Goal: Task Accomplishment & Management: Manage account settings

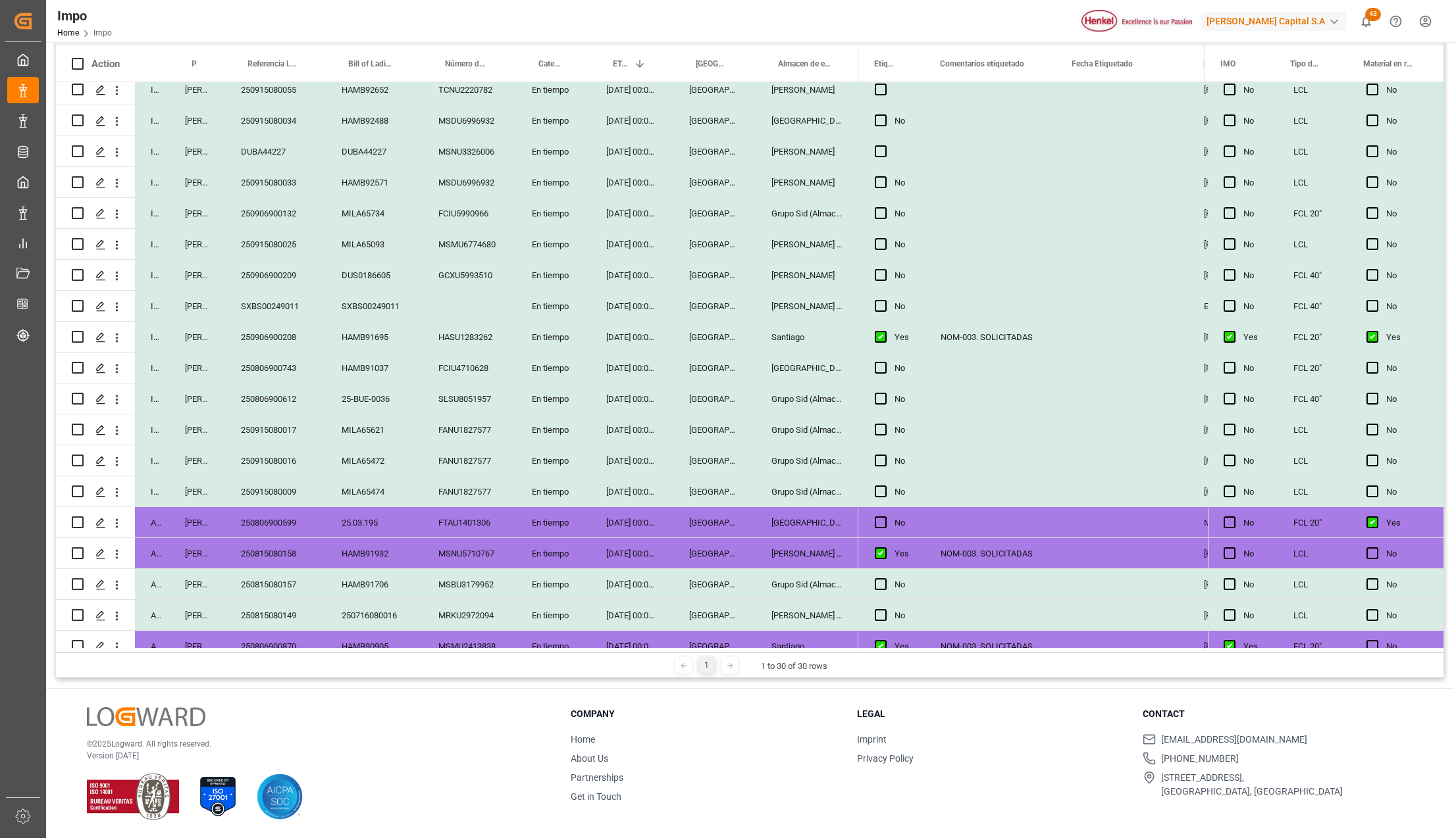
scroll to position [263, 0]
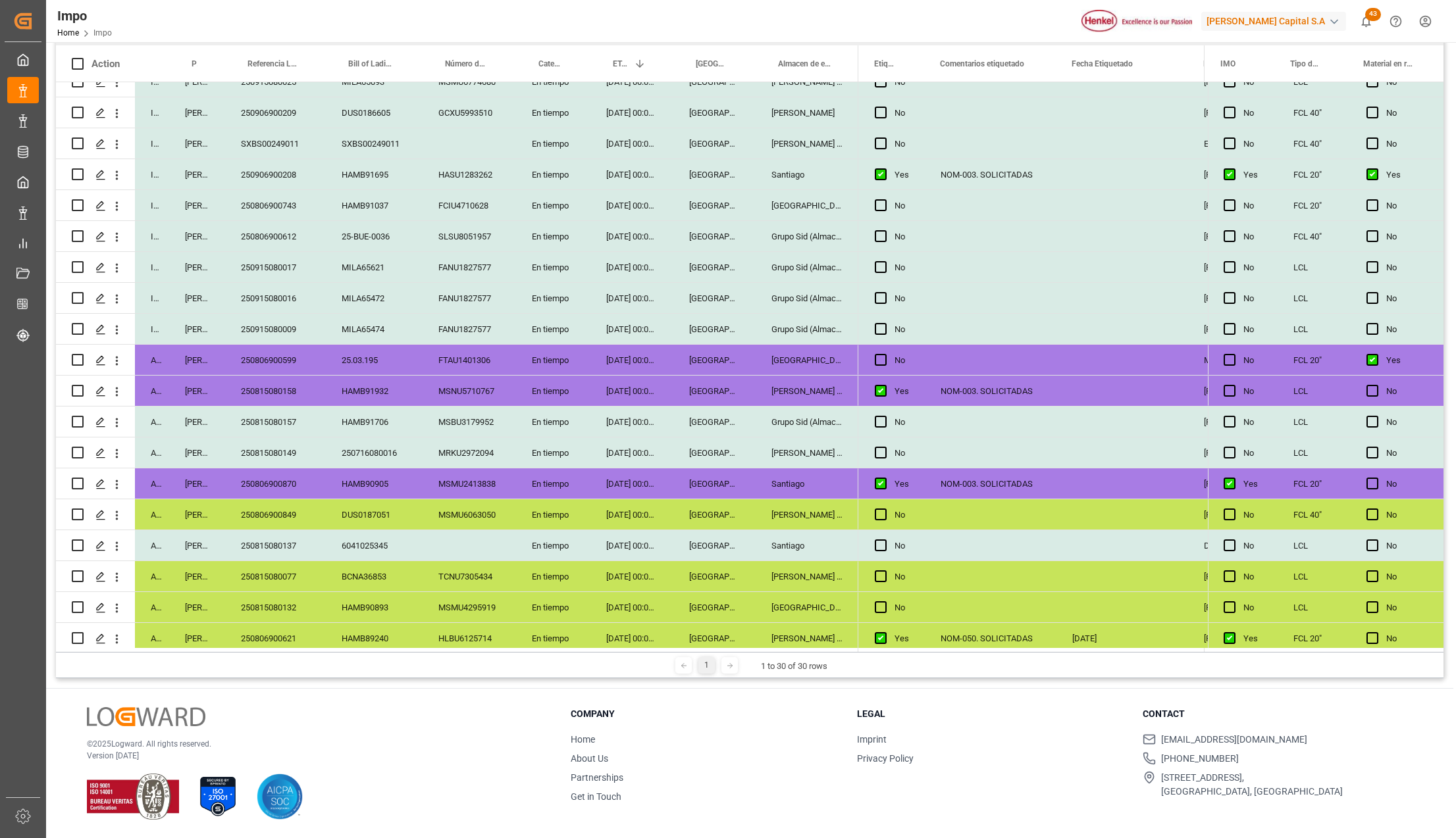
click at [117, 358] on icon "open menu" at bounding box center [117, 361] width 3 height 9
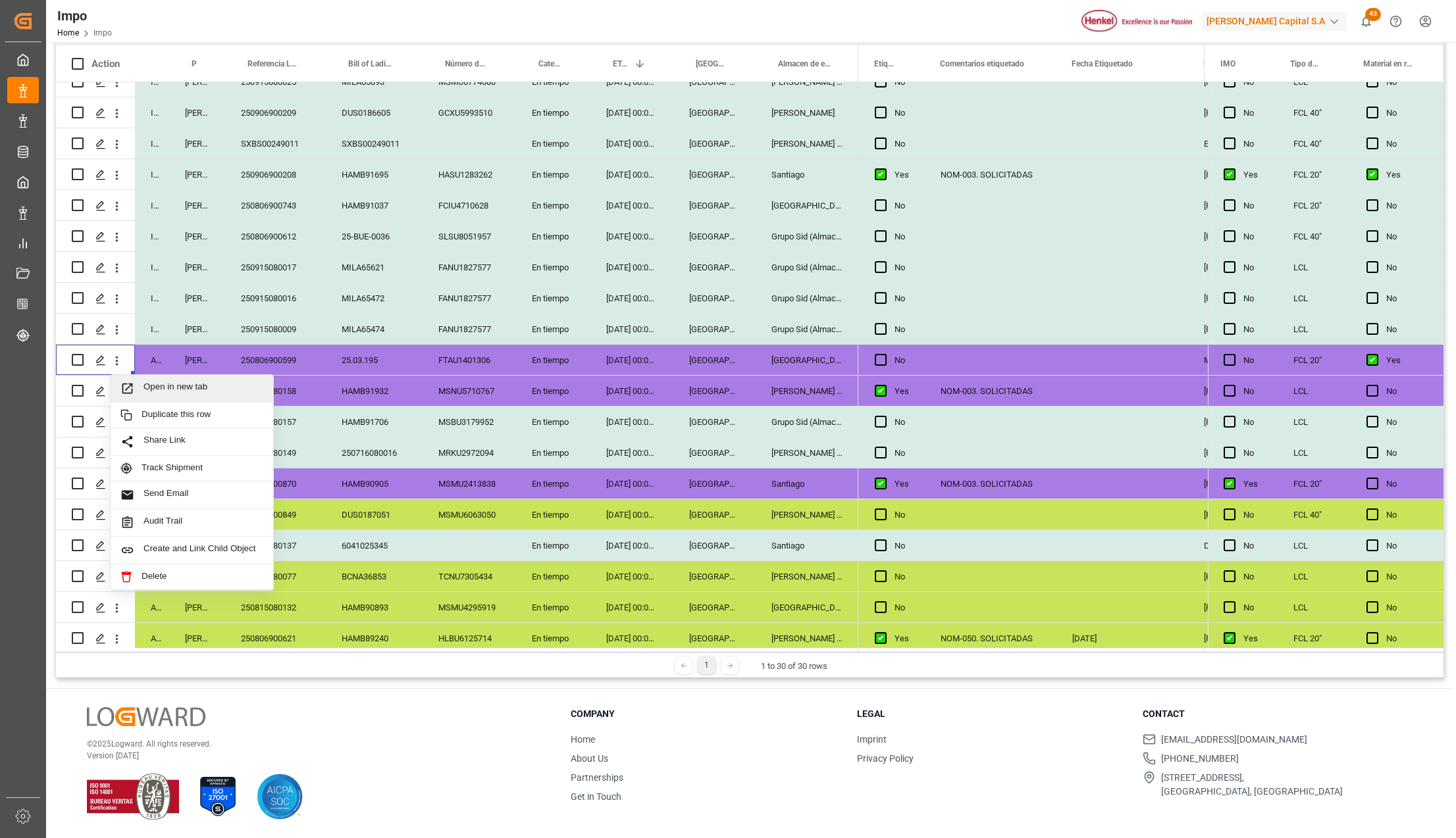
click at [137, 390] on span "Press SPACE to select this row." at bounding box center [132, 388] width 23 height 14
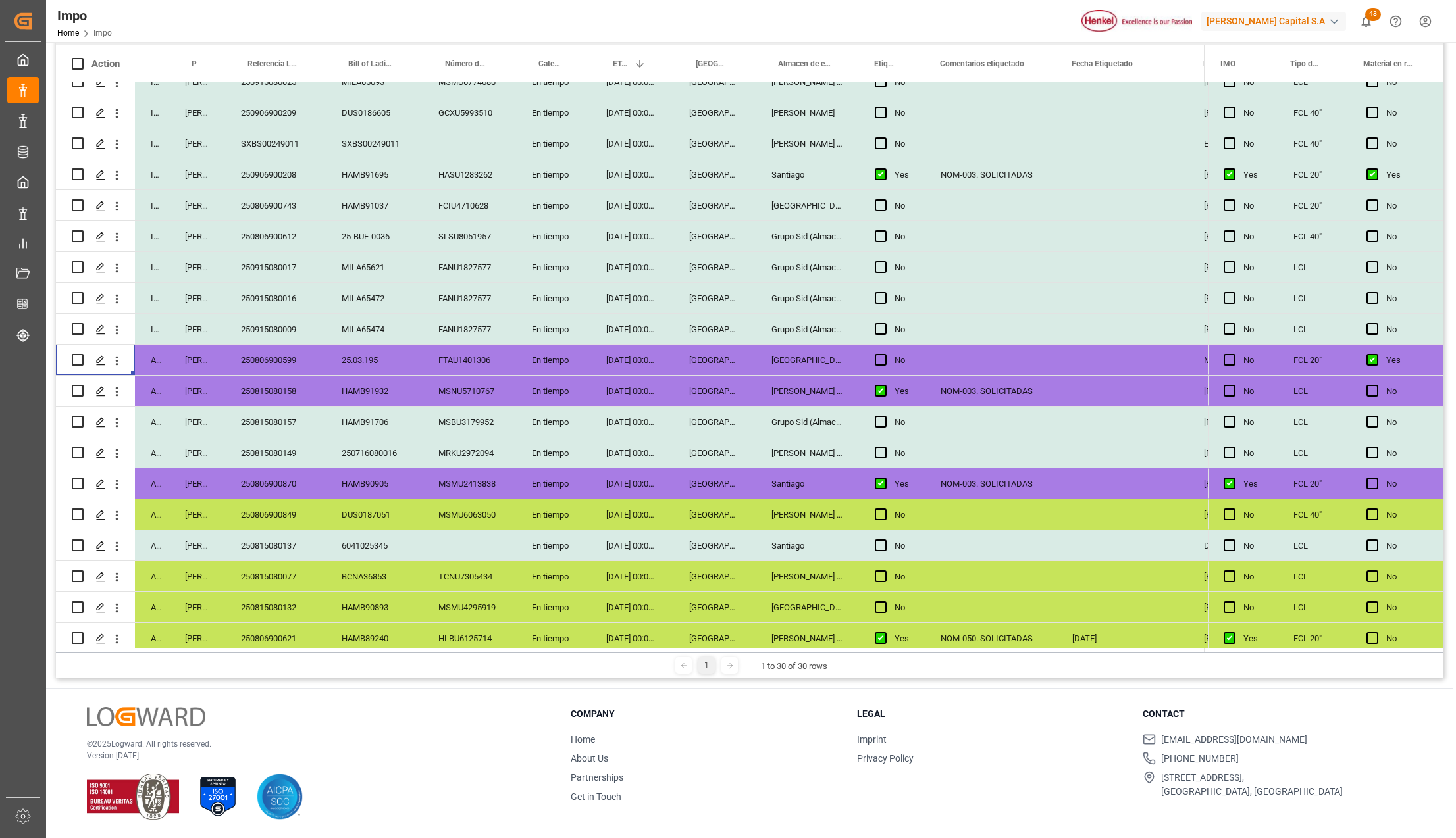
click at [119, 357] on icon "open menu" at bounding box center [117, 361] width 14 height 14
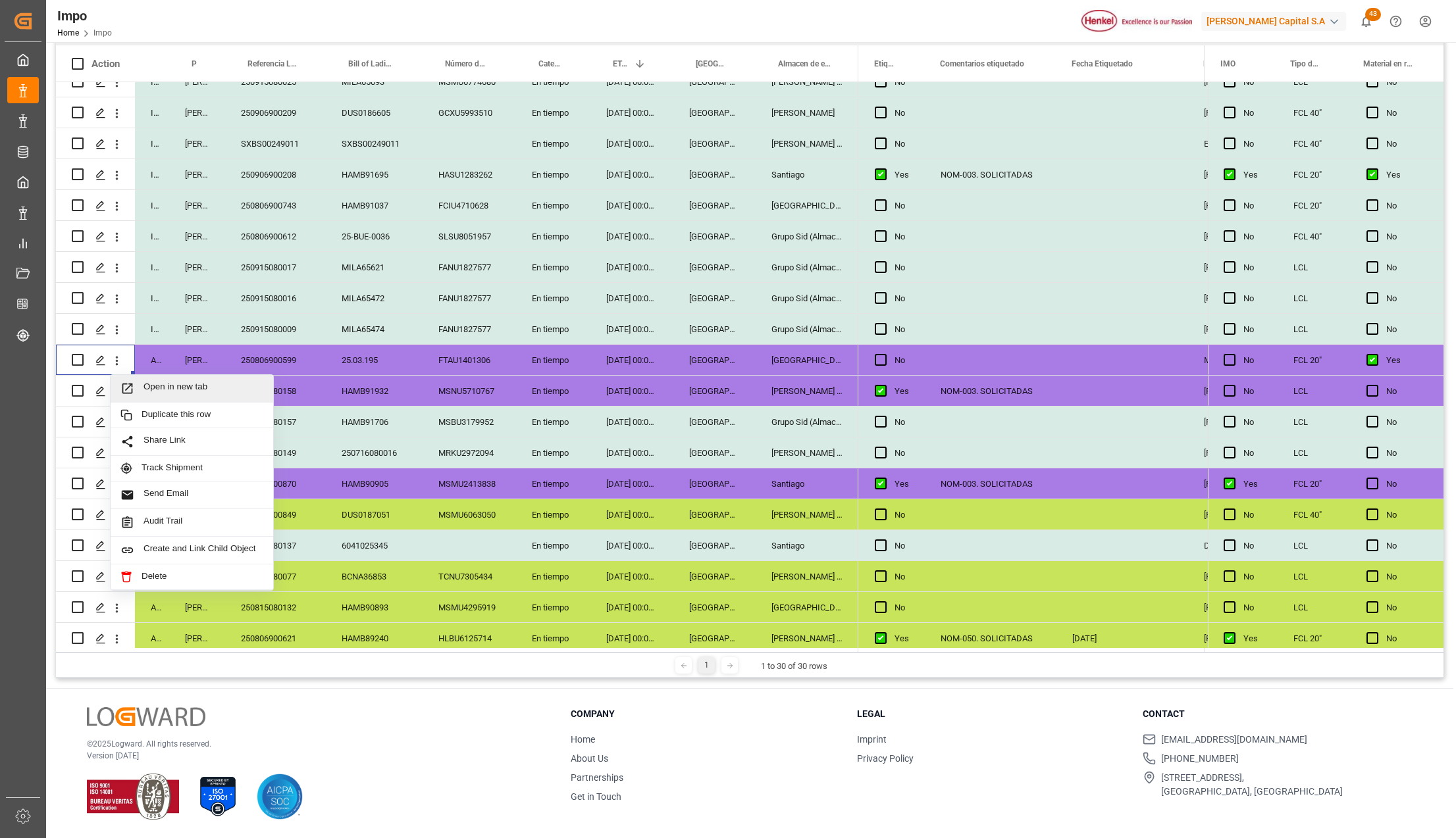
click at [153, 387] on span "Open in new tab" at bounding box center [203, 388] width 120 height 14
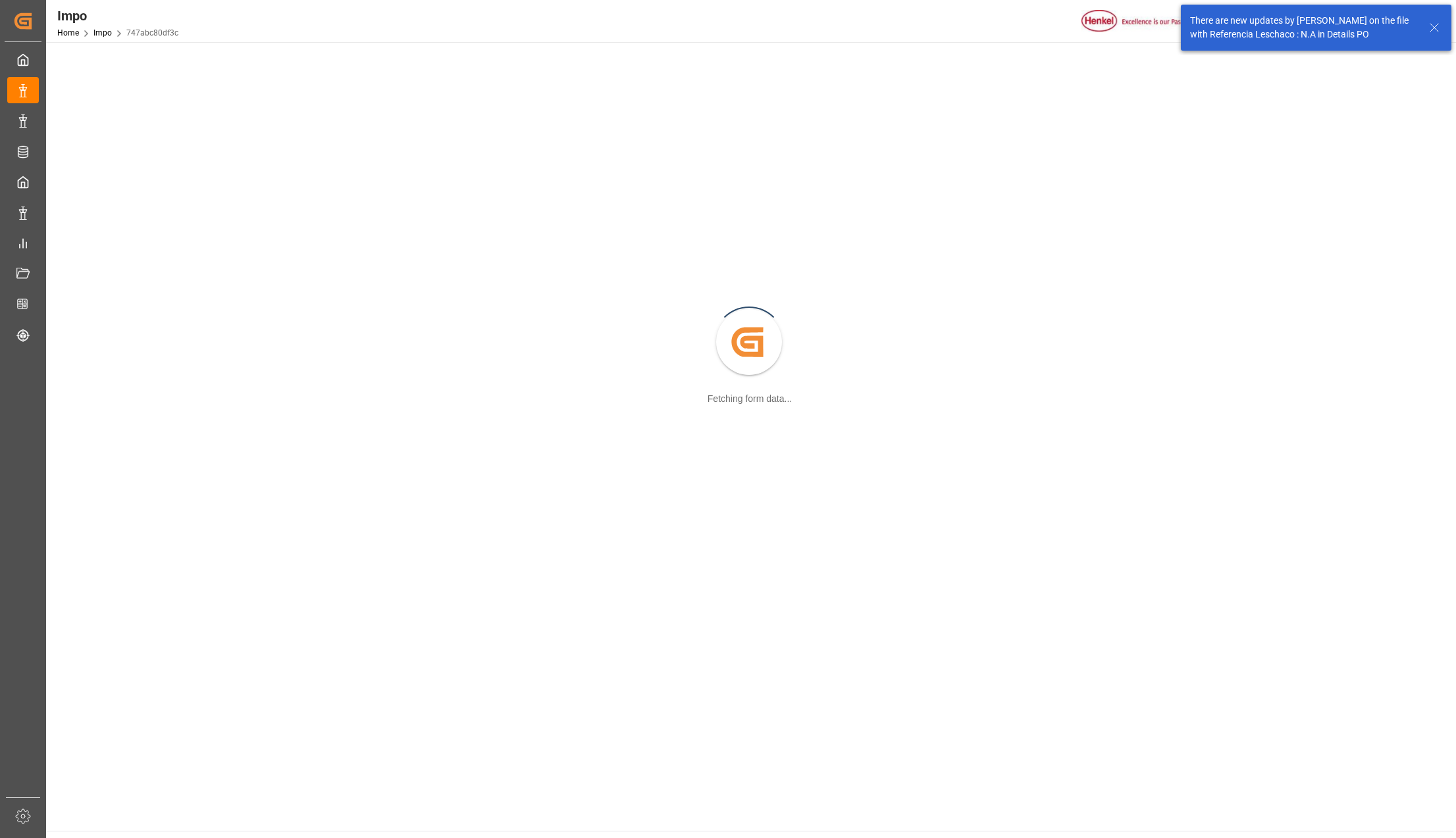
click at [1438, 27] on icon at bounding box center [1434, 27] width 15 height 15
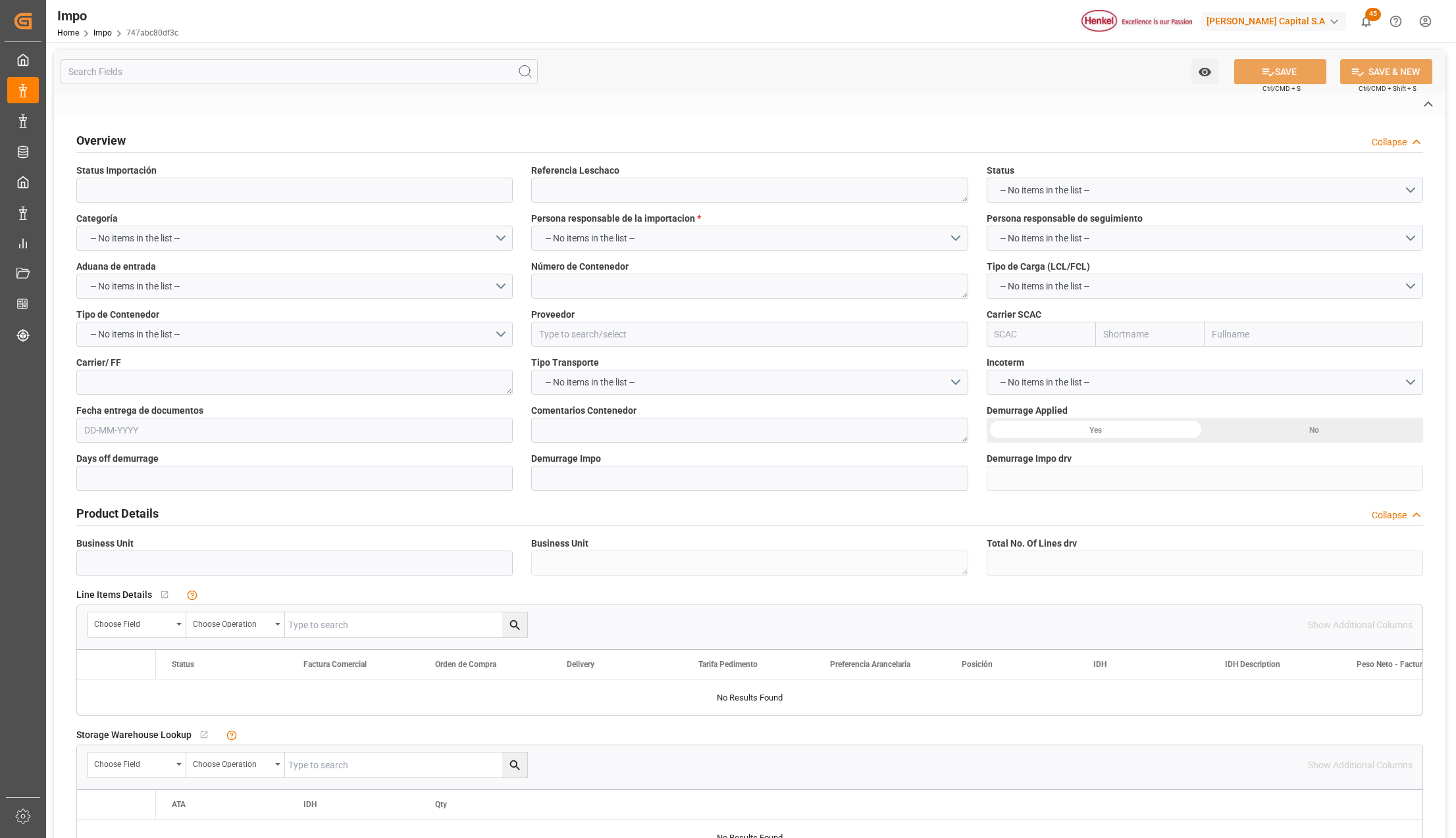
type input "En Previo"
type textarea "250806900599"
type textarea "FTAU1401306"
type input "MGPACK S.A."
type textarea "LESCHACO"
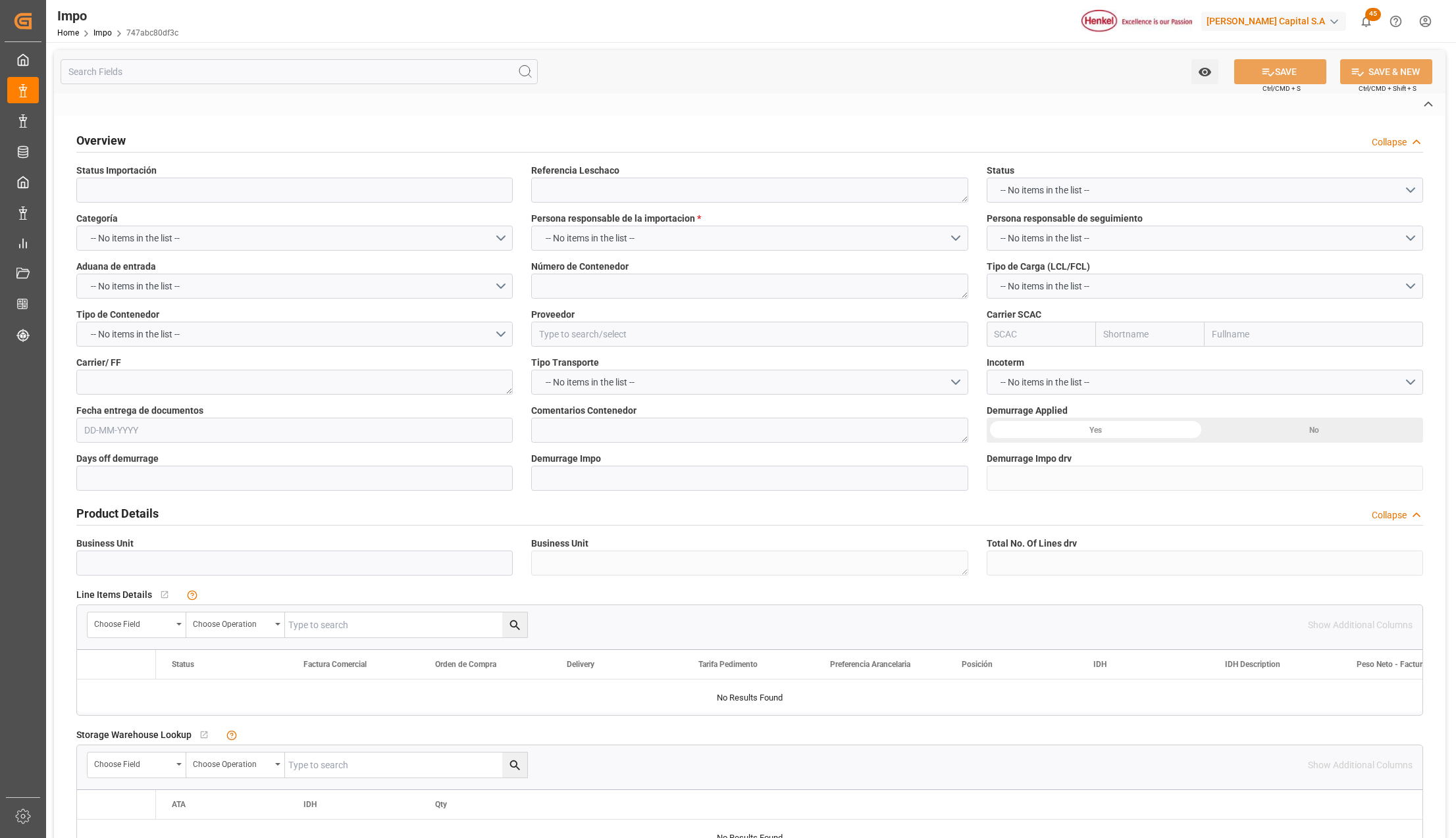
type textarea "PREVIO 22-AGO. ENTREGAR 01-SEPT."
type input "AA"
type textarea "AA"
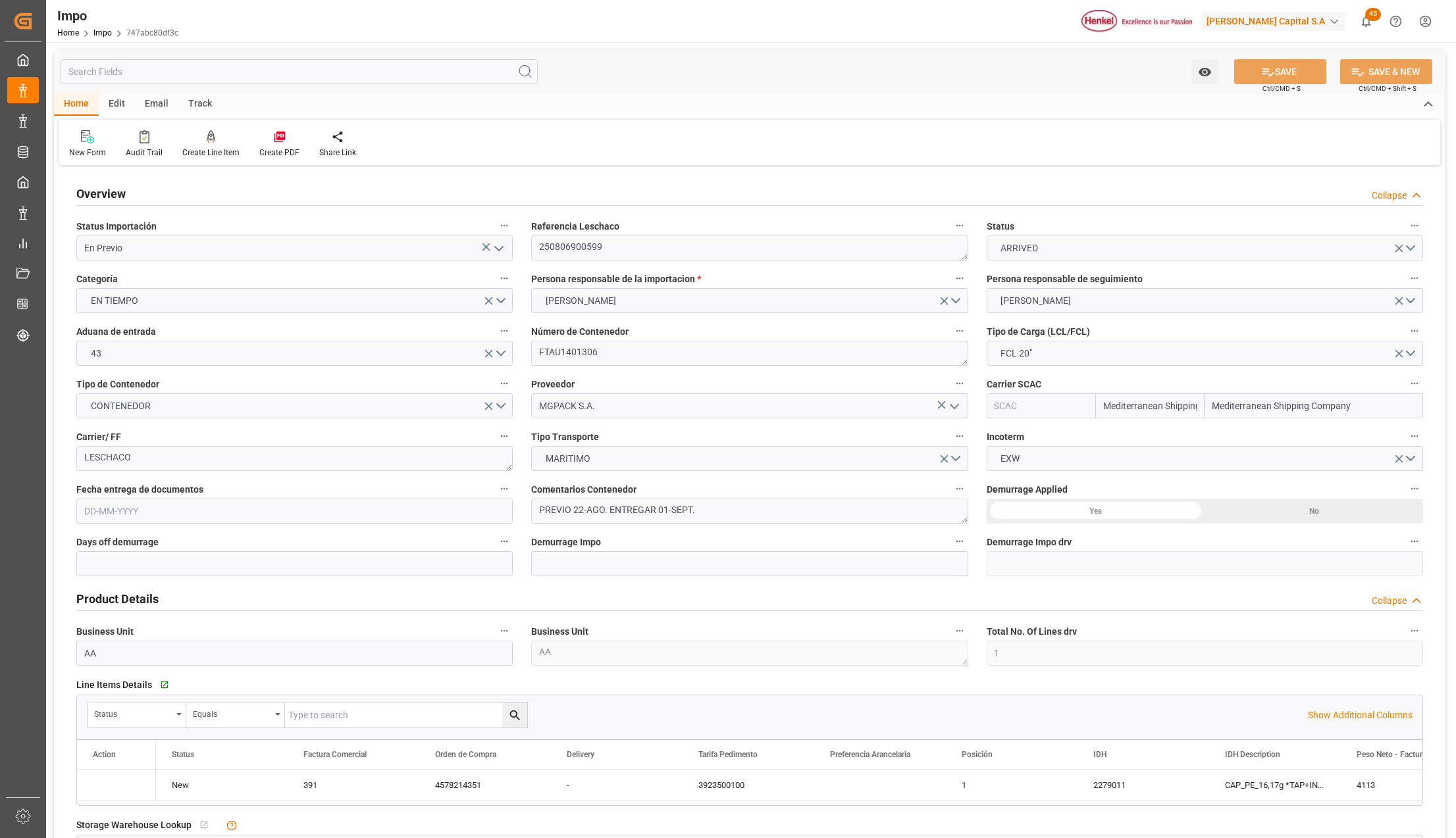
type input "Mediterranean Shipping Company"
type input "1"
type input "10"
type input "[DATE]"
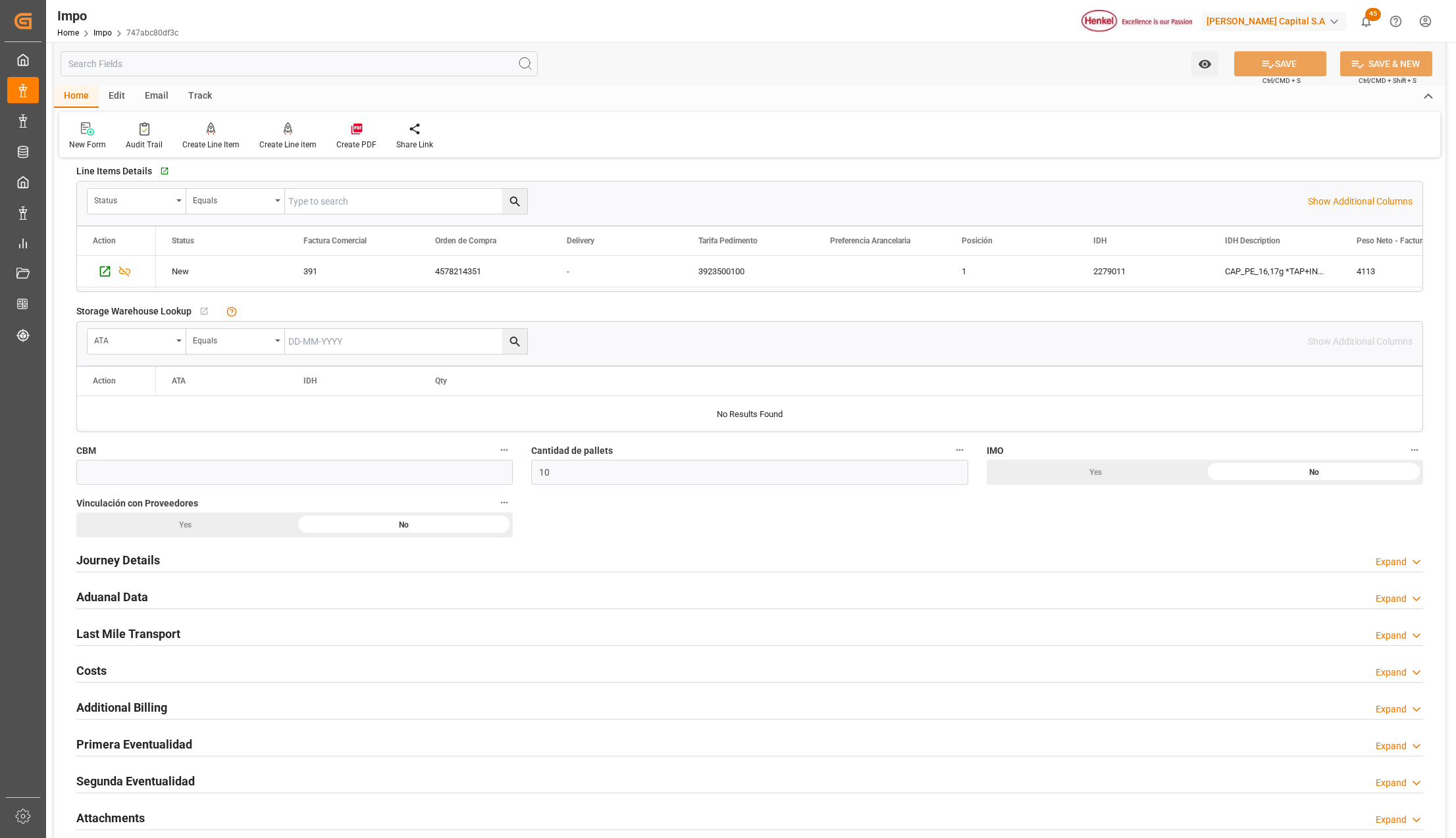
scroll to position [614, 0]
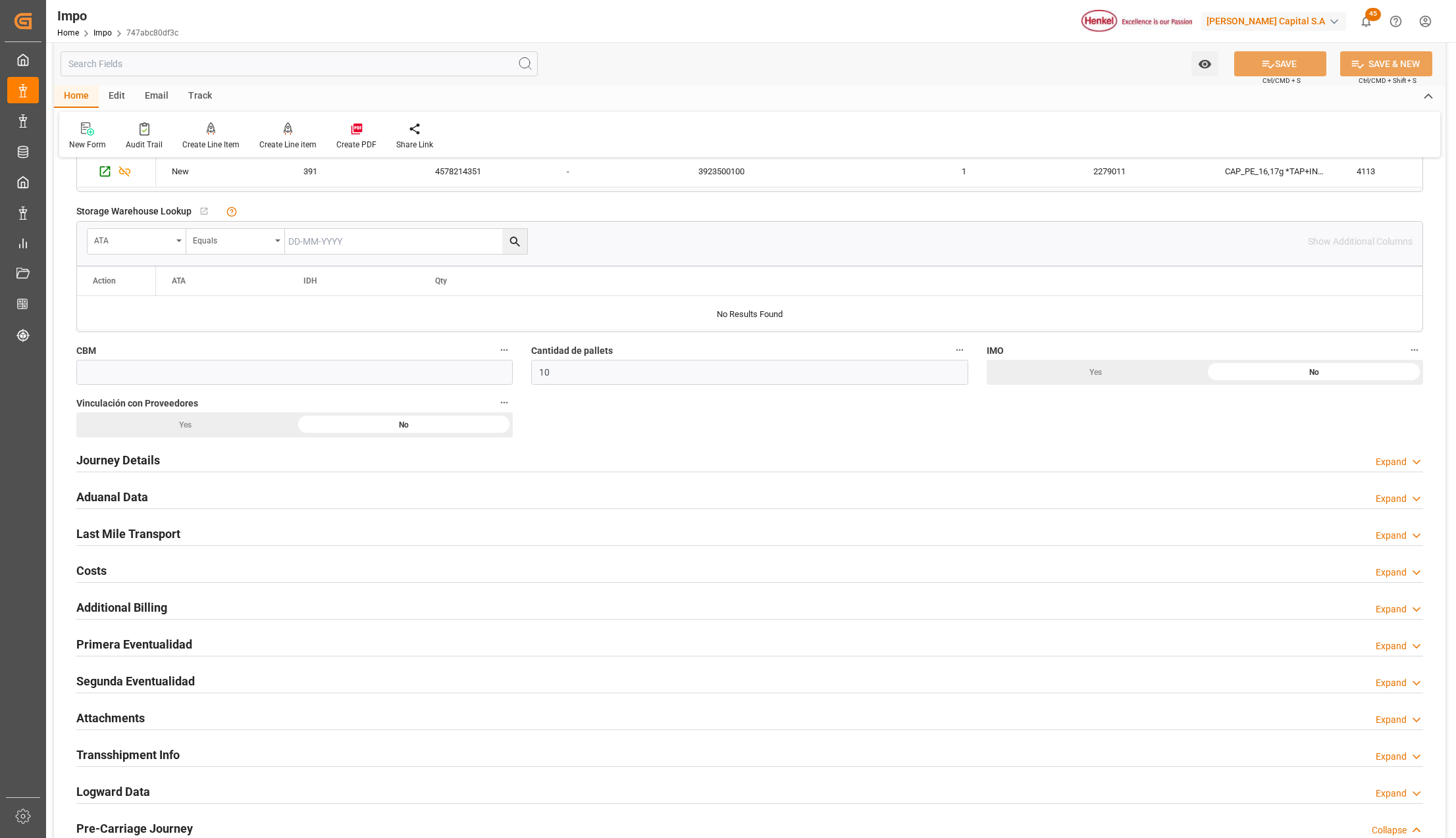
click at [117, 643] on h2 "Primera Eventualidad" at bounding box center [134, 644] width 116 height 18
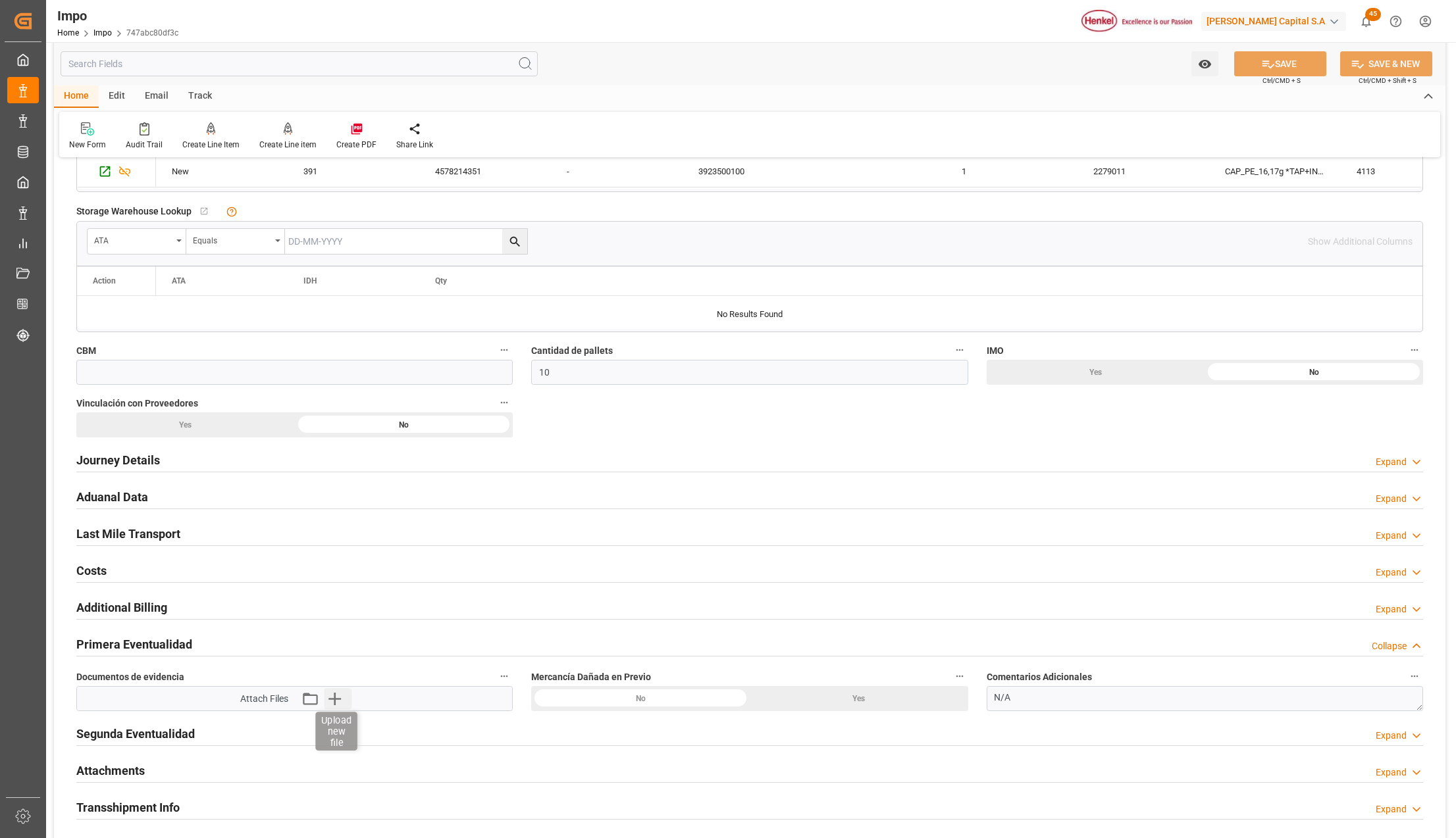
click at [336, 706] on icon "button" at bounding box center [334, 698] width 21 height 21
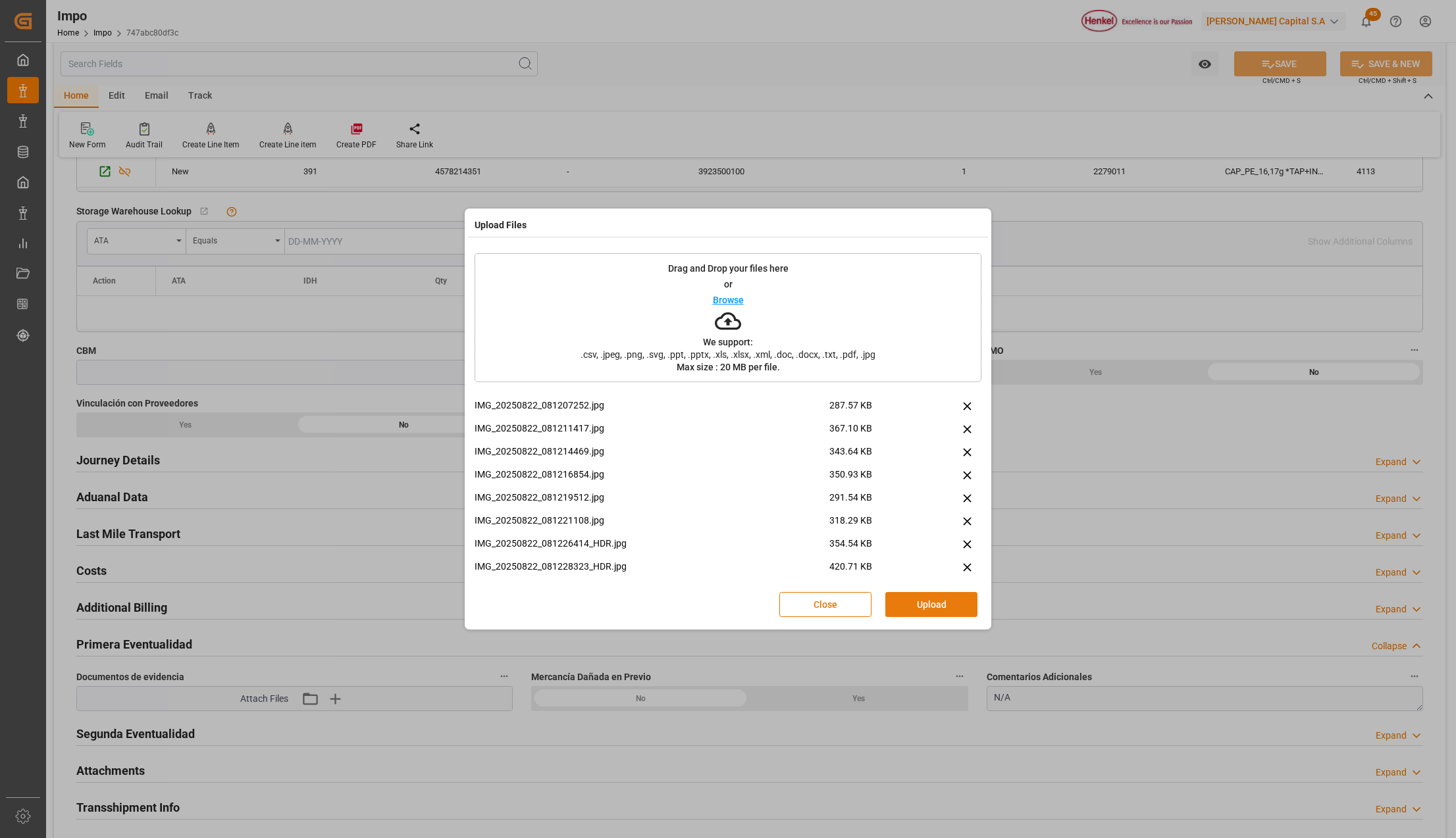
click at [973, 611] on button "Upload" at bounding box center [931, 604] width 92 height 25
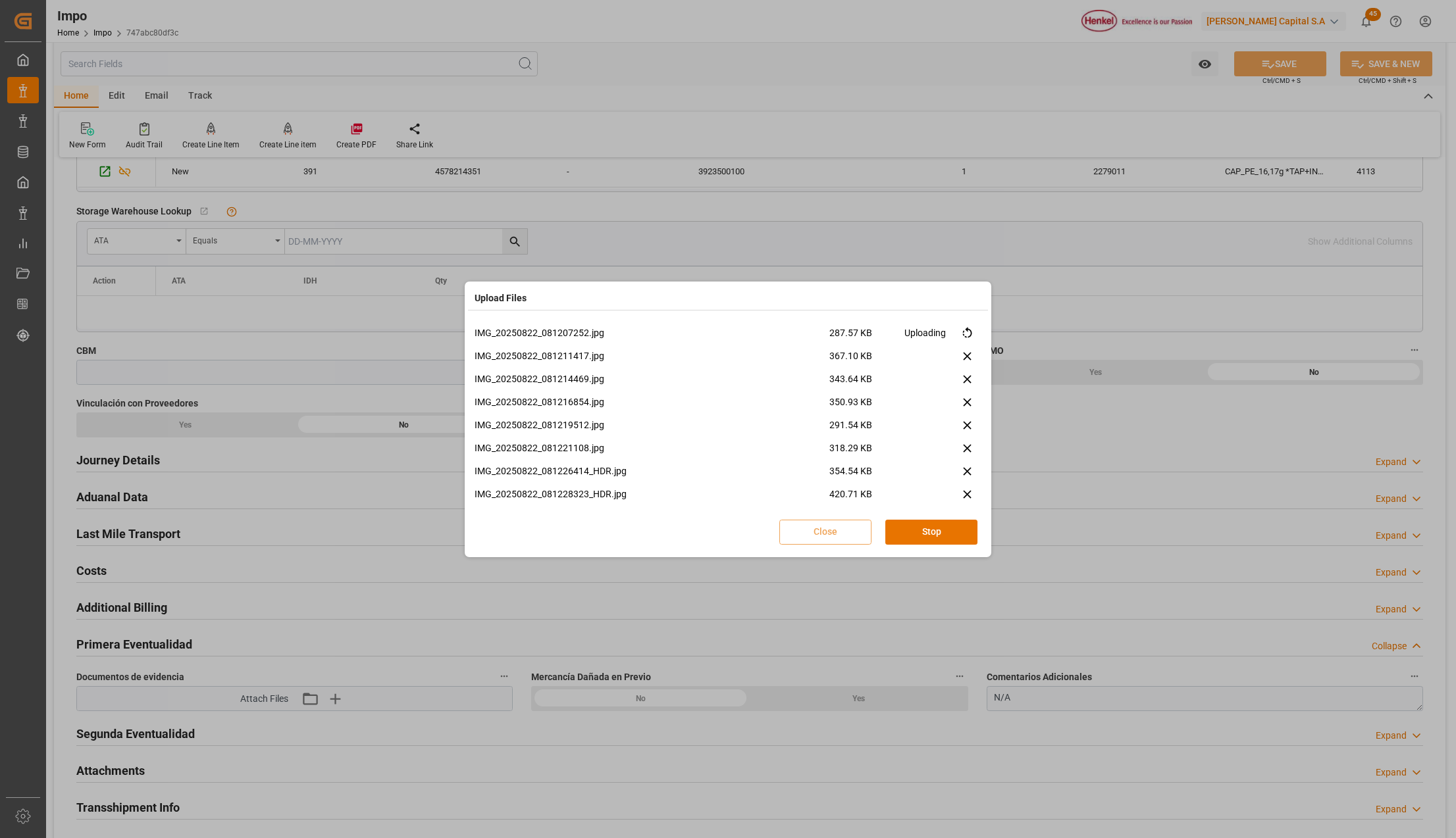
scroll to position [217, 0]
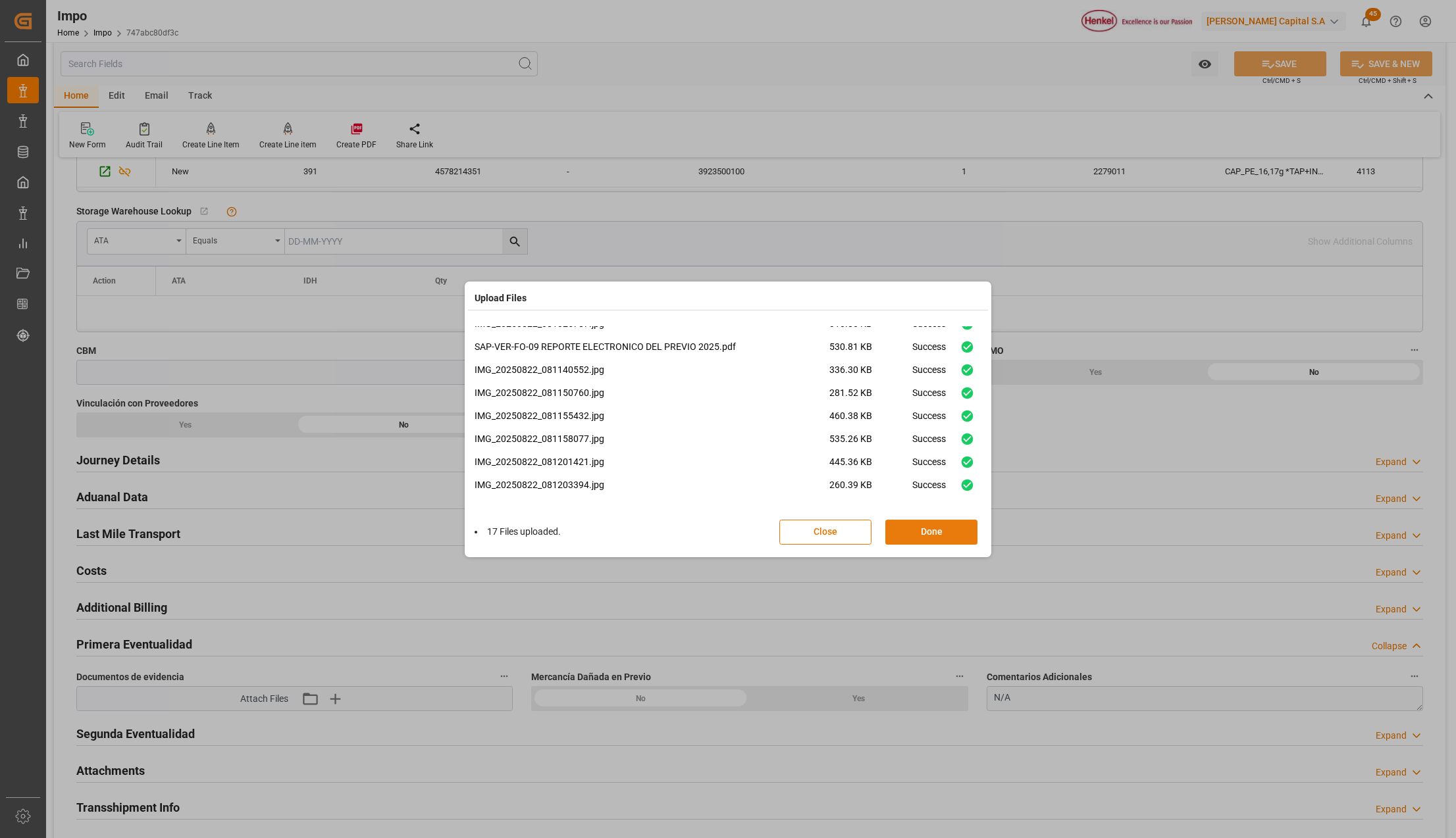
click at [925, 534] on button "Done" at bounding box center [931, 532] width 92 height 25
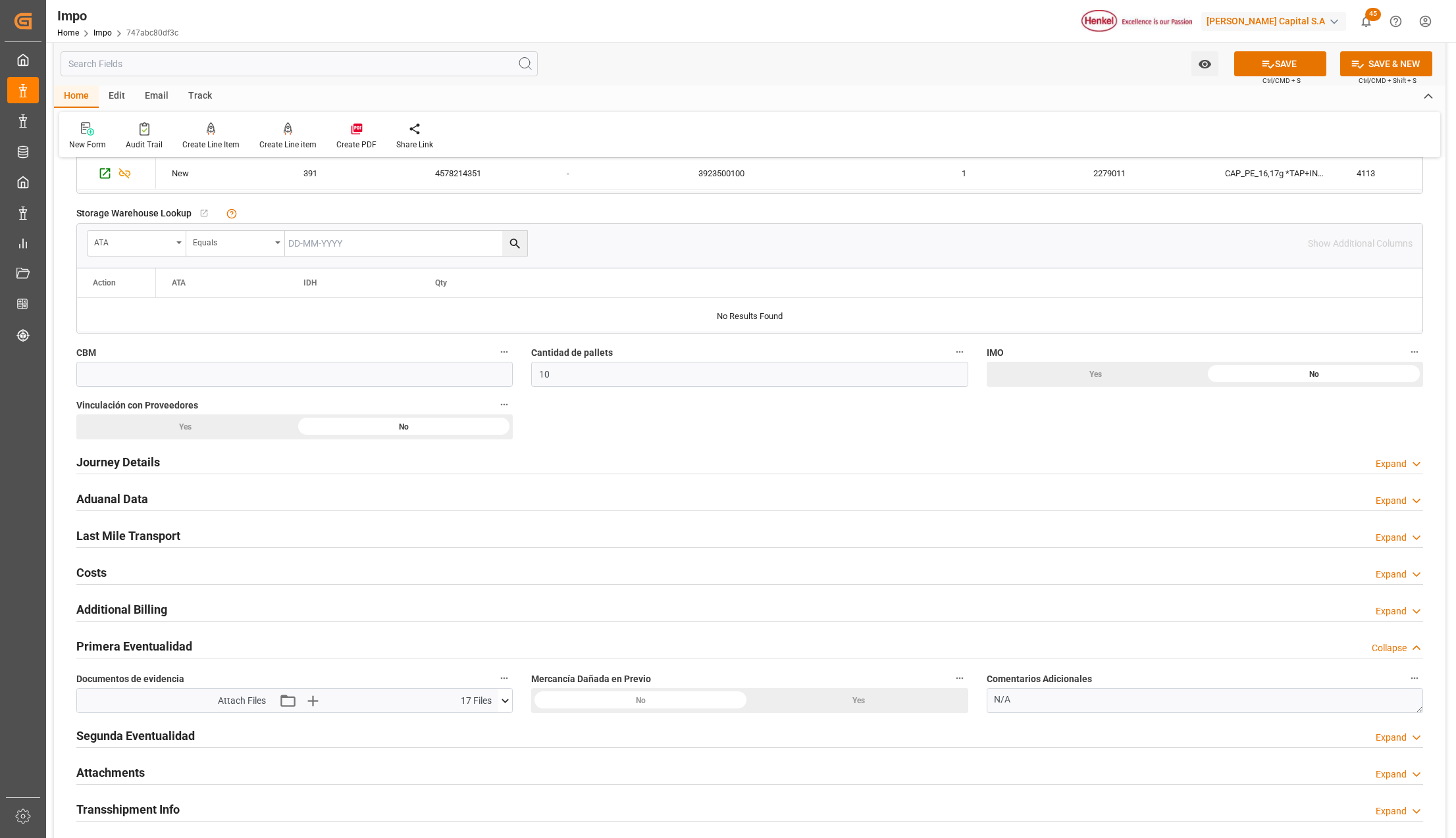
scroll to position [614, 0]
drag, startPoint x: 1020, startPoint y: 703, endPoint x: 972, endPoint y: 695, distance: 48.7
drag, startPoint x: 995, startPoint y: 706, endPoint x: 1036, endPoint y: 715, distance: 42.0
click at [995, 705] on textarea "N/A" at bounding box center [1205, 699] width 436 height 25
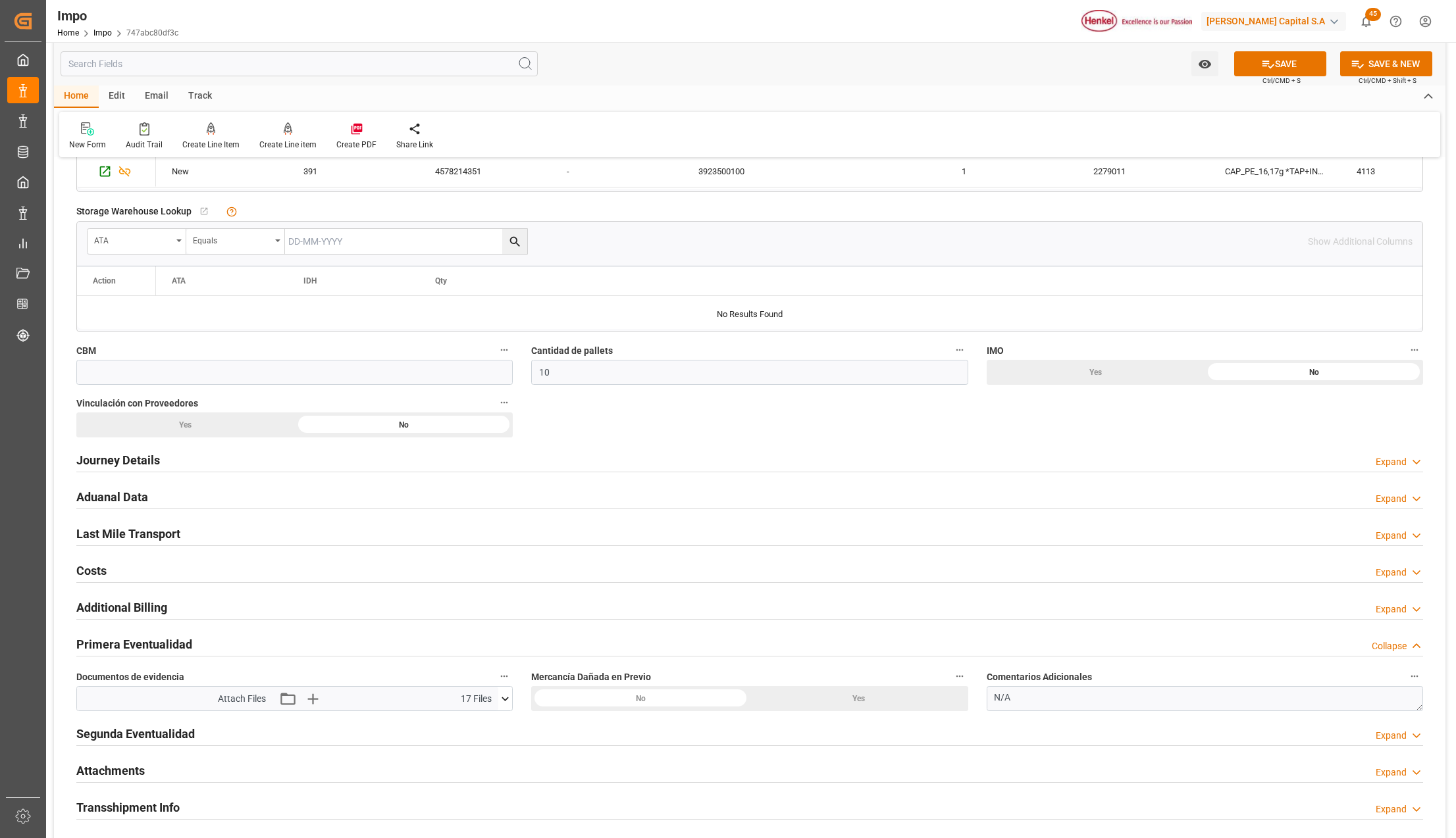
drag, startPoint x: 1036, startPoint y: 715, endPoint x: 1020, endPoint y: 708, distance: 17.5
click at [1020, 708] on div "Comentarios Adicionales N/A" at bounding box center [1205, 689] width 455 height 53
drag, startPoint x: 1022, startPoint y: 701, endPoint x: 988, endPoint y: 693, distance: 34.9
click at [988, 693] on textarea "N/A" at bounding box center [1205, 699] width 436 height 25
paste textarea "CAJA LIGERAMENTE APLASTADAS Y ROTA DE ORIGEN | LIGERA HUMEDAD POR EMPLAYE DE OR…"
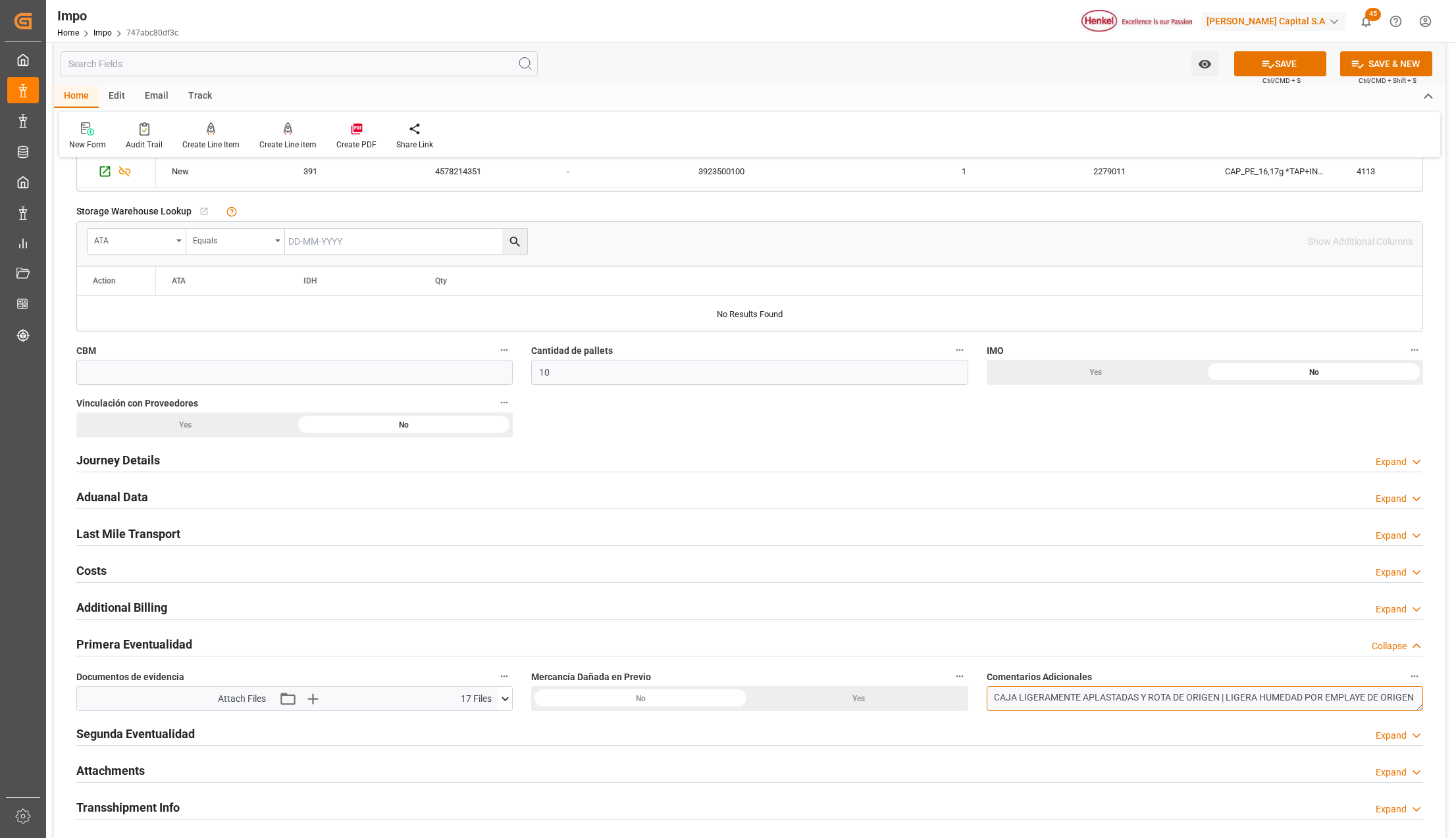
scroll to position [7, 0]
type textarea "CAJA LIGERAMENTE APLASTADAS Y ROTA DE ORIGEN | LIGERA HUMEDAD POR EMPLAYE DE OR…"
click at [1297, 67] on button "SAVE" at bounding box center [1280, 63] width 92 height 25
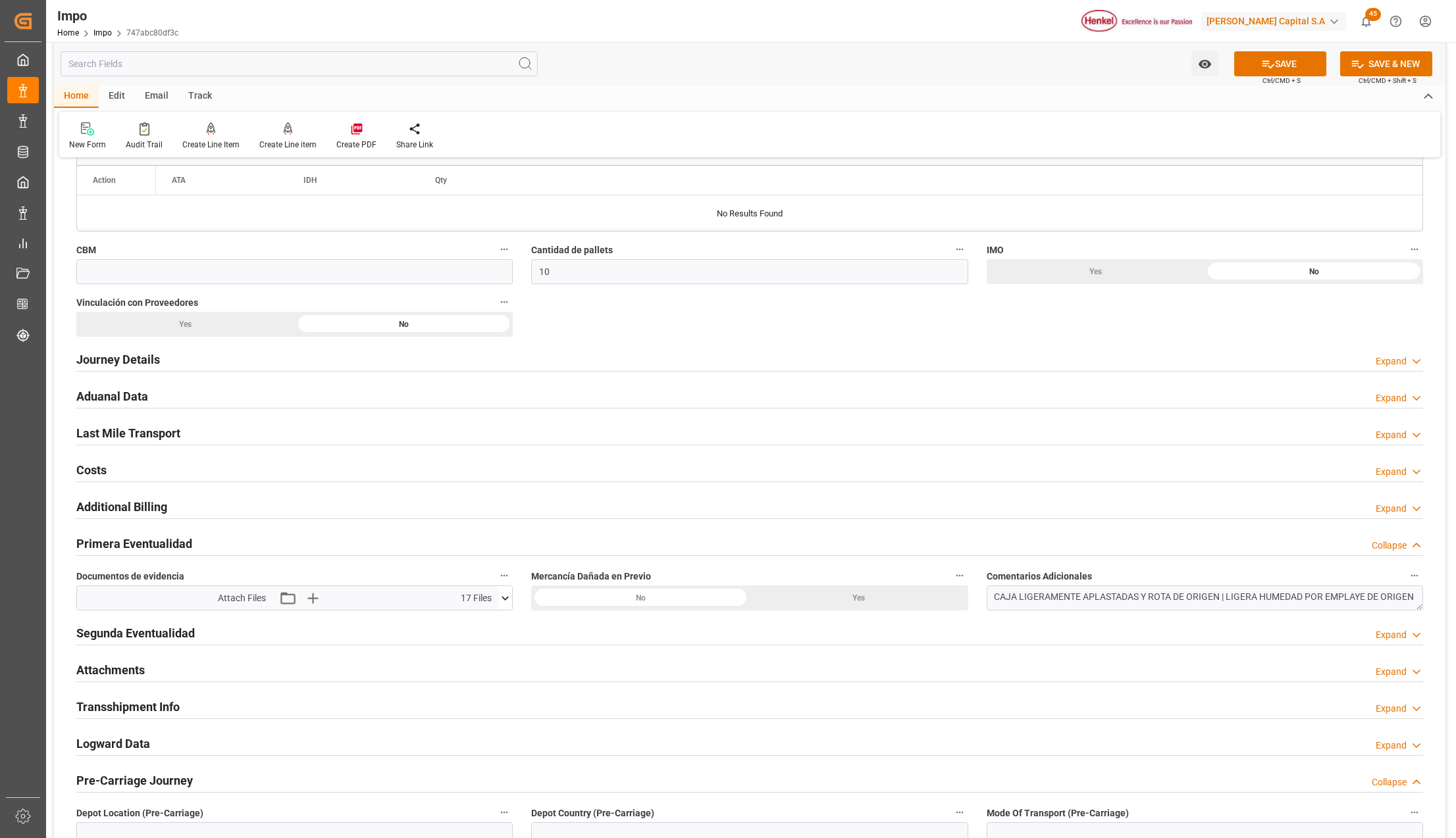
scroll to position [701, 0]
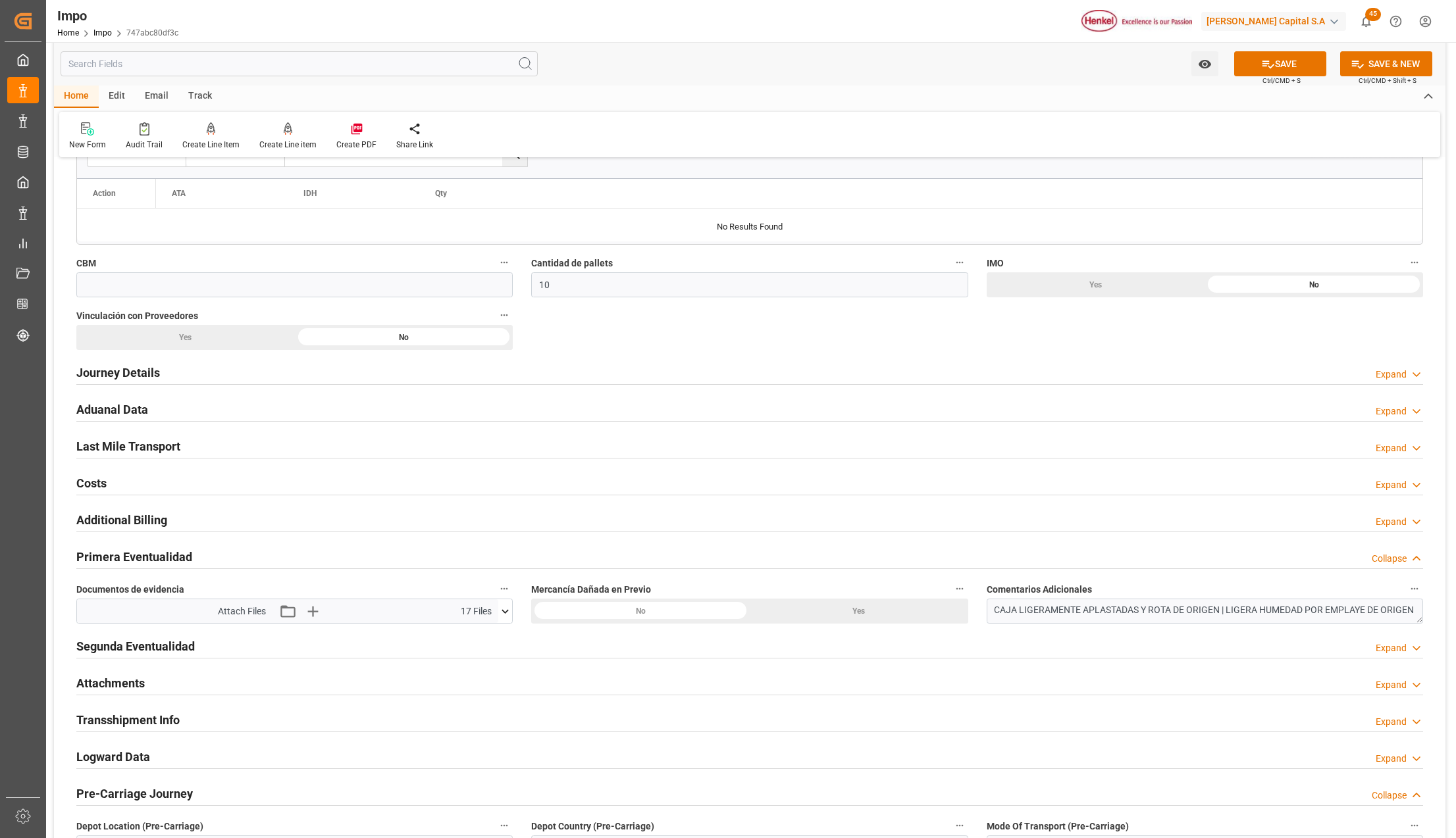
click at [108, 522] on h2 "Additional Billing" at bounding box center [121, 520] width 91 height 18
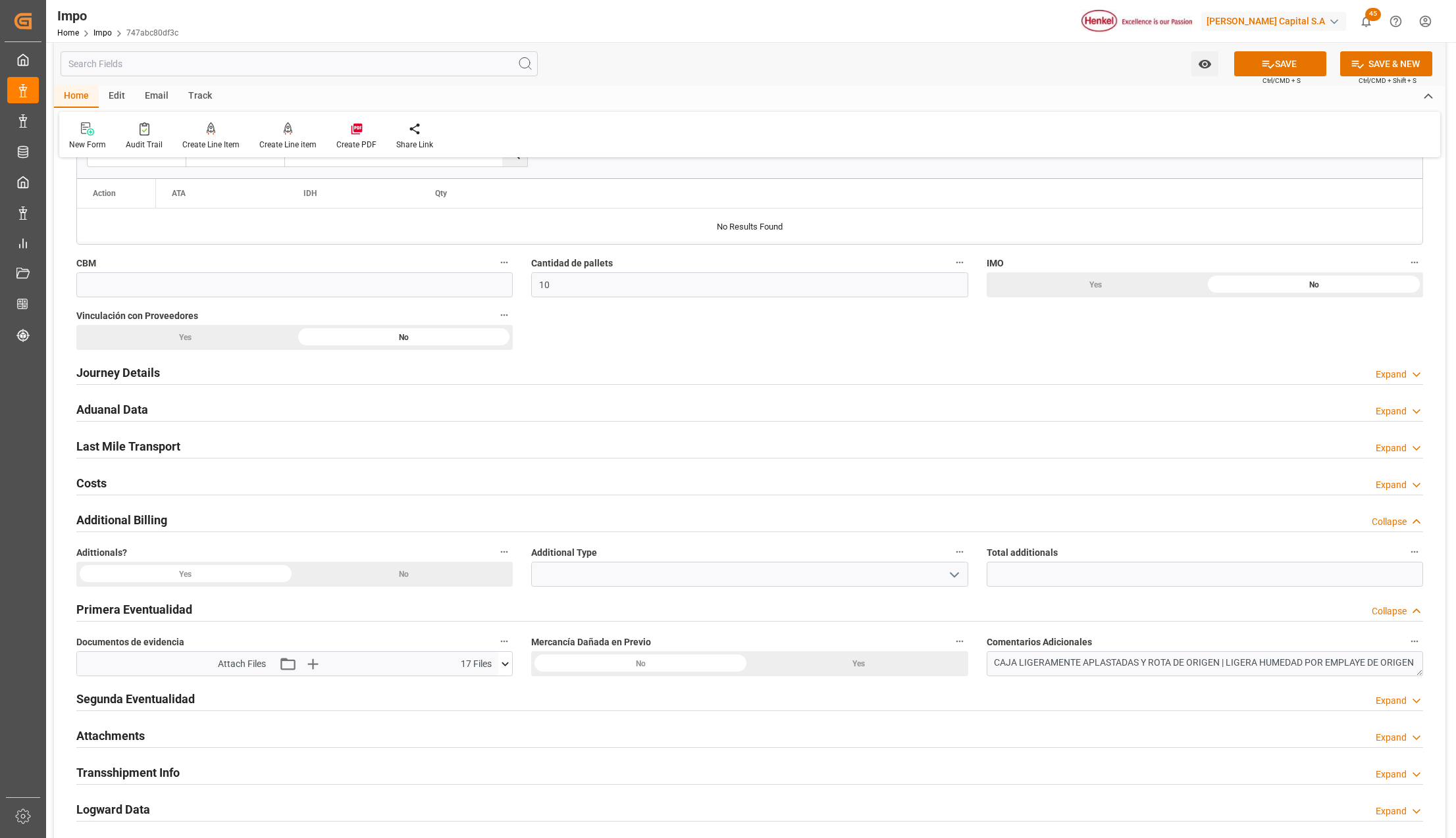
click at [106, 522] on h2 "Additional Billing" at bounding box center [121, 520] width 91 height 18
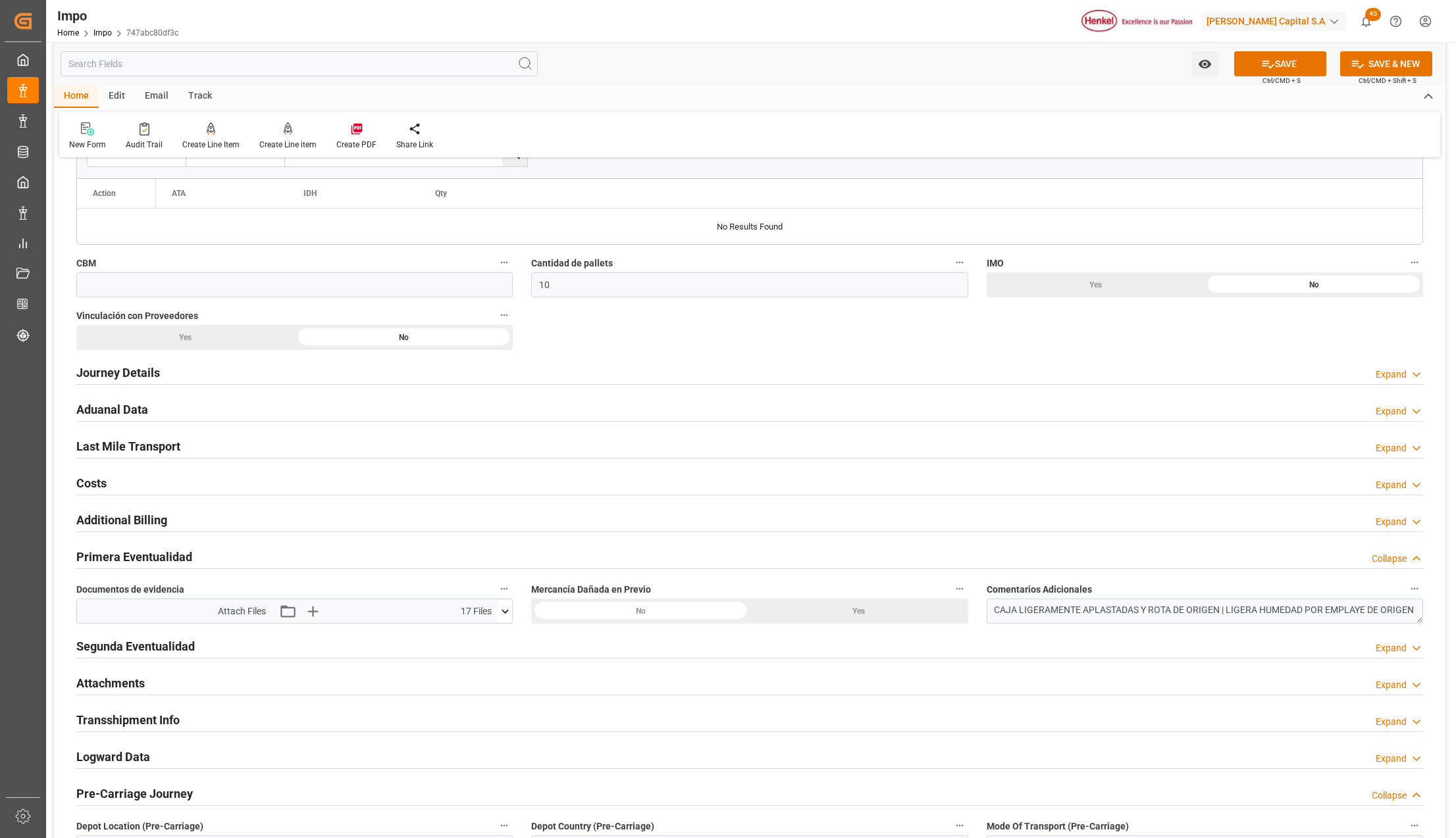
click at [96, 448] on h2 "Last Mile Transport" at bounding box center [128, 446] width 104 height 18
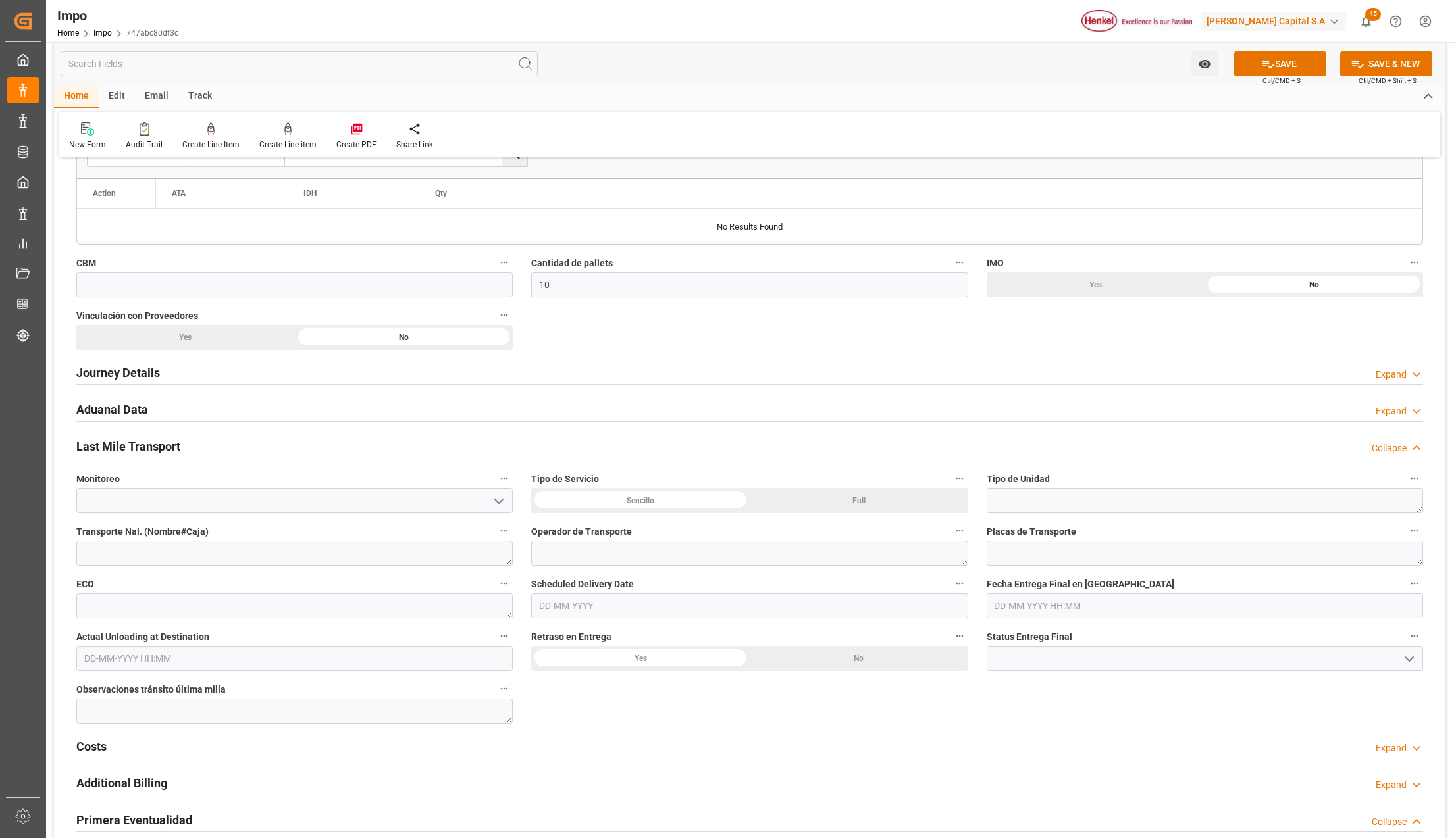
click at [121, 412] on h2 "Aduanal Data" at bounding box center [112, 409] width 72 height 18
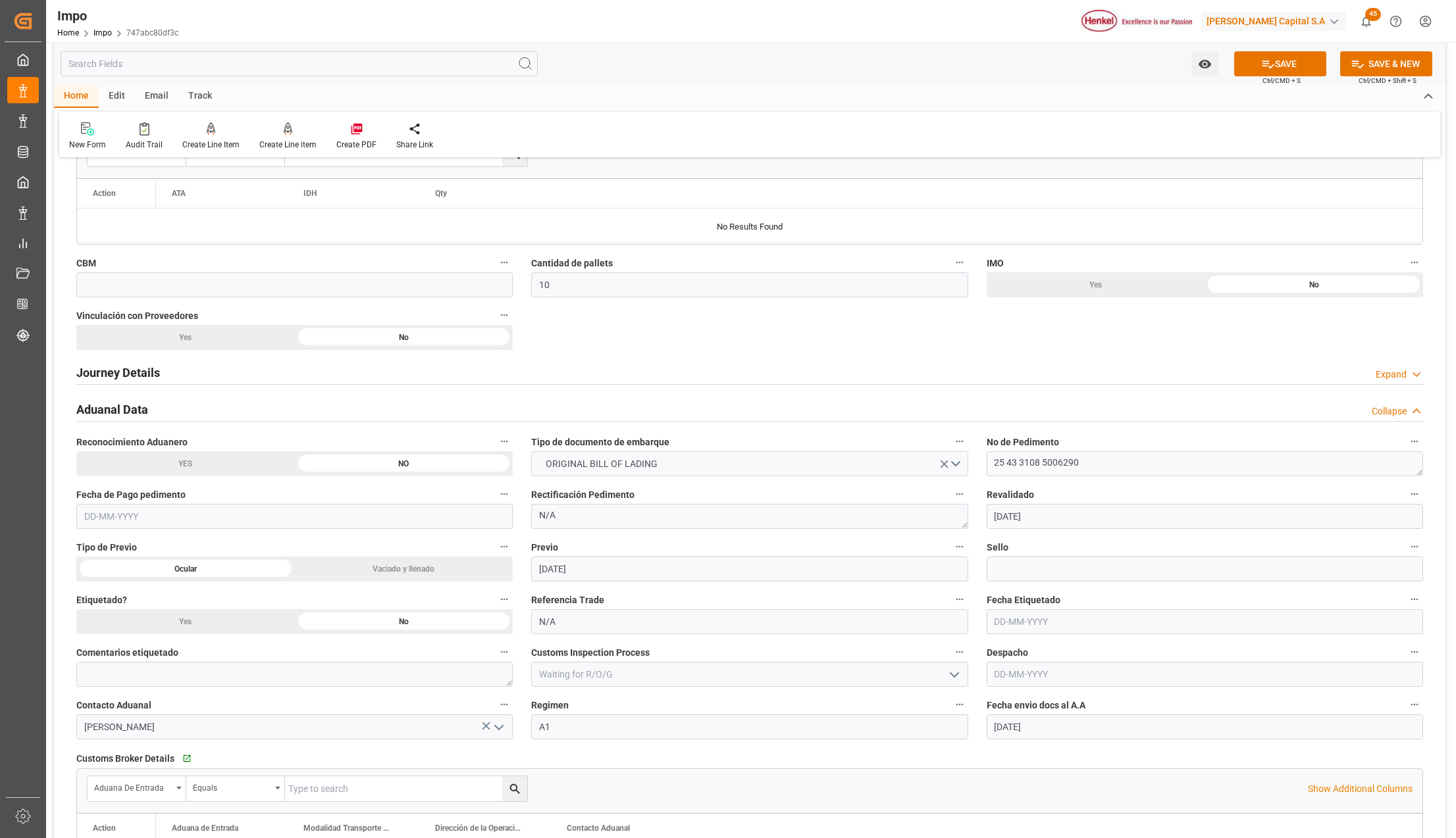
click at [128, 401] on div "Aduanal Data" at bounding box center [112, 408] width 72 height 25
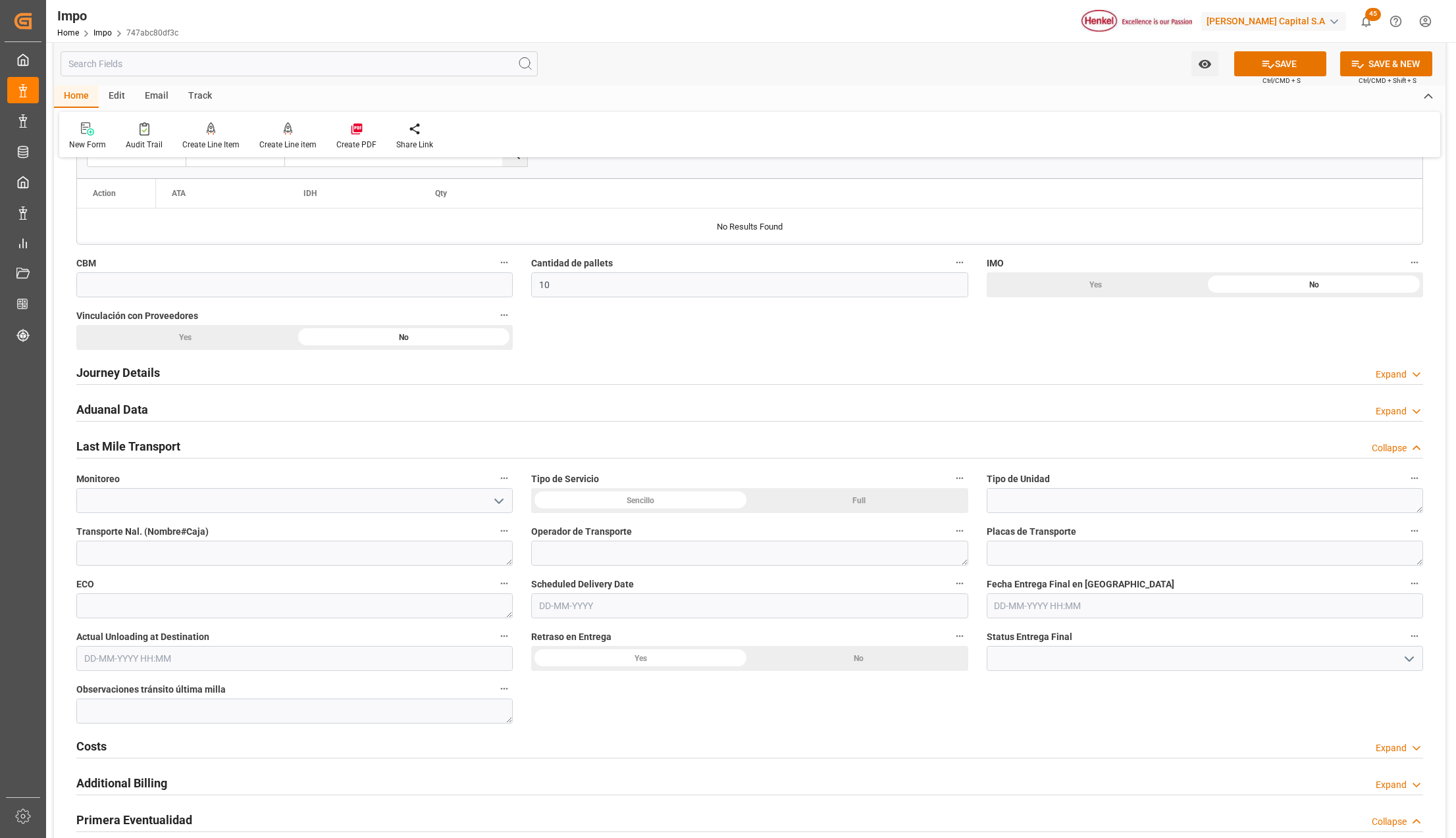
click at [615, 603] on input "text" at bounding box center [750, 606] width 436 height 25
click at [96, 407] on h2 "Aduanal Data" at bounding box center [112, 409] width 72 height 18
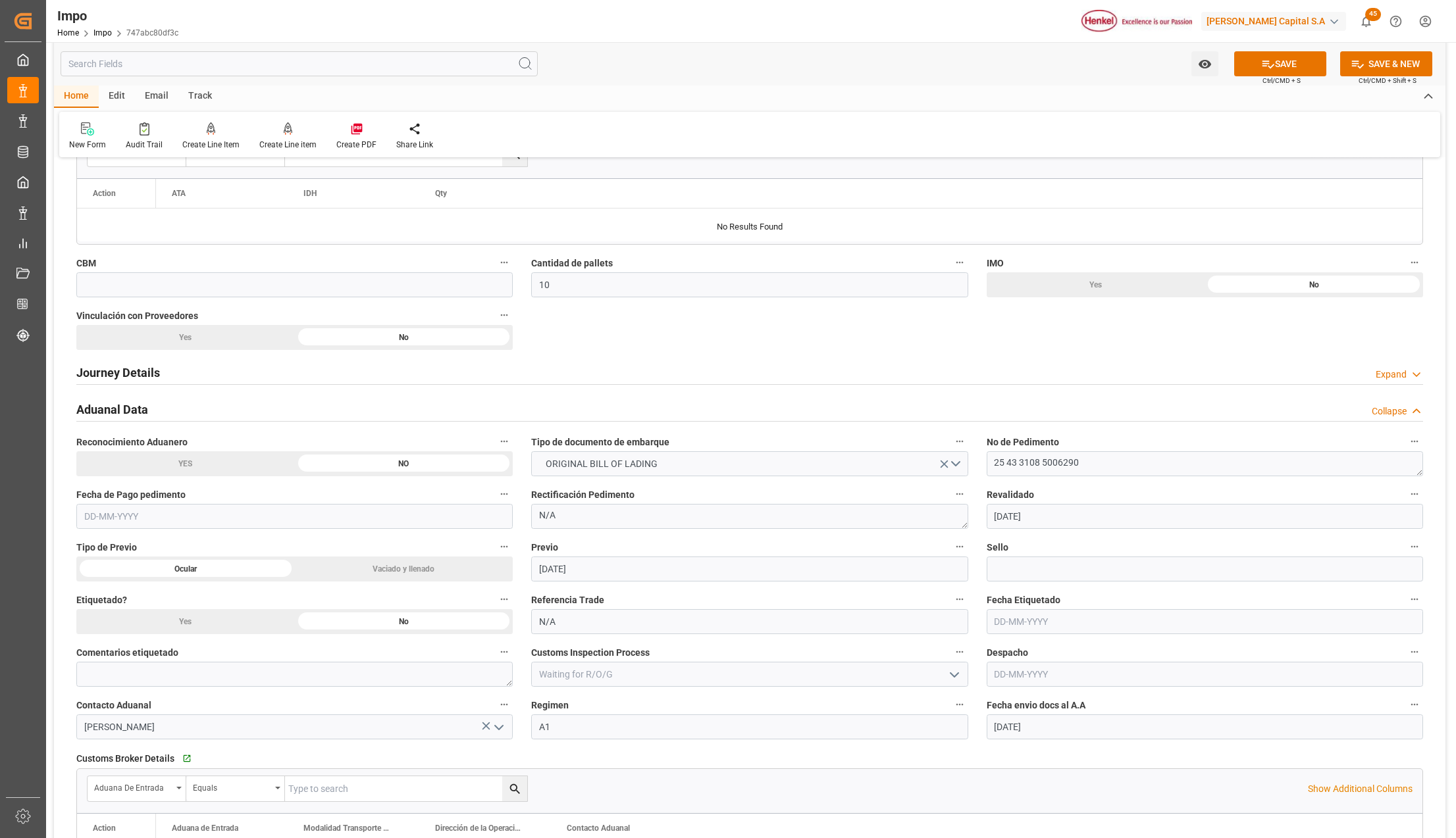
click at [1026, 666] on input "text" at bounding box center [1205, 674] width 436 height 25
click at [937, 545] on label "Previo" at bounding box center [750, 547] width 436 height 18
click at [952, 545] on button "Previo" at bounding box center [960, 547] width 17 height 17
click at [1005, 576] on div at bounding box center [728, 419] width 1456 height 838
click at [1014, 573] on input at bounding box center [1205, 569] width 436 height 25
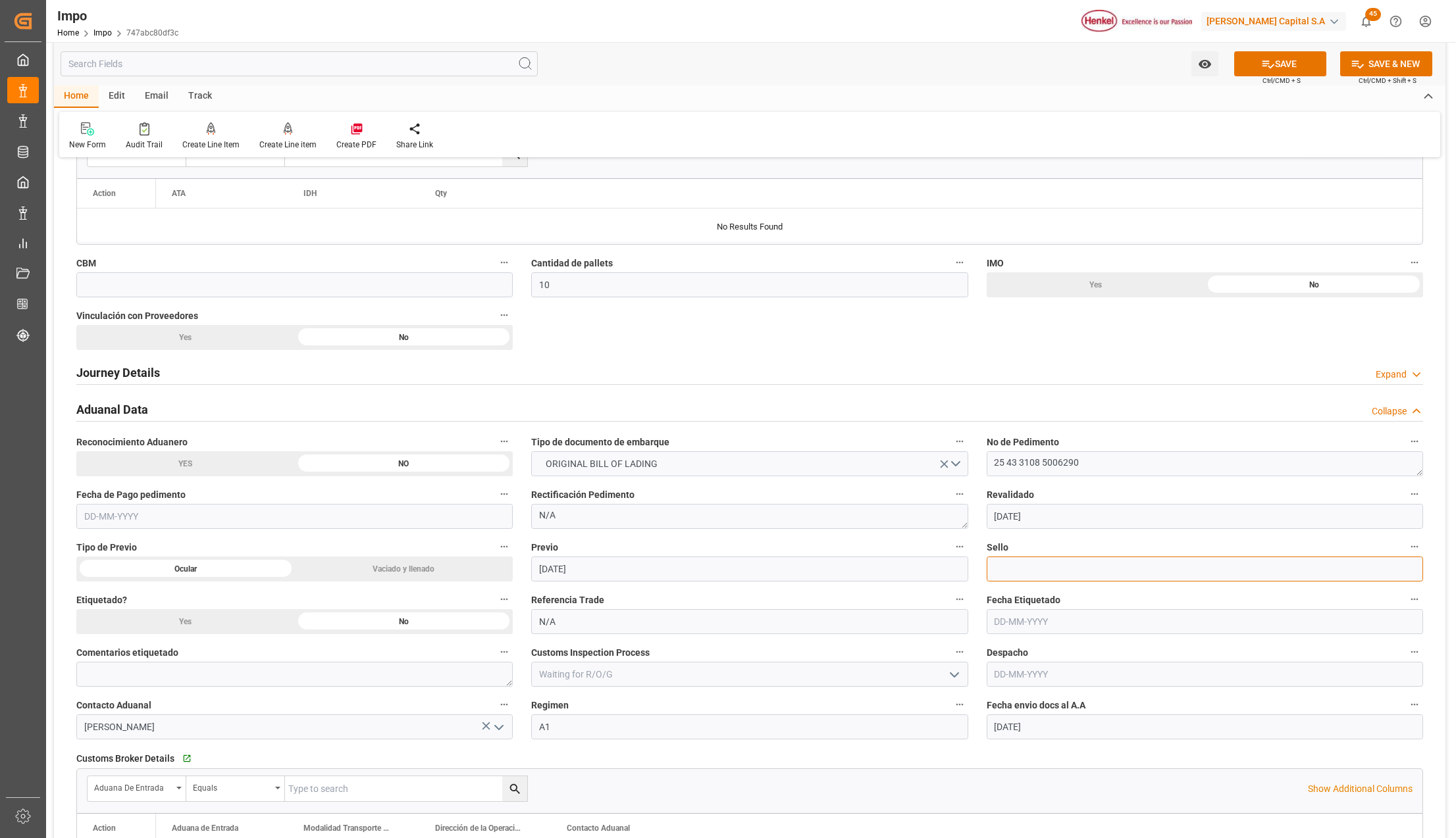
paste input "CAJA LIGERAMENTE APLASTADAS Y ROTA DE ORIGEN | LIGERA HUMEDAD POR EMPLAYE DE OR…"
type input "CAJA LIGERAMENTE APLASTADAS Y ROTA DE ORIGEN | LIGERA HUMEDAD POR EMPLAYE DE OR…"
click at [1014, 573] on input "CAJA LIGERAMENTE APLASTADAS Y ROTA DE ORIGEN | LIGERA HUMEDAD POR EMPLAYE DE OR…" at bounding box center [1205, 569] width 436 height 25
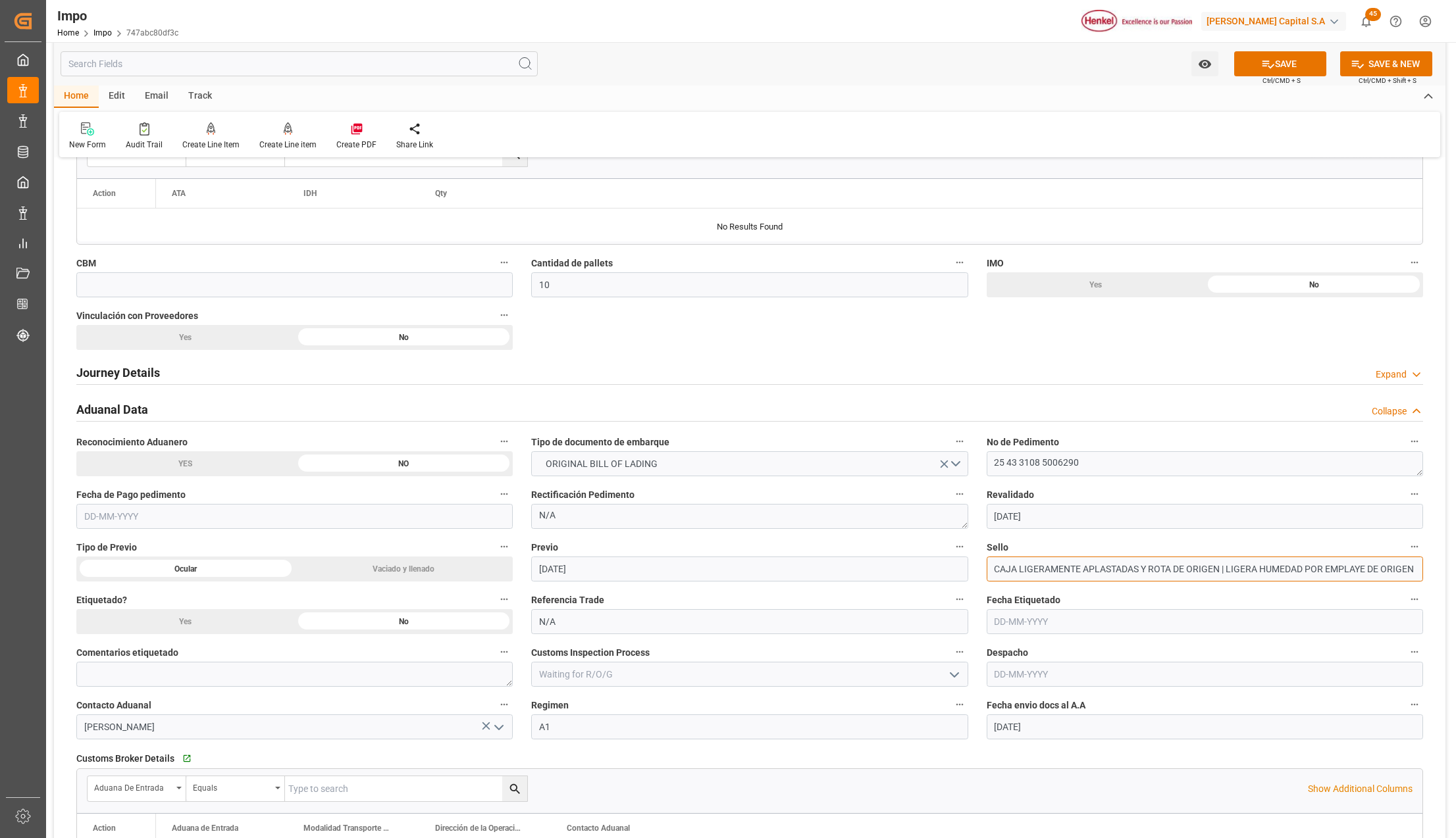
click at [1014, 573] on input "CAJA LIGERAMENTE APLASTADAS Y ROTA DE ORIGEN | LIGERA HUMEDAD POR EMPLAYE DE OR…" at bounding box center [1205, 569] width 436 height 25
click at [1068, 561] on input at bounding box center [1205, 569] width 436 height 25
click at [1068, 569] on input at bounding box center [1205, 569] width 436 height 25
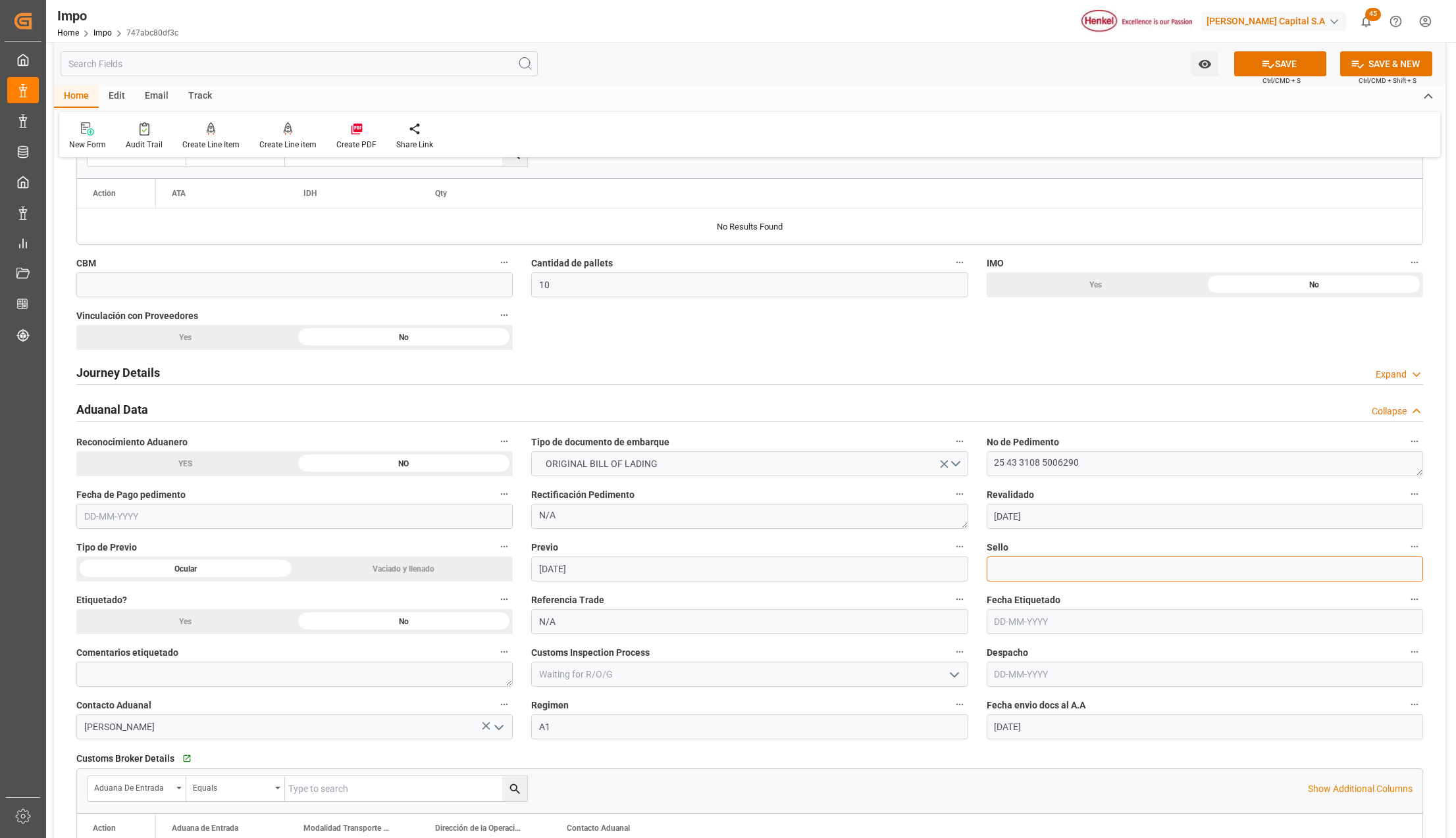
paste input "CEM23-3582599"
type input "CEM23-3582599"
click at [1273, 56] on button "SAVE" at bounding box center [1280, 63] width 92 height 25
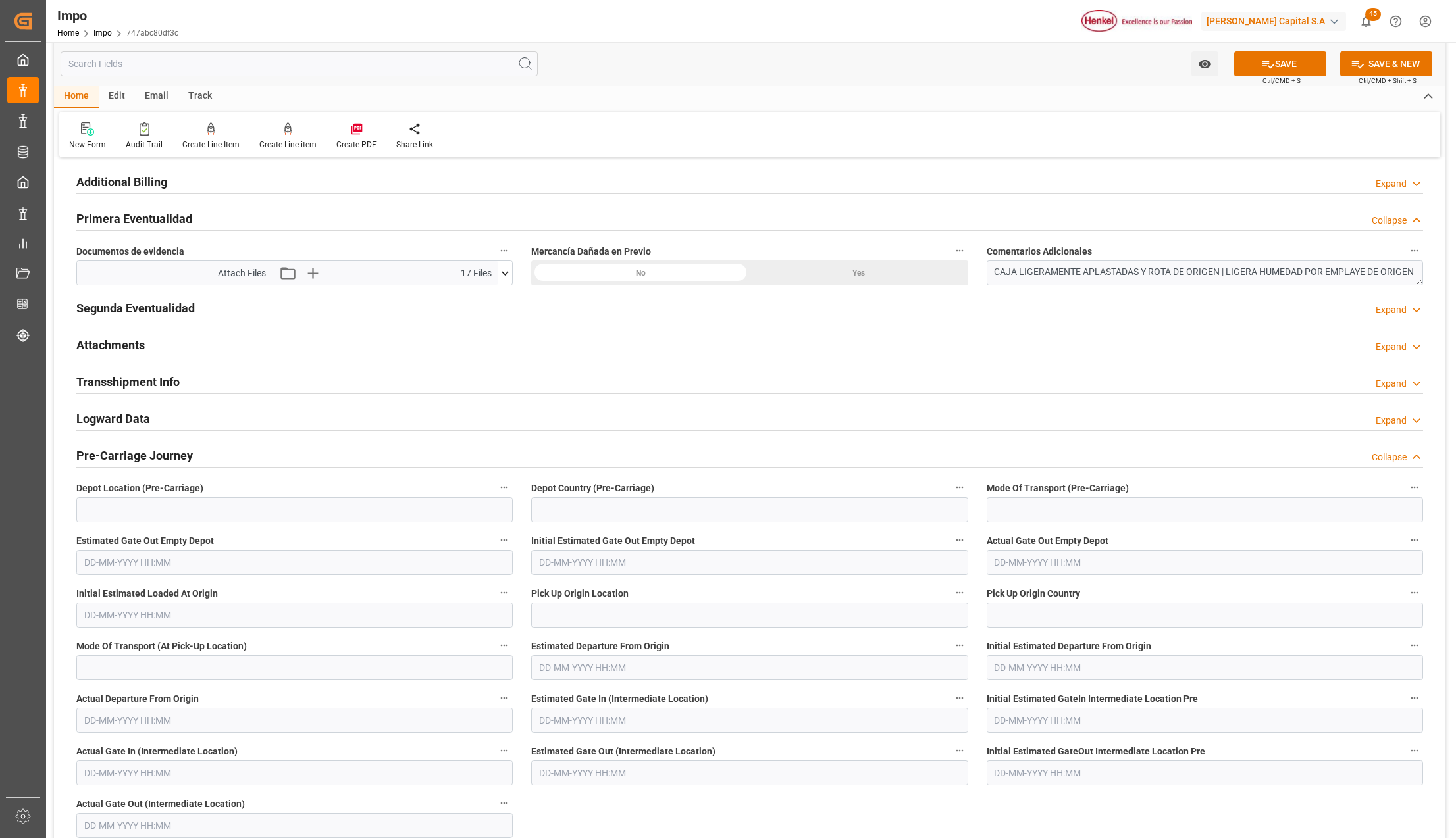
scroll to position [1579, 0]
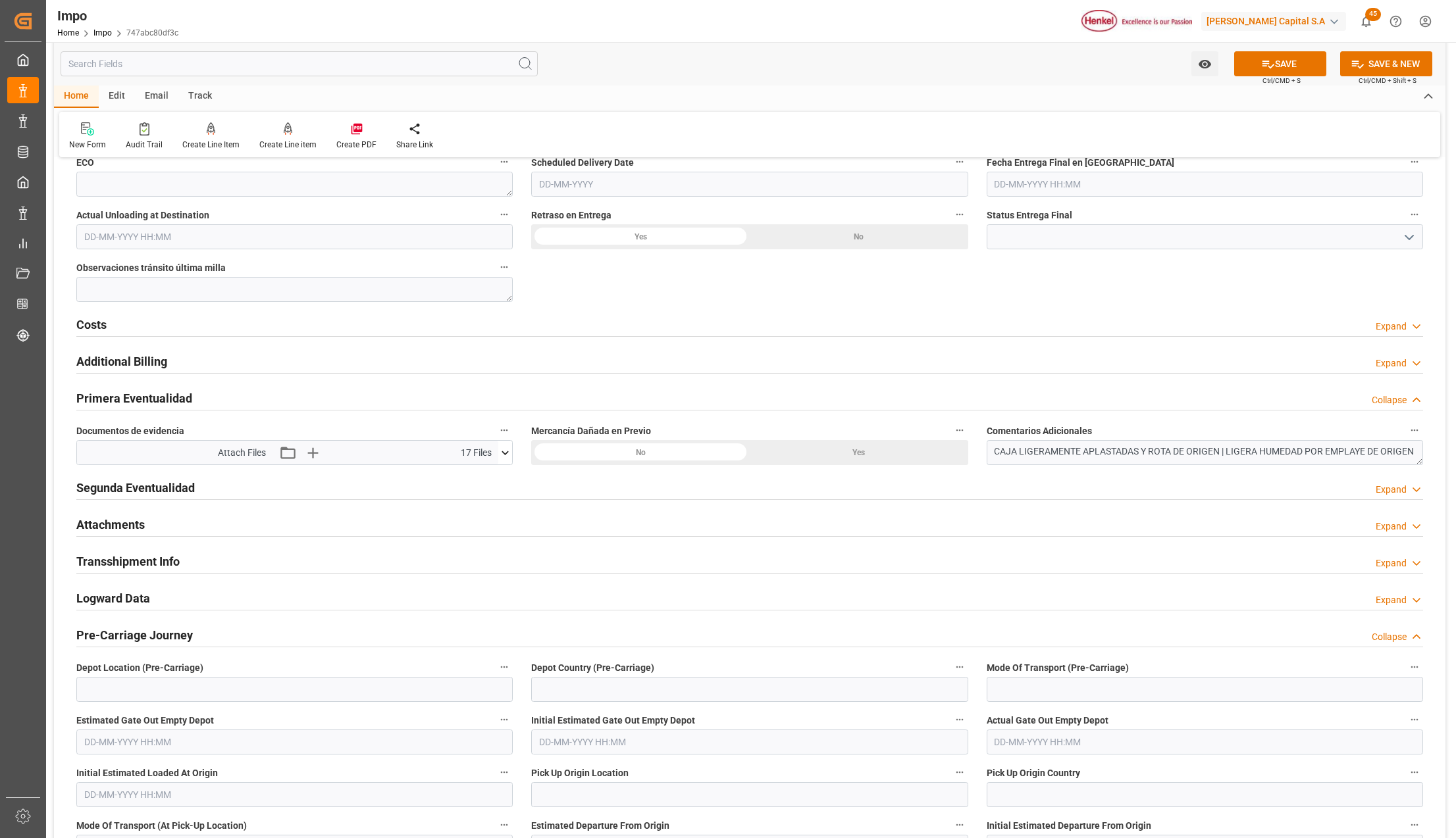
click at [108, 522] on h2 "Attachments" at bounding box center [110, 524] width 69 height 18
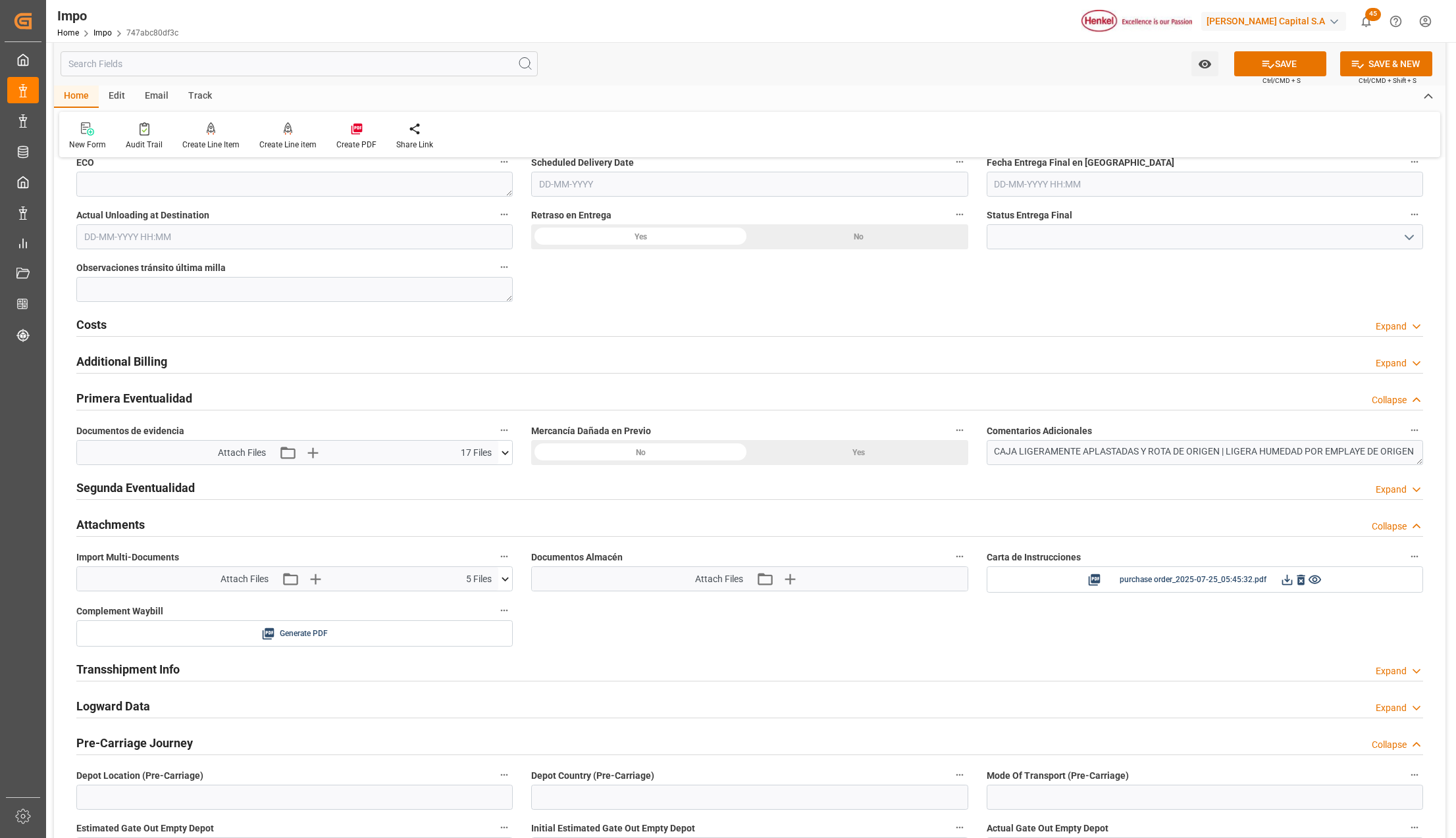
click at [108, 522] on h2 "Attachments" at bounding box center [110, 524] width 69 height 18
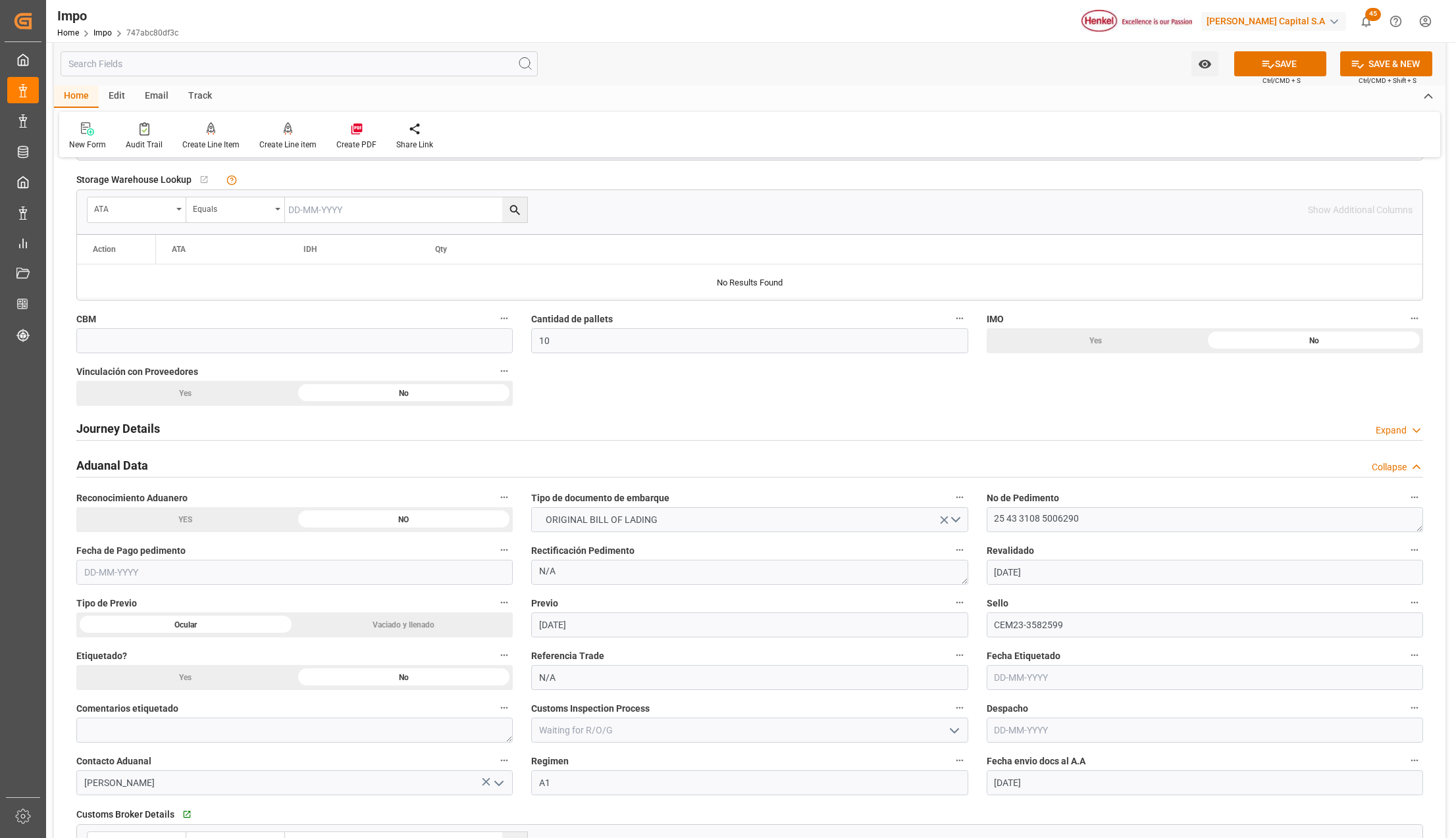
scroll to position [614, 0]
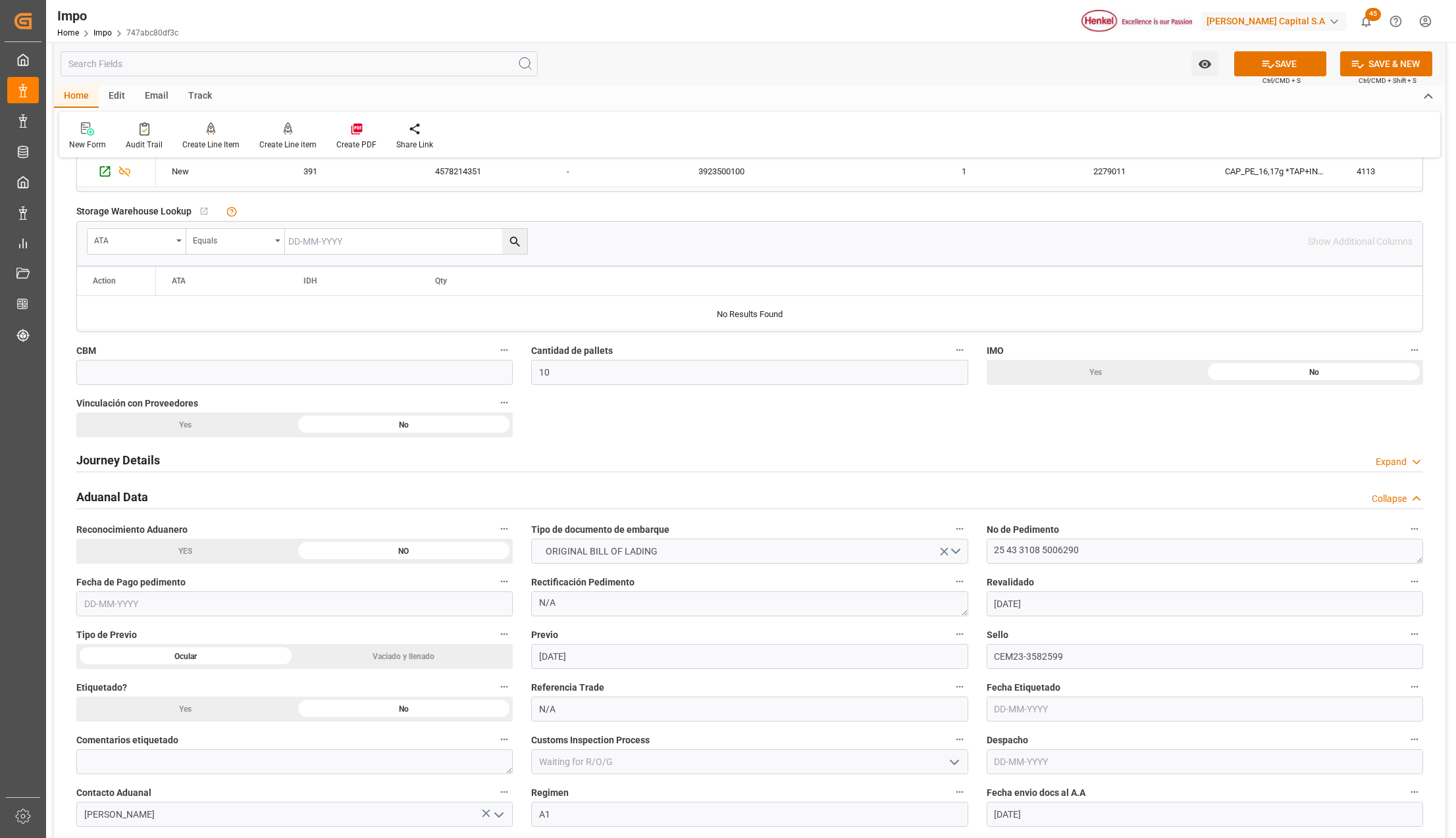
click at [120, 448] on div "Journey Details" at bounding box center [118, 459] width 84 height 25
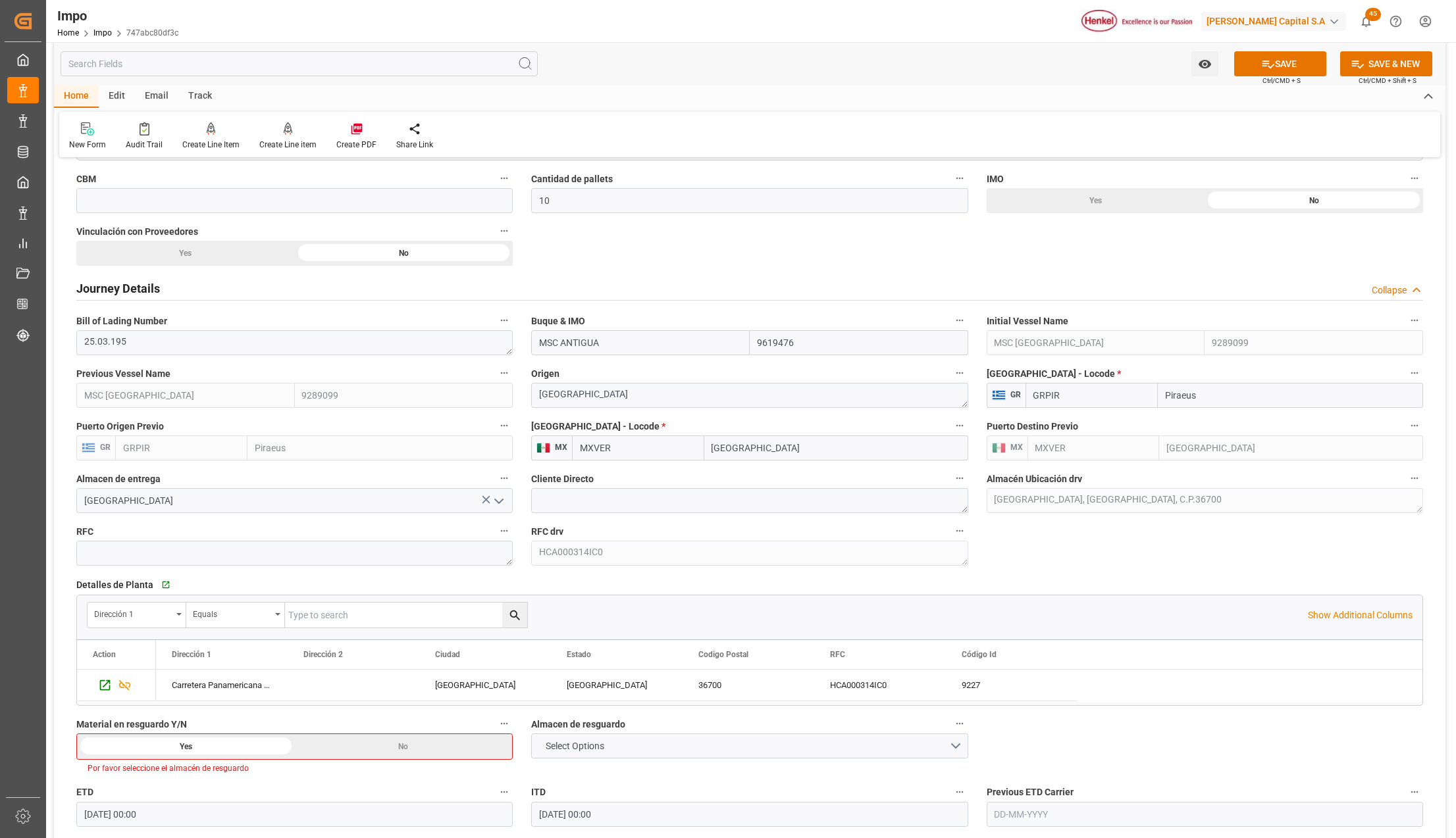
scroll to position [877, 0]
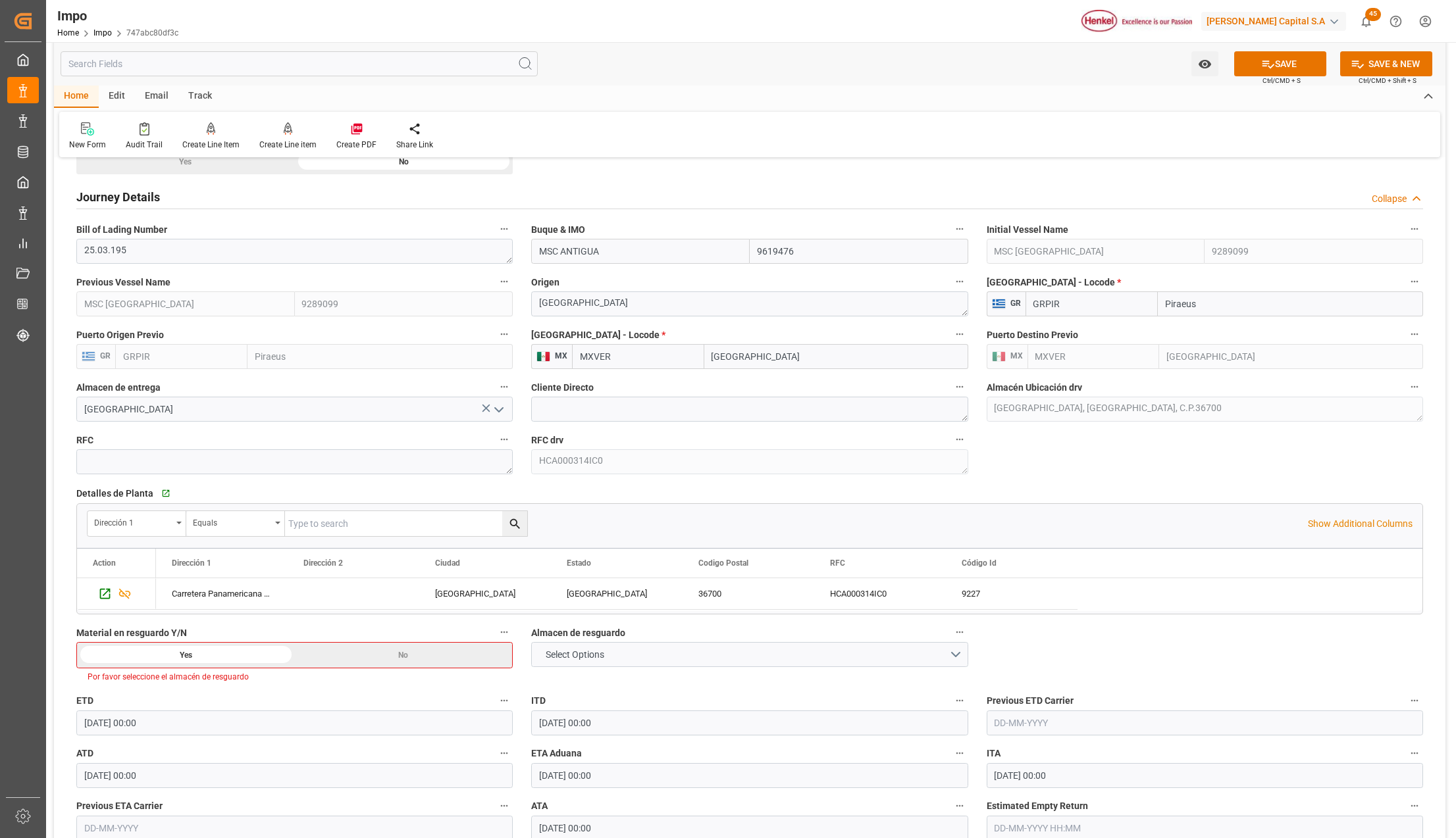
click at [417, 659] on div "No" at bounding box center [404, 655] width 218 height 25
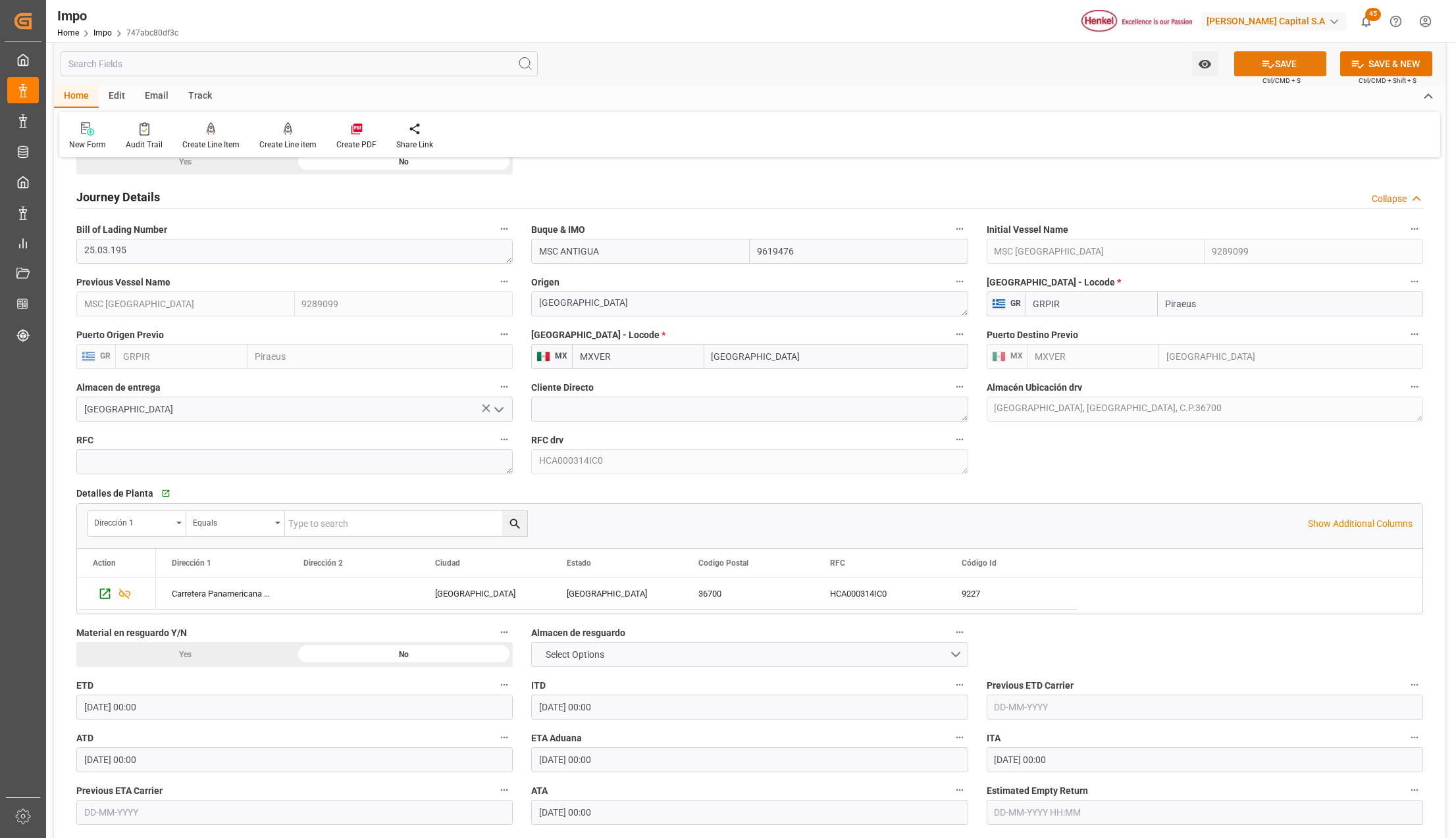
click at [1273, 67] on button "SAVE" at bounding box center [1280, 63] width 92 height 25
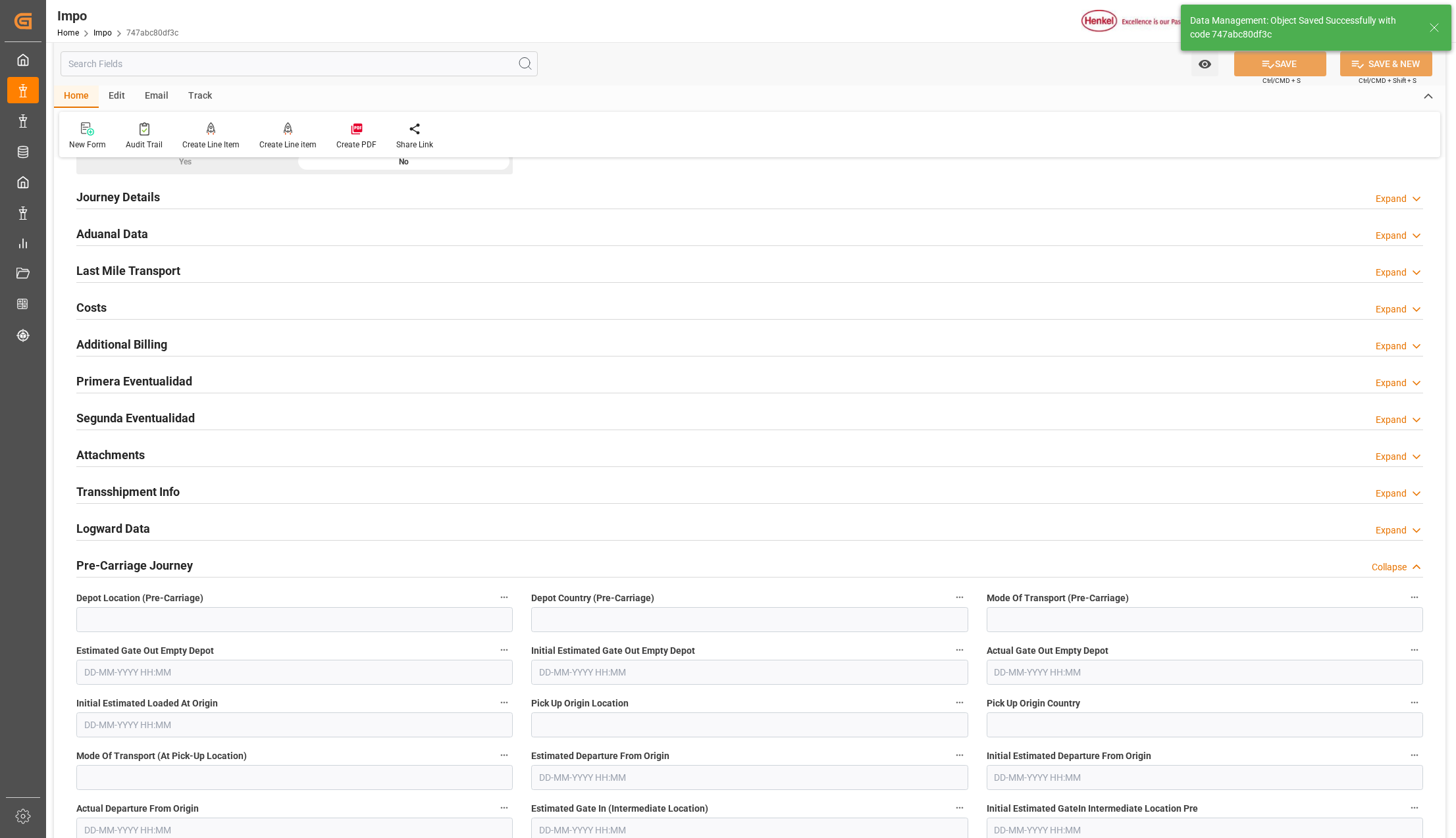
scroll to position [0, 0]
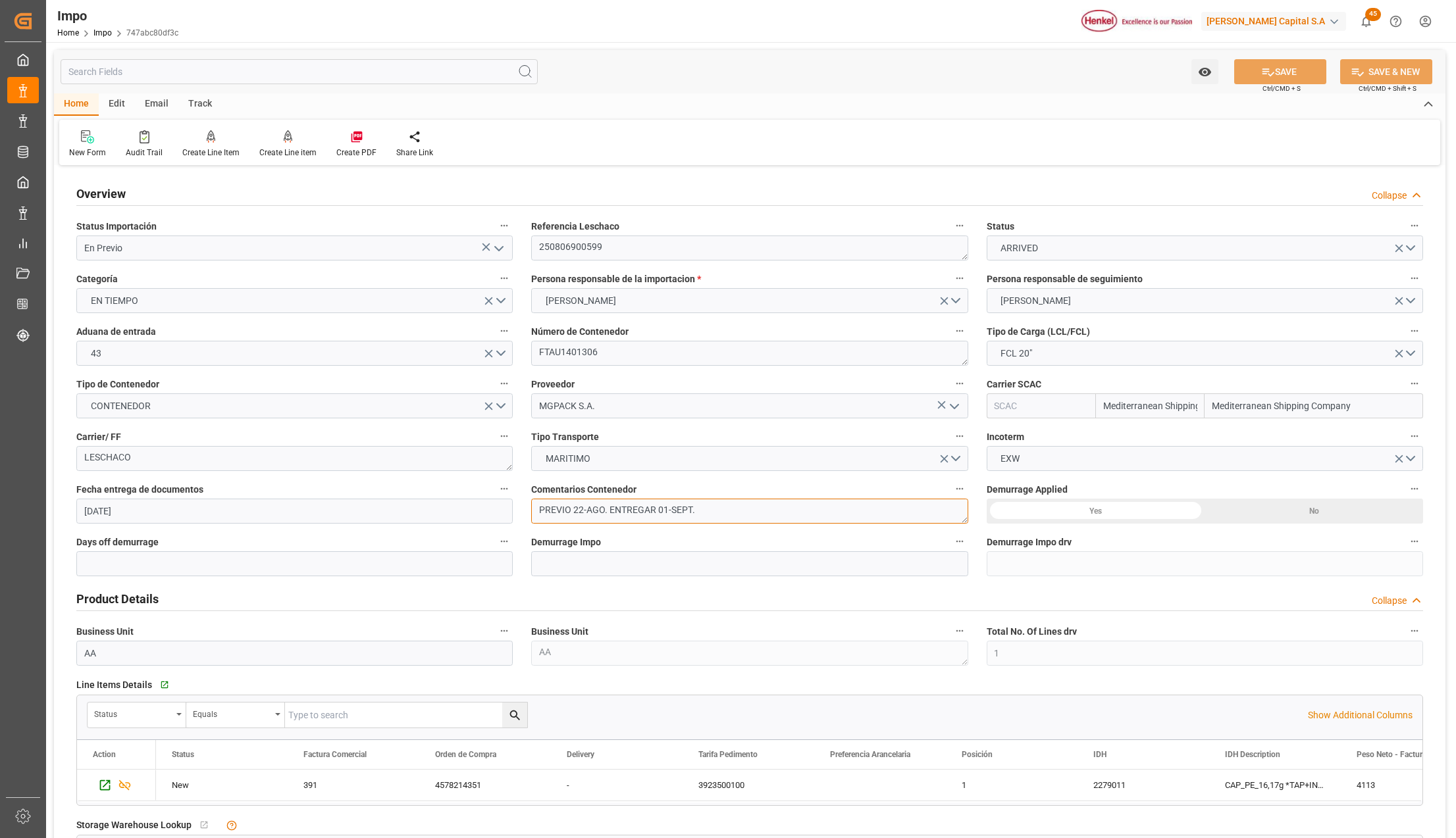
click at [704, 518] on textarea "PREVIO 22-AGO. ENTREGAR 01-SEPT." at bounding box center [750, 511] width 436 height 25
drag, startPoint x: 706, startPoint y: 511, endPoint x: 528, endPoint y: 506, distance: 178.1
click at [528, 506] on div "Comentarios Contenedor PREVIO 22-AGO. ENTREGAR 01-SEPT." at bounding box center [749, 502] width 455 height 53
type textarea "DESPACHO 29-AGO, ENTREGAR 01-SEPT."
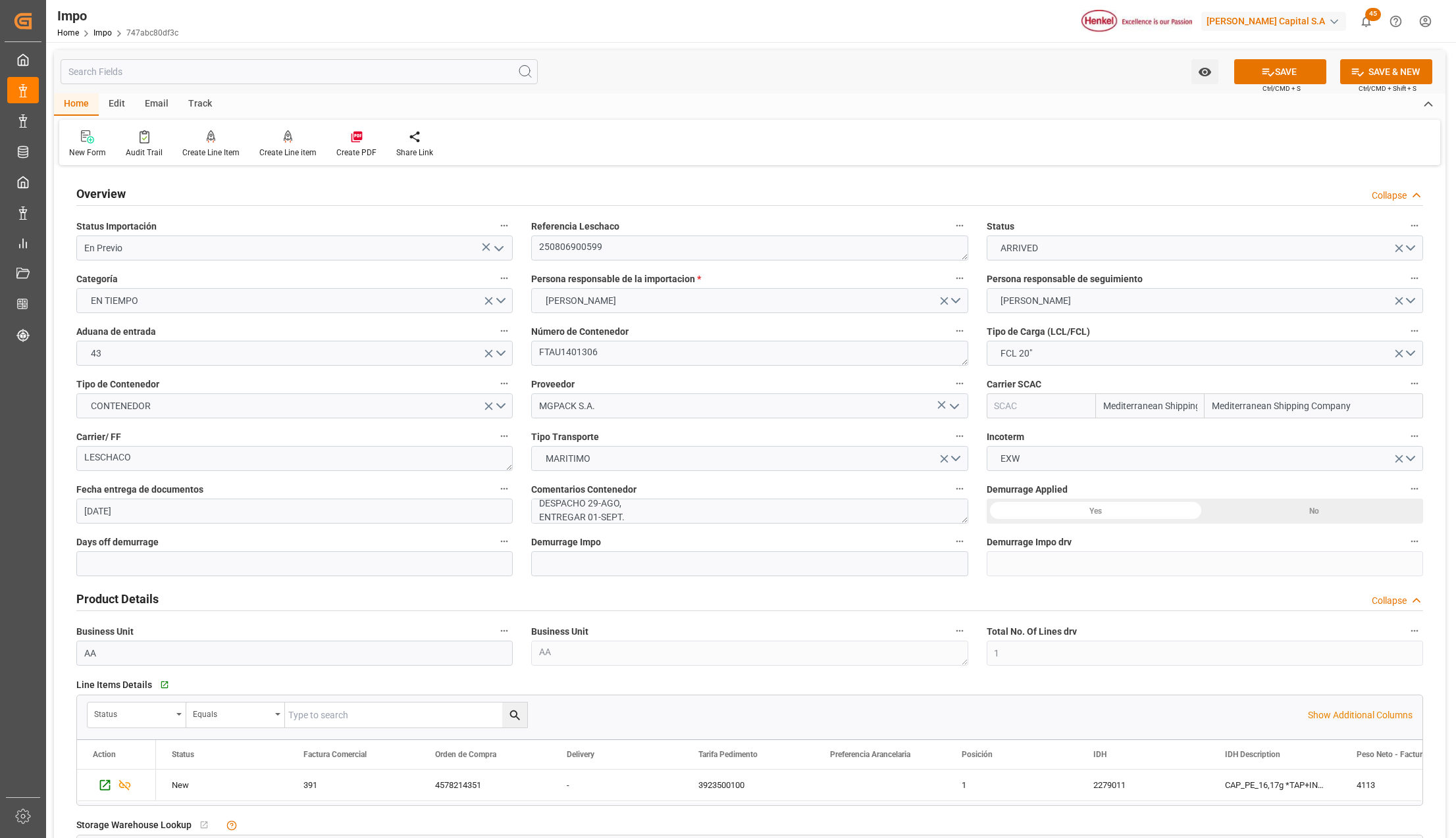
click at [499, 248] on icon "open menu" at bounding box center [498, 248] width 15 height 15
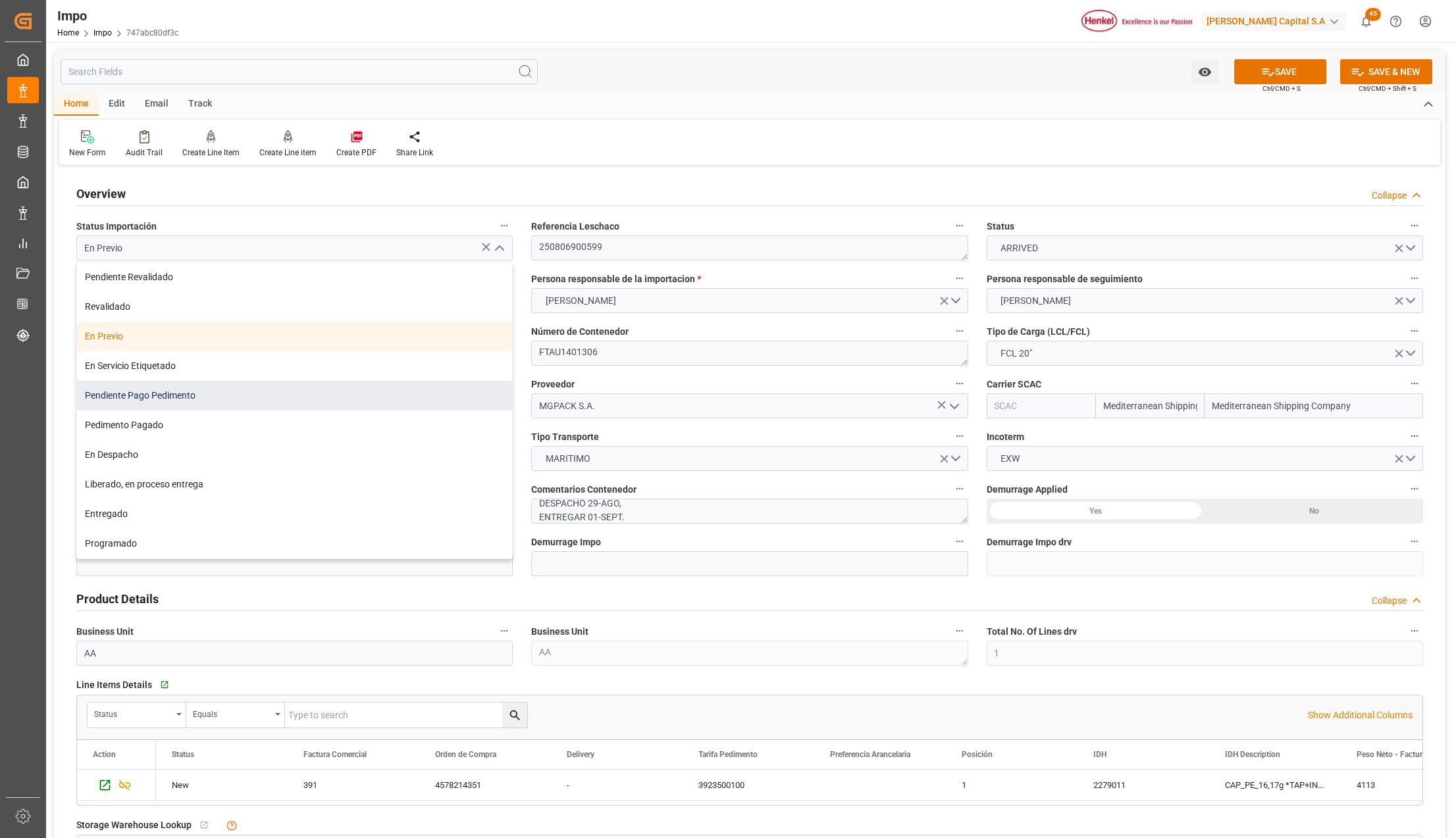
click at [191, 398] on div "Pendiente Pago Pedimento" at bounding box center [294, 396] width 435 height 30
type input "Pendiente Pago Pedimento"
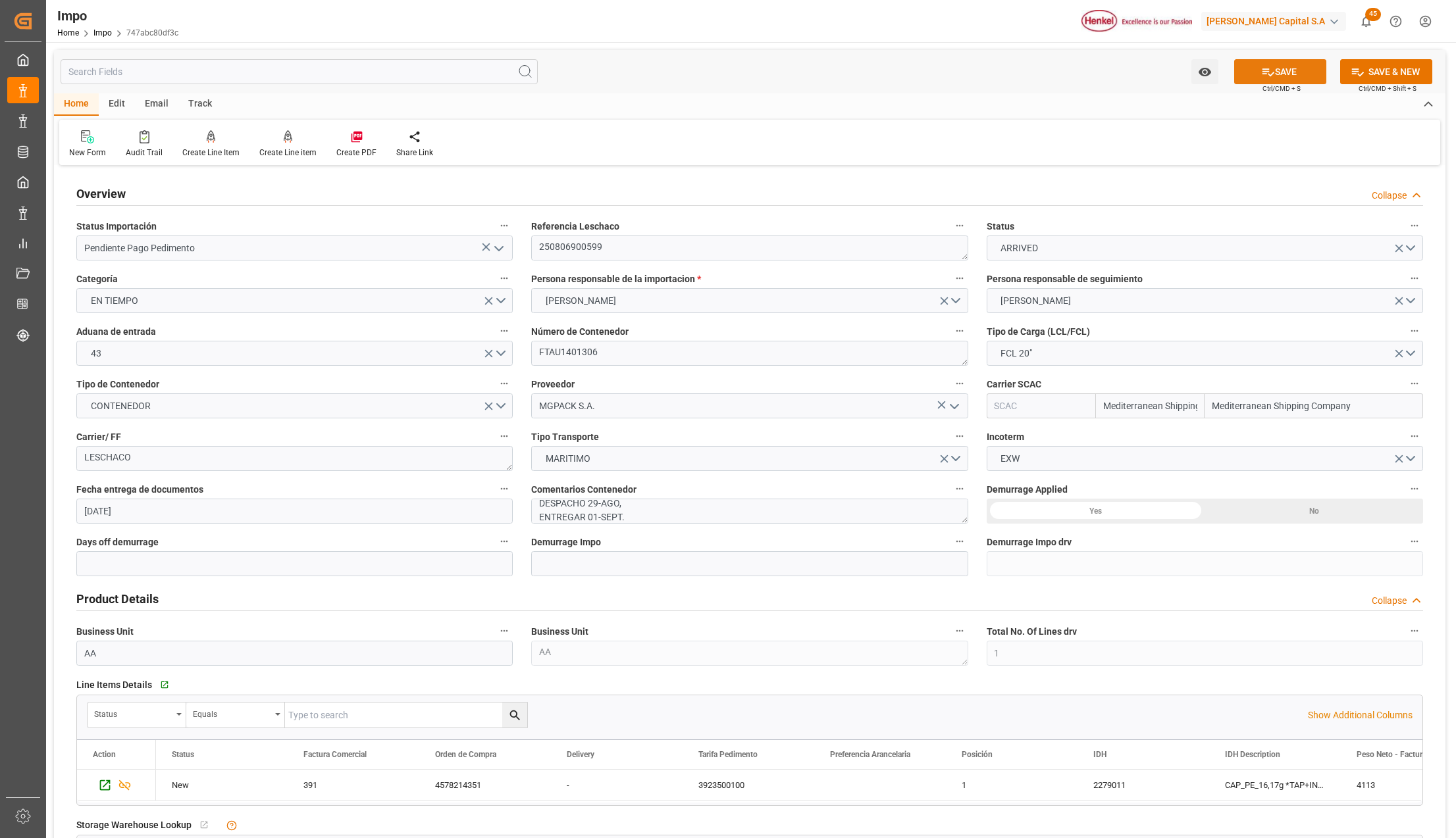
click at [1288, 73] on button "SAVE" at bounding box center [1280, 71] width 92 height 25
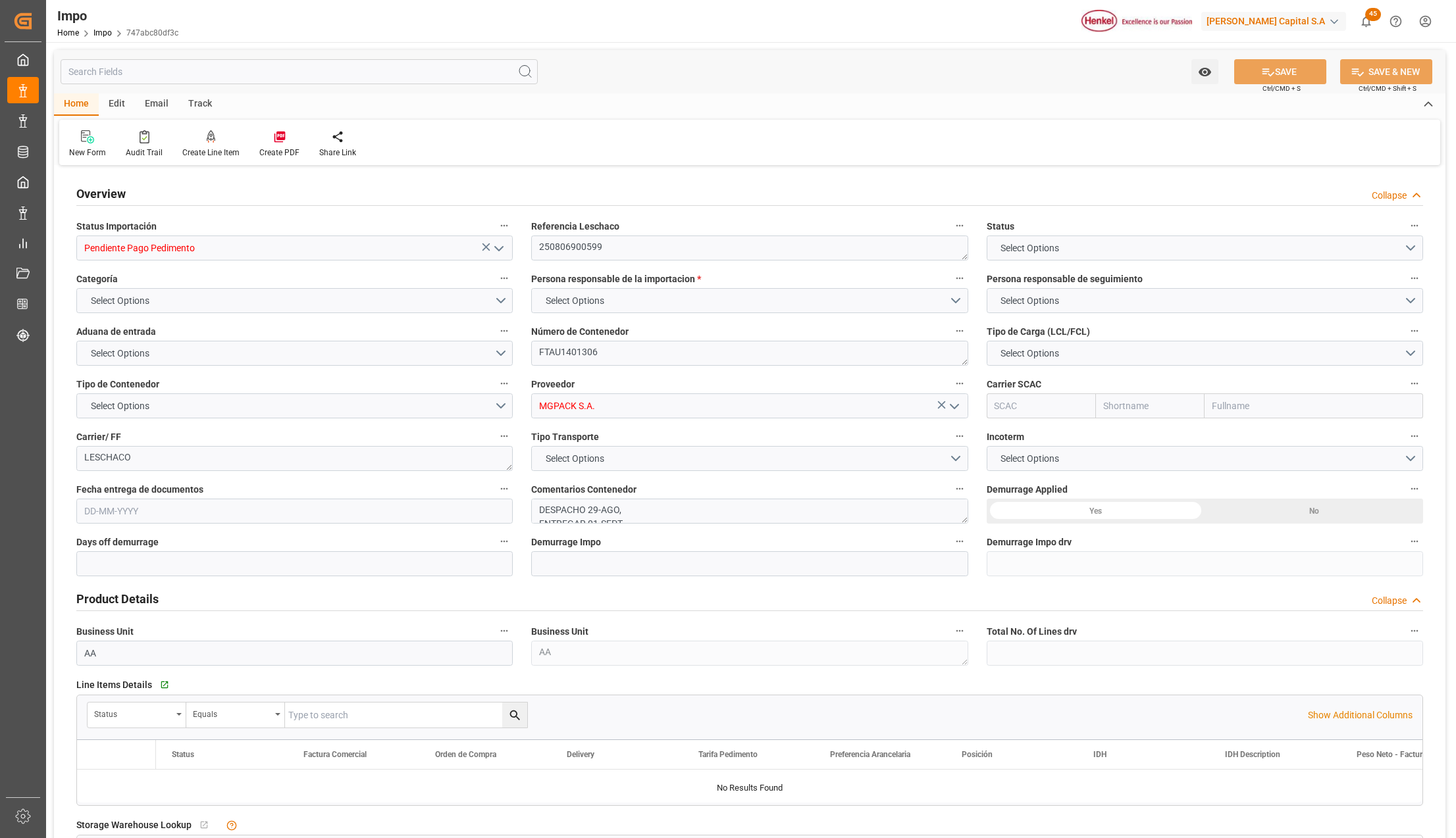
type input "Mediterranean Shipping Company"
type input "1"
type input "10"
type input "18-07-2025"
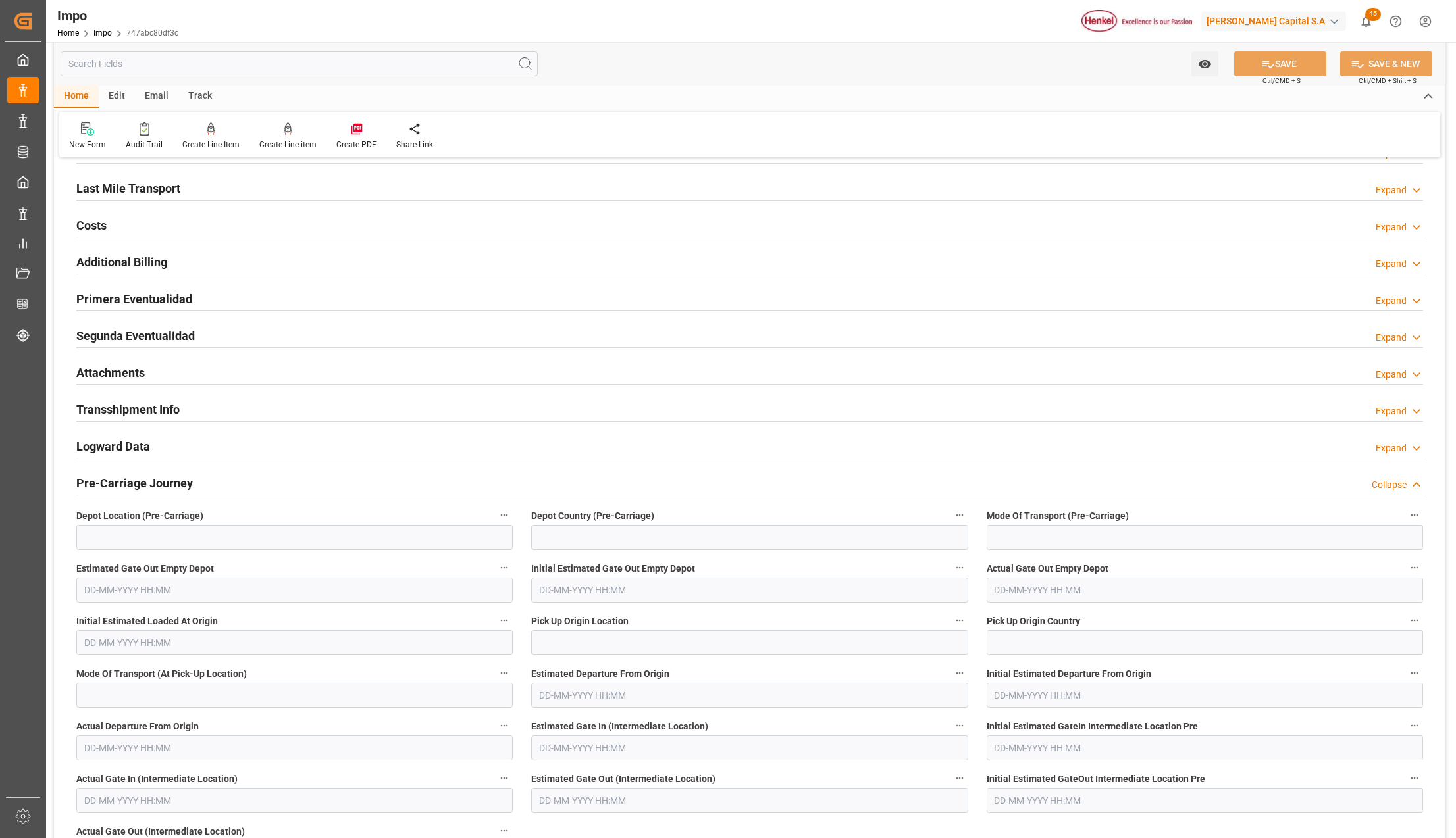
scroll to position [965, 0]
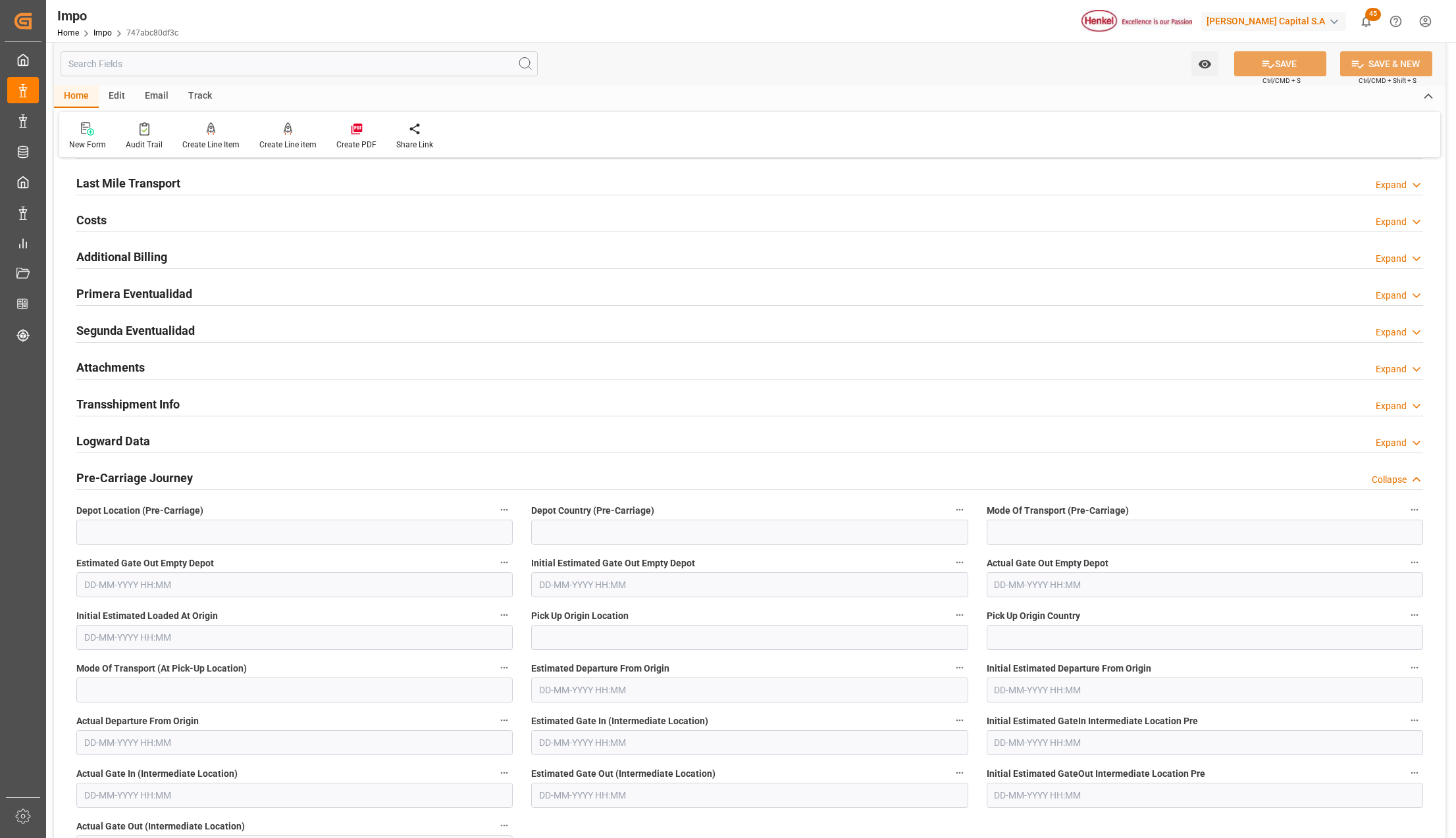
click at [125, 368] on h2 "Attachments" at bounding box center [110, 368] width 69 height 18
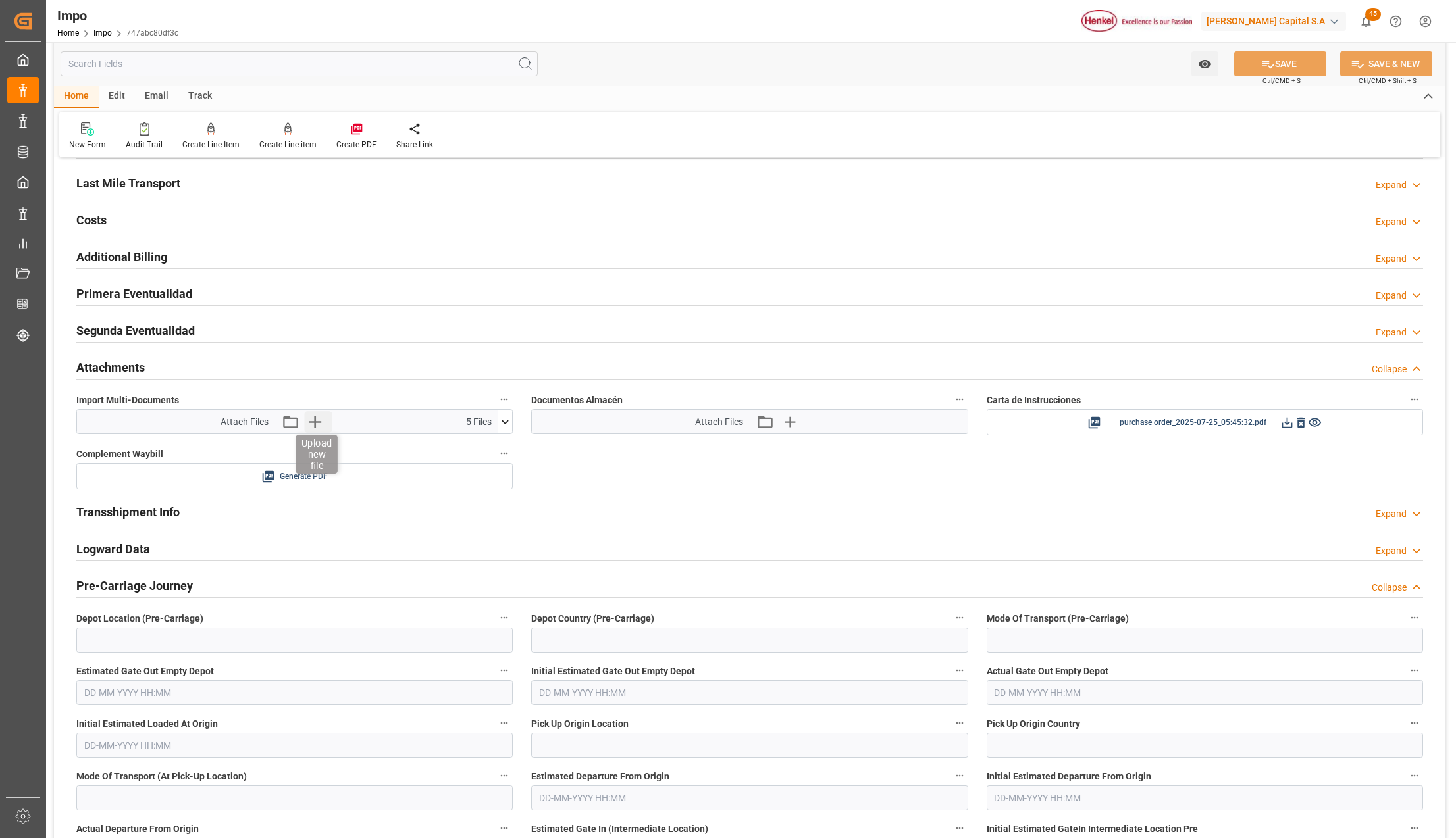
click at [315, 424] on icon "button" at bounding box center [315, 422] width 13 height 13
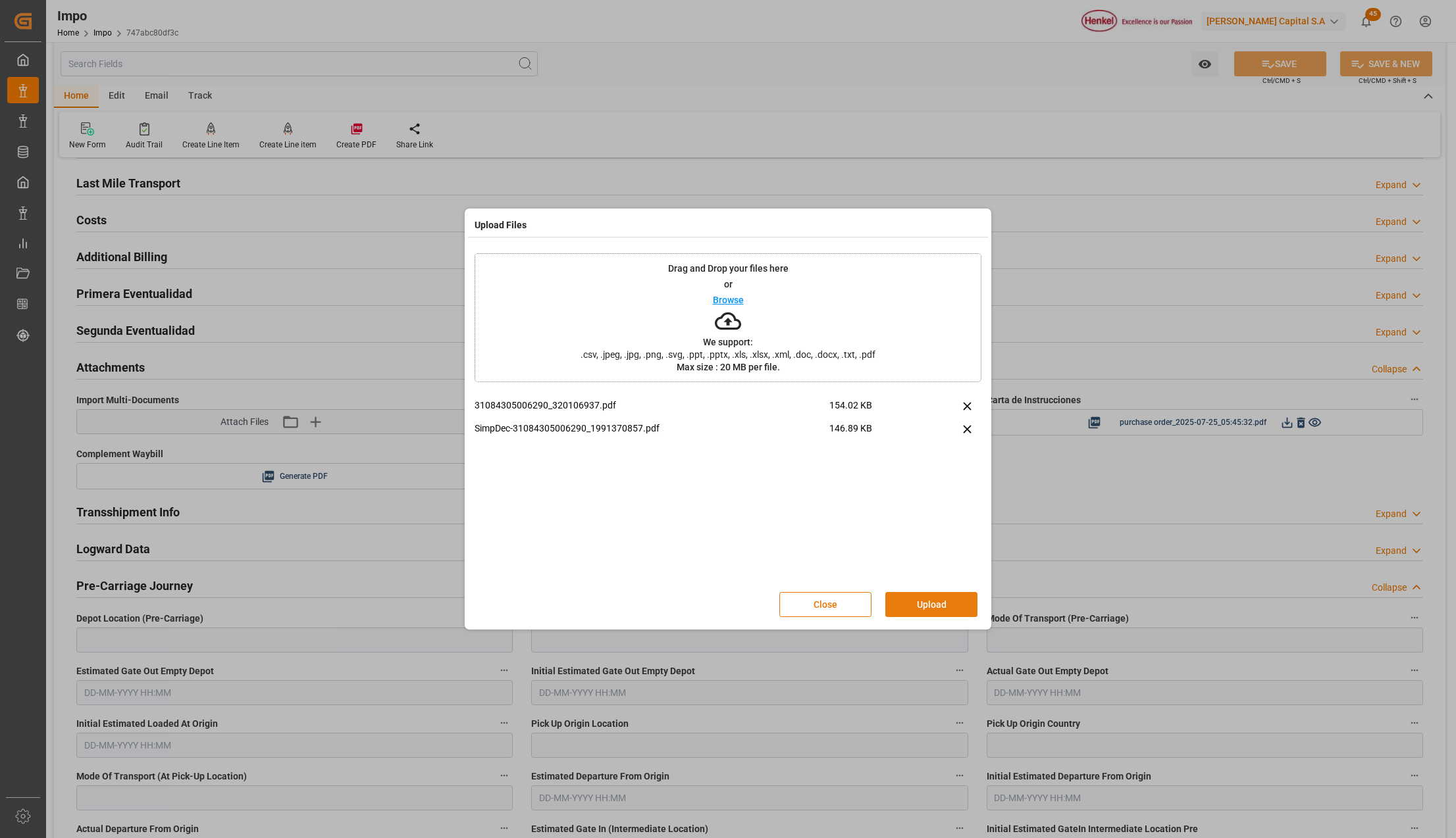
click at [933, 606] on button "Upload" at bounding box center [931, 604] width 92 height 25
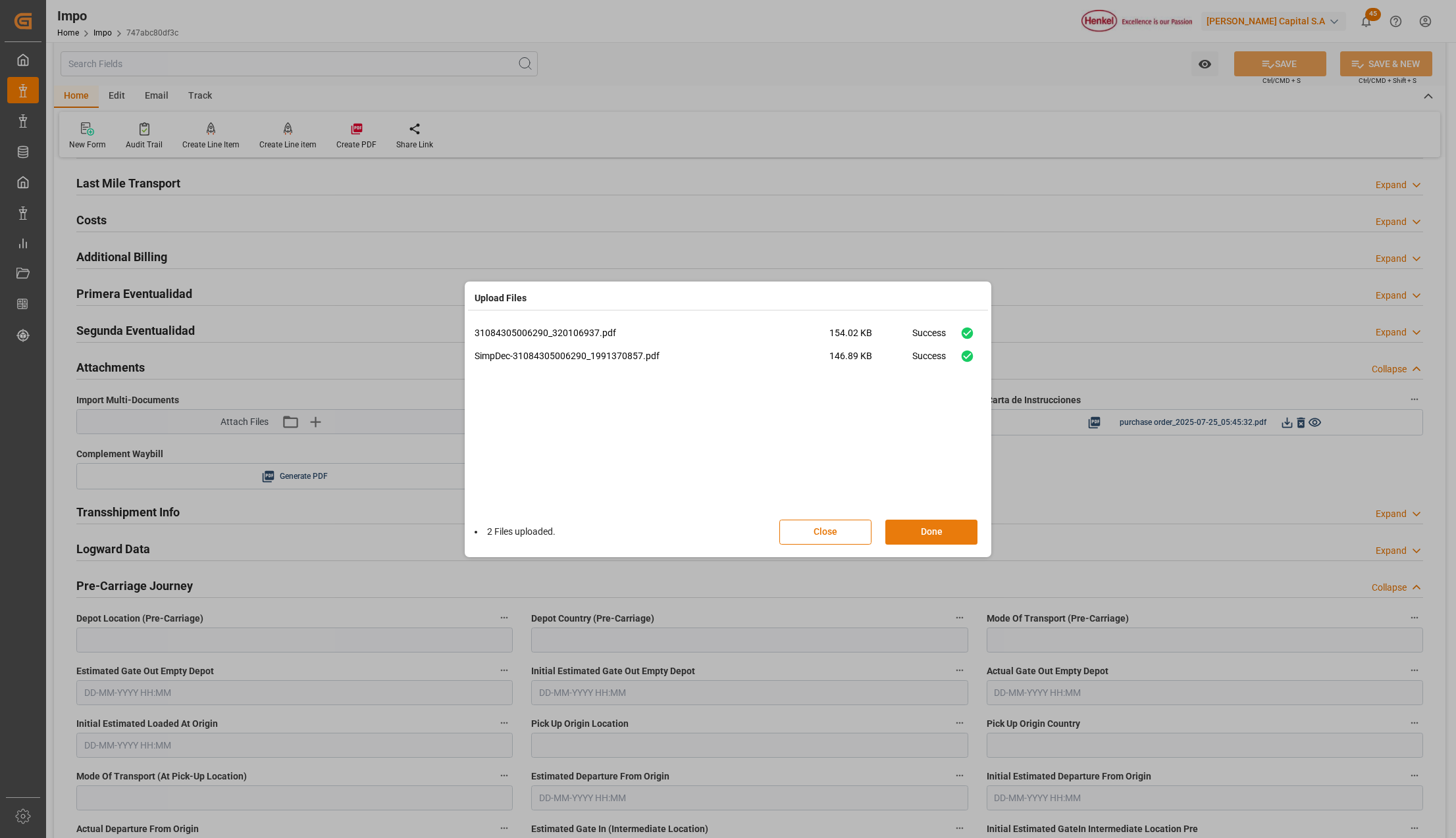
click at [952, 520] on button "Done" at bounding box center [931, 532] width 92 height 25
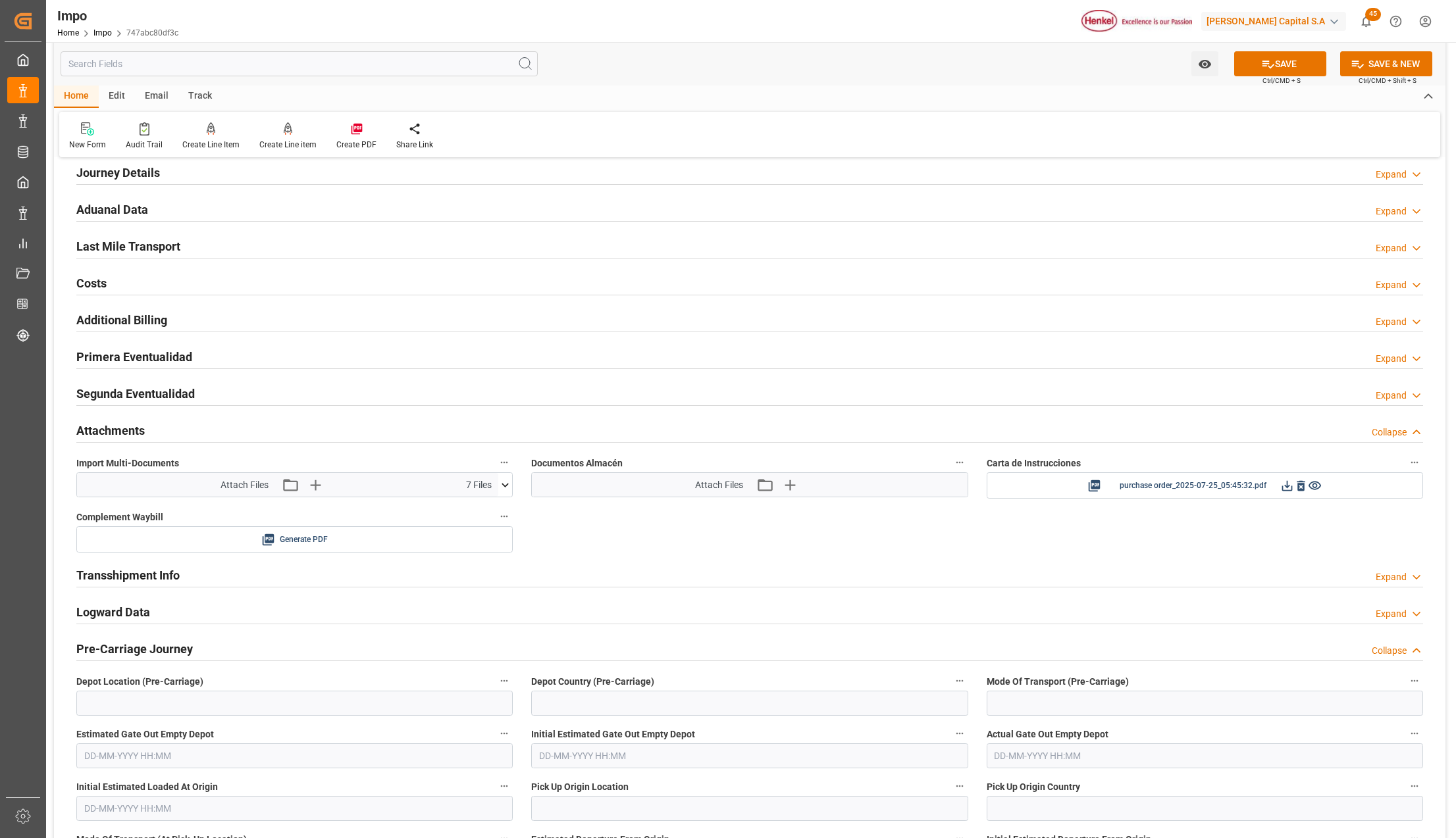
scroll to position [877, 0]
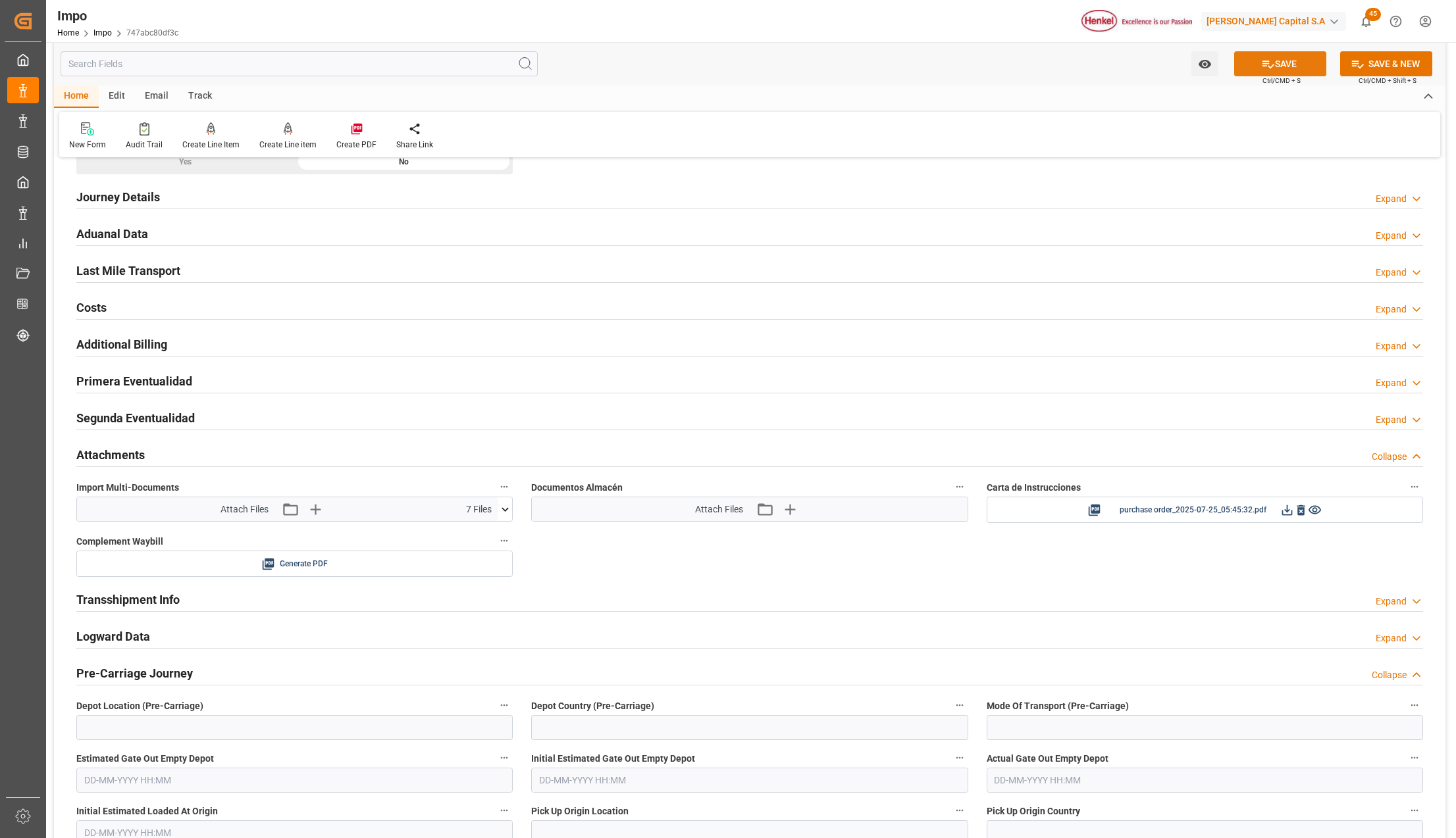
click at [1274, 63] on button "SAVE" at bounding box center [1280, 63] width 92 height 25
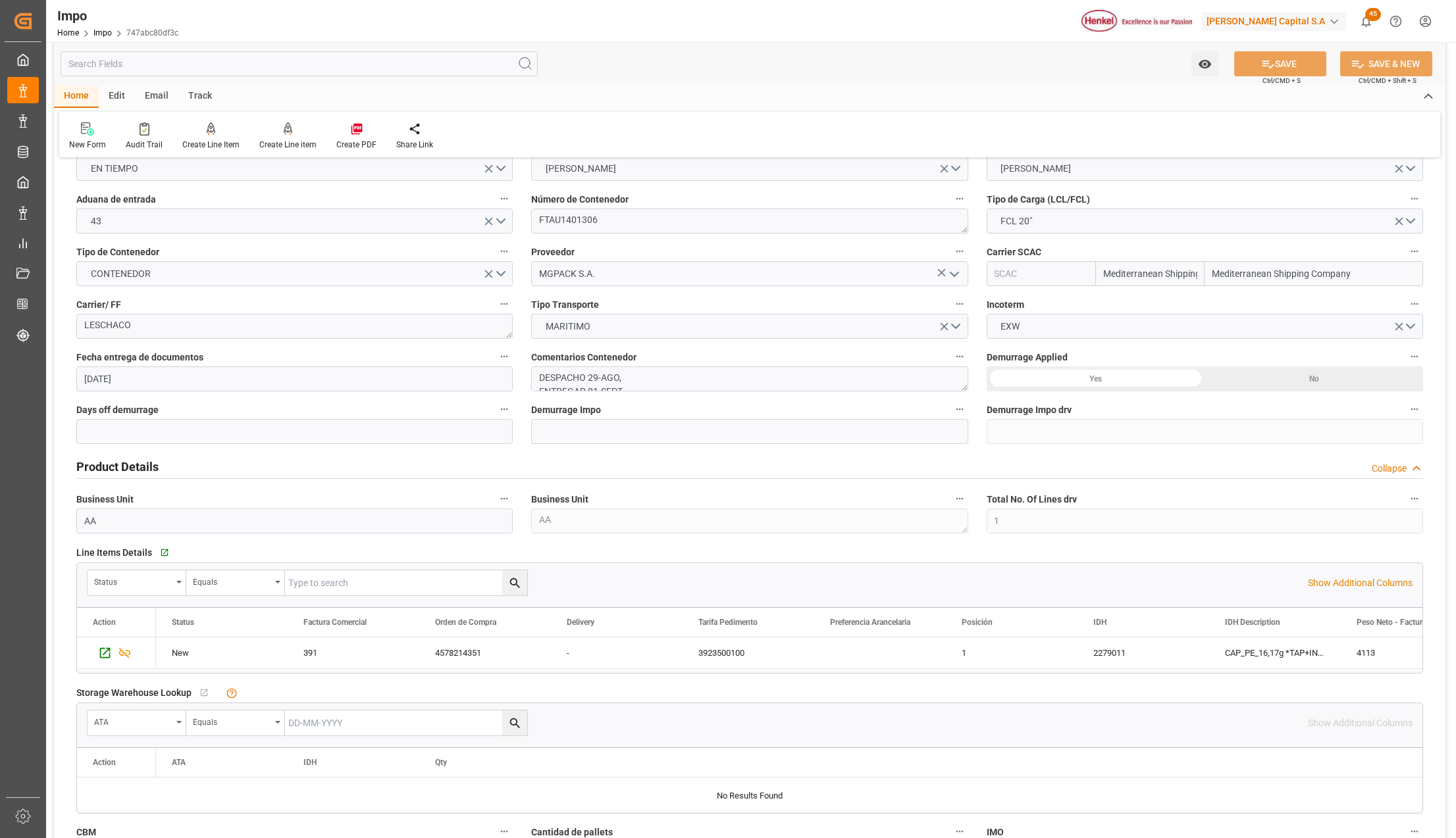
scroll to position [0, 0]
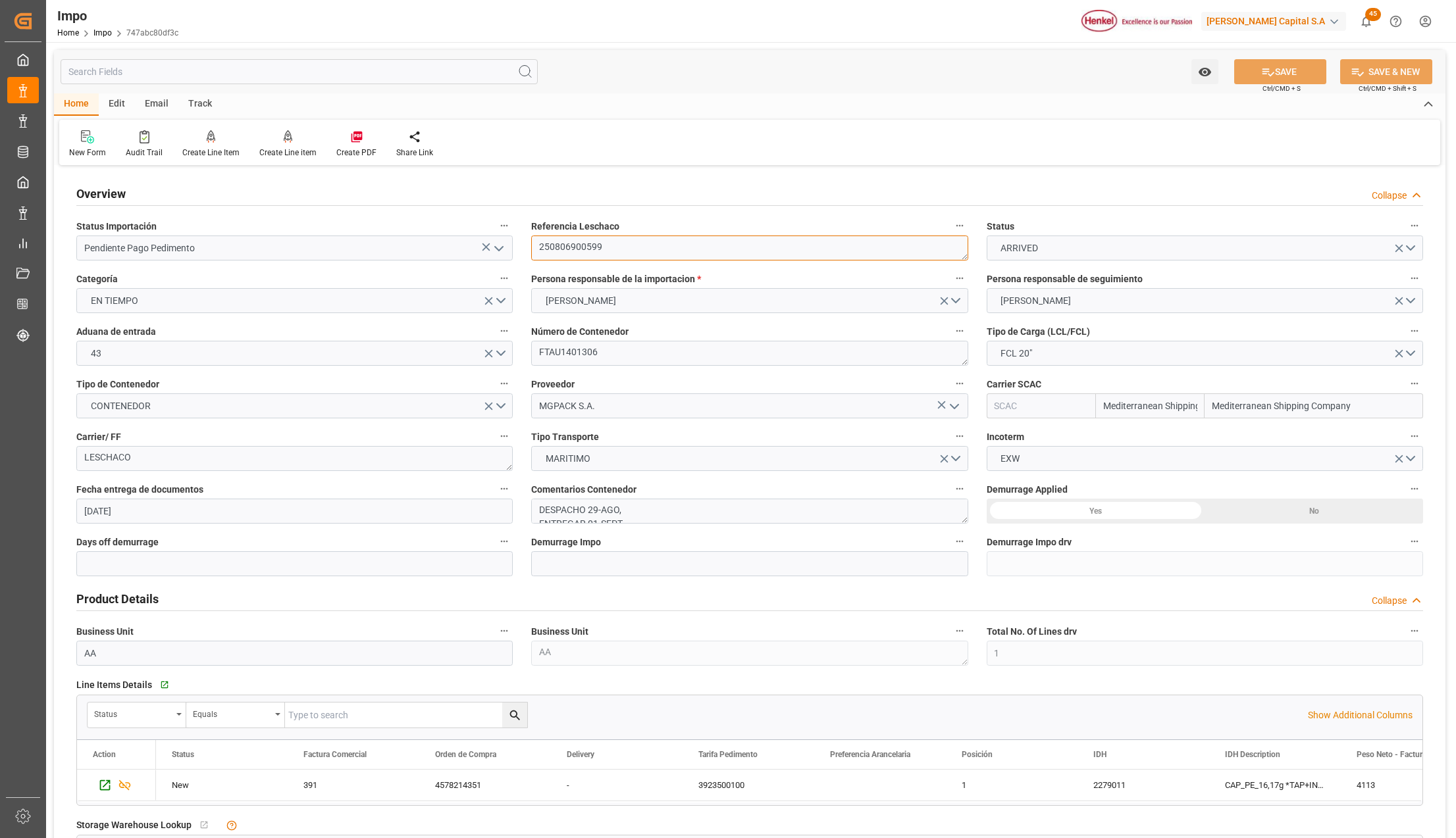
click at [576, 248] on textarea "250806900599" at bounding box center [750, 248] width 436 height 25
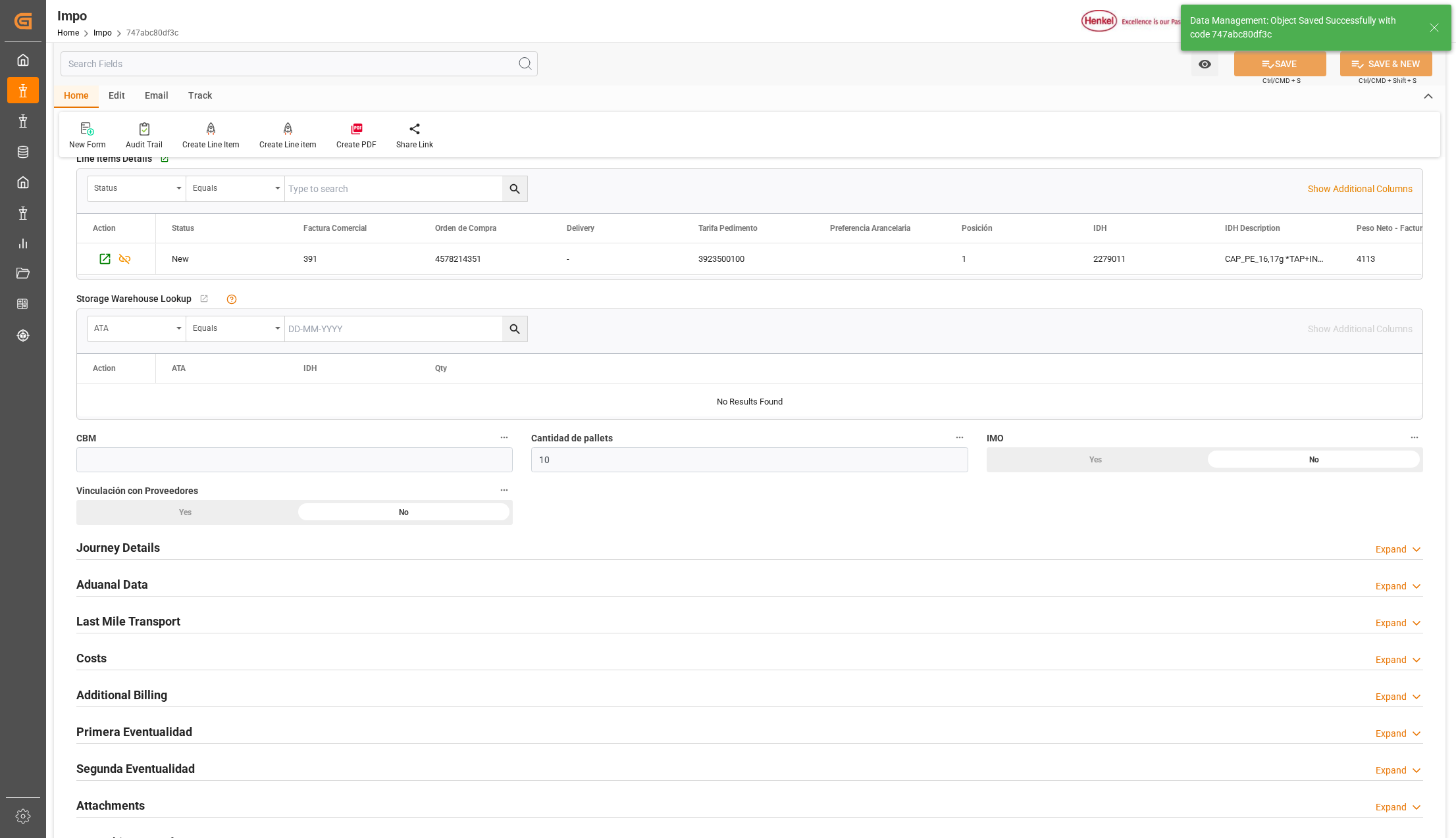
scroll to position [790, 0]
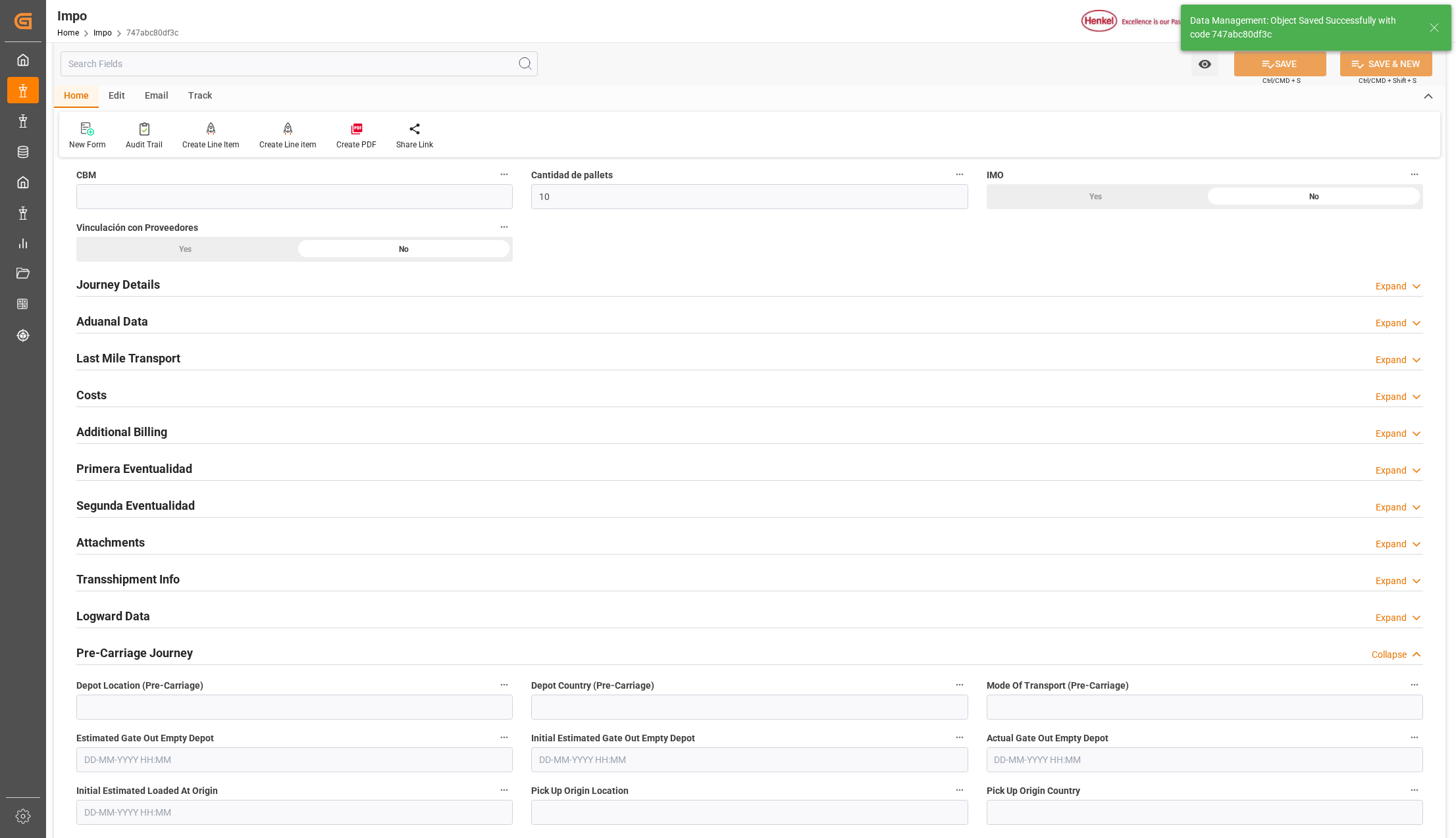
click at [114, 548] on h2 "Attachments" at bounding box center [110, 543] width 69 height 18
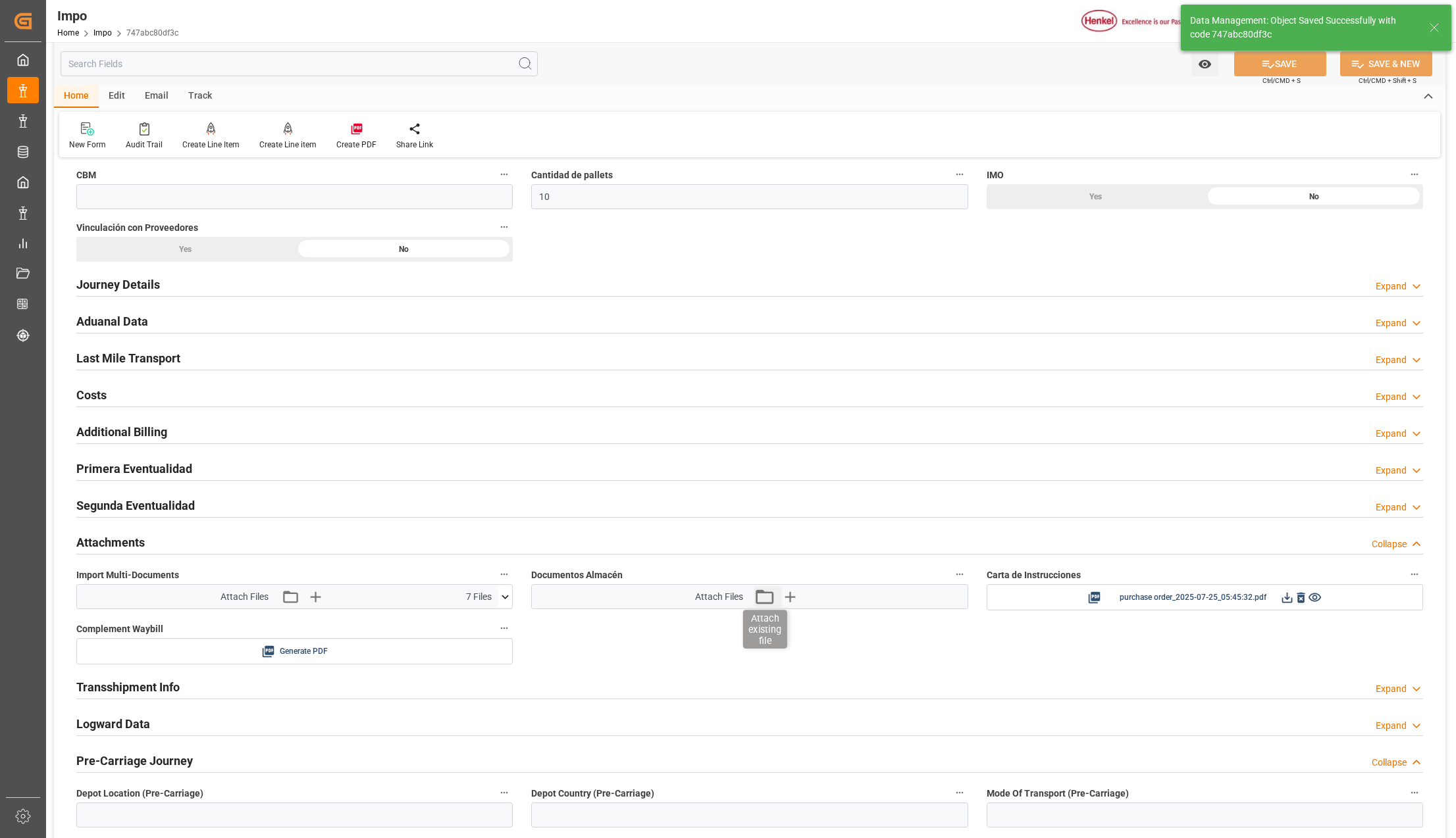
click at [758, 603] on icon "button" at bounding box center [764, 596] width 21 height 21
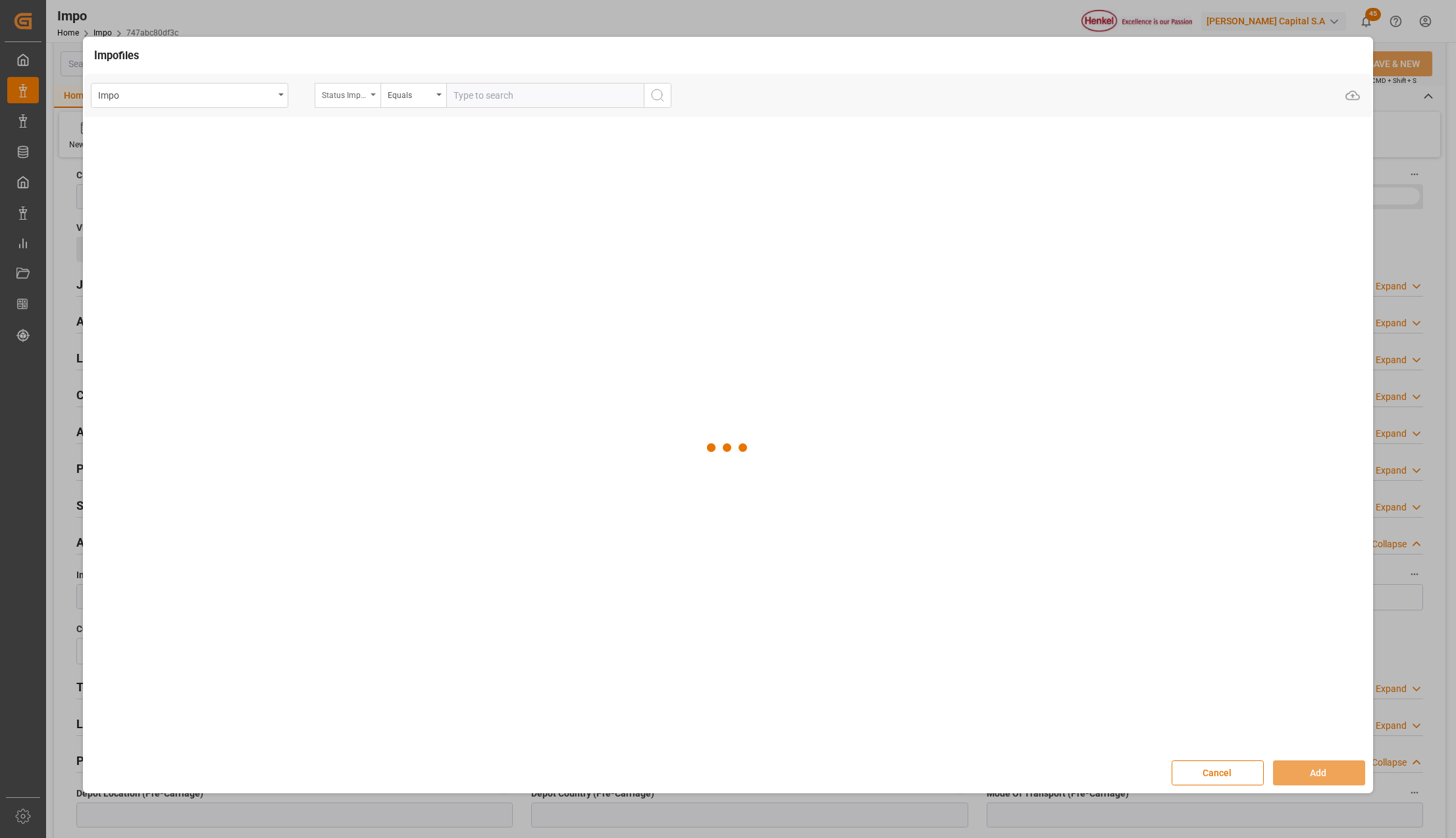
click at [377, 98] on div "Status Importación" at bounding box center [348, 95] width 66 height 25
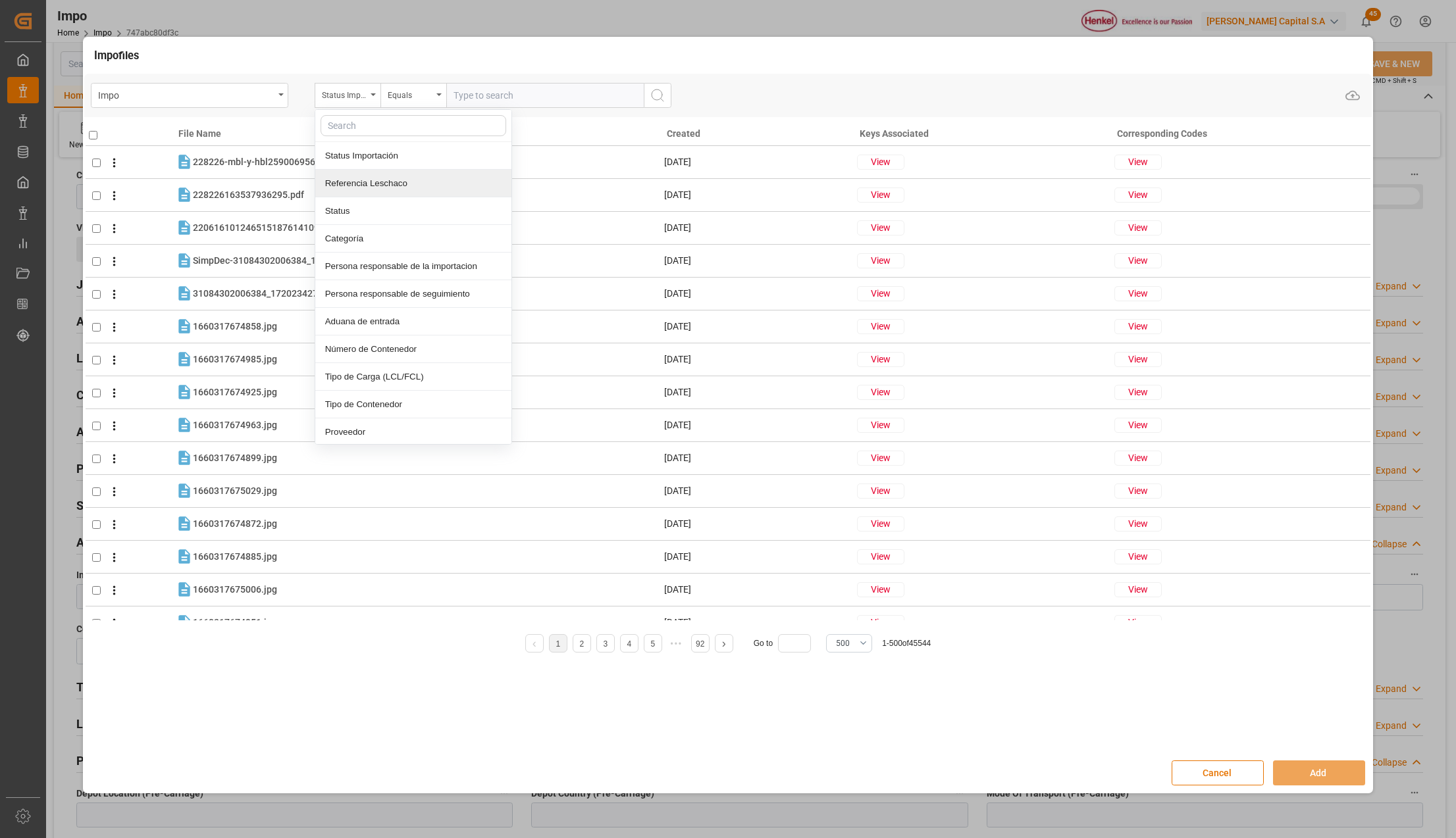
click at [369, 184] on div "Referencia Leschaco" at bounding box center [413, 183] width 196 height 28
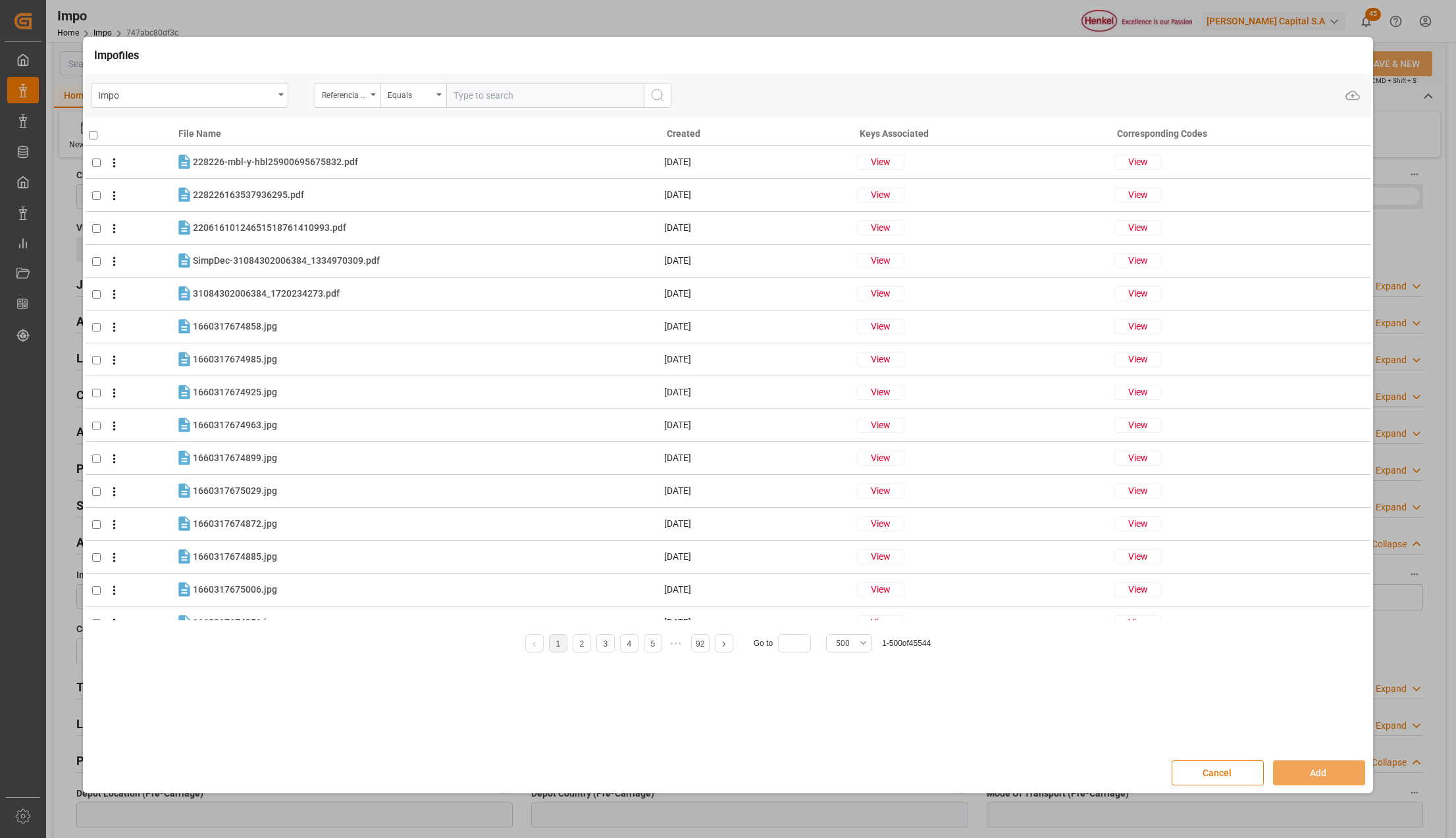
click at [467, 102] on input "text" at bounding box center [545, 95] width 197 height 25
paste input "250806900599"
type input "250806900599"
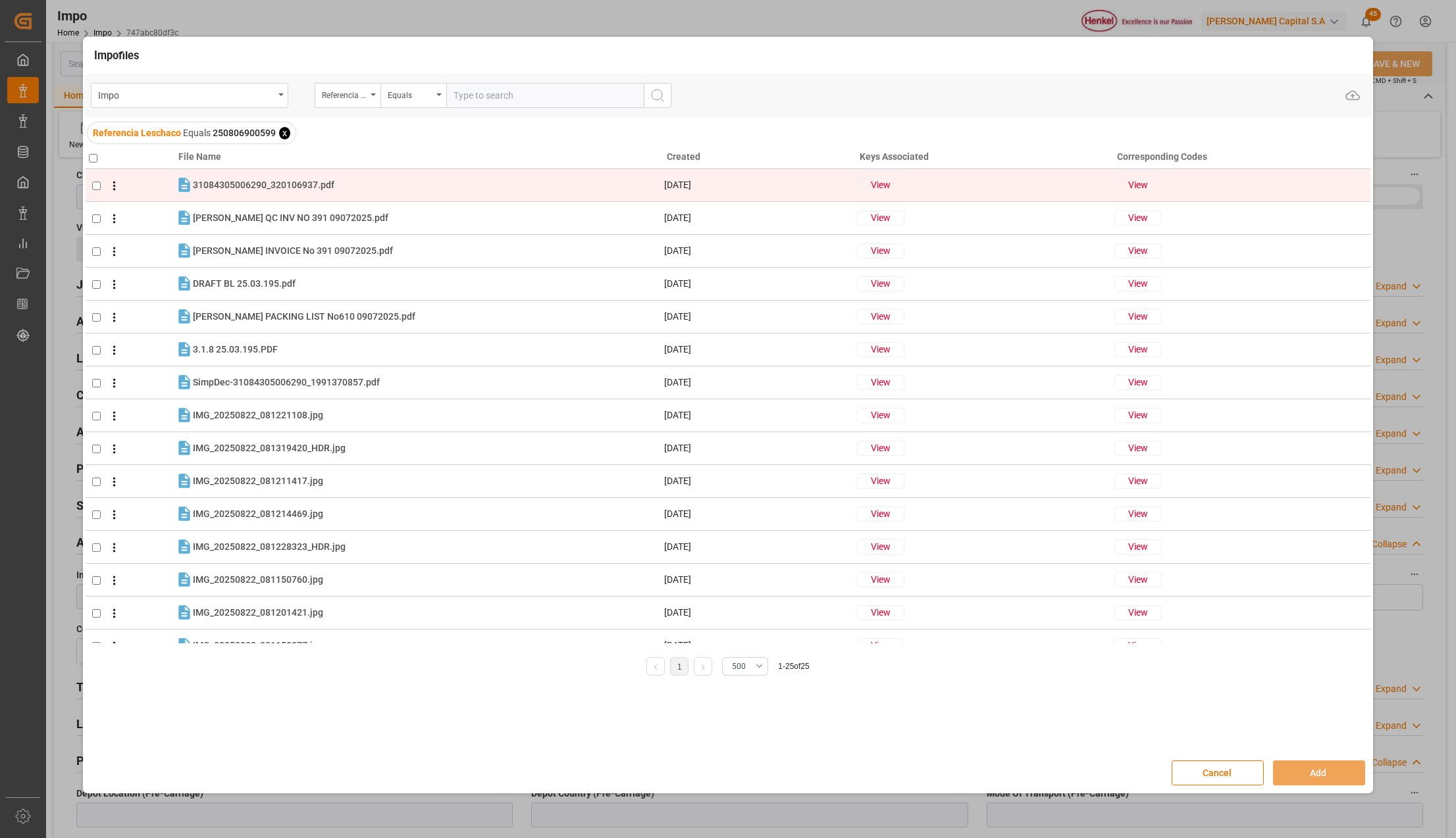
click at [96, 190] on input "checkbox" at bounding box center [96, 186] width 9 height 9
checkbox input "true"
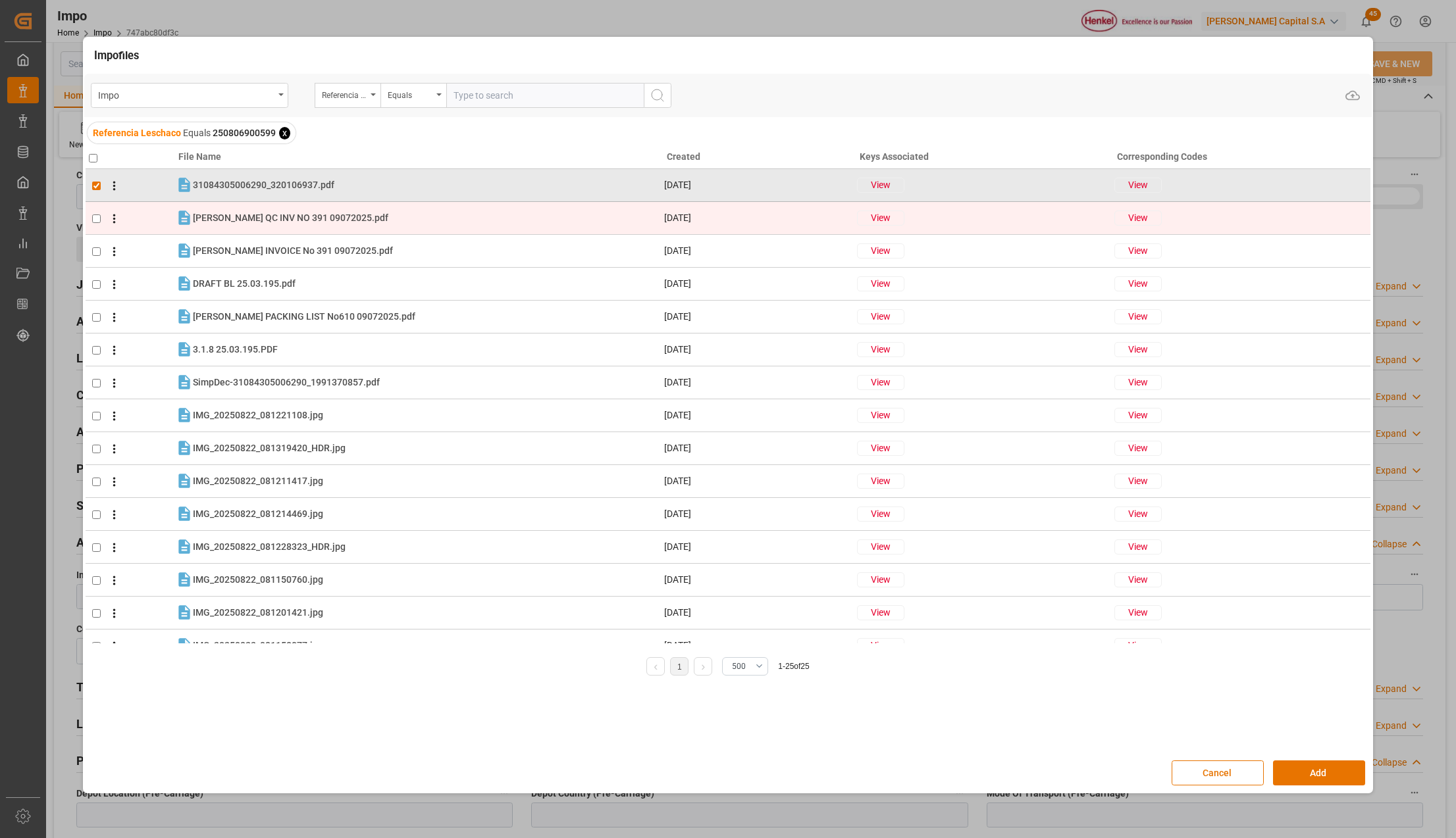
click at [95, 217] on input "checkbox" at bounding box center [96, 219] width 9 height 9
checkbox input "true"
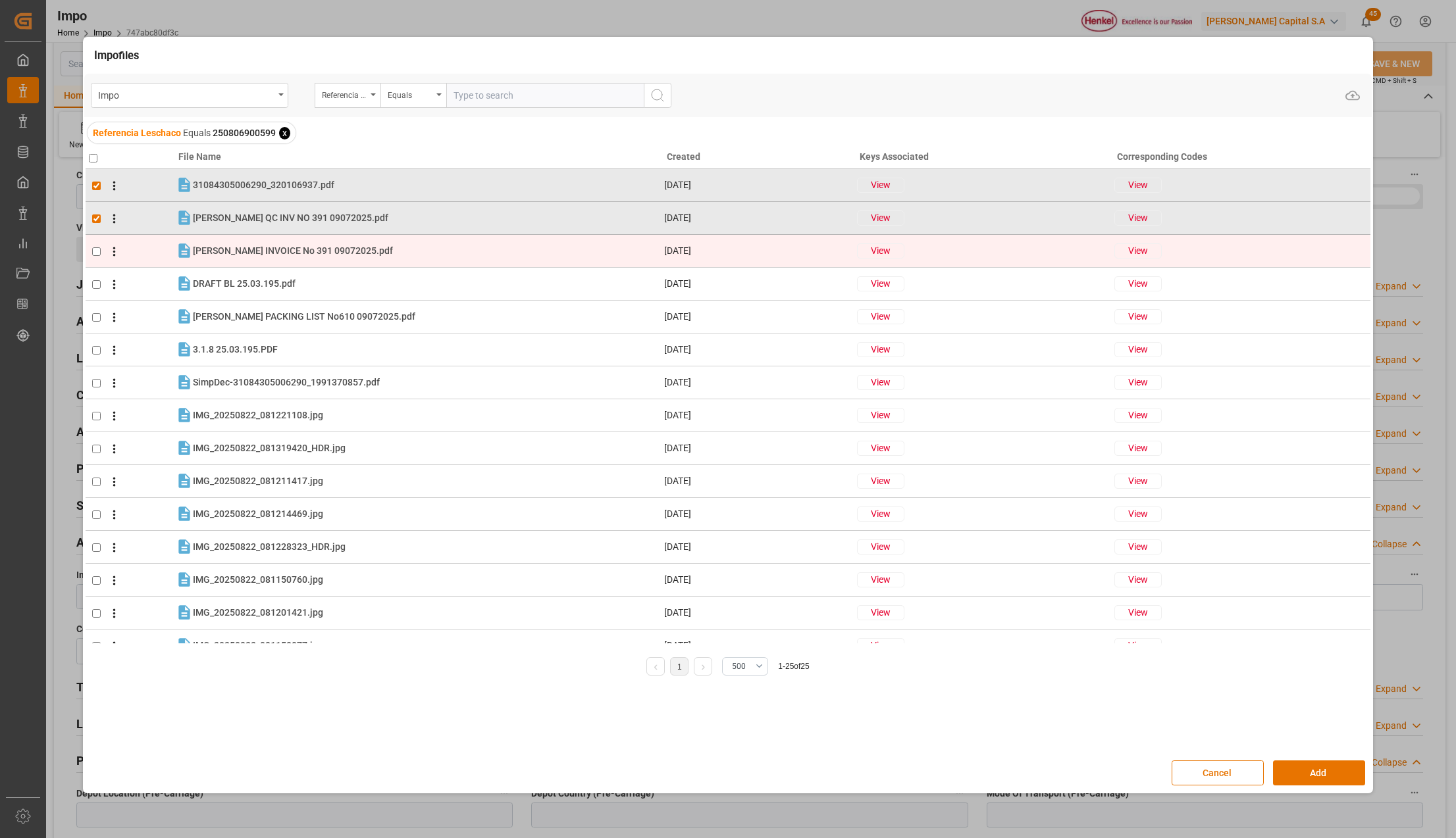
click at [95, 251] on input "checkbox" at bounding box center [96, 252] width 9 height 9
checkbox input "true"
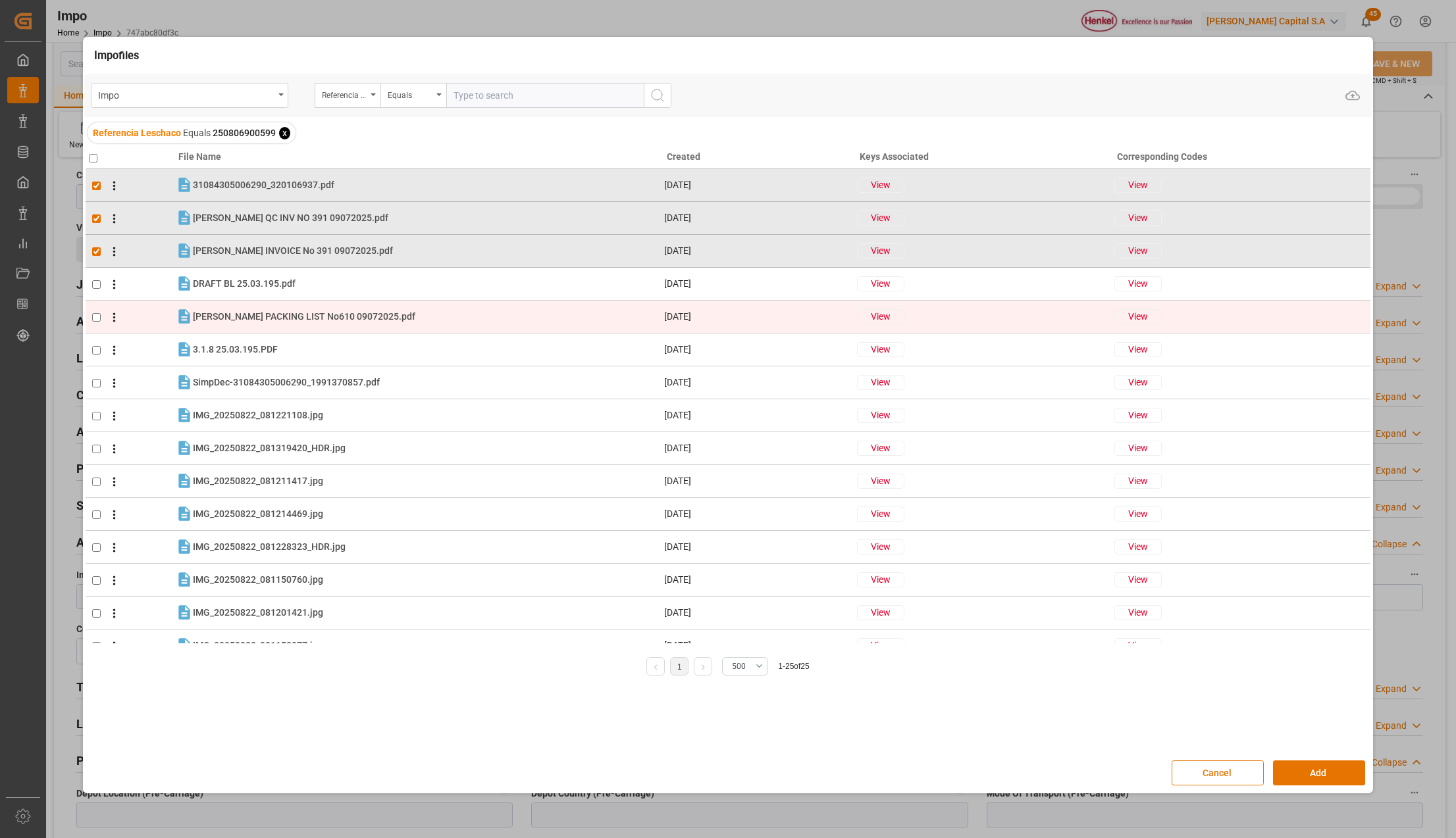
click at [96, 318] on input "checkbox" at bounding box center [96, 317] width 9 height 9
checkbox input "true"
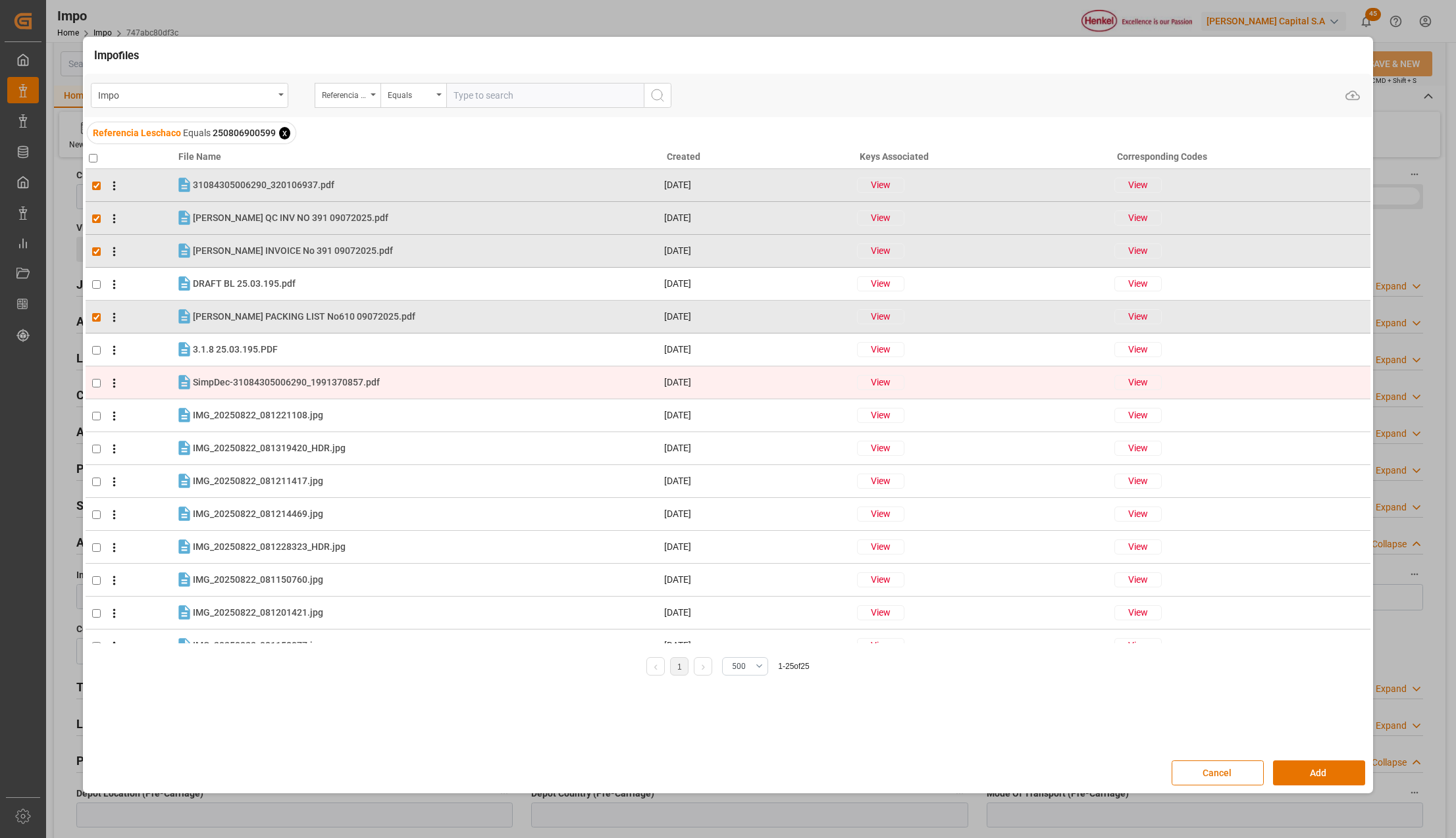
click at [98, 388] on td at bounding box center [131, 382] width 90 height 33
checkbox input "true"
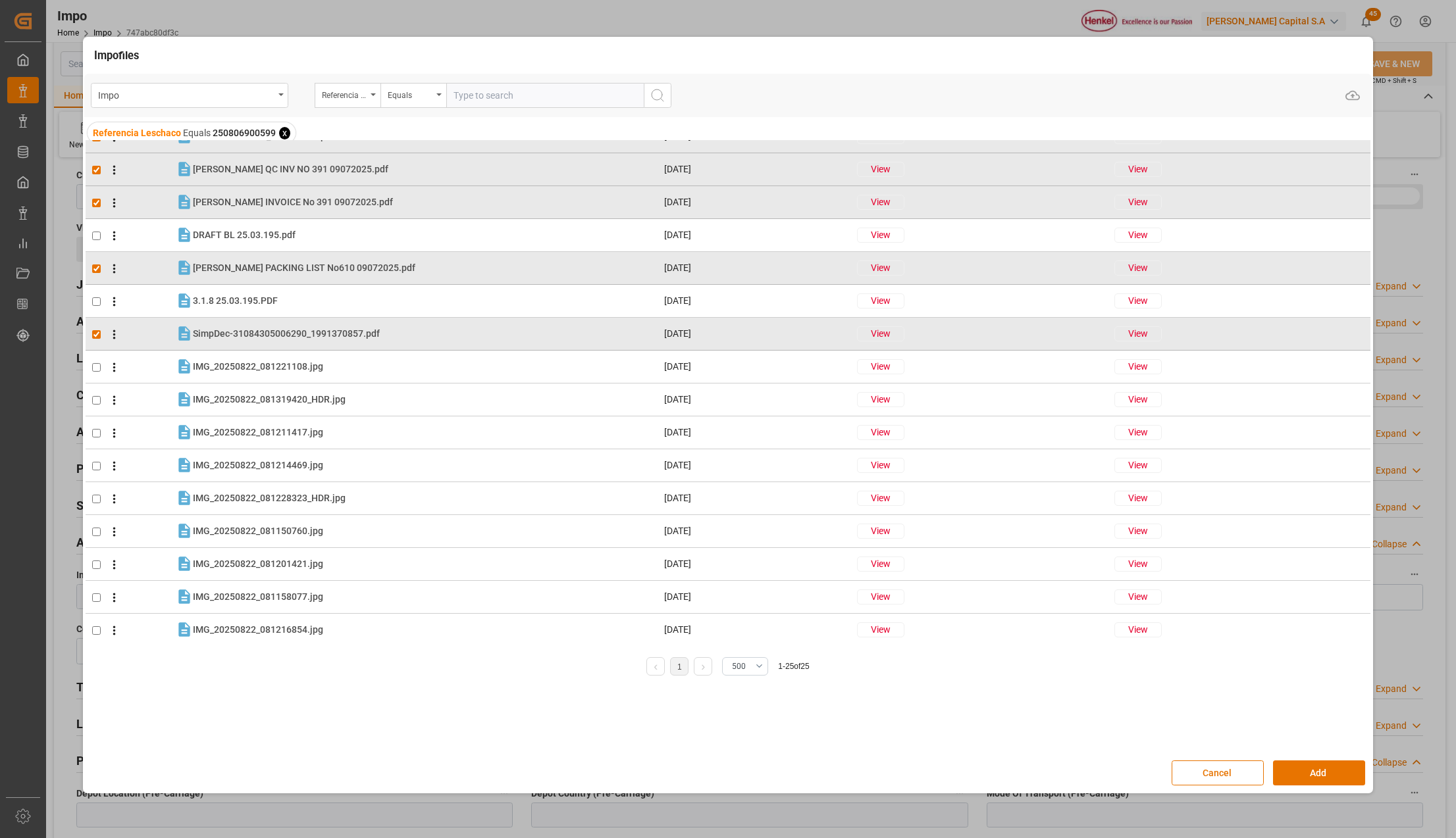
scroll to position [88, 0]
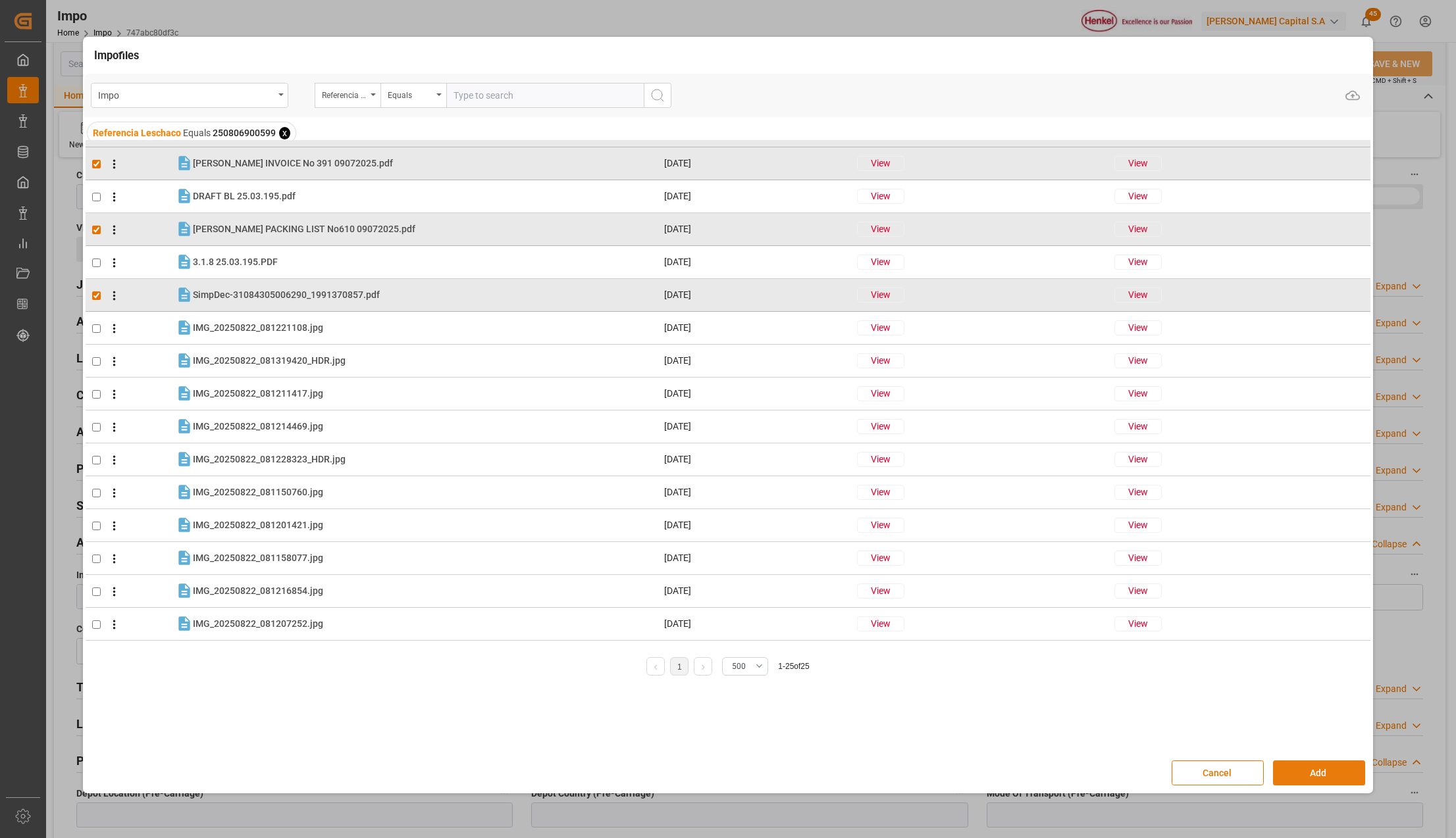
click at [1304, 775] on button "Add" at bounding box center [1319, 773] width 92 height 25
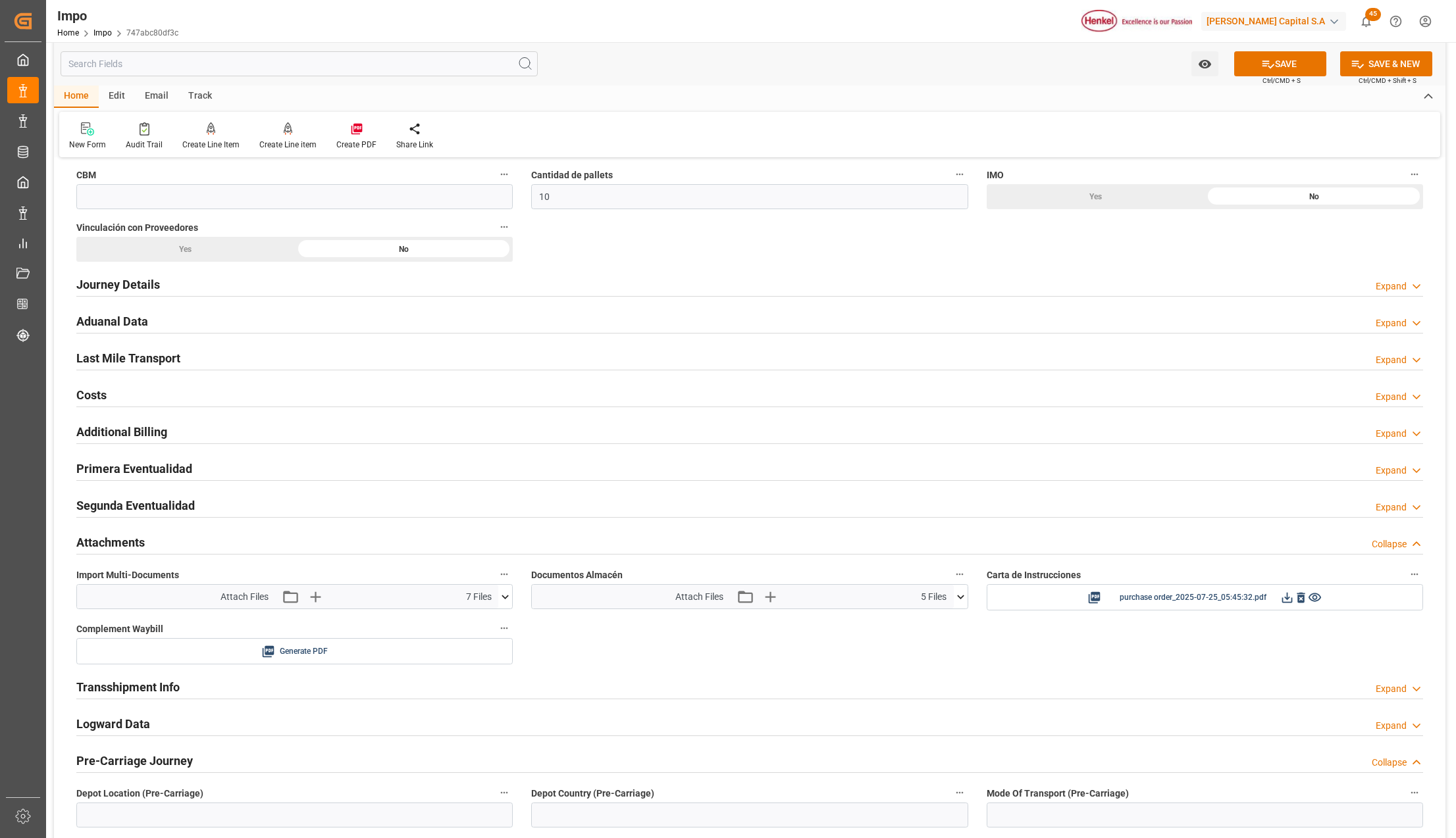
click at [1307, 57] on button "SAVE" at bounding box center [1280, 63] width 92 height 25
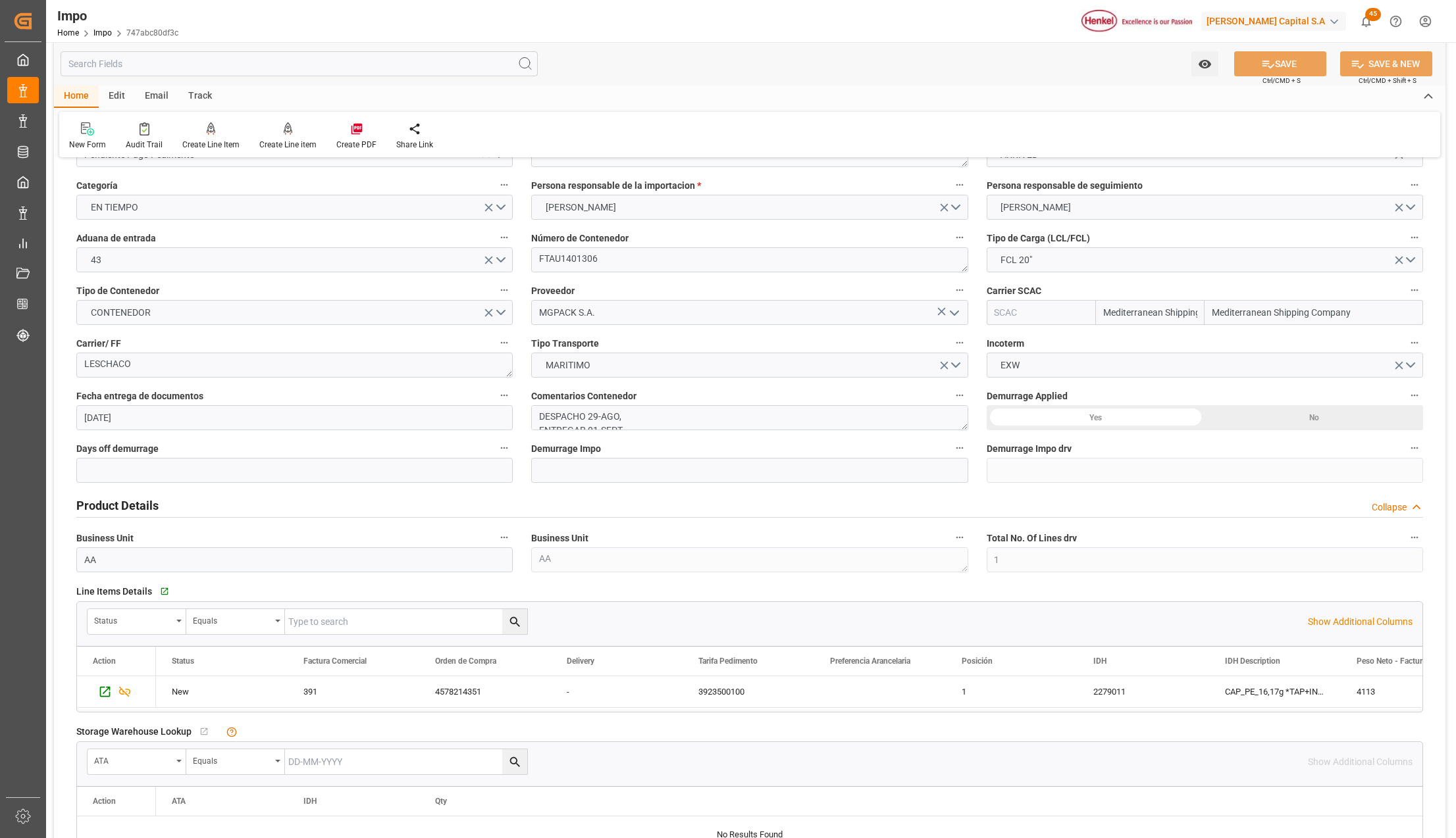
scroll to position [0, 0]
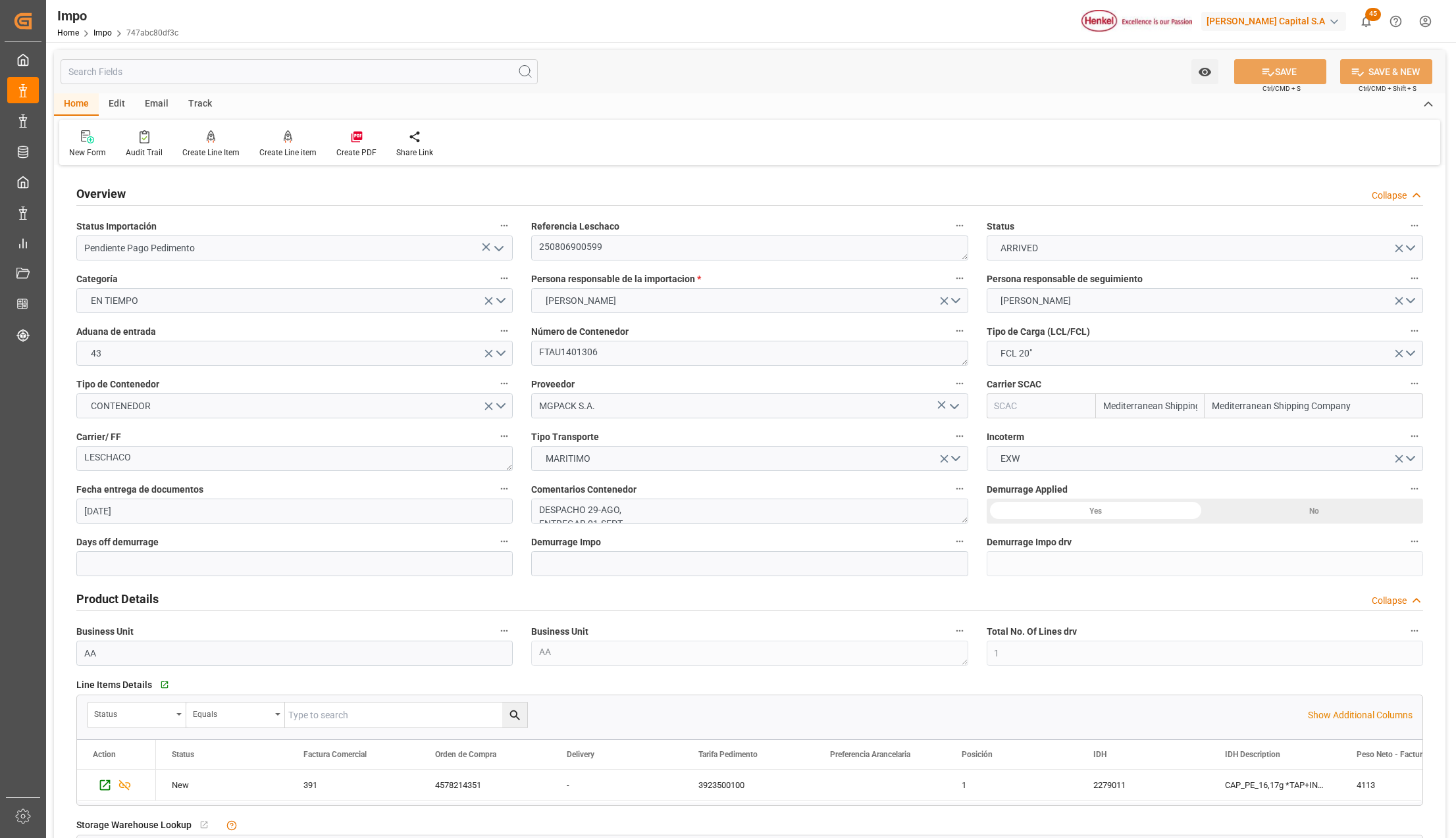
click at [498, 241] on icon "open menu" at bounding box center [498, 248] width 15 height 15
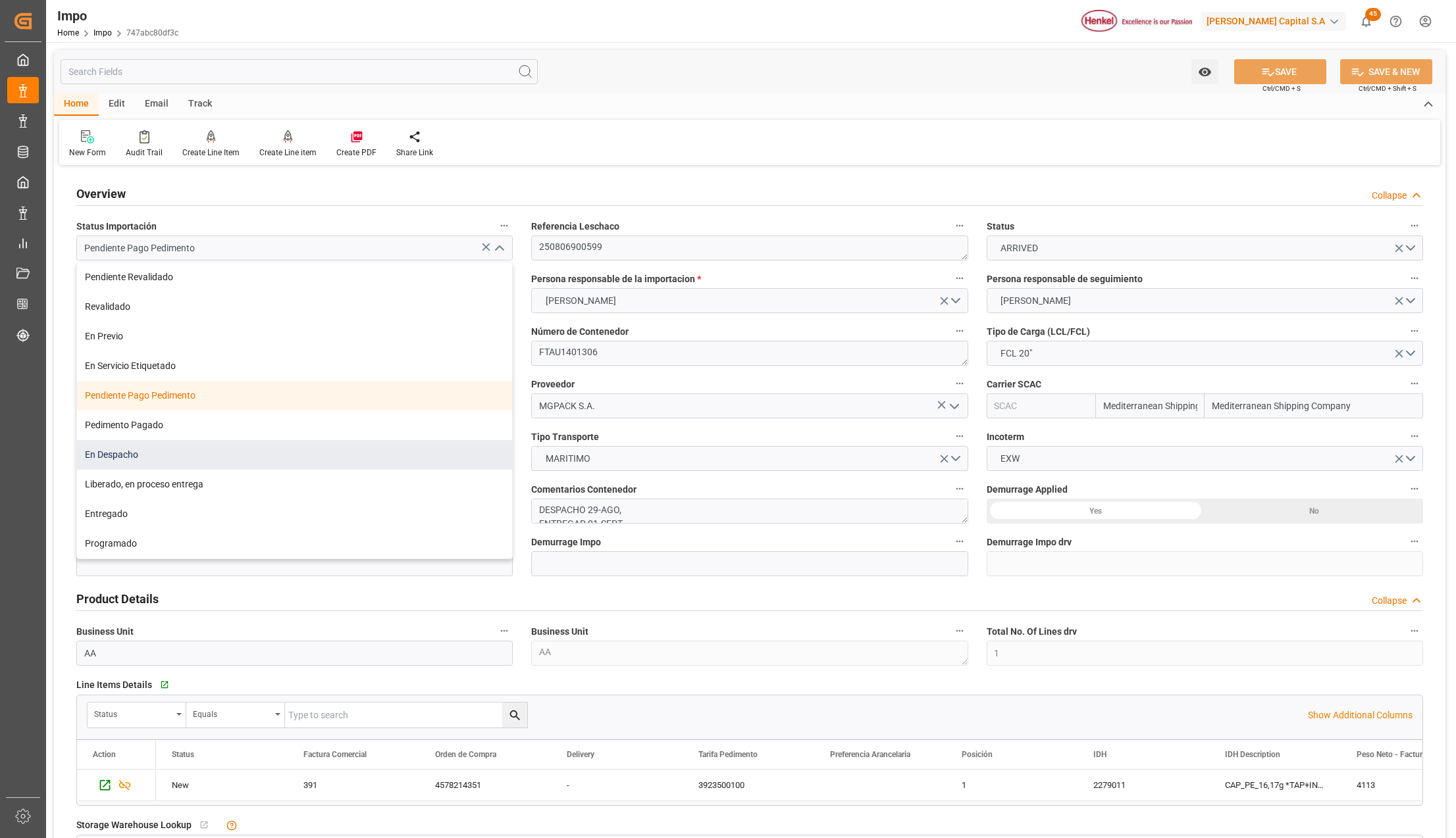
click at [138, 449] on div "En Despacho" at bounding box center [294, 455] width 435 height 30
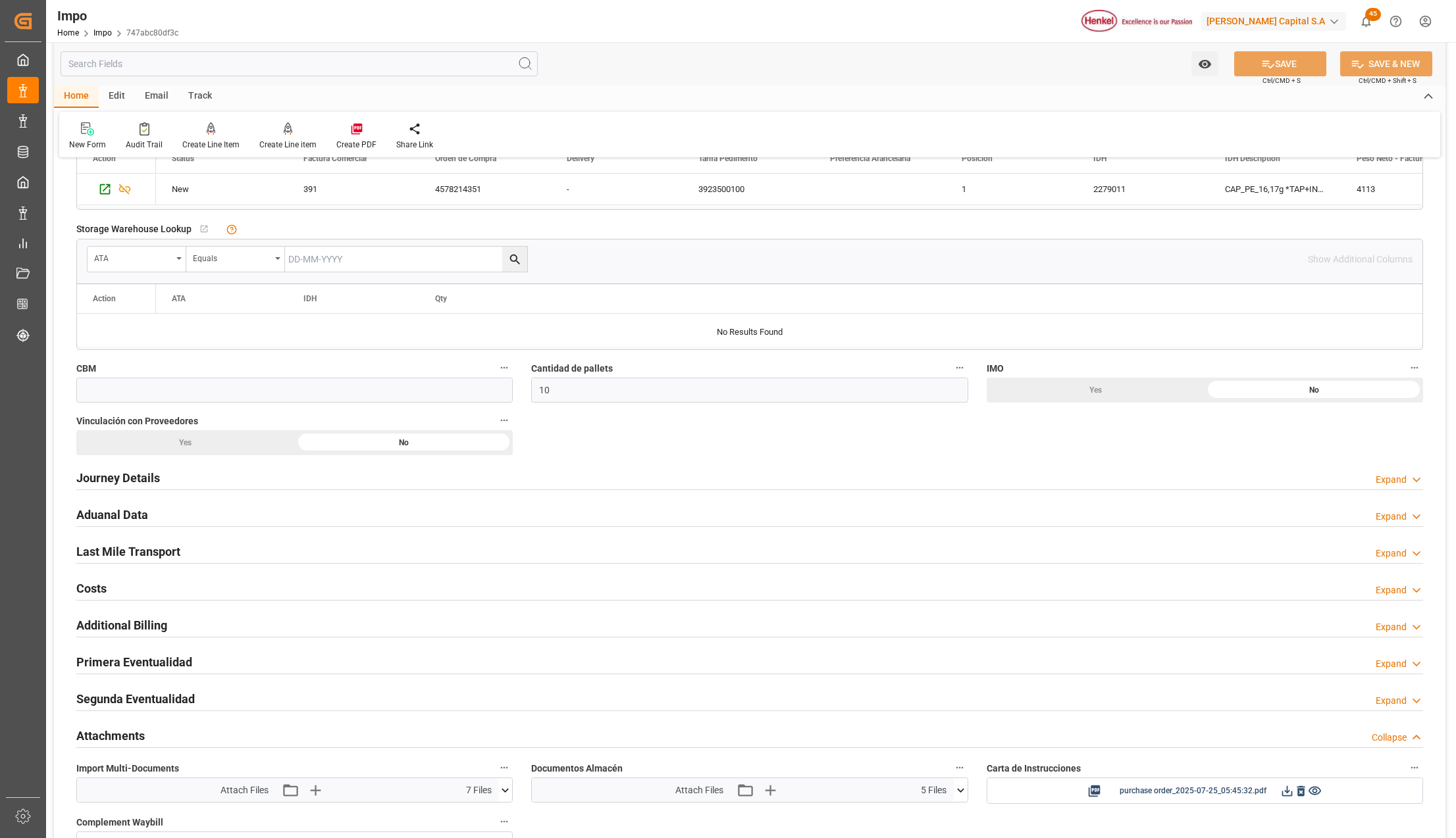
scroll to position [614, 0]
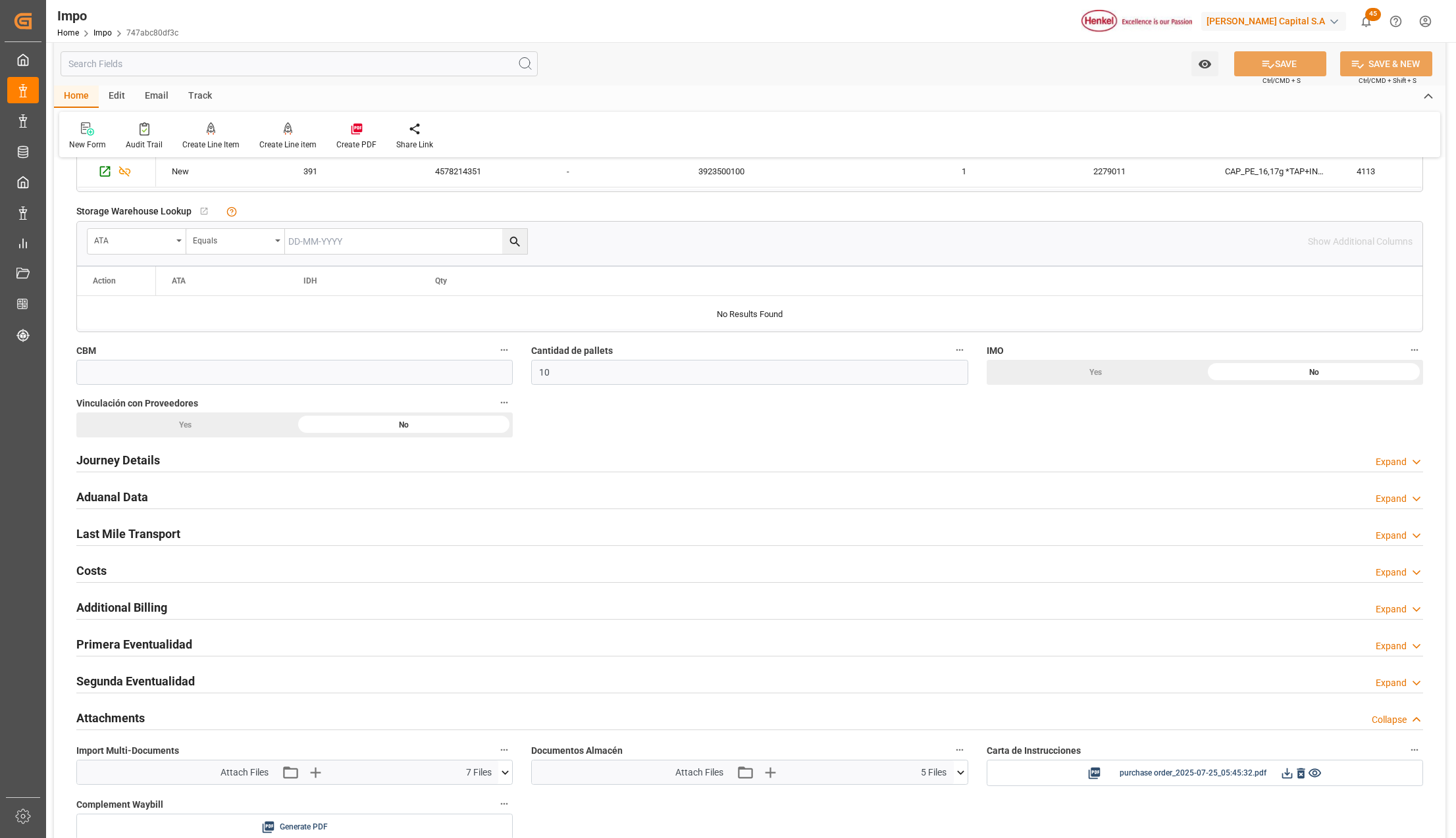
click at [128, 536] on h2 "Last Mile Transport" at bounding box center [128, 534] width 104 height 18
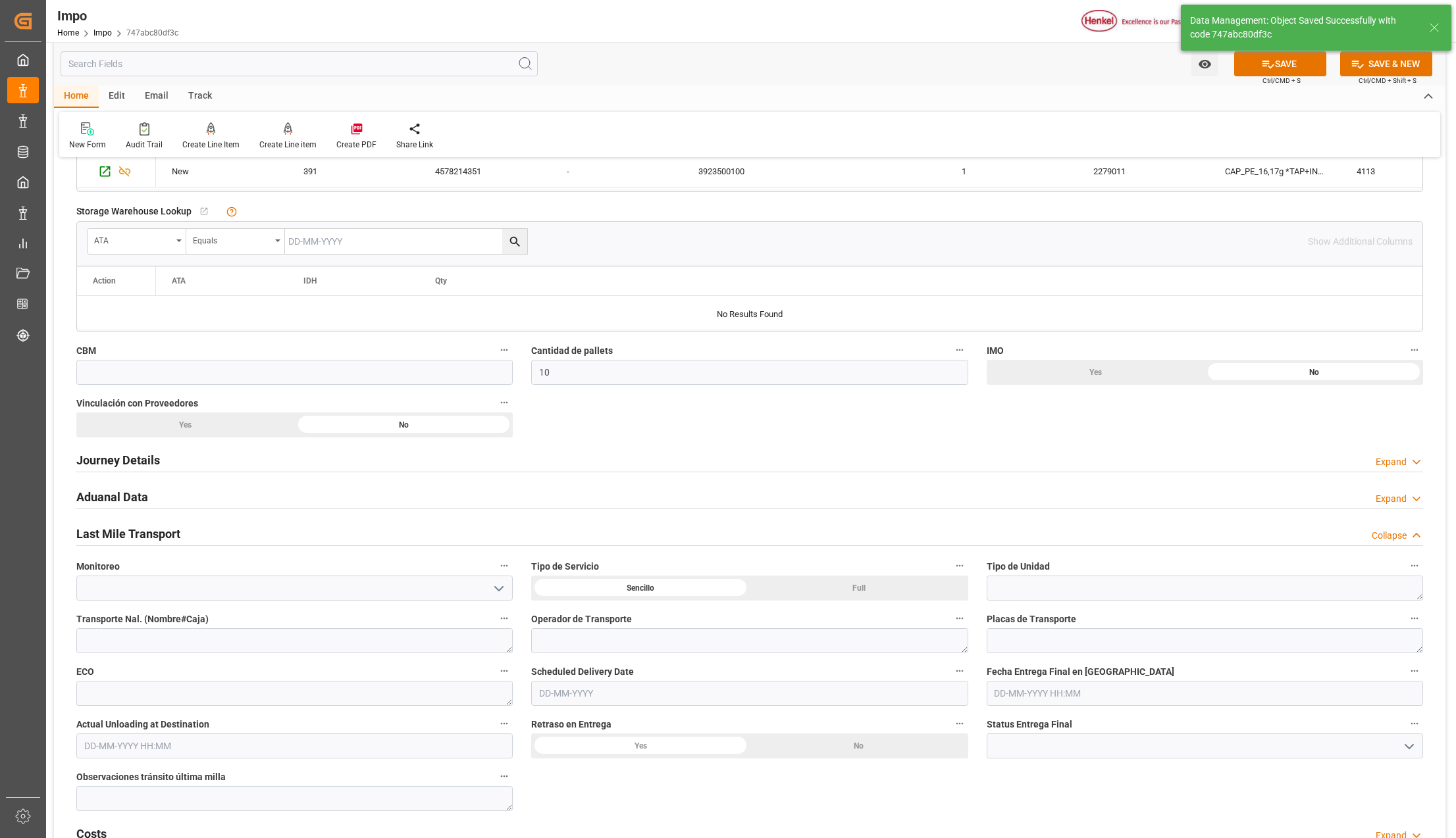
type input "Pendiente Pago Pedimento"
click at [607, 699] on input "text" at bounding box center [750, 693] width 436 height 25
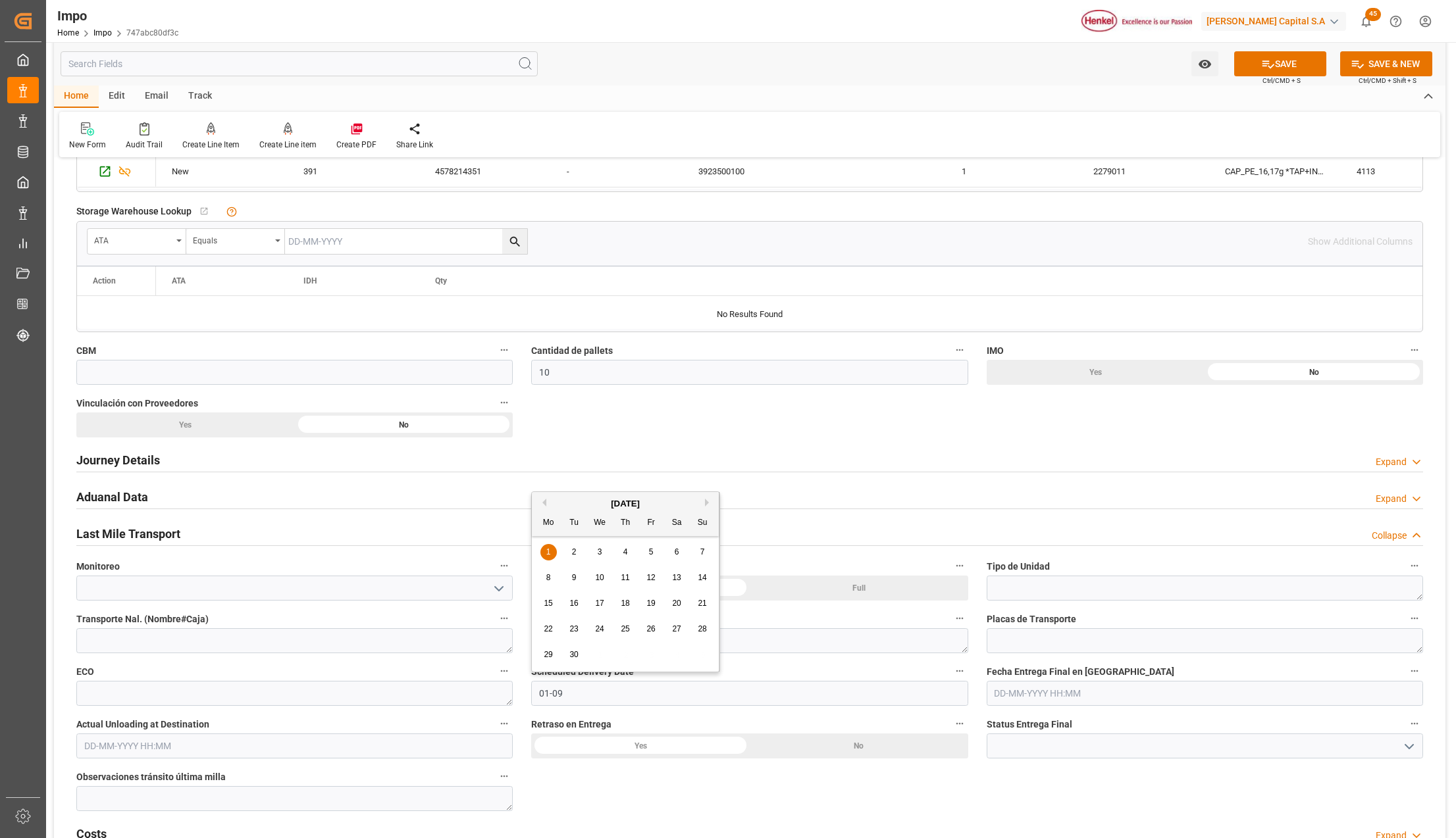
type input "01-09-2025"
click at [1284, 46] on div "Watch Option SAVE Ctrl/CMD + S SAVE & NEW Ctrl/CMD + Shift + S" at bounding box center [750, 64] width 1391 height 44
click at [1280, 59] on button "SAVE" at bounding box center [1280, 63] width 92 height 25
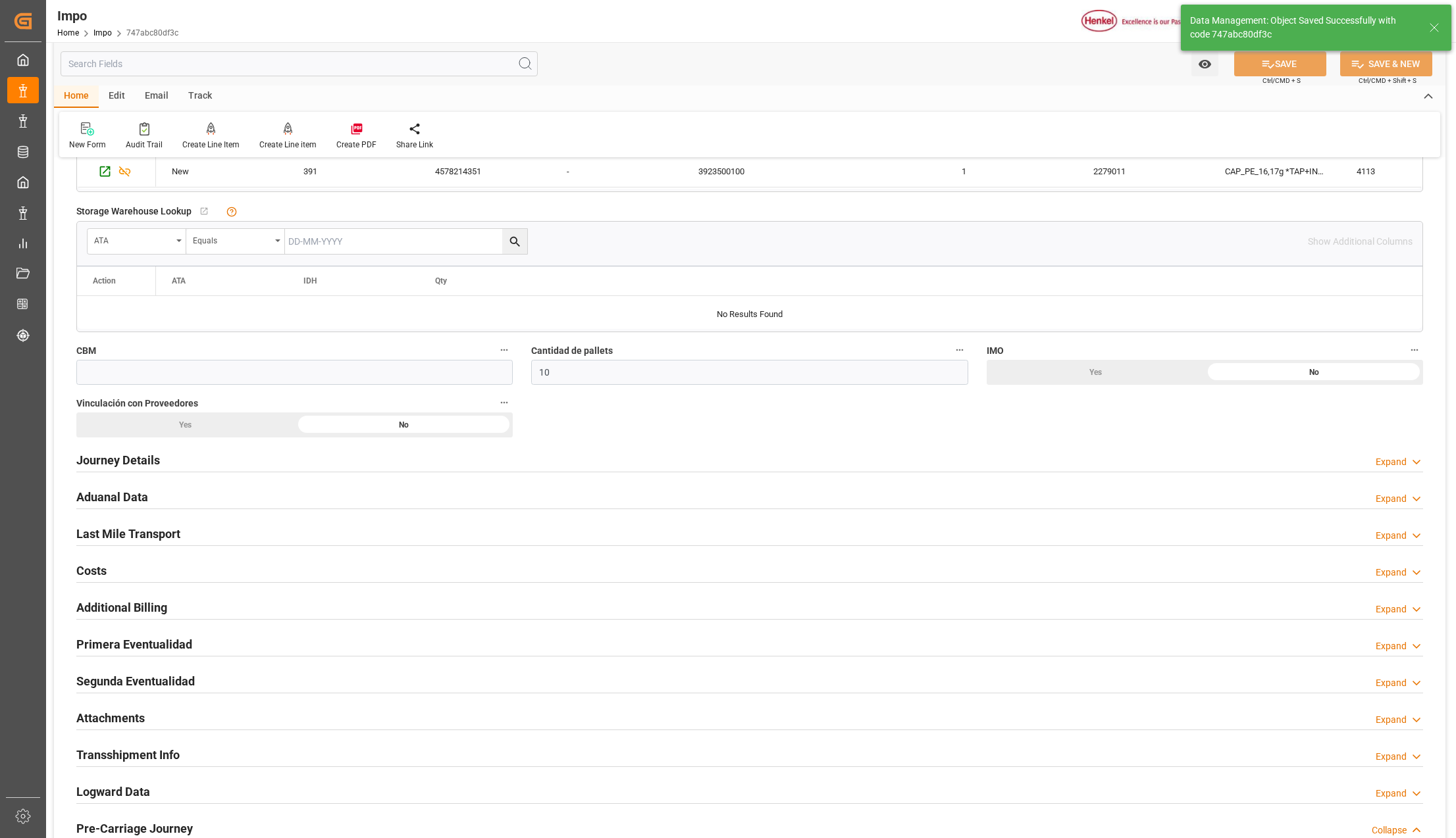
scroll to position [0, 0]
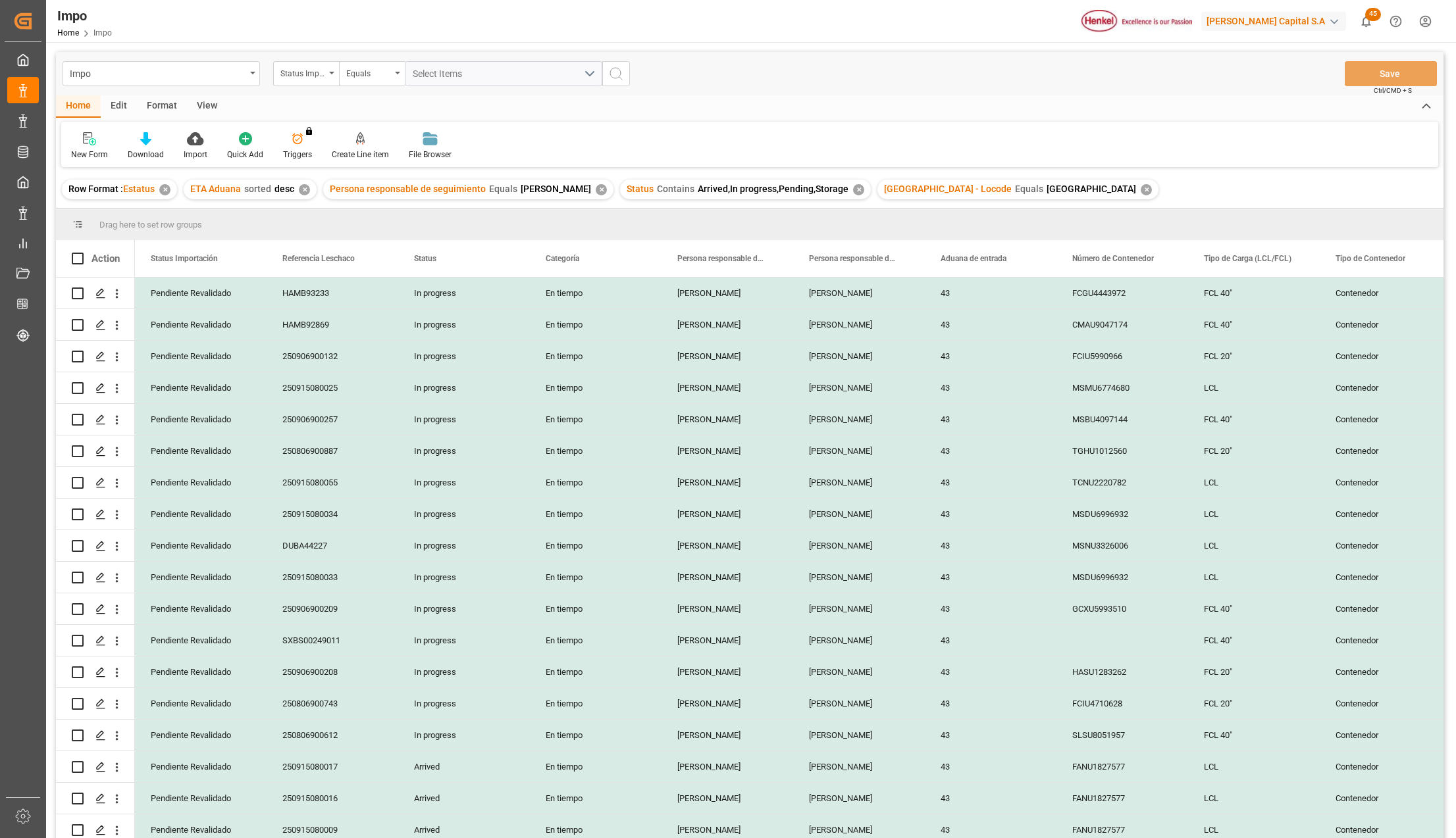
scroll to position [304, 0]
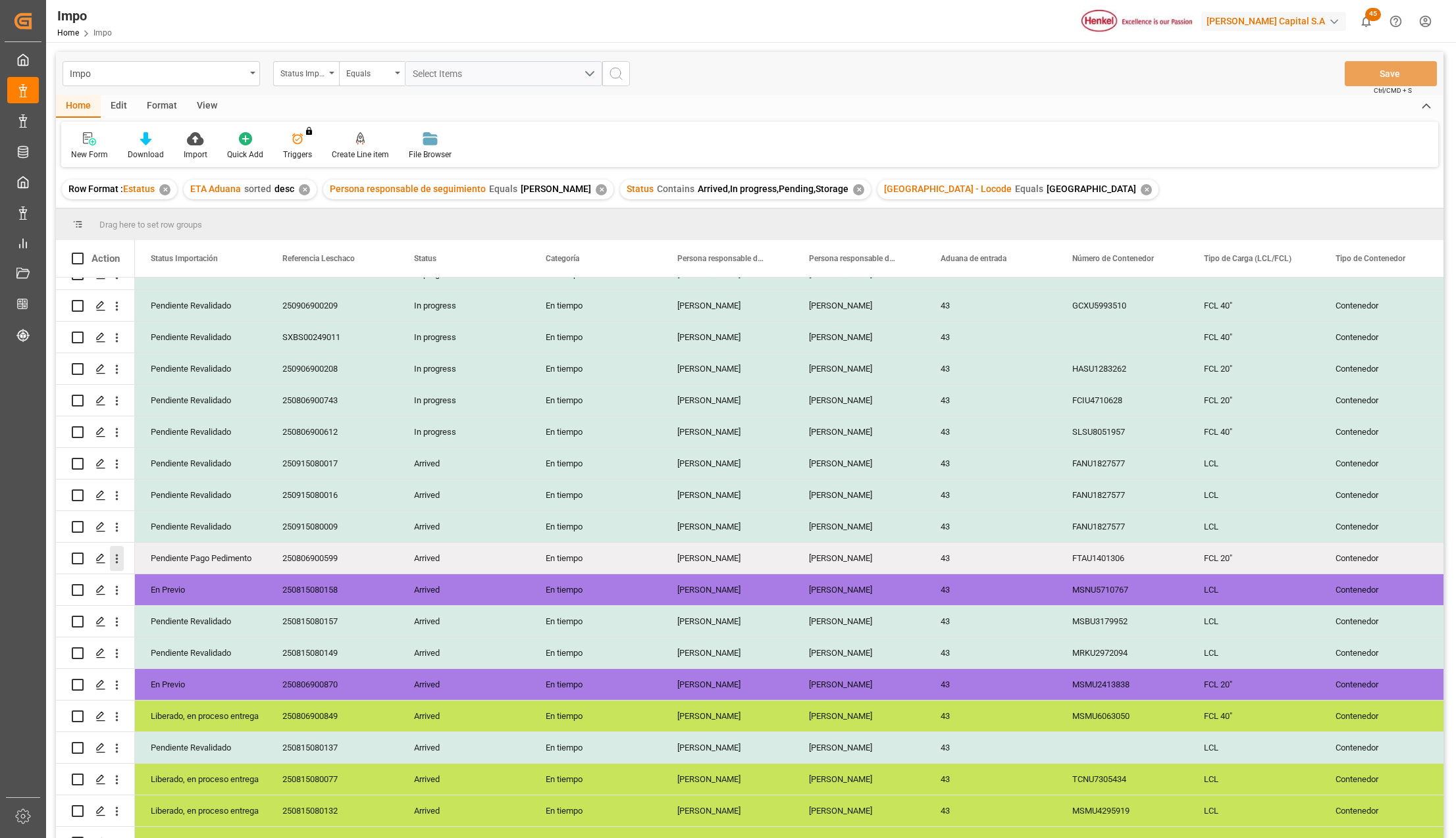
click at [121, 551] on button "open menu" at bounding box center [117, 558] width 14 height 25
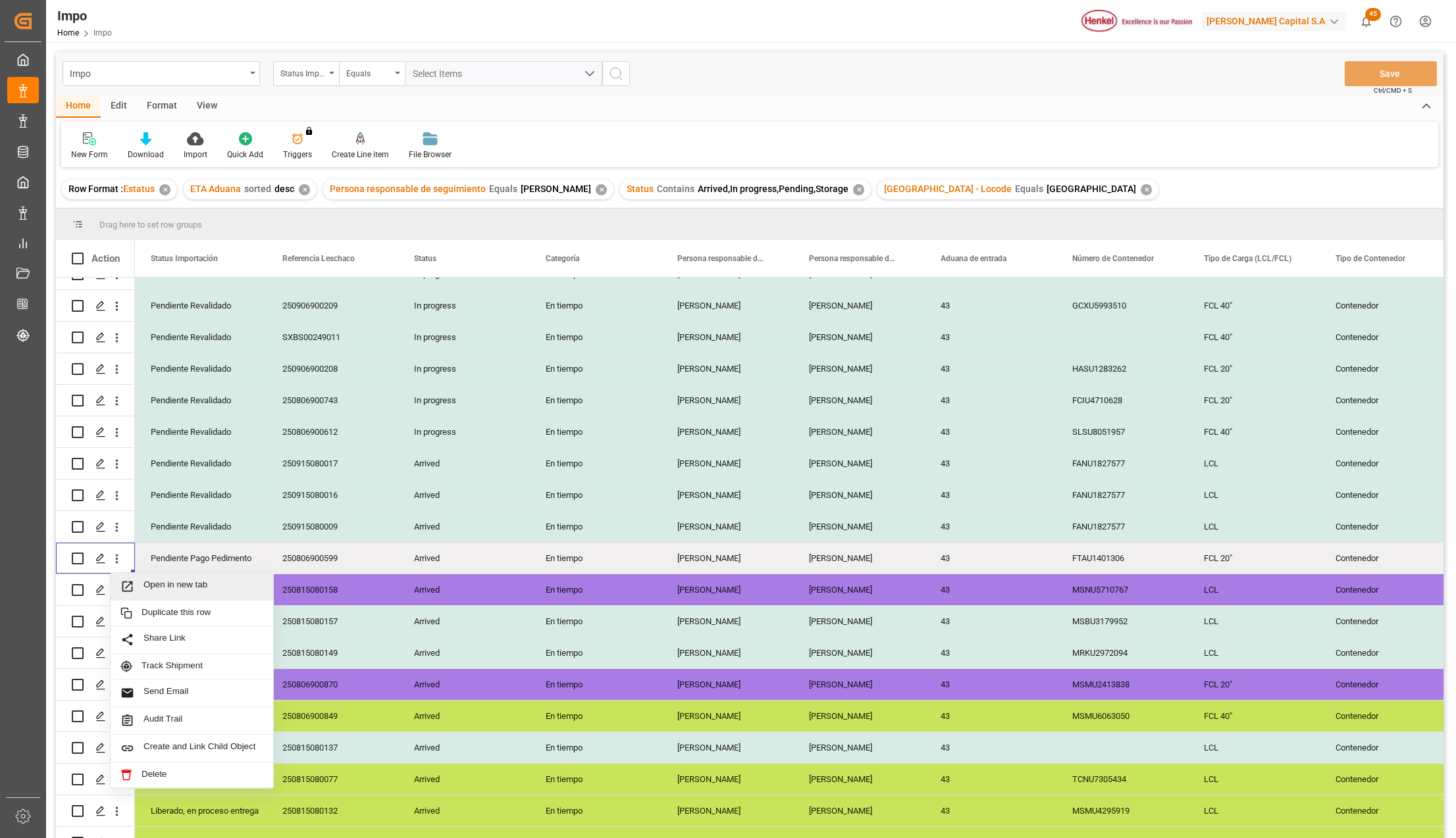
click at [131, 580] on icon "Press SPACE to select this row." at bounding box center [127, 586] width 14 height 14
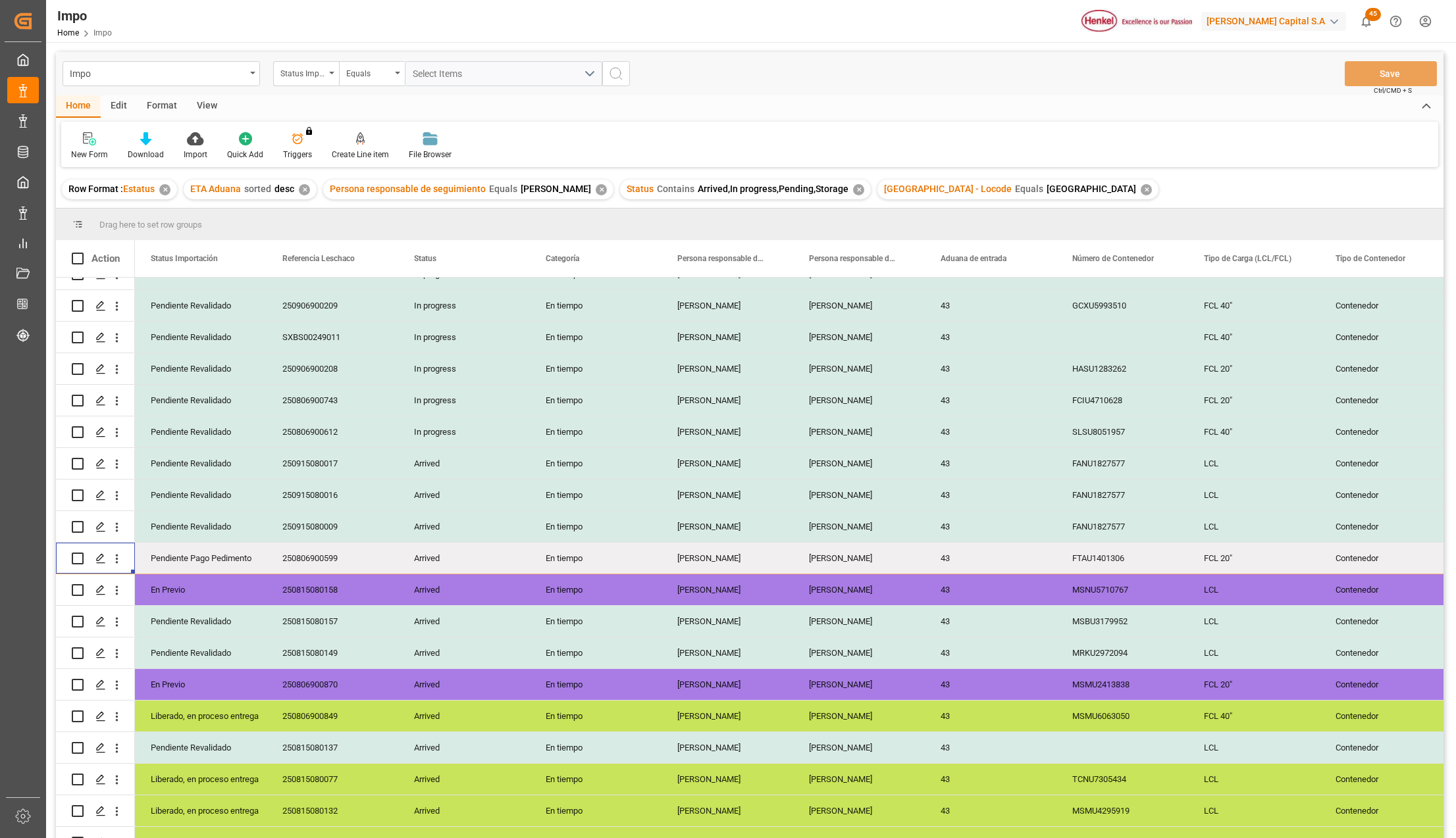
click at [213, 106] on div "View" at bounding box center [207, 106] width 40 height 22
click at [159, 145] on div at bounding box center [150, 139] width 66 height 14
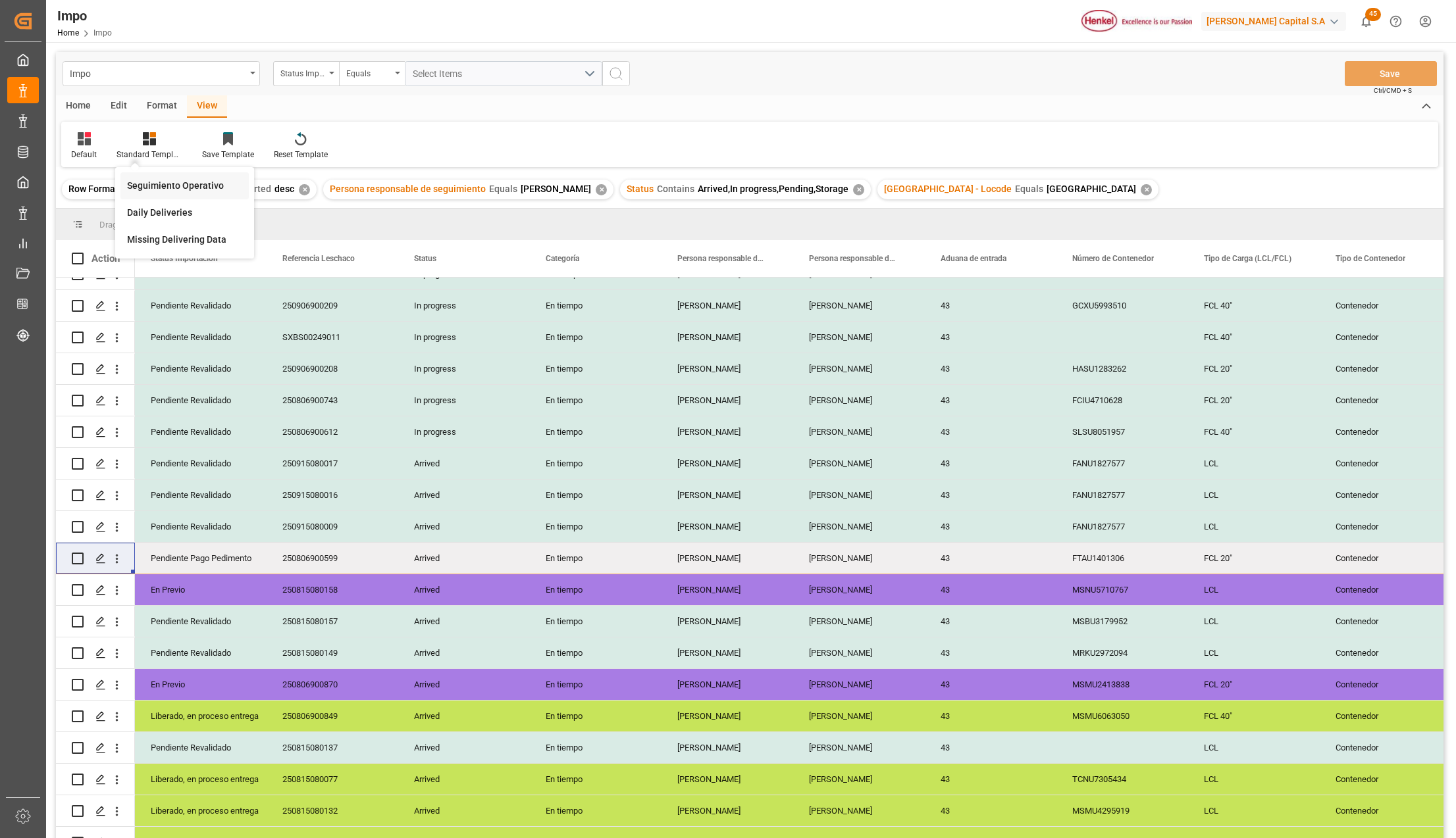
click at [163, 180] on div "Seguimiento Operativo" at bounding box center [185, 186] width 115 height 14
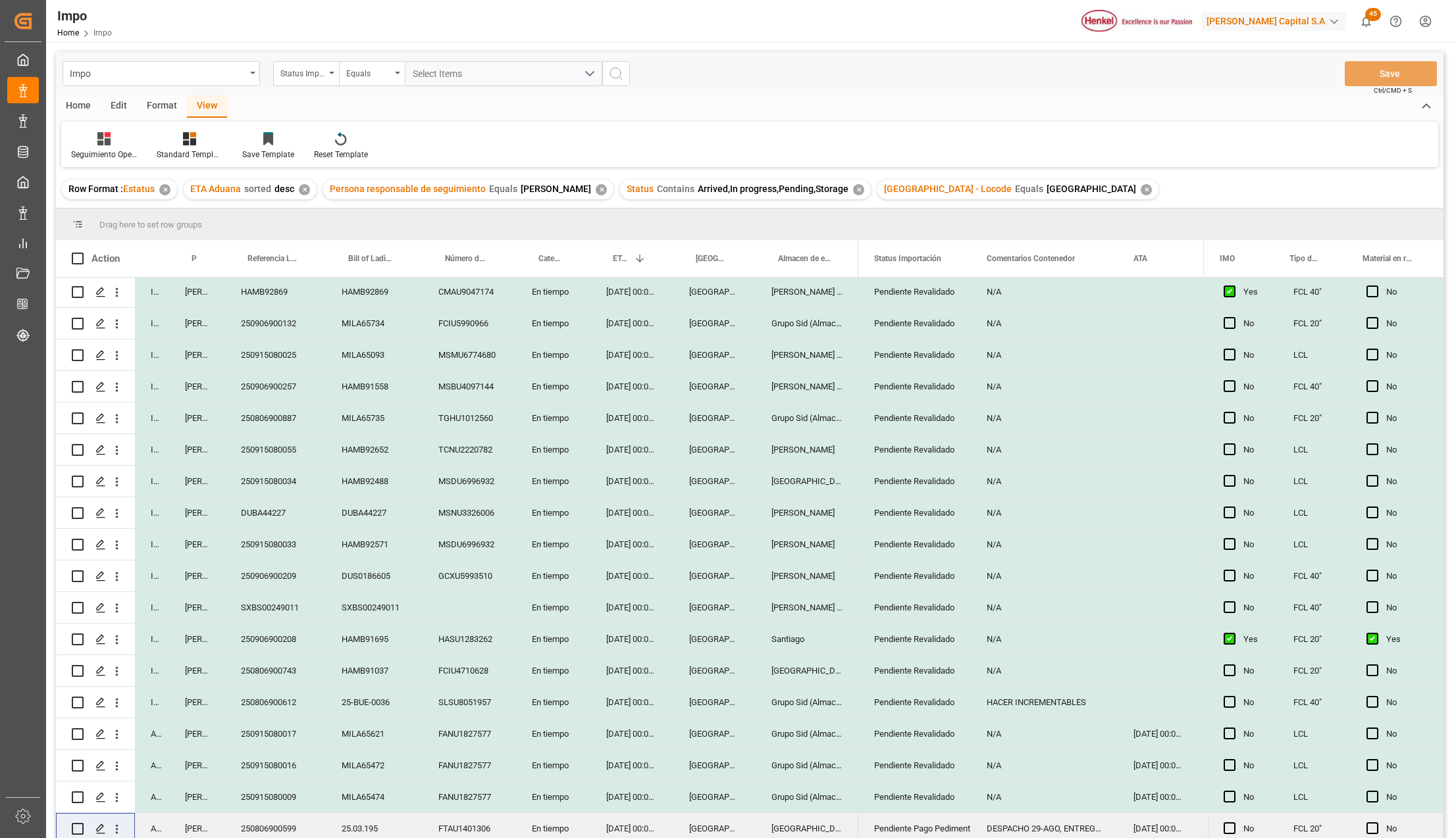
scroll to position [0, 0]
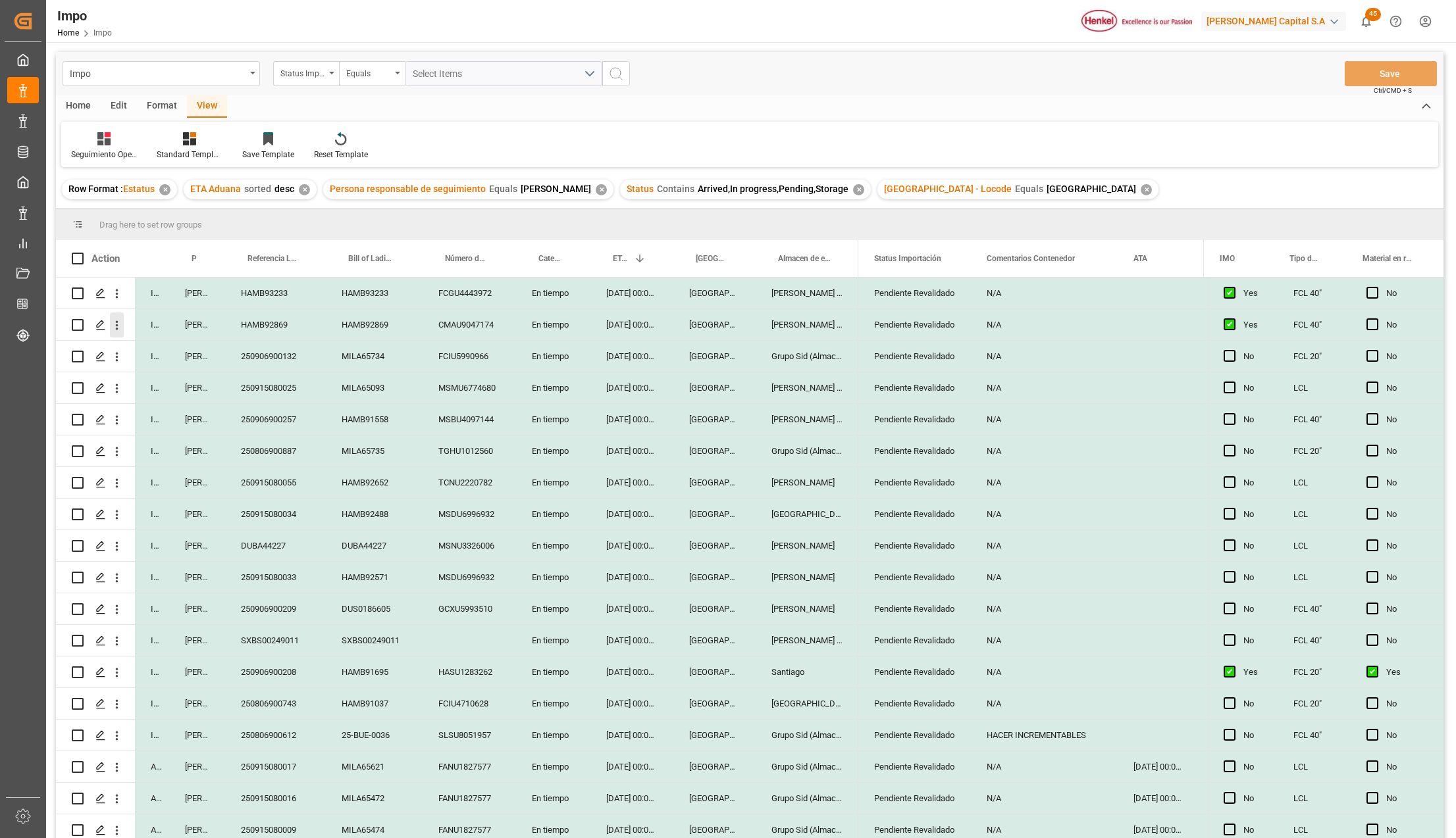
click at [117, 320] on icon "open menu" at bounding box center [117, 325] width 14 height 14
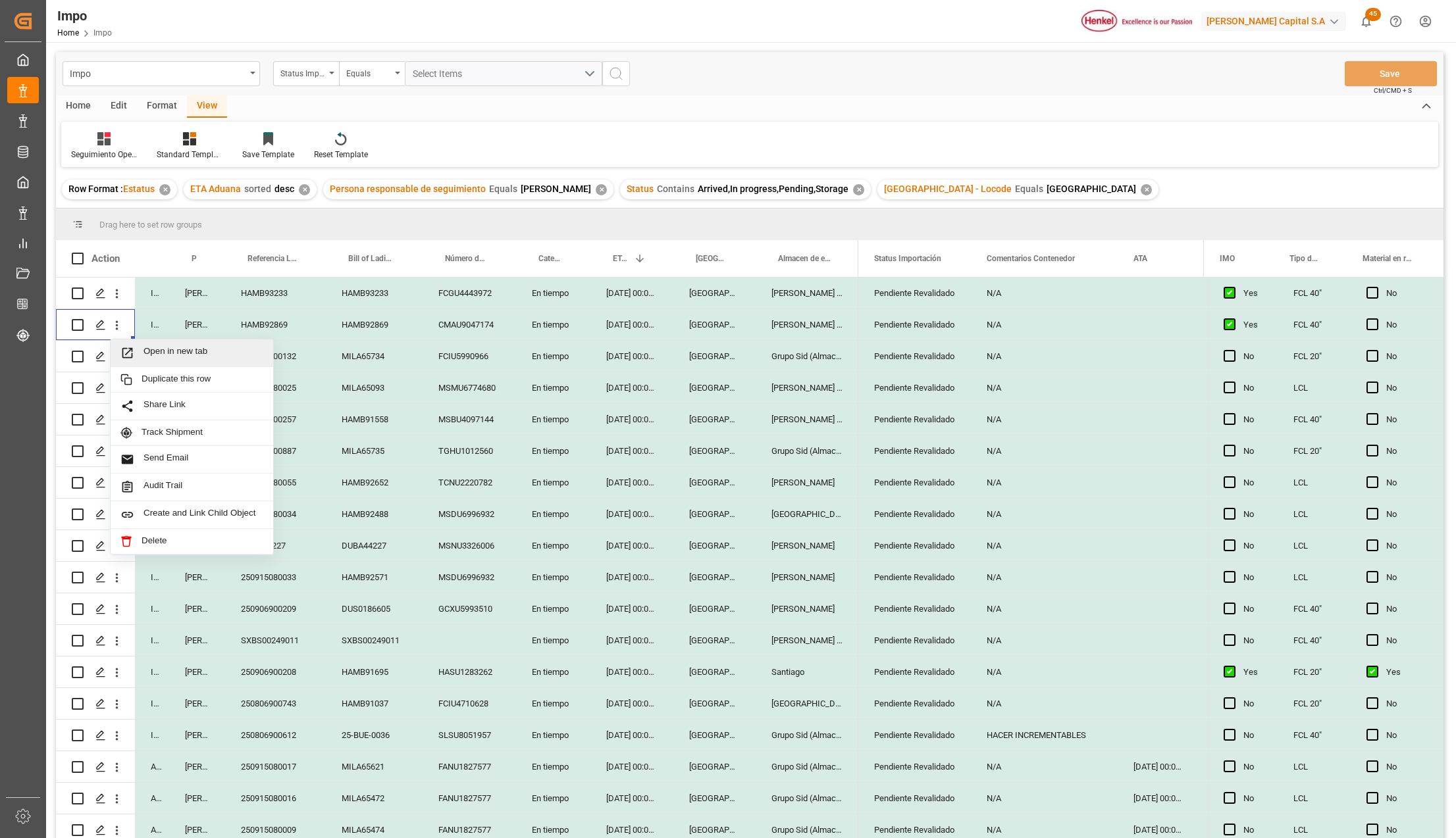
click at [132, 347] on icon "Press SPACE to select this row." at bounding box center [127, 353] width 14 height 14
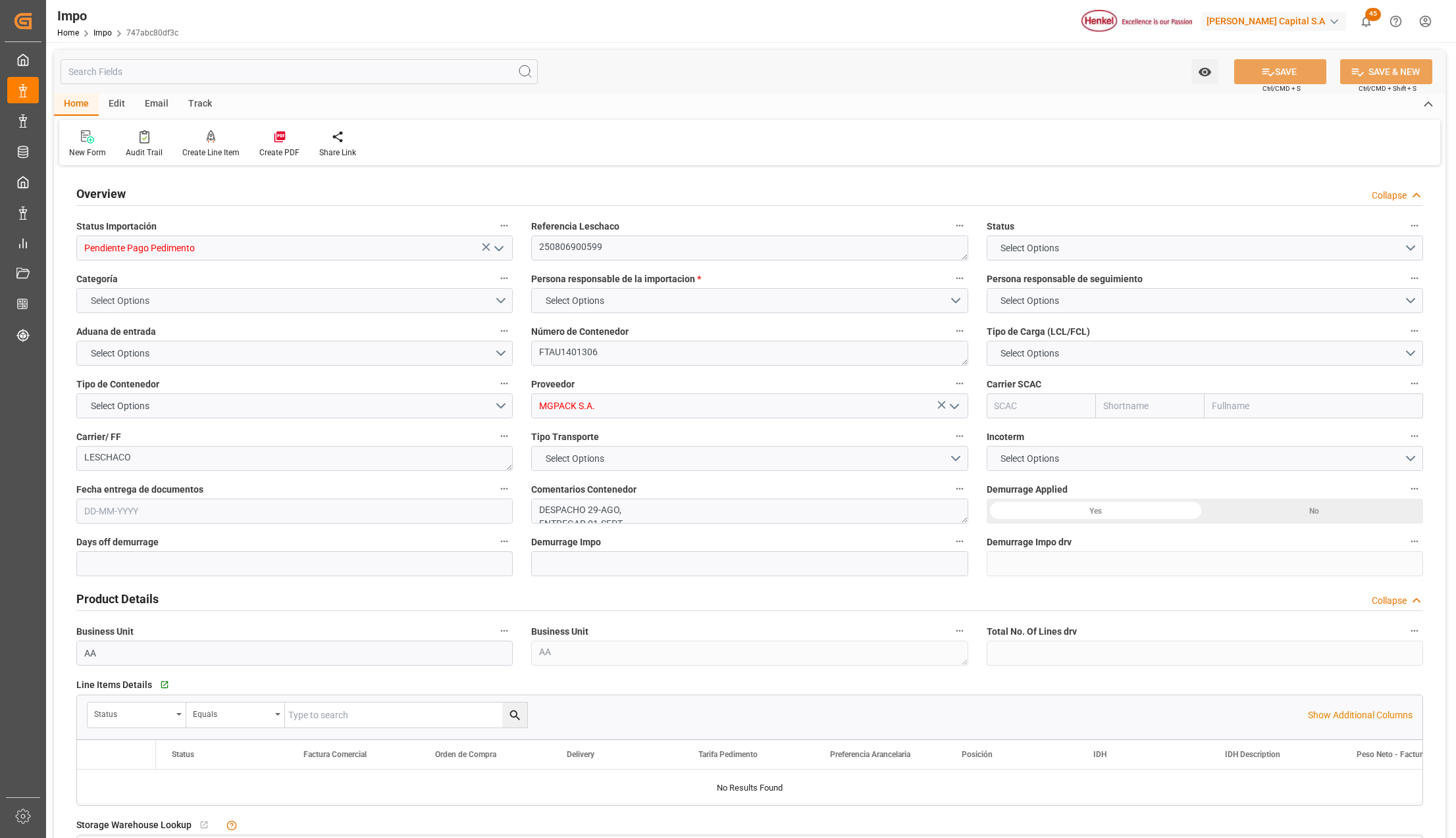
type input "Mediterranean Shipping Company"
type input "1"
type input "10"
type input "[DATE]"
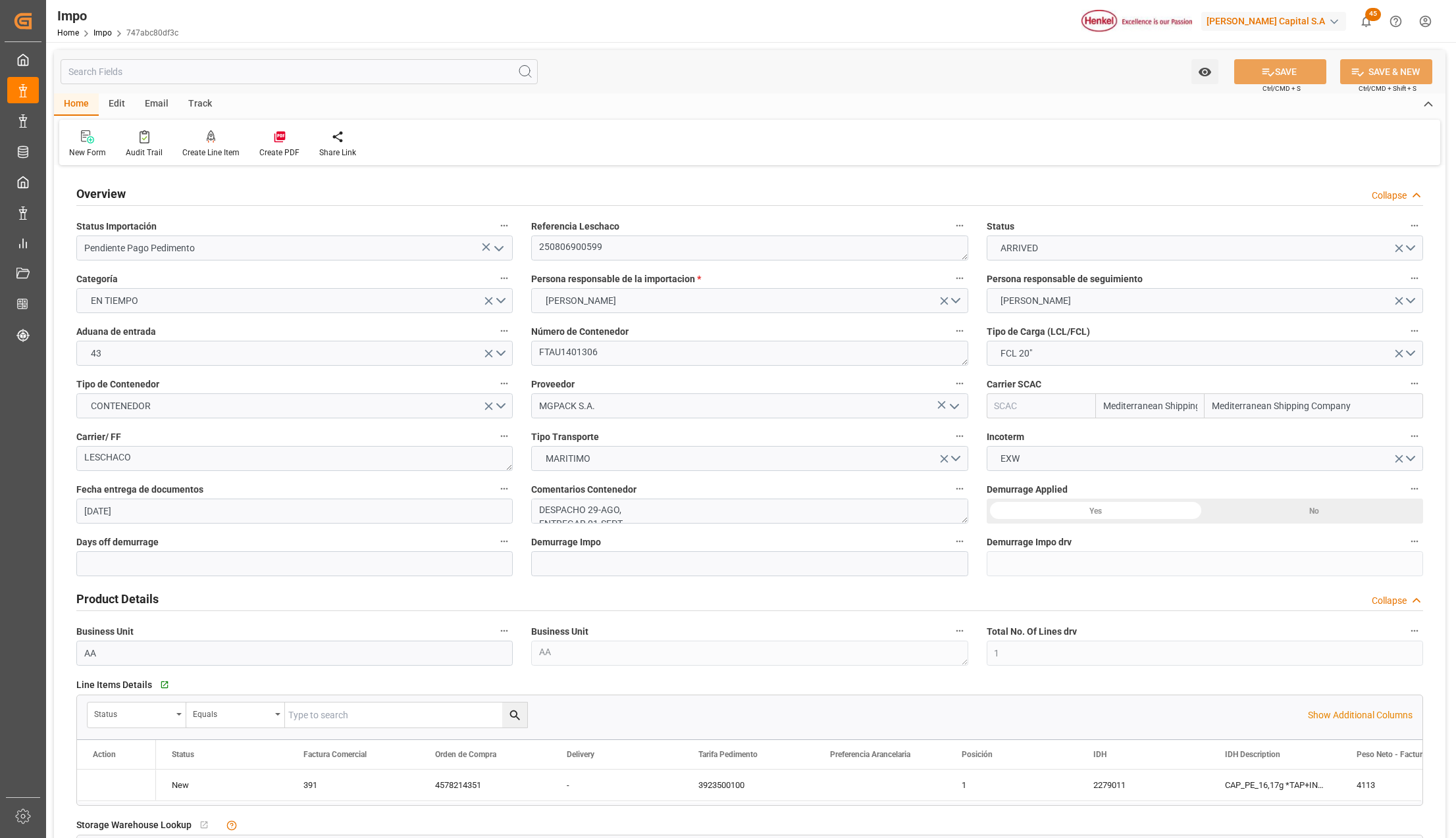
type input "[DATE]"
click at [500, 248] on icon "open menu" at bounding box center [498, 248] width 15 height 15
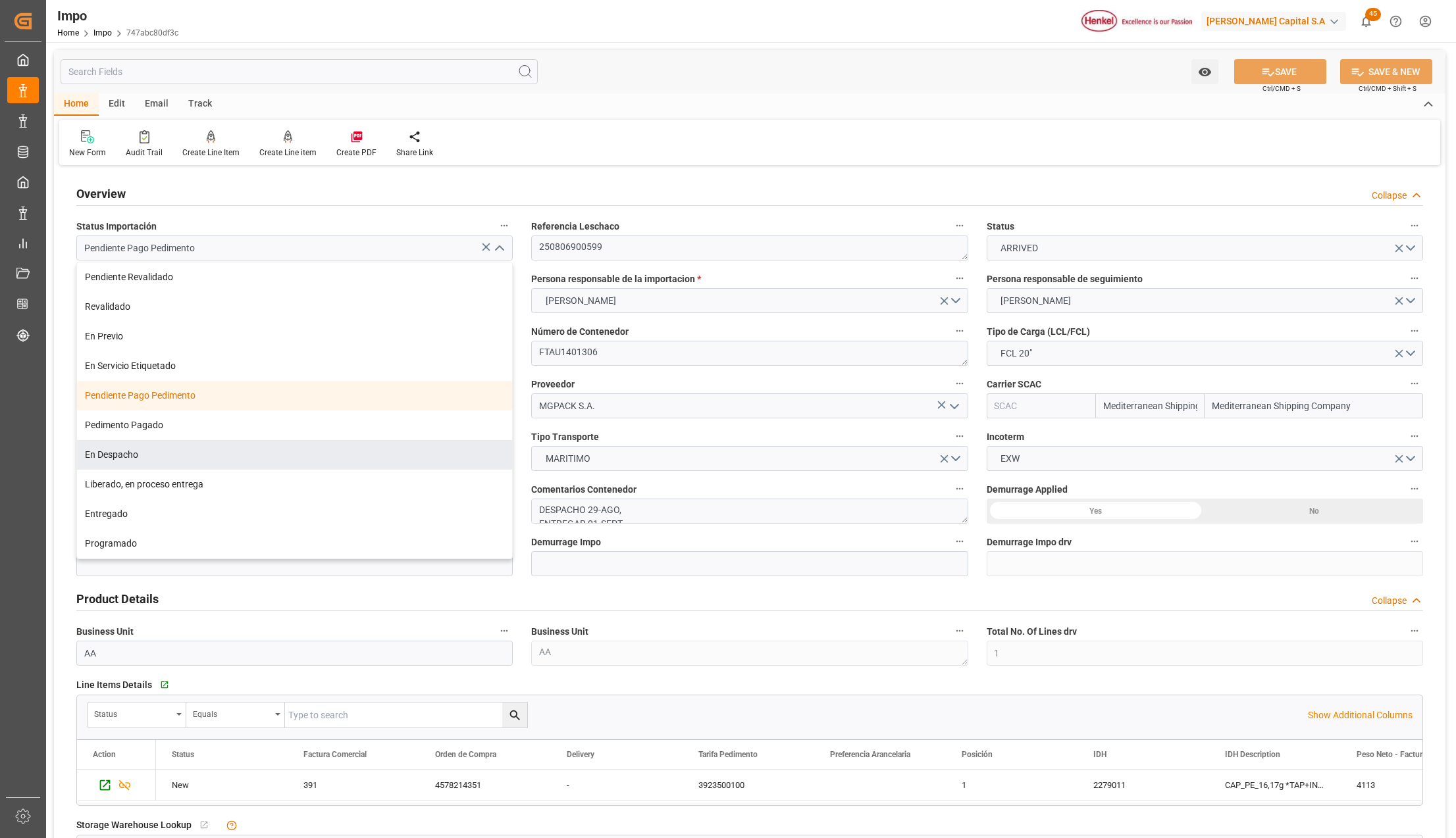
click at [127, 454] on div "En Despacho" at bounding box center [294, 455] width 435 height 30
type input "En Despacho"
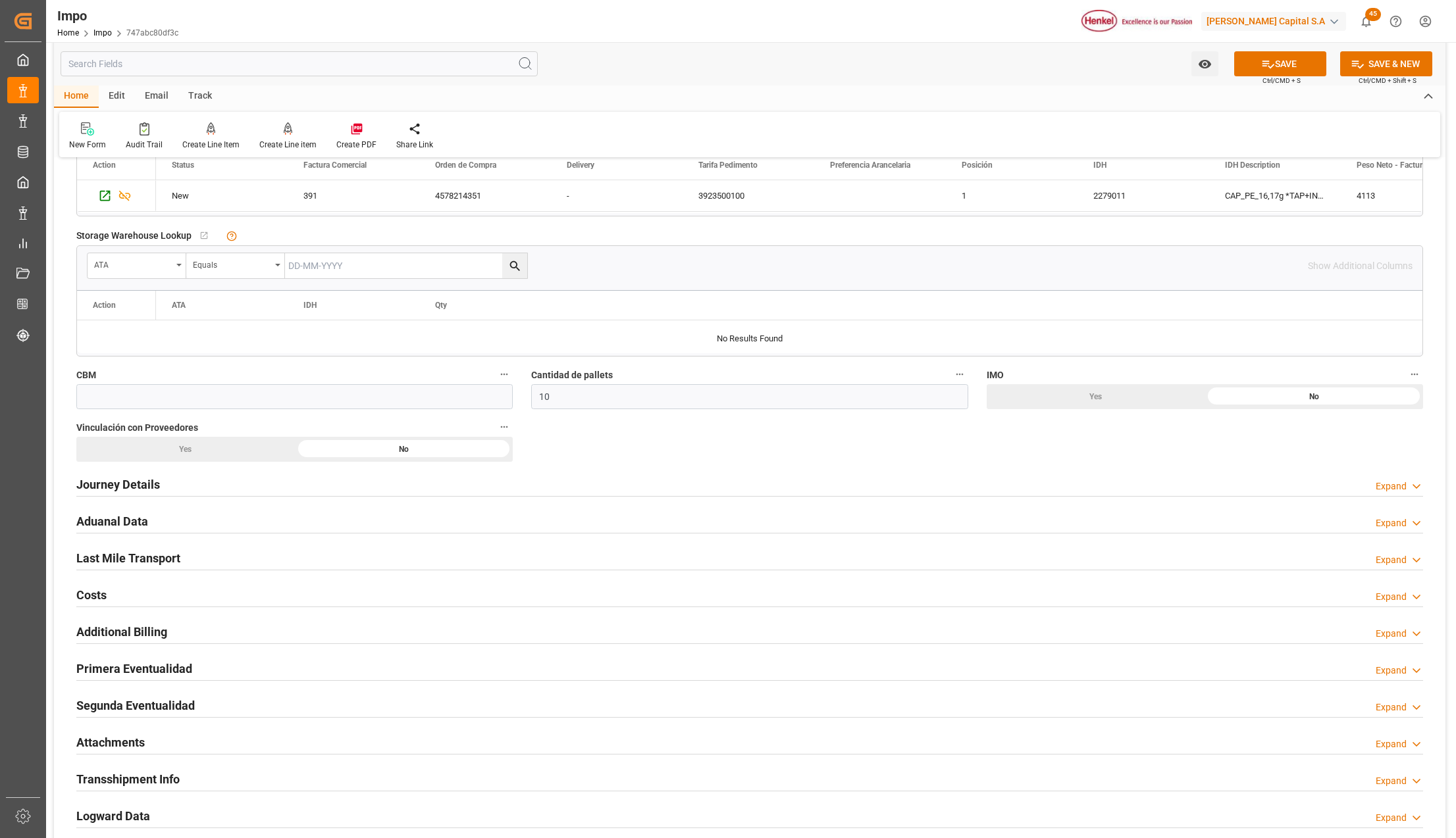
scroll to position [614, 0]
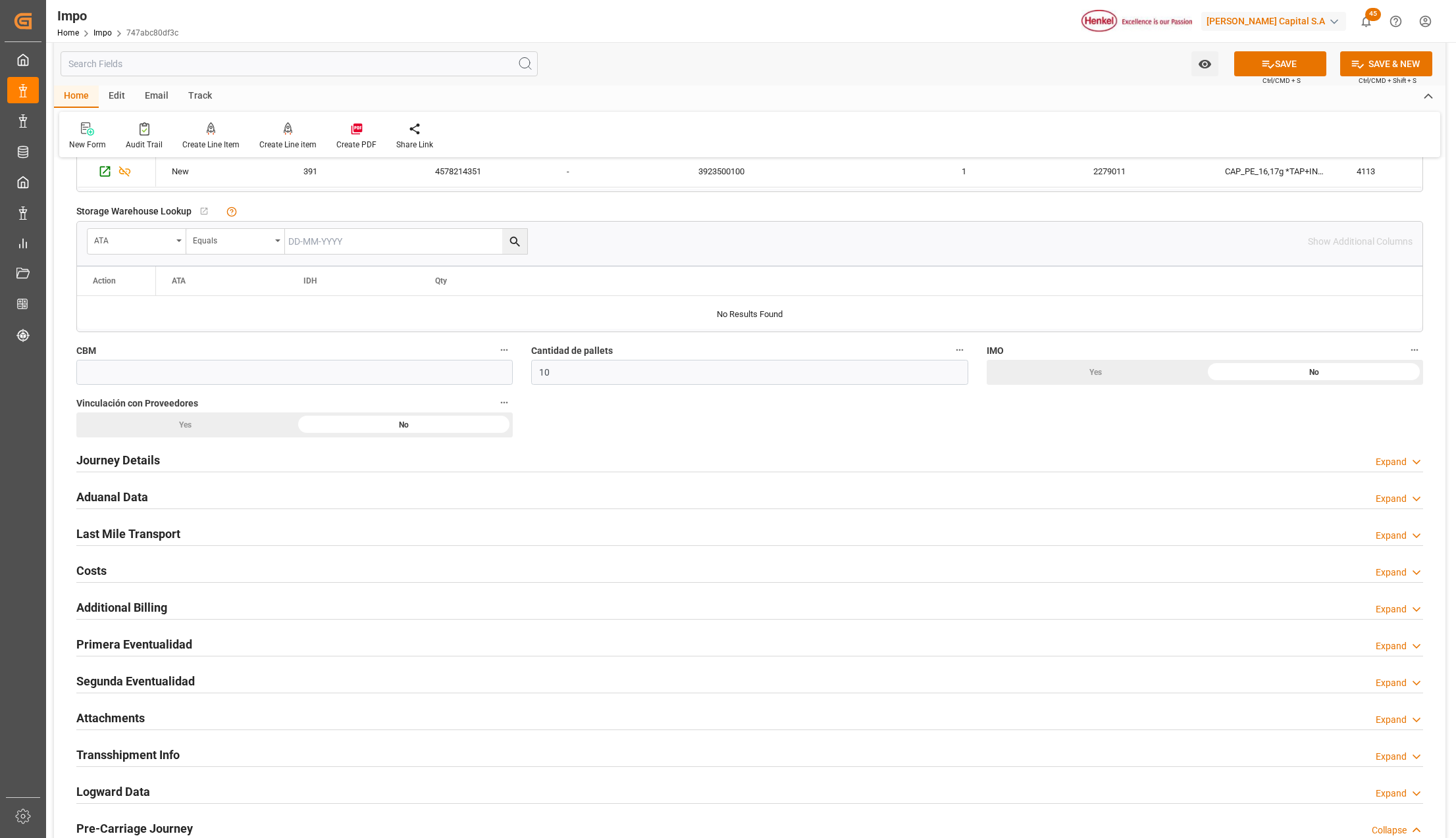
click at [154, 535] on h2 "Last Mile Transport" at bounding box center [128, 534] width 104 height 18
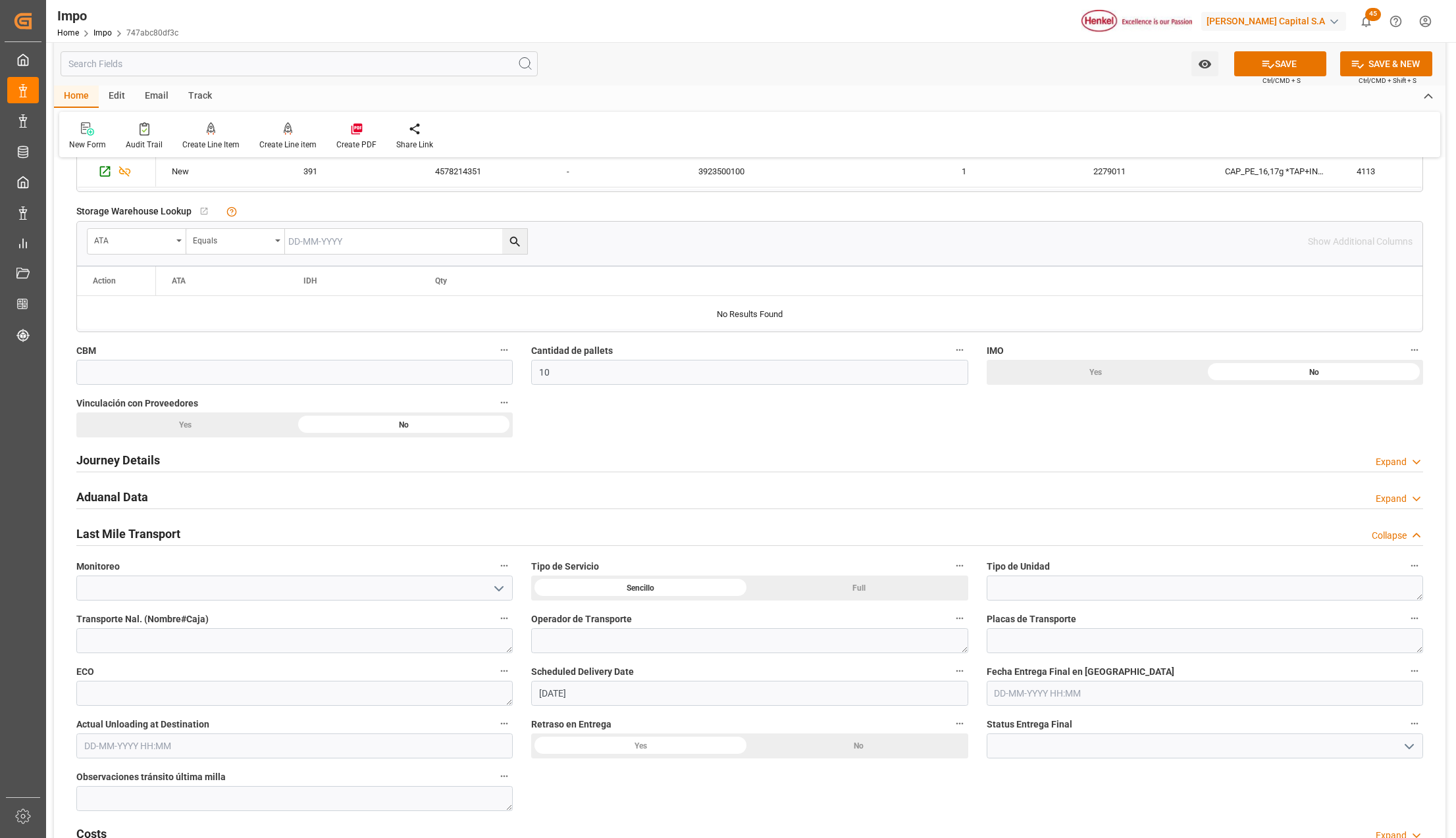
click at [0, 0] on div "Sencillo" at bounding box center [0, 0] width 0 height 0
click at [1036, 598] on textarea at bounding box center [1205, 588] width 436 height 25
type textarea "CONTENEDOR"
click at [1286, 67] on button "SAVE" at bounding box center [1280, 63] width 92 height 25
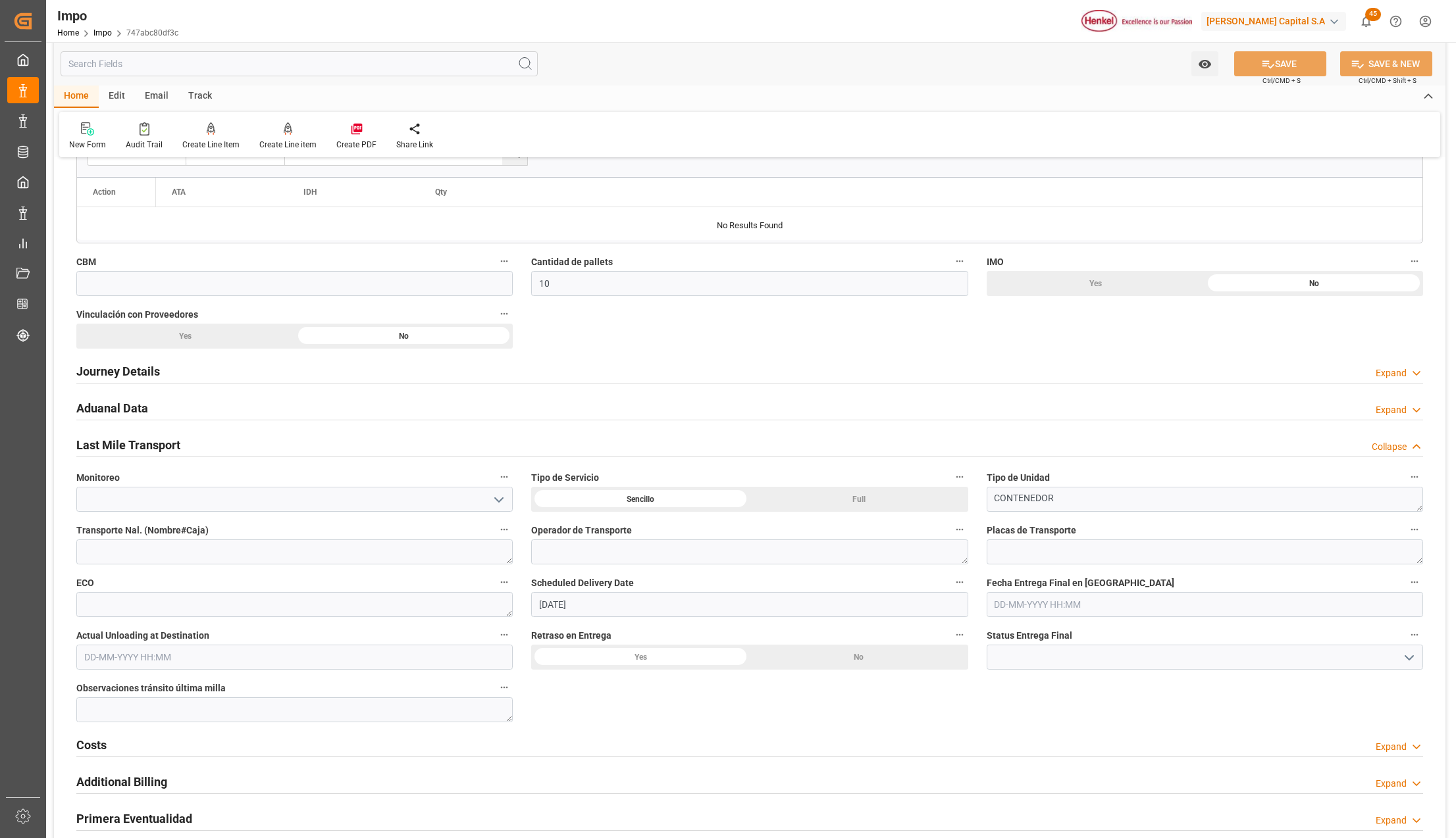
scroll to position [965, 0]
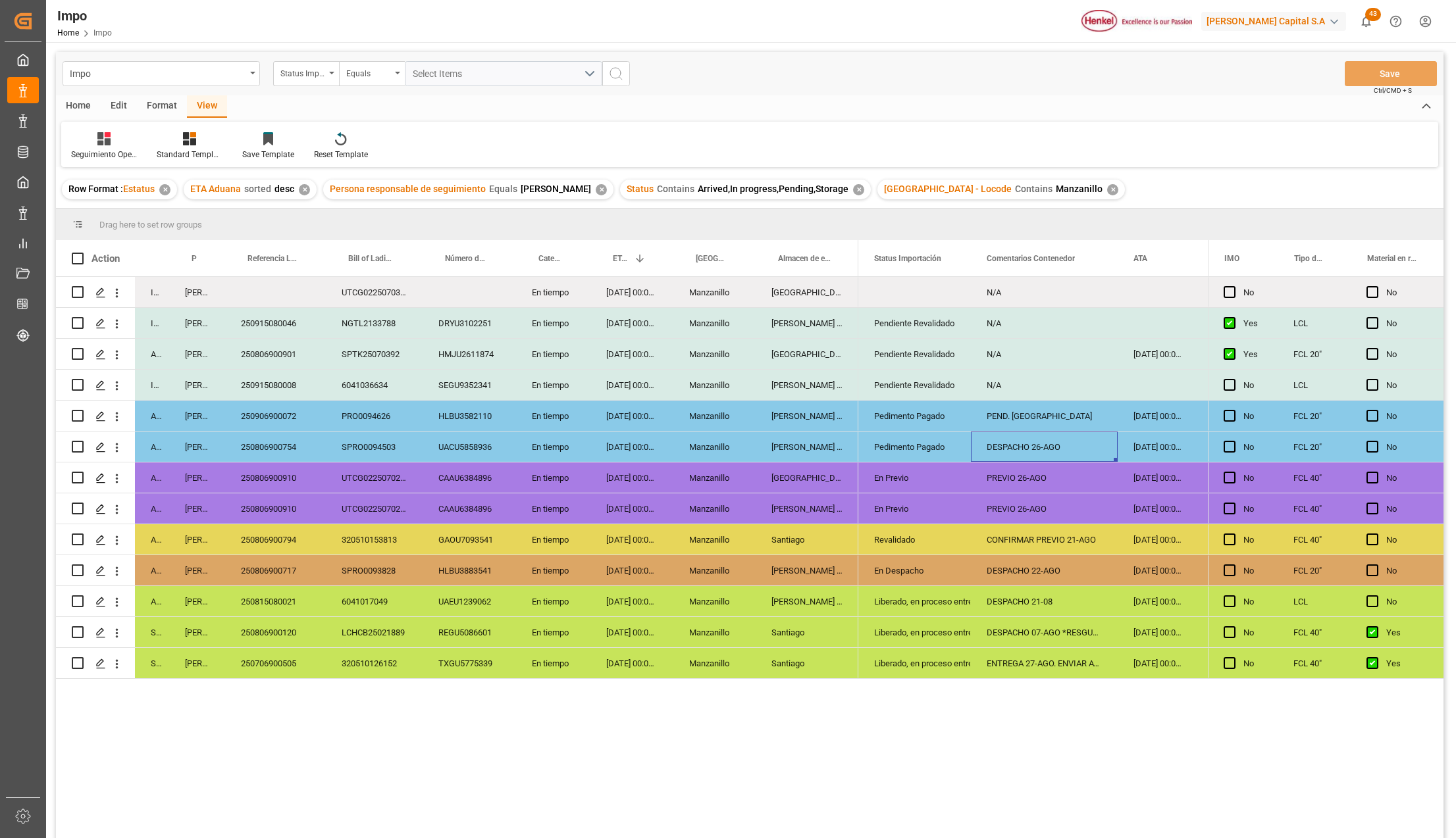
click at [1019, 532] on div "CONFIRMAR PREVIO 21-AGO" at bounding box center [1045, 539] width 147 height 30
click at [1370, 537] on span "Press SPACE to select this row." at bounding box center [1372, 540] width 12 height 12
click at [1377, 534] on input "Press SPACE to select this row." at bounding box center [1377, 534] width 0 height 0
click at [1004, 536] on div "CONFIRMAR PREVIO 21-AGO" at bounding box center [1045, 539] width 147 height 30
click at [913, 536] on div "Revalidado" at bounding box center [915, 540] width 81 height 30
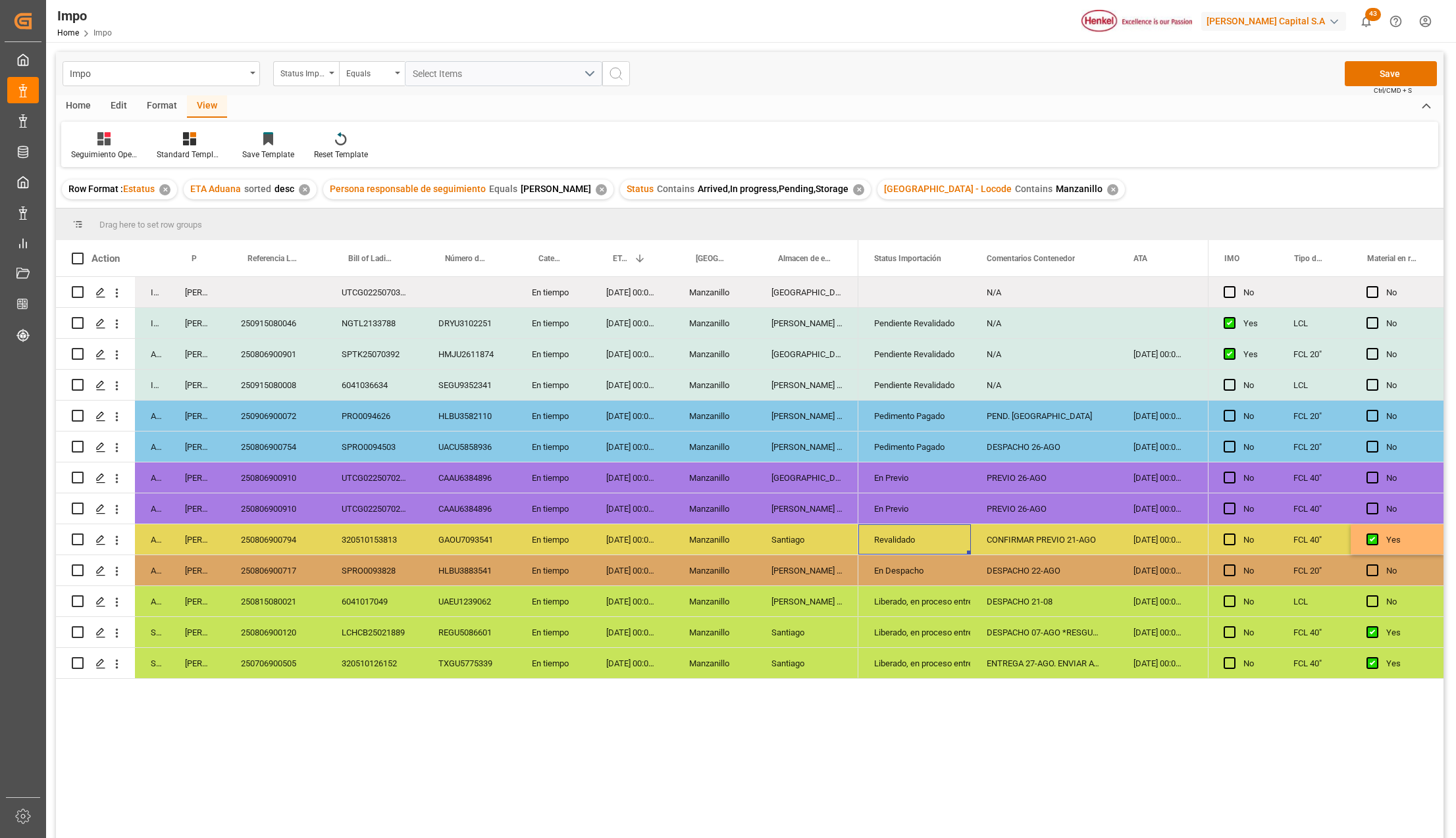
click at [908, 537] on div "Revalidado" at bounding box center [915, 540] width 81 height 30
click at [936, 543] on button "open menu" at bounding box center [946, 548] width 20 height 20
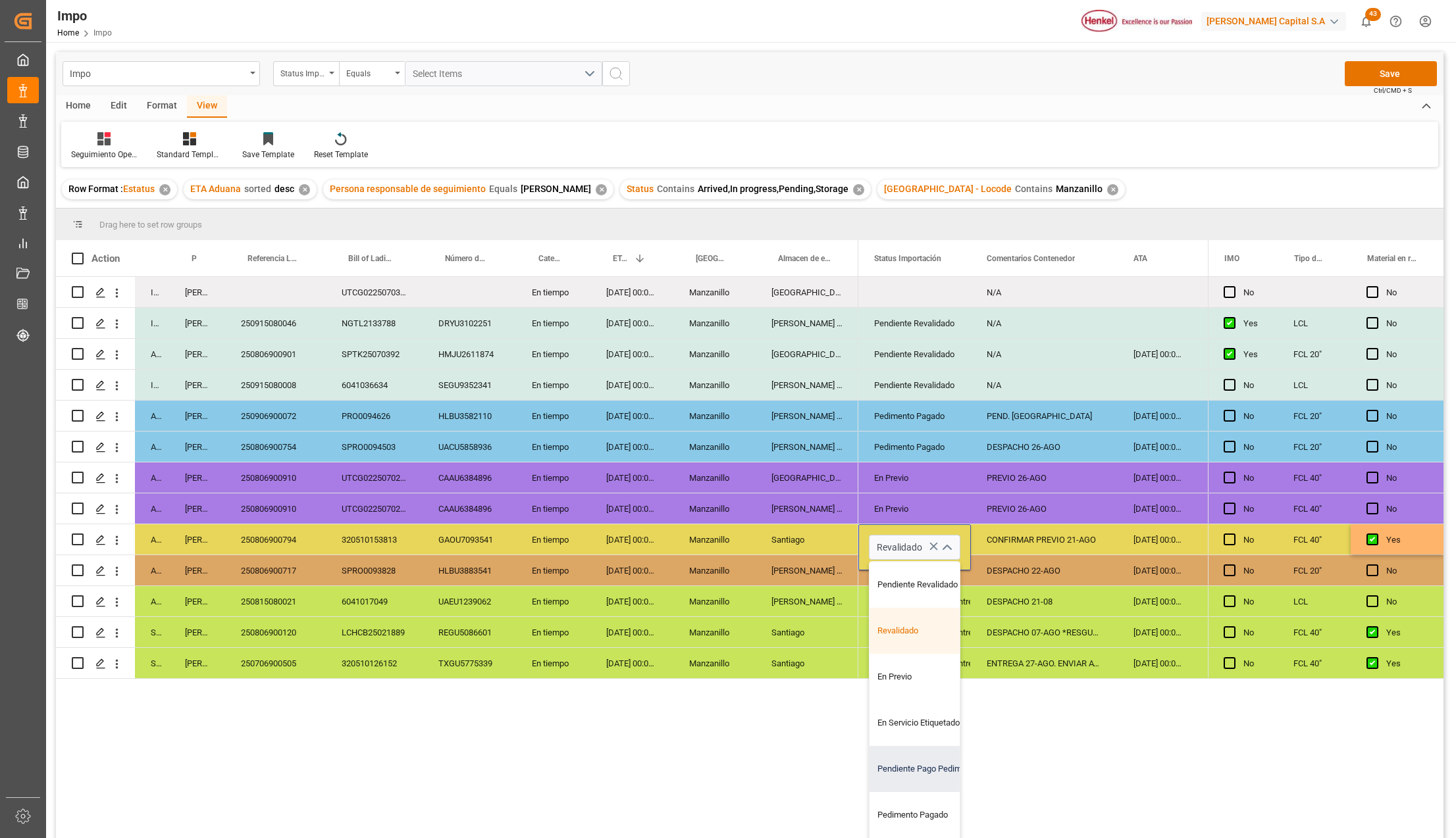
click at [935, 774] on div "Pendiente Pago Pedimento" at bounding box center [931, 769] width 124 height 46
type input "Pendiente Pago Pedimento"
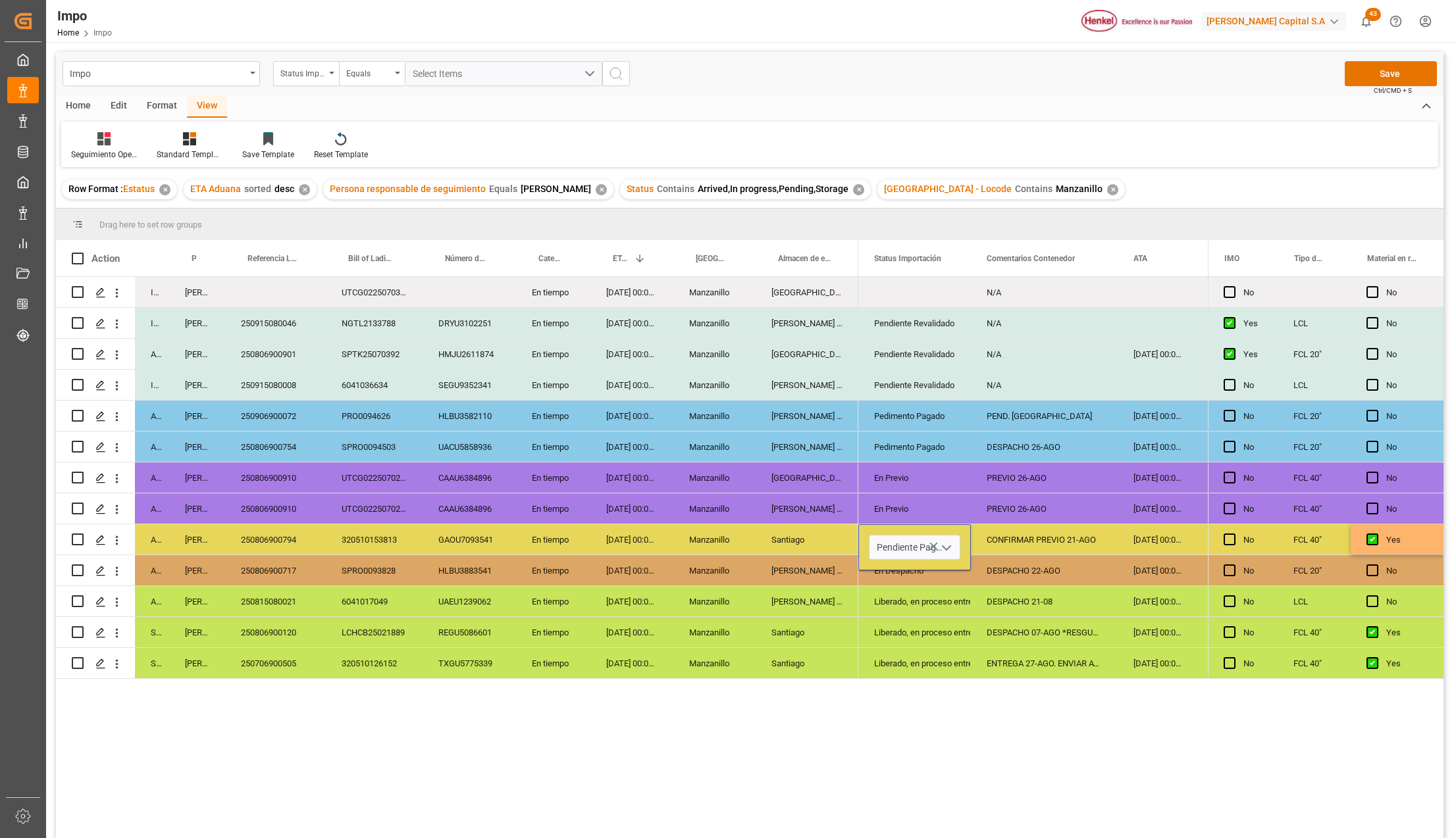
click at [999, 656] on div "ENTREGA 27-AGO. ENVIAR AVISO" at bounding box center [1045, 663] width 147 height 30
click at [1046, 543] on div "CONFIRMAR PREVIO 21-AGO" at bounding box center [1045, 539] width 147 height 30
click at [1046, 543] on input "CONFIRMAR PREVIO 21-AGO" at bounding box center [1044, 547] width 126 height 25
type input "PEND. DESPACHO *RESGUARDO*"
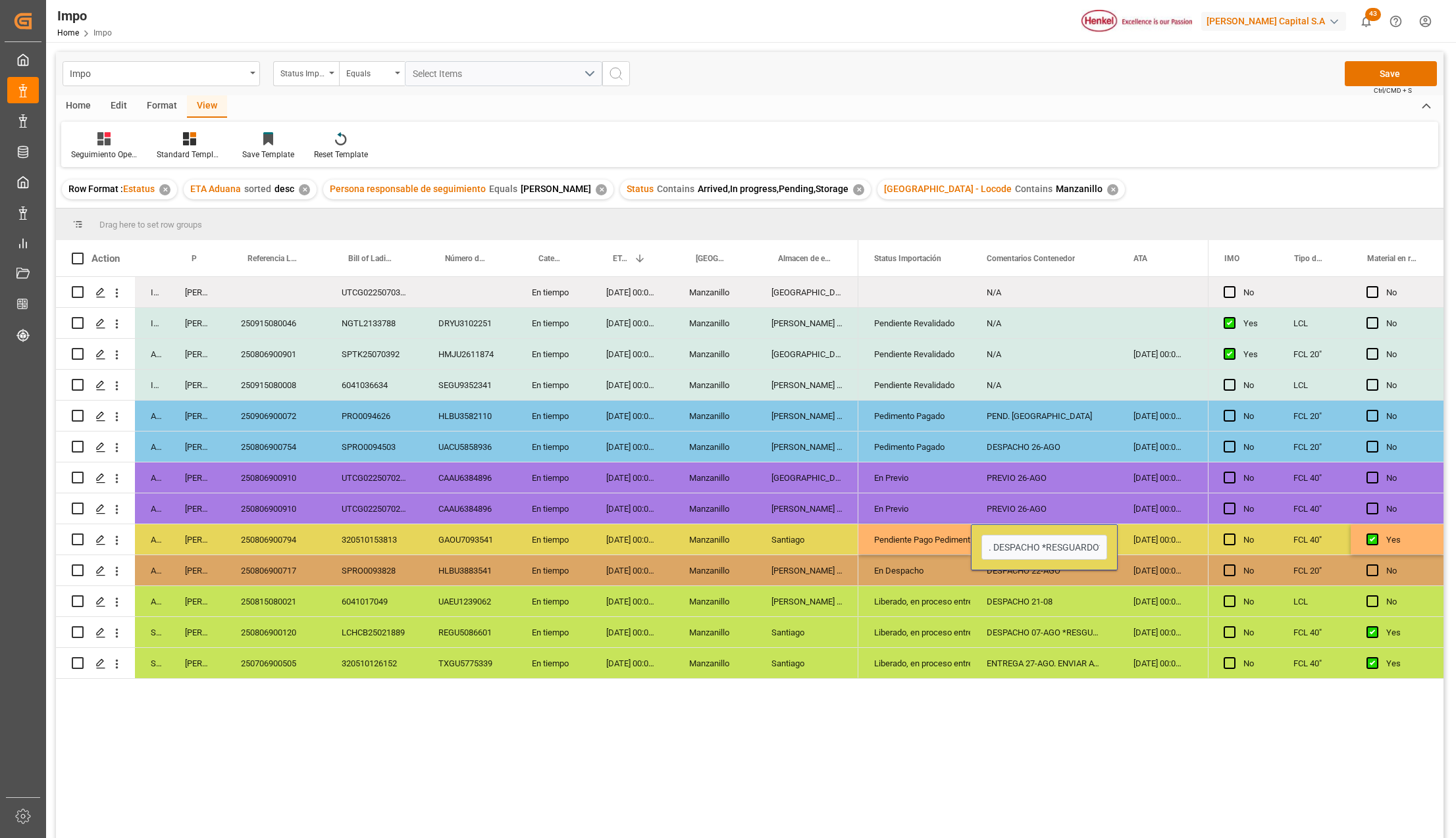
scroll to position [0, 28]
click at [1358, 75] on button "Save" at bounding box center [1391, 73] width 92 height 25
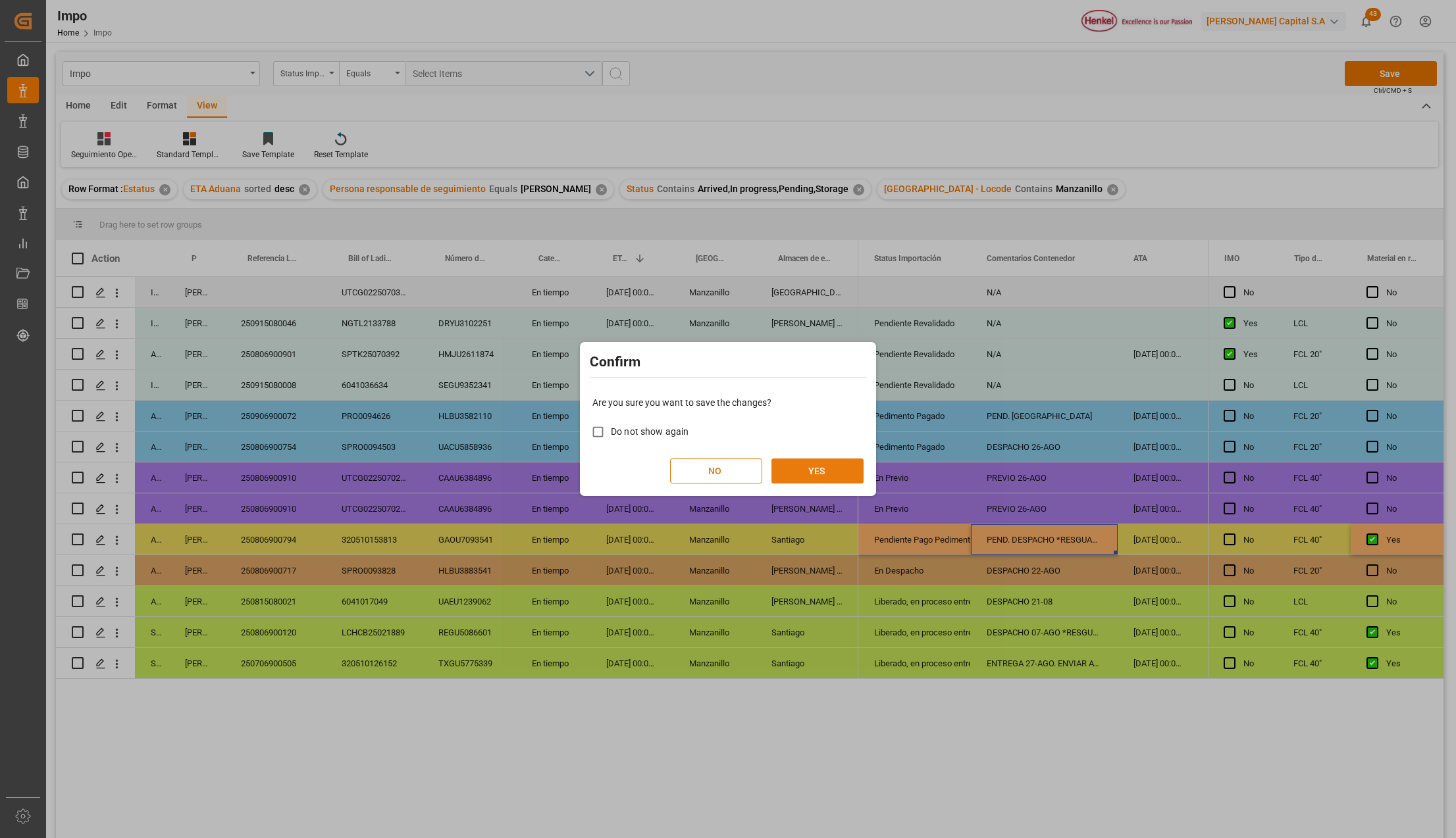
click at [822, 470] on button "YES" at bounding box center [818, 470] width 92 height 25
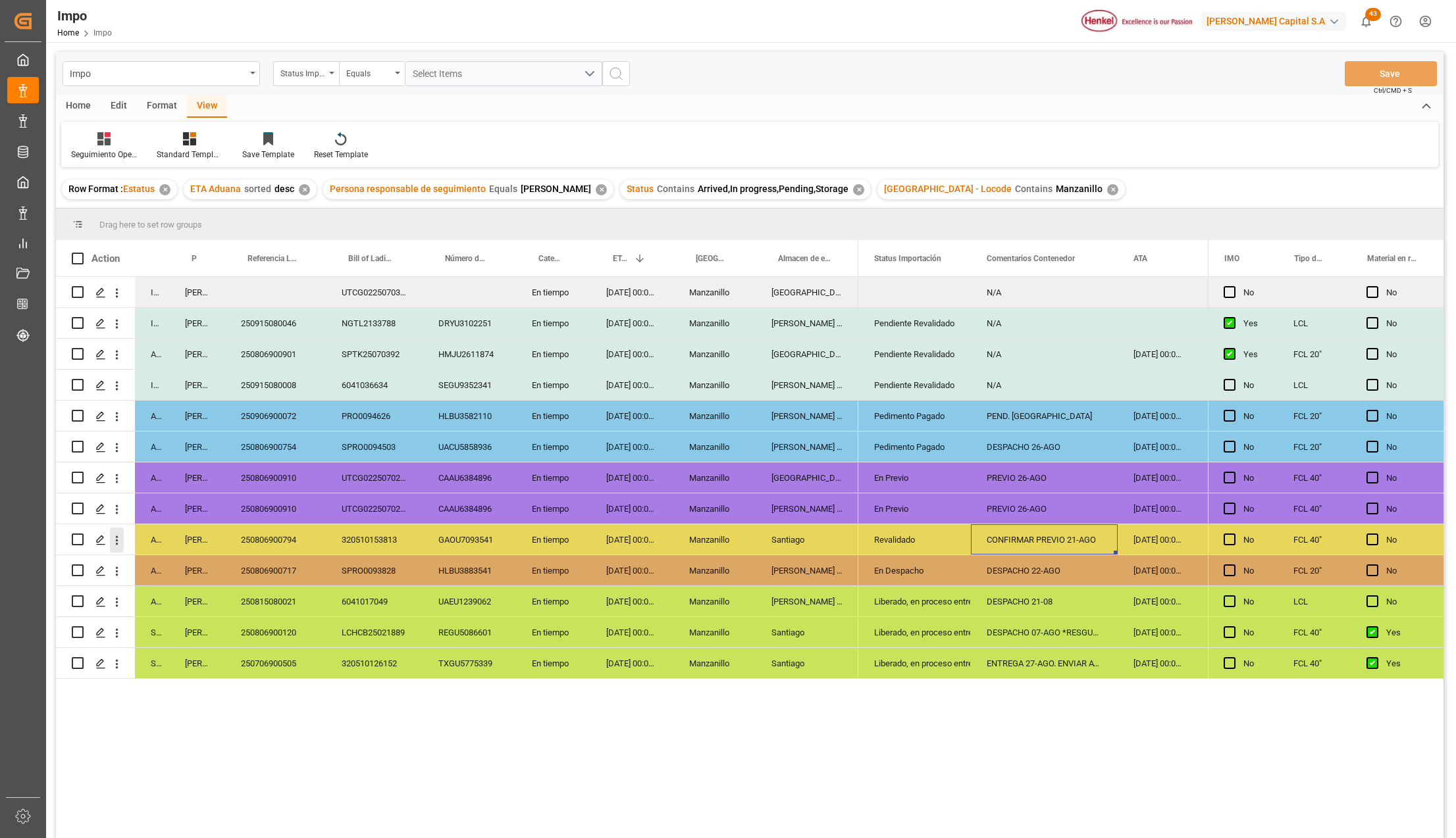
click at [120, 545] on icon "open menu" at bounding box center [117, 540] width 14 height 14
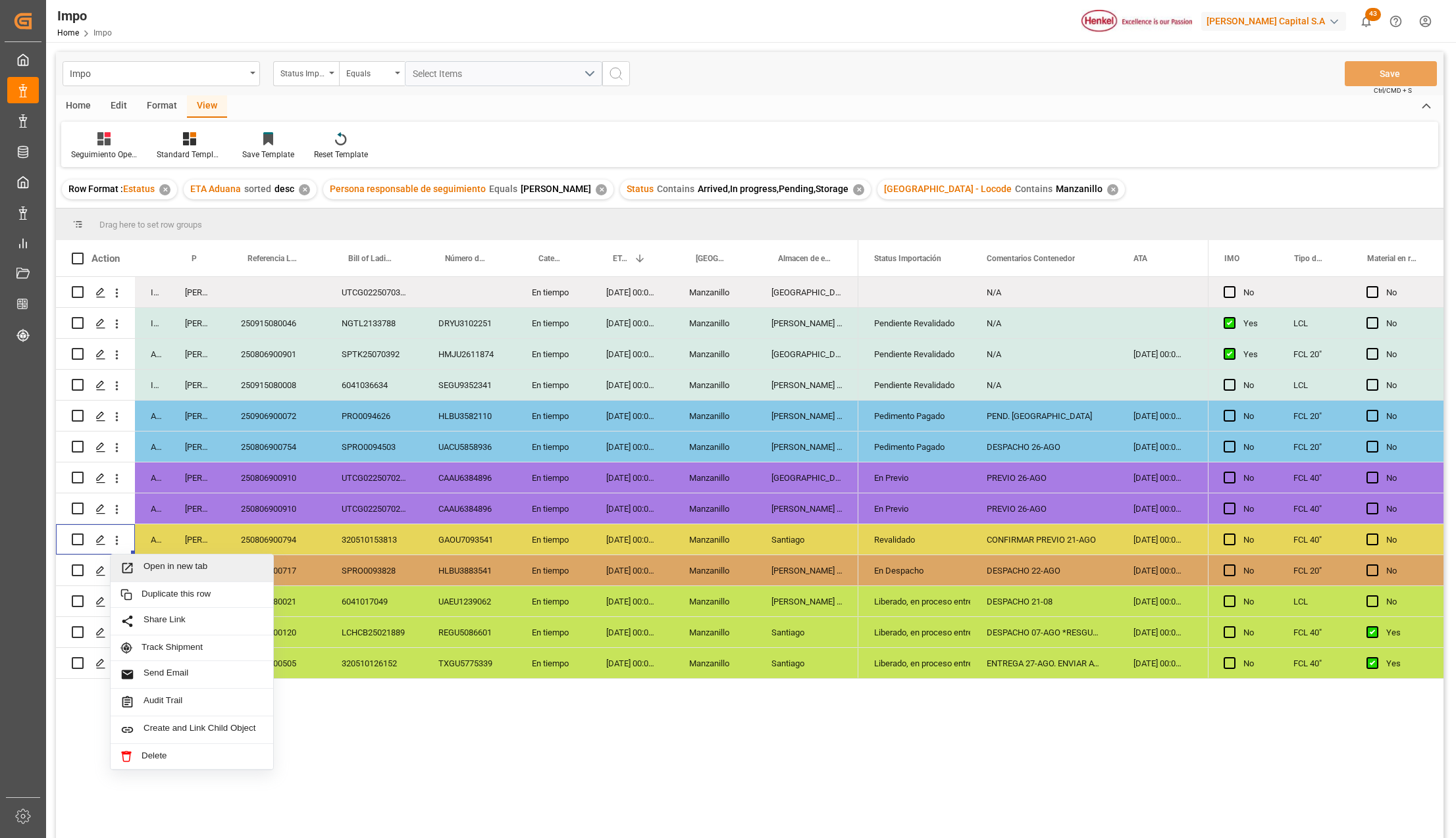
click at [141, 567] on span "Press SPACE to select this row." at bounding box center [132, 568] width 23 height 14
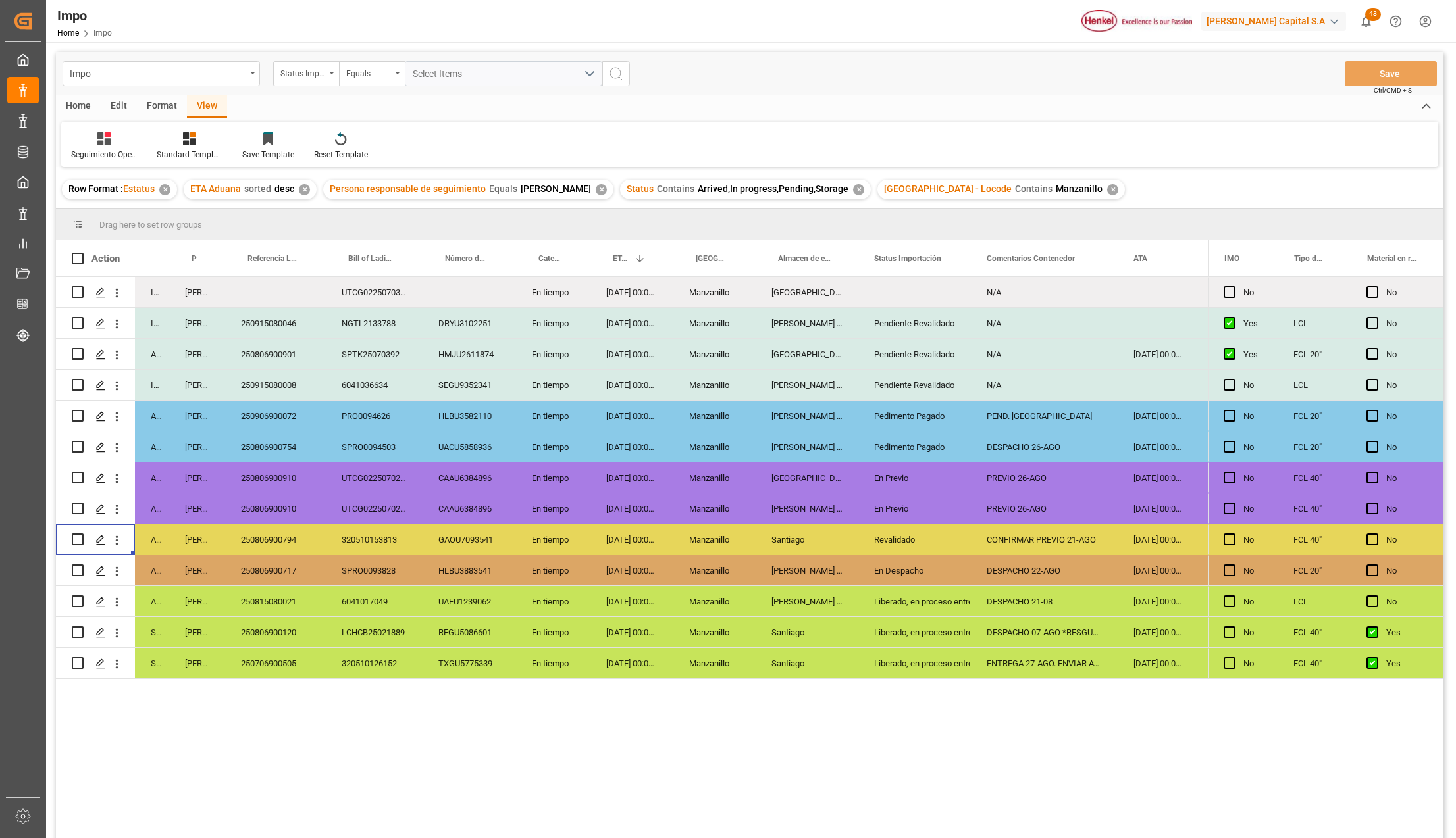
click at [366, 575] on div "SPRO0093828" at bounding box center [374, 570] width 97 height 30
click at [933, 598] on div "Liberado, en proceso entrega" at bounding box center [915, 602] width 81 height 30
click at [951, 602] on icon "open menu" at bounding box center [946, 609] width 15 height 15
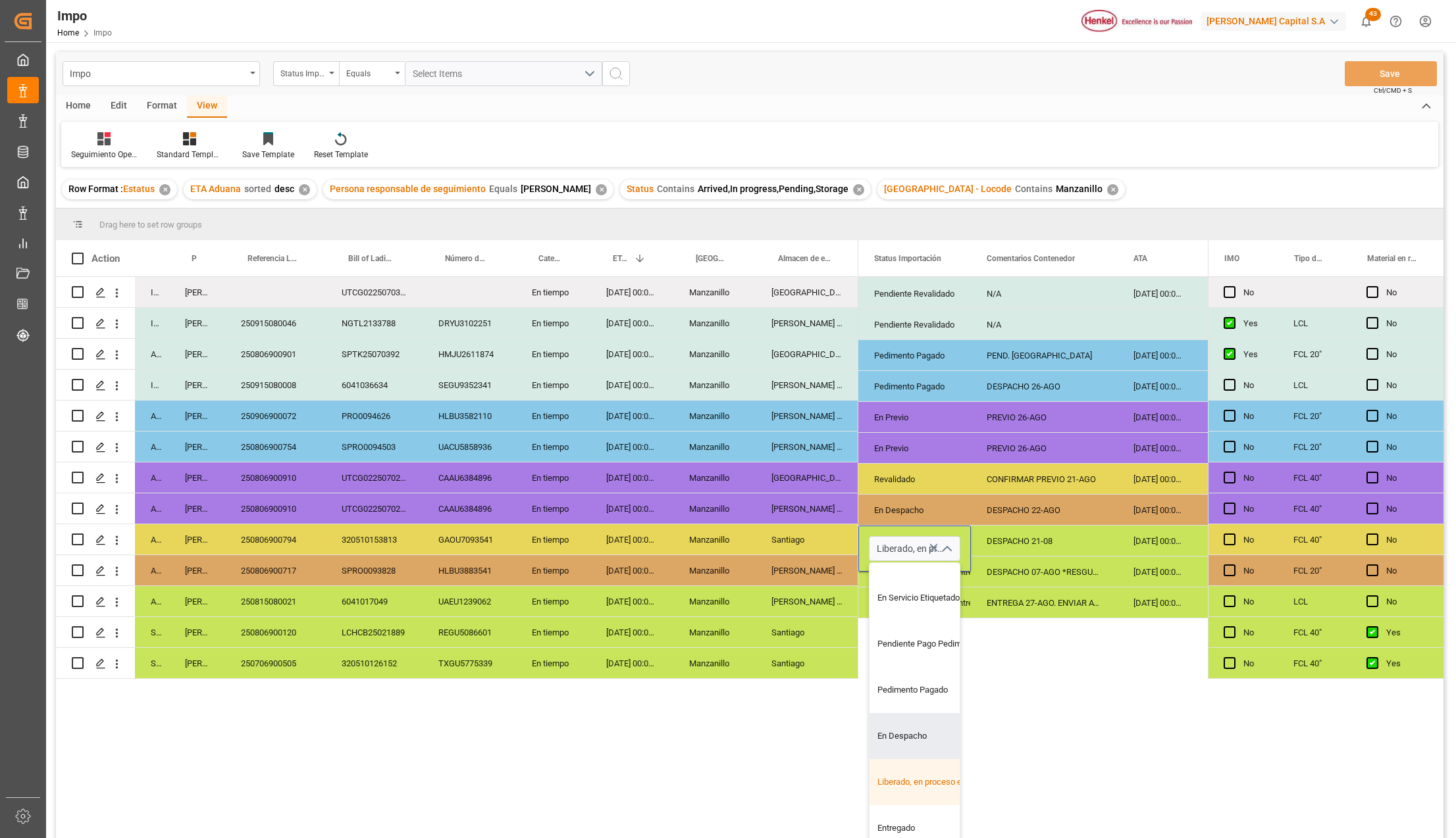
scroll to position [88, 0]
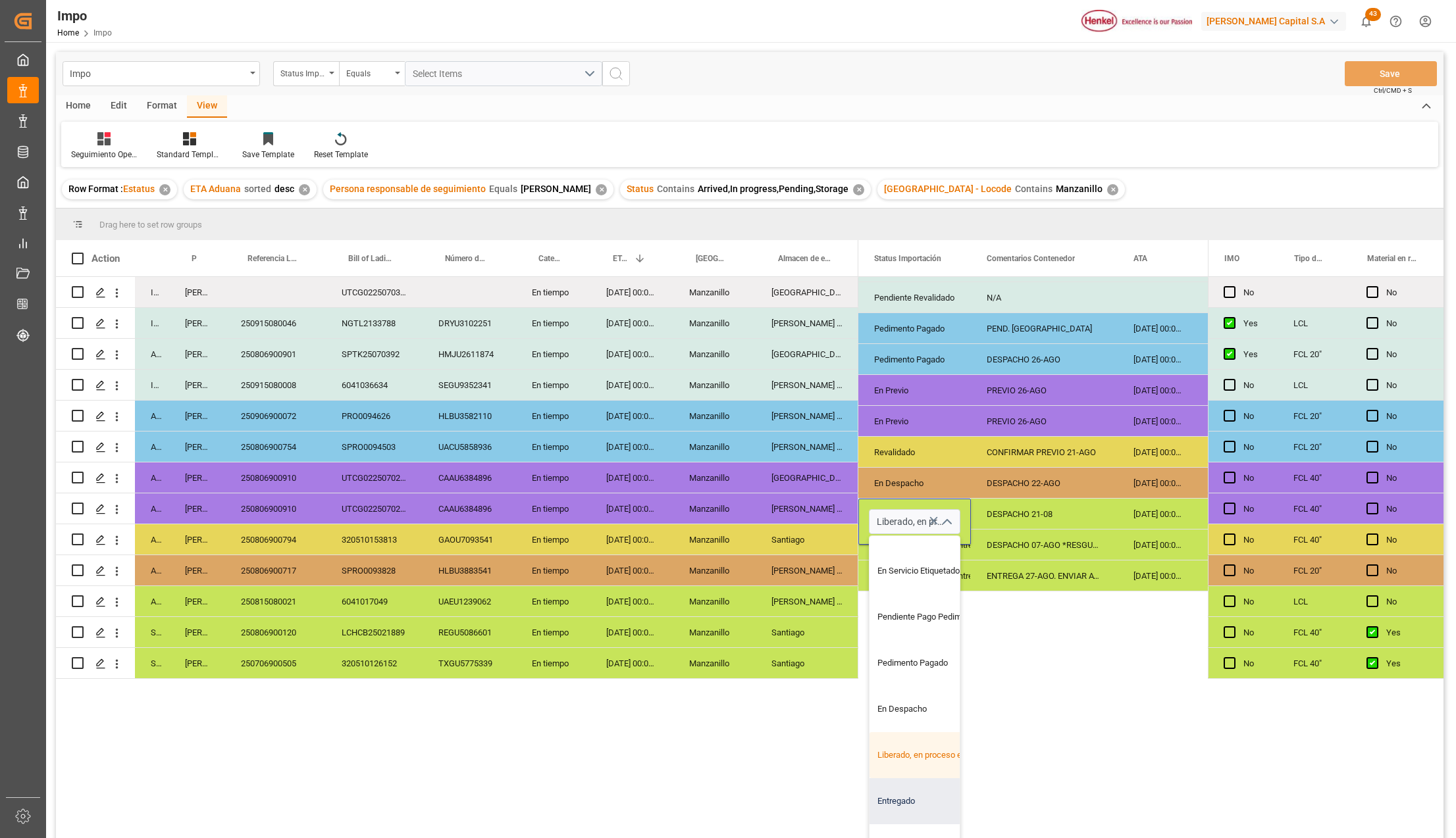
click at [910, 803] on div "Entregado" at bounding box center [931, 801] width 124 height 46
type input "Entregado"
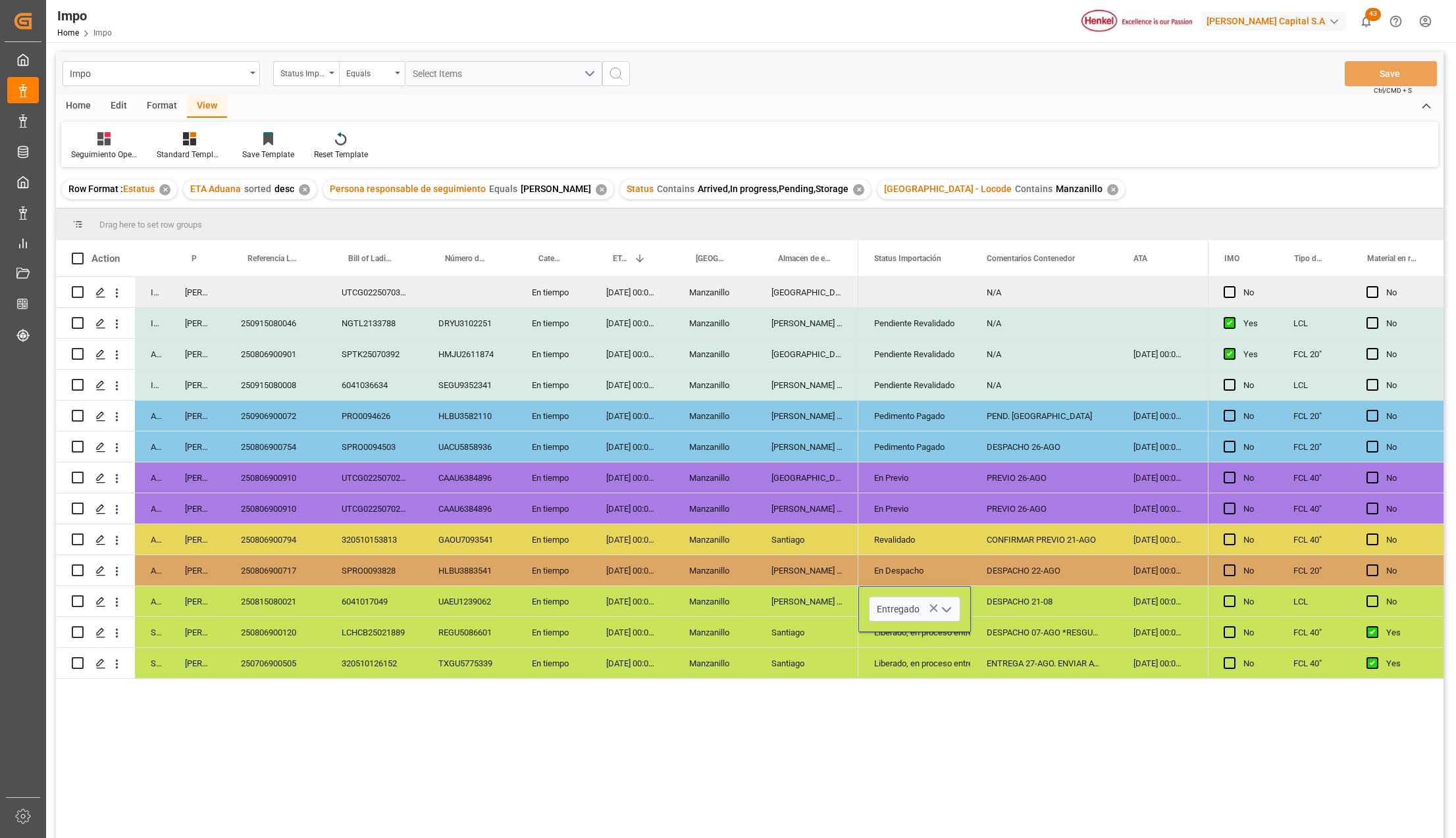
scroll to position [0, 0]
click at [936, 685] on div "N/A No Pendiente Revalidado N/A No Pendiente Revalidado N/A 16-08-2025 00:00:00…" at bounding box center [1033, 562] width 350 height 570
click at [1019, 601] on div "DESPACHO 21-08" at bounding box center [1045, 601] width 147 height 30
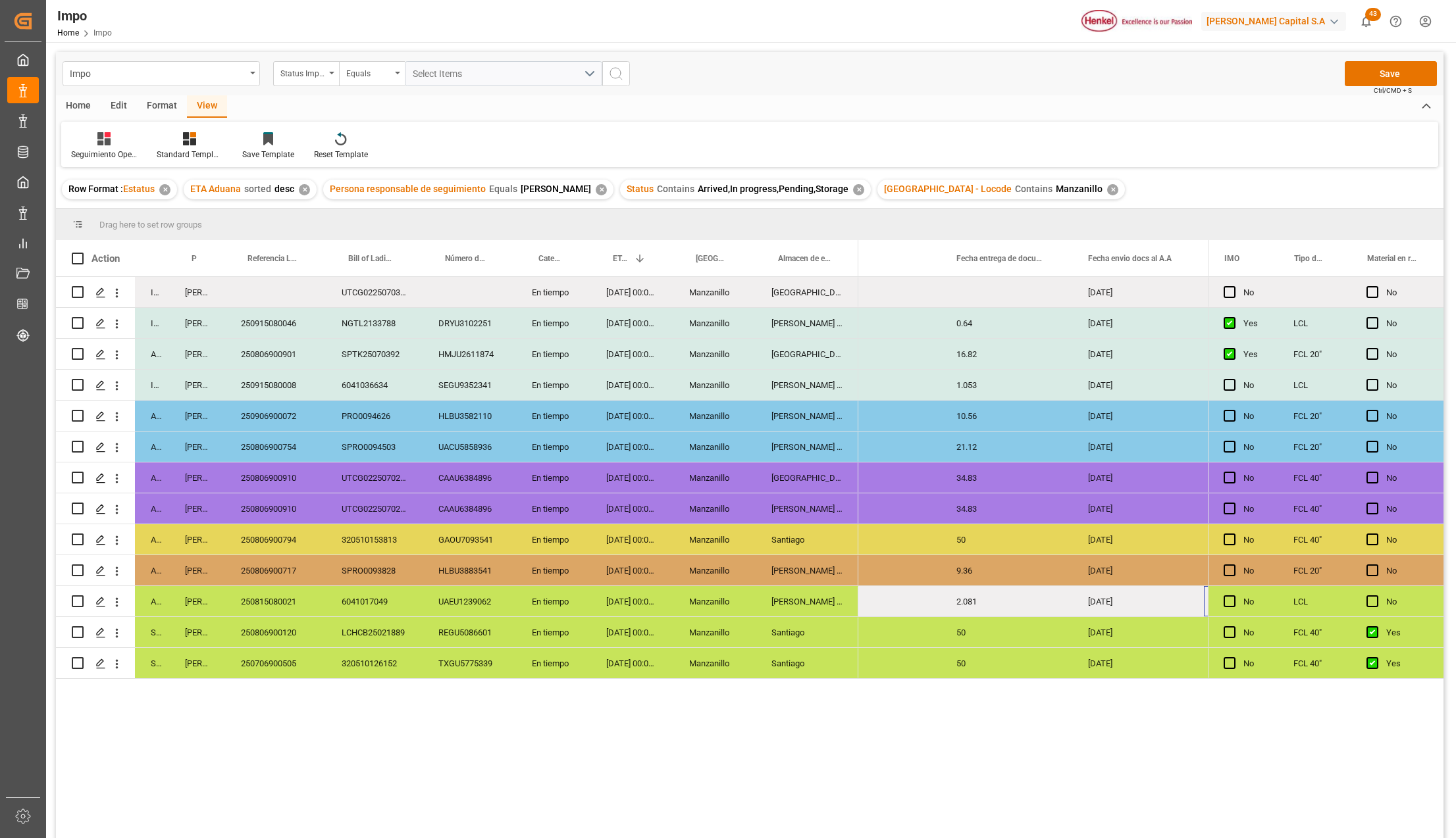
scroll to position [0, 1965]
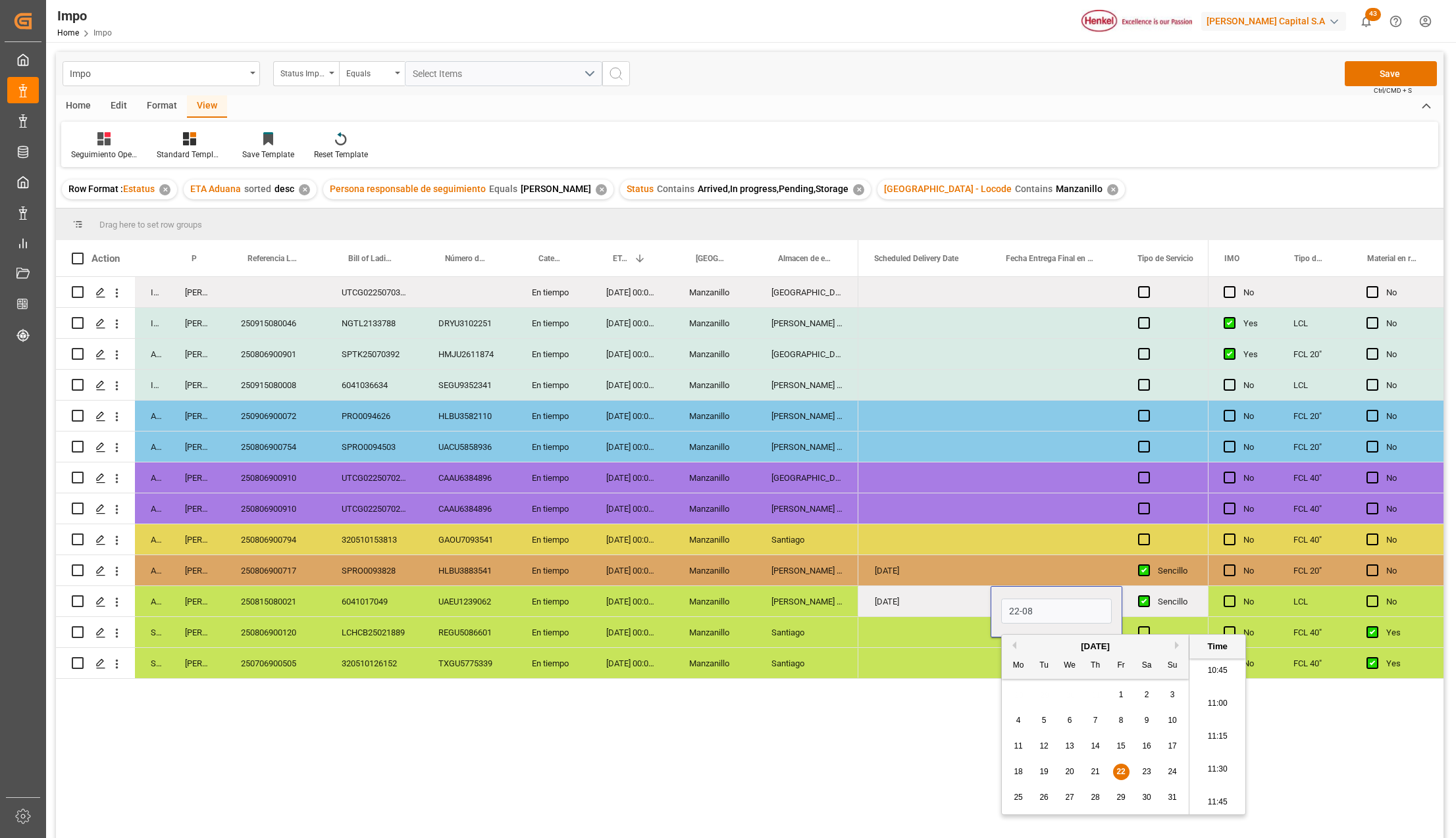
type input "22-08-2025 00:00"
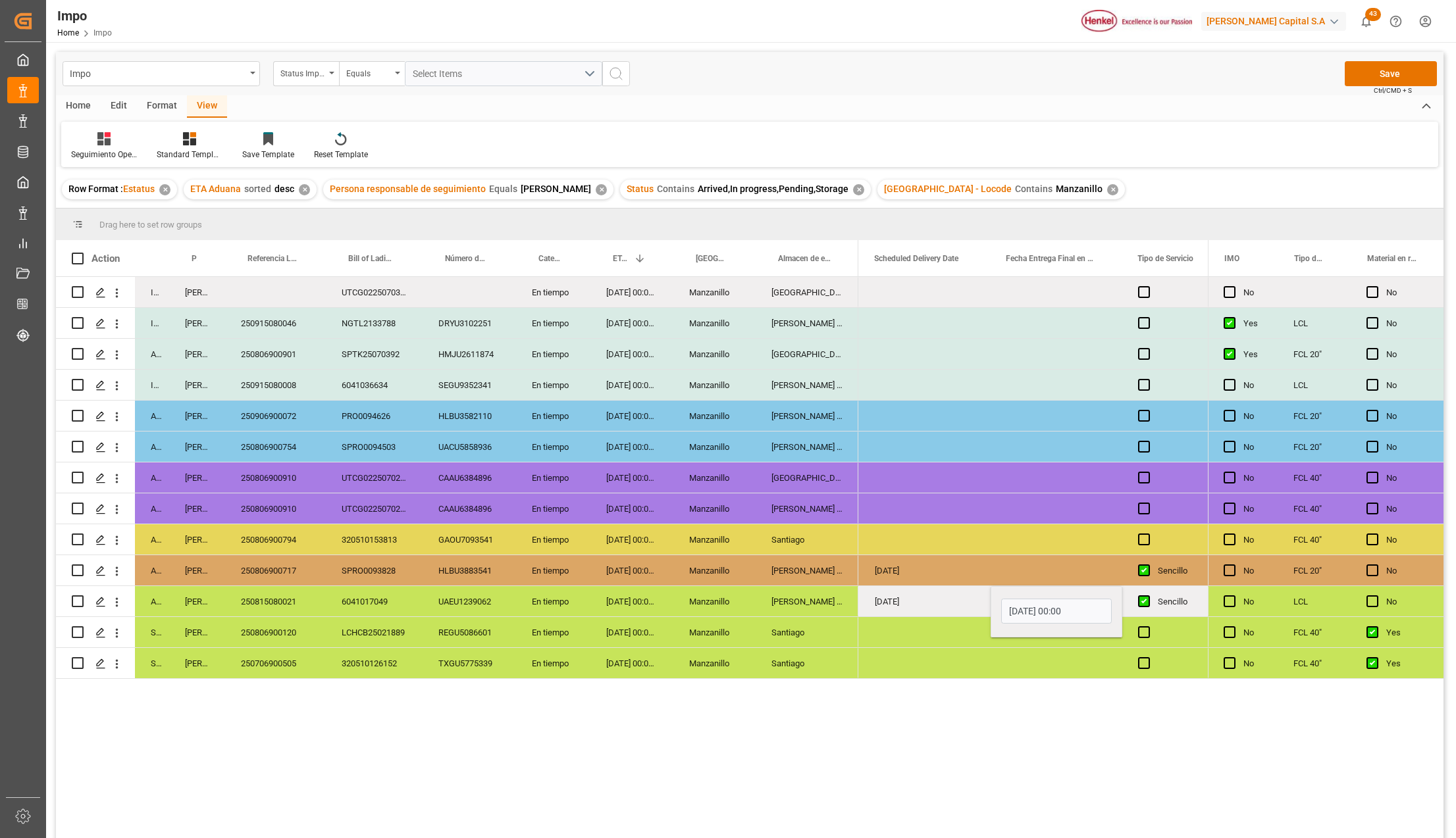
click at [987, 666] on div "Press SPACE to select this row." at bounding box center [925, 663] width 132 height 30
click at [1416, 69] on button "Save" at bounding box center [1391, 73] width 92 height 25
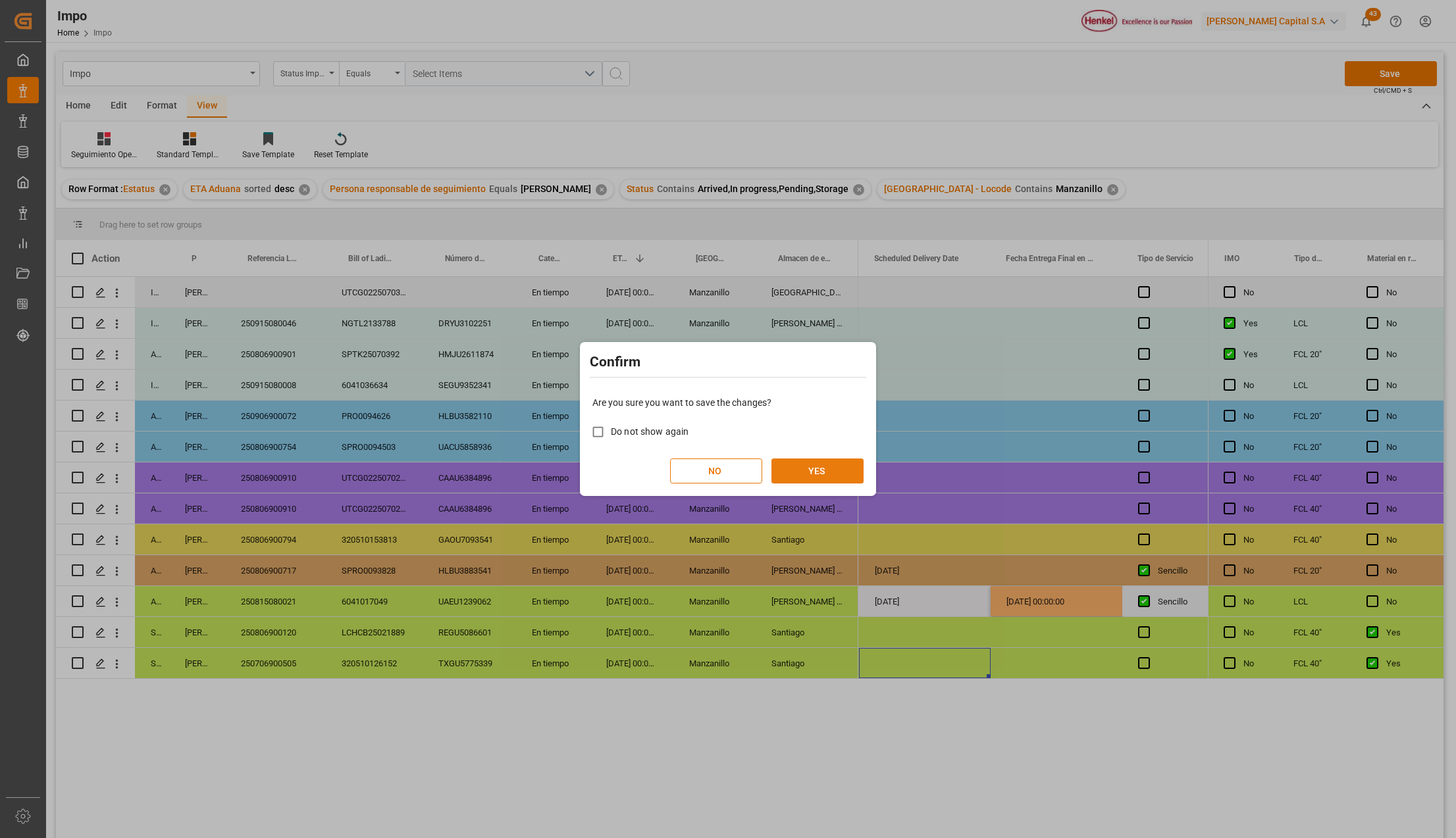
click at [804, 473] on button "YES" at bounding box center [818, 470] width 92 height 25
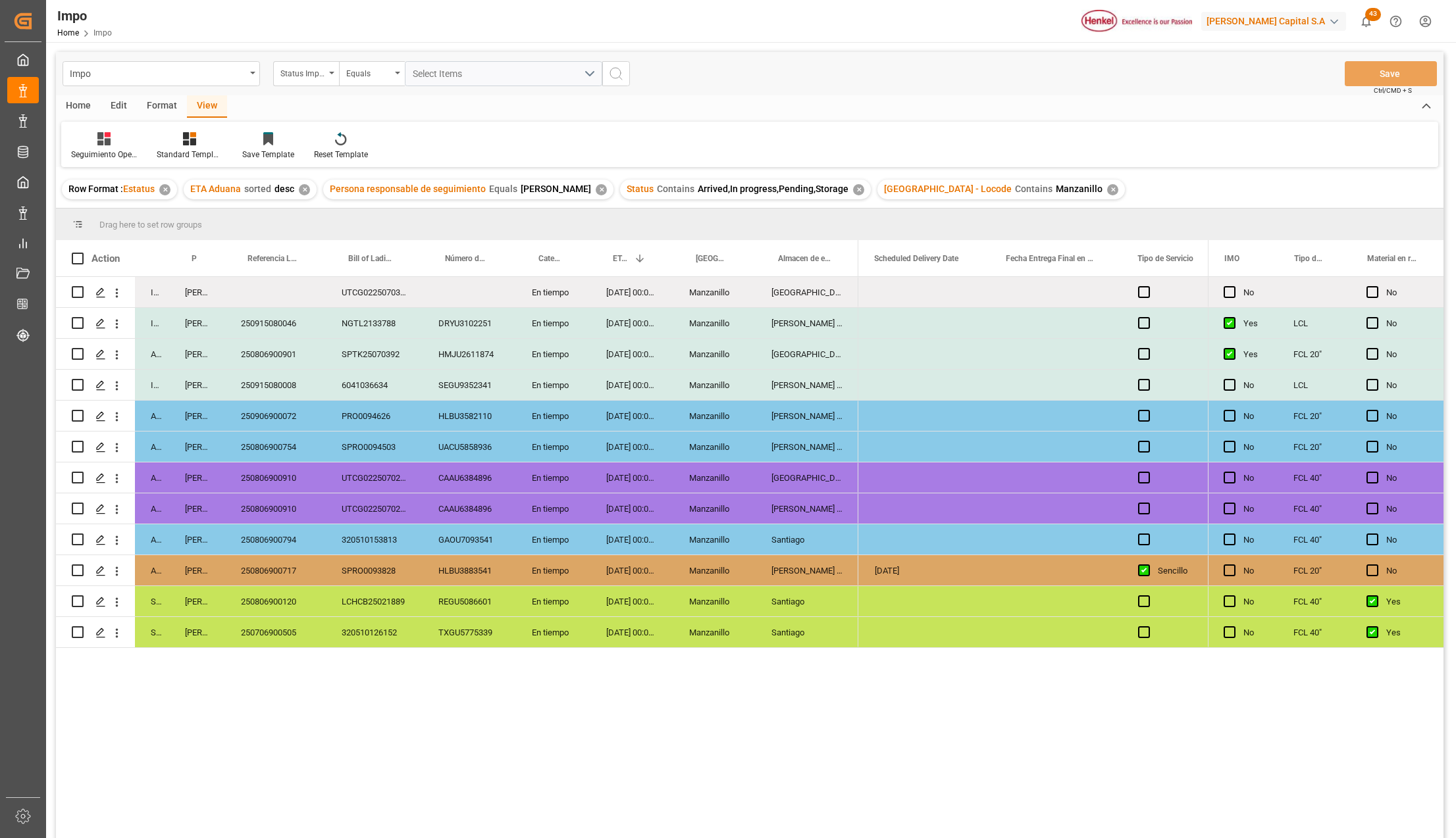
click at [677, 571] on div "Manzanillo" at bounding box center [715, 570] width 82 height 30
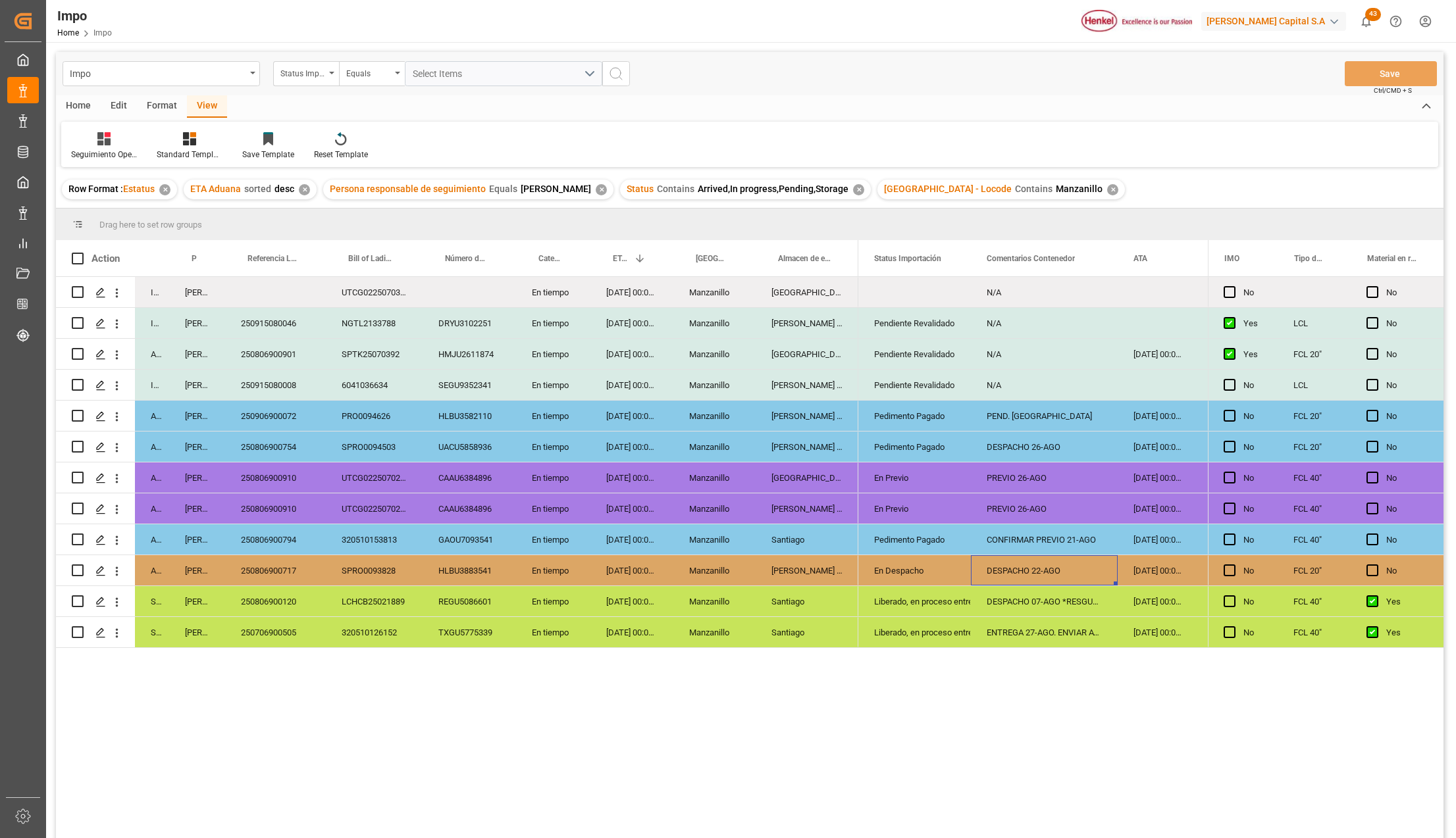
click at [978, 561] on div "DESPACHO 22-AGO" at bounding box center [1045, 570] width 147 height 30
click at [927, 530] on div "Pedimento Pagado" at bounding box center [915, 540] width 81 height 30
click at [1036, 538] on div "CONFIRMAR PREVIO 21-AGO" at bounding box center [1045, 539] width 147 height 30
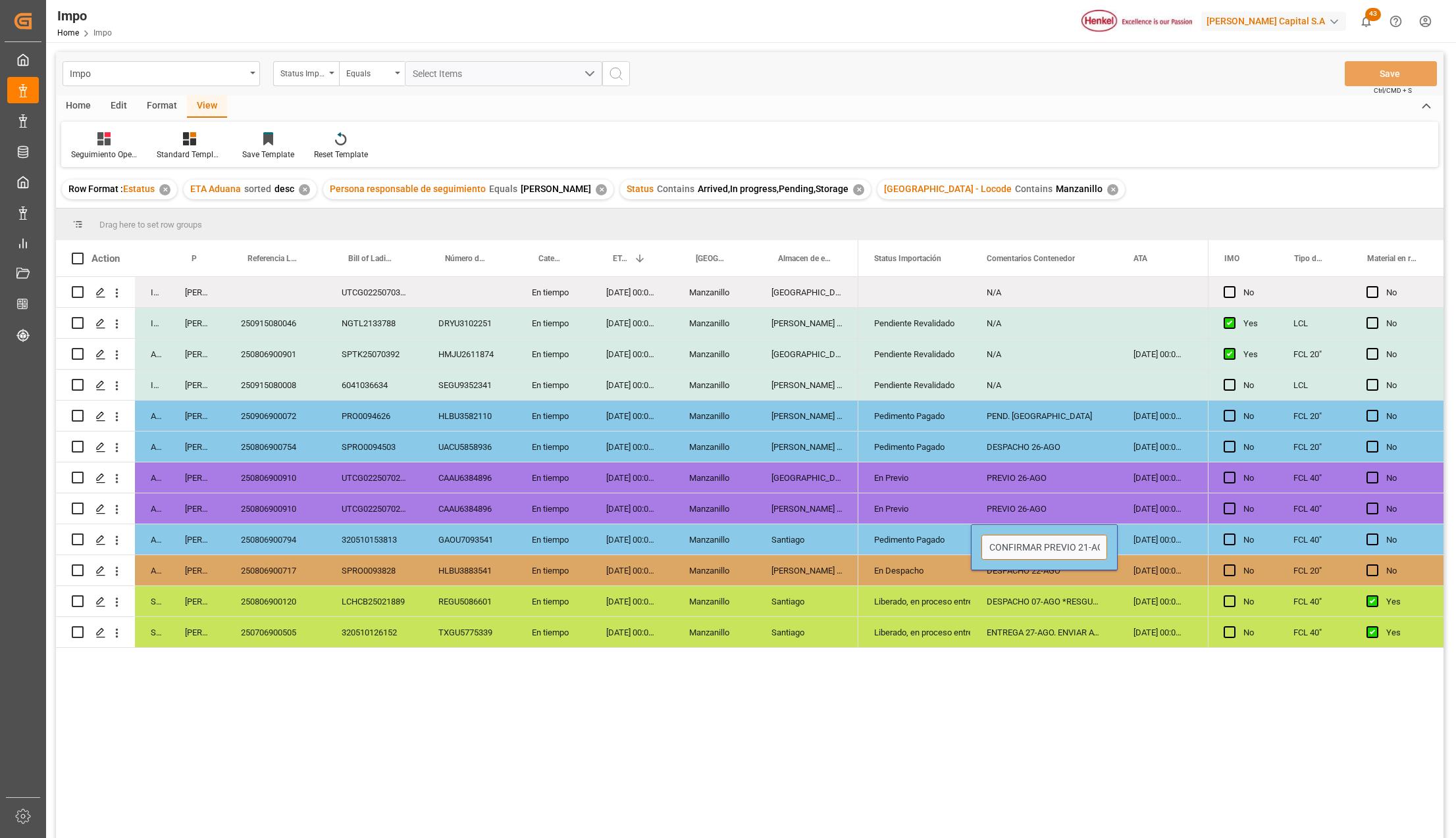
click at [1036, 538] on input "CONFIRMAR PREVIO 21-AGO" at bounding box center [1044, 547] width 126 height 25
type input "PEND. DESPACHO"
click at [1370, 76] on button "Save" at bounding box center [1391, 73] width 92 height 25
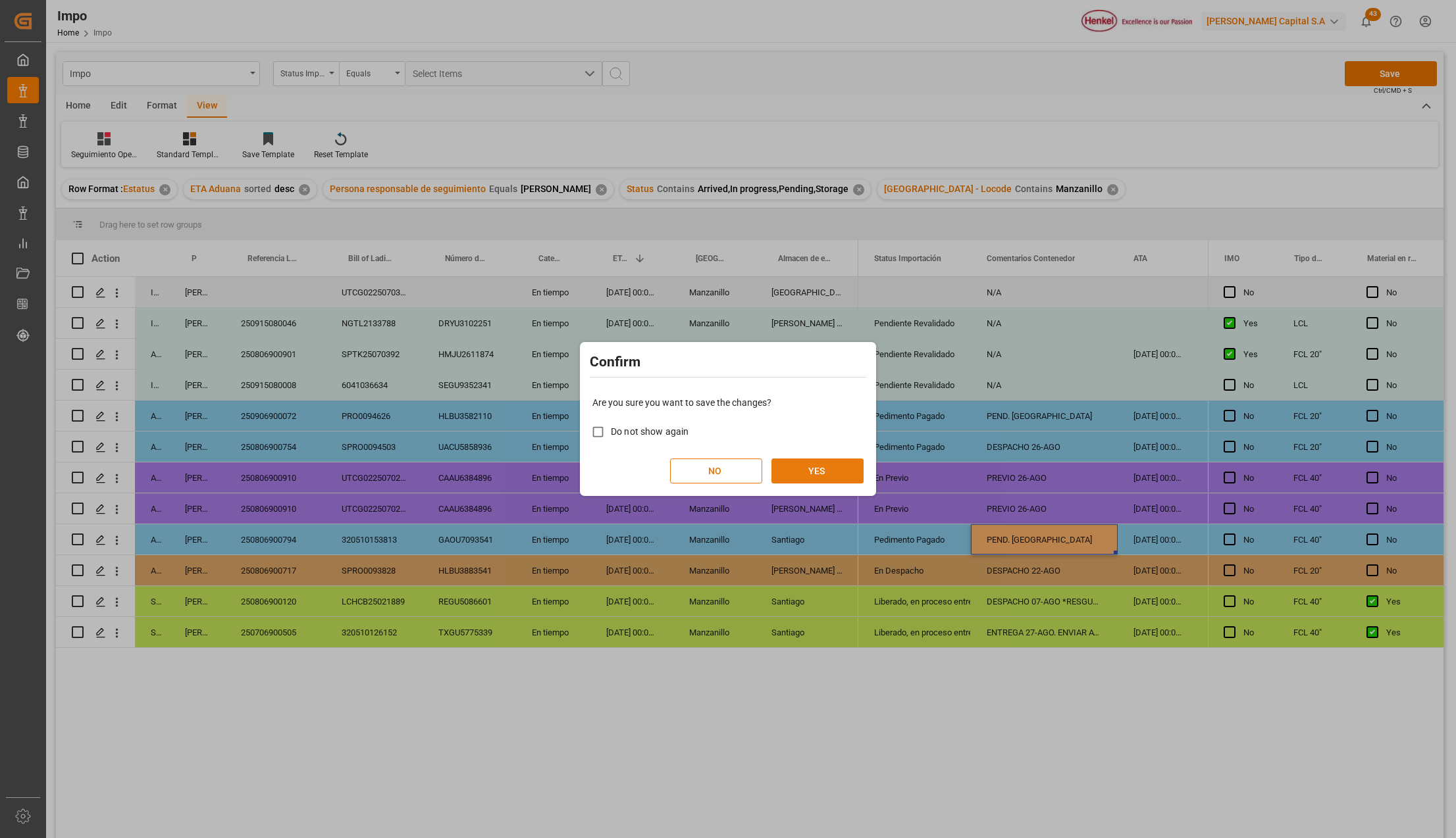
click at [849, 462] on button "YES" at bounding box center [818, 470] width 92 height 25
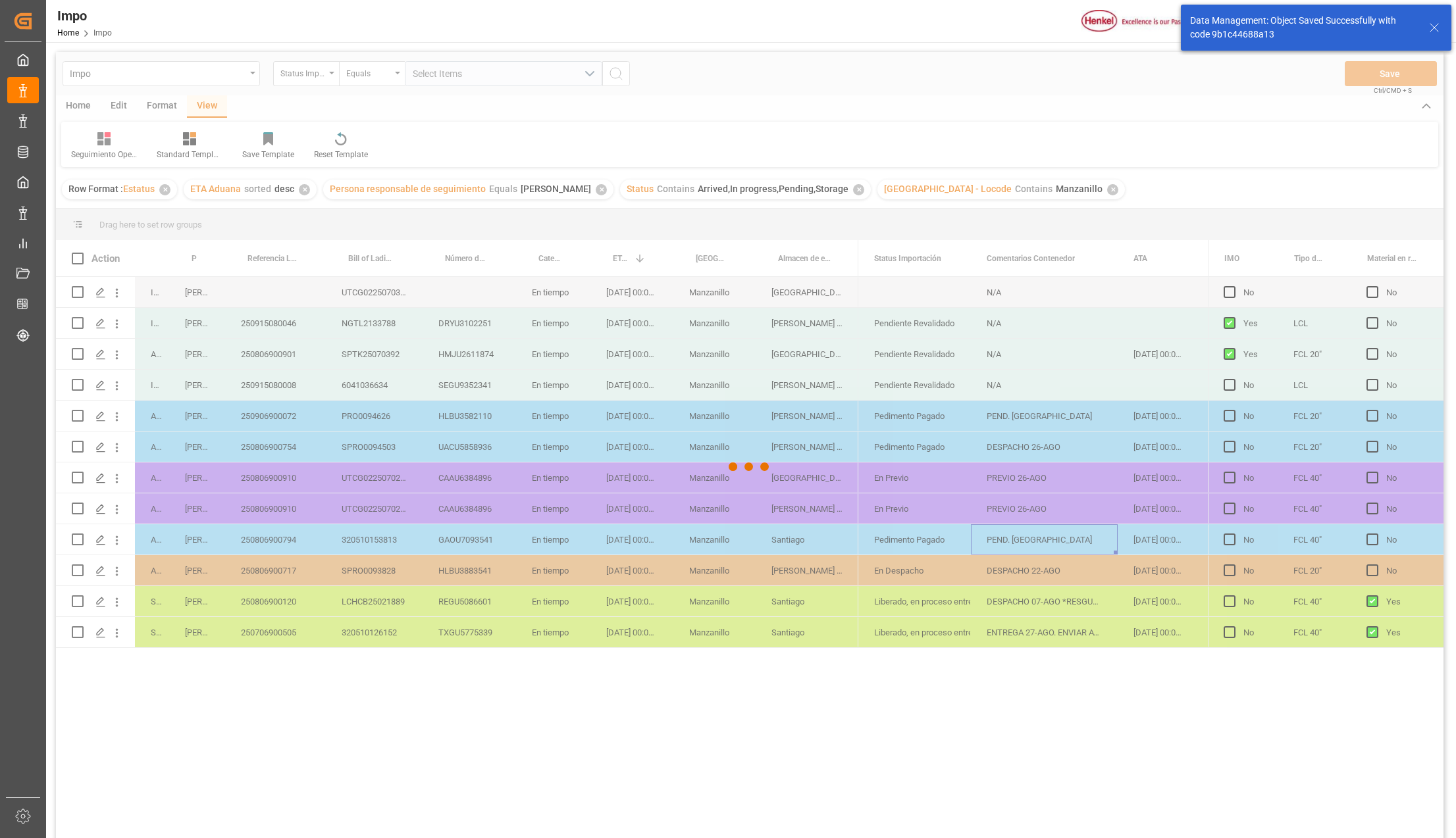
click at [488, 388] on div at bounding box center [750, 467] width 1388 height 831
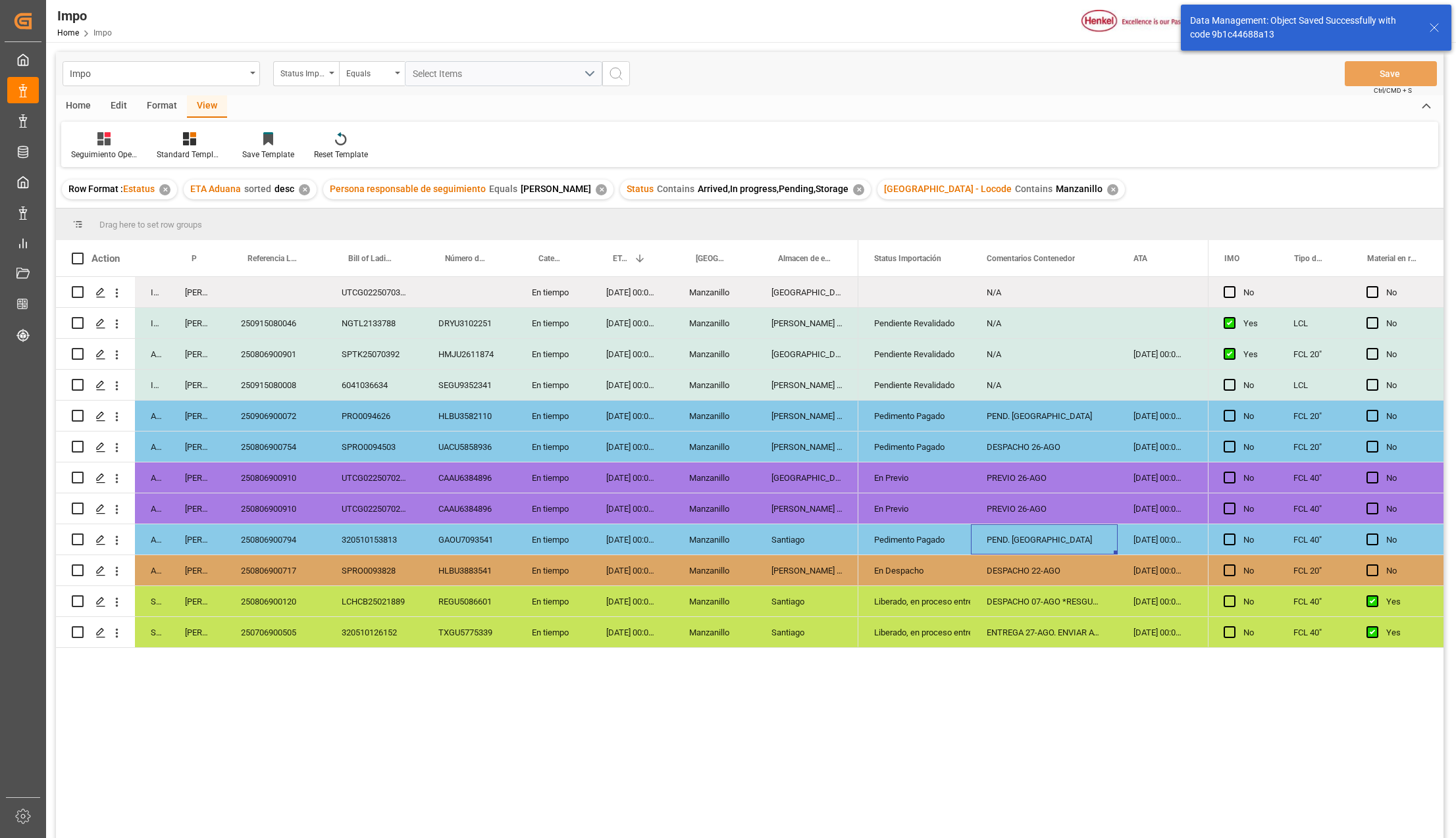
click at [488, 388] on div "SEGU9352341" at bounding box center [469, 384] width 94 height 30
click at [266, 374] on div "250915080008" at bounding box center [275, 384] width 101 height 30
click at [298, 351] on div "250806900901" at bounding box center [275, 353] width 101 height 30
click at [448, 348] on div "HMJU2611874" at bounding box center [469, 353] width 94 height 30
click at [467, 358] on div "HMJU2611874" at bounding box center [469, 353] width 94 height 30
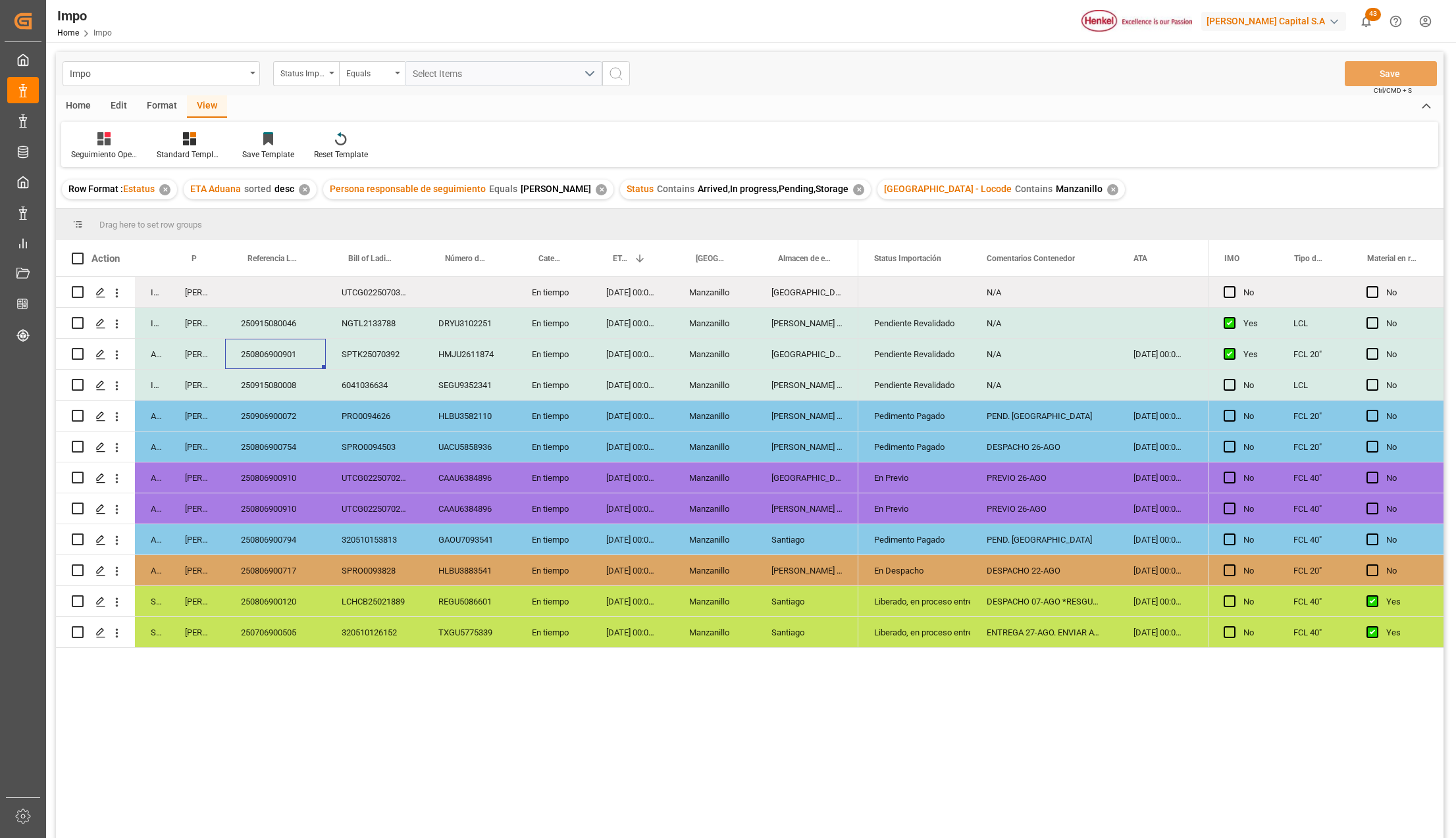
click at [267, 356] on div "250806900901" at bounding box center [275, 353] width 101 height 30
click at [746, 356] on div "Manzanillo" at bounding box center [715, 353] width 82 height 30
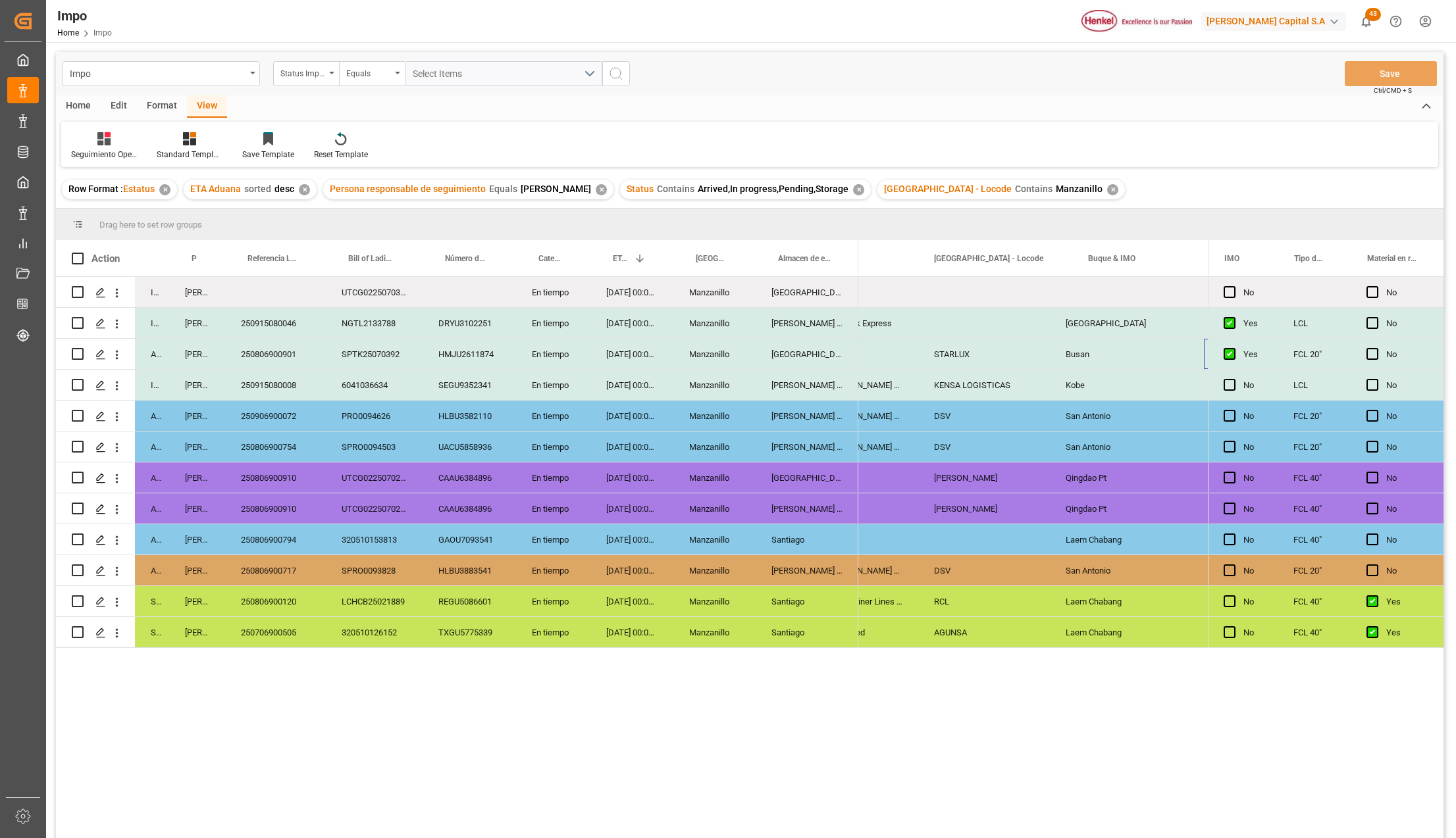
scroll to position [0, 1306]
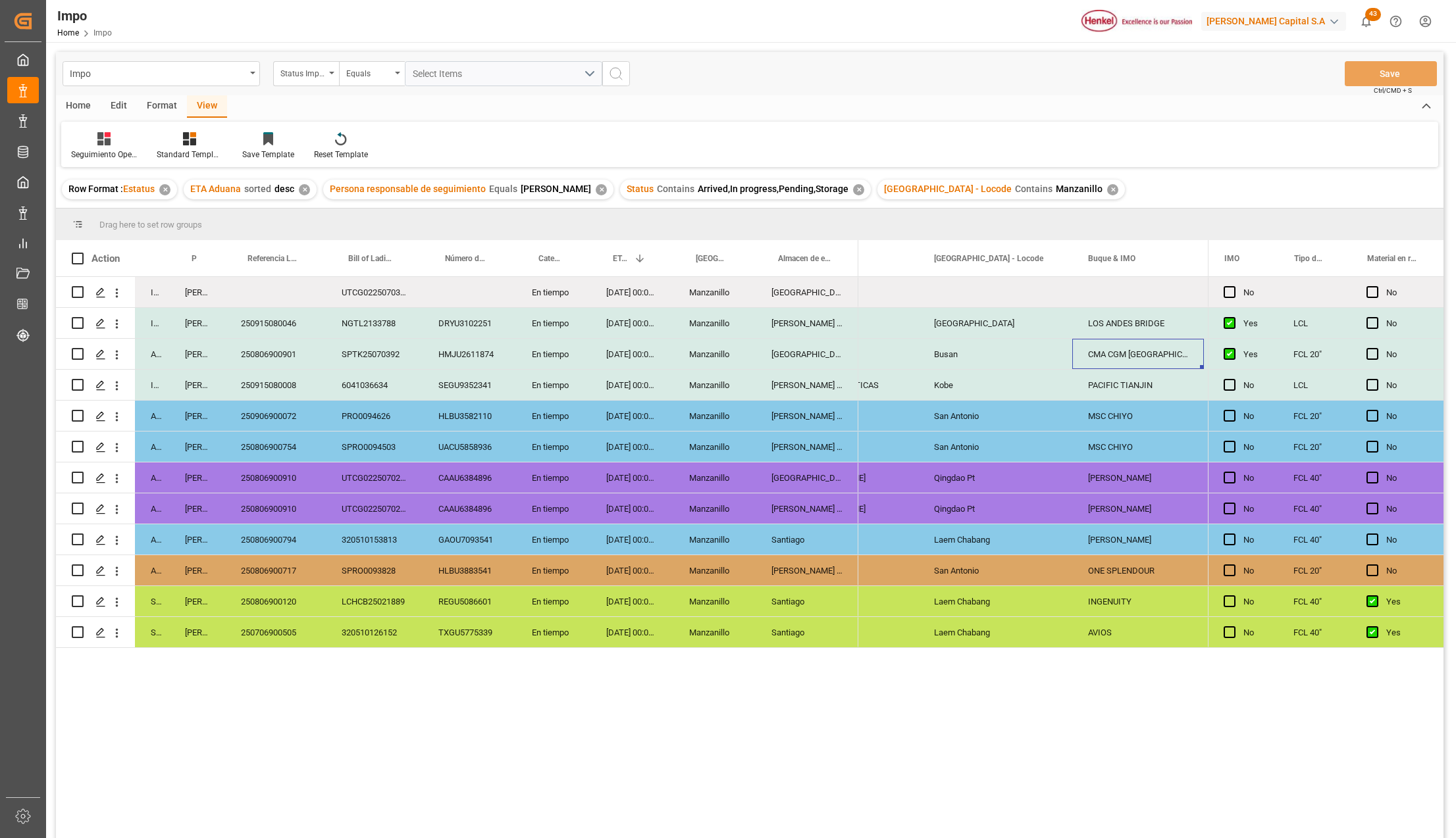
click at [395, 359] on div "SPTK25070392" at bounding box center [374, 353] width 97 height 30
click at [1094, 351] on div "CMA CGM Mexico" at bounding box center [1138, 353] width 132 height 30
click at [354, 359] on div "SPTK25070392" at bounding box center [374, 353] width 97 height 30
click at [391, 321] on div "NGTL2133788" at bounding box center [374, 322] width 97 height 30
click at [440, 324] on div "DRYU3102251" at bounding box center [469, 322] width 94 height 30
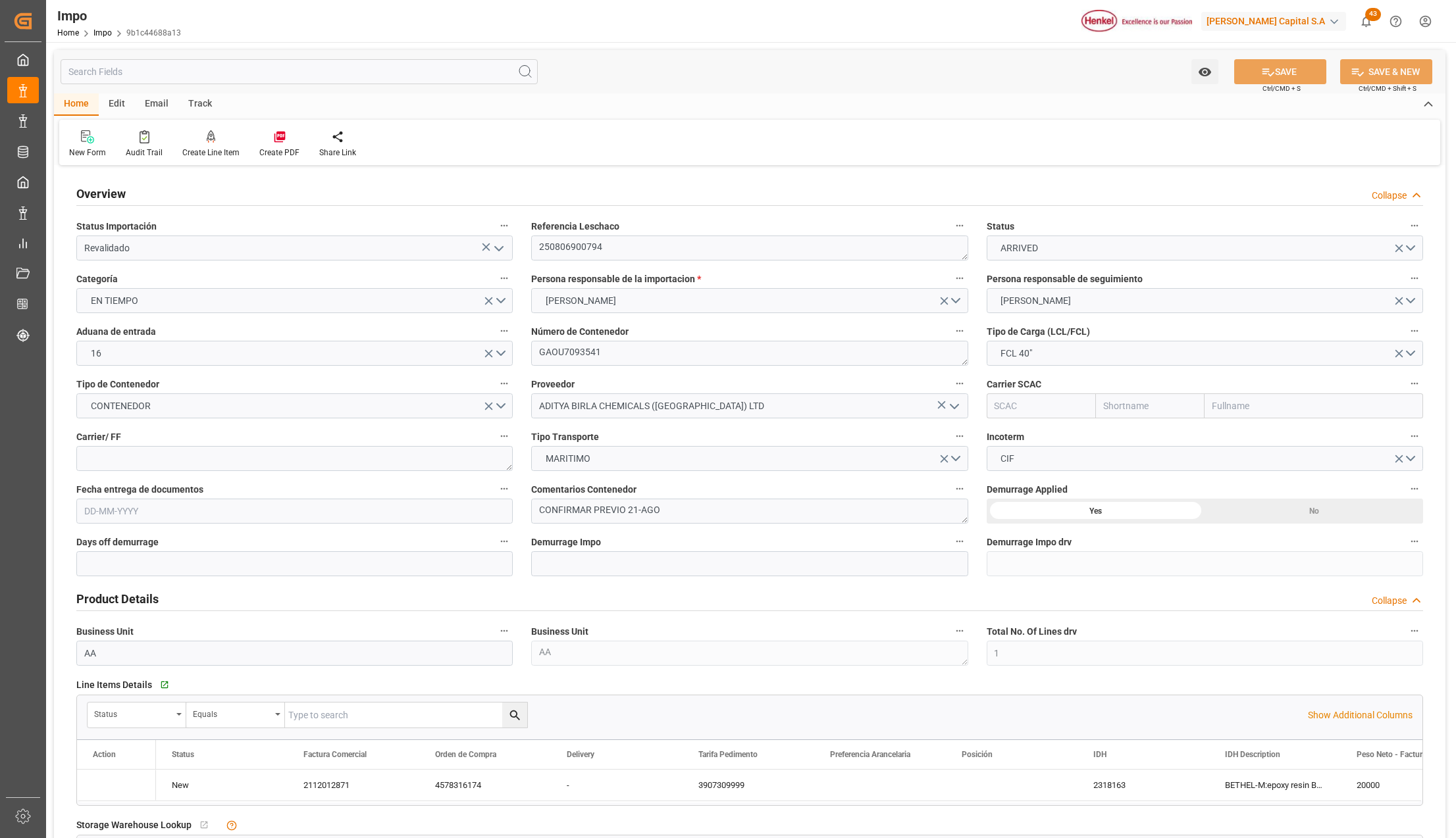
type input "1"
type input "50"
type input "20"
type input "[DATE]"
click at [499, 252] on icon "open menu" at bounding box center [498, 248] width 15 height 15
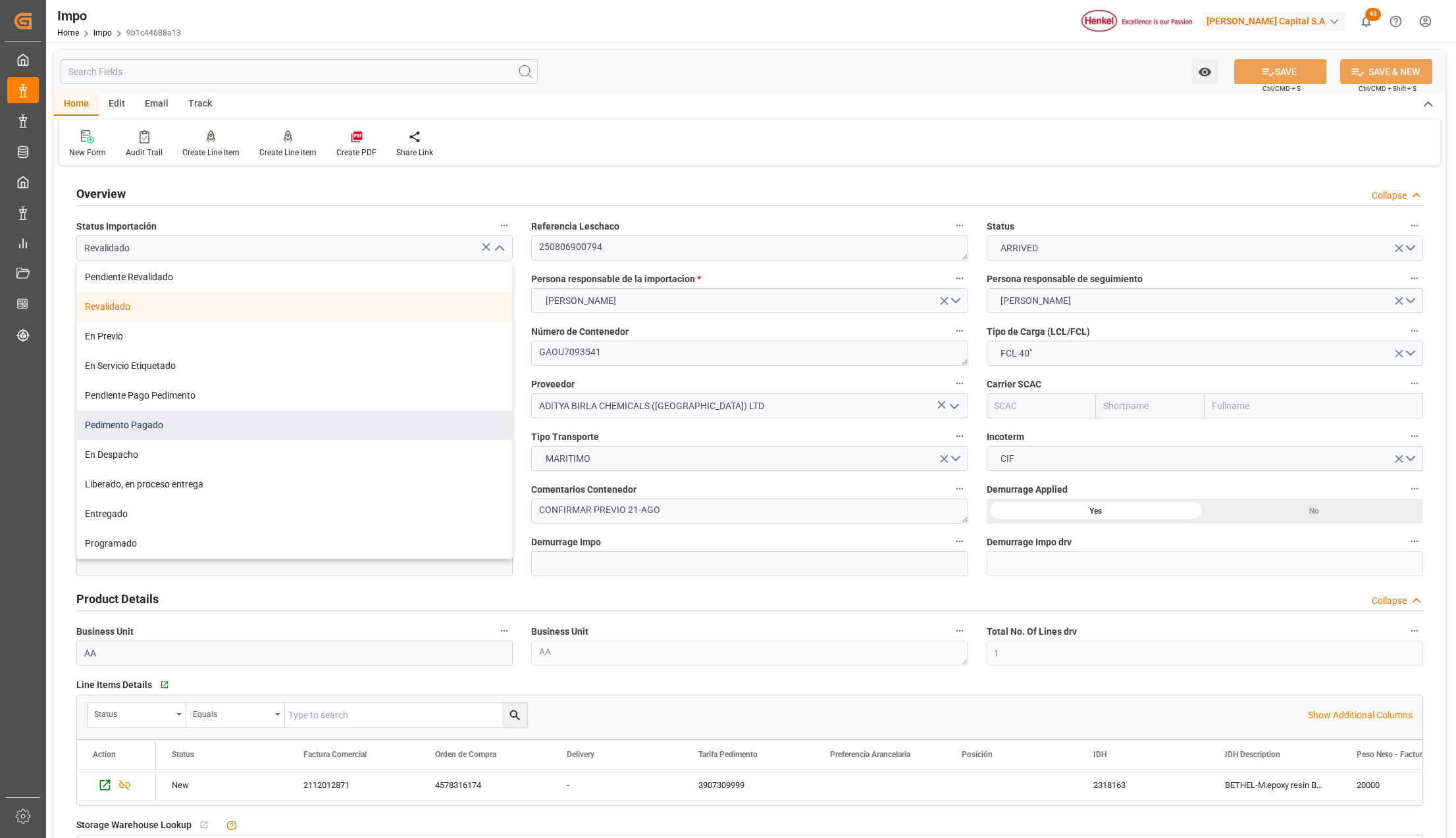
click at [137, 429] on div "Pedimento Pagado" at bounding box center [294, 425] width 435 height 30
type input "Pedimento Pagado"
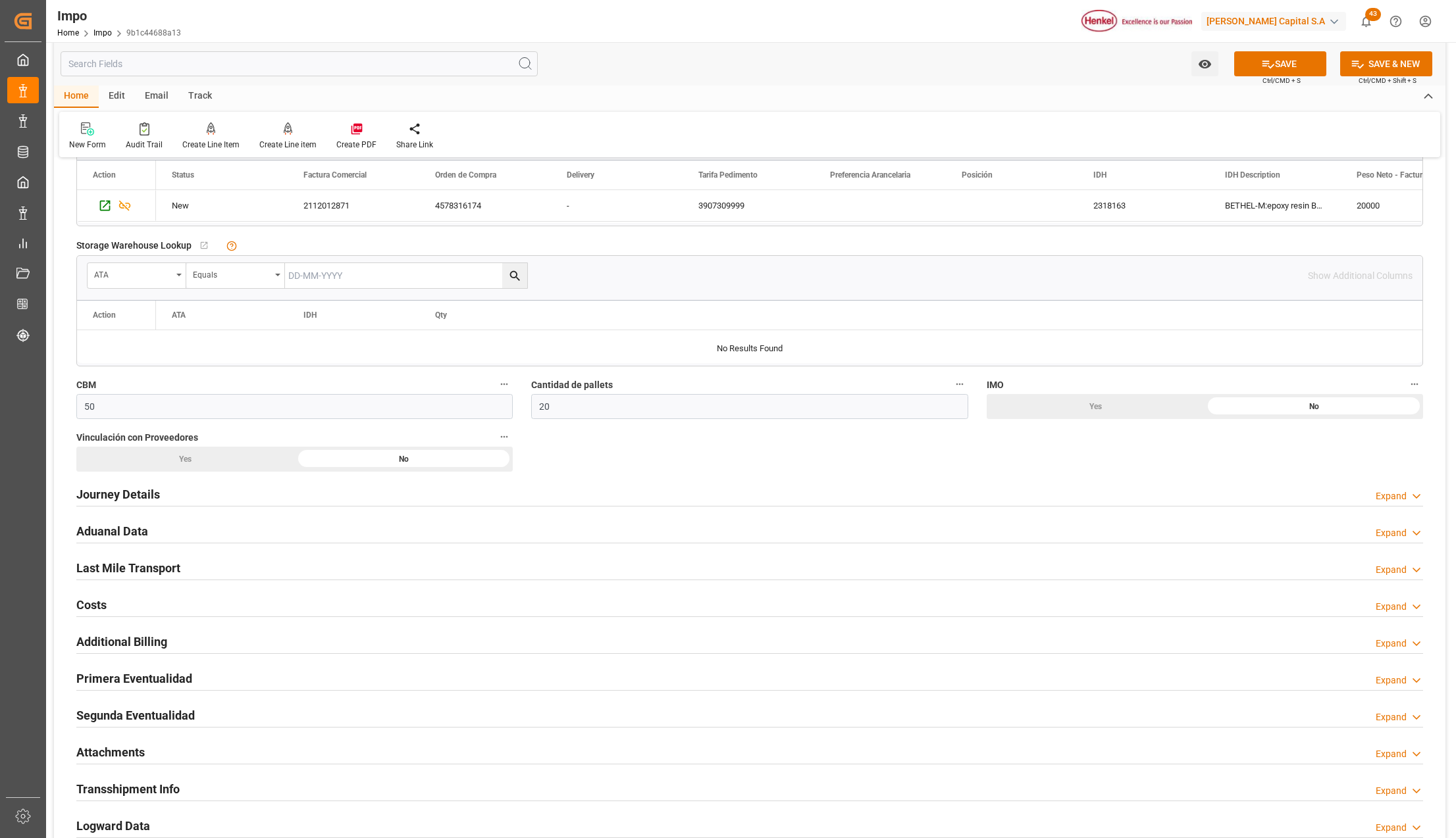
scroll to position [790, 0]
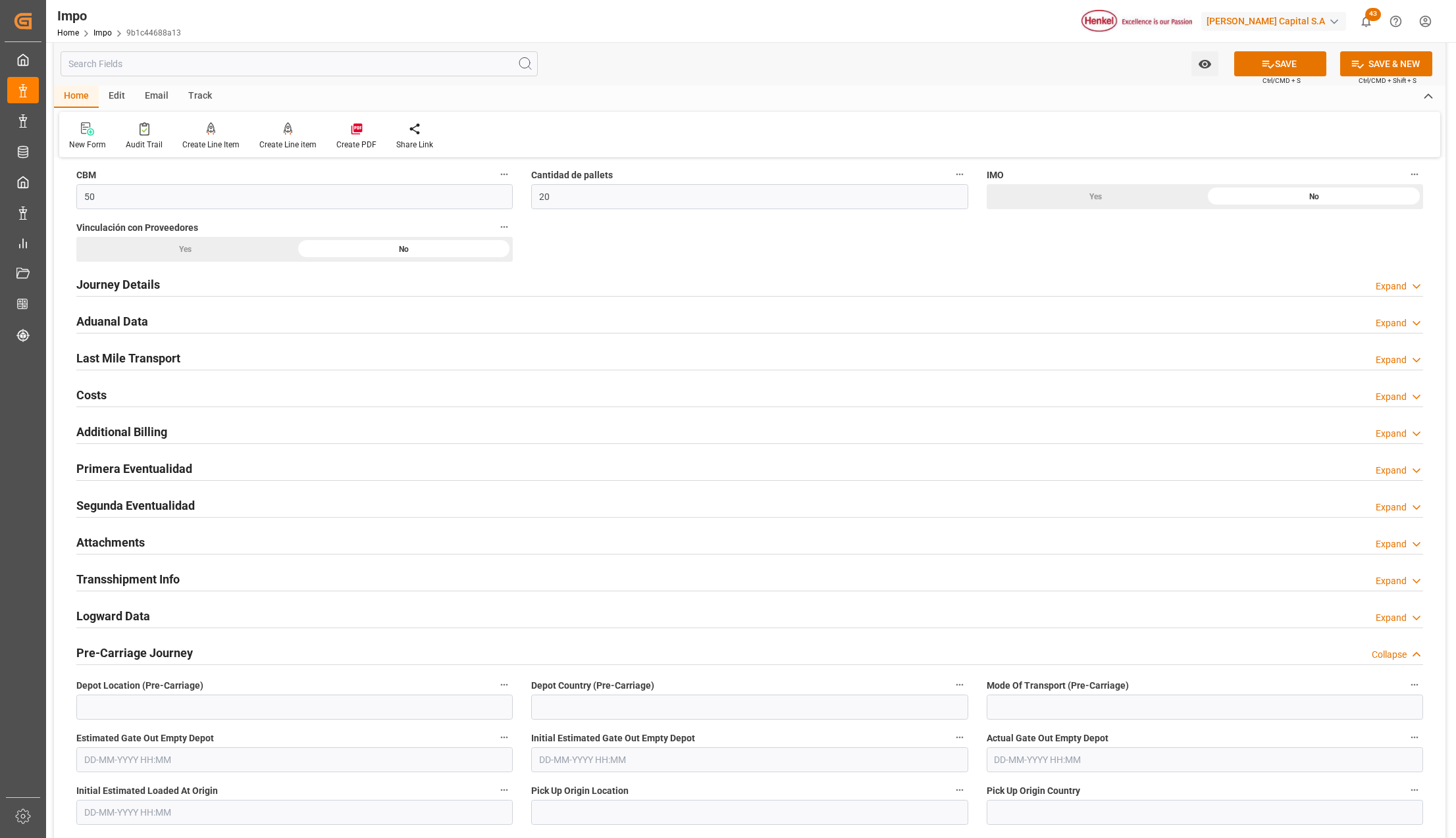
click at [100, 540] on h2 "Attachments" at bounding box center [110, 543] width 69 height 18
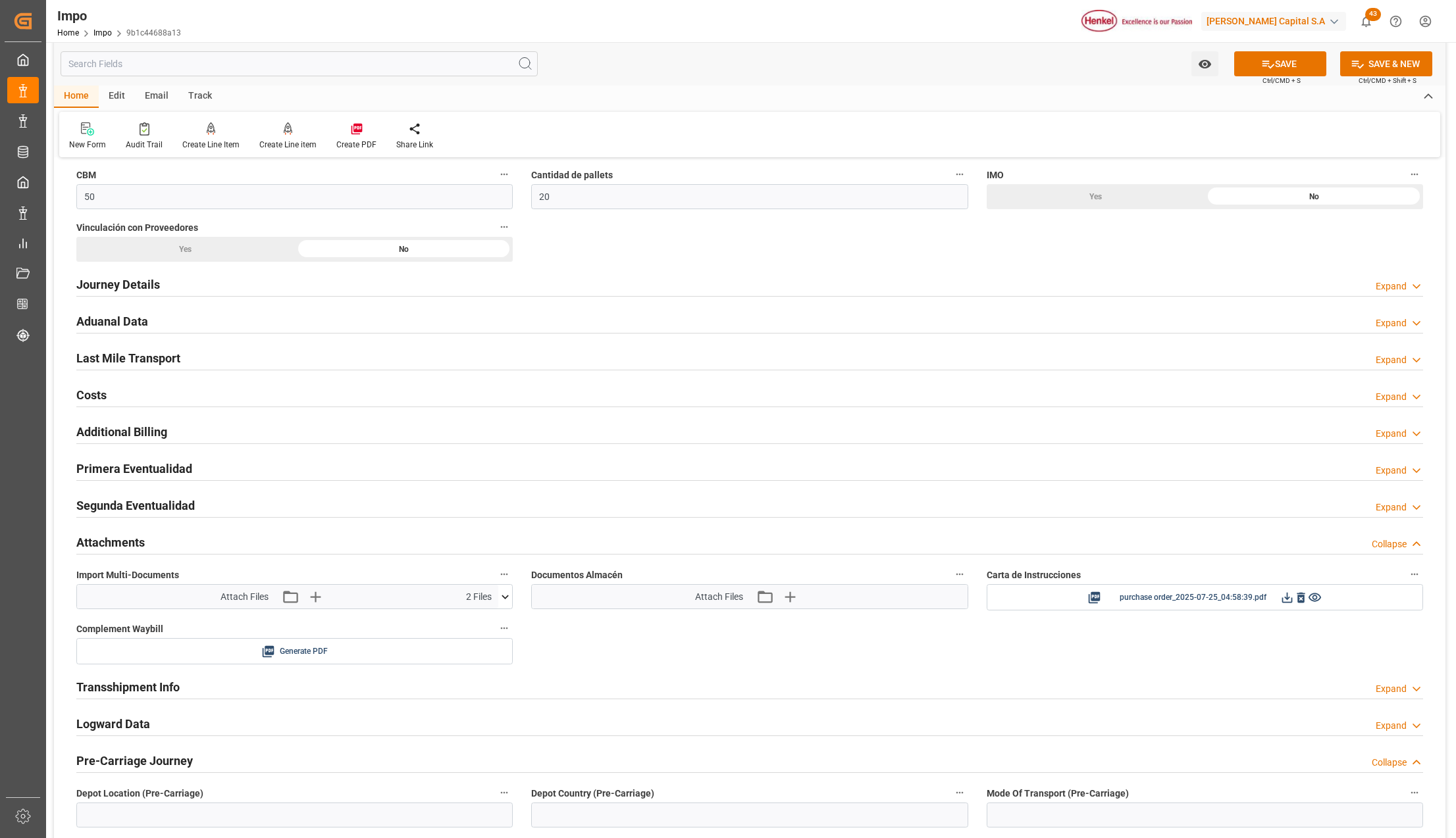
click at [507, 608] on button at bounding box center [505, 596] width 14 height 24
click at [320, 601] on icon "button" at bounding box center [315, 597] width 13 height 13
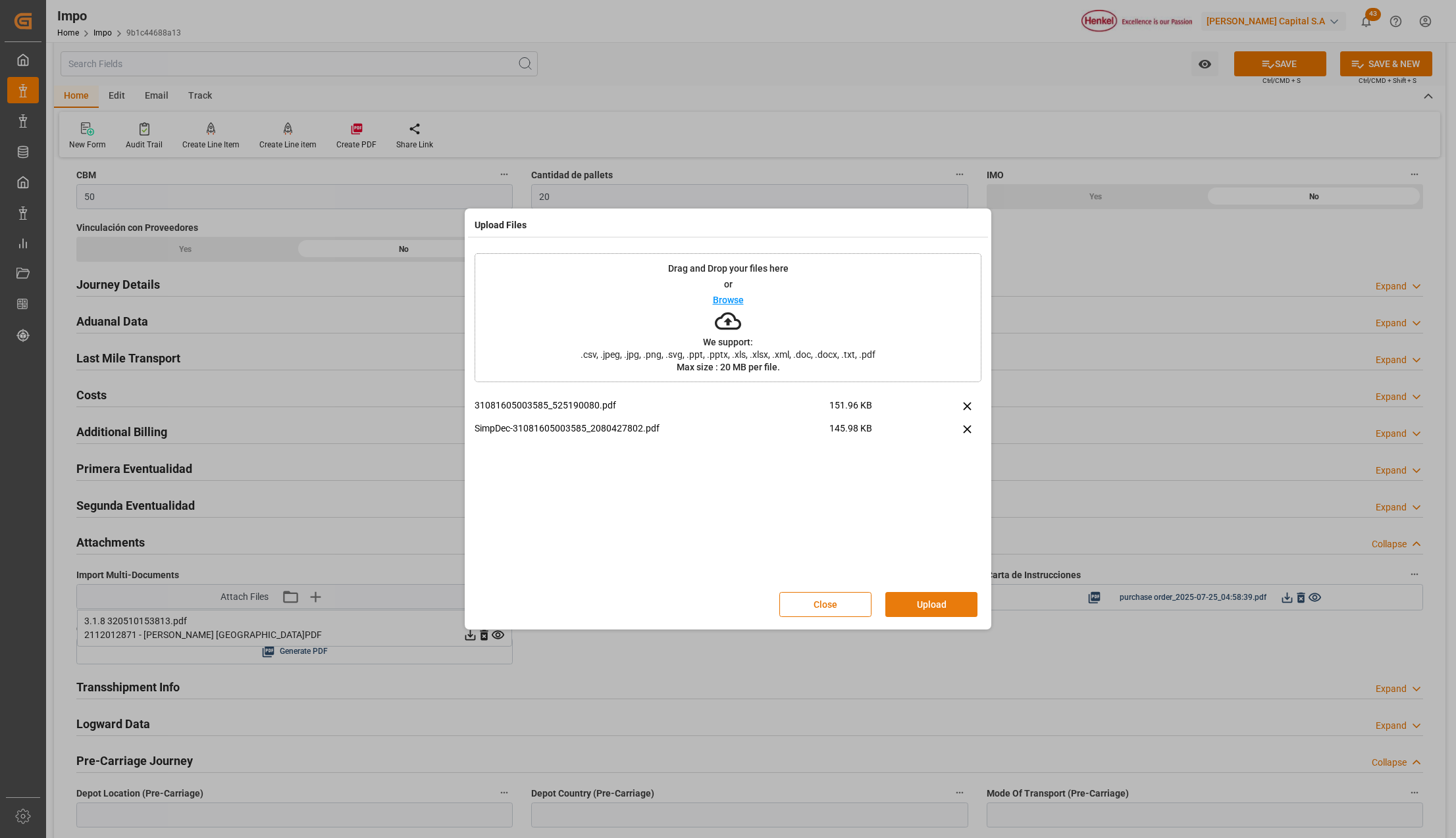
click at [915, 603] on button "Upload" at bounding box center [931, 604] width 92 height 25
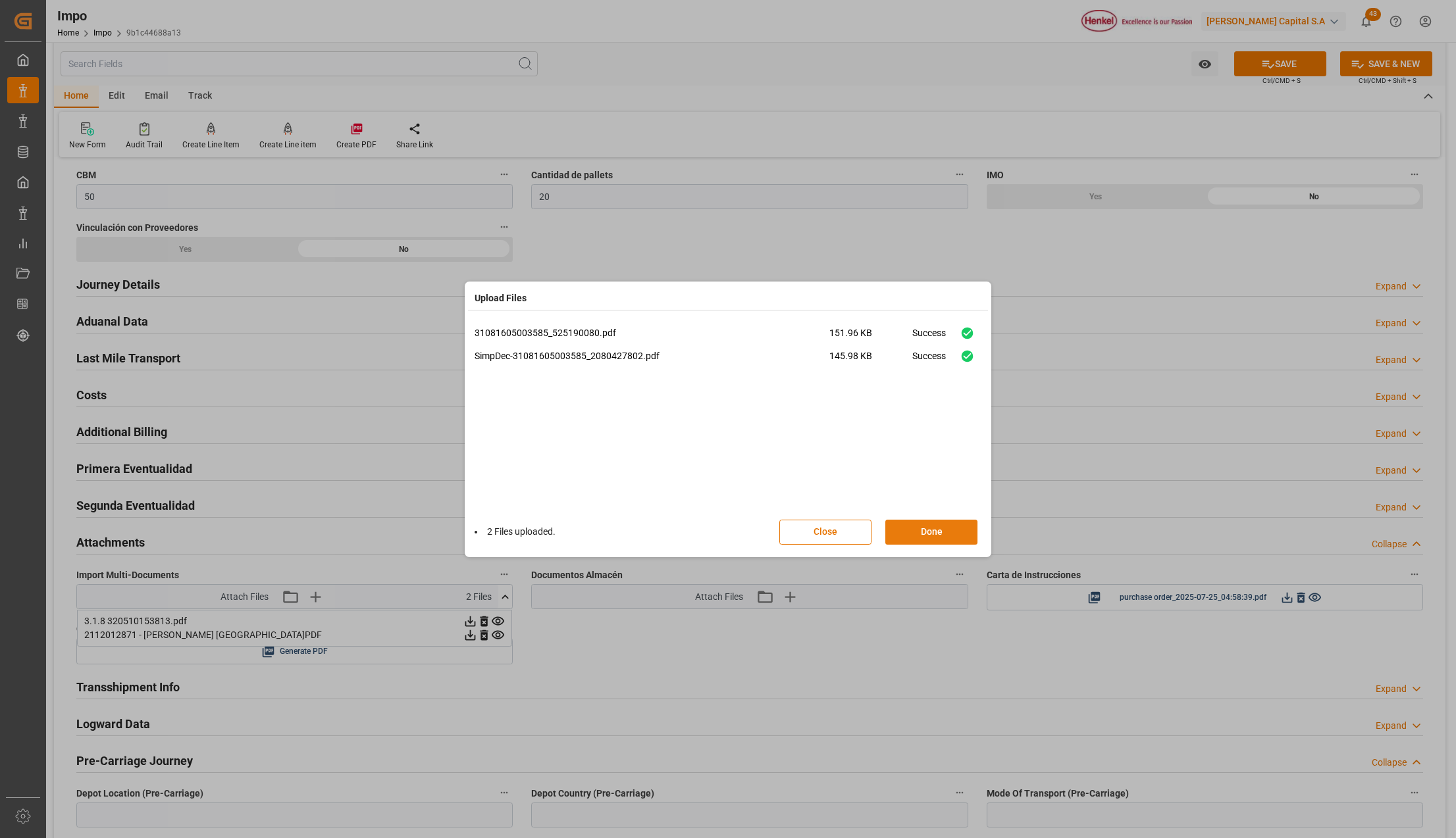
click at [927, 537] on button "Done" at bounding box center [931, 532] width 92 height 25
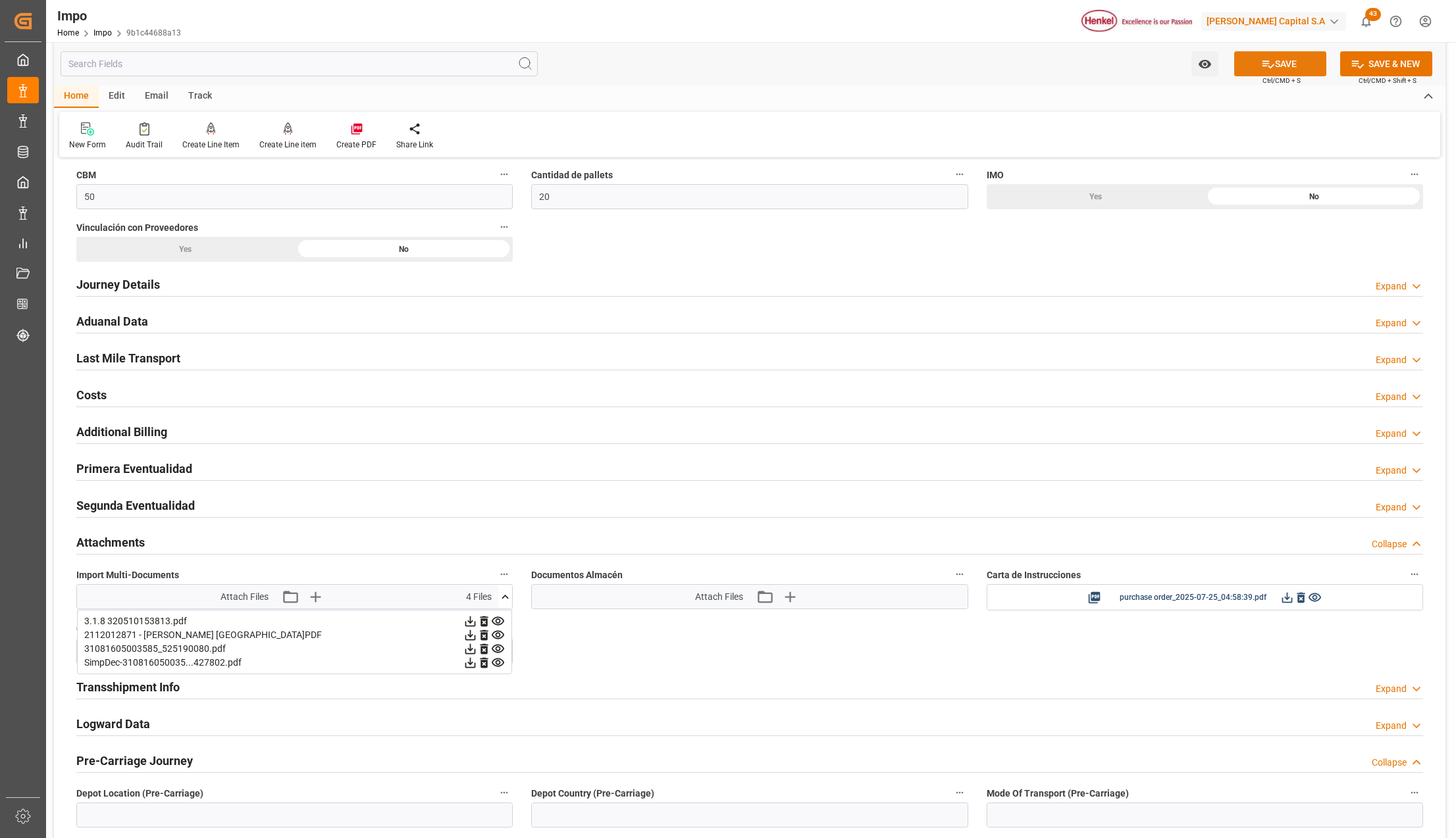
click at [1263, 63] on icon at bounding box center [1269, 65] width 12 height 8
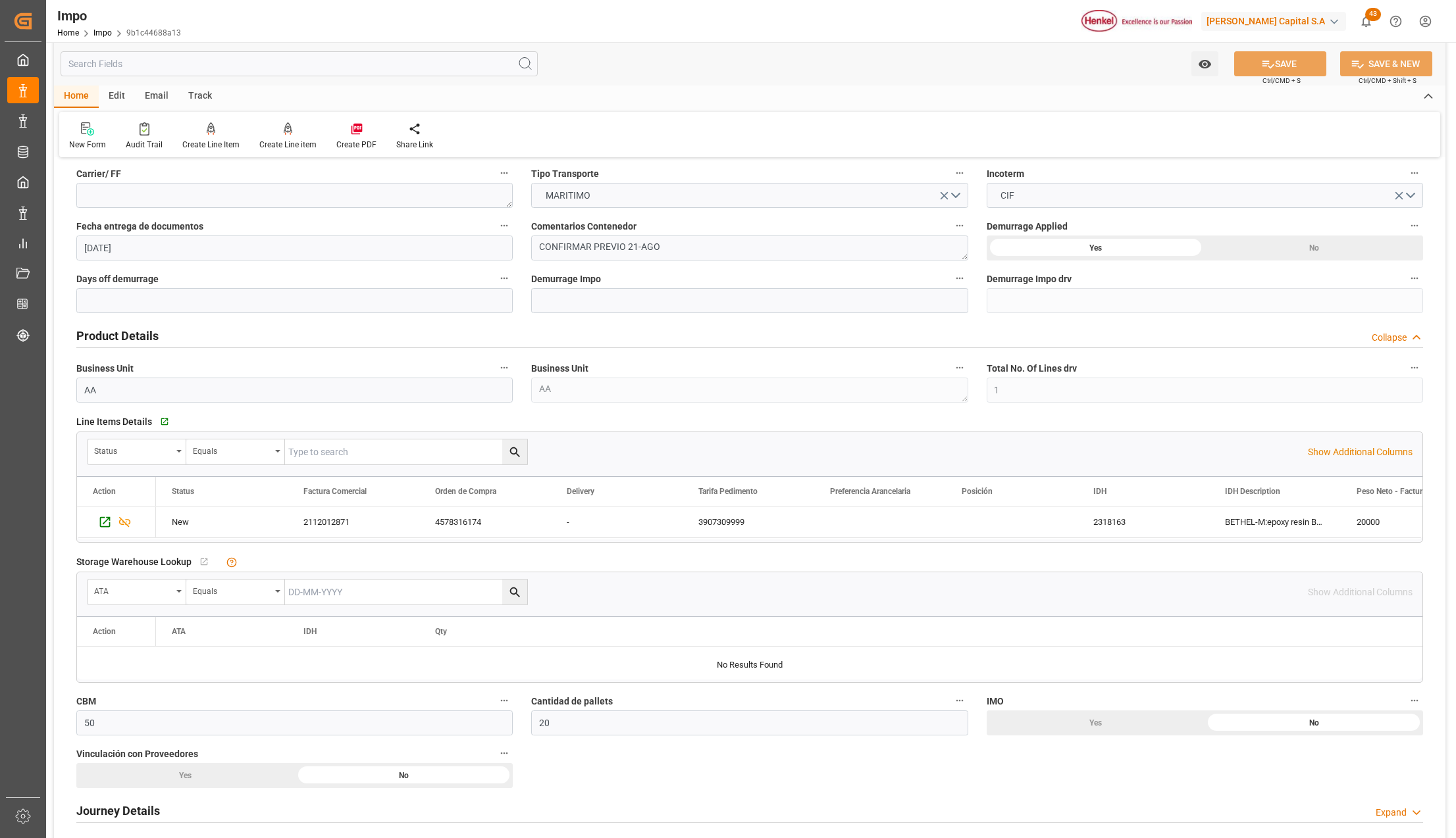
scroll to position [0, 0]
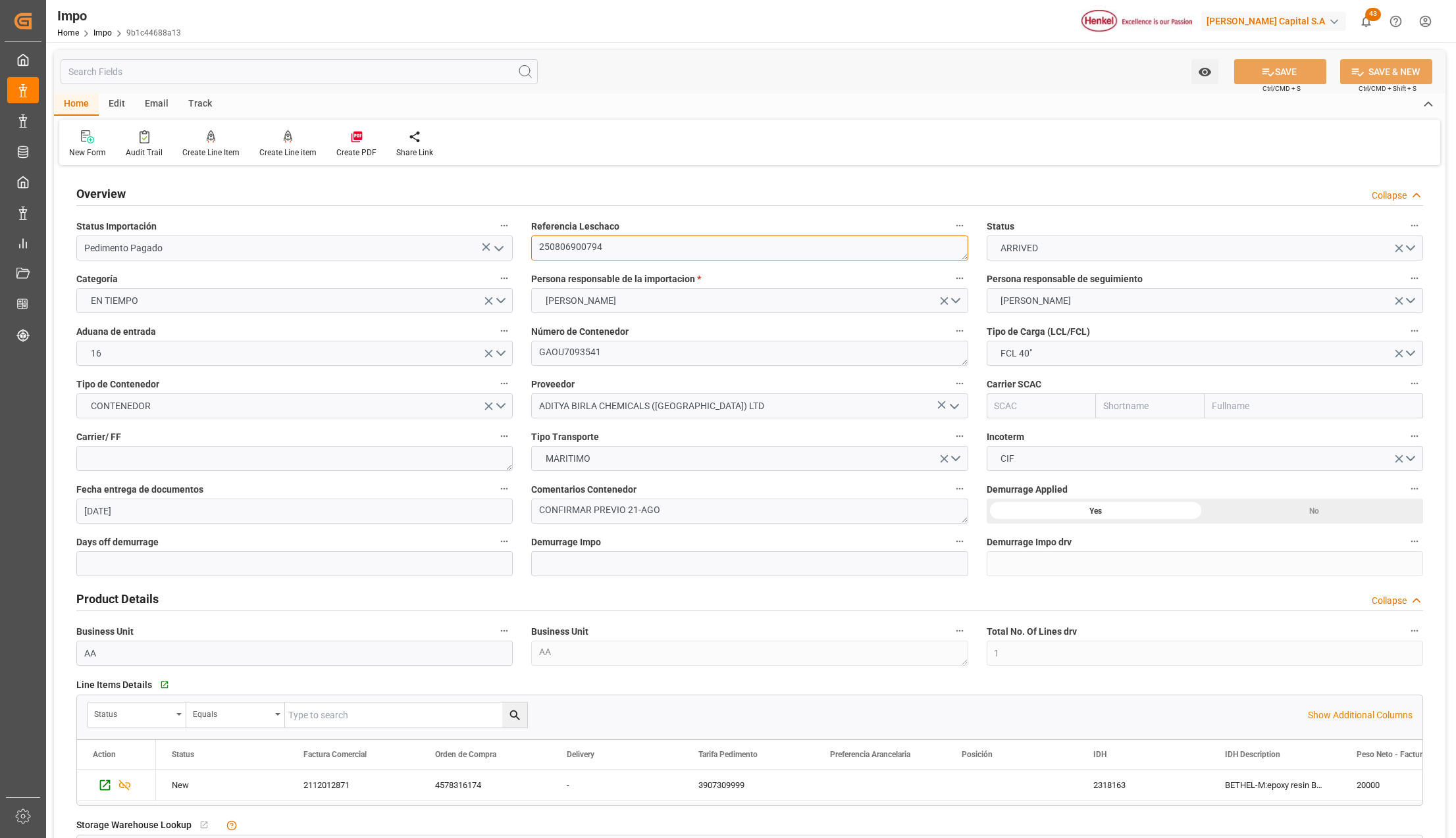
click at [585, 250] on textarea "250806900794" at bounding box center [750, 248] width 436 height 25
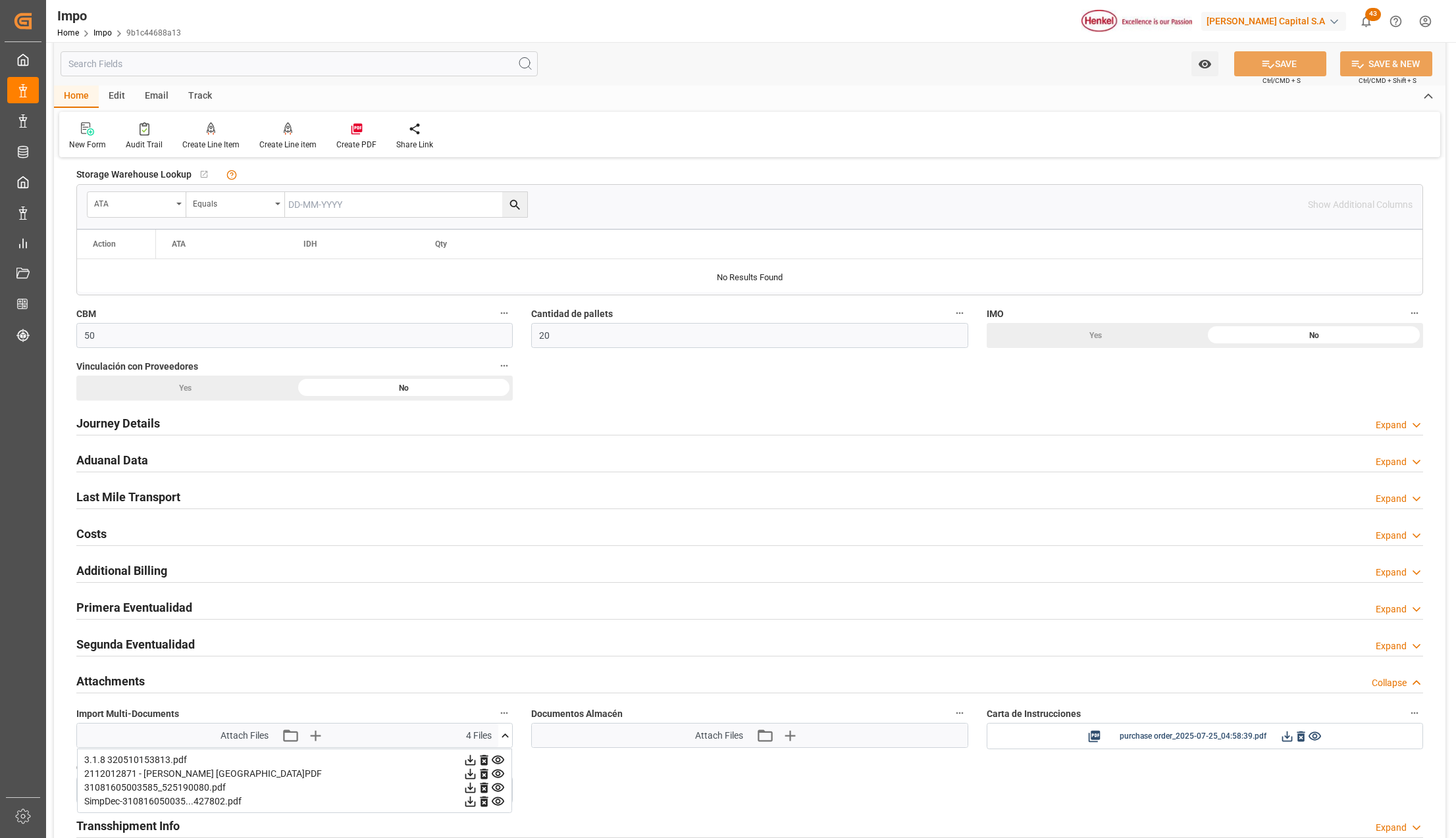
scroll to position [701, 0]
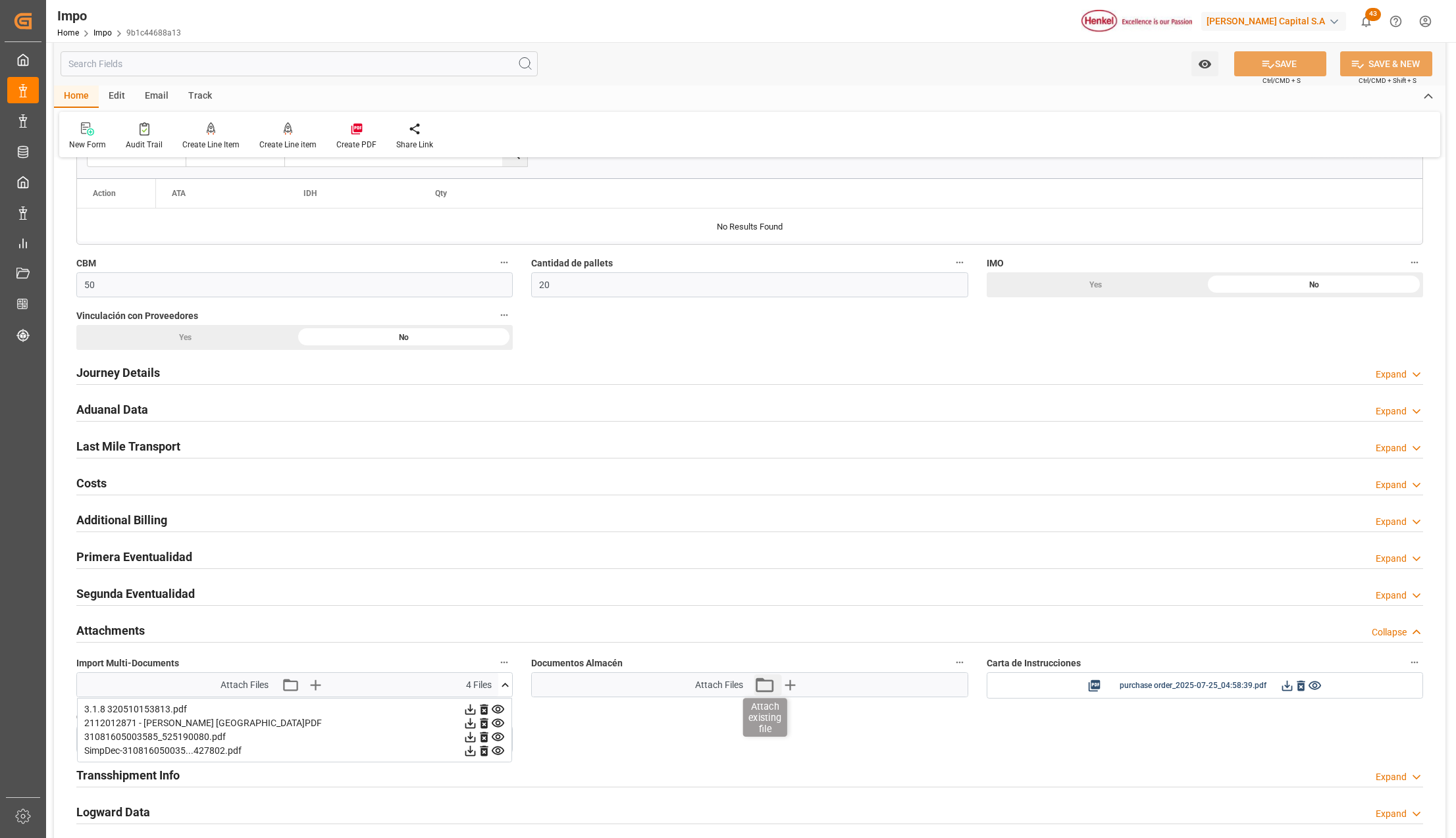
click at [757, 685] on icon "button" at bounding box center [764, 685] width 18 height 15
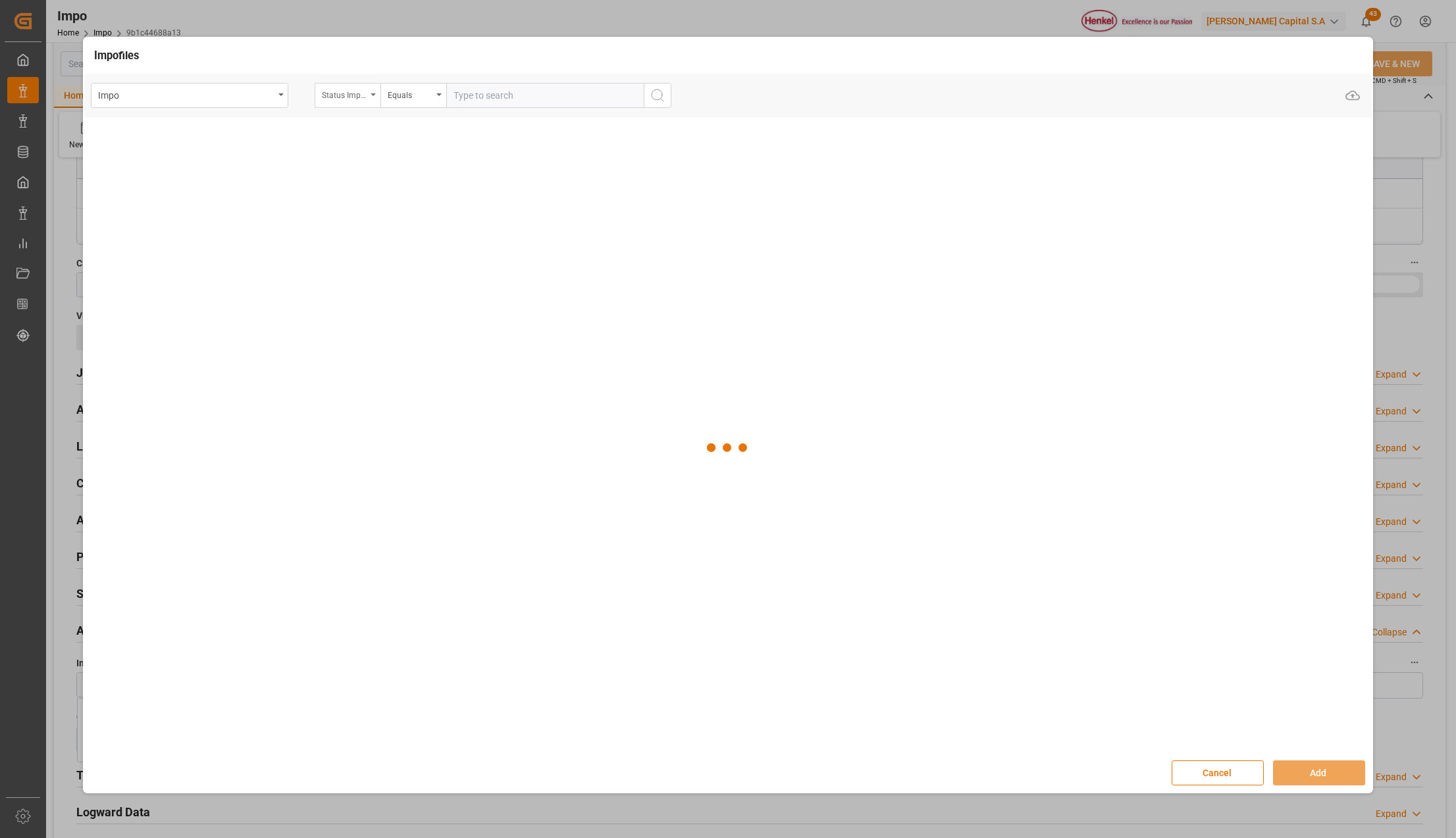
click at [377, 96] on div "Status Importación" at bounding box center [348, 95] width 66 height 25
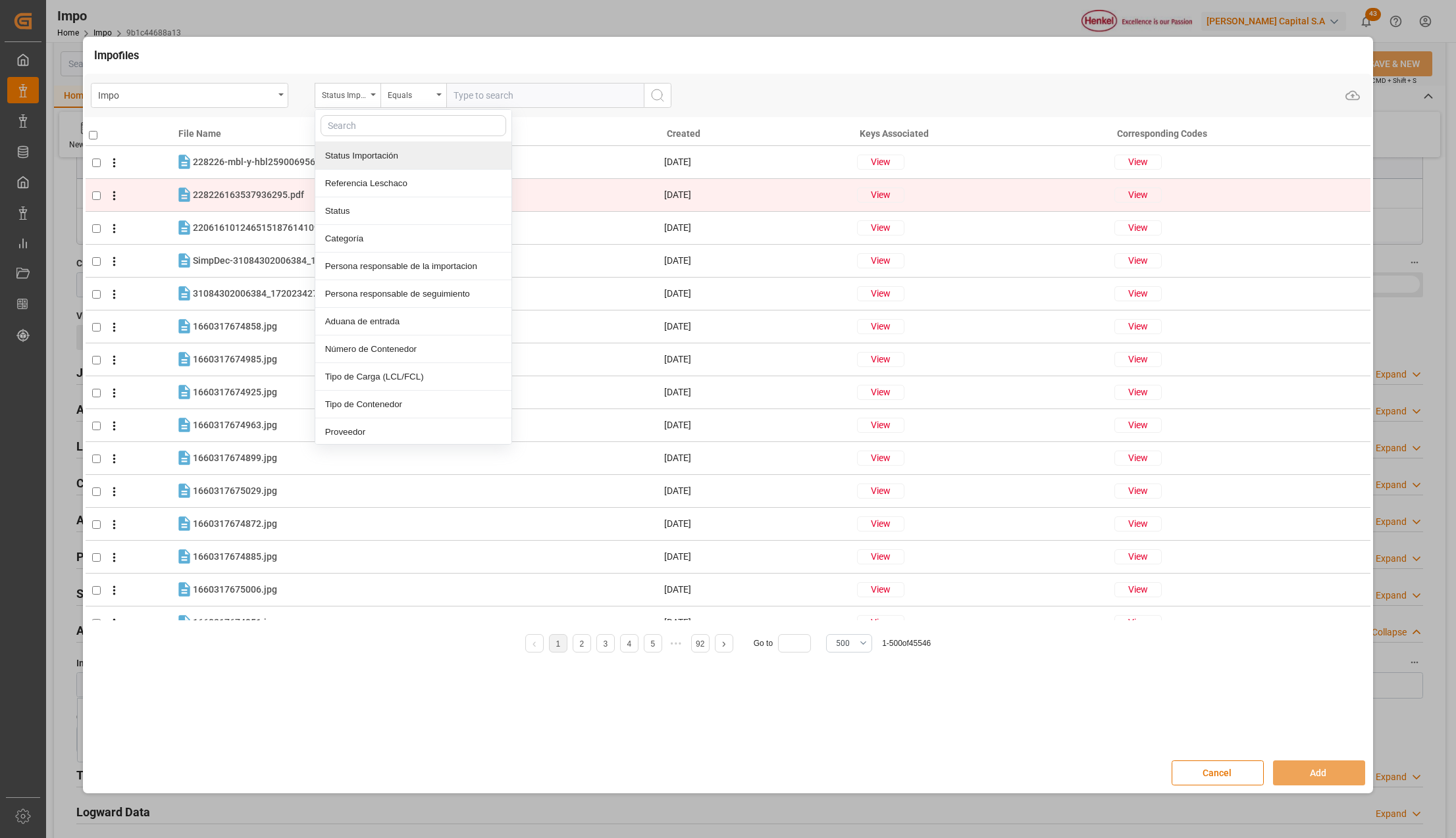
click at [366, 188] on div "Referencia Leschaco" at bounding box center [413, 183] width 196 height 28
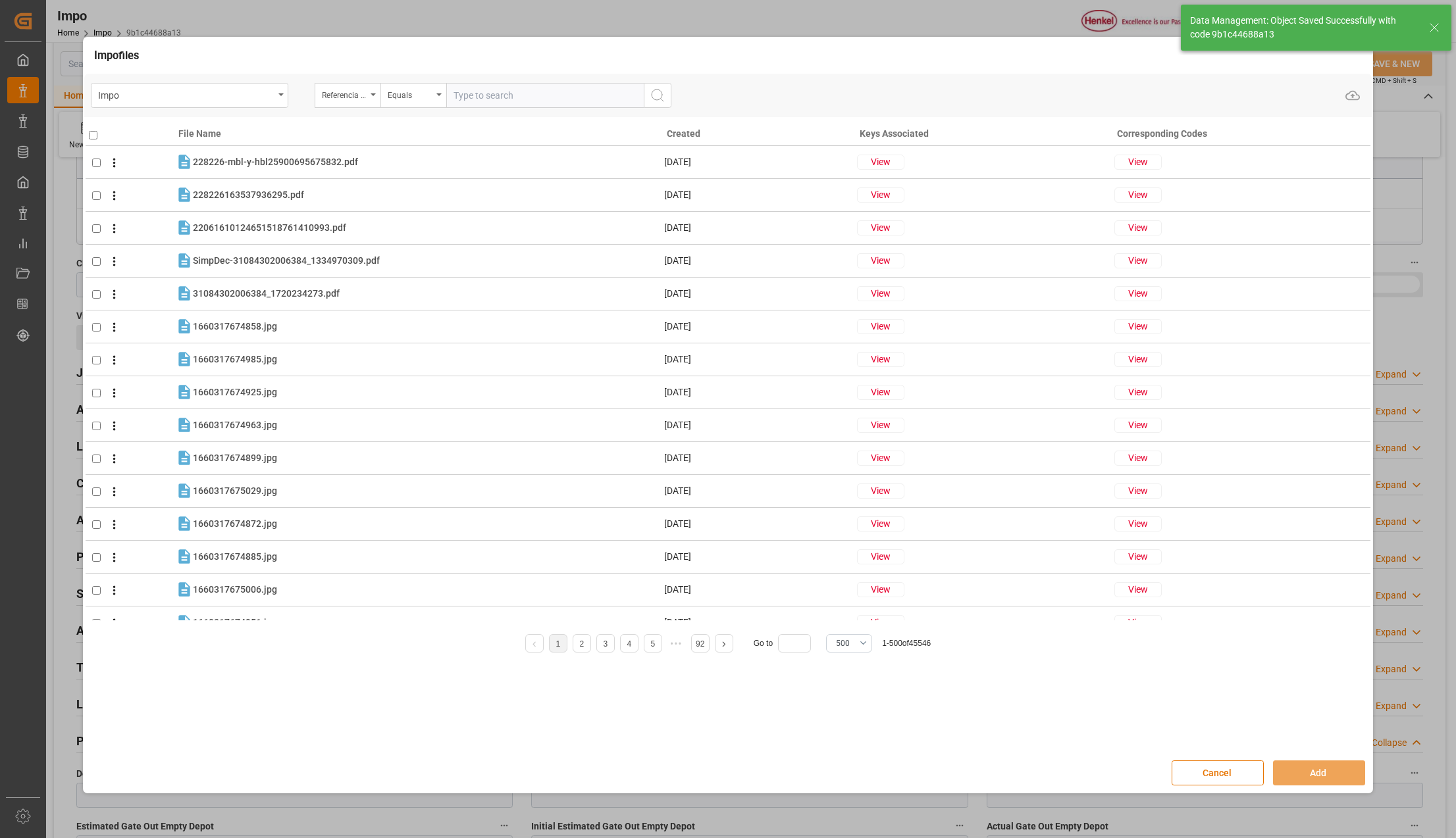
click at [469, 87] on input "text" at bounding box center [545, 95] width 197 height 25
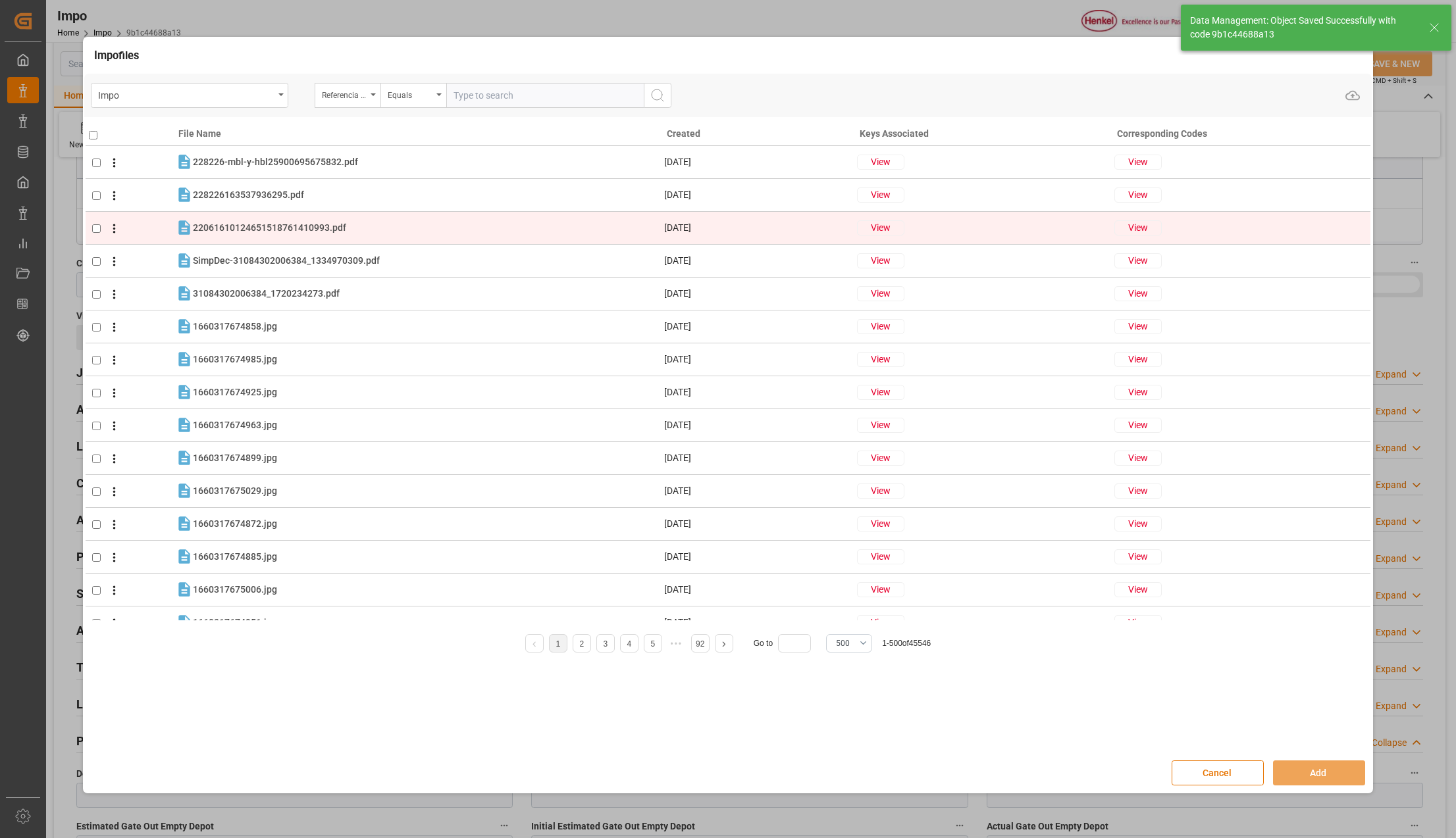
paste input "250806900794"
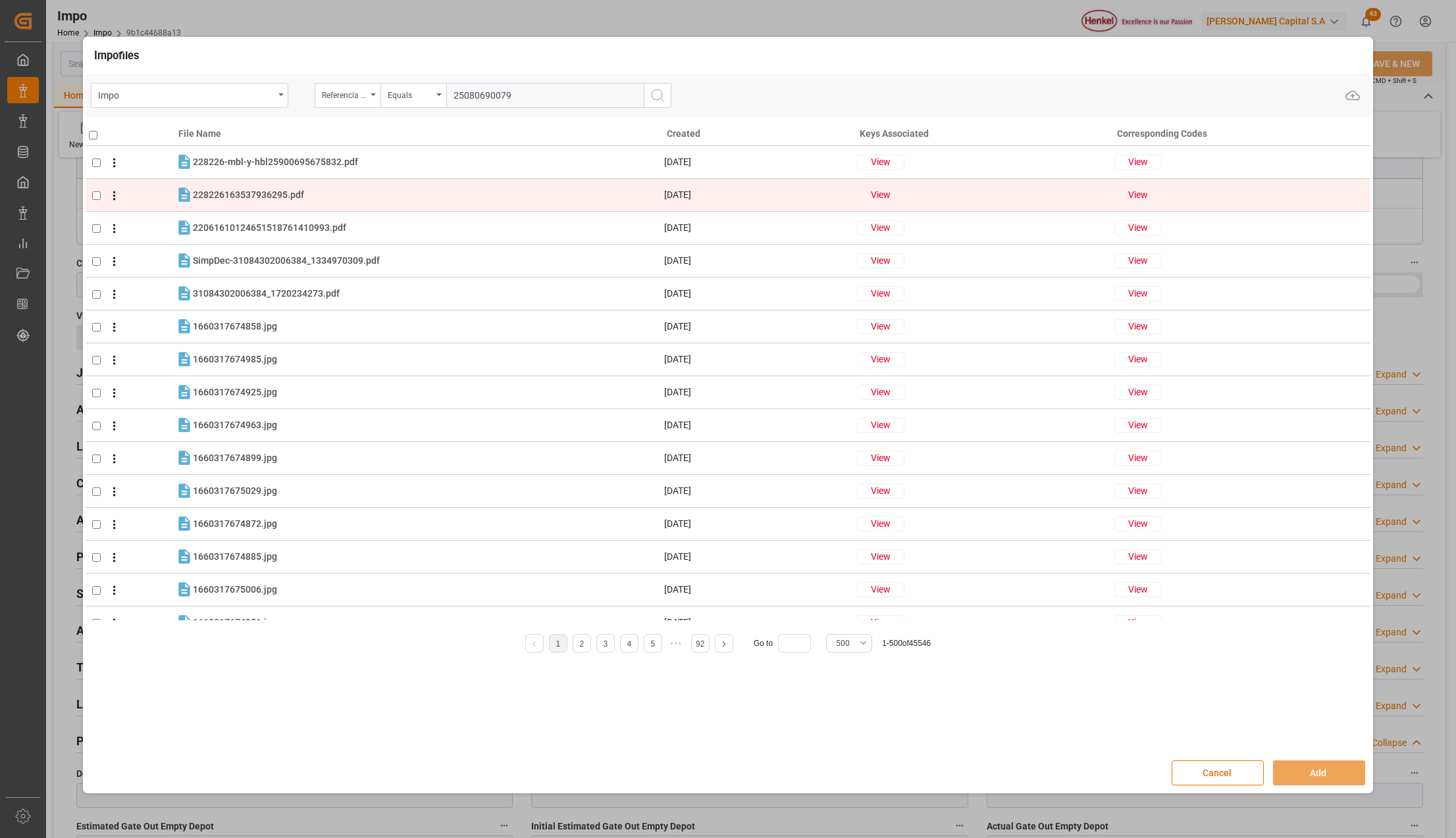
type input "25080690079"
click at [95, 198] on input "checkbox" at bounding box center [96, 195] width 9 height 9
checkbox input "true"
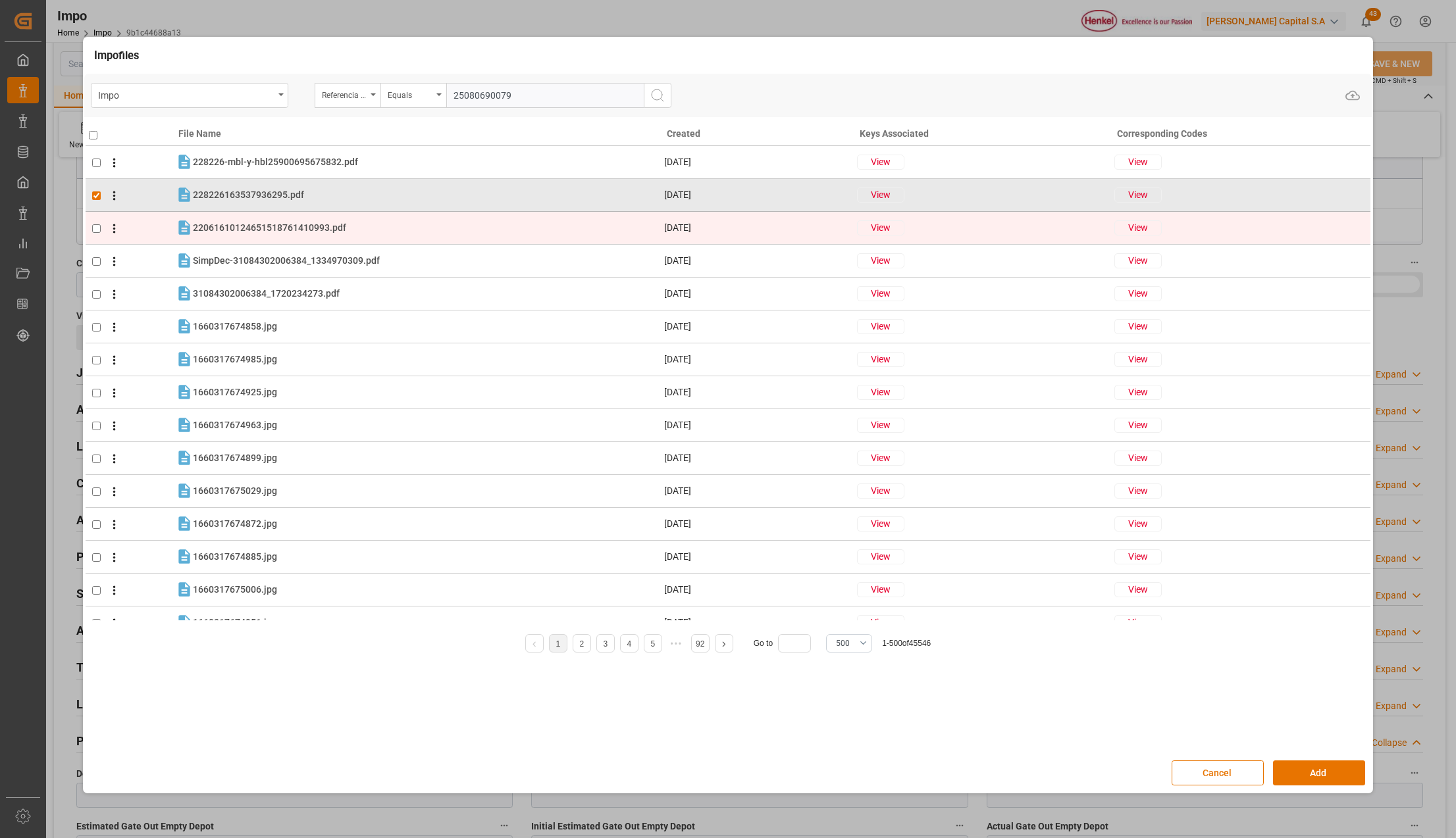
click at [95, 219] on td at bounding box center [131, 228] width 90 height 33
checkbox input "true"
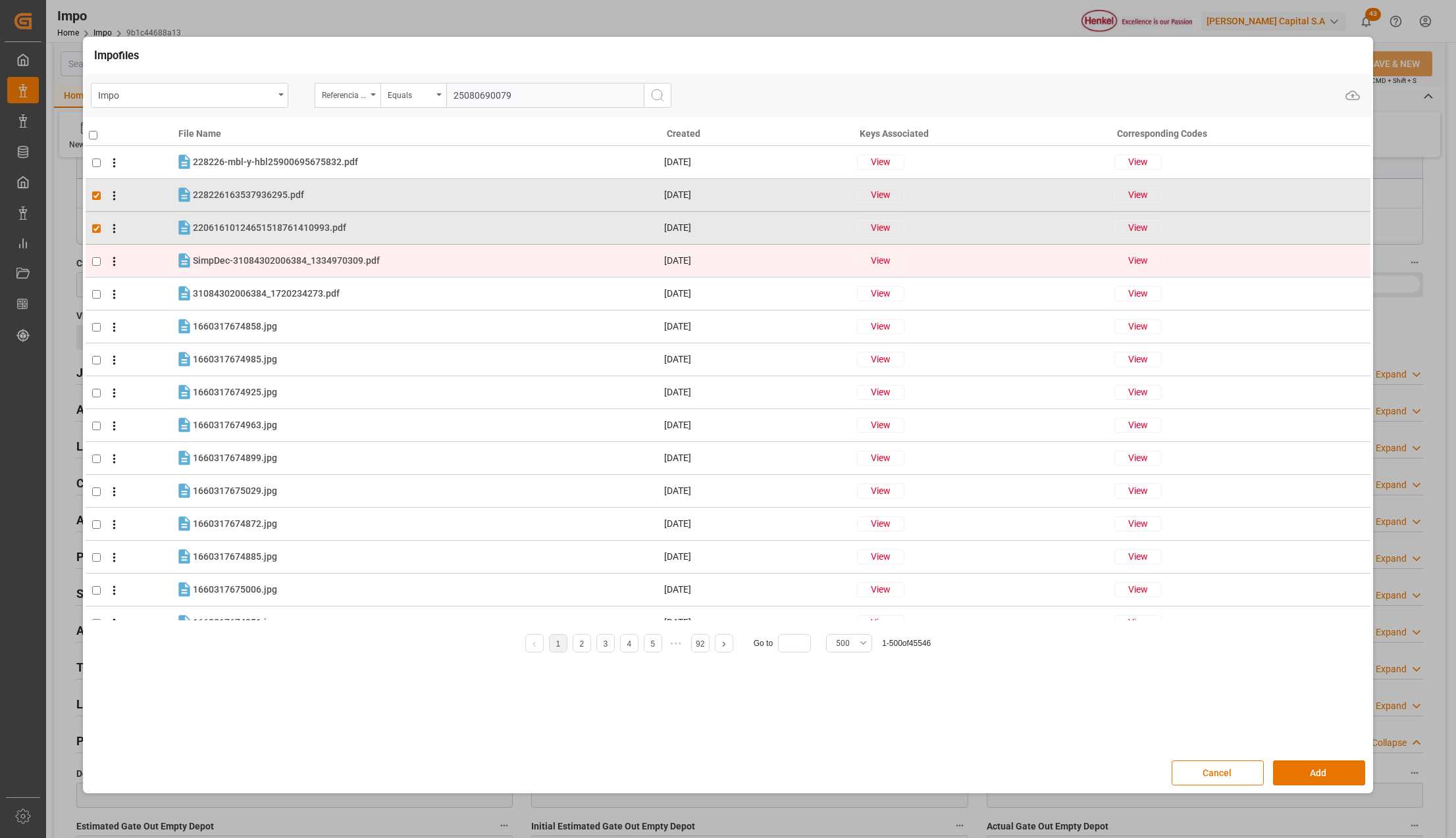
click at [98, 254] on td at bounding box center [131, 261] width 90 height 33
checkbox input "true"
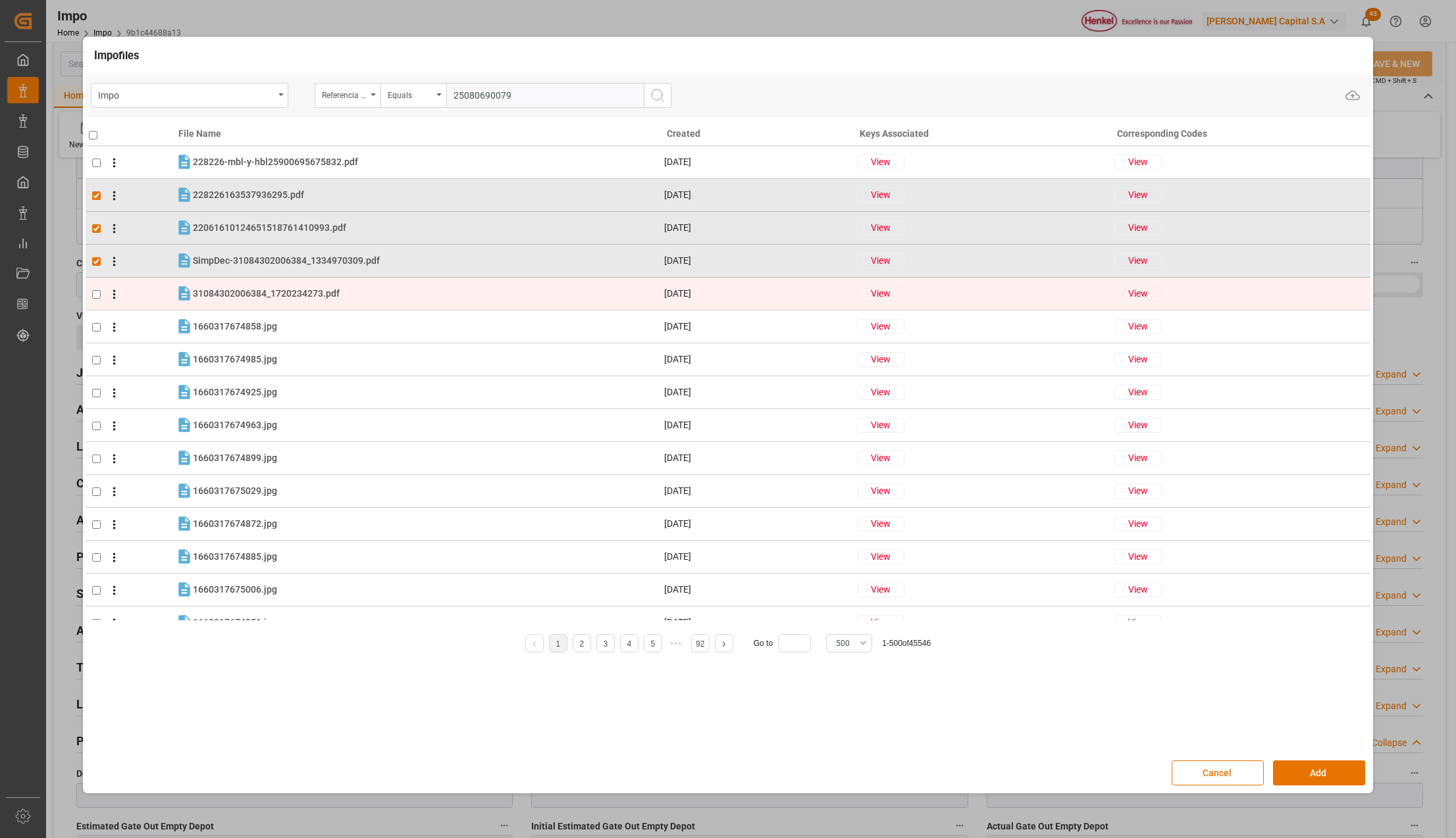
click at [95, 296] on input "checkbox" at bounding box center [96, 294] width 9 height 9
checkbox input "true"
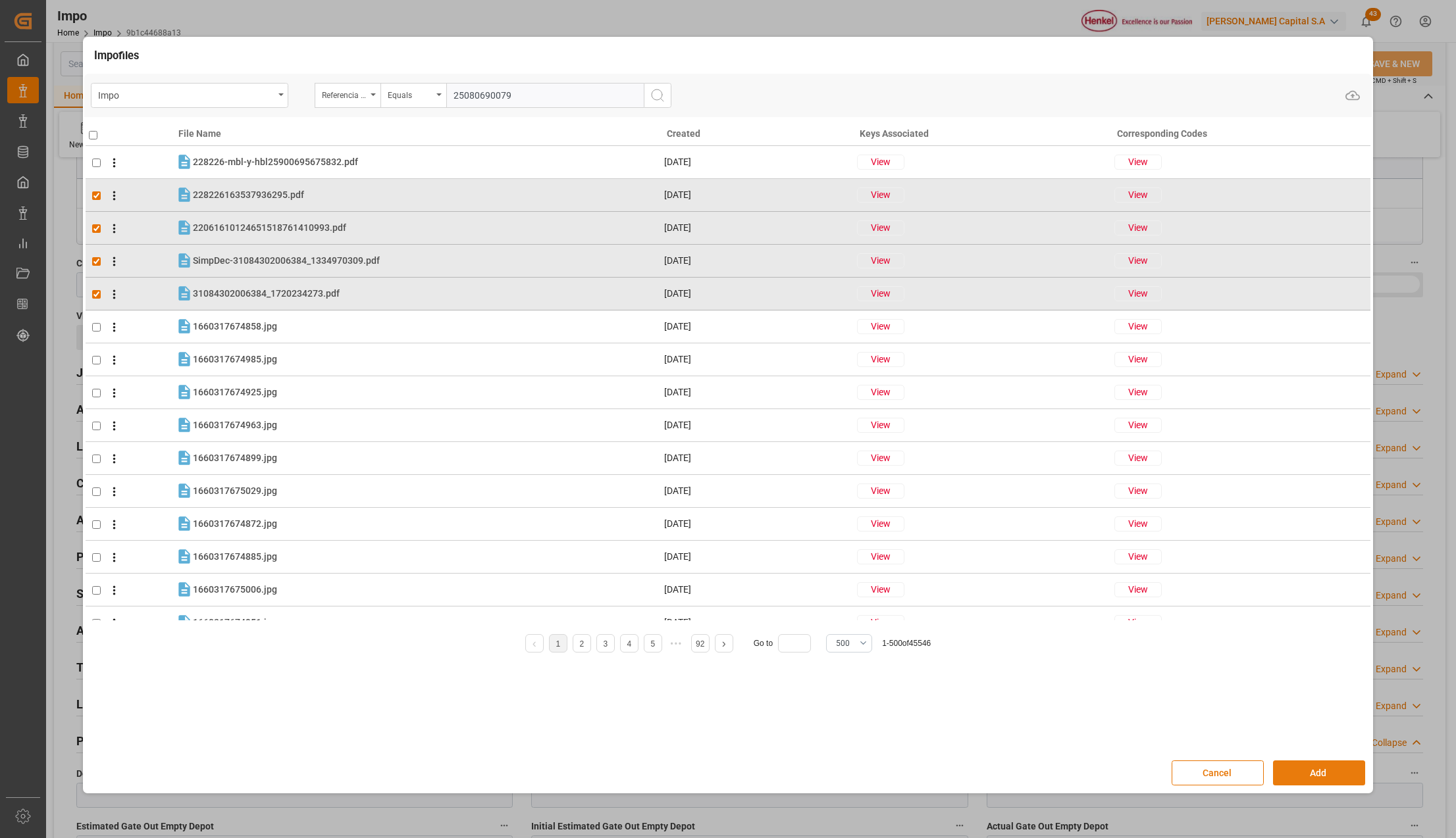
click at [1320, 771] on button "Add" at bounding box center [1319, 773] width 92 height 25
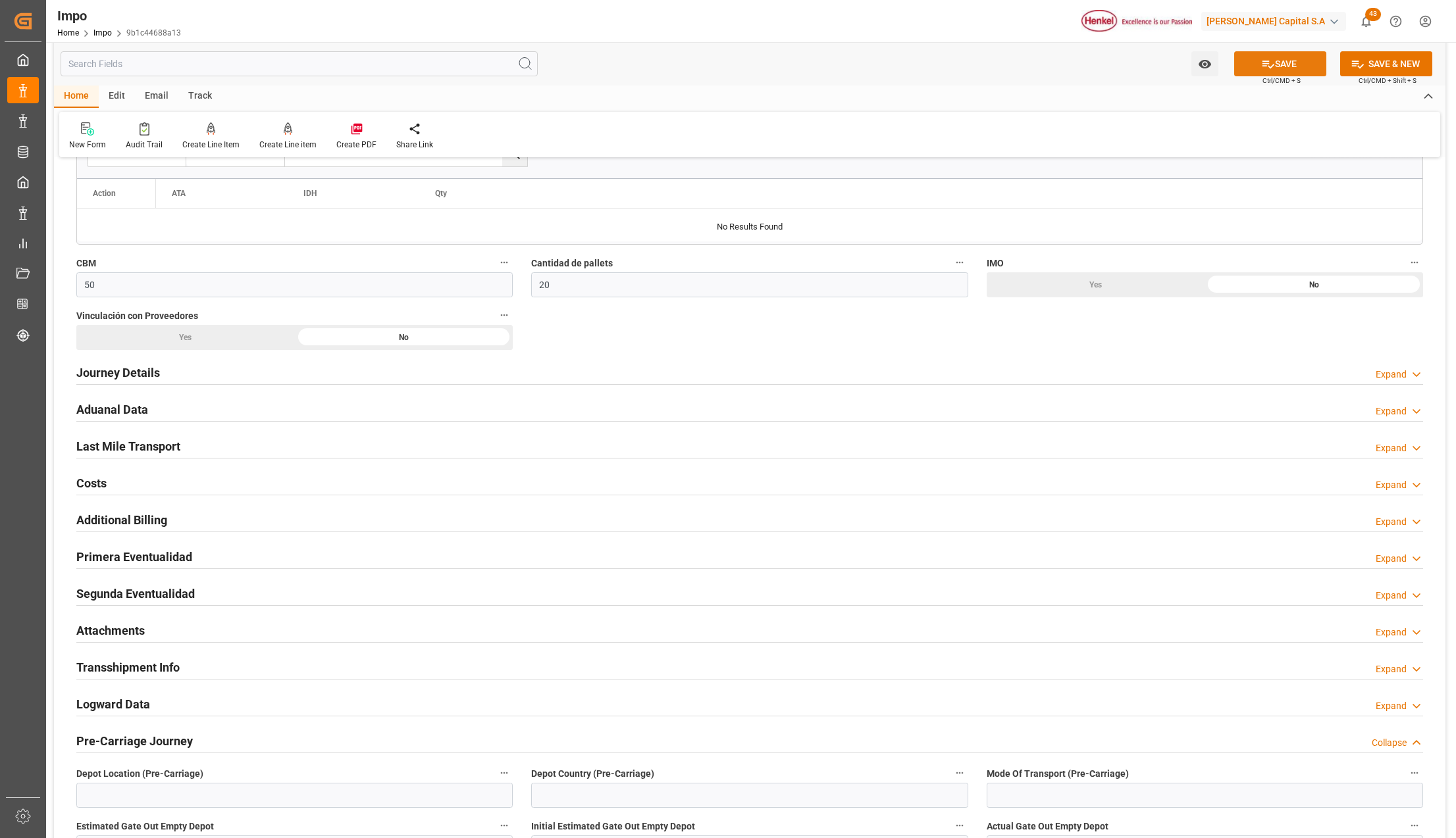
click at [1286, 61] on button "SAVE" at bounding box center [1280, 63] width 92 height 25
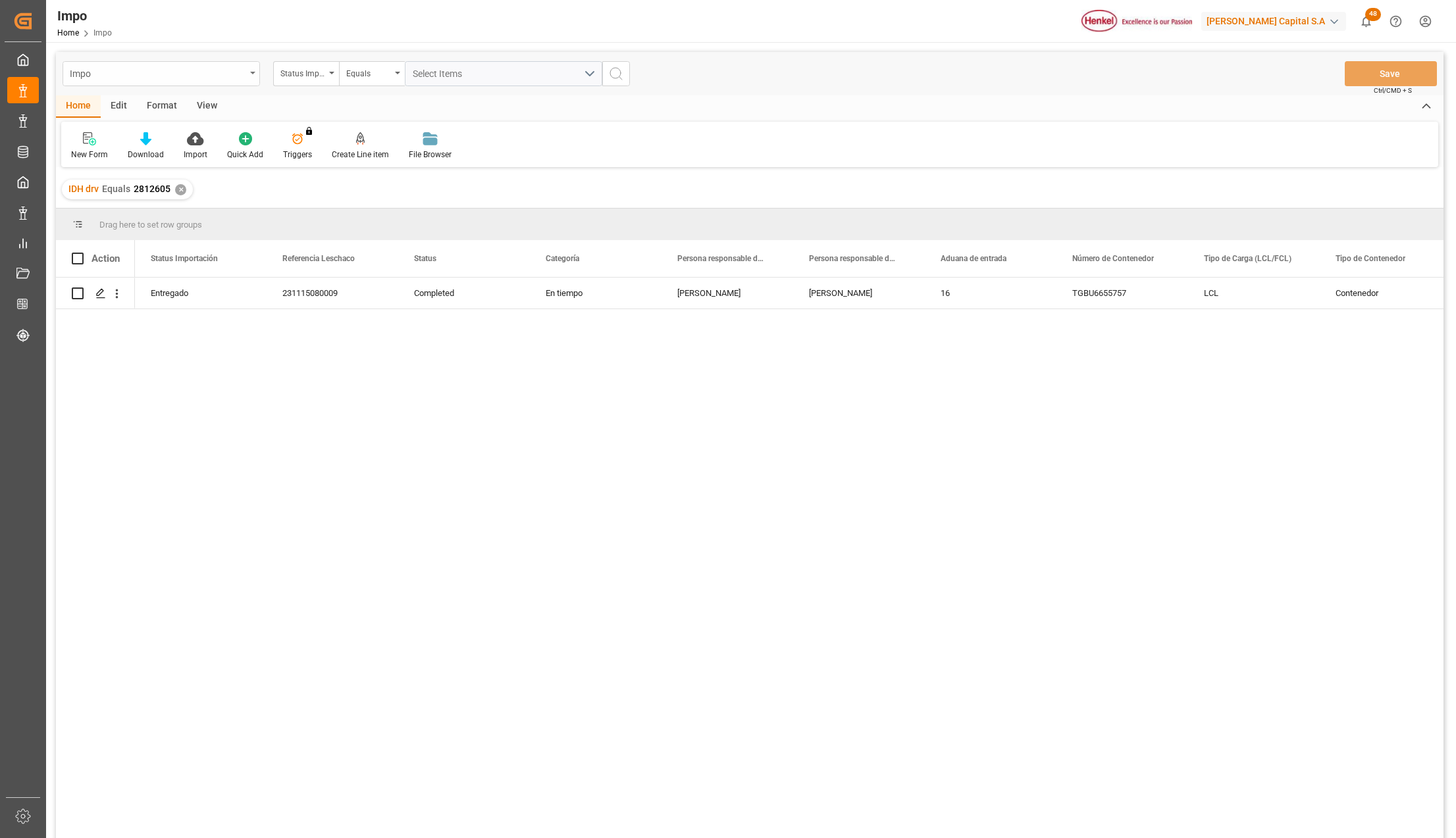
click at [128, 71] on div "Impo" at bounding box center [158, 73] width 176 height 16
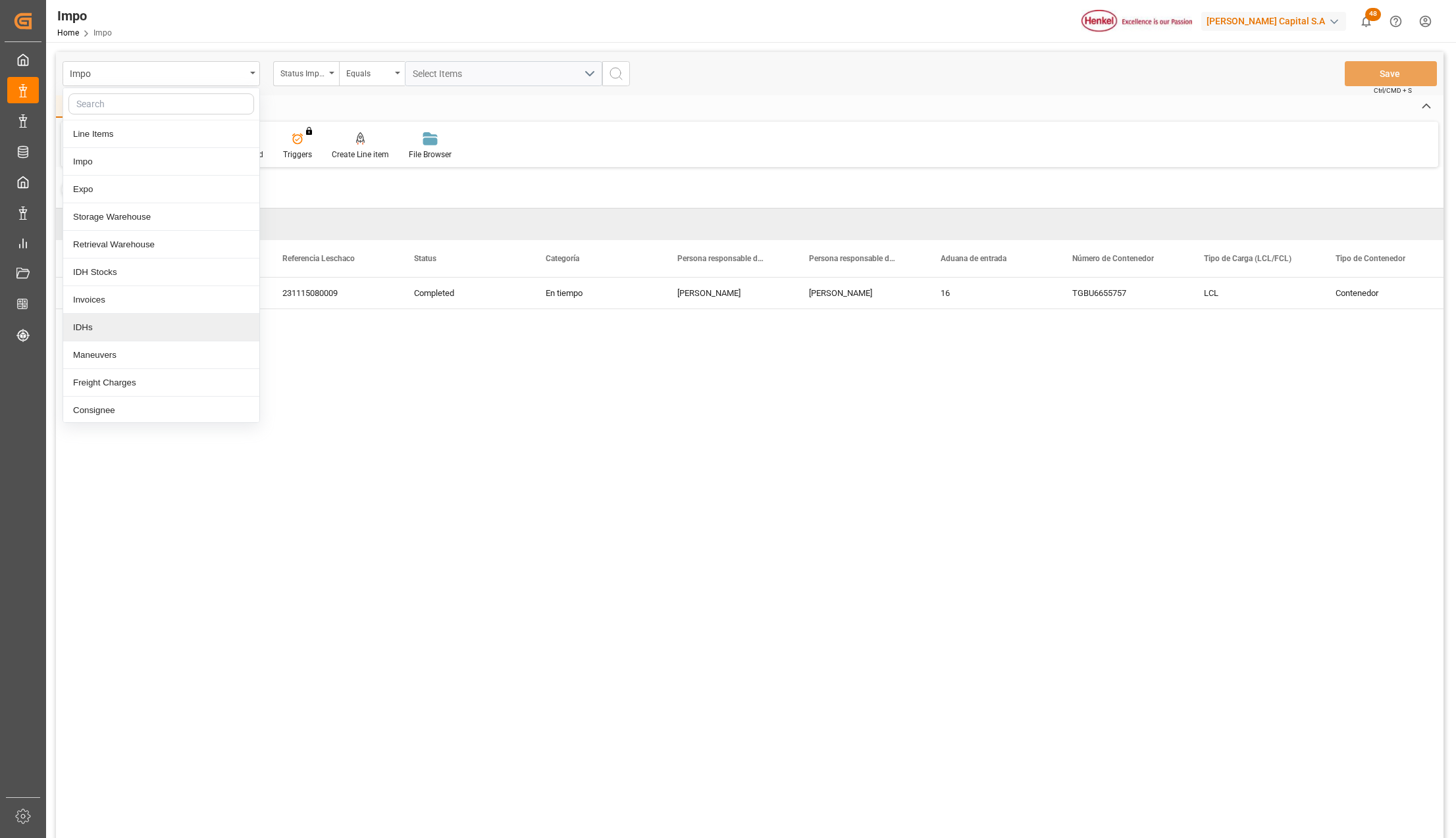
click at [114, 329] on div "IDHs" at bounding box center [161, 327] width 196 height 28
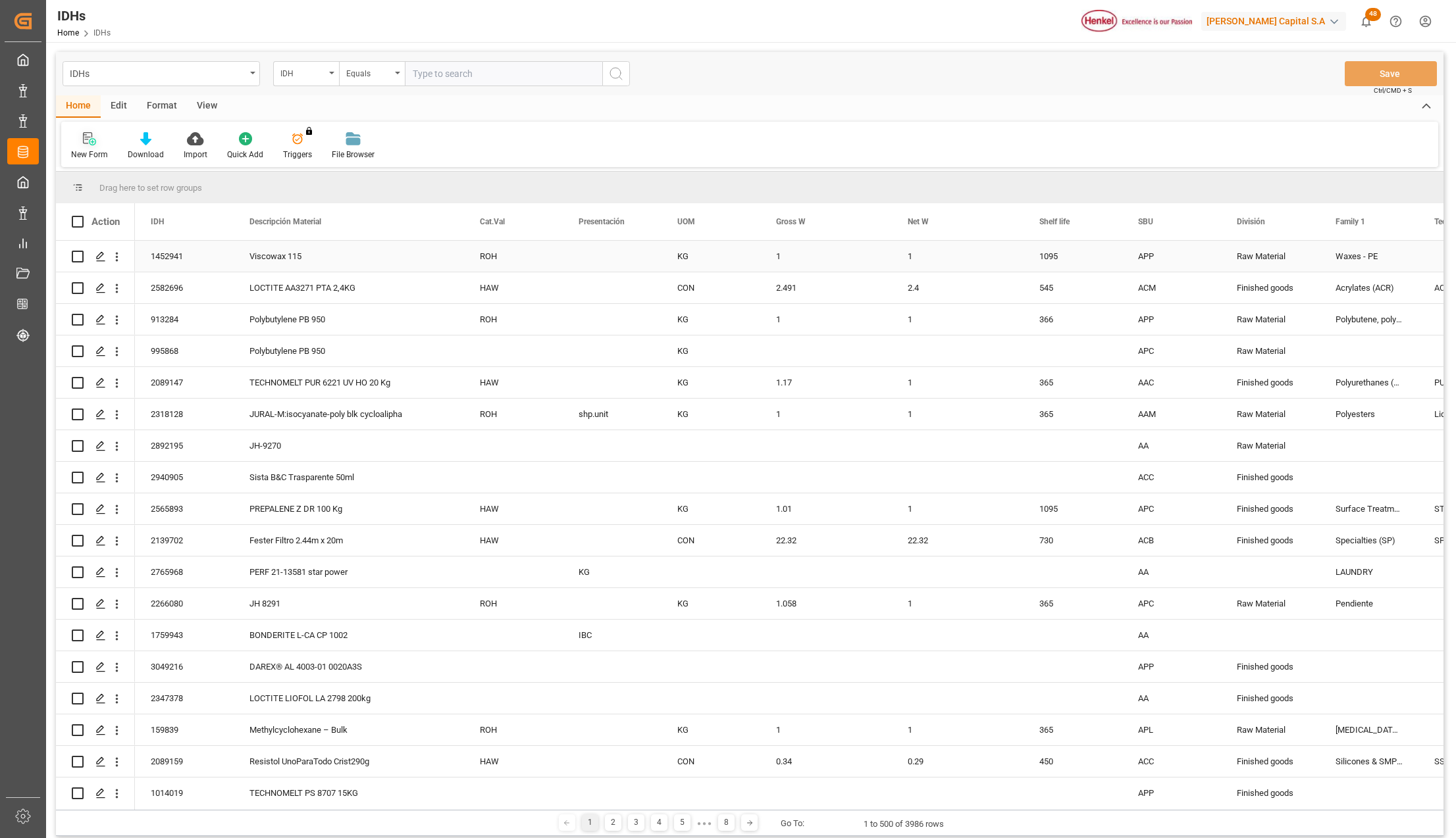
click at [88, 145] on icon at bounding box center [90, 139] width 13 height 13
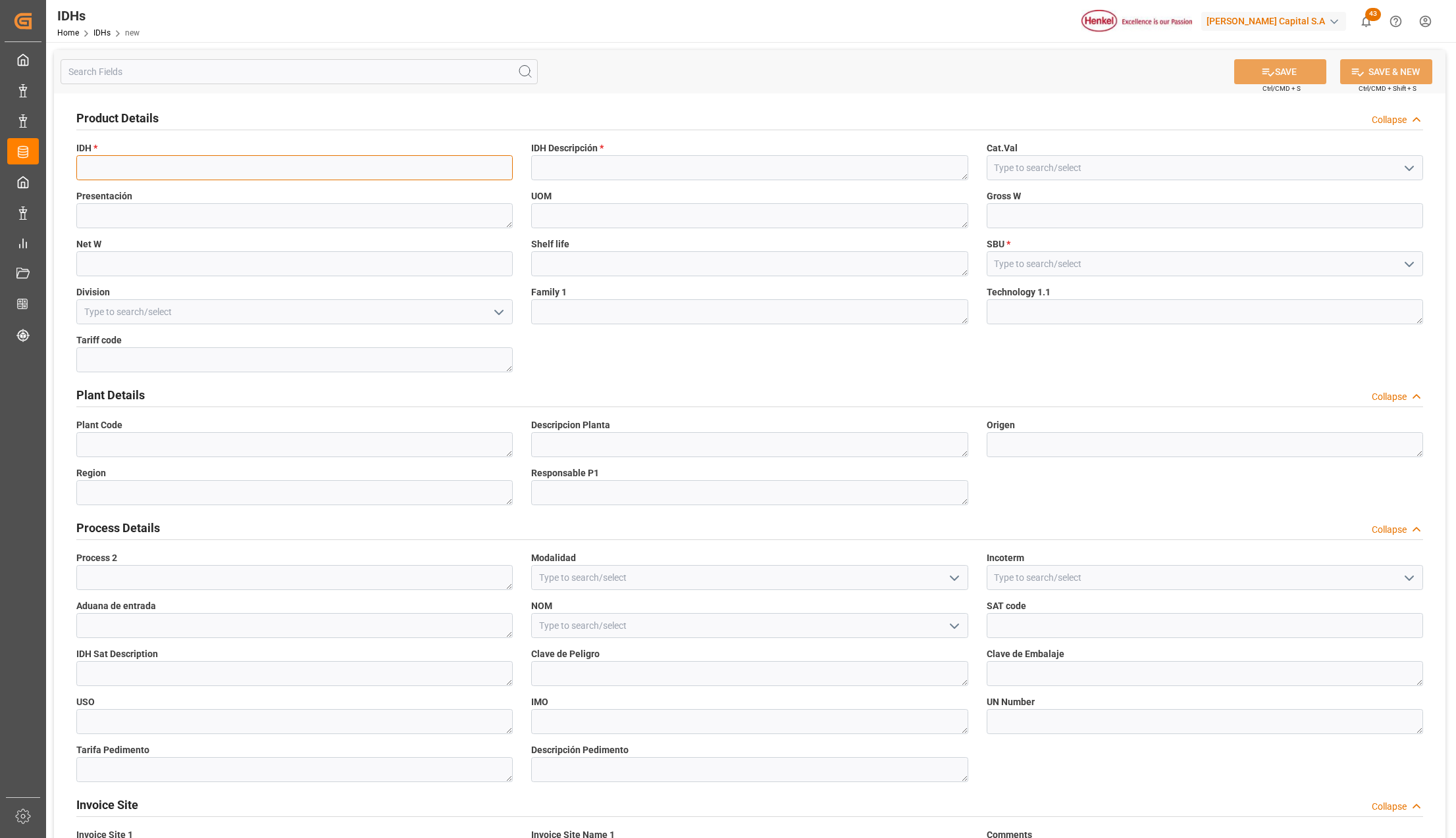
drag, startPoint x: 168, startPoint y: 163, endPoint x: 182, endPoint y: 167, distance: 14.6
click at [168, 163] on input at bounding box center [294, 168] width 436 height 25
paste input "2969777"
type input "2969777"
click at [572, 170] on textarea at bounding box center [750, 168] width 436 height 25
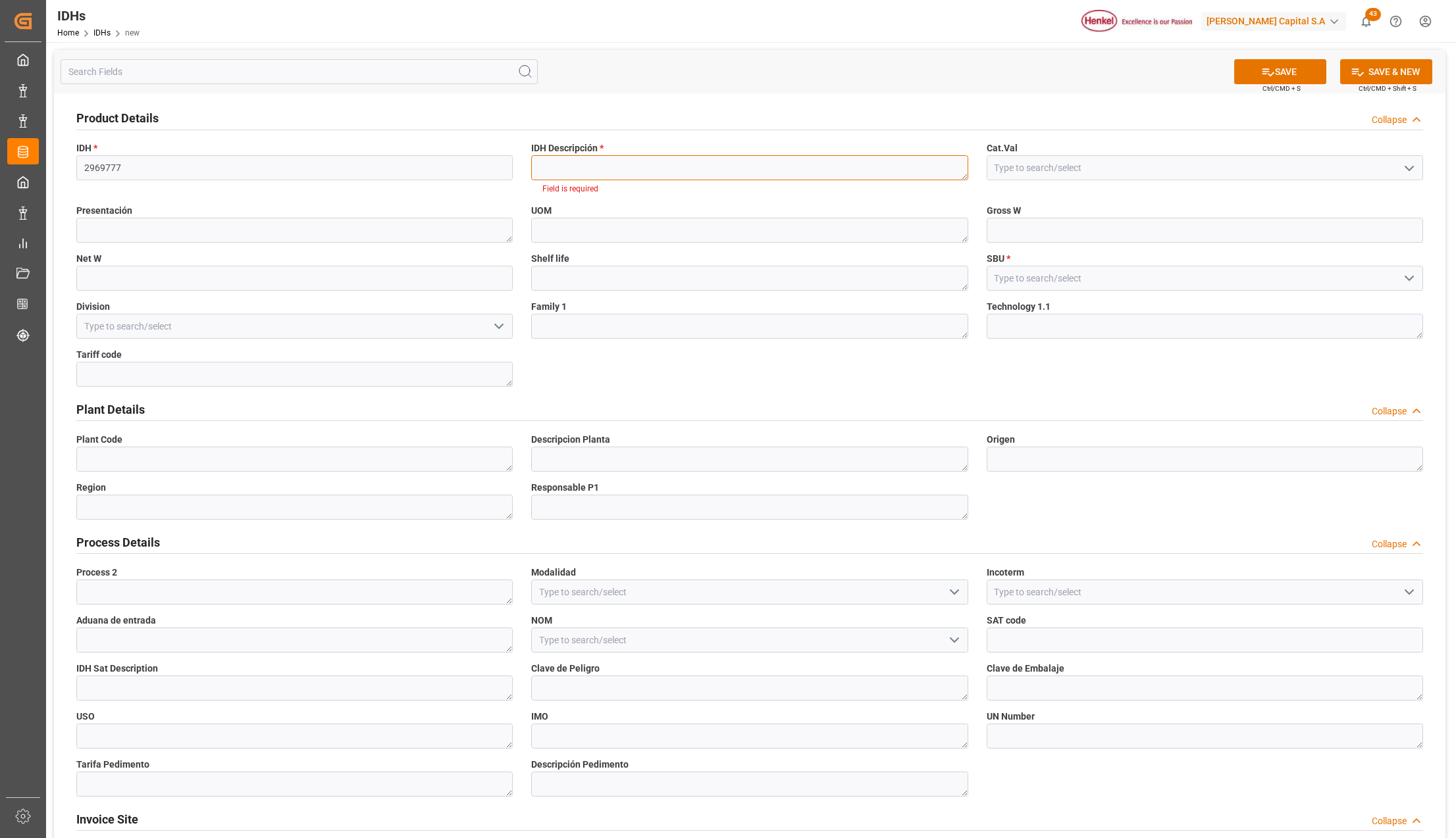
paste textarea "TEROSON MS 9360 BK CR310ML ML"
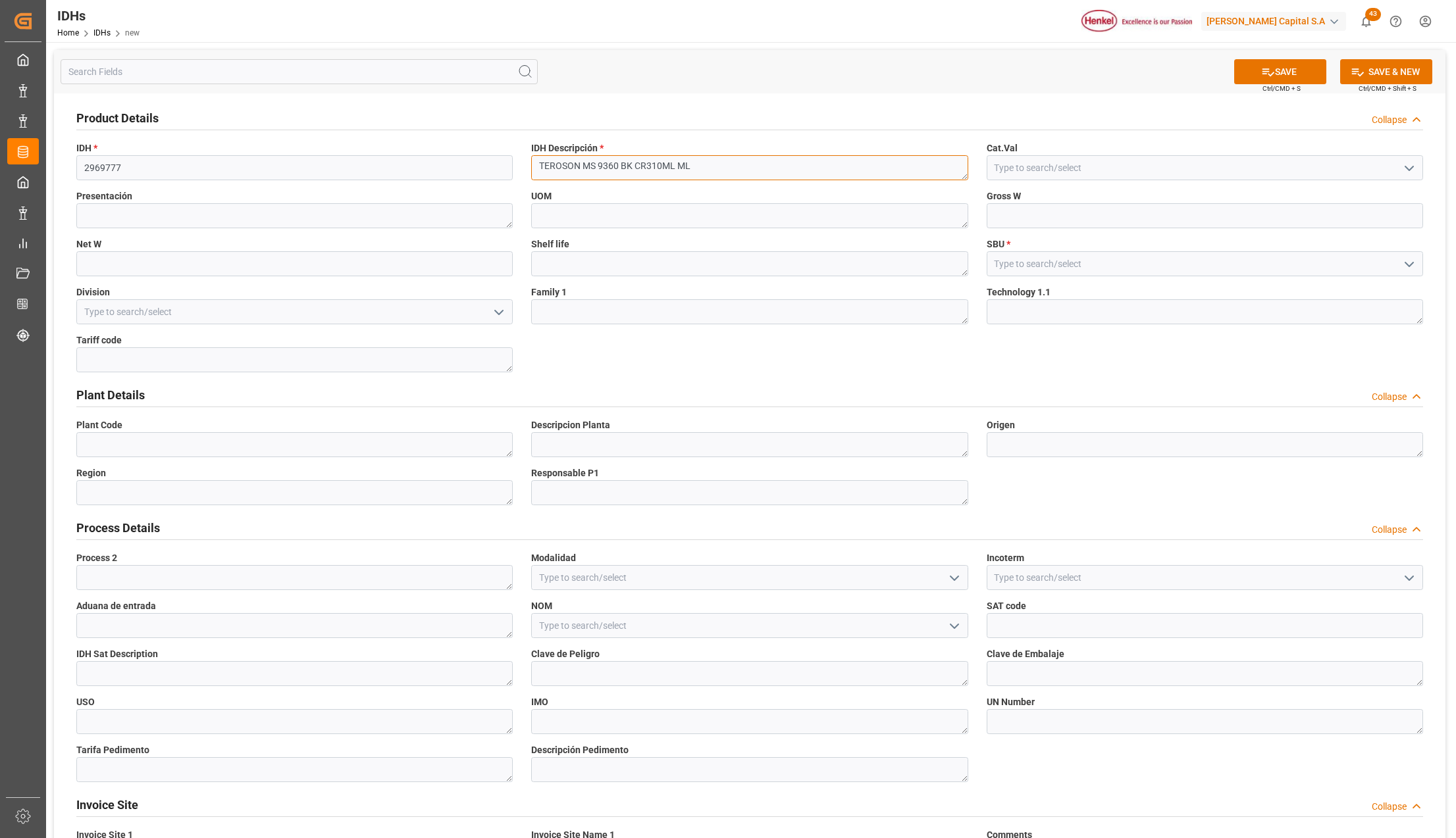
type textarea "TEROSON MS 9360 BK CR310ML ML"
click at [1016, 266] on input at bounding box center [1205, 263] width 436 height 25
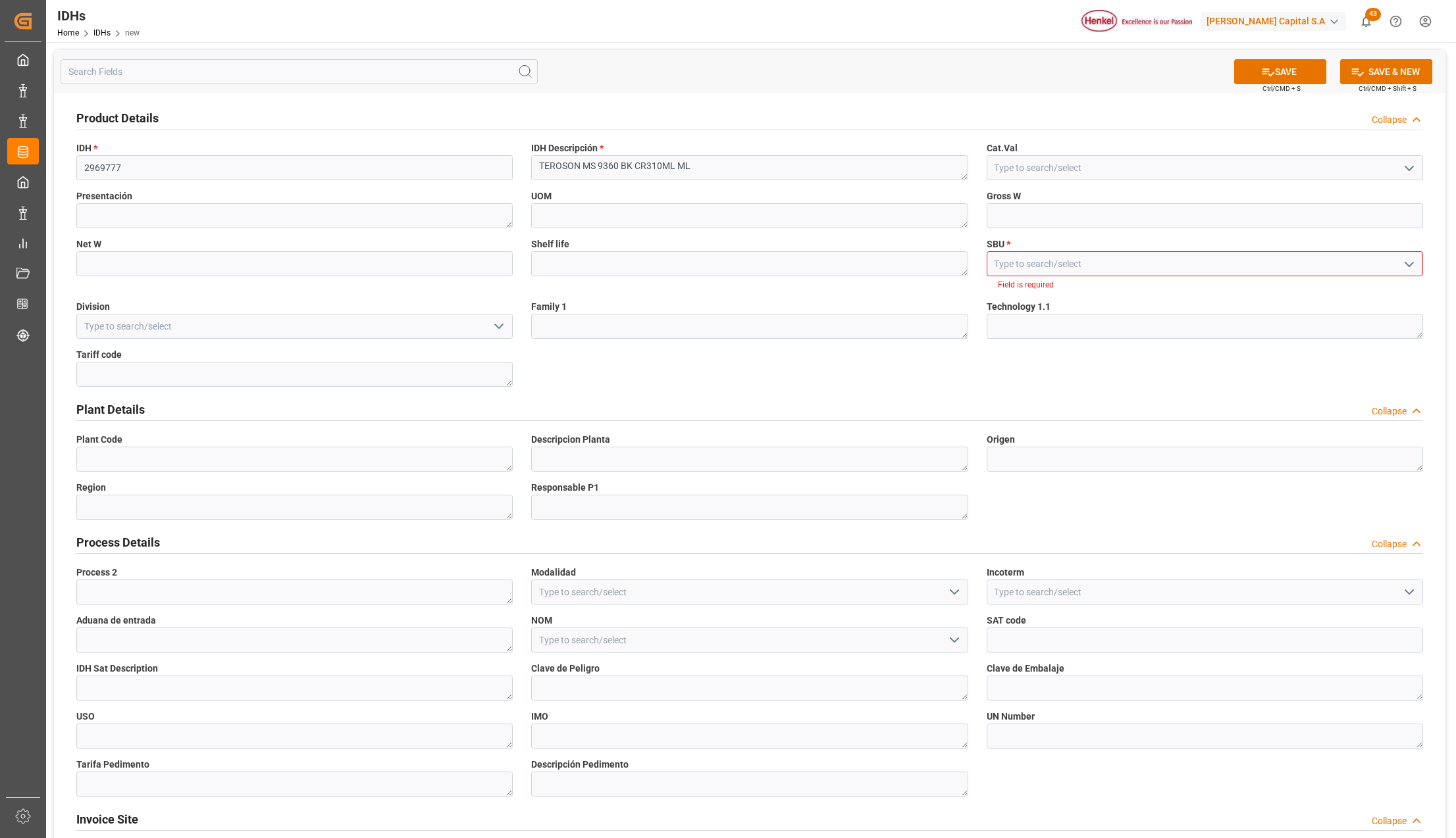
click at [1406, 261] on icon "open menu" at bounding box center [1409, 264] width 15 height 15
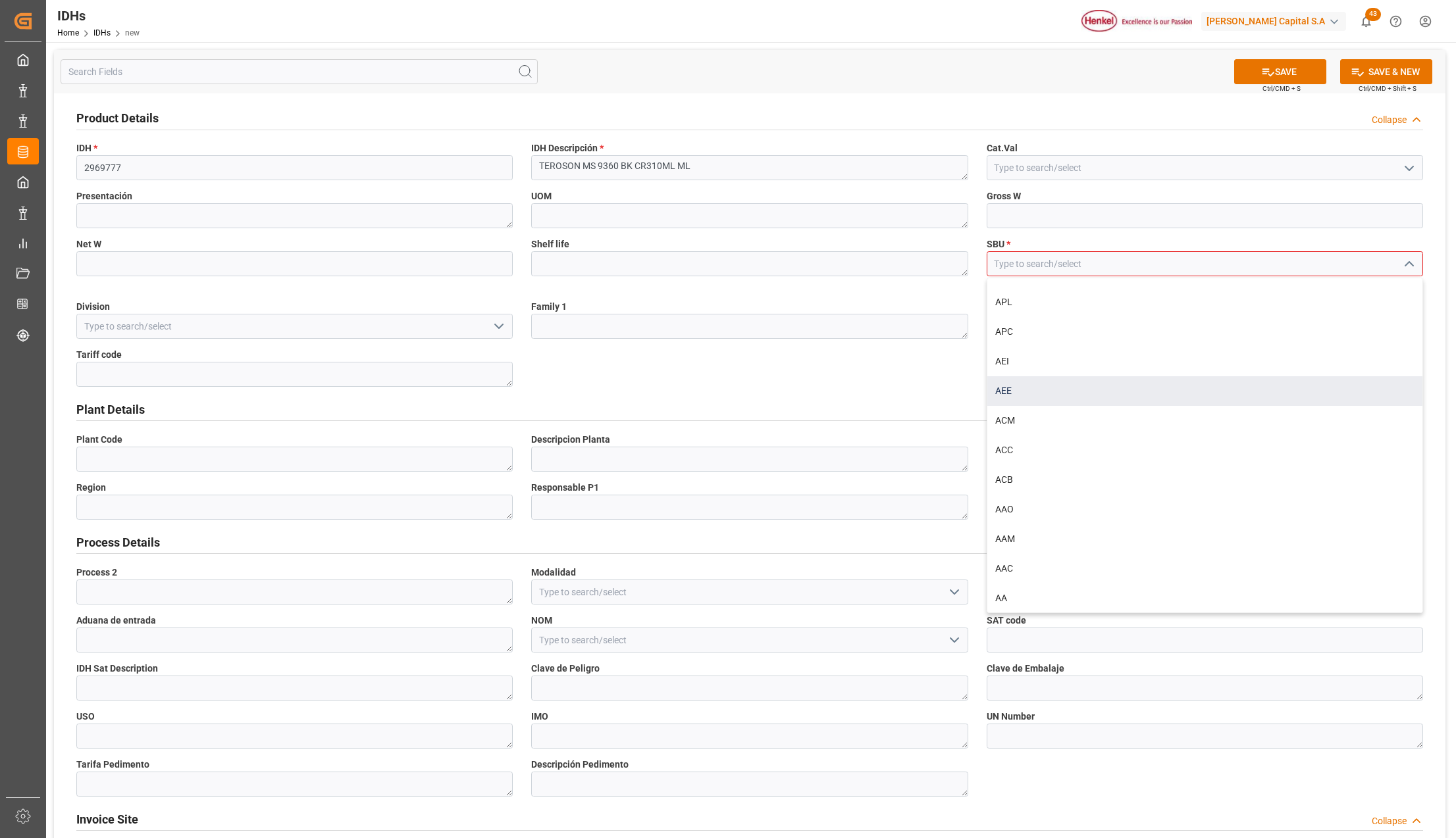
scroll to position [110, 0]
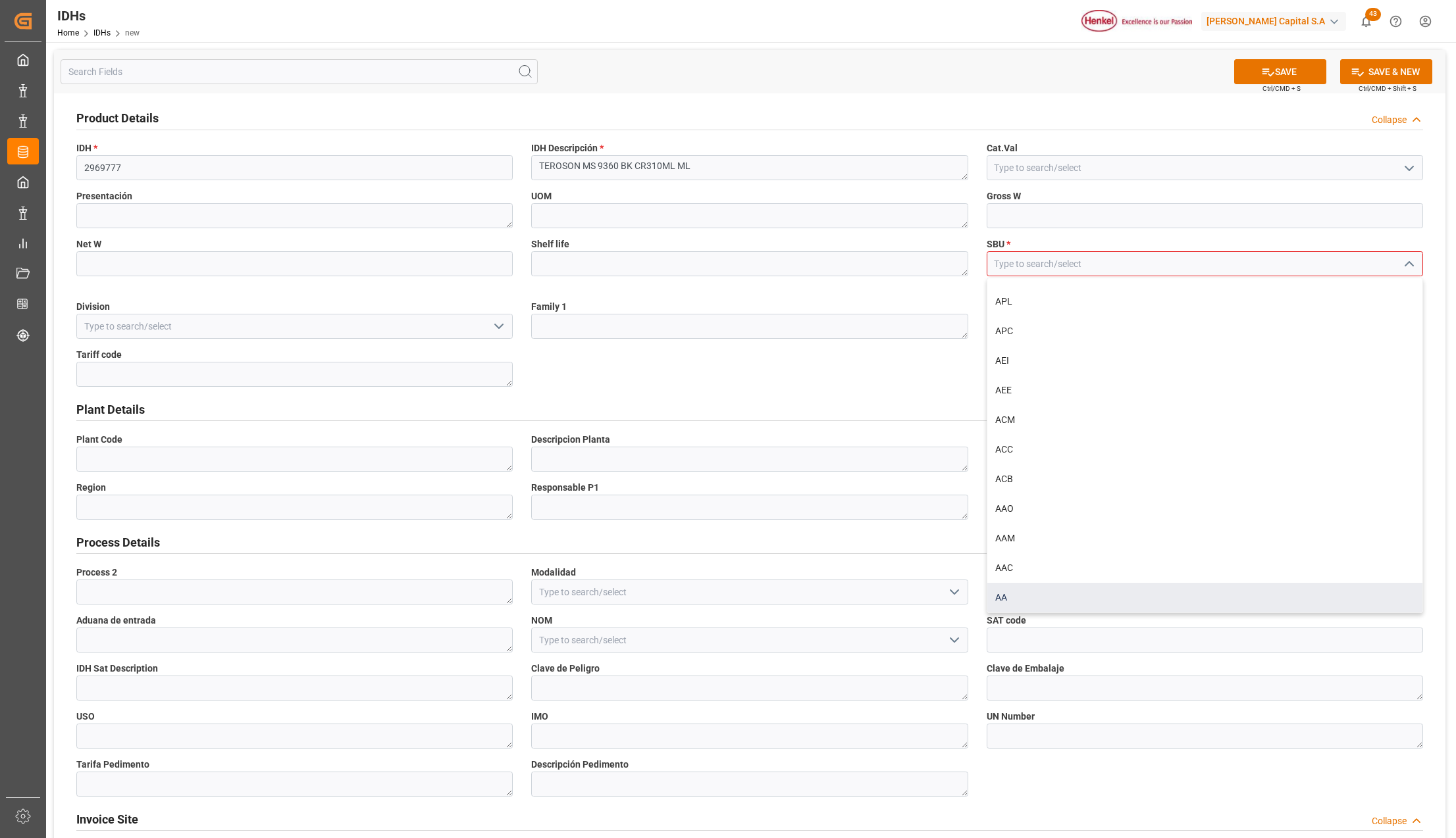
click at [1016, 587] on div "AA" at bounding box center [1205, 598] width 435 height 30
type input "AA"
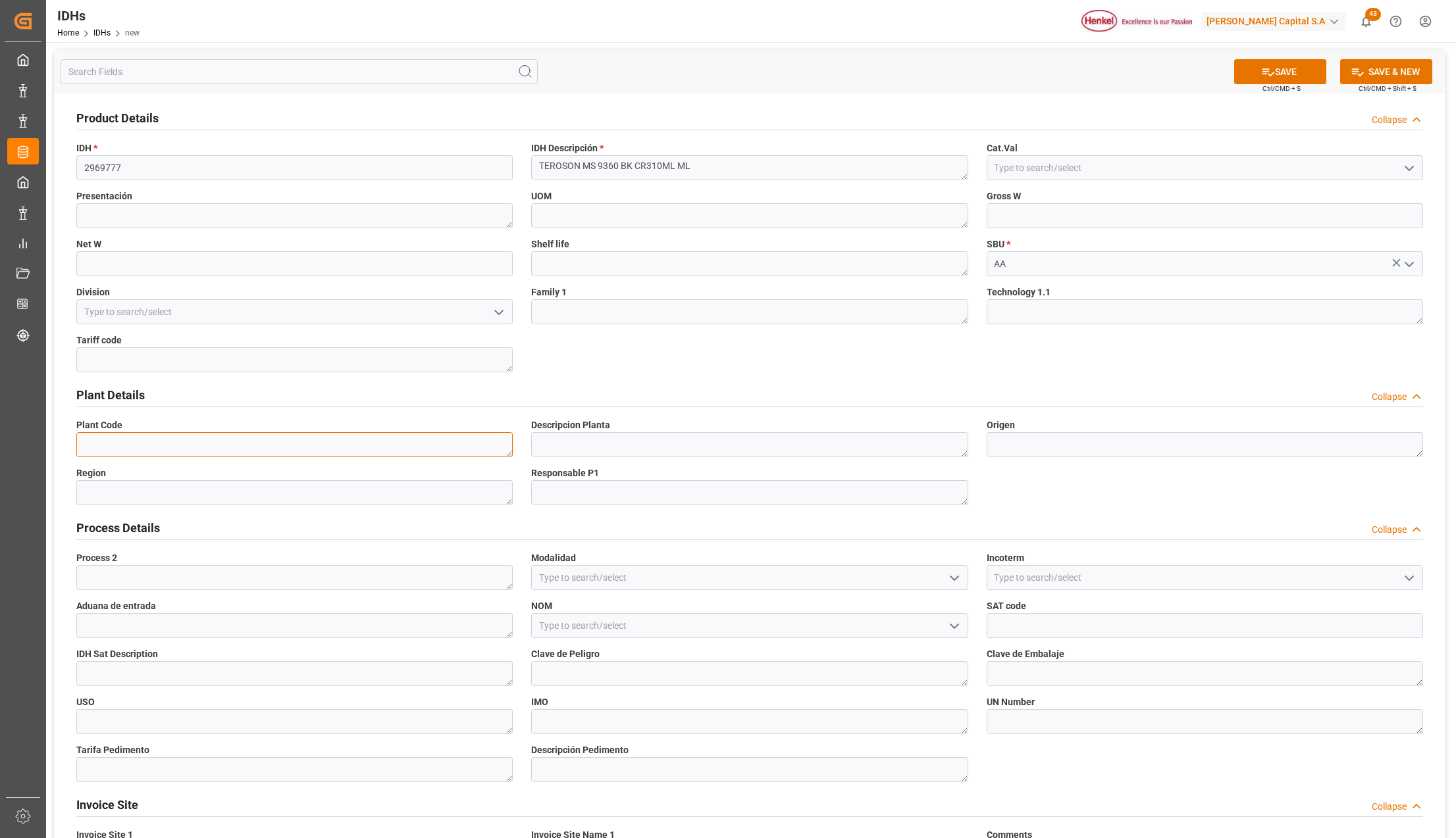
click at [114, 448] on textarea at bounding box center [294, 444] width 436 height 25
click at [607, 444] on textarea at bounding box center [750, 444] width 436 height 25
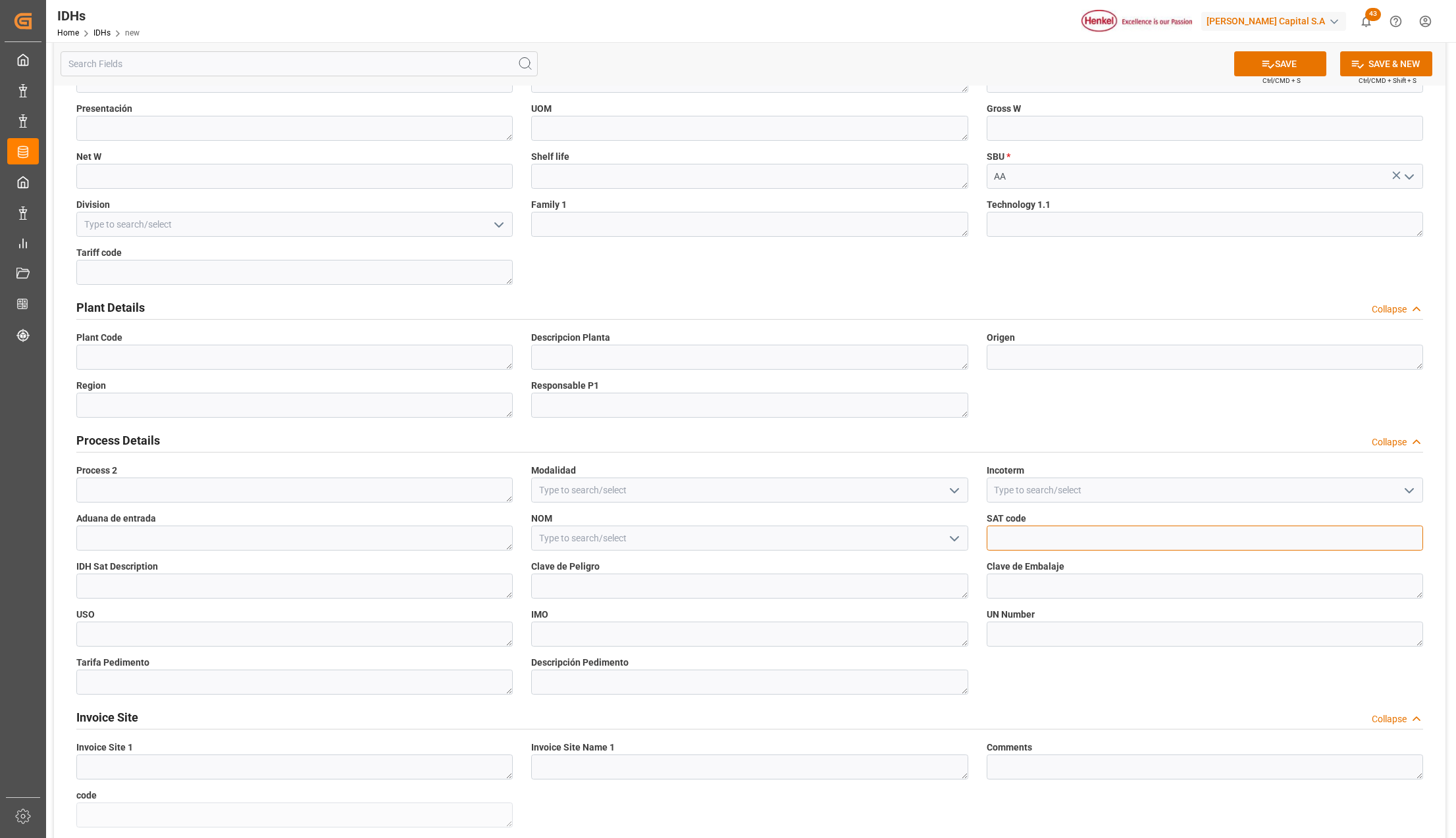
click at [993, 540] on input at bounding box center [1205, 538] width 436 height 25
paste input "31201600"
type input "31201600"
click at [91, 578] on textarea at bounding box center [294, 586] width 436 height 25
paste textarea "Otros adhesivos y selladores"
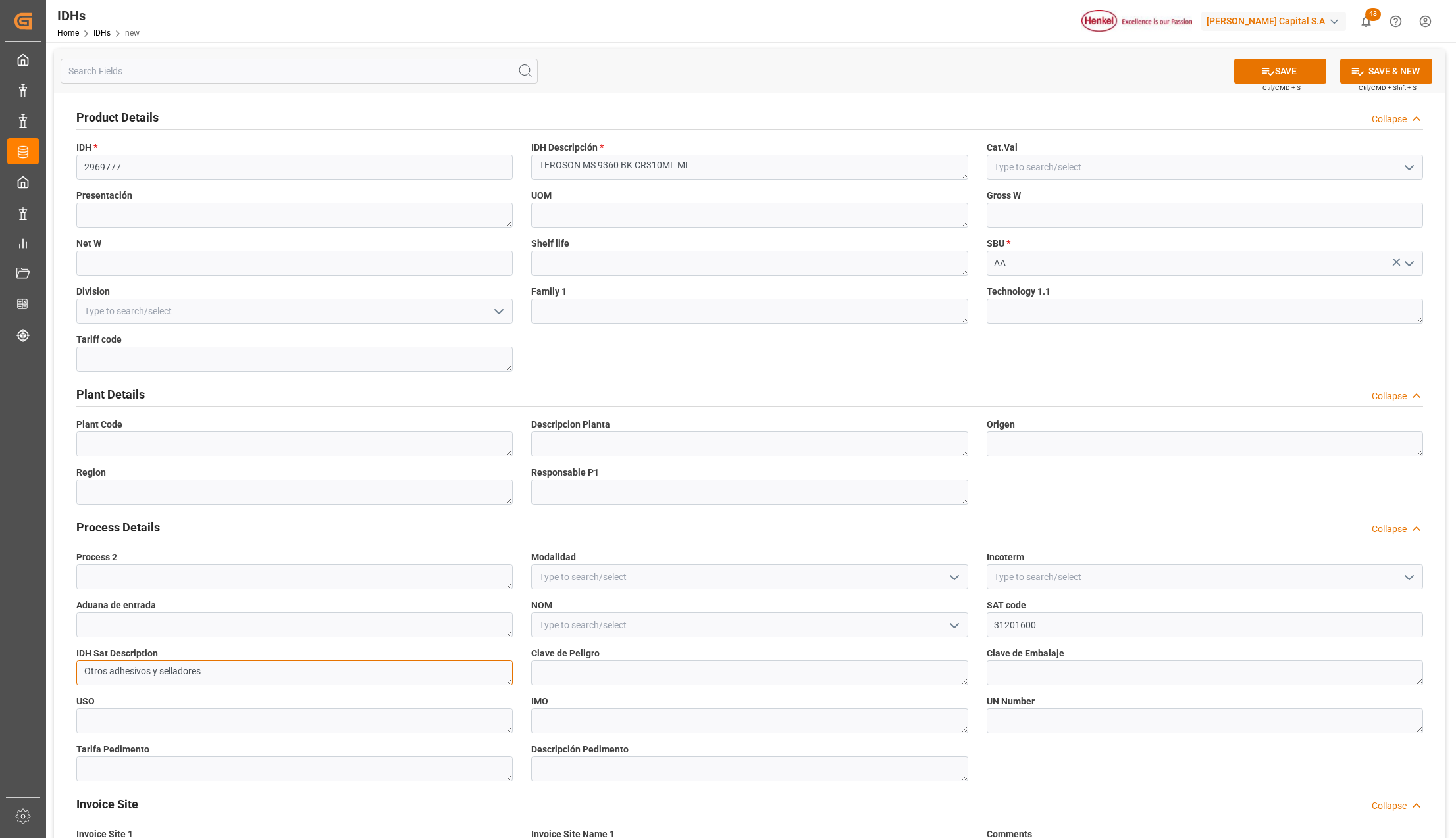
scroll to position [0, 0]
type textarea "Otros adhesivos y selladores"
click at [957, 583] on icon "open menu" at bounding box center [954, 578] width 15 height 15
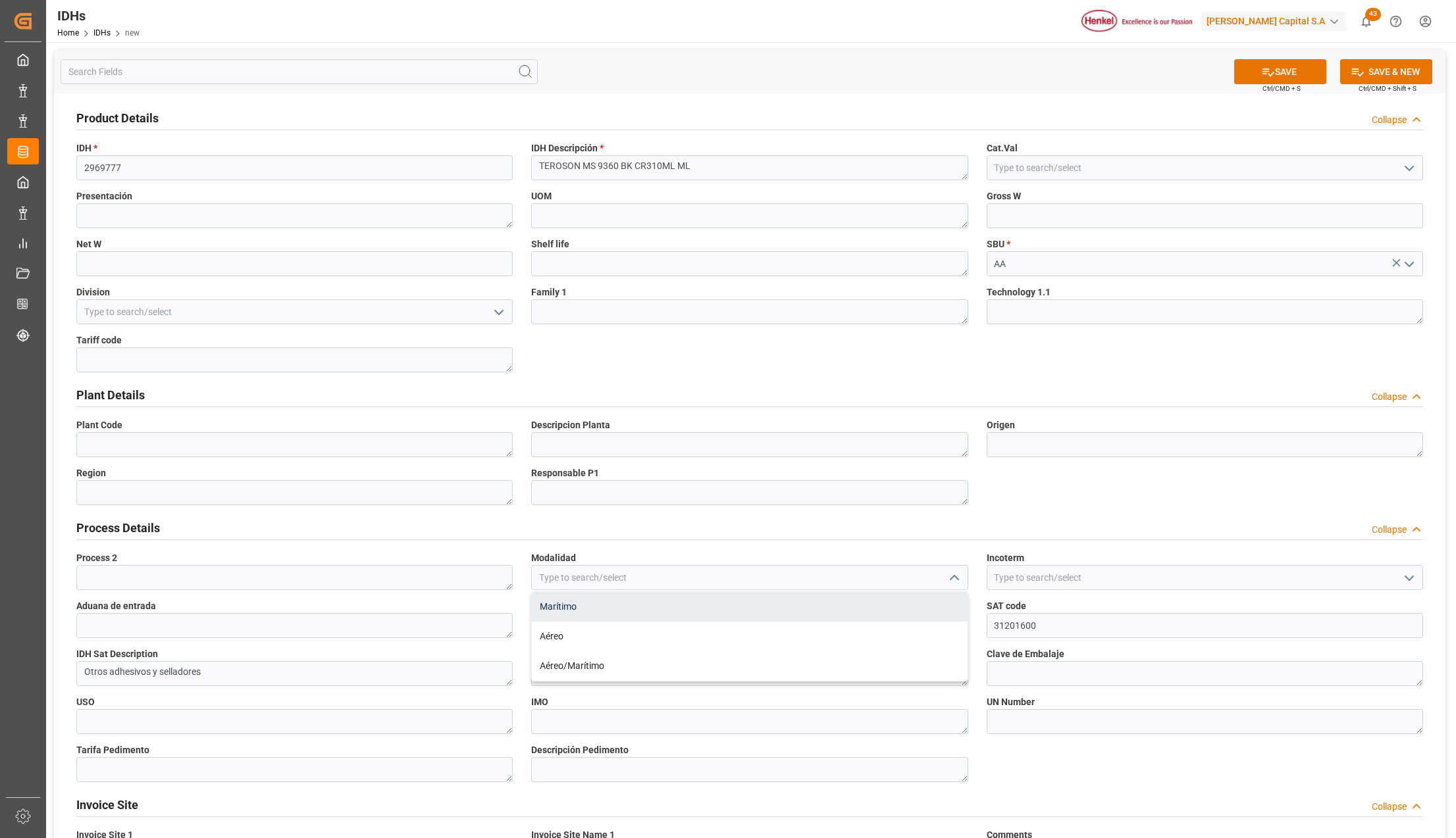
click at [577, 608] on div "Marítimo" at bounding box center [750, 607] width 435 height 30
type input "Marítimo"
click at [1051, 580] on input at bounding box center [1205, 578] width 436 height 25
click at [626, 630] on input at bounding box center [750, 625] width 436 height 25
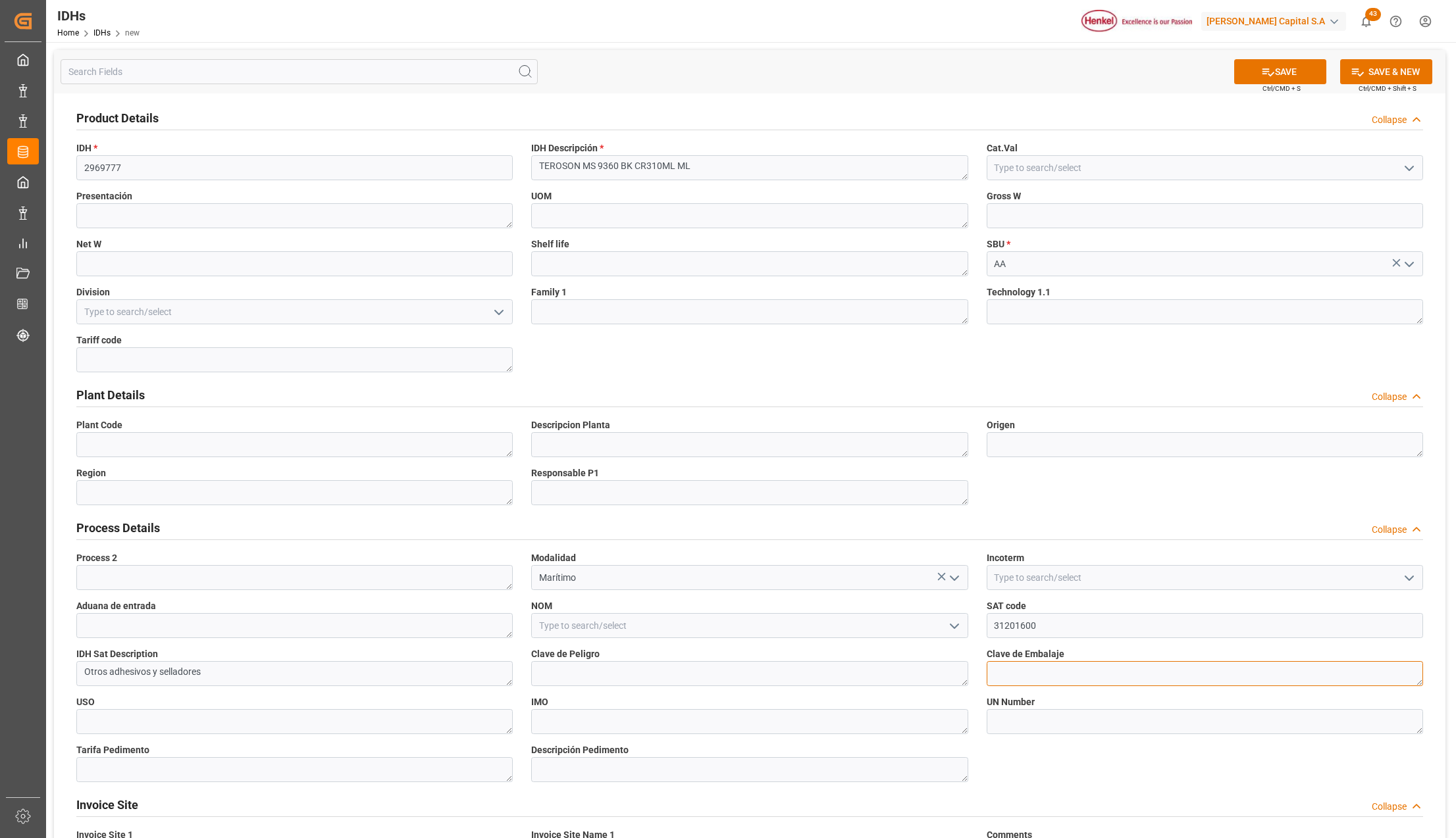
click at [1007, 674] on textarea at bounding box center [1205, 673] width 436 height 25
paste textarea "4G"
type textarea "4G"
click at [614, 671] on textarea at bounding box center [750, 673] width 436 height 25
paste textarea "N/A"
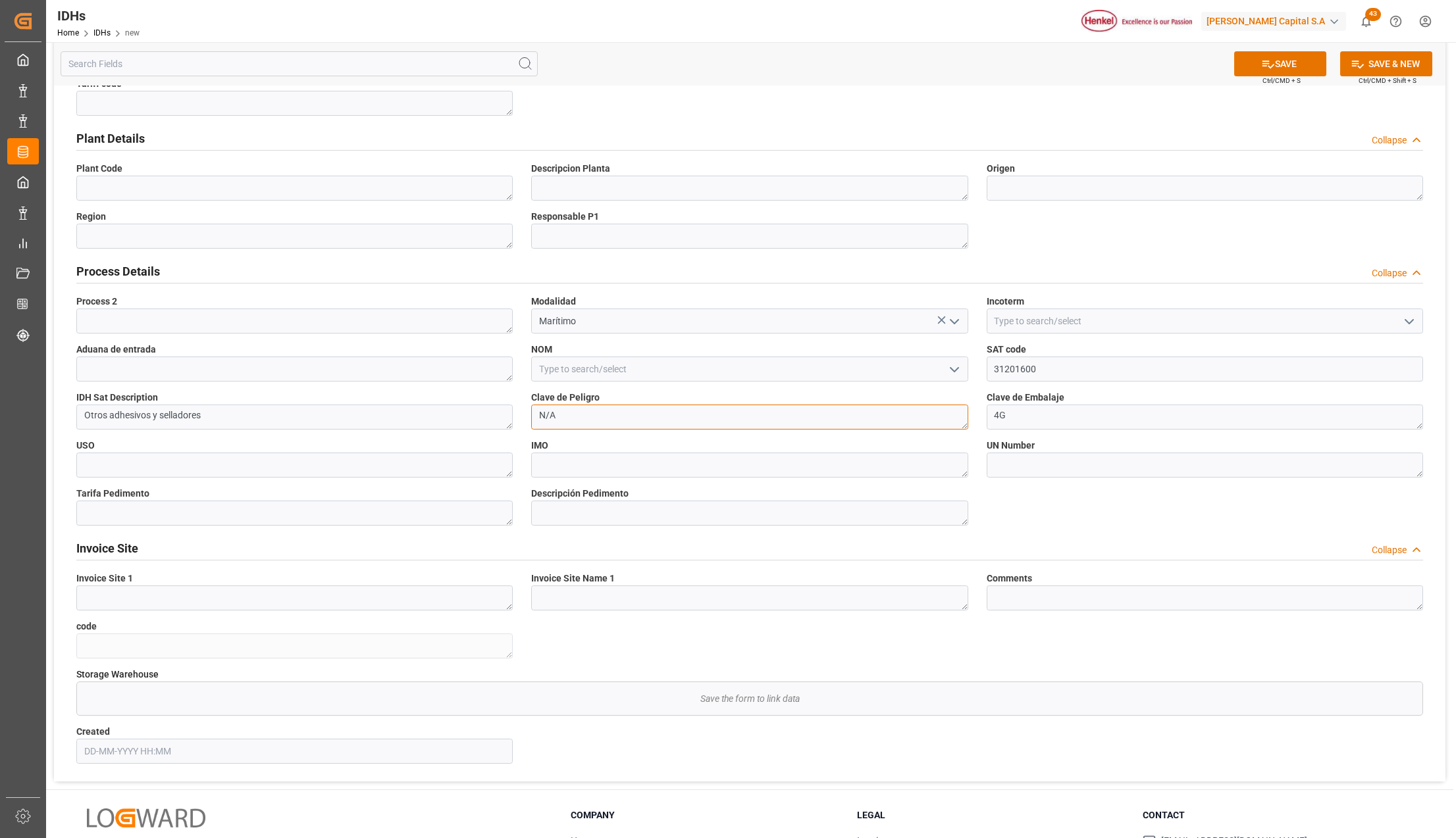
scroll to position [351, 0]
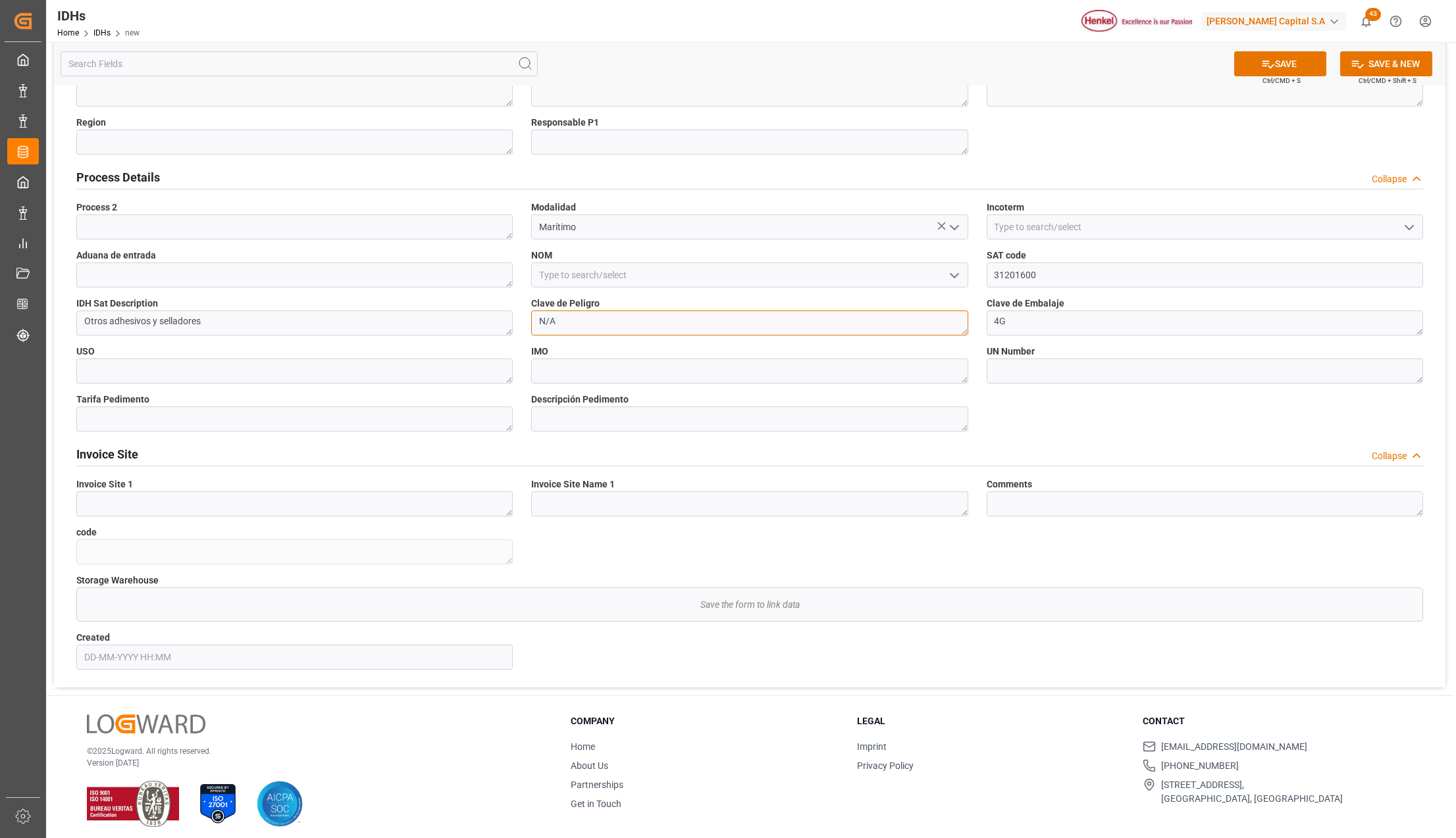
type textarea "N/A"
click at [273, 282] on textarea at bounding box center [294, 275] width 436 height 25
type textarea "4"
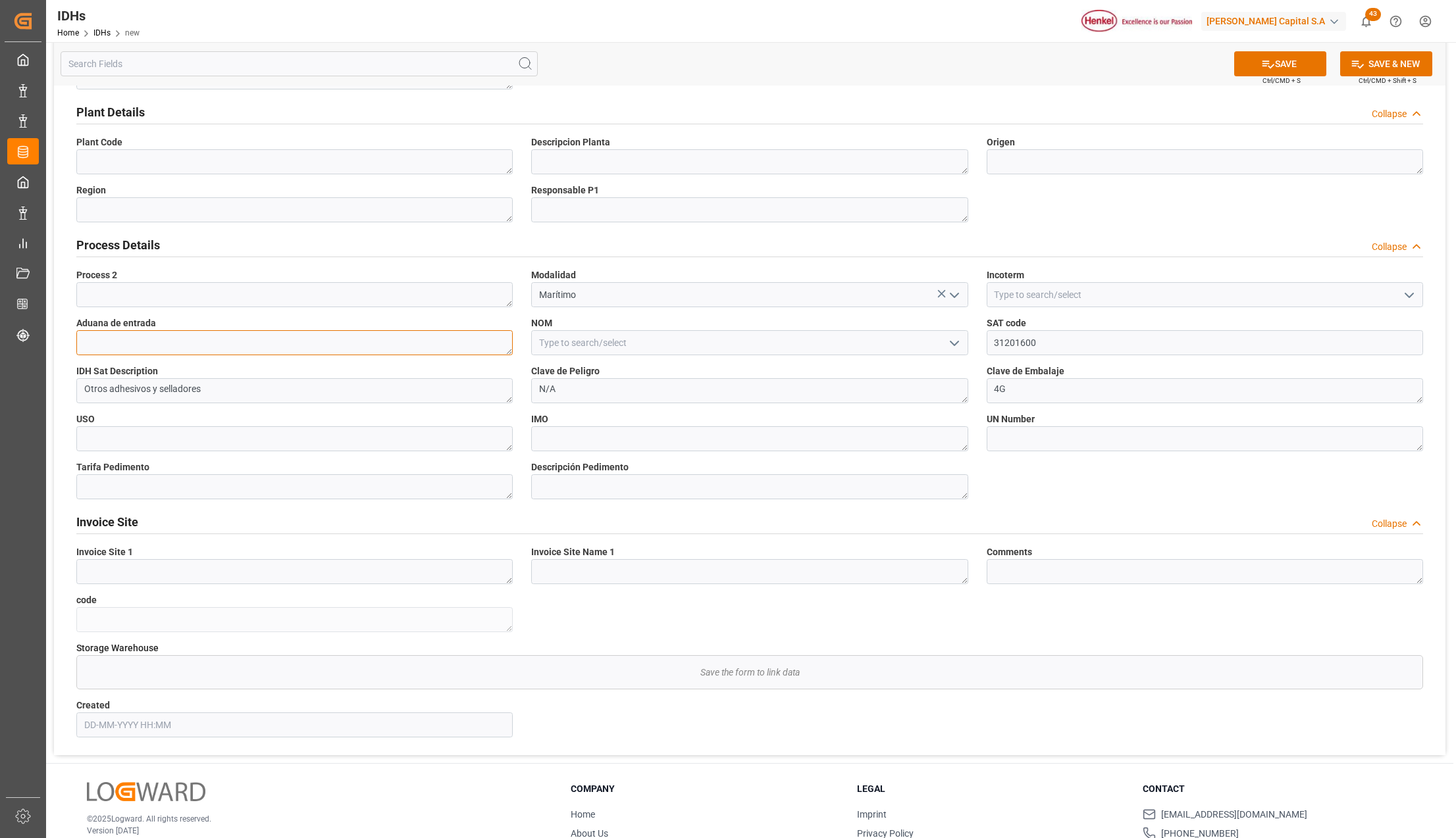
scroll to position [0, 0]
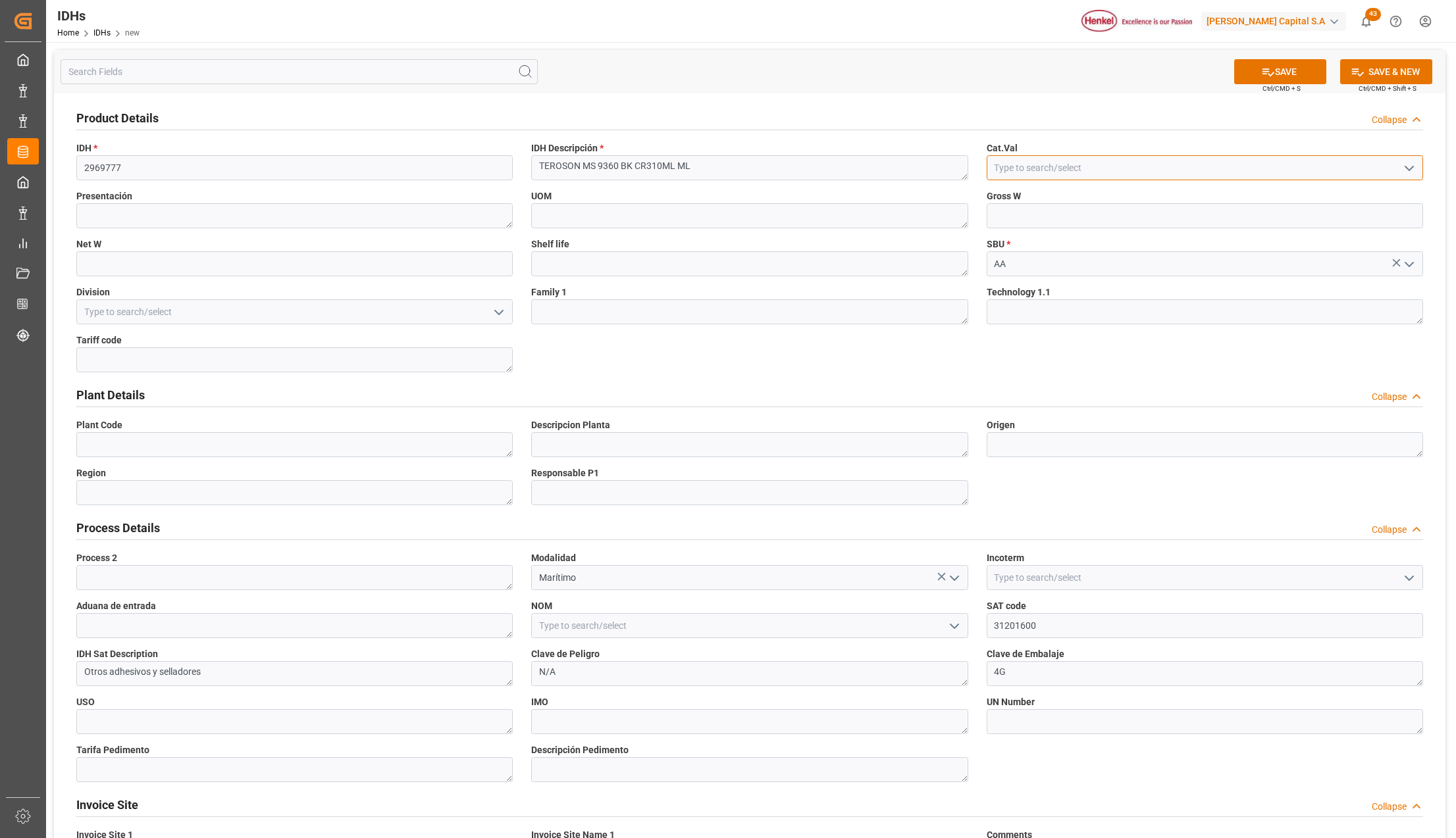
click at [1007, 164] on input at bounding box center [1205, 168] width 436 height 25
click at [1412, 172] on icon "open menu" at bounding box center [1409, 168] width 15 height 15
click at [1113, 356] on div "Product Details Collapse IDH * 2969777 IDH Descripción * TEROSON MS 9360 BK CR3…" at bounding box center [750, 566] width 1391 height 945
click at [496, 316] on icon "open menu" at bounding box center [498, 312] width 15 height 15
click at [131, 335] on div "Finished goods" at bounding box center [294, 341] width 435 height 30
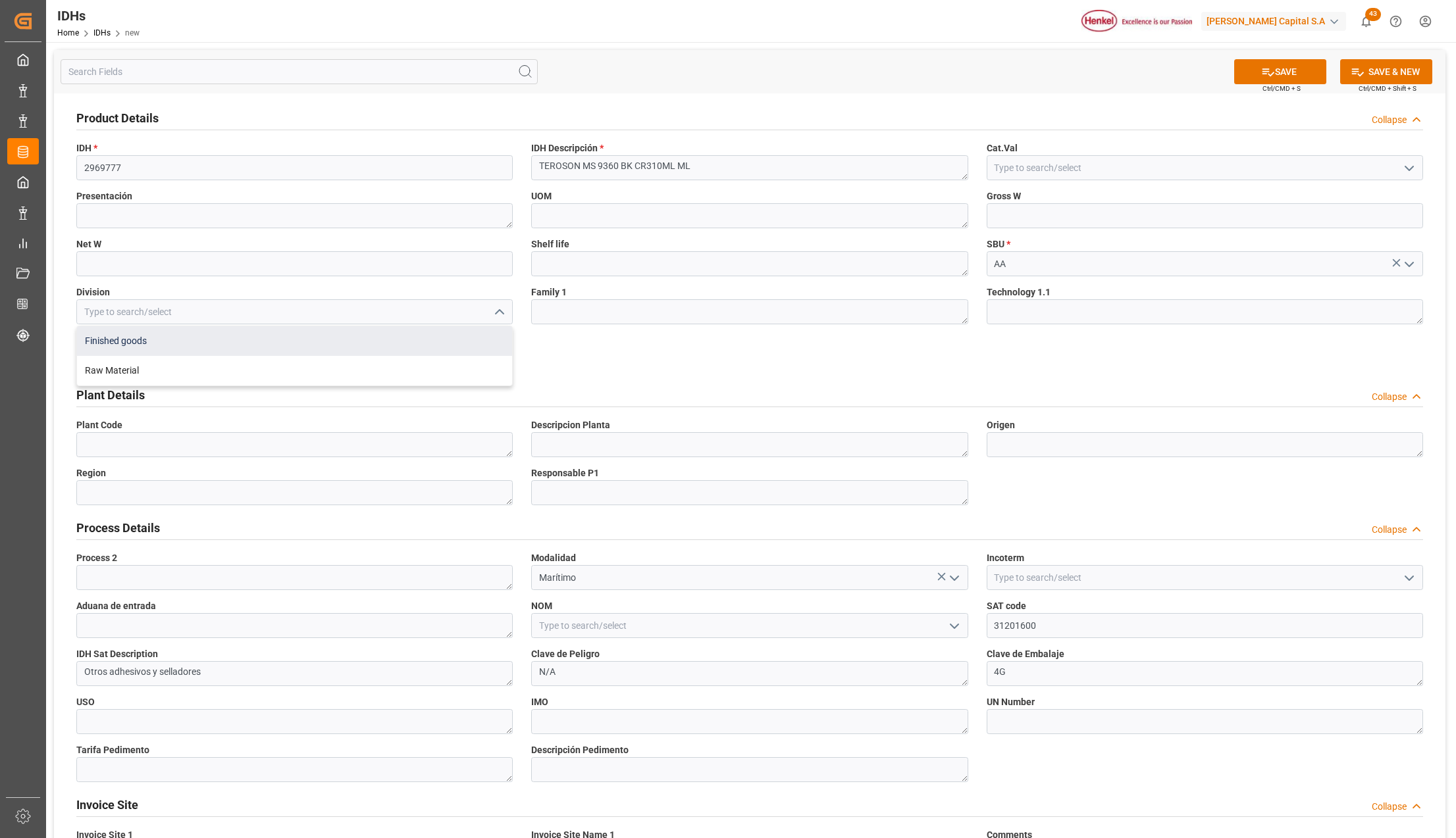
type input "Finished goods"
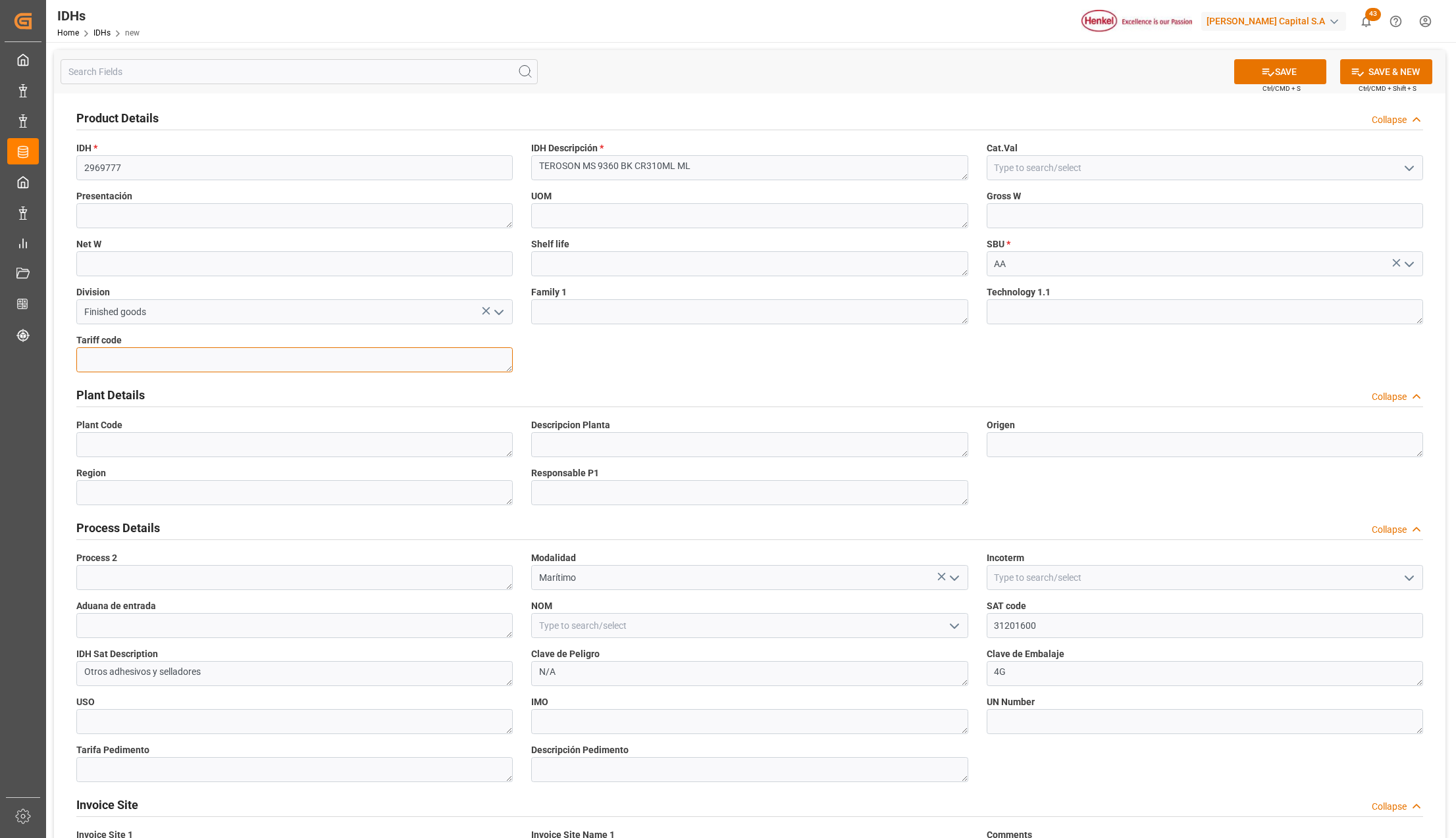
click at [483, 359] on textarea at bounding box center [294, 359] width 436 height 25
paste textarea "3214100100"
type textarea "3214100100"
click at [1274, 76] on button "SAVE" at bounding box center [1280, 71] width 92 height 25
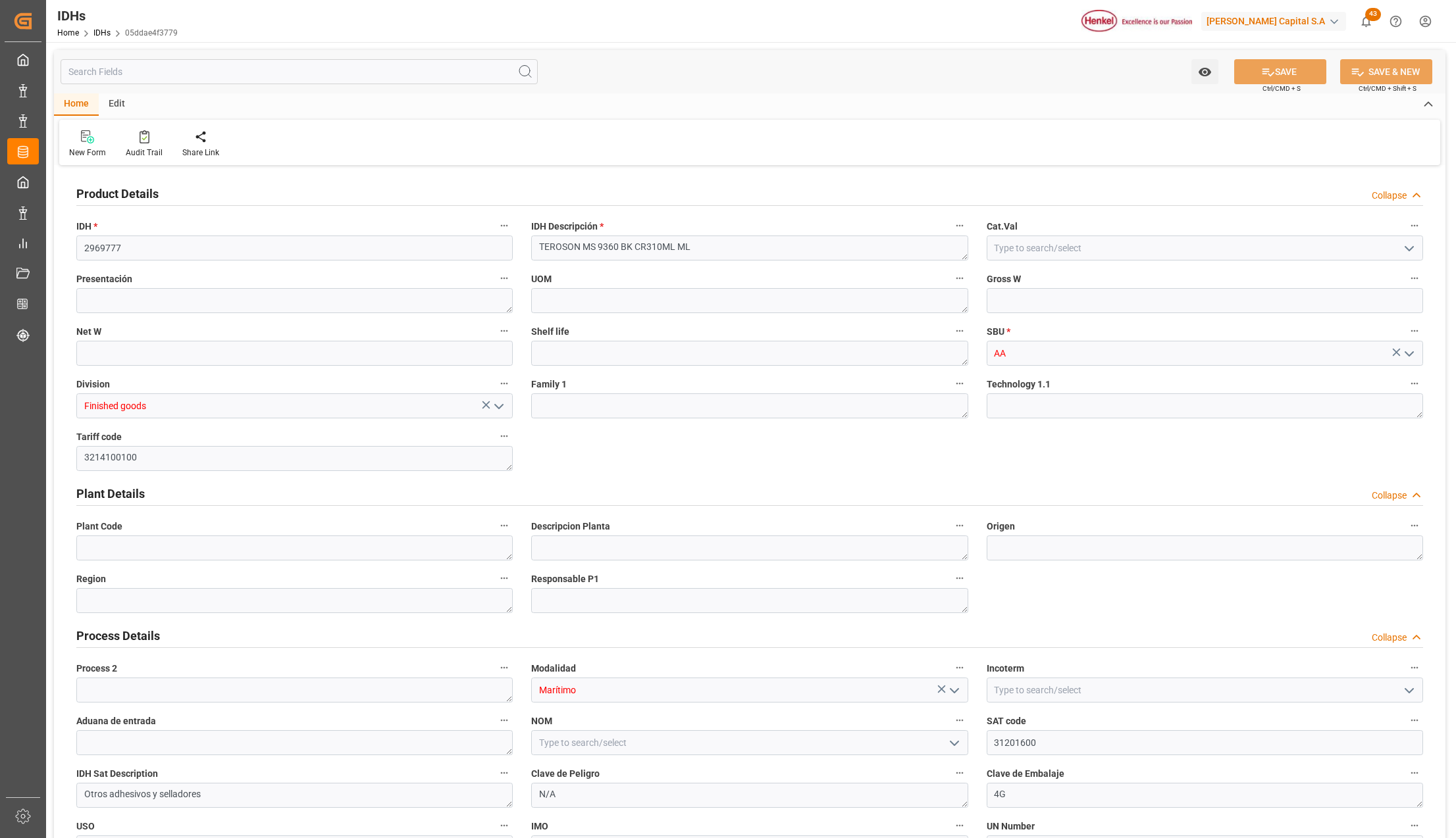
type input "[DATE] 11:11"
click at [1059, 398] on textarea at bounding box center [1205, 406] width 436 height 25
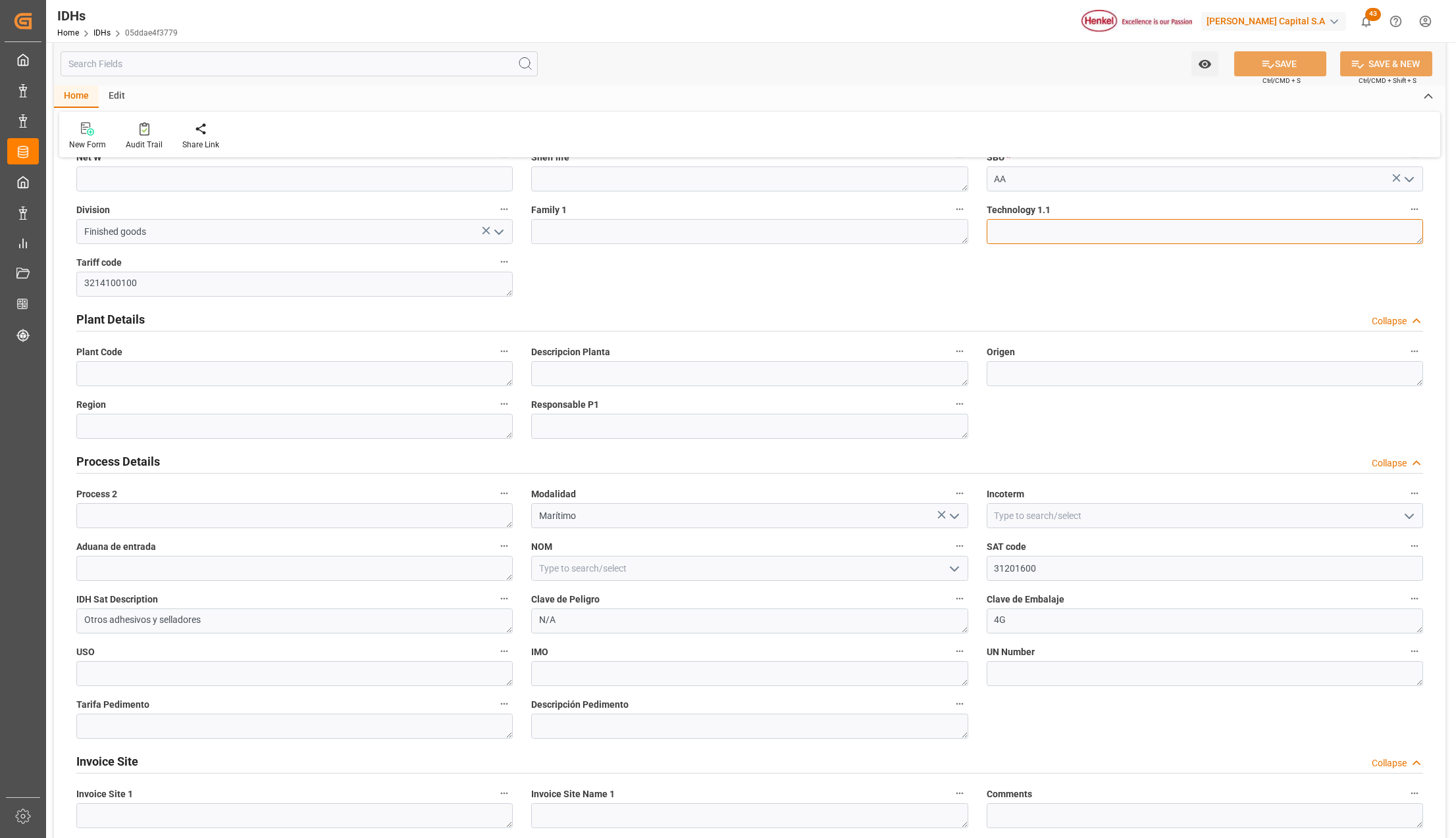
scroll to position [175, 0]
click at [1097, 379] on textarea at bounding box center [1205, 373] width 436 height 25
click at [964, 569] on input at bounding box center [750, 567] width 436 height 25
click at [956, 569] on polyline "open menu" at bounding box center [955, 569] width 8 height 4
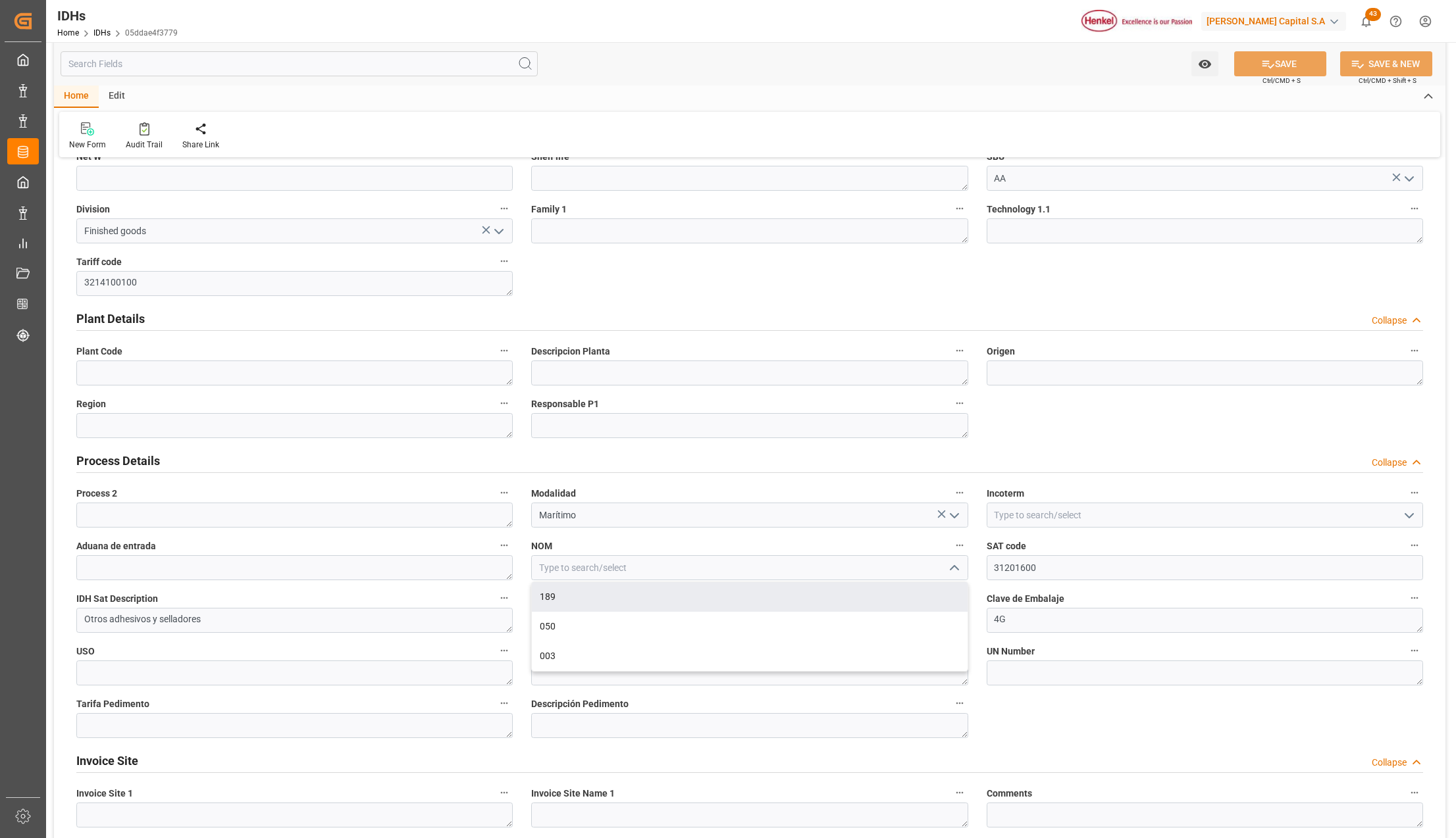
click at [617, 537] on label "NOM" at bounding box center [750, 546] width 436 height 18
click at [952, 537] on button "NOM" at bounding box center [960, 545] width 17 height 17
click at [1123, 701] on div at bounding box center [728, 419] width 1456 height 838
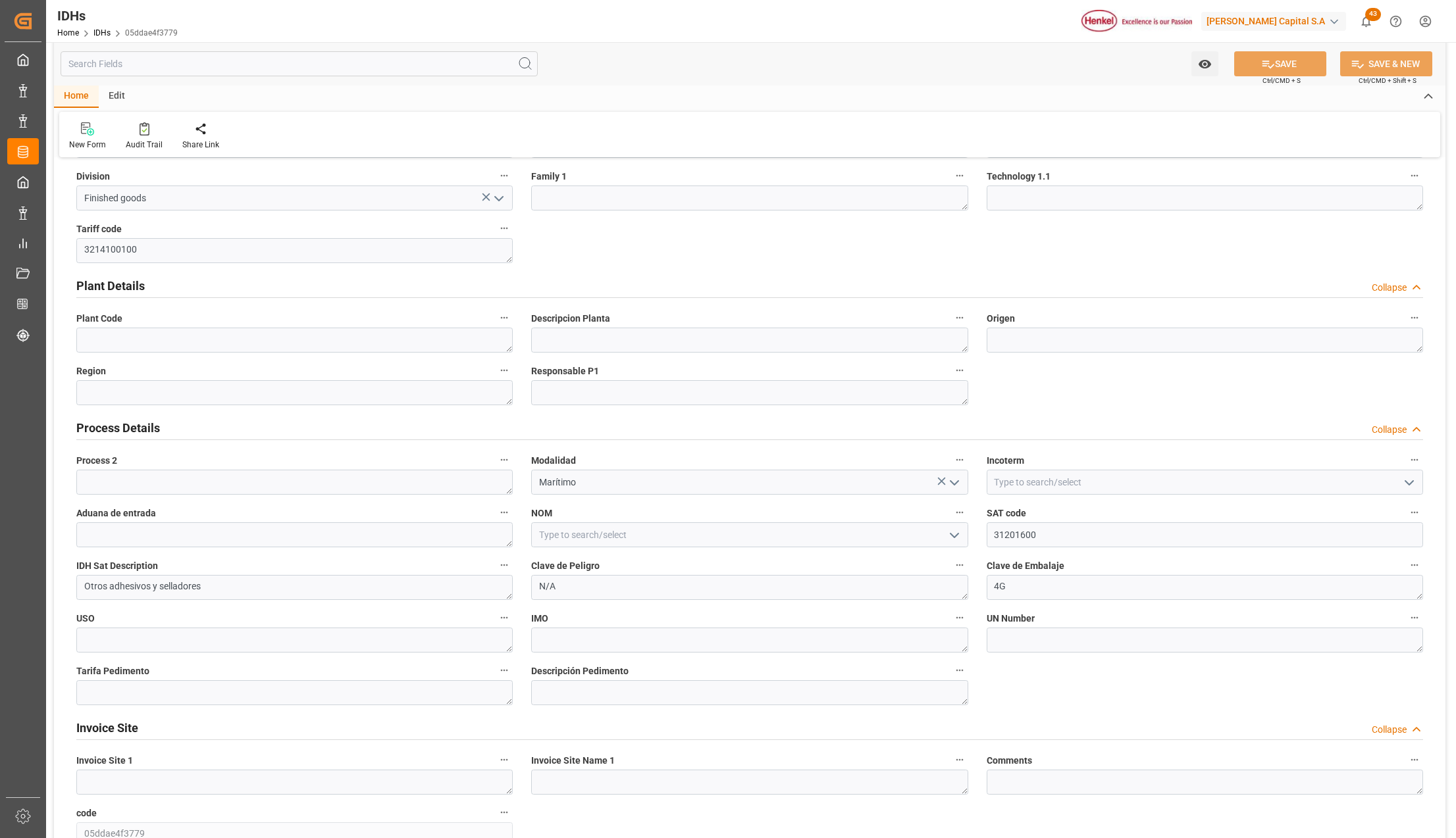
scroll to position [263, 0]
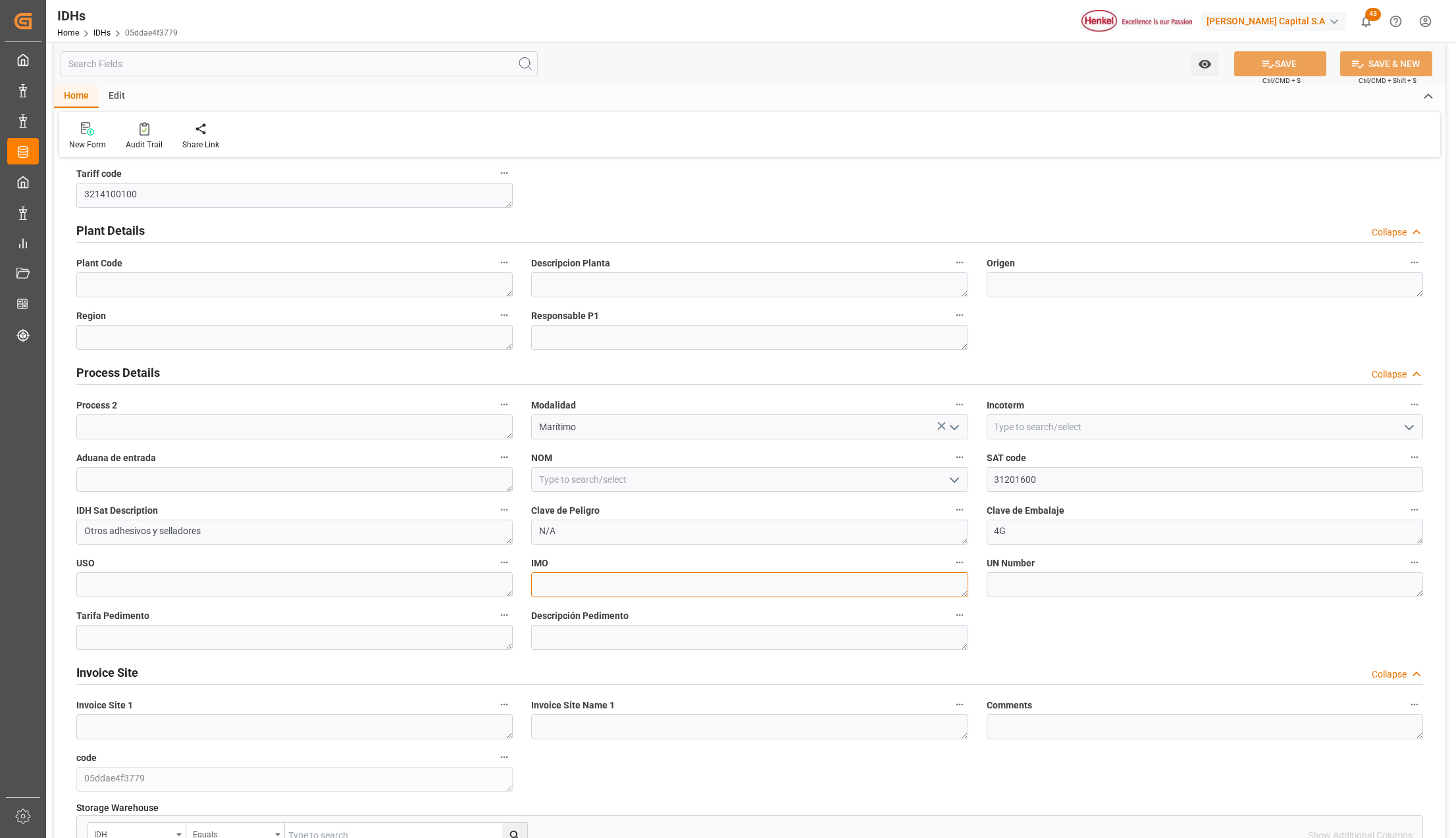
click at [585, 591] on textarea at bounding box center [750, 584] width 436 height 25
type textarea "n"
type textarea "N/A"
click at [380, 642] on textarea at bounding box center [294, 637] width 436 height 25
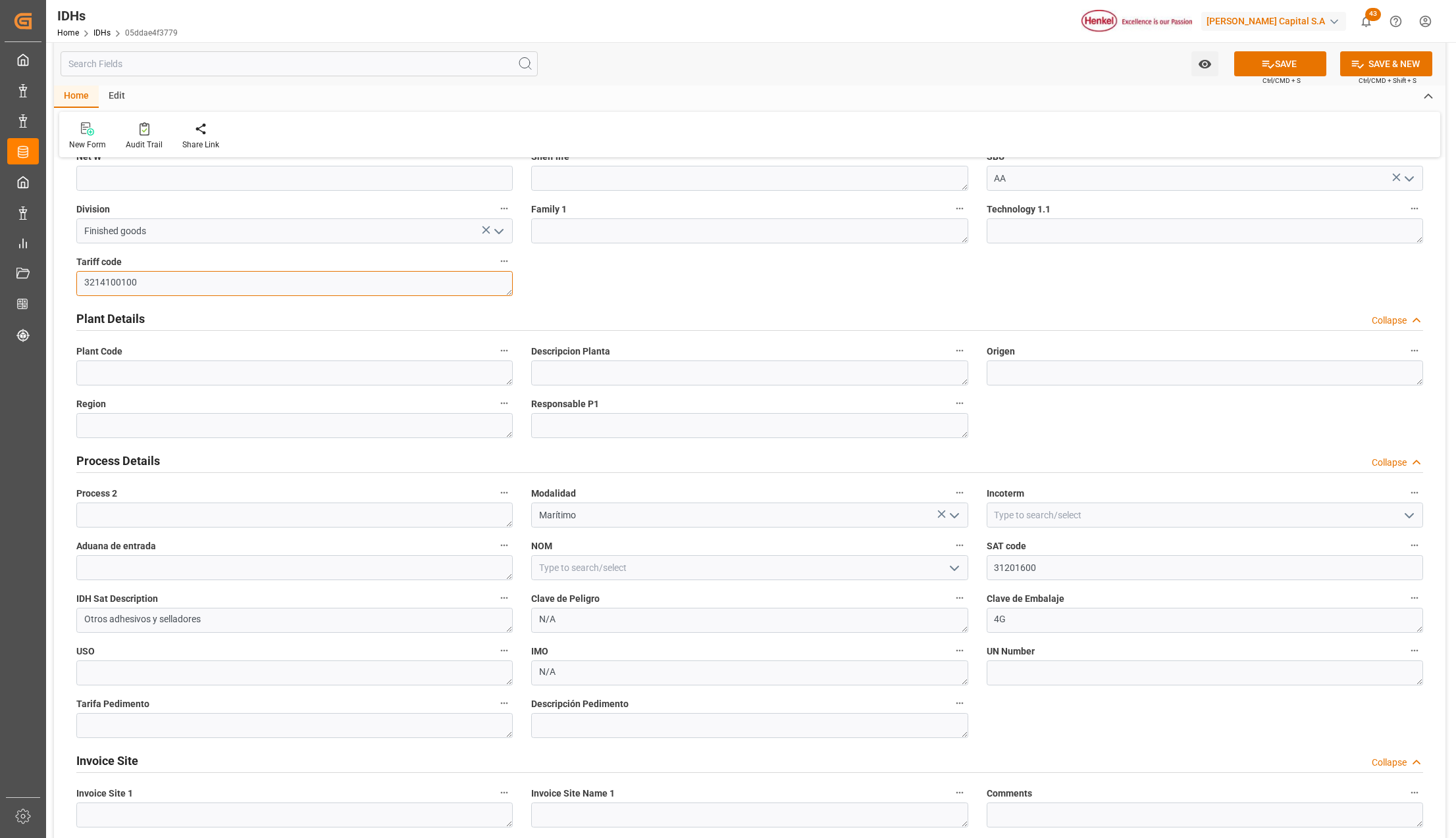
drag, startPoint x: 159, startPoint y: 283, endPoint x: 75, endPoint y: 281, distance: 84.0
click at [75, 281] on div "Tariff code 3214100100" at bounding box center [294, 275] width 455 height 53
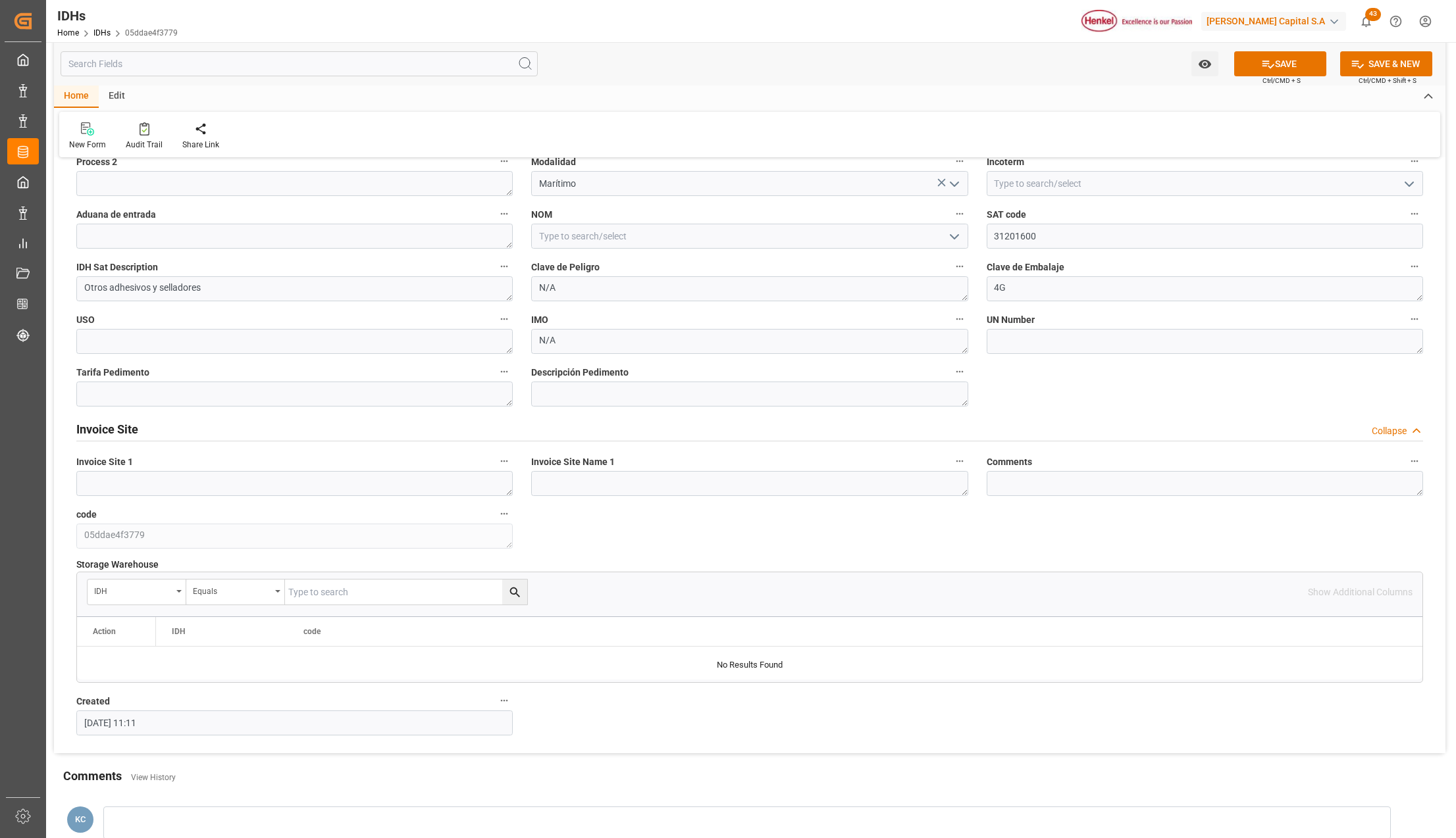
scroll to position [526, 0]
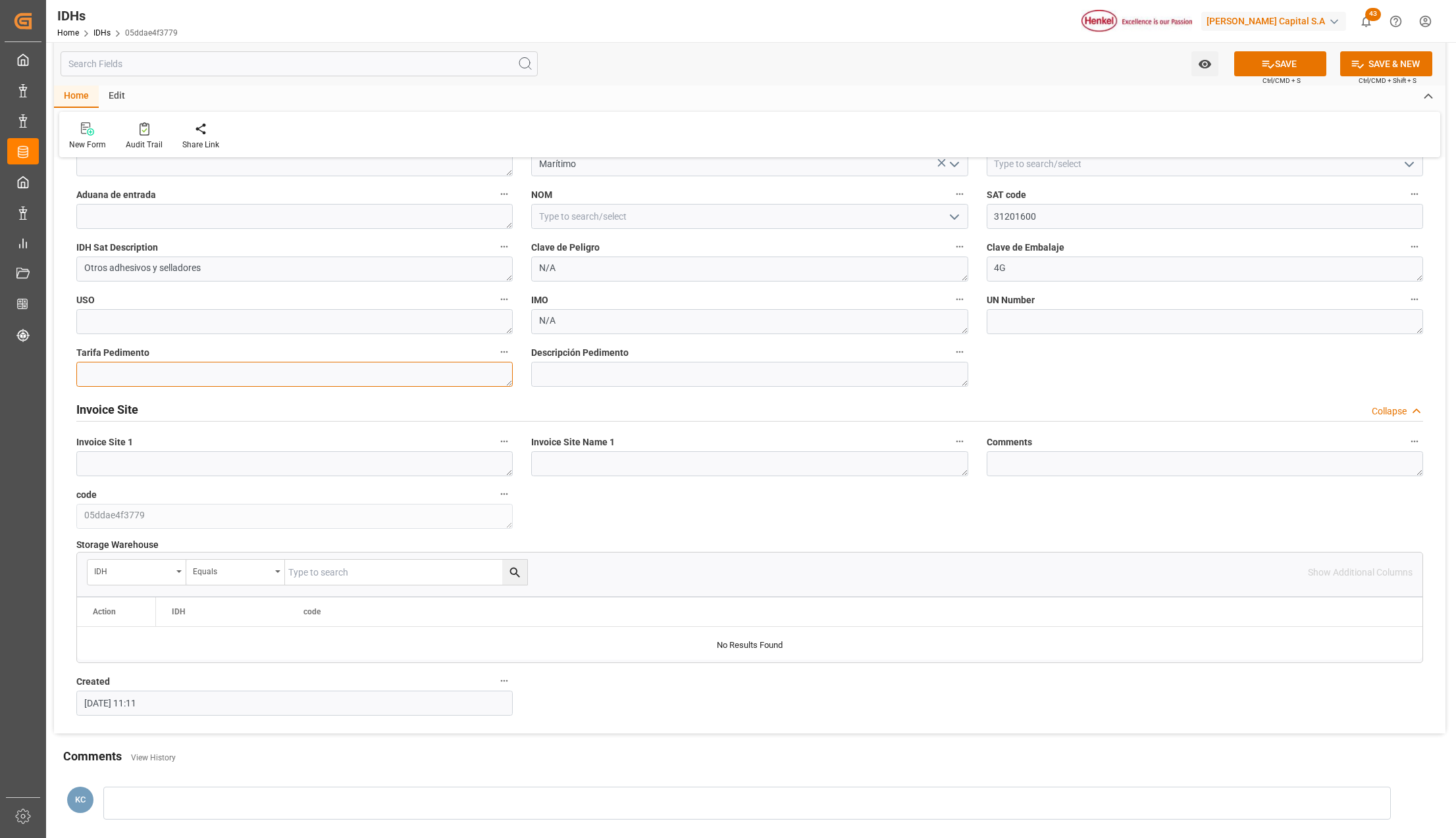
click at [111, 365] on textarea at bounding box center [294, 374] width 436 height 25
paste textarea "3214100100"
type textarea "3214100100"
click at [623, 374] on textarea at bounding box center [750, 374] width 436 height 25
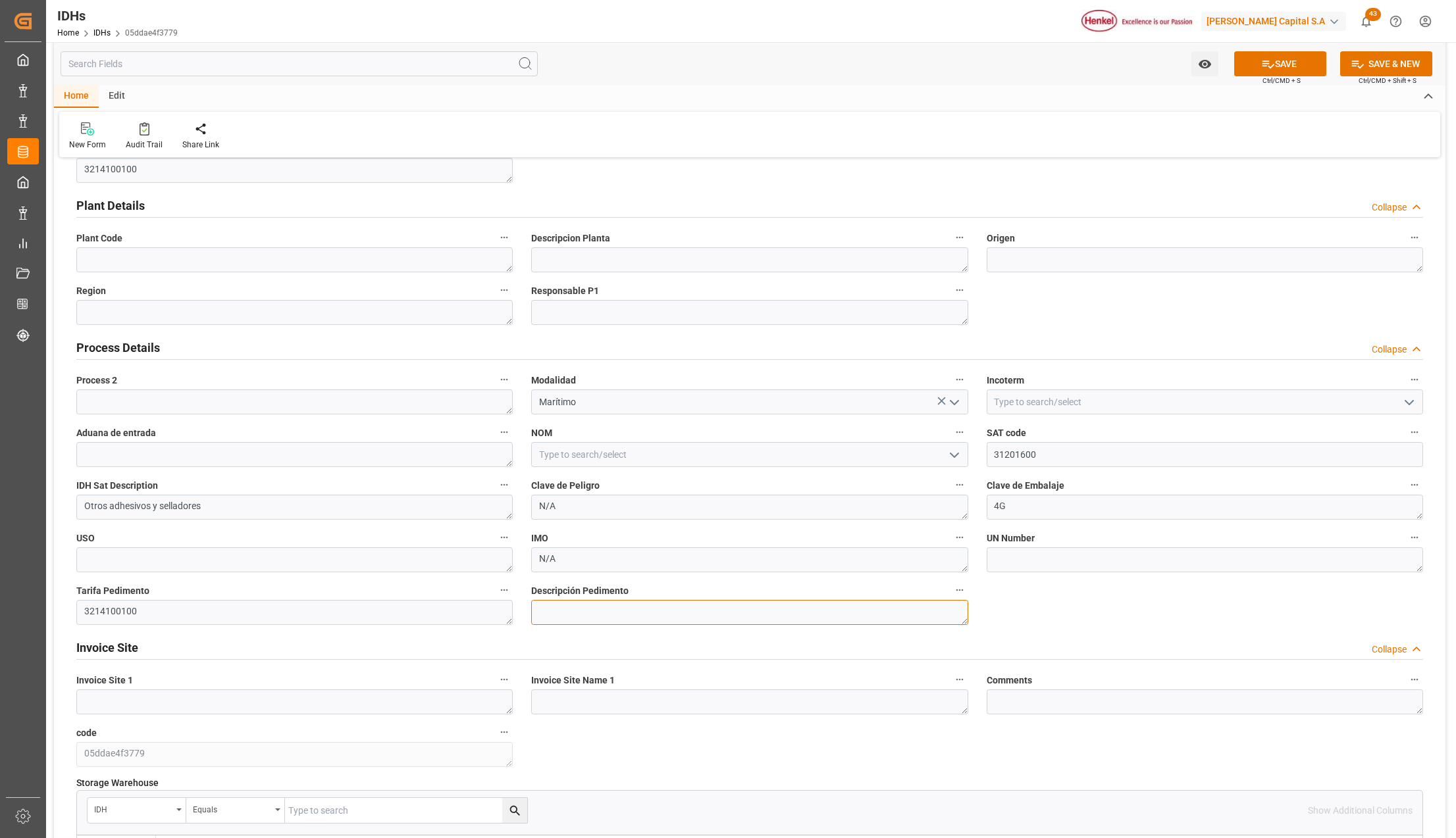
scroll to position [0, 0]
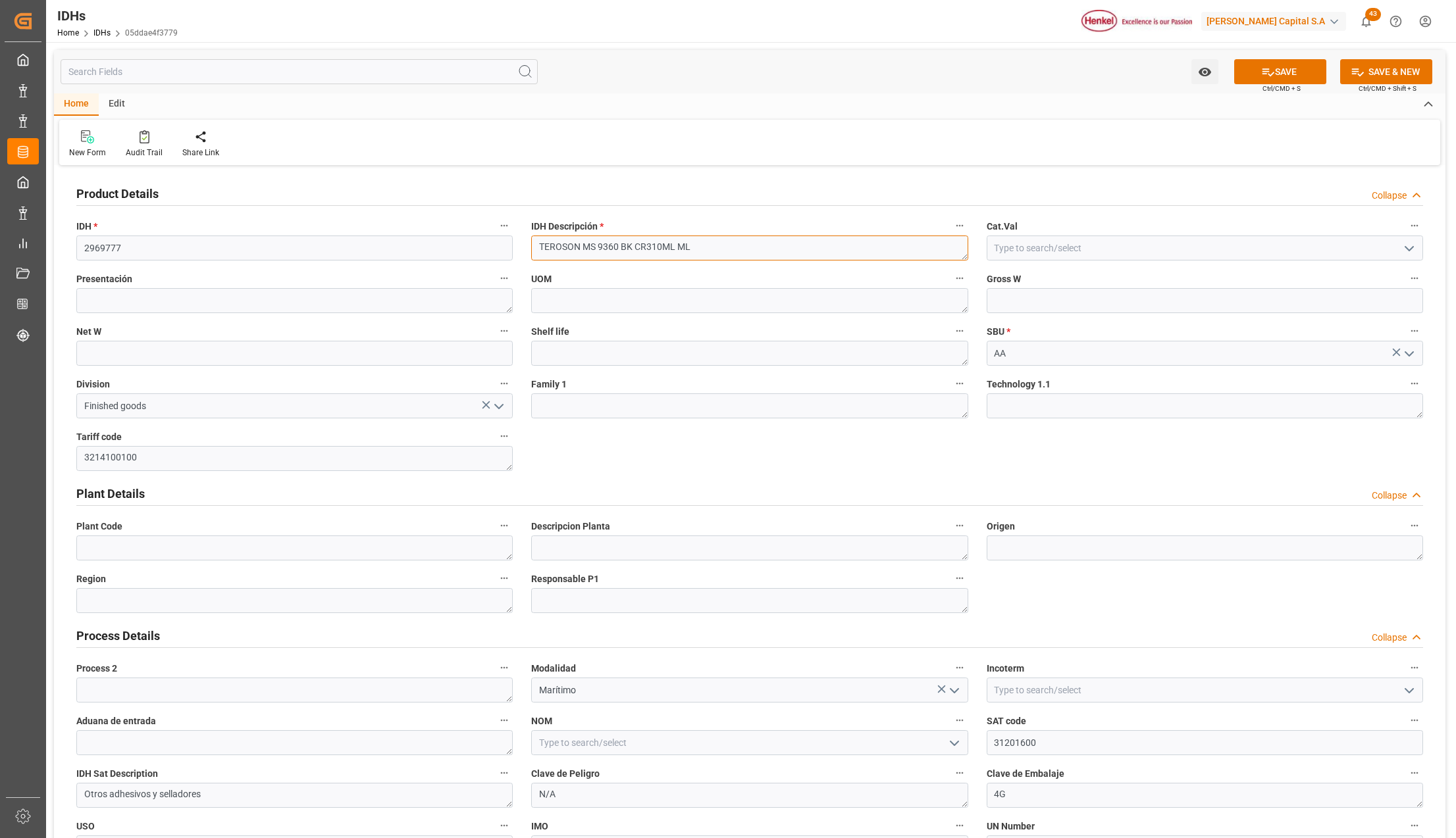
drag, startPoint x: 540, startPoint y: 244, endPoint x: 719, endPoint y: 246, distance: 179.0
click at [719, 246] on textarea "TEROSON MS 9360 BK CR310ML ML" at bounding box center [750, 248] width 436 height 25
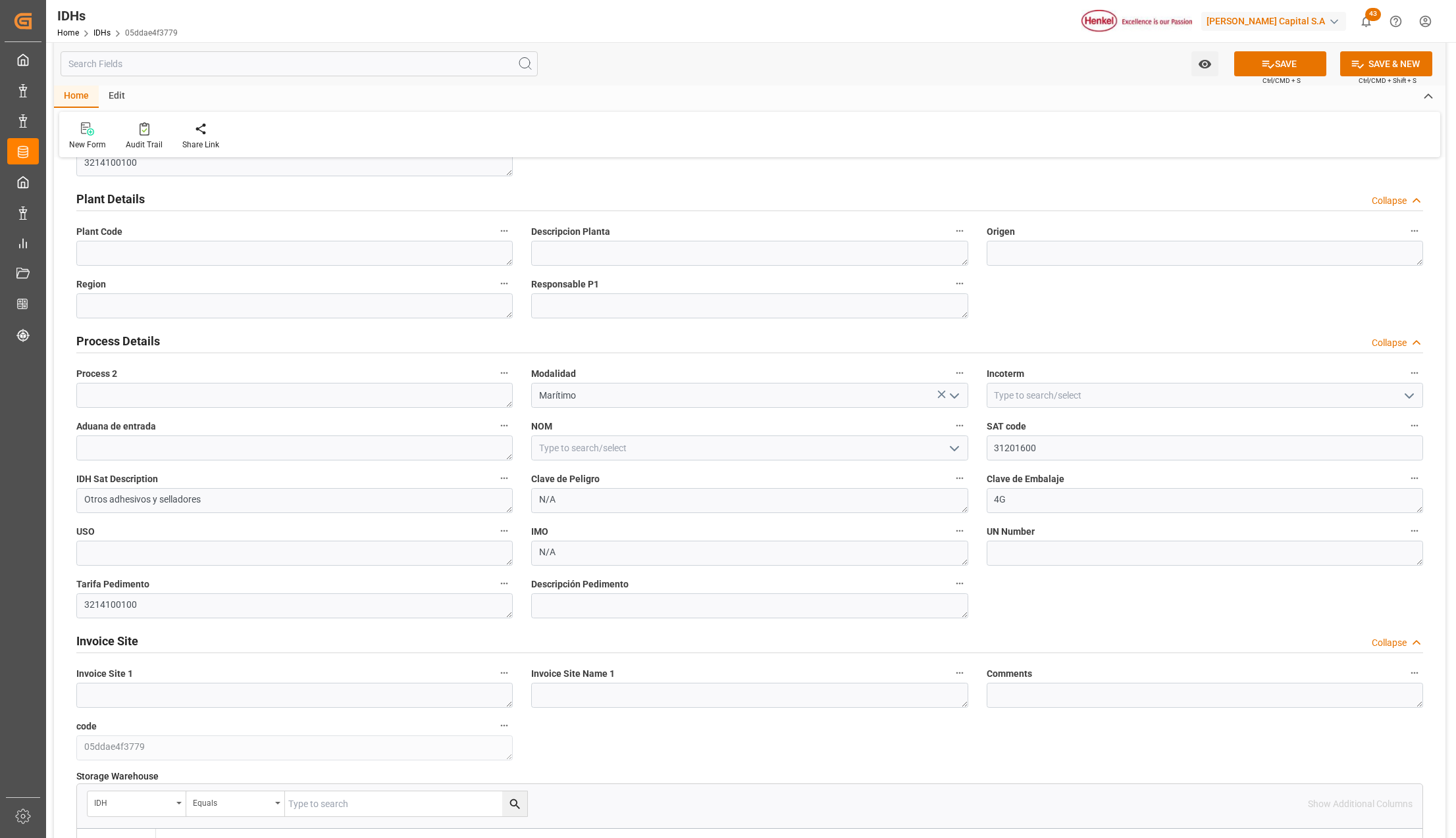
scroll to position [351, 0]
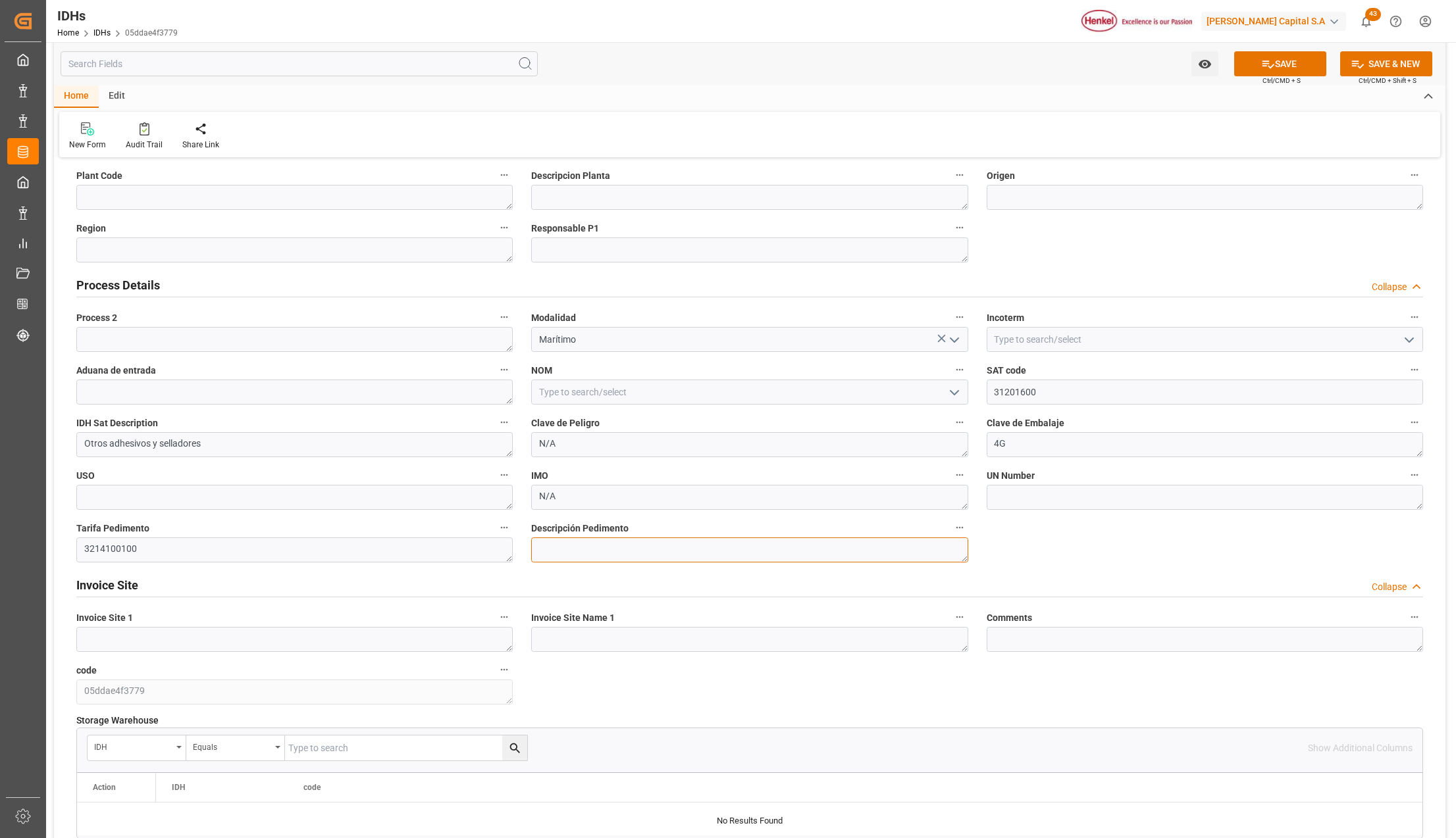
click at [560, 553] on textarea at bounding box center [750, 550] width 436 height 25
paste textarea "TEROSON MS 9360 BK CR310ML ML"
drag, startPoint x: 715, startPoint y: 553, endPoint x: 533, endPoint y: 559, distance: 182.1
click at [533, 550] on textarea "TEROSON MS 9360 BK CR310ML ML (" at bounding box center [750, 550] width 436 height 25
paste textarea "(ADHESIVO Y SELLANTE)"
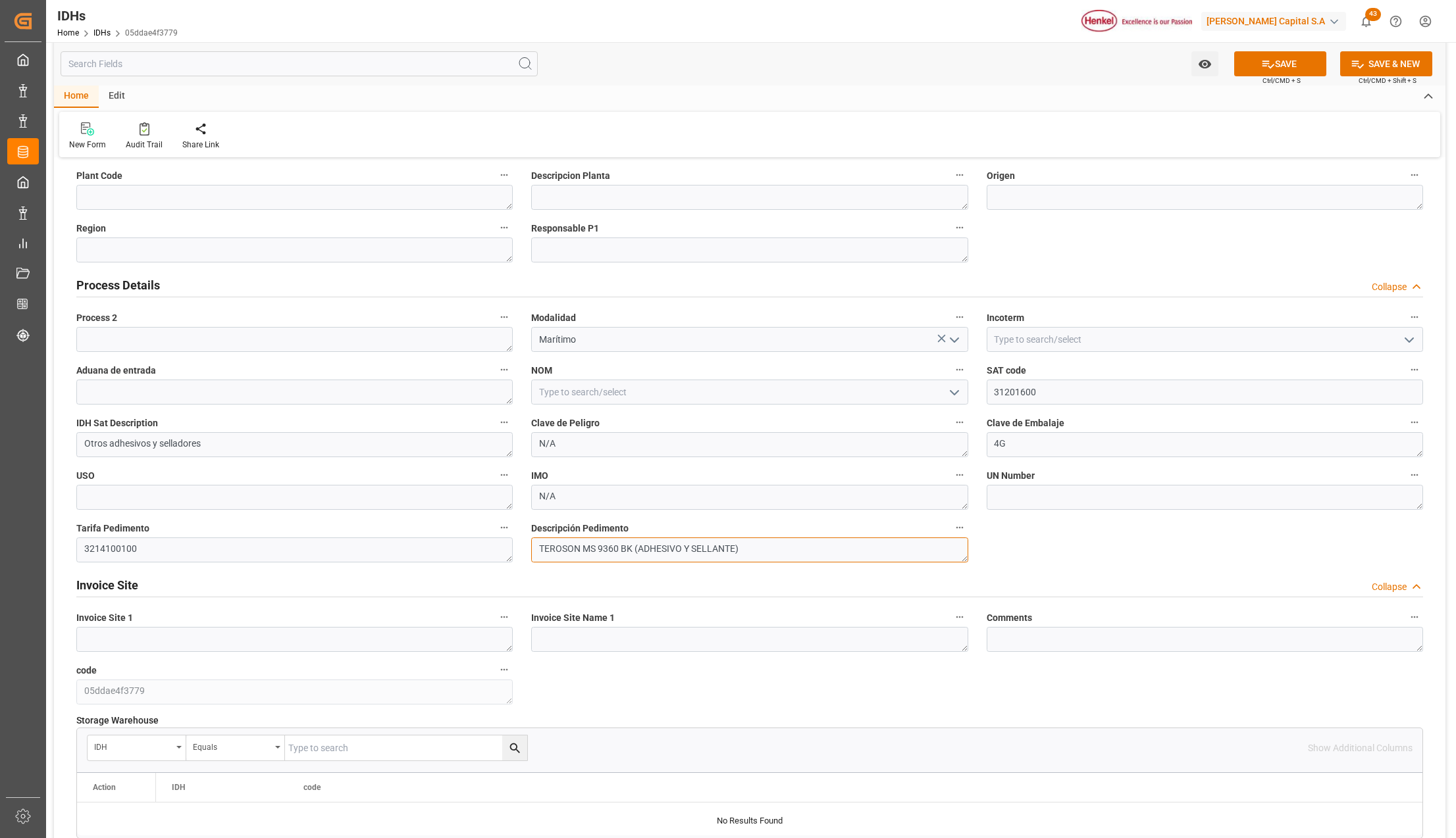
type textarea "TEROSON MS 9360 BK (ADHESIVO Y SELLANTE)"
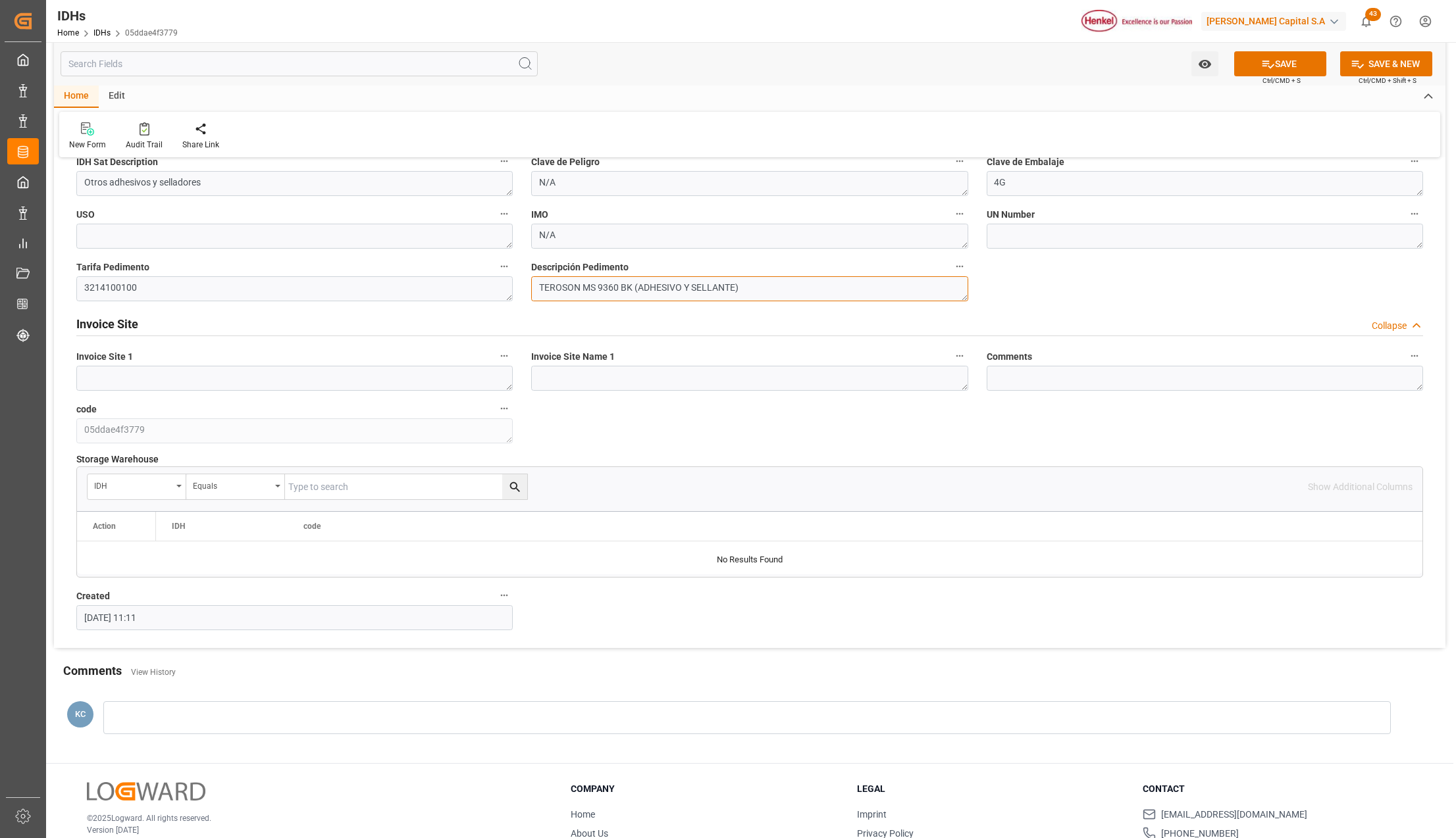
scroll to position [614, 0]
click at [1288, 54] on button "SAVE" at bounding box center [1280, 63] width 92 height 25
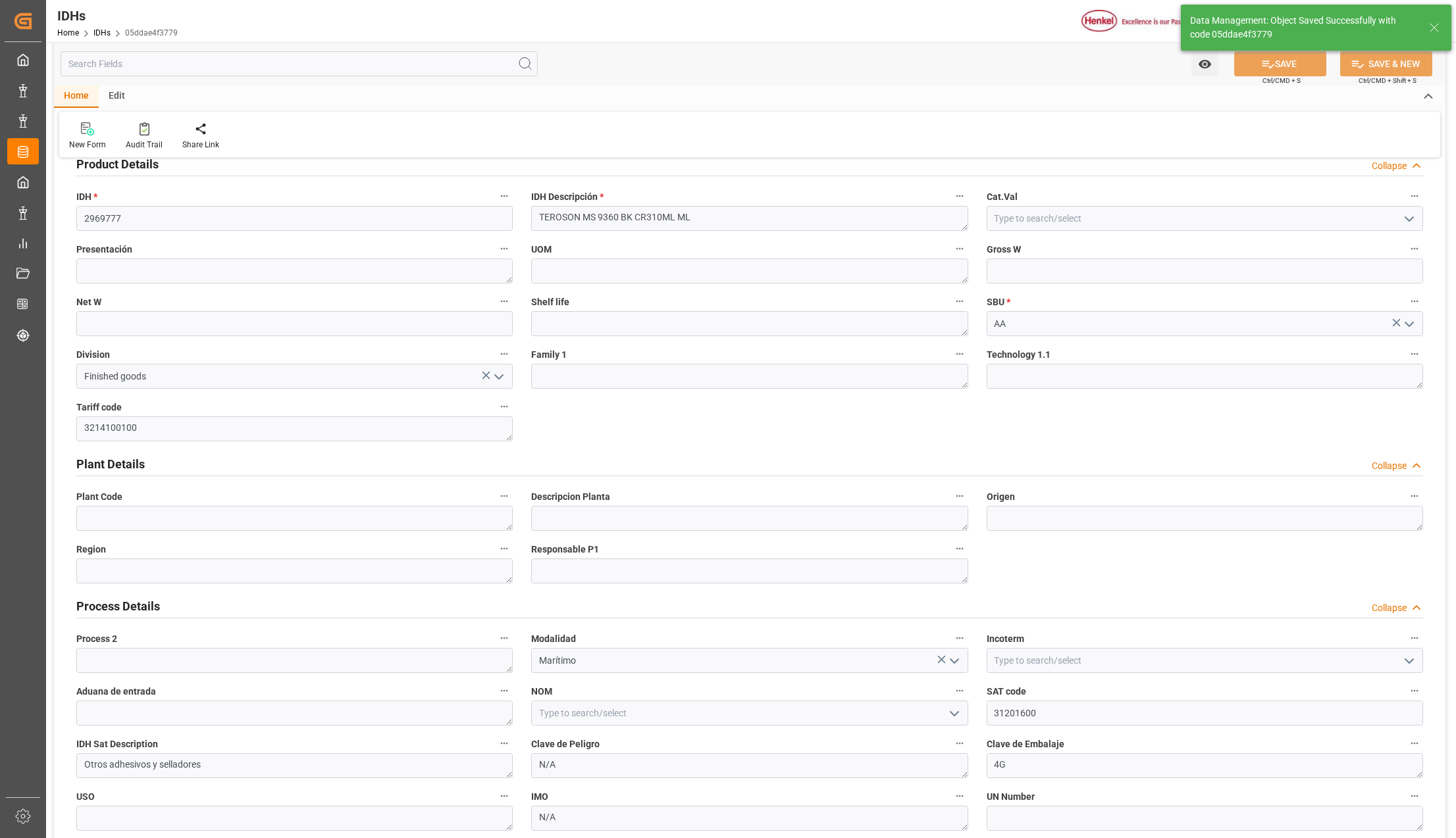
scroll to position [0, 0]
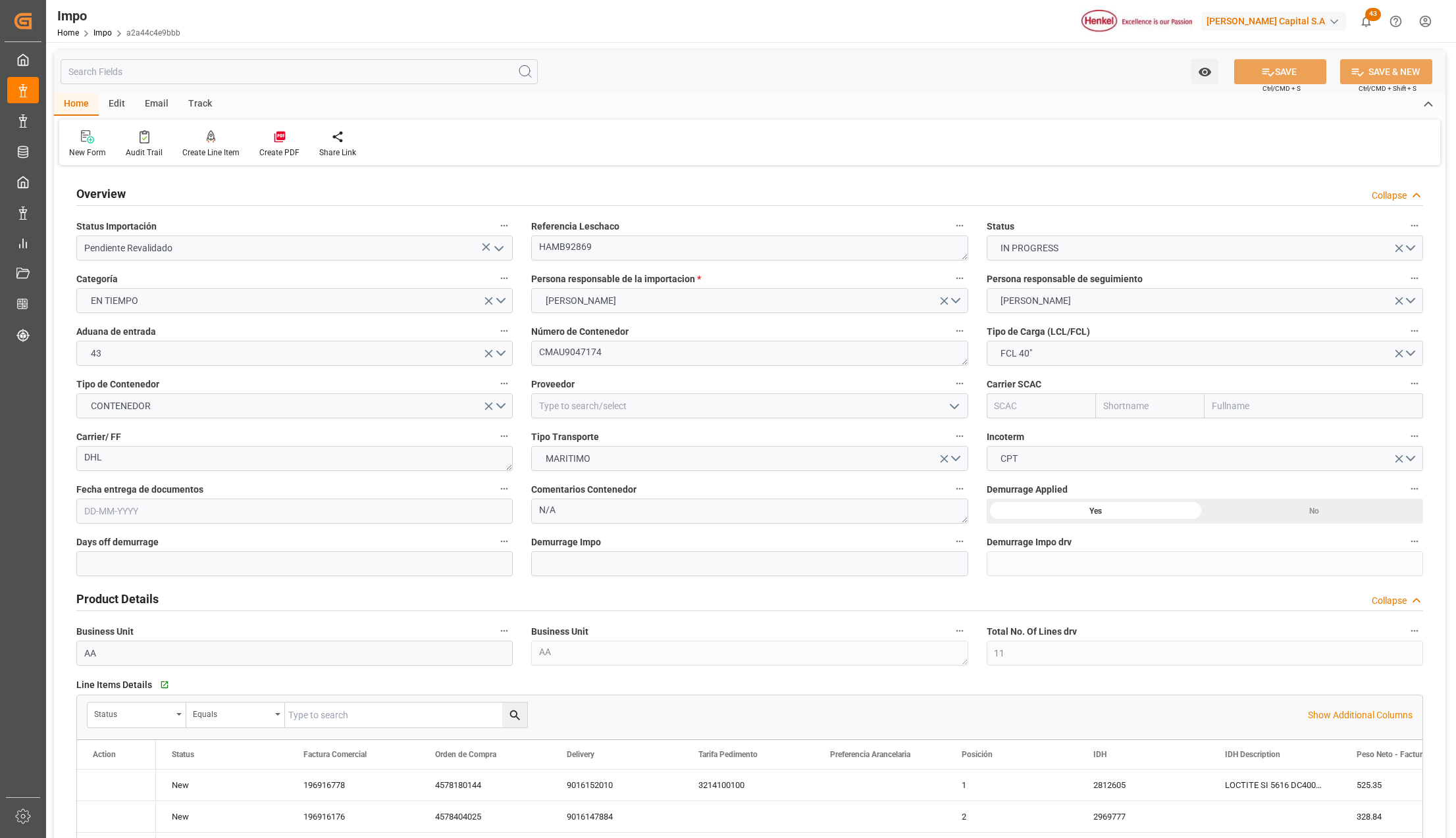
type input "11"
type input "50"
type input "23"
type input "[DATE]"
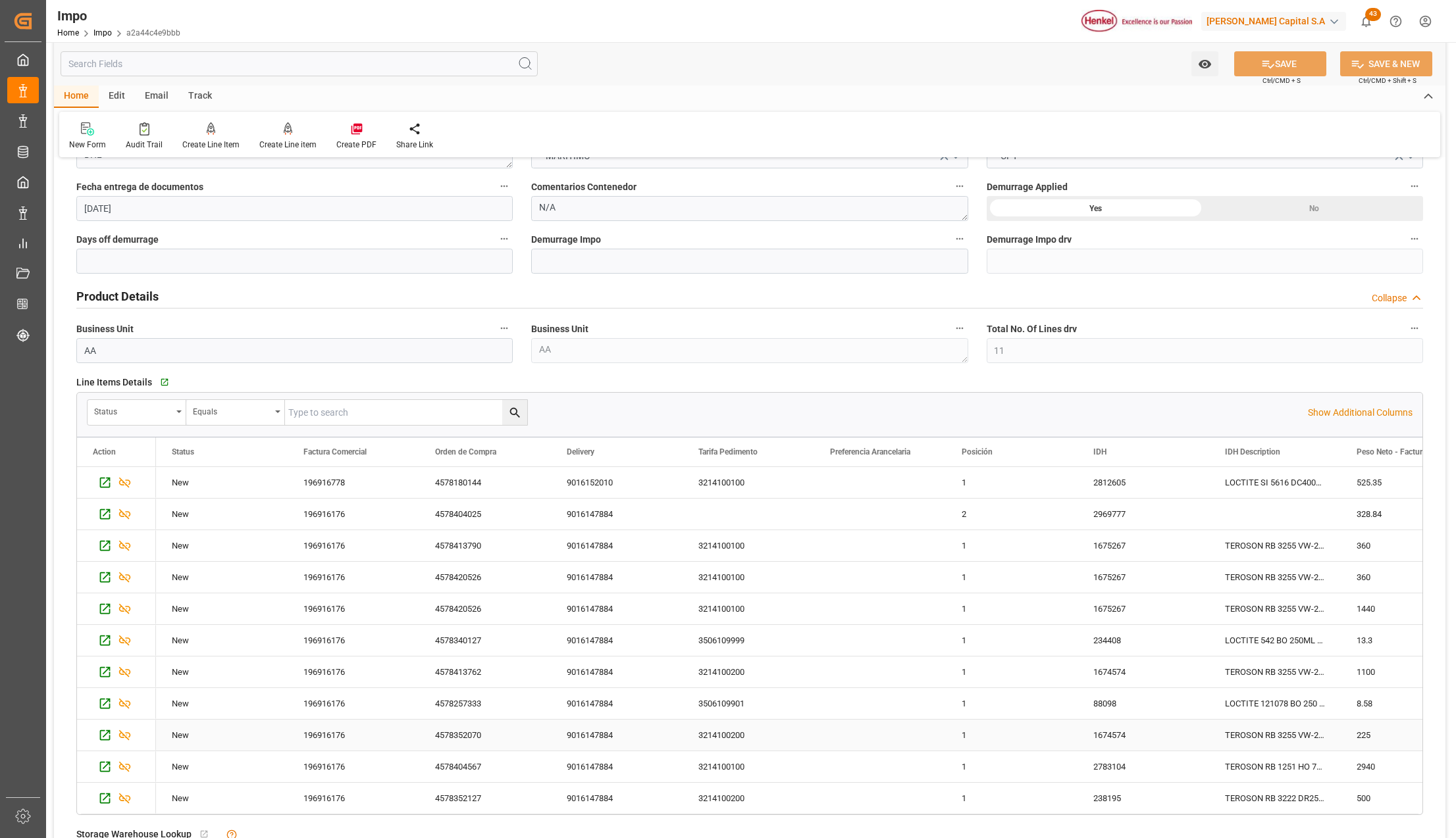
scroll to position [438, 0]
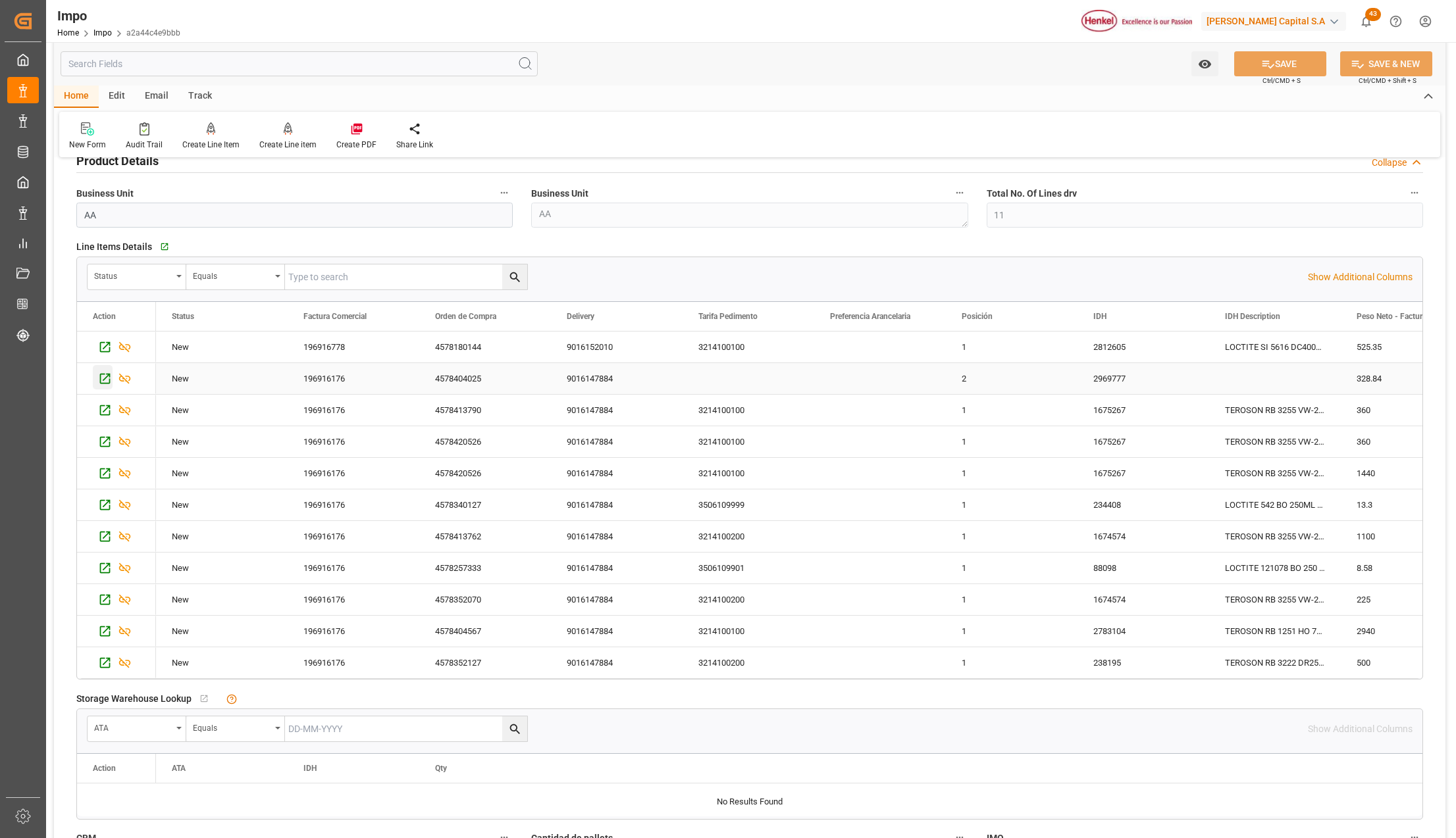
click at [104, 377] on icon "Press SPACE to select this row." at bounding box center [105, 378] width 14 height 14
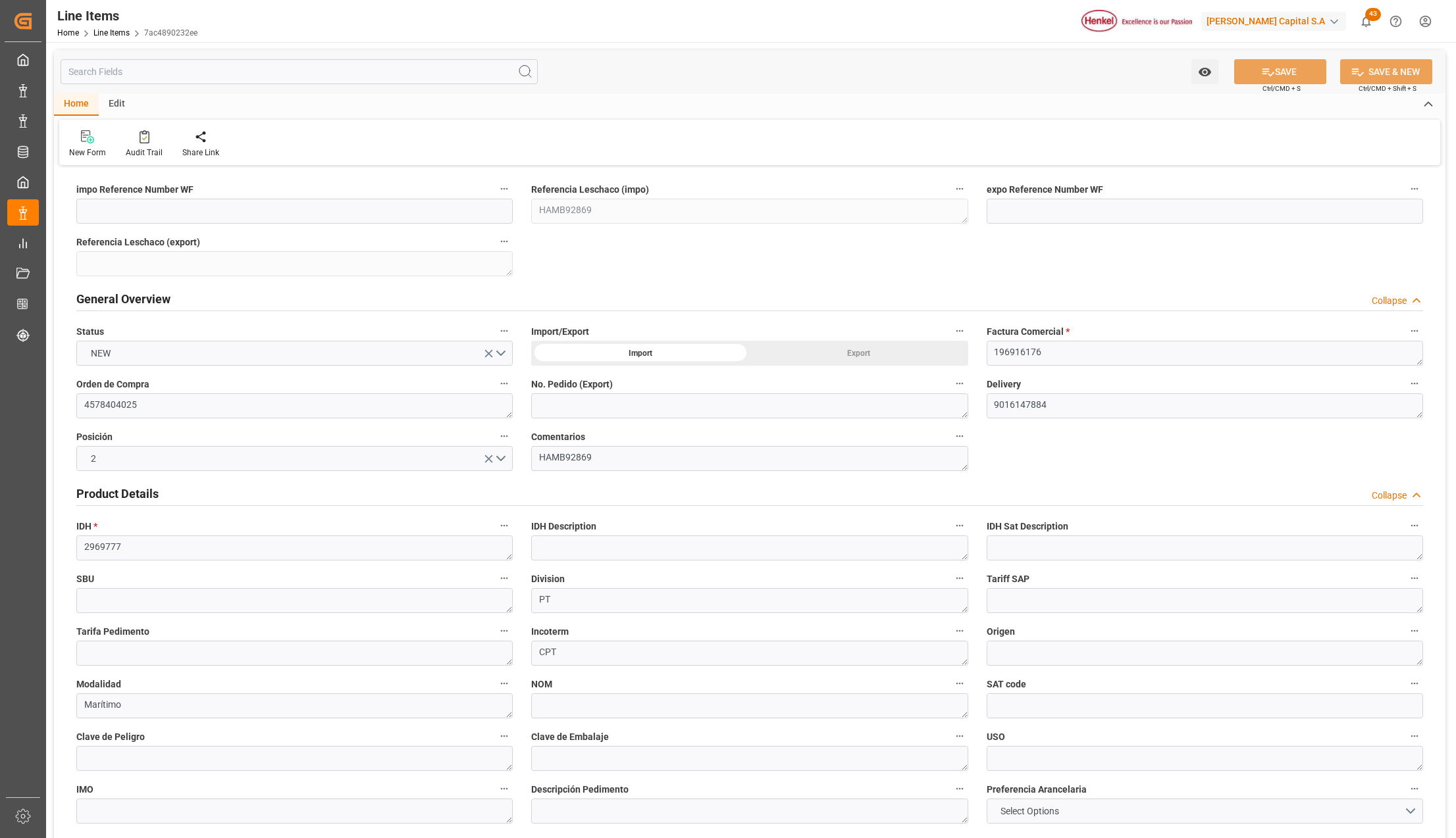
type input "380.36"
type input "67"
type input "[DATE] 11:17"
click at [1052, 350] on textarea "196916176" at bounding box center [1205, 353] width 436 height 25
type textarea "19691617"
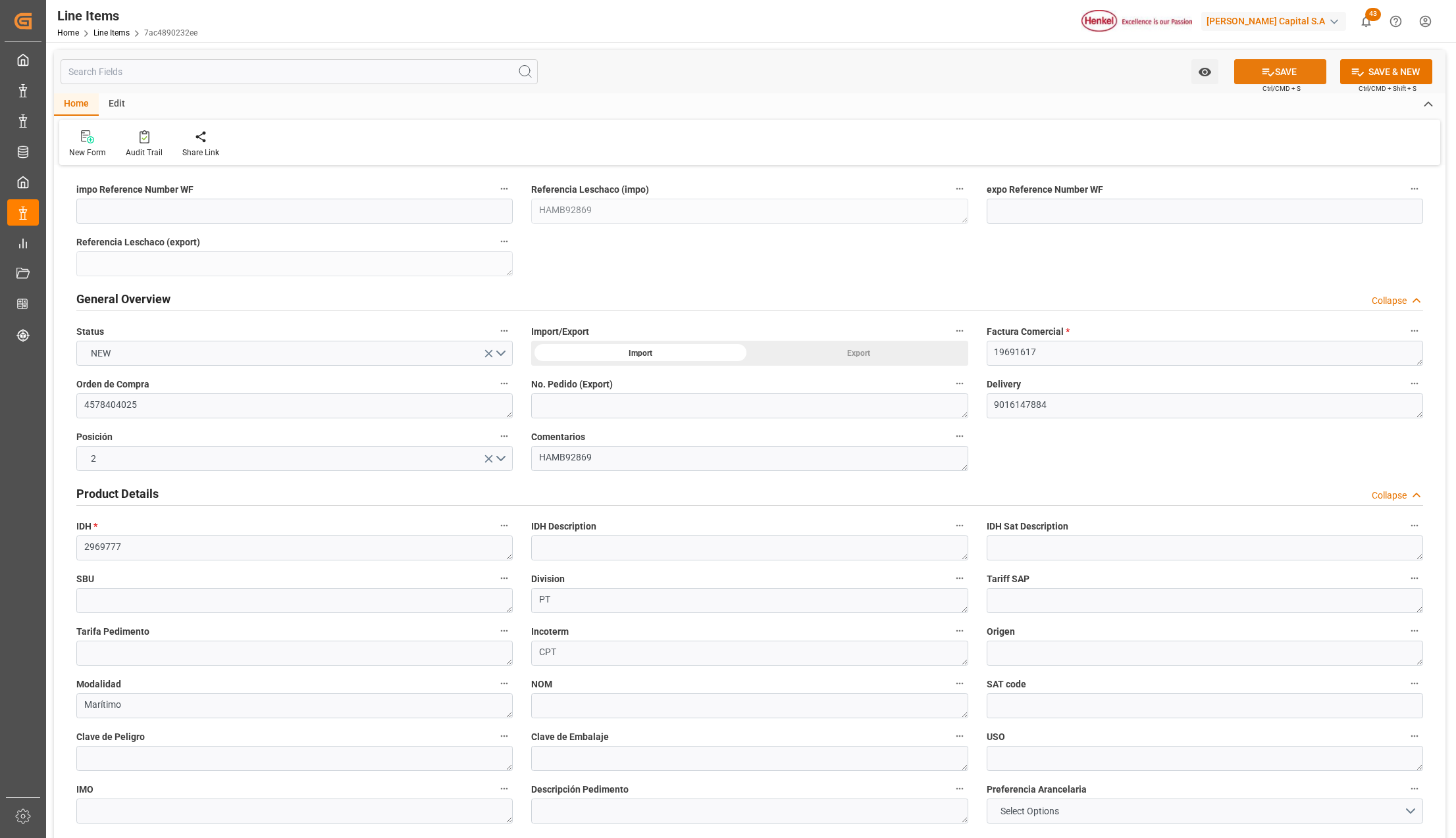
click at [1249, 73] on button "SAVE" at bounding box center [1280, 71] width 92 height 25
click at [1057, 349] on textarea "19691617" at bounding box center [1205, 353] width 436 height 25
type textarea "TEROSON MS 9360 BK CR310ML ML"
type textarea "AA"
type textarea "Finished goods"
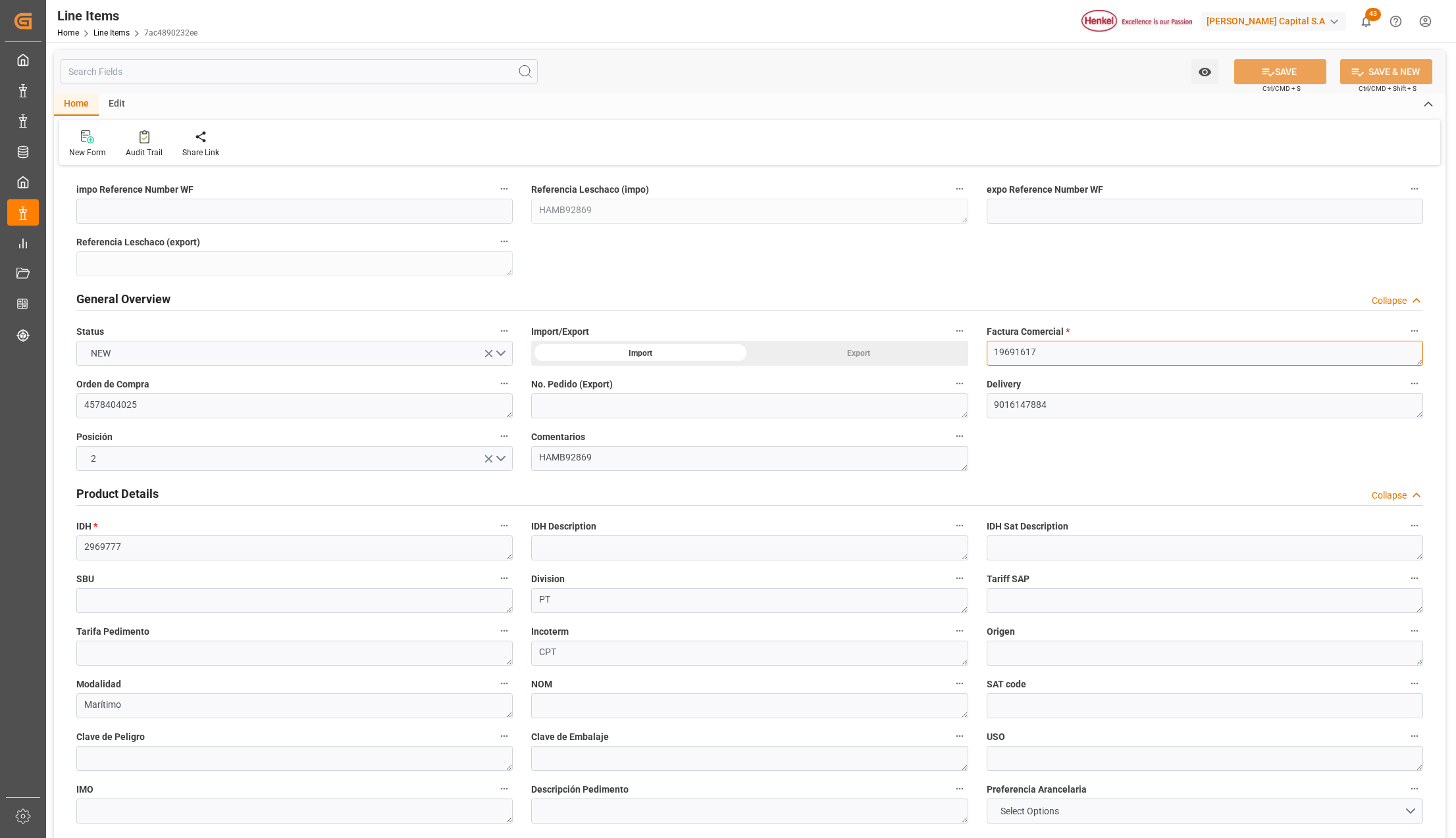
type textarea "3214100100"
type input "31201600"
type textarea "N/A"
type textarea "4G"
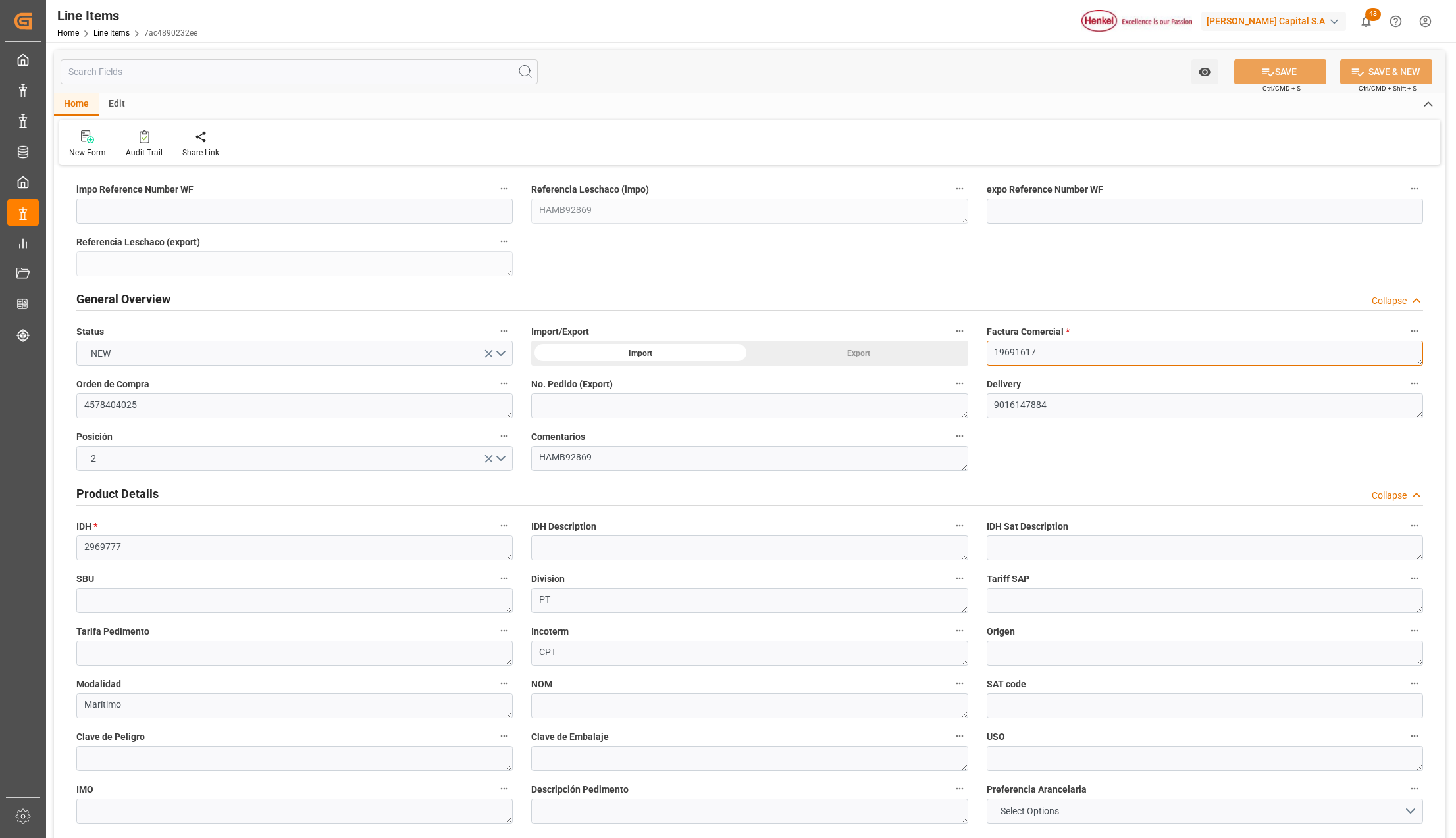
type textarea "N/A"
type textarea "TEROSON MS 9360 BK (ADHESIVO Y SELLANTE)"
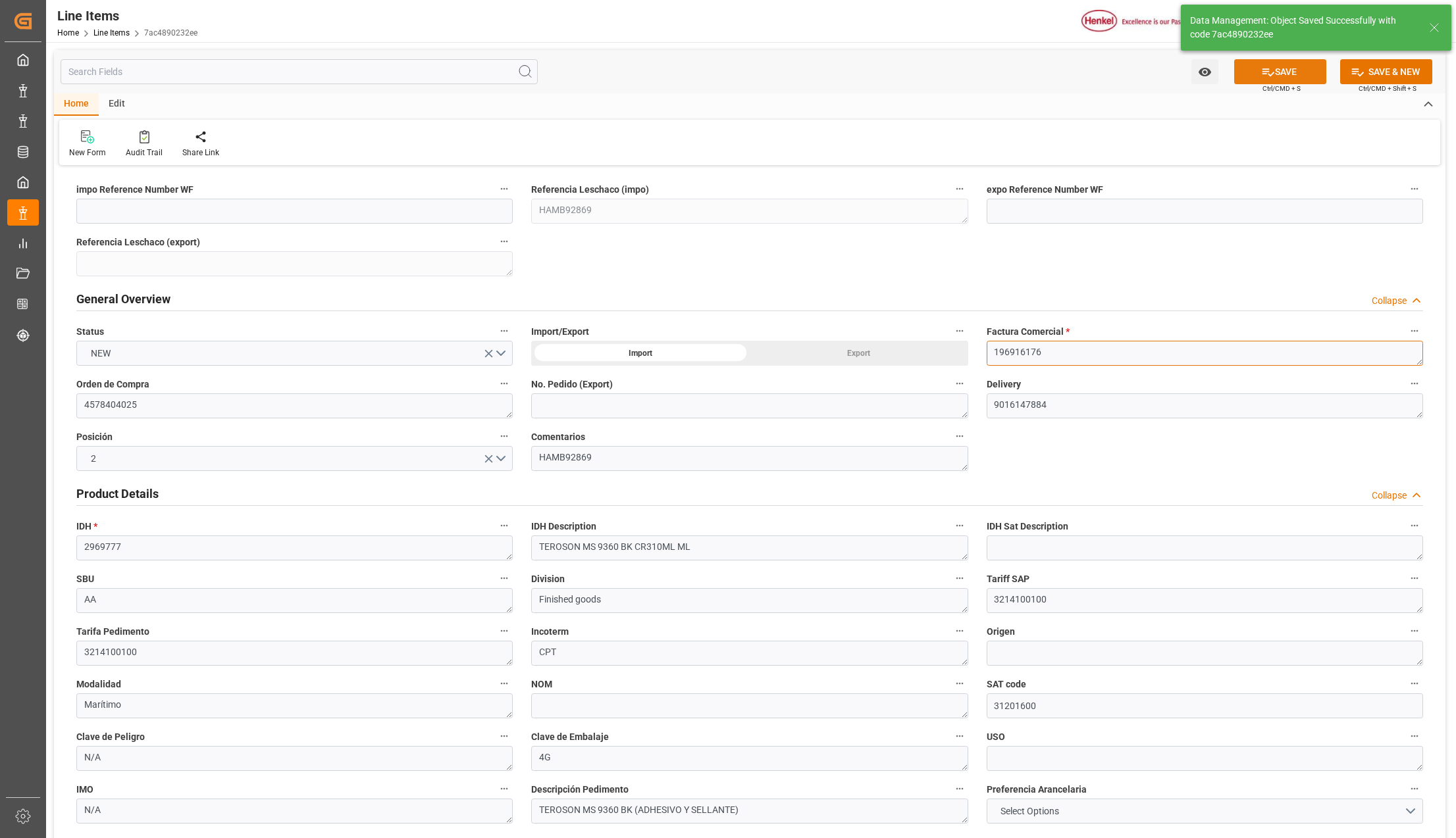
type textarea "196916176"
click at [1278, 69] on button "SAVE" at bounding box center [1280, 71] width 92 height 25
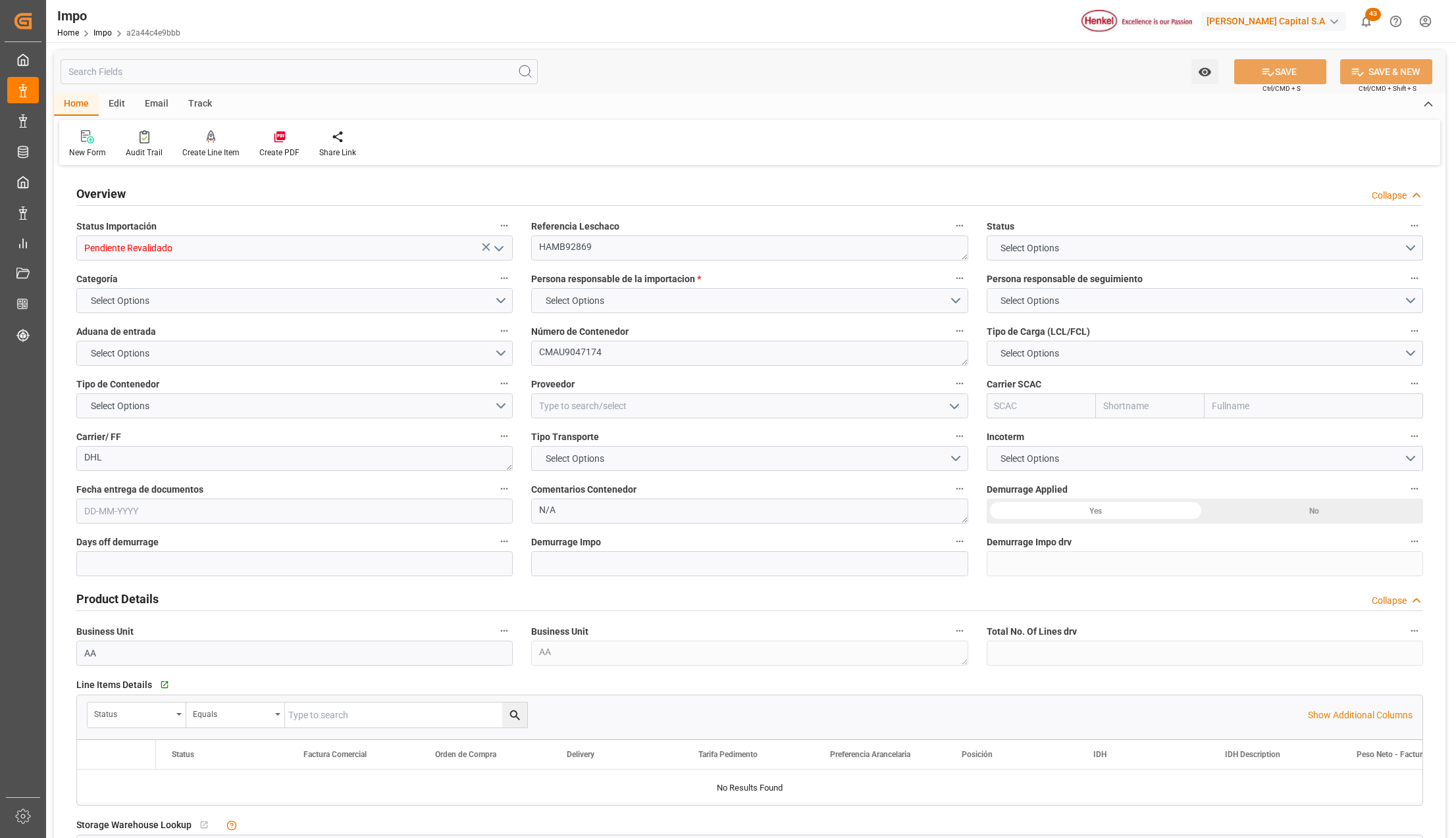
type input "11"
type input "50"
type input "23"
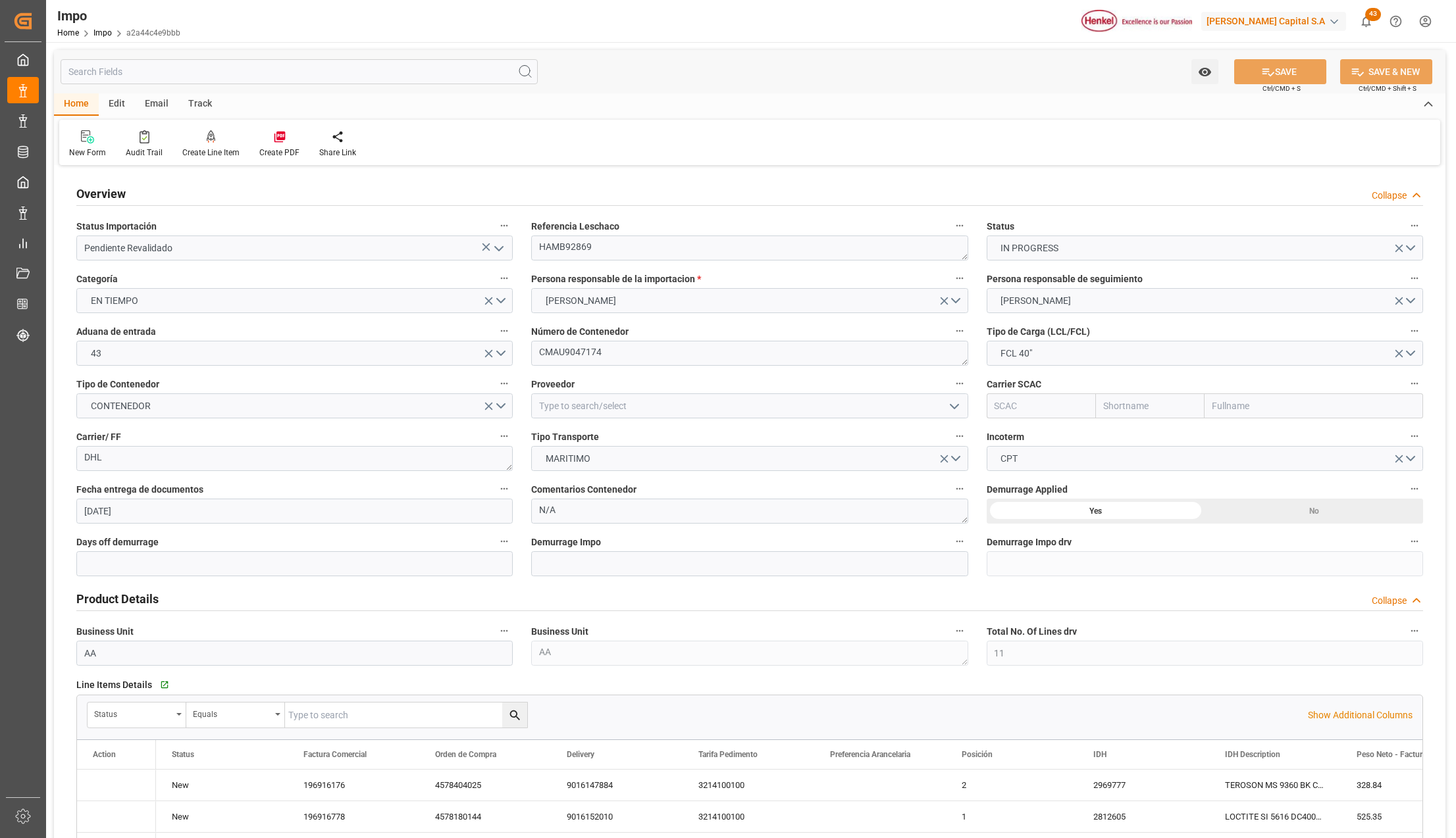
type input "[DATE]"
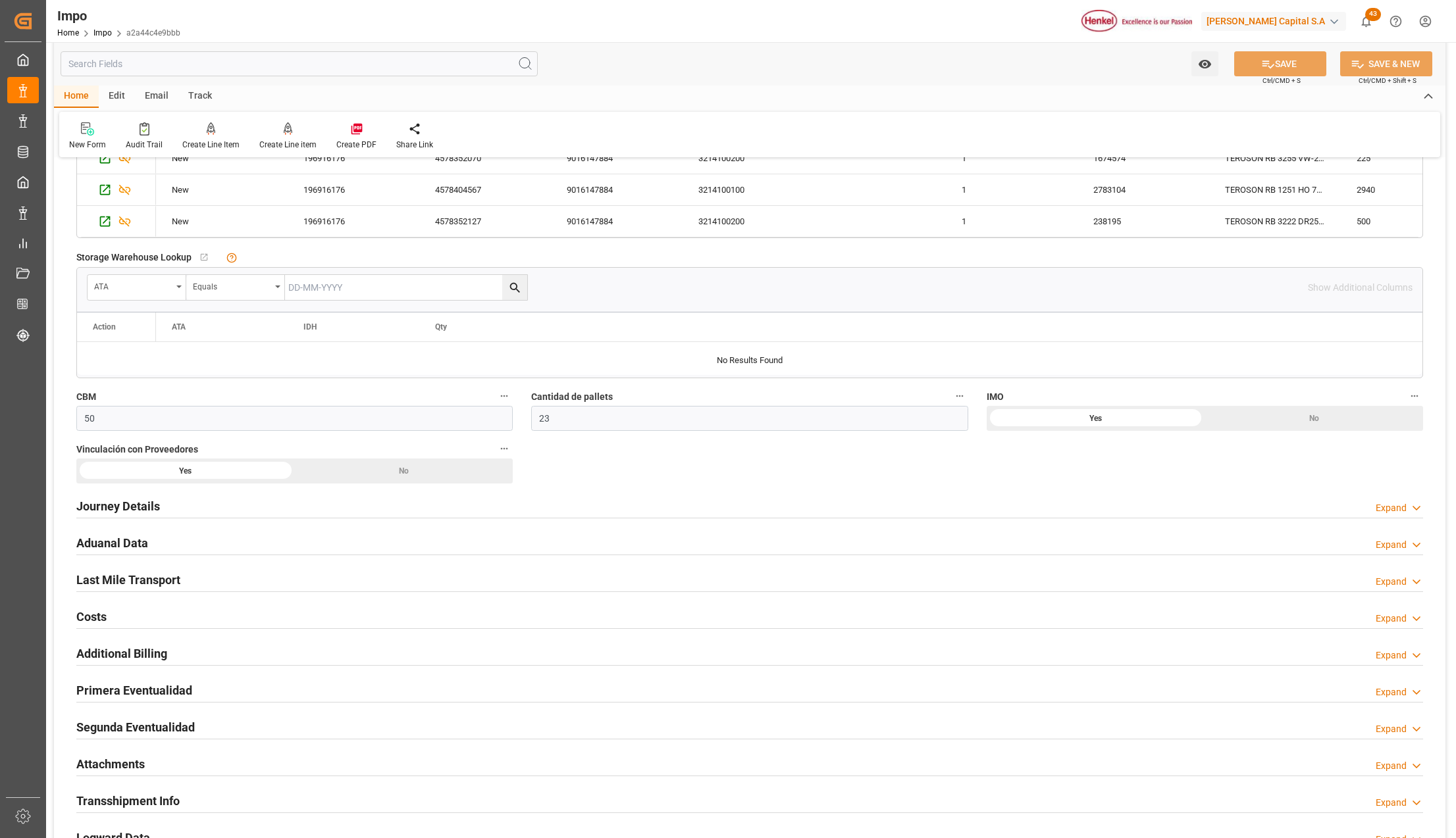
scroll to position [1053, 0]
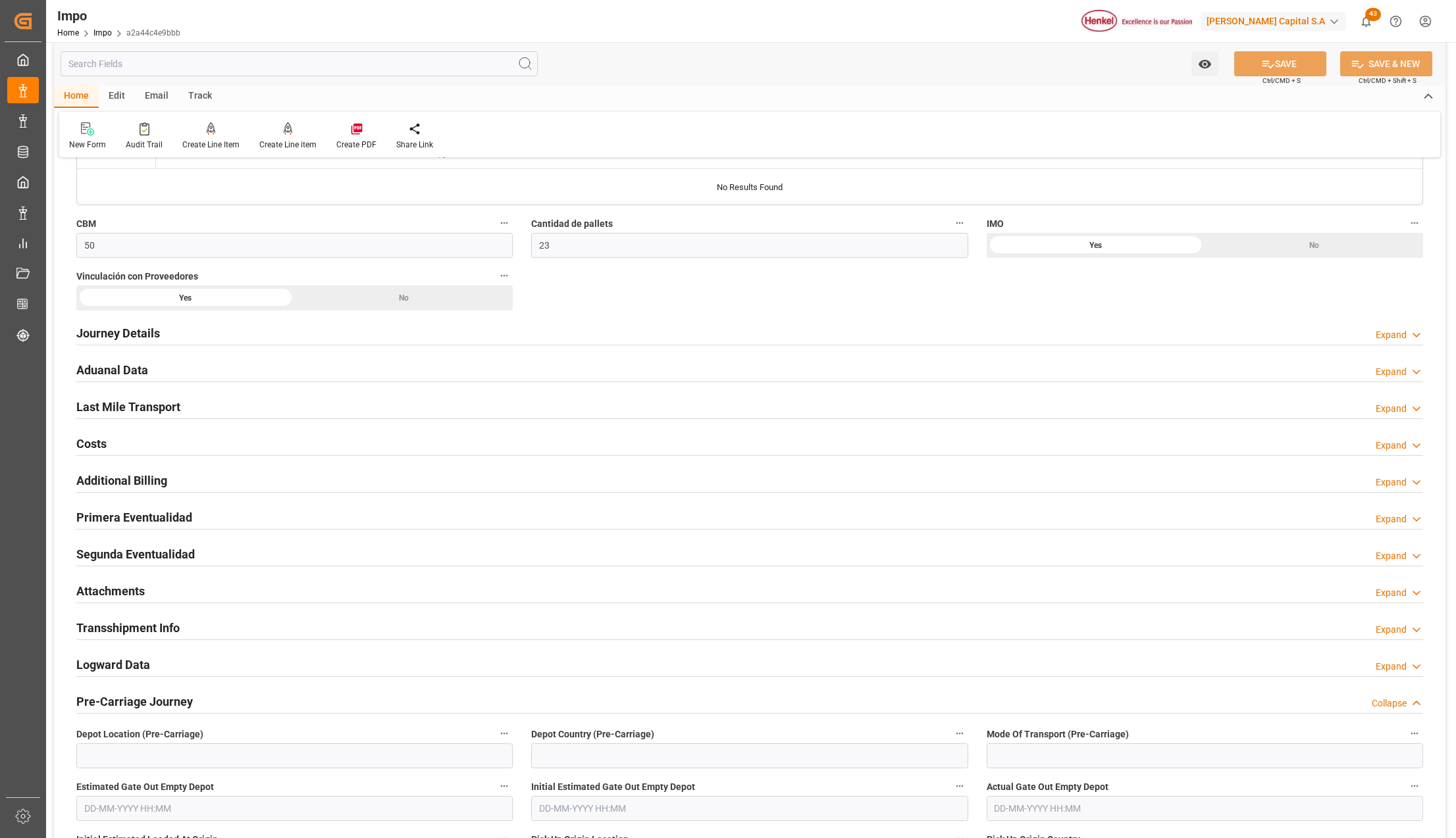
click at [109, 591] on h2 "Attachments" at bounding box center [110, 591] width 69 height 18
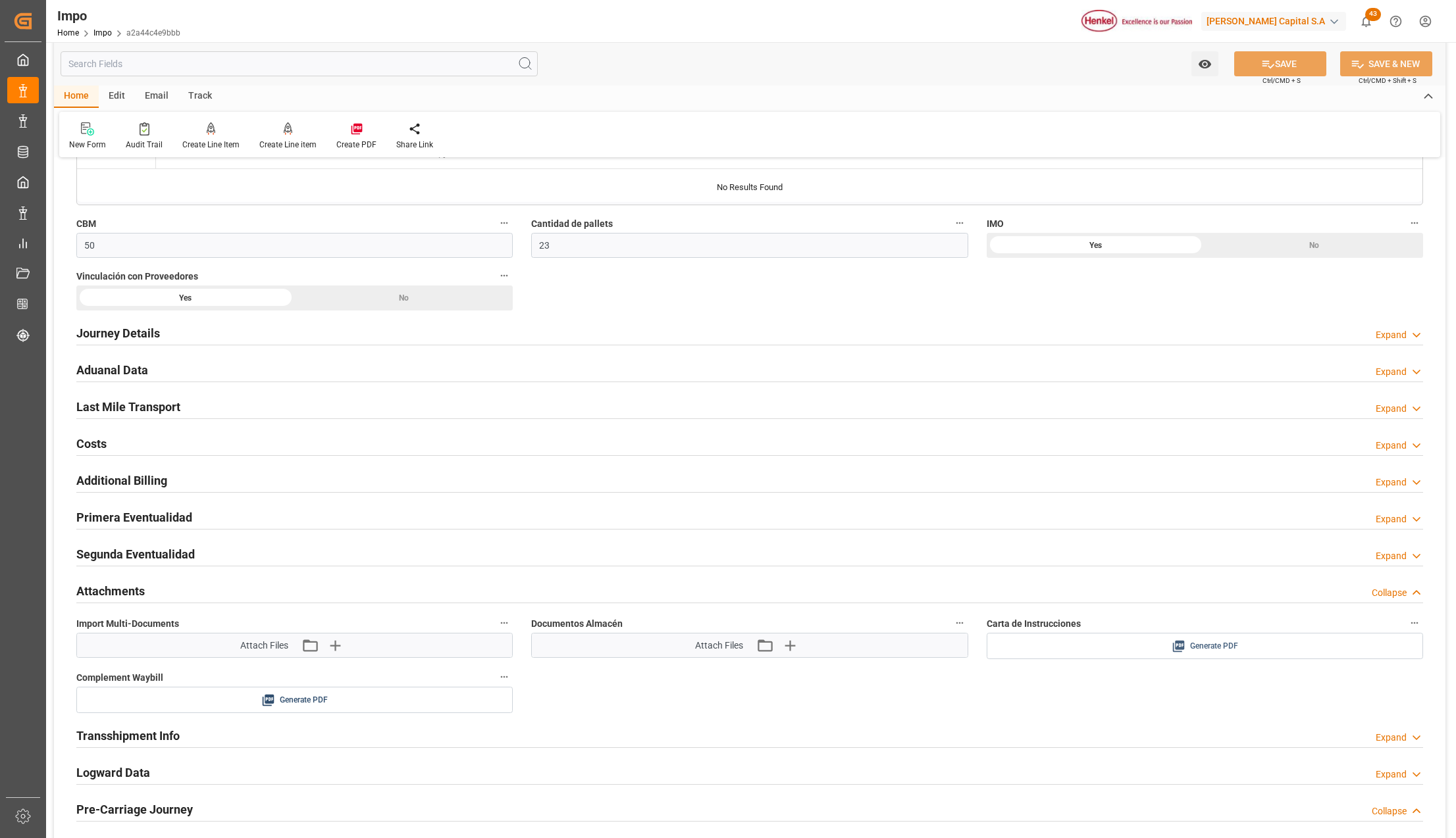
click at [1159, 648] on div "Generate PDF" at bounding box center [1205, 646] width 417 height 16
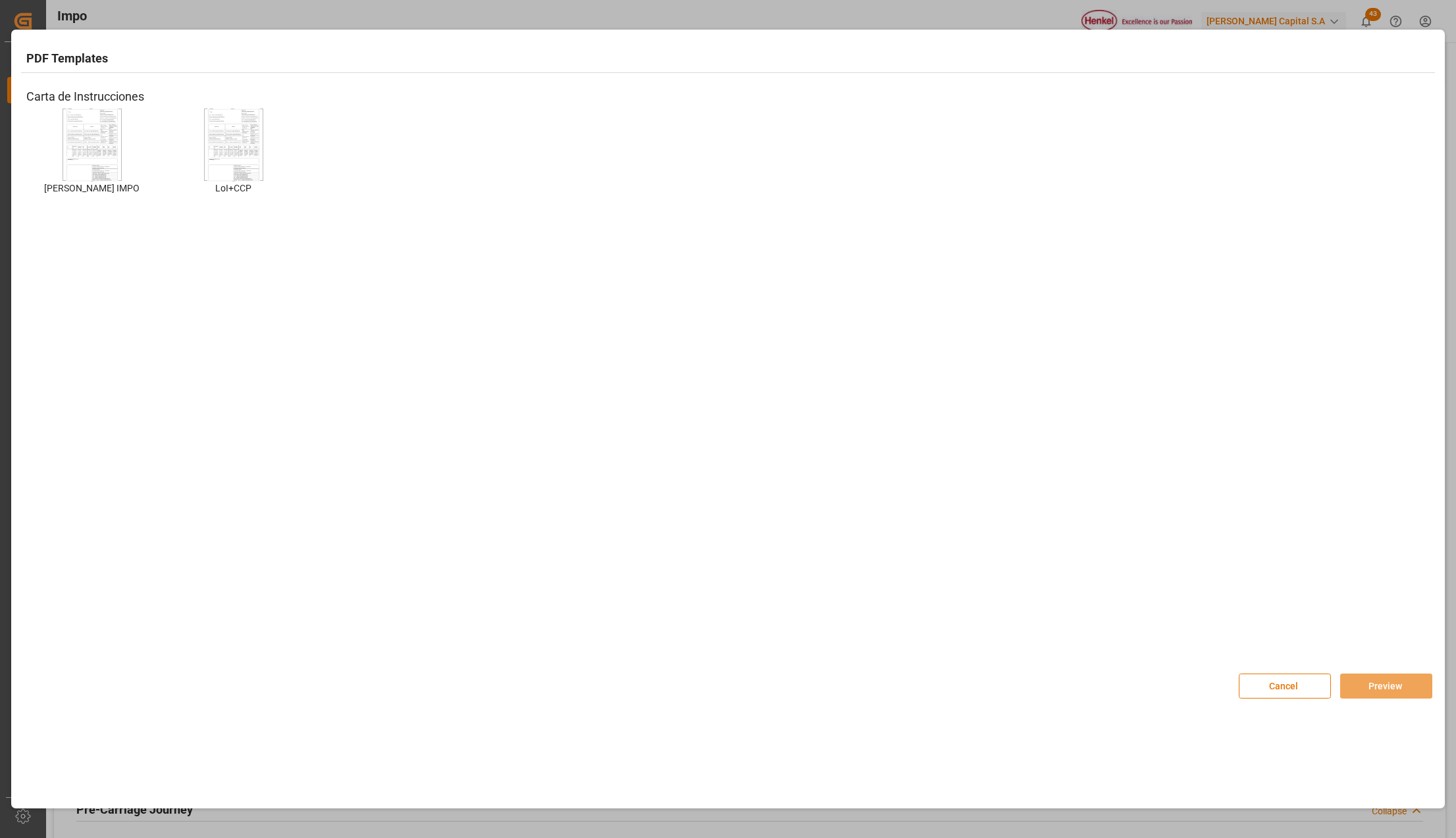
click at [70, 138] on img at bounding box center [92, 144] width 53 height 74
click at [67, 161] on img at bounding box center [92, 144] width 53 height 74
click at [1391, 682] on button "Preview" at bounding box center [1386, 686] width 92 height 25
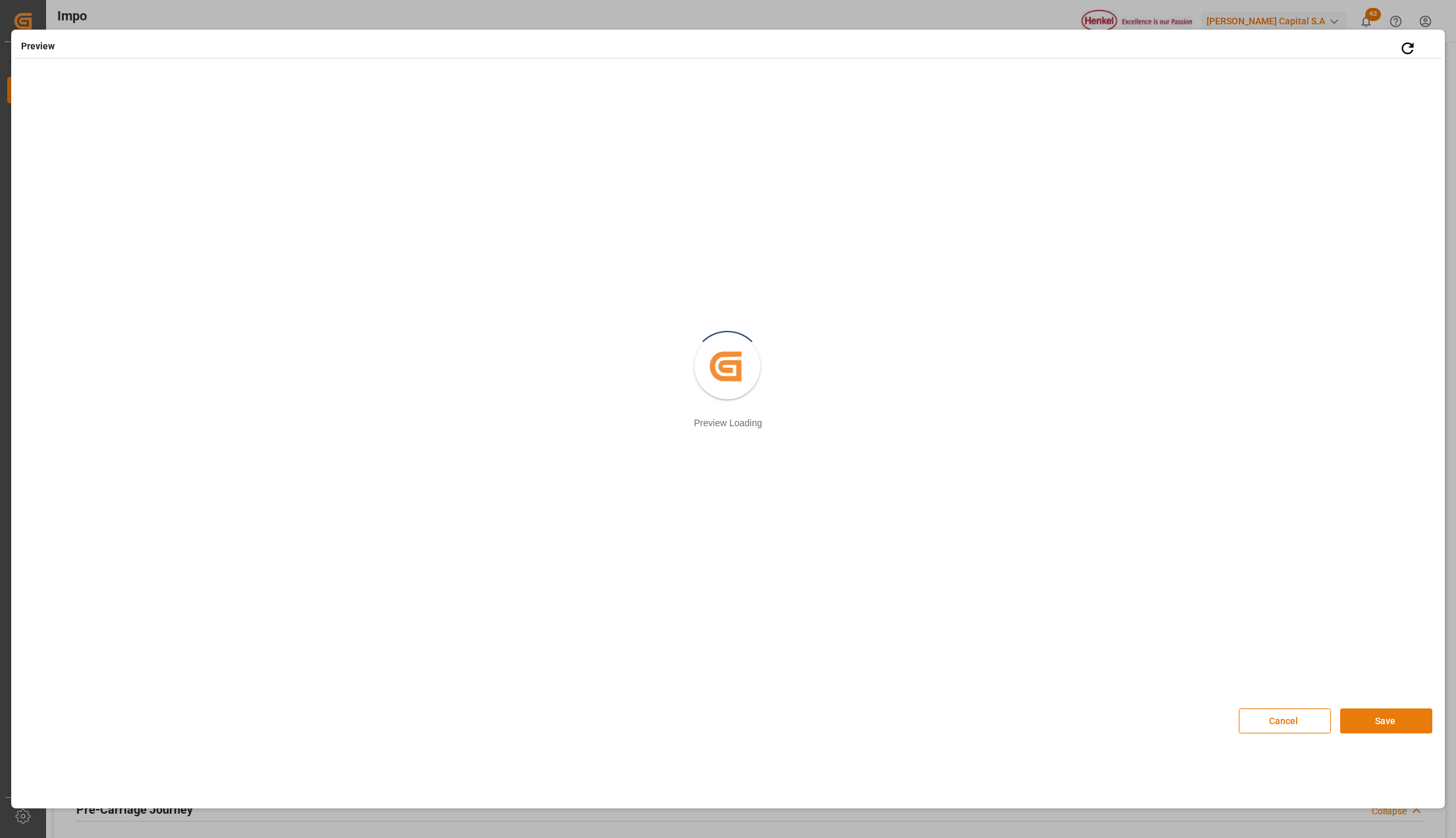
click at [1386, 720] on button "Save" at bounding box center [1386, 721] width 92 height 25
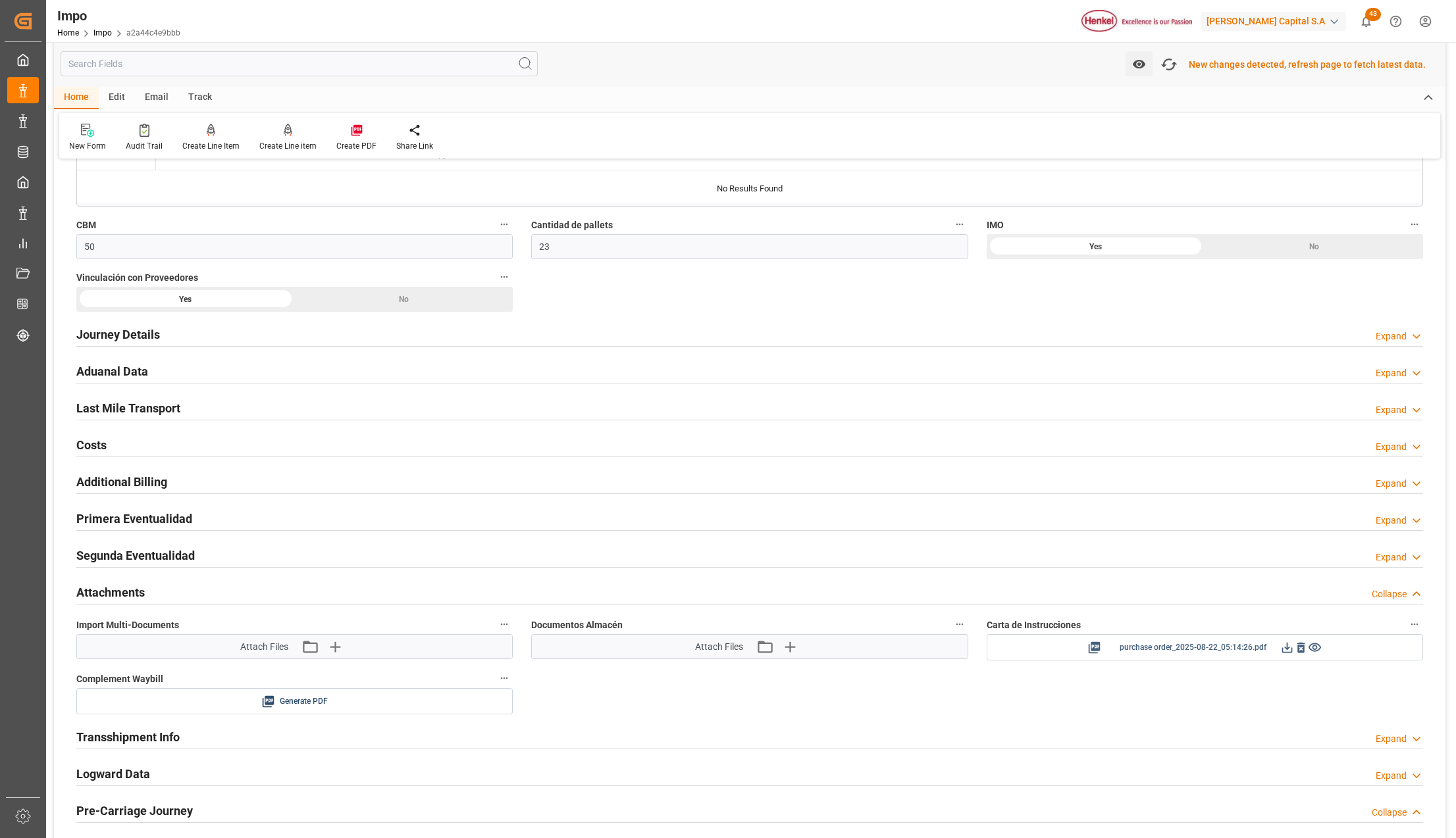
scroll to position [1054, 0]
click at [1285, 651] on icon at bounding box center [1287, 646] width 14 height 14
click at [335, 648] on icon "button" at bounding box center [334, 645] width 21 height 21
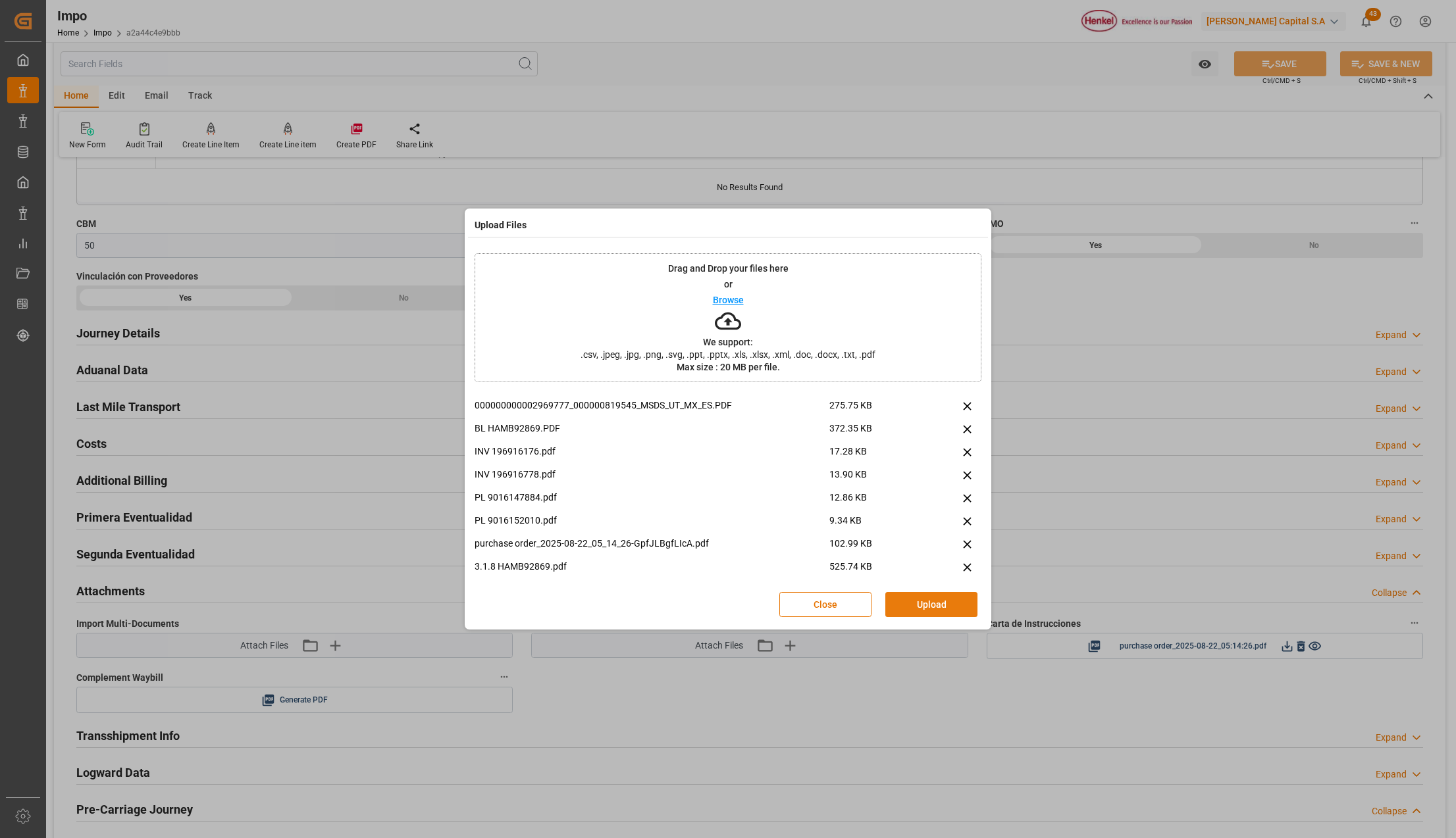
click at [909, 606] on button "Upload" at bounding box center [931, 604] width 92 height 25
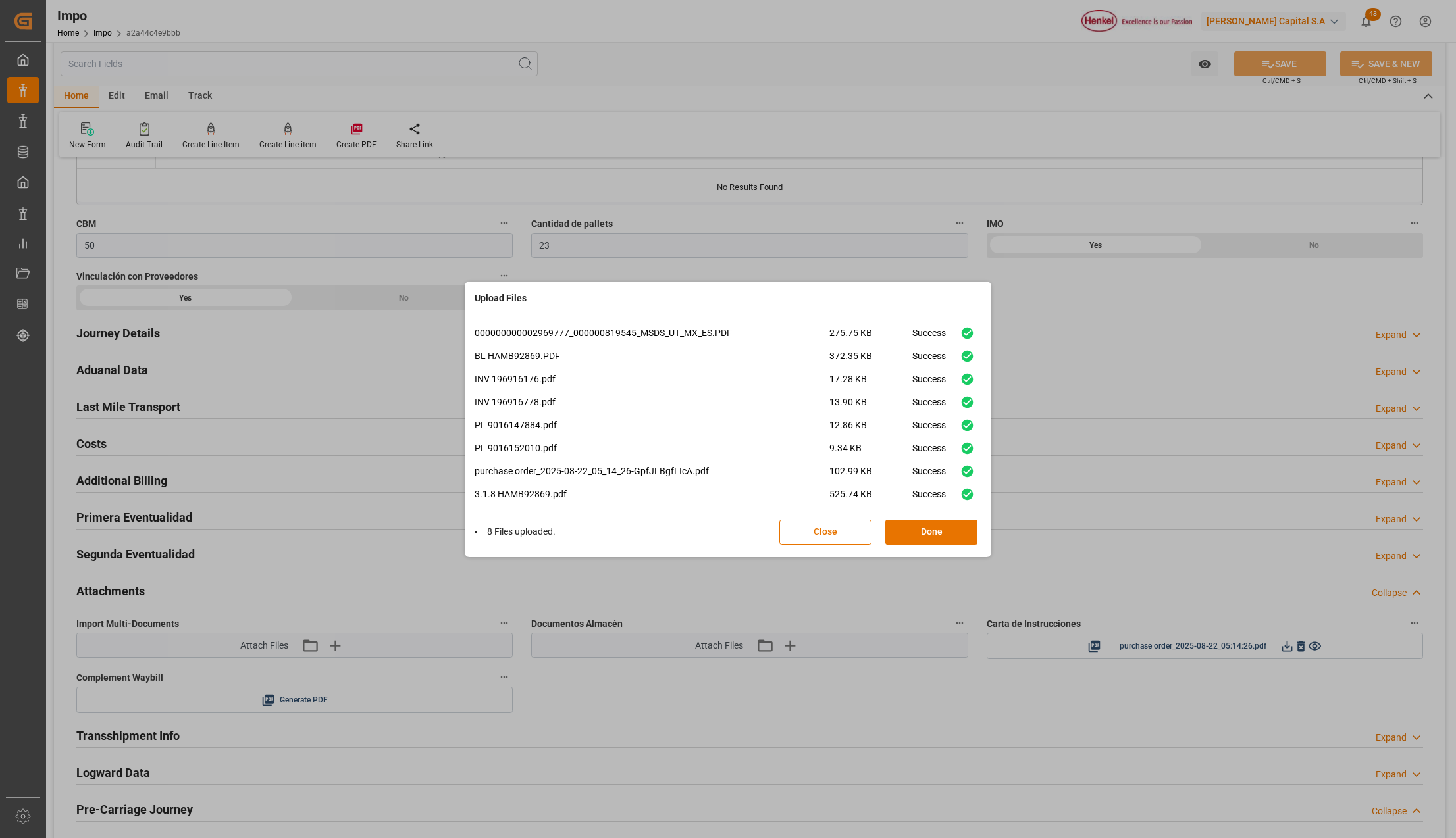
scroll to position [9, 0]
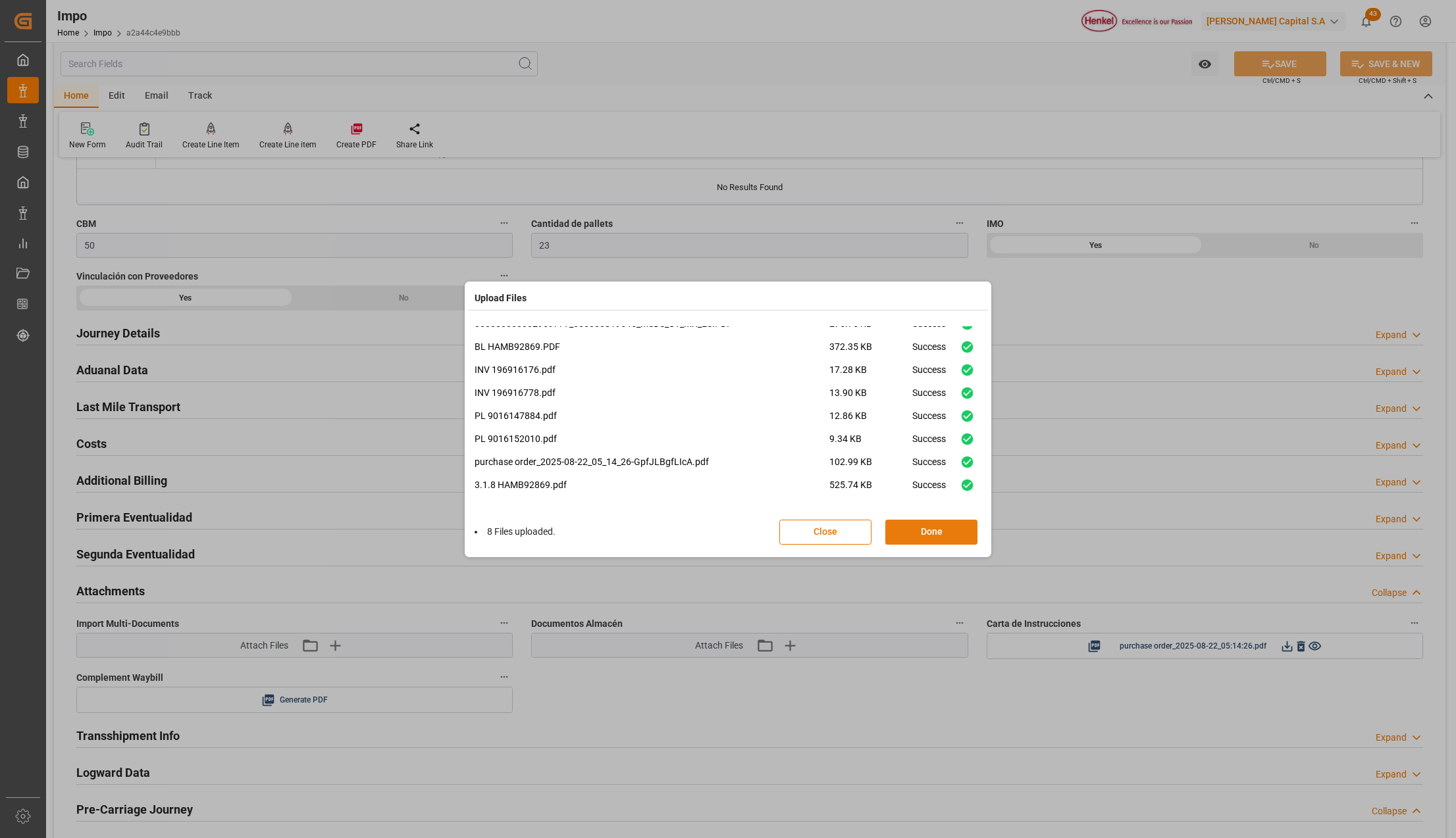
click at [915, 526] on button "Done" at bounding box center [931, 532] width 92 height 25
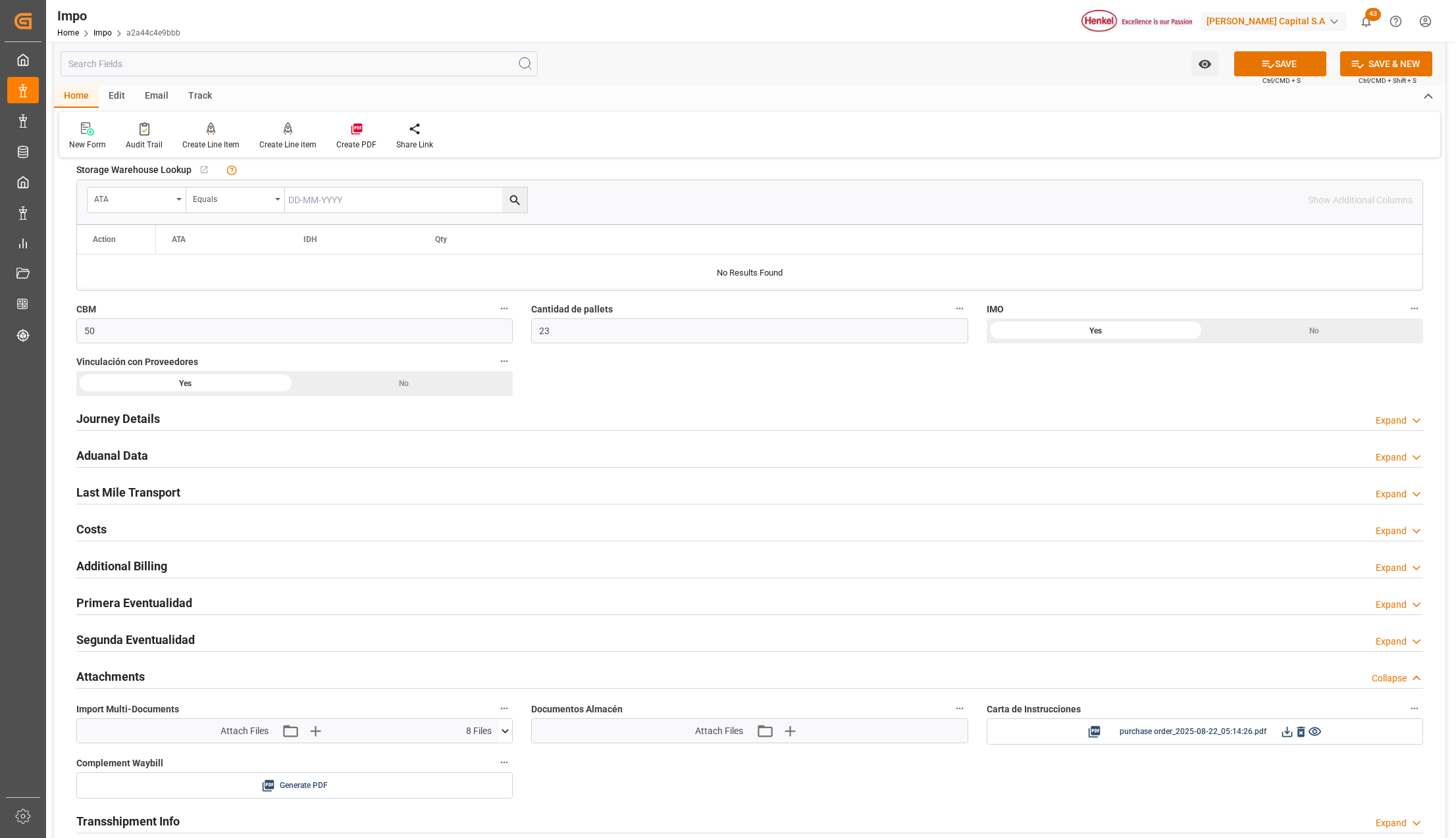
scroll to position [877, 0]
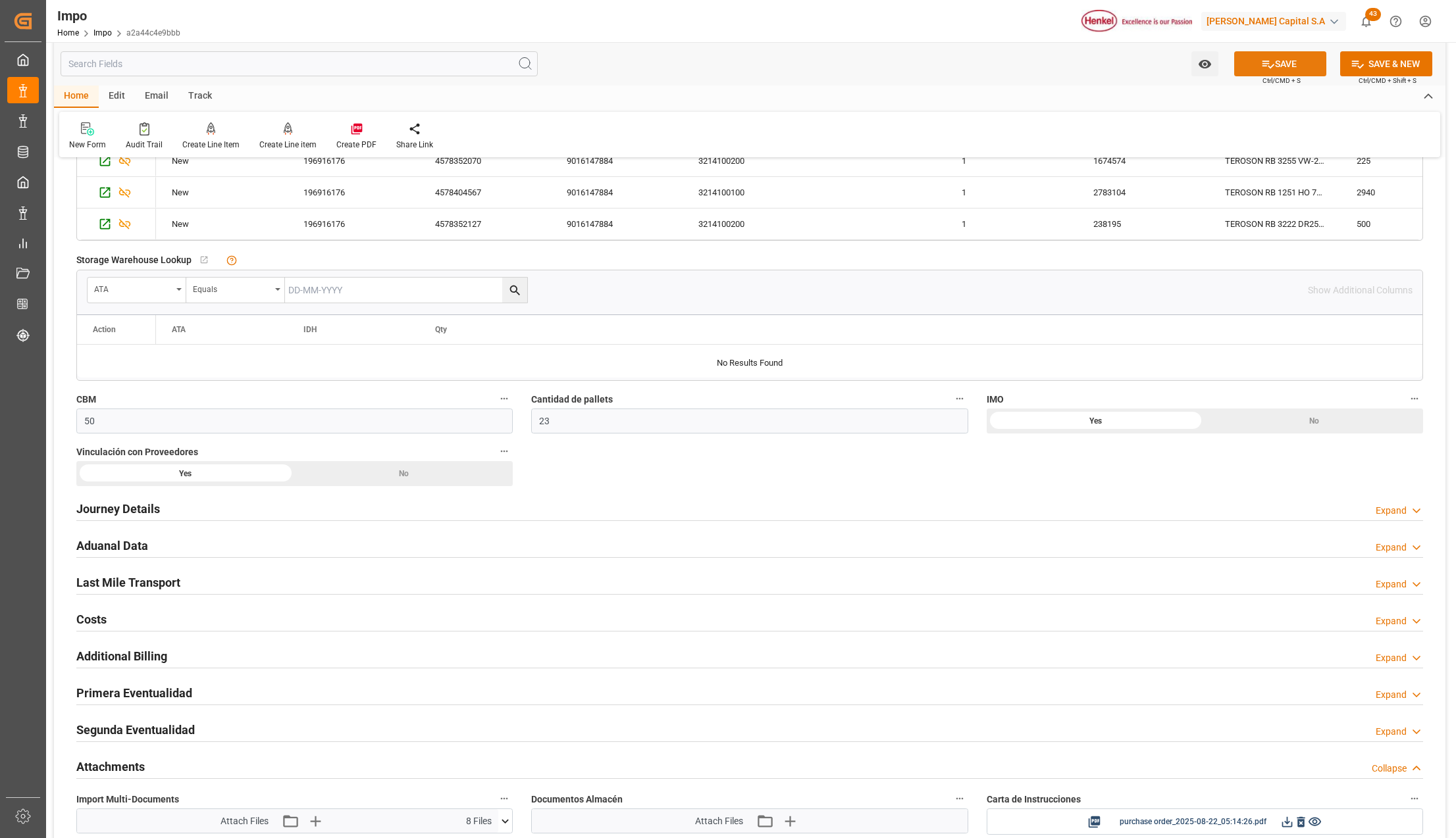
click at [1278, 61] on button "SAVE" at bounding box center [1280, 63] width 92 height 25
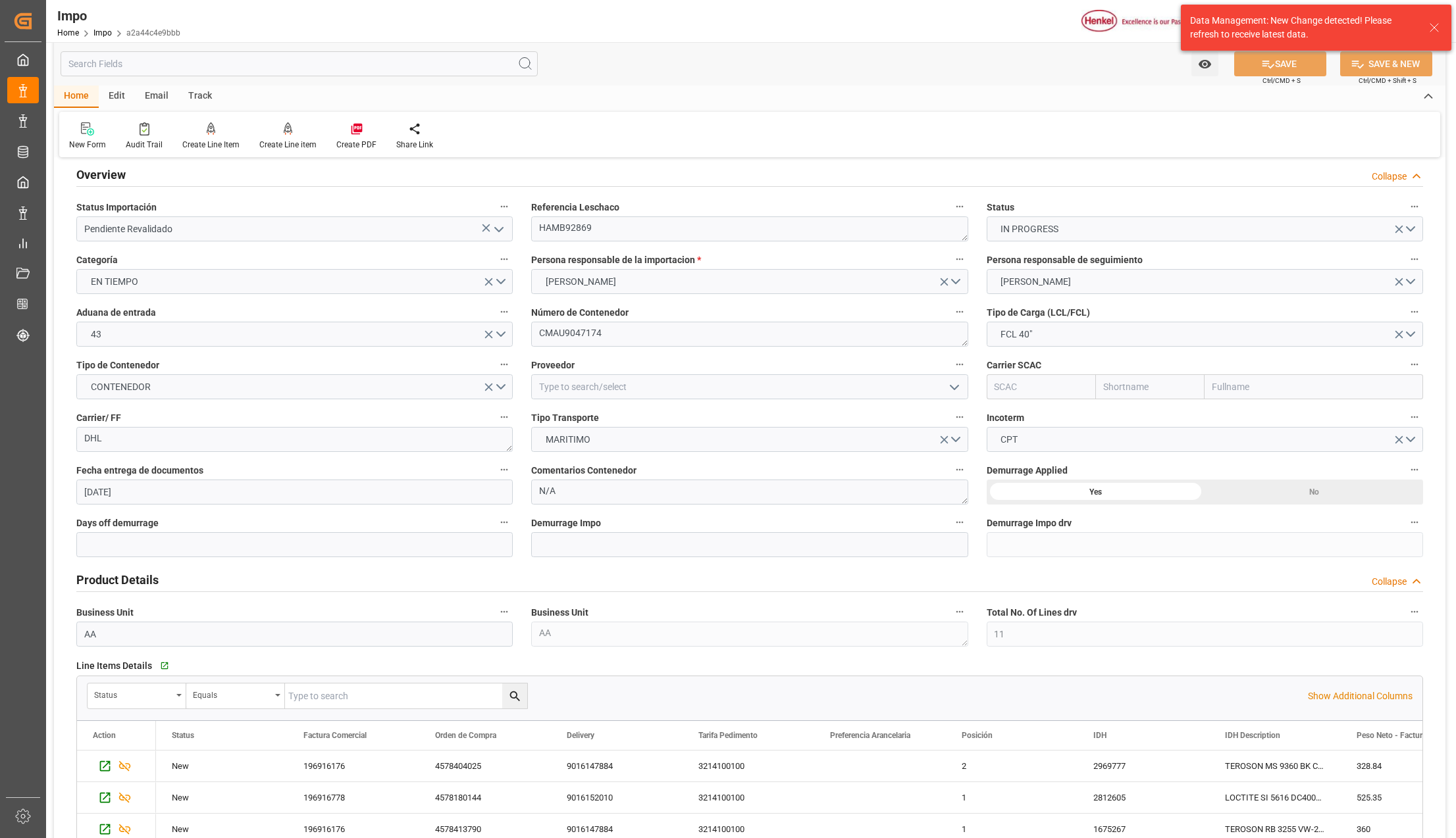
scroll to position [0, 0]
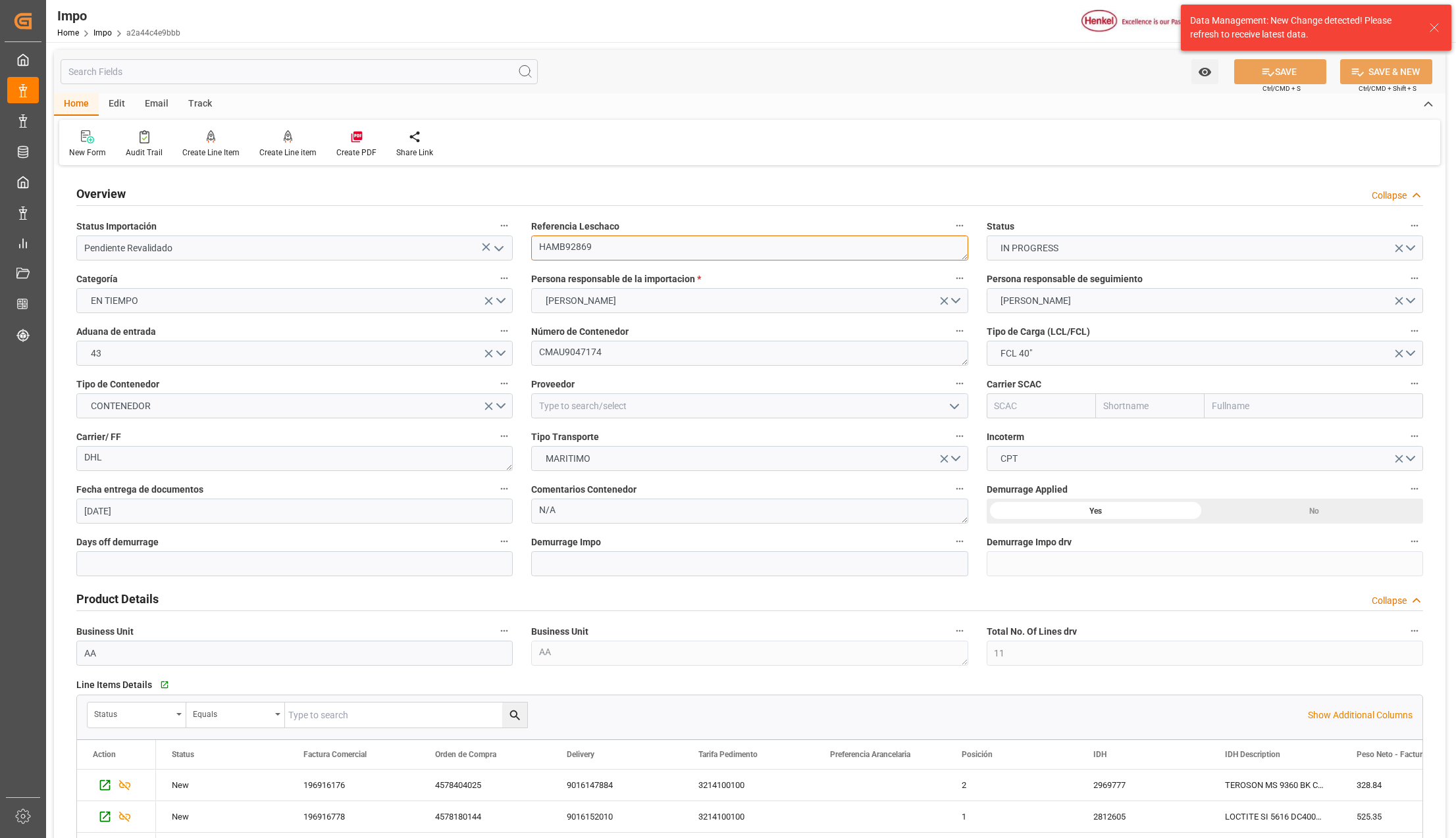
click at [574, 246] on textarea "HAMB92869" at bounding box center [750, 248] width 436 height 25
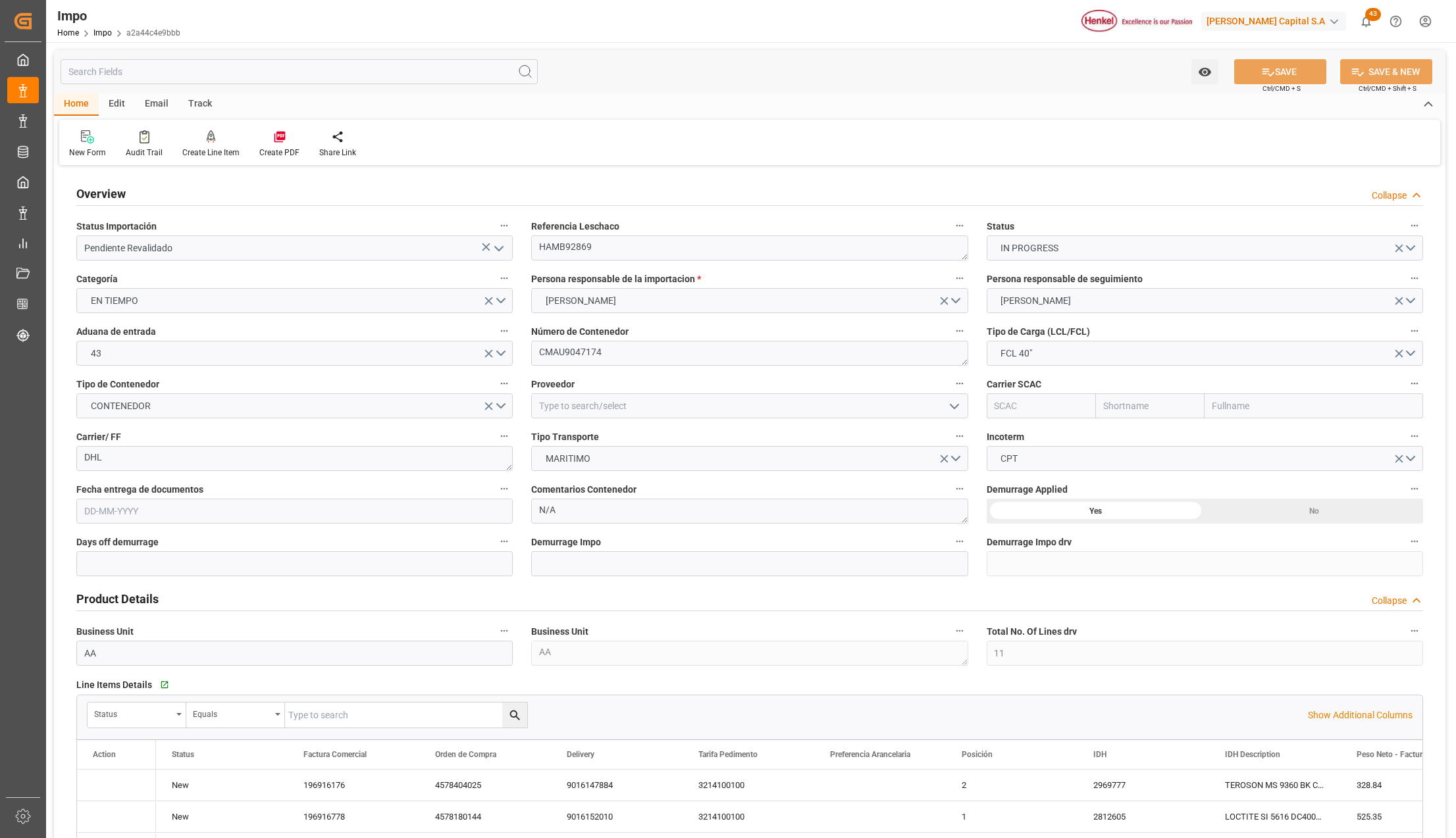
type input "11"
type input "50"
type input "23"
type input "[DATE]"
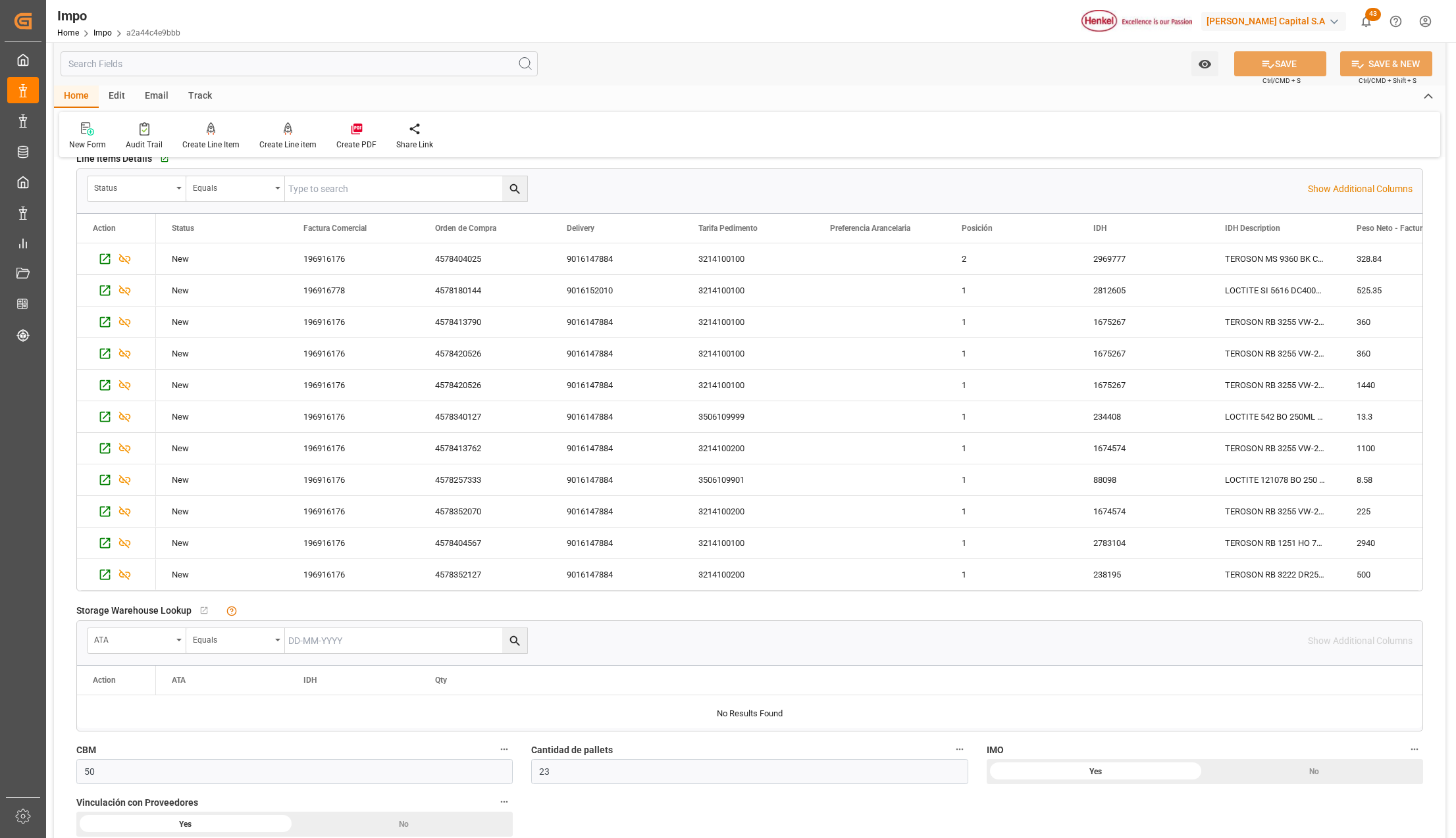
scroll to position [877, 0]
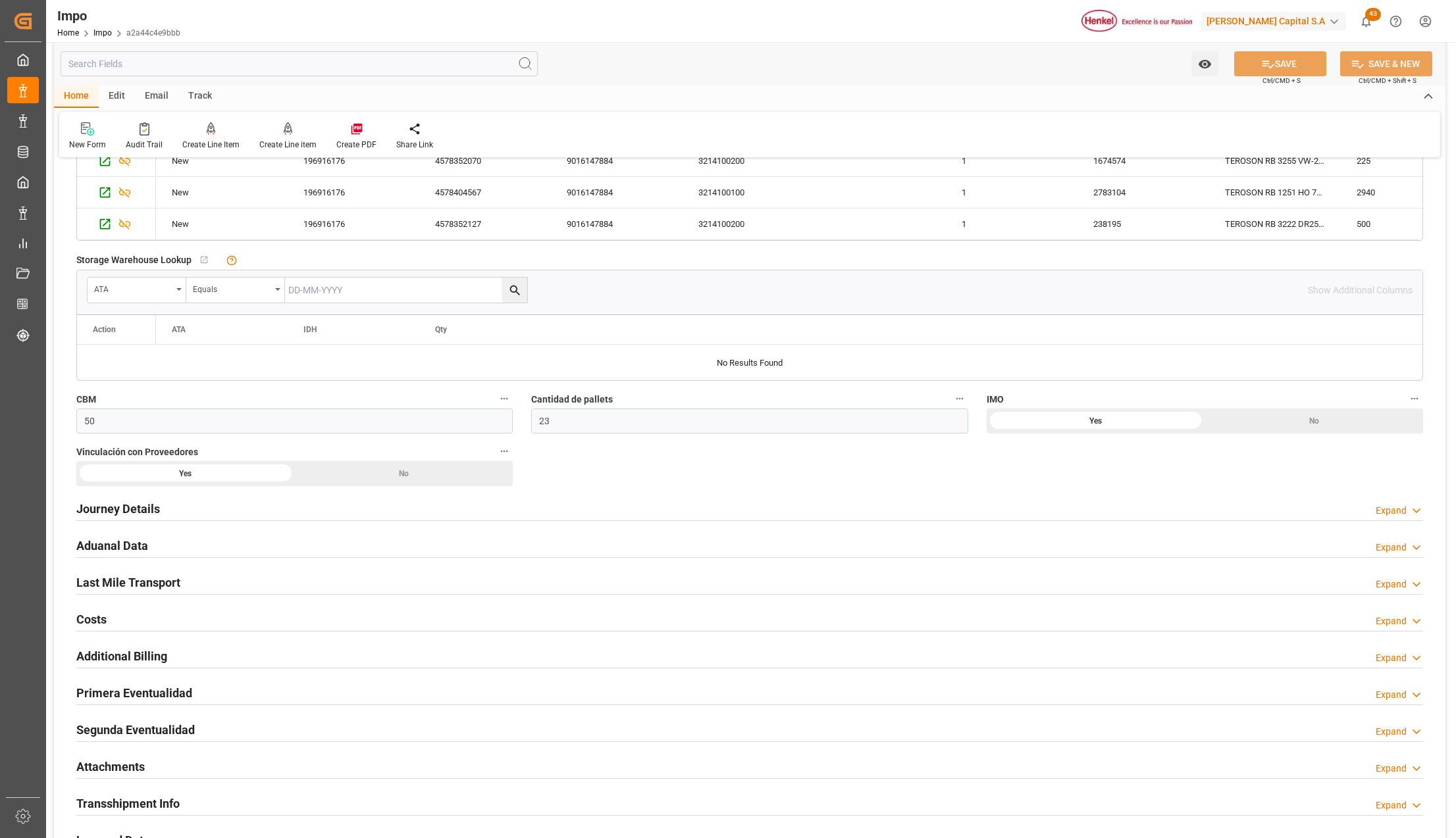
click at [90, 772] on h2 "Attachments" at bounding box center [110, 767] width 69 height 18
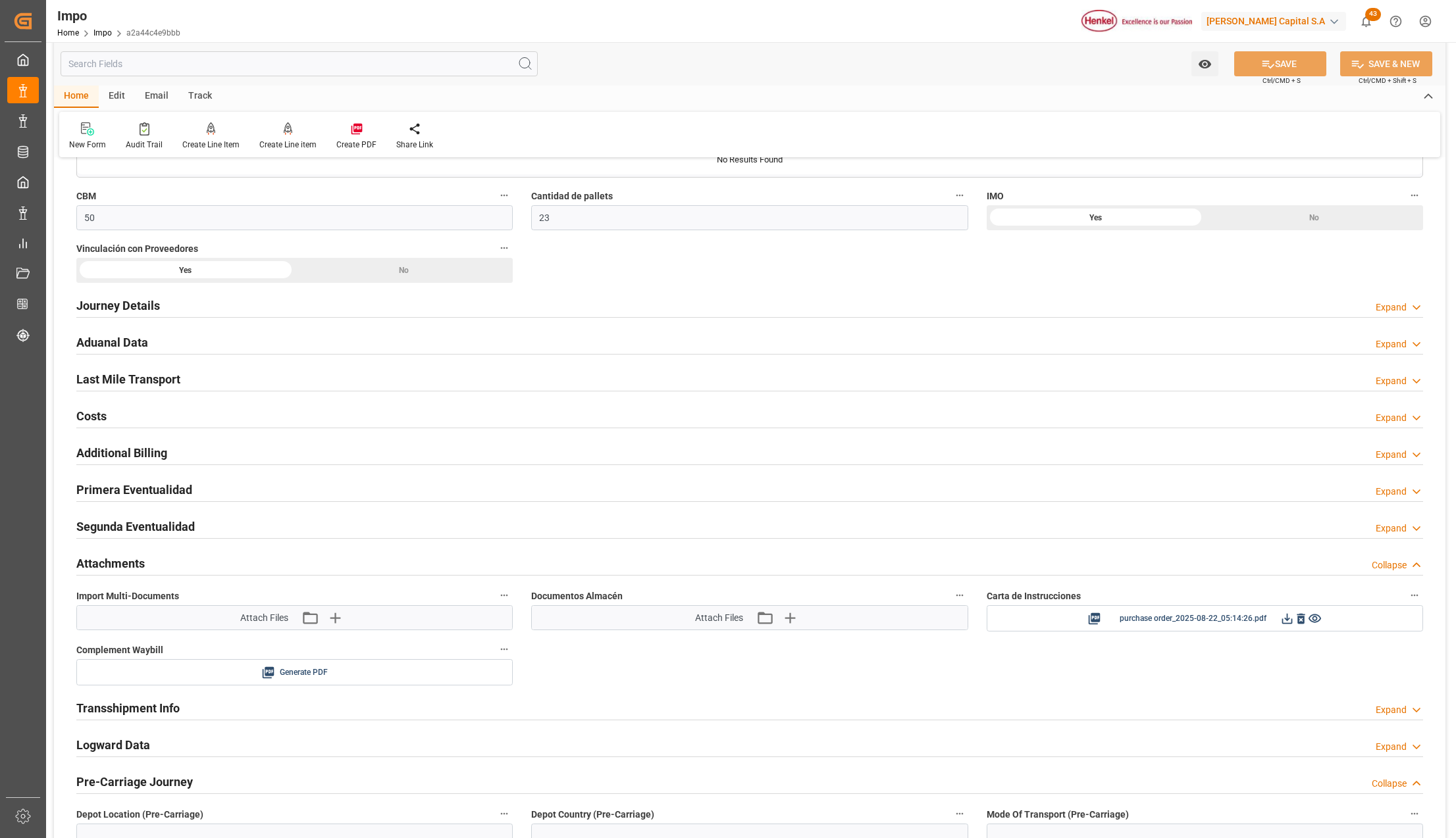
scroll to position [1140, 0]
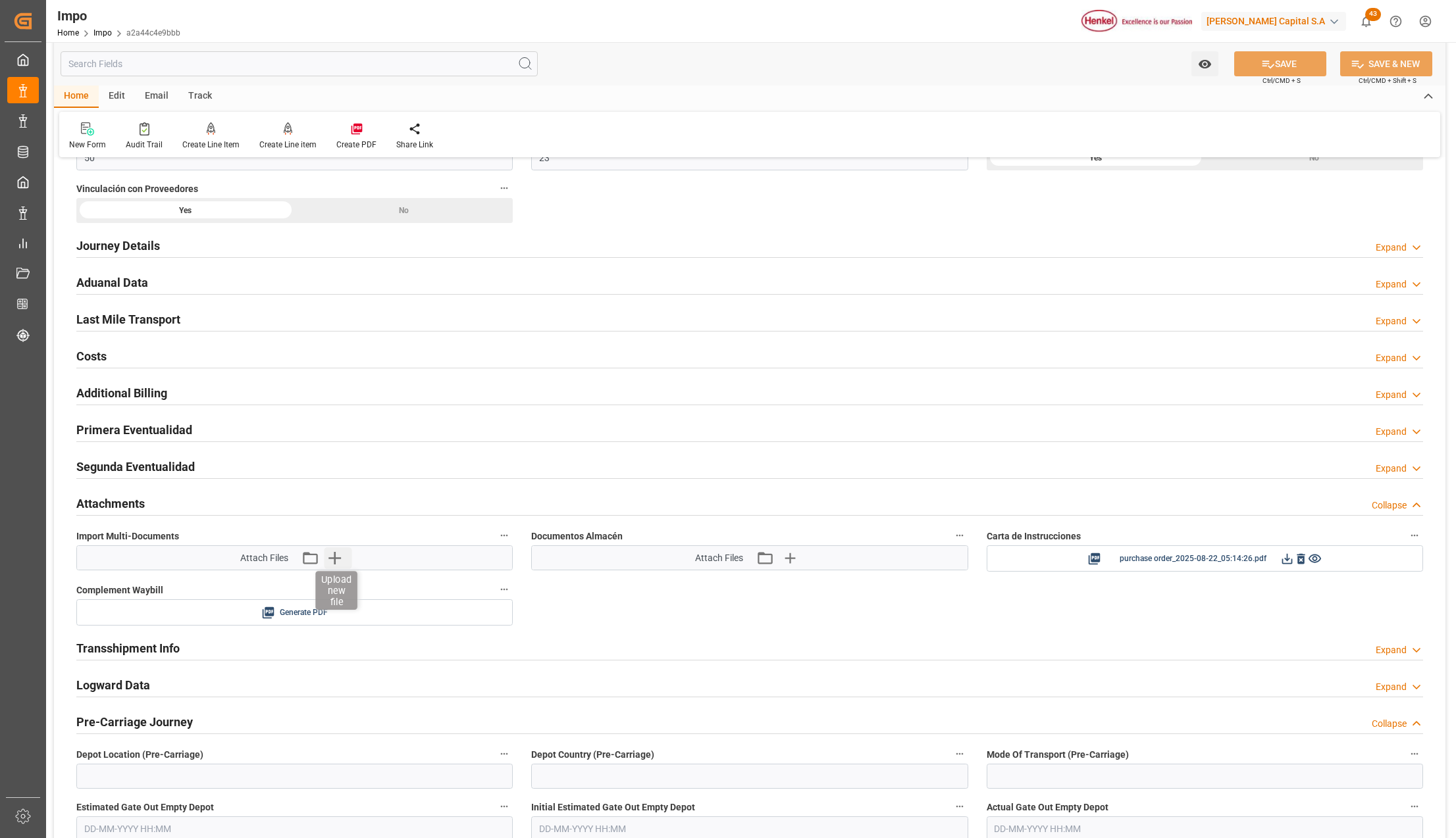
click at [339, 559] on icon "button" at bounding box center [334, 557] width 21 height 21
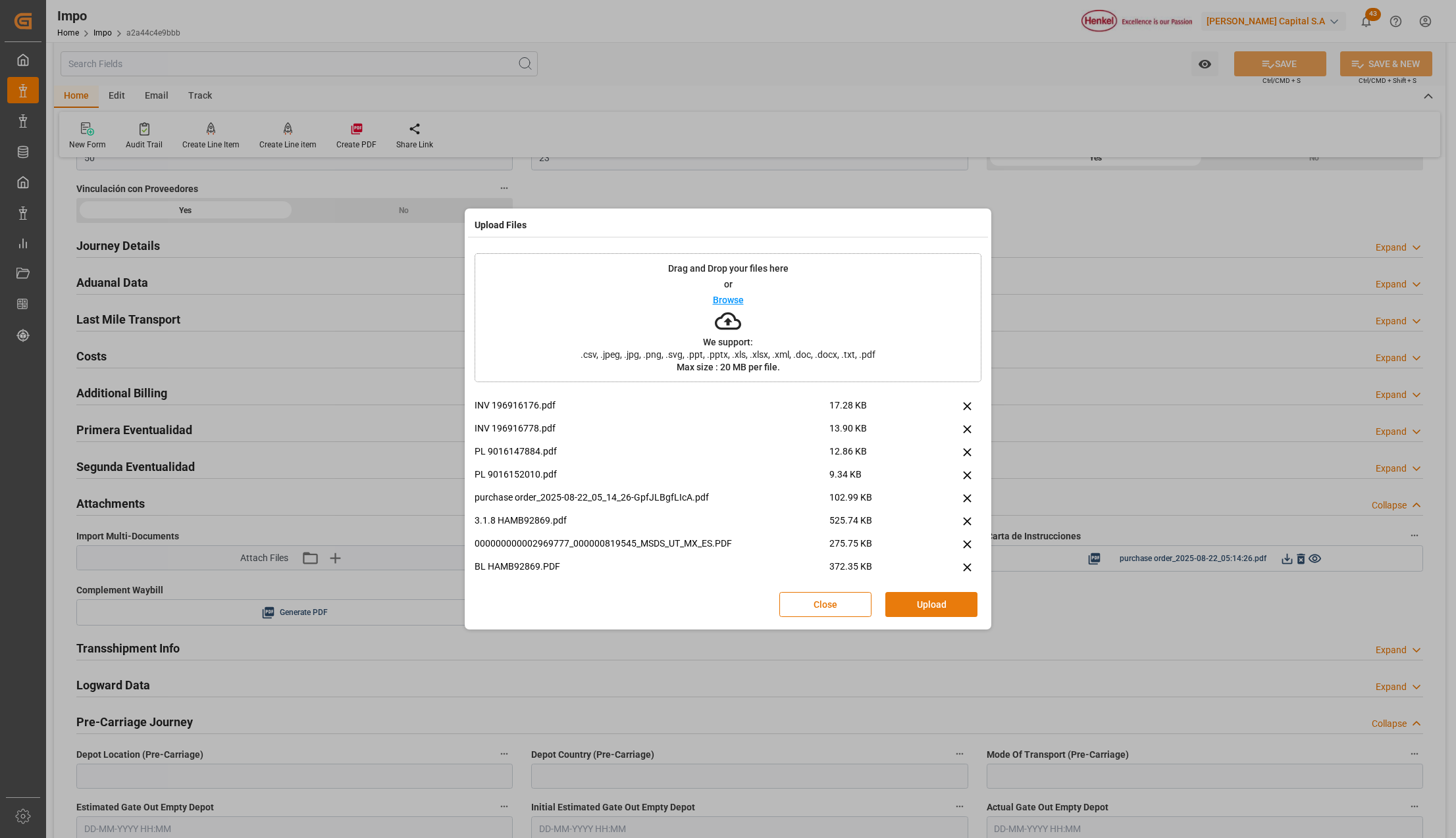
click at [937, 605] on button "Upload" at bounding box center [931, 604] width 92 height 25
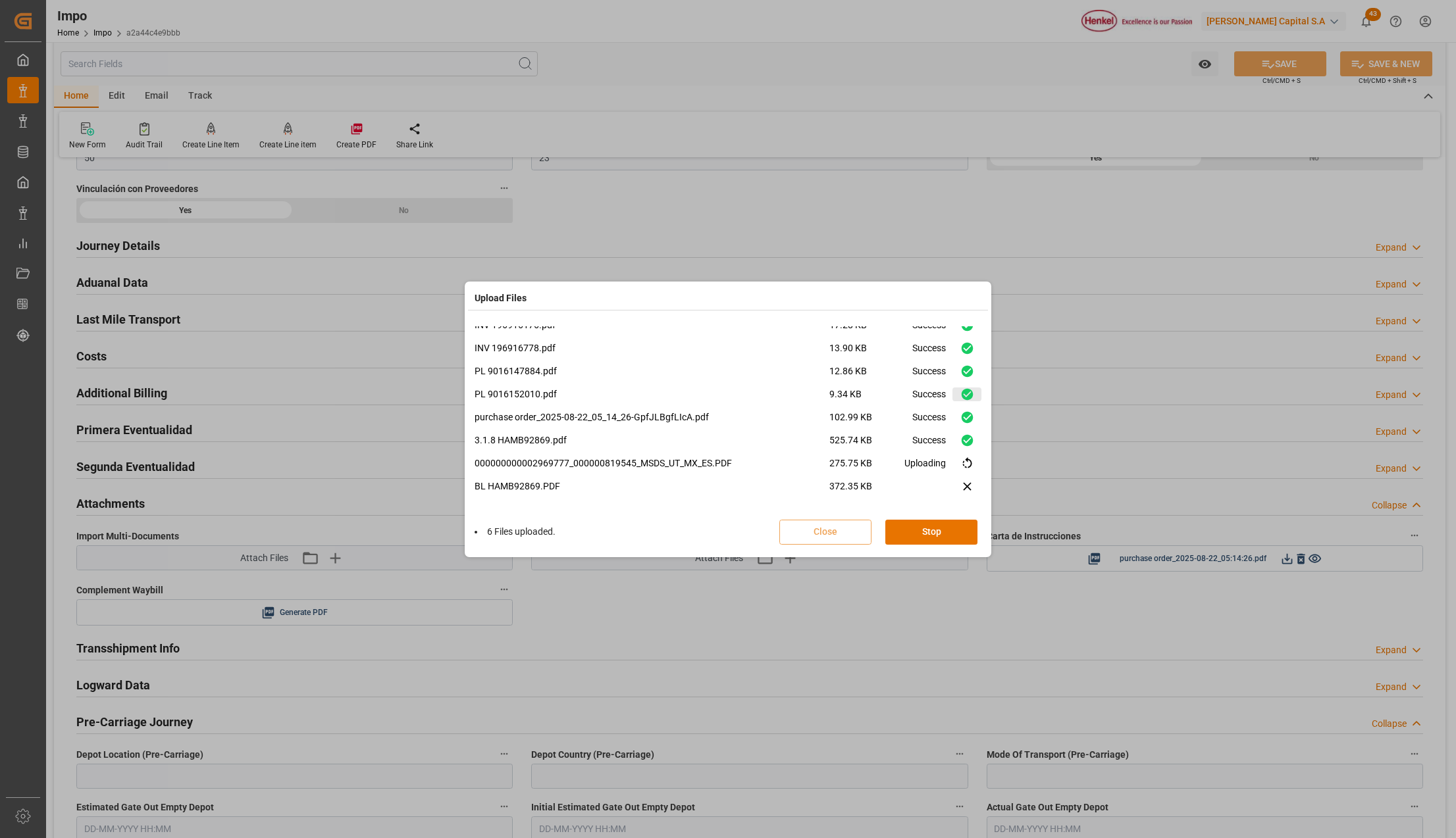
scroll to position [9, 0]
click at [944, 530] on button "Done" at bounding box center [931, 532] width 92 height 25
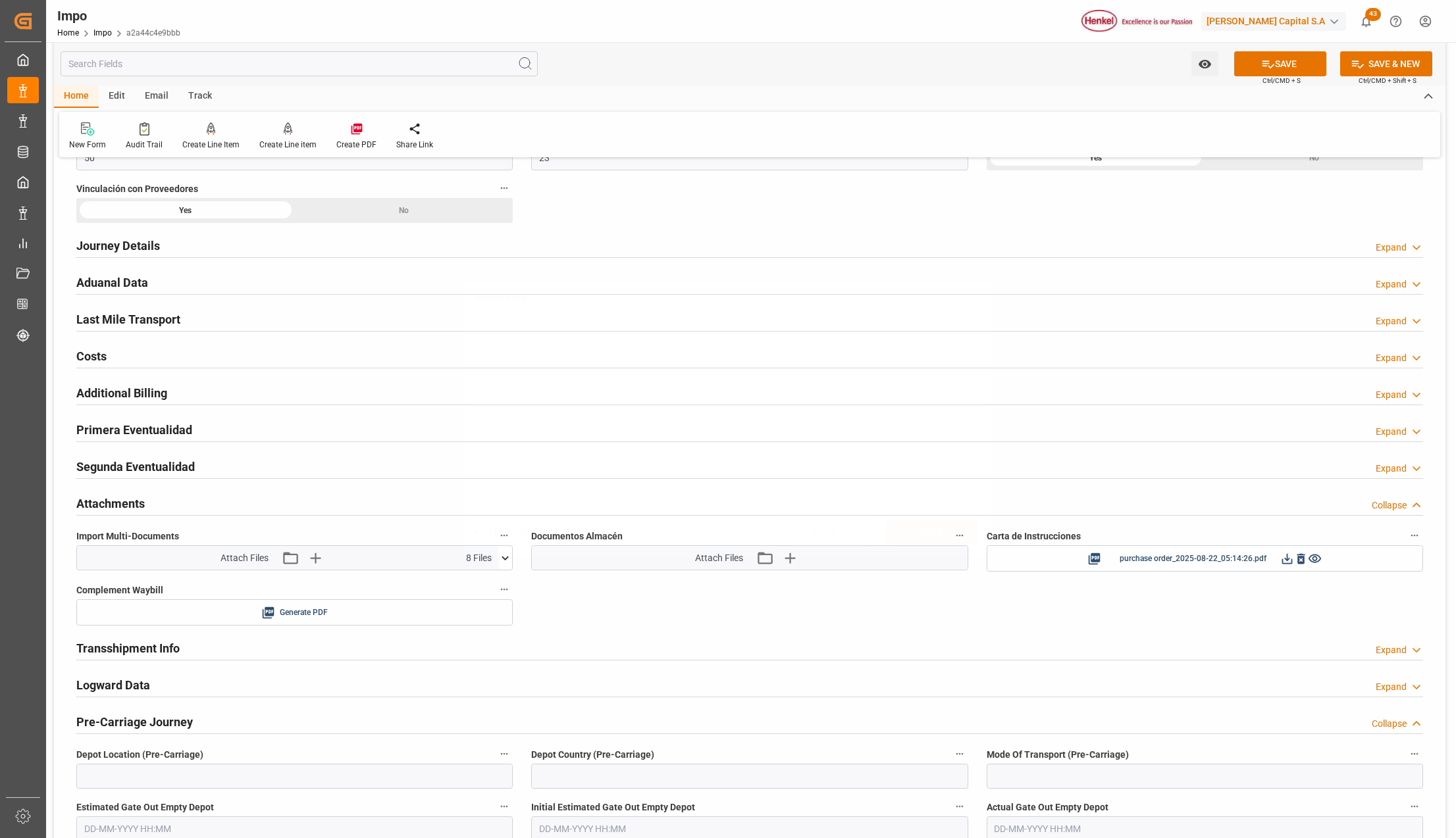
scroll to position [0, 0]
click at [1274, 61] on button "SAVE" at bounding box center [1280, 63] width 92 height 25
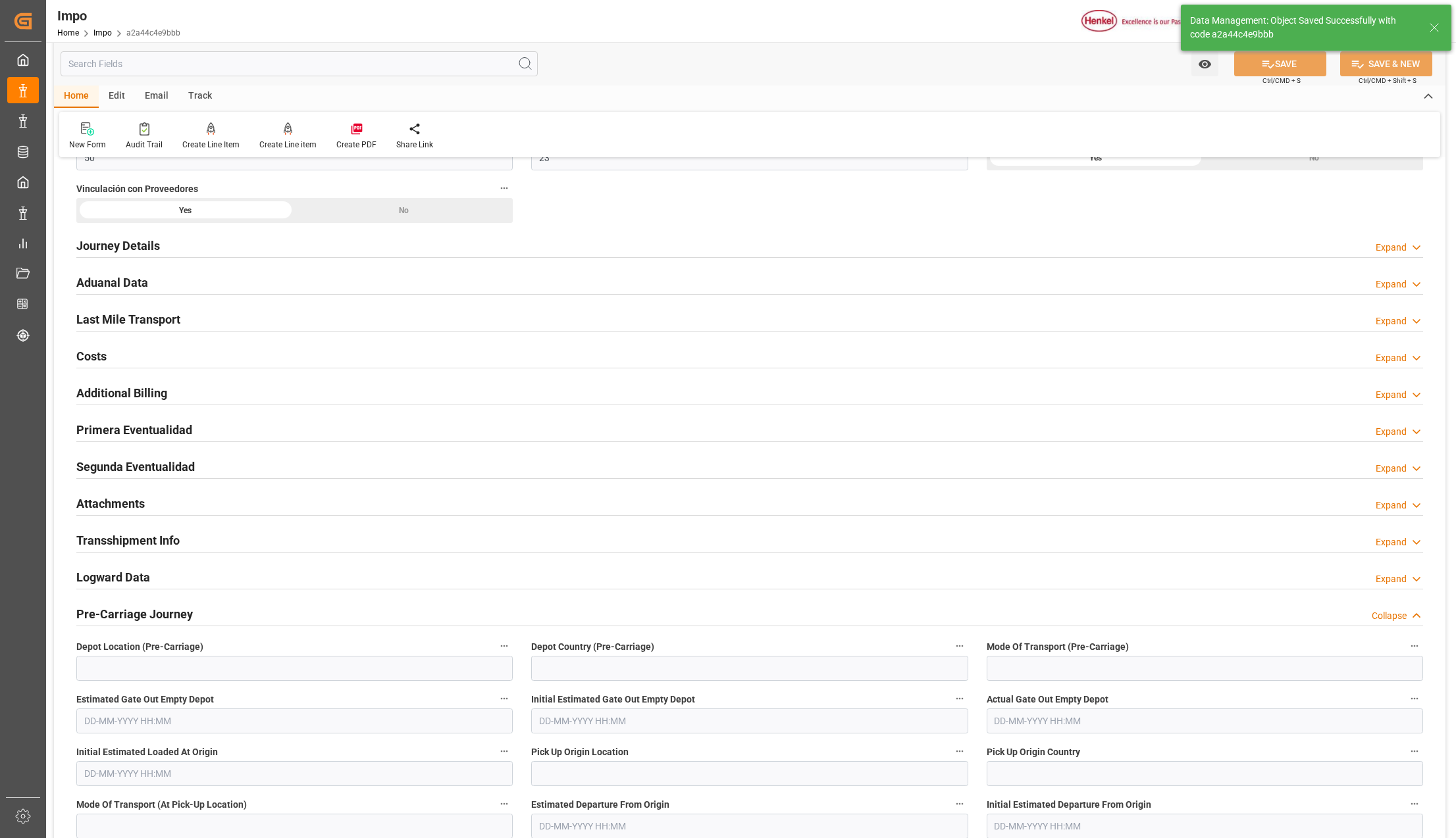
click at [113, 499] on h2 "Attachments" at bounding box center [110, 503] width 69 height 18
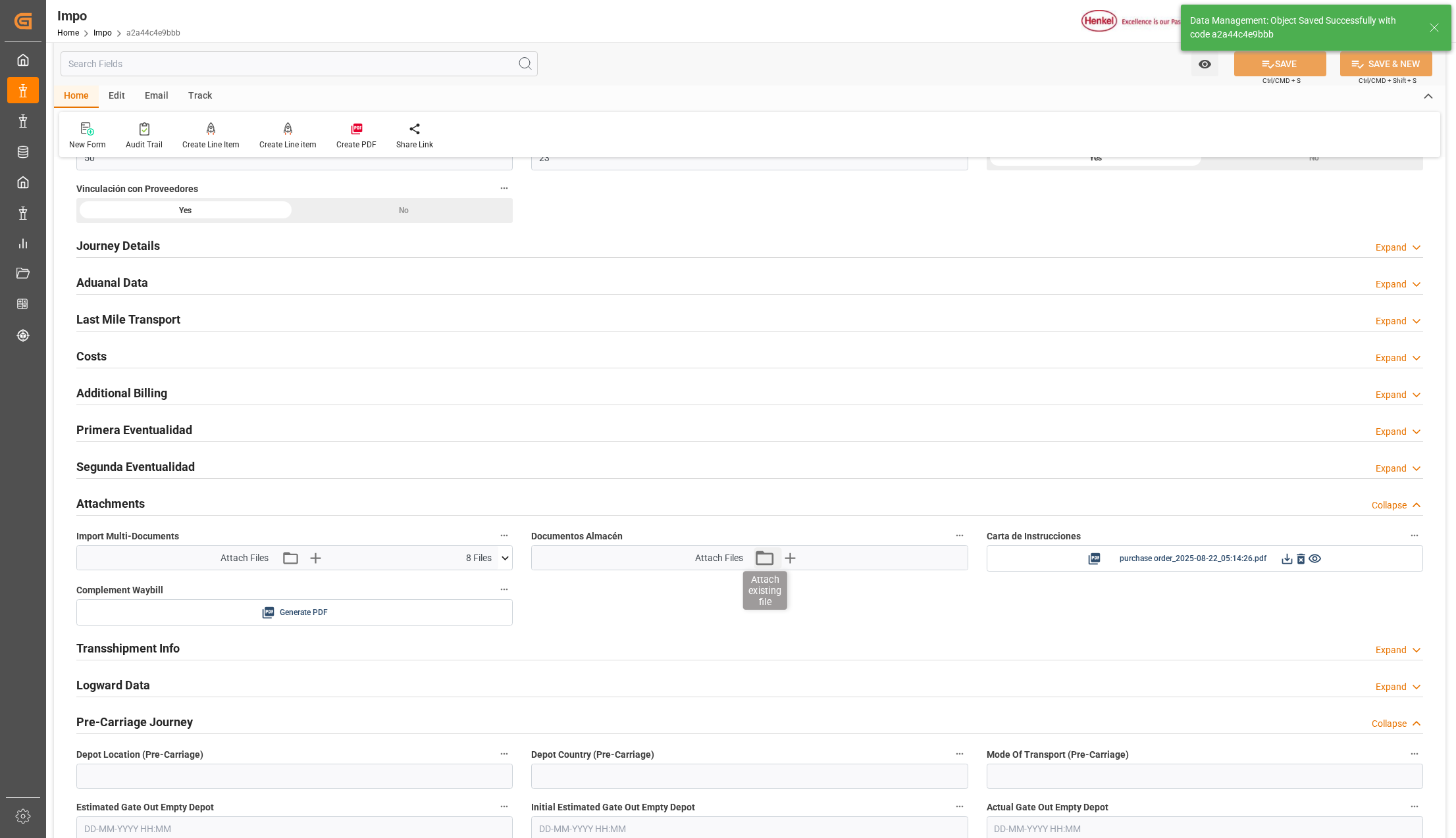
click at [767, 565] on icon "button" at bounding box center [764, 557] width 21 height 21
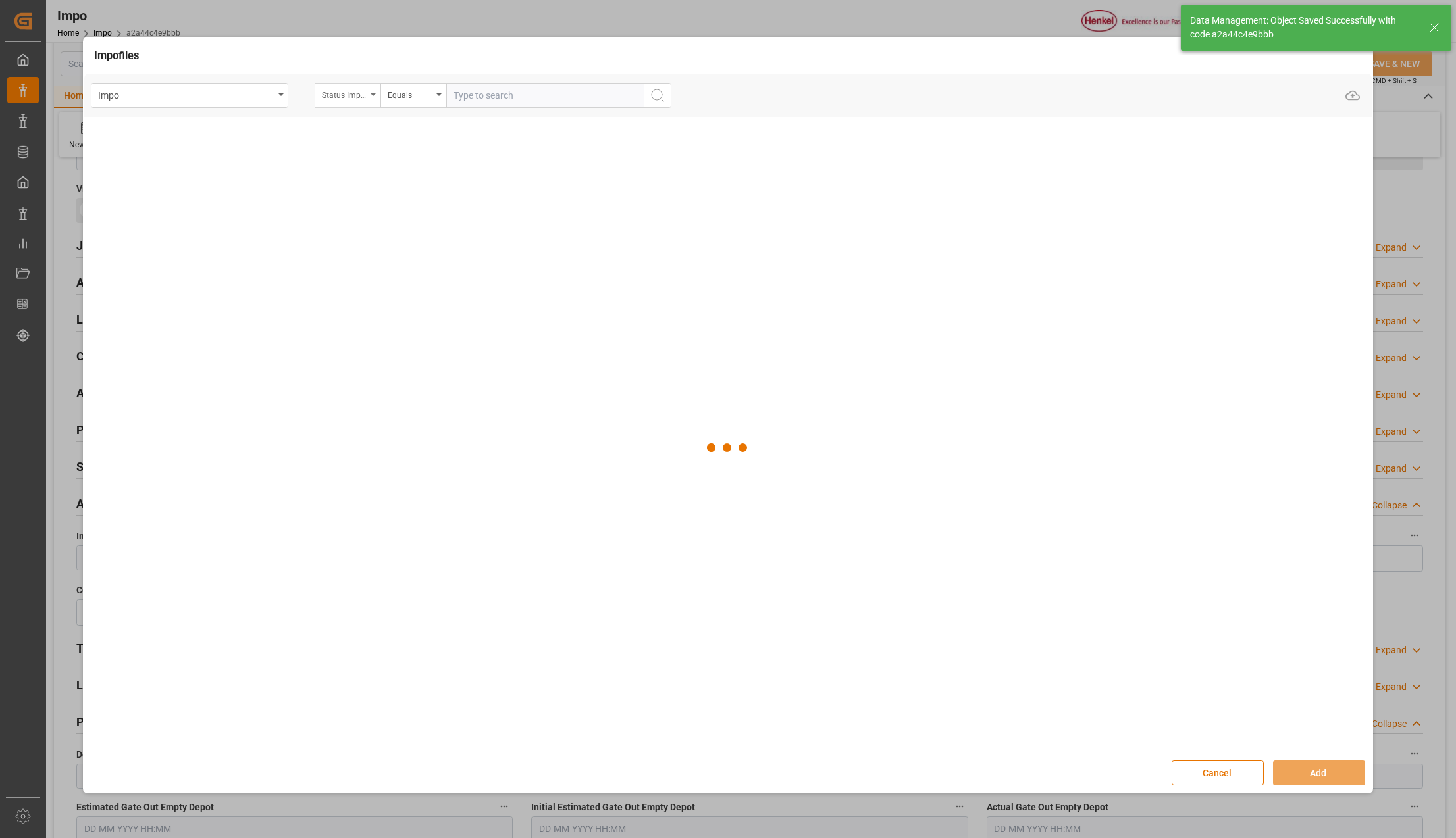
click at [380, 92] on div "Equals" at bounding box center [413, 95] width 66 height 25
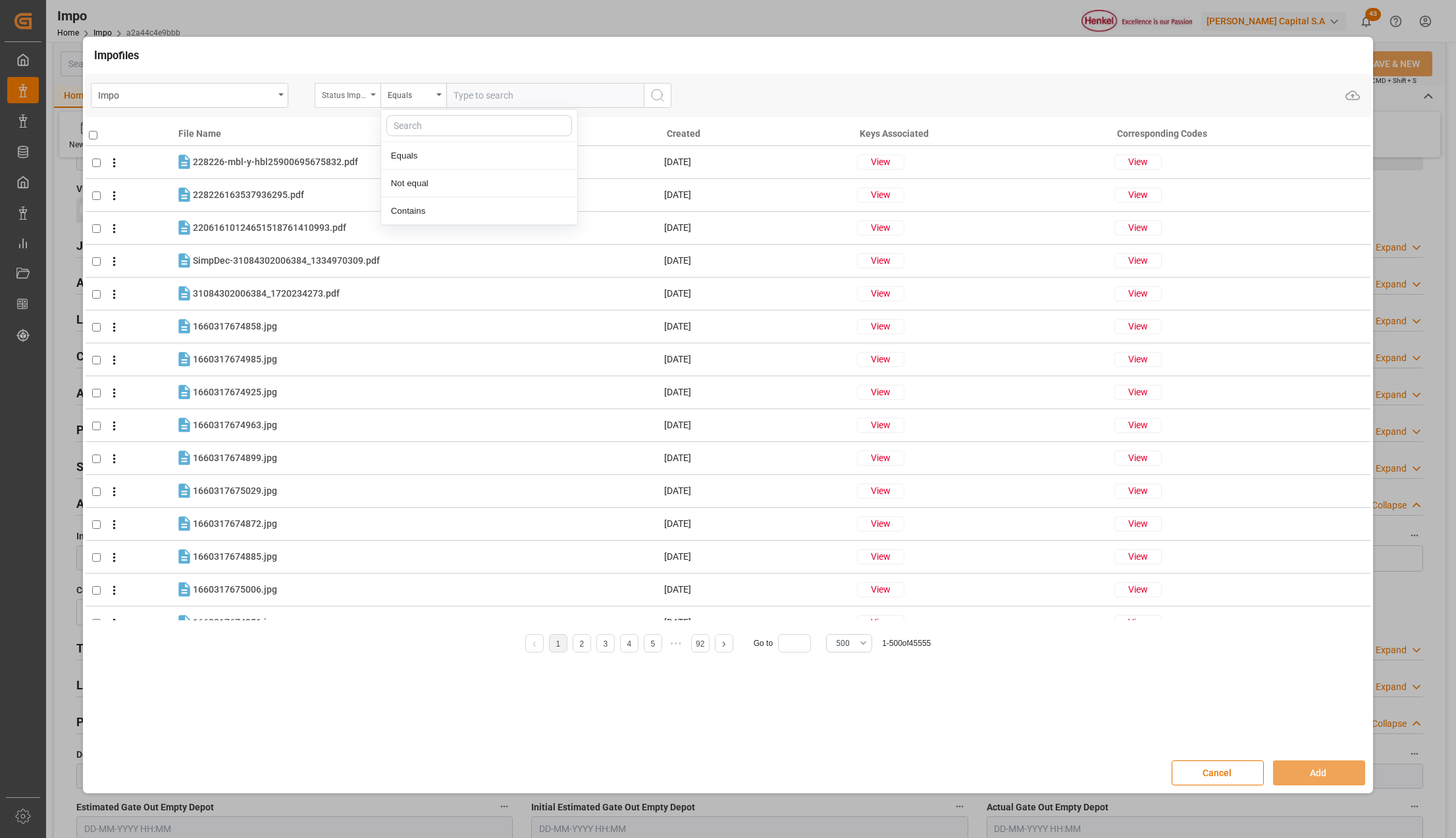
click at [374, 92] on div "Status Importación" at bounding box center [348, 95] width 66 height 25
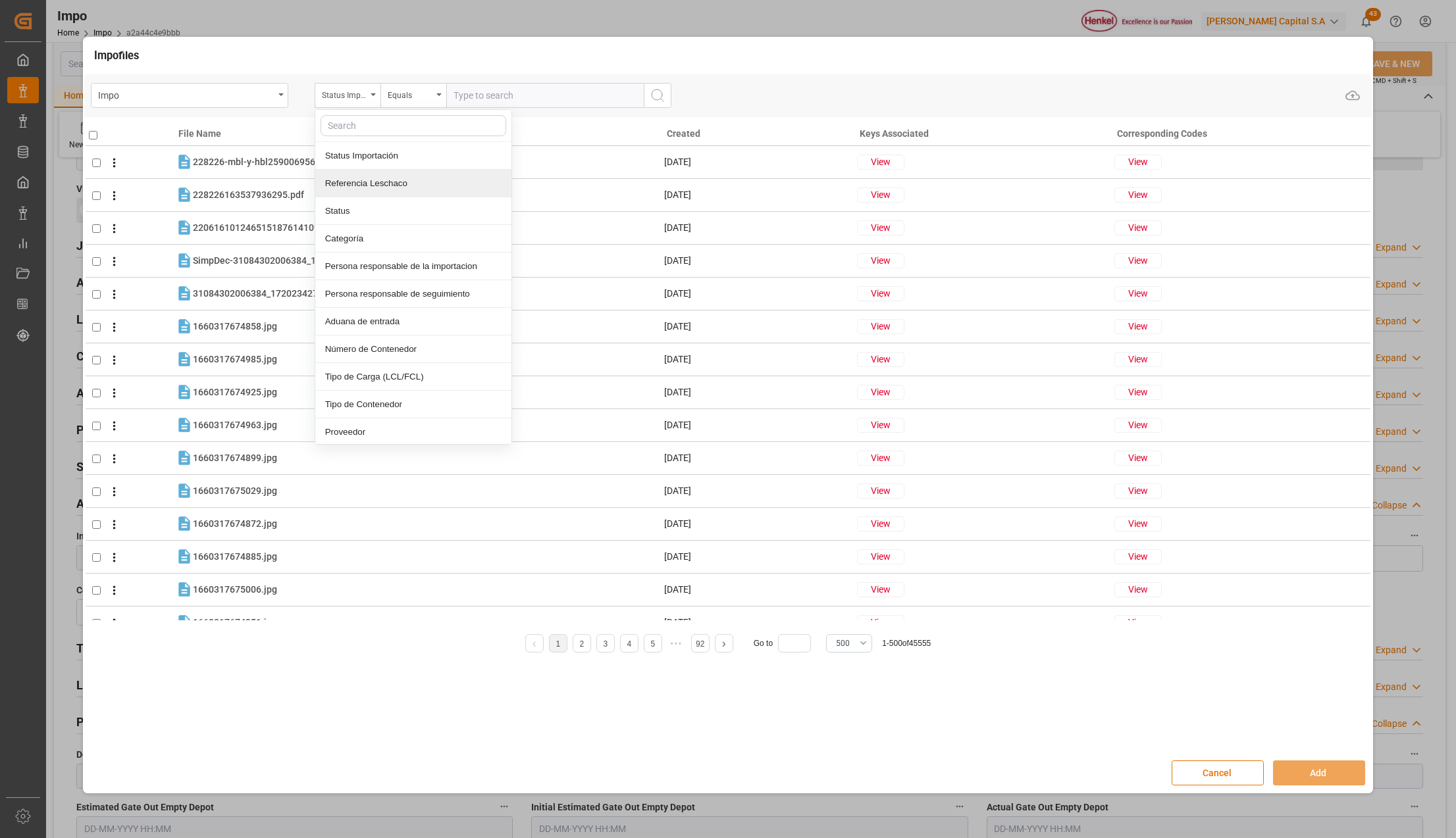
click at [354, 182] on div "Referencia Leschaco" at bounding box center [413, 183] width 196 height 28
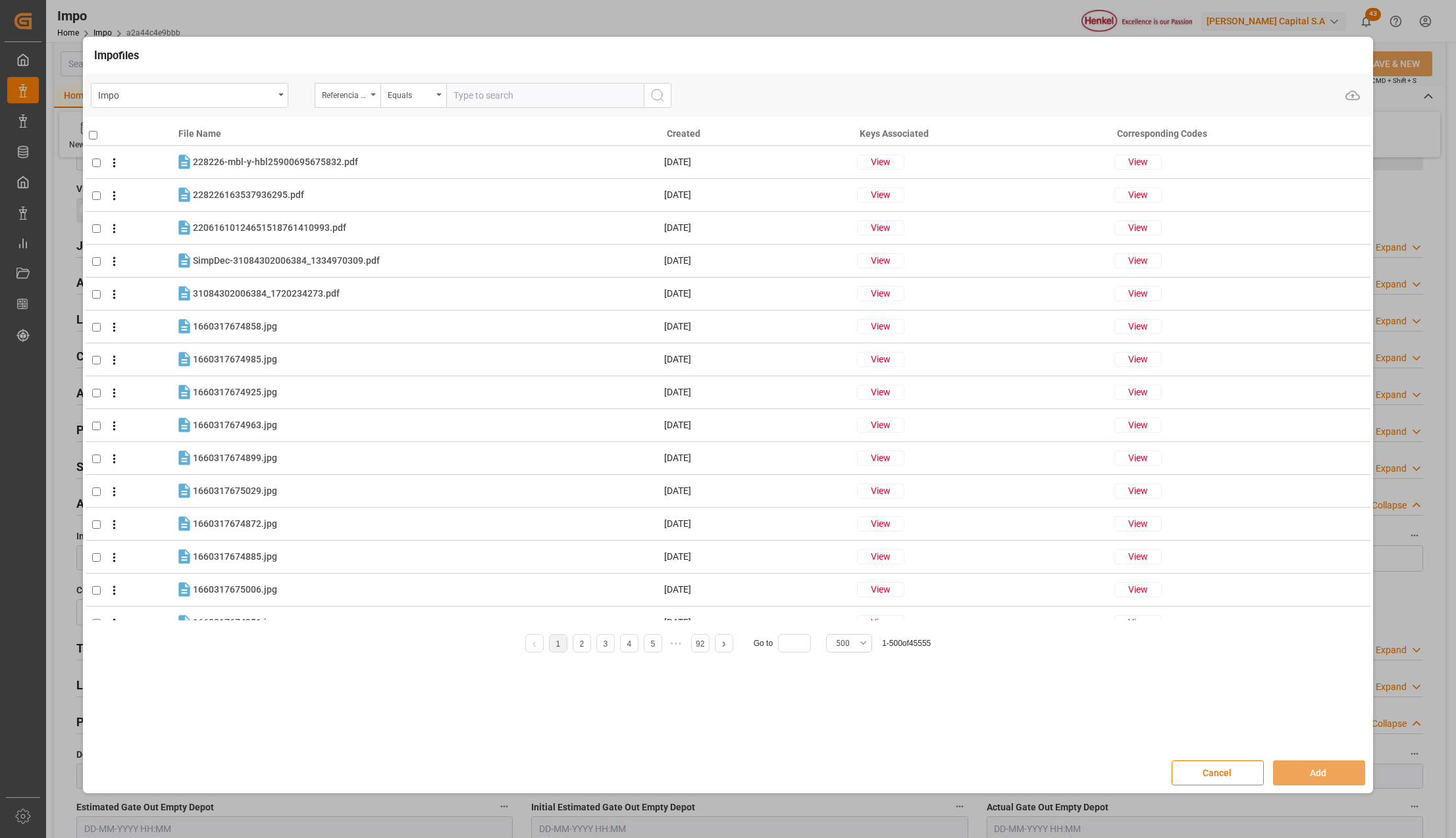
click at [475, 101] on input "text" at bounding box center [545, 95] width 197 height 25
paste input "HAMB92869"
type input "HAMB92869"
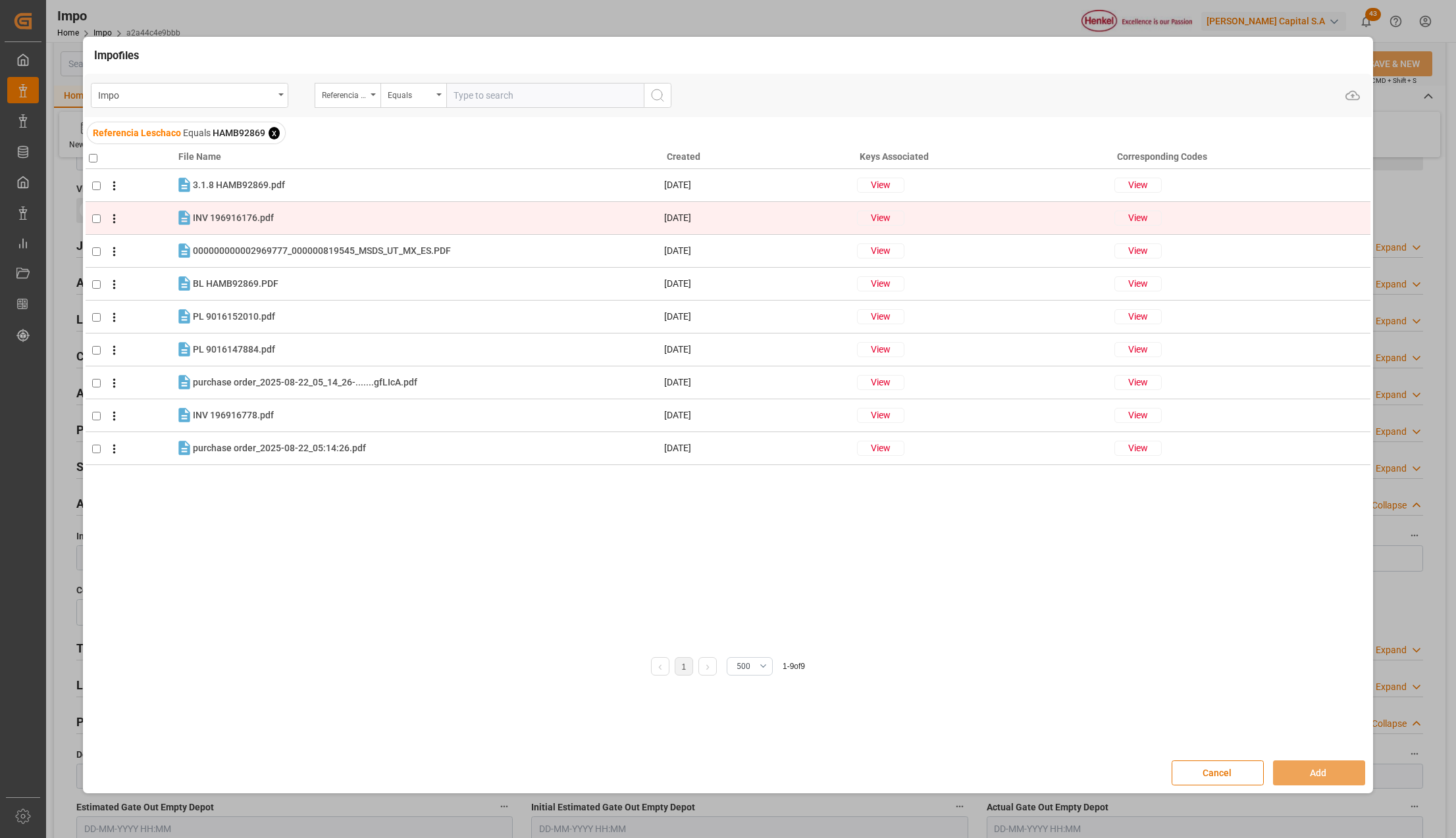
click at [96, 217] on input "checkbox" at bounding box center [96, 219] width 9 height 9
checkbox input "true"
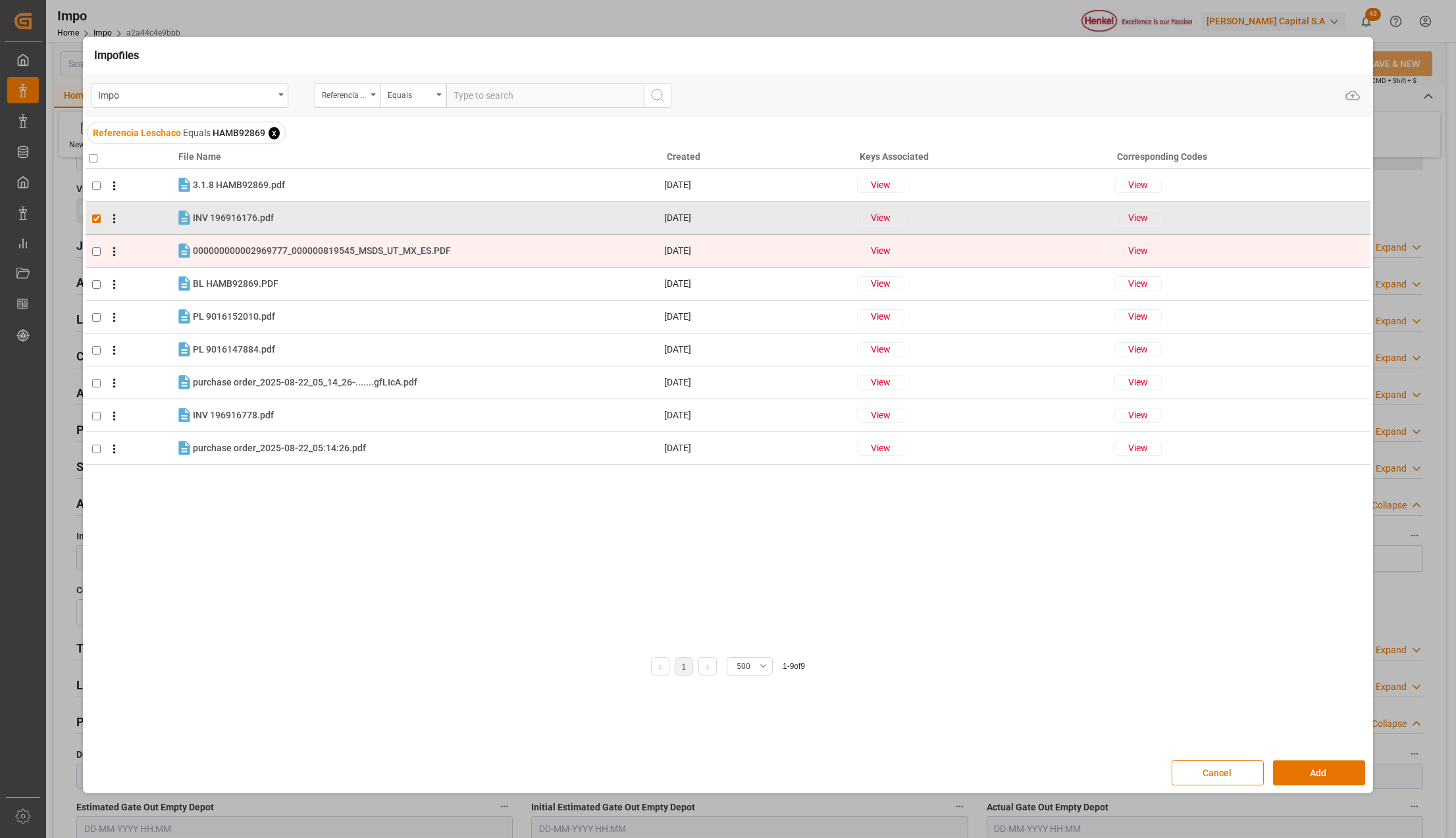
click at [95, 248] on input "checkbox" at bounding box center [96, 252] width 9 height 9
checkbox input "true"
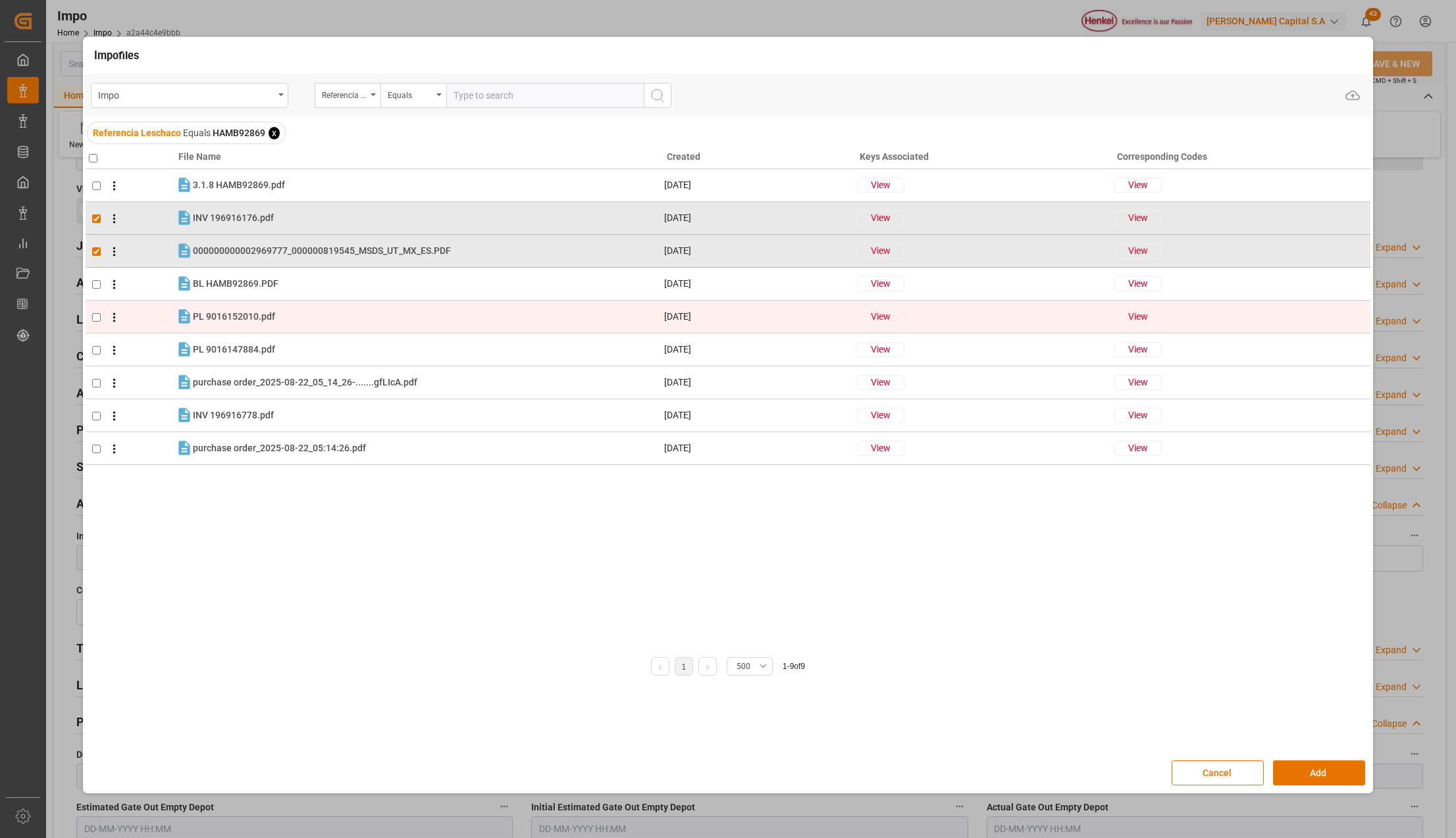
click at [96, 316] on input "checkbox" at bounding box center [96, 317] width 9 height 9
checkbox input "true"
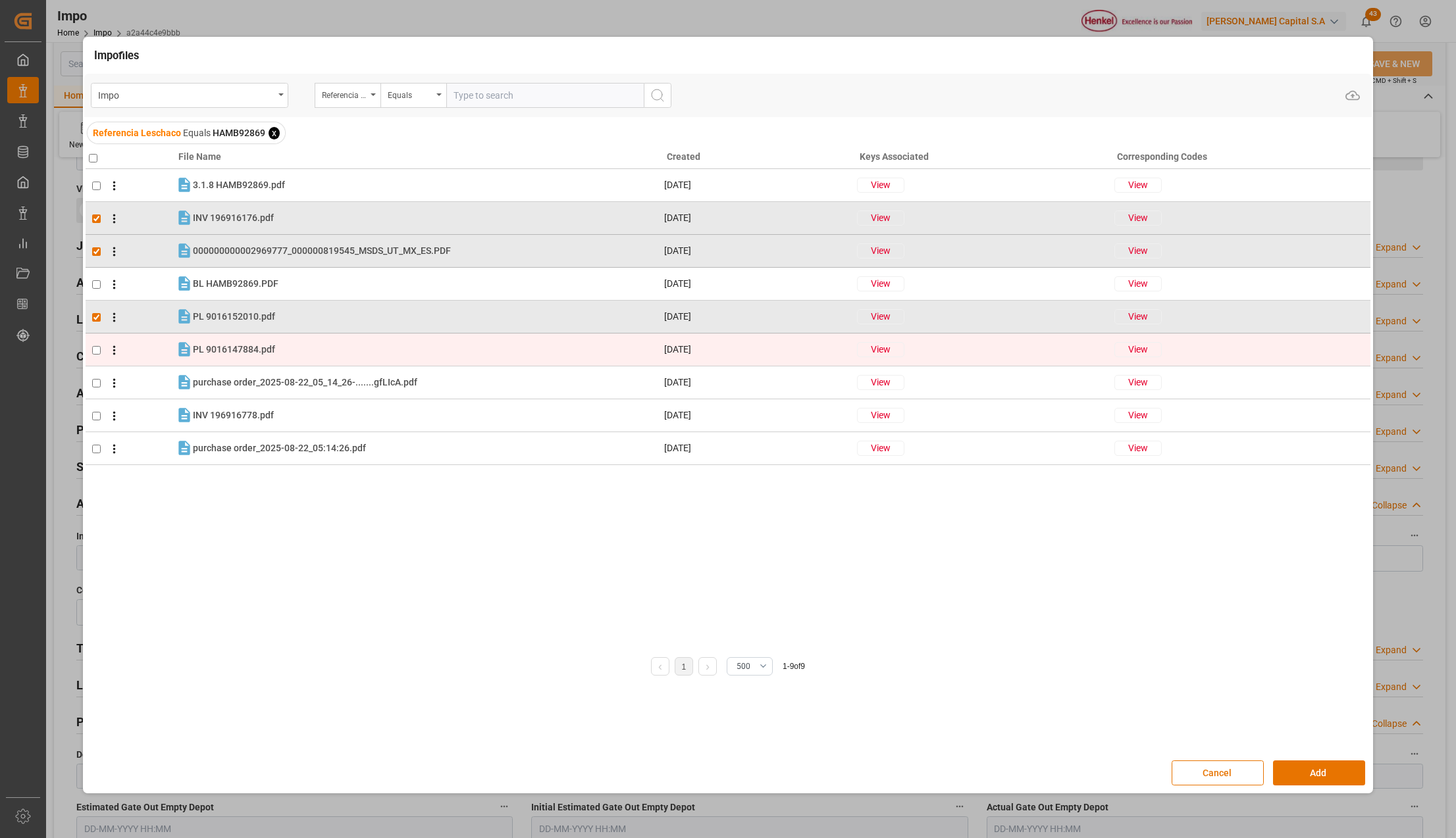
click at [95, 346] on input "checkbox" at bounding box center [96, 350] width 9 height 9
checkbox input "true"
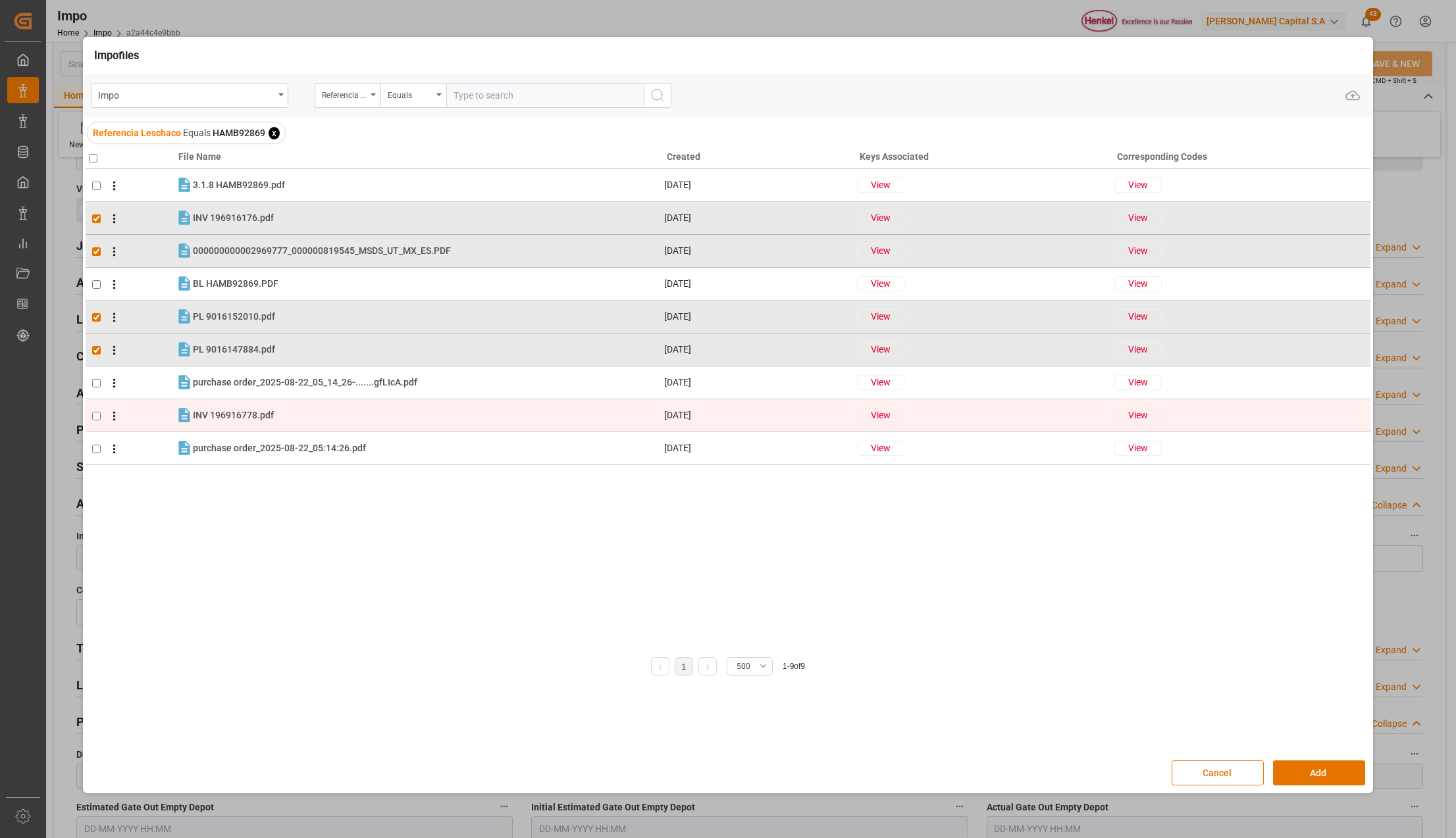
click at [99, 414] on input "checkbox" at bounding box center [96, 416] width 9 height 9
checkbox input "true"
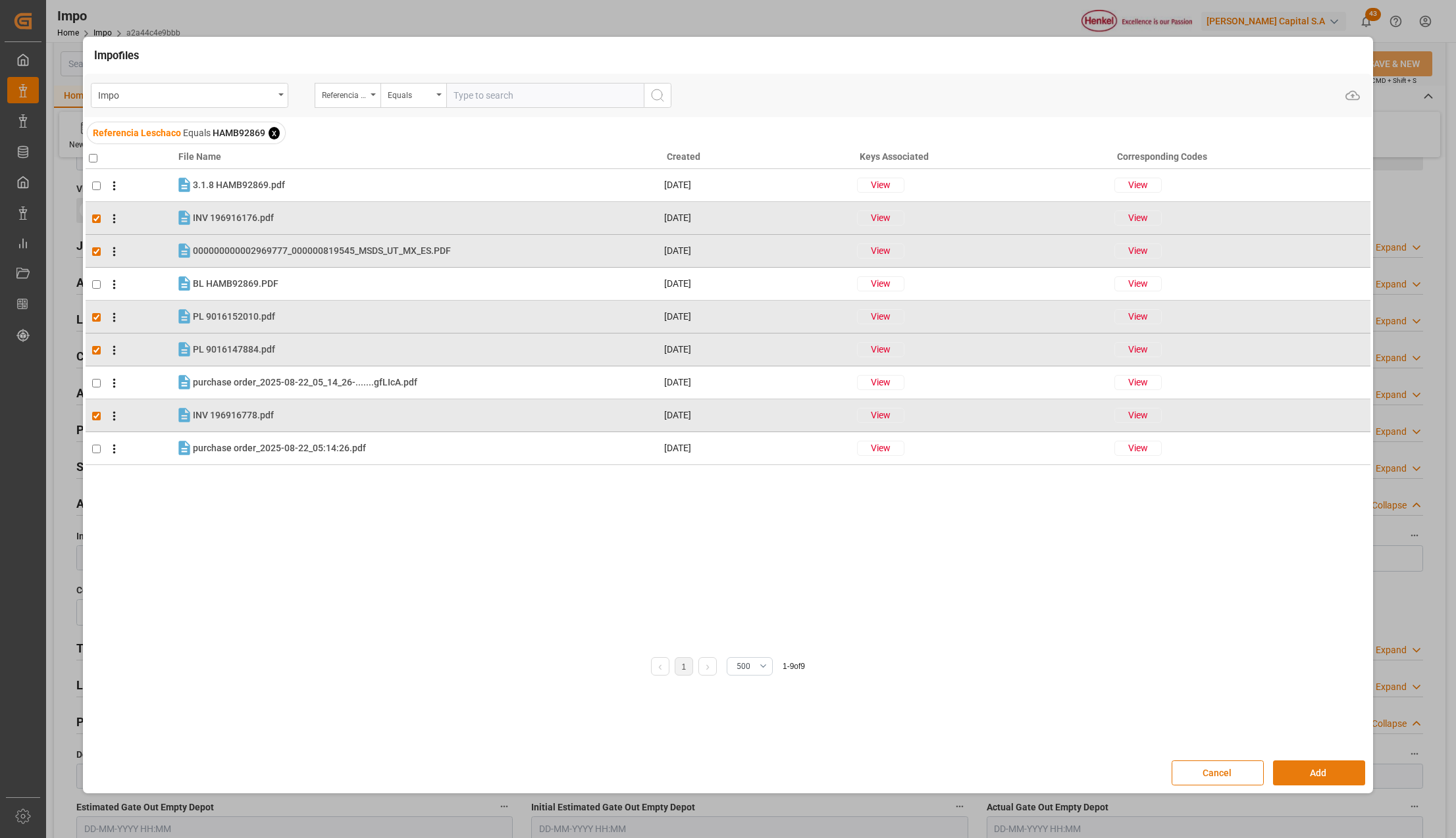
click at [1294, 780] on button "Add" at bounding box center [1319, 773] width 92 height 25
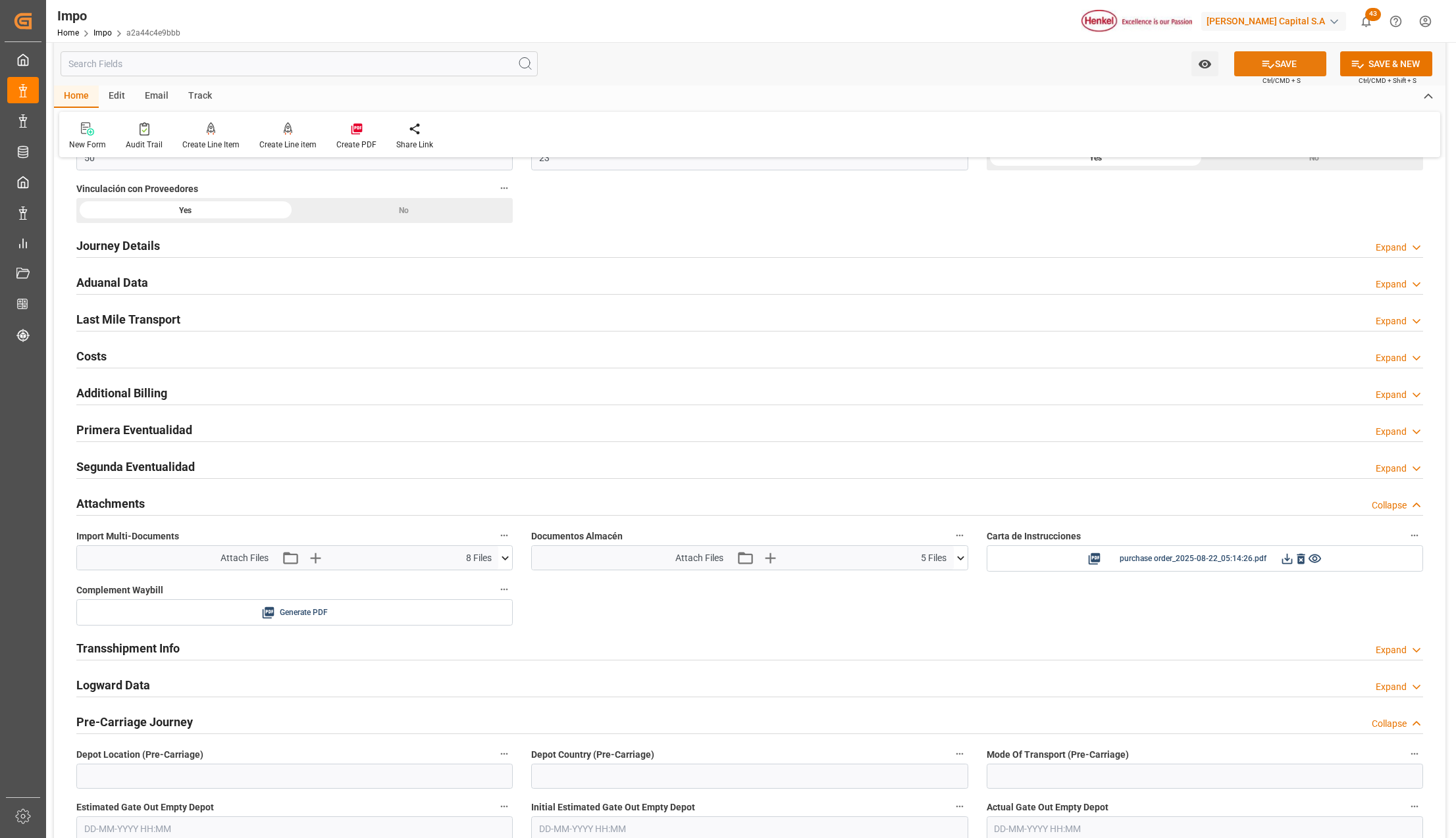
click at [1301, 63] on button "SAVE" at bounding box center [1280, 63] width 92 height 25
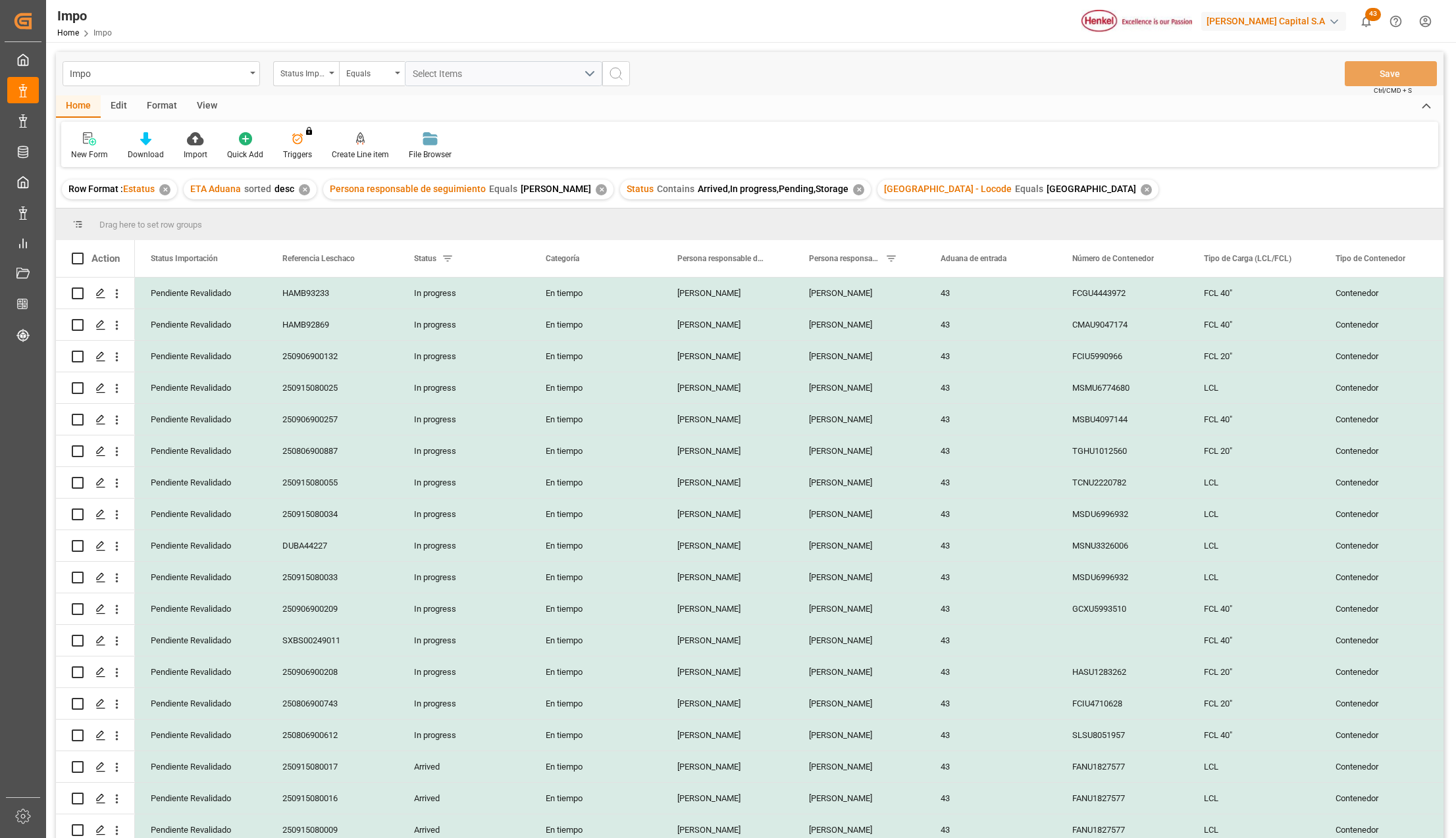
click at [209, 109] on div "View" at bounding box center [207, 106] width 40 height 22
click at [156, 139] on div at bounding box center [150, 139] width 66 height 14
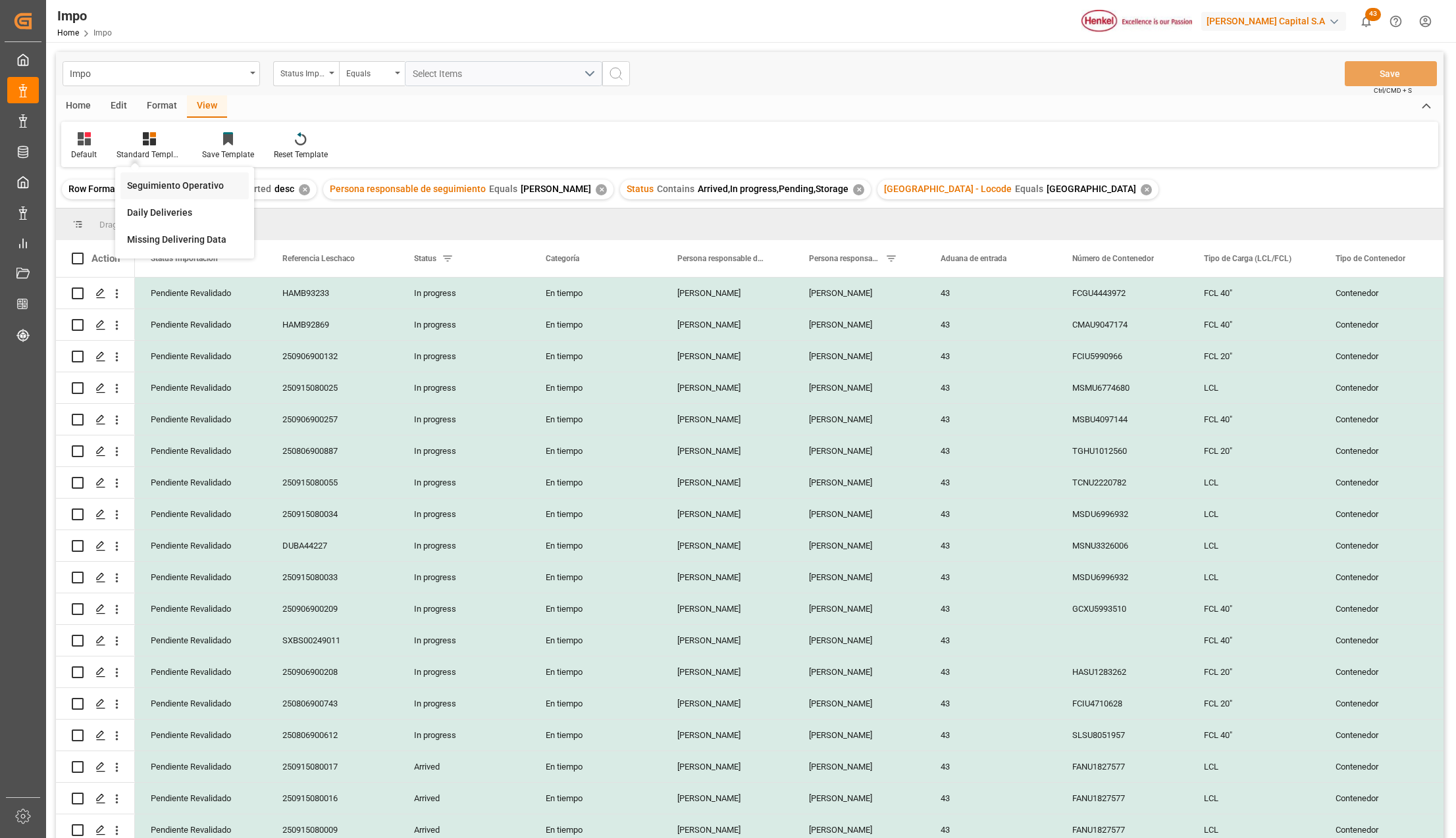
click at [163, 184] on div "Seguimiento Operativo" at bounding box center [185, 186] width 115 height 14
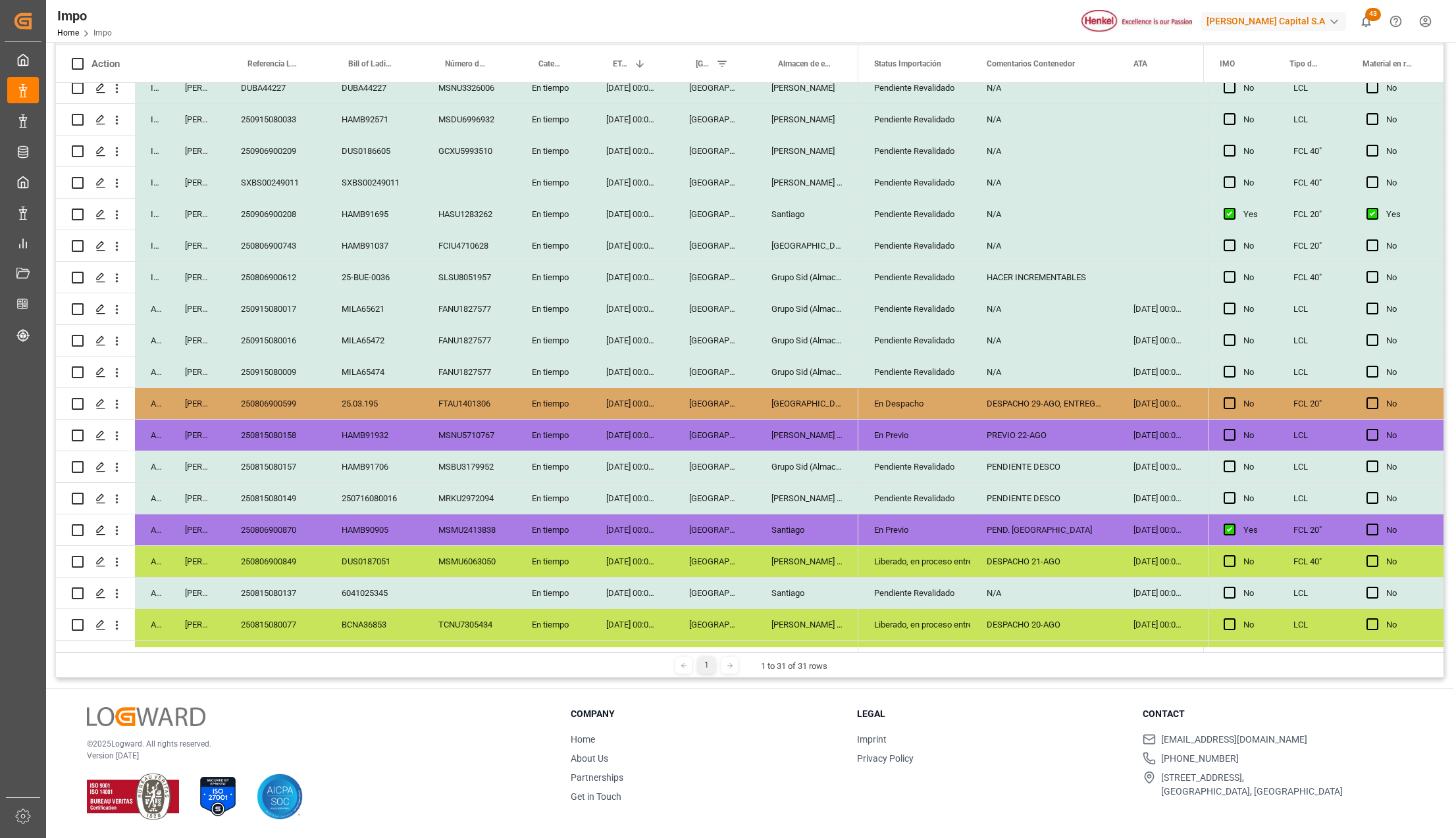
scroll to position [419, 0]
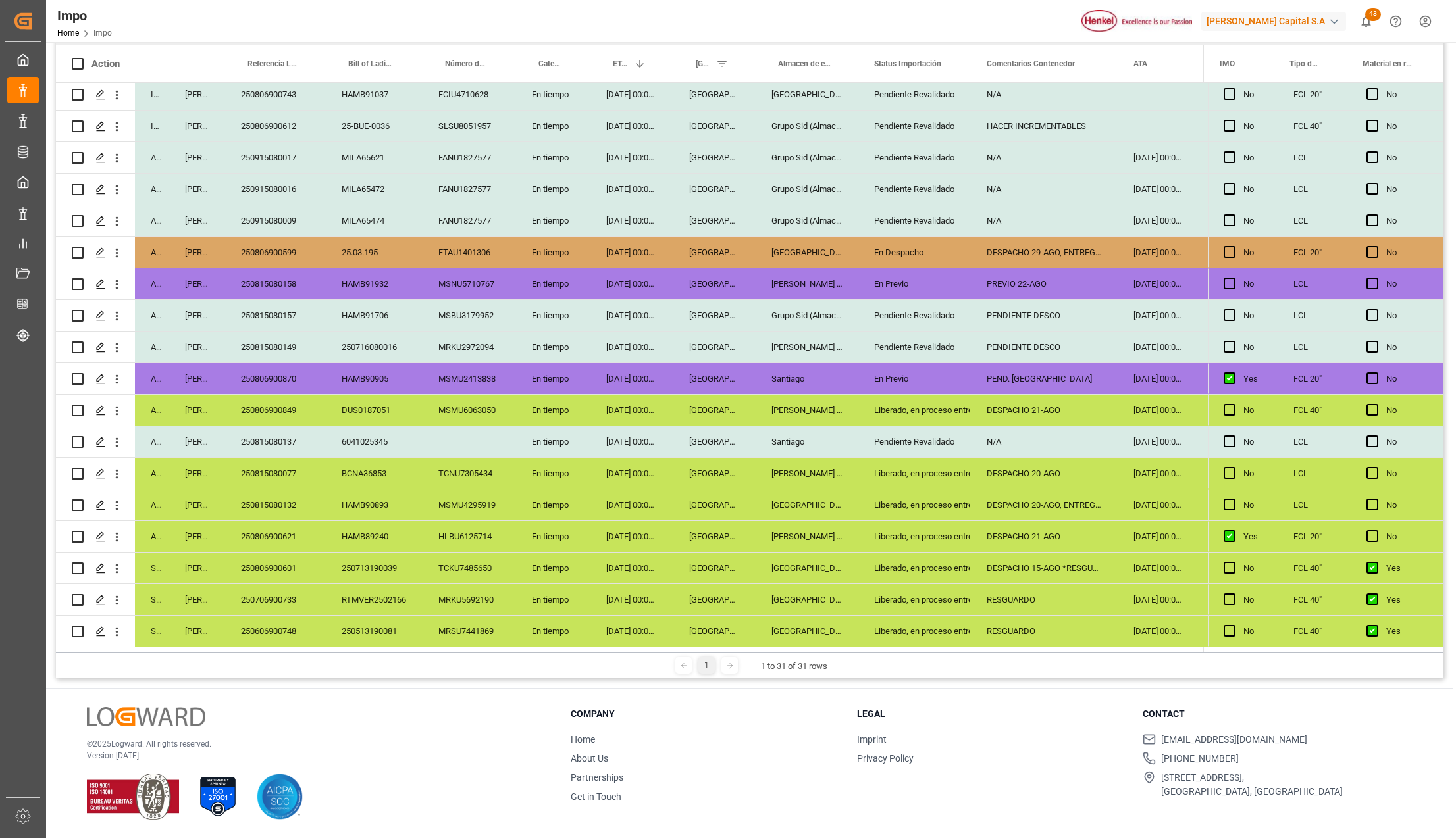
click at [955, 405] on div "Liberado, en proceso entrega" at bounding box center [915, 410] width 81 height 30
click at [1043, 400] on div "DESPACHO 21-AGO" at bounding box center [1045, 411] width 147 height 31
click at [295, 375] on div "250806900870" at bounding box center [275, 379] width 101 height 31
click at [622, 333] on div "[DATE] 00:00:00" at bounding box center [632, 347] width 83 height 31
click at [253, 342] on div "250815080149" at bounding box center [275, 347] width 101 height 31
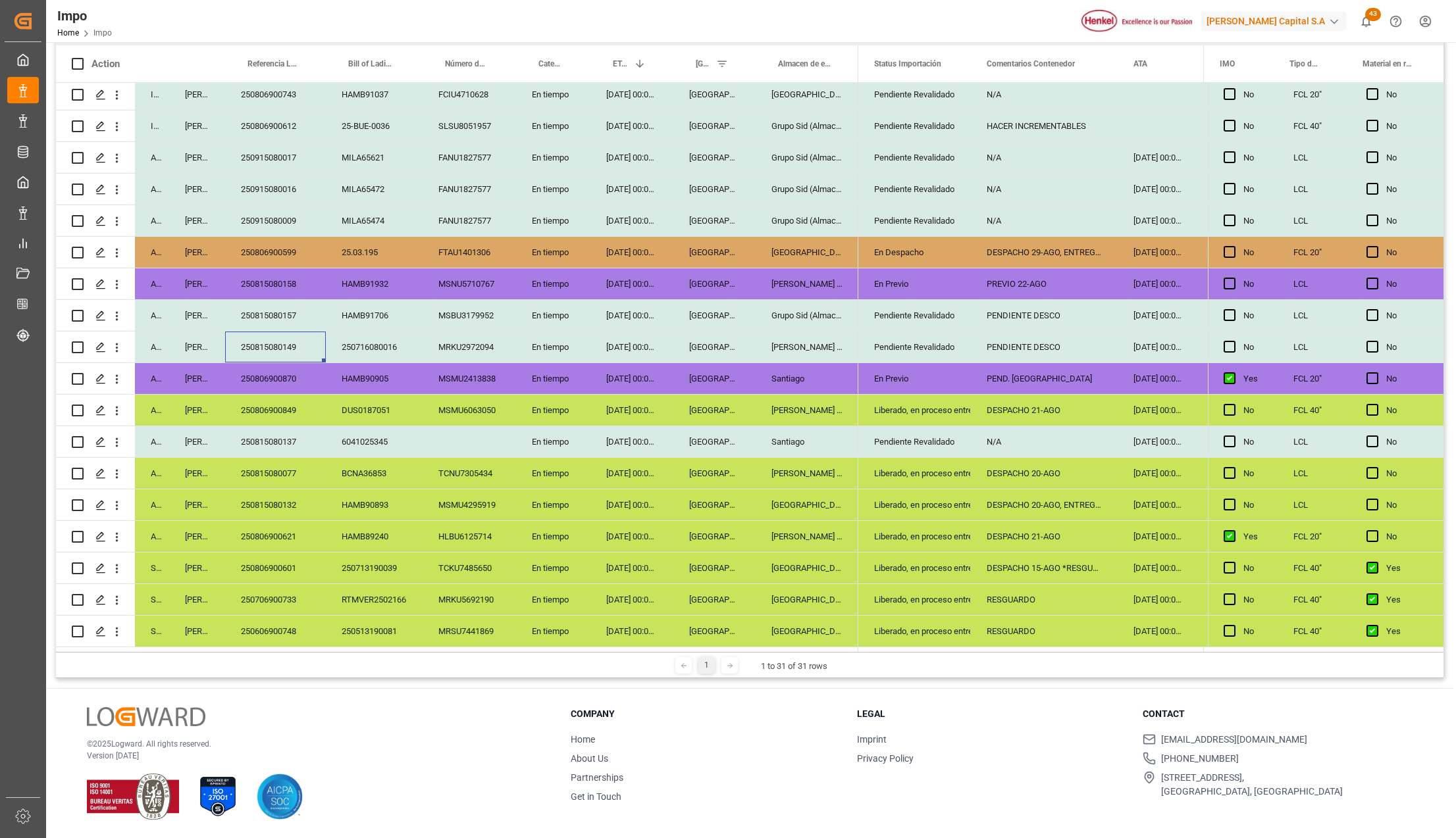
click at [288, 312] on div "250815080157" at bounding box center [275, 316] width 101 height 31
click at [1006, 273] on div "PREVIO 22-AGO" at bounding box center [1045, 284] width 147 height 31
click at [1028, 244] on div "DESPACHO 29-AGO, ENTREGAR 01-SEPT." at bounding box center [1045, 252] width 147 height 31
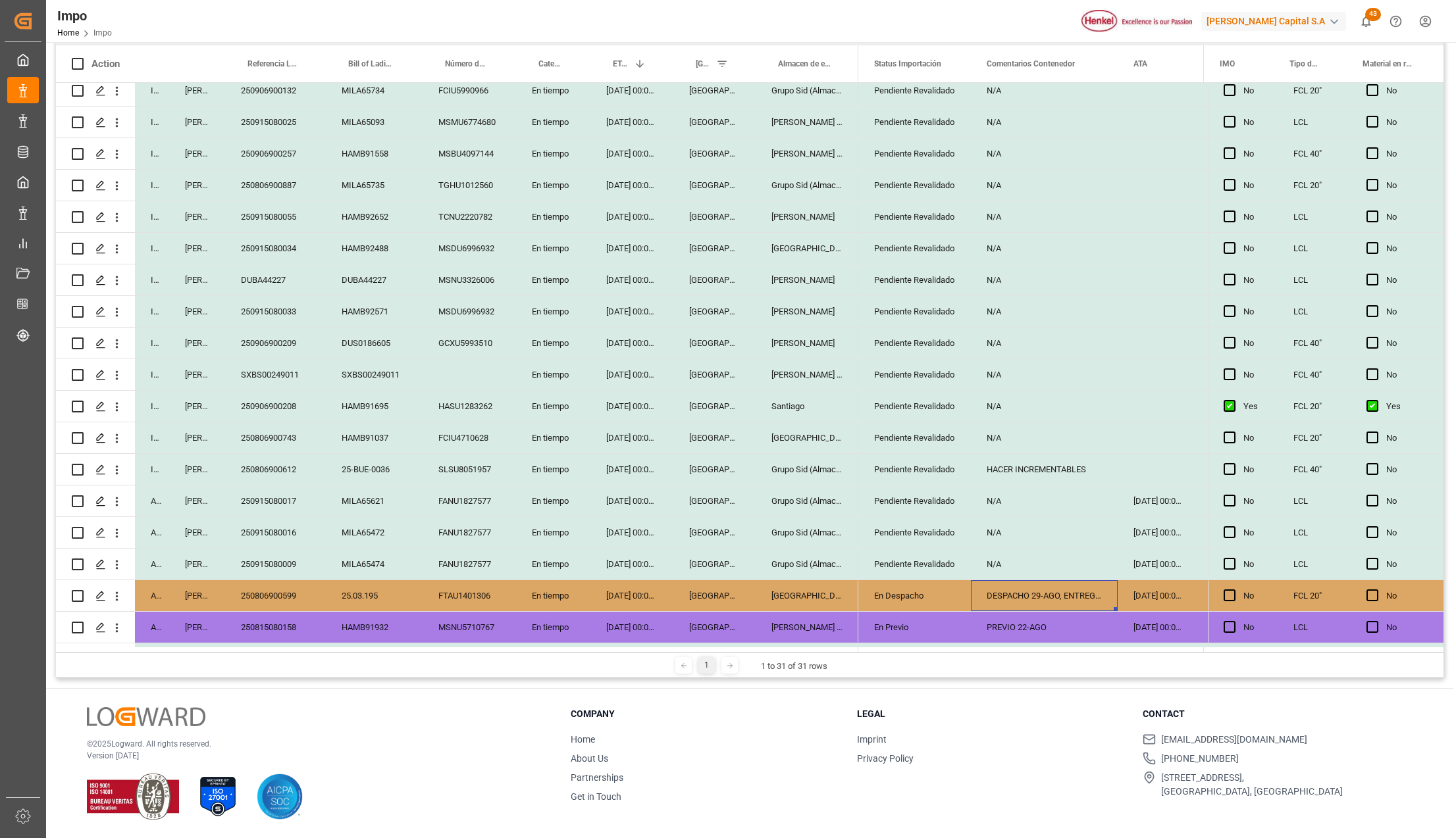
scroll to position [67, 0]
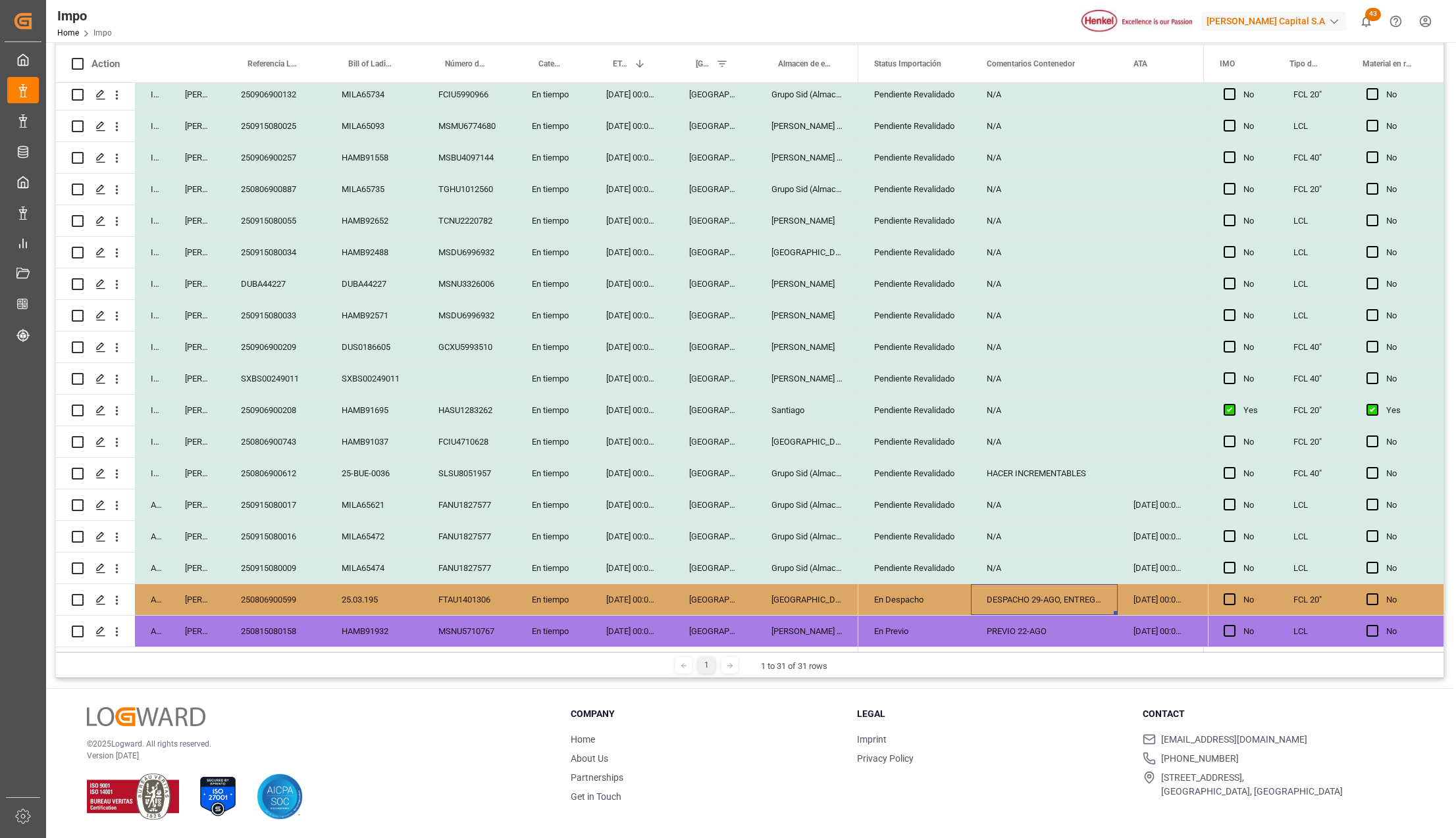
click at [632, 569] on div "[DATE] 00:00:00" at bounding box center [632, 568] width 83 height 31
click at [277, 564] on div "250915080009" at bounding box center [275, 568] width 101 height 31
click at [360, 564] on div "MILA65474" at bounding box center [374, 568] width 97 height 31
click at [432, 564] on div "FANU1827577" at bounding box center [469, 568] width 94 height 31
click at [383, 570] on div "MILA65474" at bounding box center [374, 568] width 97 height 31
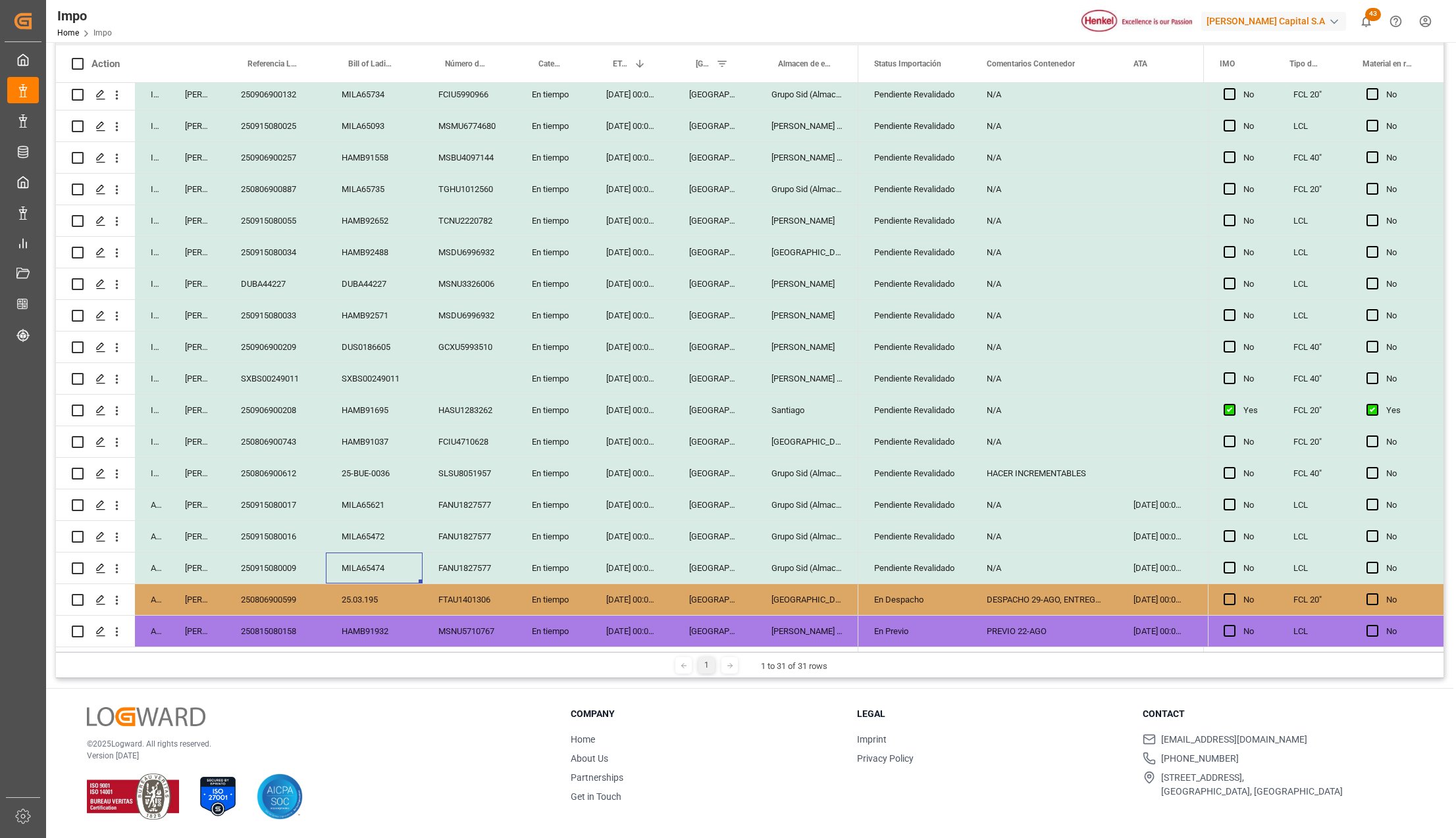
click at [457, 569] on div "FANU1827577" at bounding box center [469, 568] width 94 height 31
click at [284, 561] on div "250915080009" at bounding box center [275, 568] width 101 height 31
click at [956, 567] on div "Pendiente Revalidado" at bounding box center [915, 568] width 112 height 31
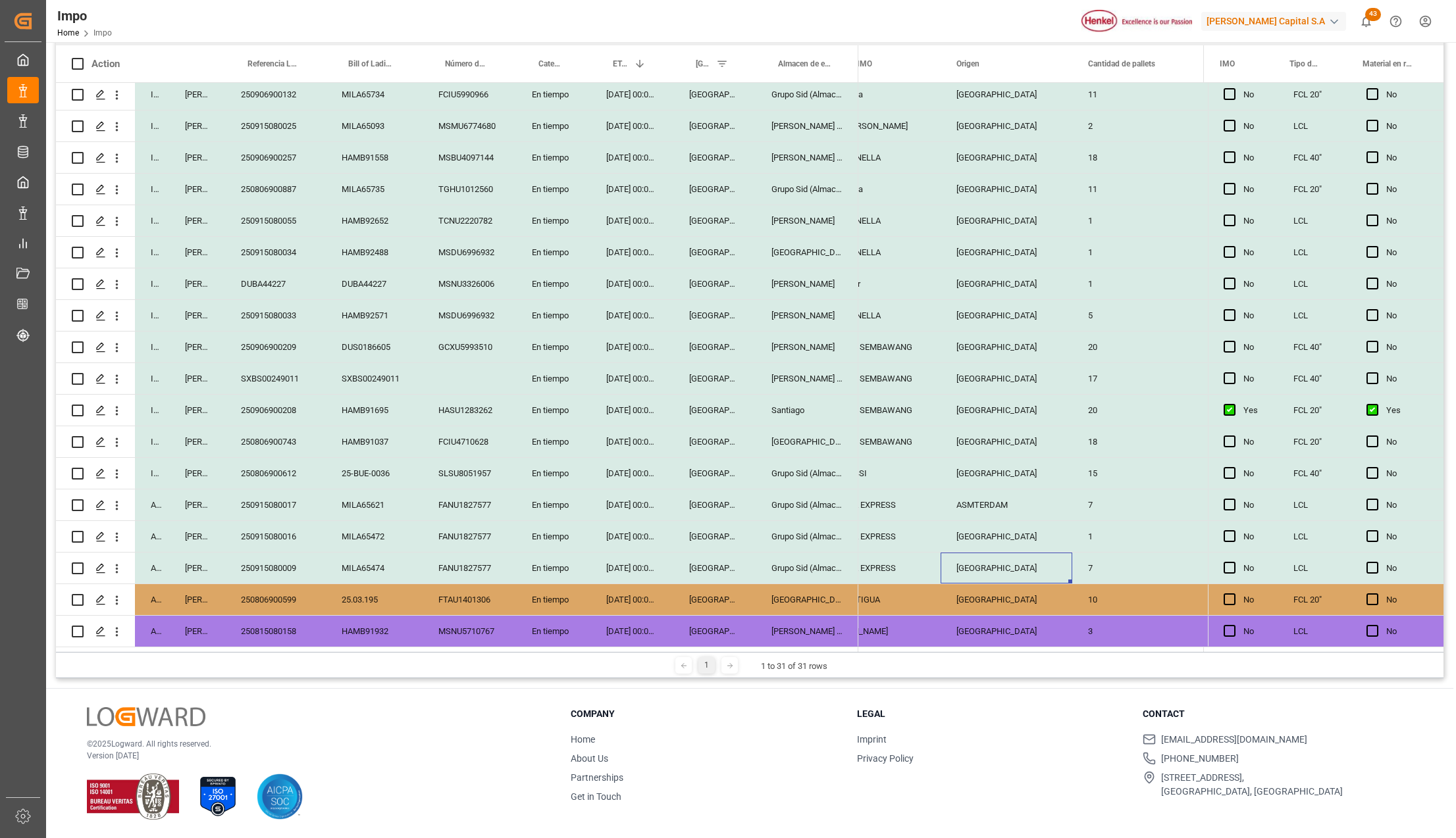
scroll to position [0, 1521]
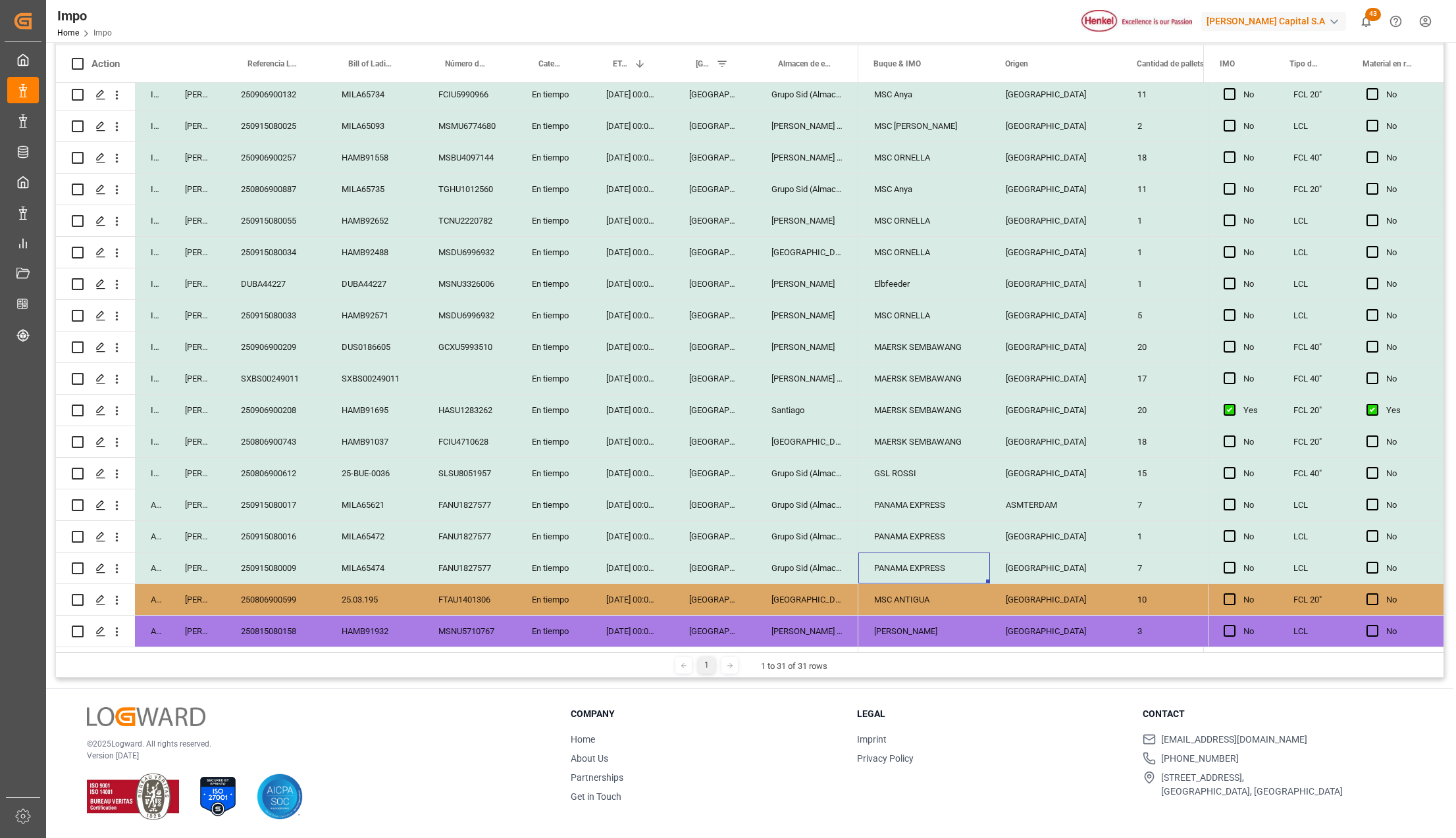
click at [956, 567] on div "PANAMA EXPRESS" at bounding box center [925, 568] width 132 height 31
click at [953, 569] on icon "Press SPACE to select this row." at bounding box center [953, 575] width 14 height 14
click at [953, 569] on input "PANAMA EXPRESS" at bounding box center [924, 575] width 110 height 25
click at [933, 611] on div "MSC ANTIGUA" at bounding box center [925, 600] width 132 height 31
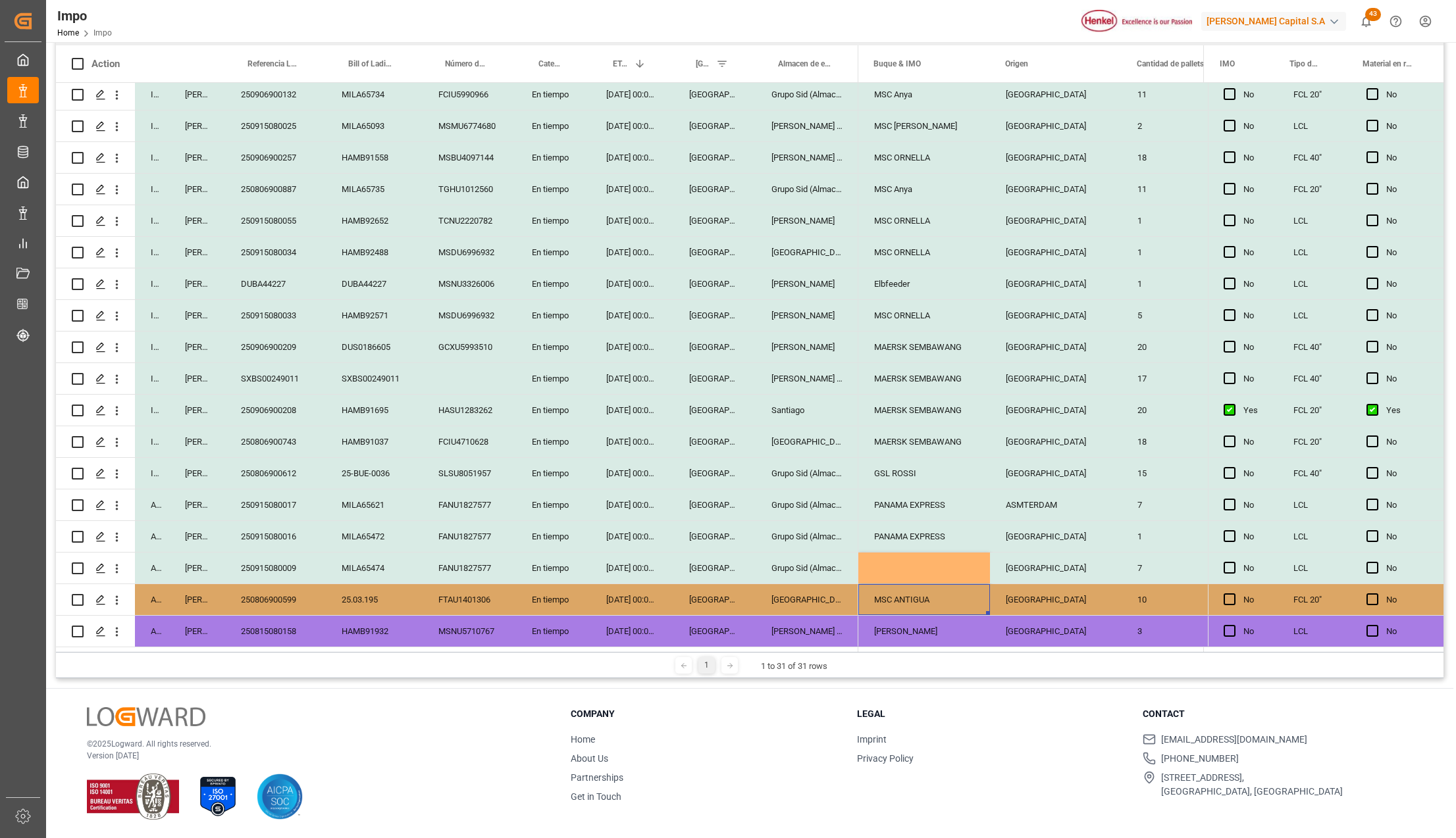
click at [907, 536] on div "PANAMA EXPRESS" at bounding box center [925, 536] width 132 height 31
click at [908, 559] on div "Press SPACE to select this row." at bounding box center [925, 568] width 132 height 31
click at [912, 594] on div "MSC ANTIGUA" at bounding box center [925, 600] width 132 height 31
click at [915, 532] on div "PANAMA EXPRESS" at bounding box center [925, 536] width 132 height 31
click at [939, 565] on div "PANAMA EXPRESS" at bounding box center [925, 568] width 132 height 31
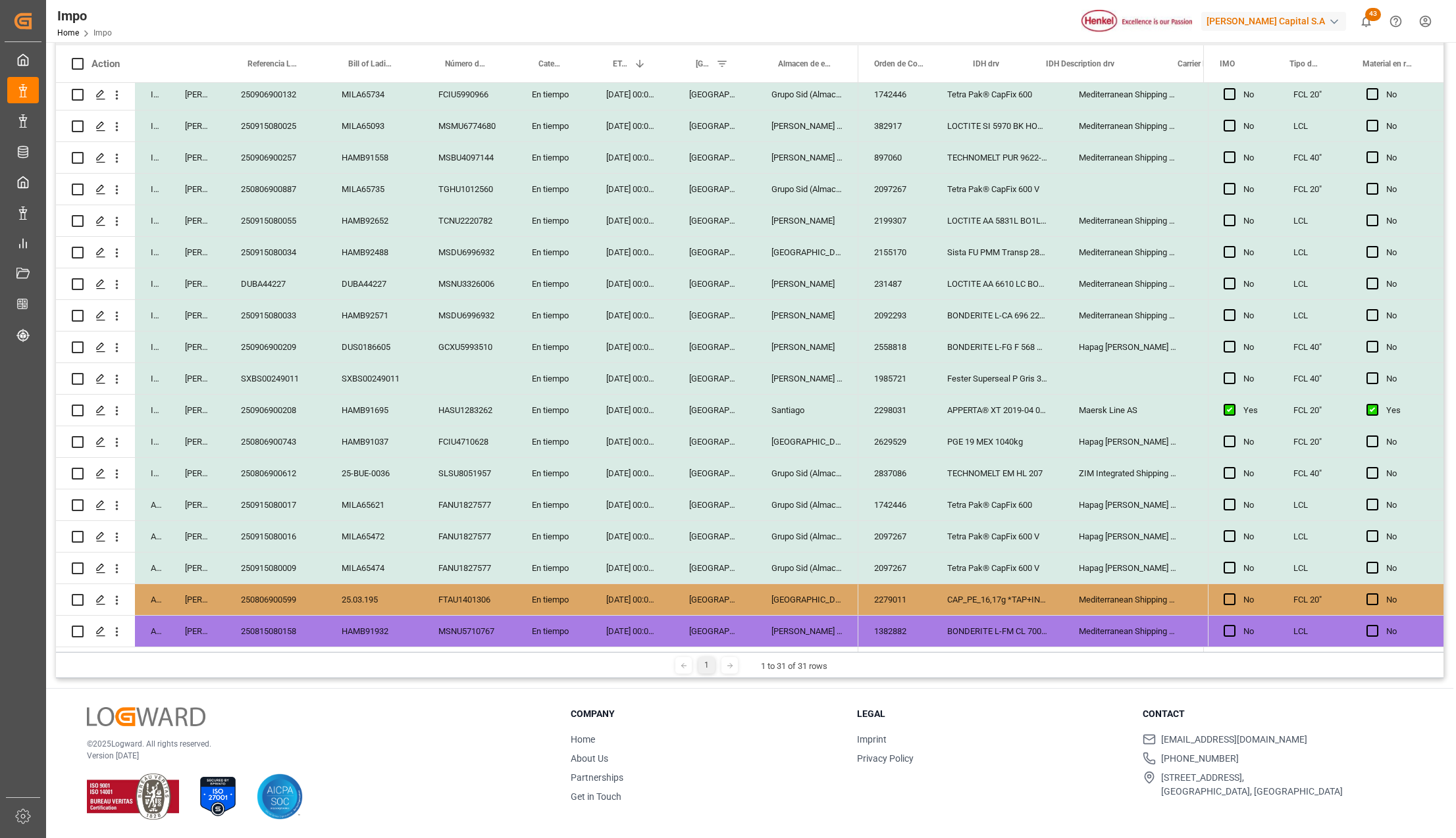
scroll to position [0, 799]
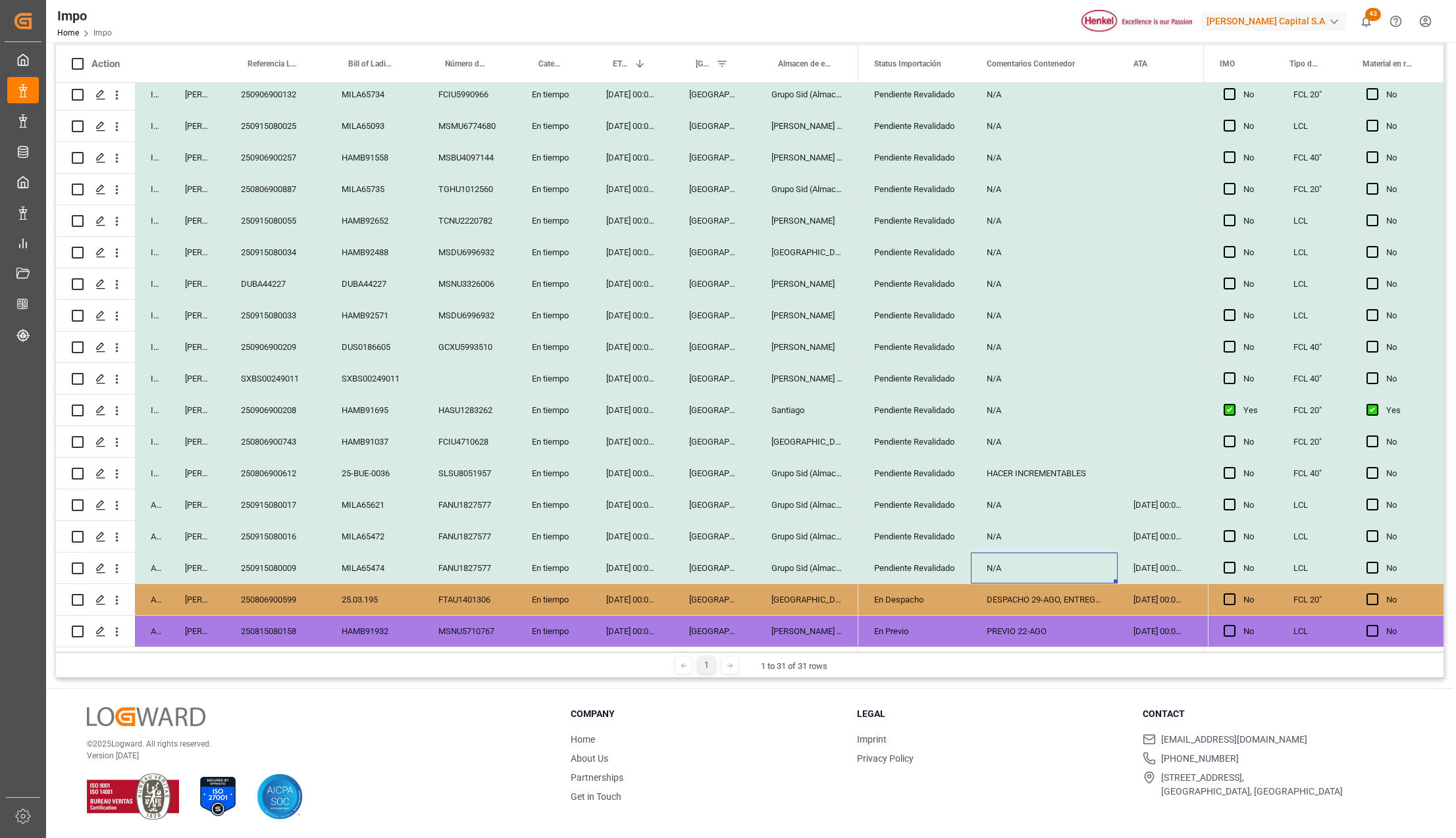
click at [997, 567] on div "N/A" at bounding box center [1045, 568] width 147 height 31
click at [997, 567] on input "N/A" at bounding box center [1044, 575] width 126 height 25
click at [1007, 578] on input "N/A" at bounding box center [1044, 575] width 126 height 25
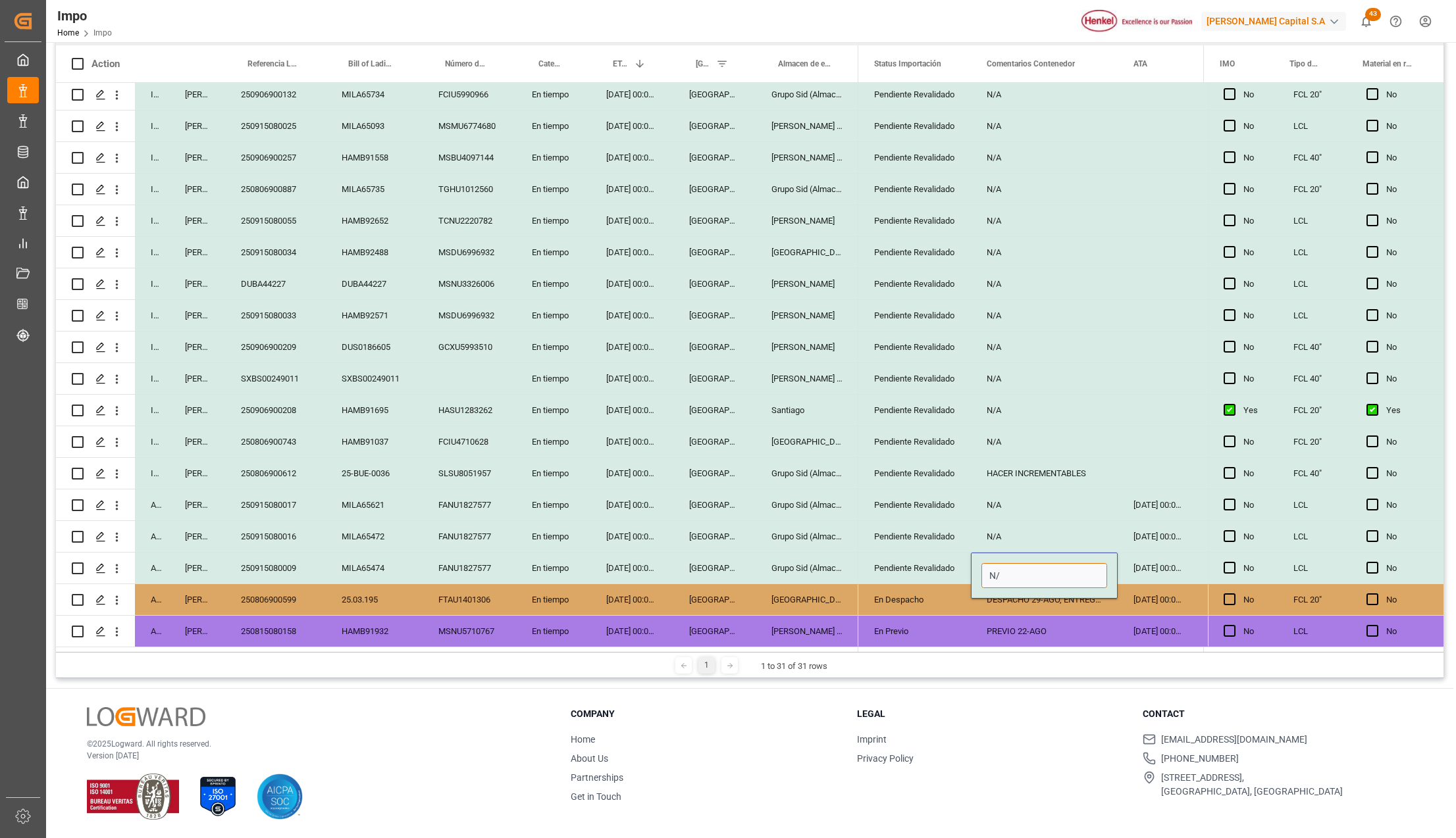
type input "N"
type input "PEND. DESCO"
click at [1020, 562] on div "PEND. DESCO" at bounding box center [1045, 568] width 147 height 31
drag, startPoint x: 1009, startPoint y: 514, endPoint x: 1011, endPoint y: 549, distance: 35.1
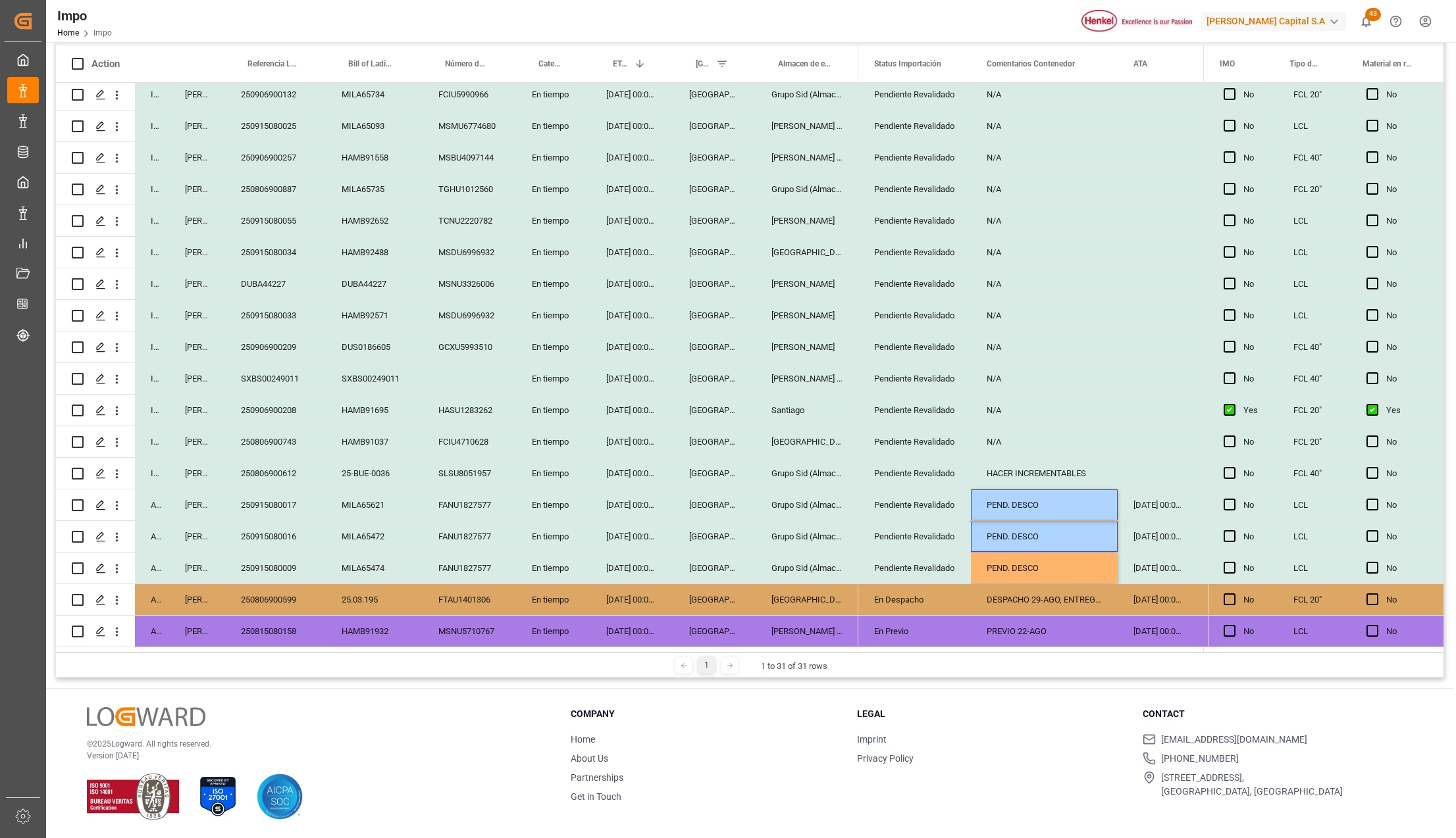
click at [1011, 564] on div "PEND. DESCO" at bounding box center [1045, 568] width 147 height 31
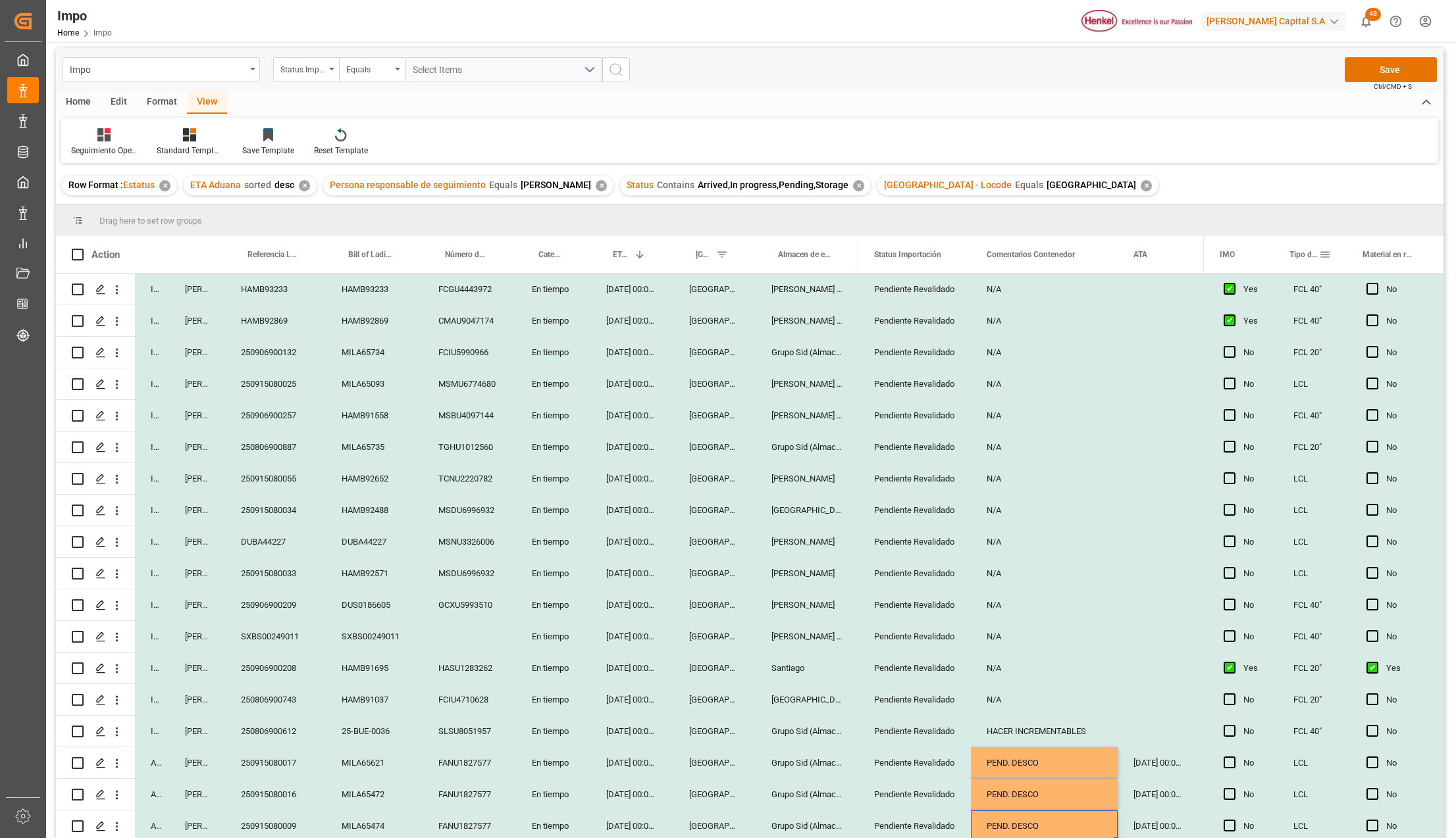
scroll to position [0, 0]
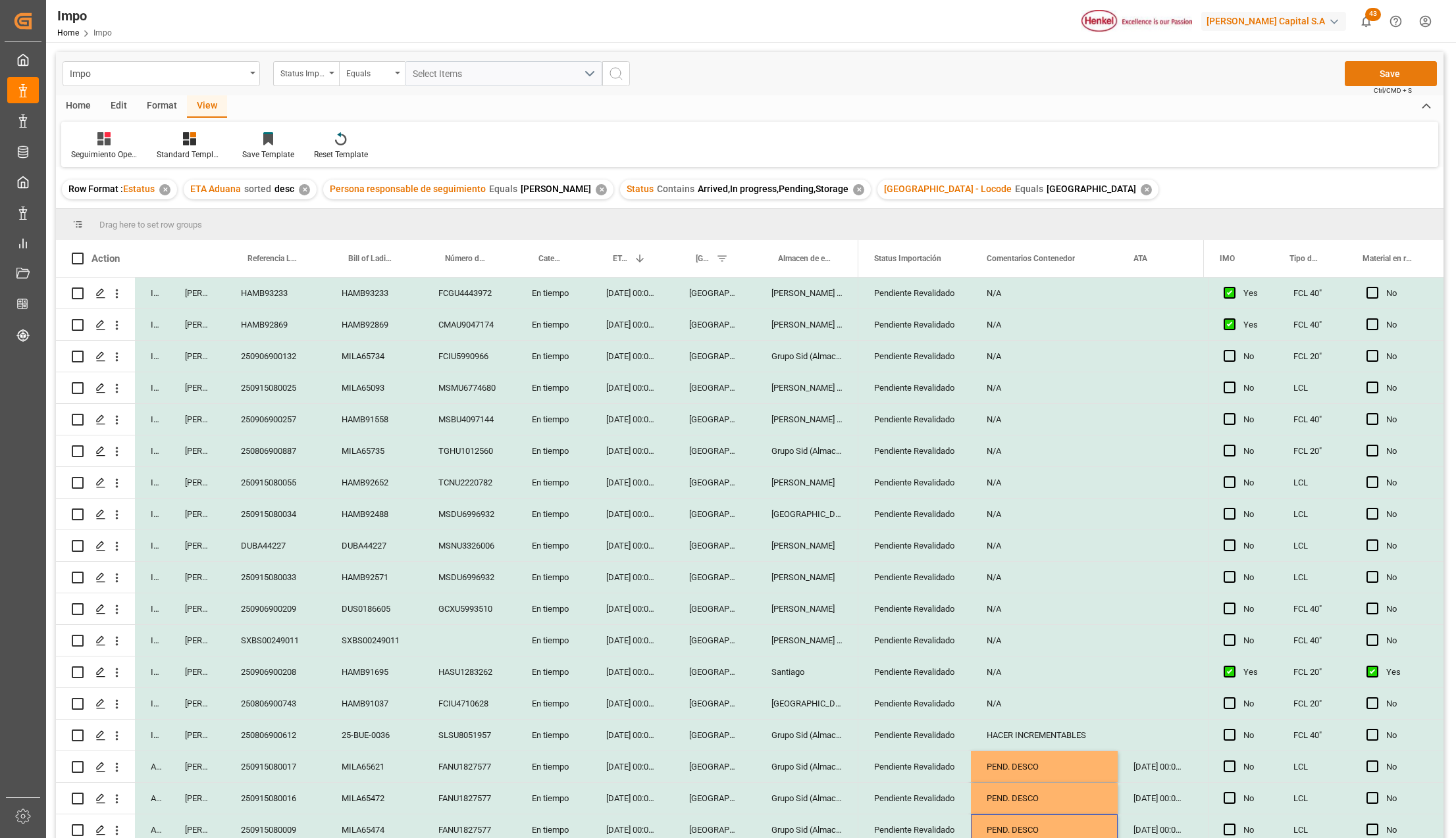
click at [1393, 66] on button "Save" at bounding box center [1391, 73] width 92 height 25
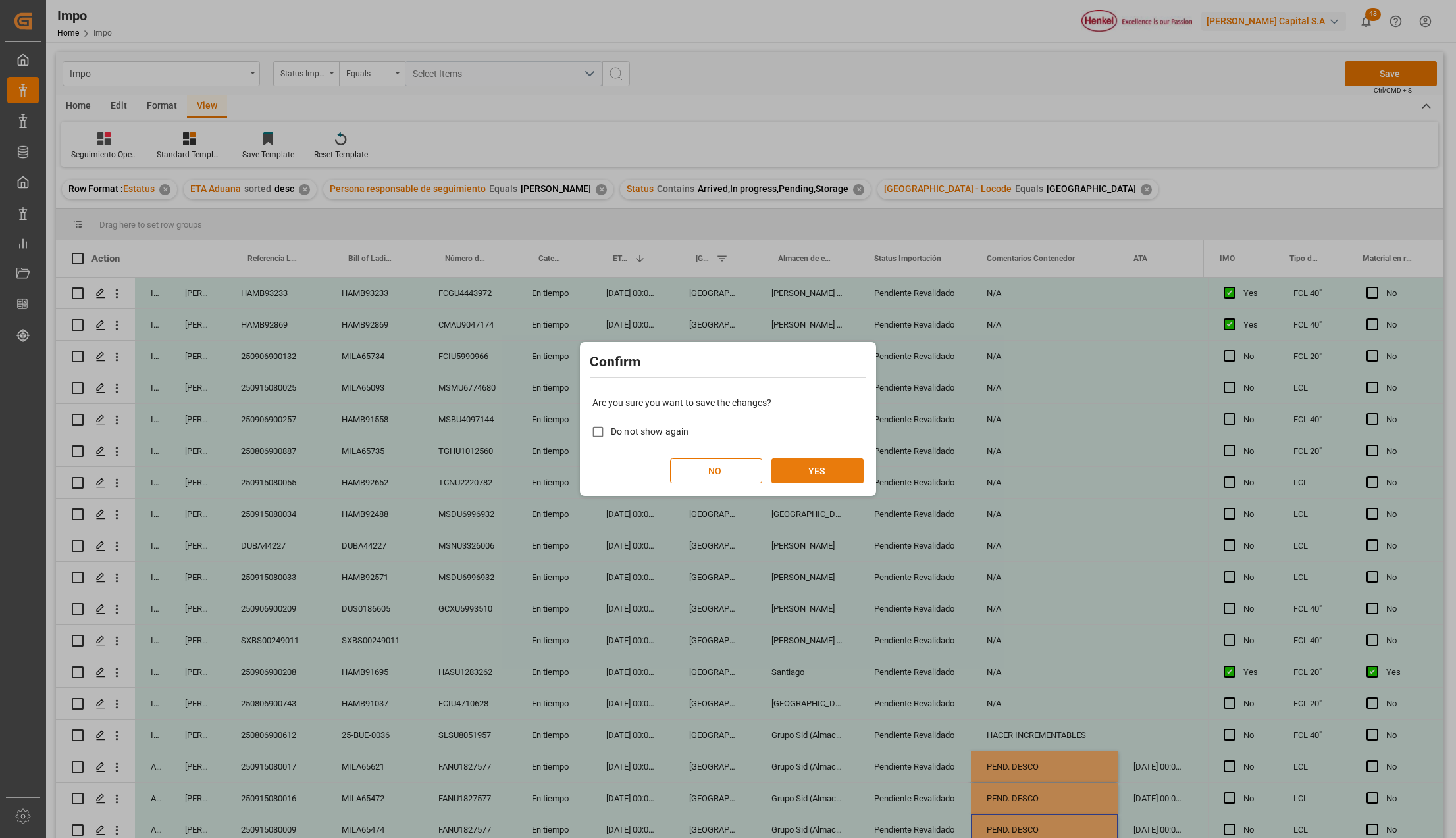
click at [830, 472] on button "YES" at bounding box center [818, 470] width 92 height 25
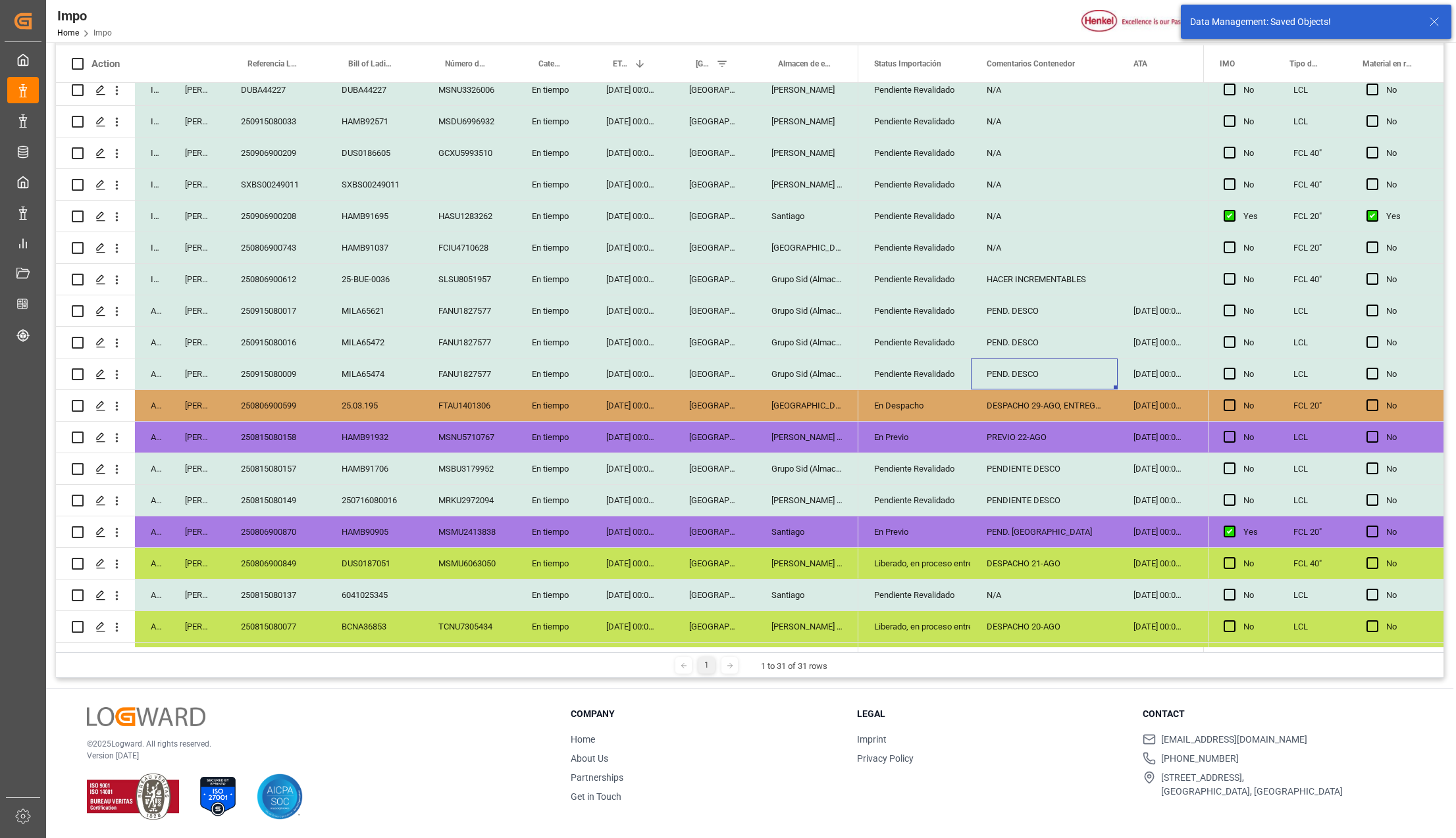
scroll to position [263, 0]
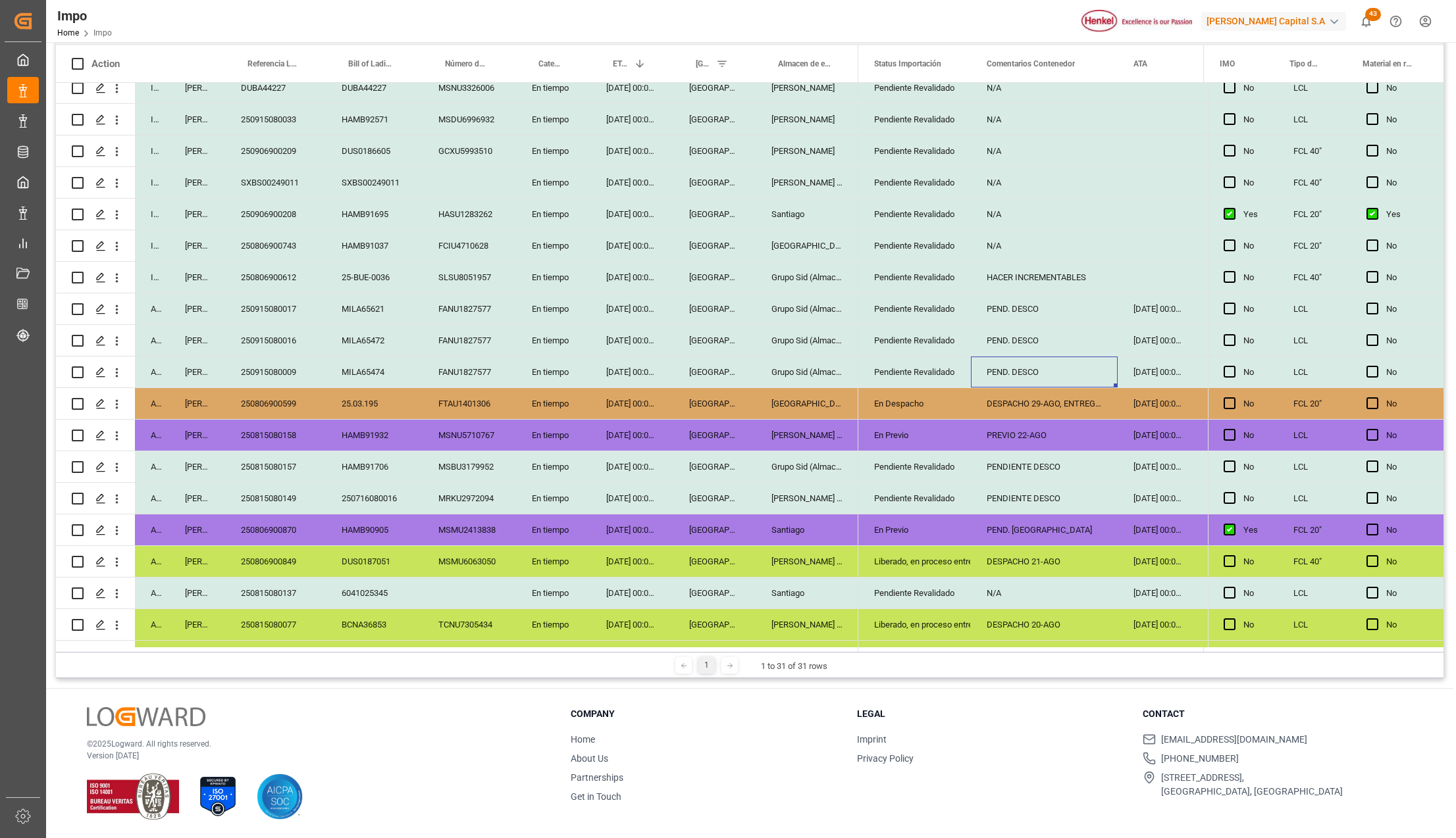
click at [304, 333] on div "250915080016" at bounding box center [275, 341] width 101 height 31
click at [265, 307] on div "250915080017" at bounding box center [275, 309] width 101 height 31
click at [1002, 311] on div "PEND. DESCO" at bounding box center [1045, 309] width 147 height 31
click at [379, 303] on div "MILA65621" at bounding box center [374, 309] width 97 height 31
click at [993, 278] on div "HACER INCREMENTABLES" at bounding box center [1045, 277] width 147 height 31
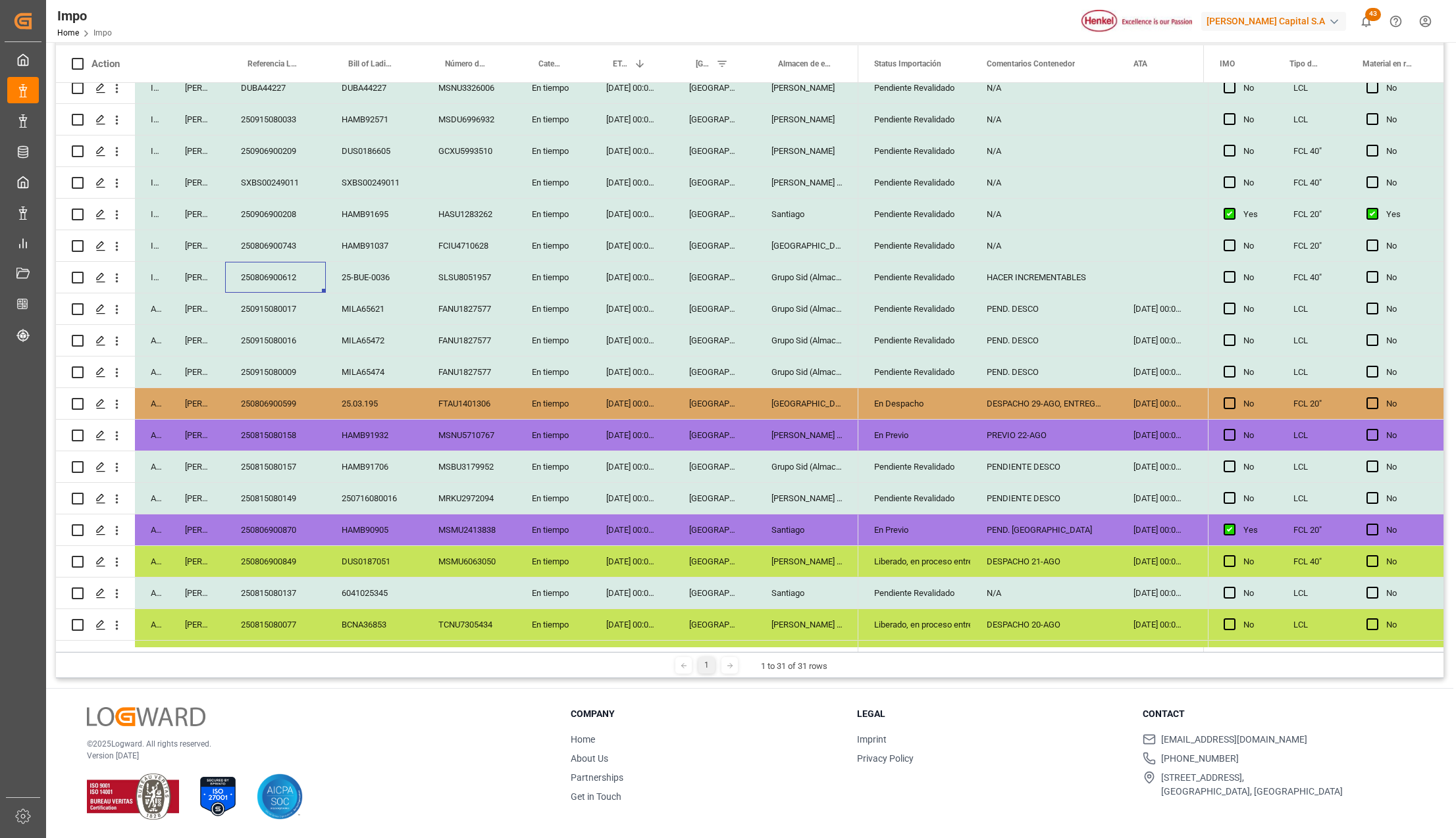
click at [467, 279] on div "SLSU8051957" at bounding box center [469, 277] width 94 height 31
click at [1055, 279] on div "HACER INCREMENTABLES" at bounding box center [1045, 277] width 147 height 31
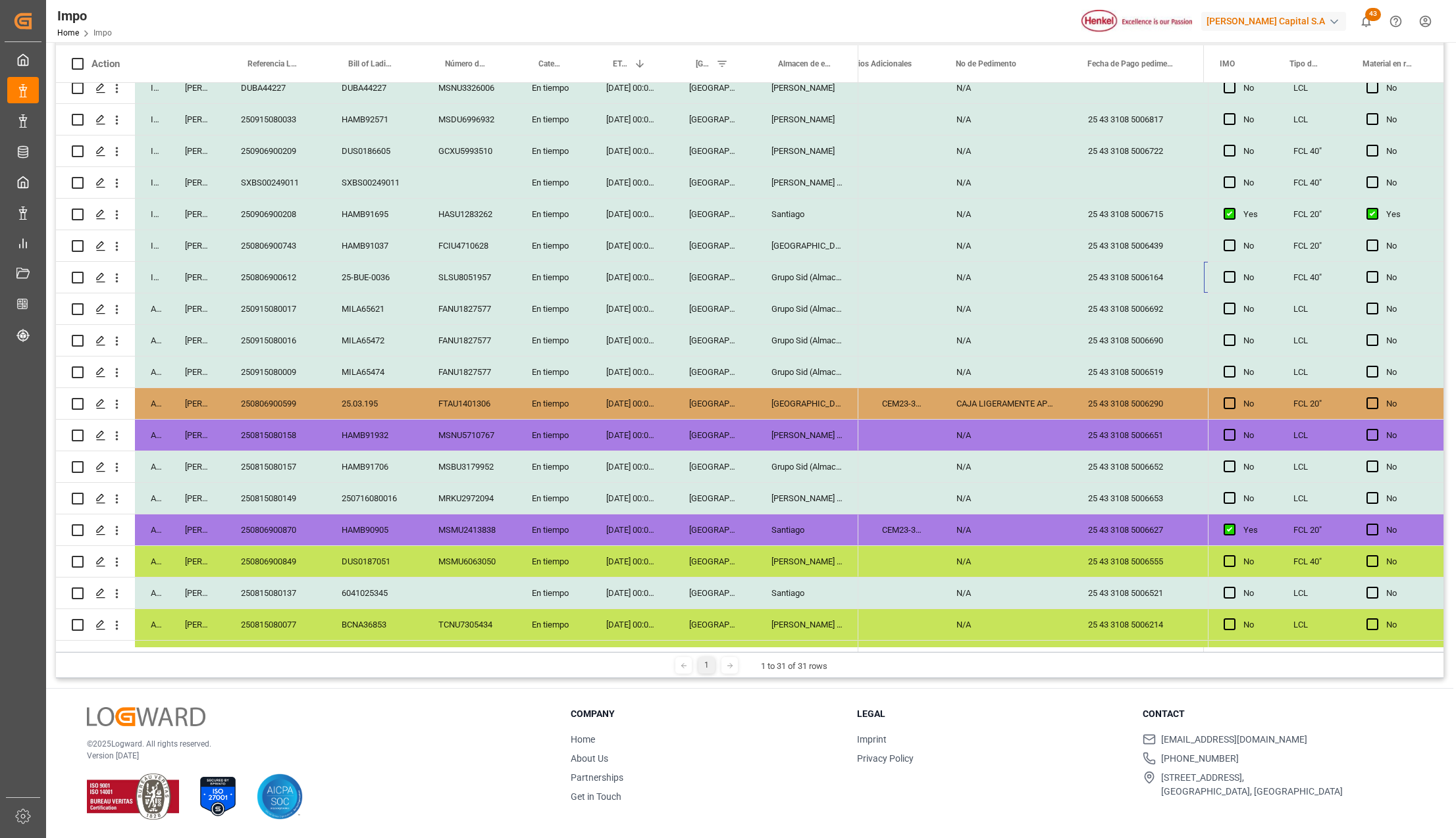
scroll to position [0, 3092]
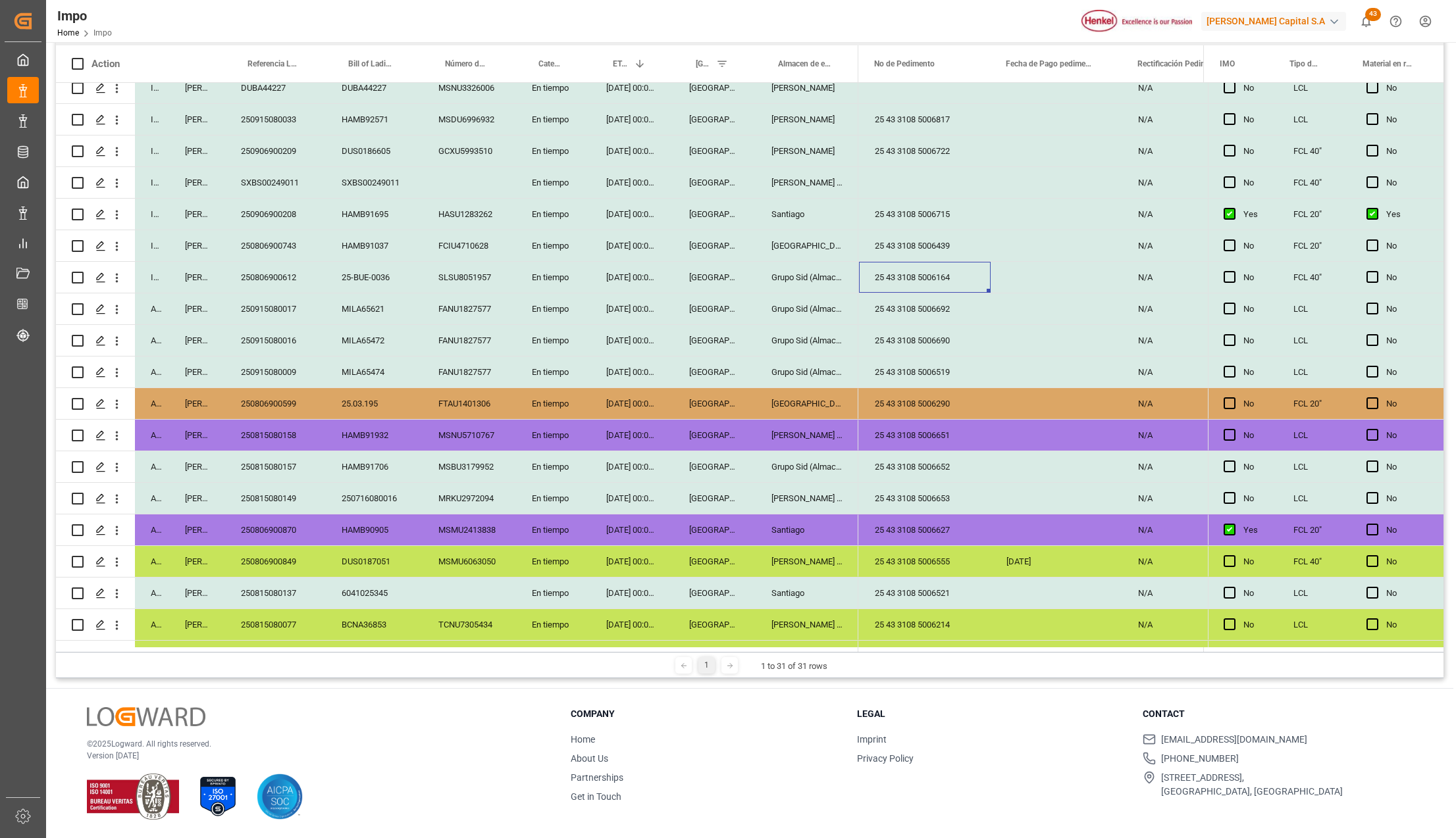
click at [943, 269] on div "25 43 3108 5006164" at bounding box center [925, 277] width 132 height 31
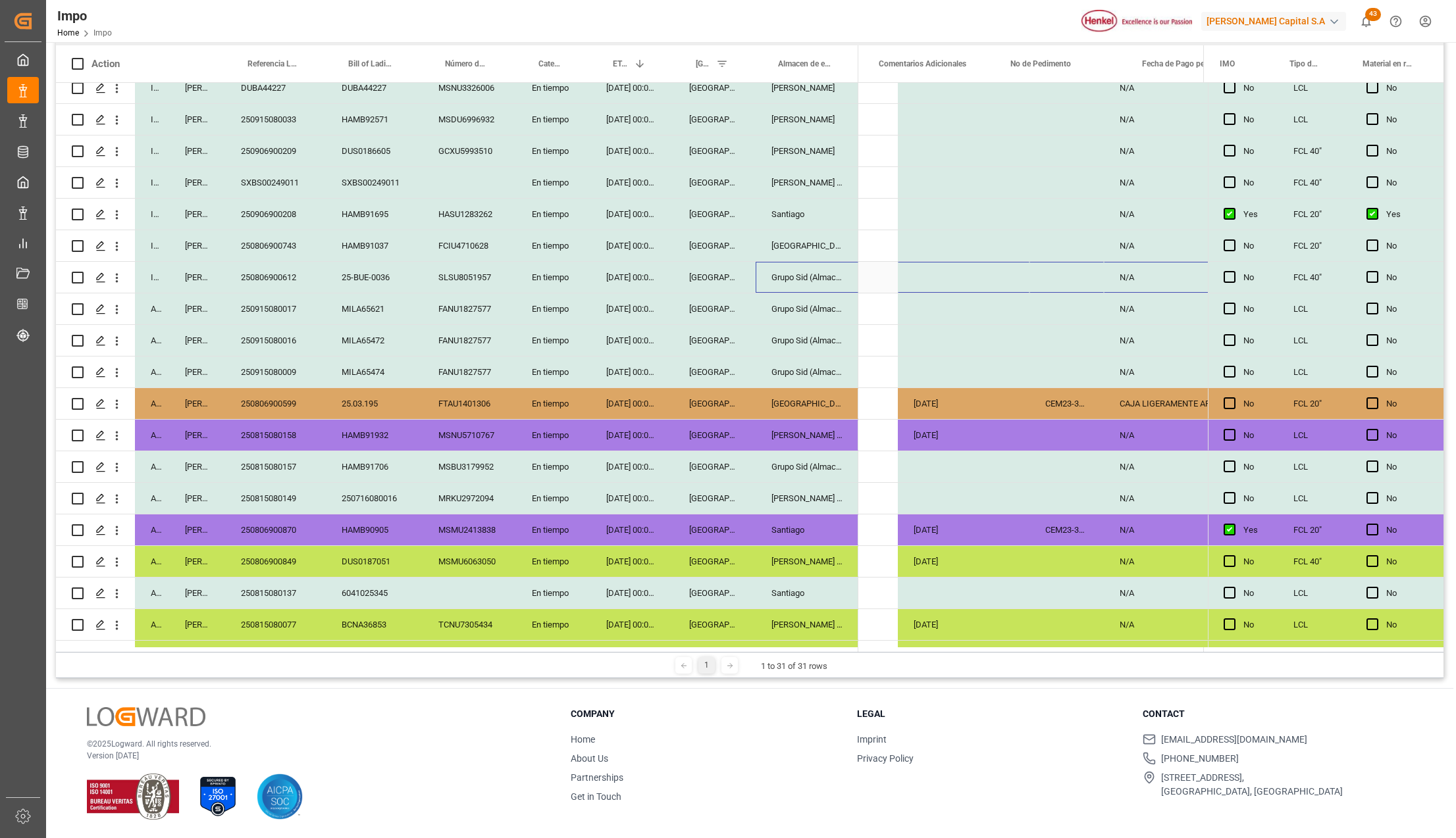
drag, startPoint x: 972, startPoint y: 287, endPoint x: 845, endPoint y: 287, distance: 127.0
click at [845, 287] on div "In progress [PERSON_NAME] HAMB93233 HAMB93233 FCGU4443972 En tiempo [DATE] 00:0…" at bounding box center [750, 365] width 1388 height 565
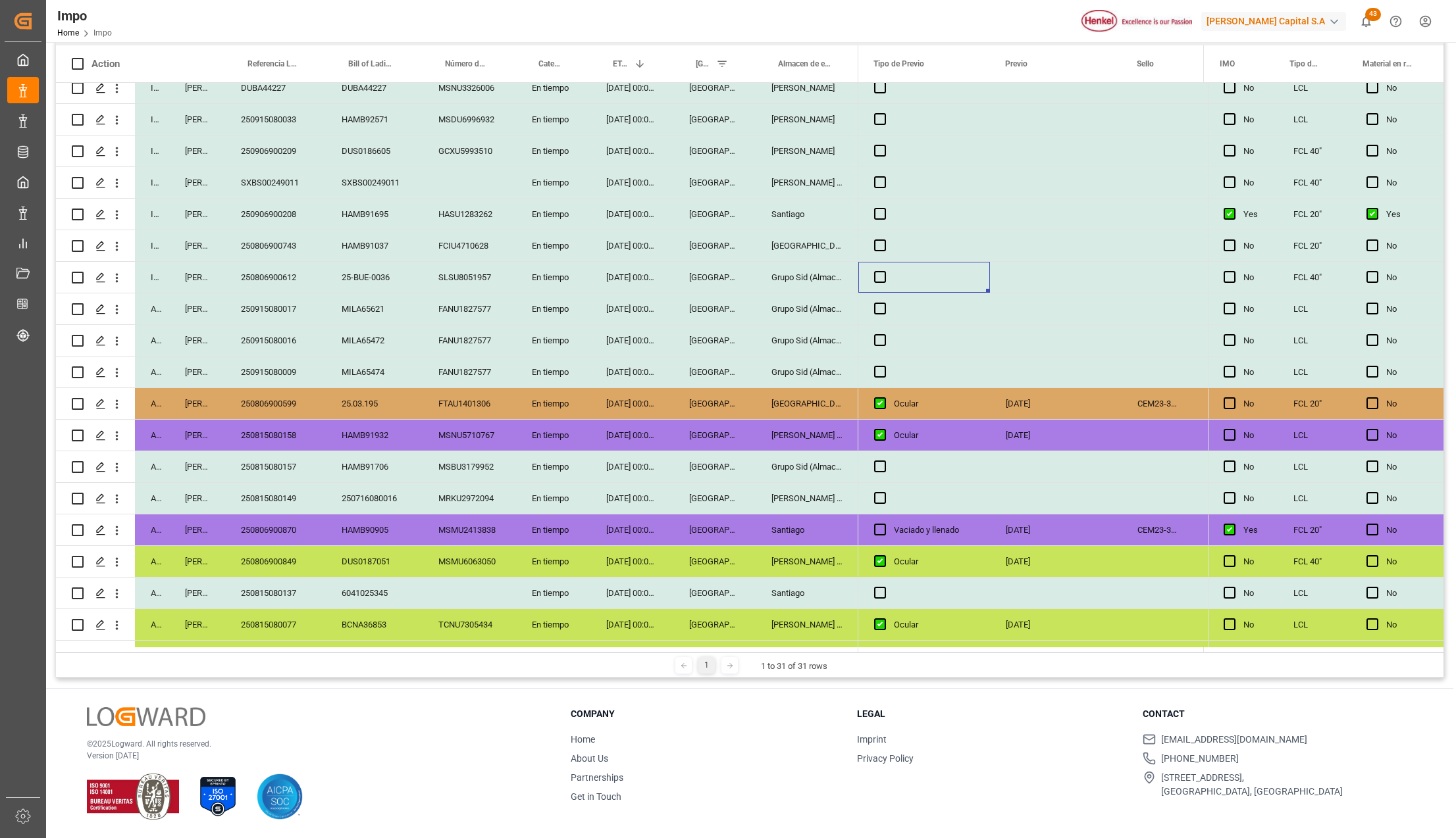
click at [944, 277] on div "Press SPACE to select this row." at bounding box center [925, 277] width 132 height 31
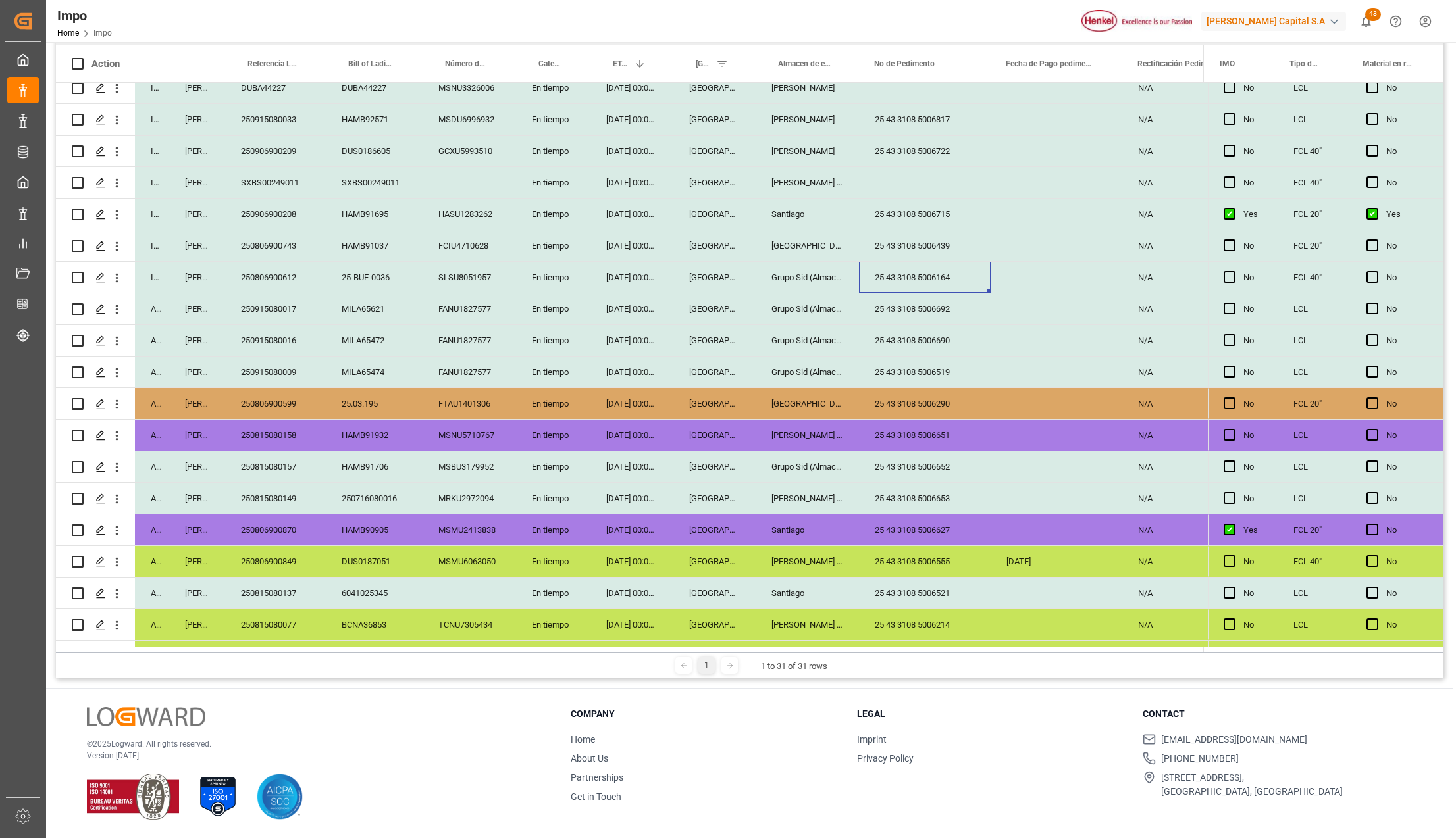
click at [944, 277] on div "25 43 3108 5006164" at bounding box center [925, 277] width 132 height 31
drag, startPoint x: 968, startPoint y: 288, endPoint x: 880, endPoint y: 287, distance: 88.0
click at [880, 287] on input "25 43 3108 5006164" at bounding box center [925, 285] width 110 height 25
drag, startPoint x: 828, startPoint y: 265, endPoint x: 826, endPoint y: 274, distance: 9.2
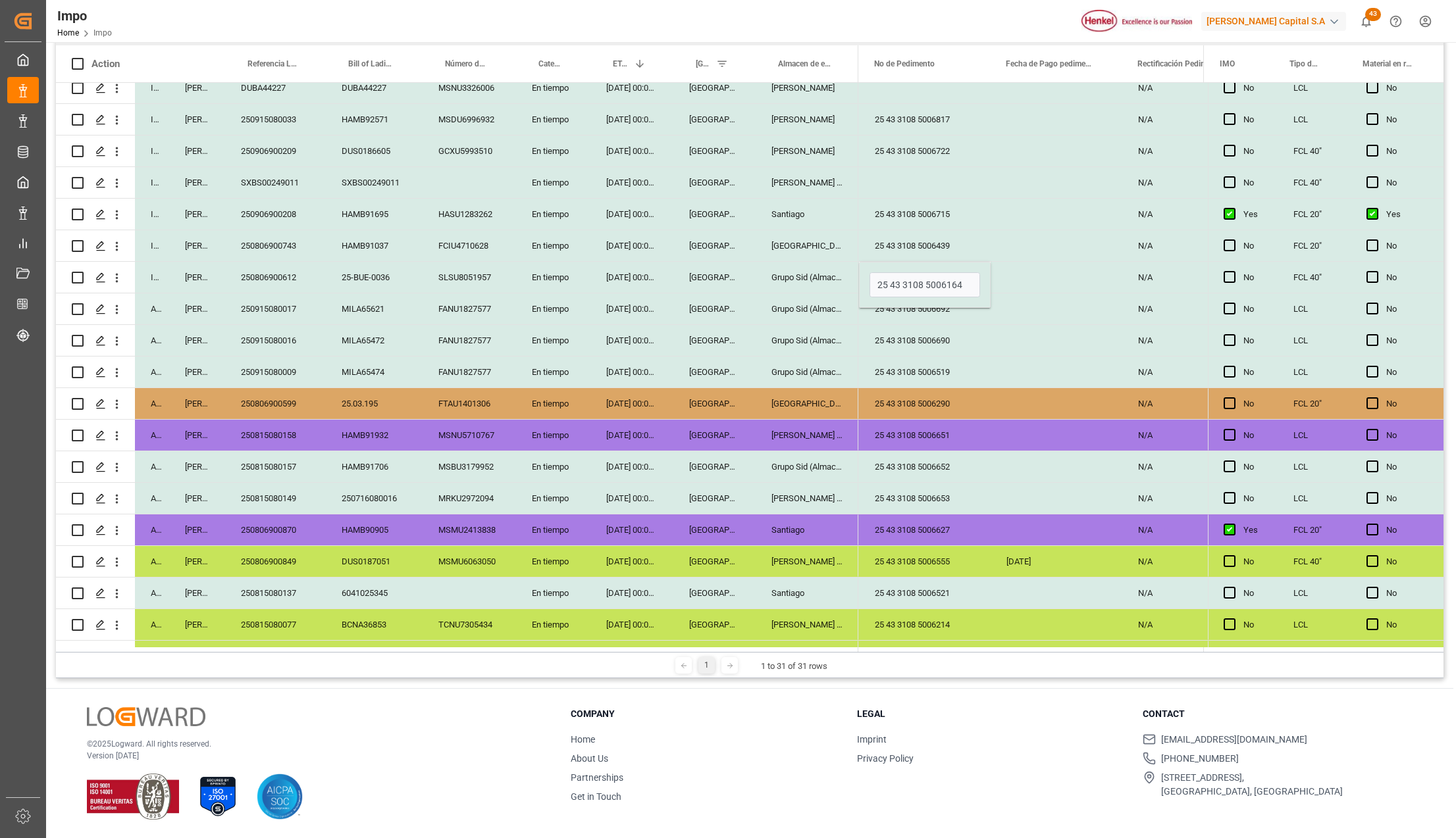
click at [828, 265] on div "Grupo Sid (Almacenaje y Distribucion AVIOR)" at bounding box center [807, 277] width 102 height 31
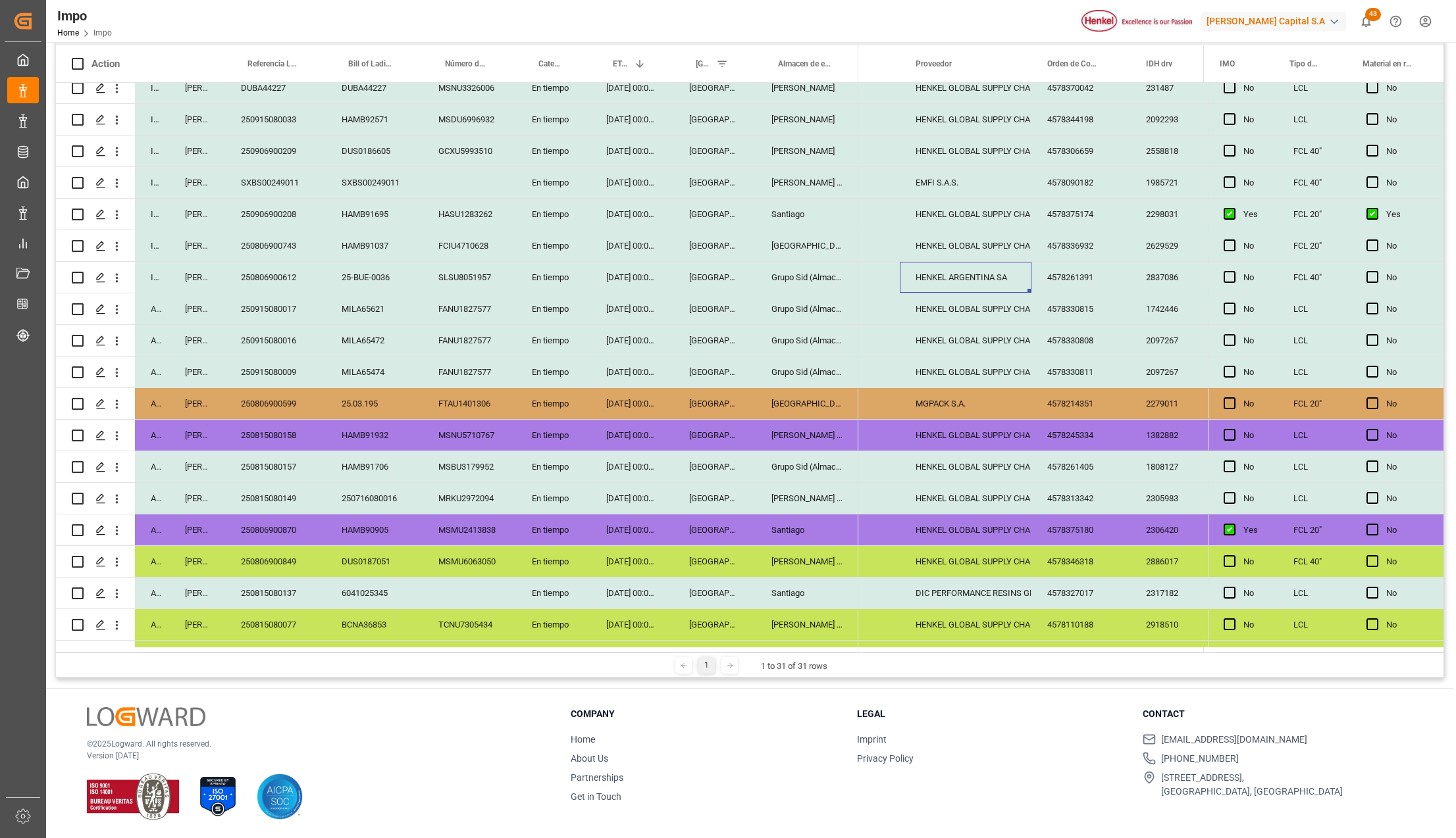
click at [775, 281] on div "Grupo Sid (Almacenaje y Distribucion AVIOR)" at bounding box center [807, 277] width 102 height 31
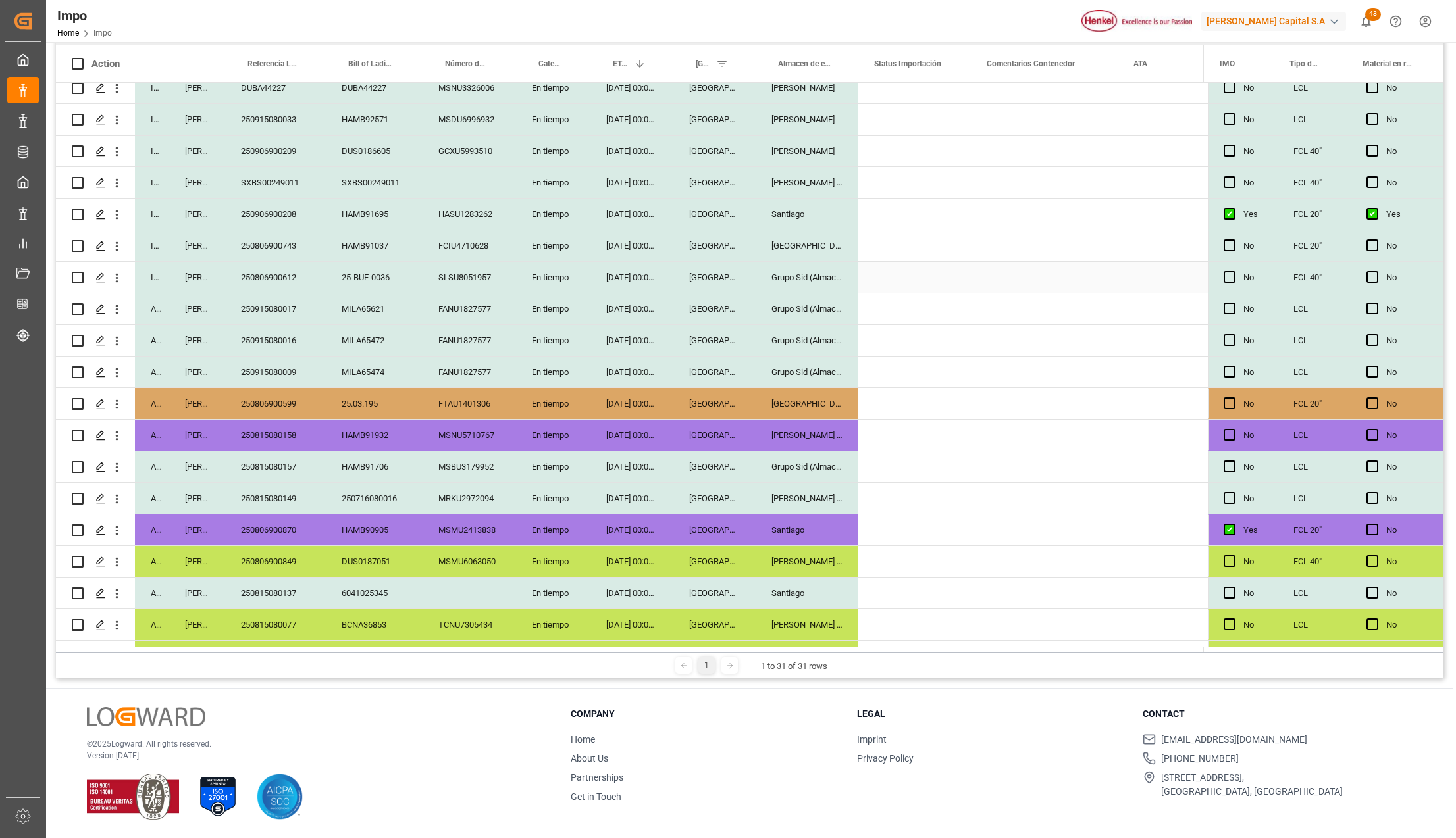
scroll to position [0, 0]
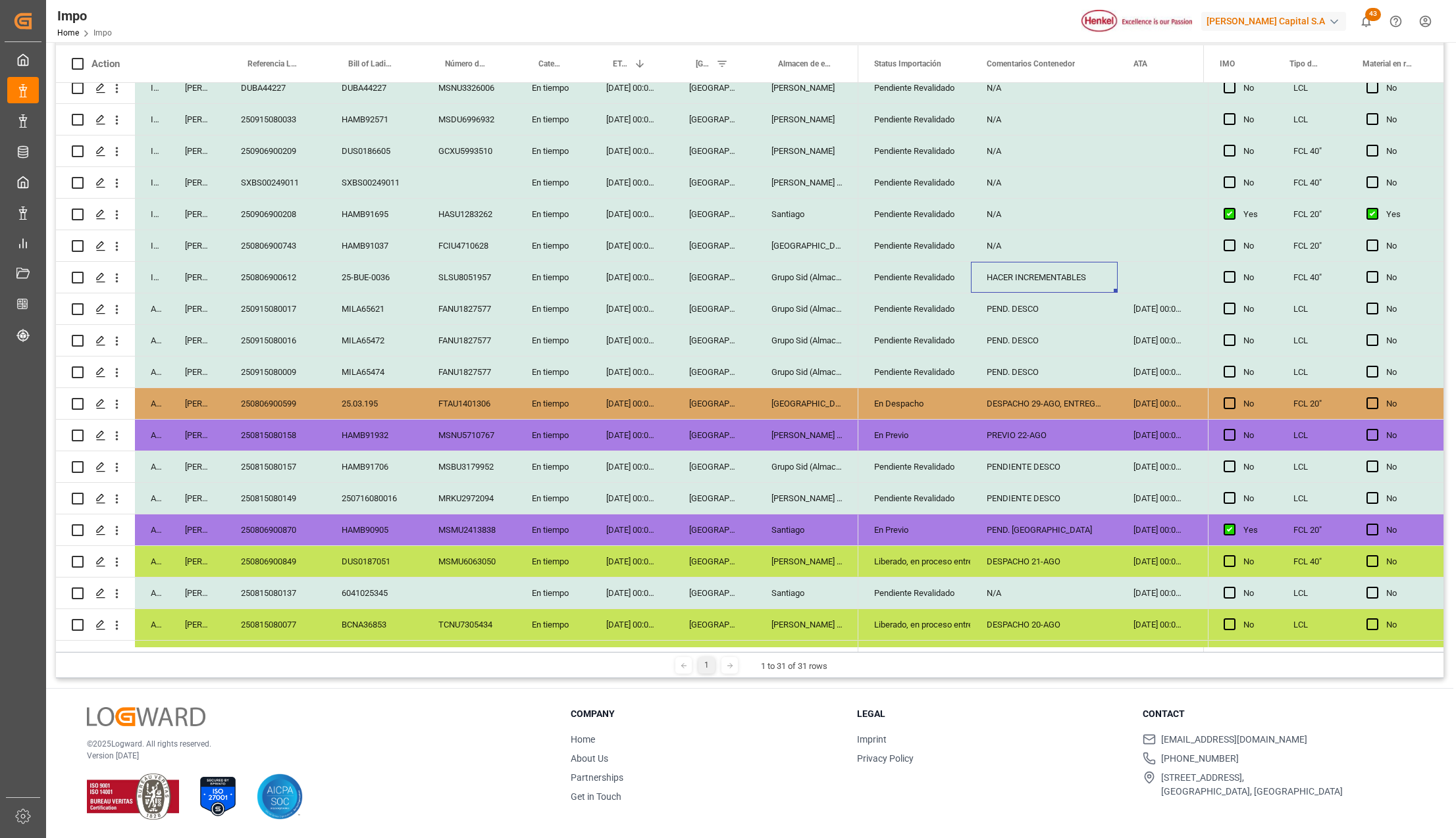
click at [614, 280] on div "23-08-2025 00:00:00" at bounding box center [632, 277] width 83 height 31
click at [498, 273] on div "SLSU8051957" at bounding box center [469, 277] width 94 height 31
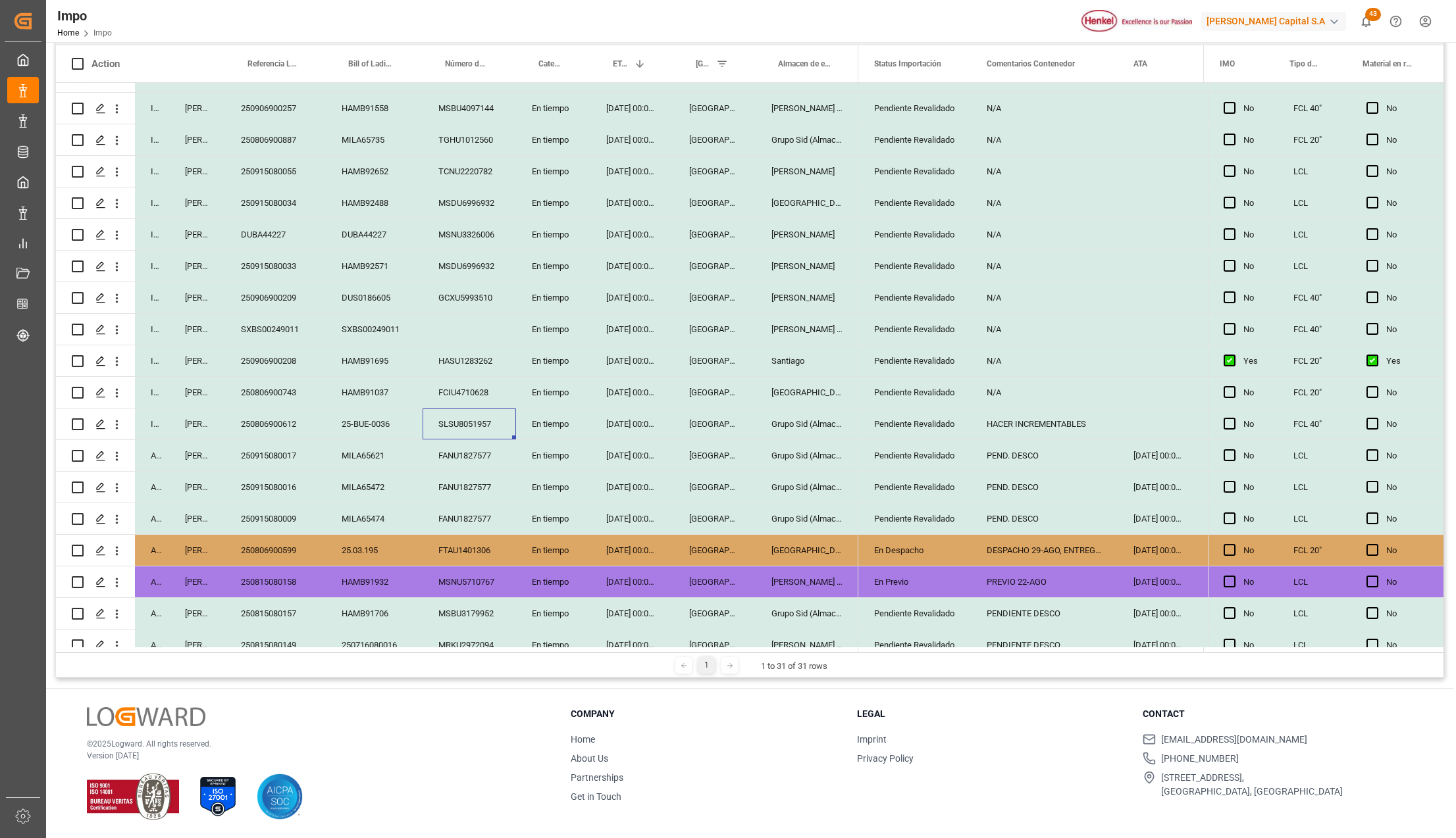
scroll to position [88, 0]
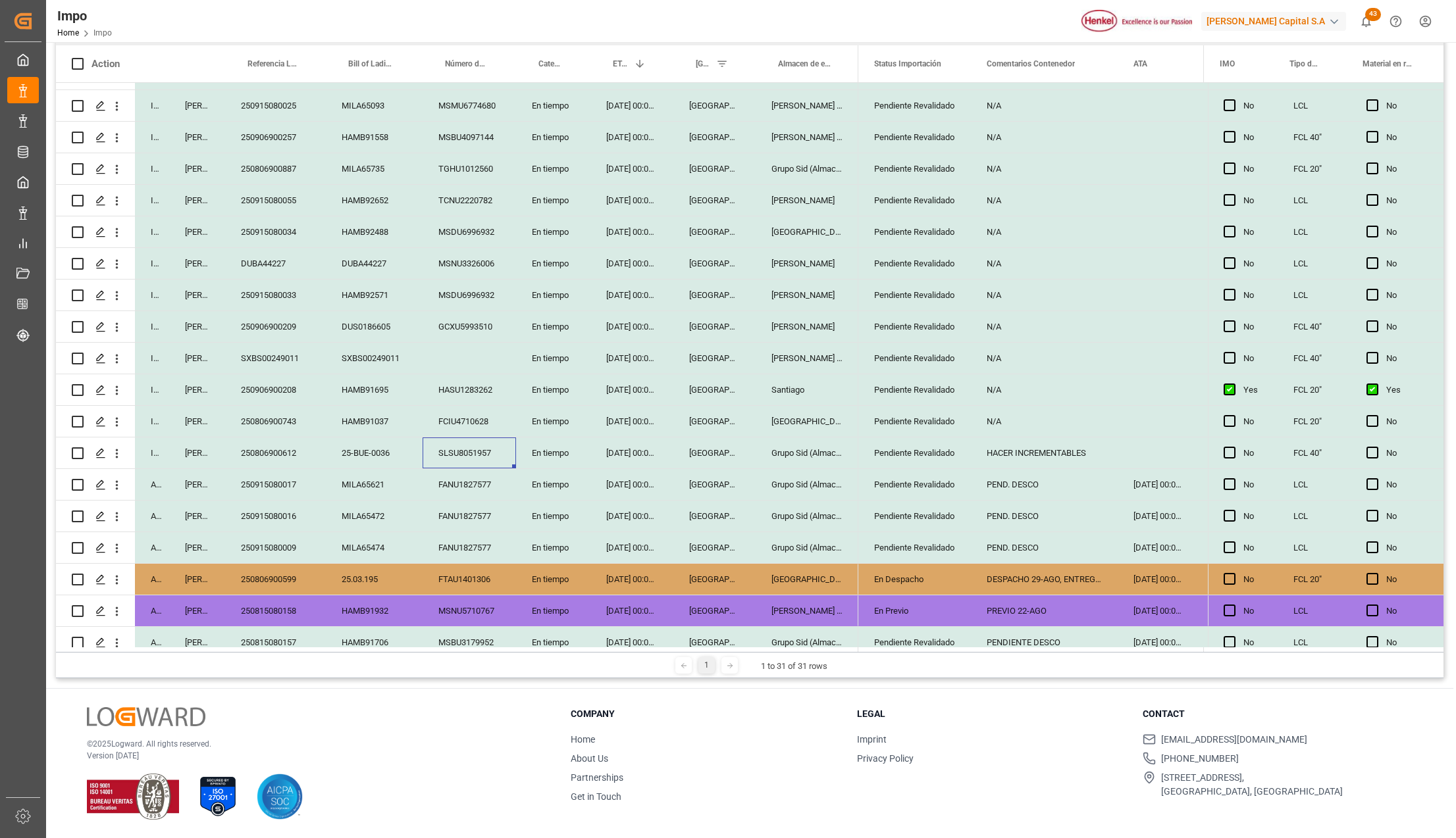
click at [628, 424] on div "25-08-2025 00:00:00" at bounding box center [632, 421] width 83 height 31
click at [540, 421] on div "En tiempo" at bounding box center [553, 421] width 74 height 31
click at [608, 417] on div "25-08-2025 00:00:00" at bounding box center [632, 421] width 83 height 31
click at [475, 390] on div "HASU1283262" at bounding box center [469, 390] width 94 height 31
click at [374, 363] on div "SXBS00249011" at bounding box center [374, 358] width 97 height 31
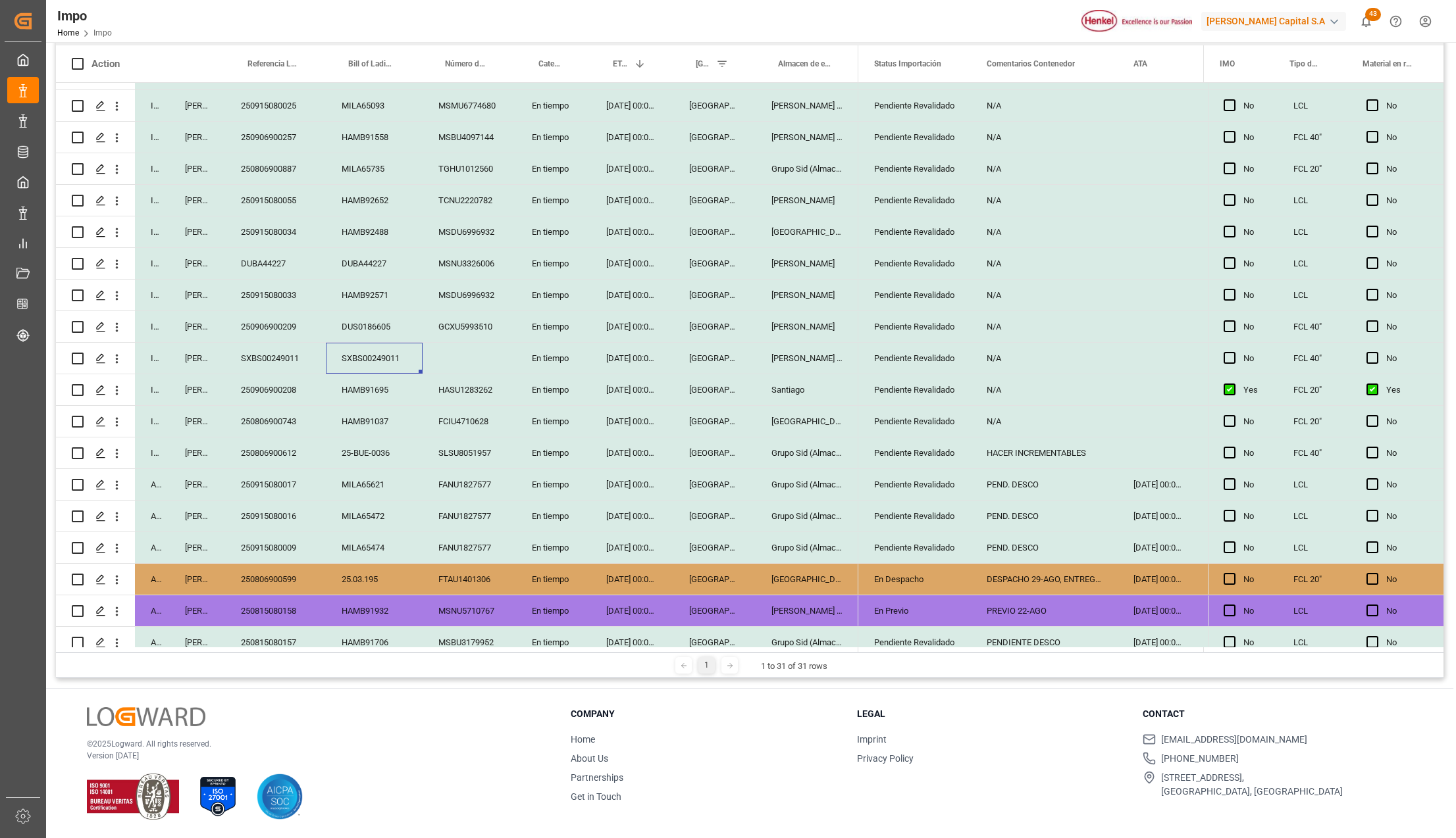
click at [280, 364] on div "SXBS00249011" at bounding box center [275, 358] width 101 height 31
click at [599, 361] on div "25-08-2025 00:00:00" at bounding box center [632, 358] width 83 height 31
click at [623, 317] on div "25-08-2025 00:00:00" at bounding box center [632, 326] width 83 height 31
click at [475, 312] on div "GCXU5993510" at bounding box center [469, 326] width 94 height 31
click at [315, 322] on div "250906900209" at bounding box center [275, 326] width 101 height 31
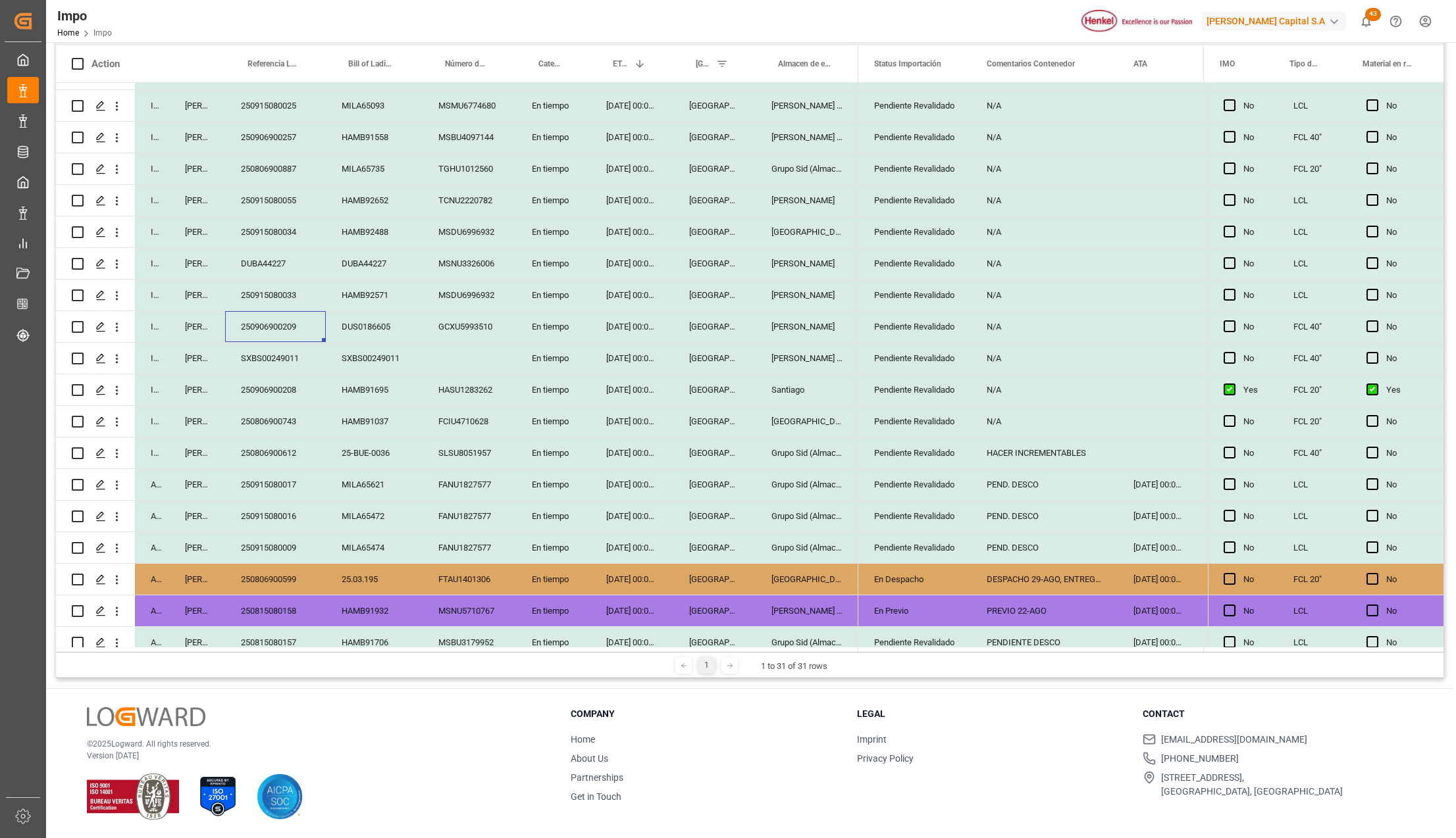
click at [427, 325] on div "GCXU5993510" at bounding box center [469, 326] width 94 height 31
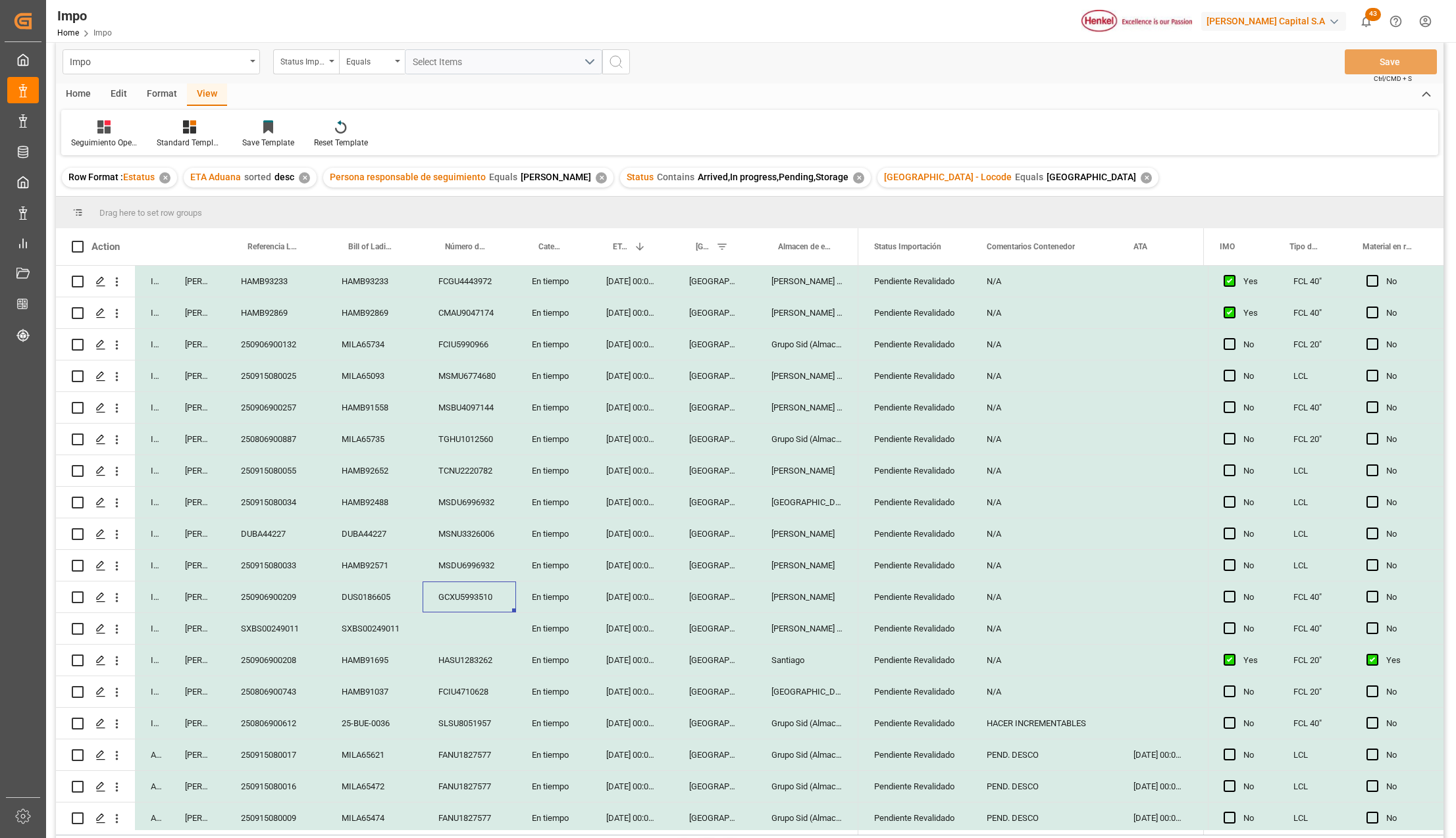
scroll to position [0, 0]
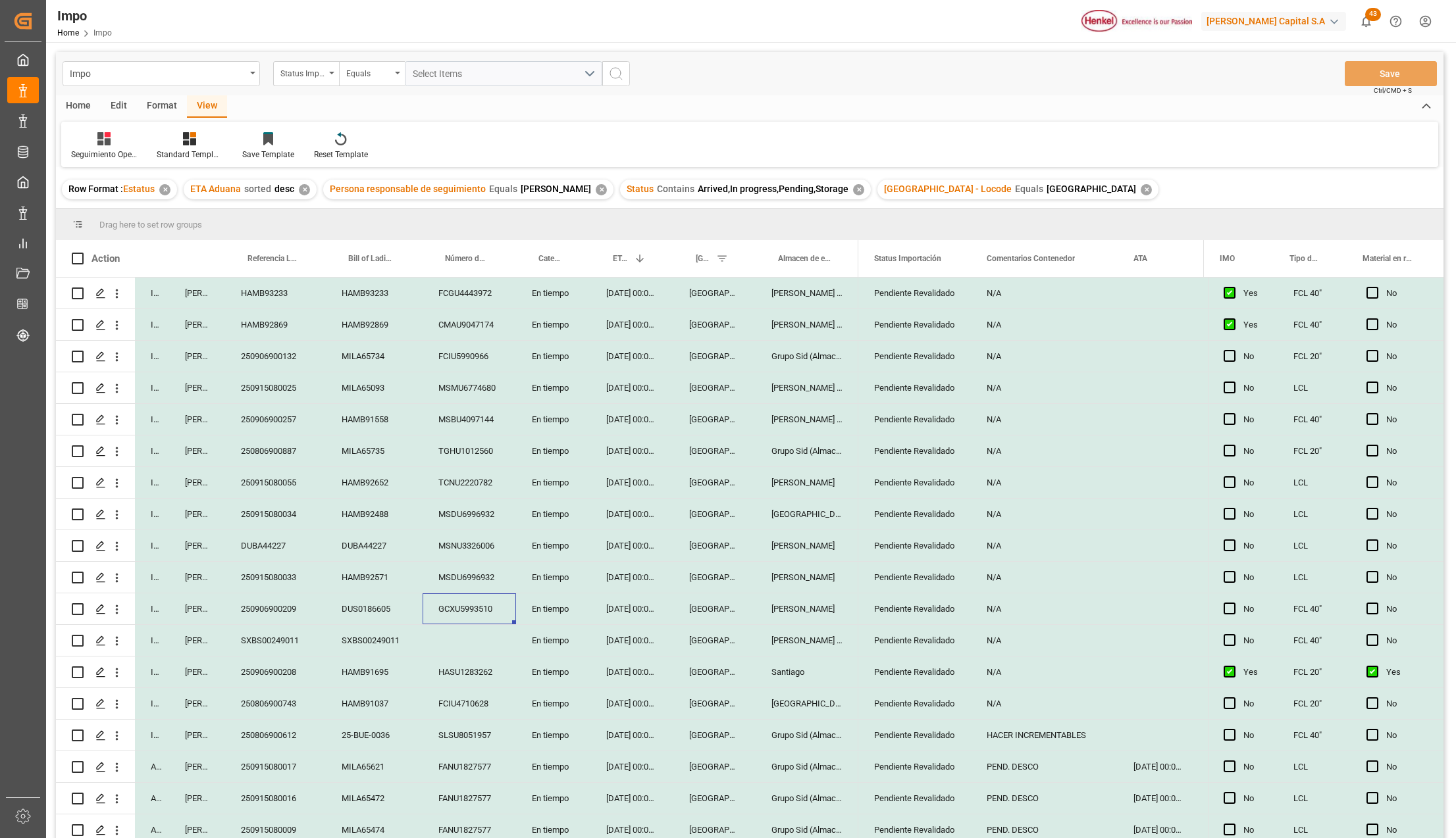
click at [475, 575] on div "MSDU6996932" at bounding box center [469, 578] width 94 height 31
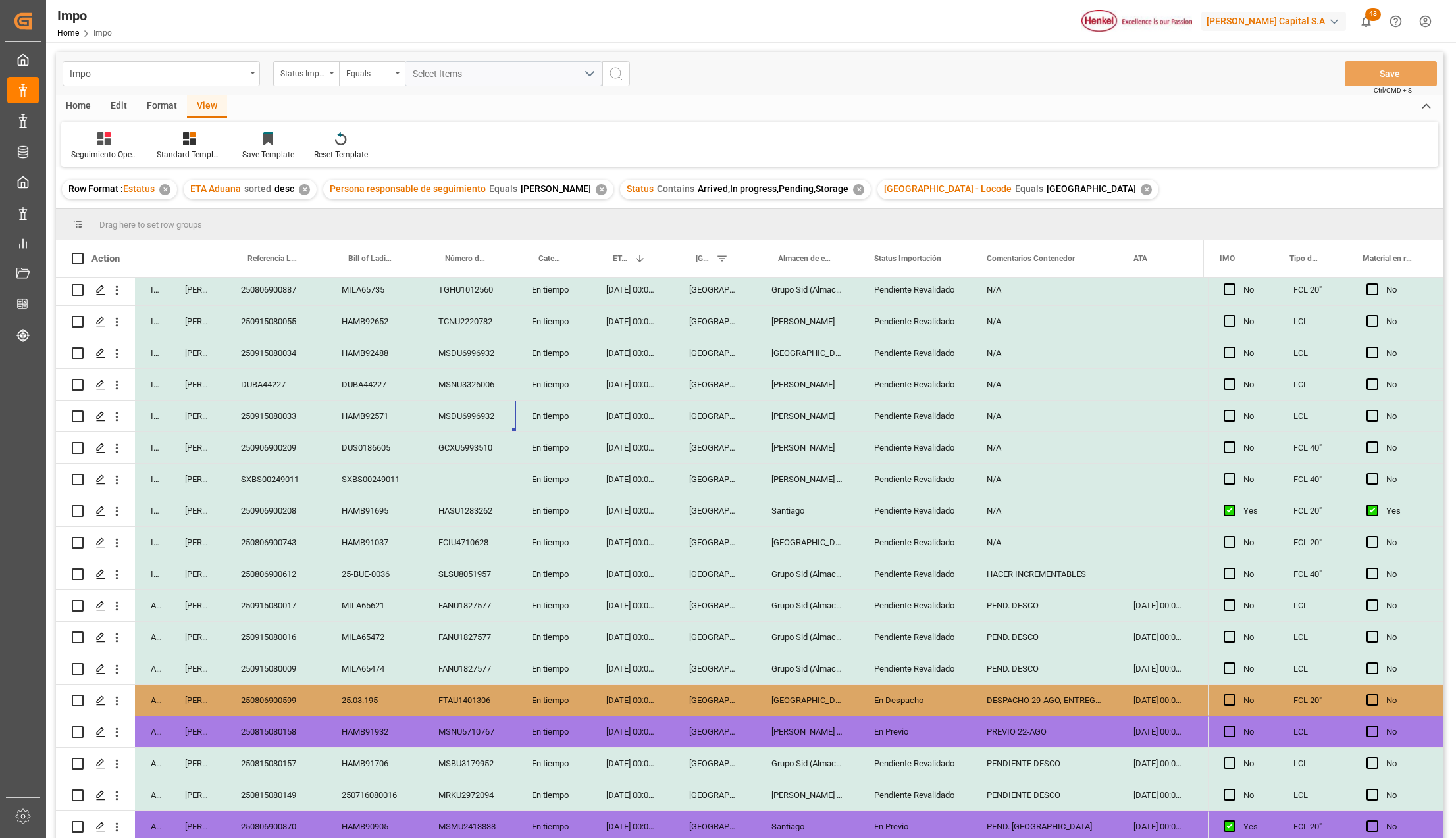
scroll to position [175, 0]
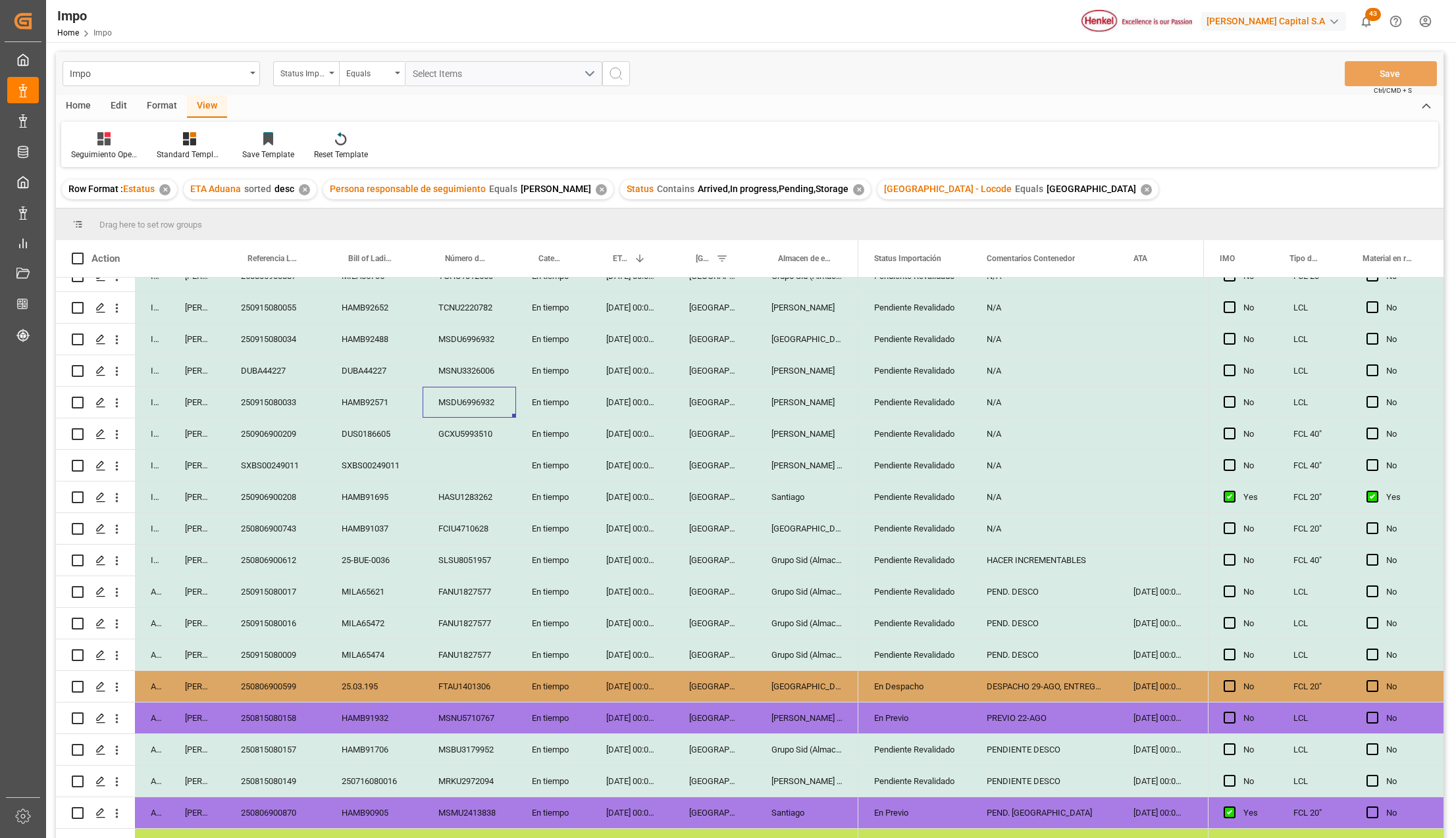
click at [1030, 565] on div "HACER INCREMENTABLES" at bounding box center [1045, 560] width 147 height 31
click at [1005, 521] on div "N/A" at bounding box center [1045, 528] width 147 height 31
click at [1012, 551] on div "HACER INCREMENTABLES" at bounding box center [1045, 560] width 147 height 31
click at [1017, 612] on div "PEND. DESCO" at bounding box center [1045, 623] width 147 height 31
click at [1372, 67] on button "Save" at bounding box center [1391, 73] width 92 height 25
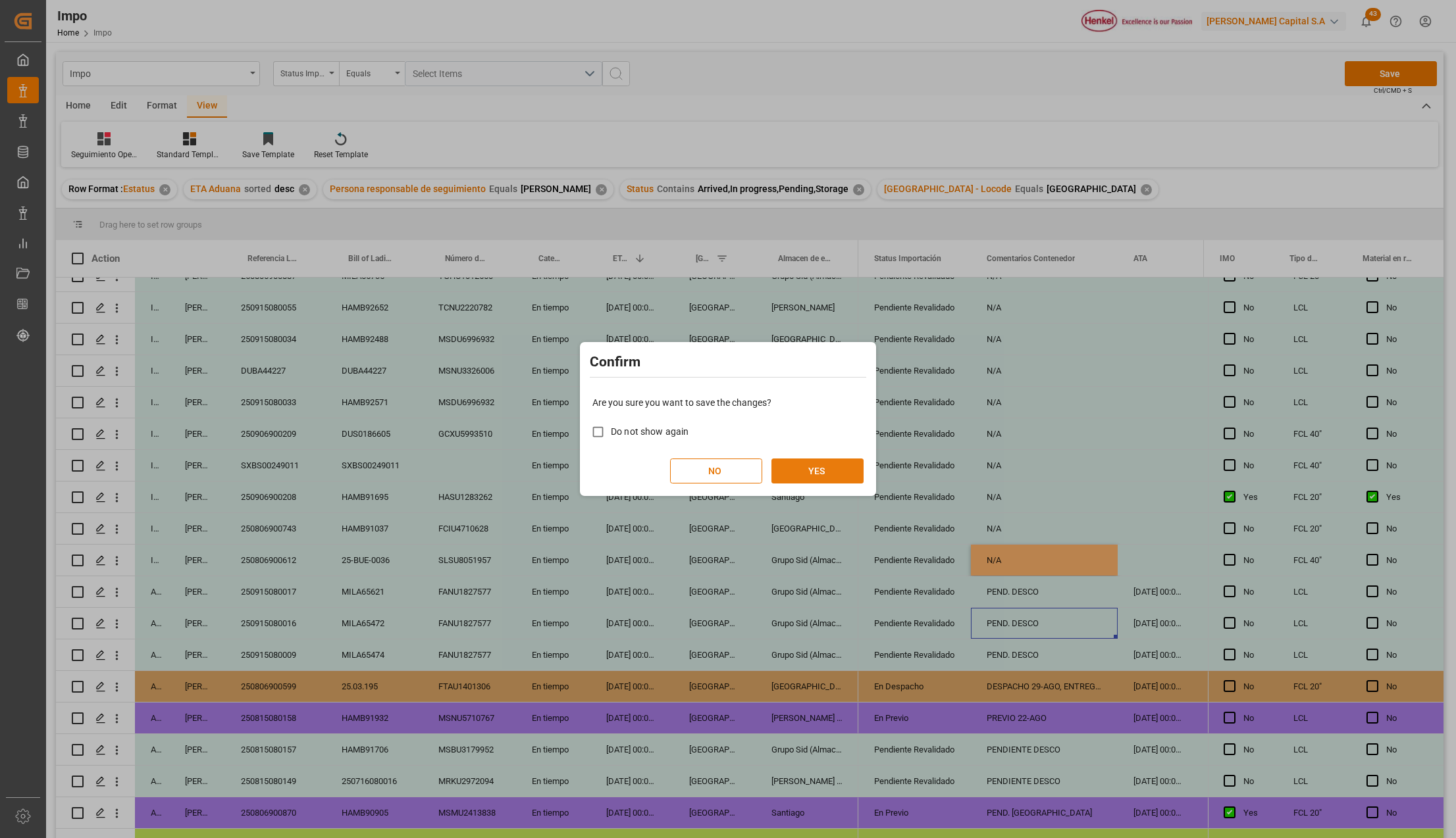
click at [818, 466] on button "YES" at bounding box center [818, 470] width 92 height 25
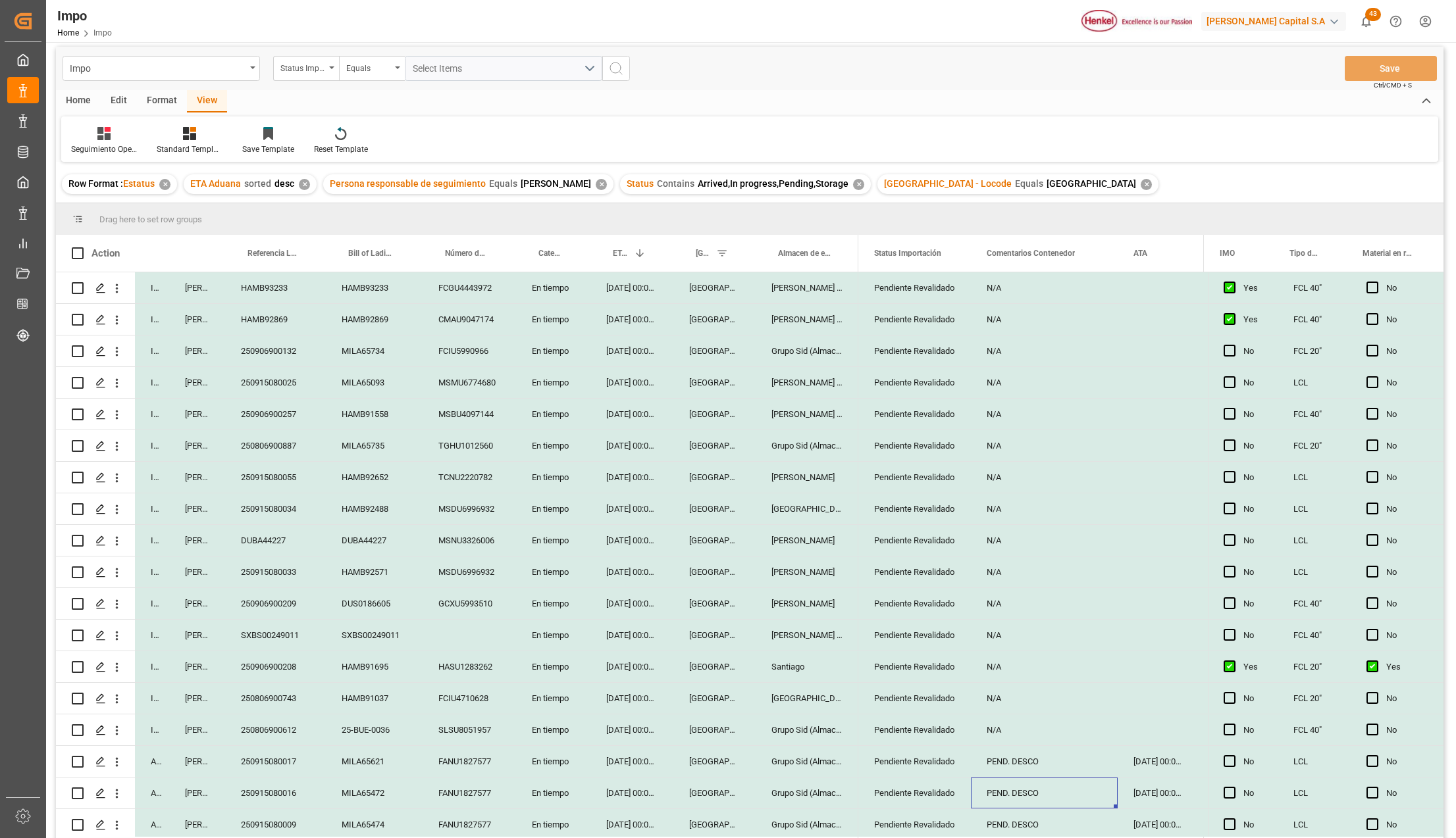
scroll to position [0, 0]
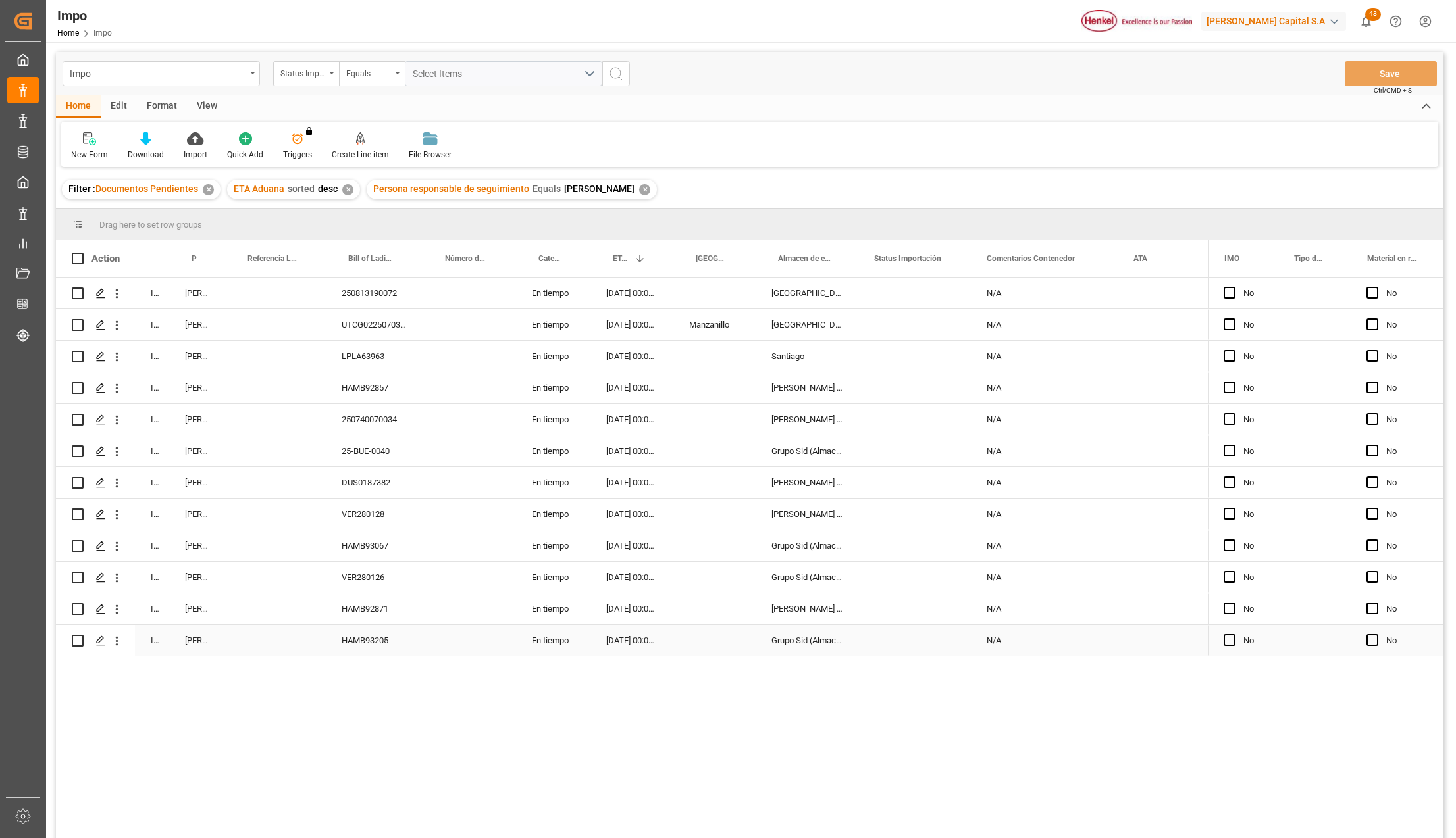
click at [362, 638] on div "HAMB93205" at bounding box center [374, 641] width 97 height 31
click at [119, 639] on icon "open menu" at bounding box center [117, 641] width 14 height 14
click at [150, 662] on span "Open in new tab" at bounding box center [203, 668] width 120 height 14
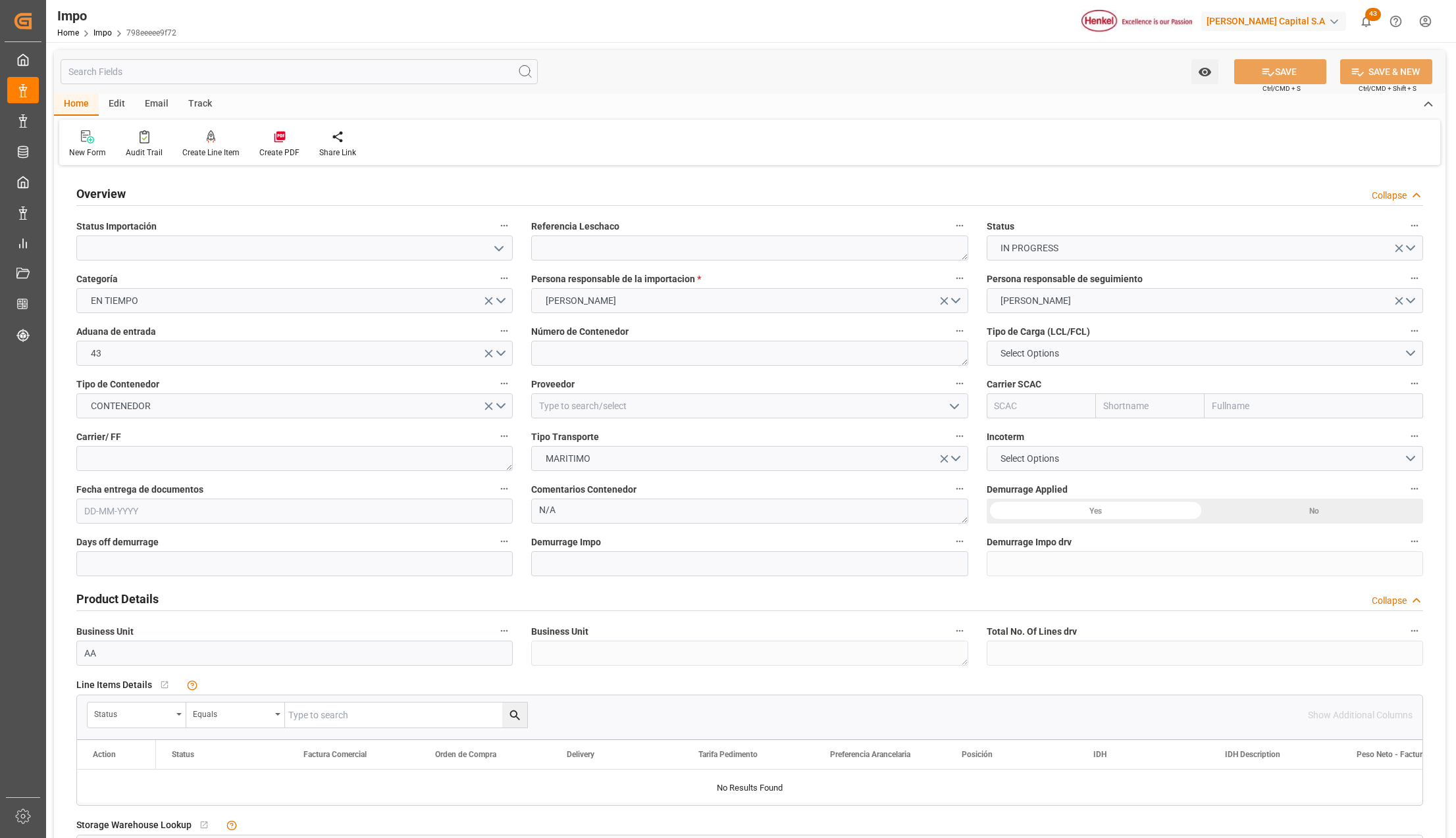
type input "[DATE]"
click at [500, 250] on icon "open menu" at bounding box center [498, 248] width 15 height 15
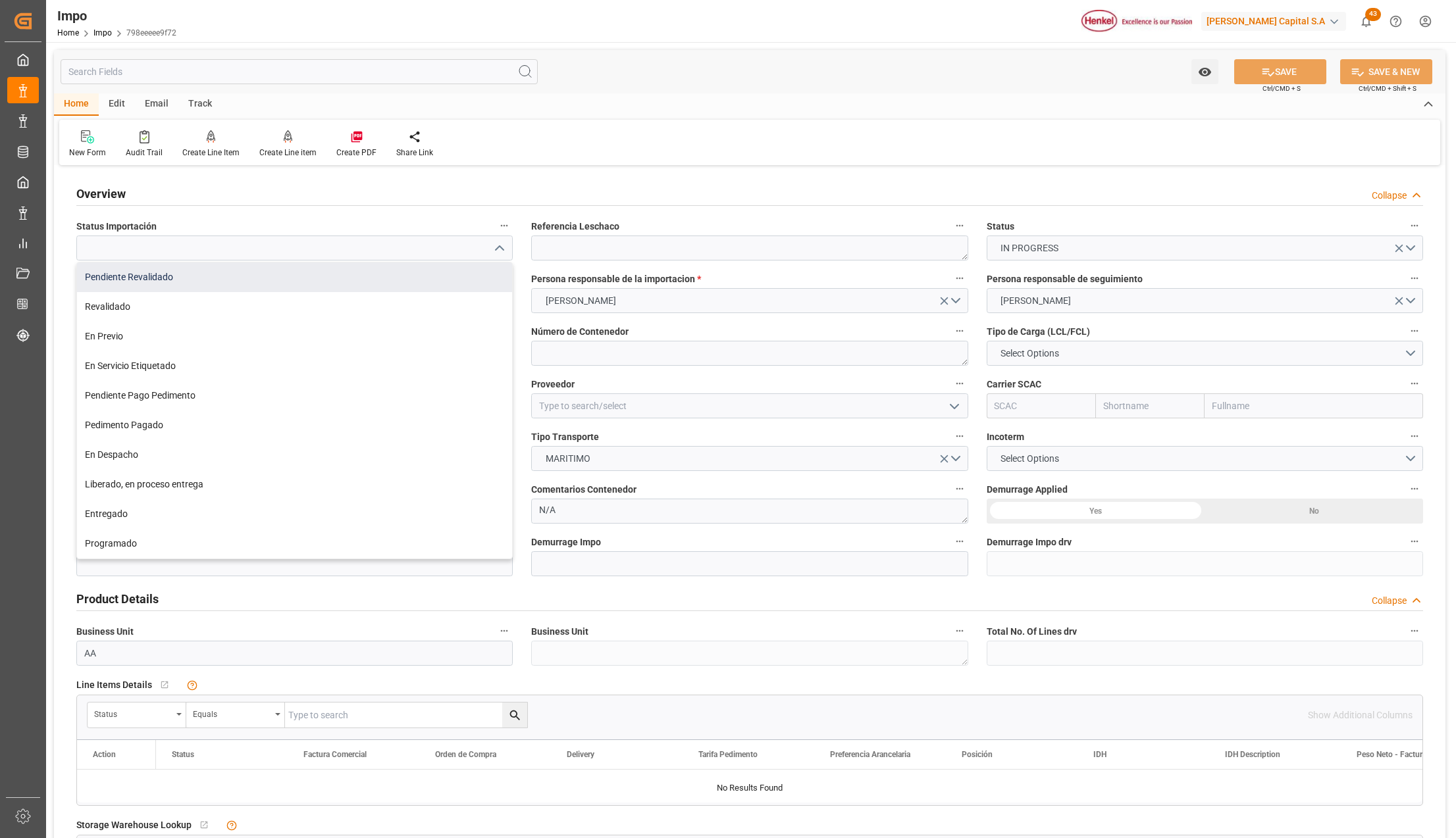
click at [110, 277] on div "Pendiente Revalidado" at bounding box center [294, 277] width 435 height 30
type input "Pendiente Revalidado"
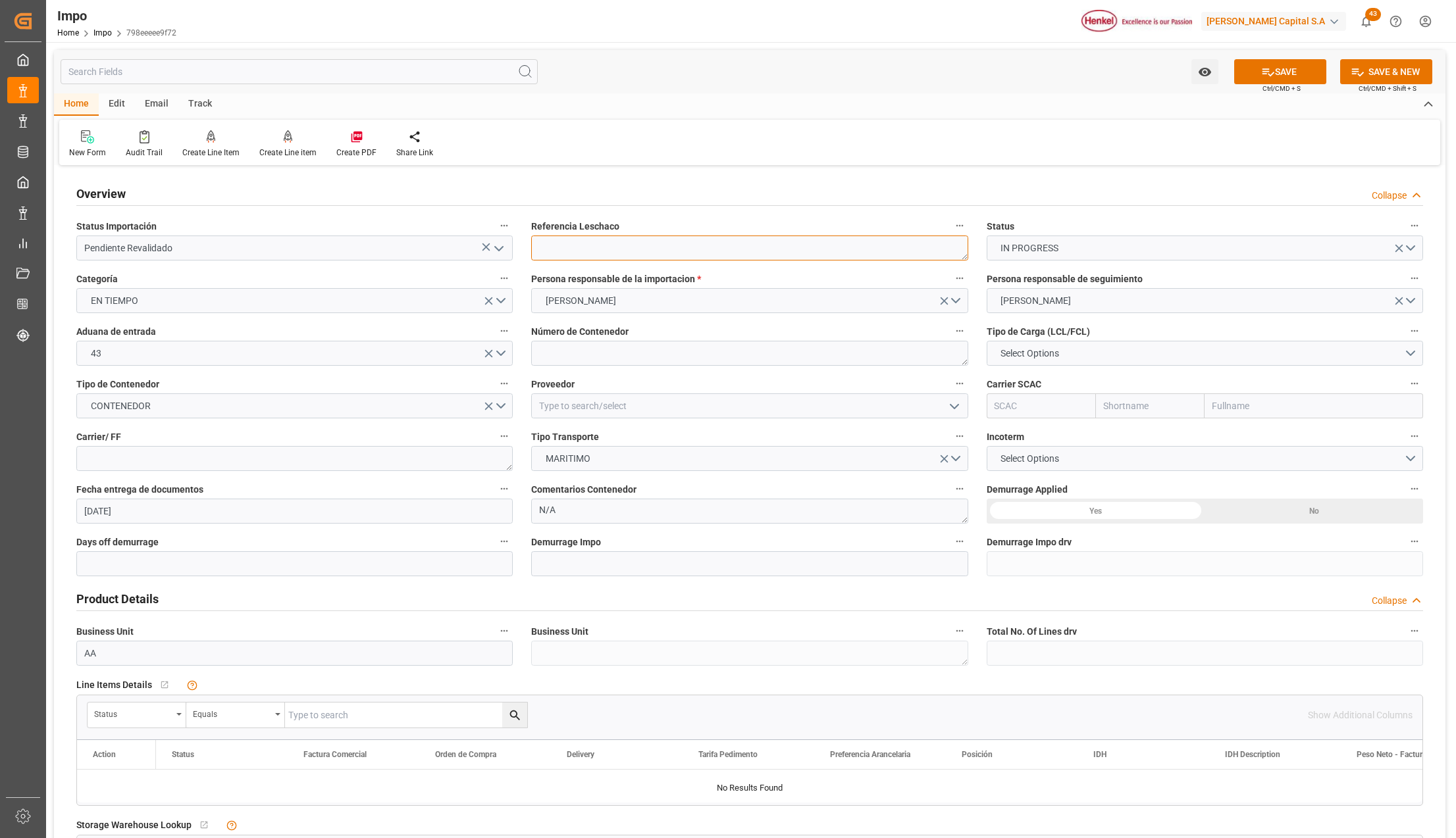
click at [609, 244] on textarea at bounding box center [750, 248] width 436 height 25
drag, startPoint x: 543, startPoint y: 242, endPoint x: 766, endPoint y: 290, distance: 228.1
click at [545, 242] on textarea at bounding box center [750, 248] width 436 height 25
paste textarea "HAMB93205"
type textarea "HAMB93205"
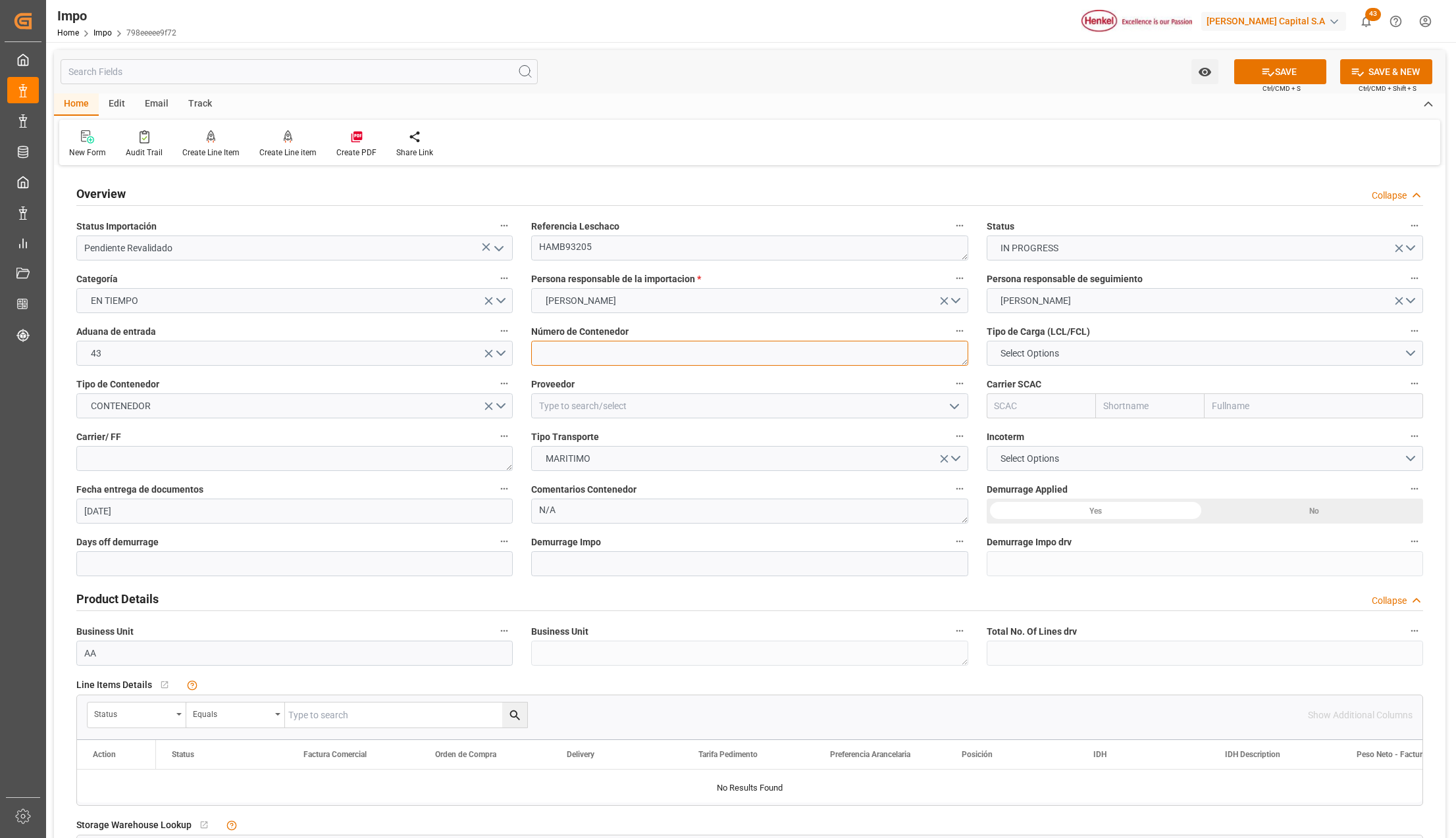
click at [574, 347] on textarea at bounding box center [750, 353] width 436 height 25
click at [1012, 351] on span "Select Options" at bounding box center [1030, 353] width 72 height 14
click at [1014, 351] on div "LCL" at bounding box center [1205, 356] width 435 height 28
click at [614, 351] on textarea at bounding box center [750, 353] width 436 height 25
paste textarea "TCLU5496674"
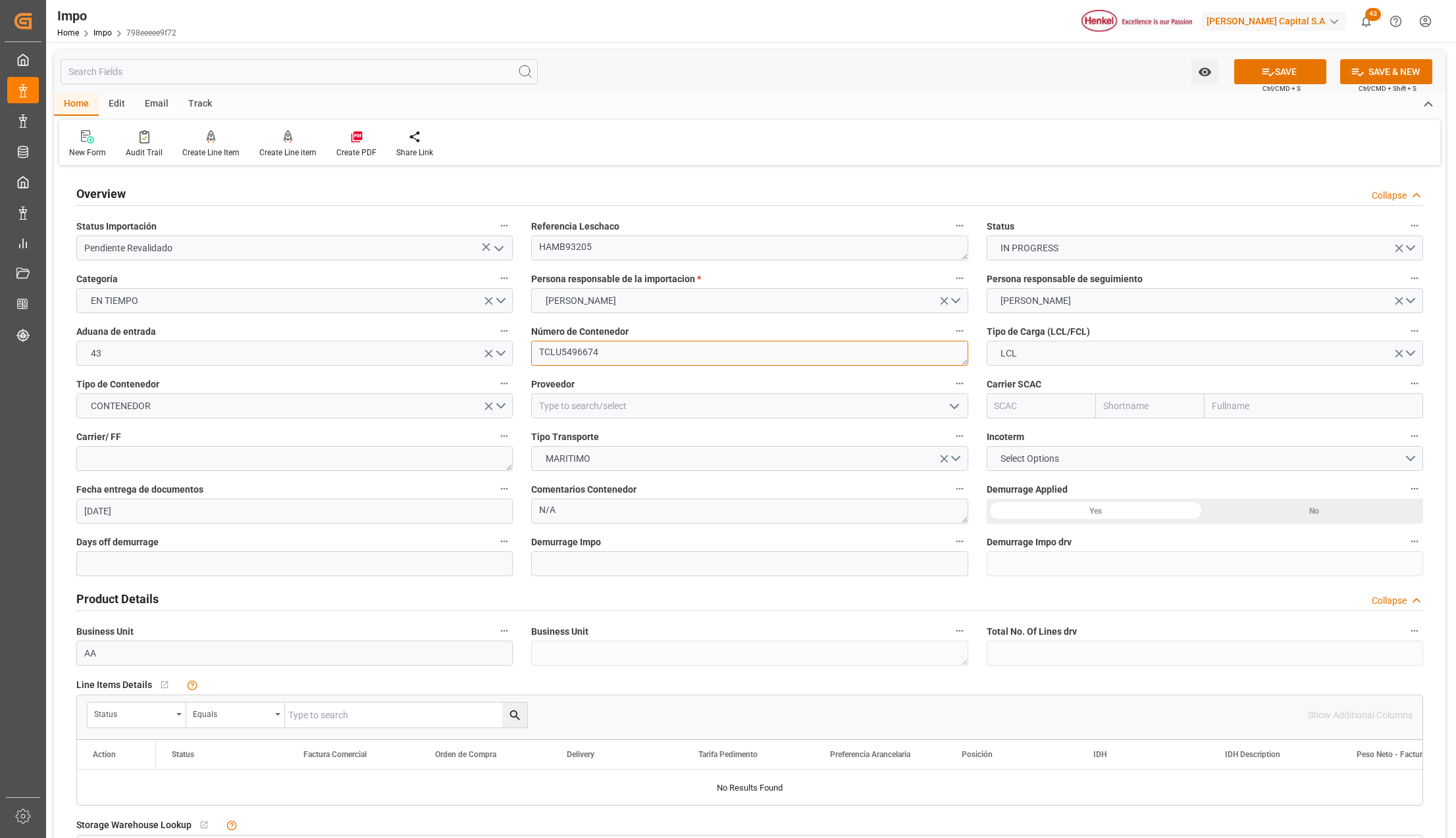
type textarea "TCLU5496674"
click at [535, 409] on input at bounding box center [750, 406] width 436 height 25
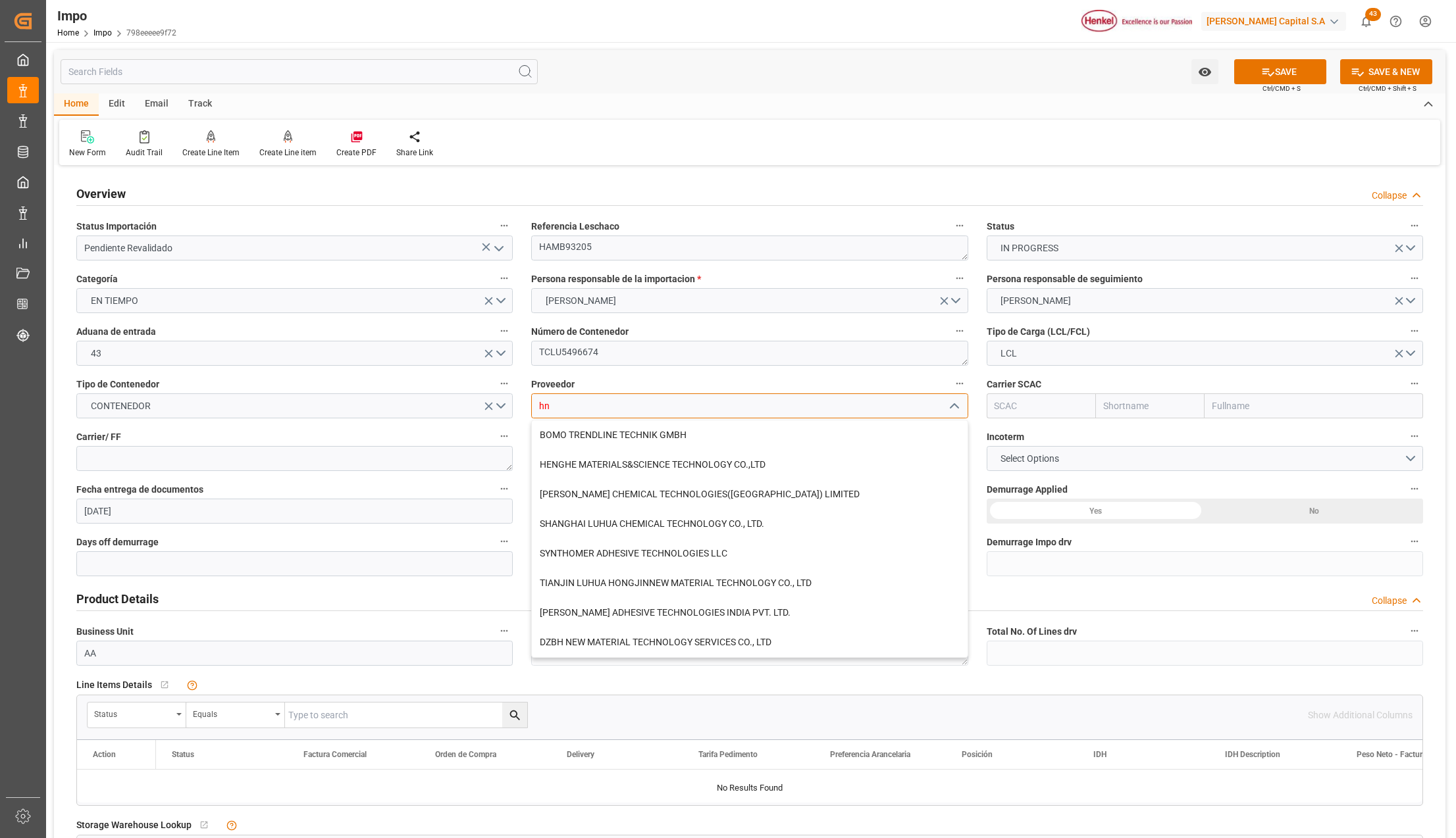
type input "h"
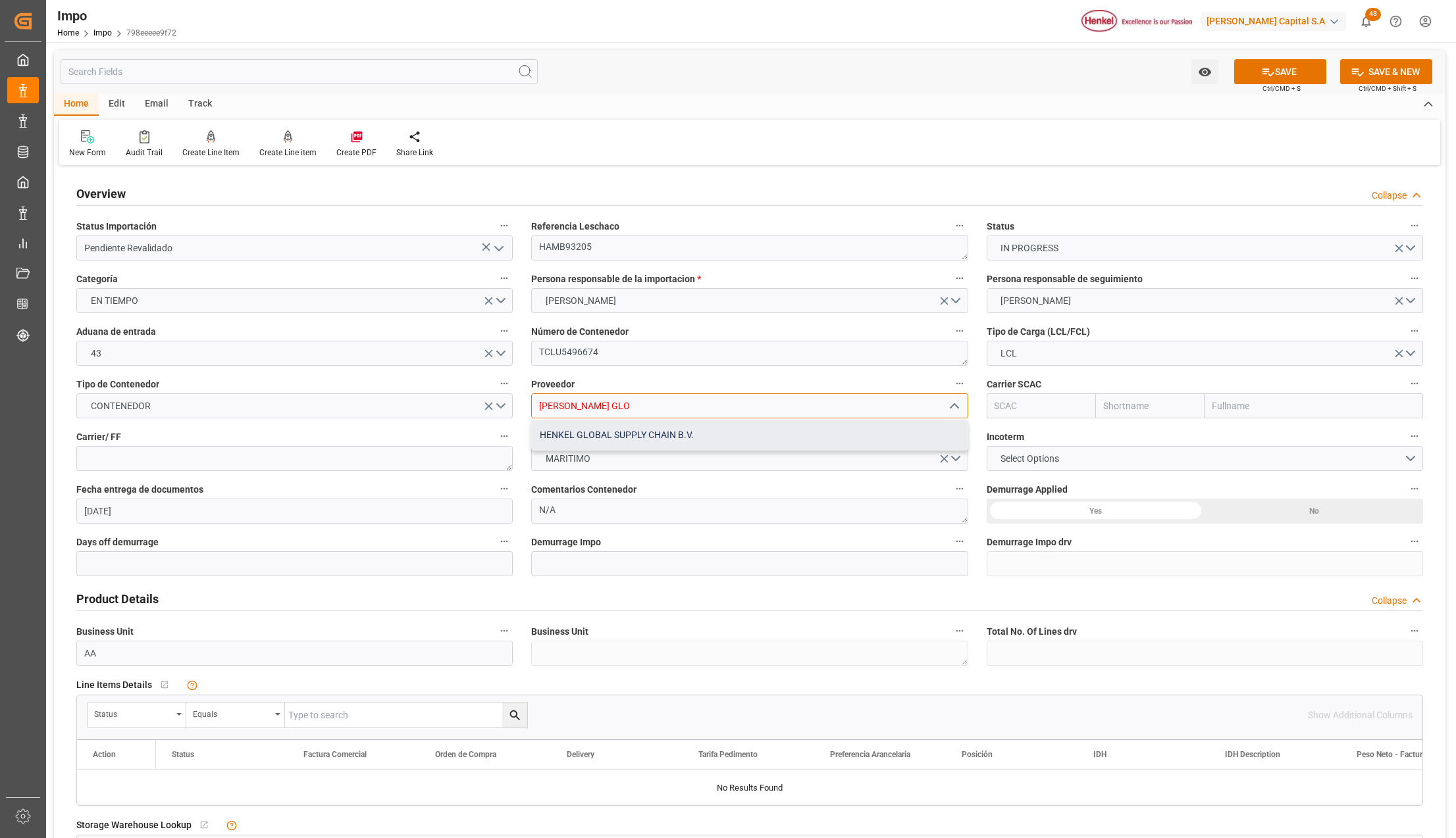
click at [693, 430] on div "HENKEL GLOBAL SUPPLY CHAIN B.V." at bounding box center [750, 435] width 435 height 30
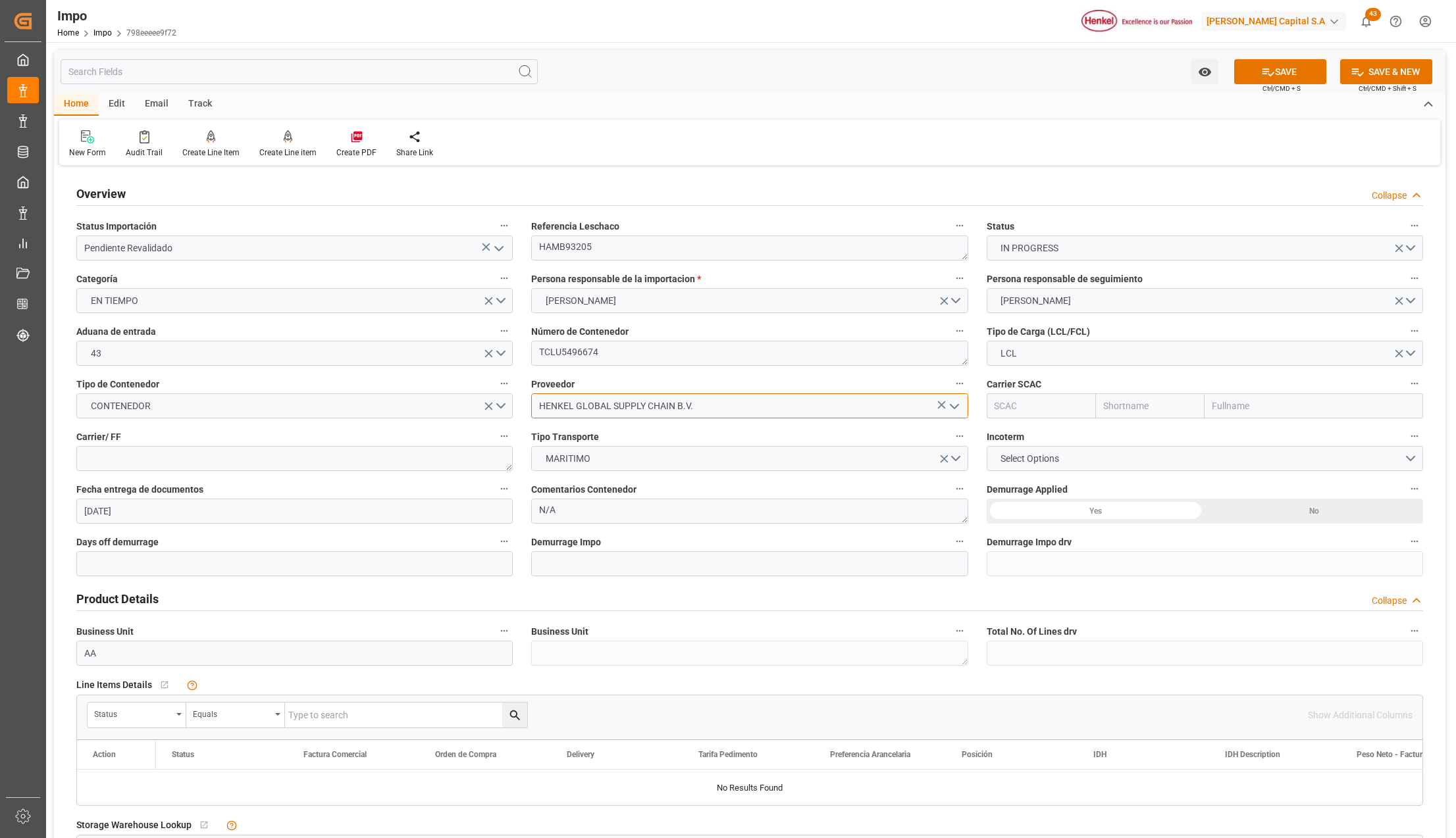
type input "HENKEL GLOBAL SUPPLY CHAIN B.V."
click at [1219, 401] on input "text" at bounding box center [1314, 406] width 219 height 25
type input "MSC"
click at [1236, 431] on b "Mediterranean Shipping Company" at bounding box center [1285, 435] width 143 height 11
type input "MSCU"
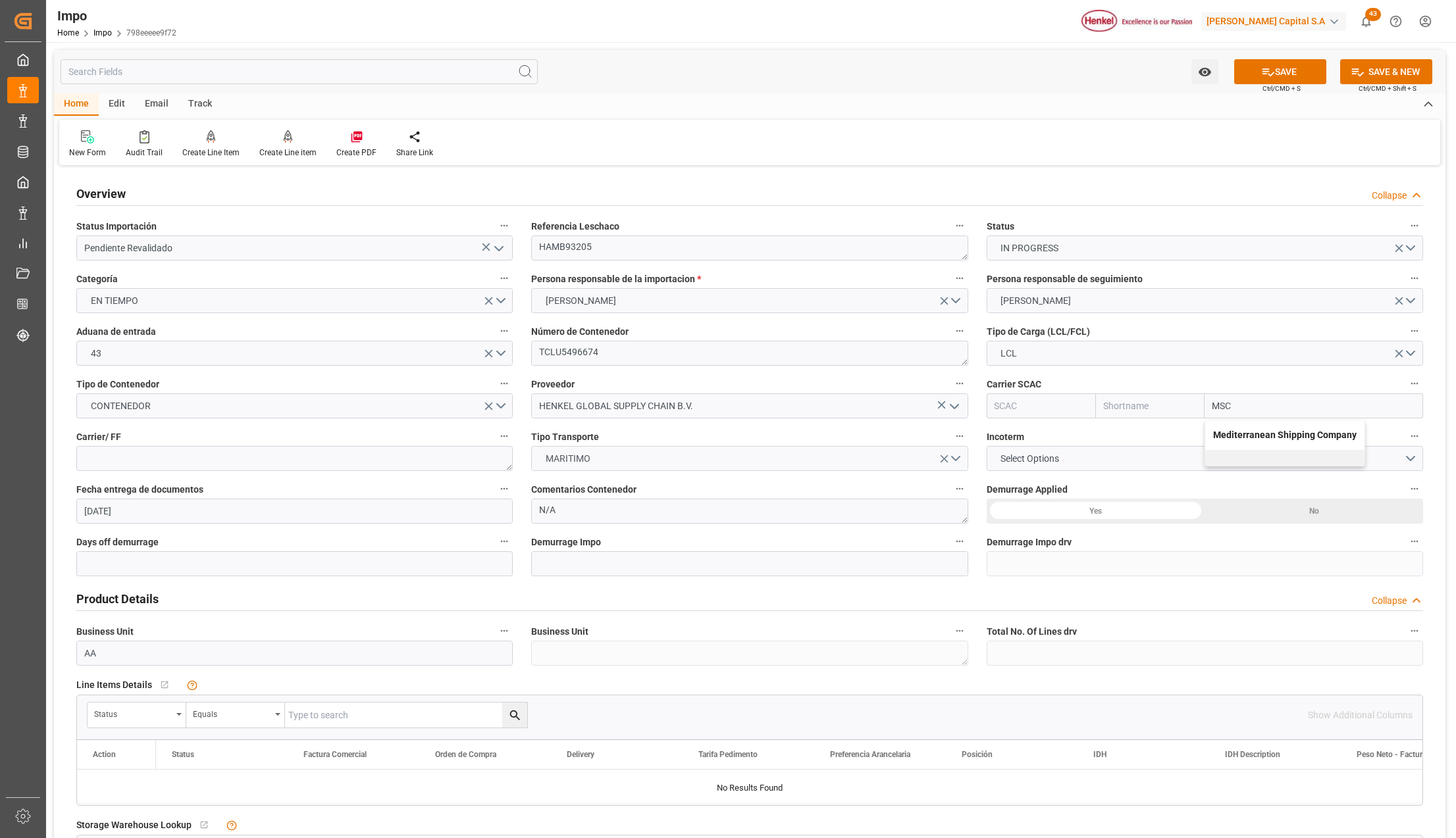
type input "MSC"
type input "Mediterranean Shipping Company"
click at [420, 466] on textarea at bounding box center [294, 458] width 436 height 25
type textarea "DHL"
click at [1330, 512] on div "No" at bounding box center [1314, 511] width 219 height 25
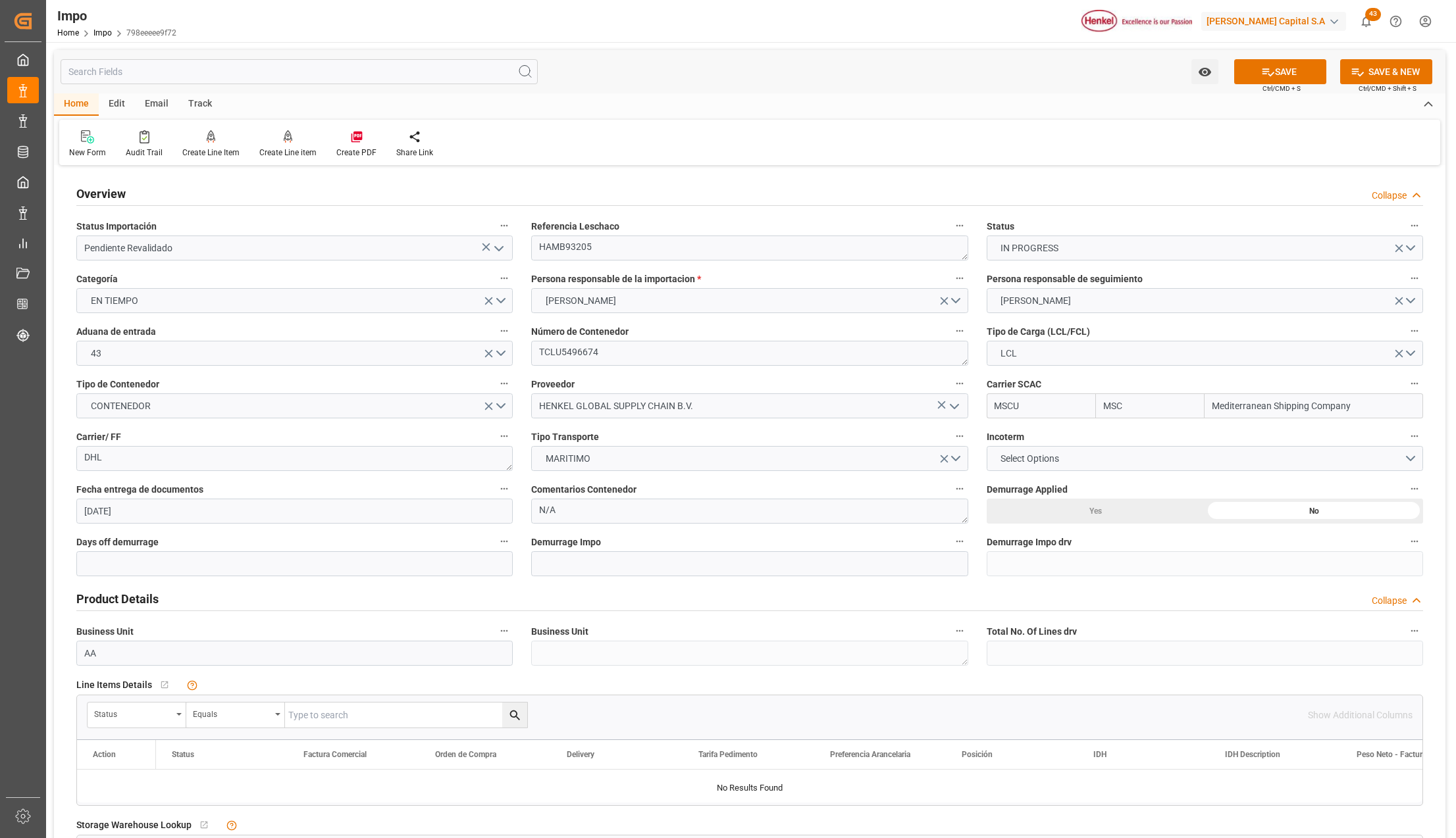
scroll to position [88, 0]
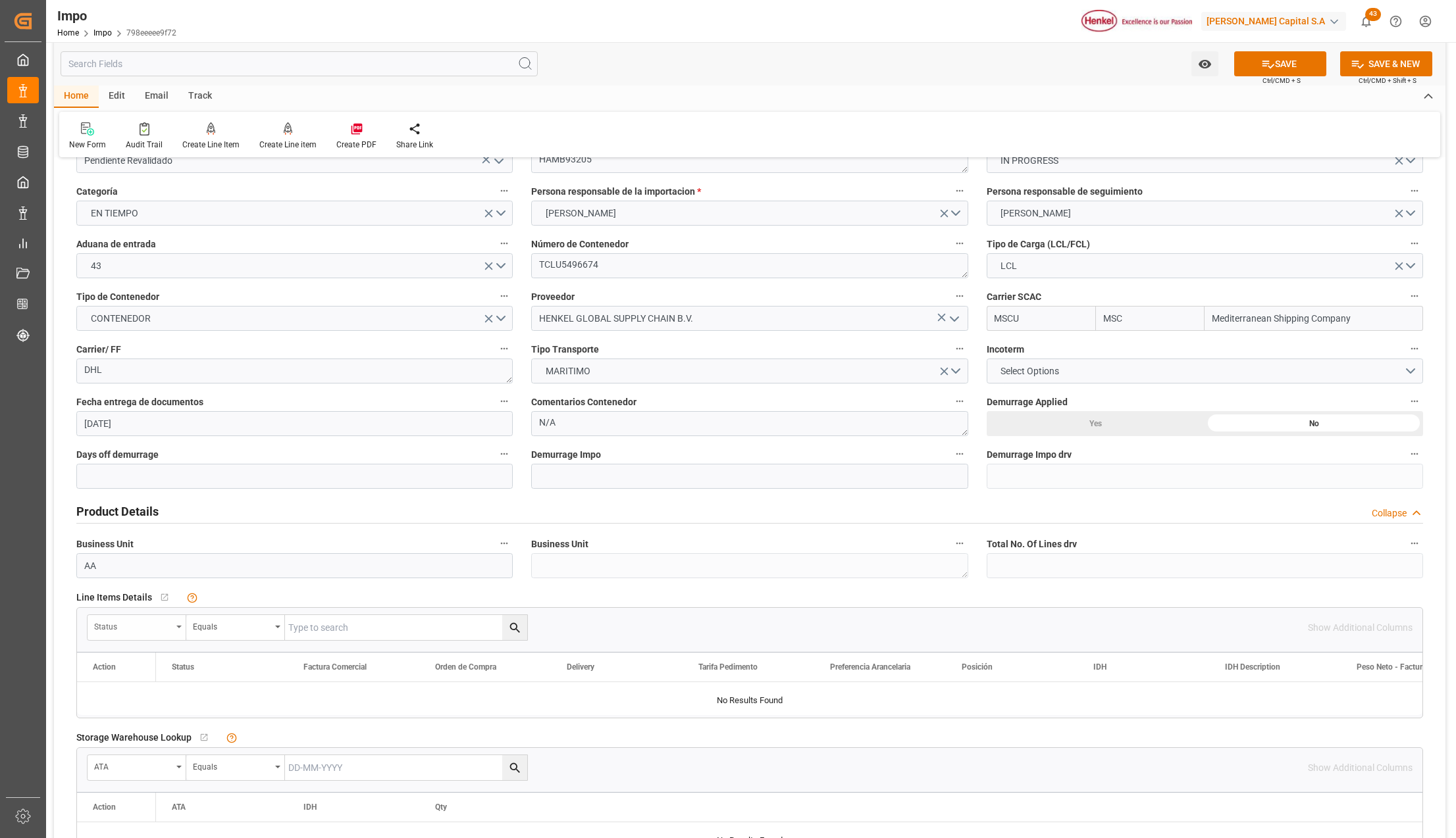
click at [180, 629] on div "Status" at bounding box center [137, 627] width 99 height 25
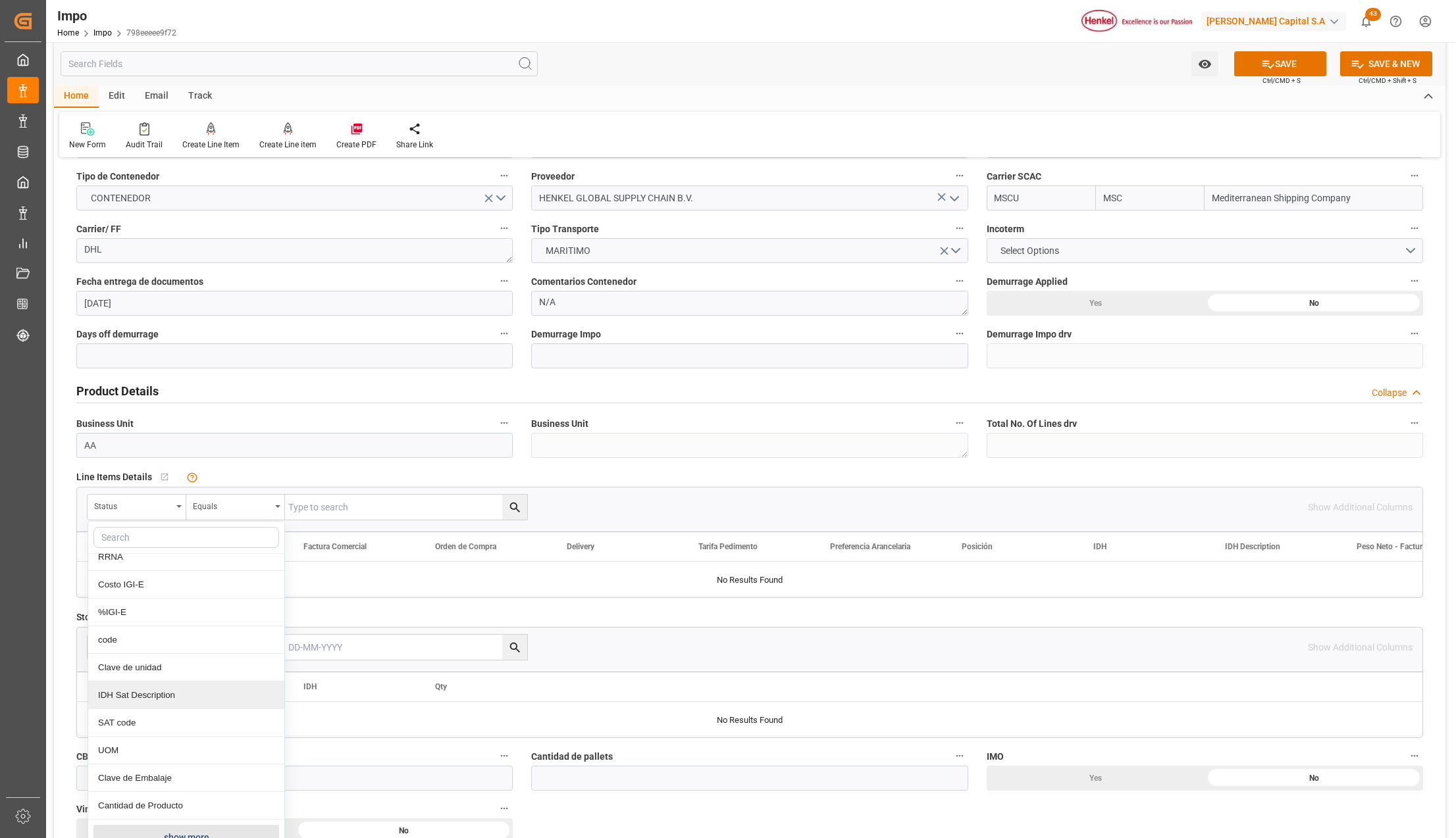
scroll to position [438, 0]
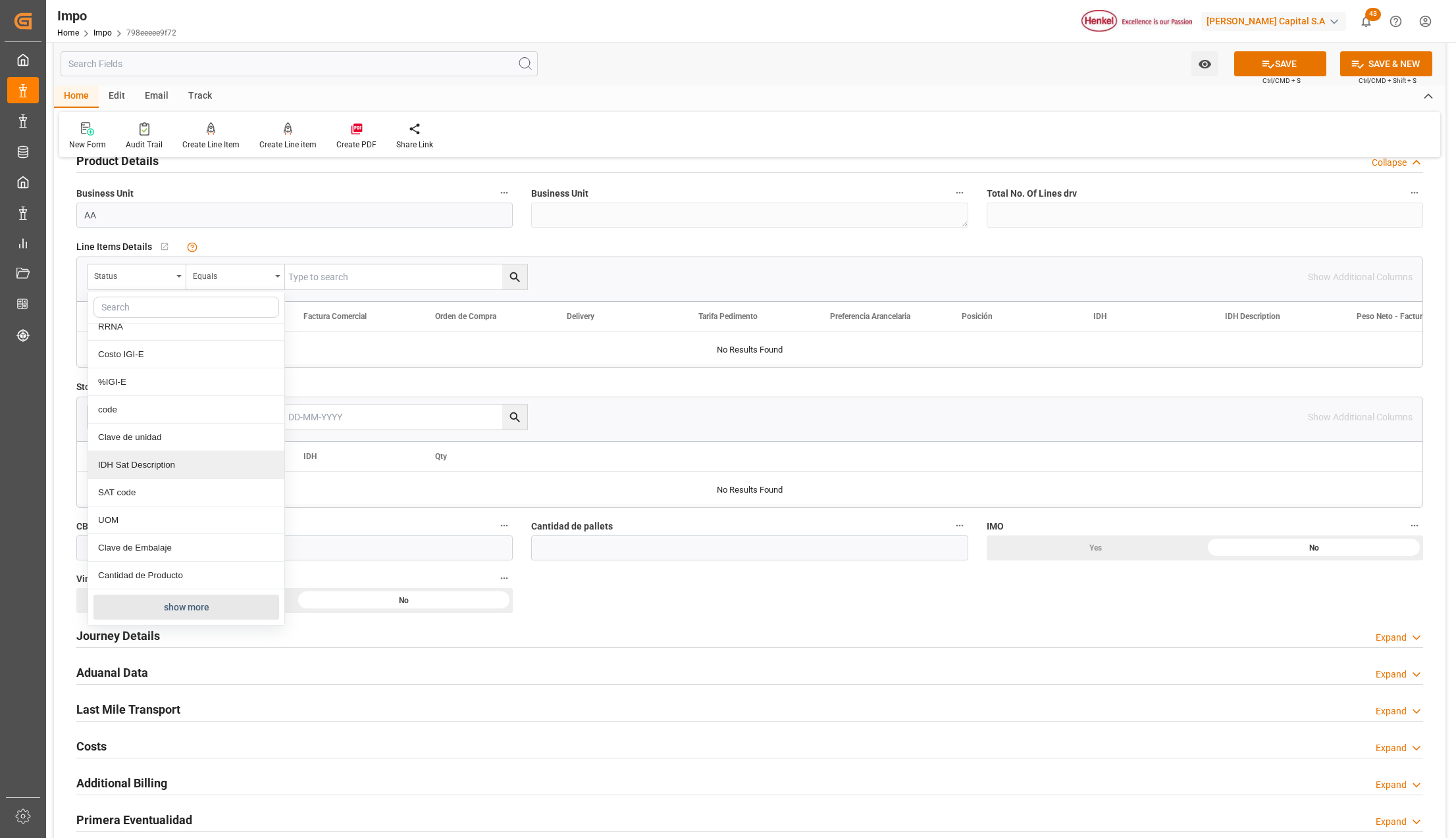
click at [178, 605] on button "show more" at bounding box center [187, 607] width 186 height 25
click at [149, 501] on div "Comentarios" at bounding box center [186, 494] width 196 height 28
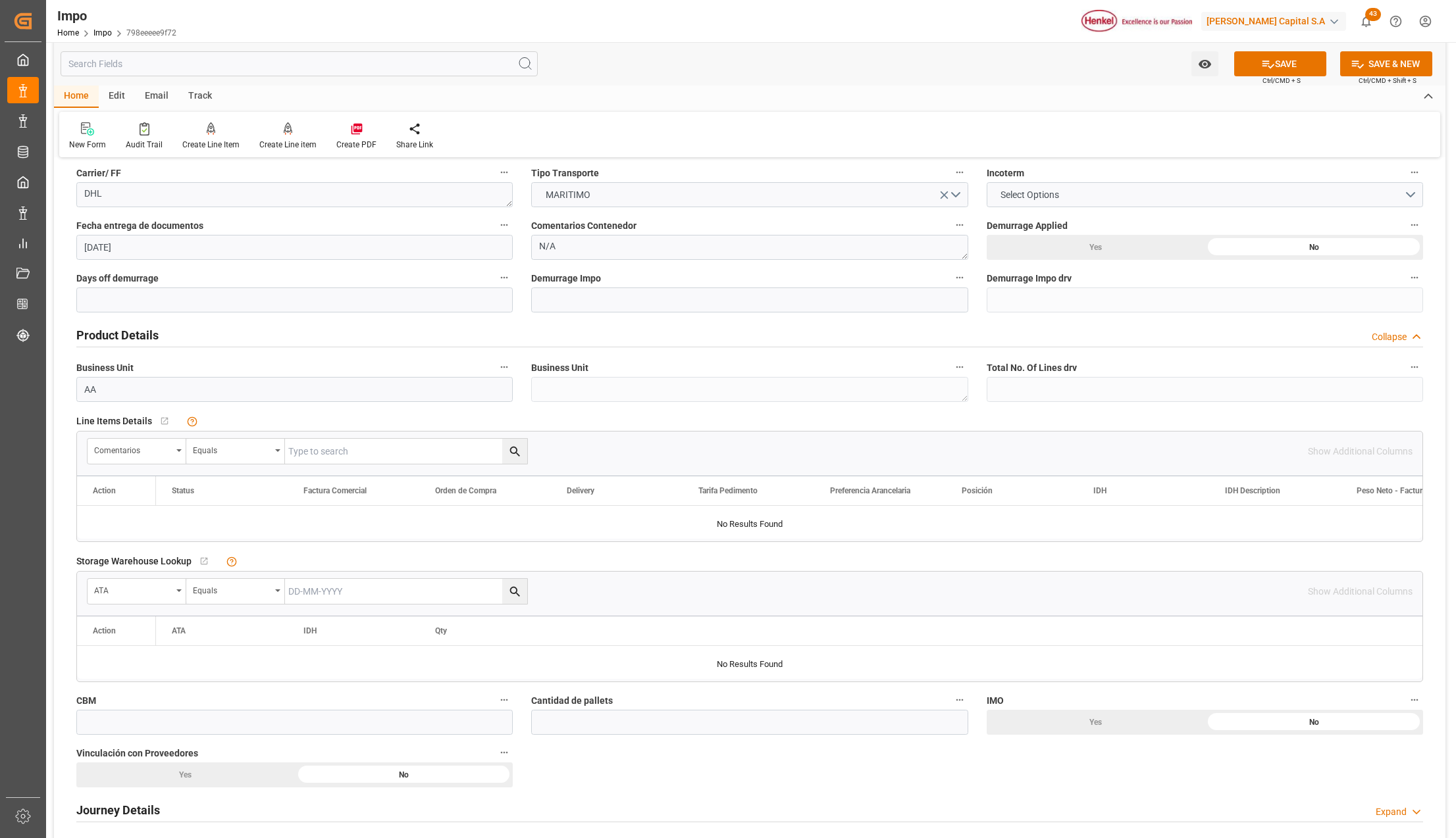
scroll to position [0, 0]
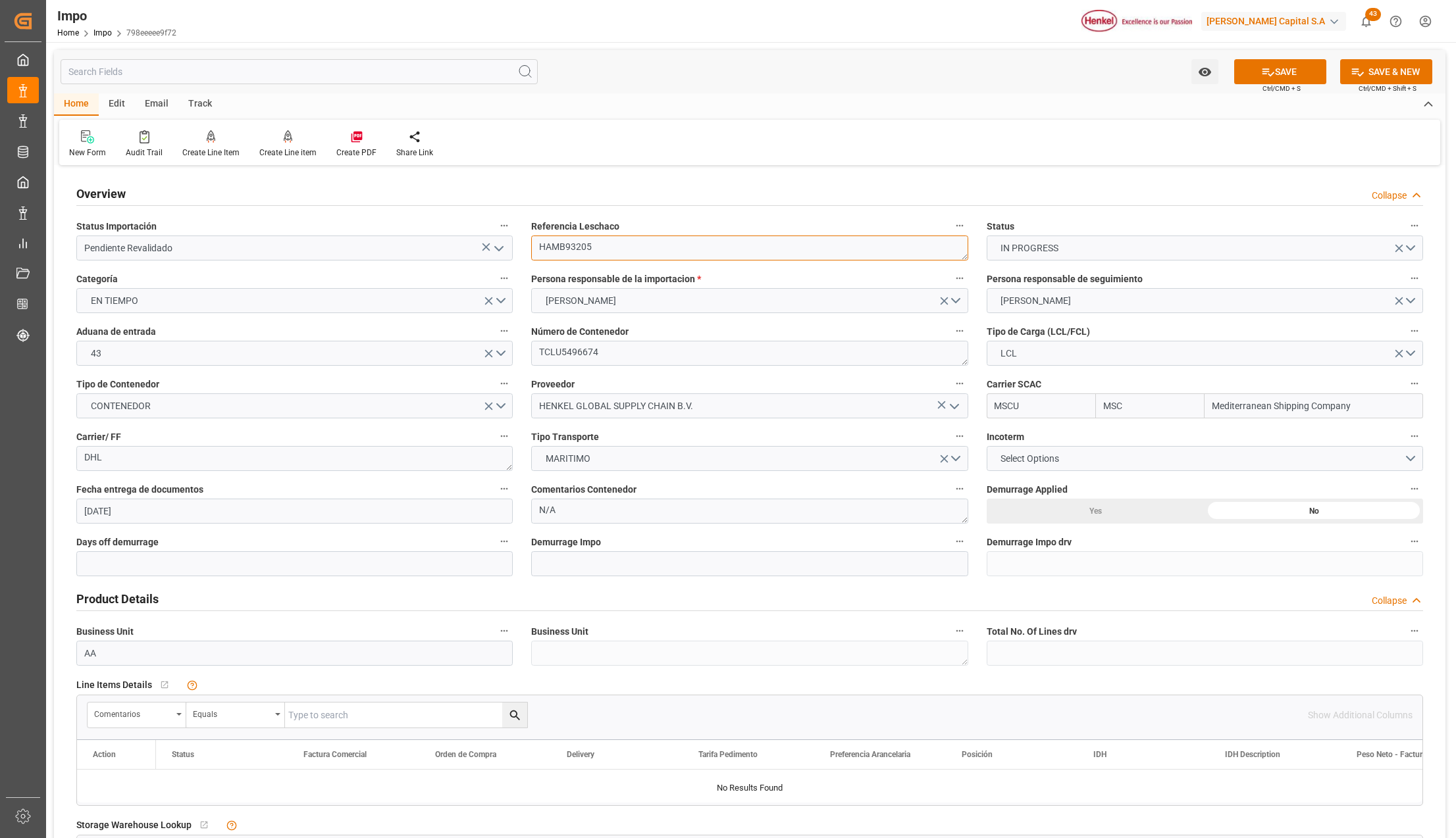
click at [570, 248] on textarea "HAMB93205" at bounding box center [750, 248] width 436 height 25
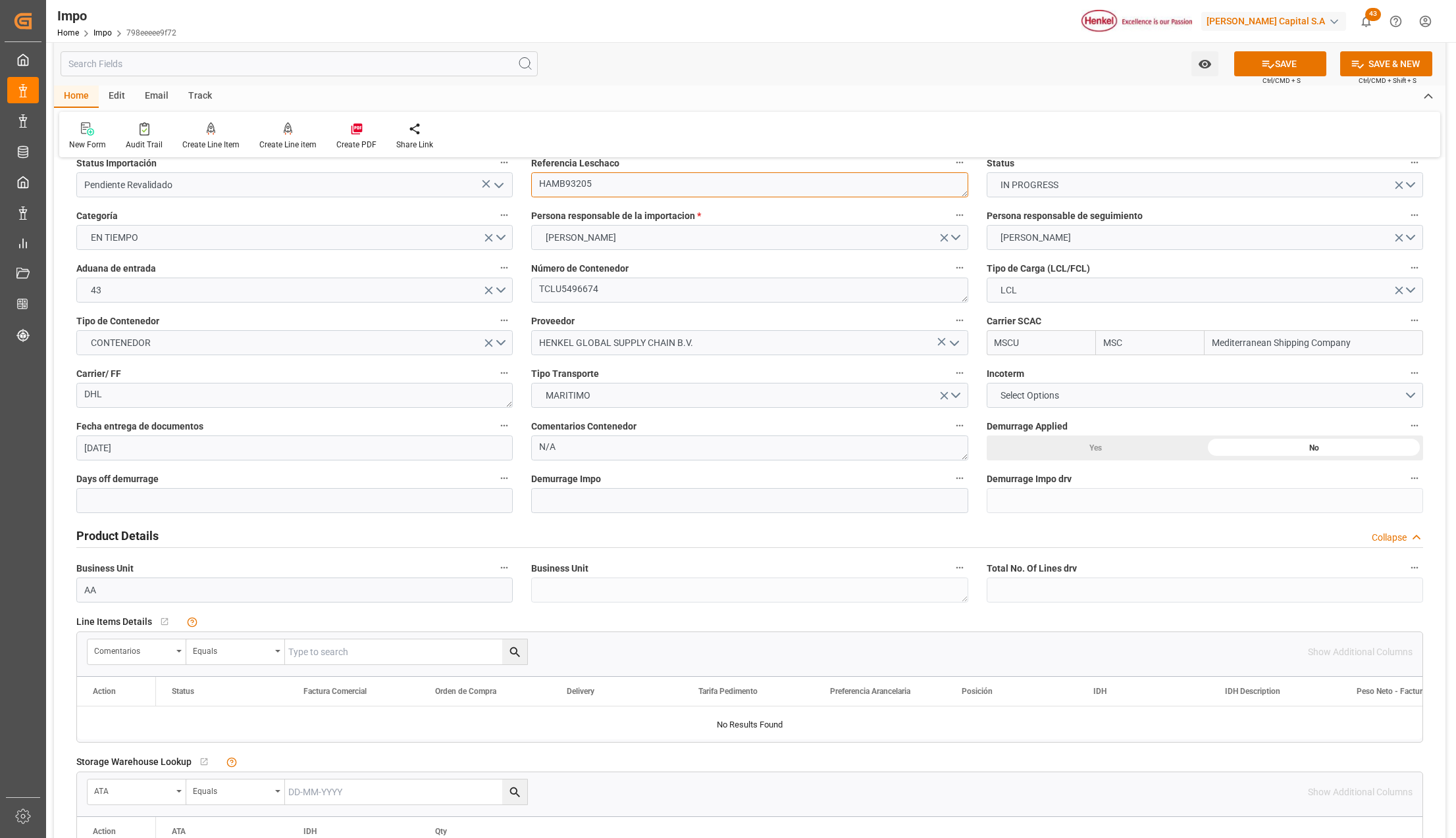
scroll to position [175, 0]
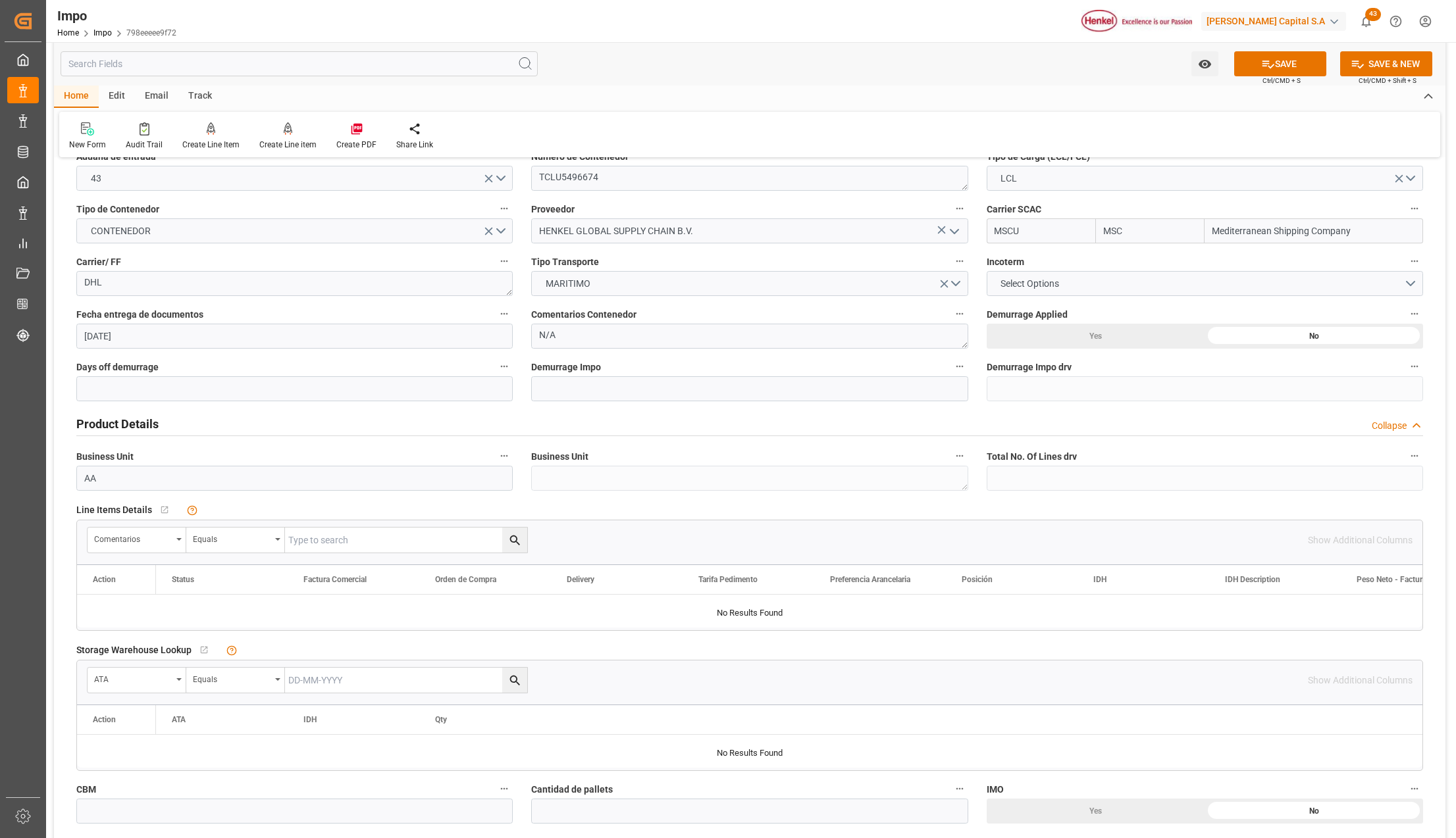
click at [403, 542] on input "text" at bounding box center [406, 540] width 242 height 25
paste input "HAMB93205"
type input "HAMB93205"
click at [517, 540] on icon "search button" at bounding box center [515, 540] width 14 height 14
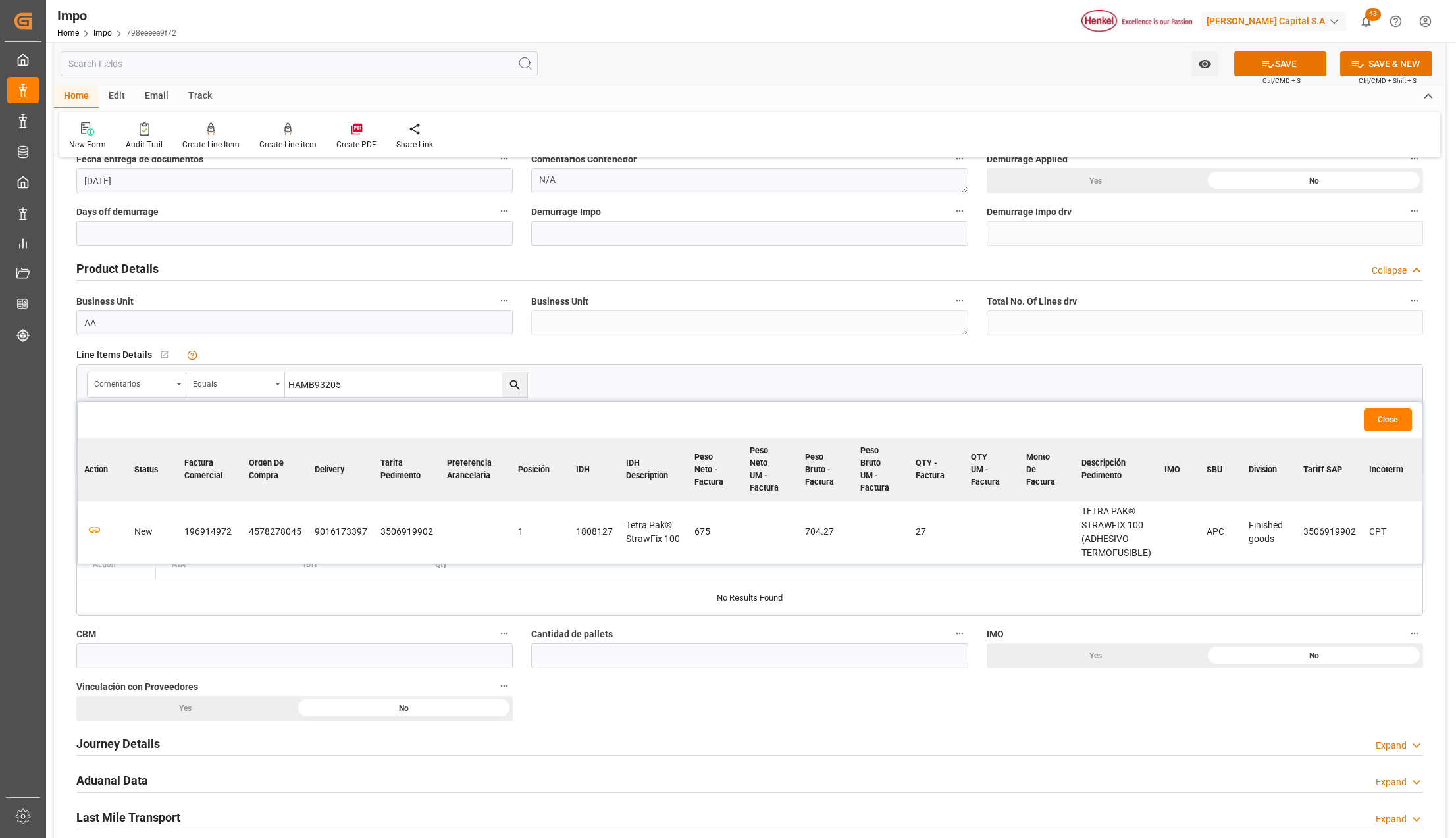
scroll to position [351, 0]
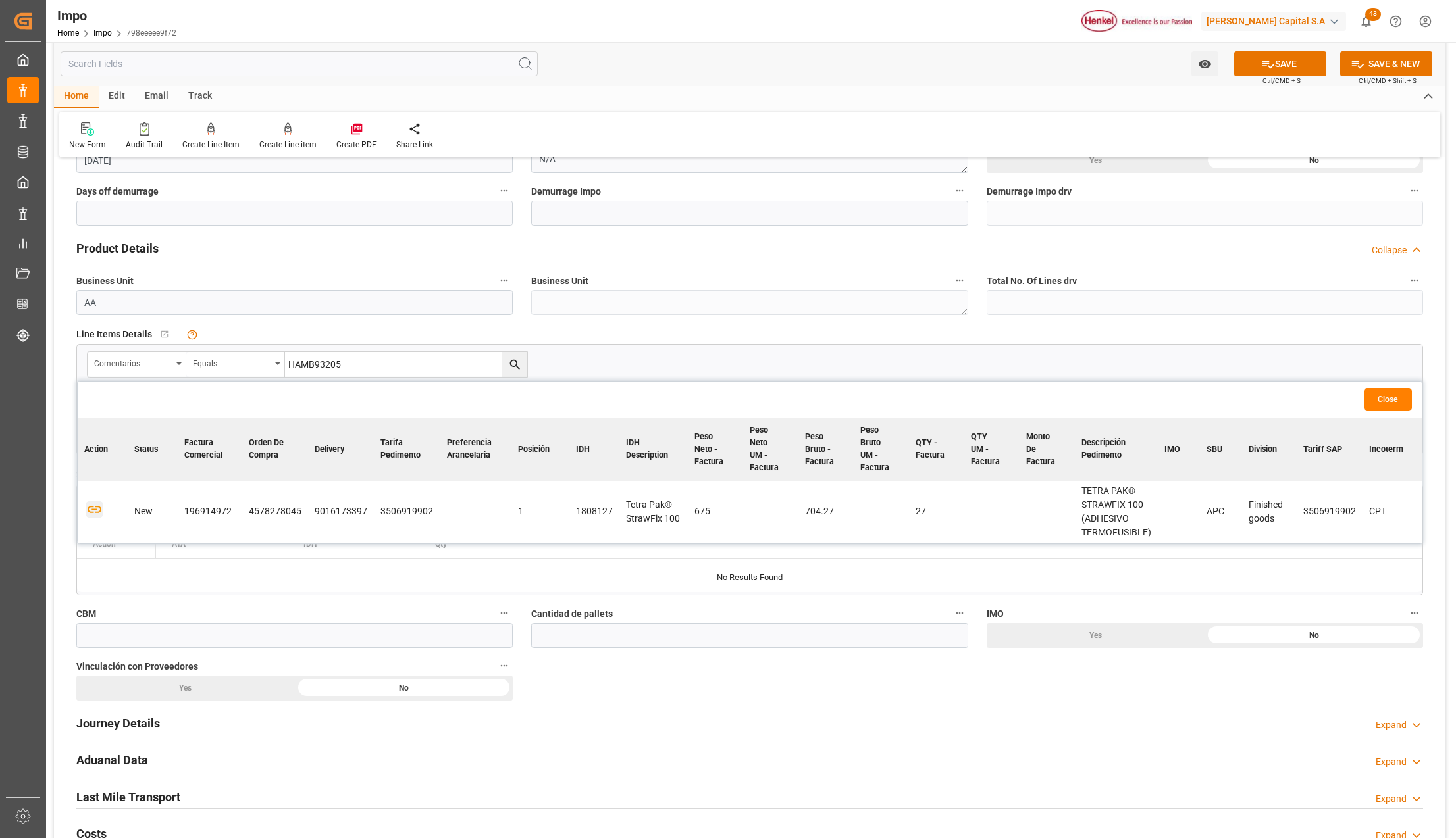
click at [93, 508] on icon "button" at bounding box center [94, 510] width 14 height 7
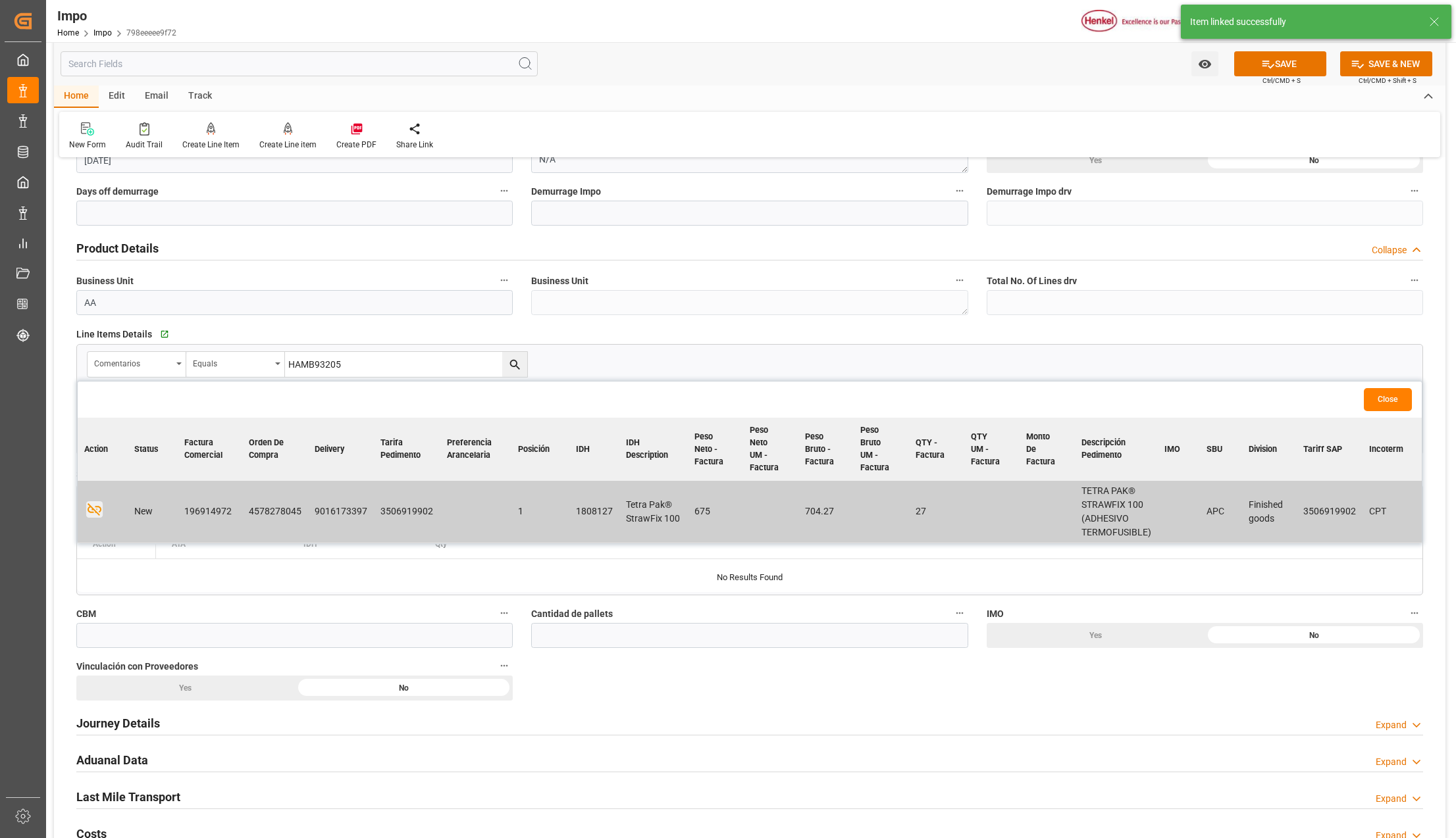
click at [1383, 397] on button "Close" at bounding box center [1387, 400] width 48 height 23
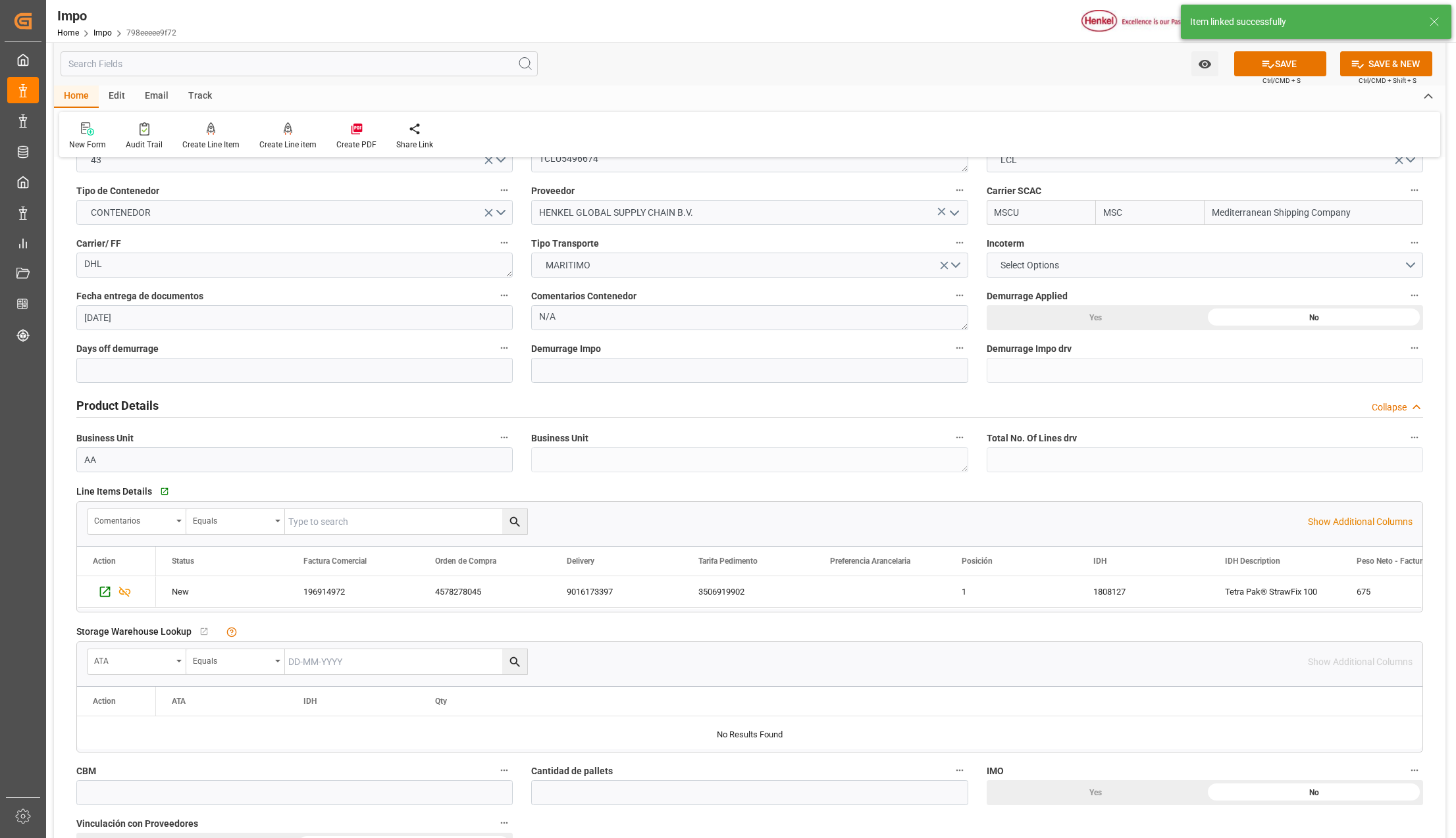
scroll to position [0, 0]
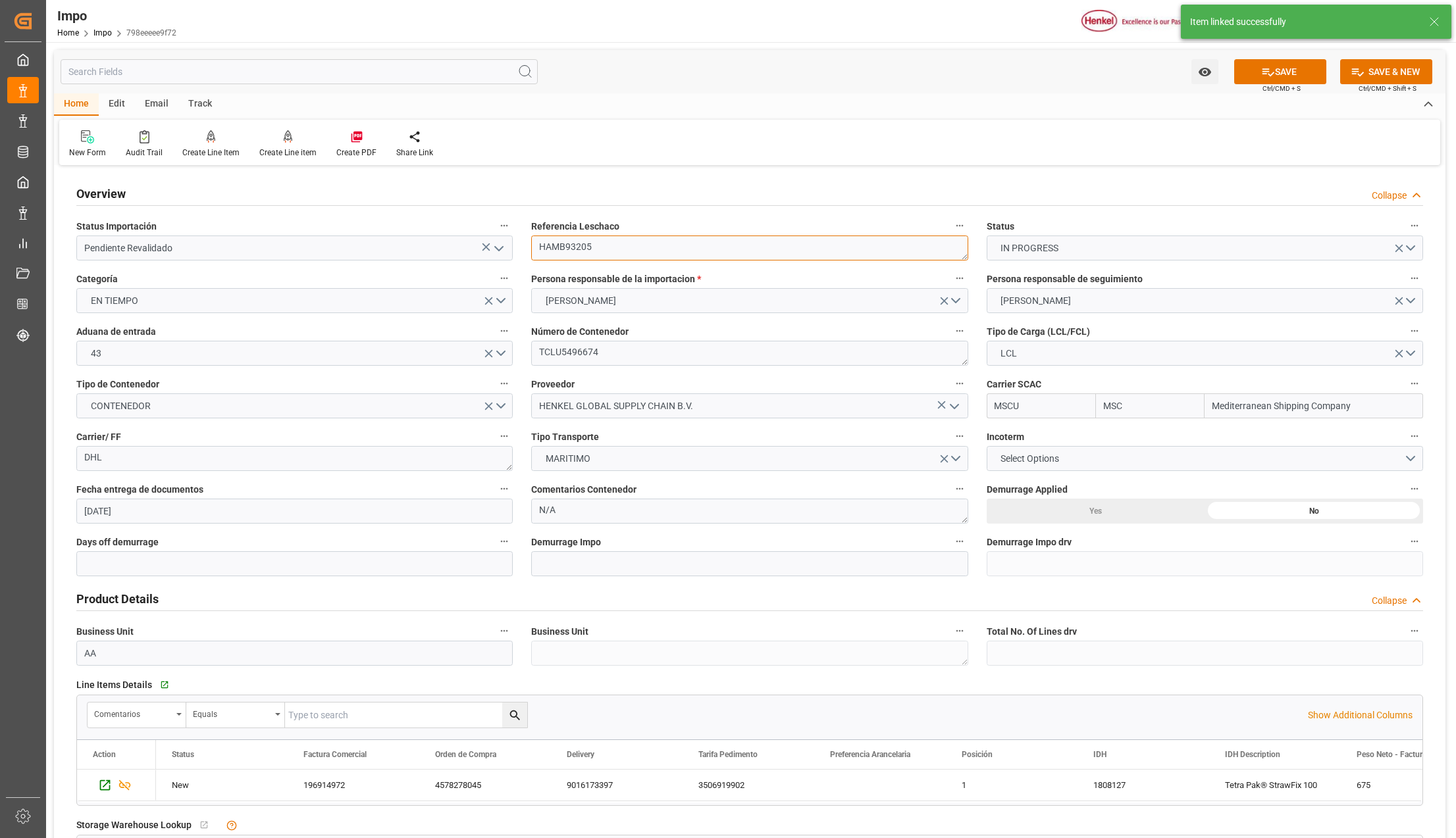
click at [561, 246] on textarea "HAMB93205" at bounding box center [750, 248] width 436 height 25
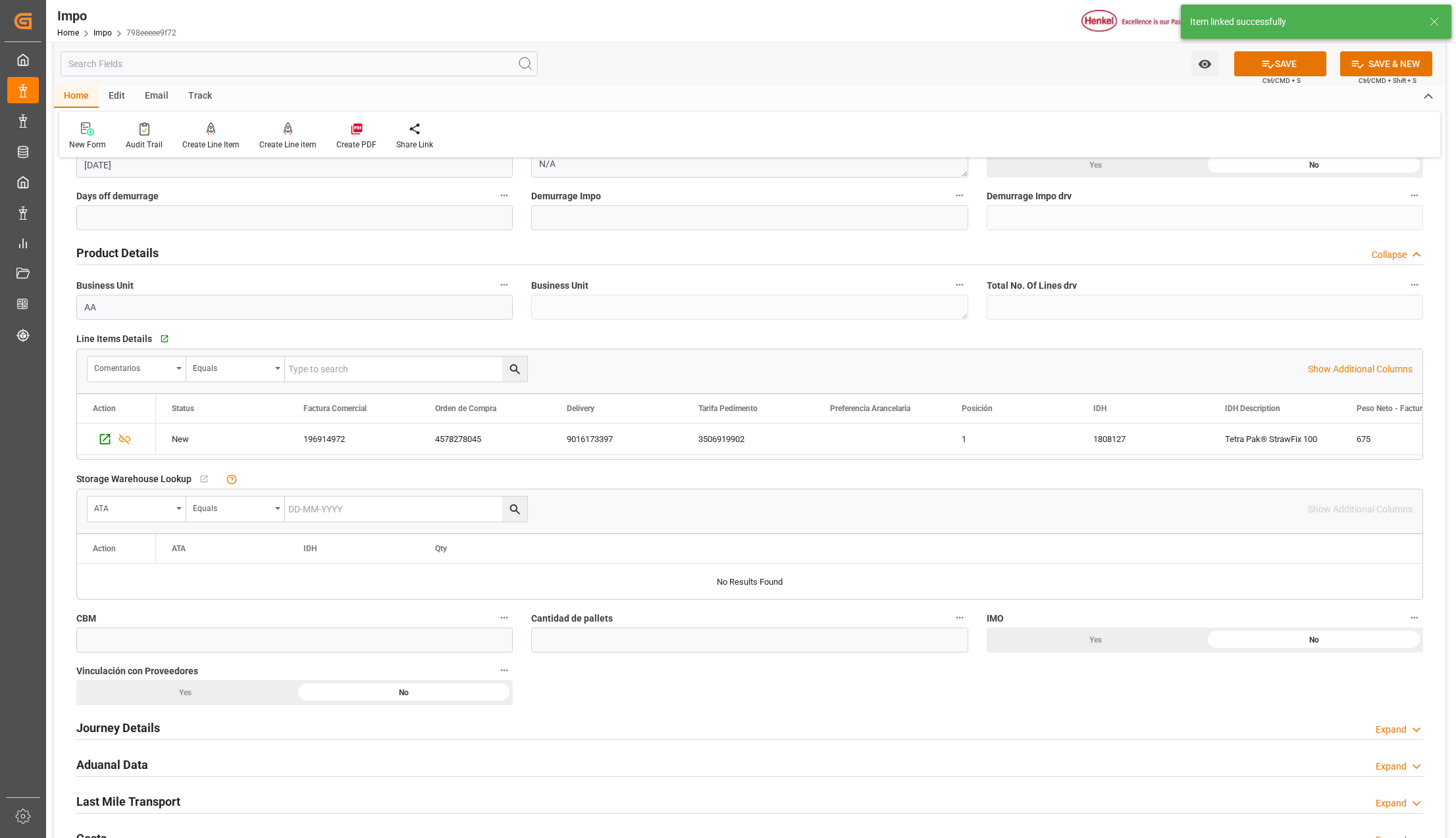
scroll to position [438, 0]
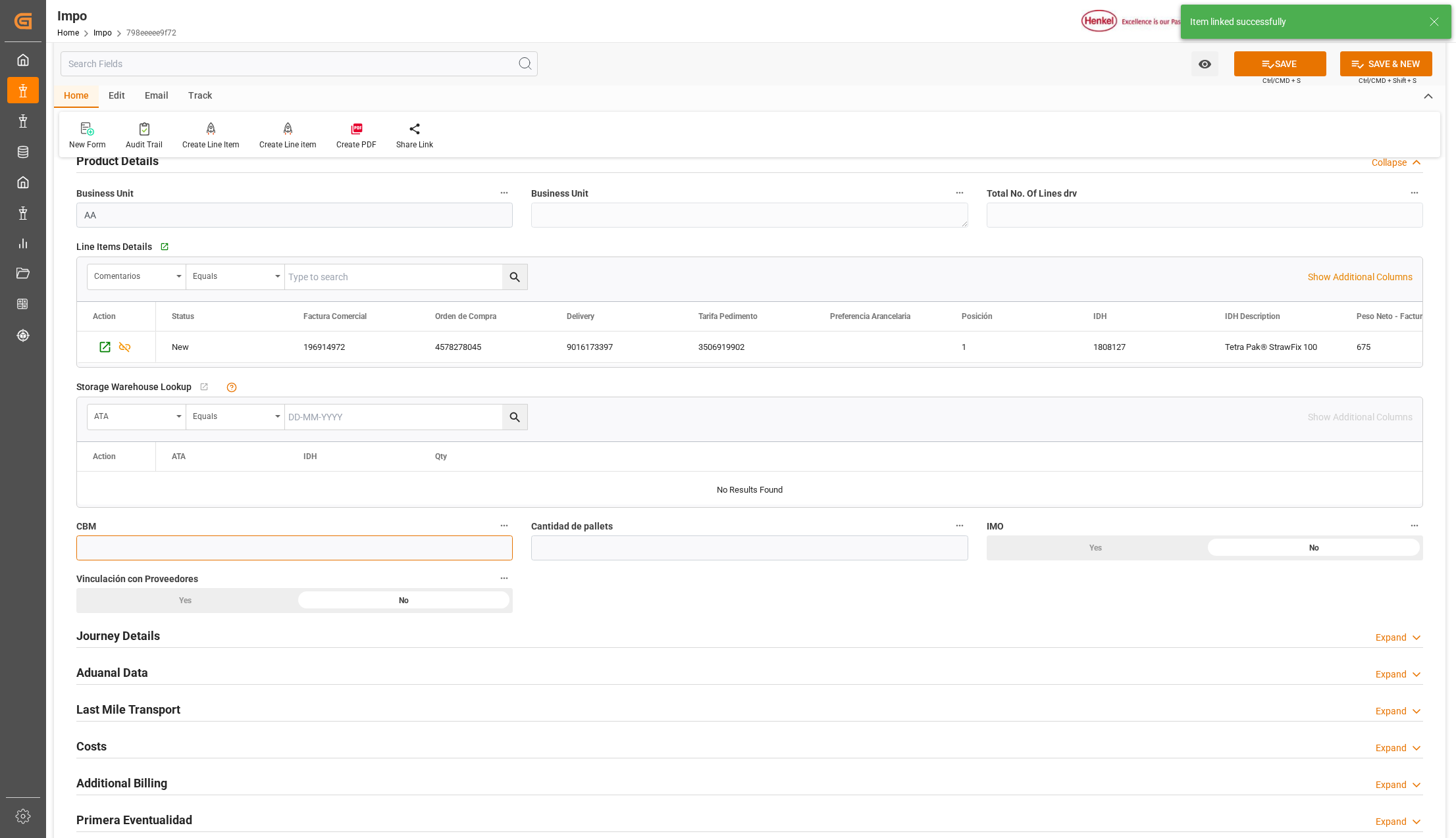
click at [86, 538] on input "text" at bounding box center [294, 548] width 436 height 25
type input "1.52"
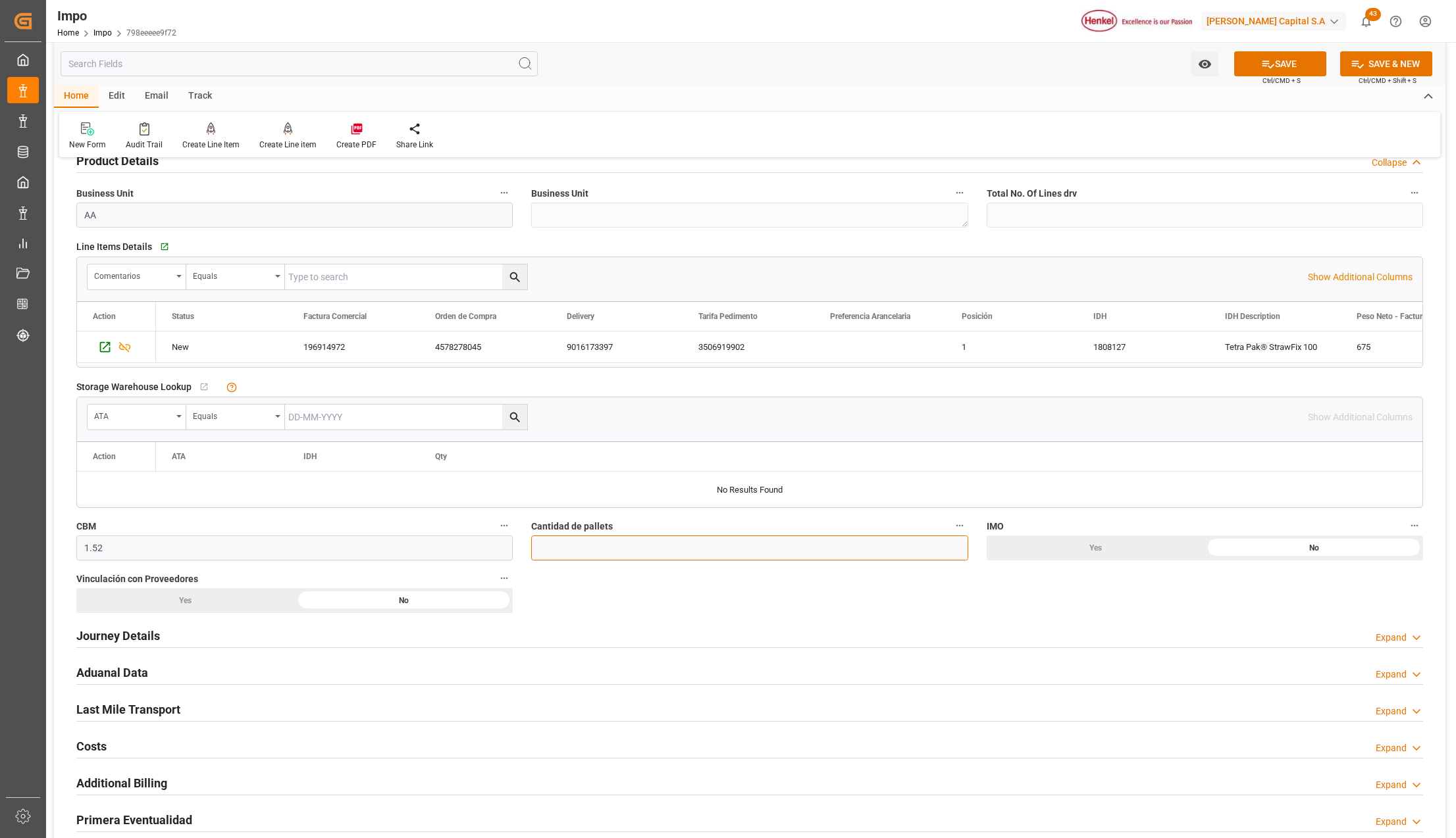
click at [561, 543] on input "text" at bounding box center [750, 548] width 436 height 25
type input "1"
click at [1261, 85] on div "No" at bounding box center [1314, 73] width 219 height 25
click at [987, 85] on div "Yes" at bounding box center [1096, 73] width 219 height 25
click at [106, 635] on h2 "Journey Details" at bounding box center [118, 636] width 84 height 18
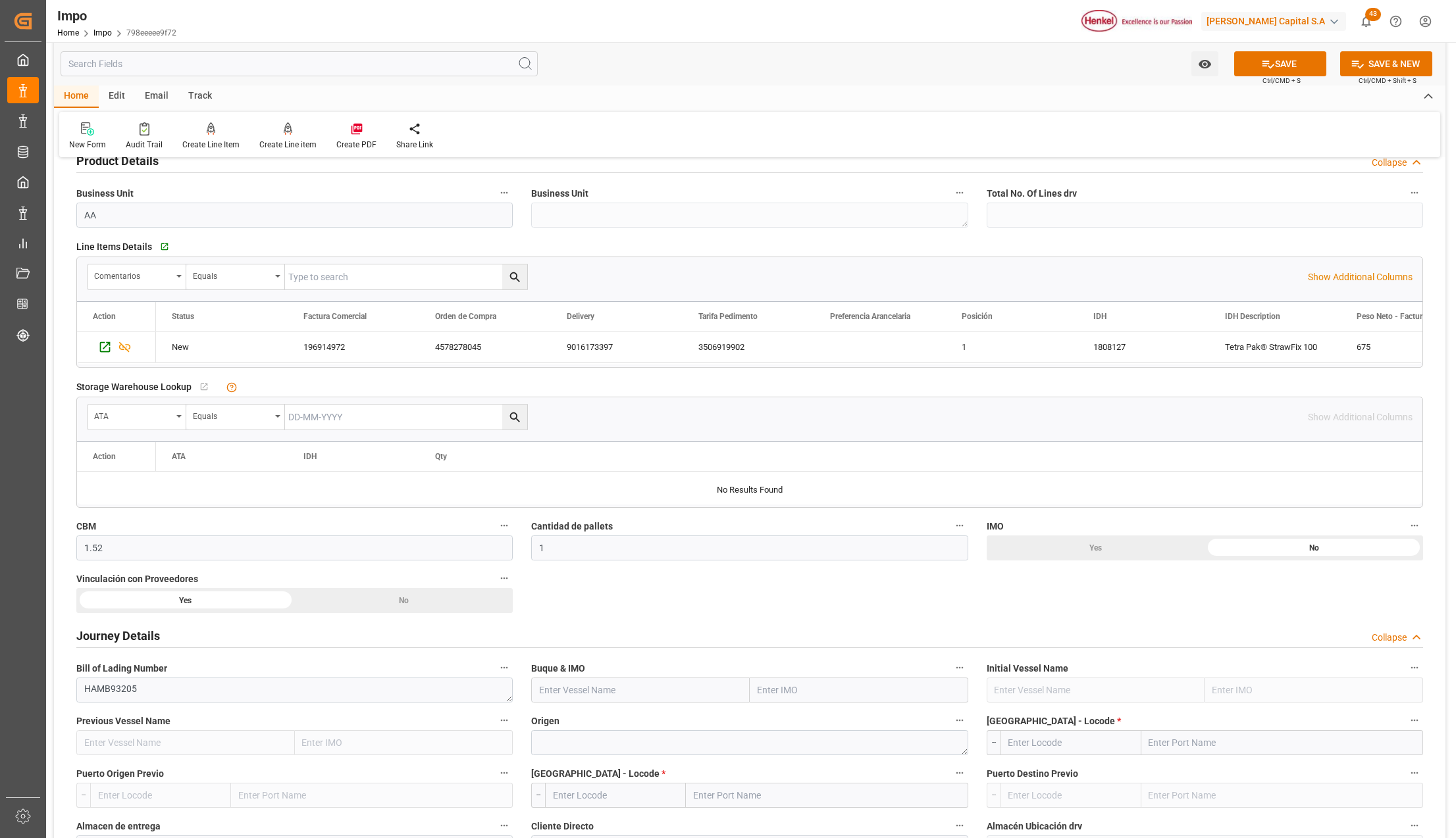
click at [801, 695] on input "text" at bounding box center [859, 690] width 219 height 25
type input "MSC SHANGHAI"
click at [775, 724] on b "9231822" at bounding box center [776, 720] width 37 height 11
type input "MSC SHANGHAI V"
type input "9231822"
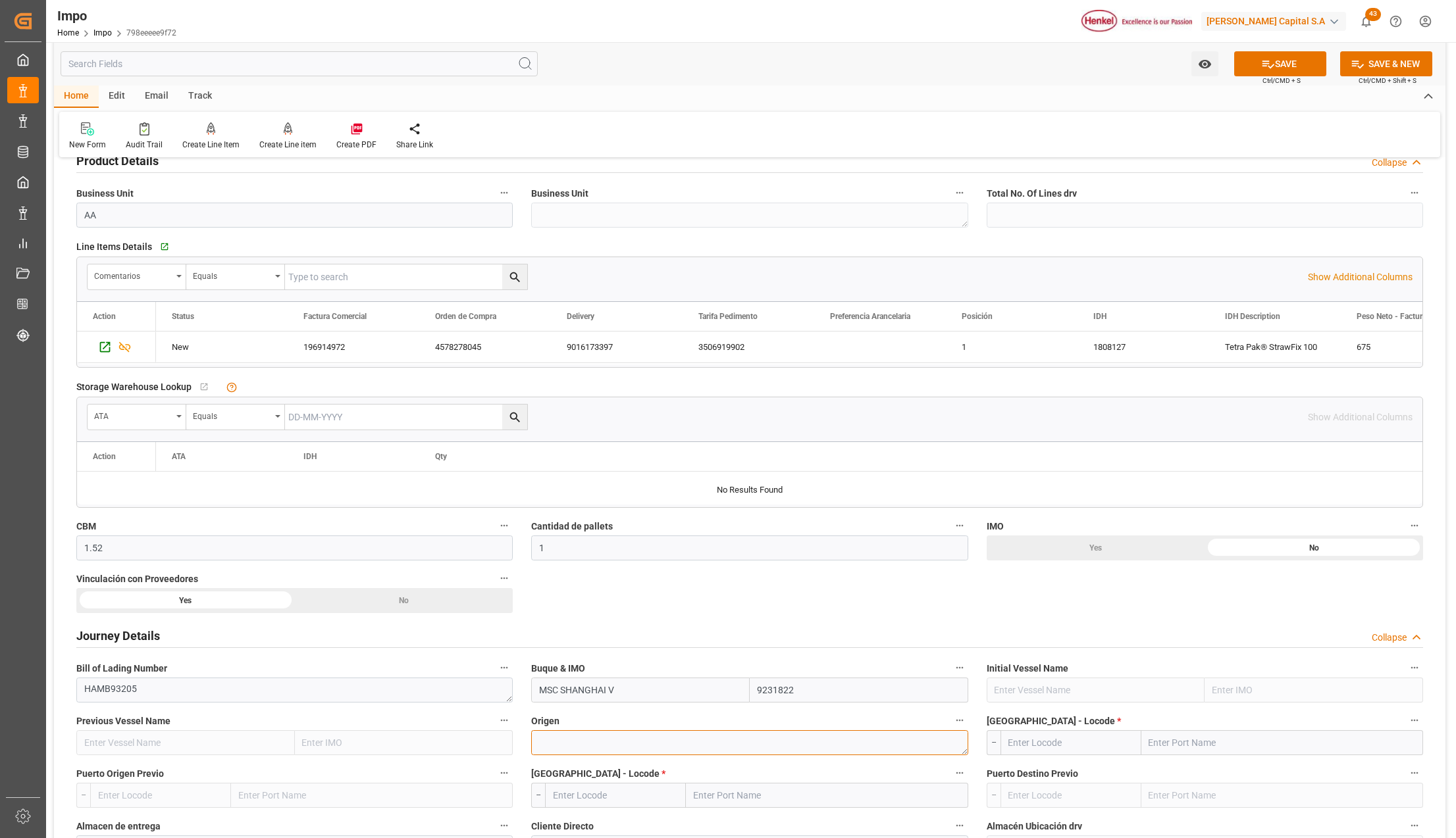
click at [561, 740] on textarea at bounding box center [750, 742] width 436 height 25
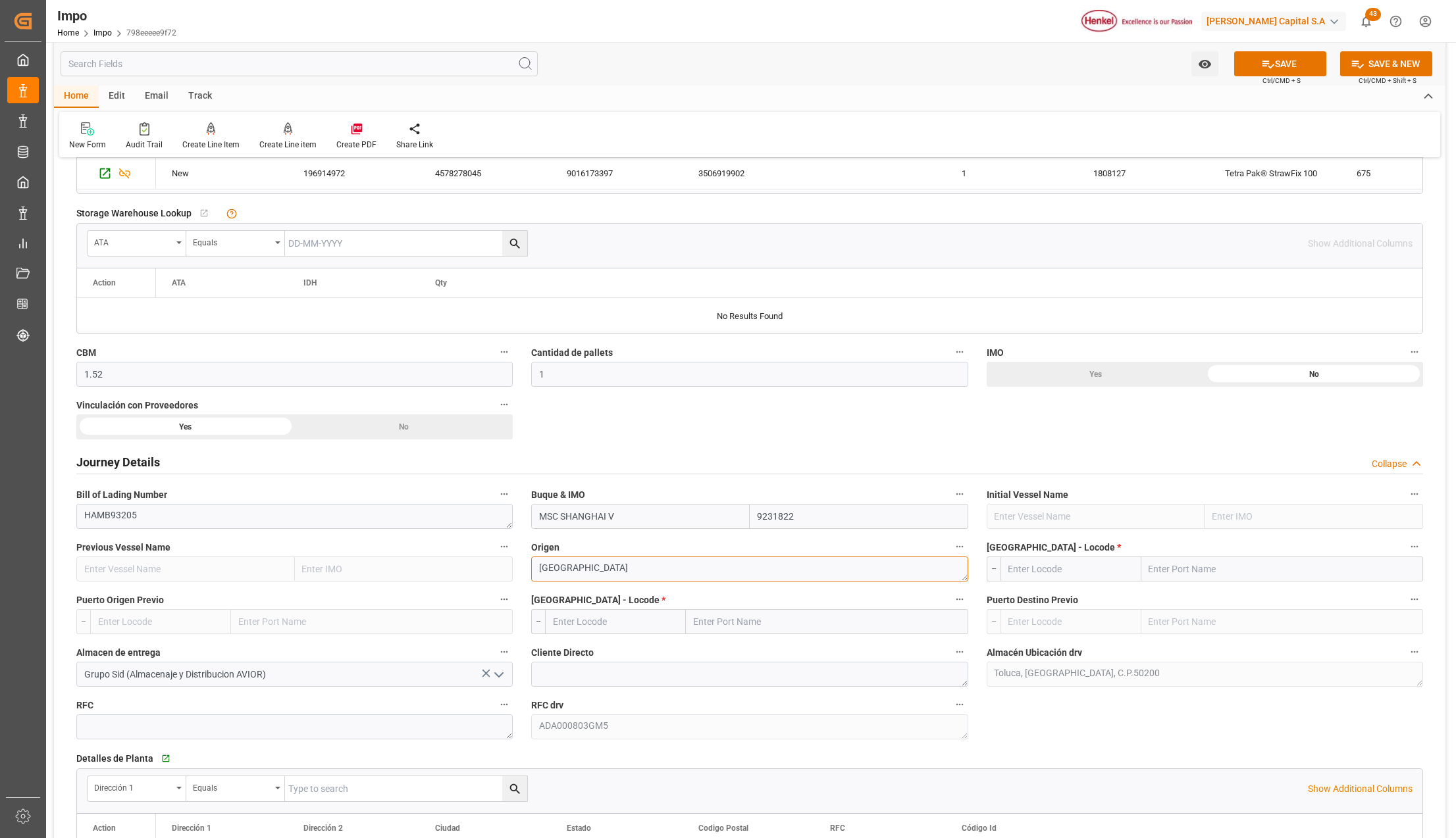
scroll to position [614, 0]
type textarea "[GEOGRAPHIC_DATA]"
click at [1180, 578] on input "text" at bounding box center [1282, 567] width 282 height 25
type input "BREMERHAVEN"
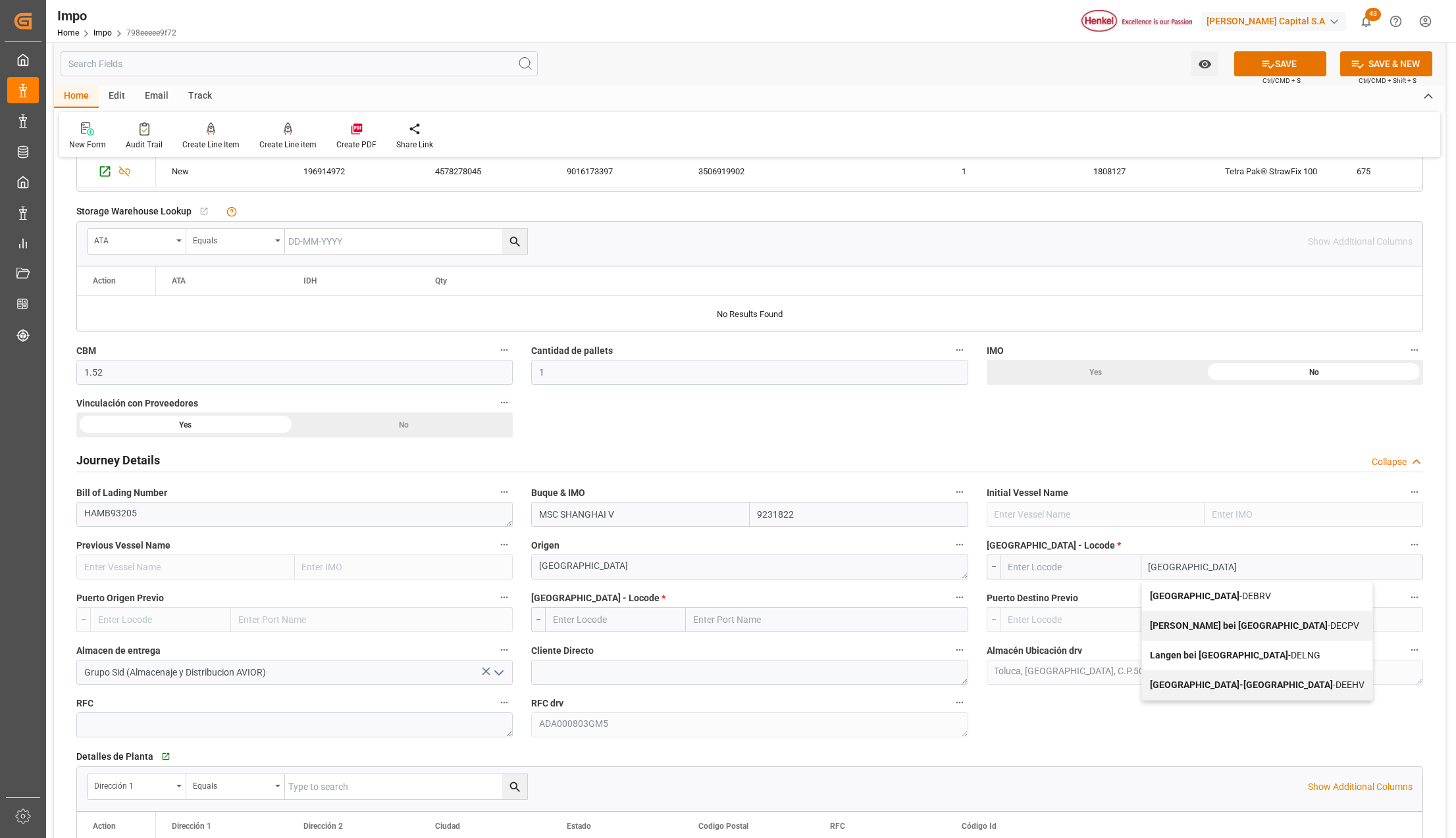
click at [1209, 596] on span "Bremerhaven - DEBRV" at bounding box center [1211, 596] width 121 height 11
type input "DEBRV"
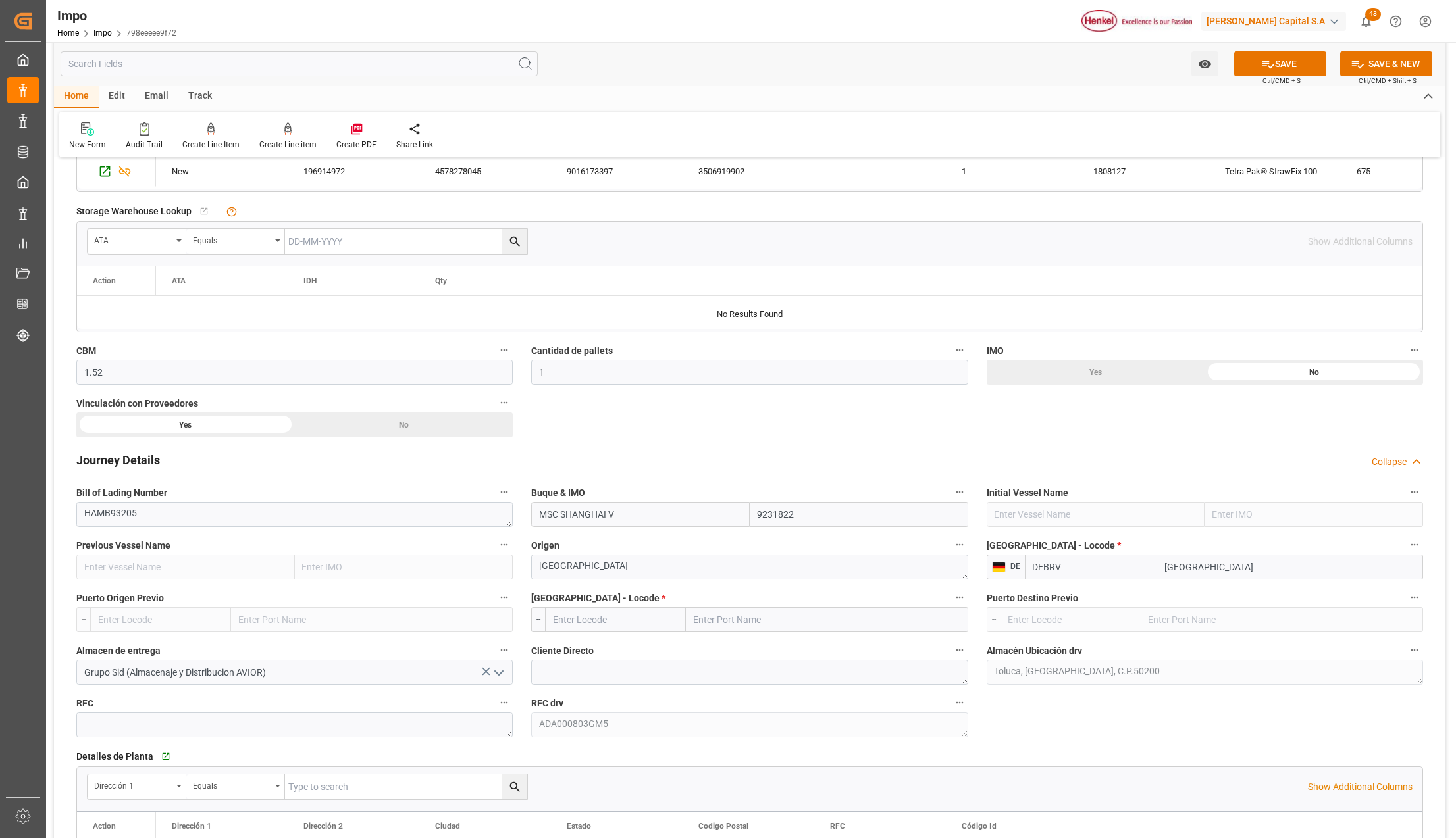
type input "[GEOGRAPHIC_DATA]"
click at [735, 619] on input "text" at bounding box center [827, 619] width 282 height 25
type input "VERACRUZ"
click at [754, 648] on span "Veracruz - MXVER" at bounding box center [756, 649] width 123 height 11
type input "MXVER"
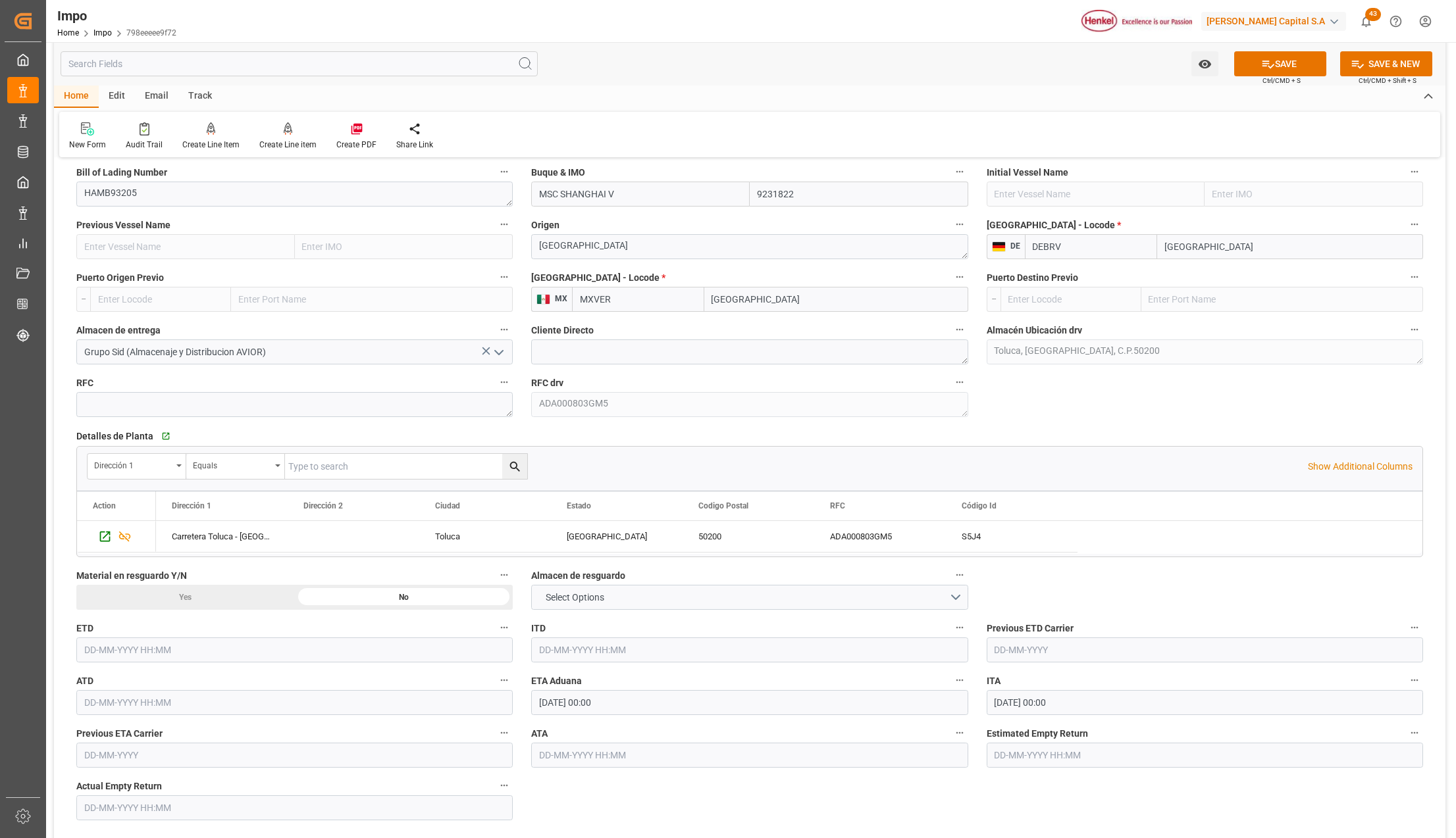
scroll to position [965, 0]
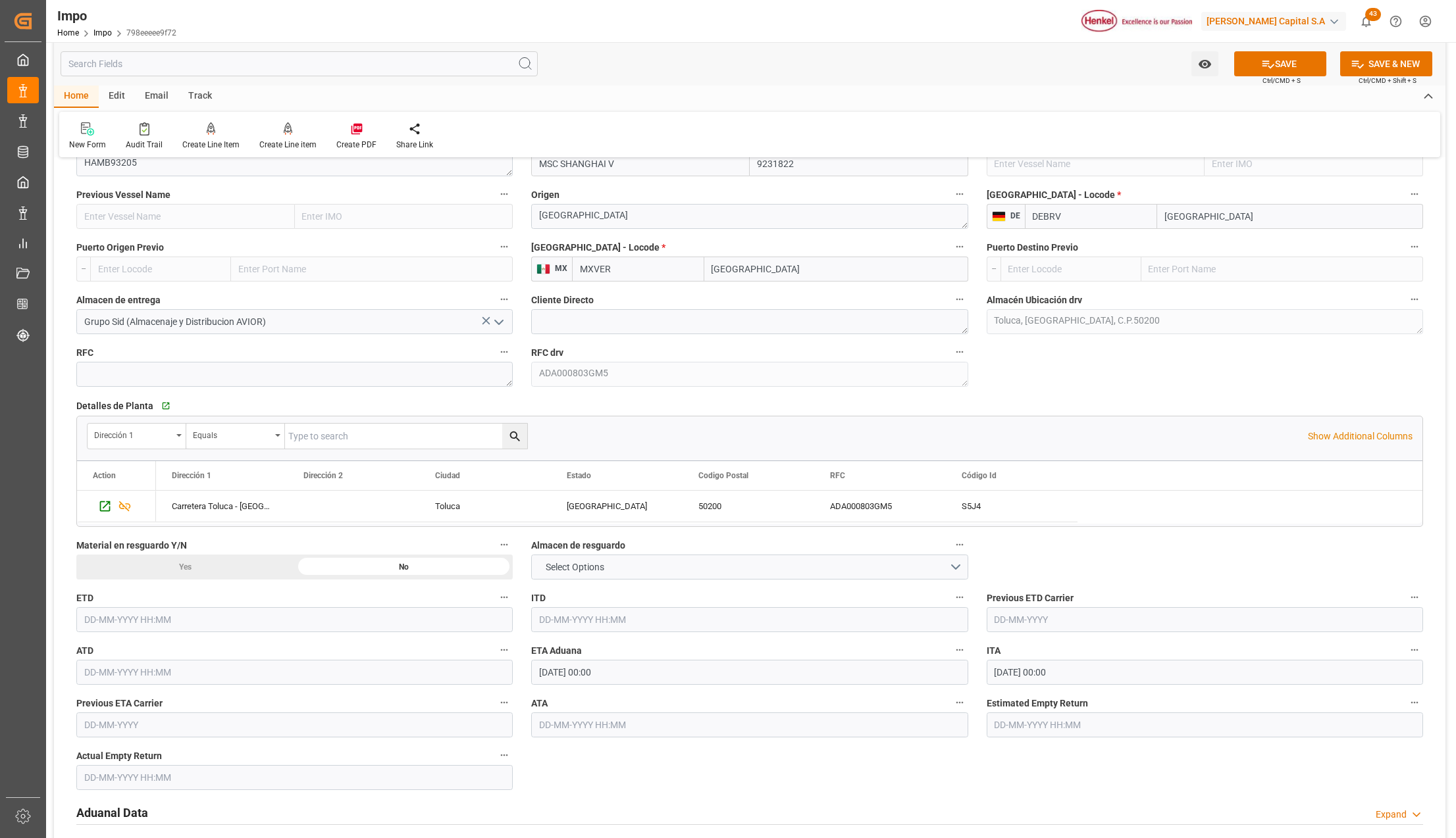
type input "[GEOGRAPHIC_DATA]"
click at [537, 672] on input "31-08-2025 00:00" at bounding box center [750, 672] width 436 height 25
type input "01-09-2025 00:00"
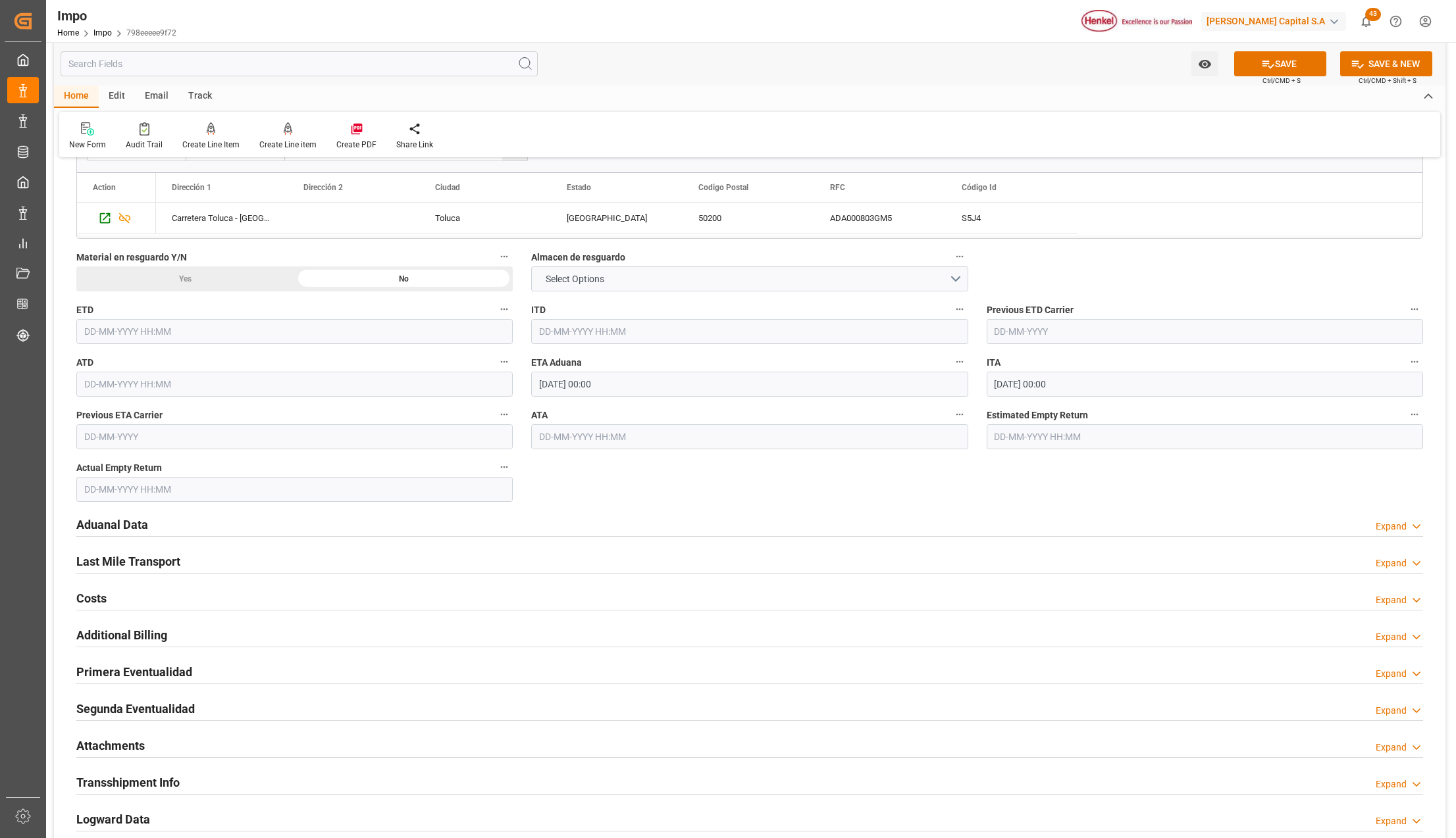
scroll to position [1316, 0]
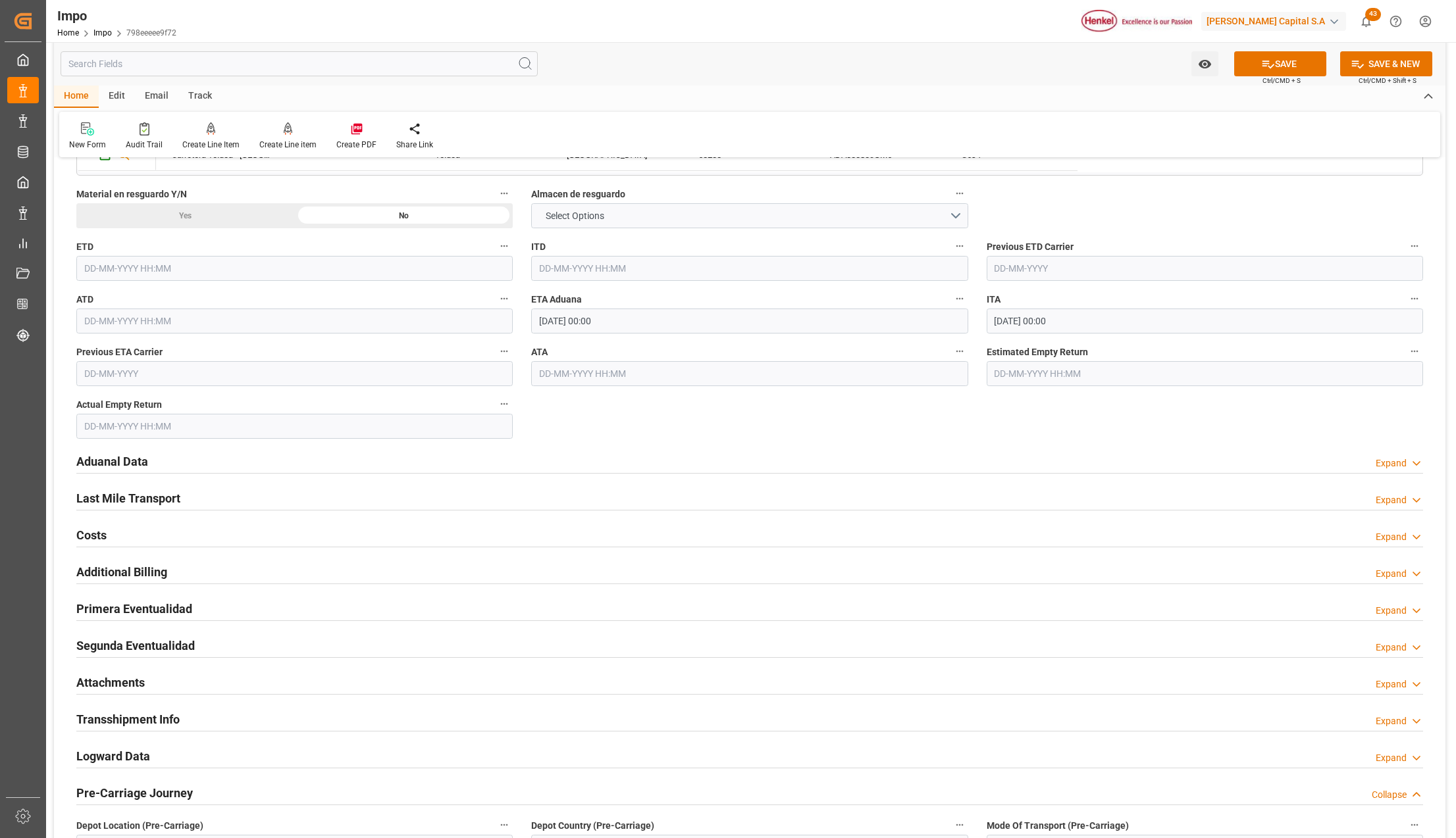
click at [122, 463] on h2 "Aduanal Data" at bounding box center [112, 462] width 72 height 18
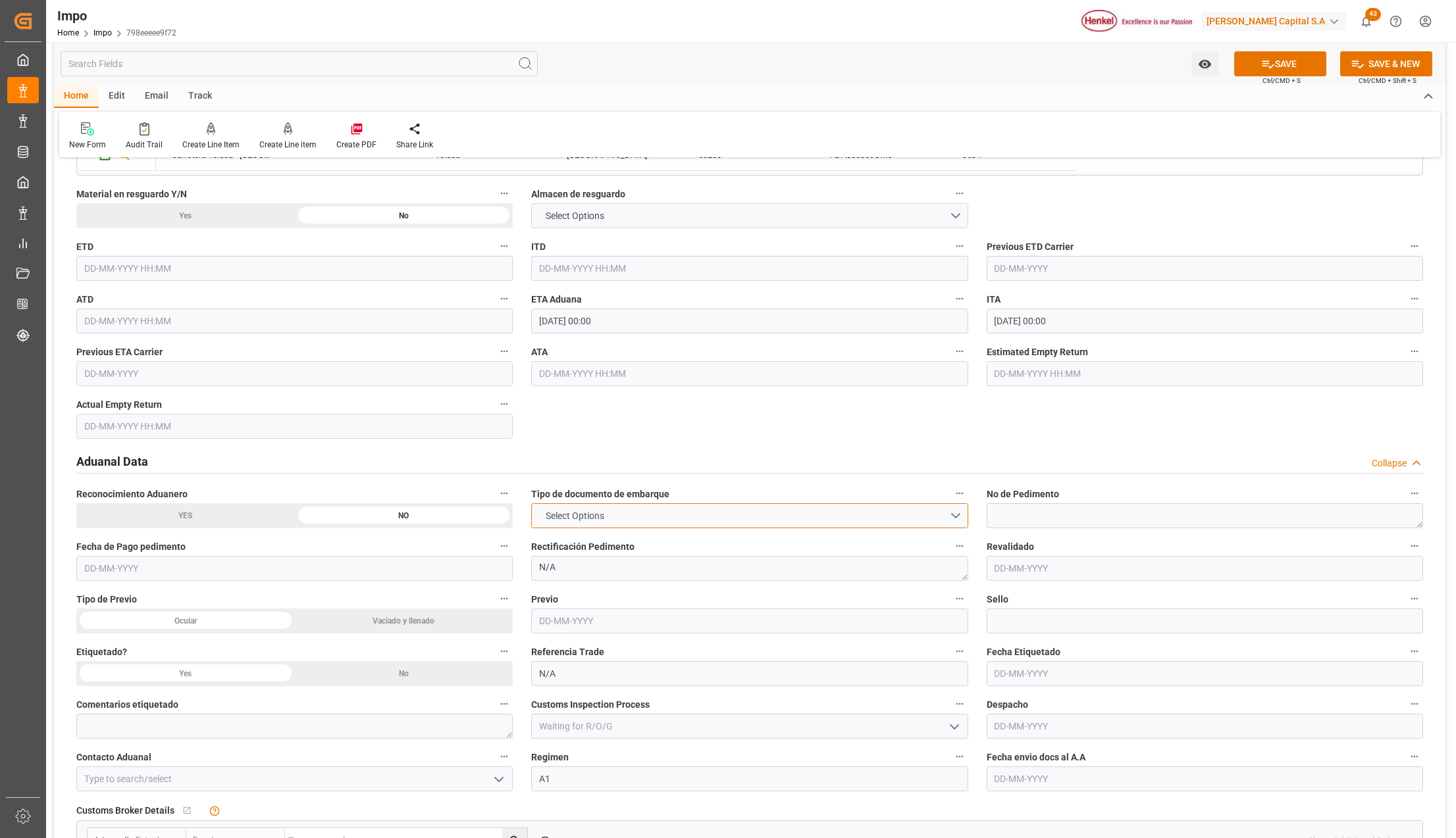
click at [953, 517] on button "Select Options" at bounding box center [750, 516] width 436 height 25
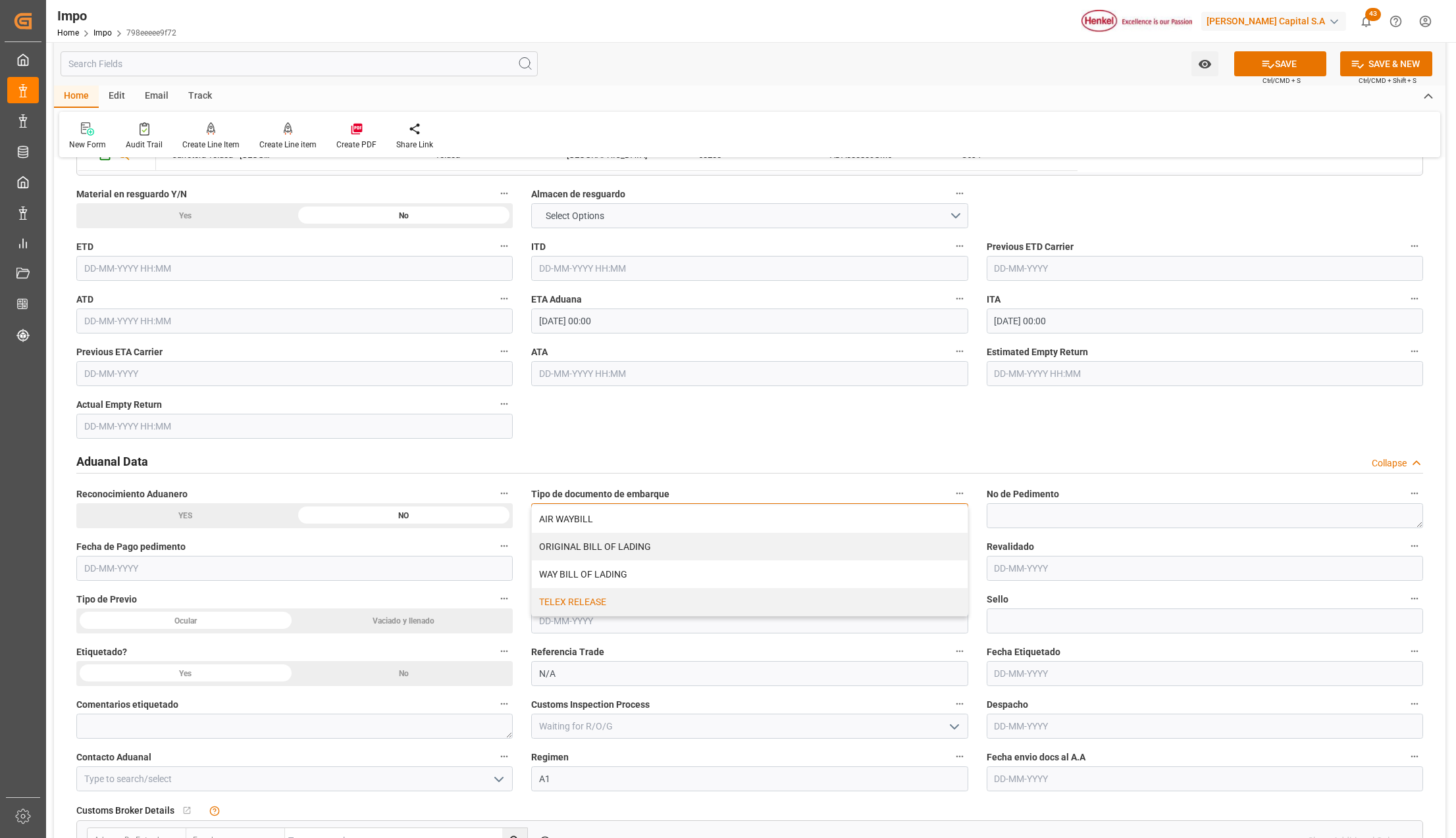
click at [567, 600] on div "TELEX RELEASE" at bounding box center [750, 602] width 435 height 28
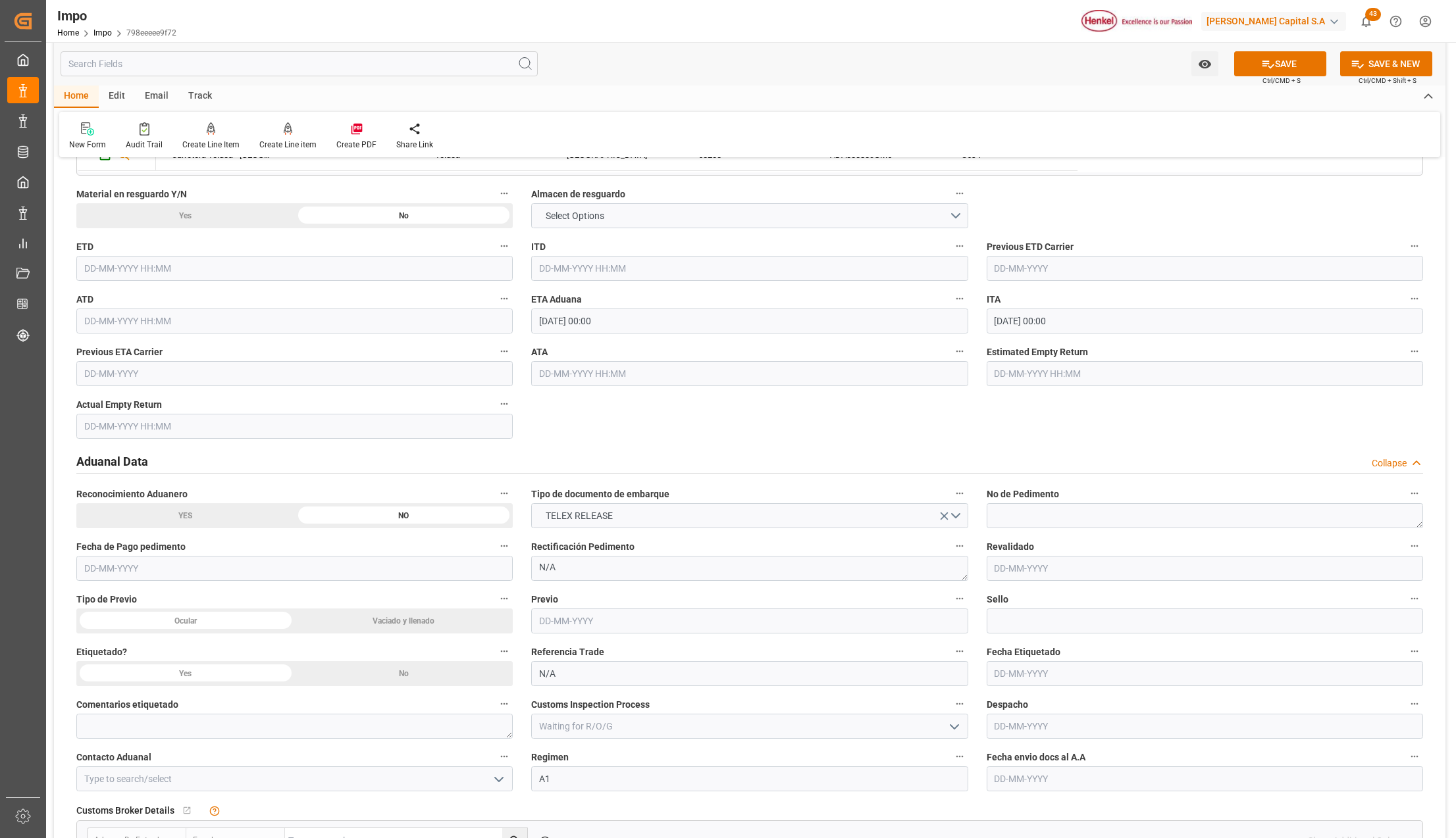
click at [1075, 776] on input "text" at bounding box center [1205, 779] width 436 height 25
type input "[DATE]"
click at [501, 776] on icon "open menu" at bounding box center [498, 779] width 15 height 15
click at [158, 813] on div "[PERSON_NAME]" at bounding box center [294, 808] width 435 height 30
type input "[PERSON_NAME]"
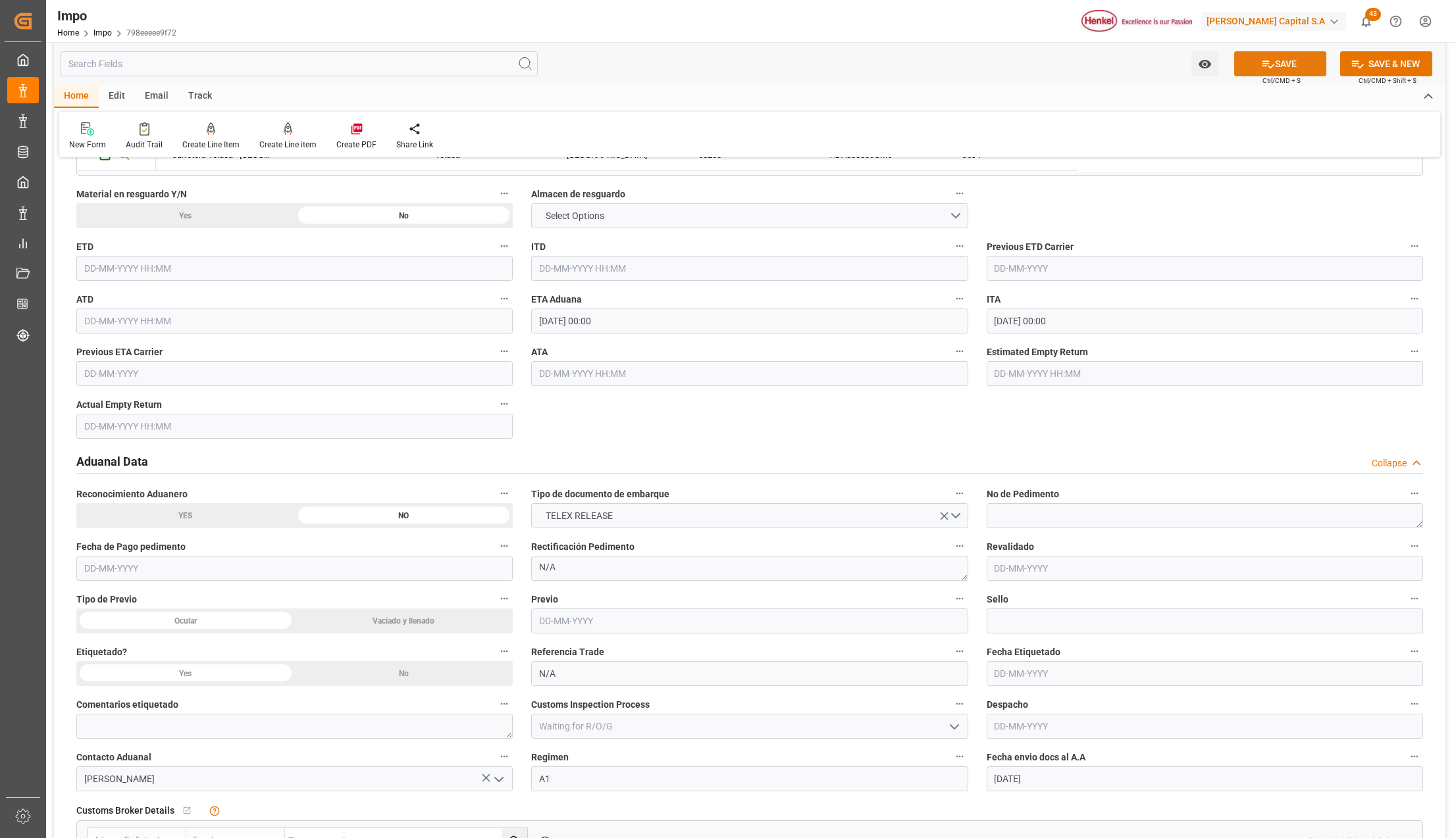
click at [1267, 57] on icon at bounding box center [1268, 64] width 14 height 14
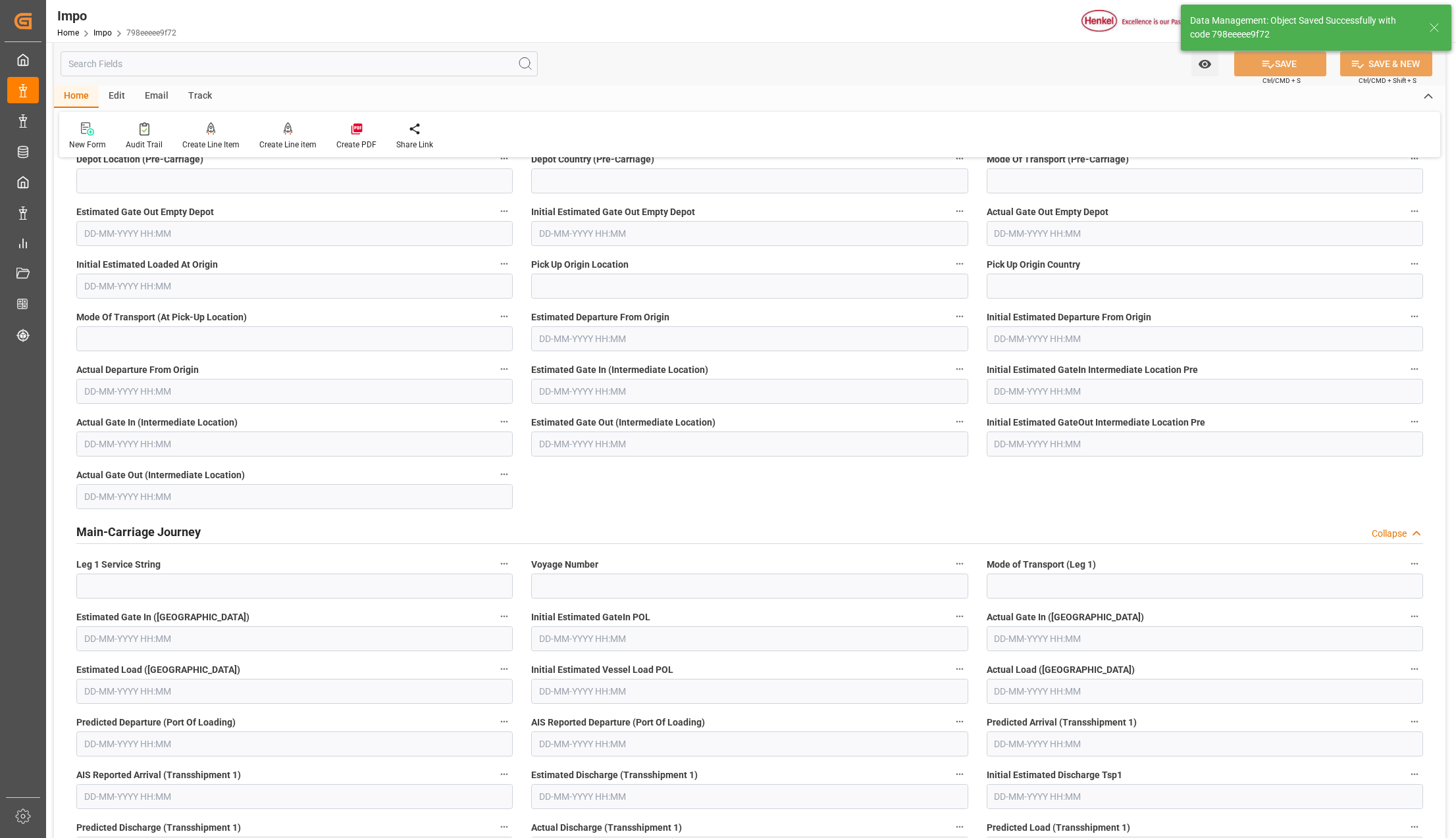
type textarea "AA"
type input "0"
type input "1"
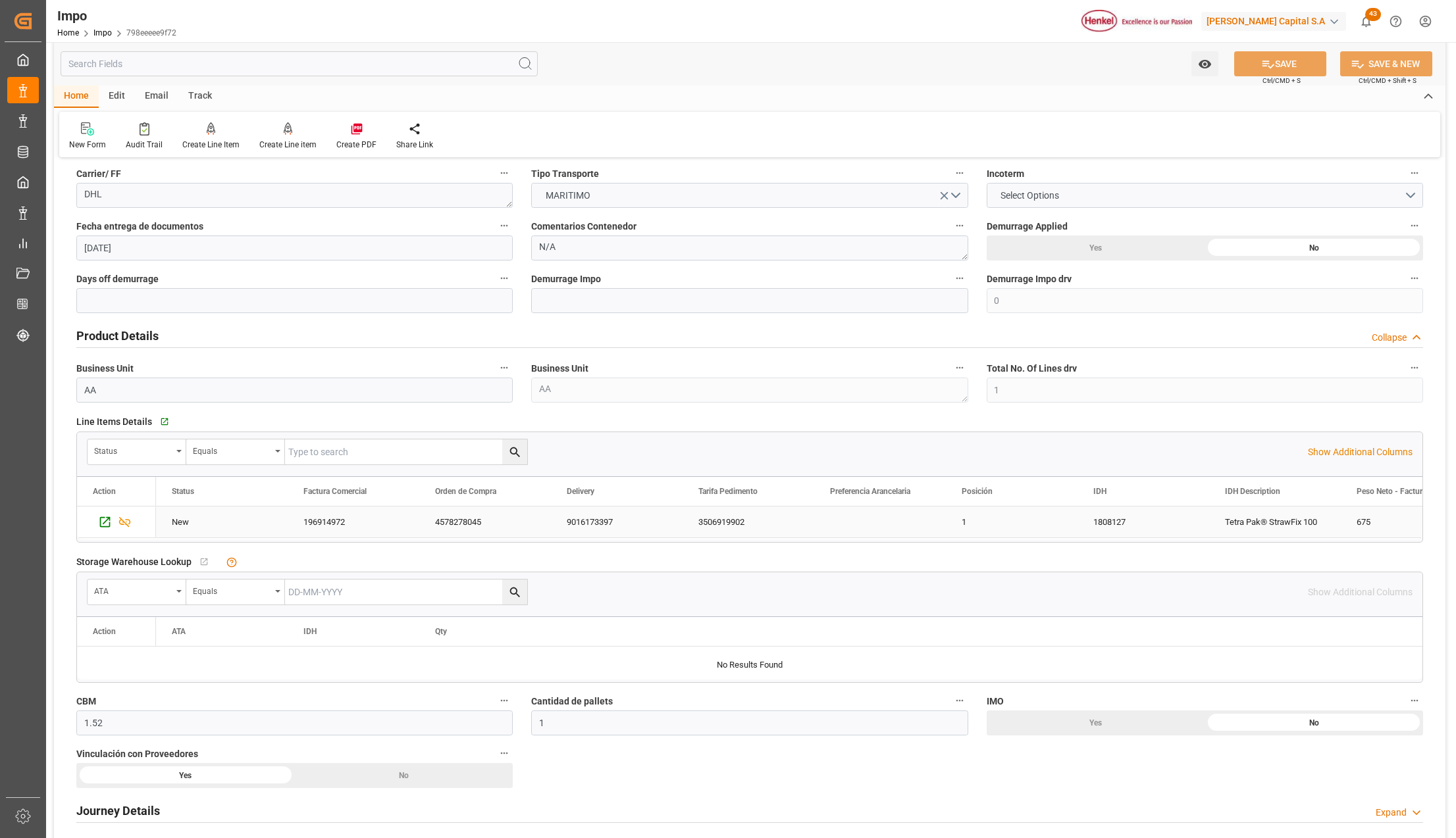
scroll to position [701, 0]
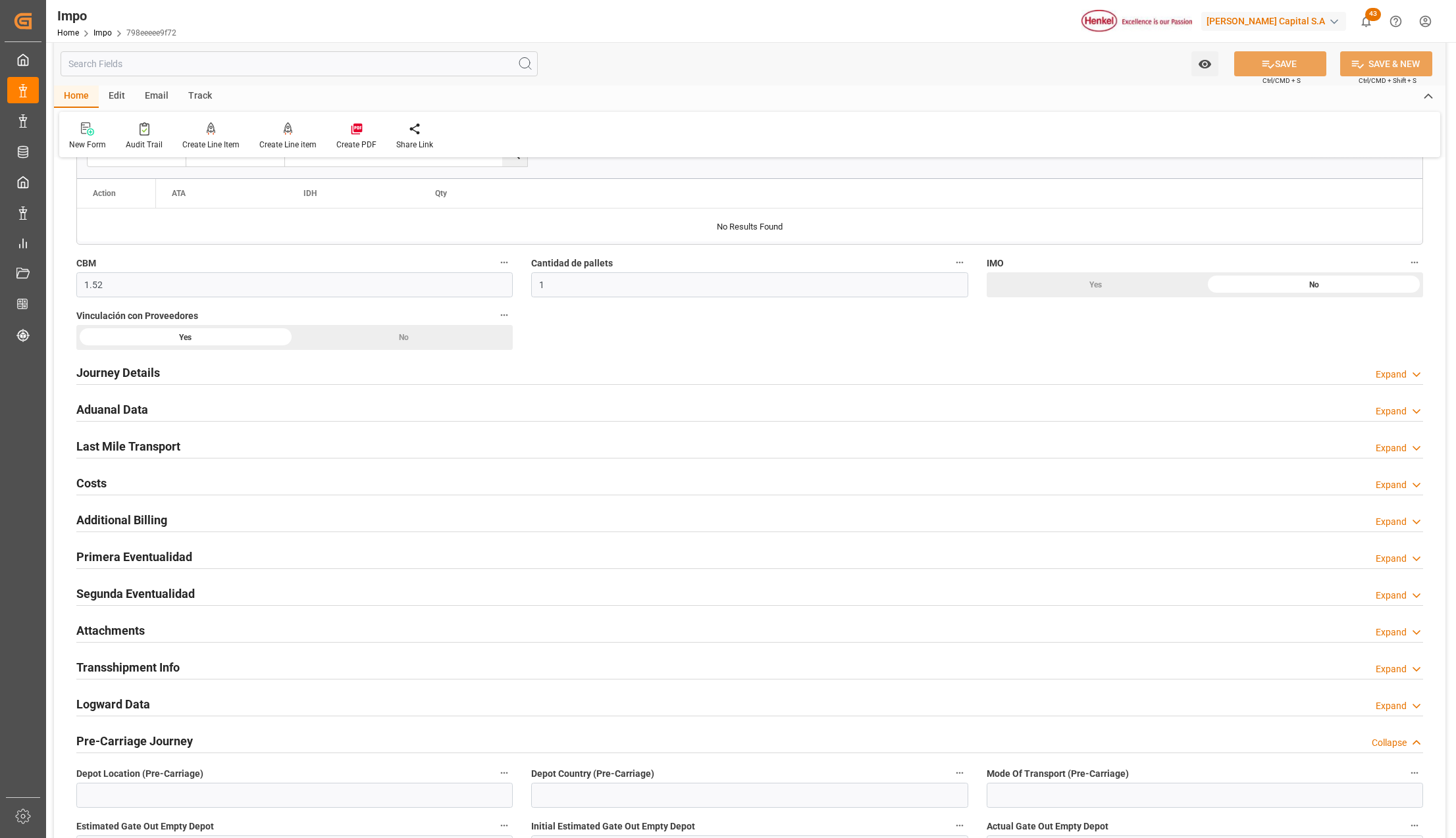
click at [94, 635] on h2 "Attachments" at bounding box center [110, 631] width 69 height 18
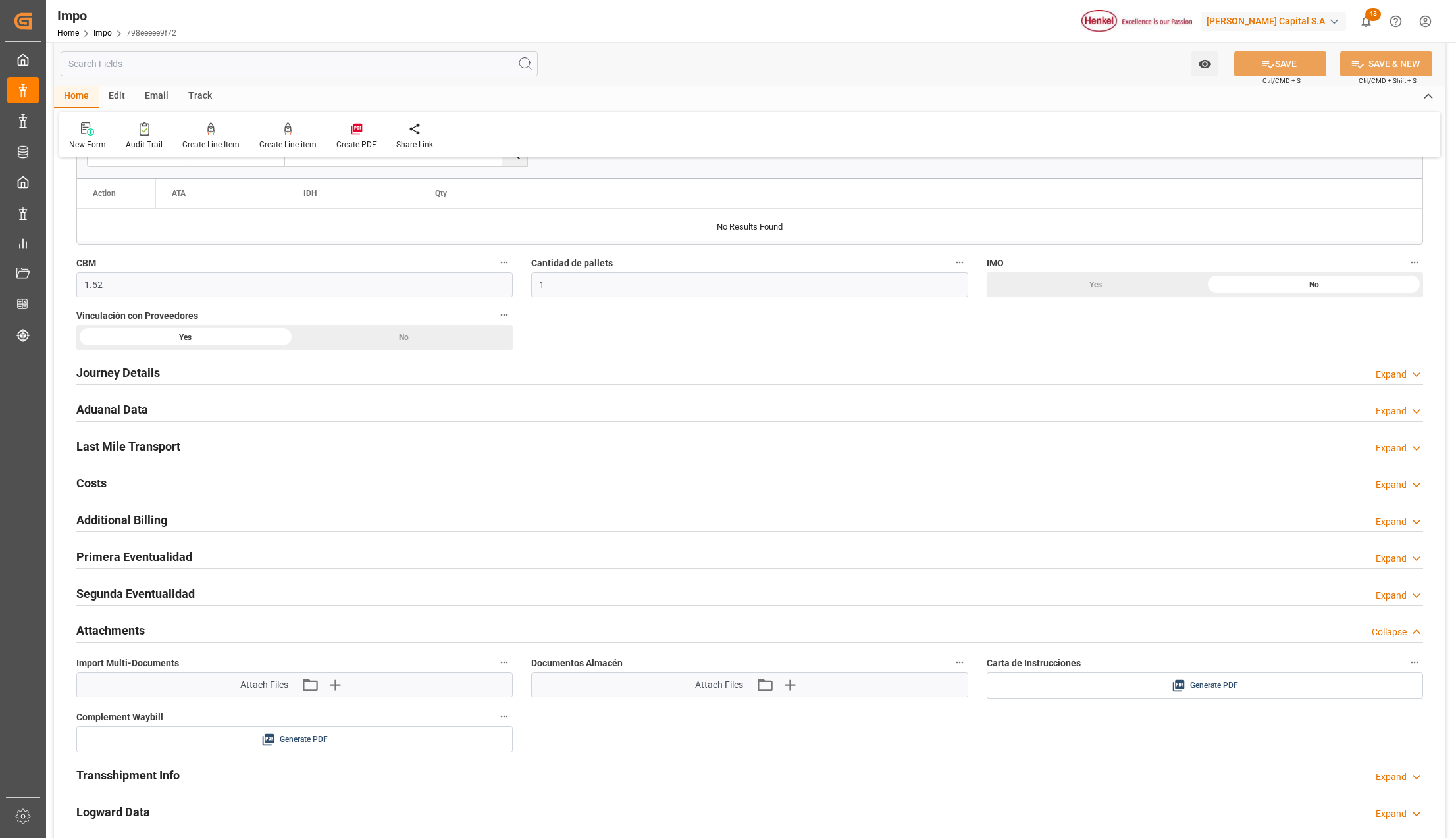
scroll to position [790, 0]
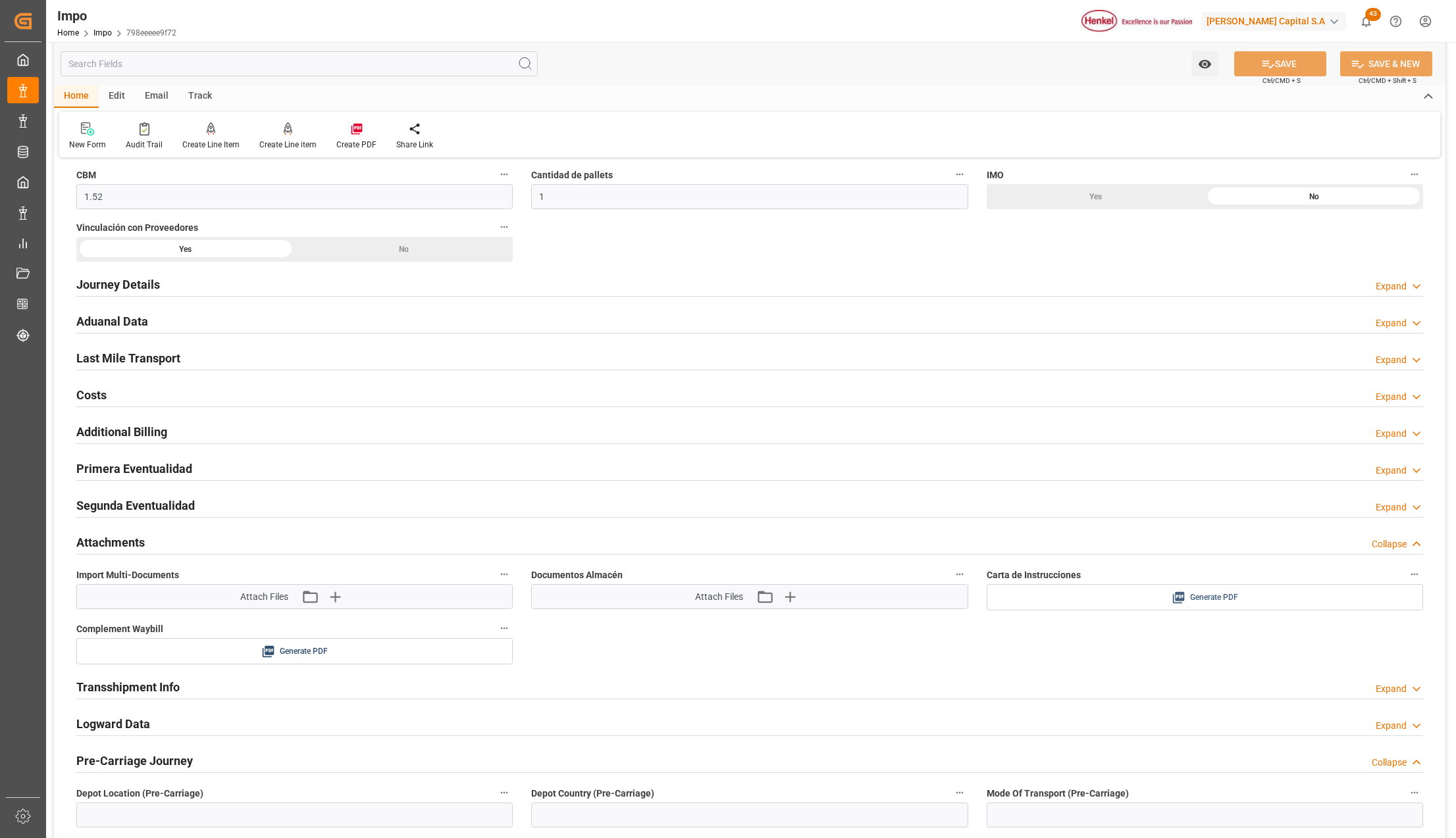
click at [1159, 606] on div "Generate PDF" at bounding box center [1205, 598] width 417 height 16
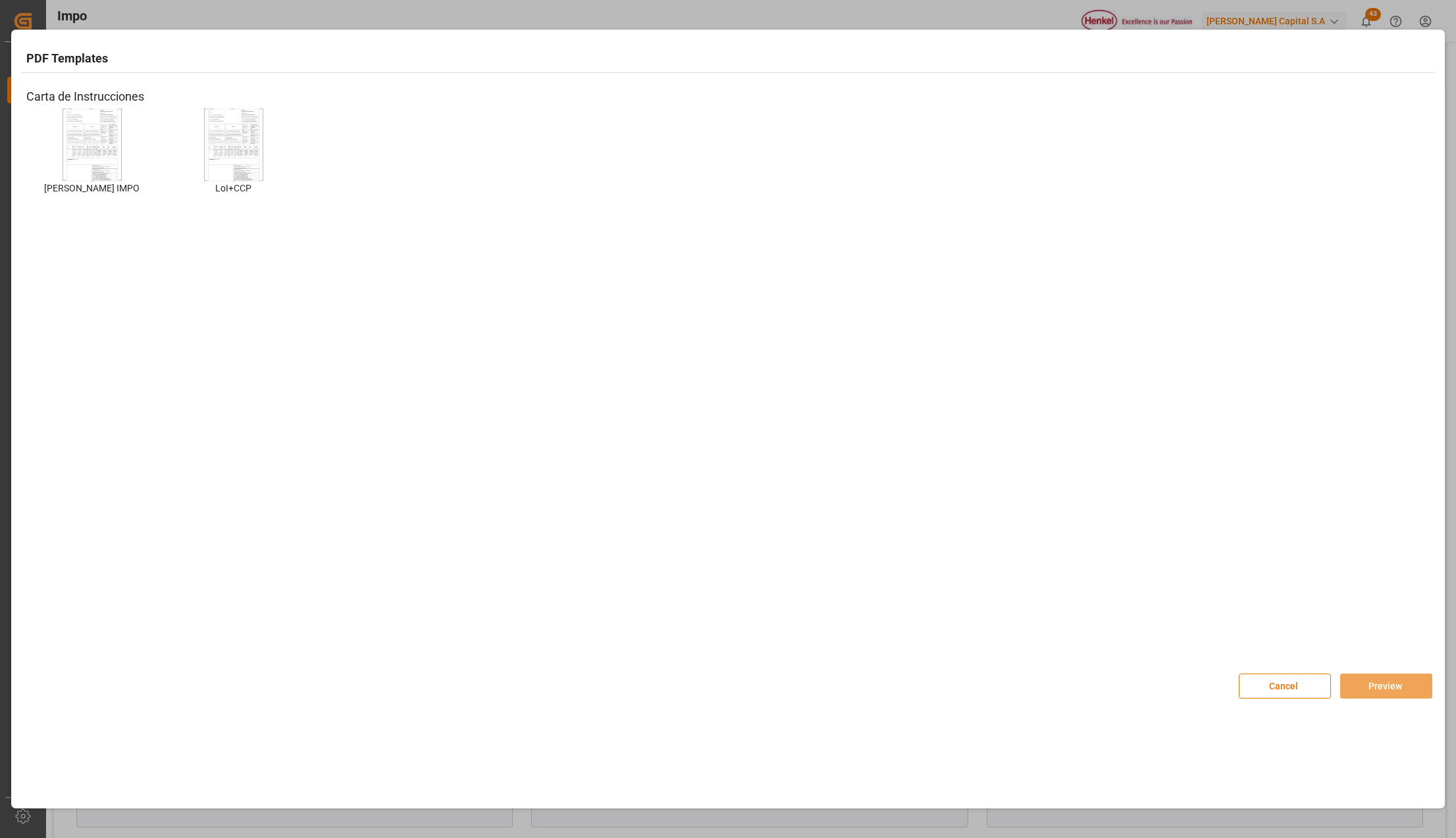
click at [108, 145] on img at bounding box center [92, 144] width 53 height 74
click at [98, 156] on img at bounding box center [92, 144] width 53 height 74
click at [1380, 679] on button "Preview" at bounding box center [1386, 686] width 92 height 25
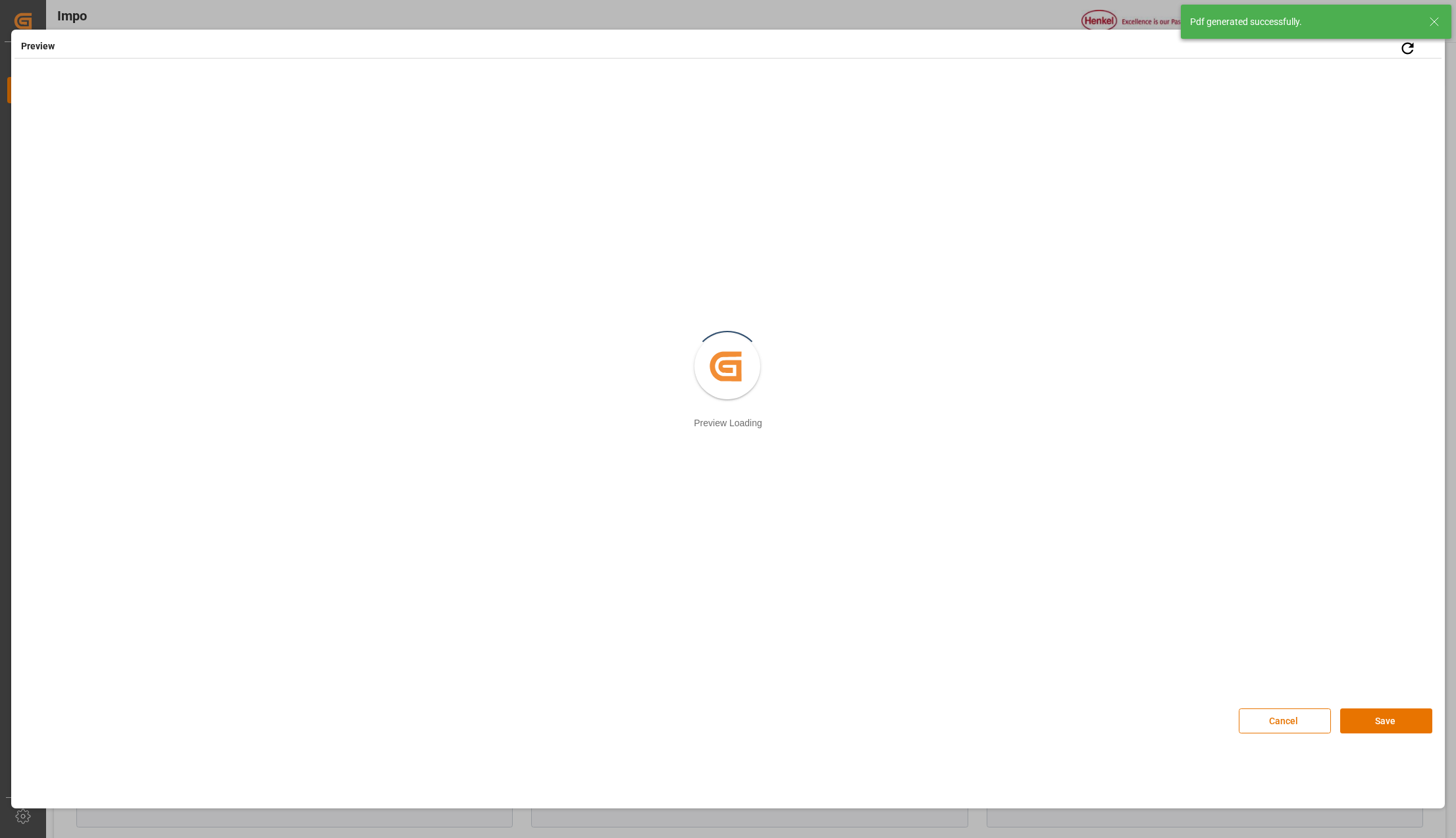
click at [1435, 18] on icon at bounding box center [1434, 22] width 15 height 15
click at [1369, 715] on button "Save" at bounding box center [1386, 721] width 92 height 25
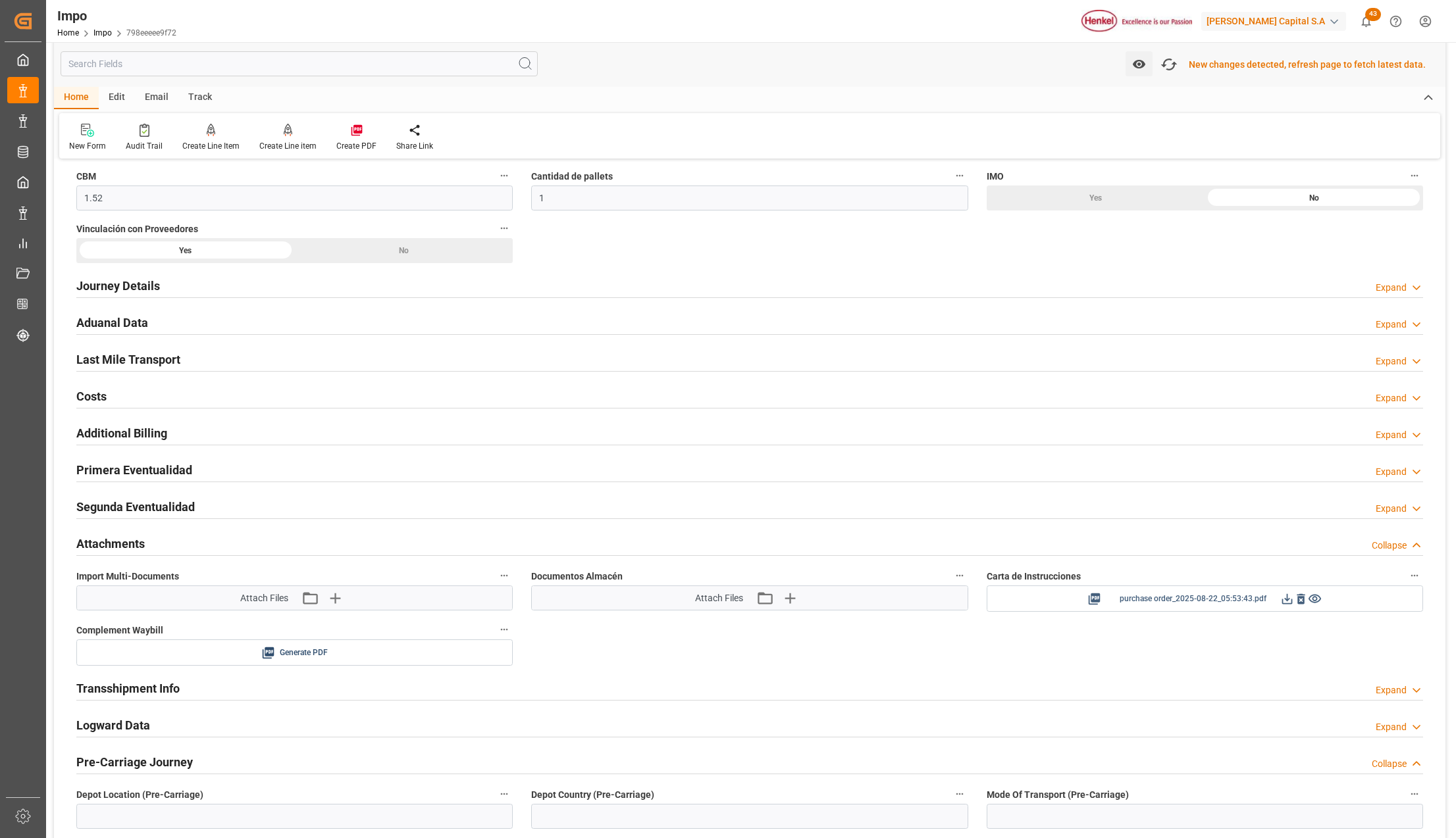
scroll to position [791, 0]
click at [1286, 598] on icon at bounding box center [1287, 598] width 14 height 14
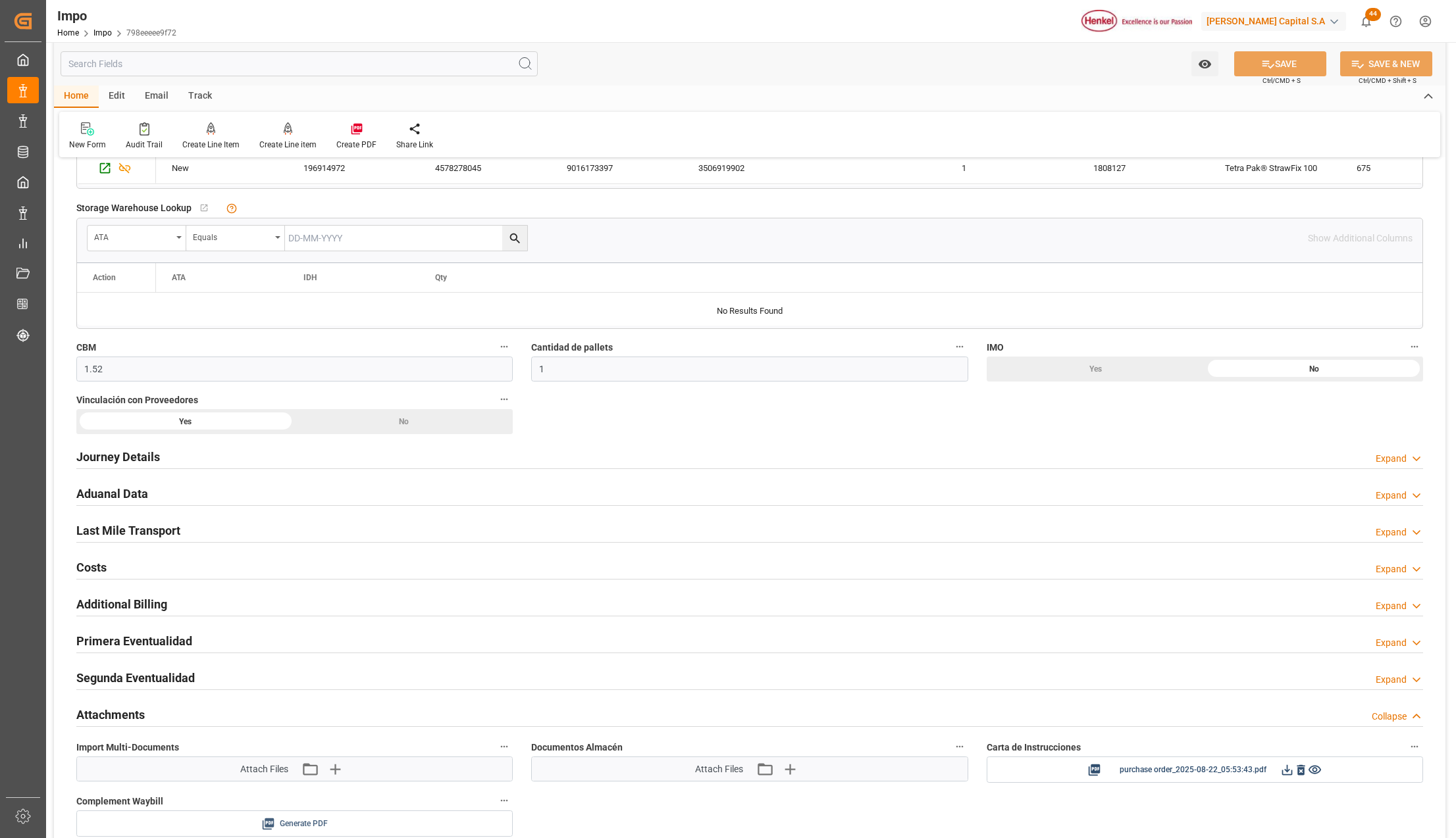
scroll to position [877, 0]
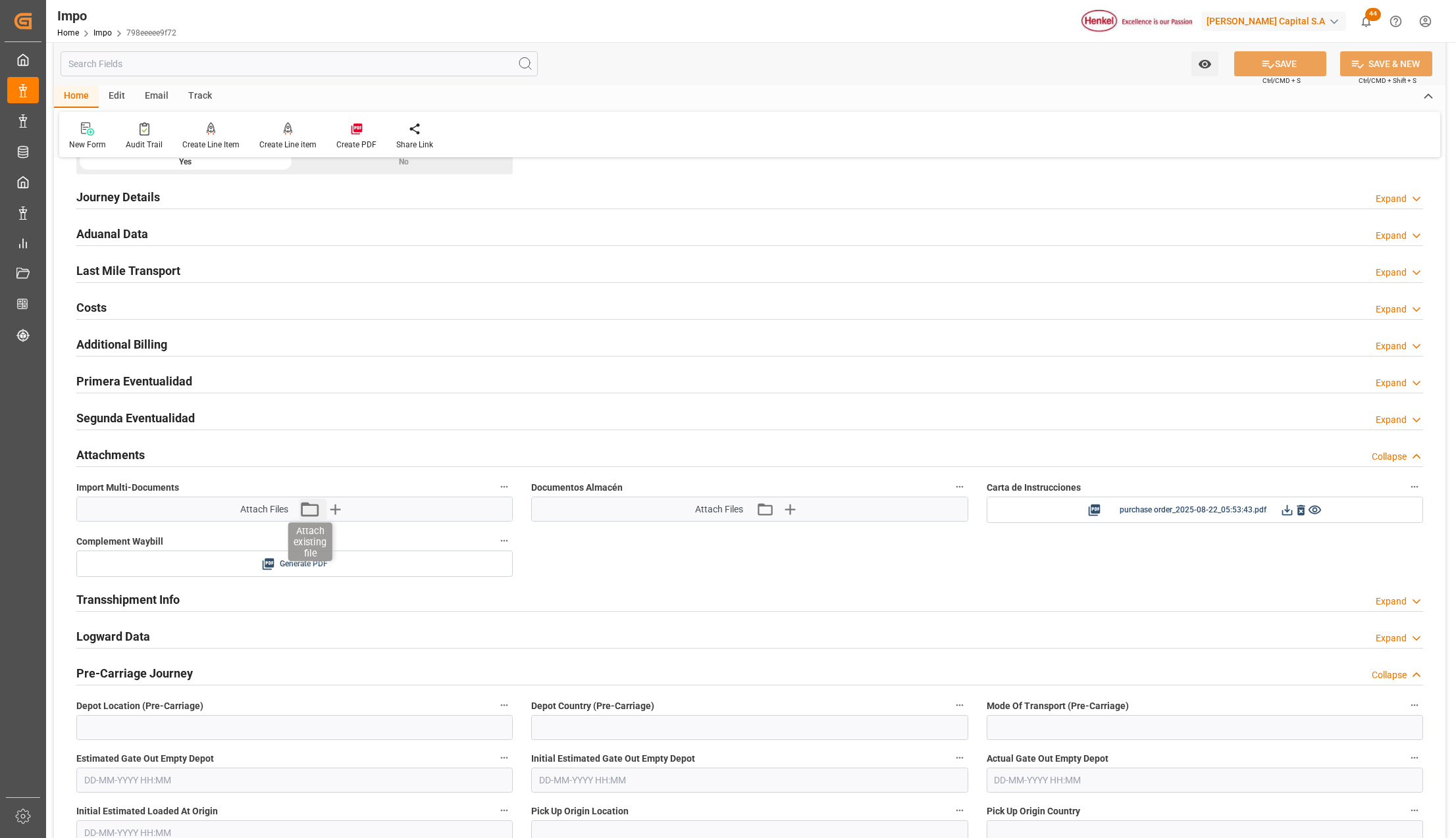
click at [309, 513] on icon "button" at bounding box center [309, 509] width 21 height 21
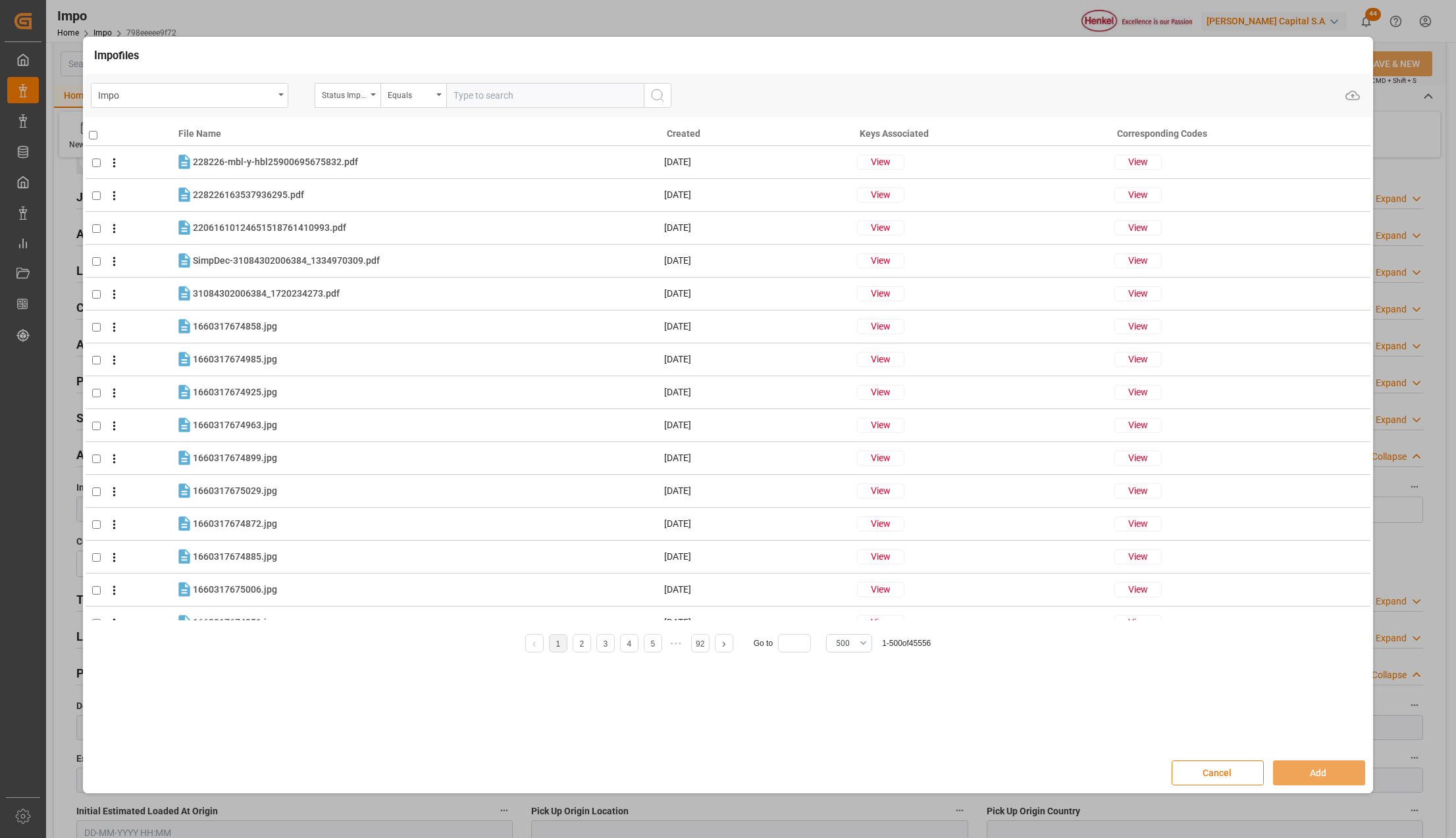
drag, startPoint x: 1223, startPoint y: 767, endPoint x: 306, endPoint y: 569, distance: 938.1
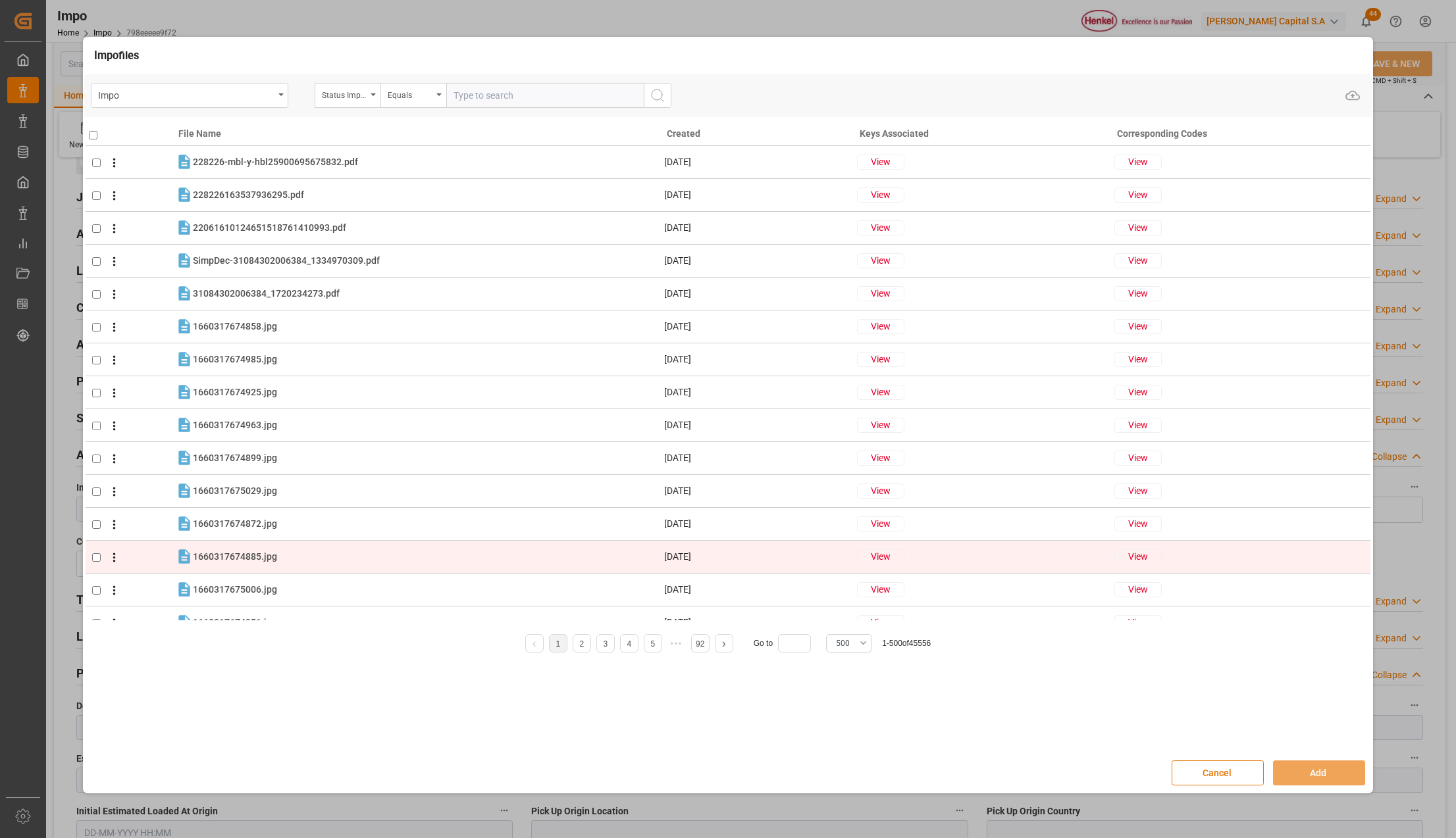
click at [1223, 767] on button "Cancel" at bounding box center [1218, 773] width 92 height 25
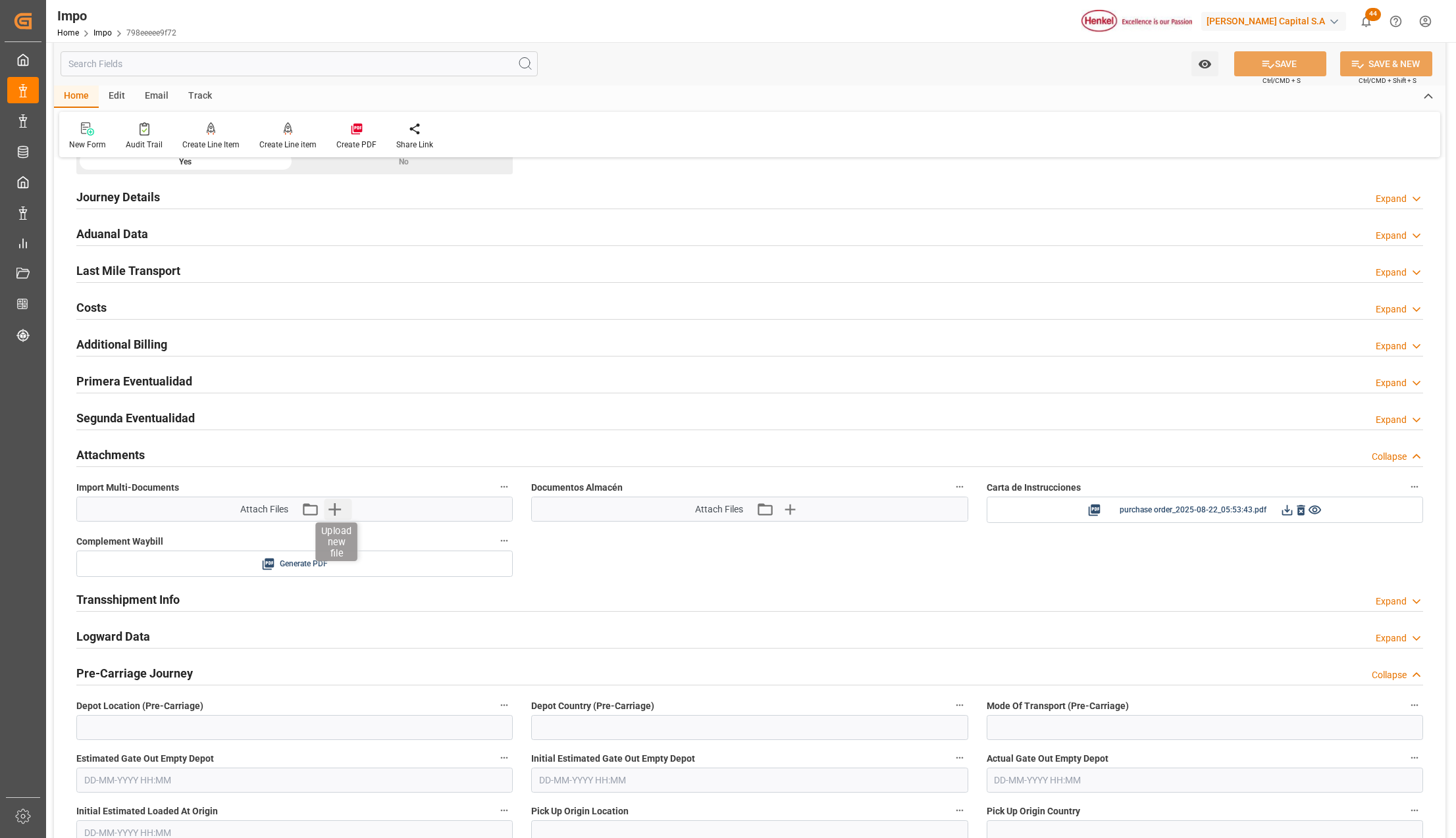
click at [337, 509] on icon "button" at bounding box center [334, 509] width 21 height 21
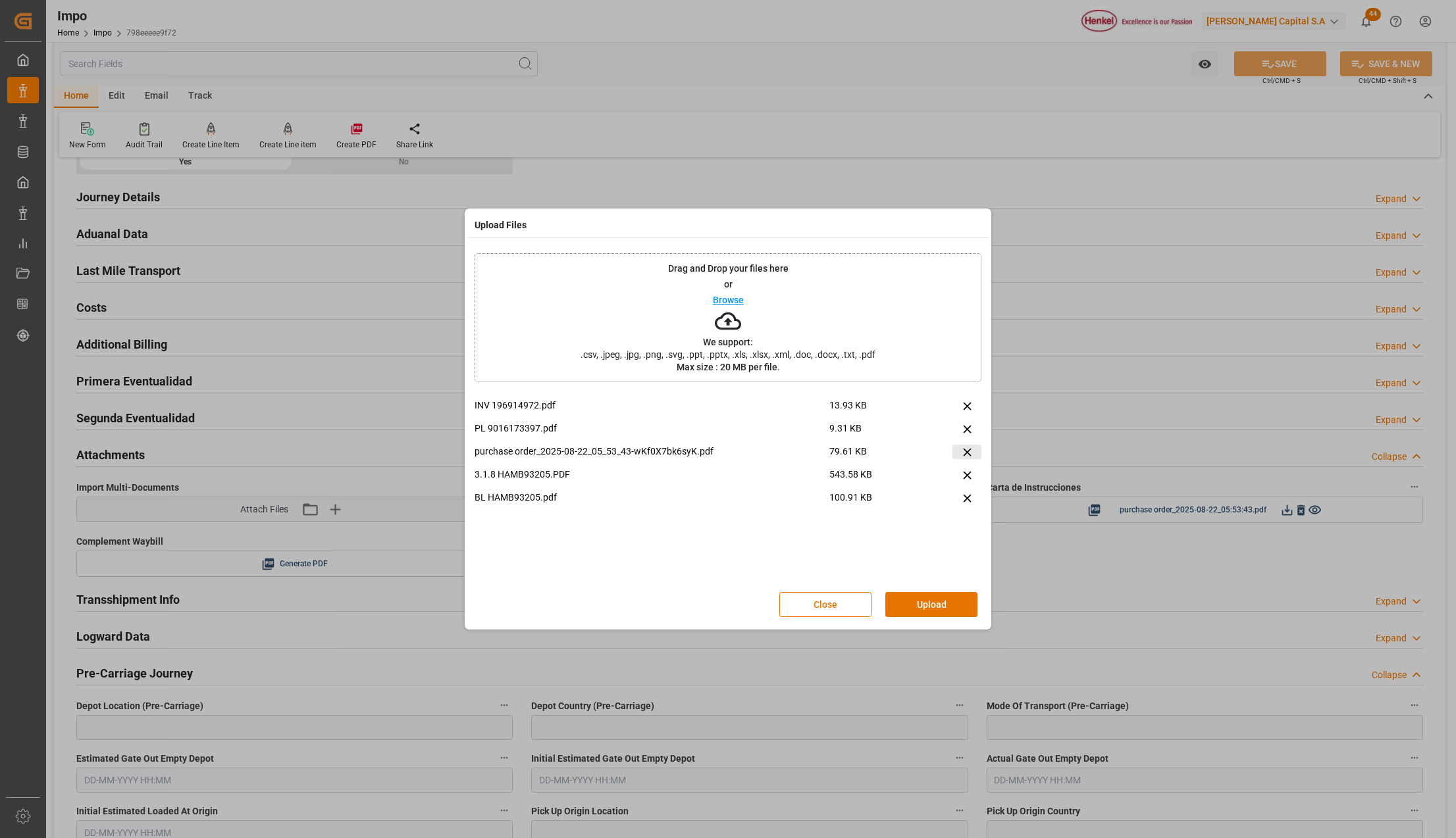
click at [967, 452] on icon at bounding box center [967, 452] width 8 height 8
click at [940, 603] on button "Upload" at bounding box center [931, 604] width 92 height 25
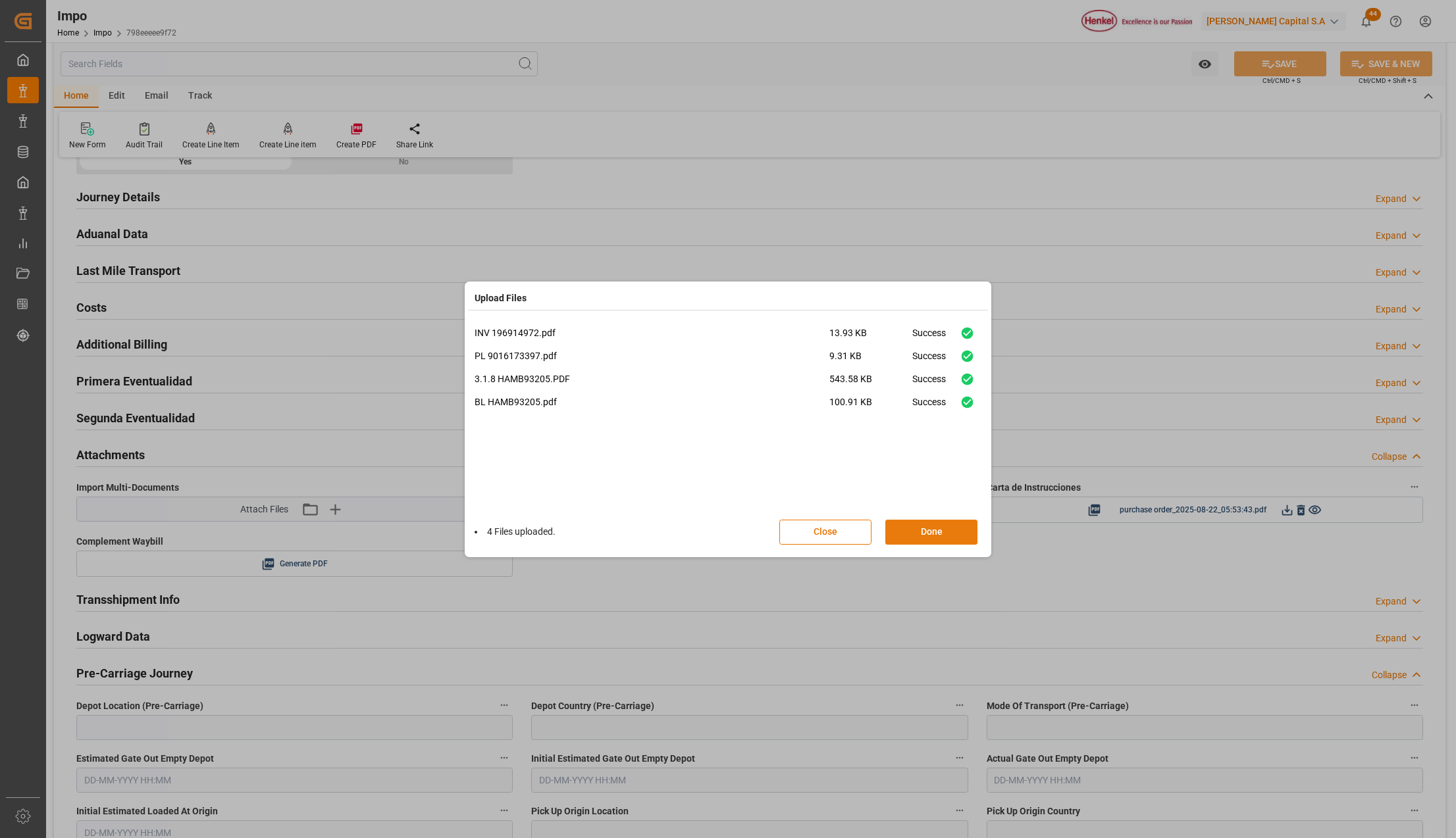
click at [958, 529] on button "Done" at bounding box center [931, 532] width 92 height 25
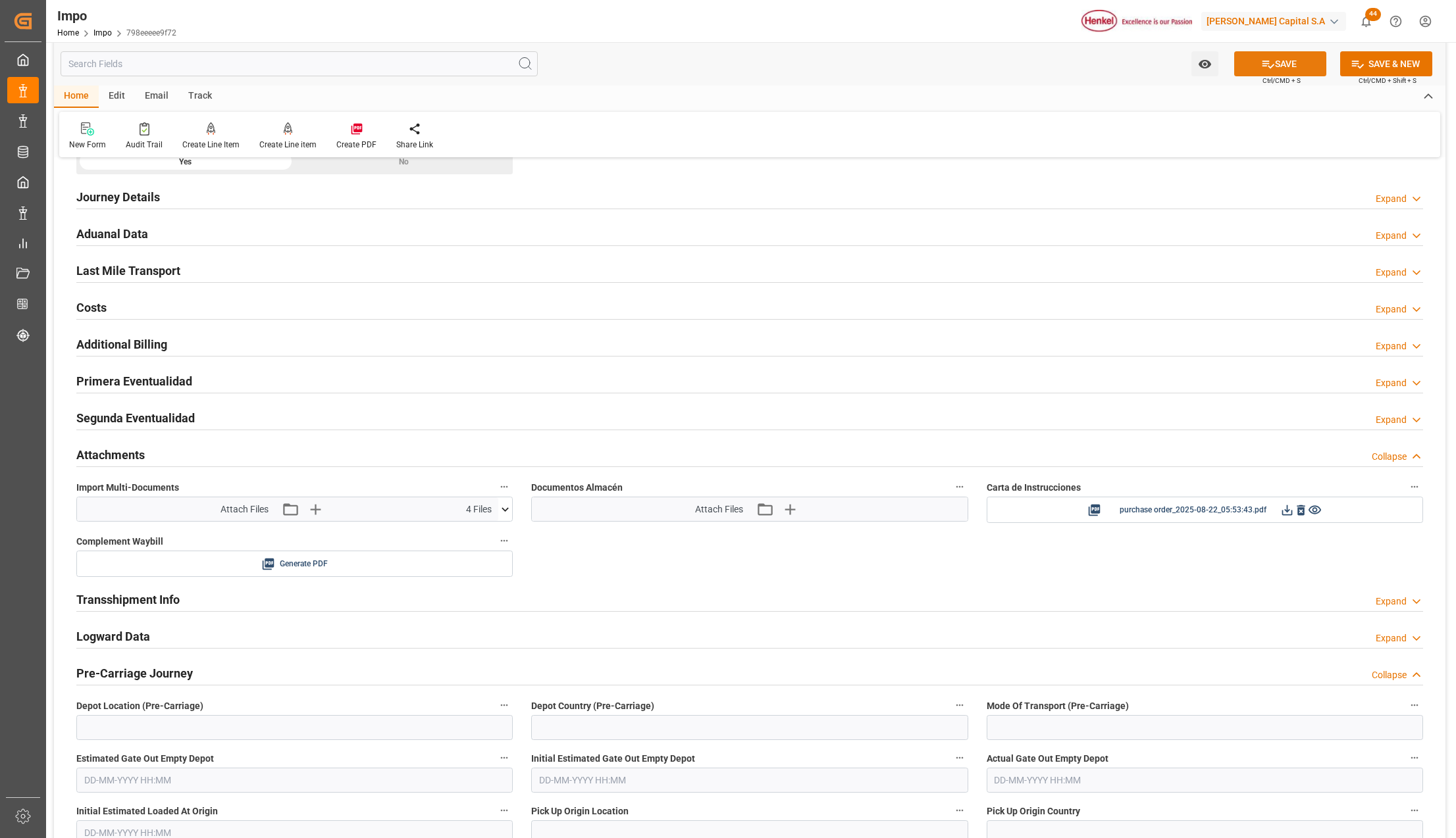
click at [1294, 62] on button "SAVE" at bounding box center [1280, 63] width 92 height 25
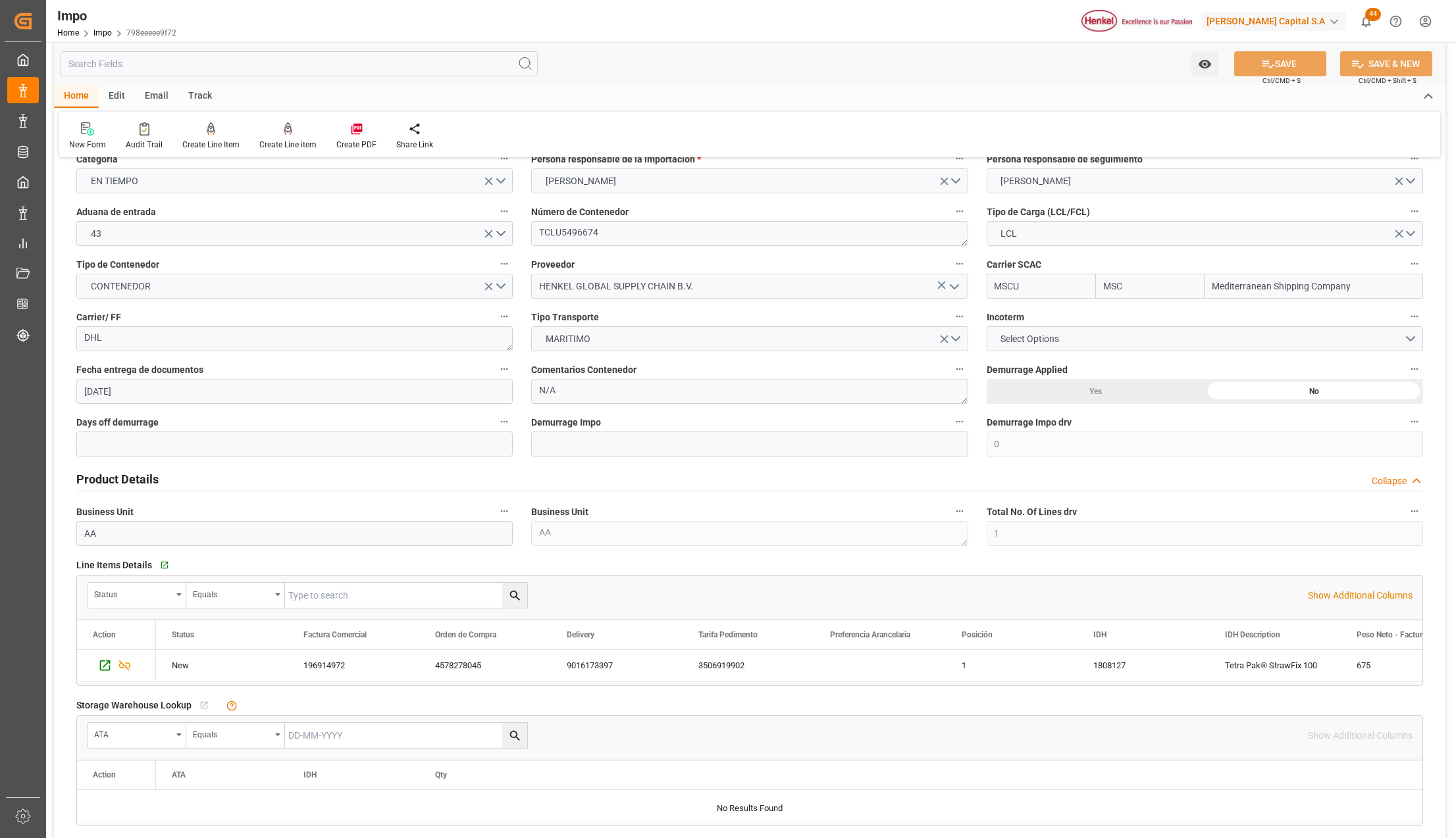
scroll to position [0, 0]
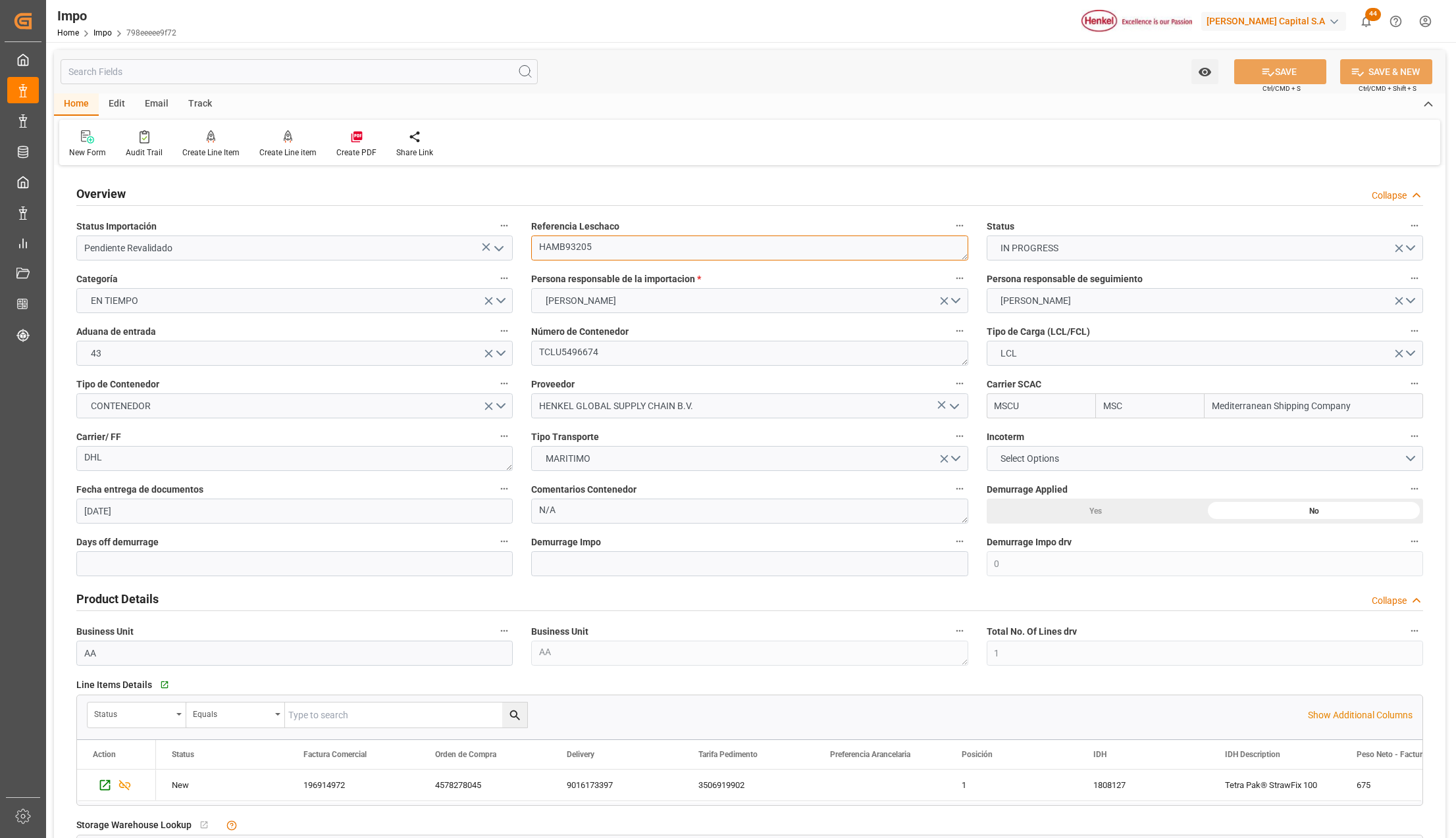
click at [583, 250] on textarea "HAMB93205" at bounding box center [750, 248] width 436 height 25
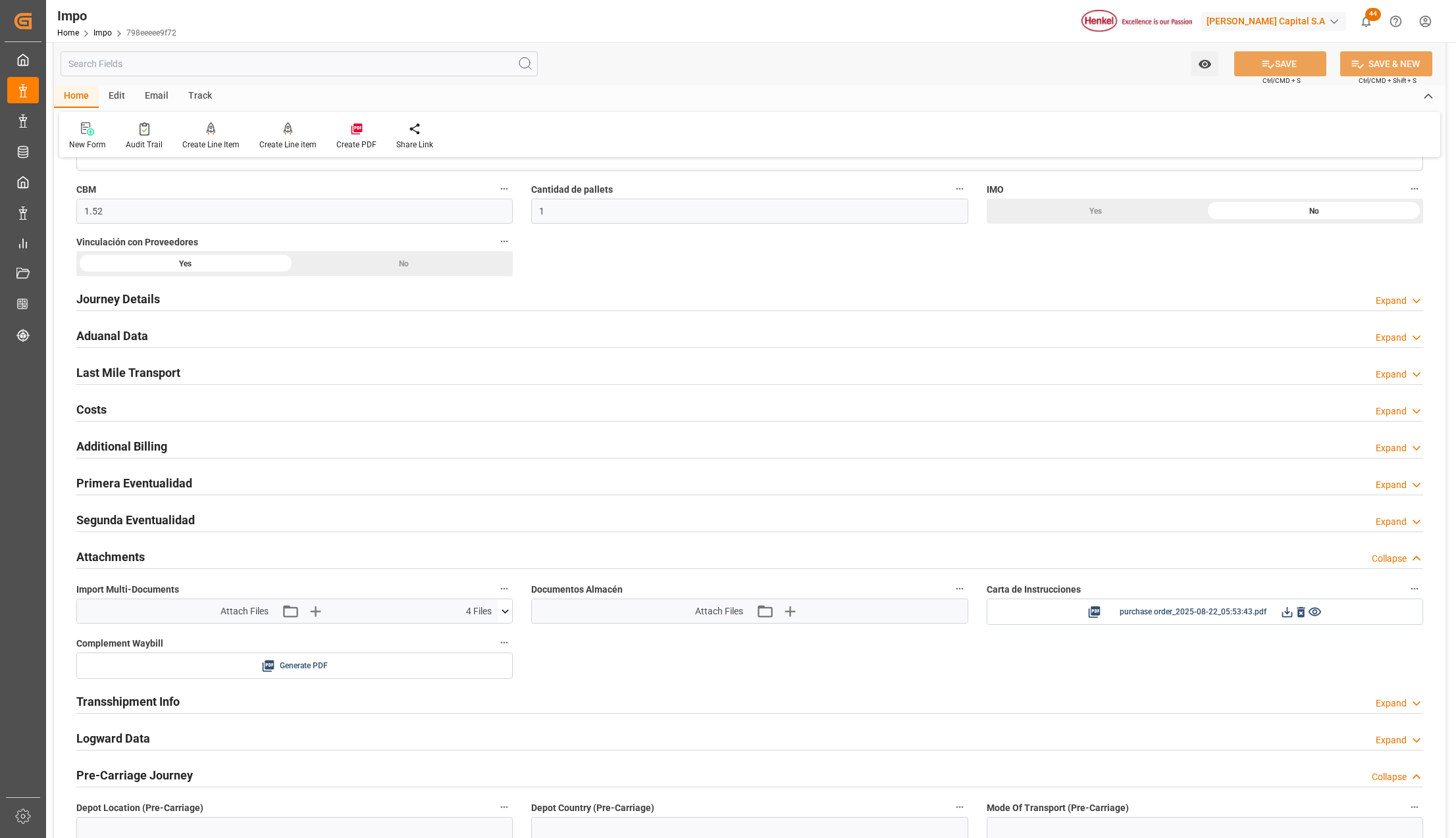
scroll to position [790, 0]
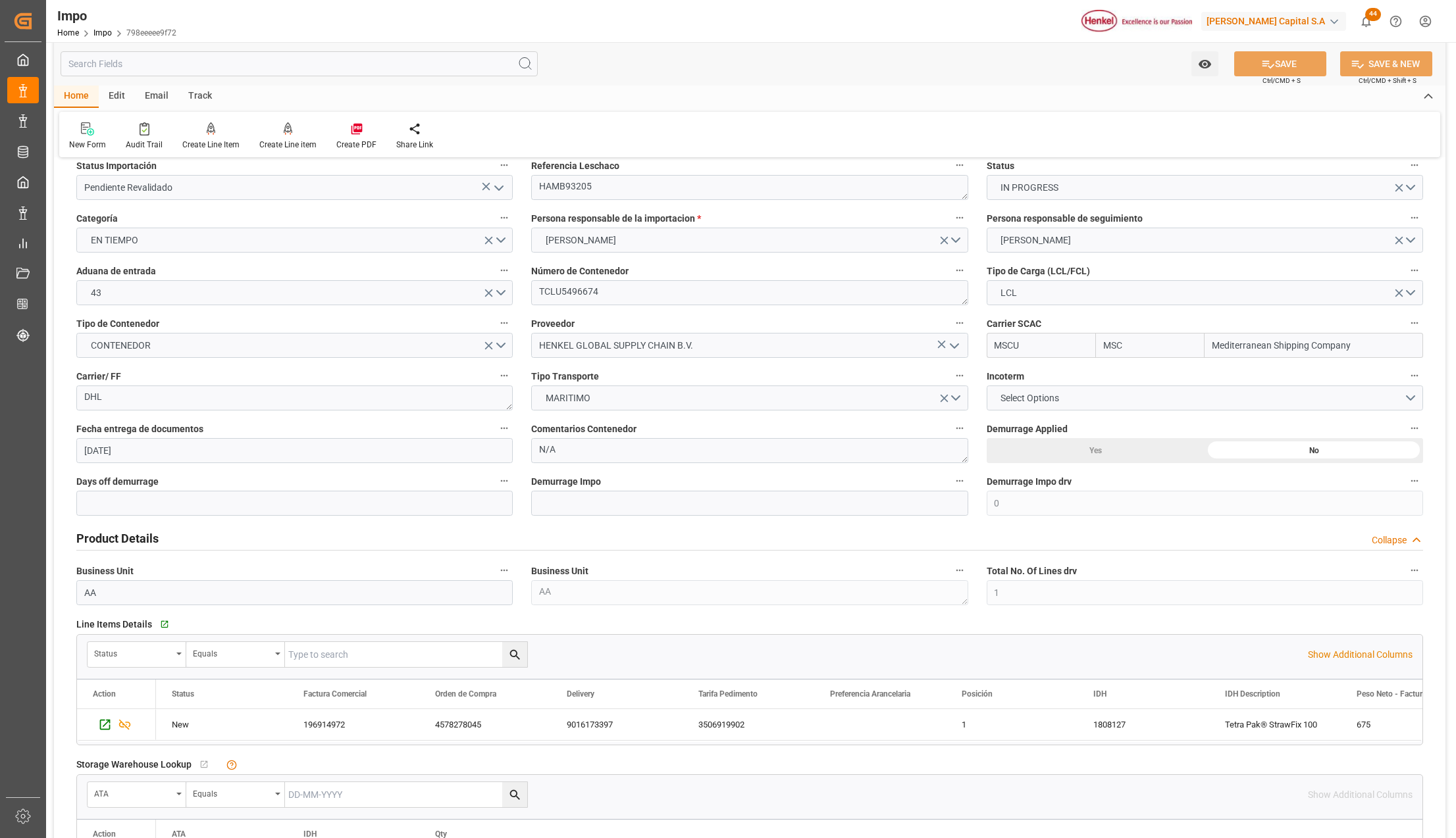
scroll to position [0, 0]
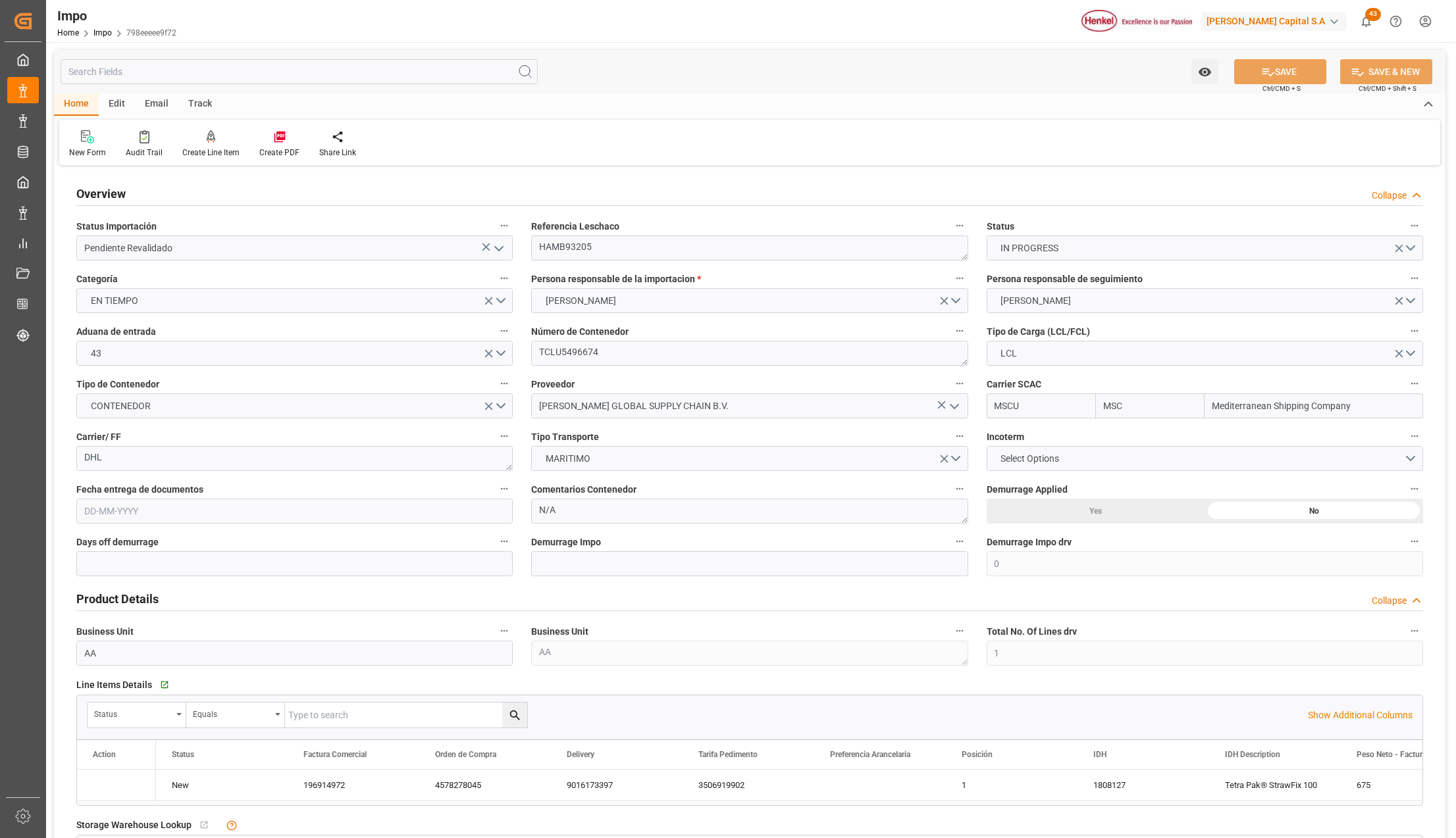
type input "MSC"
type input "Mediterranean Shipping Company"
type input "0"
type input "1"
type input "1.52"
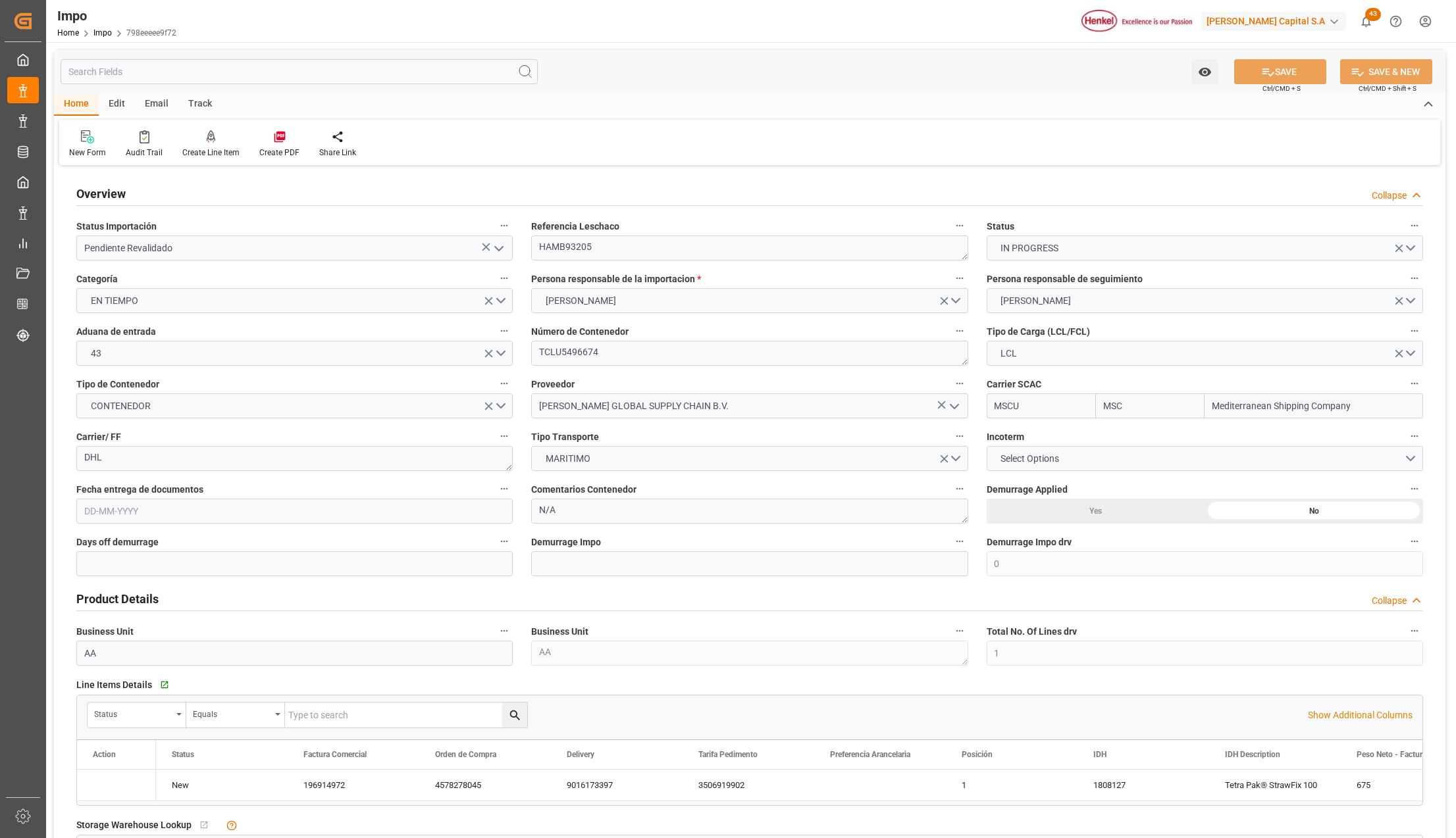
type input "1"
type input "[DATE]"
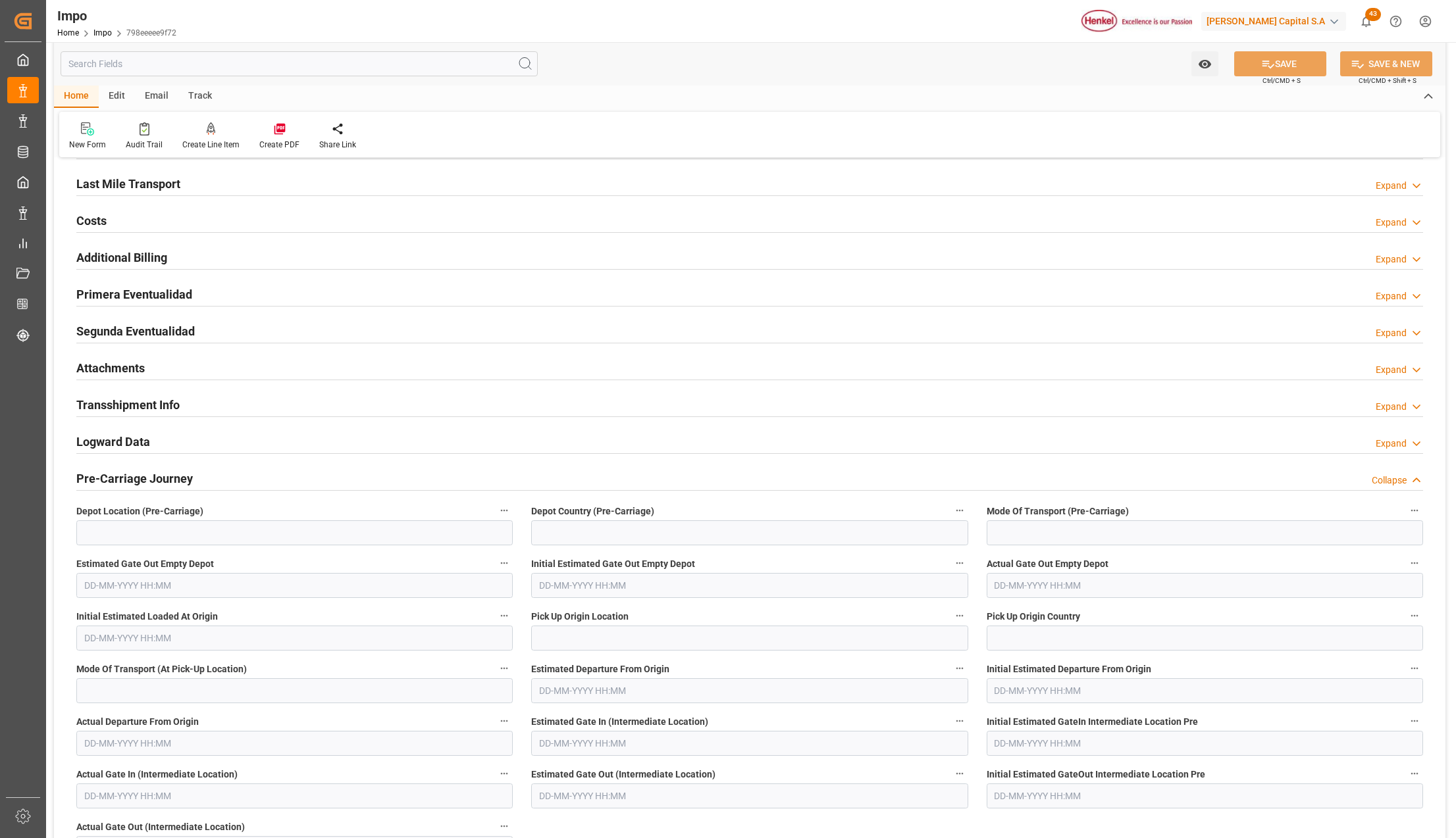
scroll to position [965, 0]
drag, startPoint x: 104, startPoint y: 369, endPoint x: 261, endPoint y: 396, distance: 159.3
click at [104, 369] on h2 "Attachments" at bounding box center [110, 368] width 69 height 18
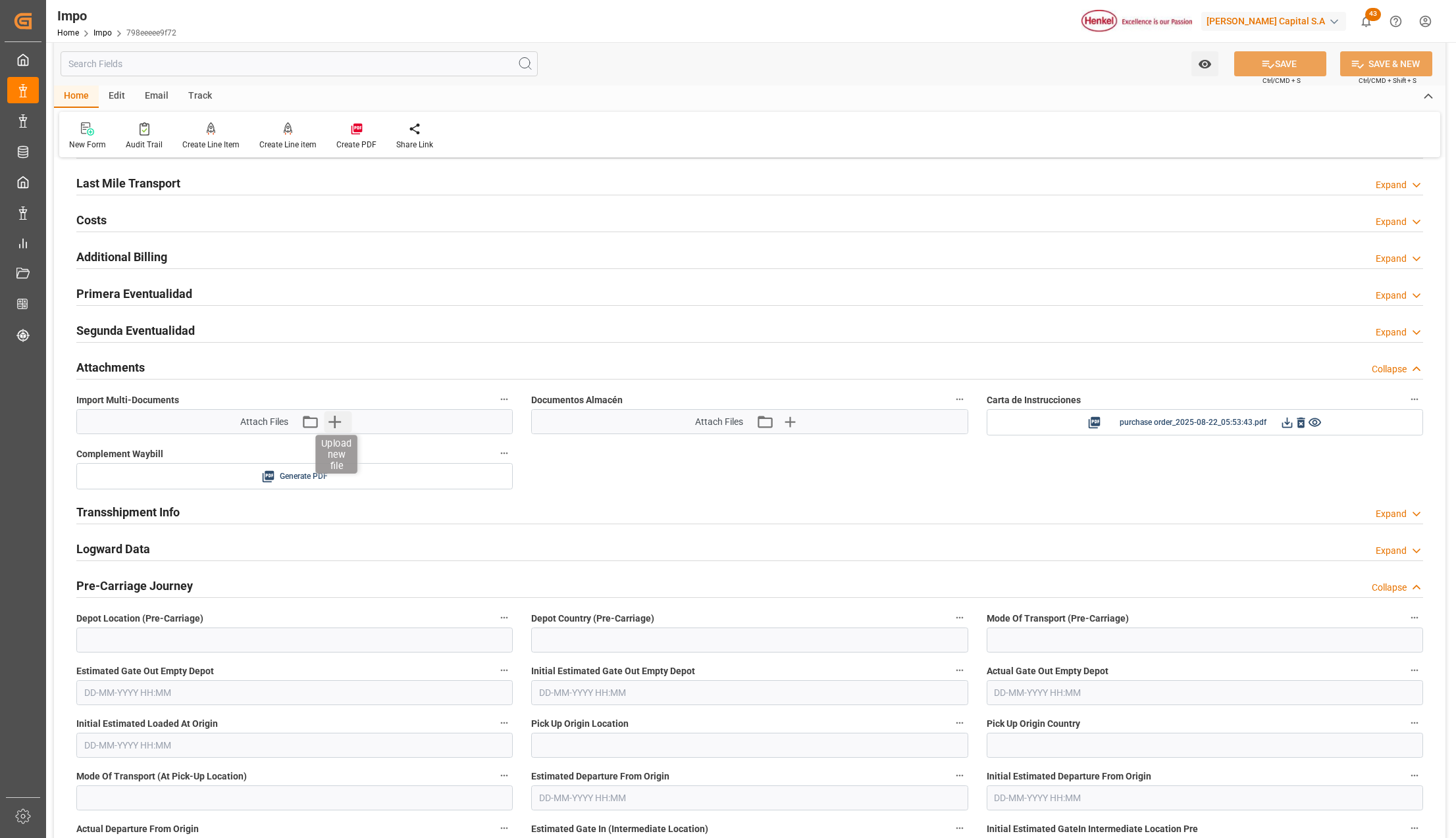
click at [341, 427] on icon "button" at bounding box center [334, 421] width 21 height 21
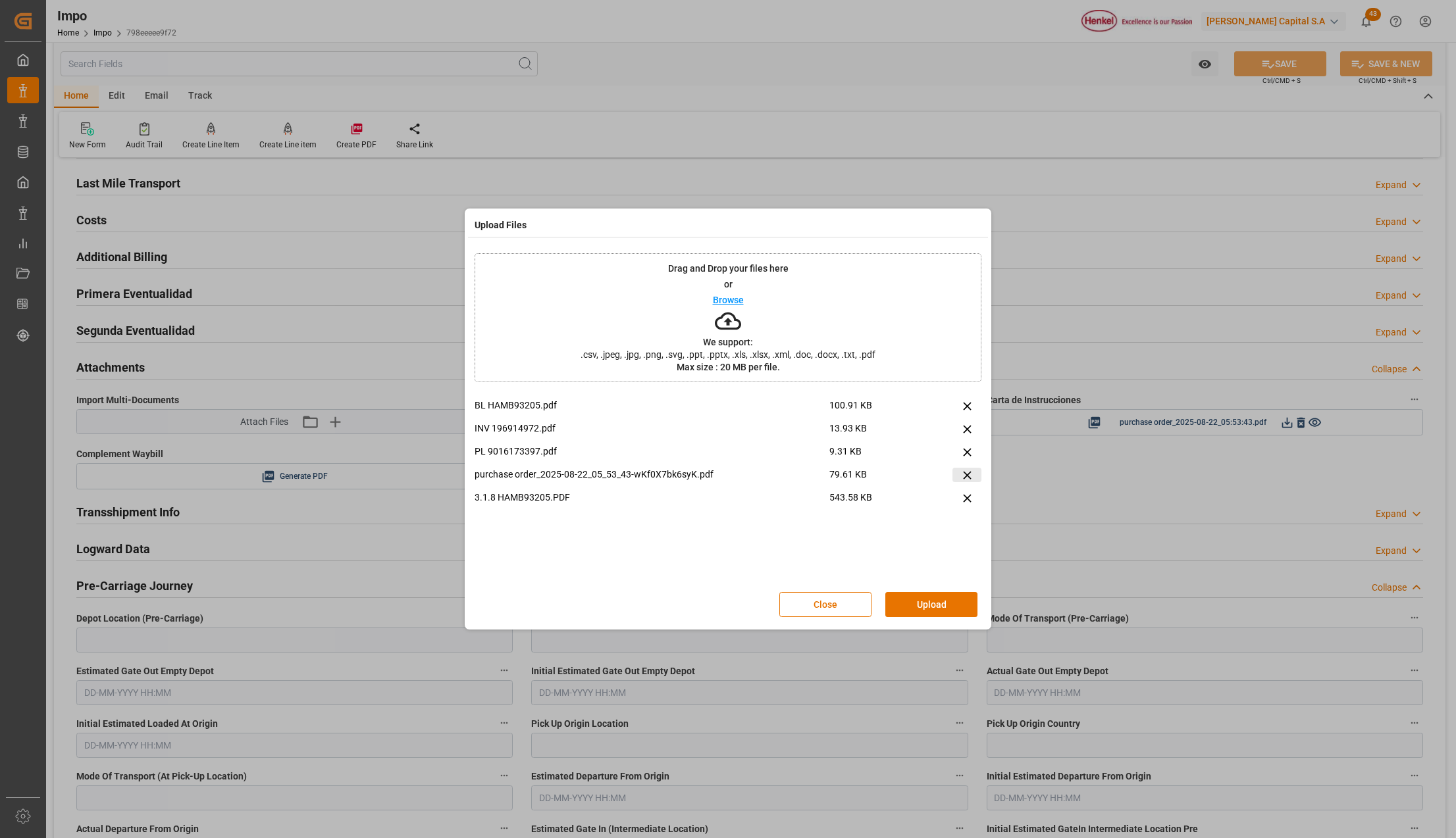
click at [965, 475] on icon at bounding box center [967, 475] width 8 height 8
click at [932, 605] on button "Upload" at bounding box center [931, 604] width 92 height 25
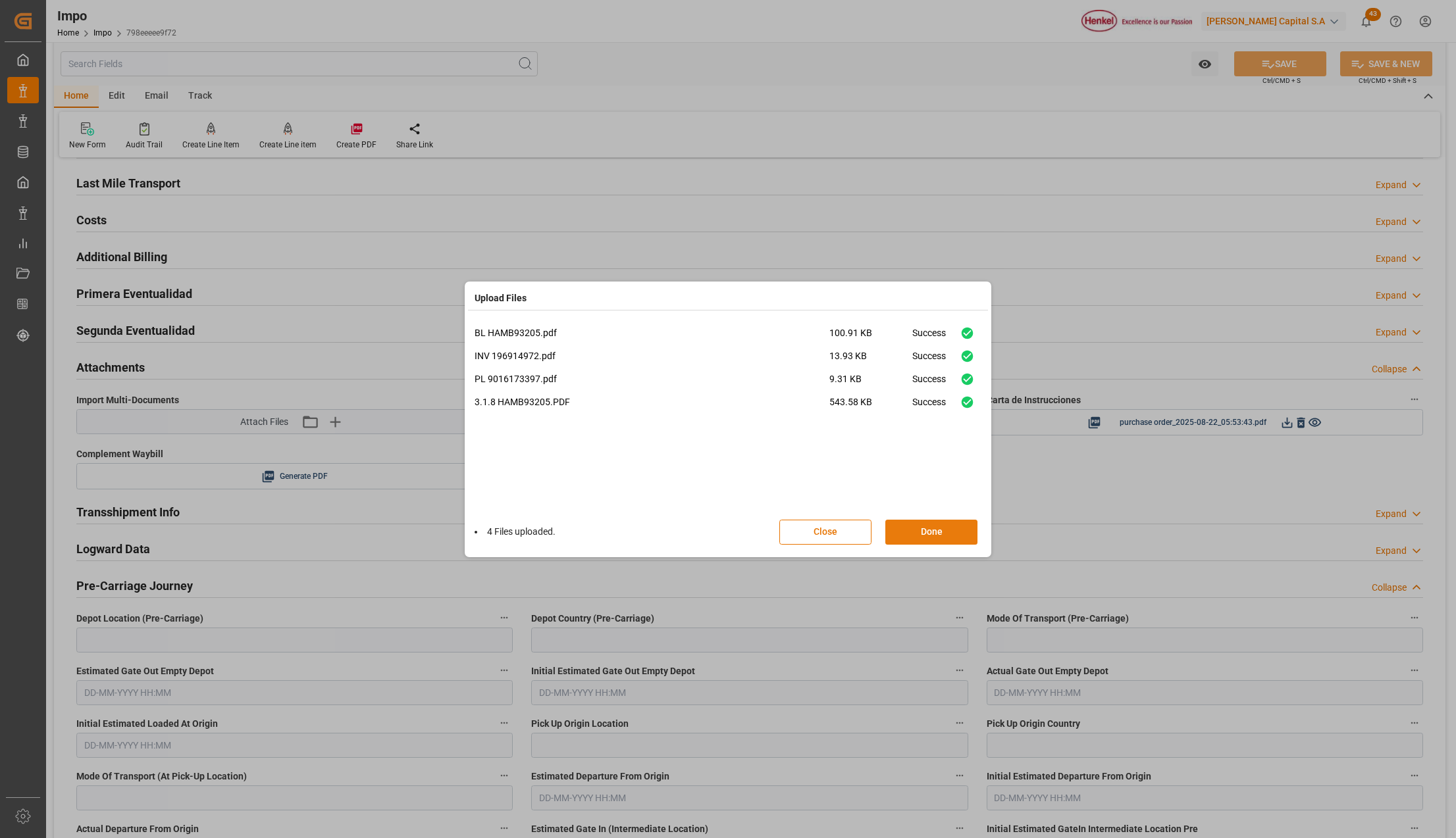
click at [928, 525] on button "Done" at bounding box center [931, 532] width 92 height 25
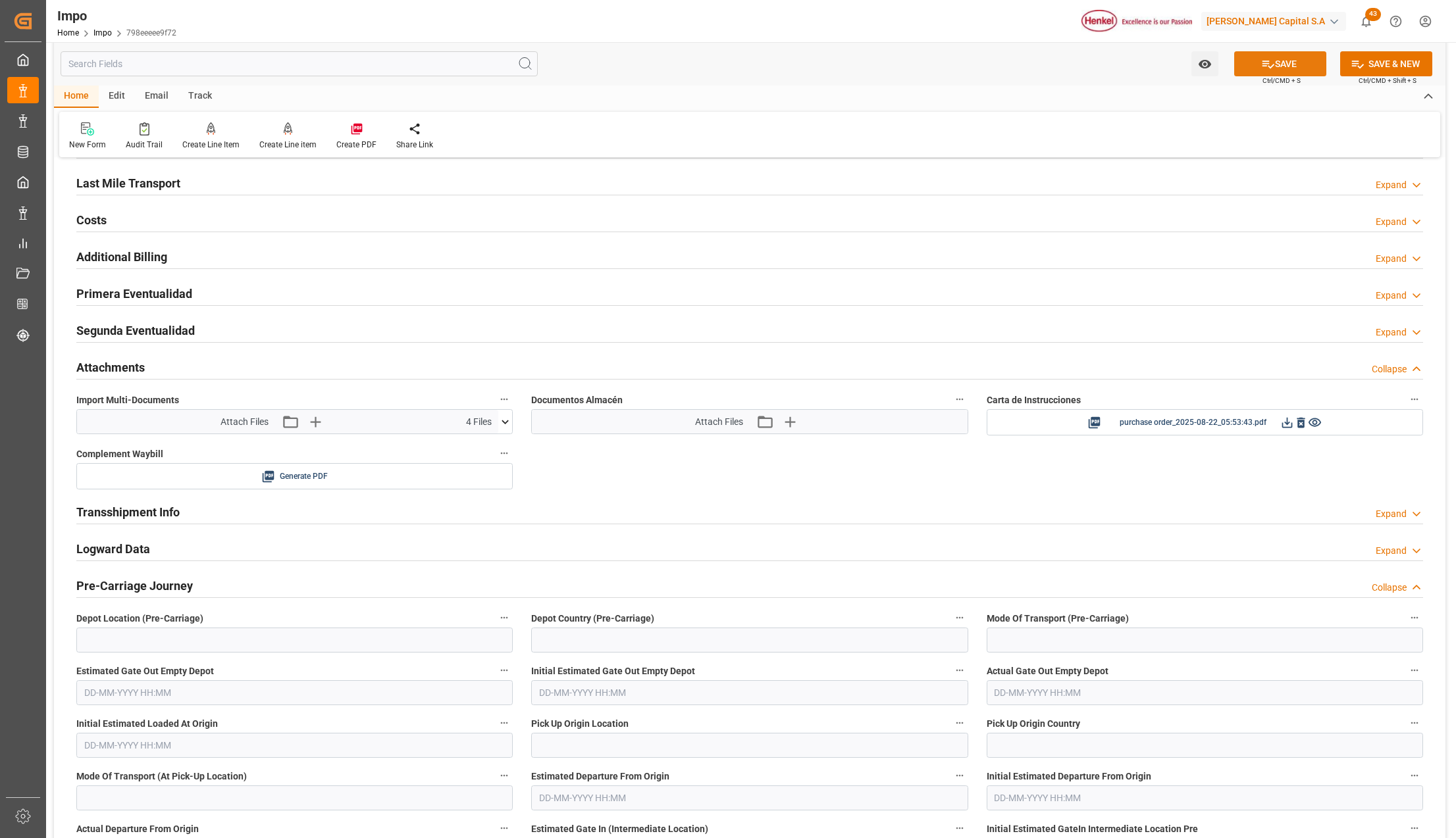
click at [1294, 63] on button "SAVE" at bounding box center [1280, 63] width 92 height 25
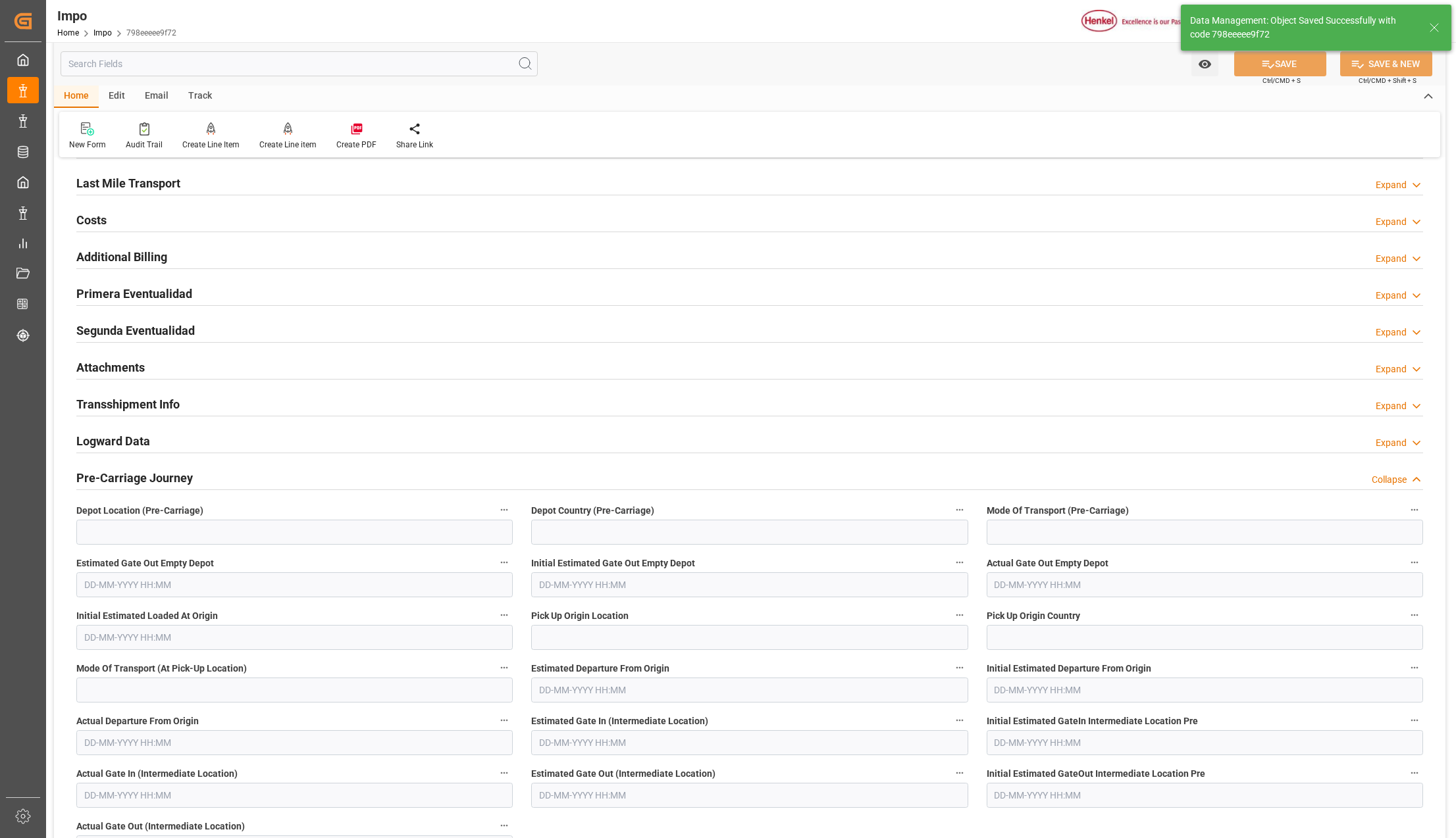
click at [114, 369] on h2 "Attachments" at bounding box center [110, 368] width 69 height 18
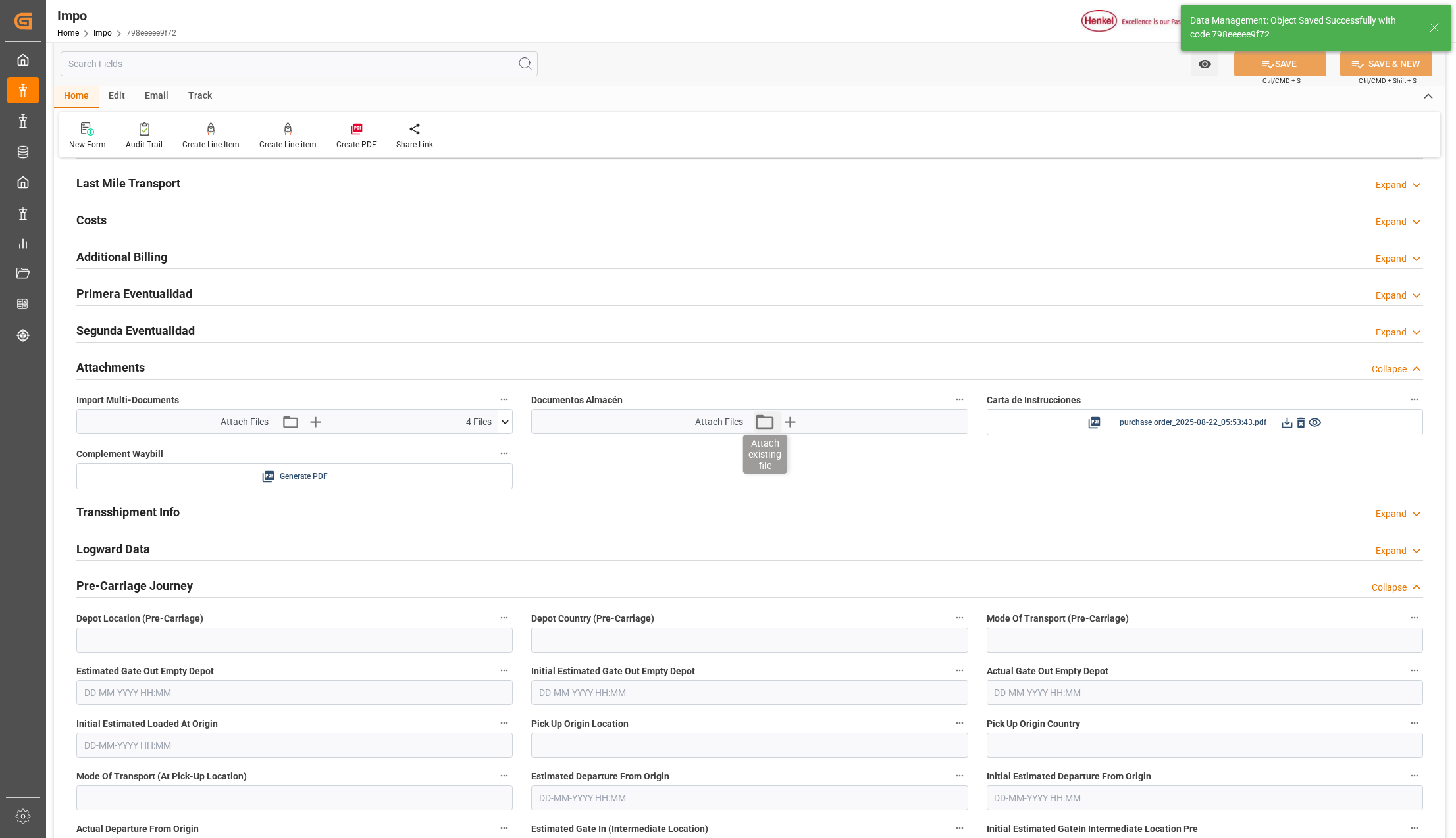
click at [758, 429] on icon "button" at bounding box center [764, 421] width 21 height 21
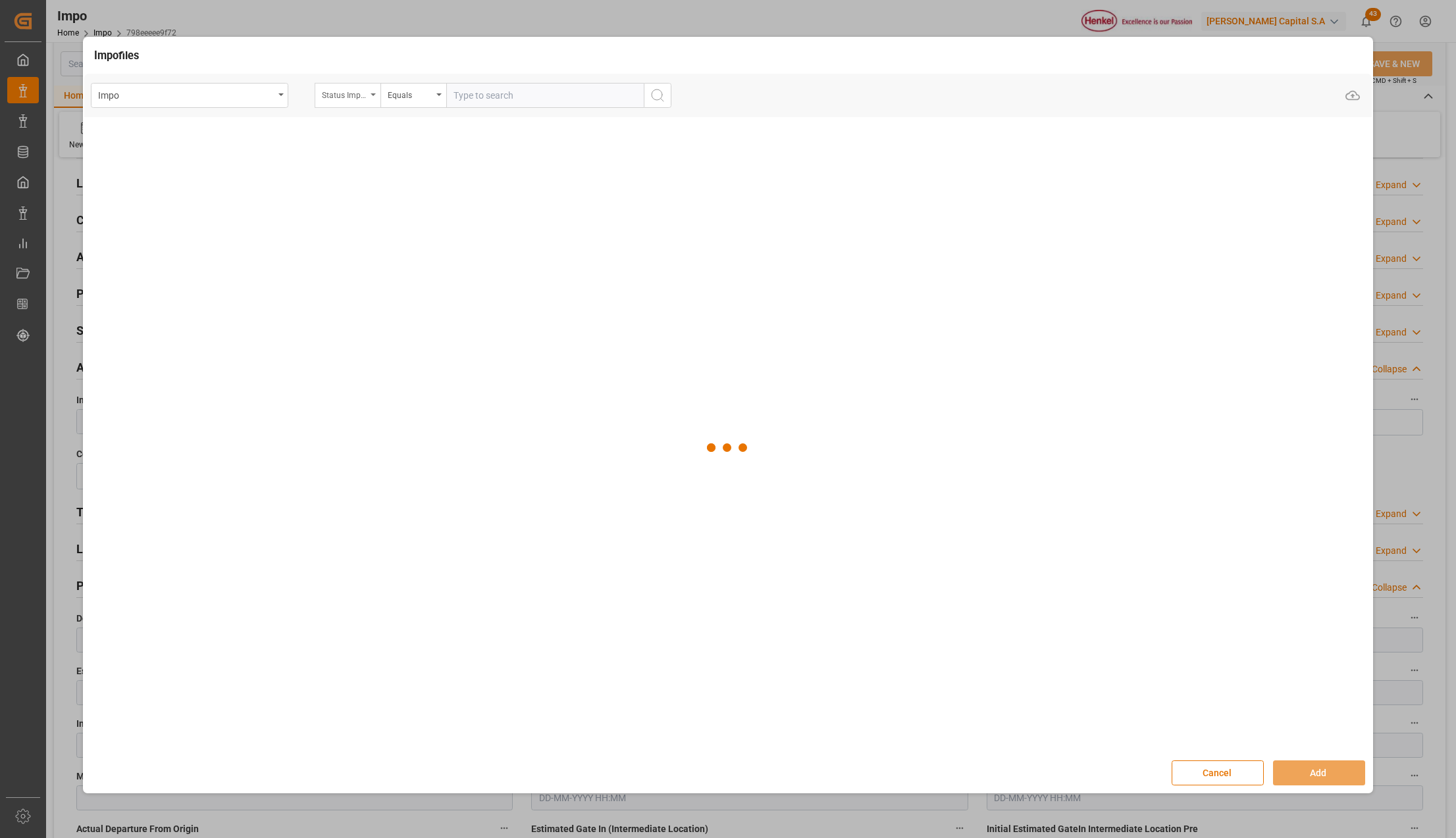
click at [364, 88] on div "Status Importación" at bounding box center [344, 94] width 44 height 15
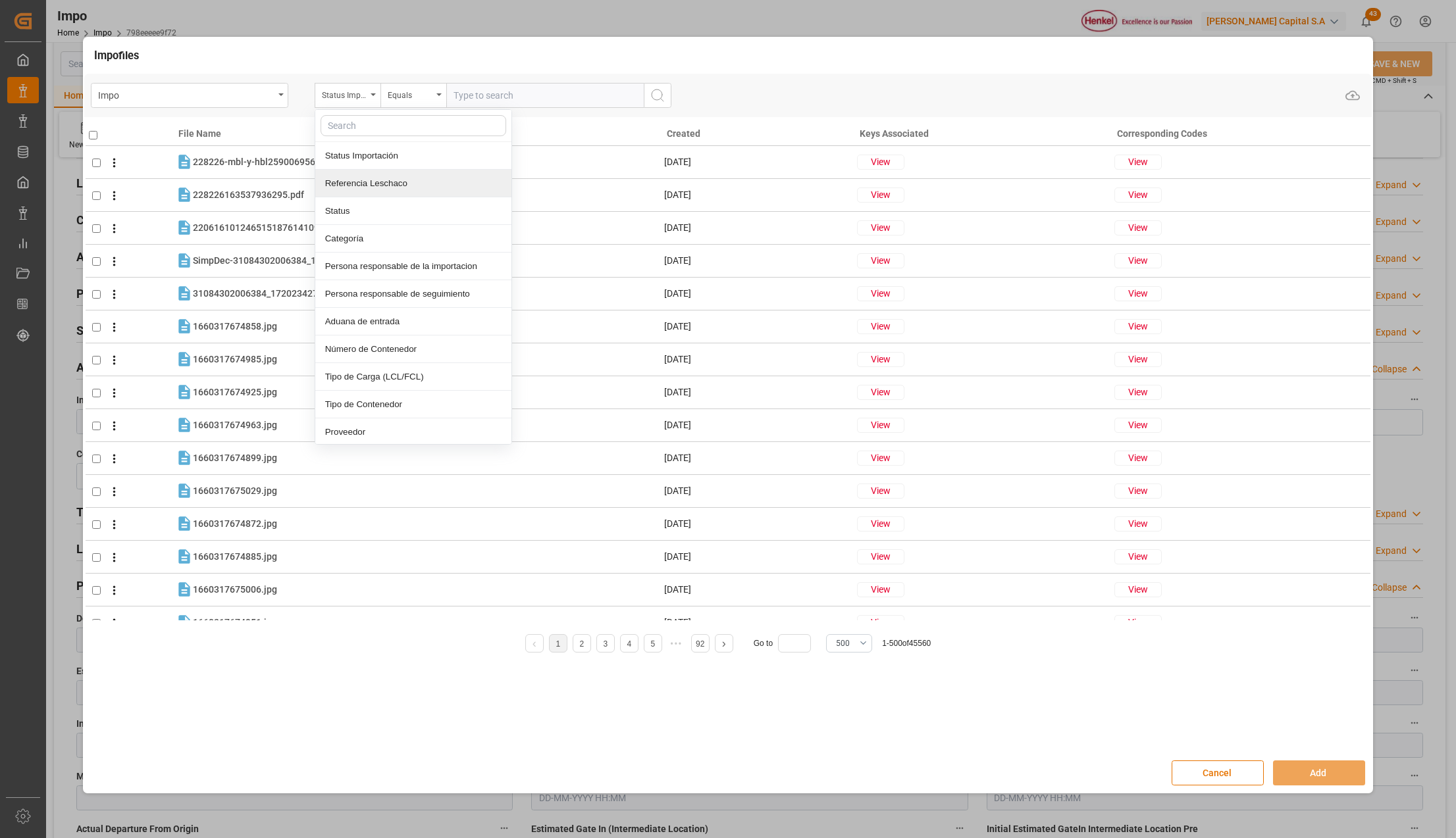
click at [354, 186] on div "Referencia Leschaco" at bounding box center [413, 183] width 196 height 28
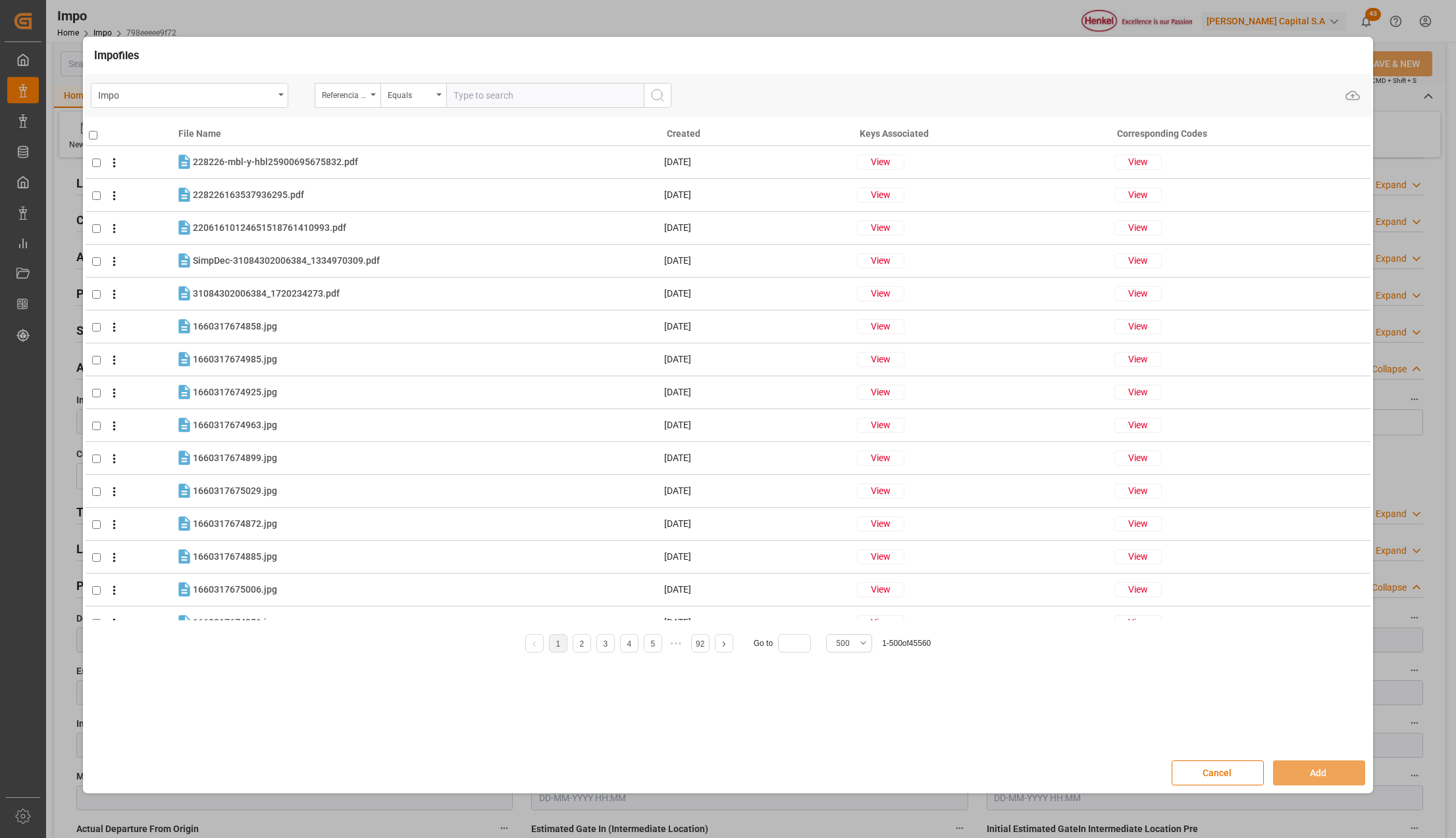
click at [504, 96] on input "text" at bounding box center [545, 95] width 197 height 25
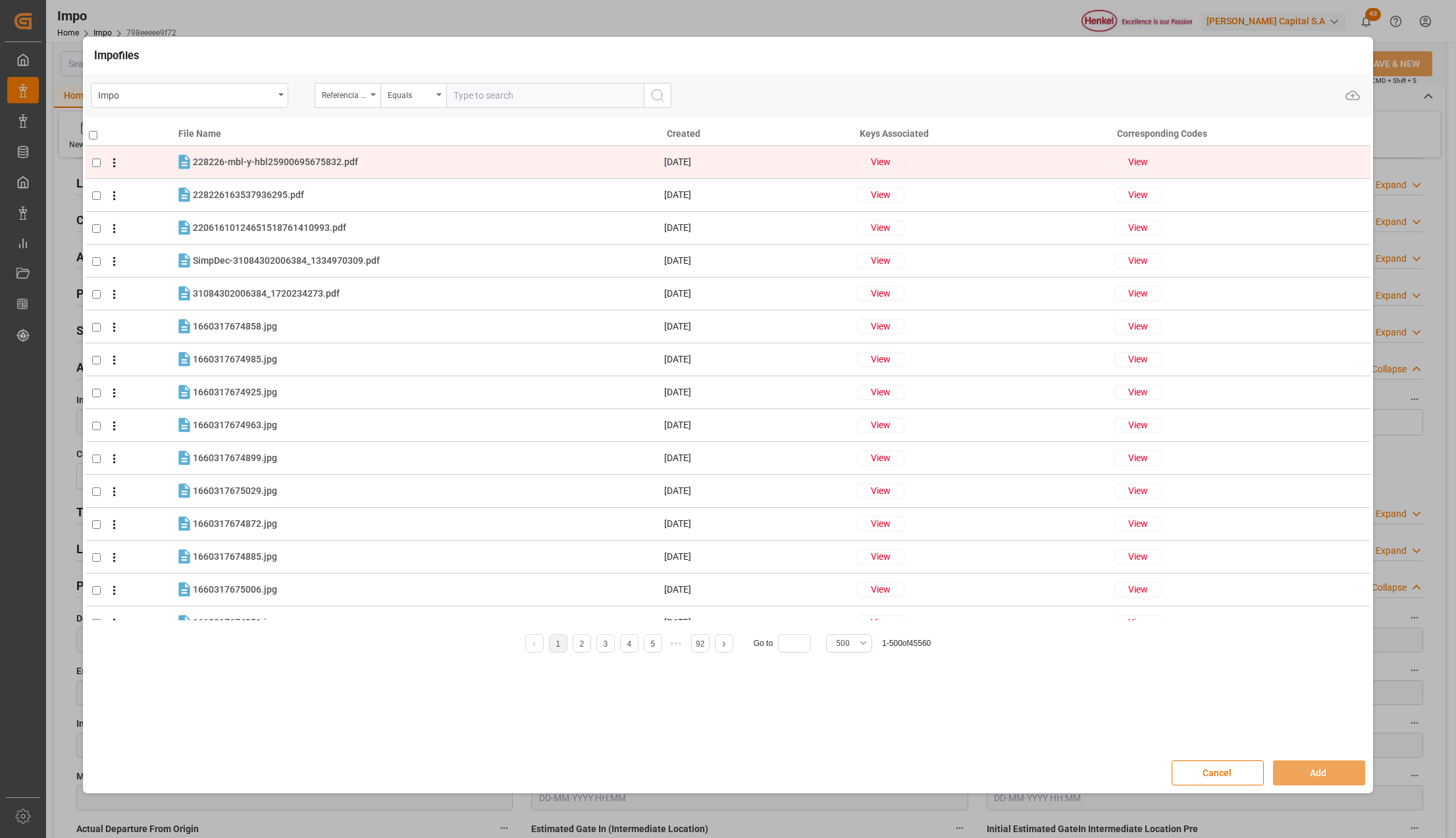
paste input "HAMB93205"
type input "HAMB93205"
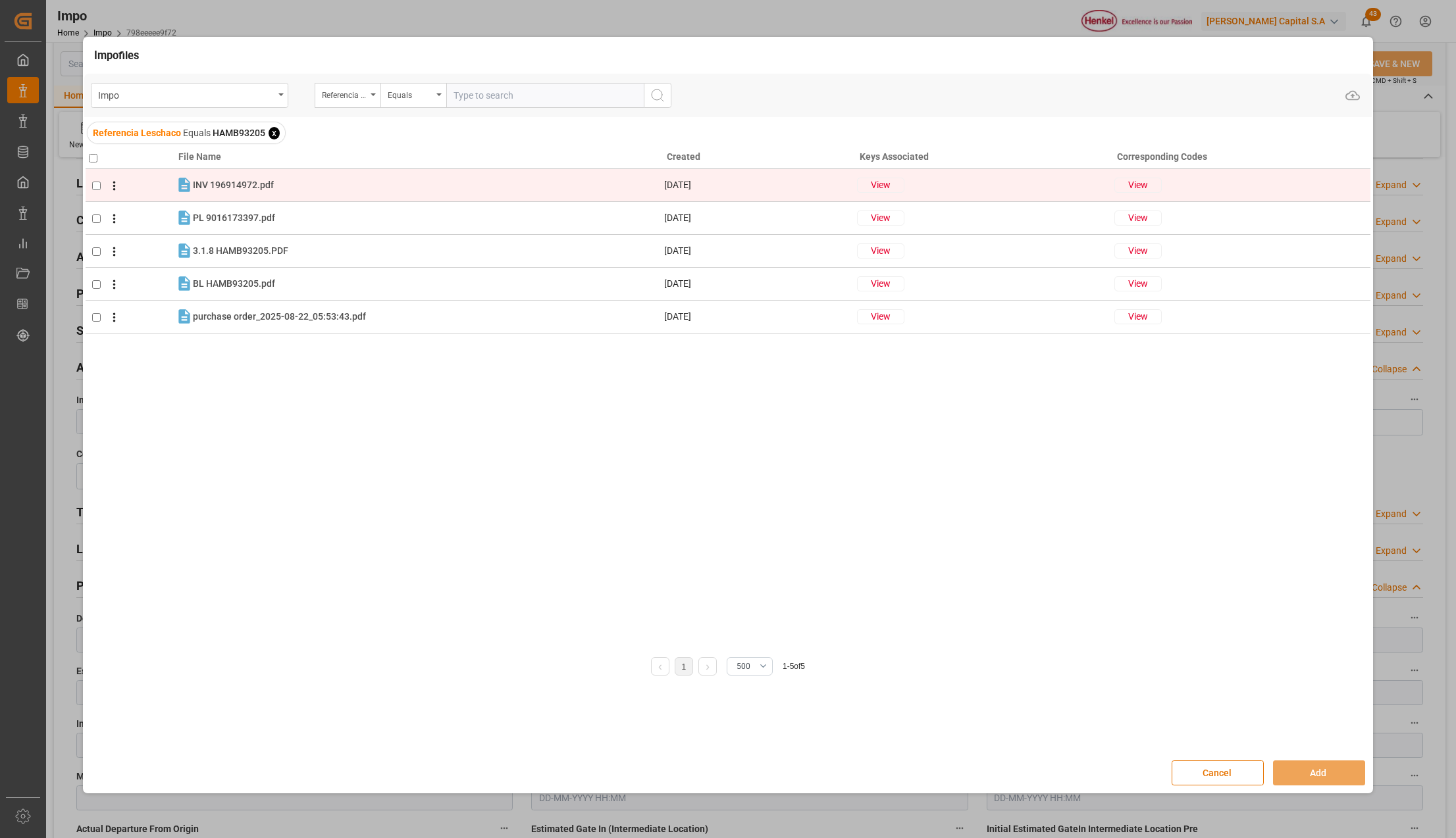
click at [99, 188] on input "checkbox" at bounding box center [96, 186] width 9 height 9
checkbox input "true"
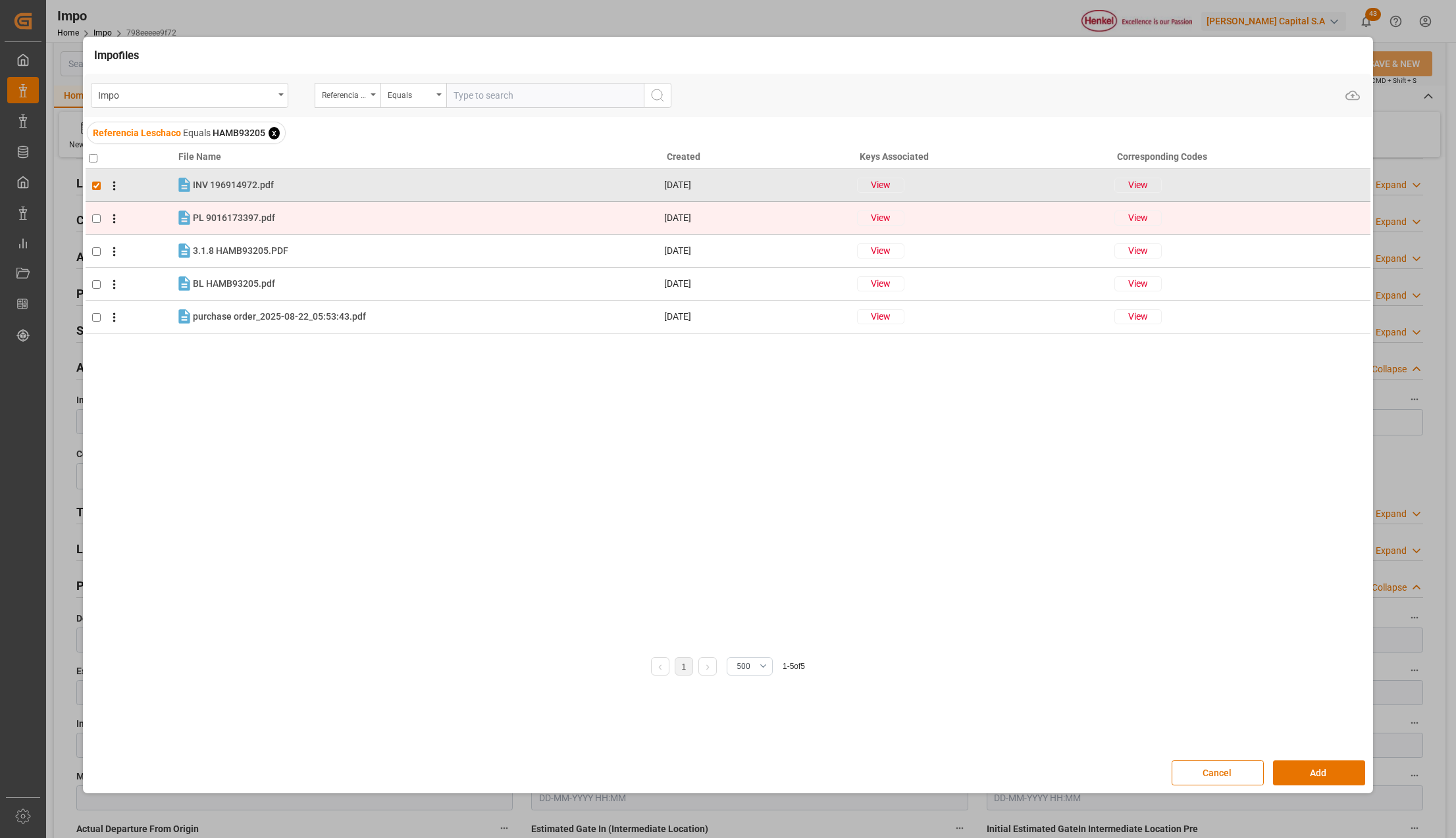
click at [96, 219] on input "checkbox" at bounding box center [96, 219] width 9 height 9
checkbox input "true"
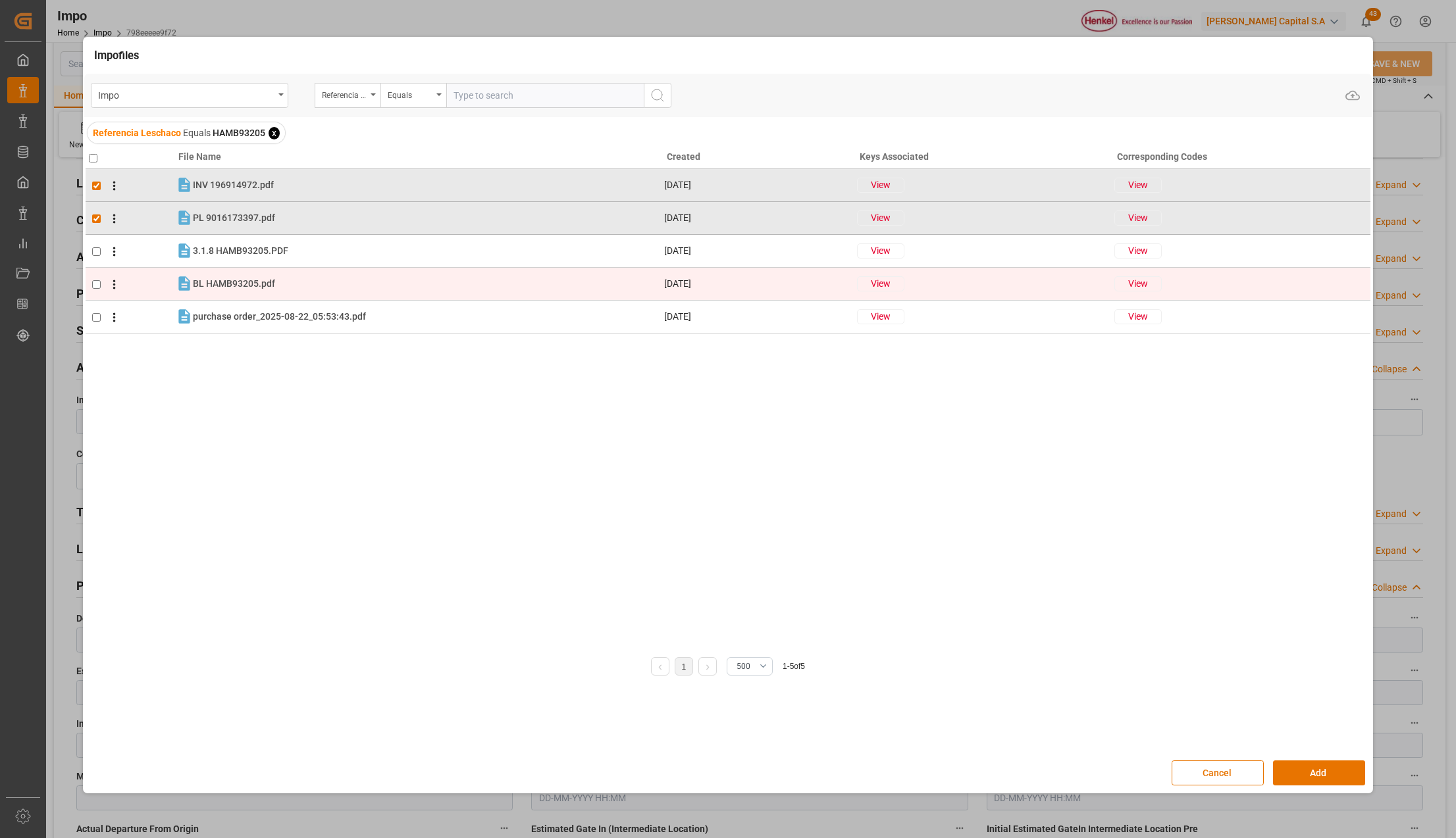
click at [96, 278] on td at bounding box center [131, 284] width 90 height 33
checkbox input "true"
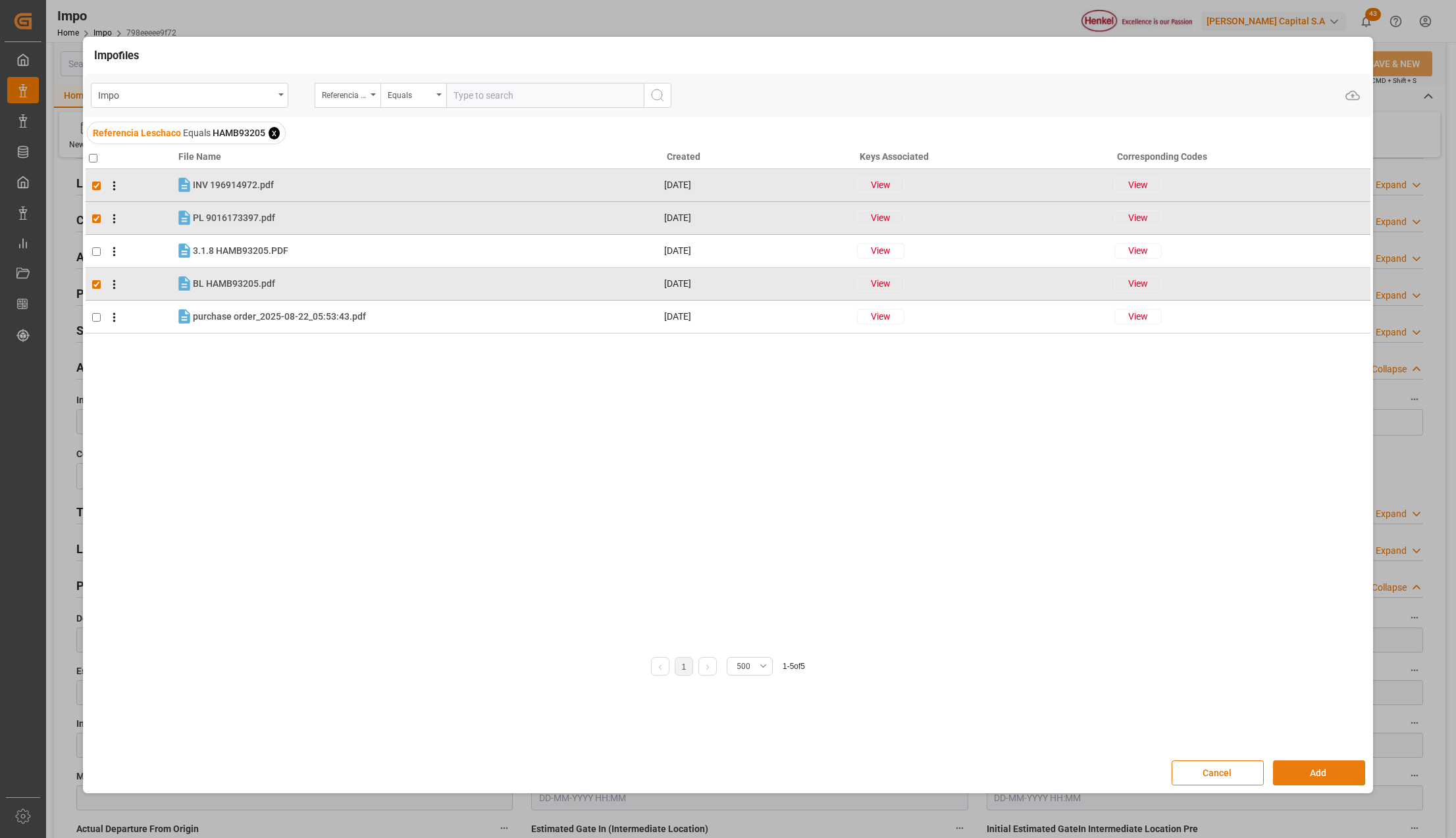
click at [1339, 764] on button "Add" at bounding box center [1319, 773] width 92 height 25
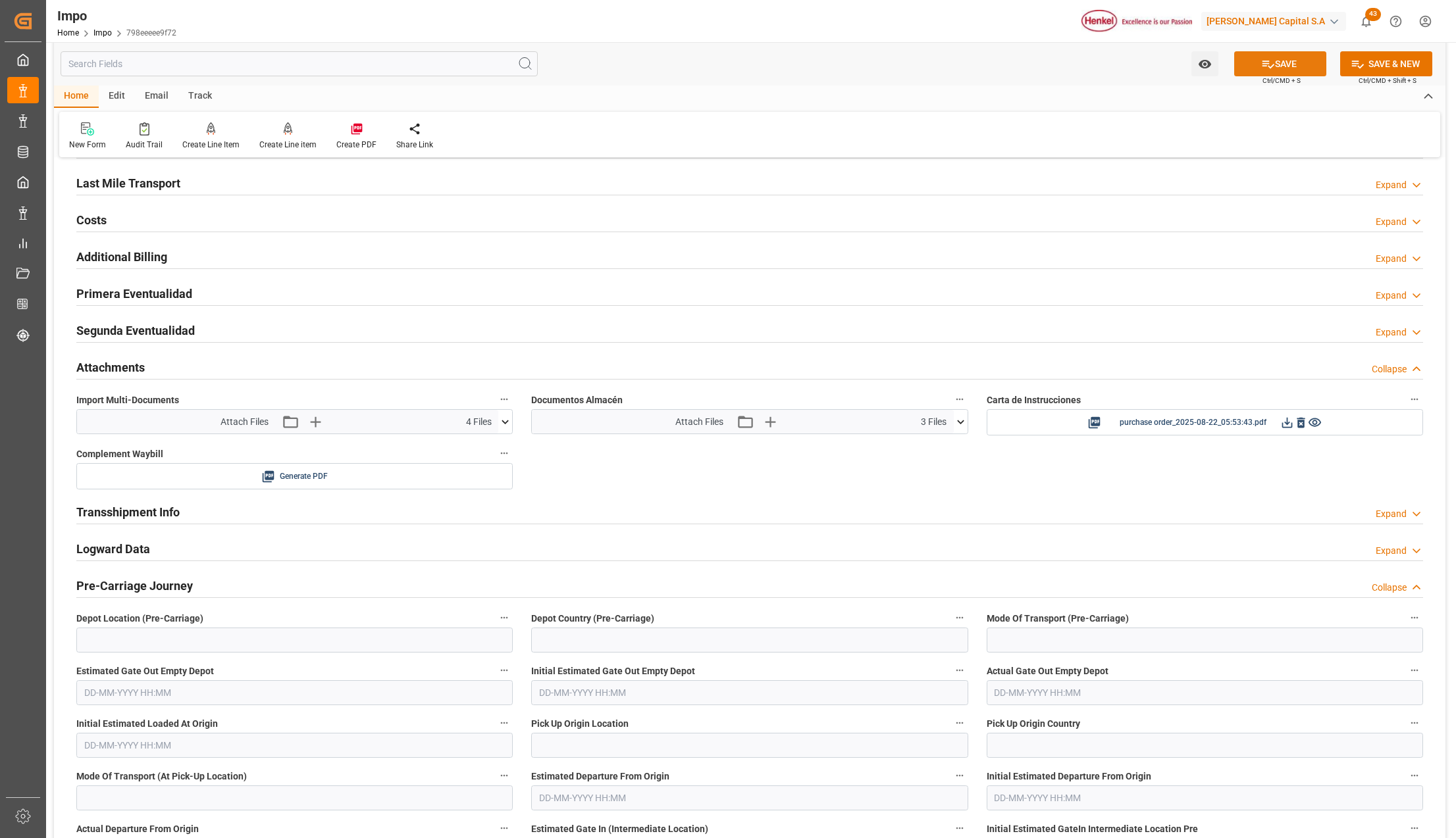
click at [1268, 63] on icon at bounding box center [1268, 64] width 14 height 14
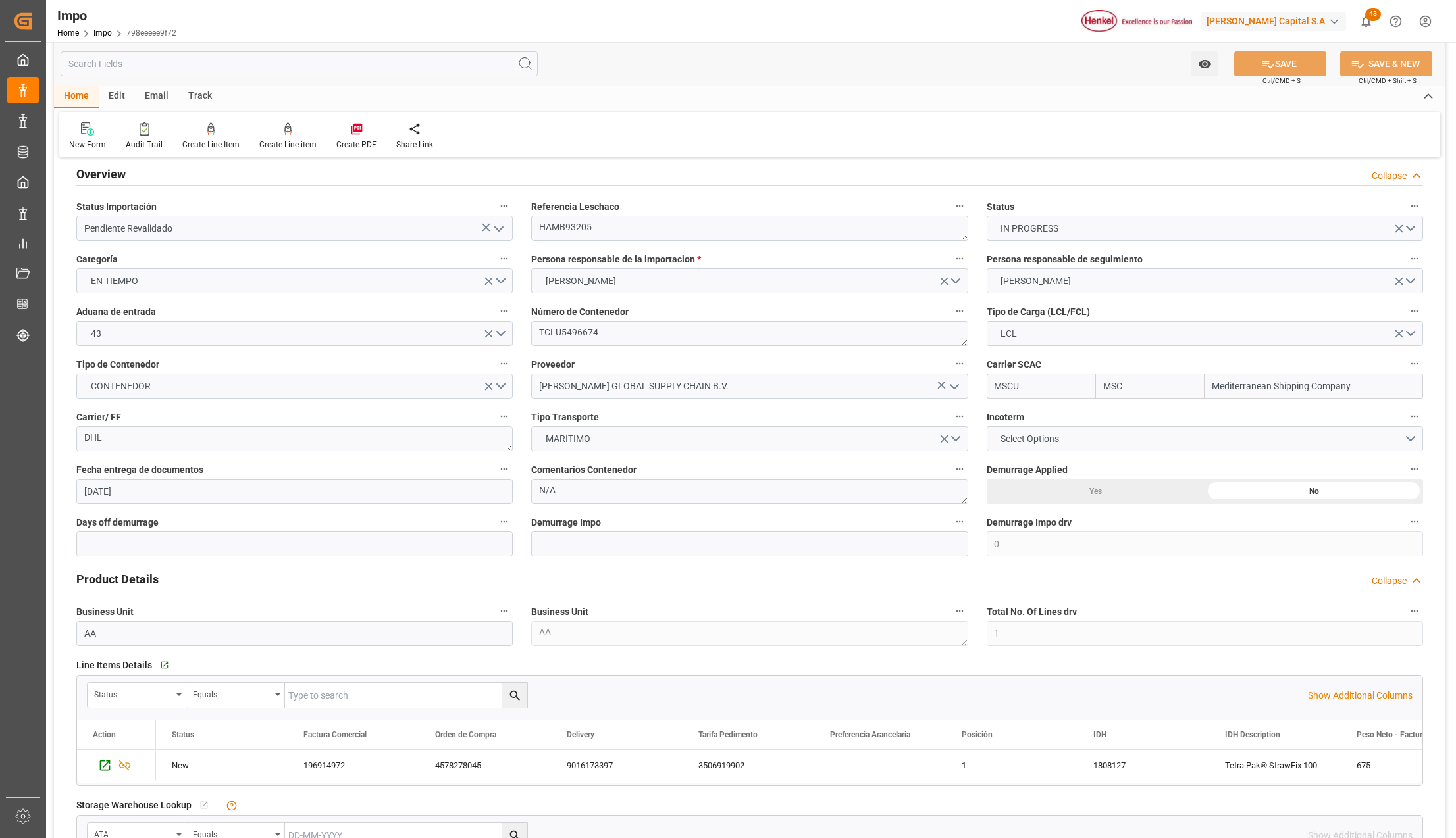
scroll to position [0, 0]
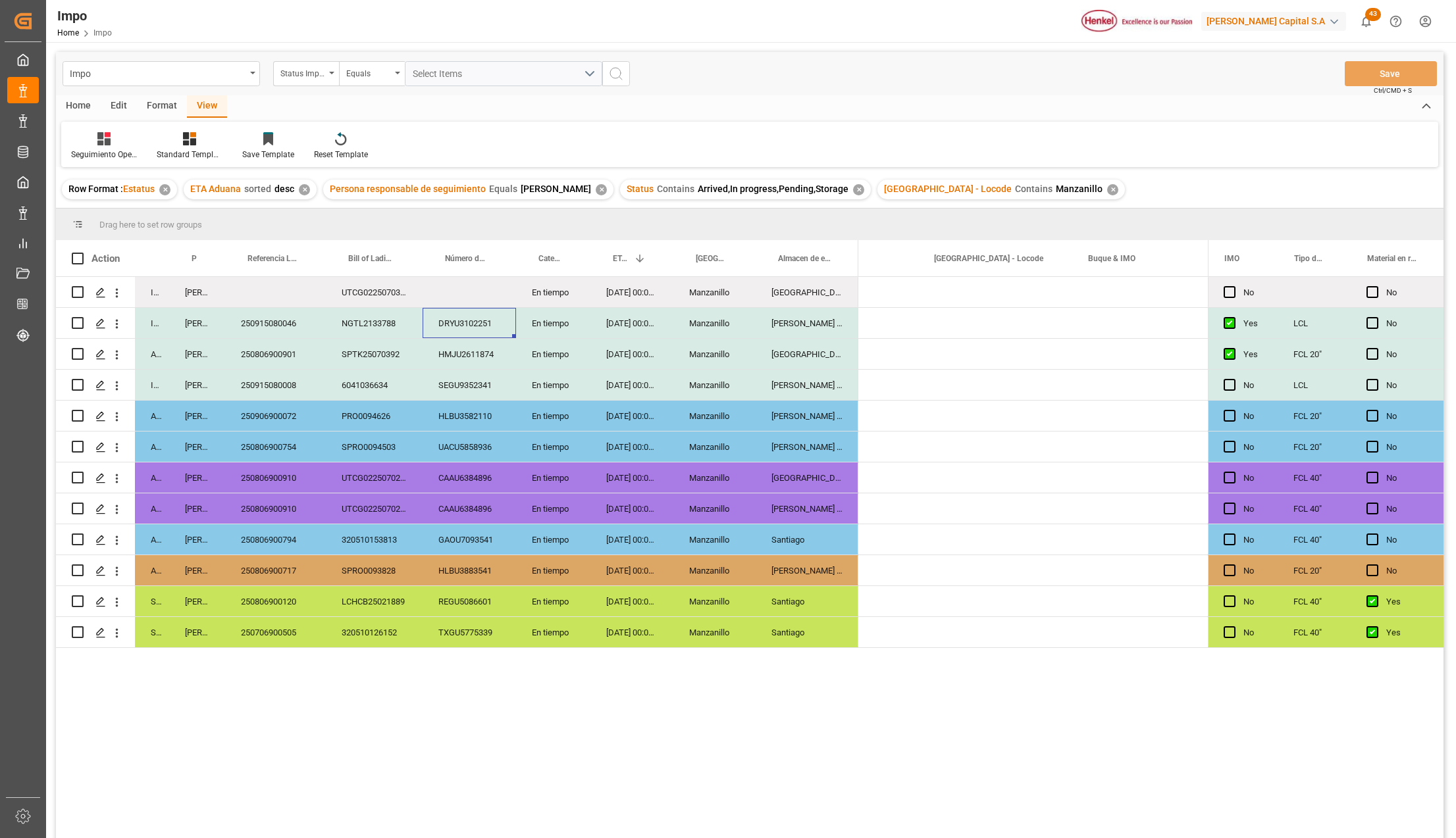
scroll to position [0, 1306]
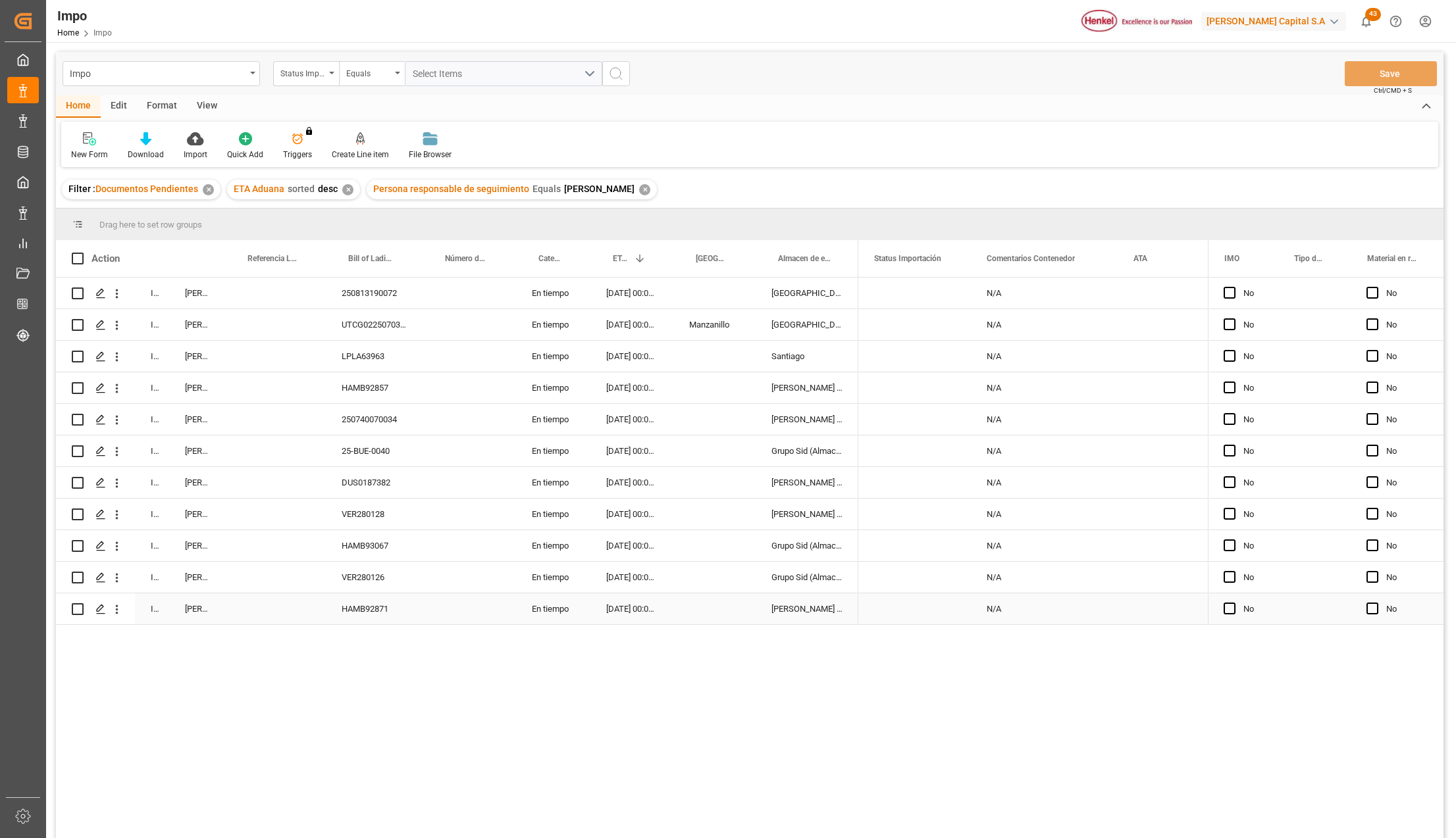
click at [391, 601] on div "HAMB92871" at bounding box center [374, 609] width 97 height 31
click at [119, 612] on icon "open menu" at bounding box center [117, 609] width 14 height 14
click at [138, 635] on span "Press SPACE to select this row." at bounding box center [132, 637] width 23 height 14
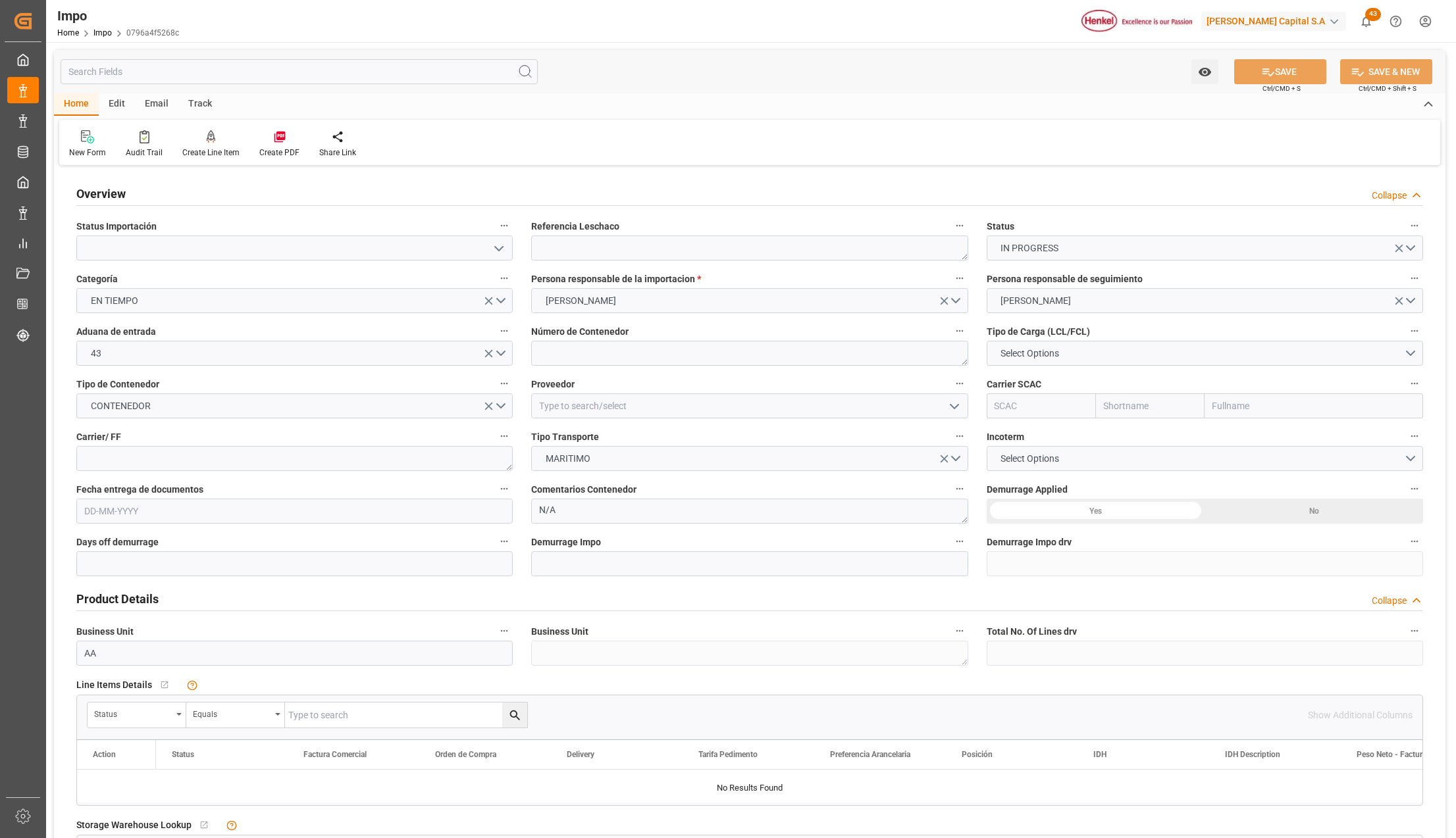
type input "19-08-2025"
drag, startPoint x: 230, startPoint y: 243, endPoint x: 238, endPoint y: 243, distance: 8.0
click at [230, 243] on input at bounding box center [294, 248] width 436 height 25
click at [494, 250] on icon "open menu" at bounding box center [498, 248] width 15 height 15
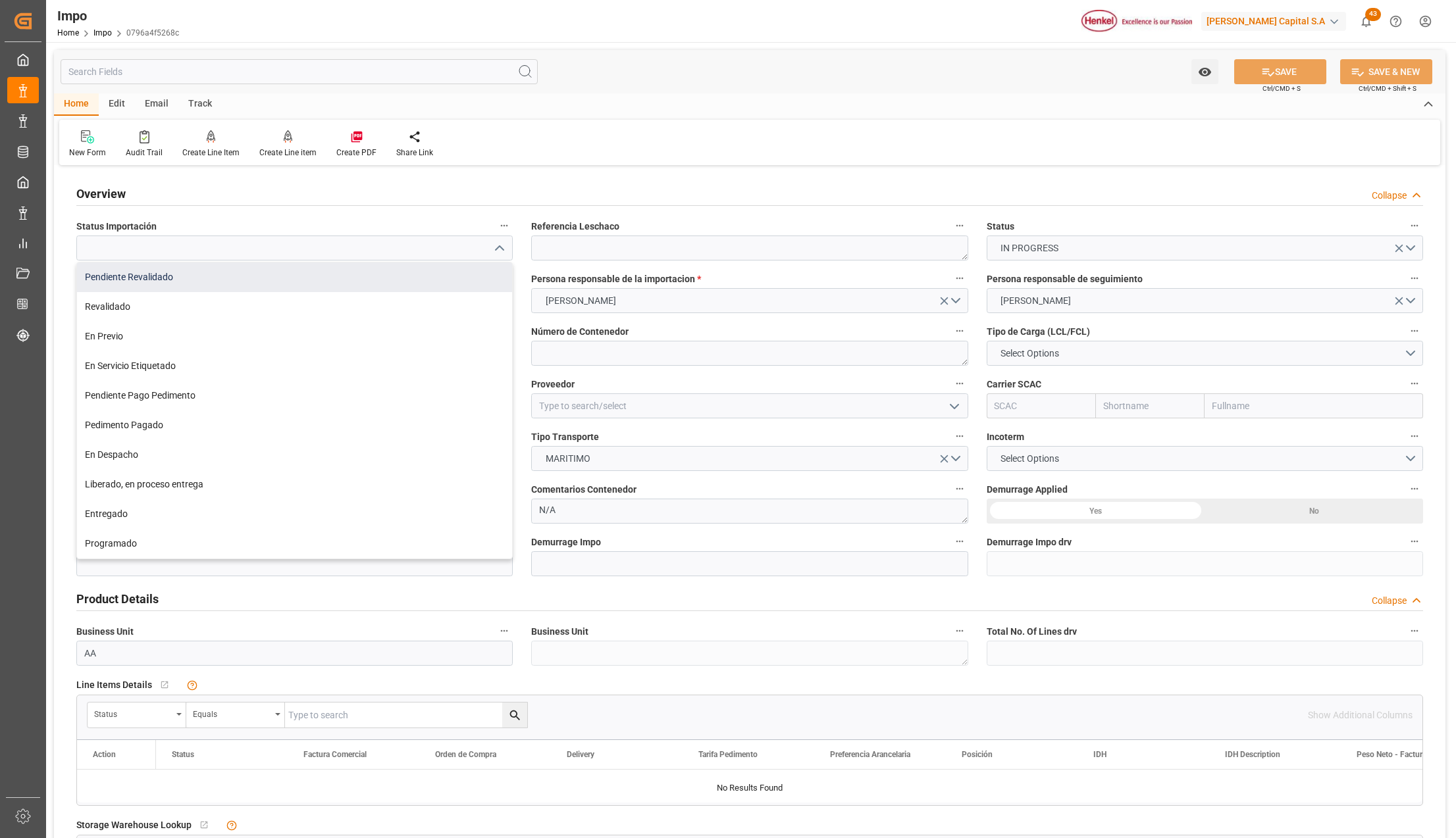
click at [119, 279] on div "Pendiente Revalidado" at bounding box center [294, 277] width 435 height 30
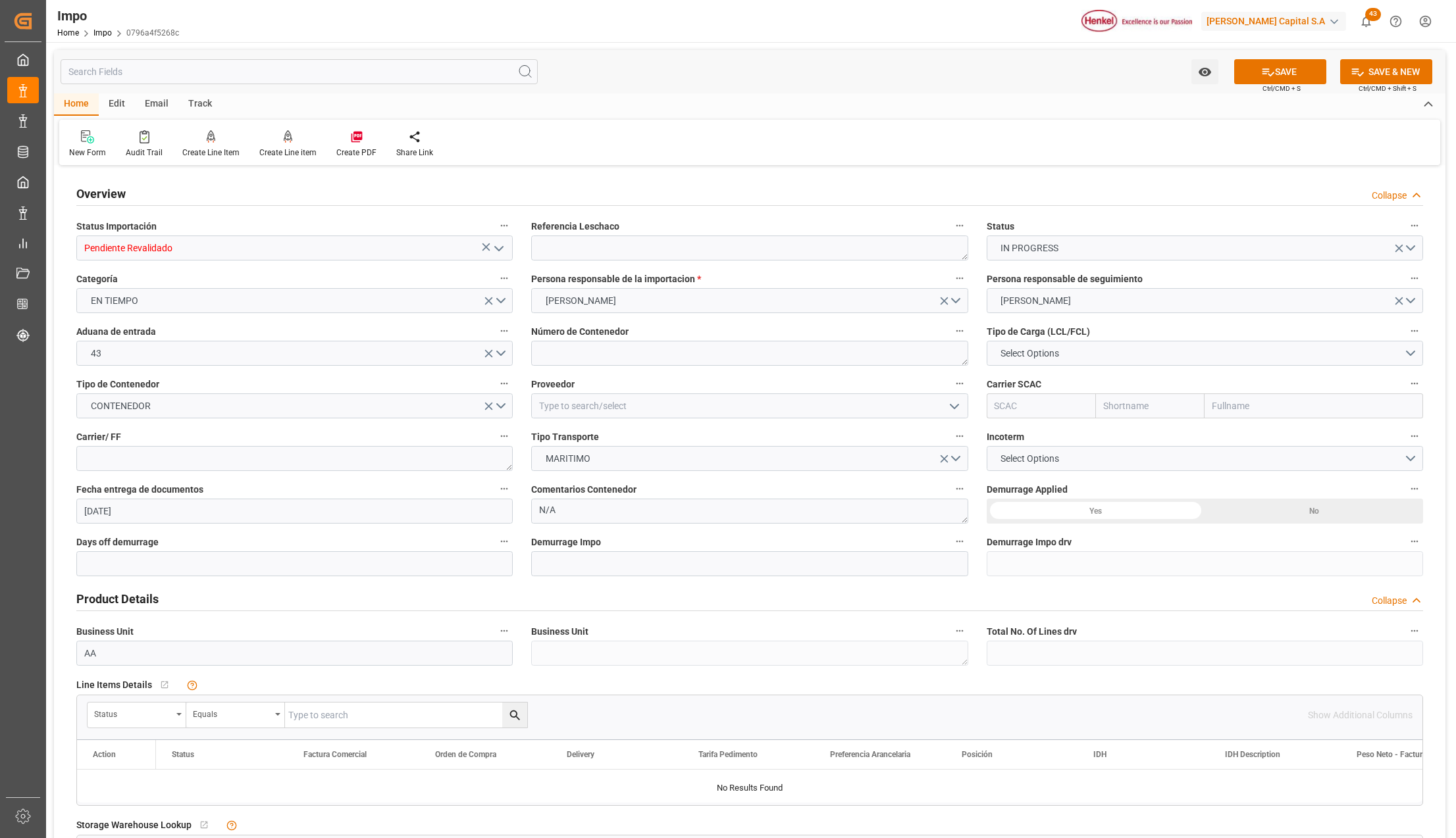
type input "Pendiente Revalidado"
click at [572, 255] on textarea at bounding box center [750, 248] width 436 height 25
paste textarea "HAMB92871"
type textarea "HAMB92871"
click at [575, 356] on textarea at bounding box center [750, 353] width 436 height 25
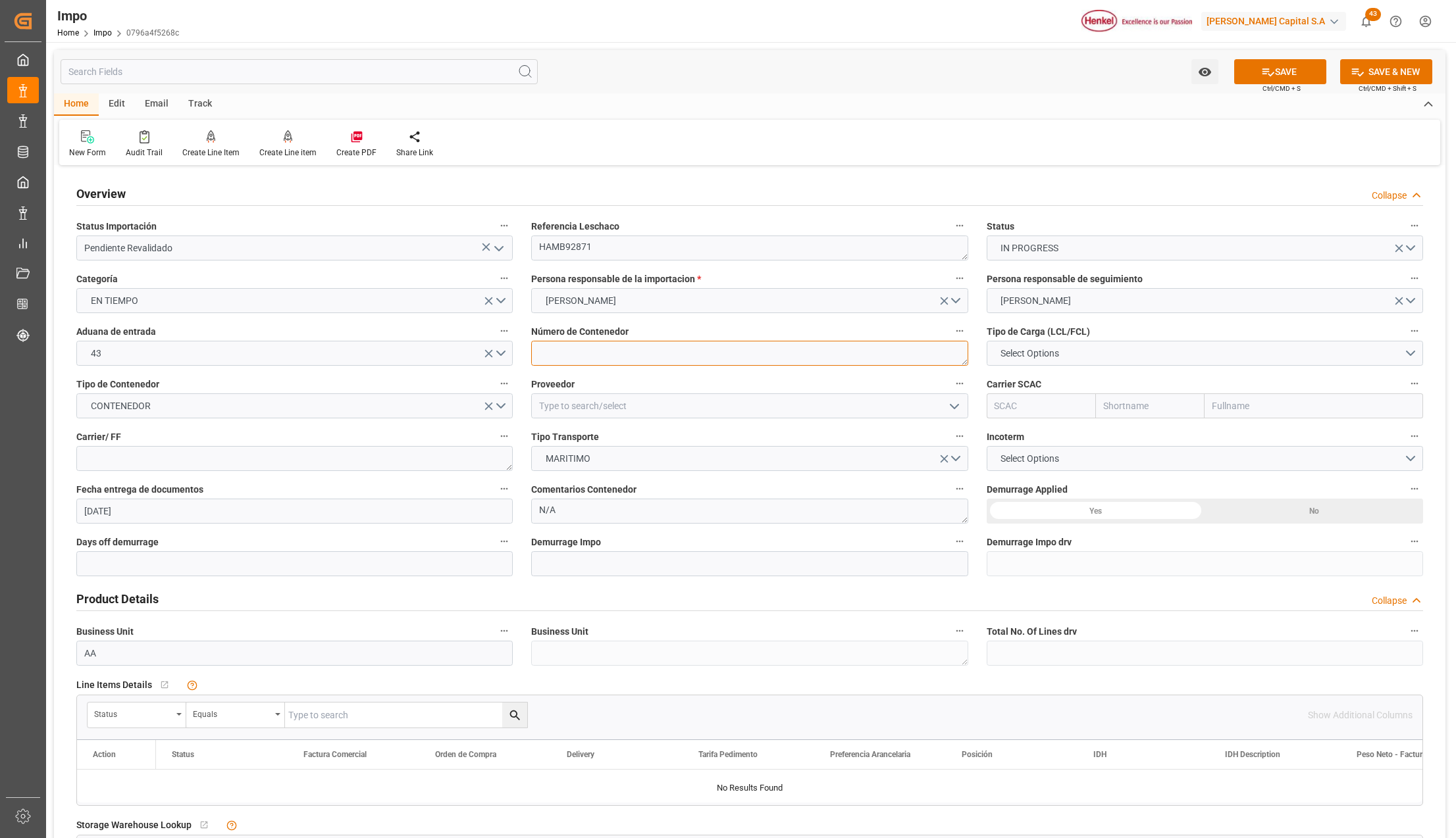
paste textarea "DFSU1843913"
type textarea "DFSU1843913"
click at [1132, 357] on button "Select Options" at bounding box center [1205, 353] width 436 height 25
click at [1078, 390] on div "FCL 20"" at bounding box center [1205, 384] width 435 height 28
click at [596, 409] on input at bounding box center [750, 406] width 436 height 25
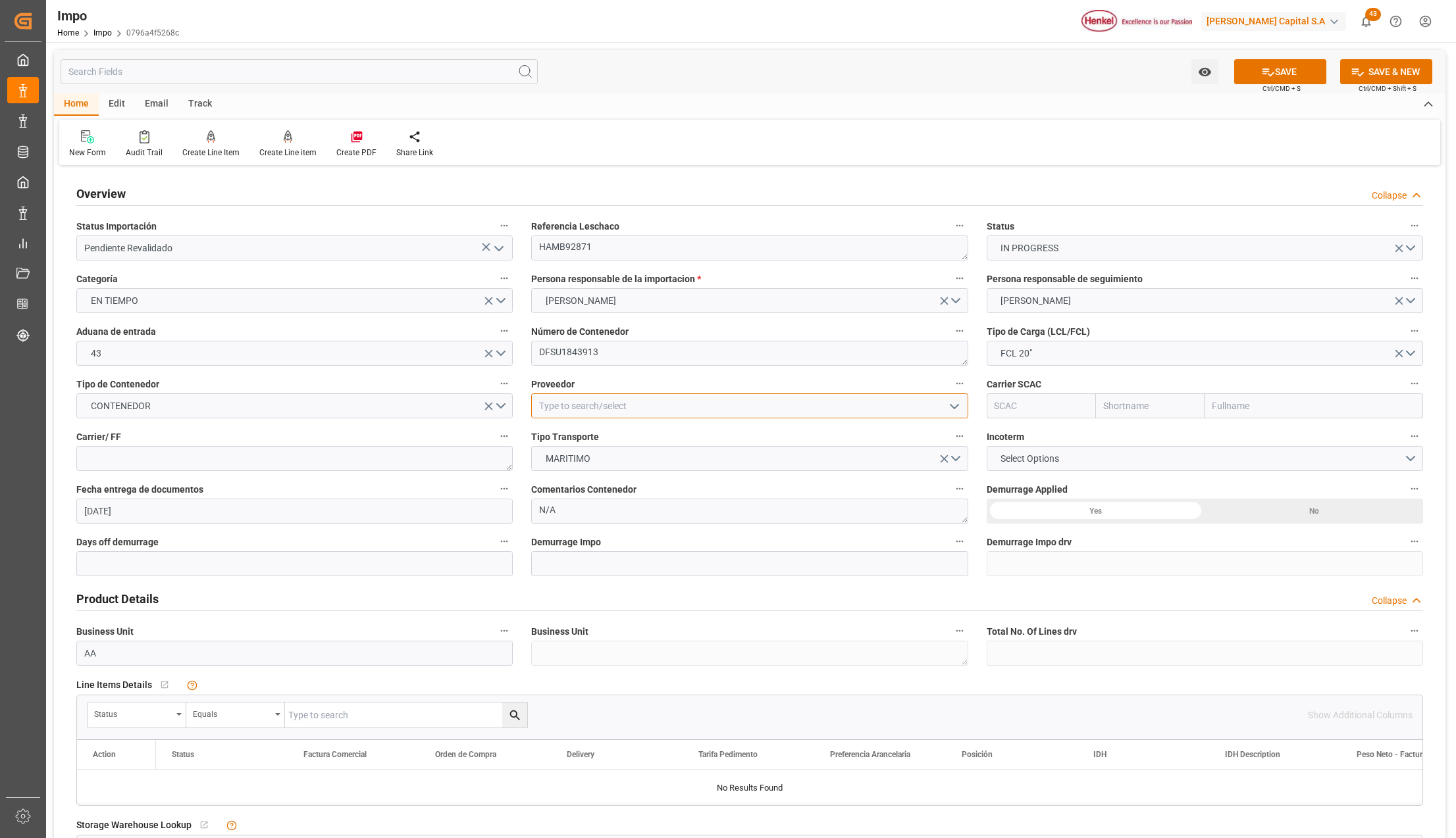
click at [612, 407] on input at bounding box center [750, 406] width 436 height 25
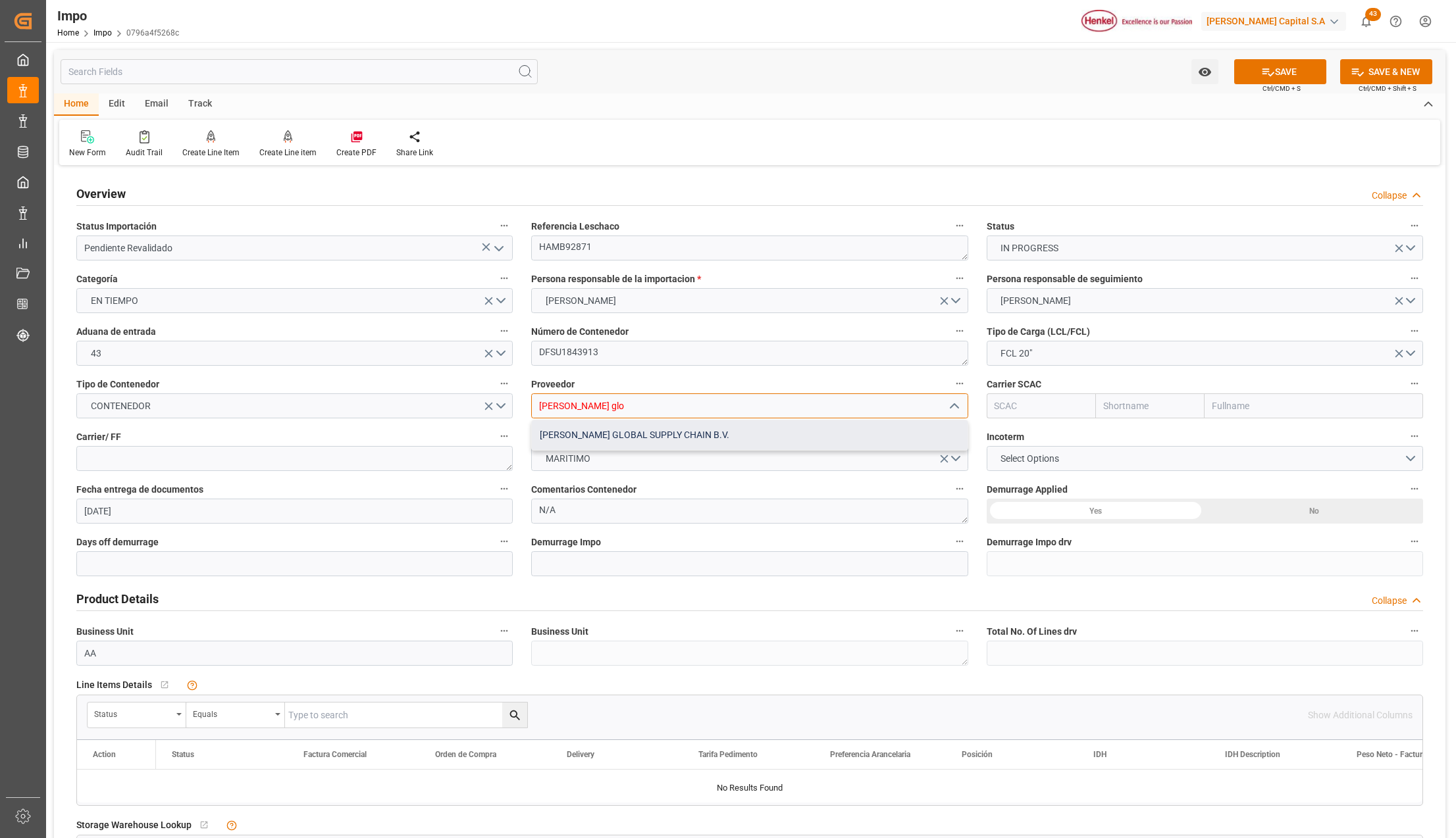
click at [630, 438] on div "HENKEL GLOBAL SUPPLY CHAIN B.V." at bounding box center [750, 435] width 435 height 30
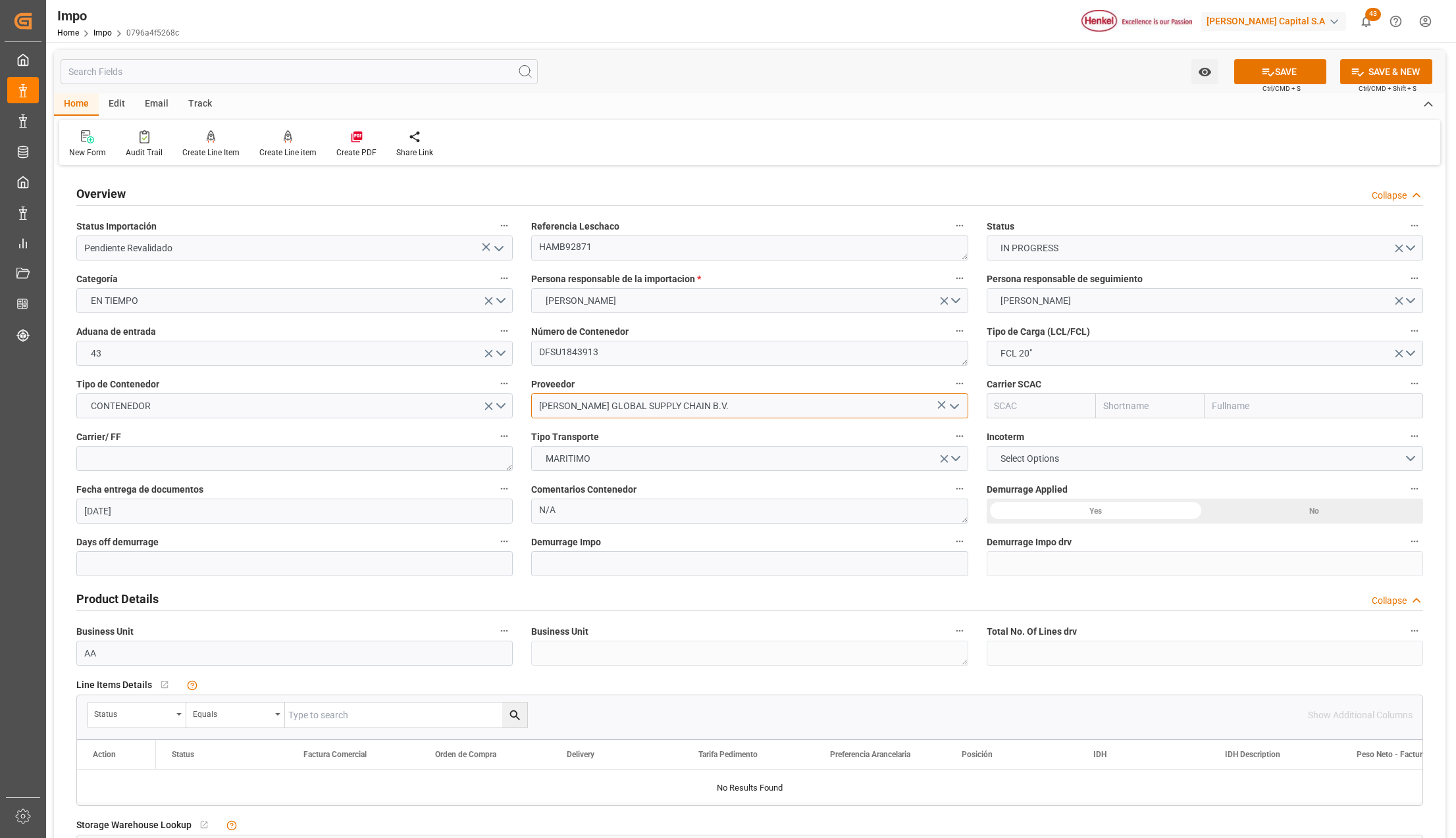
type input "HENKEL GLOBAL SUPPLY CHAIN B.V."
click at [1241, 406] on input "text" at bounding box center [1314, 406] width 219 height 25
type input "CMA"
click at [1236, 438] on b "CMA CGM Group" at bounding box center [1249, 435] width 70 height 11
type input "CMDU"
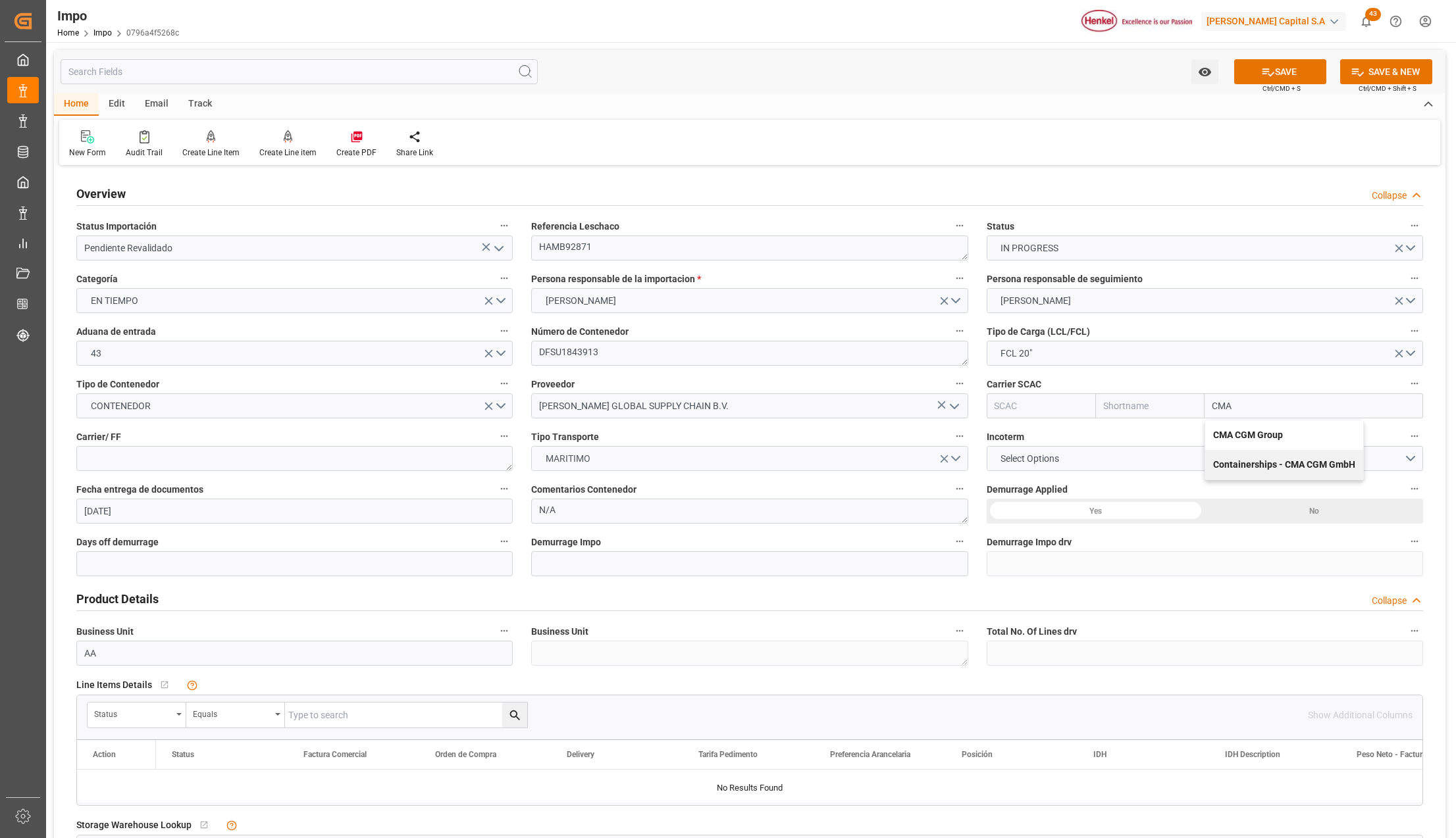
type input "CMACGM"
type input "CMA CGM Group"
click at [632, 458] on button "MARITIMO" at bounding box center [750, 458] width 436 height 25
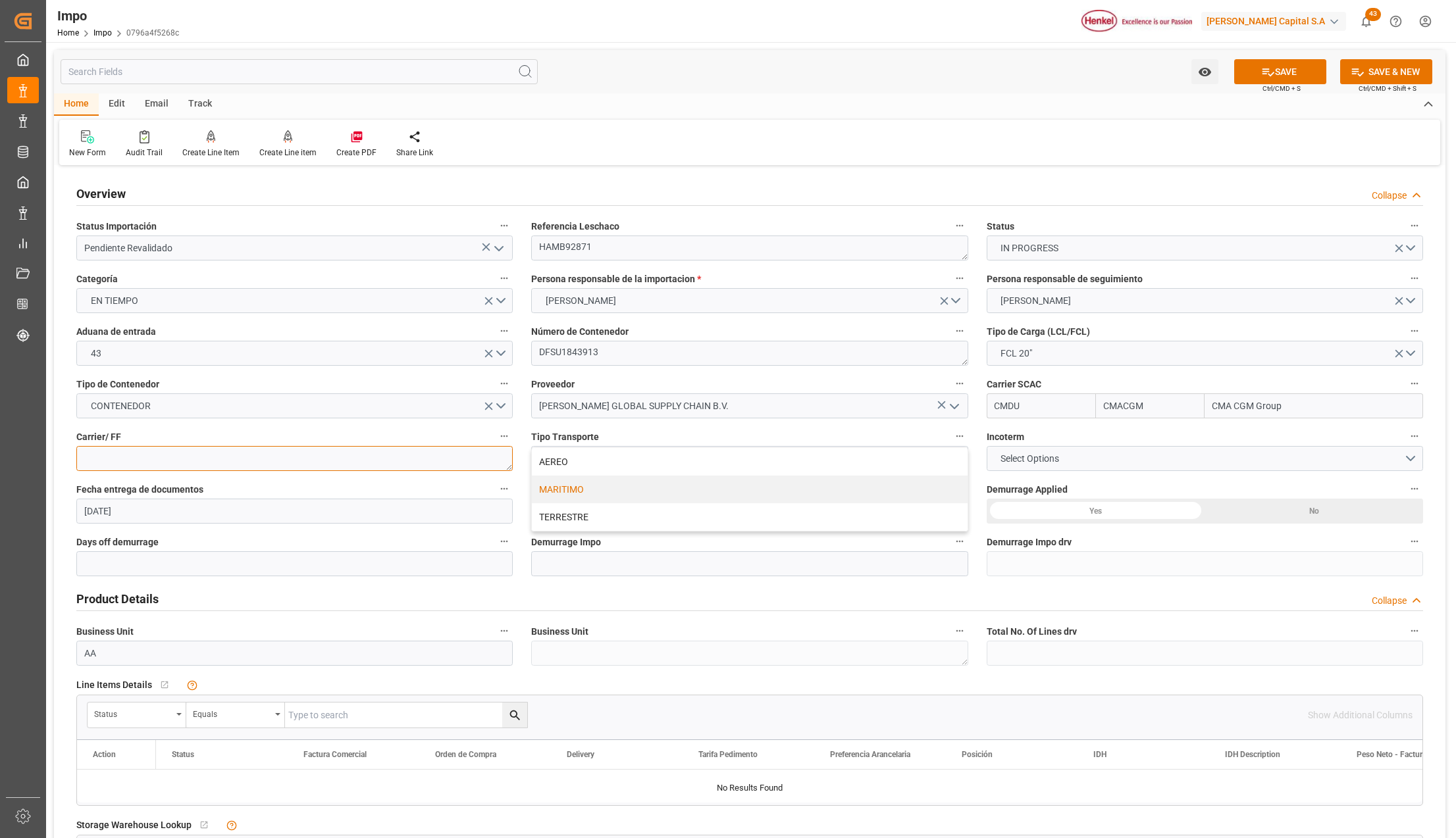
click at [233, 459] on textarea at bounding box center [294, 458] width 436 height 25
type textarea "DHL"
click at [1061, 452] on span "Select Options" at bounding box center [1030, 459] width 72 height 14
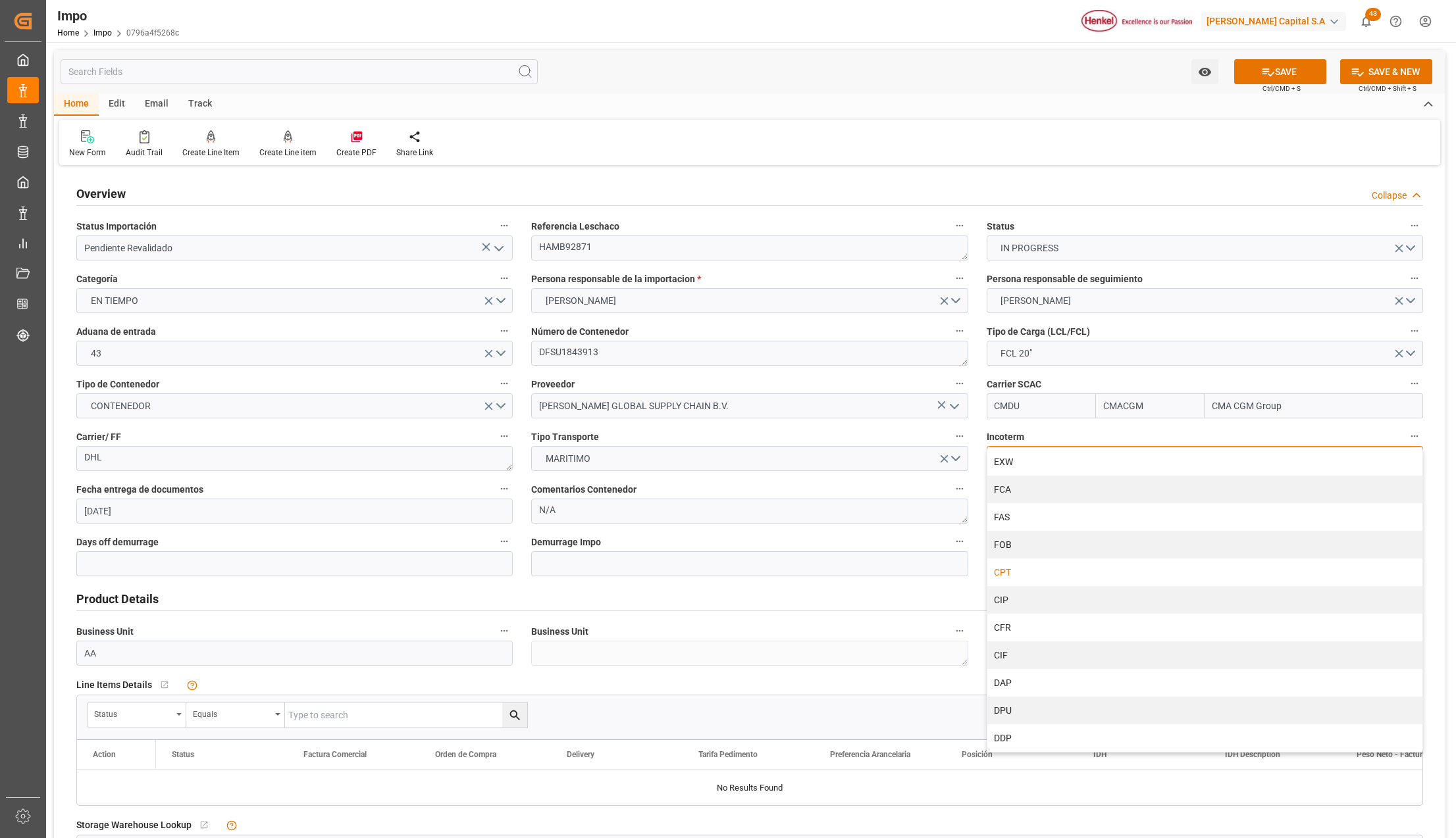
click at [1016, 575] on div "CPT" at bounding box center [1205, 572] width 435 height 28
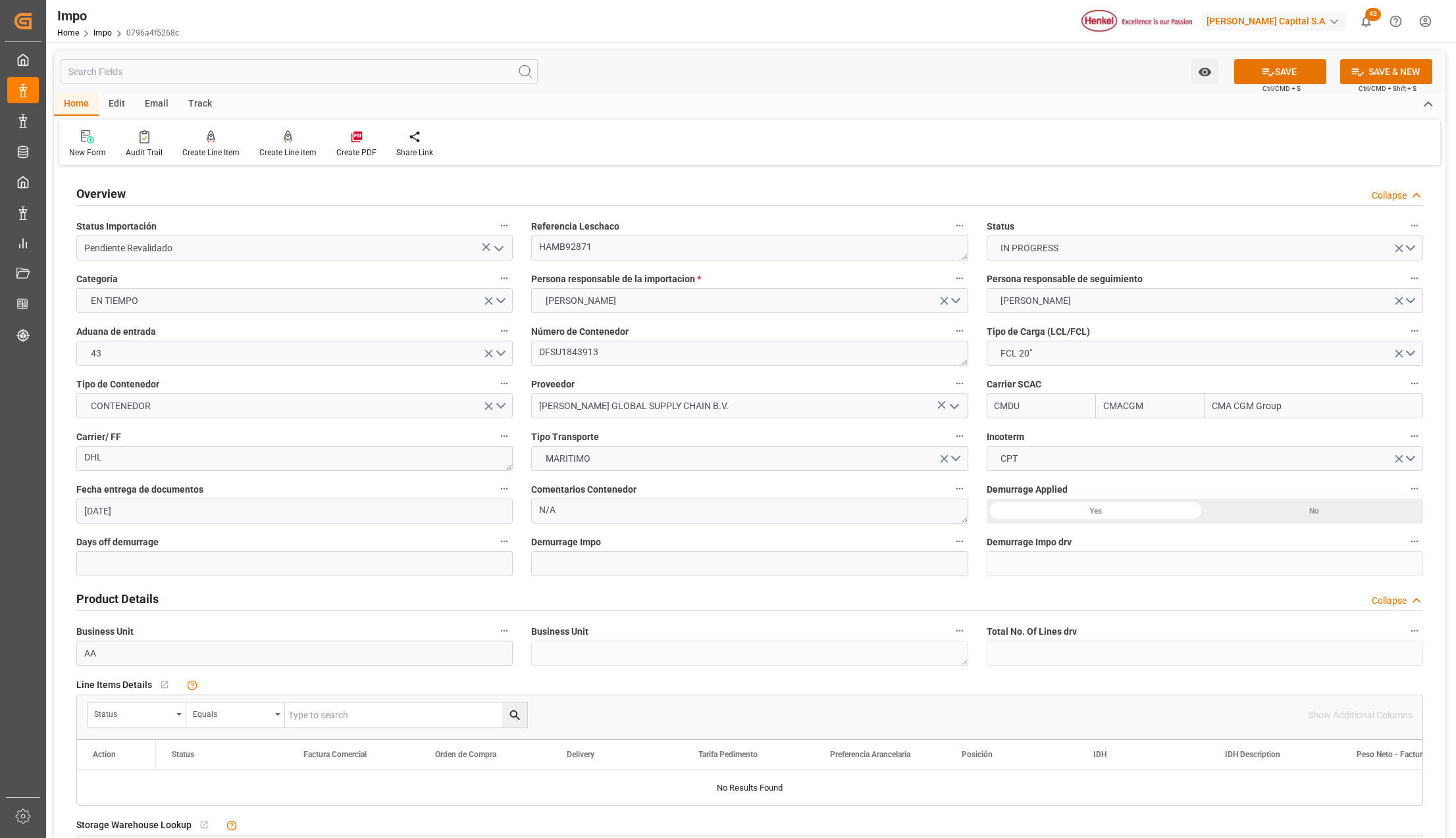
click at [1110, 514] on div "Yes" at bounding box center [1096, 511] width 219 height 25
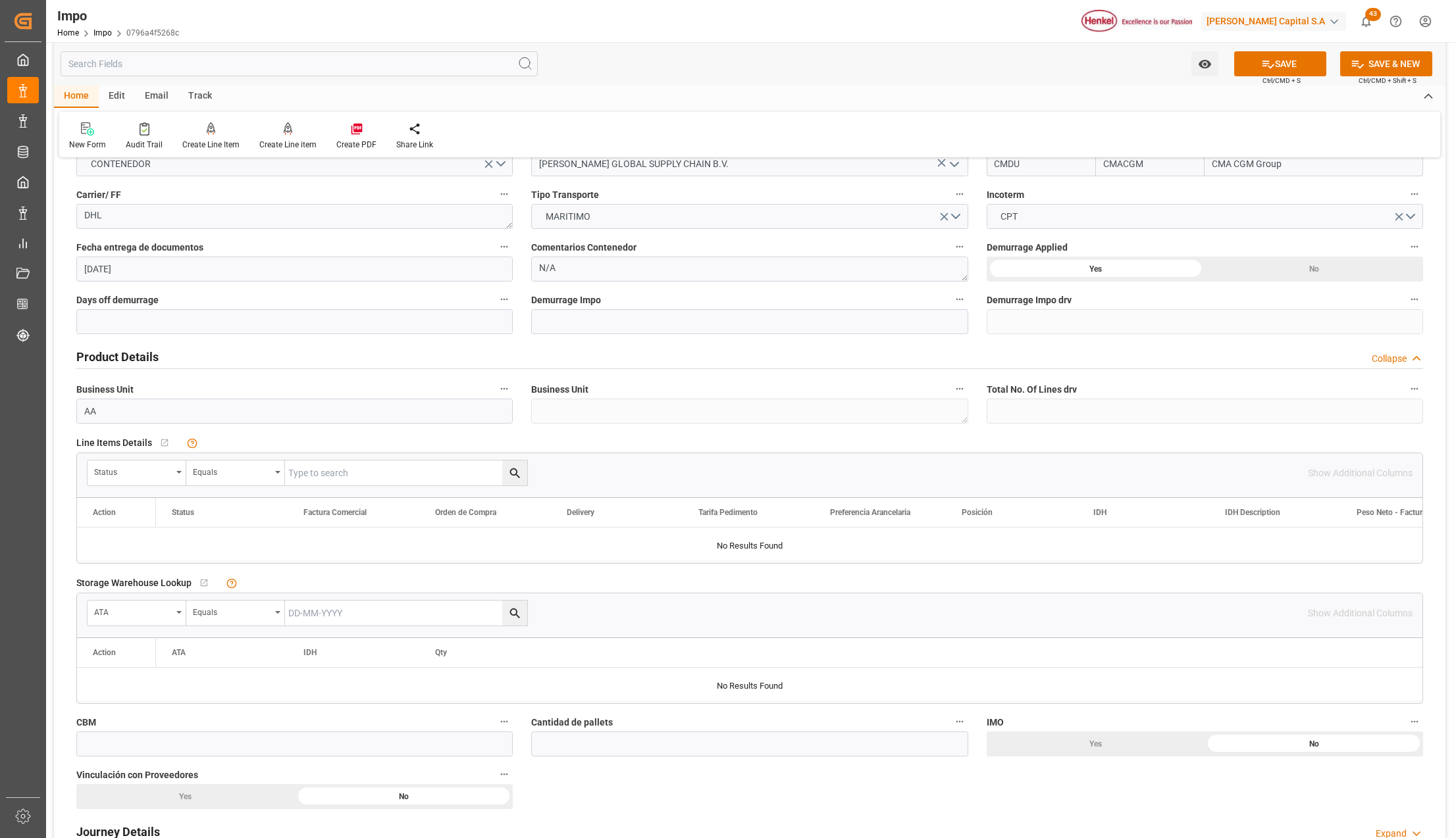
scroll to position [263, 0]
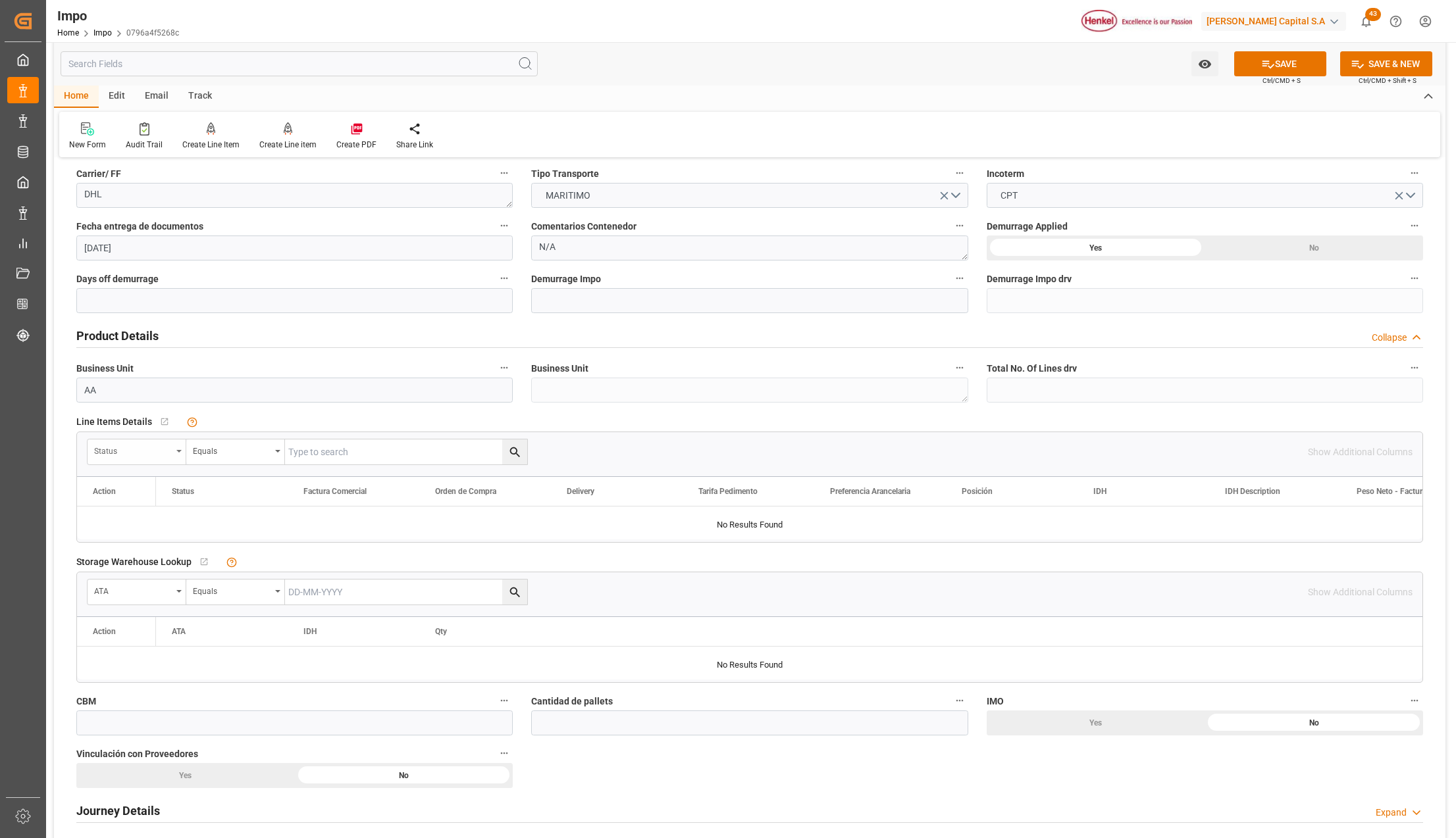
click at [175, 452] on div "Status" at bounding box center [137, 452] width 99 height 25
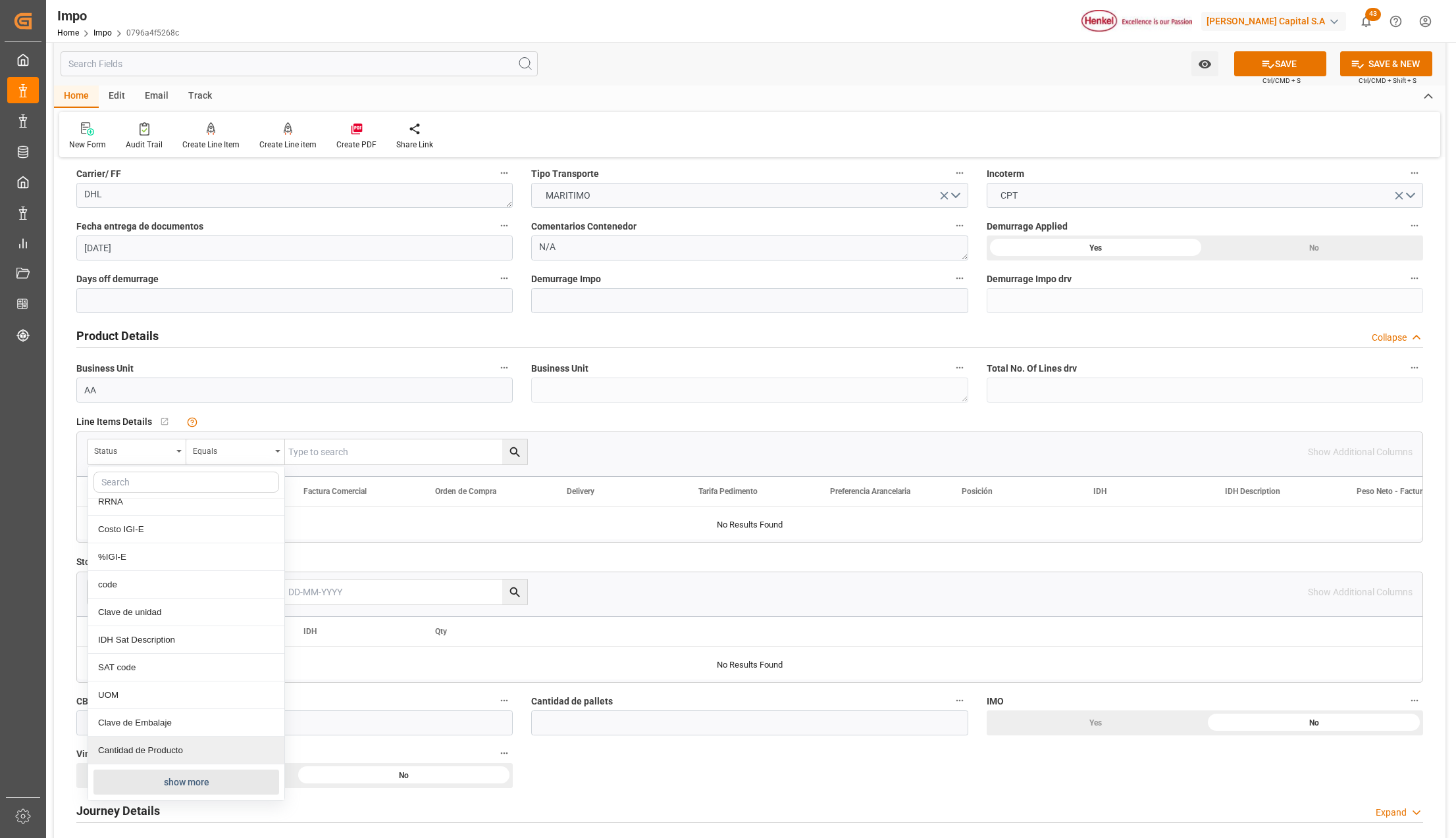
click at [172, 784] on button "show more" at bounding box center [187, 782] width 186 height 25
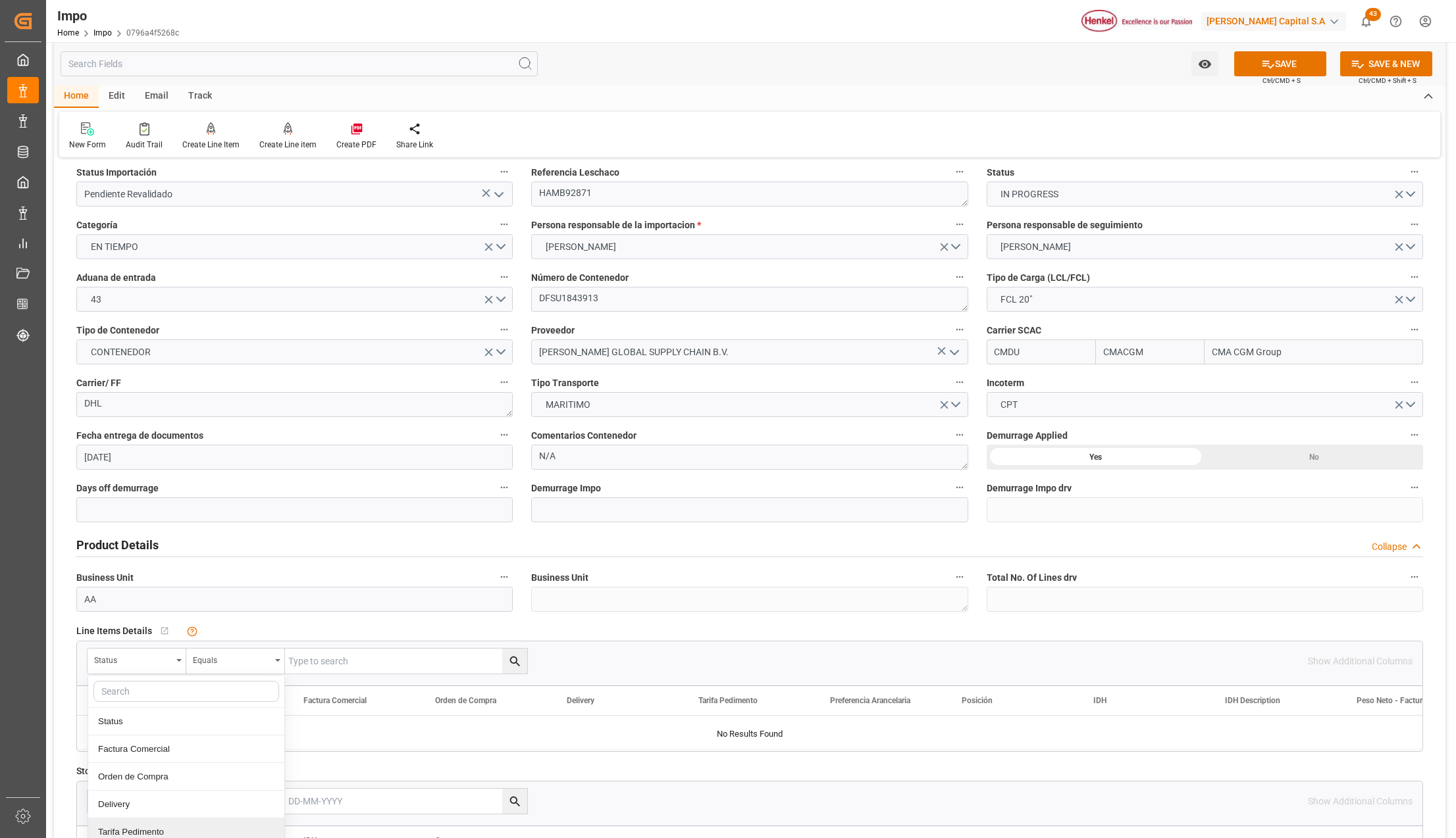
scroll to position [0, 0]
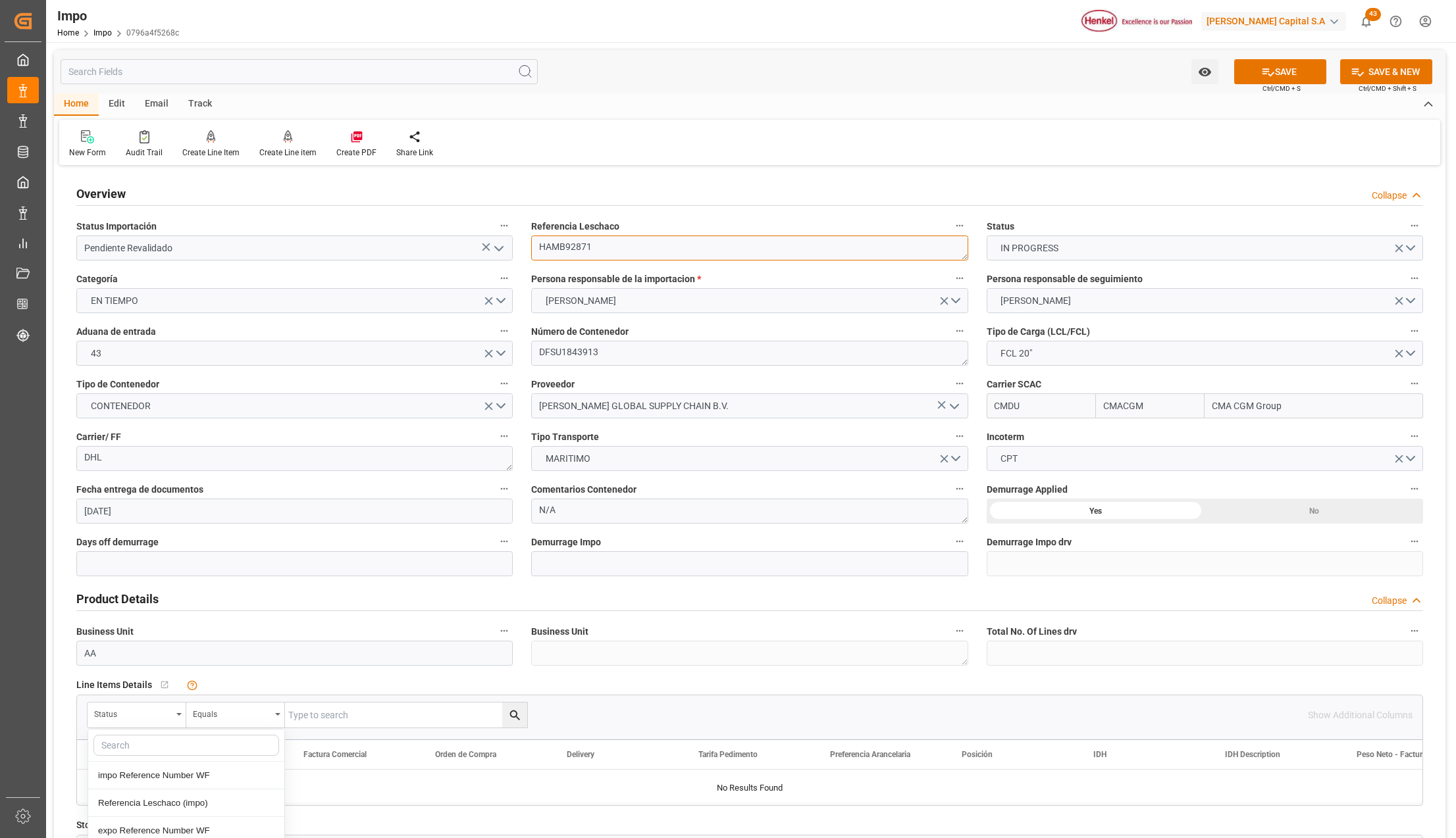
click at [565, 246] on textarea "HAMB92871" at bounding box center [750, 248] width 436 height 25
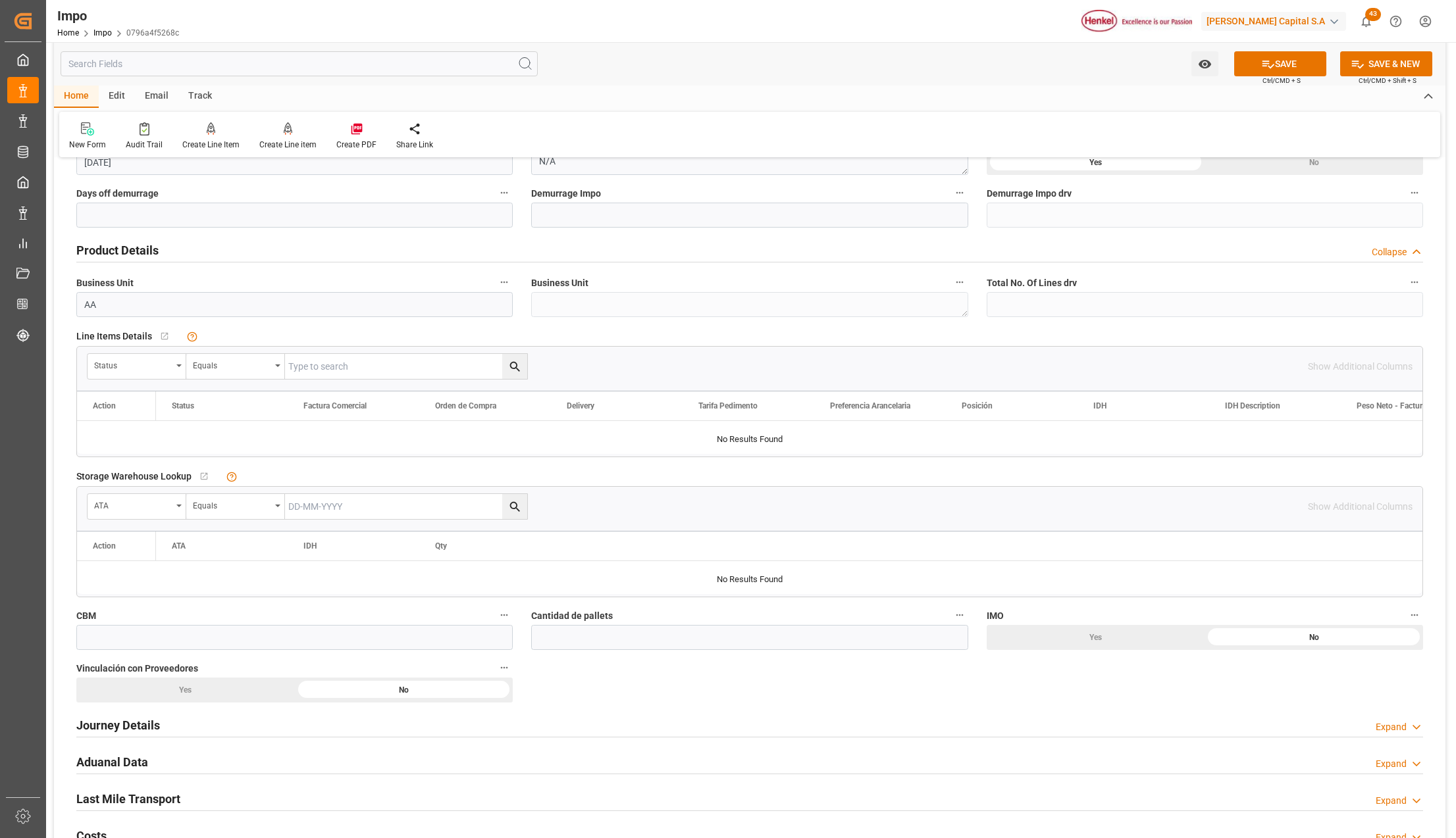
scroll to position [351, 0]
drag, startPoint x: 183, startPoint y: 359, endPoint x: 186, endPoint y: 388, distance: 29.2
click at [183, 361] on div "Status" at bounding box center [137, 364] width 99 height 25
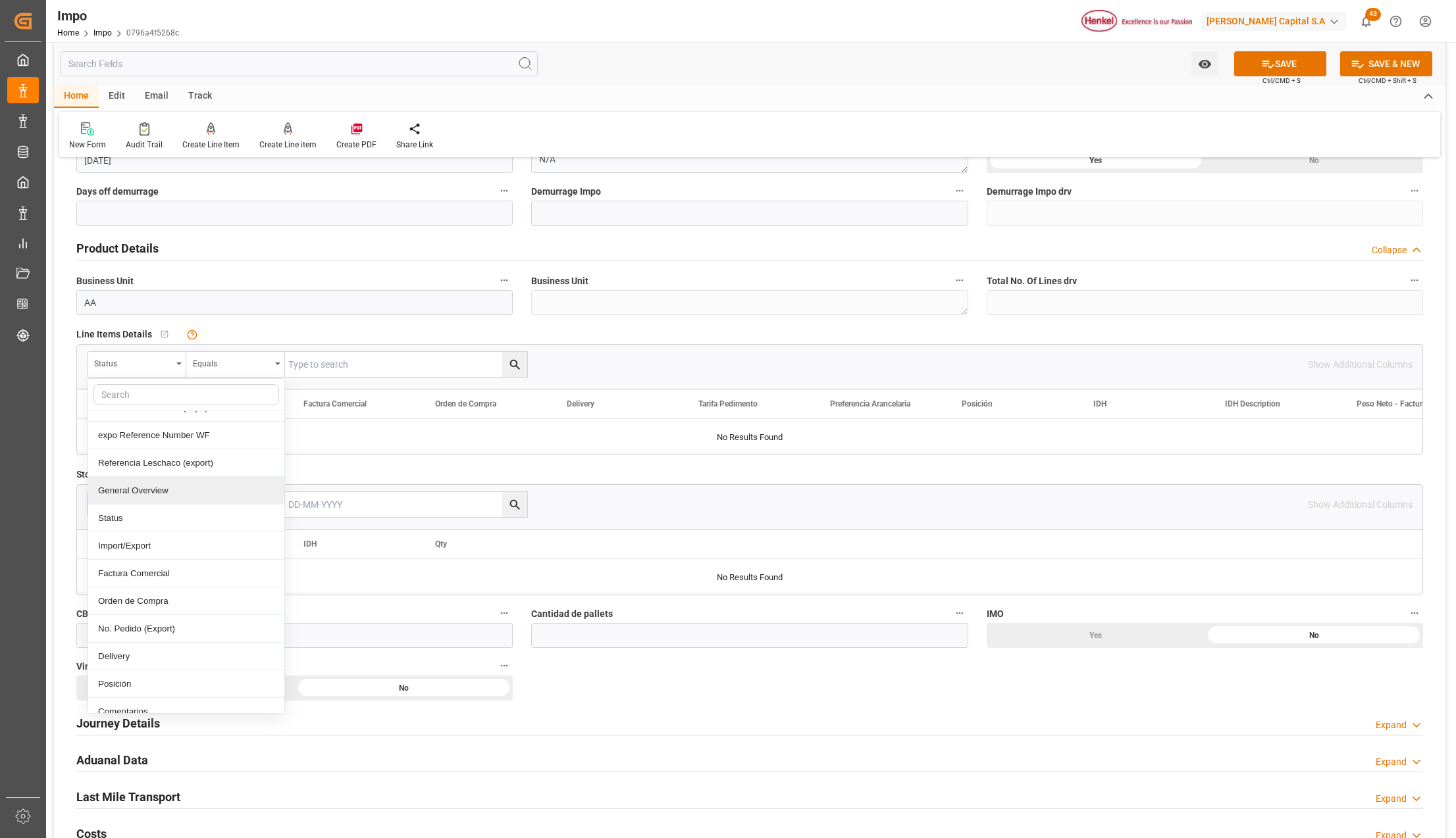
scroll to position [88, 0]
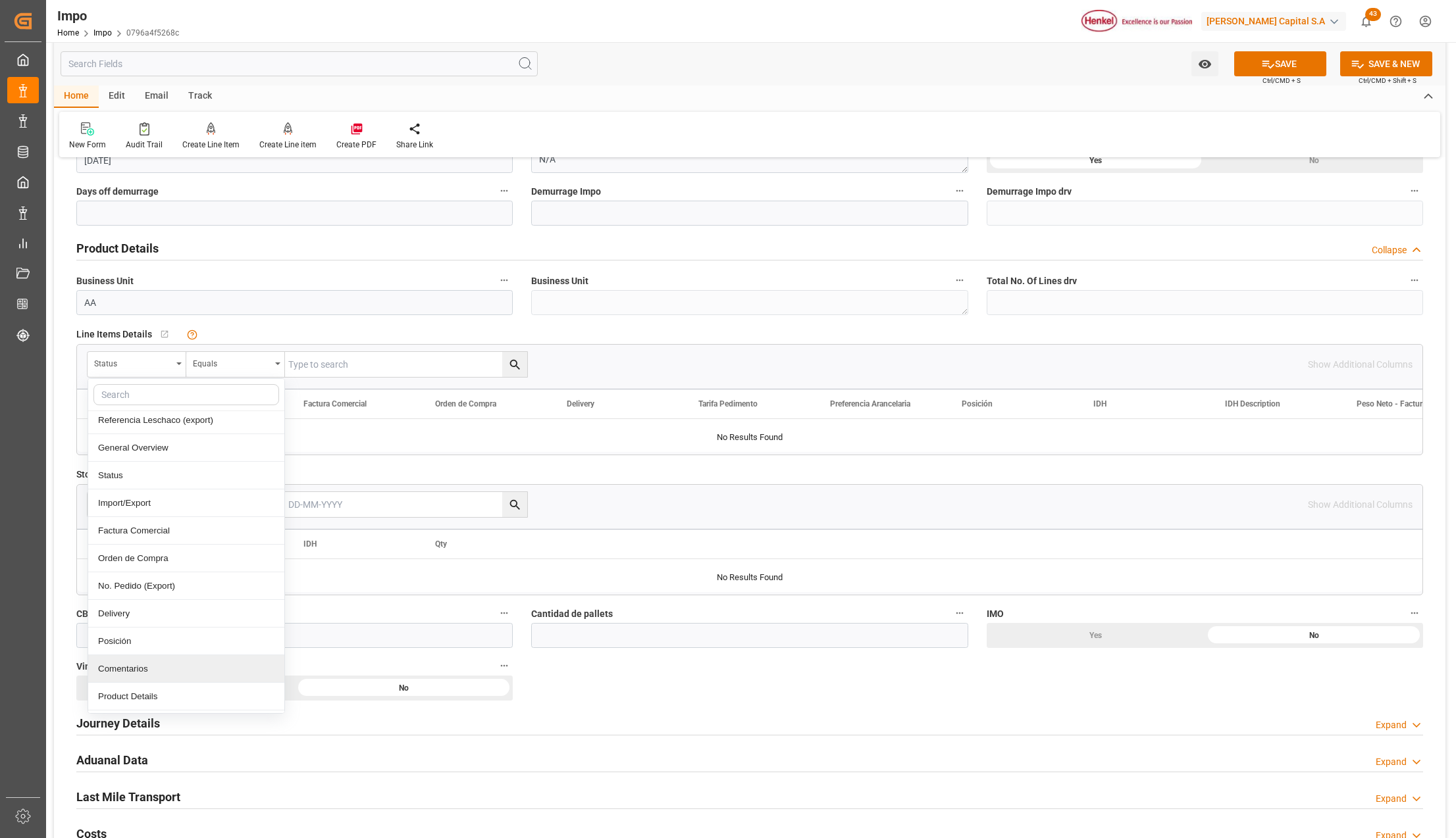
click at [130, 680] on div "Comentarios" at bounding box center [186, 669] width 196 height 28
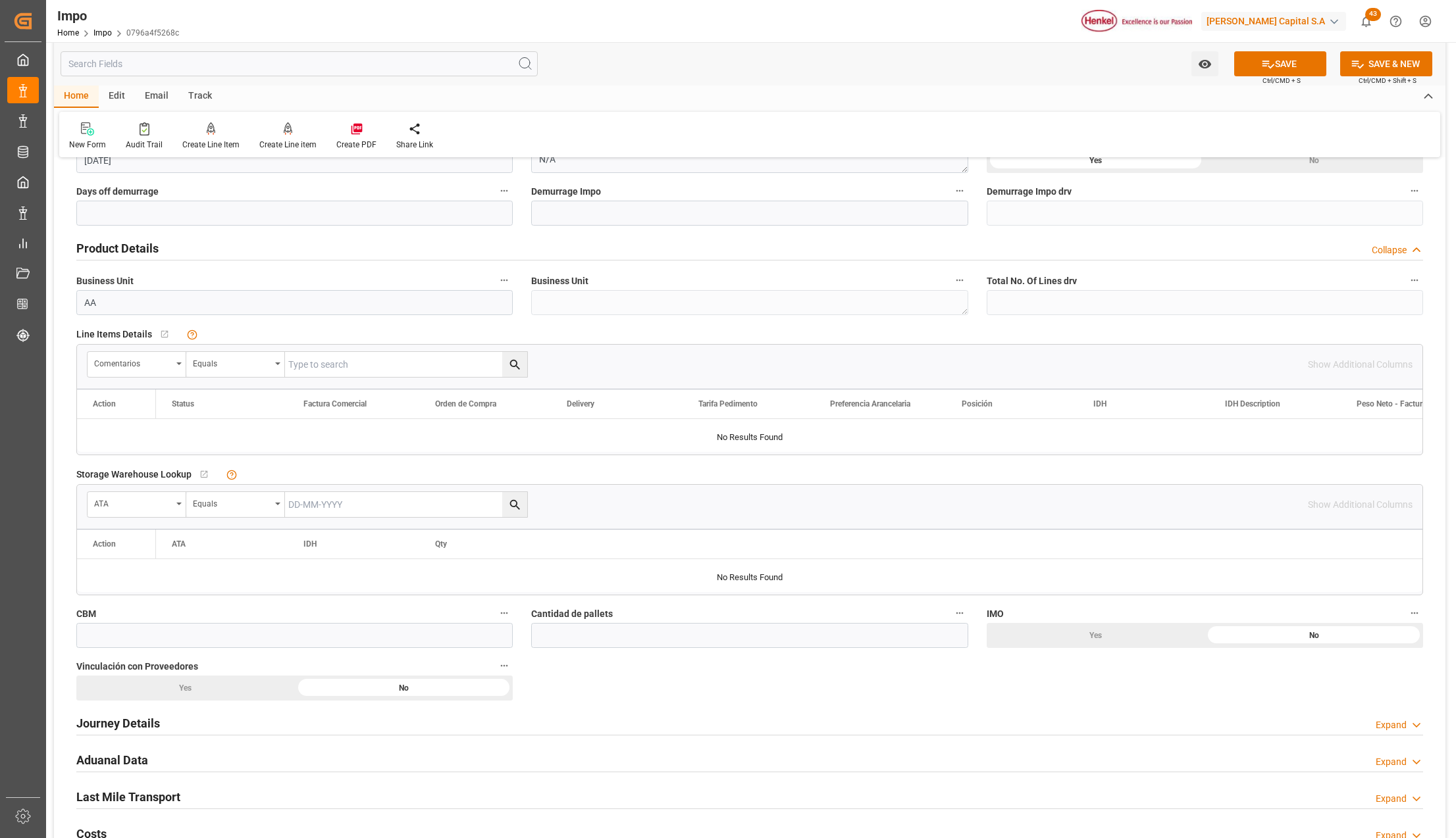
click at [314, 371] on input "text" at bounding box center [406, 364] width 242 height 25
paste input "HAMB92871"
type input "HAMB92871"
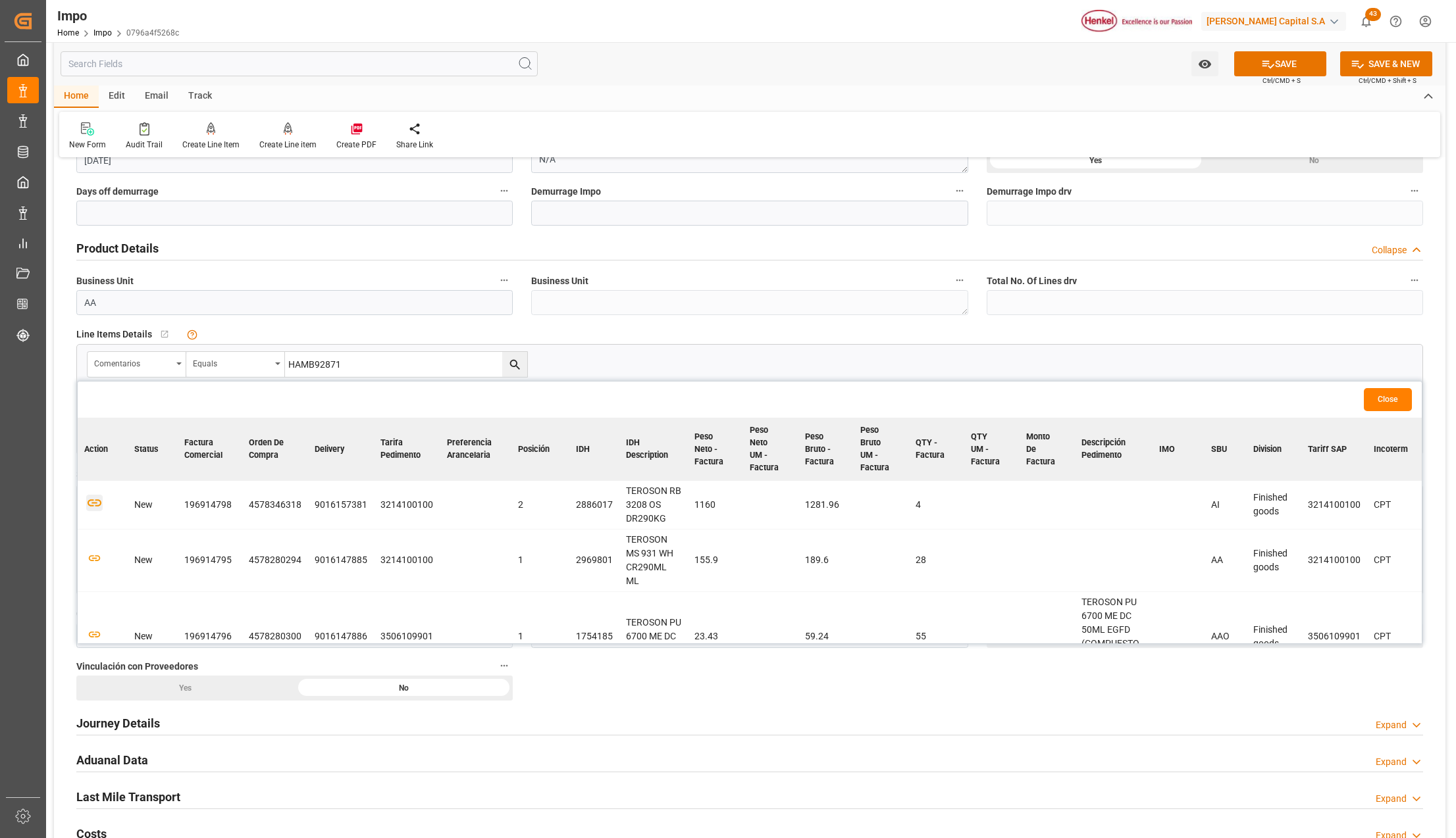
click at [90, 506] on icon "button" at bounding box center [94, 503] width 16 height 16
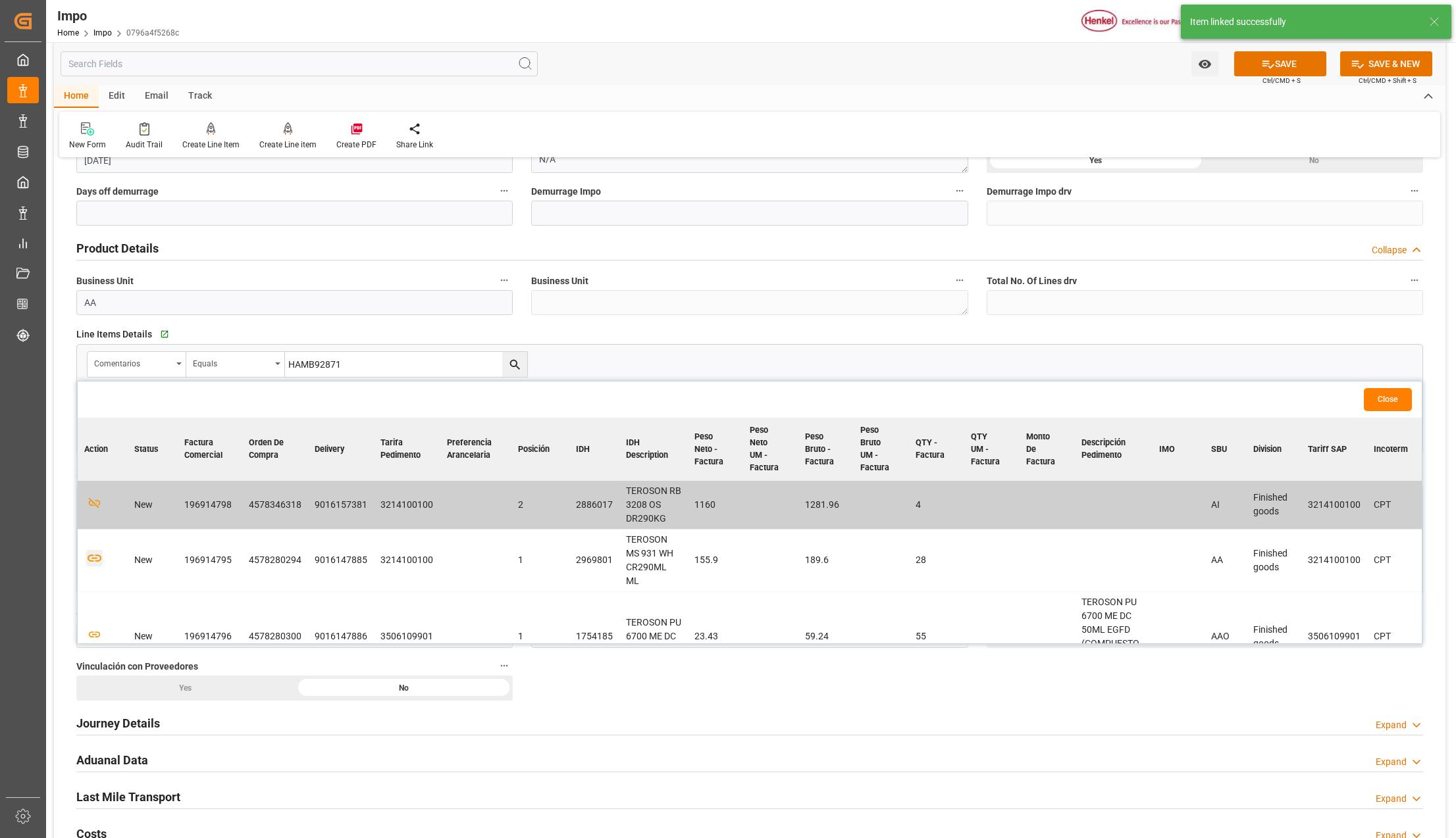
click at [96, 555] on icon "button" at bounding box center [94, 559] width 14 height 7
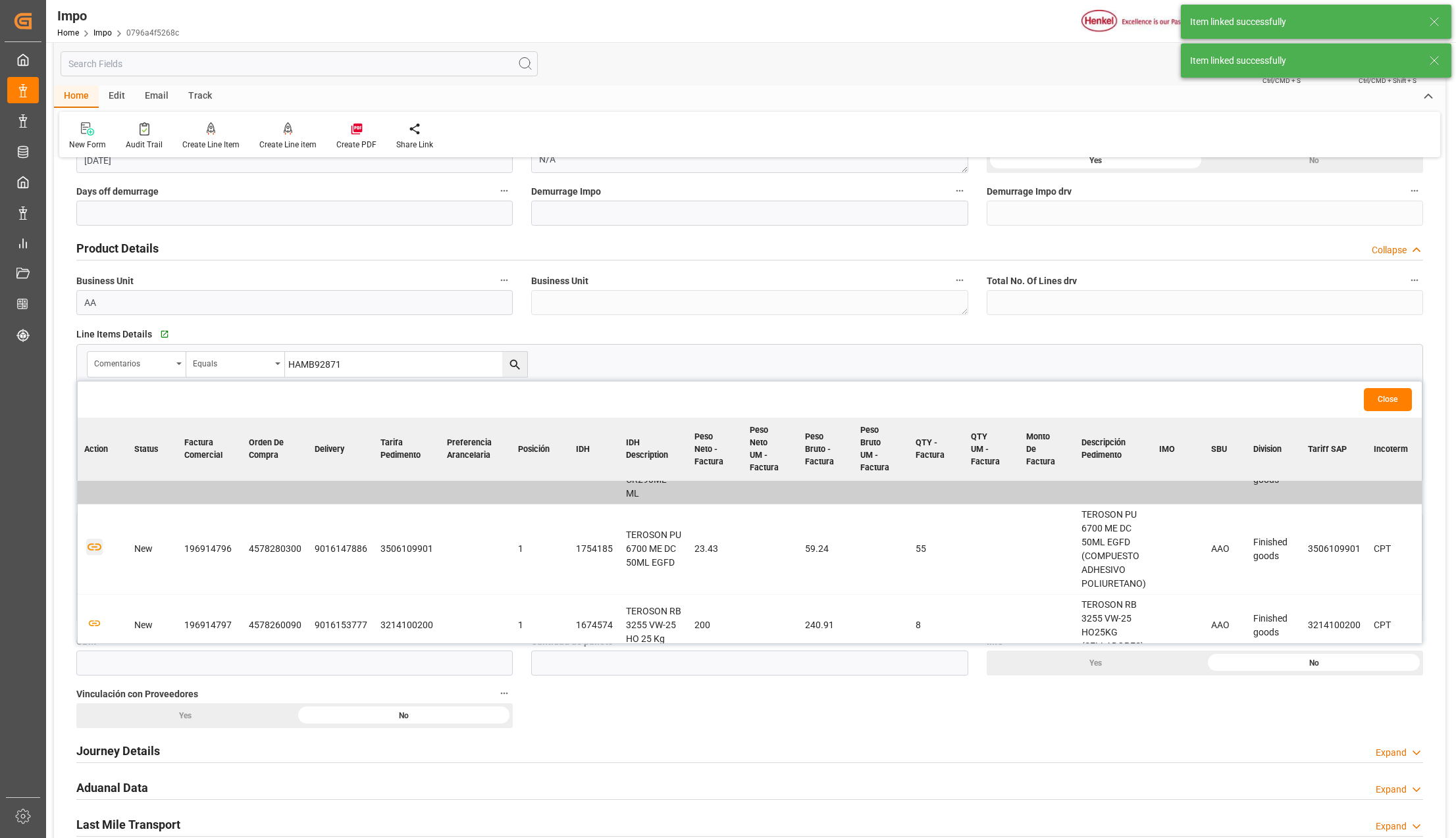
click at [92, 544] on icon "button" at bounding box center [94, 547] width 14 height 7
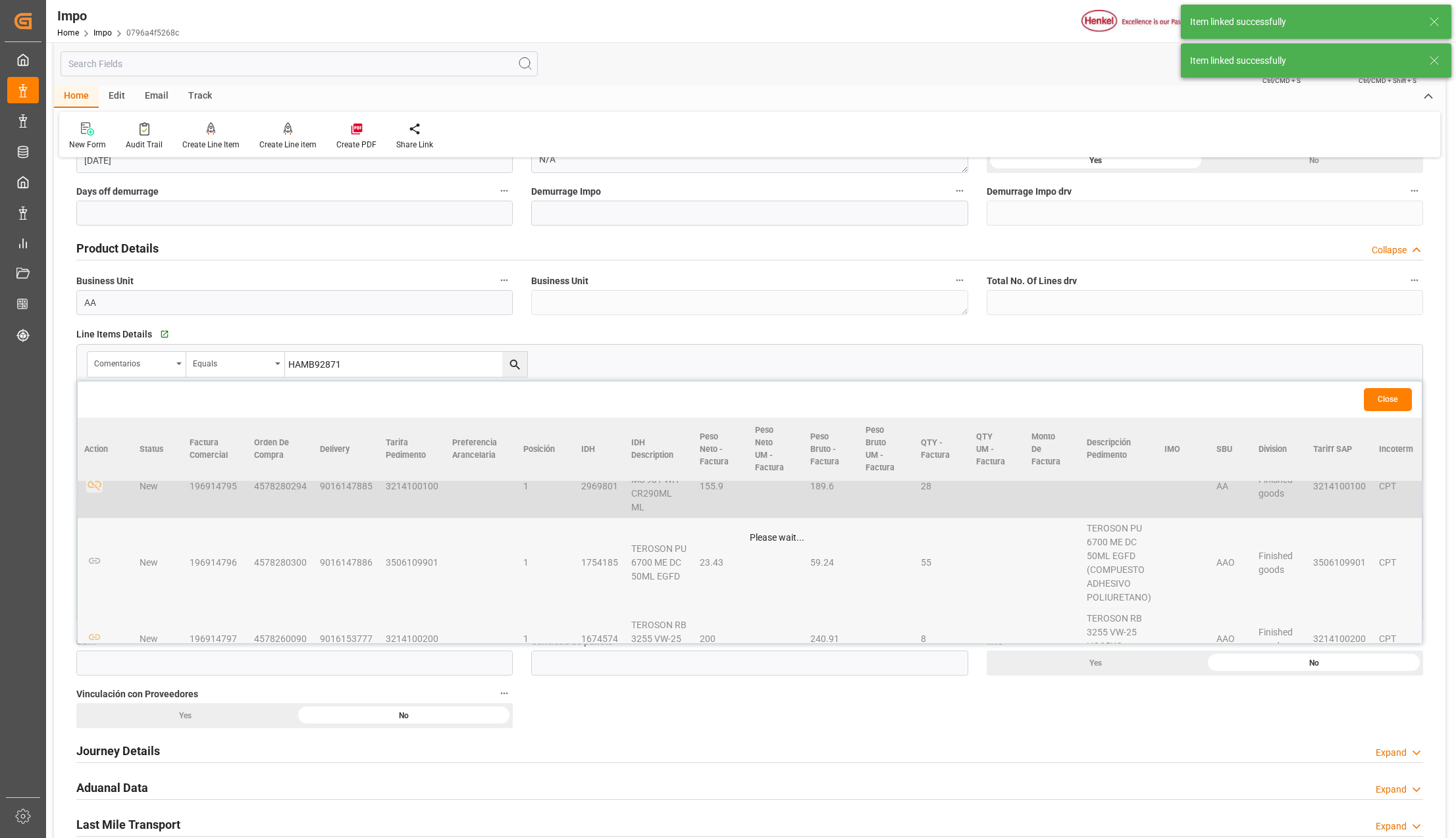
scroll to position [102, 0]
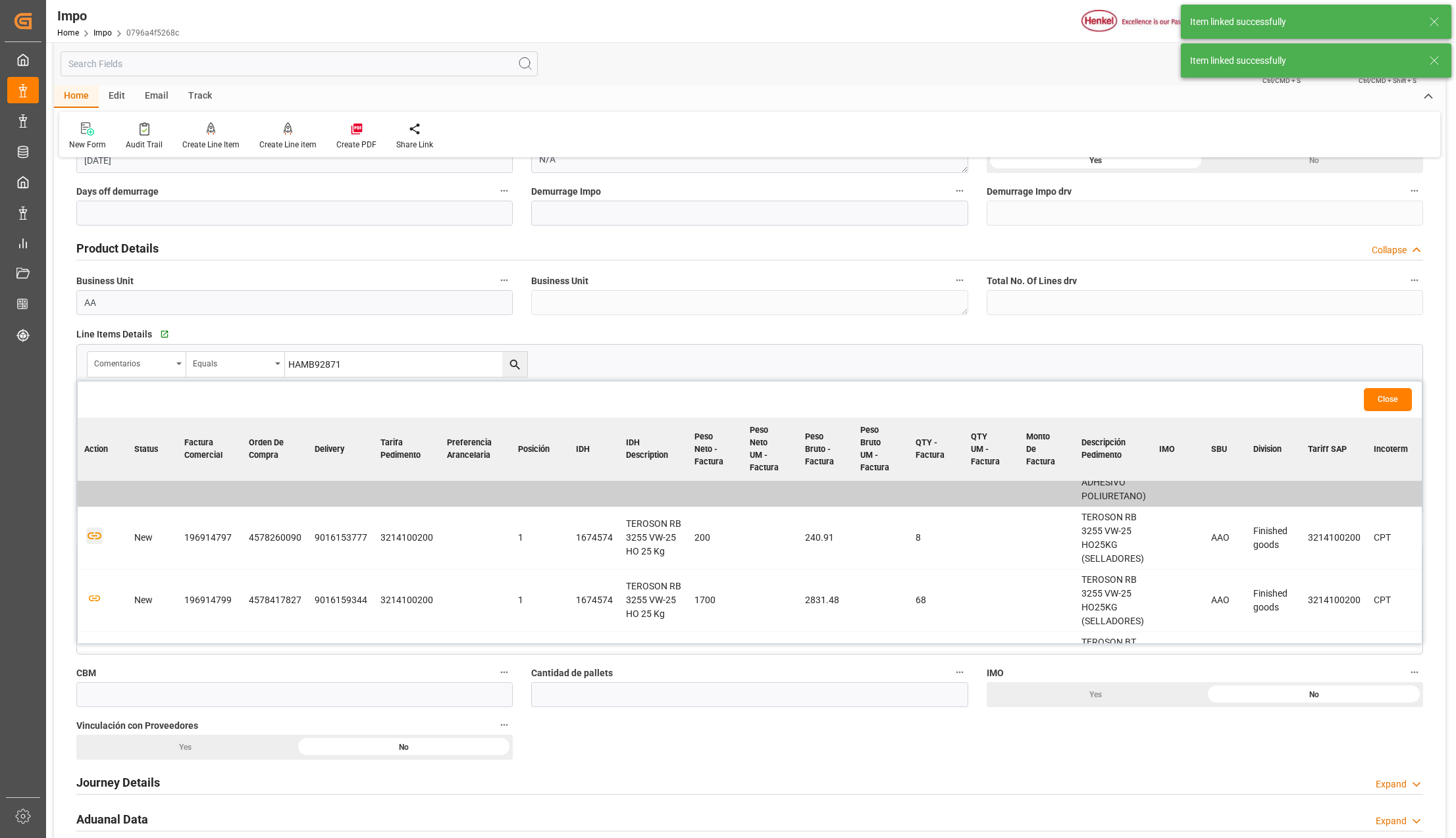
click at [95, 528] on icon "button" at bounding box center [94, 536] width 16 height 16
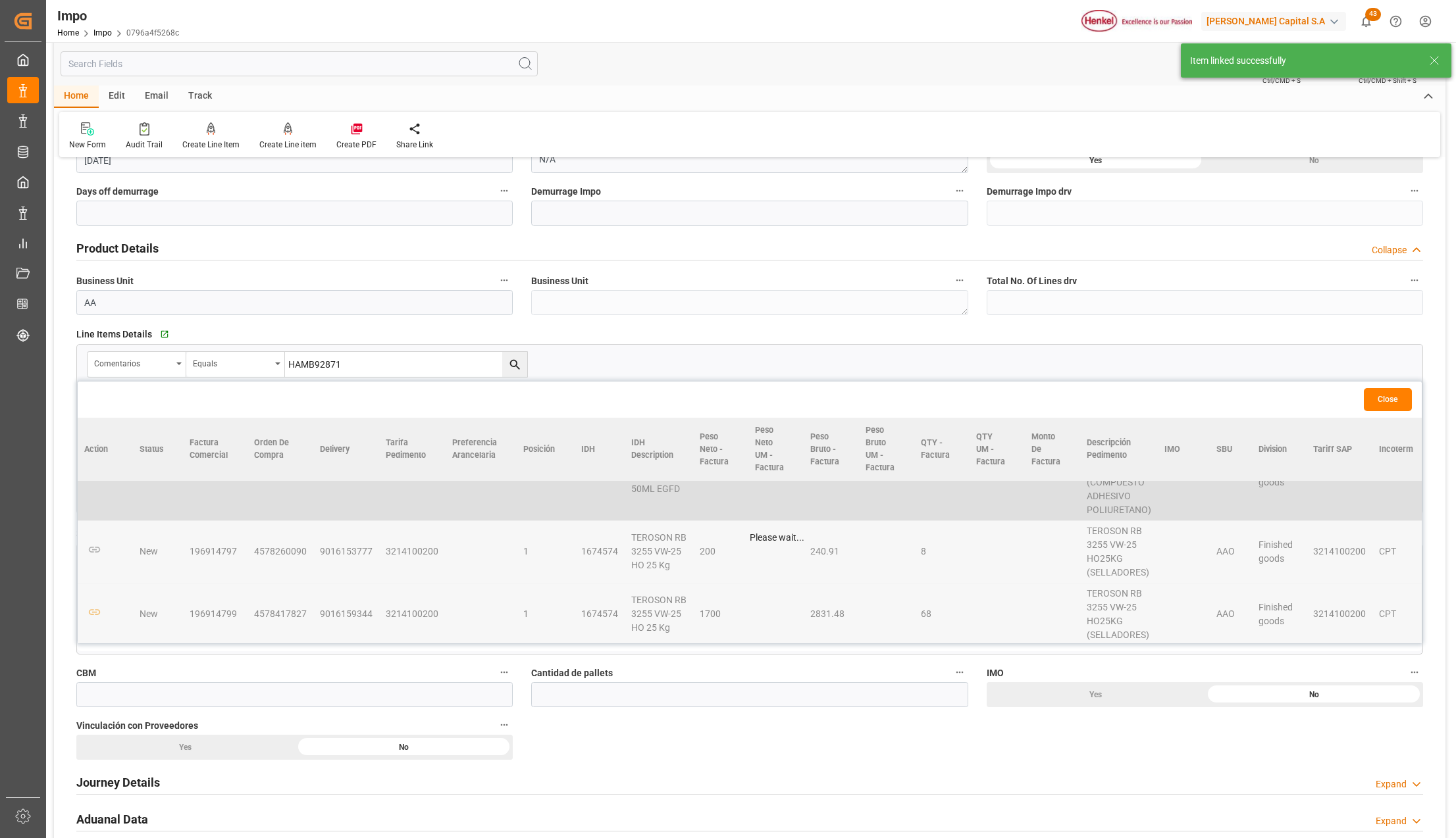
scroll to position [190, 0]
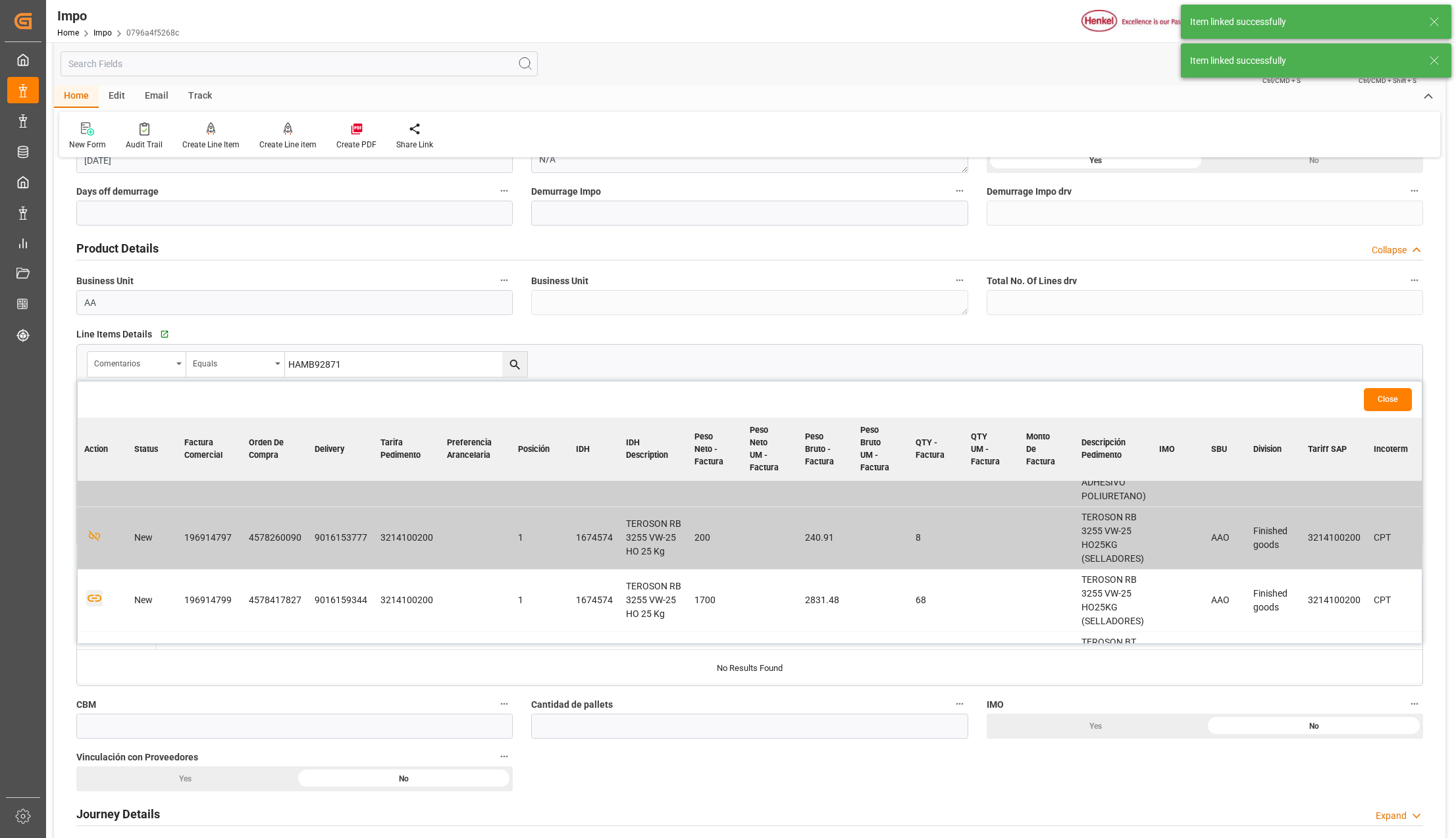
click at [94, 590] on icon "button" at bounding box center [94, 598] width 16 height 16
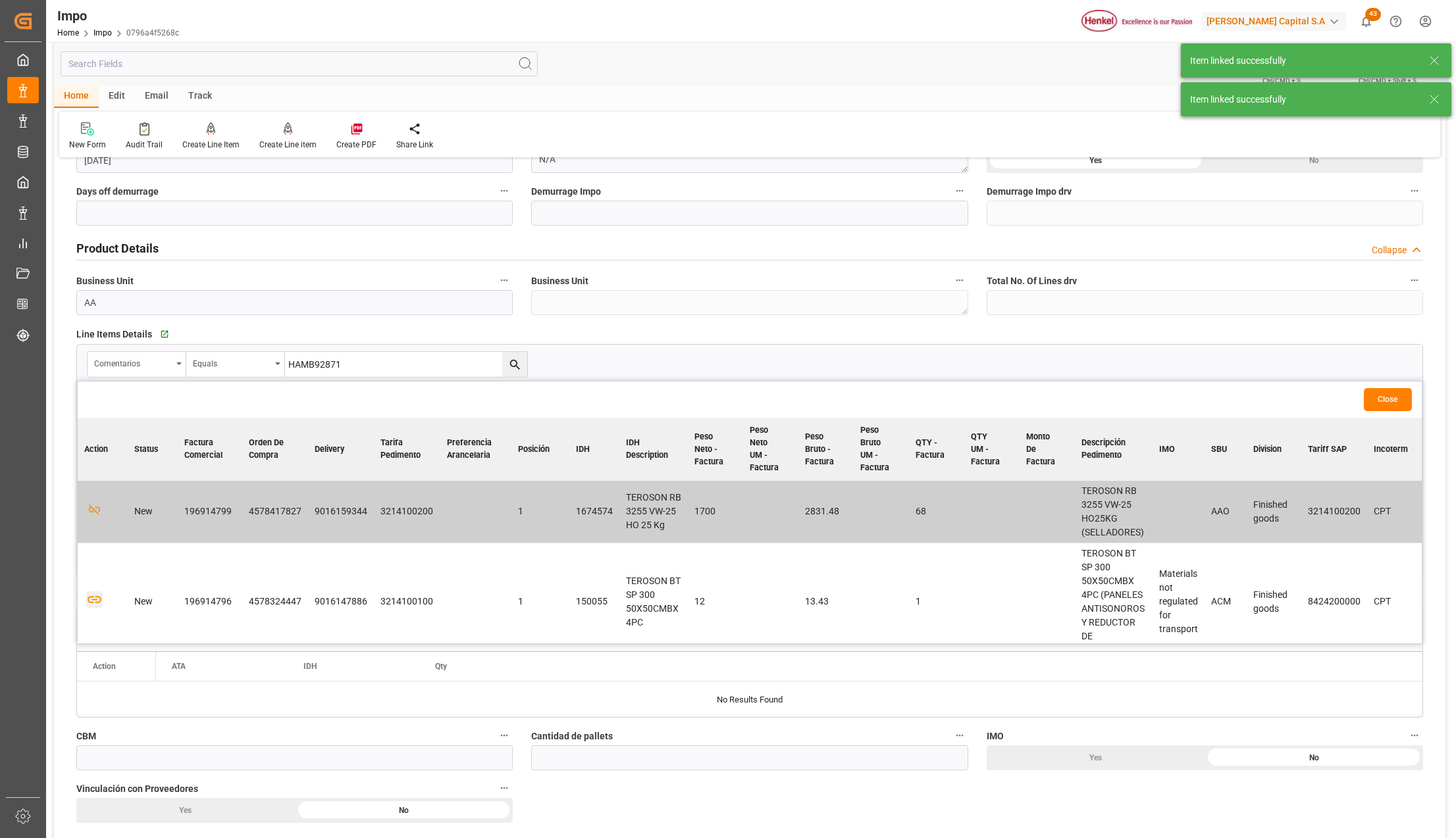
click at [90, 594] on icon "button" at bounding box center [94, 600] width 16 height 16
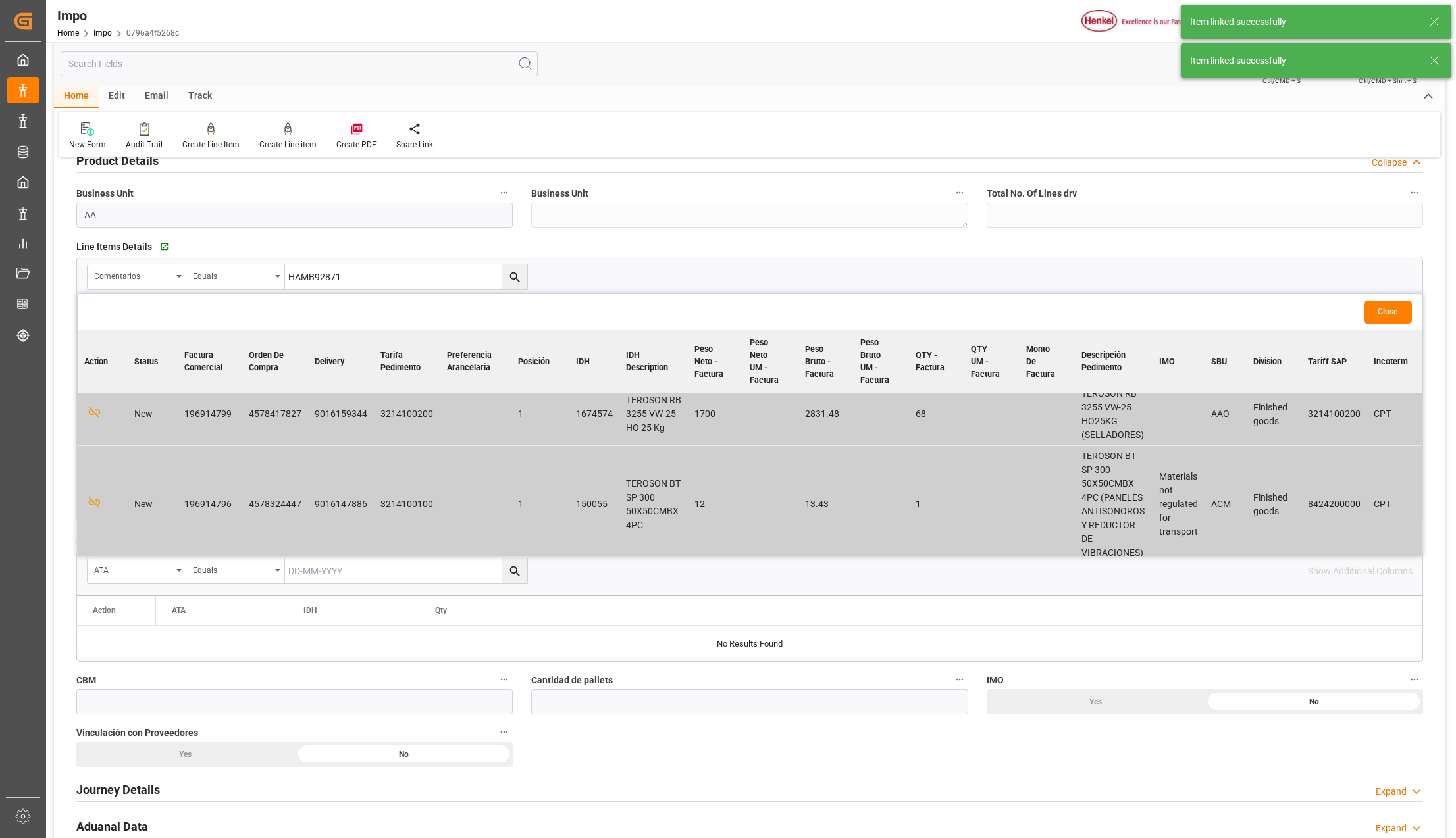
scroll to position [526, 0]
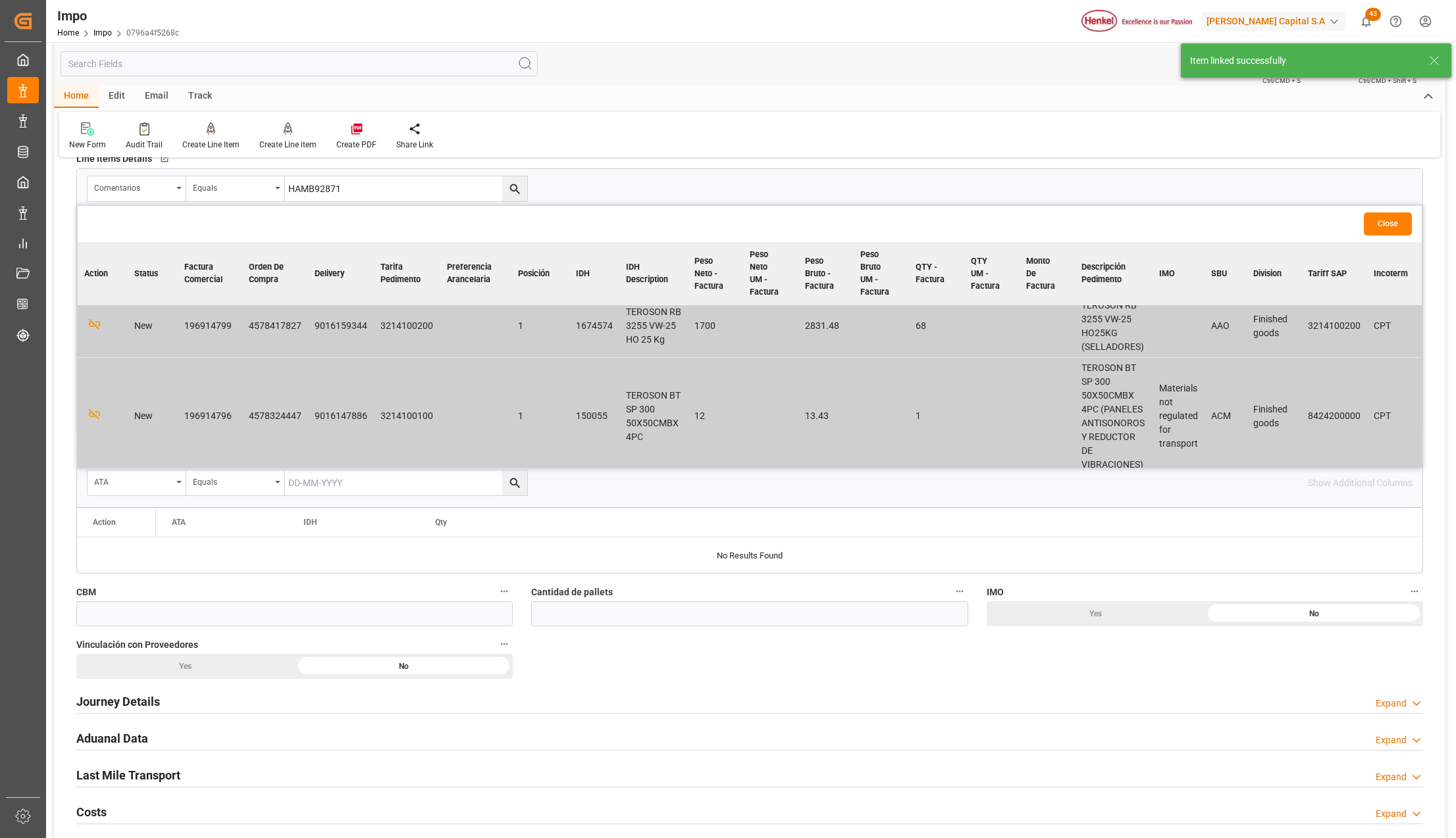
click at [1383, 223] on button "Close" at bounding box center [1387, 224] width 48 height 23
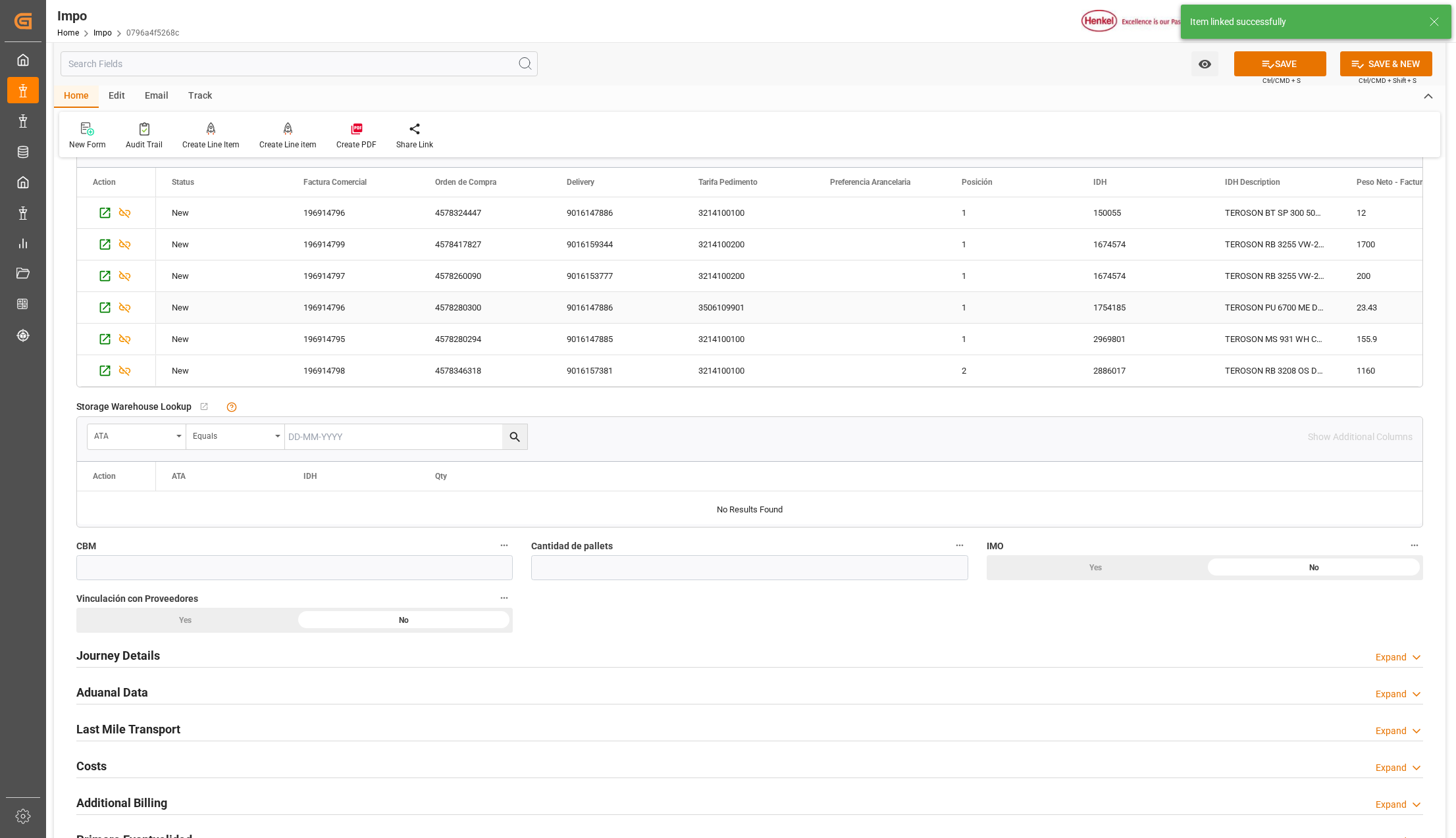
scroll to position [614, 0]
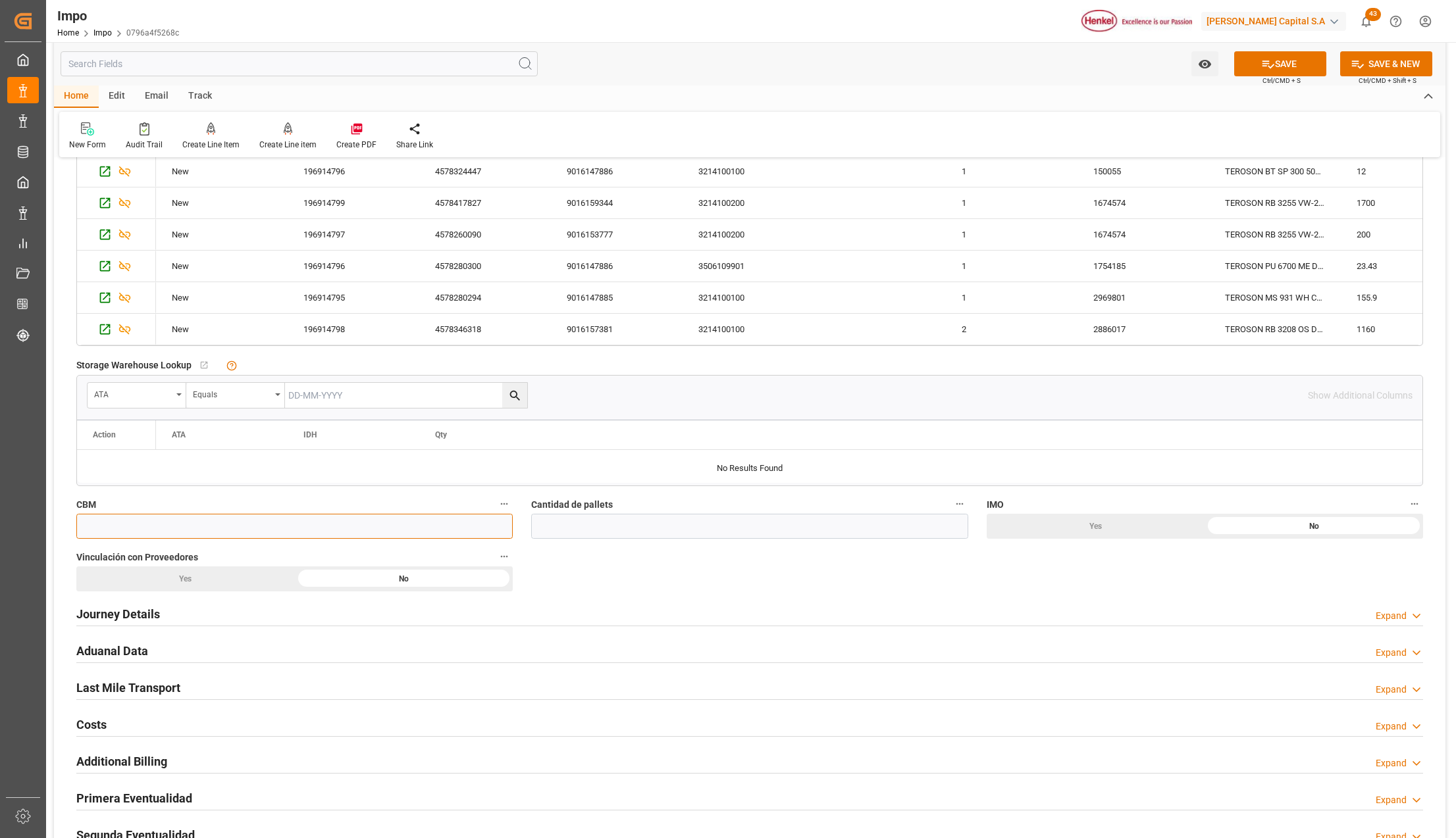
drag, startPoint x: 123, startPoint y: 522, endPoint x: 98, endPoint y: 524, distance: 25.1
click at [123, 522] on input "text" at bounding box center [294, 526] width 436 height 25
click at [110, 524] on input "text" at bounding box center [294, 526] width 436 height 25
type input "25"
click at [625, 533] on input "text" at bounding box center [750, 526] width 436 height 25
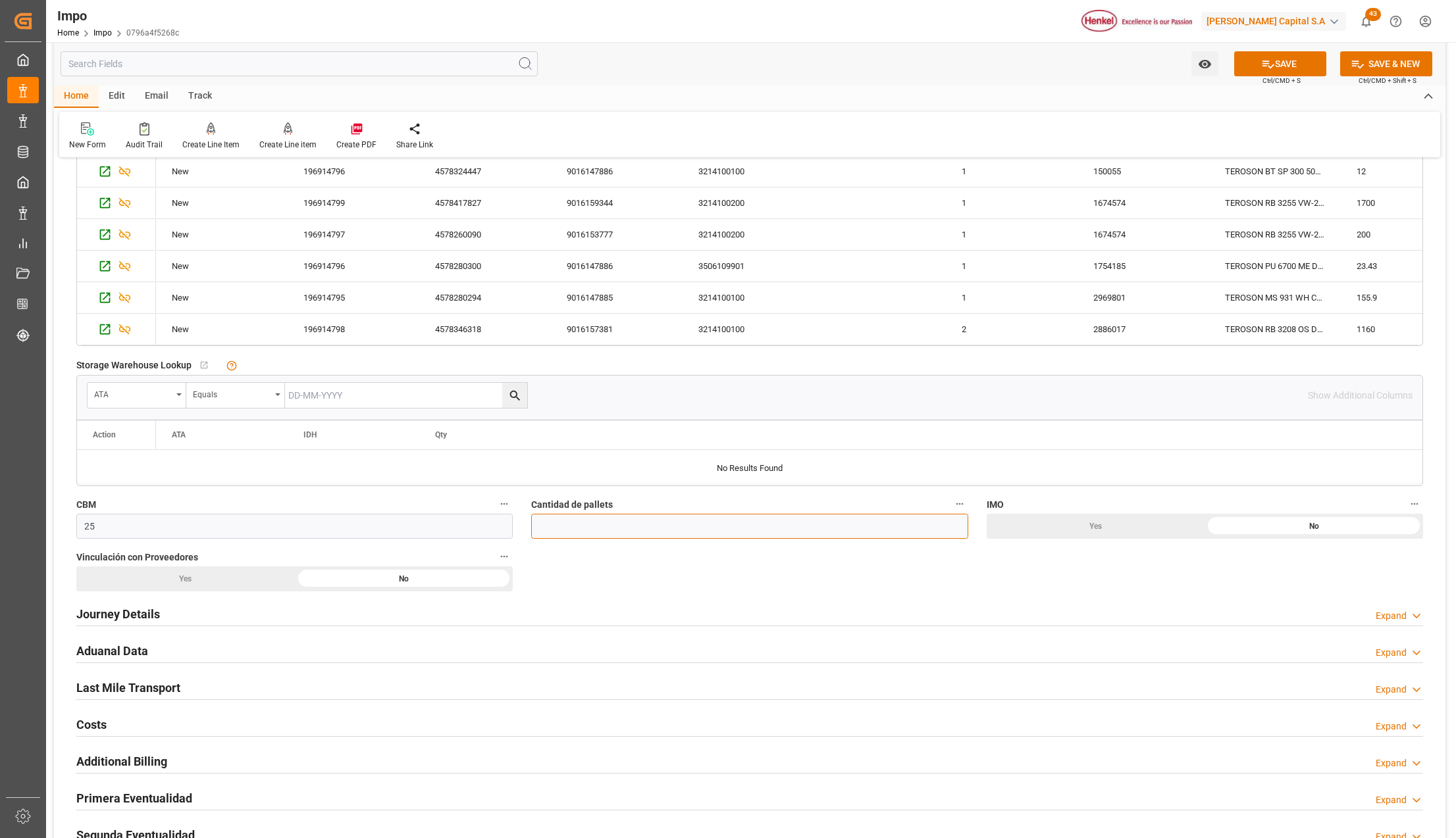
click at [682, 536] on input "text" at bounding box center [750, 526] width 436 height 25
type input "11"
click at [114, 629] on div "Journey Details Expand" at bounding box center [750, 615] width 1365 height 37
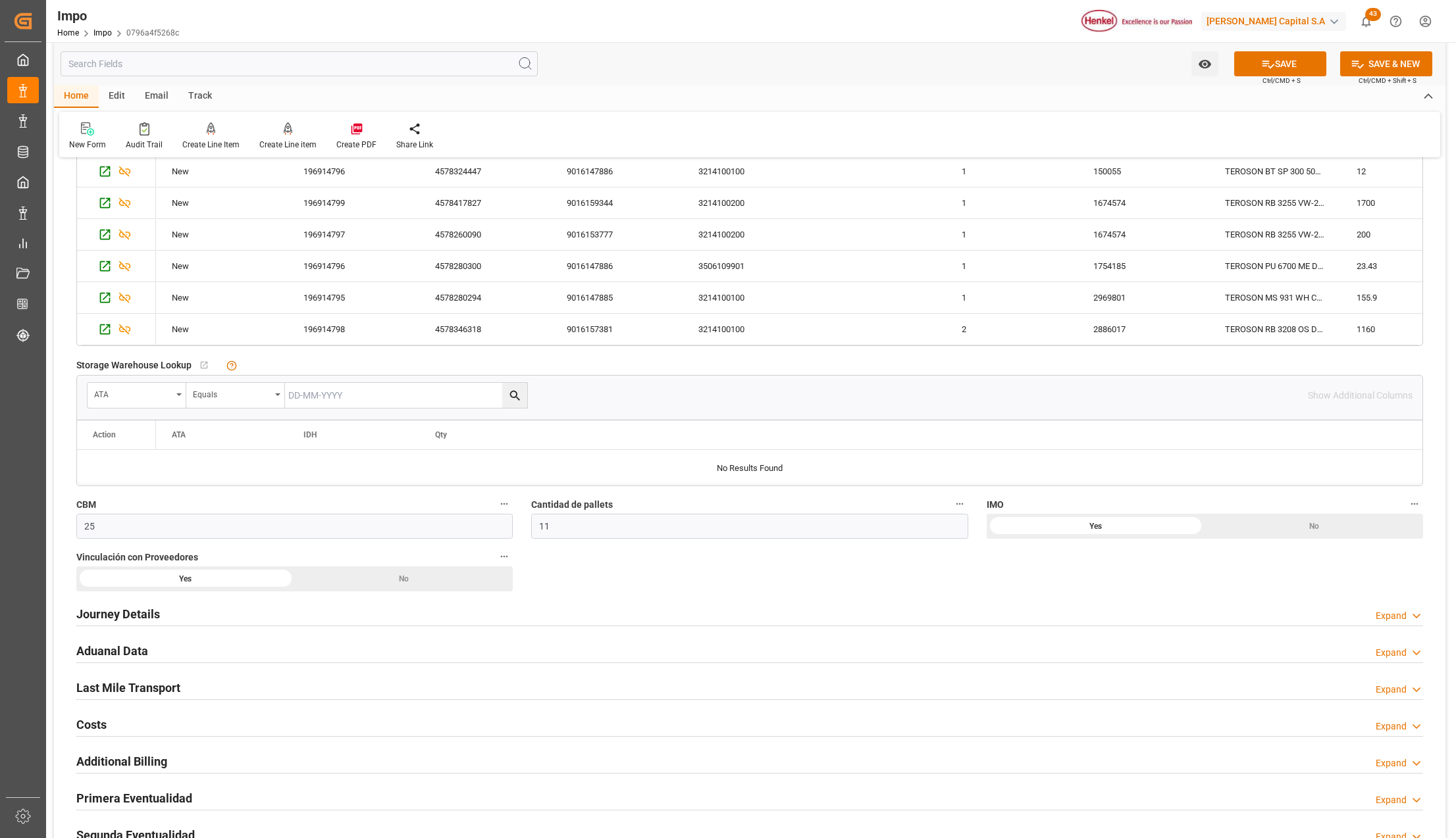
click at [114, 615] on h2 "Journey Details" at bounding box center [118, 614] width 84 height 18
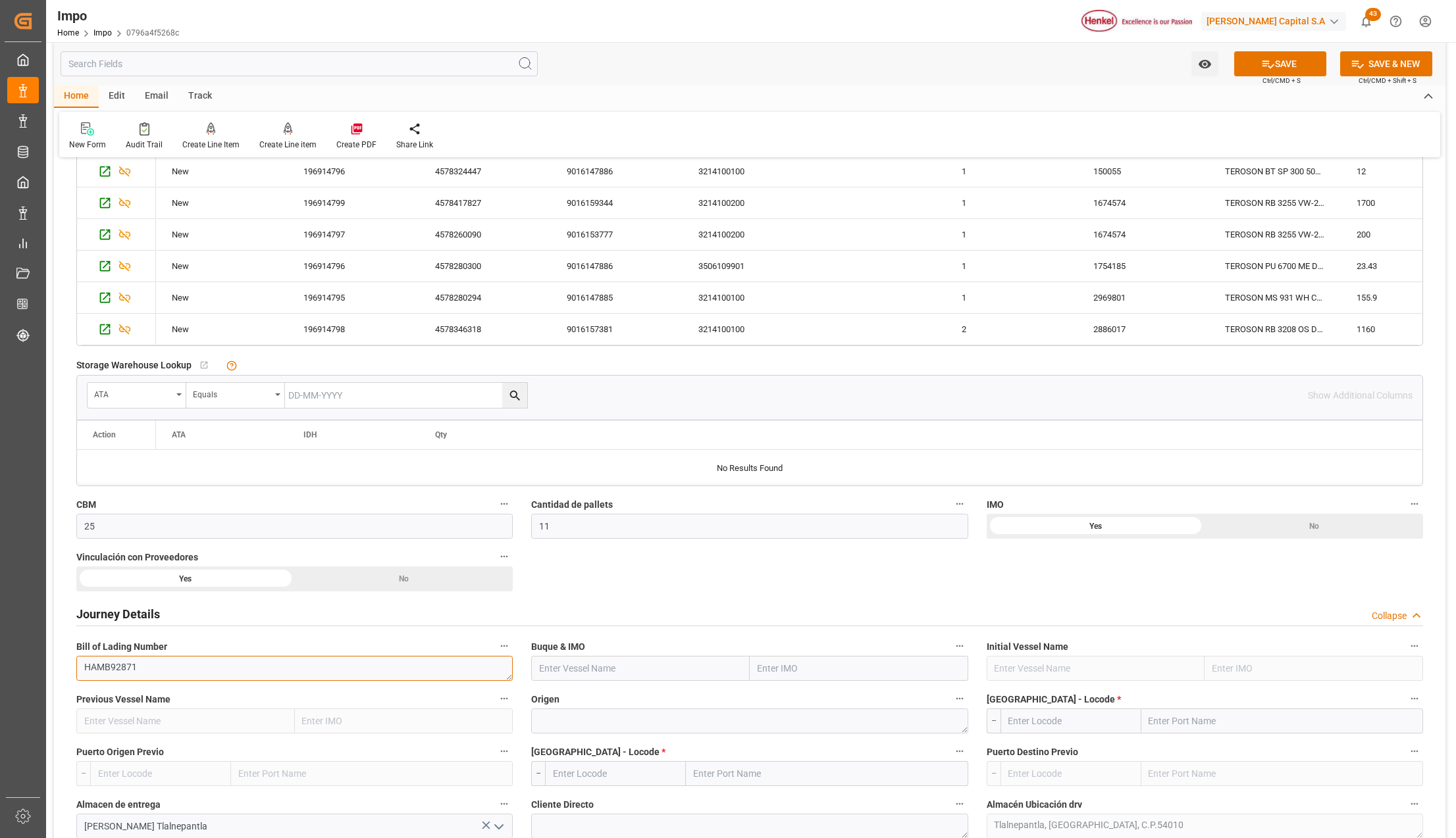
click at [119, 674] on textarea "HAMB92871" at bounding box center [294, 668] width 436 height 25
click at [794, 669] on input "text" at bounding box center [859, 668] width 219 height 25
type input "v"
click at [822, 668] on input "CM" at bounding box center [859, 668] width 219 height 25
click at [751, 672] on input "CM" at bounding box center [859, 668] width 219 height 25
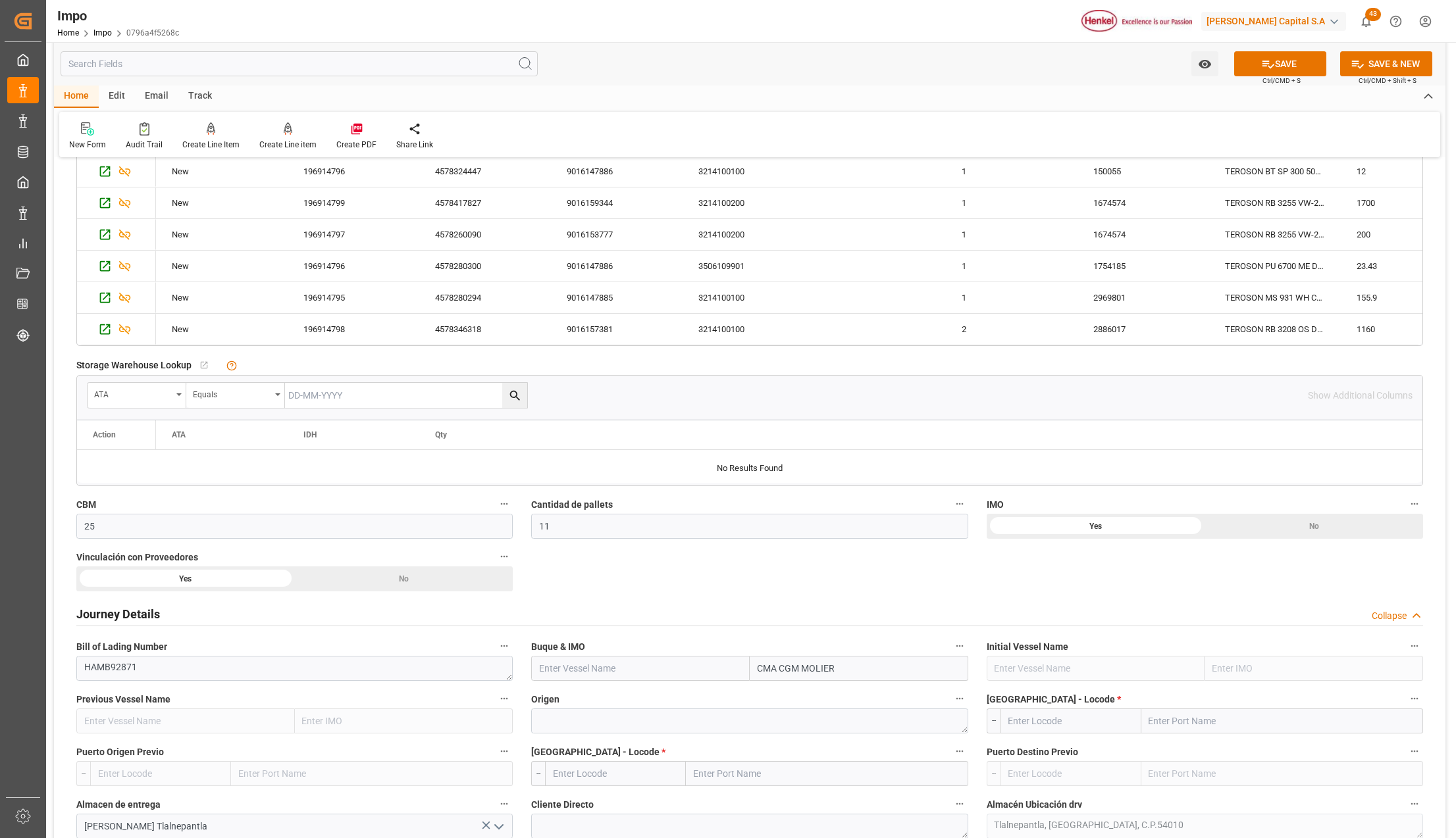
type input "CMA CGM MOLIERE"
click at [836, 699] on span "9401099 - CMA CGM MOLIERE" at bounding box center [820, 697] width 123 height 11
type input "CMA CGM MOLIERE"
type input "9401099"
click at [633, 729] on textarea at bounding box center [750, 721] width 436 height 25
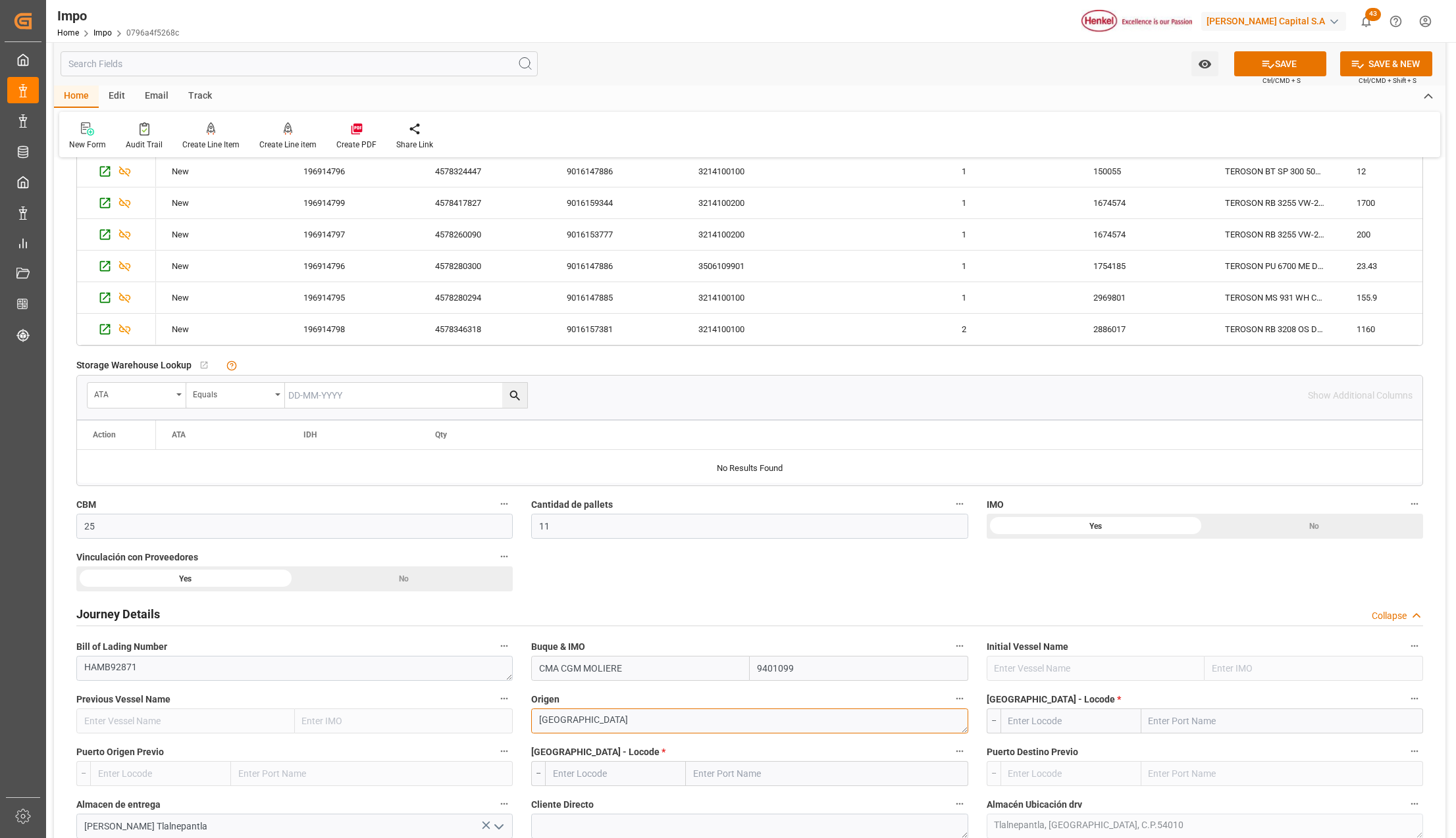
scroll to position [701, 0]
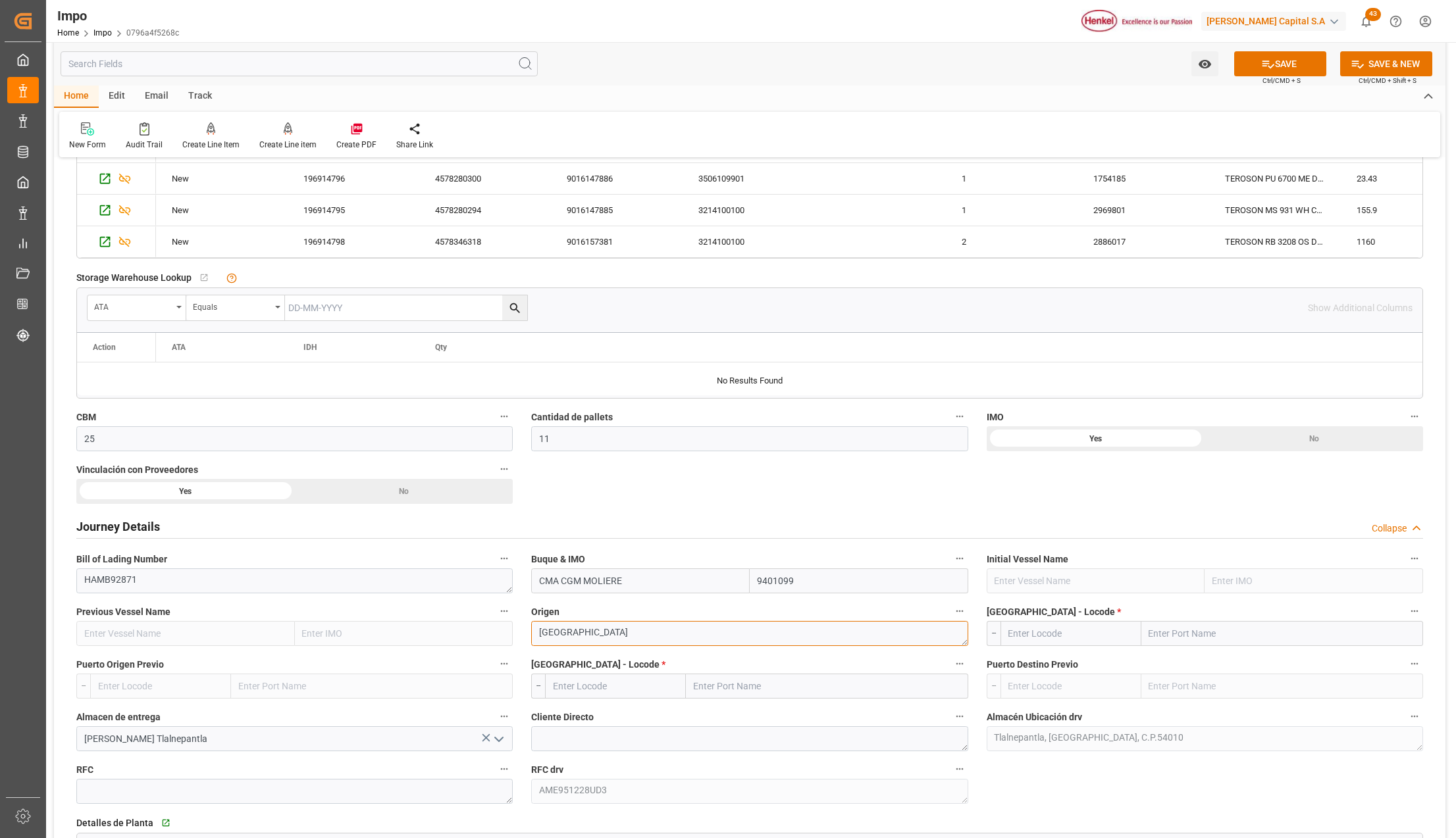
type textarea "AMSTERDAM"
click at [1174, 641] on input "text" at bounding box center [1282, 633] width 282 height 25
type input "T"
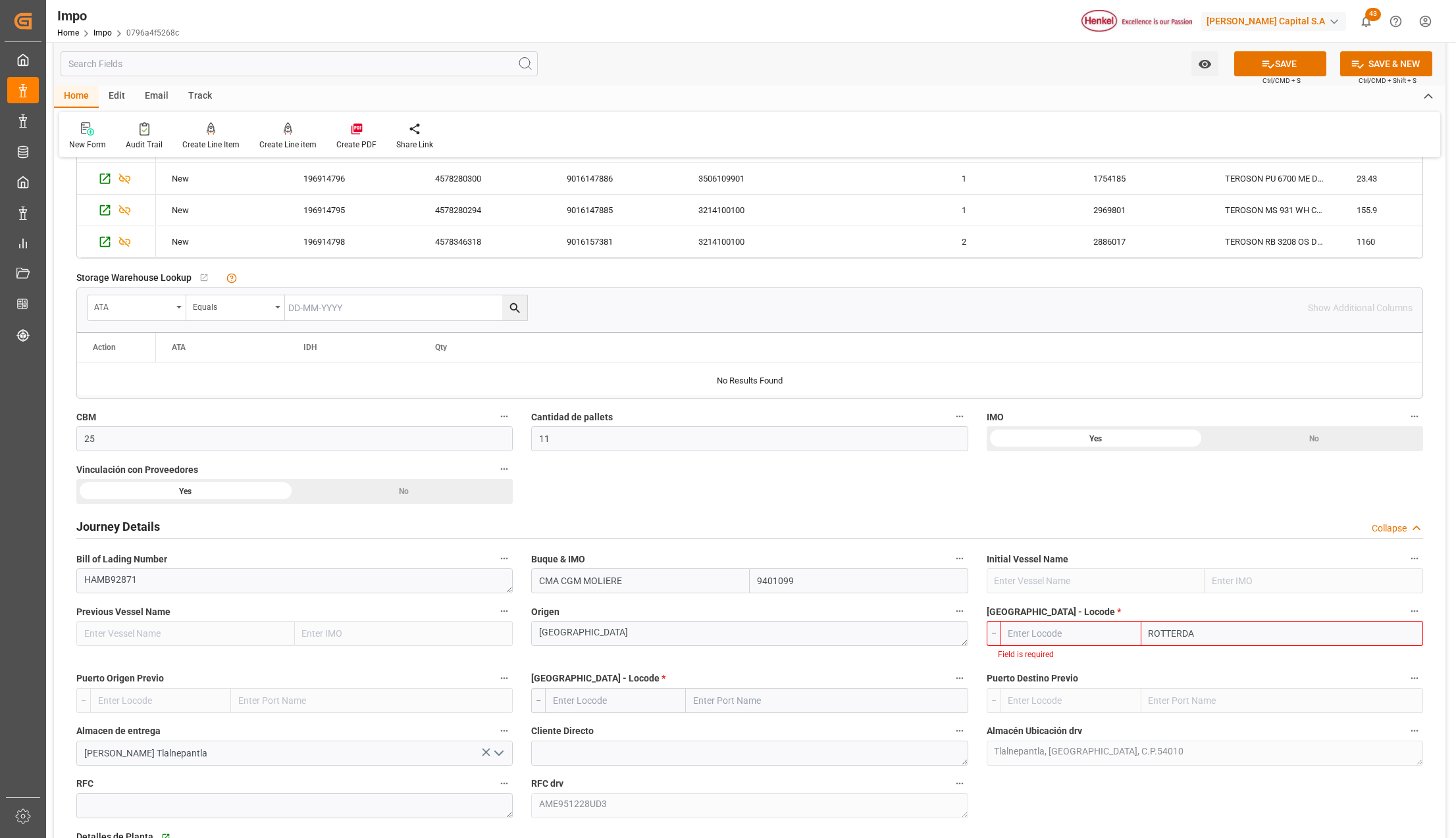
type input "ROTTERDAM"
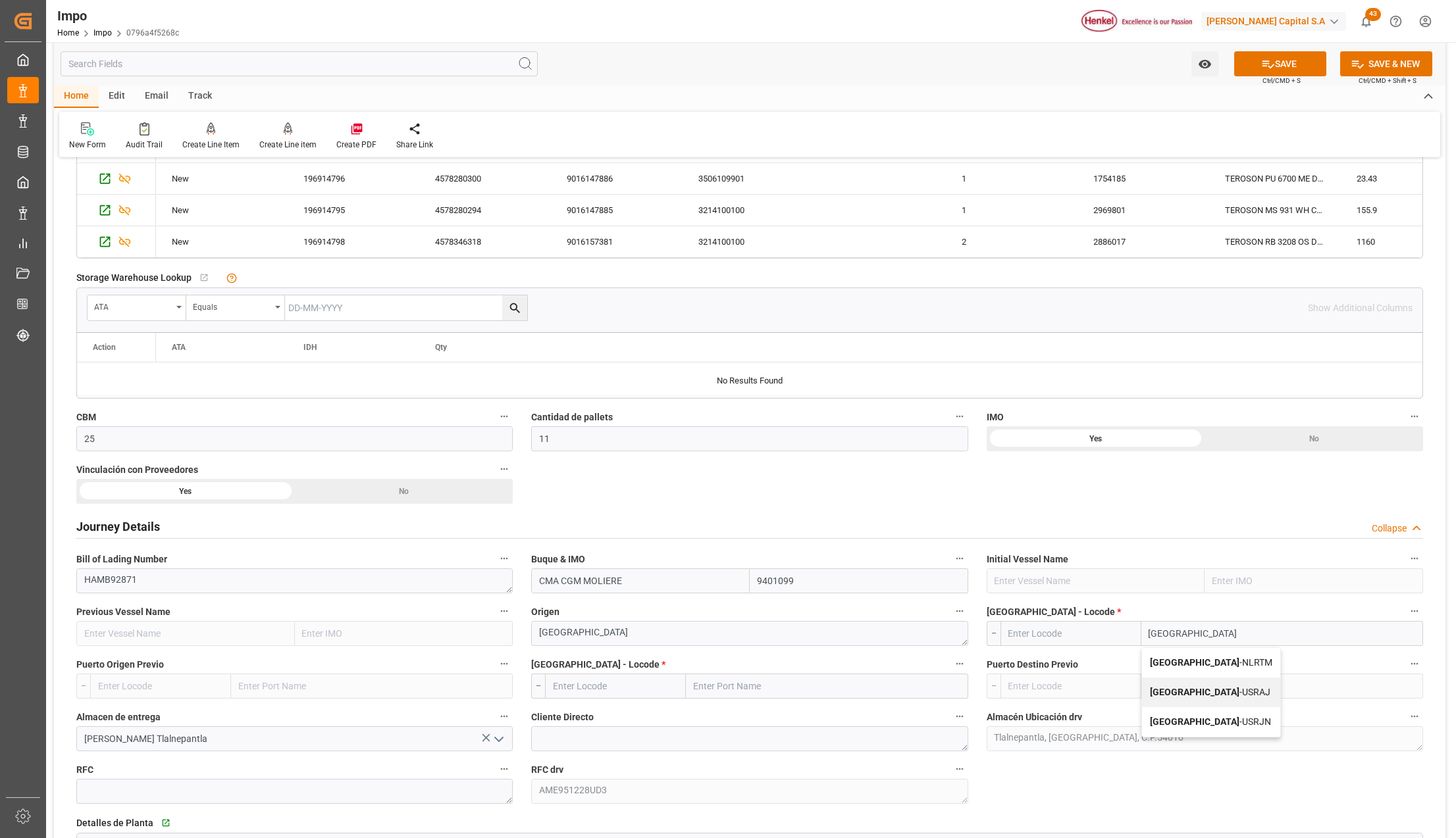
click at [1214, 660] on span "Rotterdam - NLRTM" at bounding box center [1212, 663] width 123 height 11
type input "NLRTM"
type input "Rotterdam"
click at [710, 680] on input "text" at bounding box center [827, 686] width 282 height 25
type input "VERACRUZ"
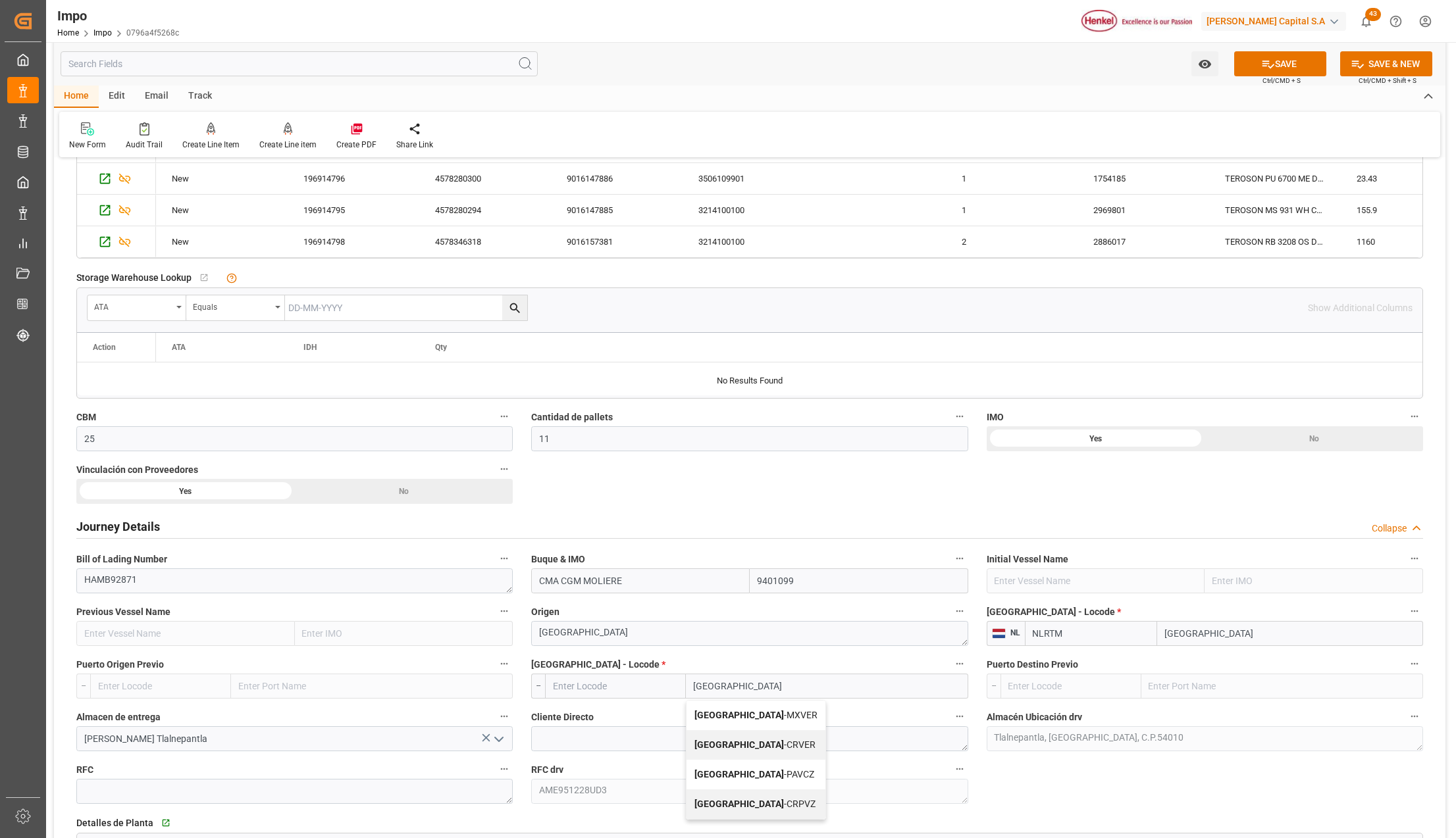
click at [757, 715] on span "Veracruz - MXVER" at bounding box center [756, 715] width 123 height 11
type input "MXVER"
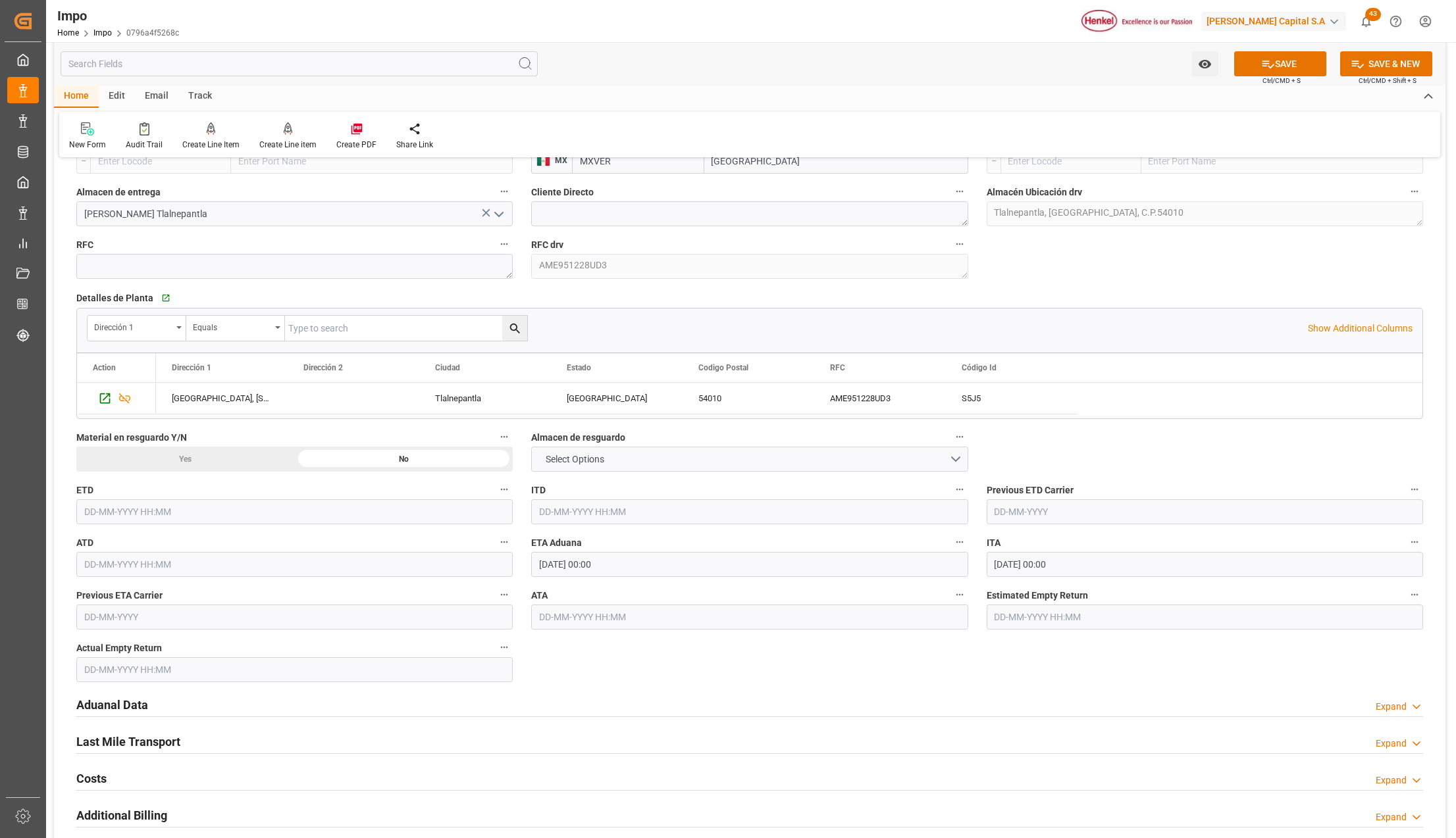
scroll to position [1228, 0]
type input "Veracruz"
click at [117, 707] on h2 "Aduanal Data" at bounding box center [112, 703] width 72 height 18
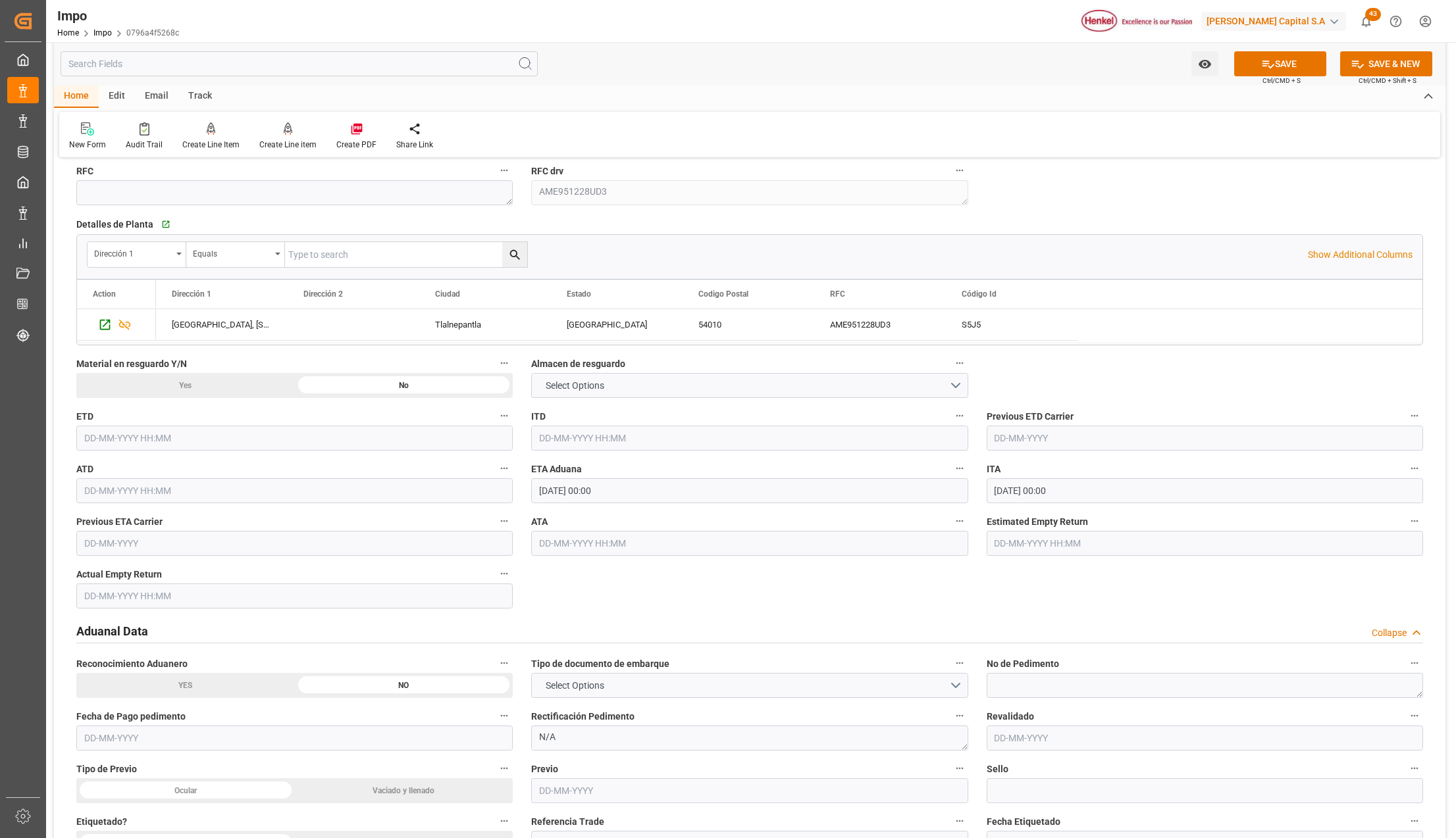
scroll to position [1316, 0]
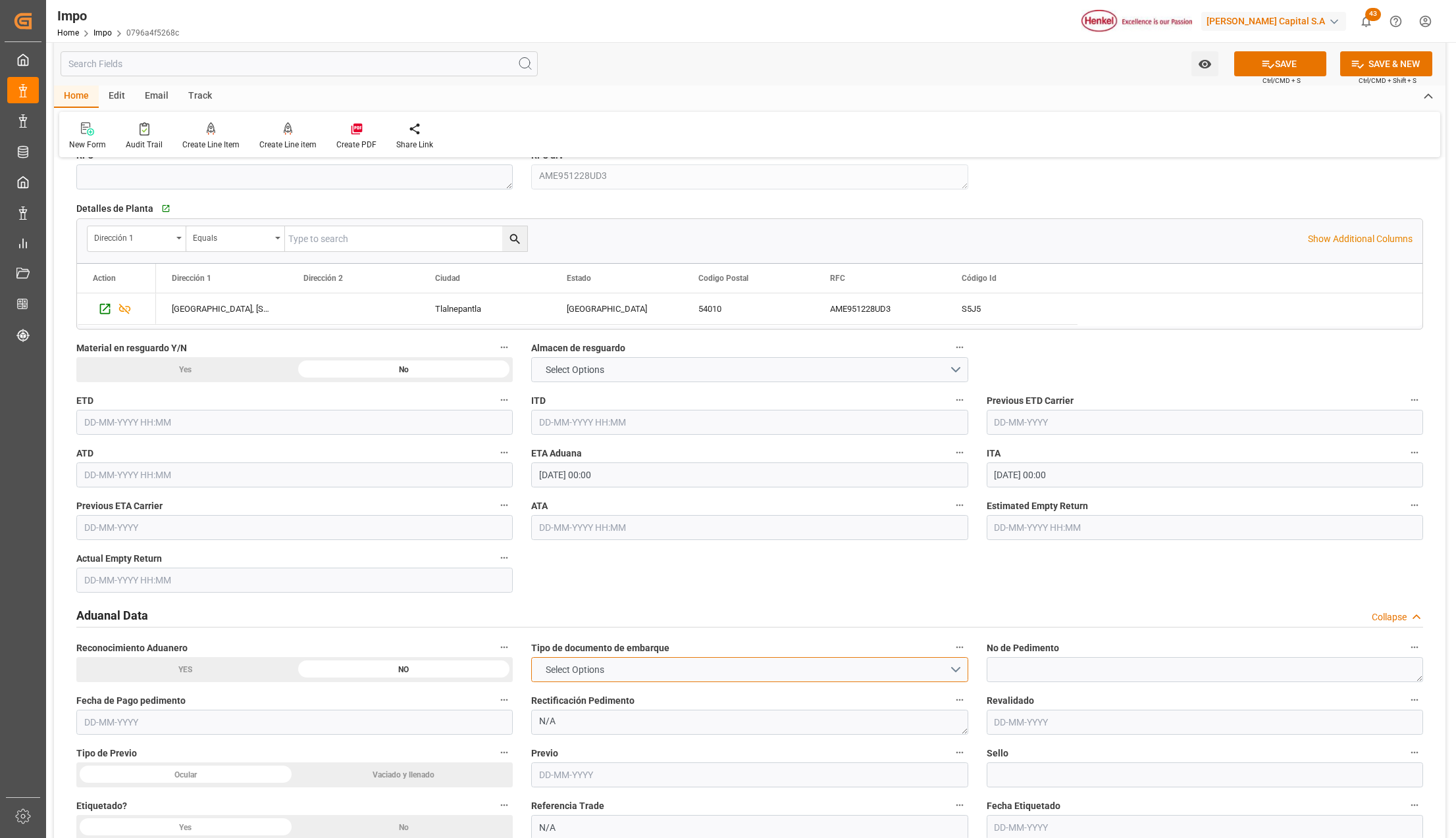
click at [609, 674] on span "Select Options" at bounding box center [575, 670] width 72 height 14
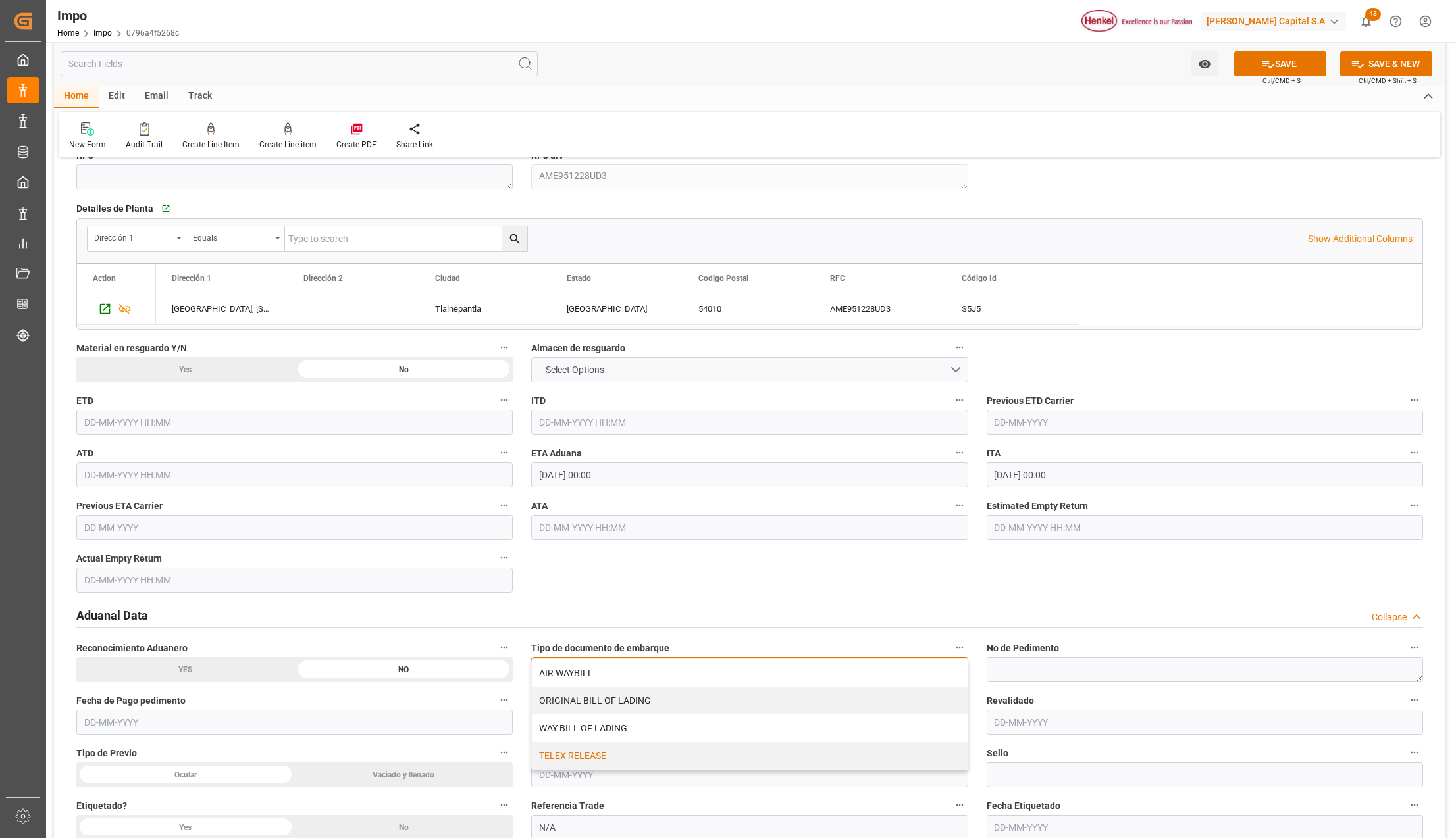
click at [595, 761] on div "TELEX RELEASE" at bounding box center [750, 756] width 435 height 28
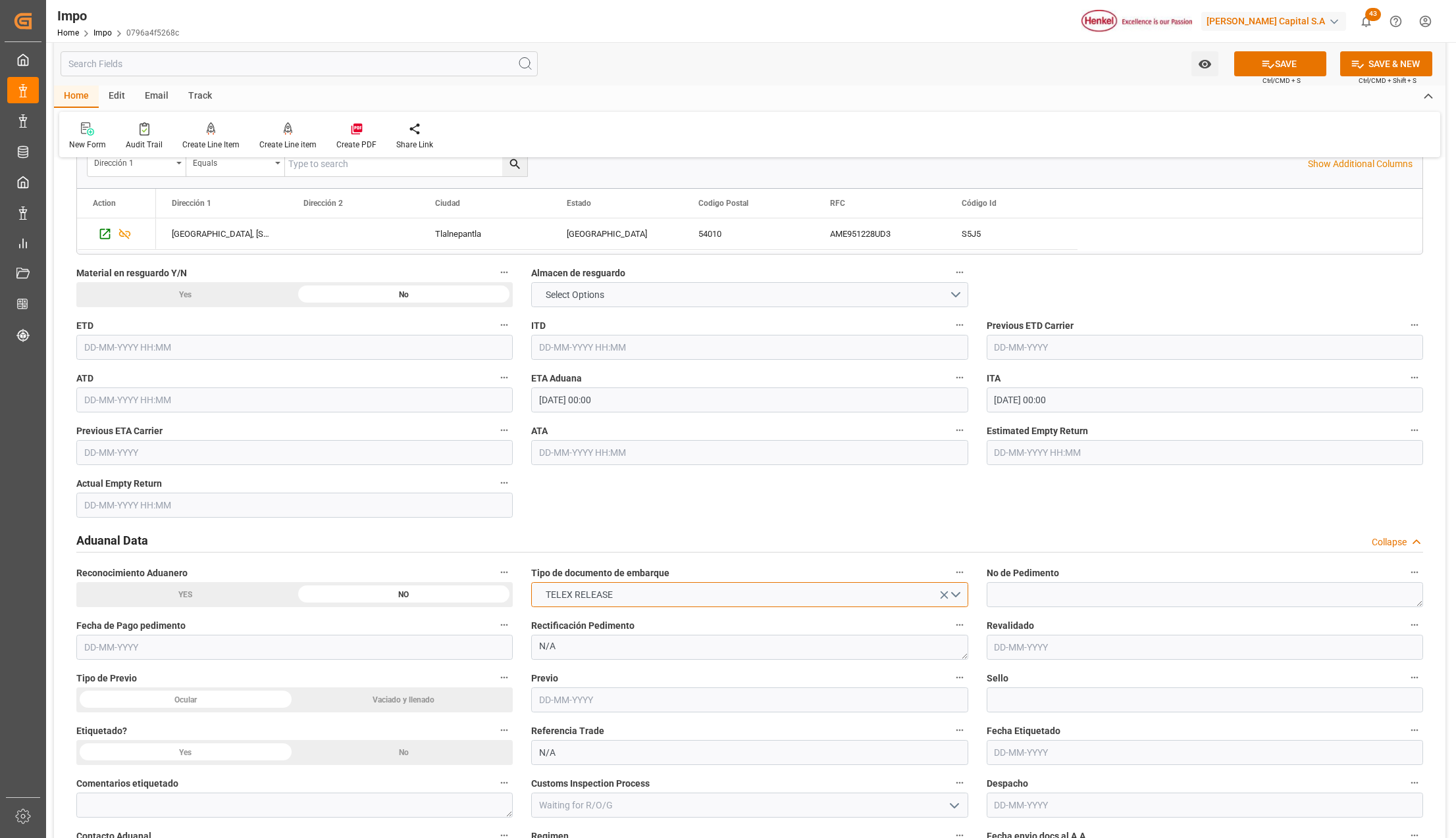
scroll to position [1491, 0]
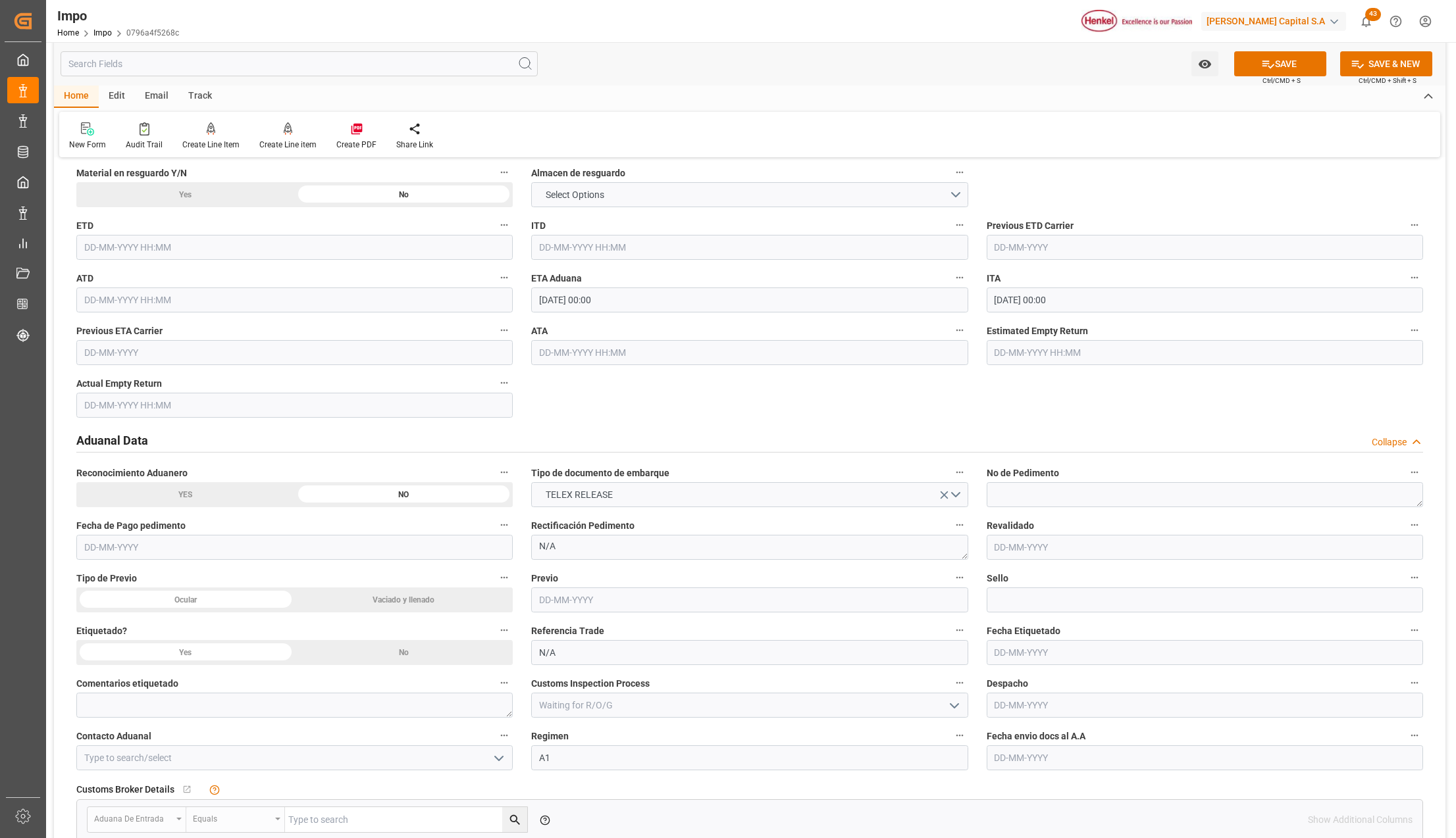
click at [1091, 753] on input "text" at bounding box center [1205, 758] width 436 height 25
type input "22-08-2025"
click at [496, 766] on icon "open menu" at bounding box center [498, 758] width 15 height 15
click at [174, 791] on div "ALFREDO SALINAS JACOBO" at bounding box center [294, 788] width 435 height 30
type input "ALFREDO SALINAS JACOBO"
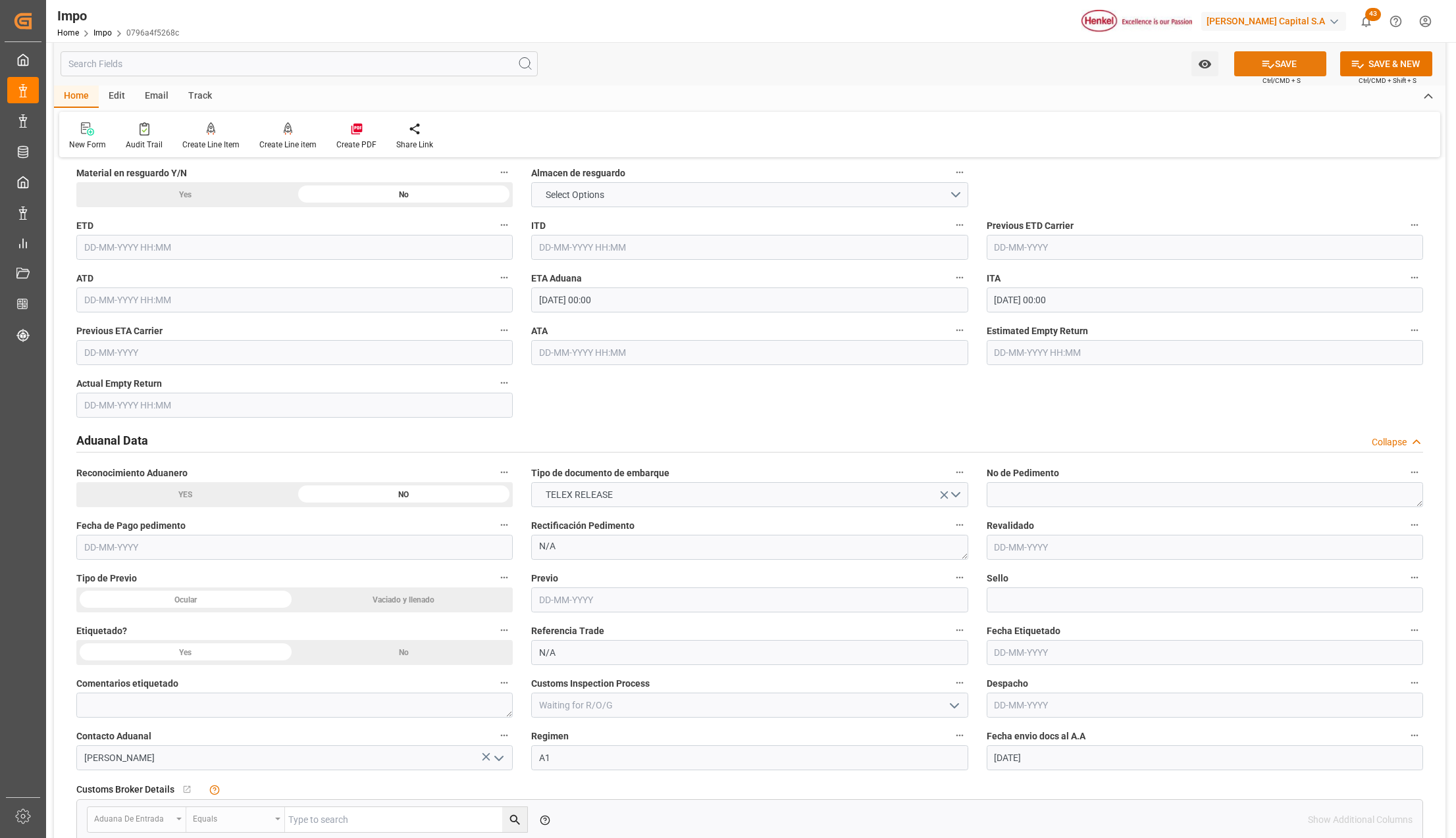
click at [1248, 59] on button "SAVE" at bounding box center [1280, 63] width 92 height 25
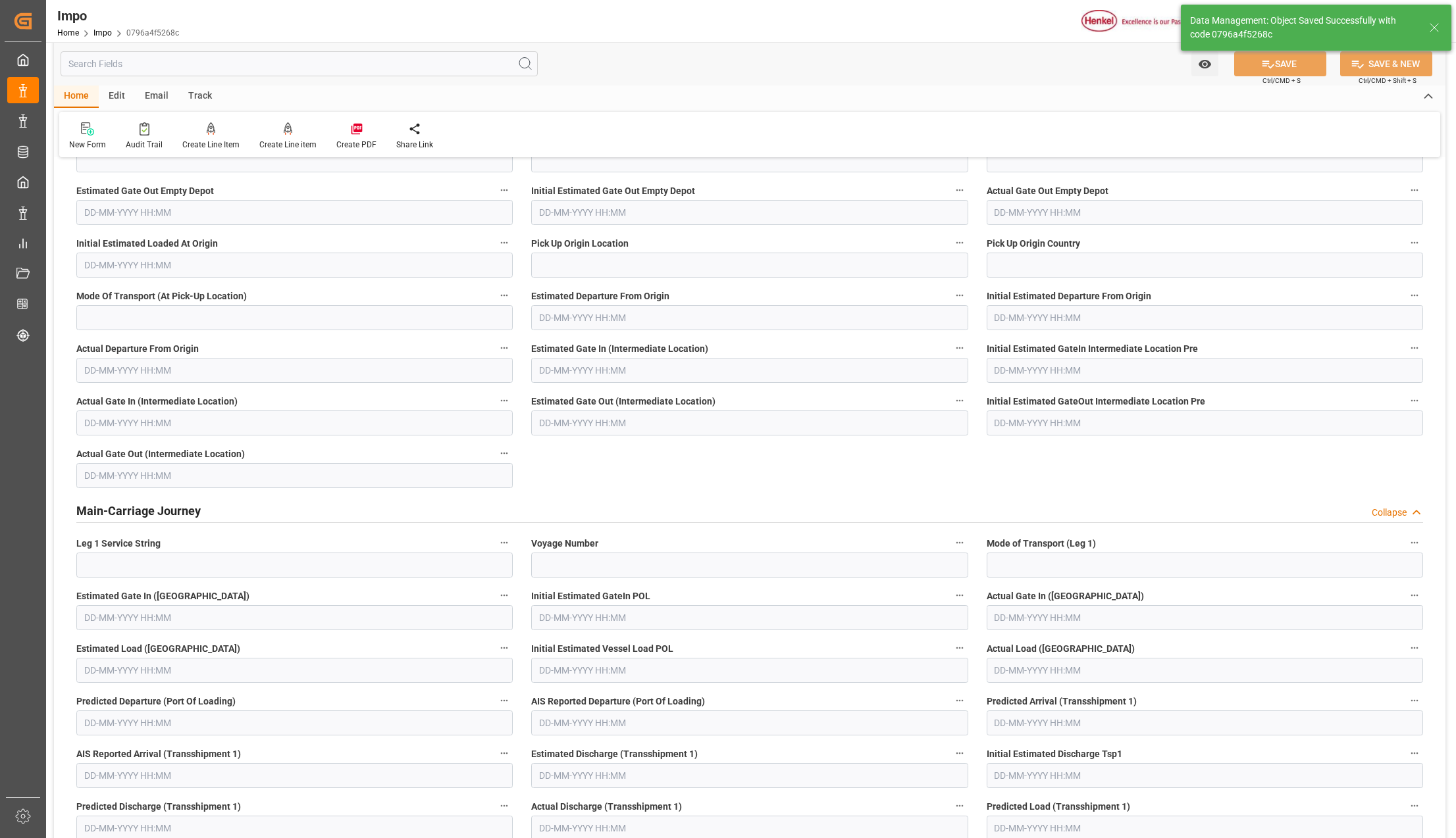
type textarea "AA"
type input "6"
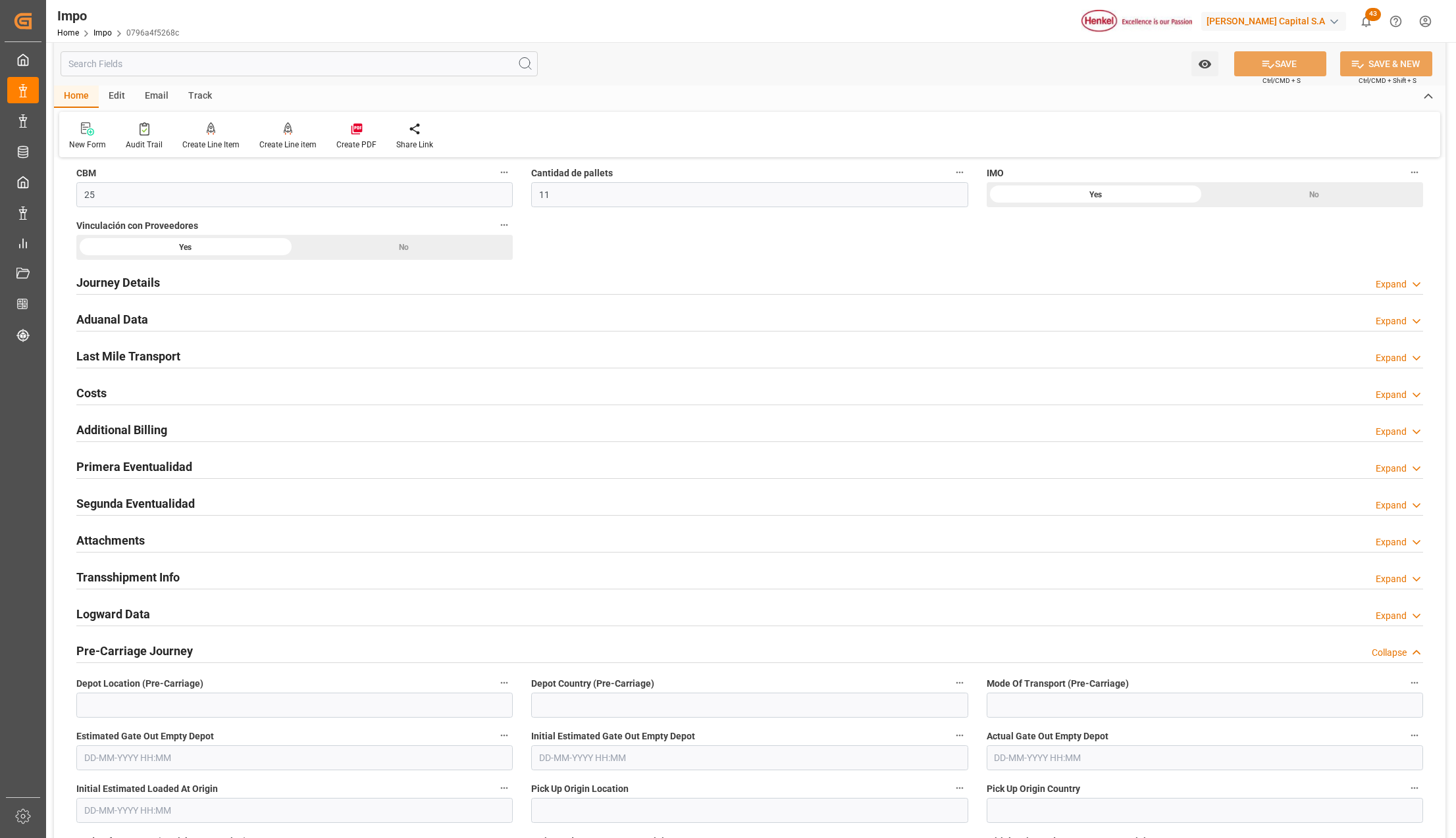
scroll to position [1053, 0]
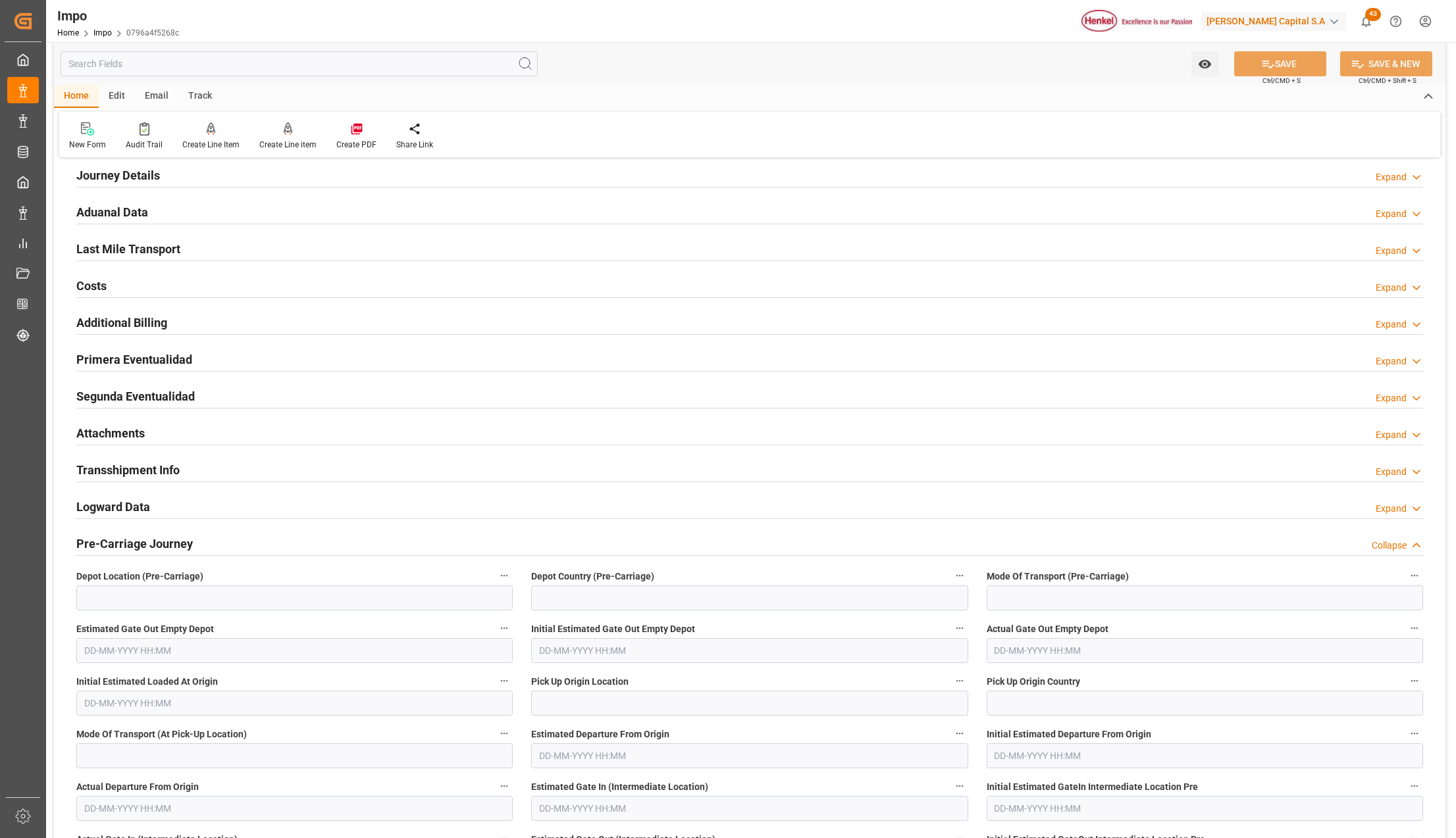
click at [114, 398] on h2 "Segunda Eventualidad" at bounding box center [135, 396] width 119 height 18
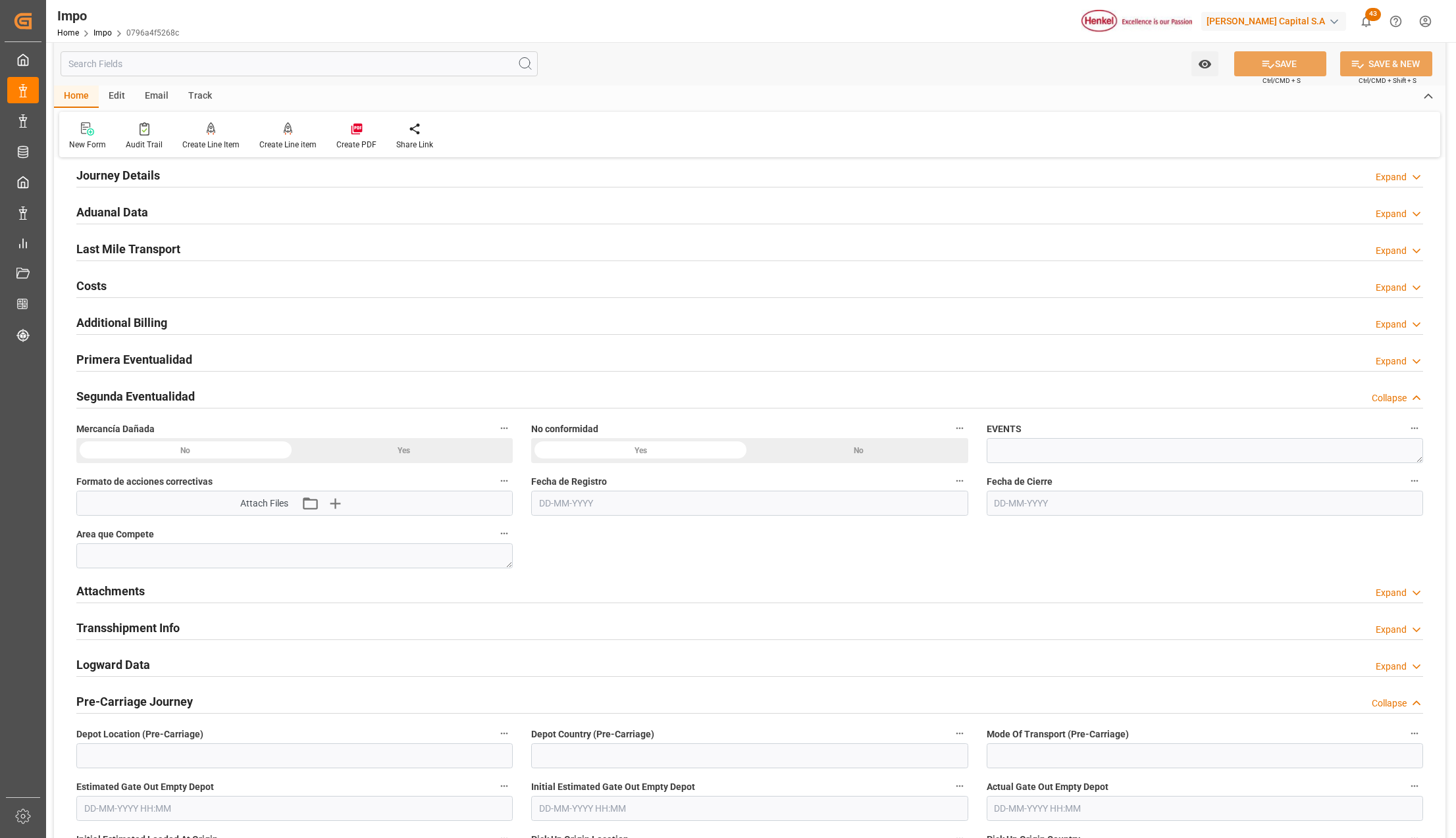
click at [128, 600] on h2 "Attachments" at bounding box center [110, 591] width 69 height 18
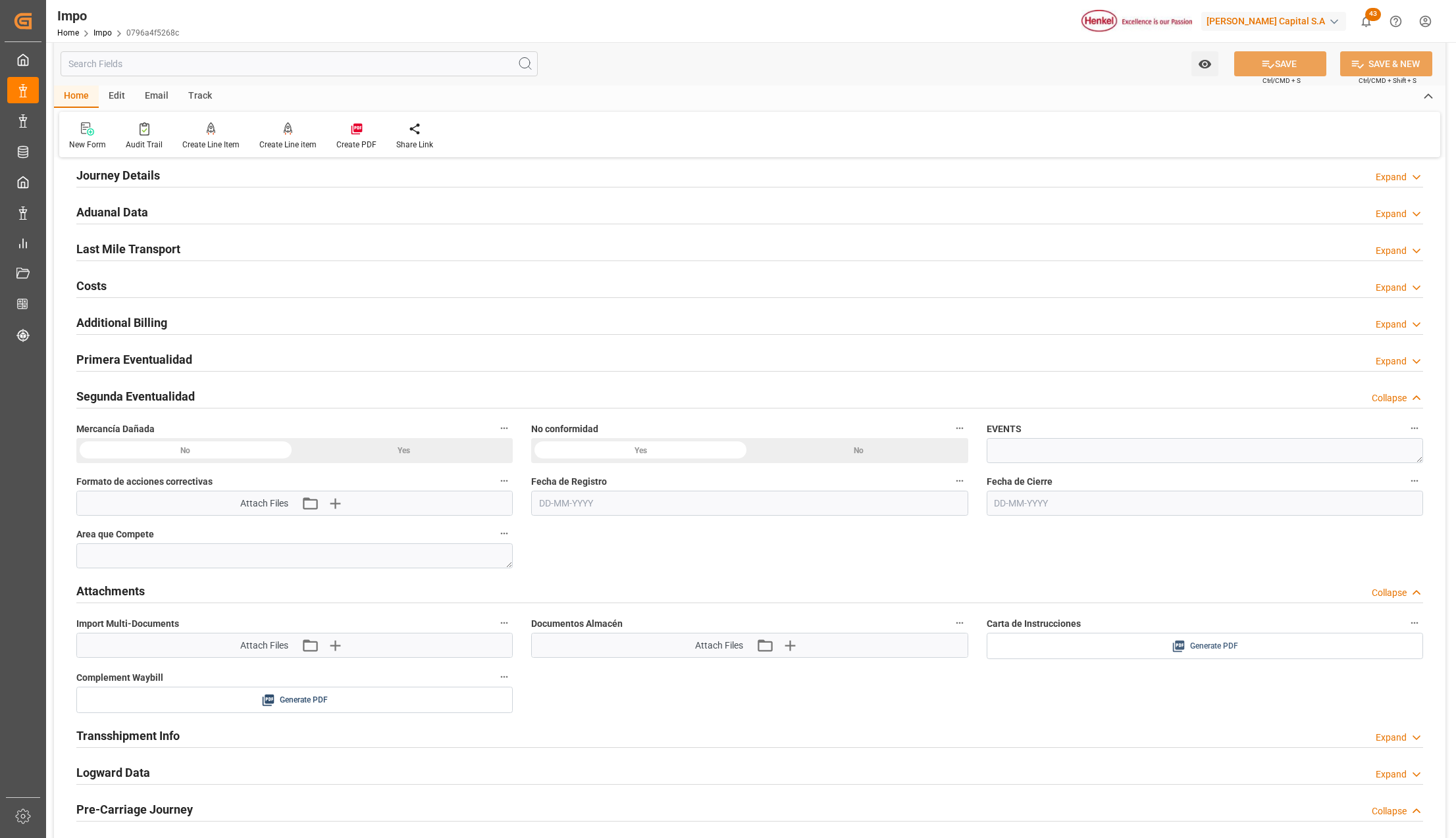
click at [1219, 645] on span "Generate PDF" at bounding box center [1214, 646] width 48 height 16
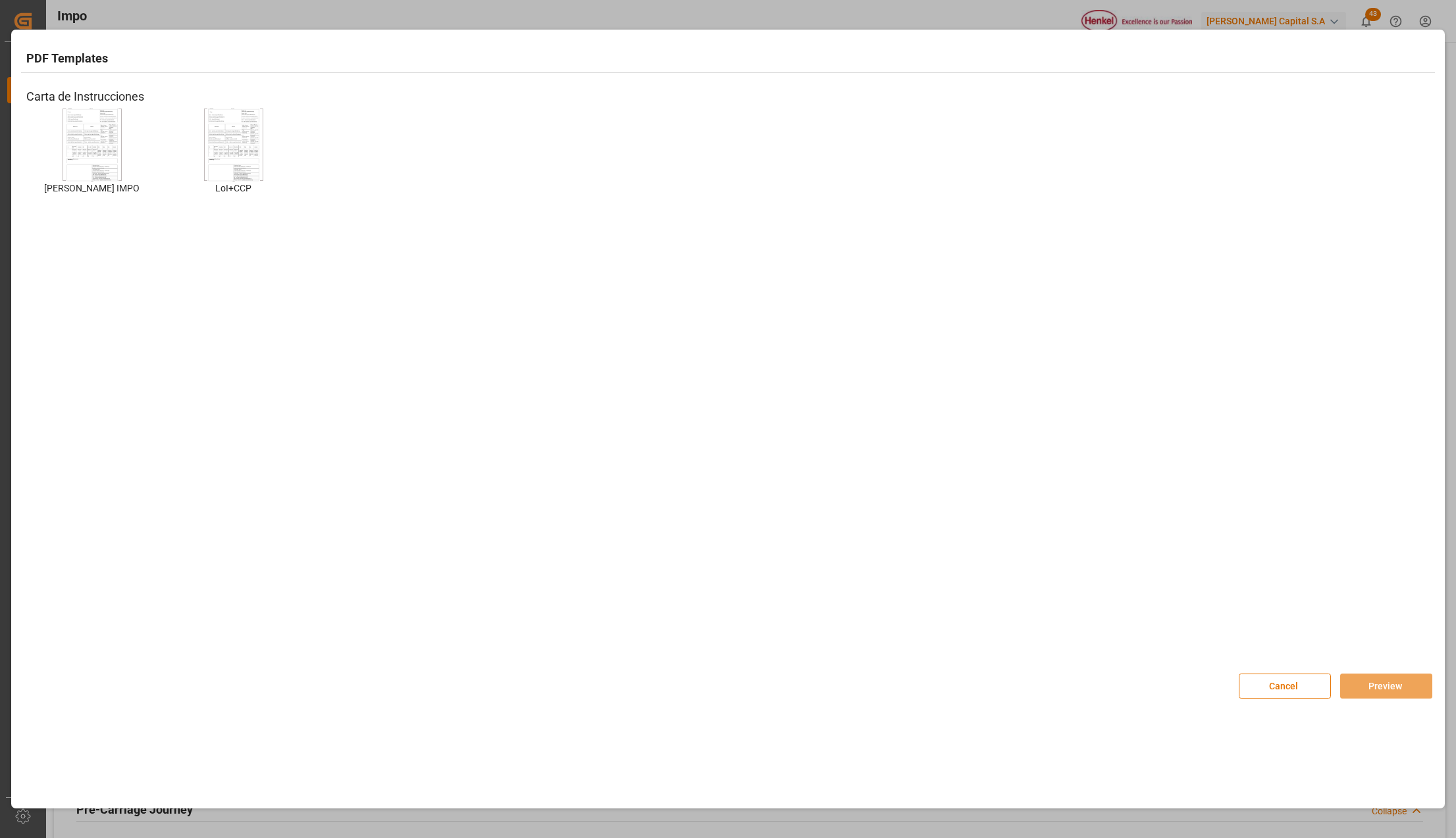
click at [96, 148] on img at bounding box center [92, 144] width 53 height 74
click at [1385, 687] on button "Preview" at bounding box center [1386, 686] width 92 height 25
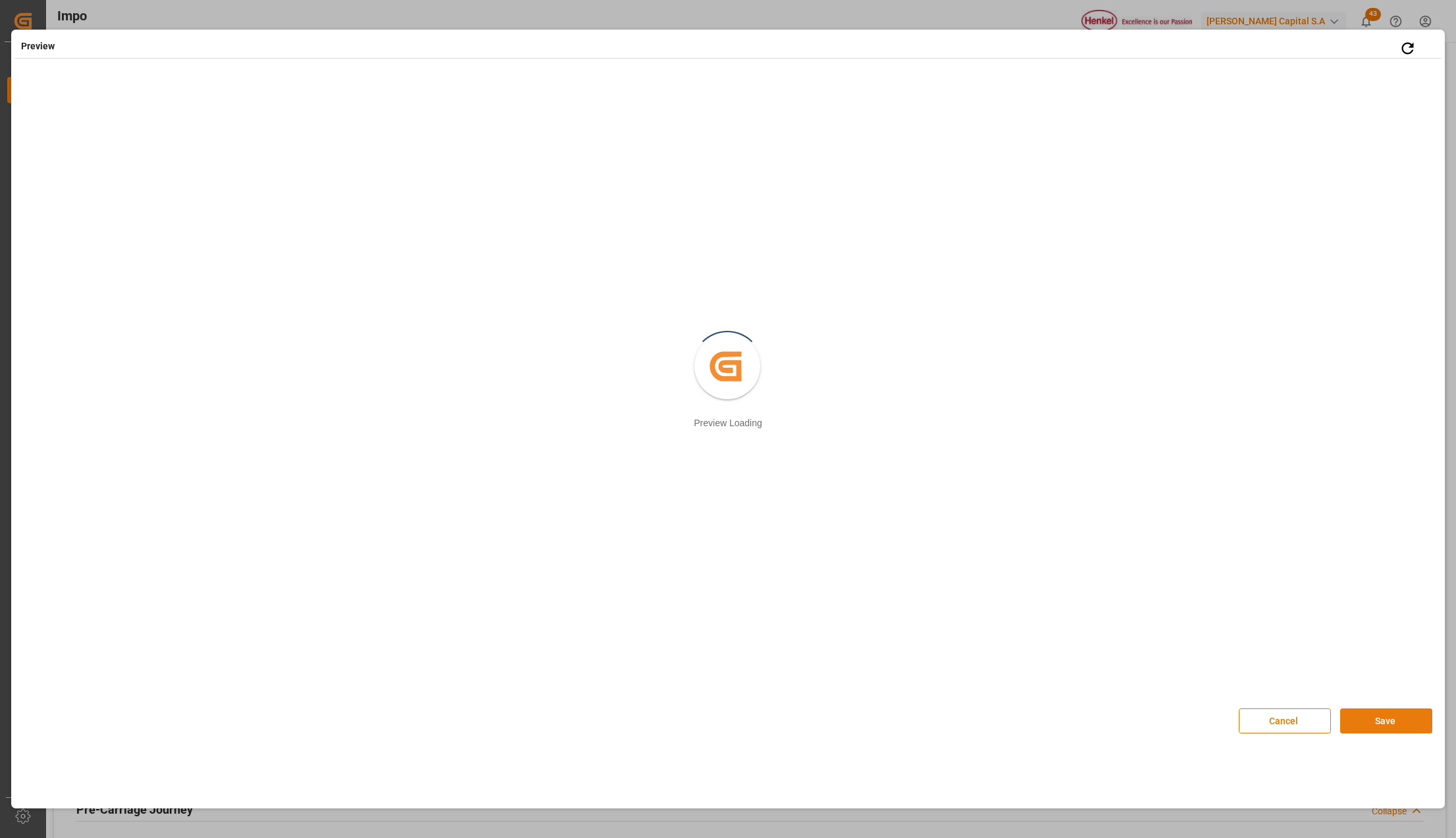
click at [1354, 719] on button "Save" at bounding box center [1386, 721] width 92 height 25
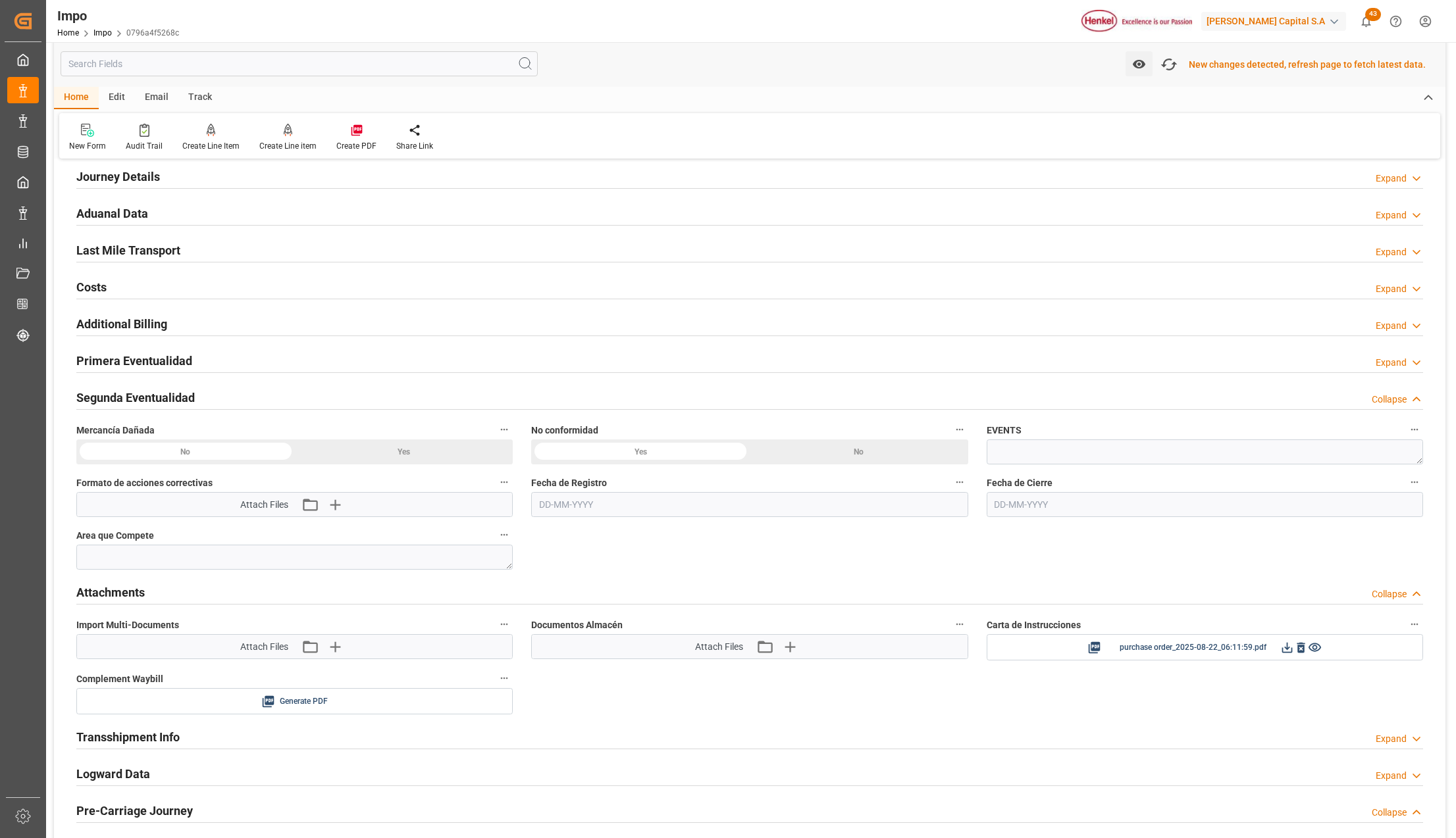
scroll to position [1053, 0]
click at [1290, 652] on icon at bounding box center [1287, 647] width 14 height 14
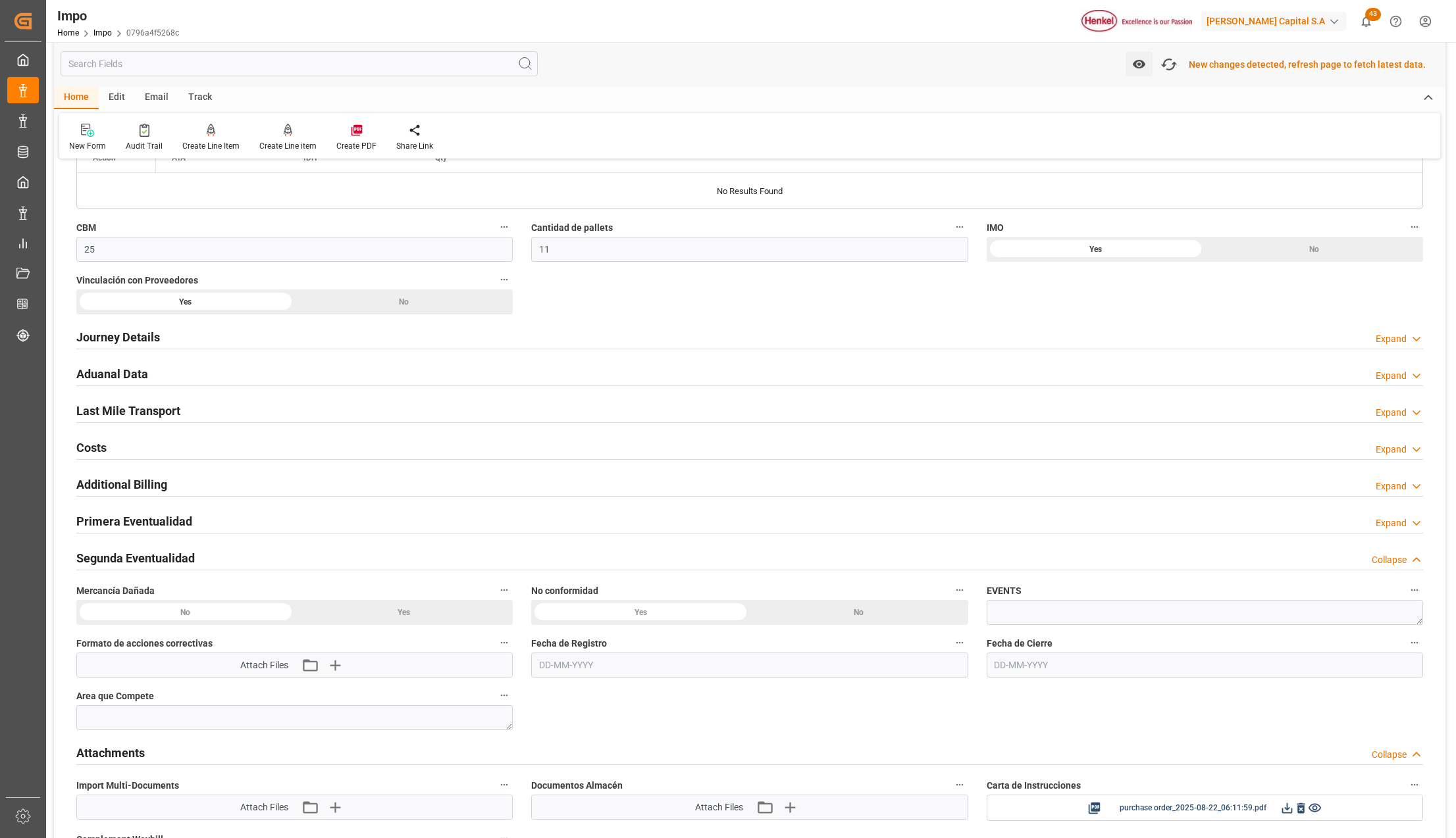
scroll to position [878, 0]
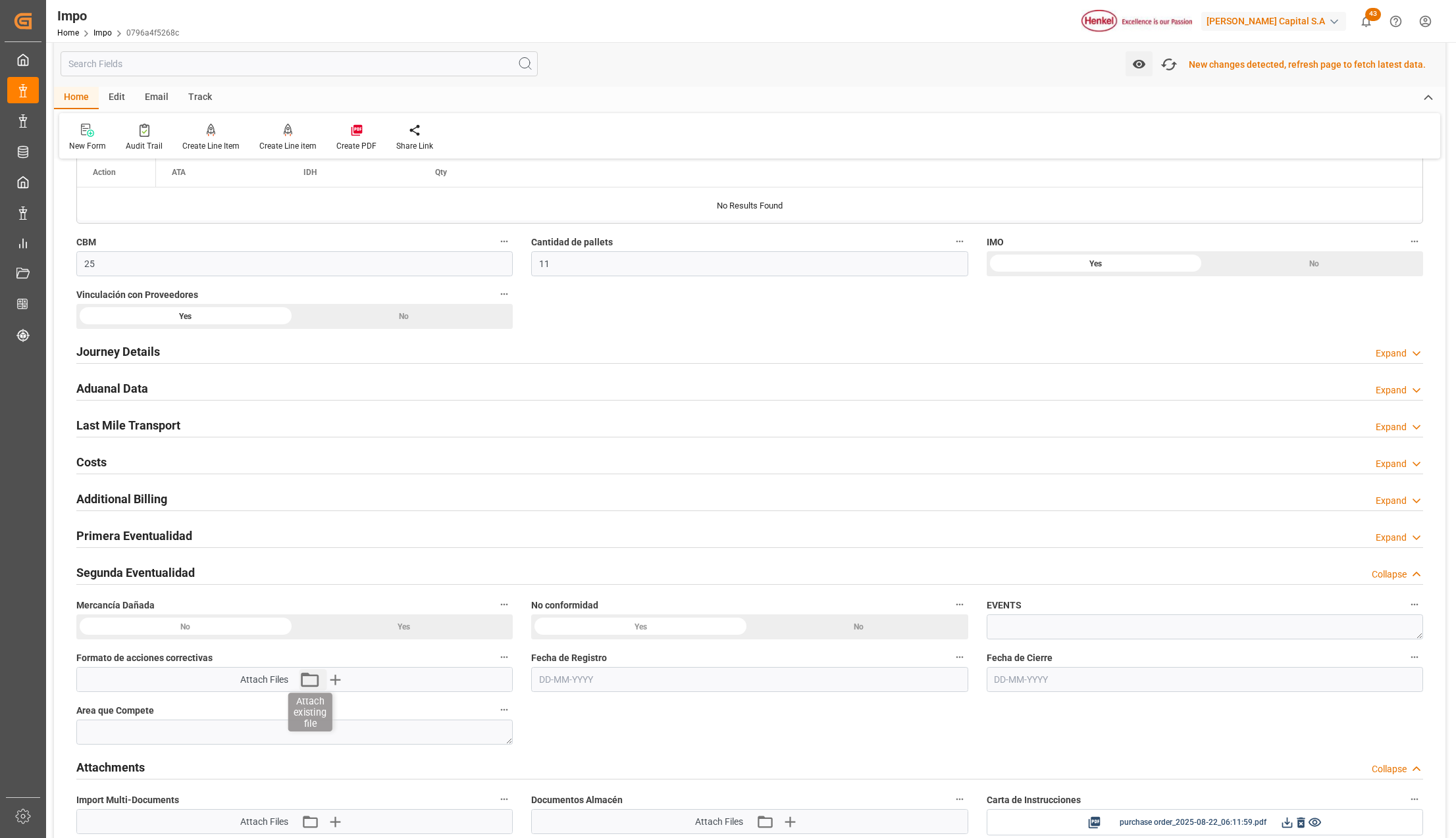
click at [312, 685] on icon "button" at bounding box center [309, 679] width 21 height 21
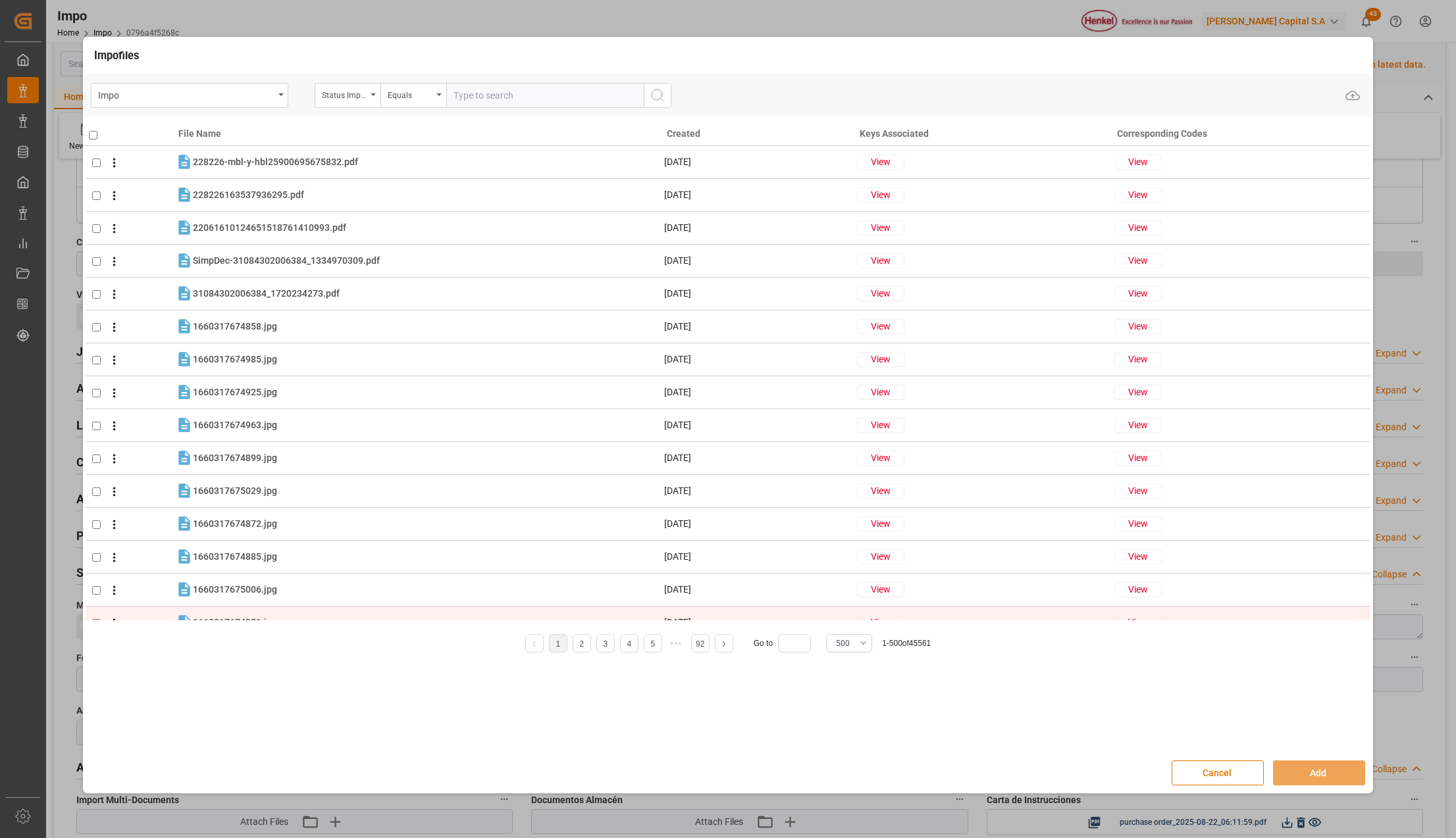
drag, startPoint x: 1233, startPoint y: 777, endPoint x: 294, endPoint y: 616, distance: 952.7
click at [1233, 777] on button "Cancel" at bounding box center [1218, 773] width 92 height 25
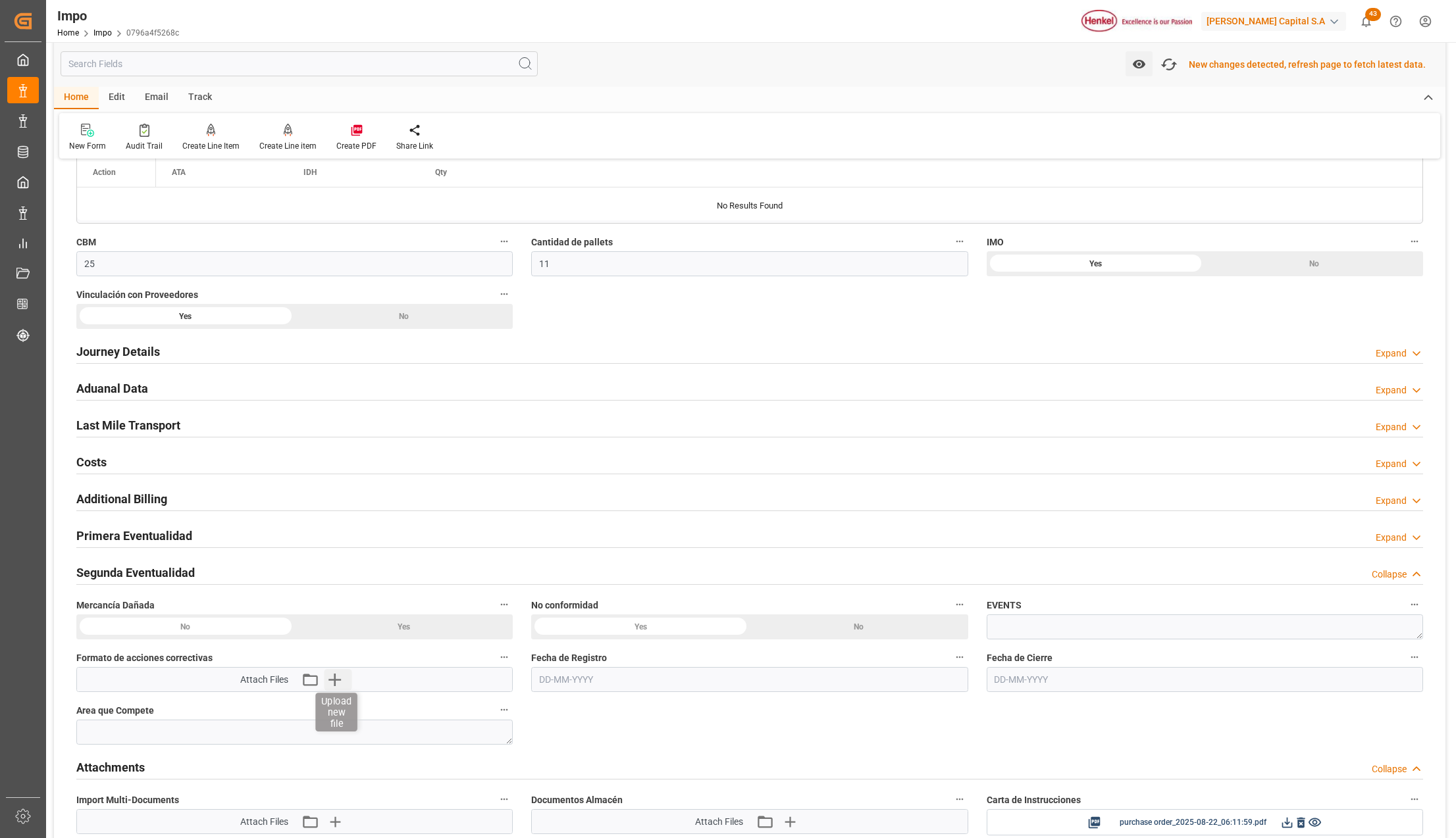
click at [333, 686] on icon "button" at bounding box center [334, 679] width 21 height 21
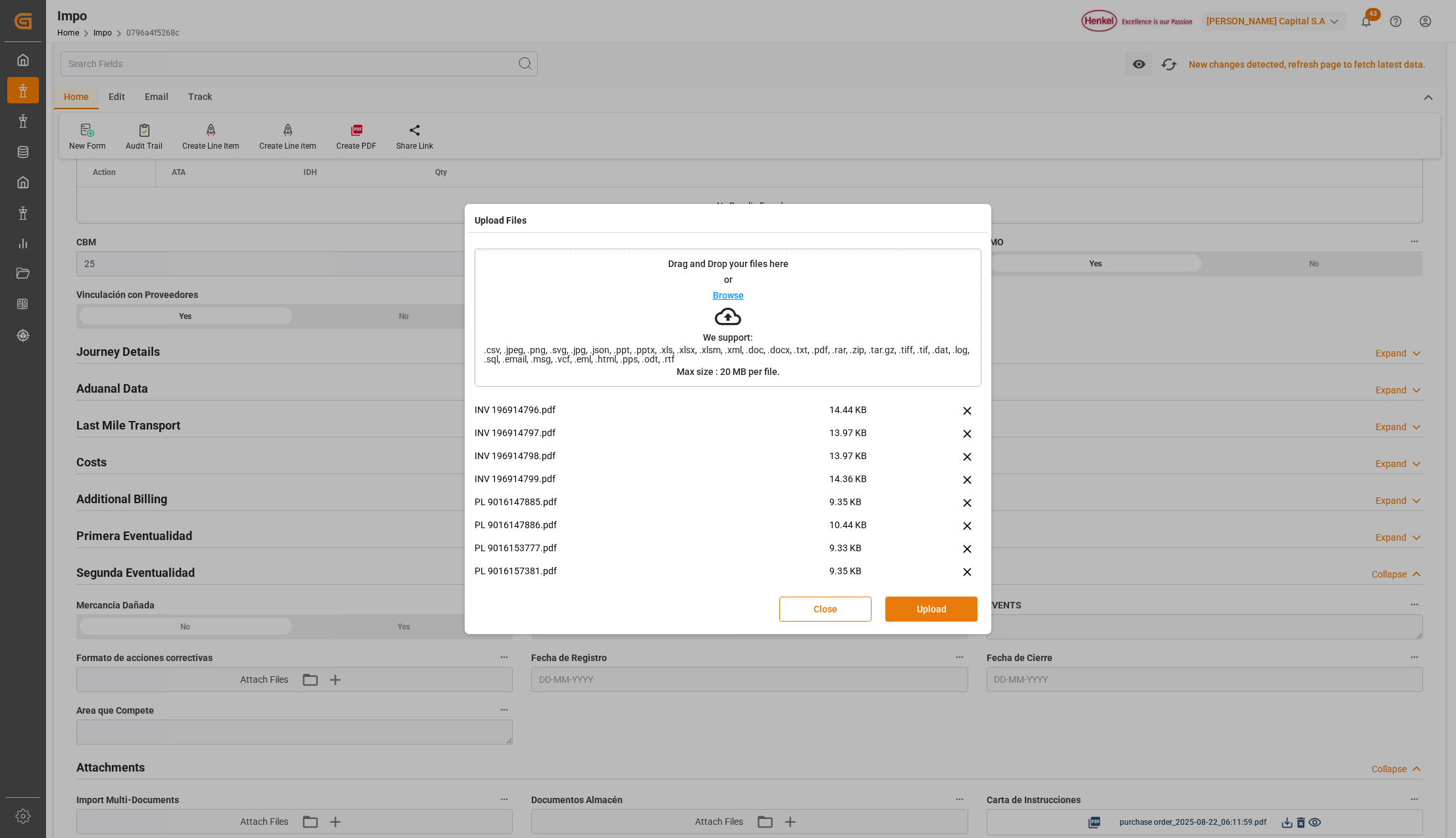
click at [914, 610] on button "Upload" at bounding box center [931, 609] width 92 height 25
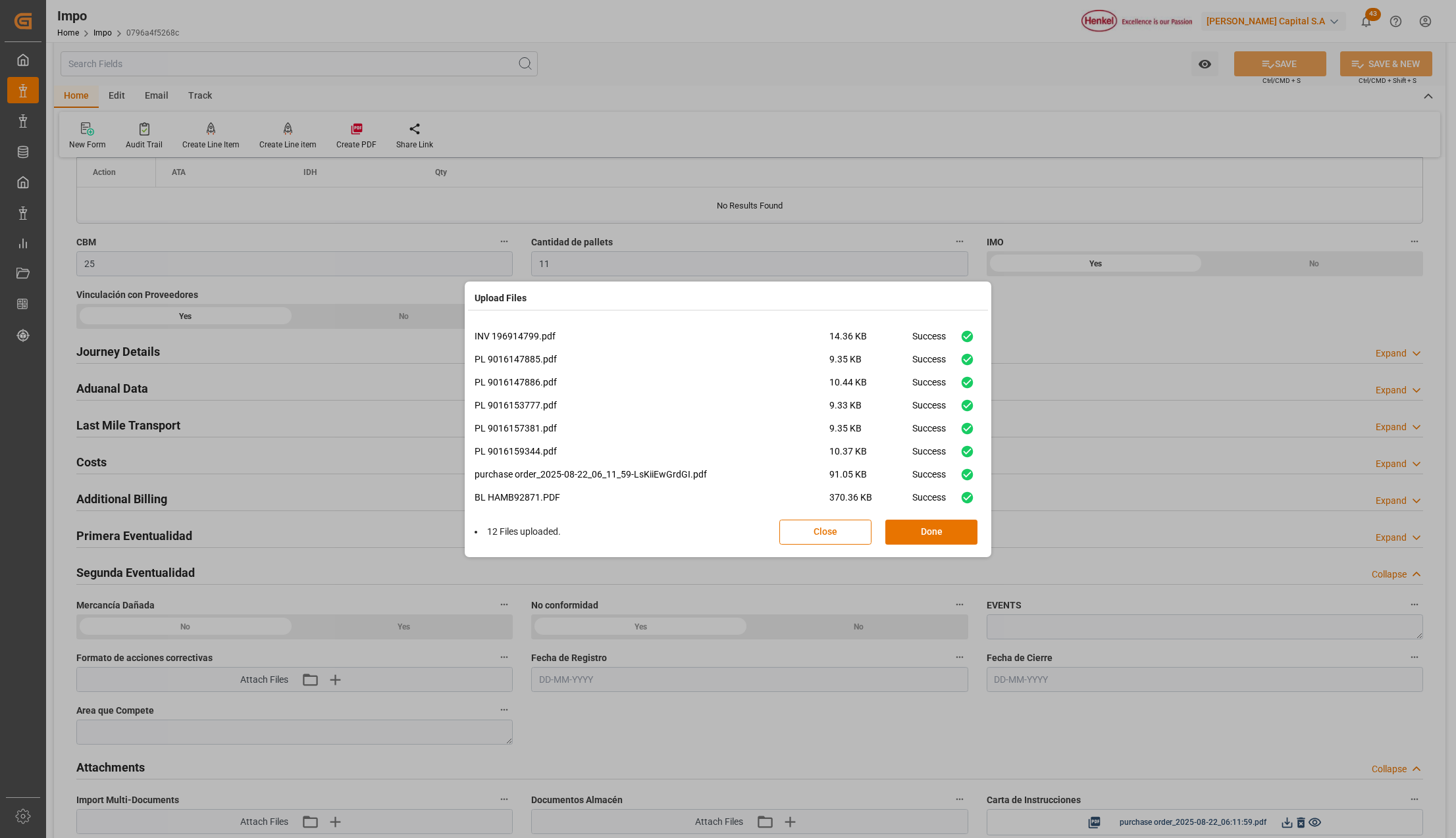
scroll to position [102, 0]
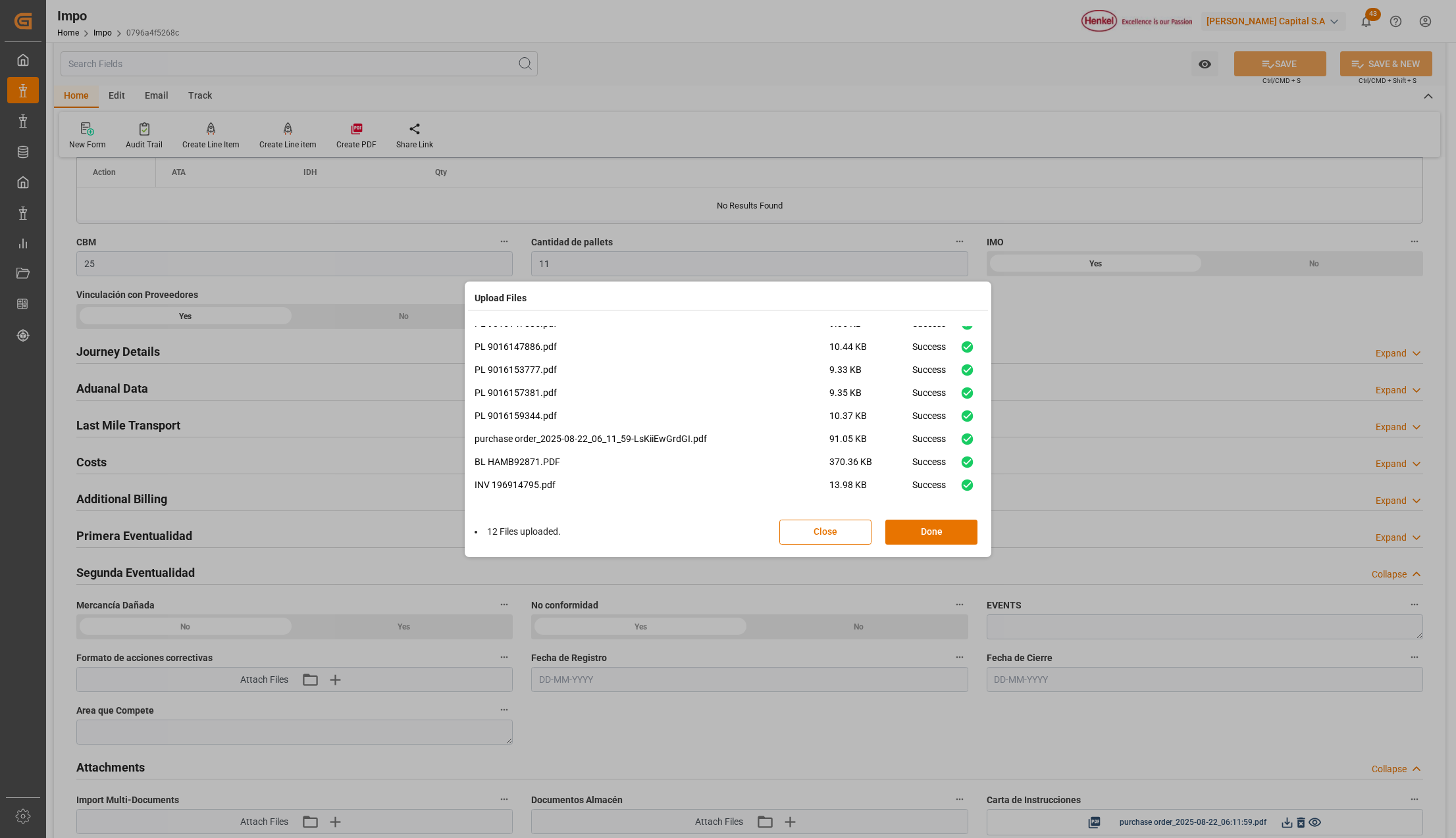
click at [932, 532] on button "Done" at bounding box center [931, 532] width 92 height 25
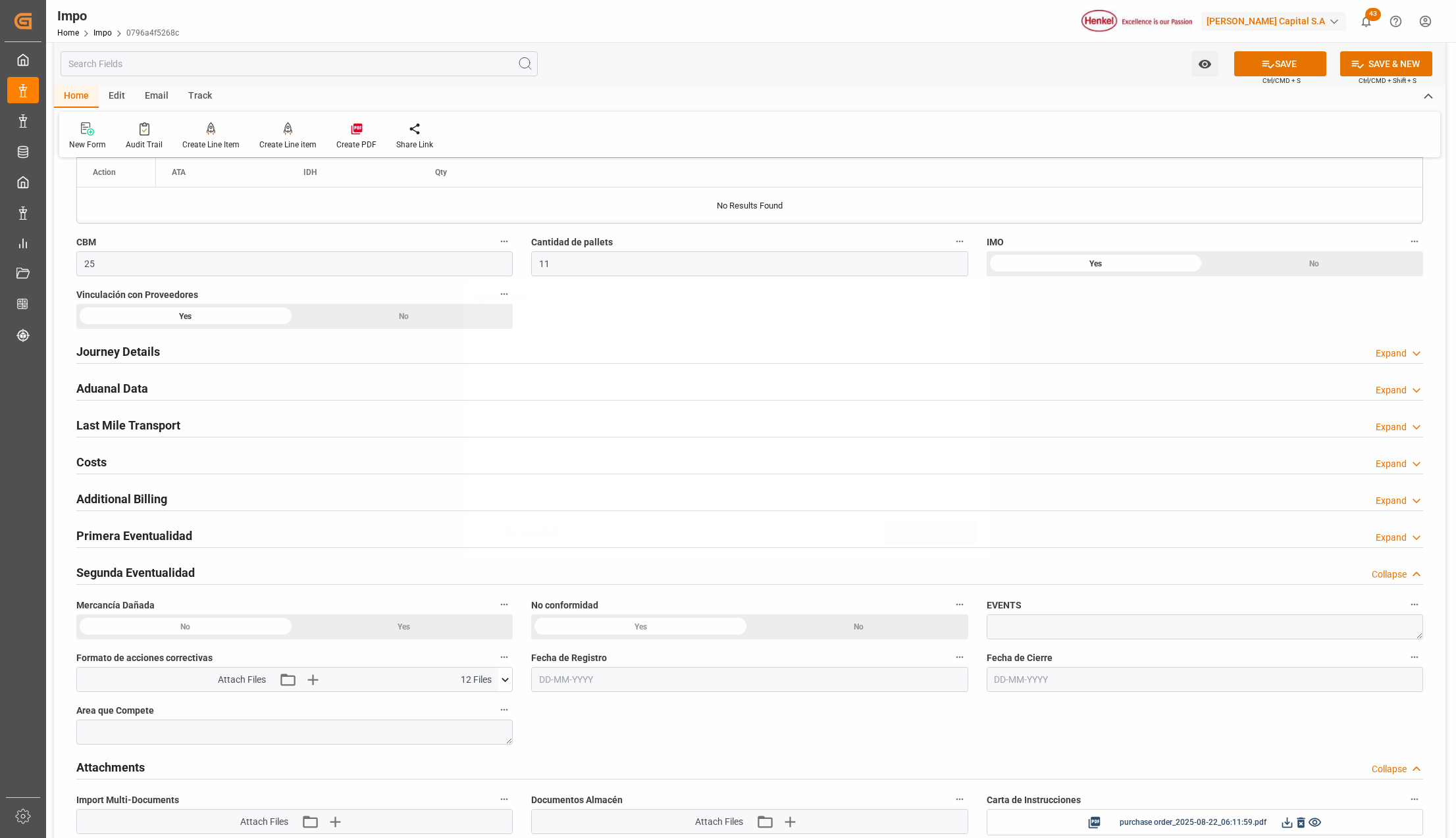
scroll to position [0, 0]
click at [1244, 64] on button "SAVE" at bounding box center [1280, 63] width 92 height 25
drag, startPoint x: 110, startPoint y: 384, endPoint x: 808, endPoint y: 526, distance: 712.3
click at [110, 383] on h2 "Aduanal Data" at bounding box center [112, 388] width 72 height 18
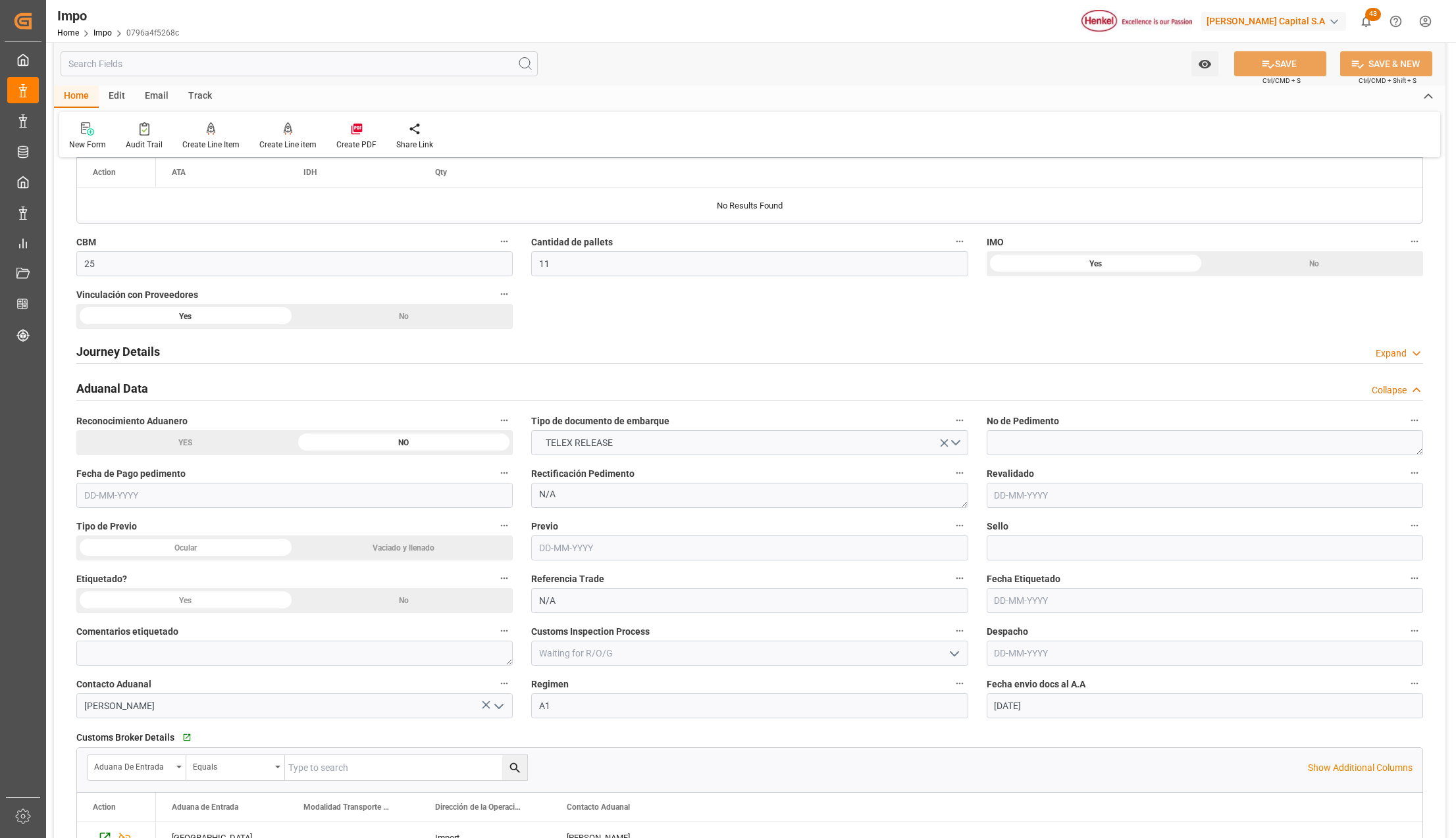
drag, startPoint x: 564, startPoint y: 608, endPoint x: 514, endPoint y: 605, distance: 50.1
type input "n"
type input "NOM-050. PEND. ETIQUETAS"
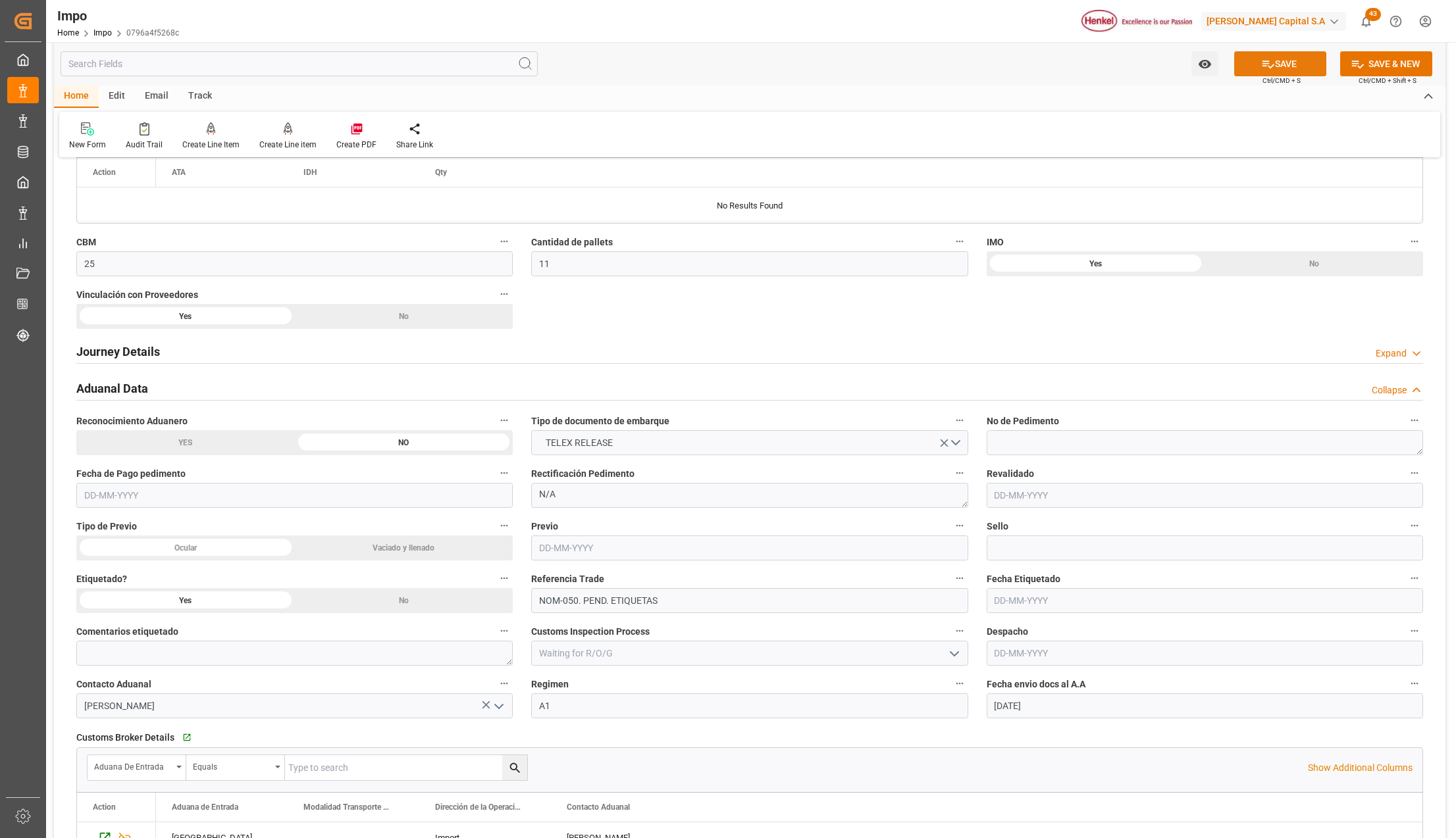
click at [1264, 61] on icon at bounding box center [1268, 64] width 14 height 14
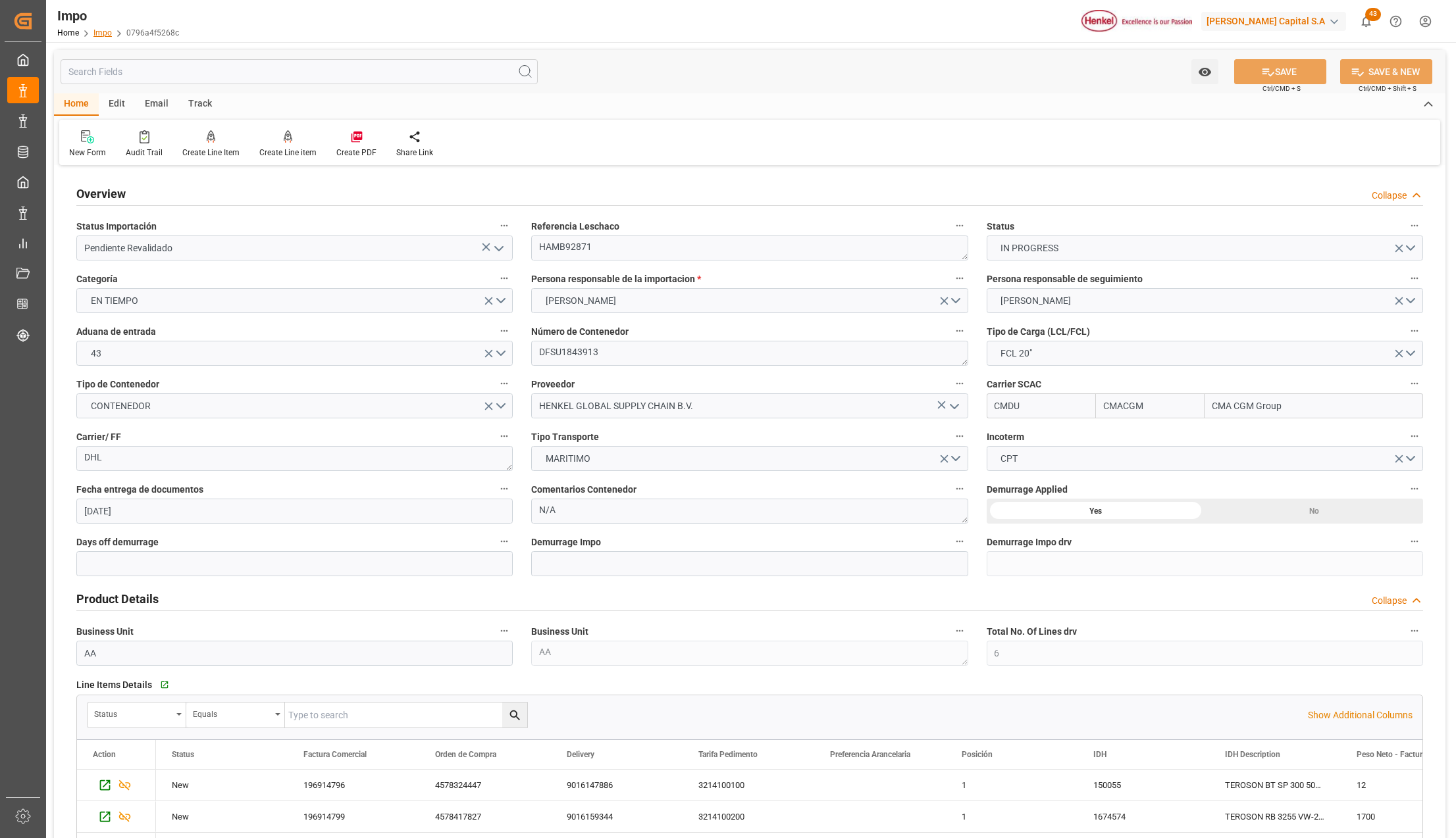
click at [106, 32] on link "Impo" at bounding box center [102, 33] width 18 height 9
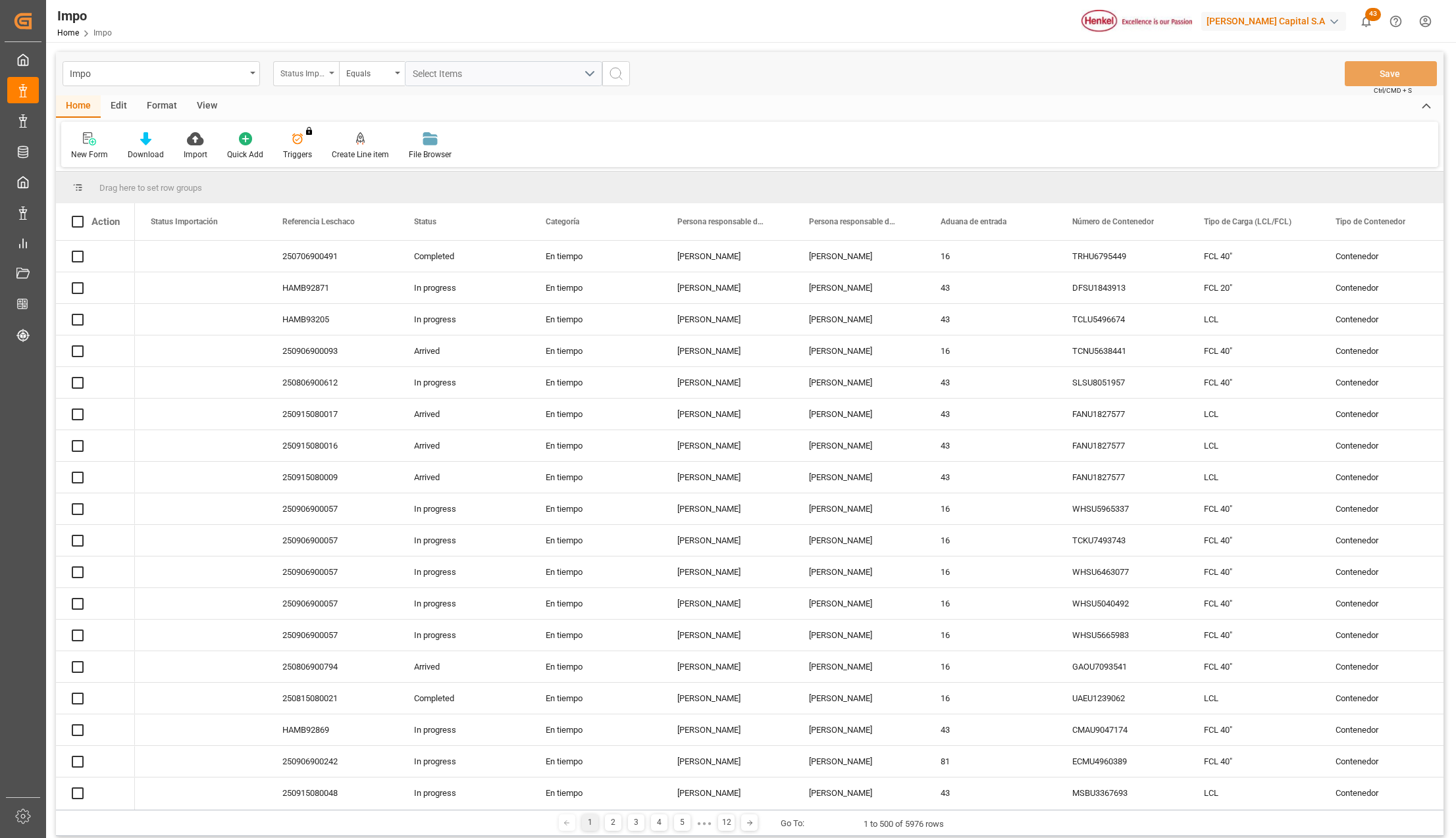
click at [331, 75] on div "Status Importación" at bounding box center [306, 73] width 66 height 25
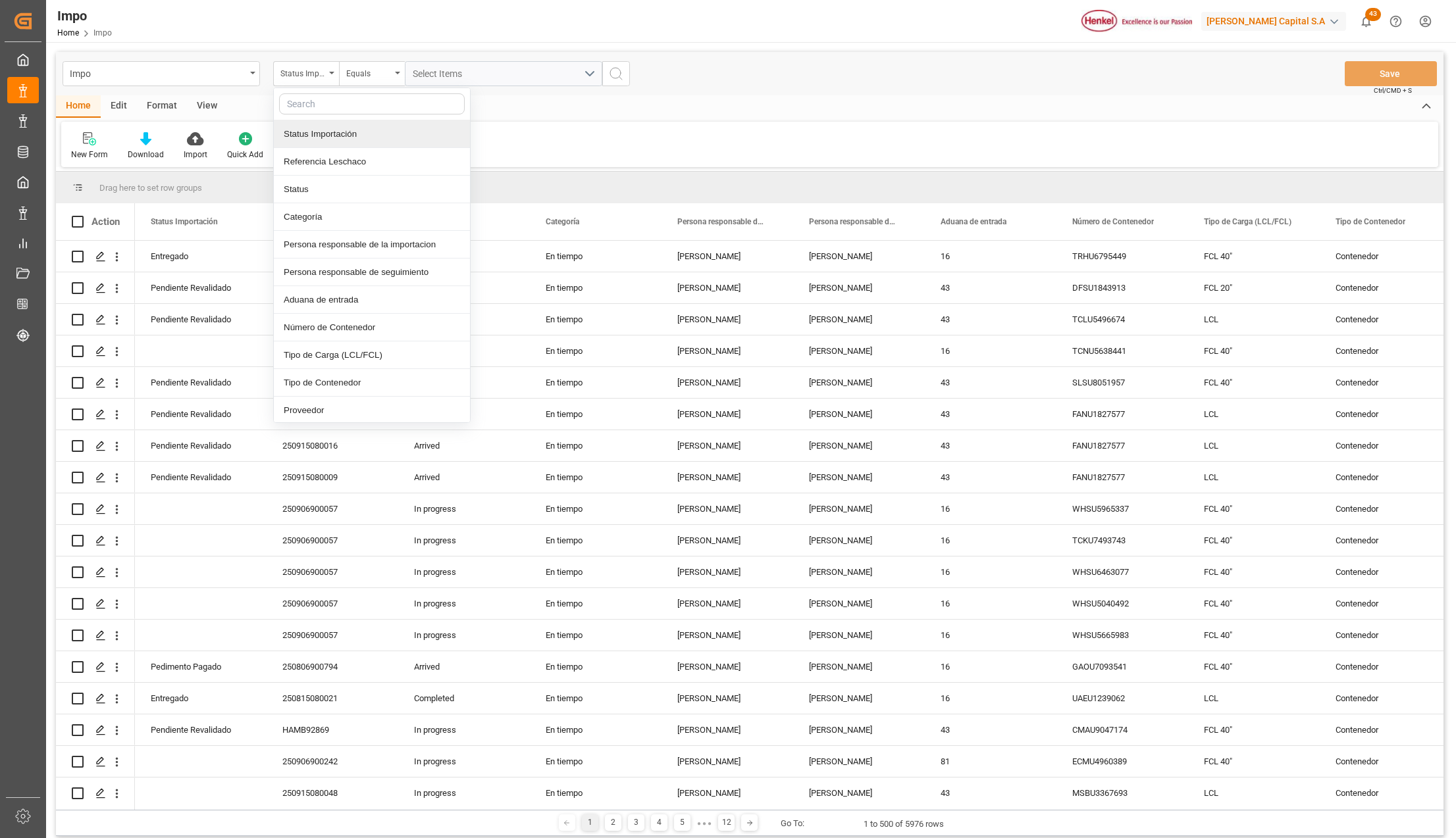
click at [333, 108] on input "text" at bounding box center [372, 104] width 186 height 21
type input "IDH"
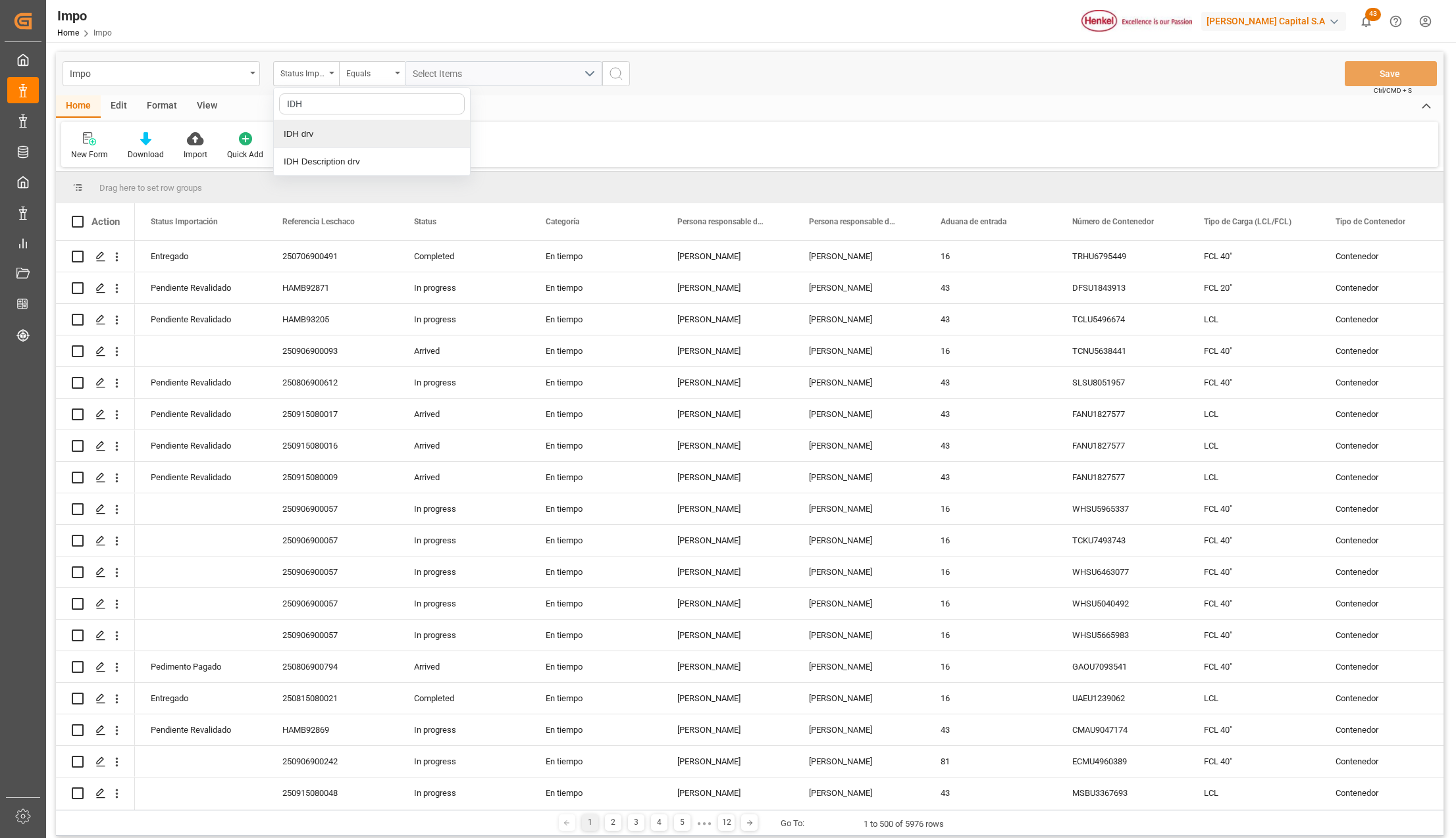
click at [317, 138] on div "IDH drv" at bounding box center [372, 134] width 196 height 28
click at [456, 79] on input "text" at bounding box center [503, 73] width 197 height 25
type input "150055"
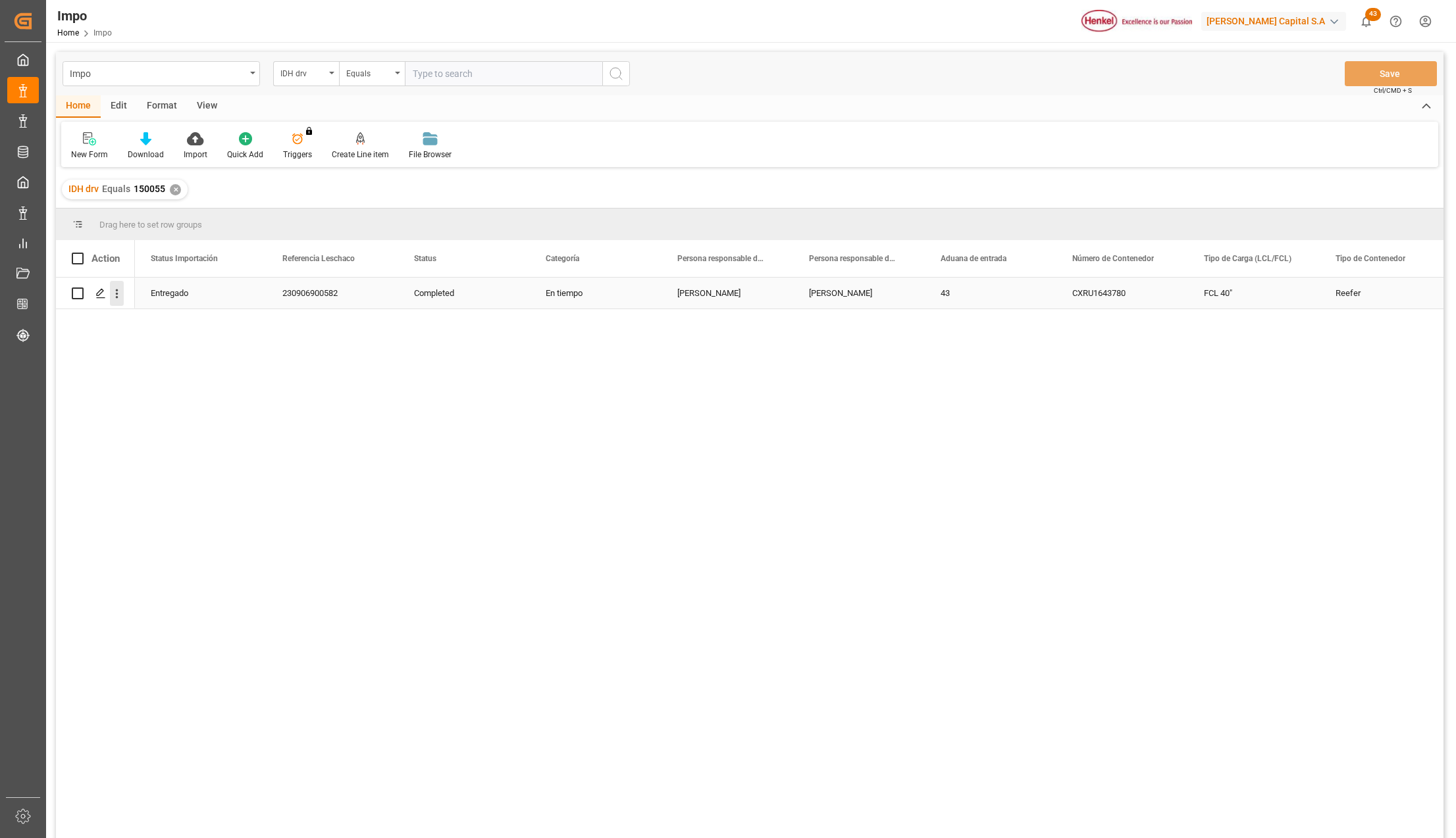
click at [116, 292] on icon "open menu" at bounding box center [117, 293] width 14 height 14
click at [291, 298] on div "230906900582" at bounding box center [333, 293] width 132 height 31
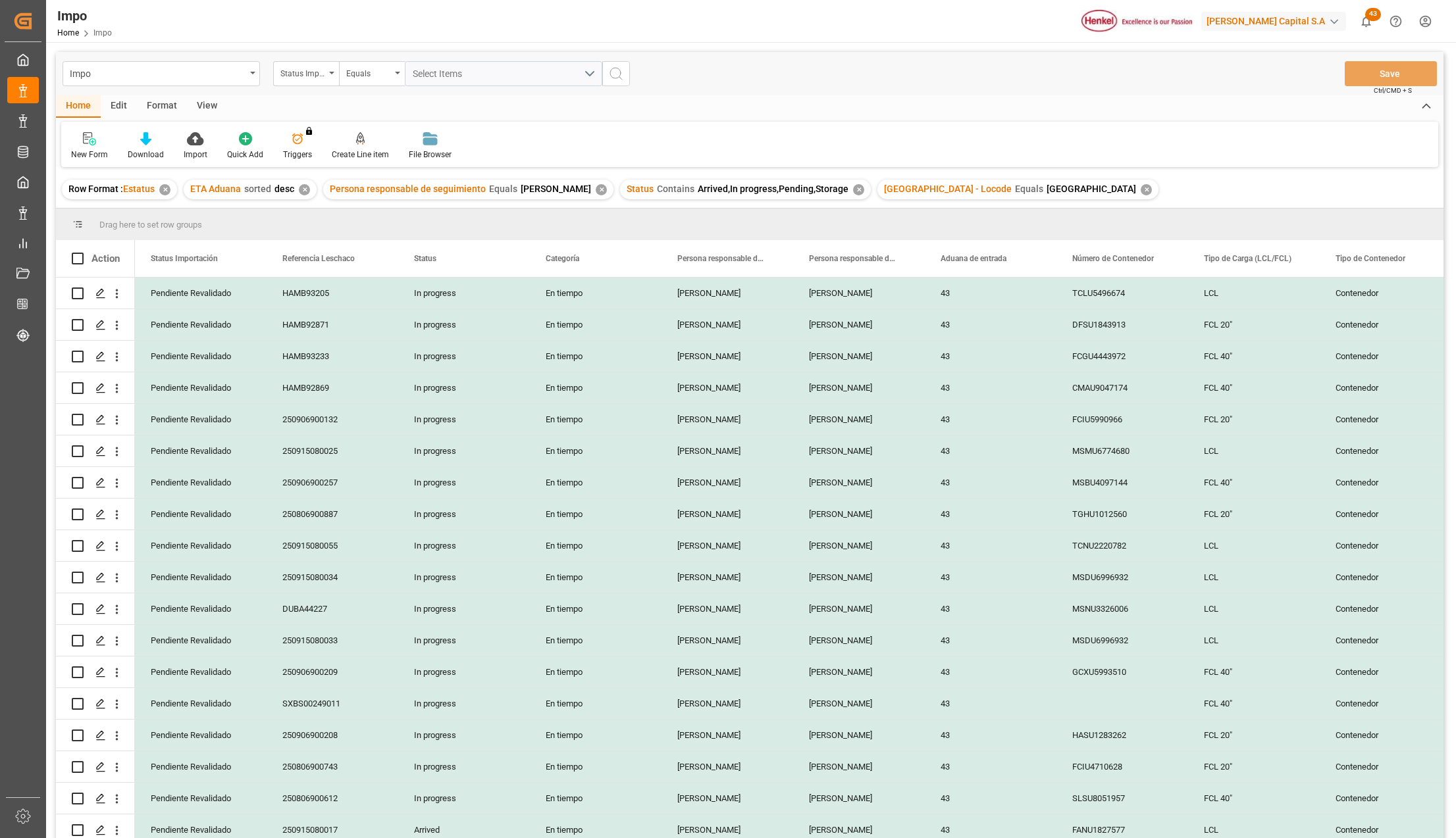
click at [204, 92] on div "Impo Status Importación Equals Select Items Save Ctrl/CMD + S" at bounding box center [750, 73] width 1388 height 44
click at [201, 108] on div "View" at bounding box center [207, 106] width 40 height 22
click at [153, 145] on div "Standard Templates" at bounding box center [149, 146] width 86 height 29
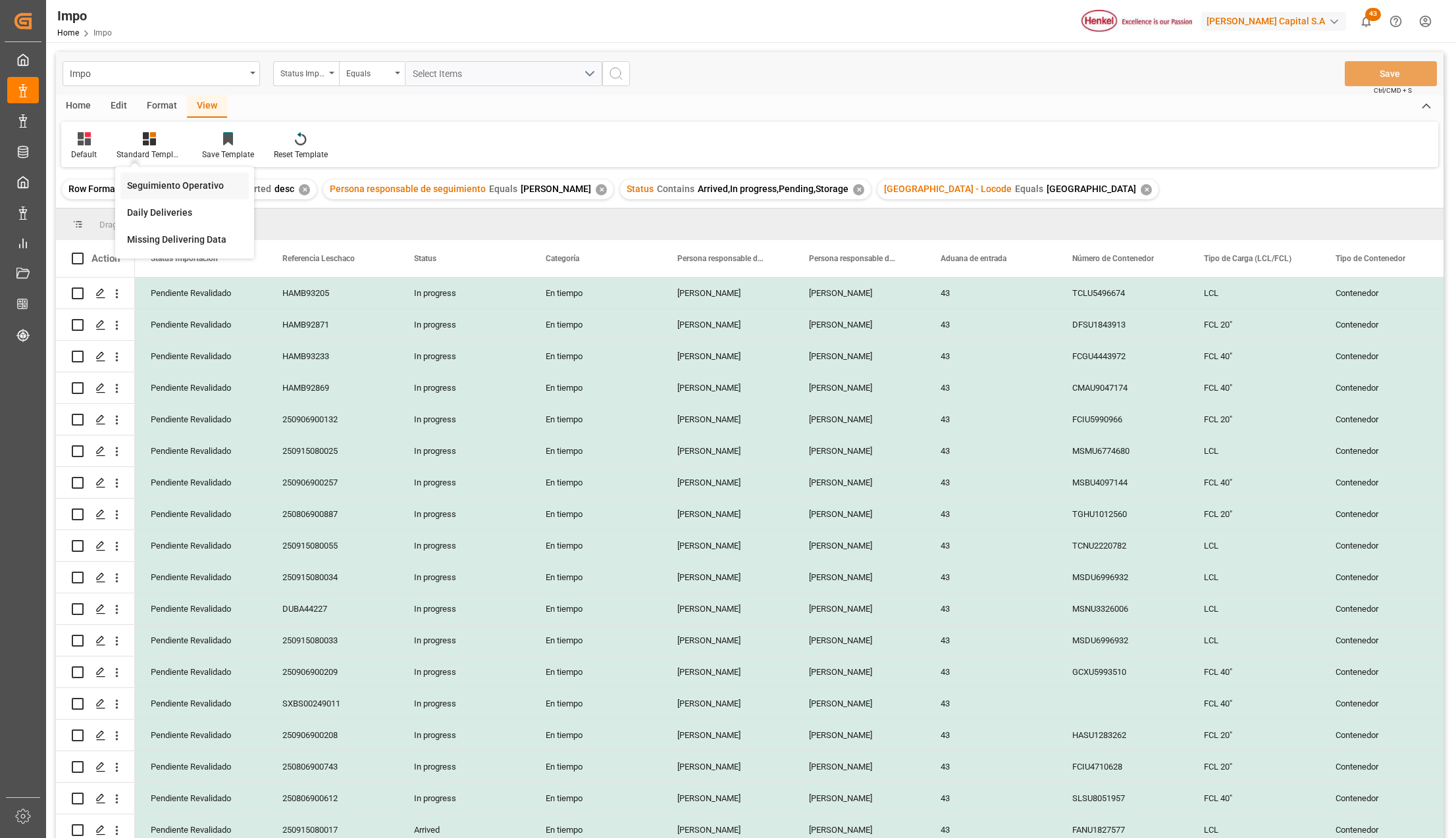
click at [168, 183] on div "Seguimiento Operativo" at bounding box center [185, 186] width 115 height 14
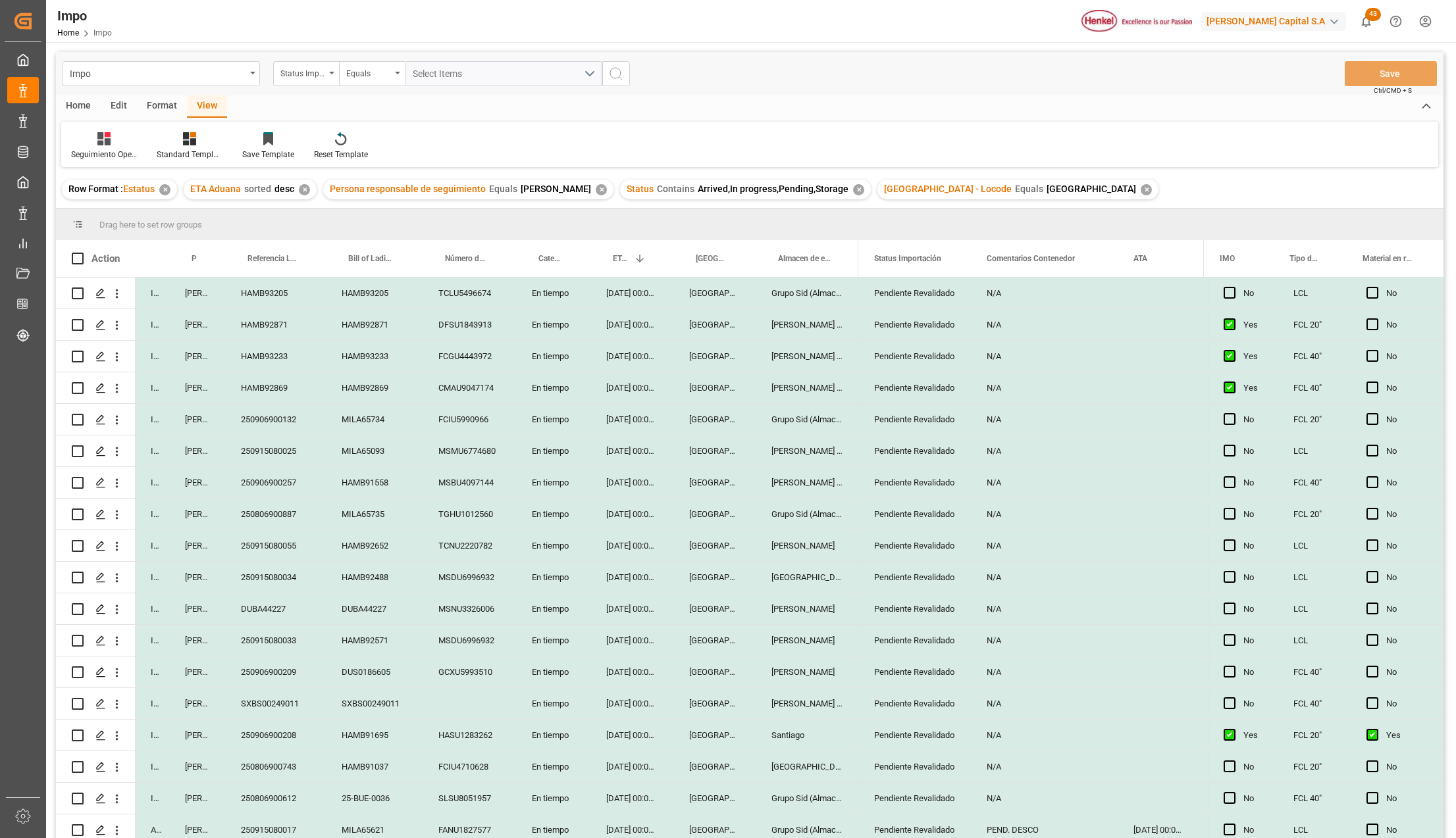
click at [899, 320] on div "Pendiente Revalidado" at bounding box center [915, 324] width 81 height 30
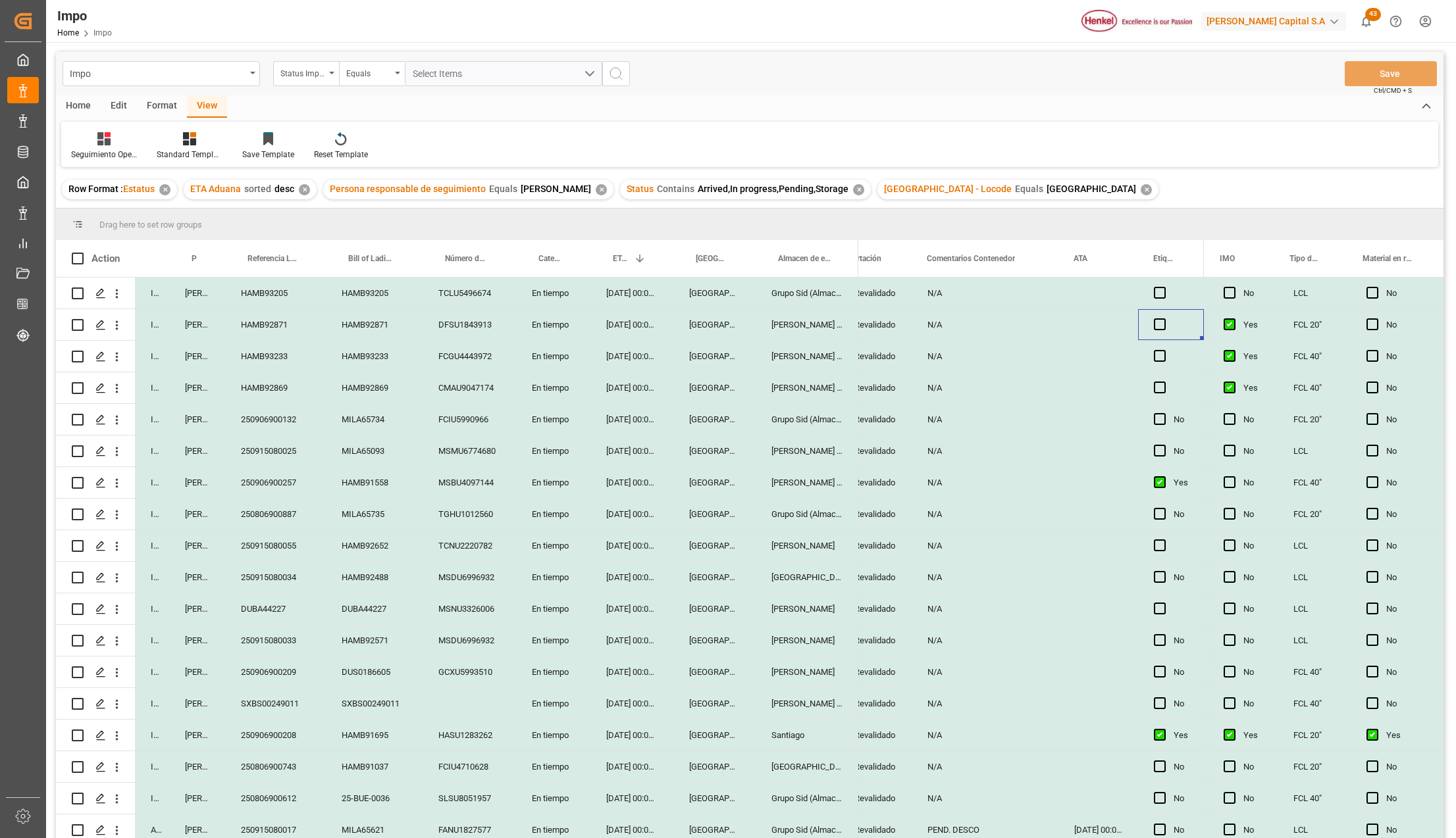
scroll to position [0, 191]
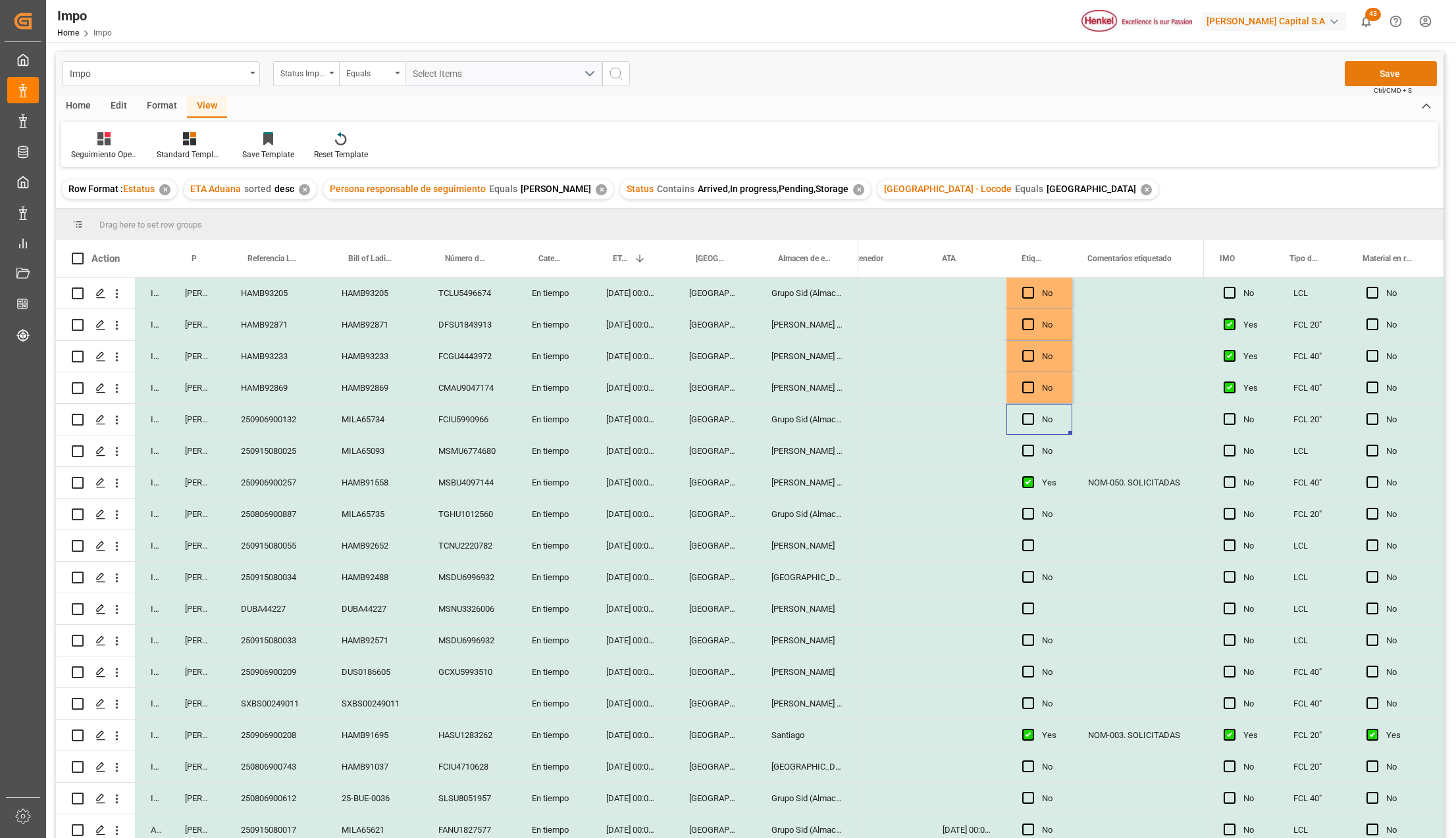
click at [1378, 69] on button "Save" at bounding box center [1391, 73] width 92 height 25
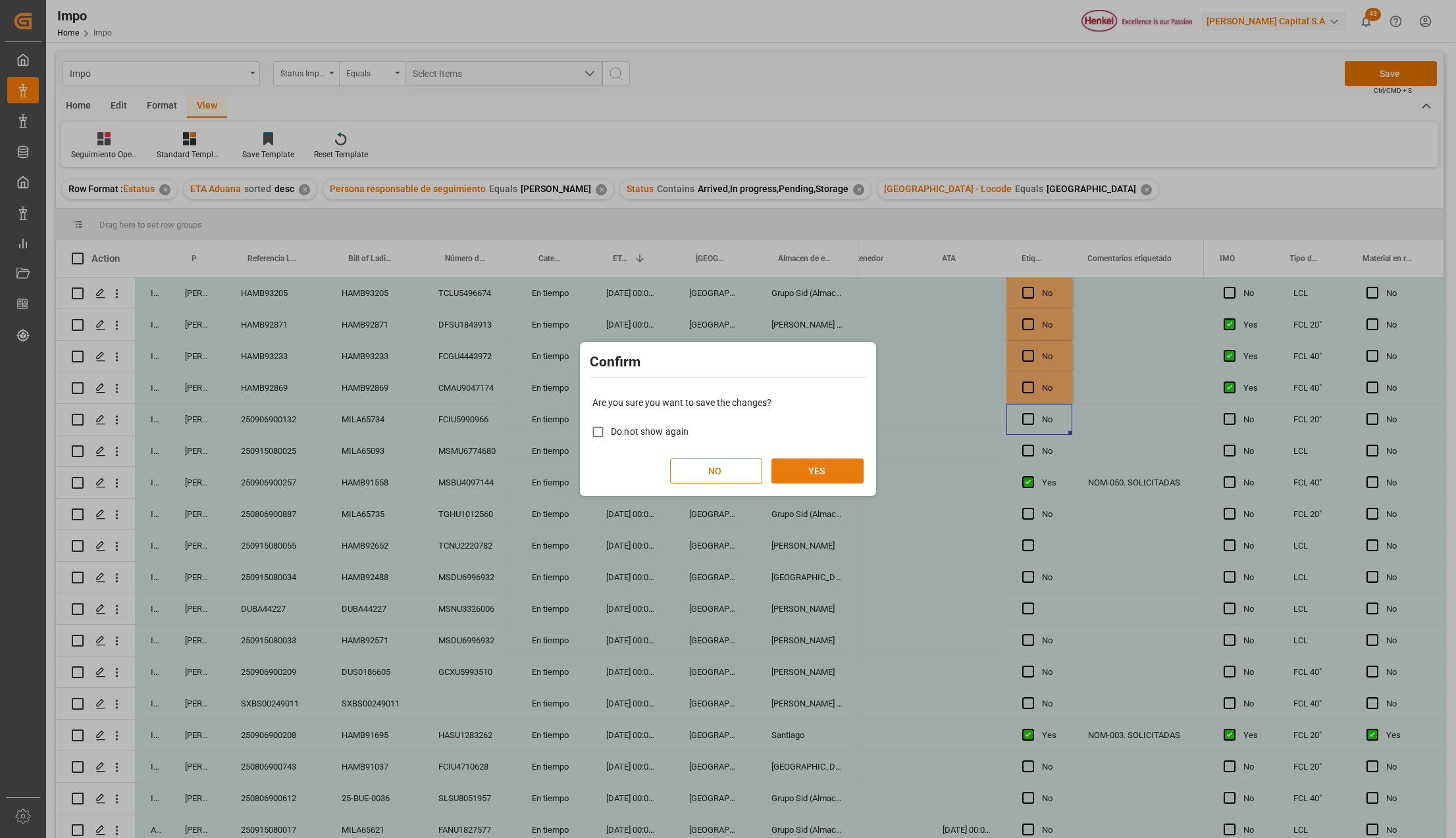
click at [828, 468] on button "YES" at bounding box center [818, 470] width 92 height 25
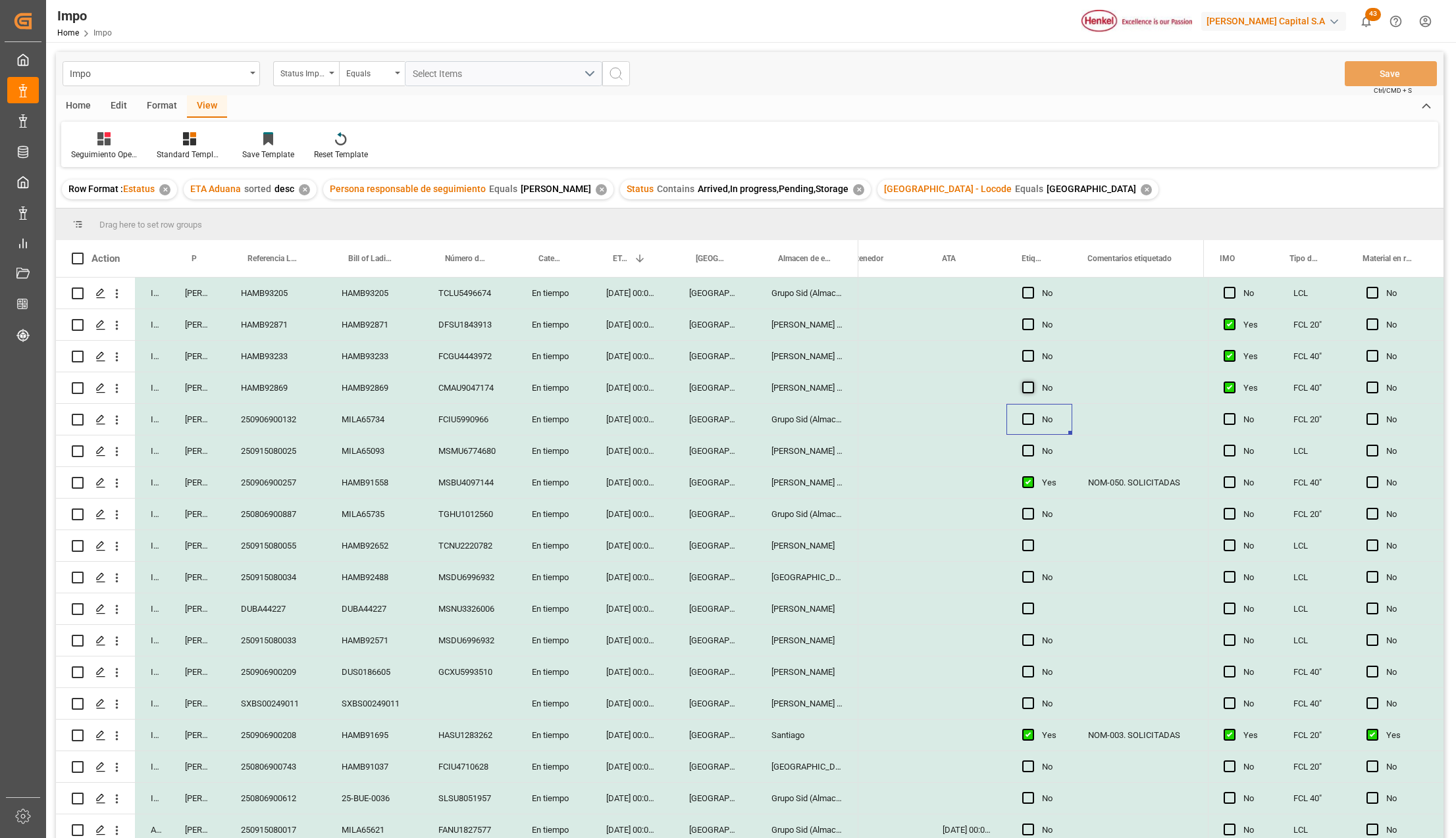
click at [1030, 390] on span "Press SPACE to select this row." at bounding box center [1028, 388] width 12 height 12
click at [1032, 382] on input "Press SPACE to select this row." at bounding box center [1032, 382] width 0 height 0
click at [1111, 390] on div "Press SPACE to select this row." at bounding box center [1138, 388] width 132 height 31
click at [1106, 391] on div "Press SPACE to select this row." at bounding box center [1138, 388] width 132 height 31
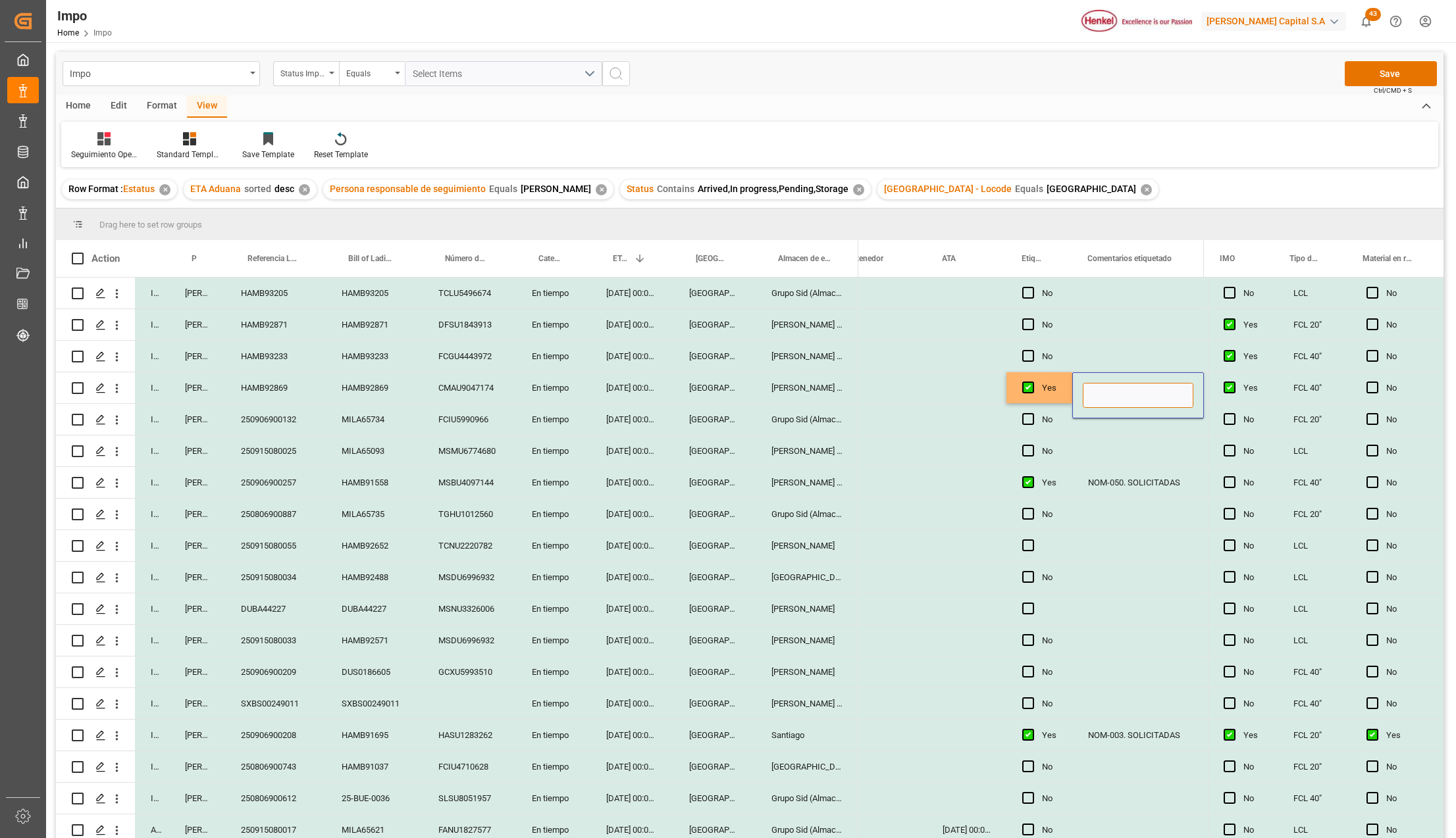
click at [1104, 395] on input "Press SPACE to select this row." at bounding box center [1138, 395] width 110 height 25
paste input "NOM 050 (NO CUMPLE CON NOM)"
type input "NOM 050 (NO CUMPLE CON NOM)"
click at [1115, 433] on div "Press SPACE to select this row." at bounding box center [1138, 419] width 132 height 31
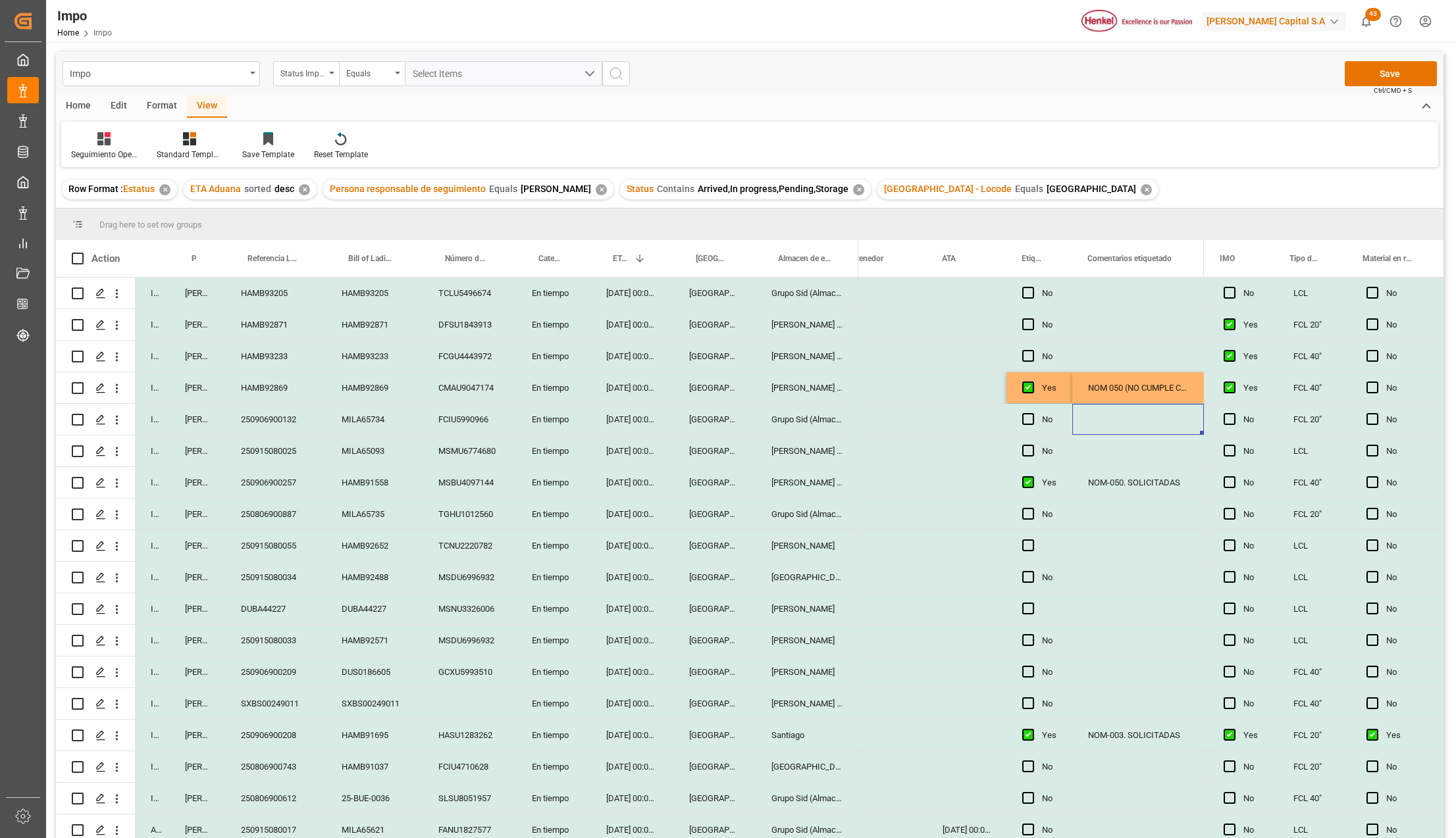
click at [1140, 388] on div "NOM 050 (NO CUMPLE CON NOM)" at bounding box center [1138, 388] width 132 height 31
click at [1130, 390] on input "NOM 050 (NO CUMPLE CON NOM)" at bounding box center [1138, 395] width 110 height 25
type input "NOM 050. PEND. ETIQUETAS (NO CUMPLE CON NOM)"
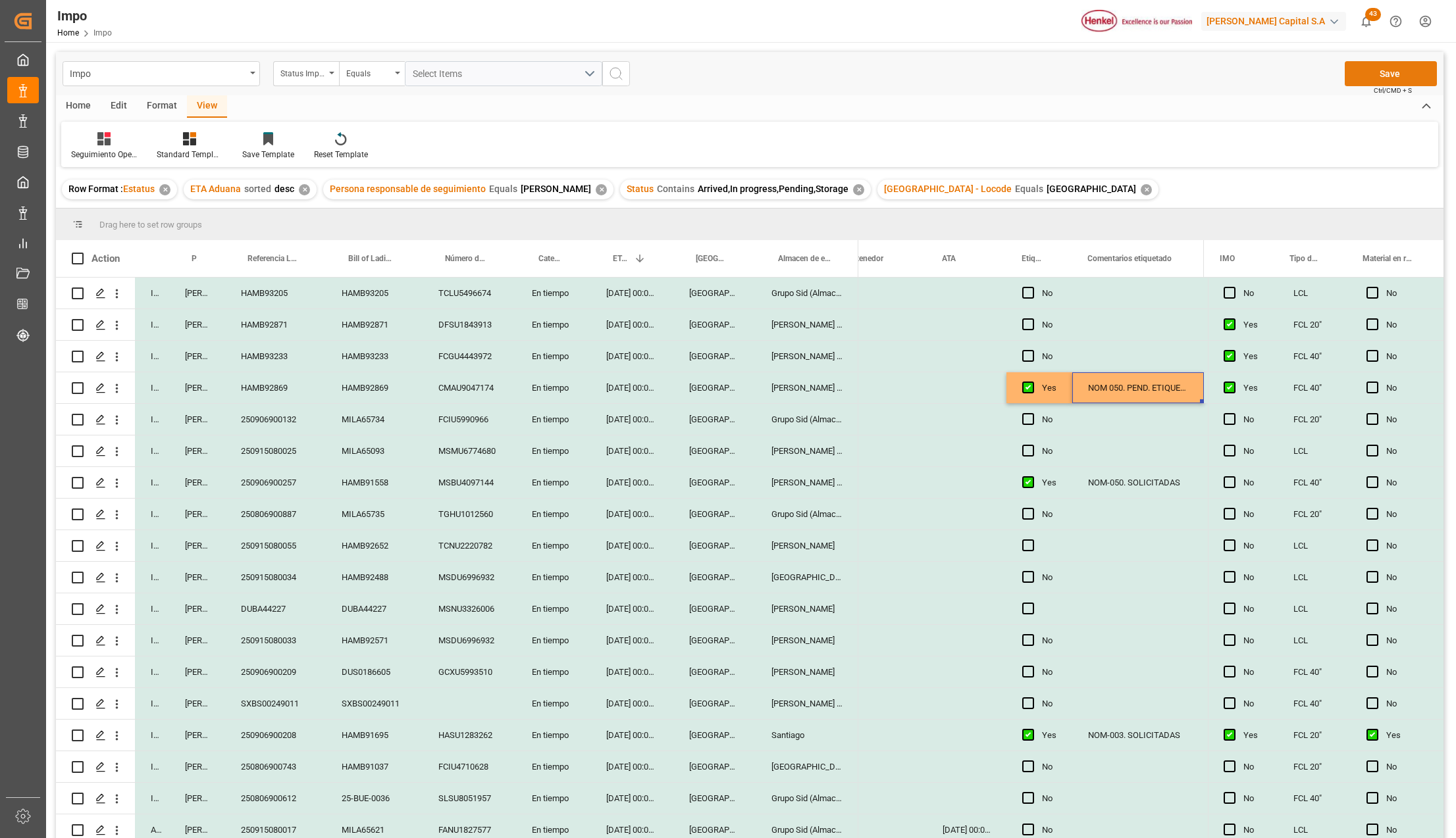
click at [1384, 69] on button "Save" at bounding box center [1391, 73] width 92 height 25
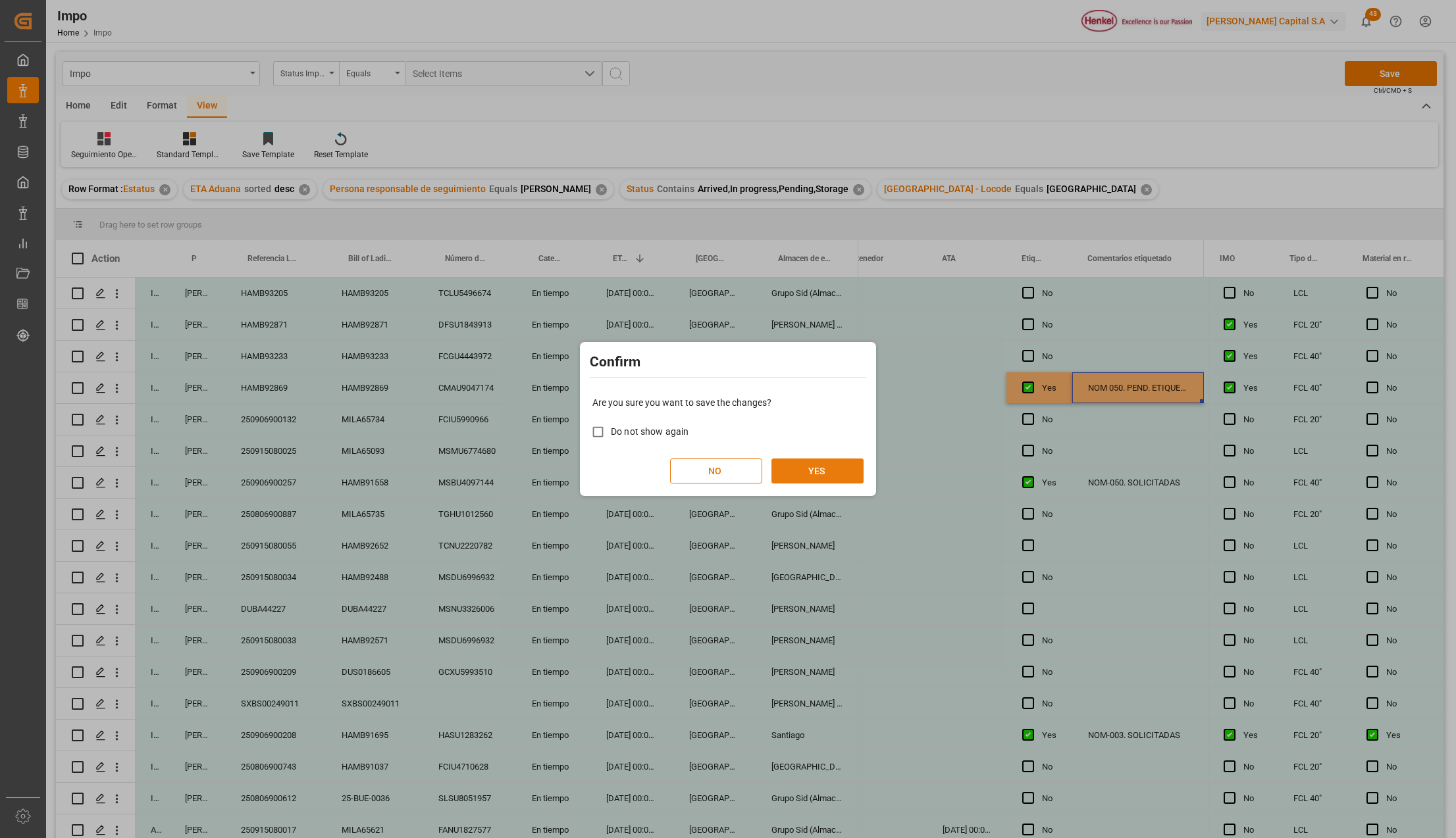
click at [820, 473] on button "YES" at bounding box center [818, 470] width 92 height 25
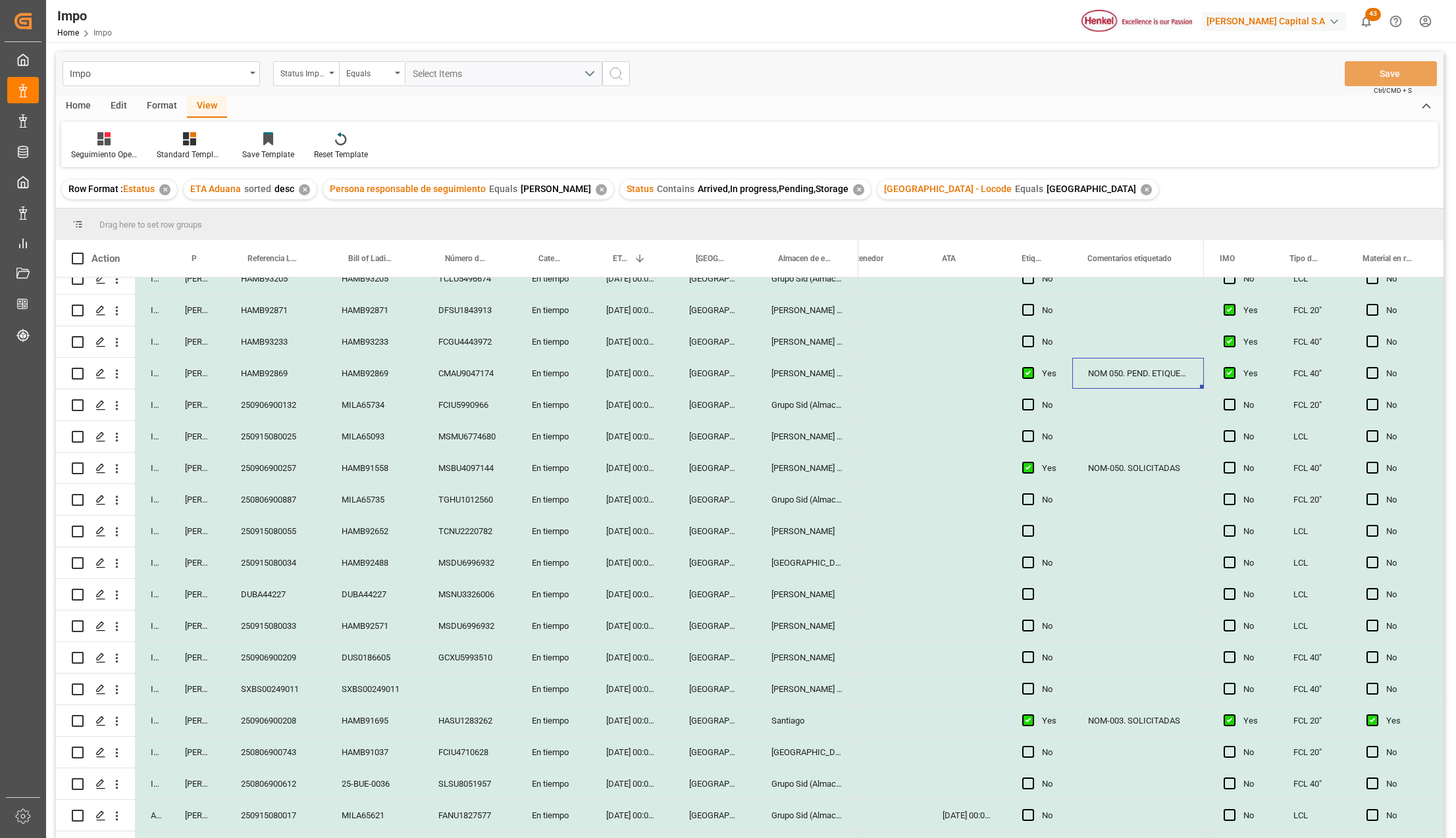
scroll to position [0, 0]
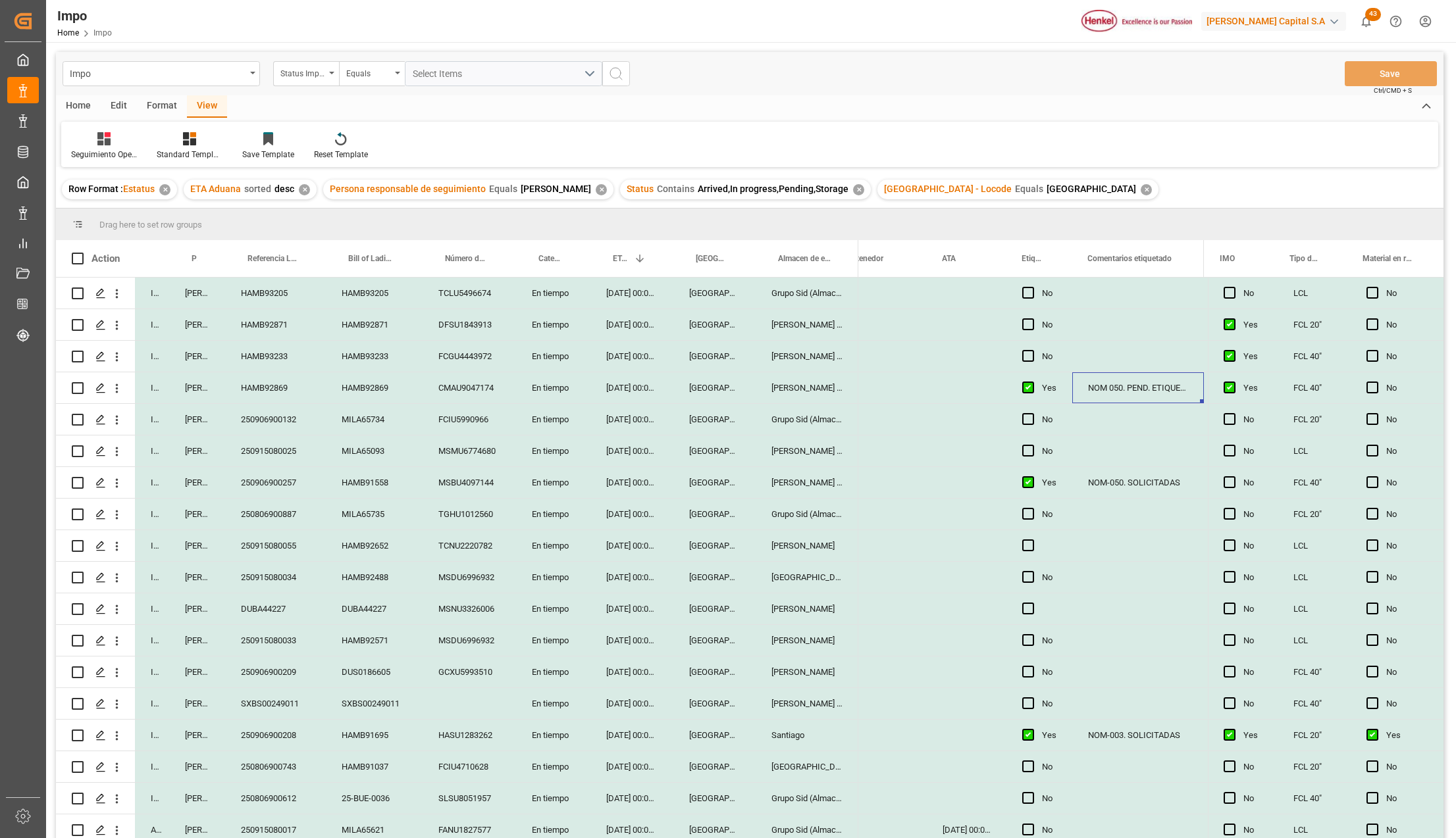
click at [264, 383] on div "HAMB92869" at bounding box center [275, 388] width 101 height 31
click at [1032, 322] on span "Press SPACE to select this row." at bounding box center [1028, 324] width 12 height 12
click at [1032, 318] on input "Press SPACE to select this row." at bounding box center [1032, 318] width 0 height 0
click at [1130, 382] on div "NOM 050. PEND. ETIQUETAS (NO CUMPLE CON NOM)" at bounding box center [1138, 388] width 132 height 31
click at [1114, 324] on div "Press SPACE to select this row." at bounding box center [1138, 324] width 132 height 31
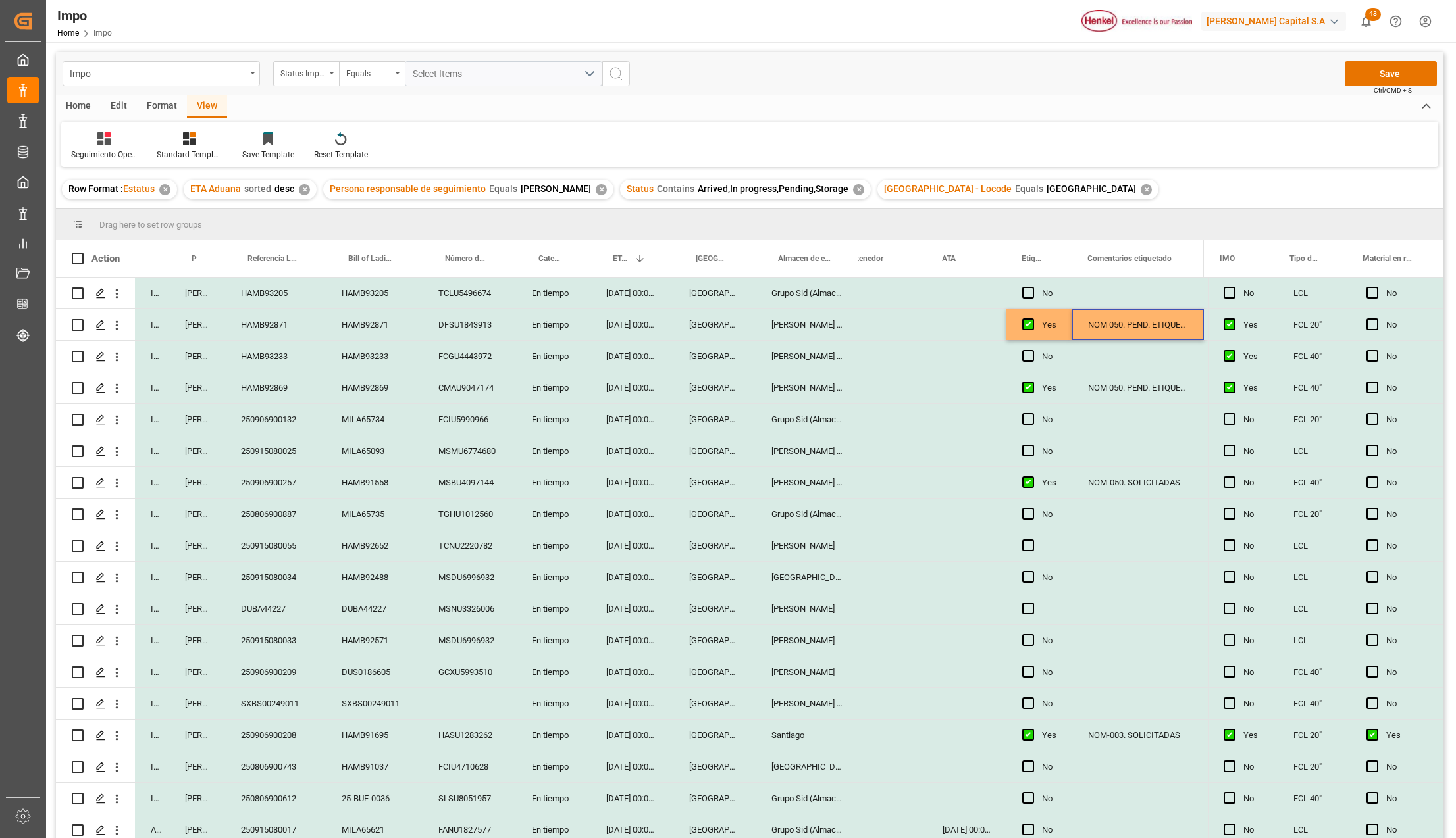
click at [1122, 401] on div "NOM 050. PEND. ETIQUETAS (NO CUMPLE CON NOM)" at bounding box center [1138, 388] width 132 height 31
click at [1401, 75] on button "Save" at bounding box center [1391, 73] width 92 height 25
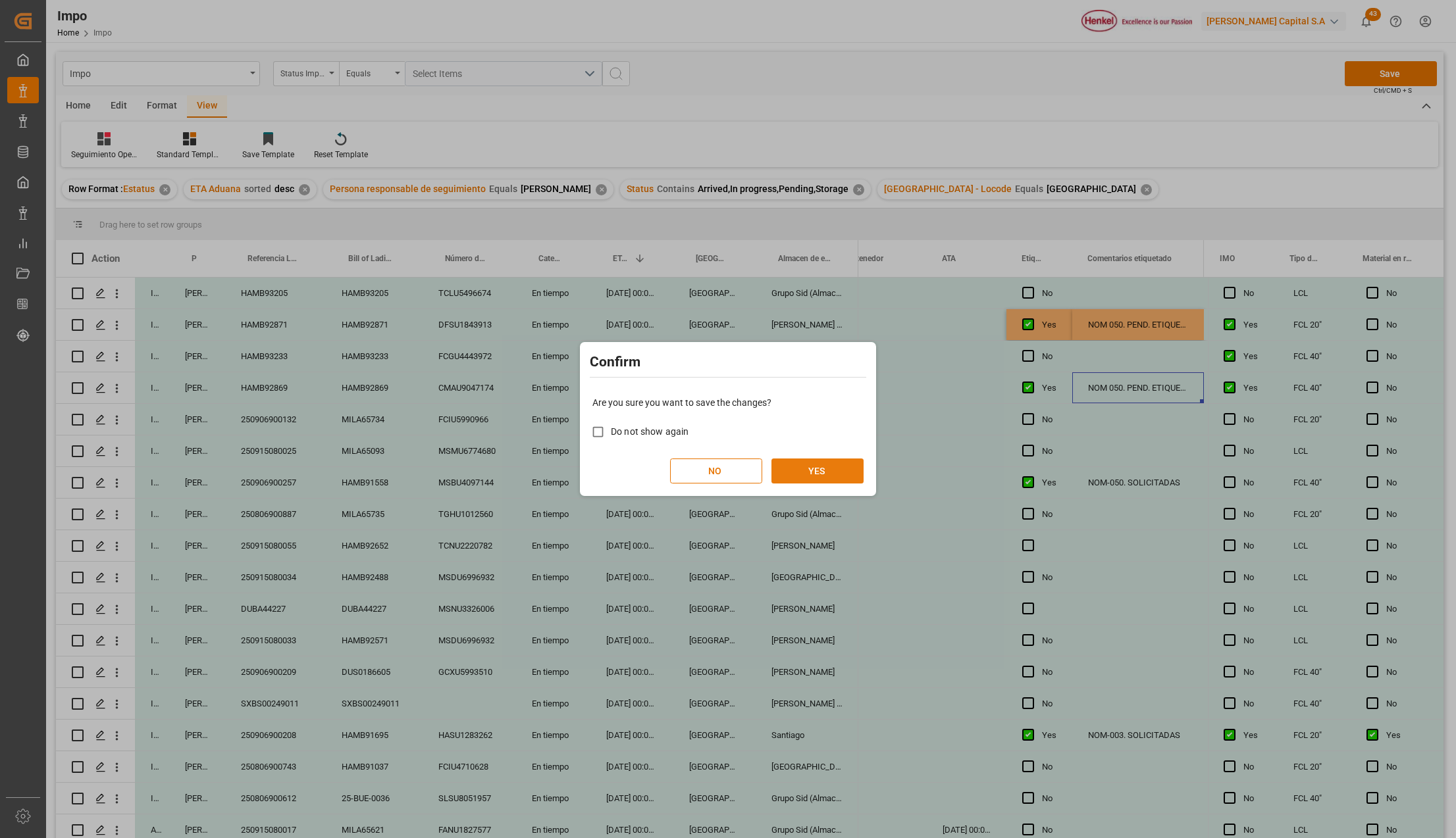
click at [824, 464] on button "YES" at bounding box center [818, 470] width 92 height 25
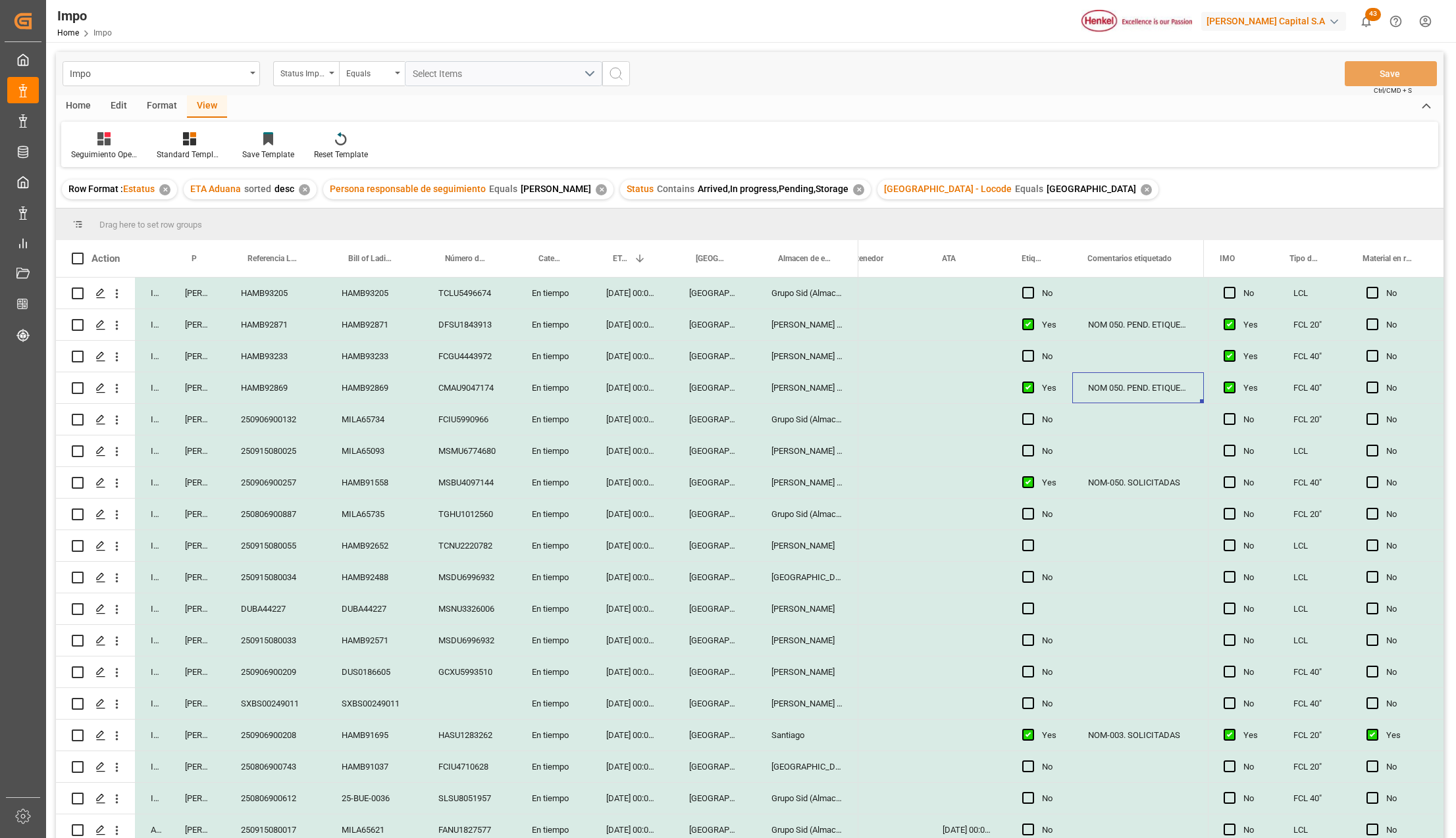
click at [1135, 354] on div "Press SPACE to select this row." at bounding box center [1138, 356] width 132 height 31
click at [1162, 380] on div "NOM 050. PEND. ETIQUETAS (NO CUMPLE CON NOM)" at bounding box center [1138, 388] width 132 height 31
click at [370, 396] on div "HAMB92869" at bounding box center [374, 388] width 97 height 31
click at [1141, 382] on div "NOM 050. PEND. ETIQUETAS (NO CUMPLE CON NOM)" at bounding box center [1138, 388] width 132 height 31
click at [1135, 322] on div "NOM 050. PEND. ETIQUETAS (NO CUMPLE CON NOM)" at bounding box center [1138, 324] width 132 height 31
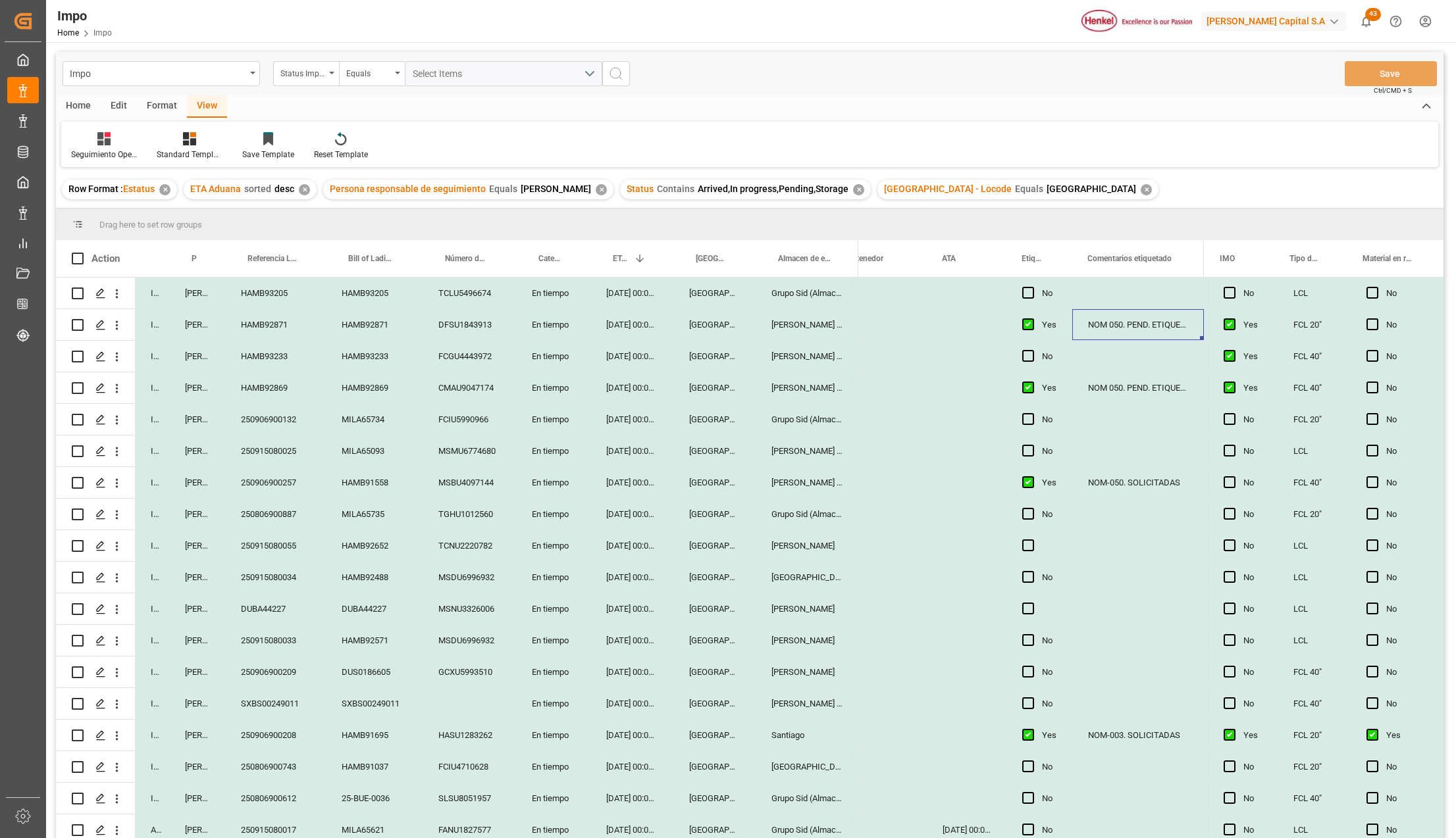
click at [1133, 485] on div "NOM-050. SOLICITADAS" at bounding box center [1138, 483] width 132 height 31
click at [1048, 258] on span at bounding box center [1050, 258] width 12 height 12
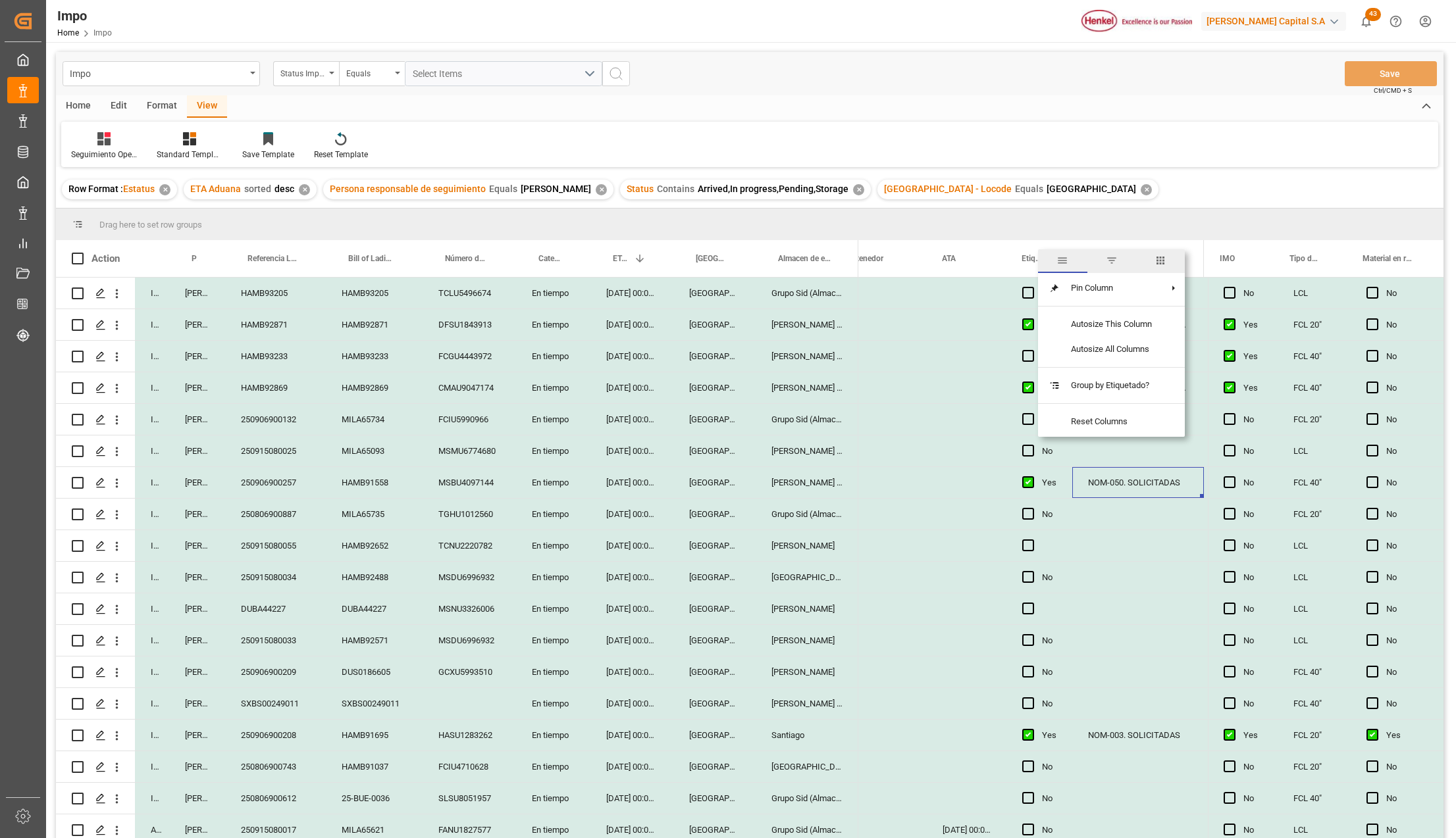
click at [1120, 258] on span "filter" at bounding box center [1112, 260] width 48 height 24
click at [1062, 330] on input "Filter Value" at bounding box center [1111, 329] width 129 height 26
type input "y"
type input "Yes"
click at [1127, 370] on button "Apply" at bounding box center [1127, 371] width 24 height 13
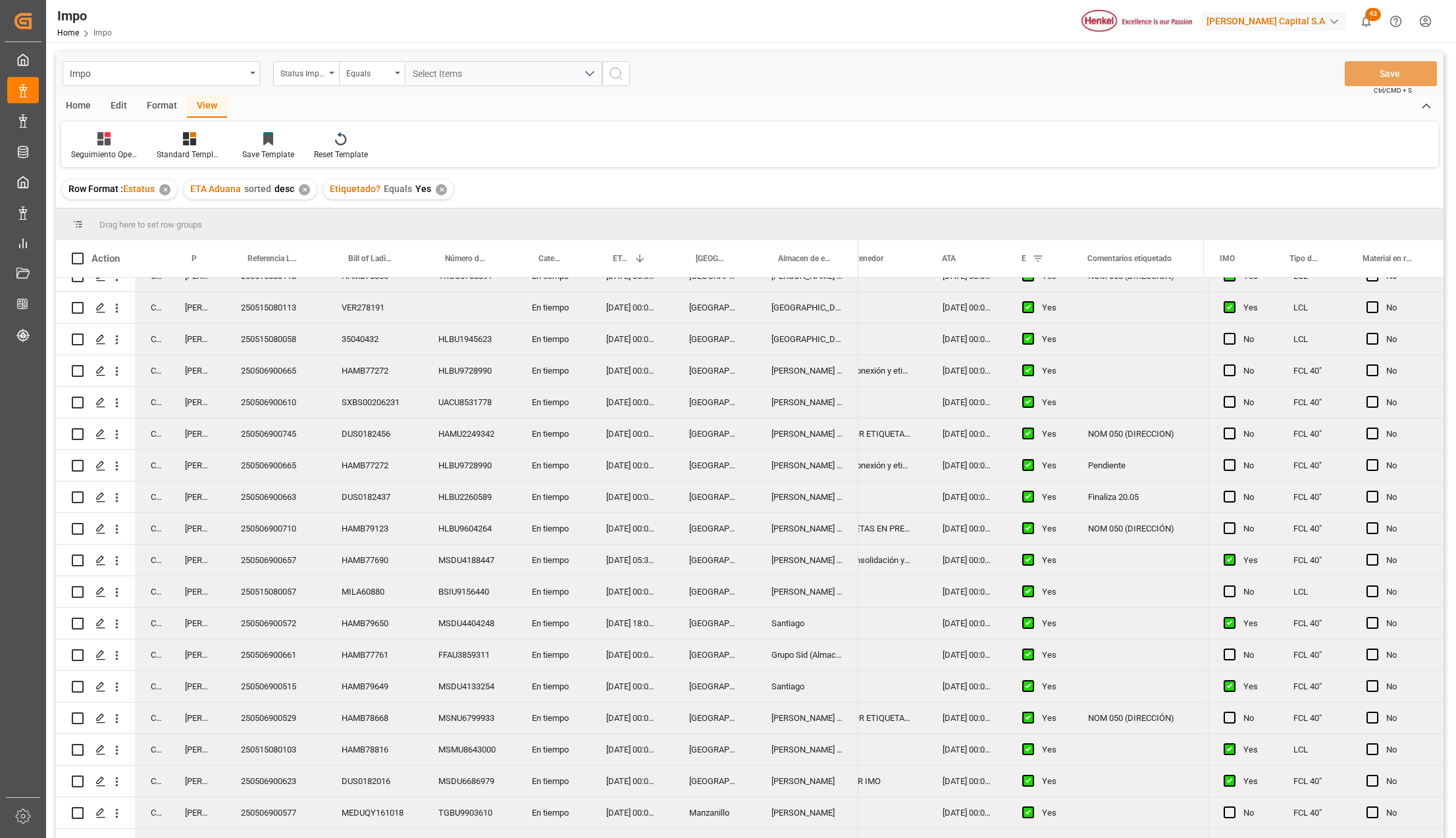
scroll to position [1403, 0]
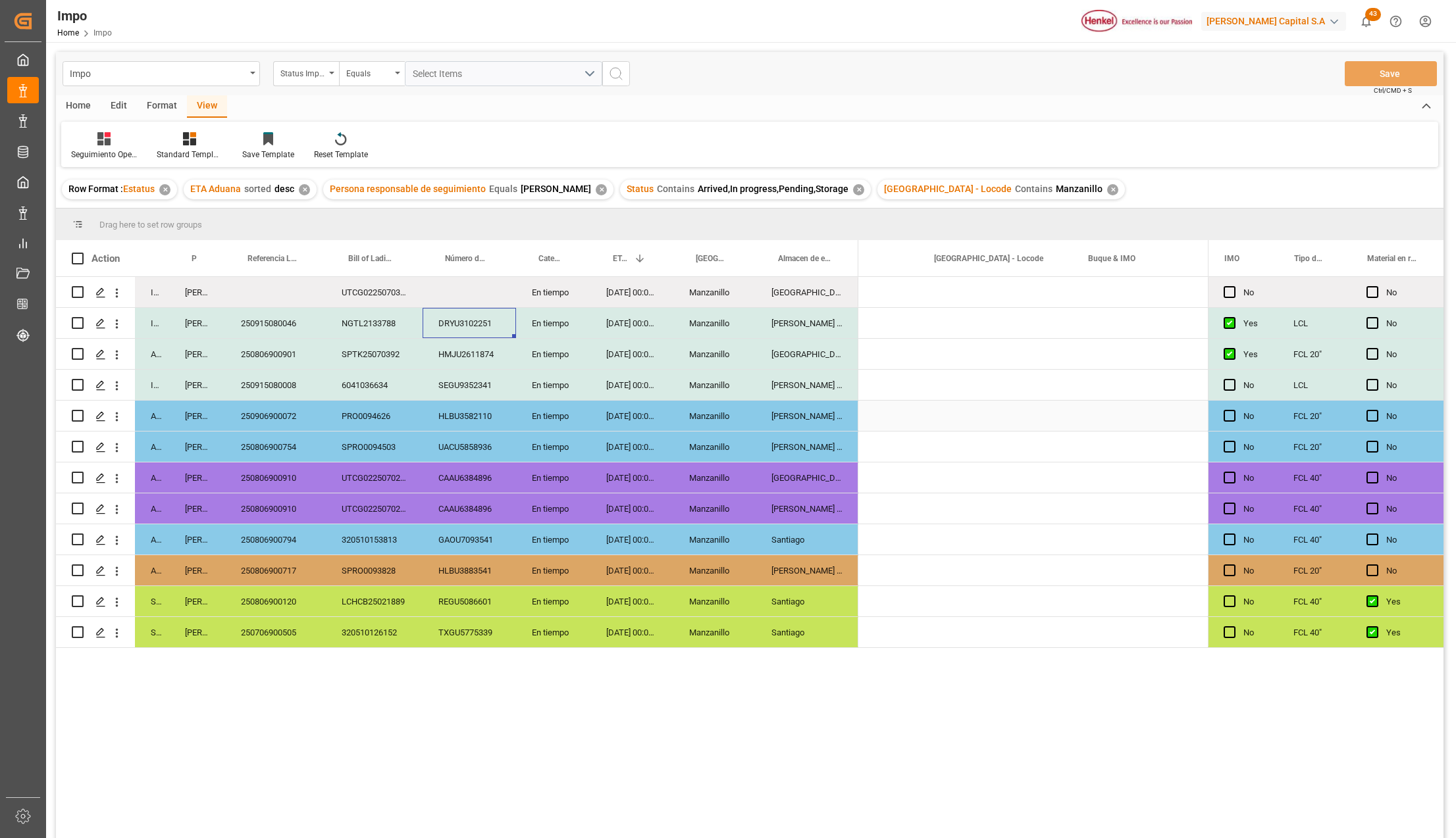
scroll to position [0, 1306]
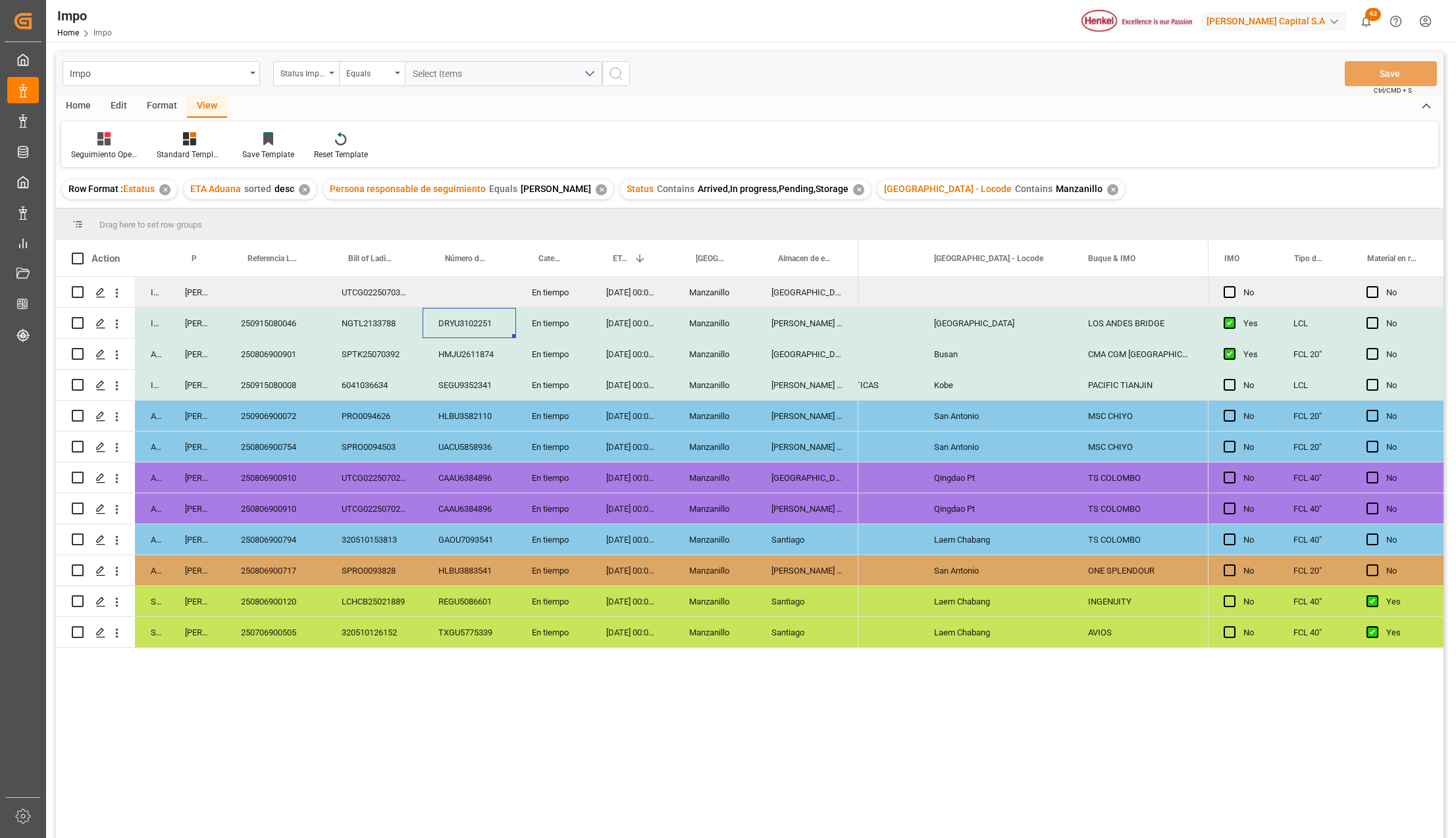
drag, startPoint x: 465, startPoint y: 351, endPoint x: 490, endPoint y: 351, distance: 25.0
click at [465, 351] on div "HMJU2611874" at bounding box center [469, 353] width 94 height 30
click at [571, 351] on div "En tiempo" at bounding box center [553, 353] width 74 height 30
click at [618, 356] on div "[DATE] 00:00:00" at bounding box center [632, 353] width 83 height 30
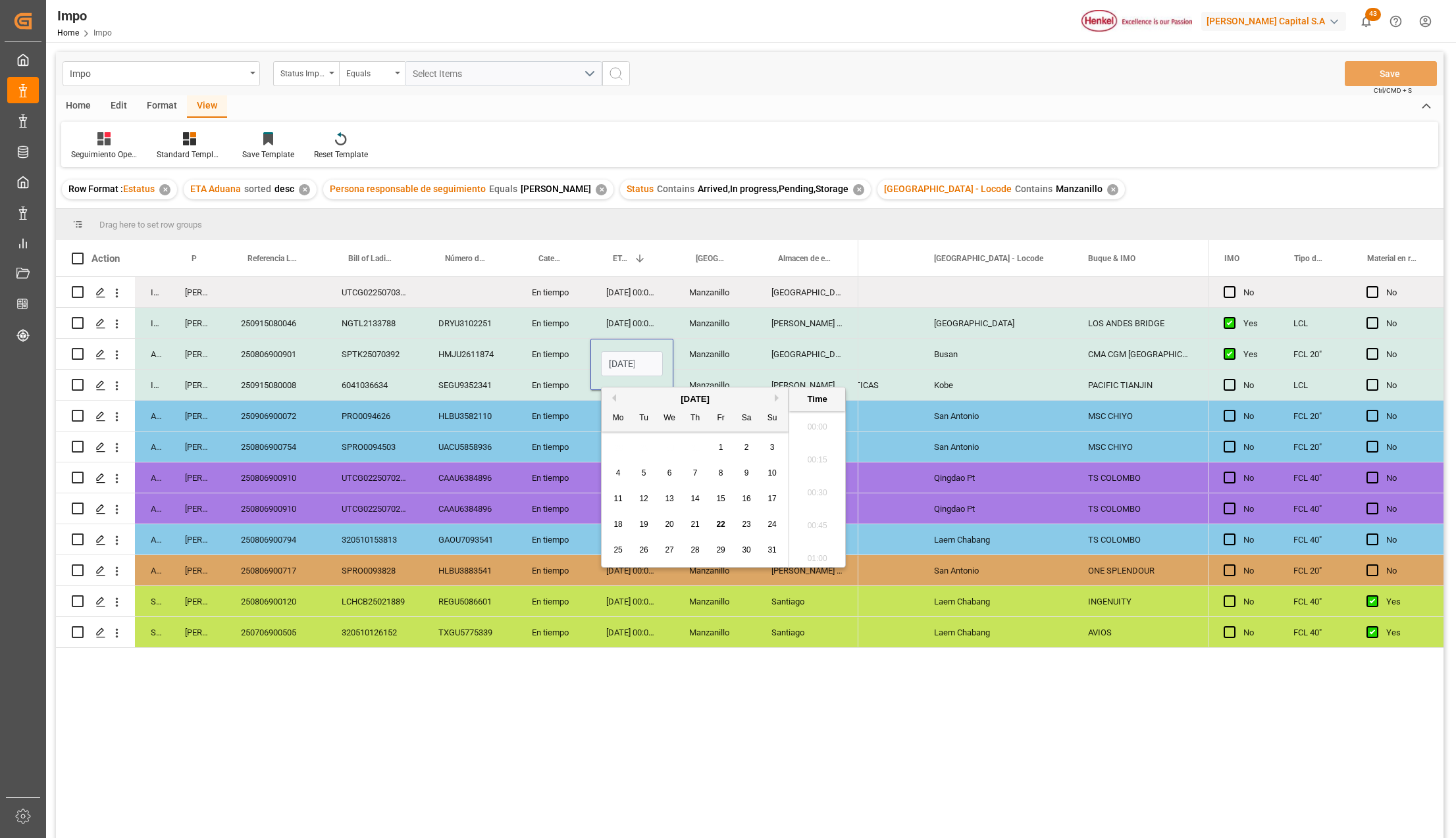
click at [618, 356] on input "[DATE] 00:00" at bounding box center [632, 363] width 62 height 25
type input "[DATE] 00:00"
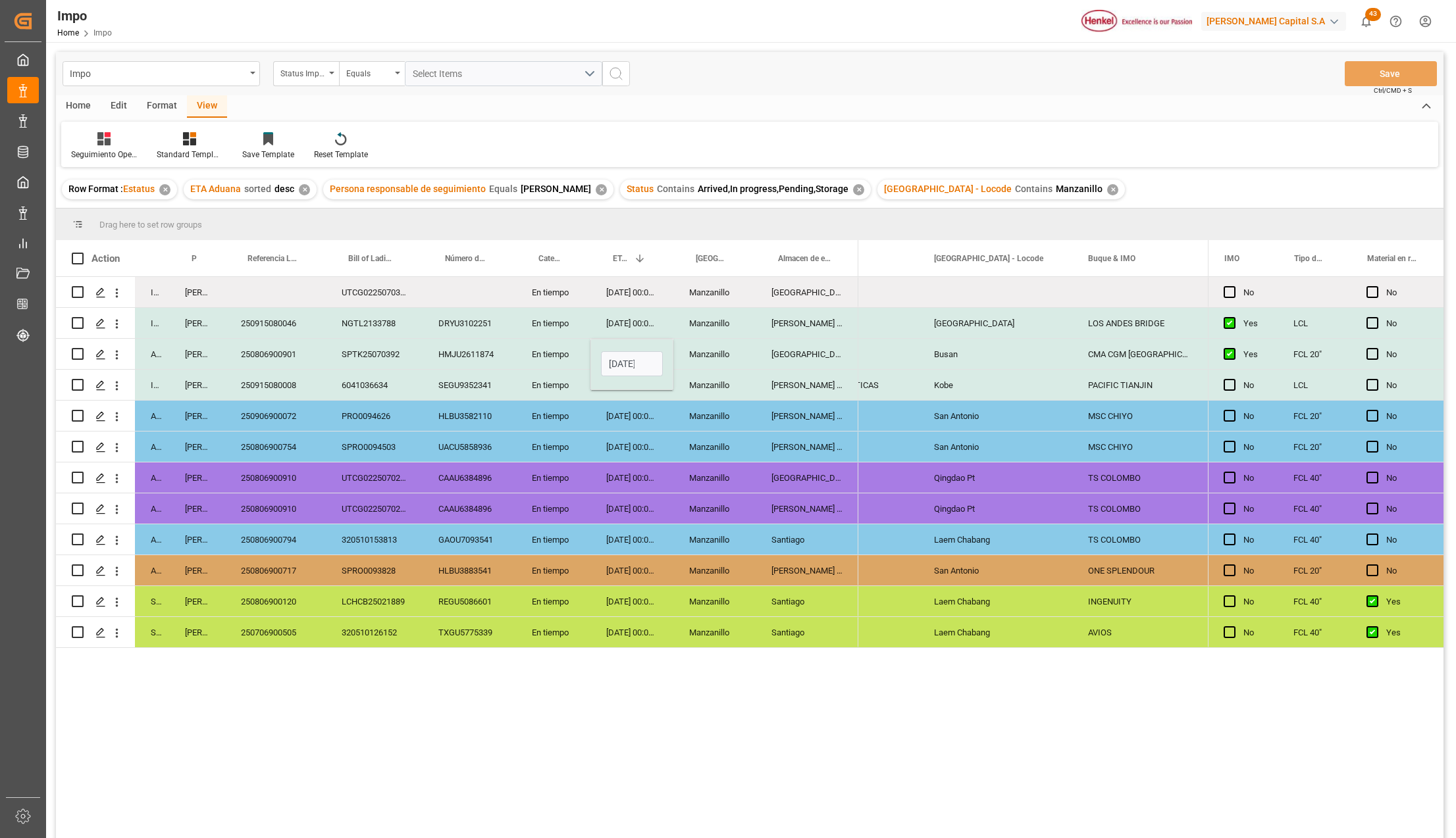
click at [738, 466] on div "Manzanillo" at bounding box center [715, 477] width 82 height 30
click at [352, 353] on div "SPTK25070392" at bounding box center [374, 353] width 97 height 30
click at [278, 347] on div "250806900901" at bounding box center [275, 353] width 101 height 30
click at [278, 350] on div "250806900901" at bounding box center [275, 353] width 101 height 30
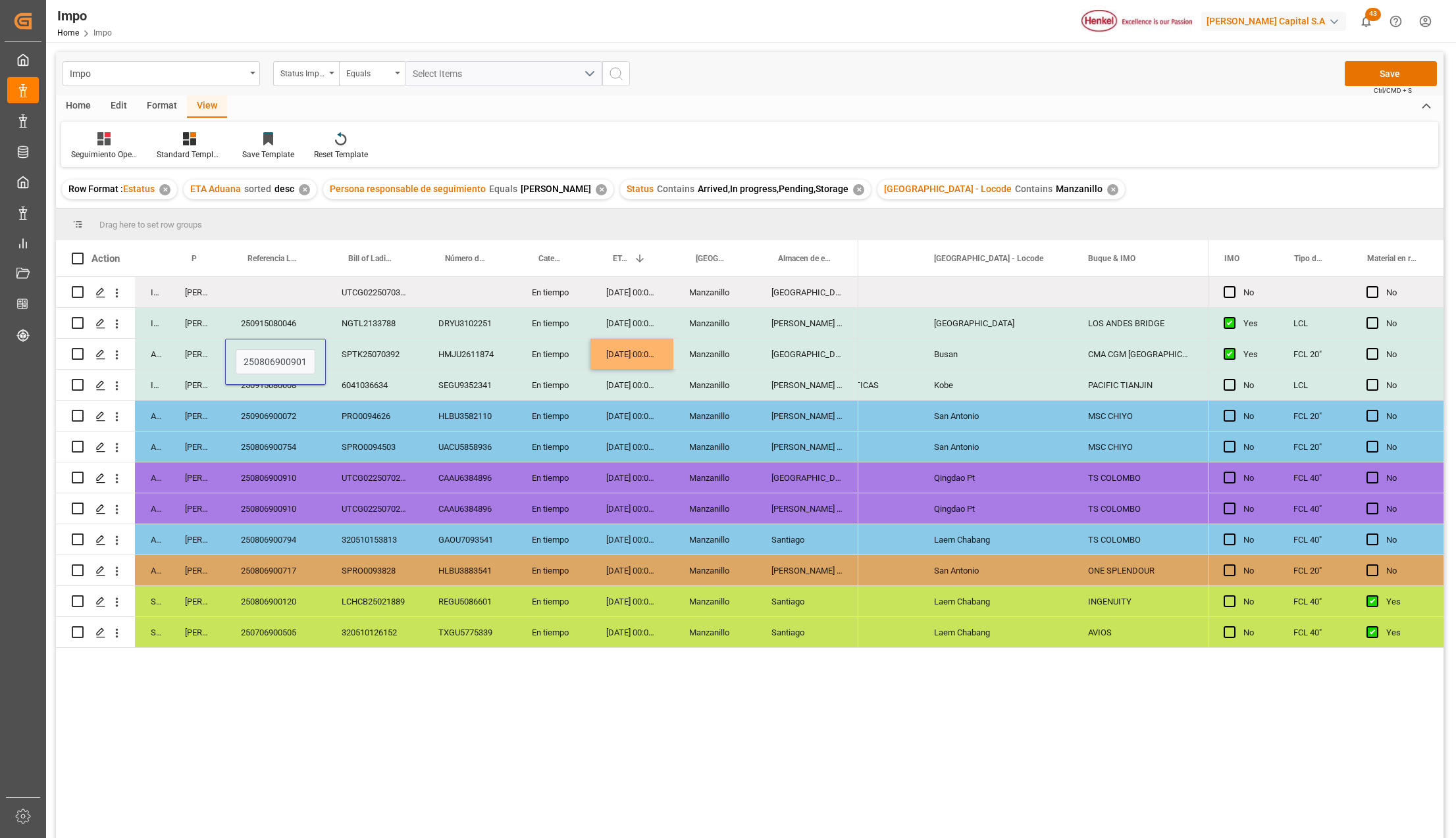
click at [278, 350] on input "250806900901" at bounding box center [275, 361] width 79 height 25
type input "250906900340"
click at [456, 392] on div "SEGU9352341" at bounding box center [469, 384] width 94 height 30
click at [1368, 74] on button "Save" at bounding box center [1391, 73] width 92 height 25
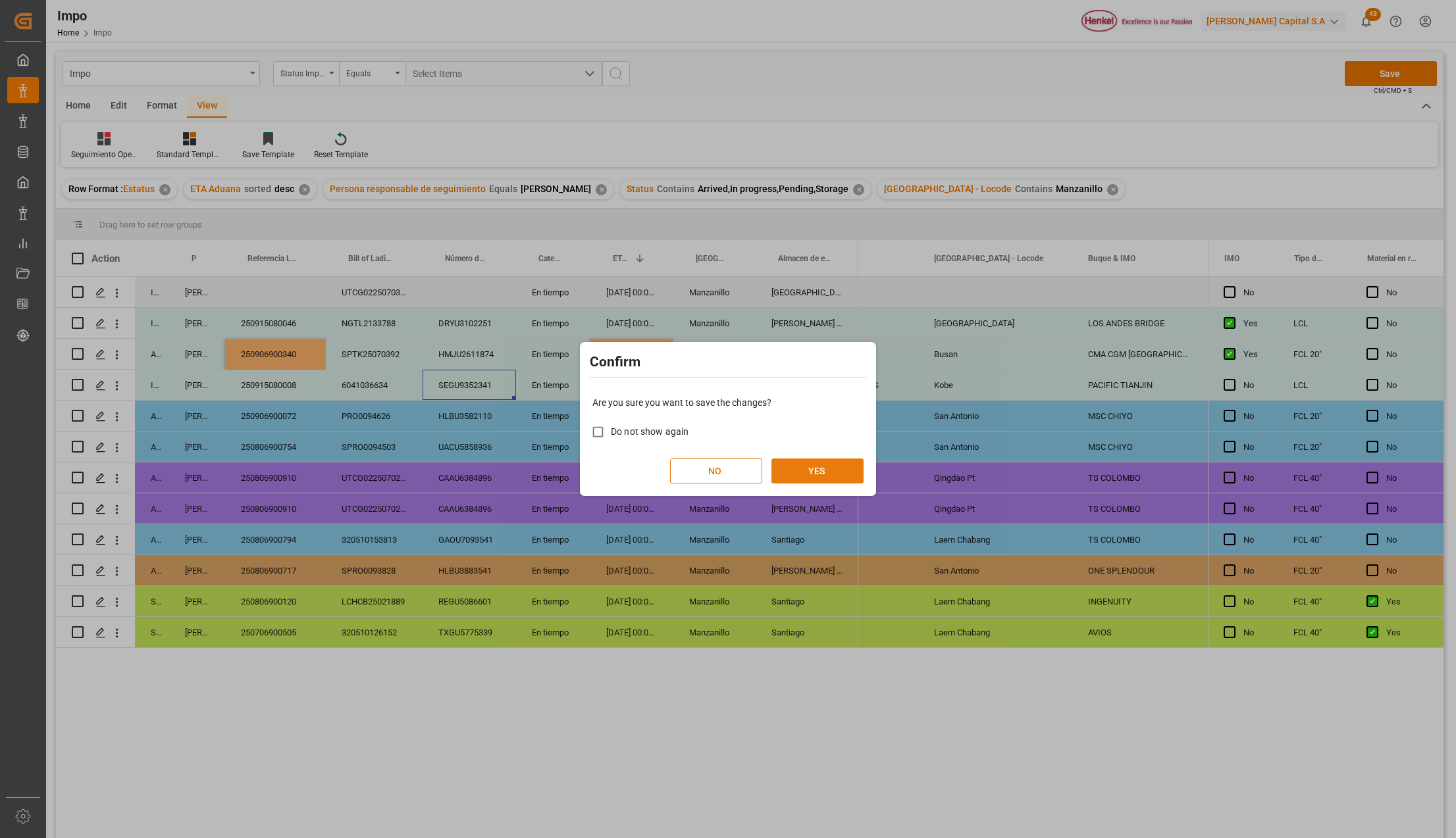
click at [826, 474] on button "YES" at bounding box center [818, 470] width 92 height 25
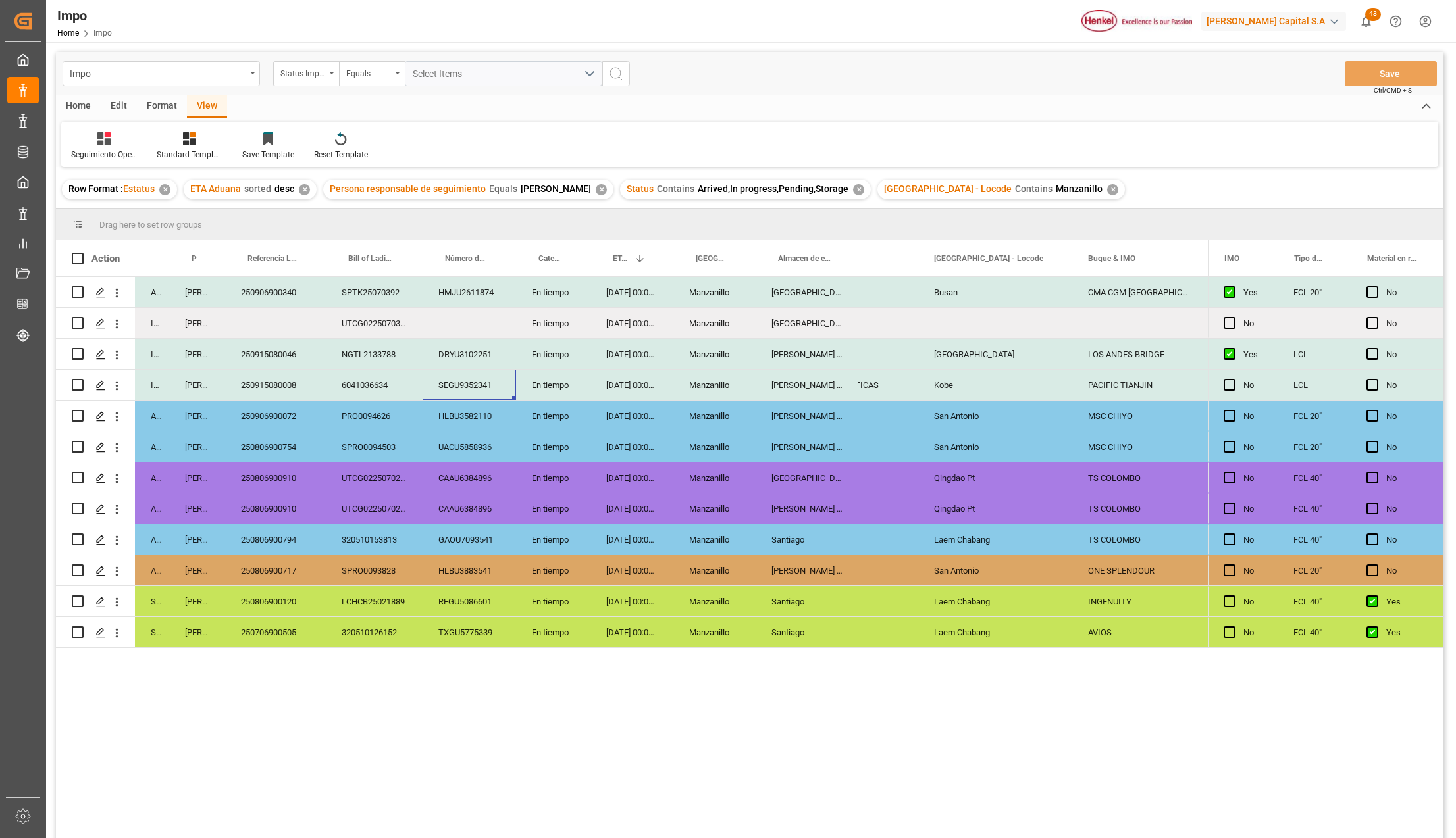
click at [271, 440] on div "250806900754" at bounding box center [275, 446] width 101 height 30
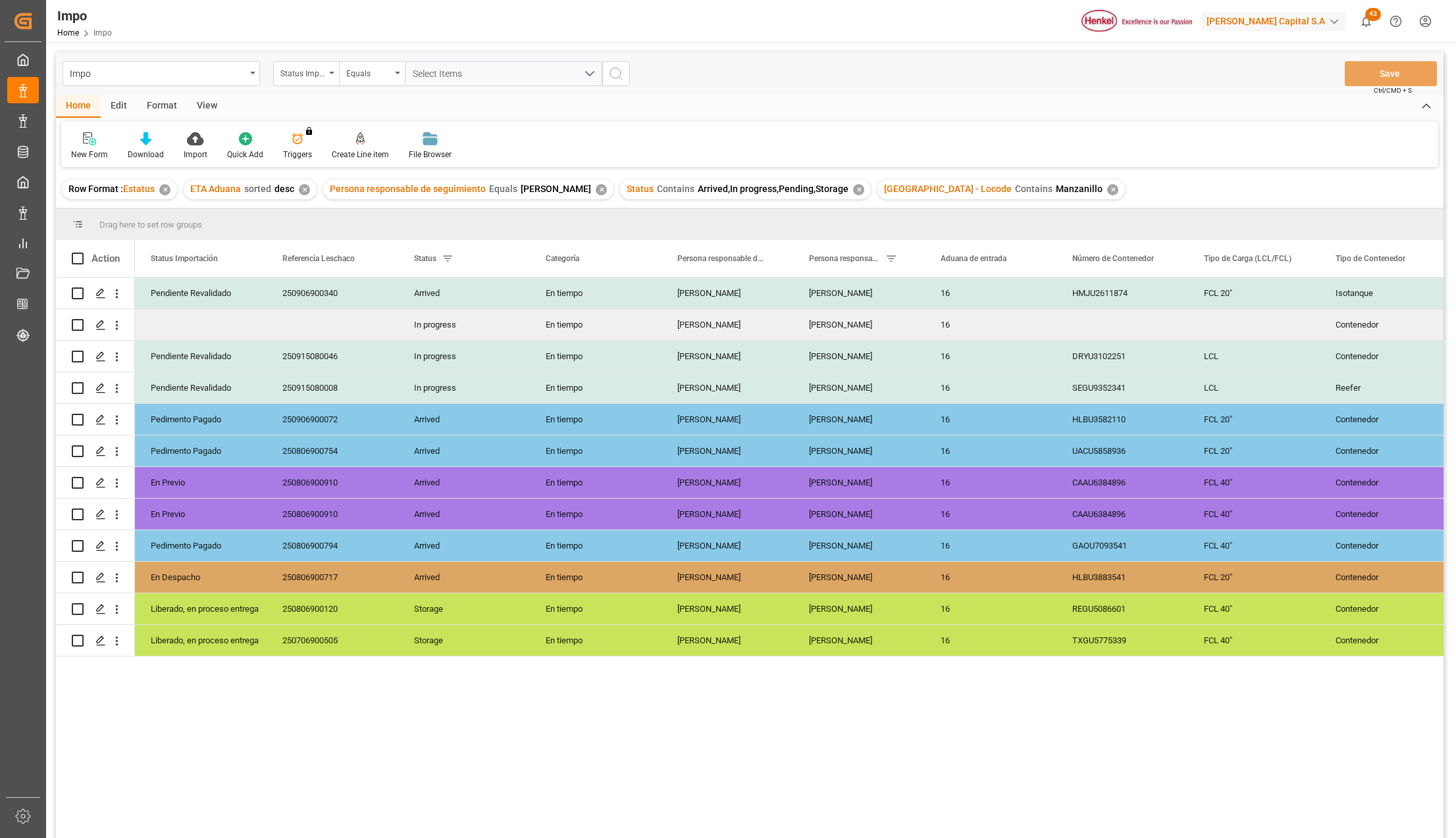
click at [1107, 190] on div "✕" at bounding box center [1113, 190] width 11 height 11
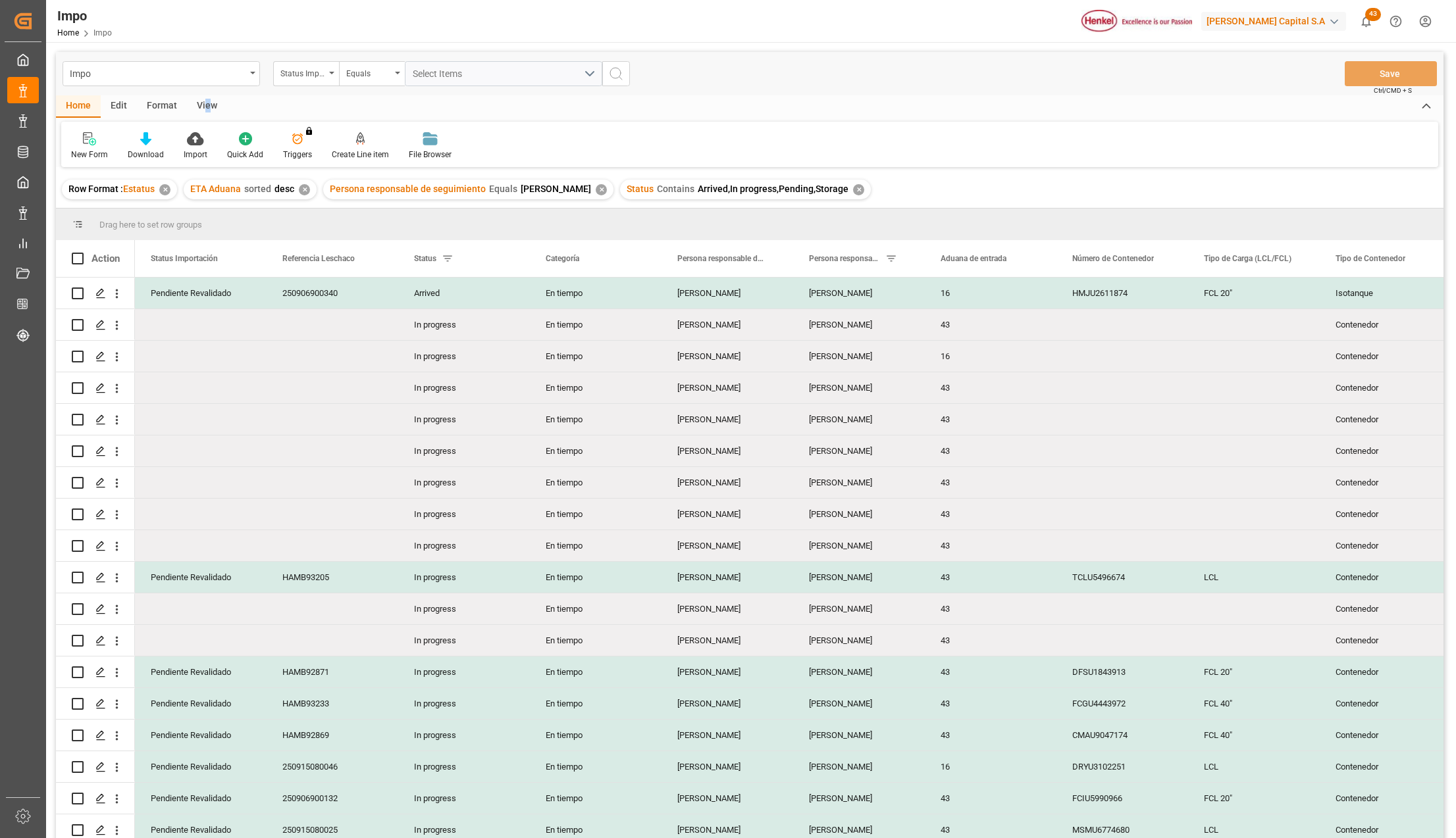
click at [205, 100] on div "View" at bounding box center [207, 106] width 40 height 22
drag, startPoint x: 205, startPoint y: 100, endPoint x: 154, endPoint y: 145, distance: 68.0
click at [154, 145] on icon at bounding box center [150, 139] width 13 height 13
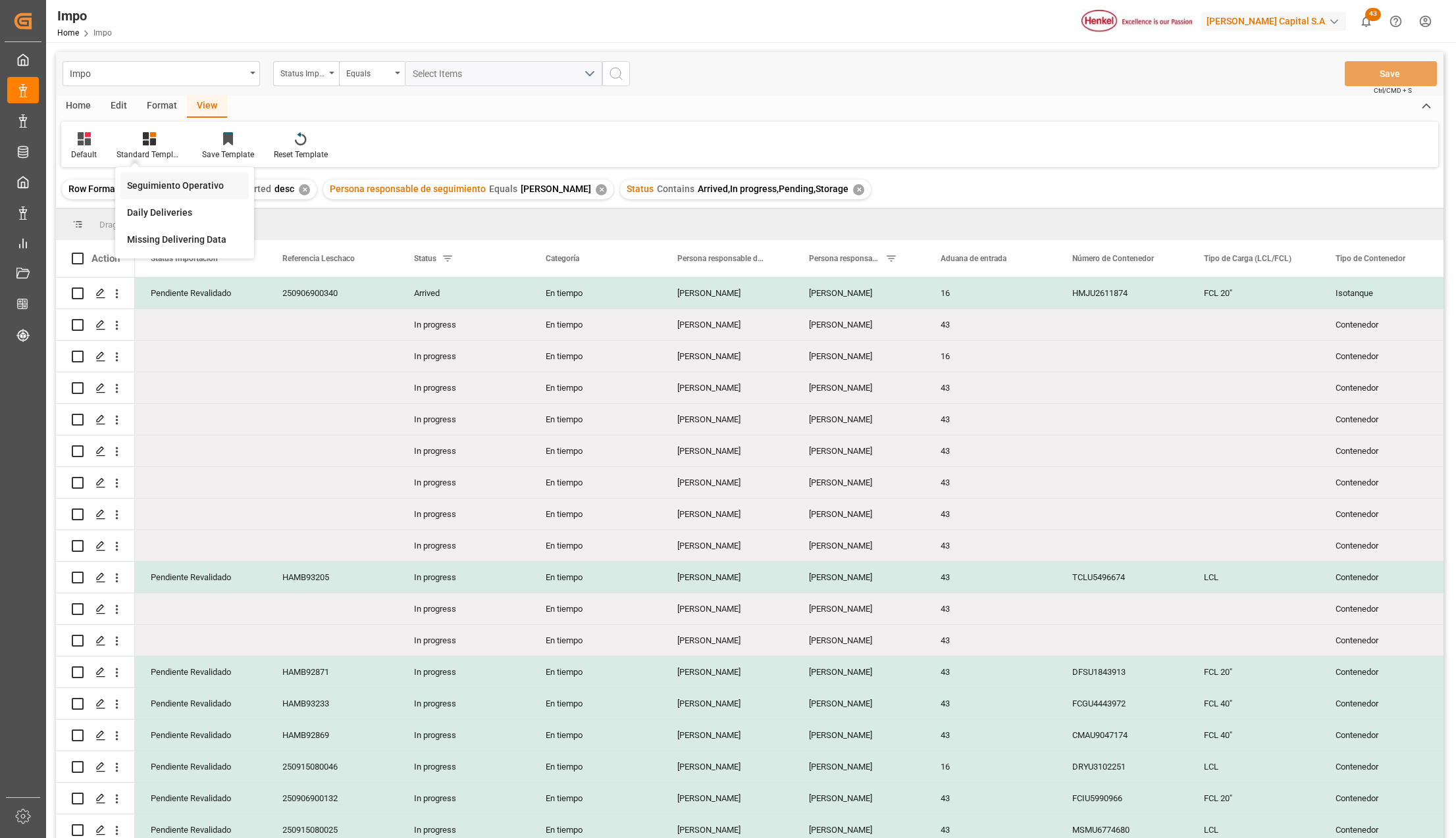
click at [160, 185] on div "Seguimiento Operativo" at bounding box center [185, 186] width 115 height 14
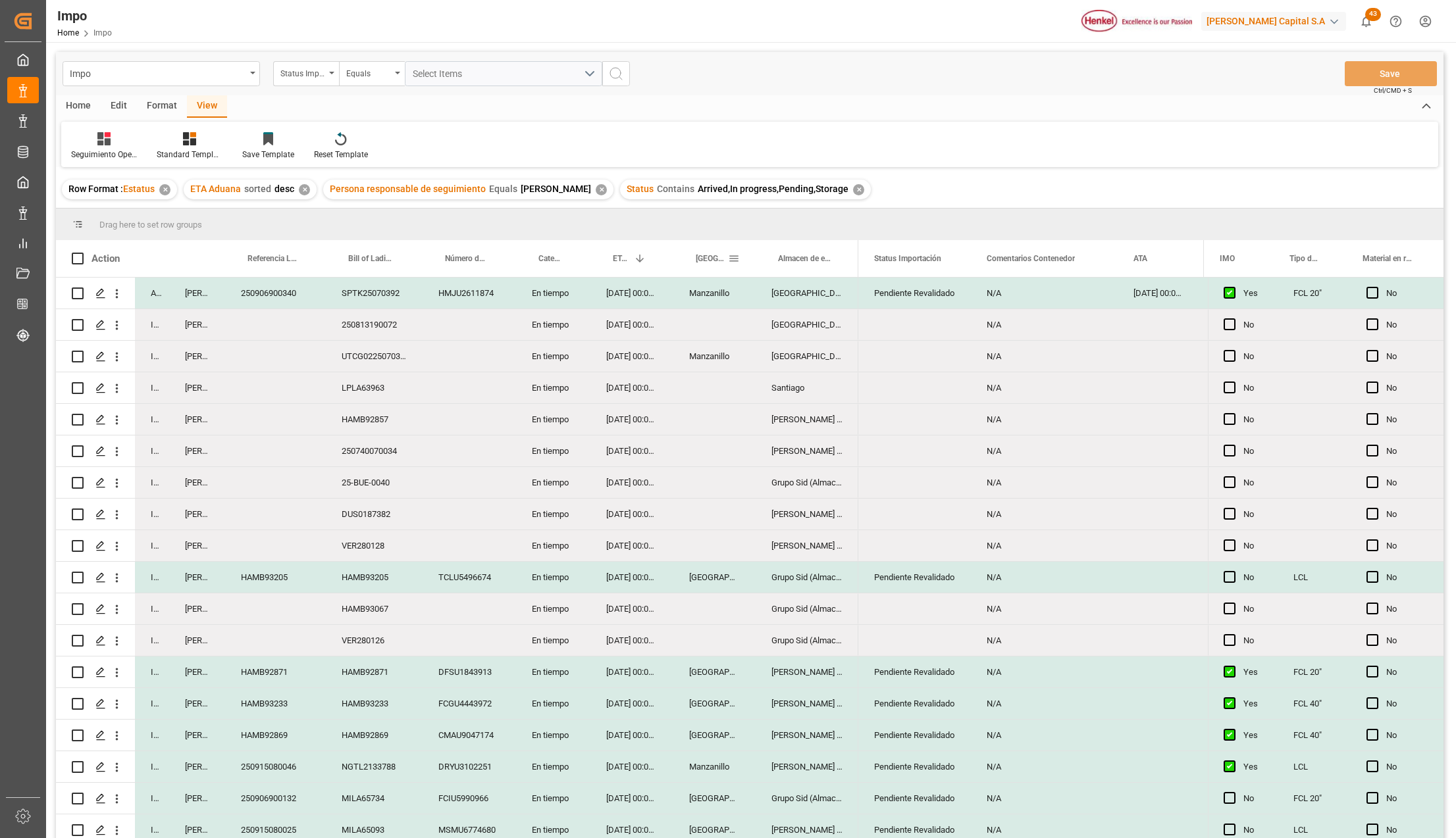
click at [735, 260] on span at bounding box center [734, 258] width 12 height 12
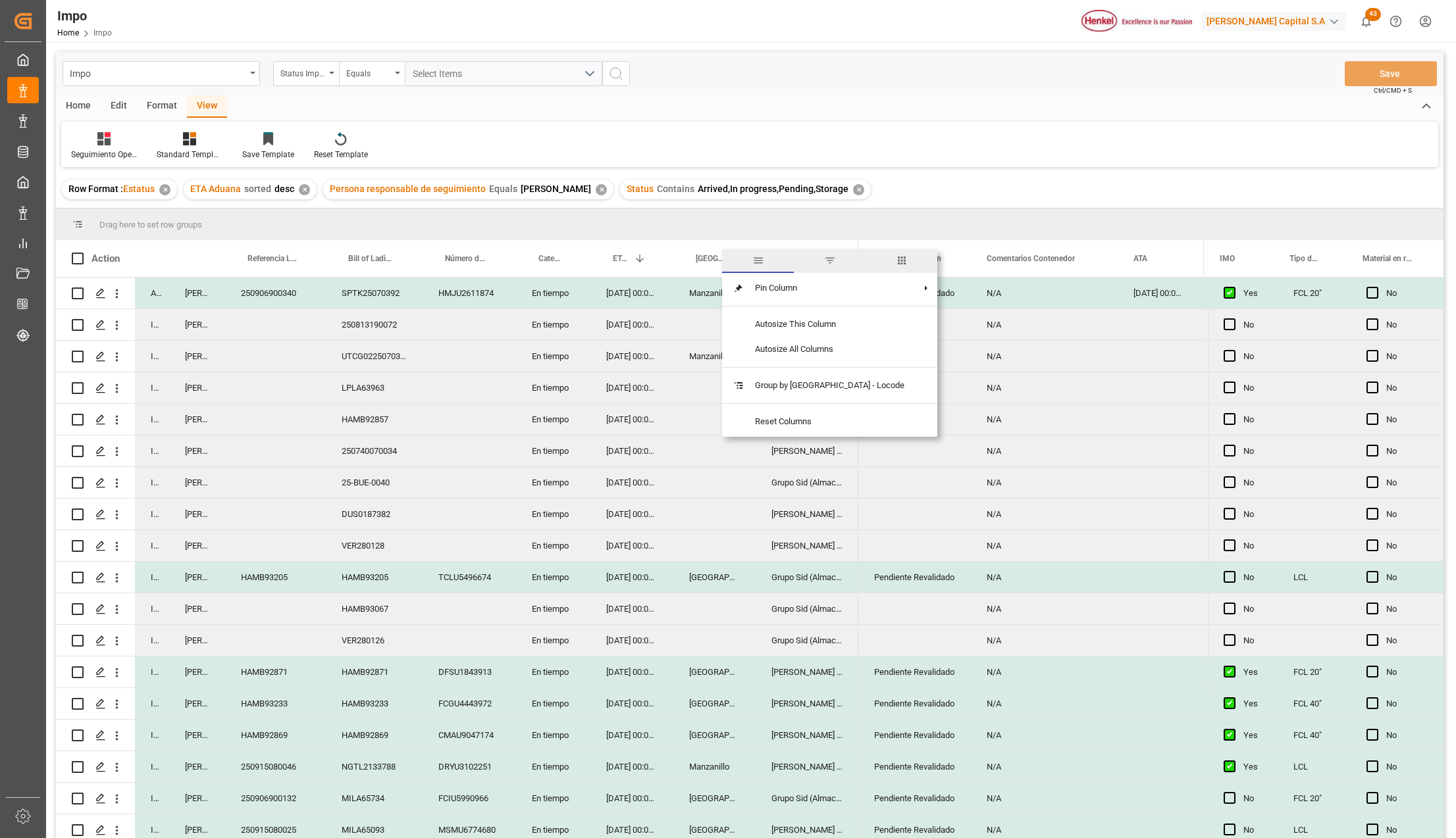
click at [824, 261] on span "filter" at bounding box center [830, 260] width 12 height 12
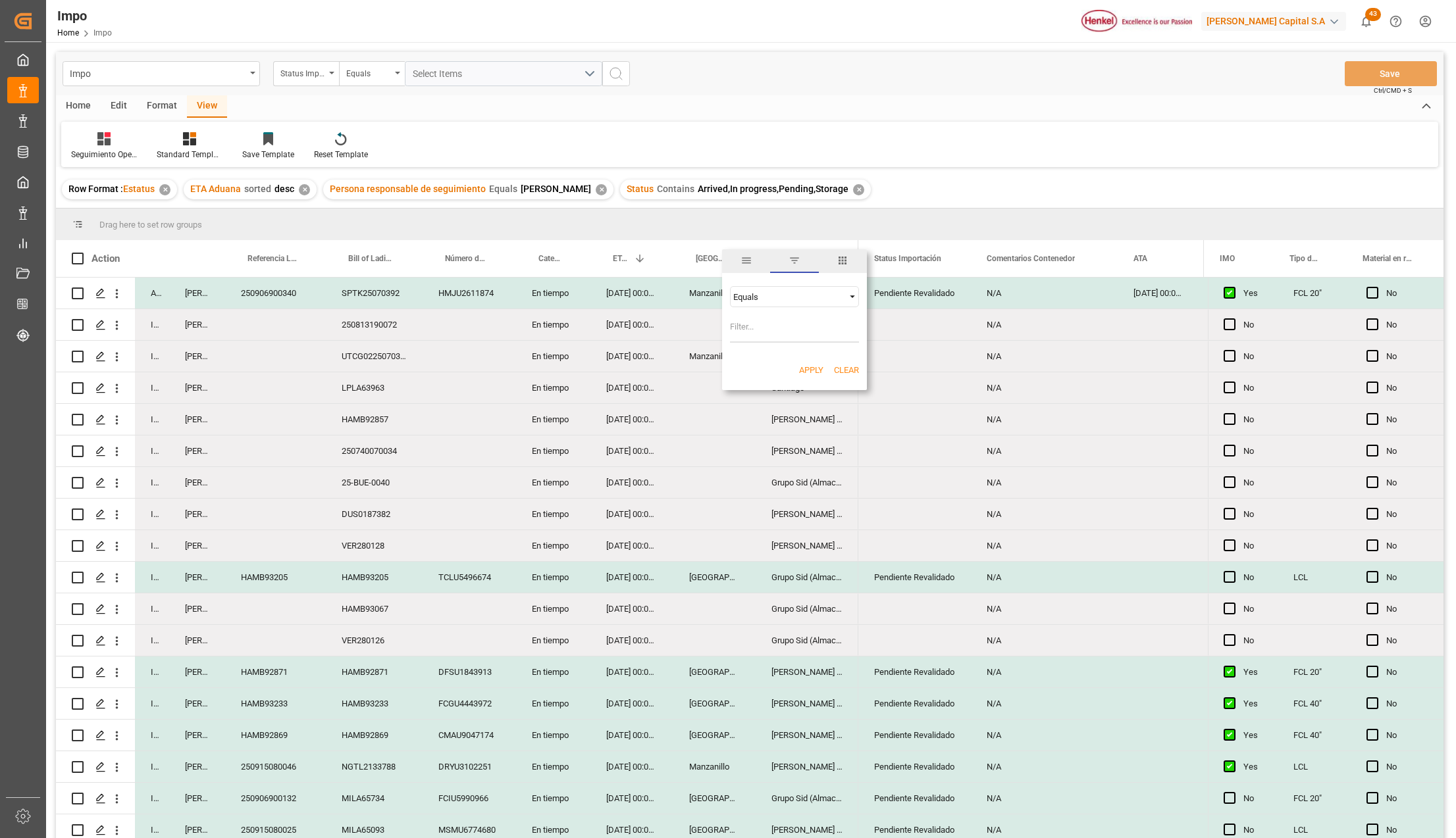
click at [793, 330] on input "Filter Value" at bounding box center [795, 329] width 129 height 26
type input "[GEOGRAPHIC_DATA]"
click at [806, 363] on div "Apply Clear" at bounding box center [794, 370] width 145 height 34
click at [811, 369] on button "Apply" at bounding box center [812, 371] width 24 height 13
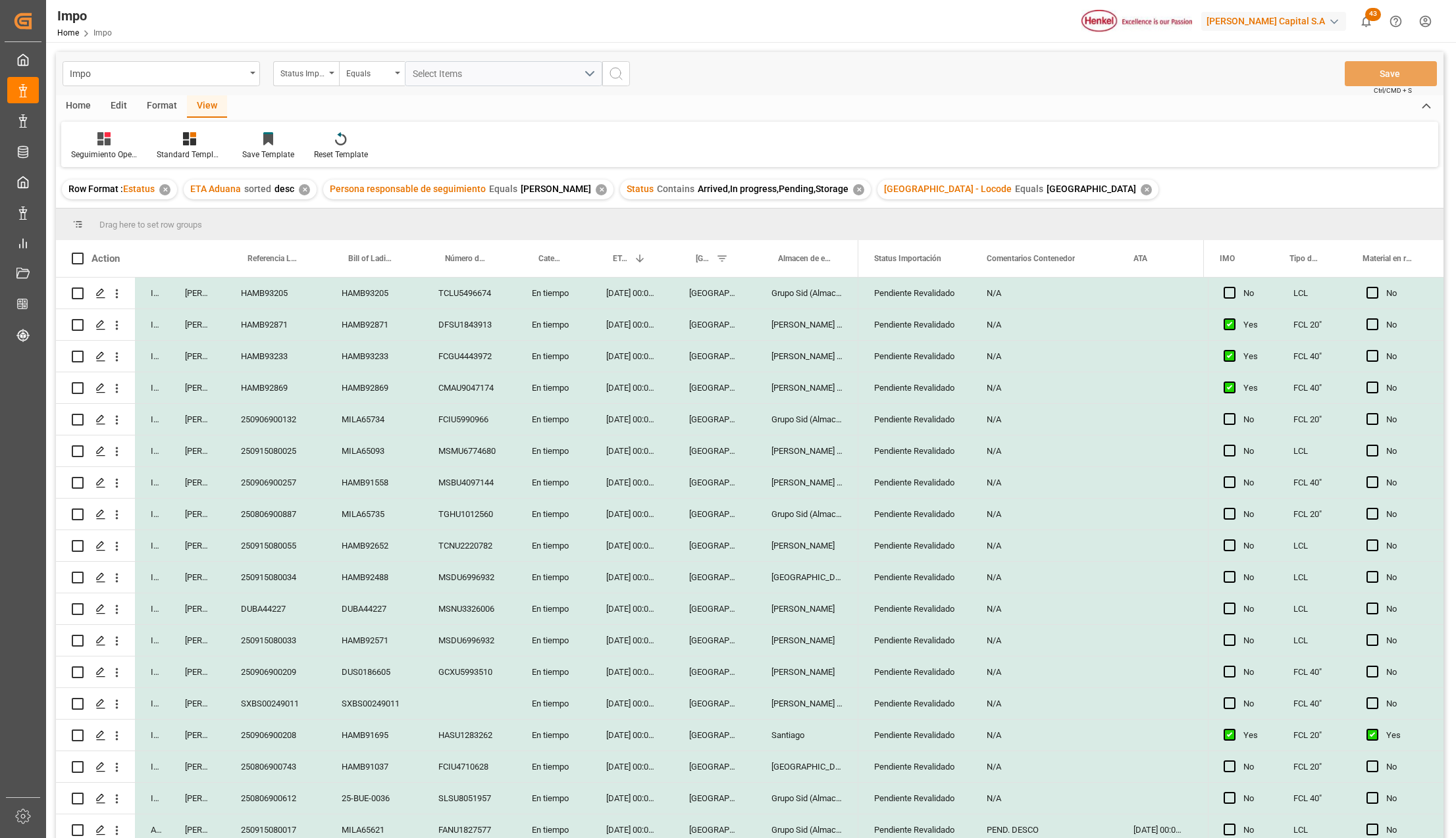
click at [883, 403] on div "Pendiente Revalidado" at bounding box center [915, 388] width 81 height 30
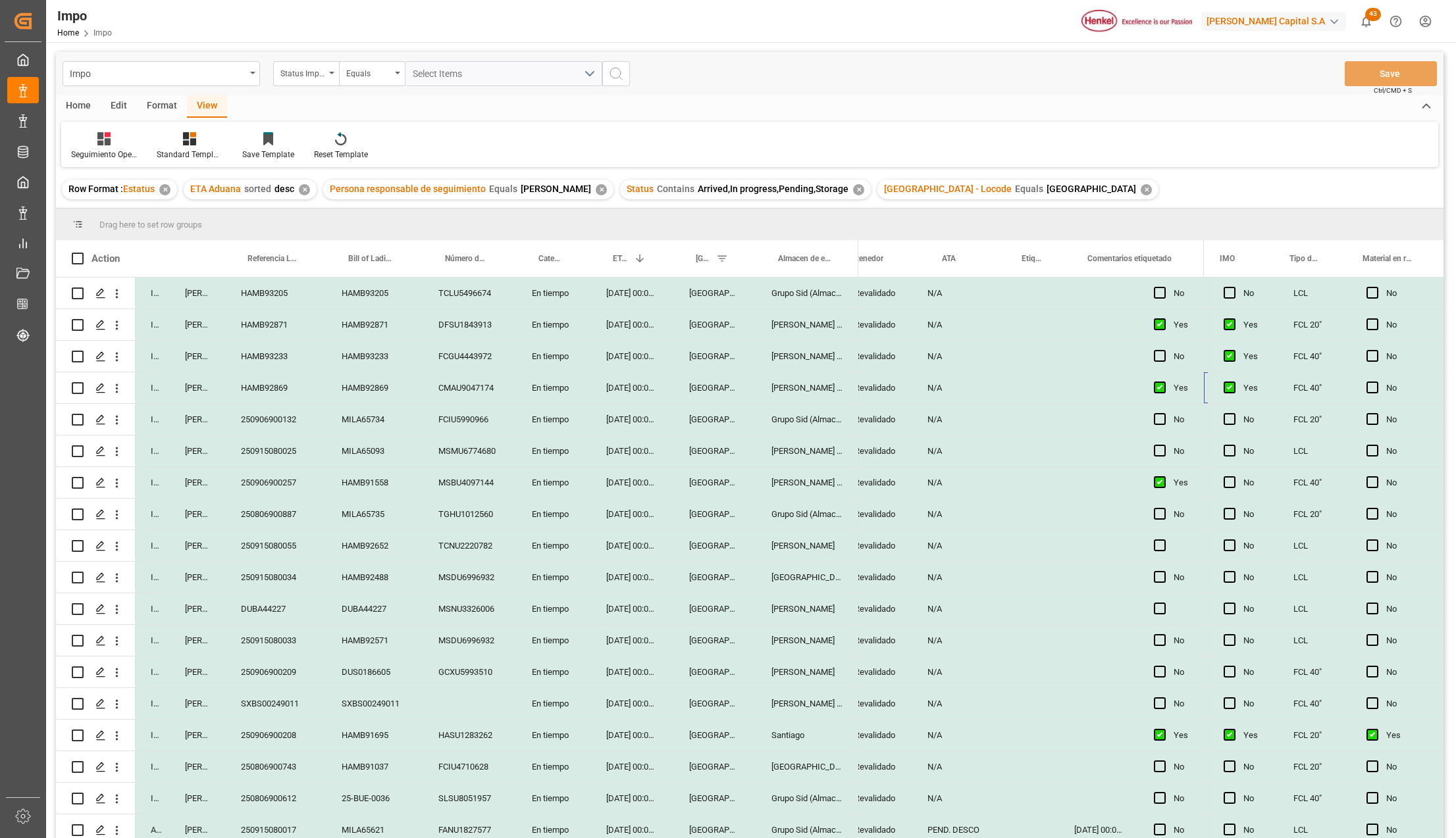
scroll to position [0, 191]
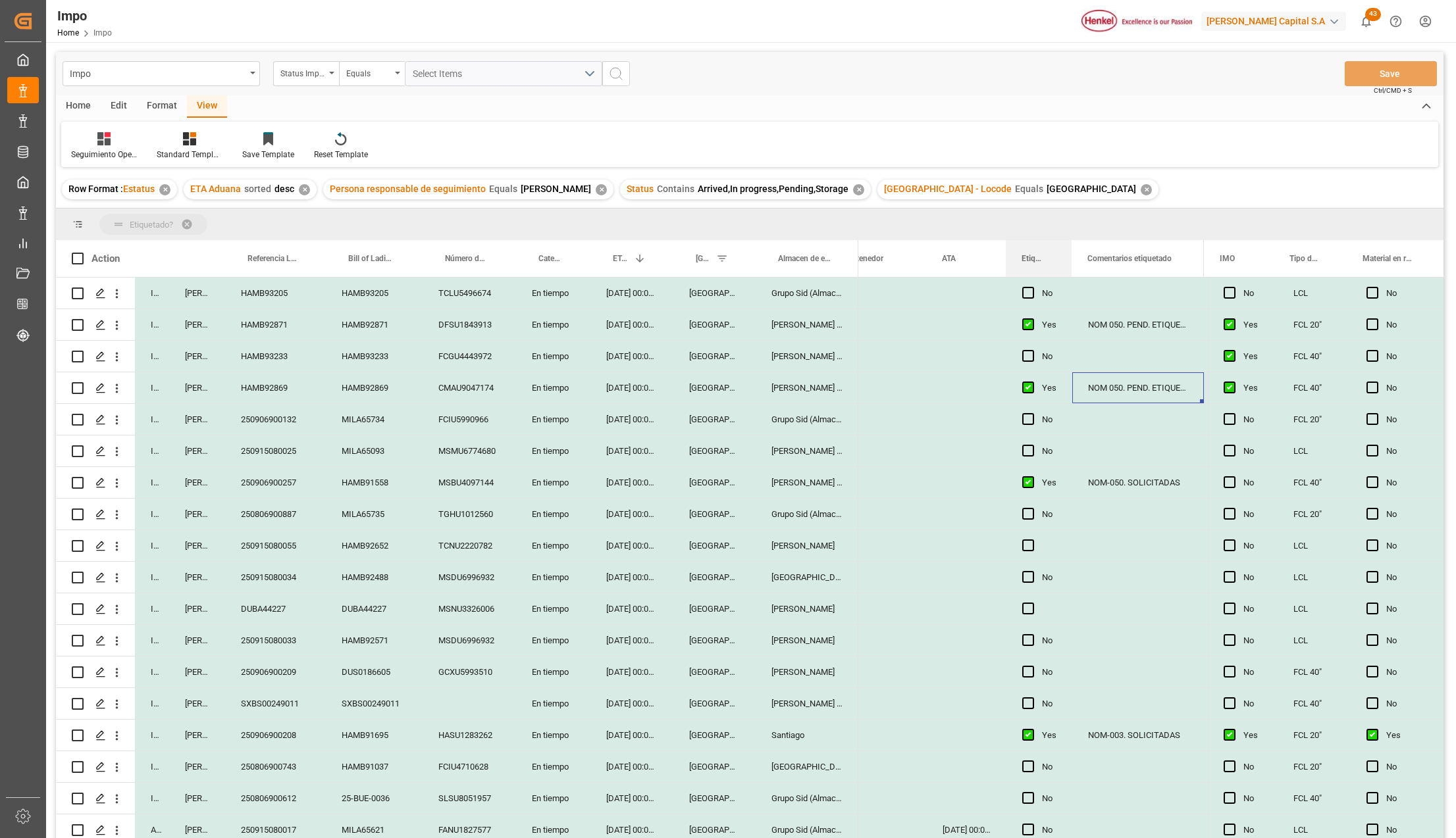
drag, startPoint x: 1023, startPoint y: 245, endPoint x: 1019, endPoint y: 221, distance: 24.3
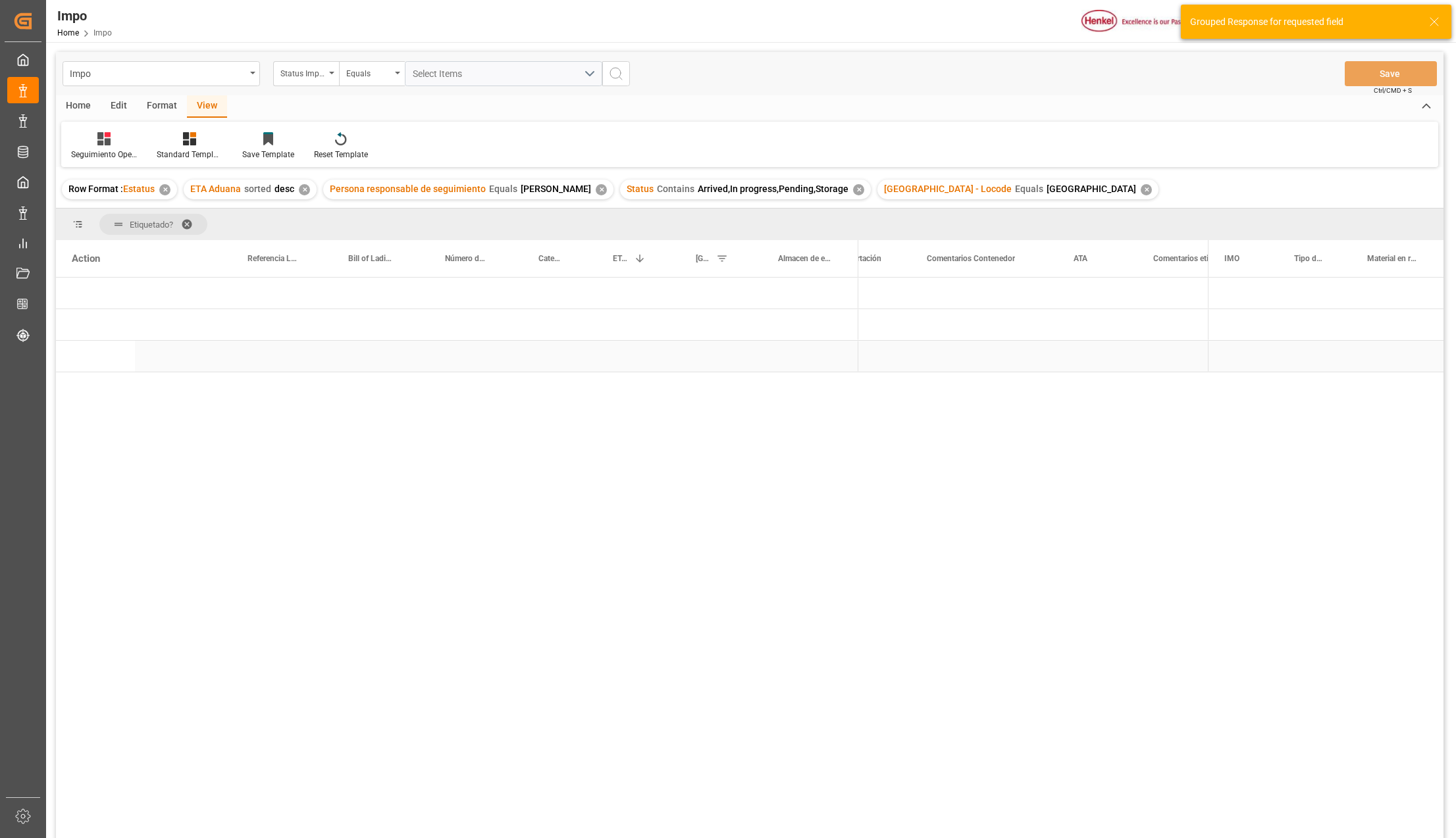
click at [838, 345] on div "Press SPACE to select this row." at bounding box center [807, 356] width 102 height 31
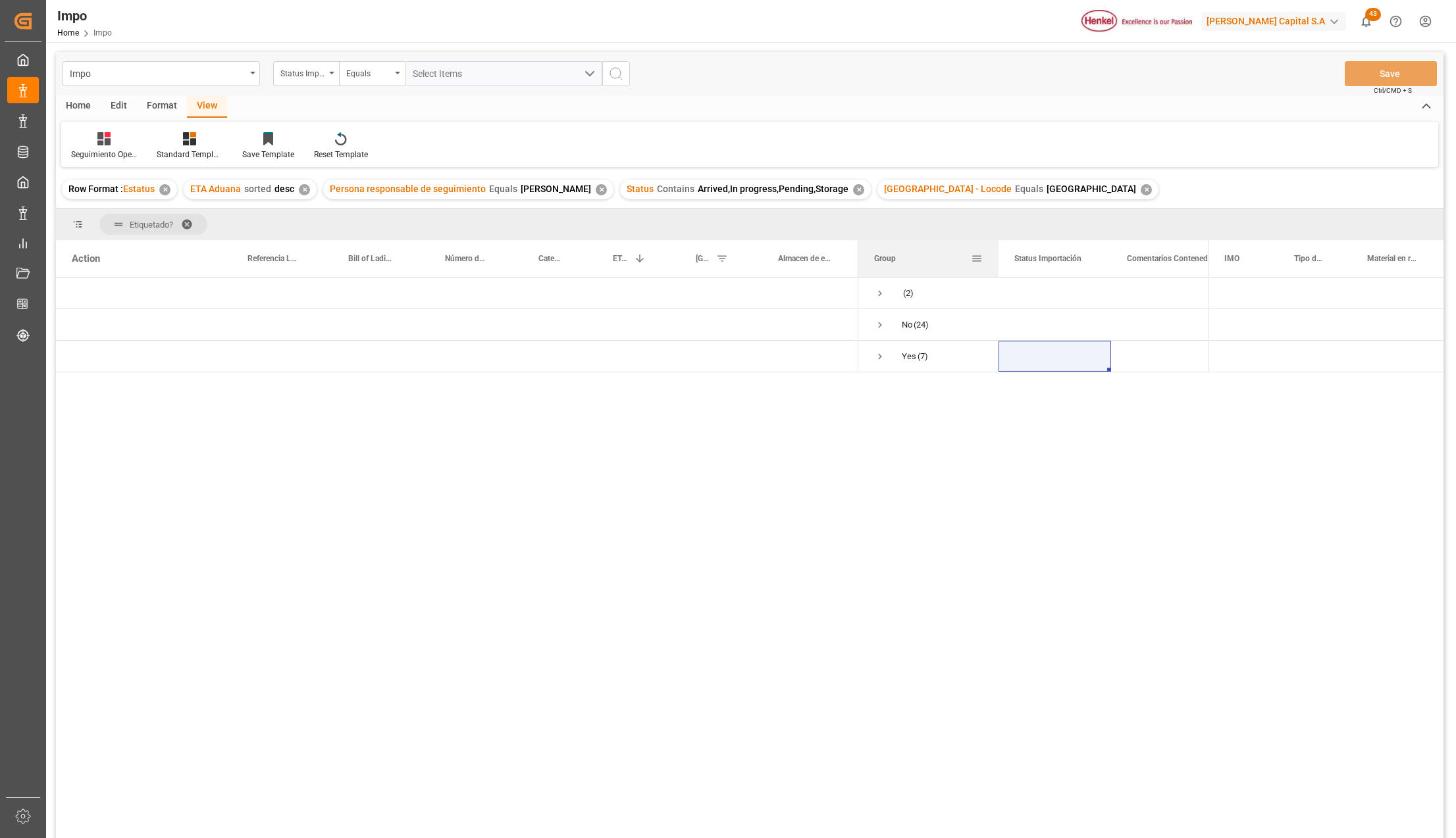
drag, startPoint x: 988, startPoint y: 244, endPoint x: 1030, endPoint y: 261, distance: 45.3
click at [1001, 260] on div at bounding box center [999, 258] width 5 height 37
click at [881, 356] on span "Press SPACE to select this row." at bounding box center [880, 357] width 12 height 12
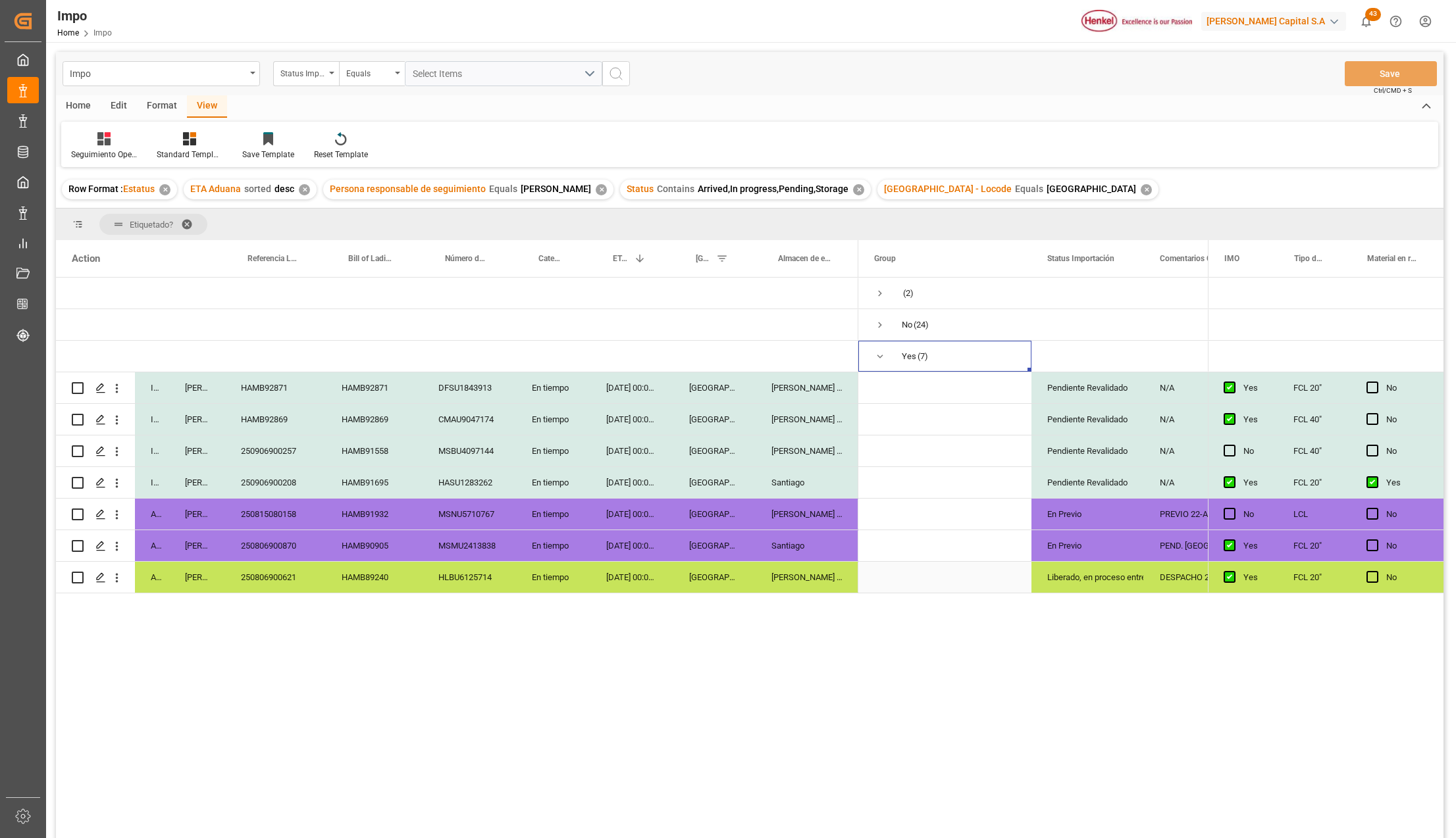
click at [1094, 565] on div "Liberado, en proceso entrega" at bounding box center [1088, 578] width 81 height 30
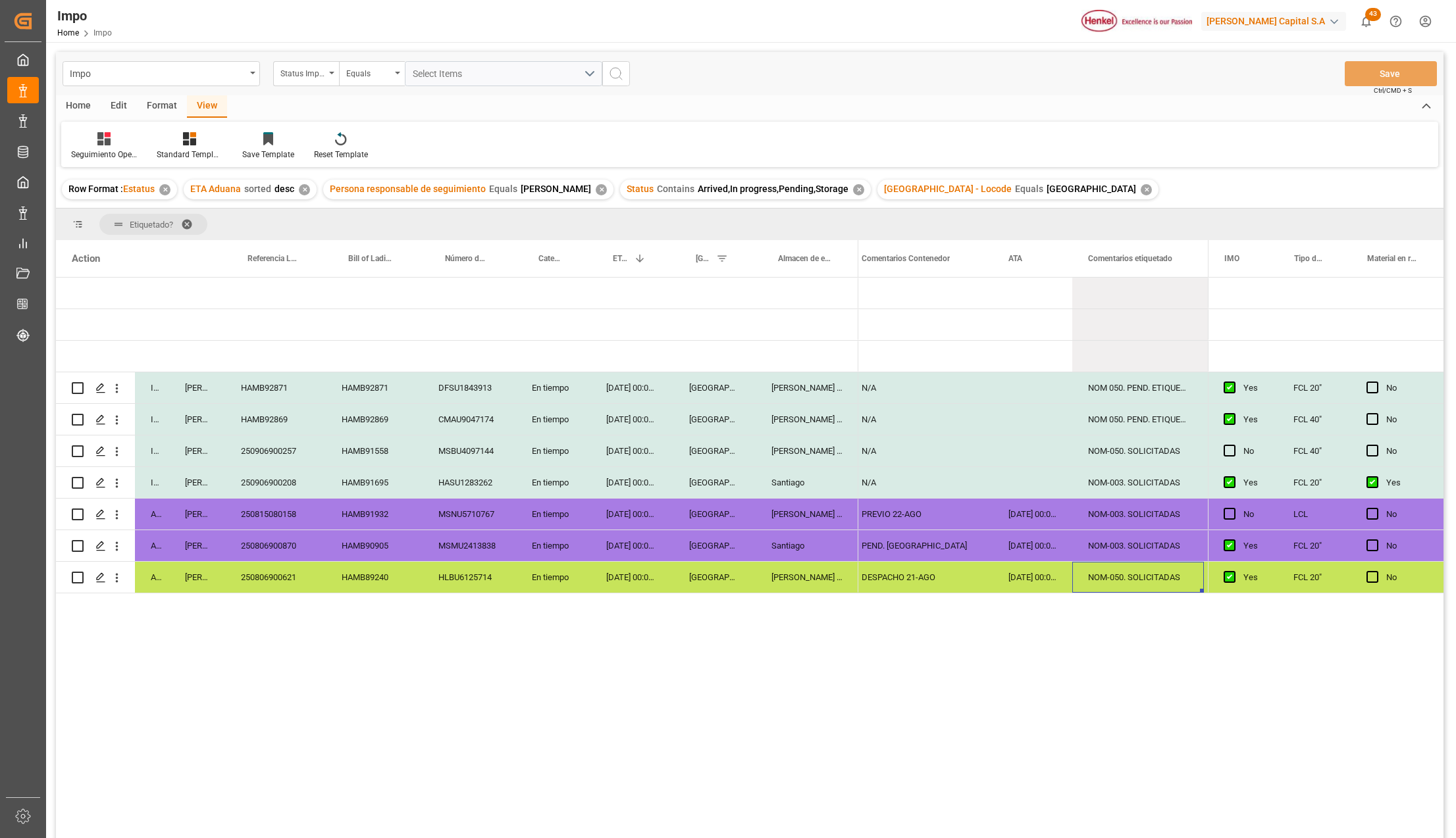
scroll to position [0, 430]
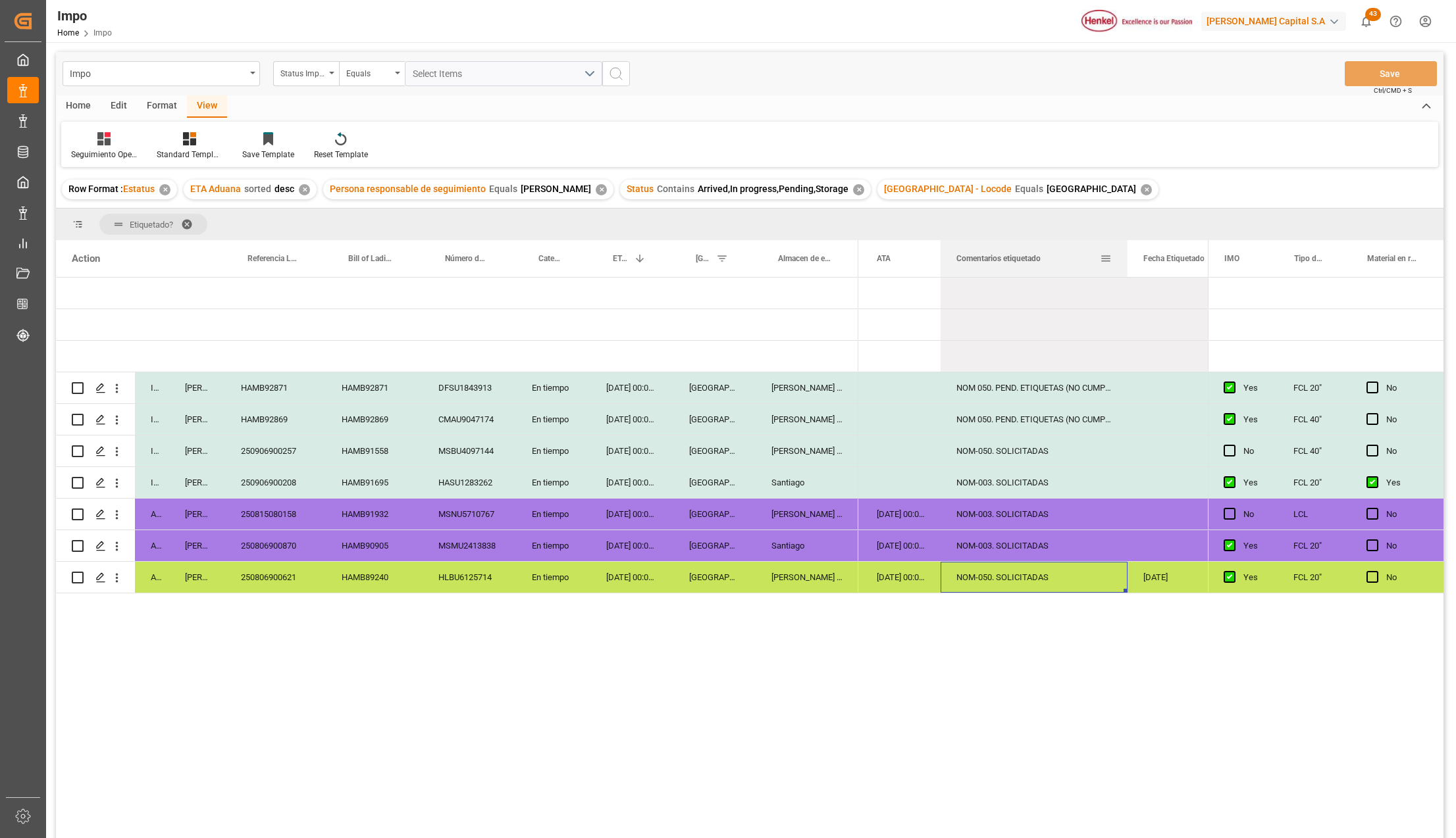
drag, startPoint x: 1069, startPoint y: 250, endPoint x: 1125, endPoint y: 267, distance: 58.5
click at [1125, 267] on div at bounding box center [1128, 258] width 5 height 37
click at [954, 419] on div "NOM 050. PEND. ETIQUETAS (NO CUMPLE CON NOM)" at bounding box center [1034, 419] width 187 height 31
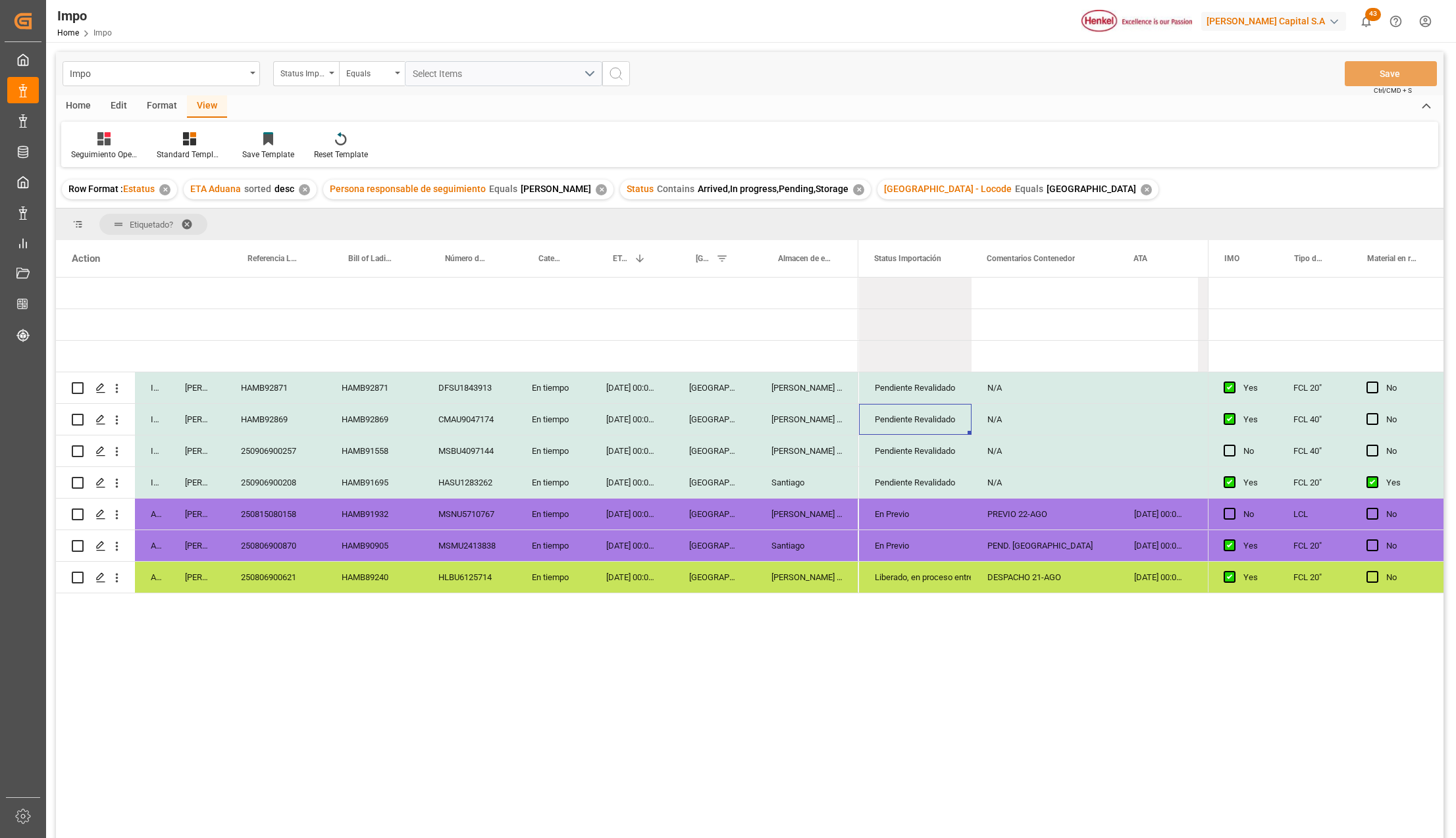
scroll to position [0, 0]
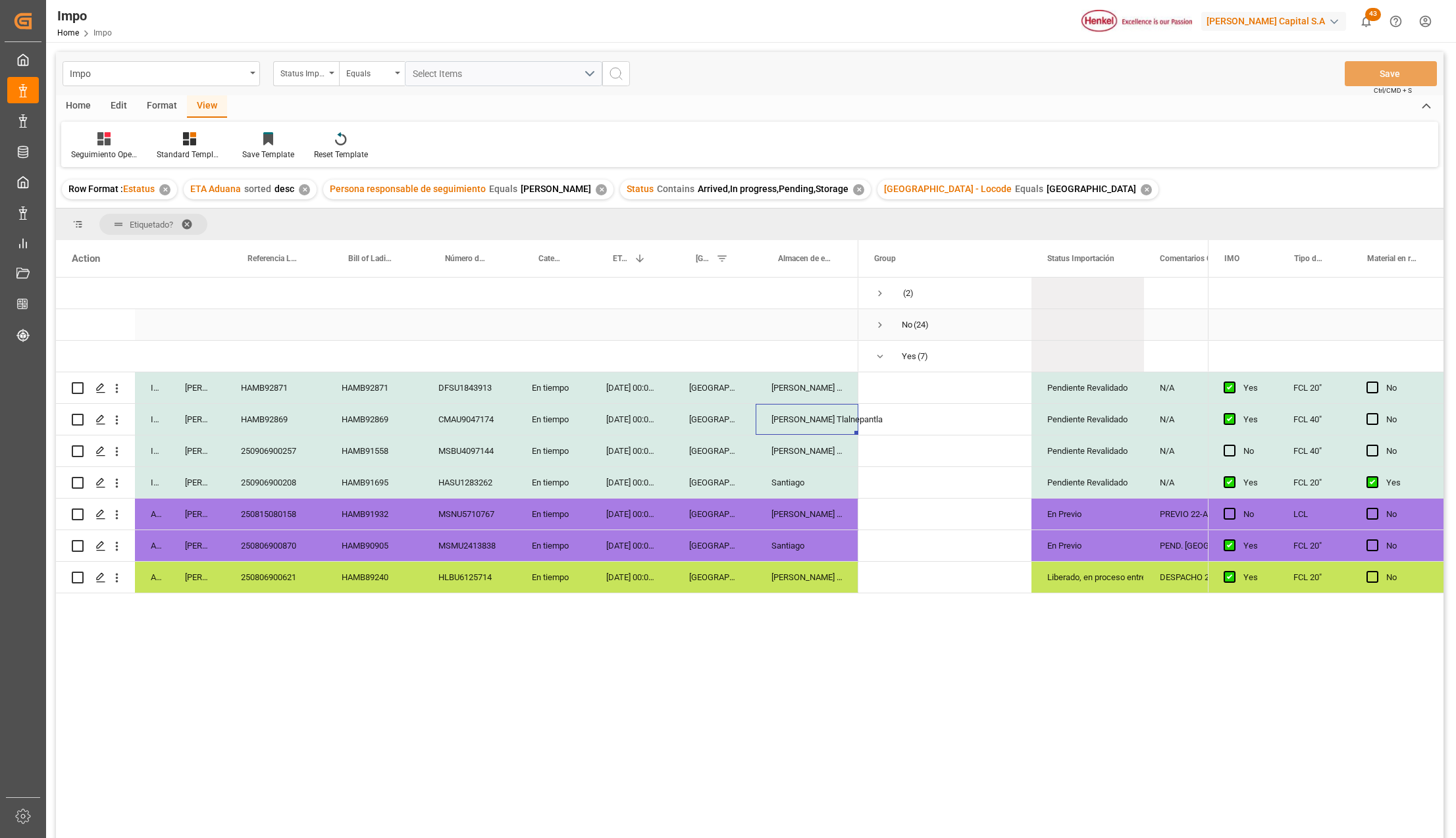
click at [875, 320] on span "Press SPACE to select this row." at bounding box center [880, 325] width 12 height 12
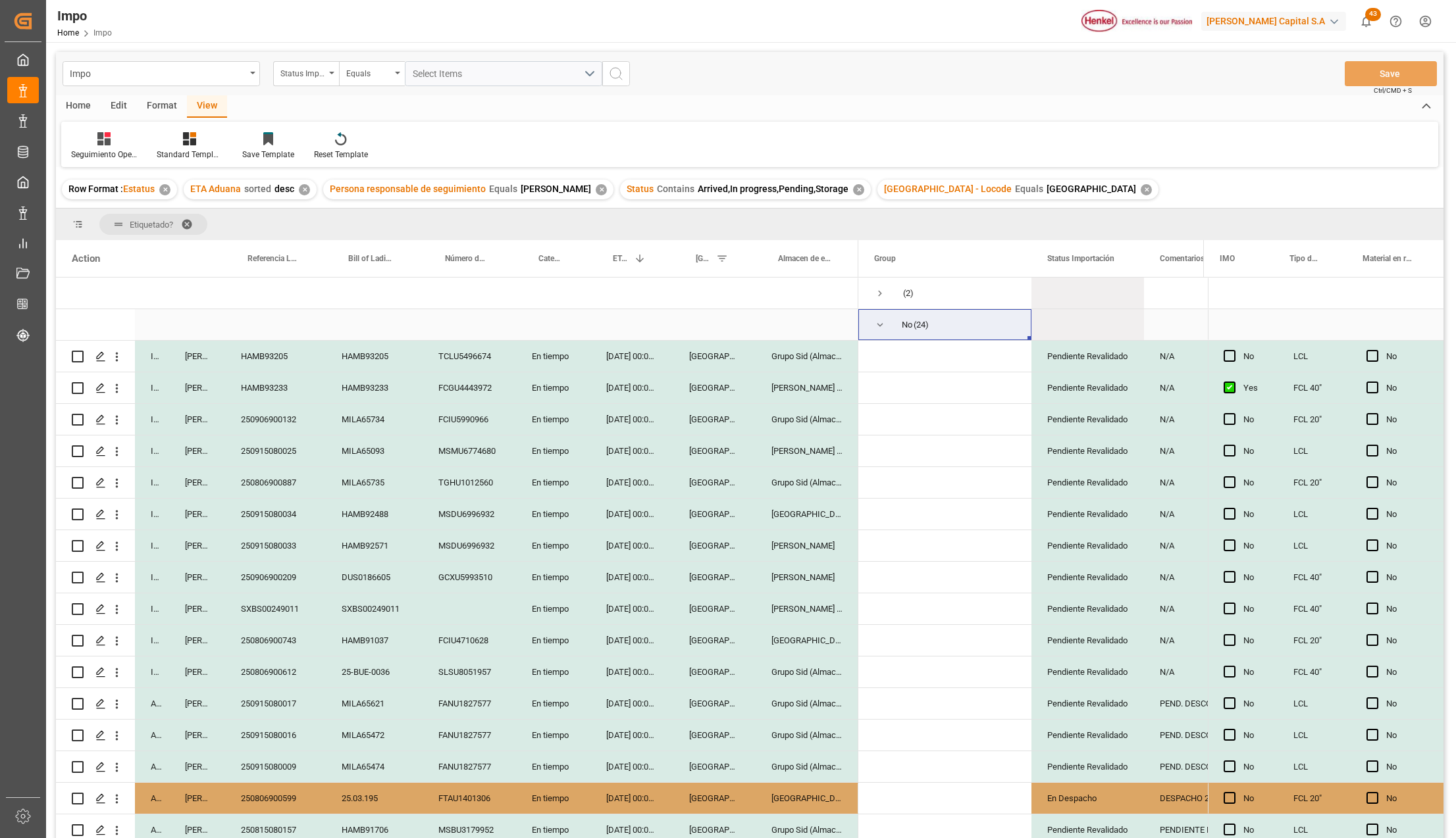
click at [878, 293] on span "Press SPACE to select this row." at bounding box center [880, 293] width 12 height 12
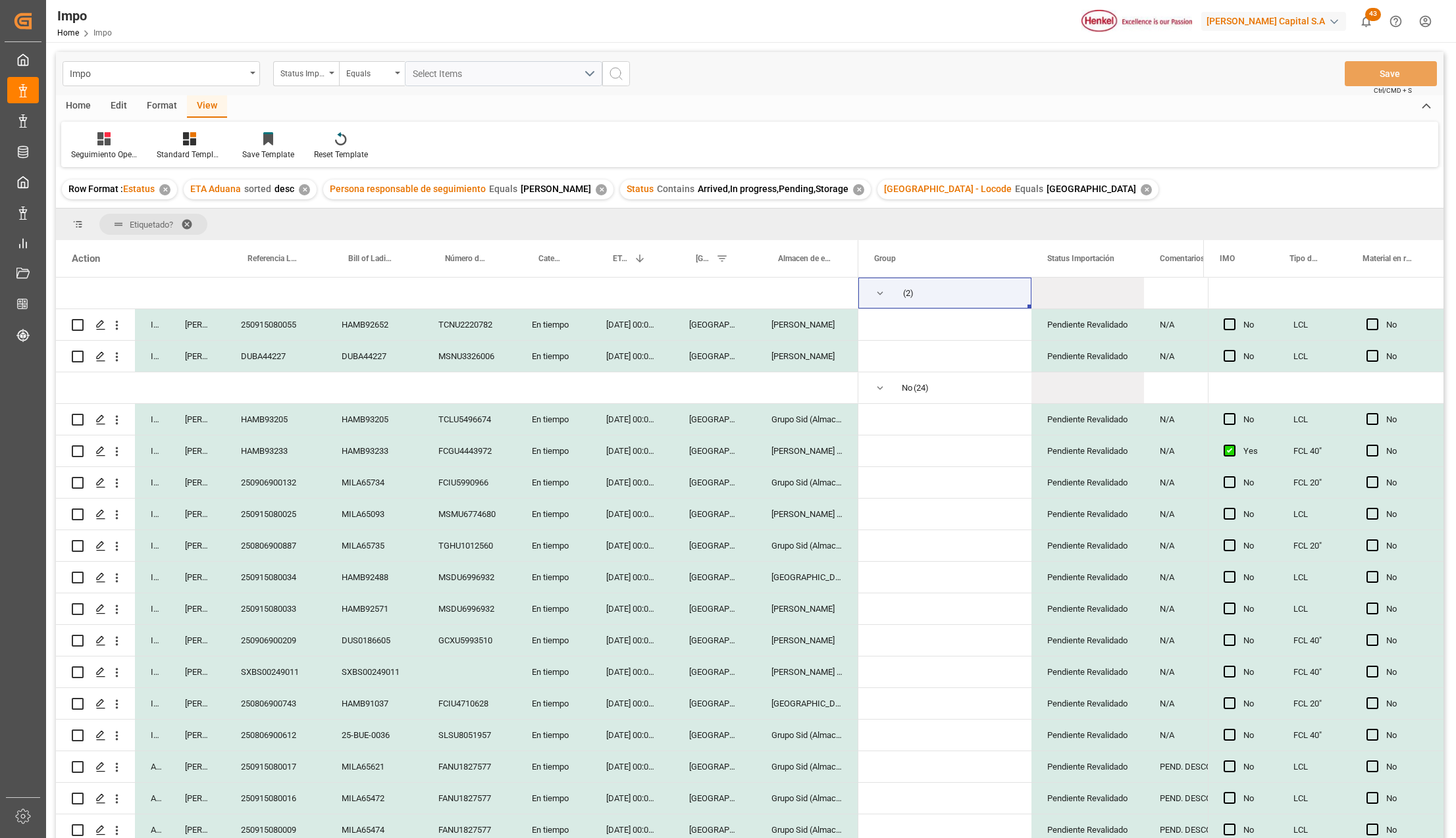
click at [190, 221] on span at bounding box center [191, 225] width 21 height 12
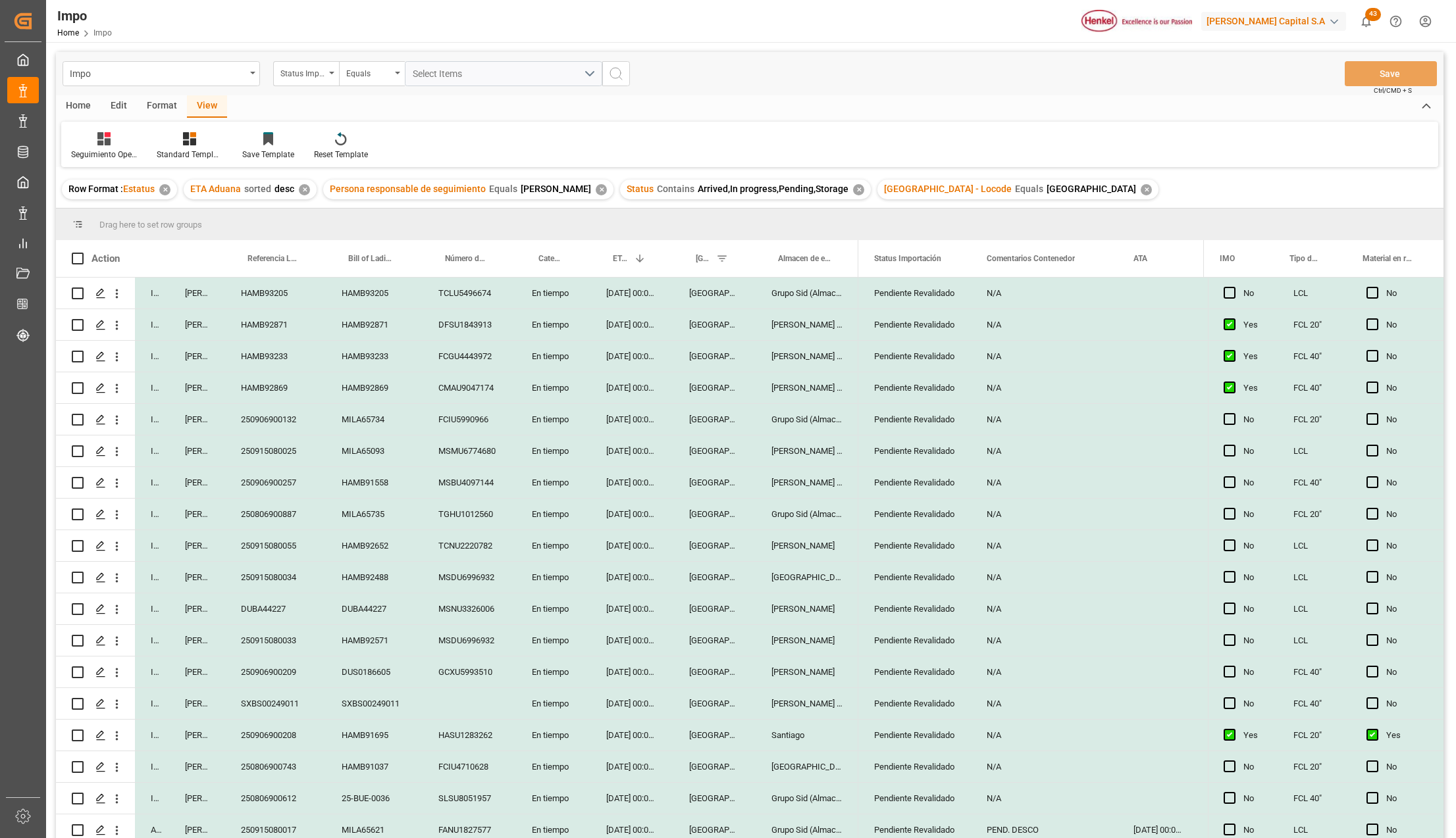
click at [471, 596] on div "MSNU3326006" at bounding box center [469, 609] width 94 height 31
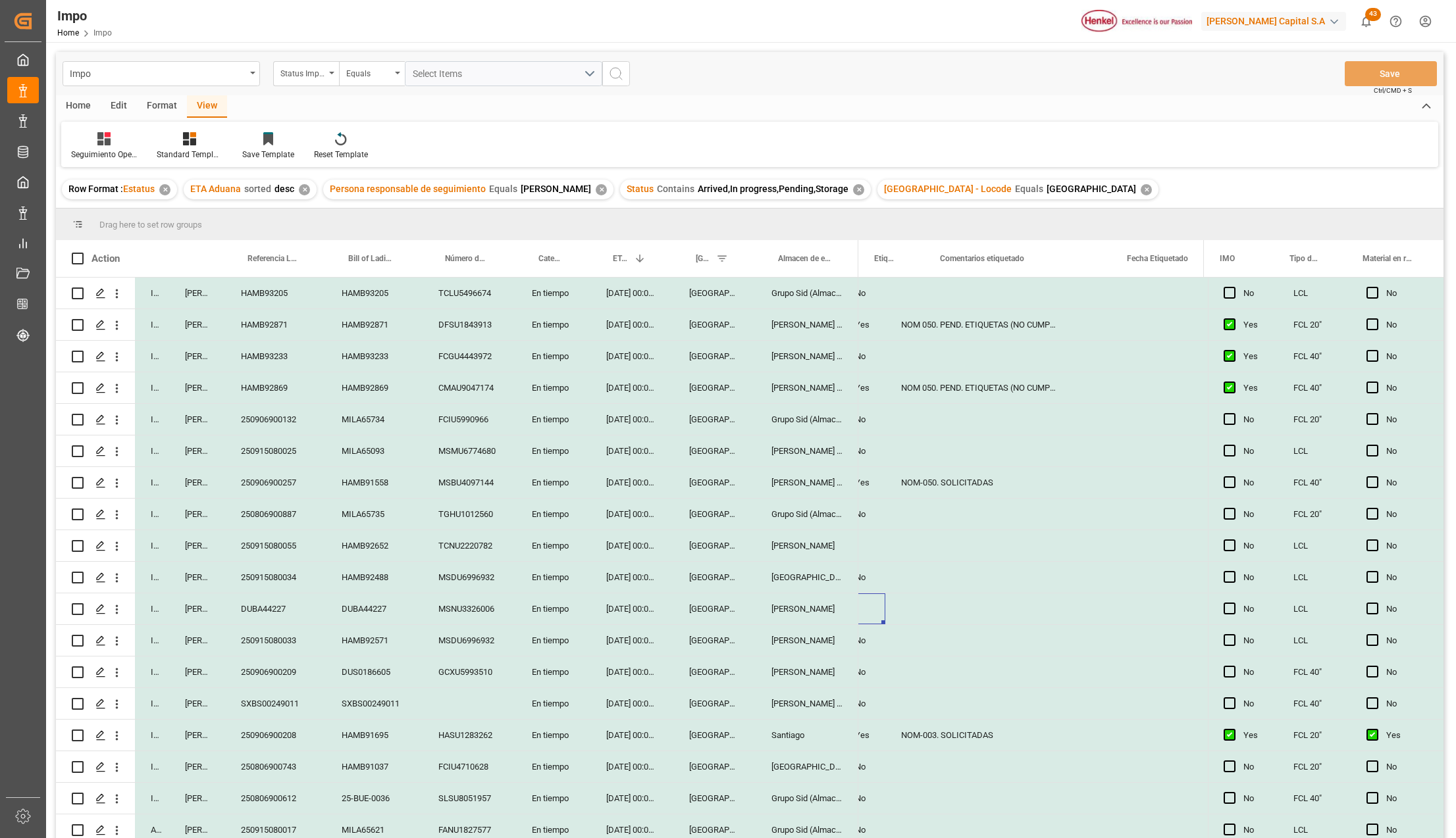
scroll to position [0, 338]
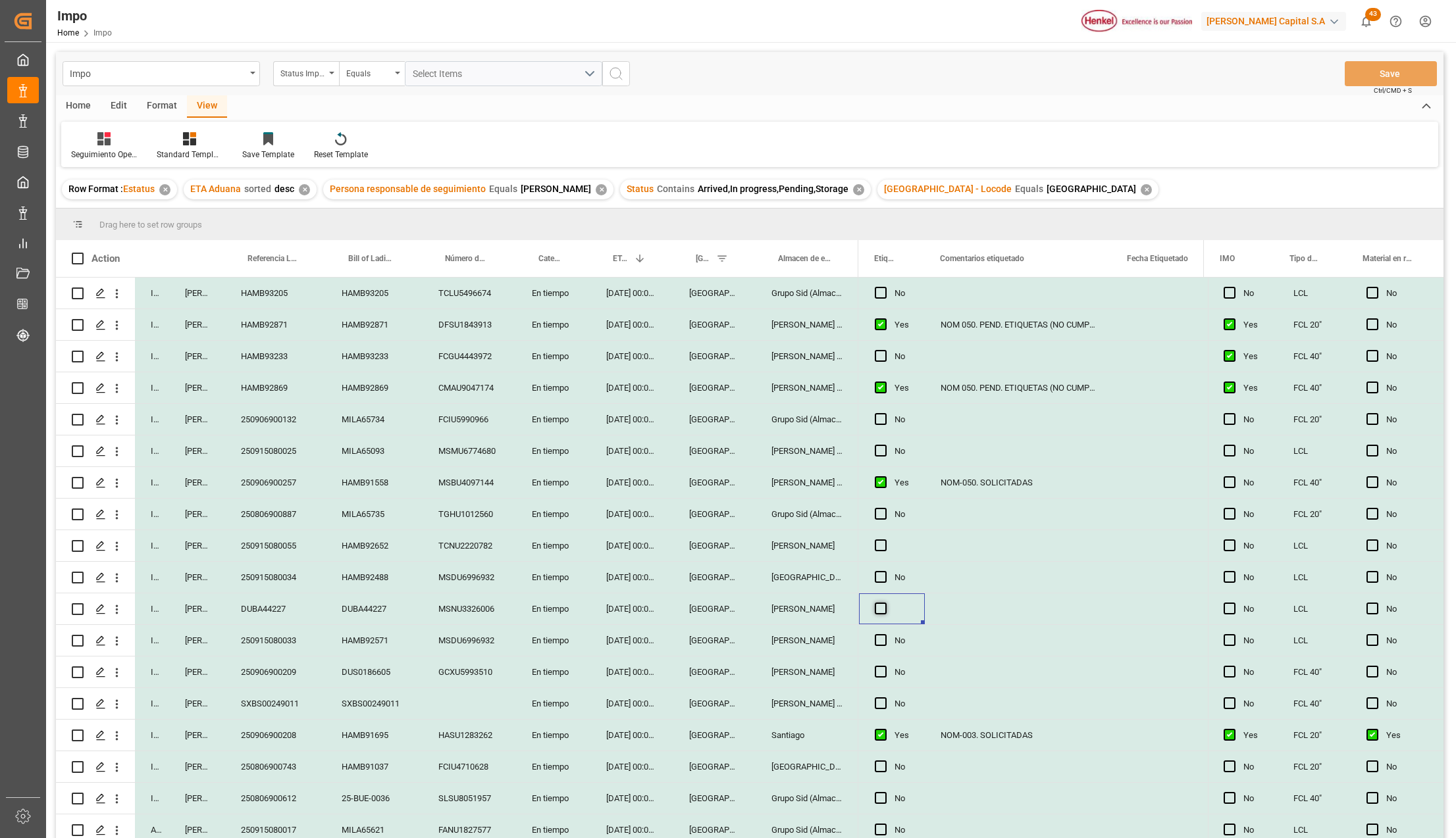
click at [883, 606] on span "Press SPACE to select this row." at bounding box center [881, 608] width 12 height 12
click at [885, 602] on input "Press SPACE to select this row." at bounding box center [885, 602] width 0 height 0
click at [893, 513] on div "Press SPACE to select this row." at bounding box center [884, 514] width 20 height 30
click at [892, 545] on div "Press SPACE to select this row." at bounding box center [892, 546] width 66 height 31
click at [901, 602] on div "Yes" at bounding box center [902, 609] width 15 height 30
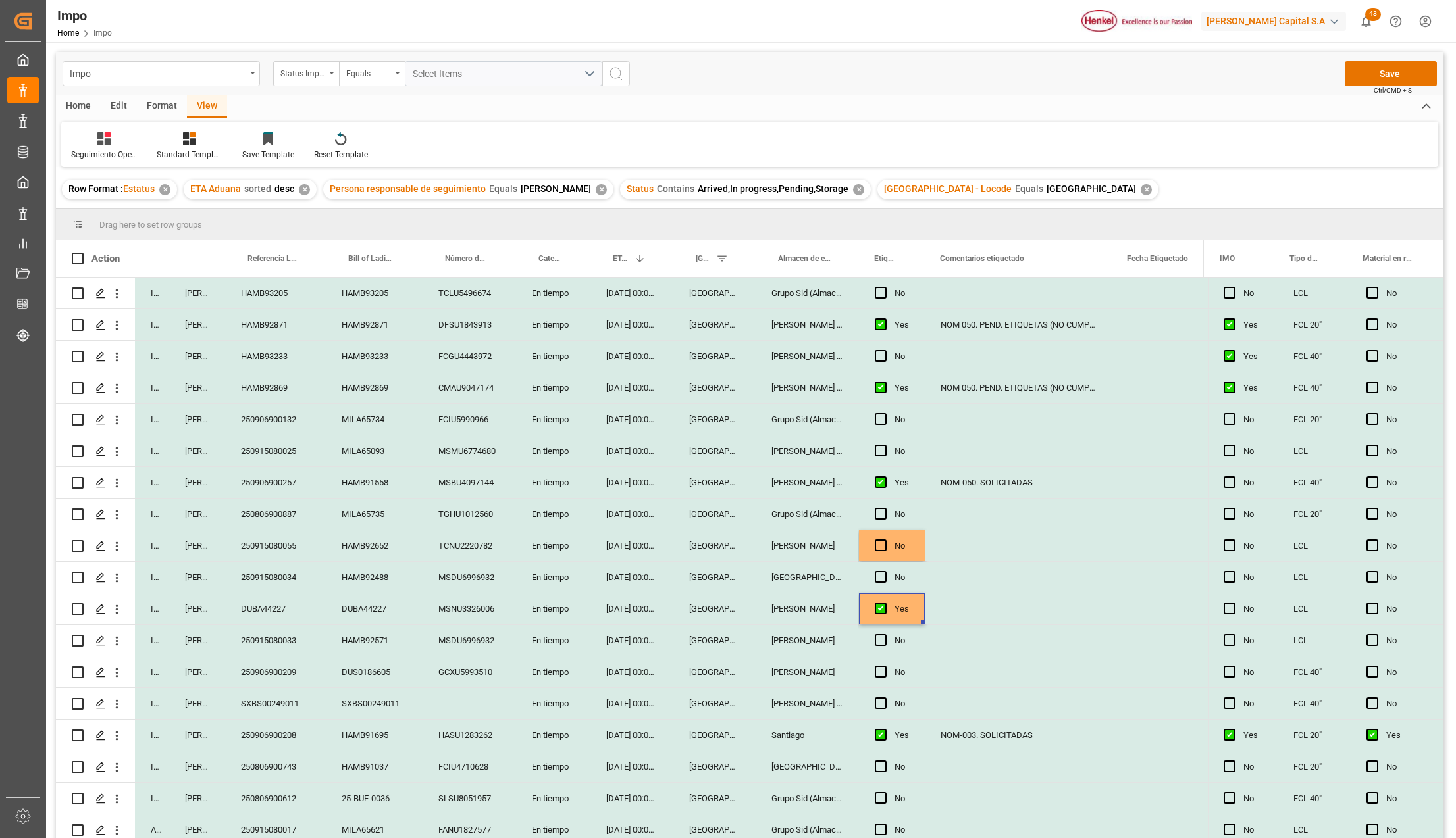
click at [271, 608] on div "DUBA44227" at bounding box center [275, 609] width 101 height 31
click at [943, 609] on div "Press SPACE to select this row." at bounding box center [1018, 609] width 187 height 31
click at [977, 606] on div "Press SPACE to select this row." at bounding box center [1018, 609] width 187 height 31
click at [977, 612] on input "Press SPACE to select this row." at bounding box center [1018, 616] width 166 height 25
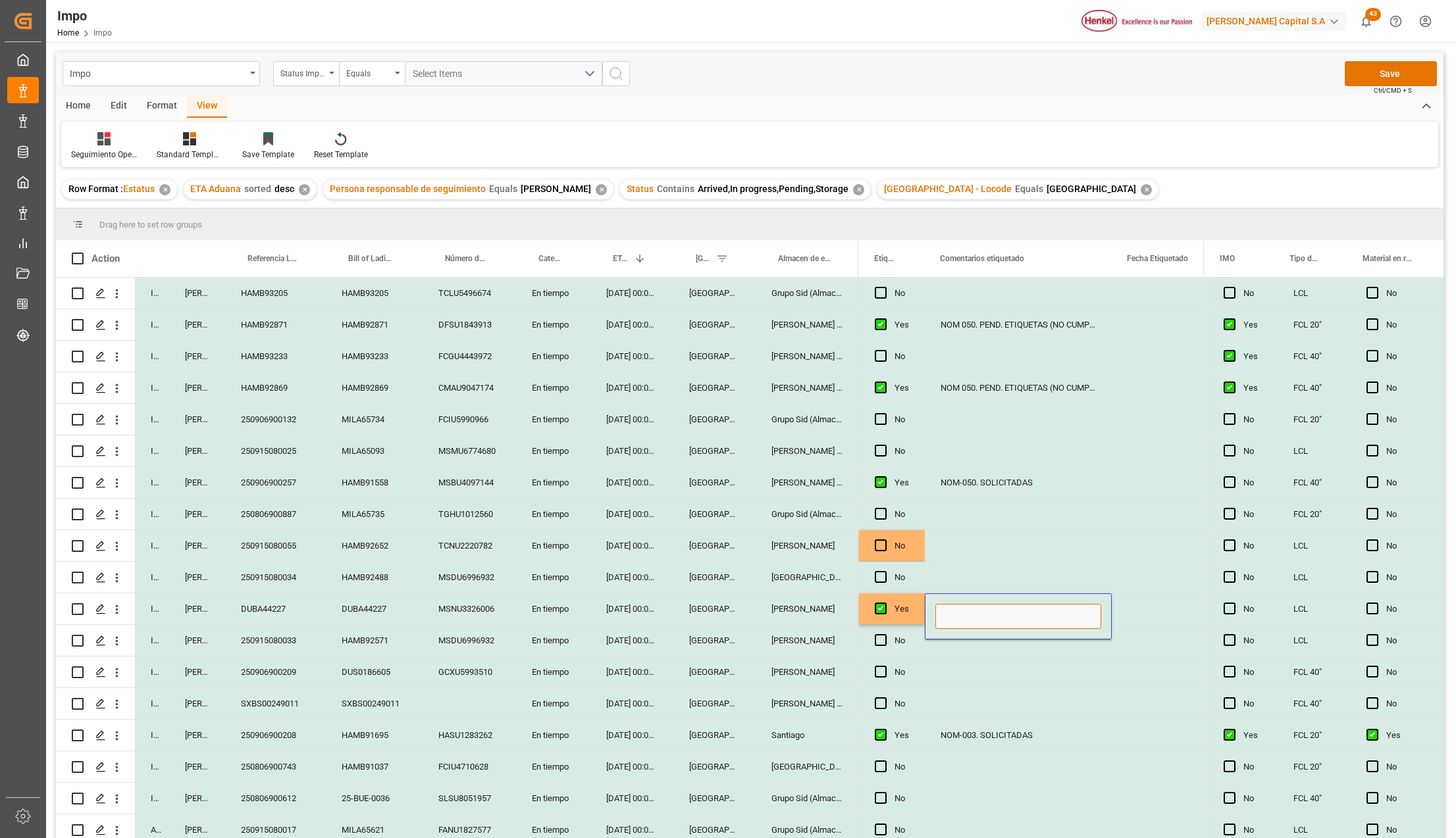
paste input "NOM 050 (NO CUMPLE CON NOM)"
click at [983, 614] on input "NOM 050 (NO CUMPLE CON NOM)" at bounding box center [1018, 616] width 166 height 25
click at [980, 613] on input "NOM 050 (NO CUMPLE CON NOM)" at bounding box center [1018, 616] width 166 height 25
type input "NOM 050. PEND ETIQUETAS (NO CUMPLE CON NOM)"
click at [1375, 75] on button "Save" at bounding box center [1391, 73] width 92 height 25
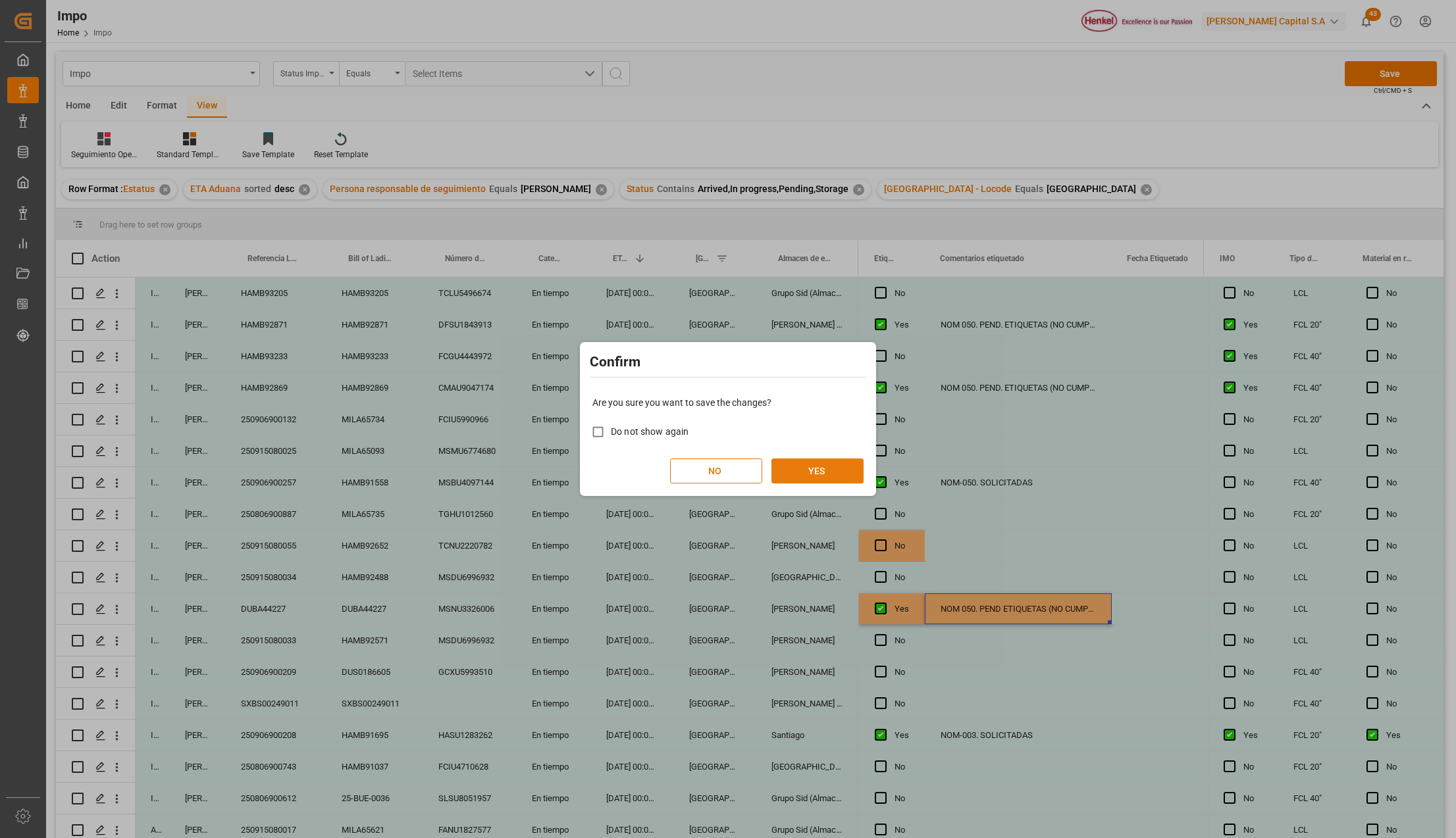
click at [825, 467] on button "YES" at bounding box center [818, 470] width 92 height 25
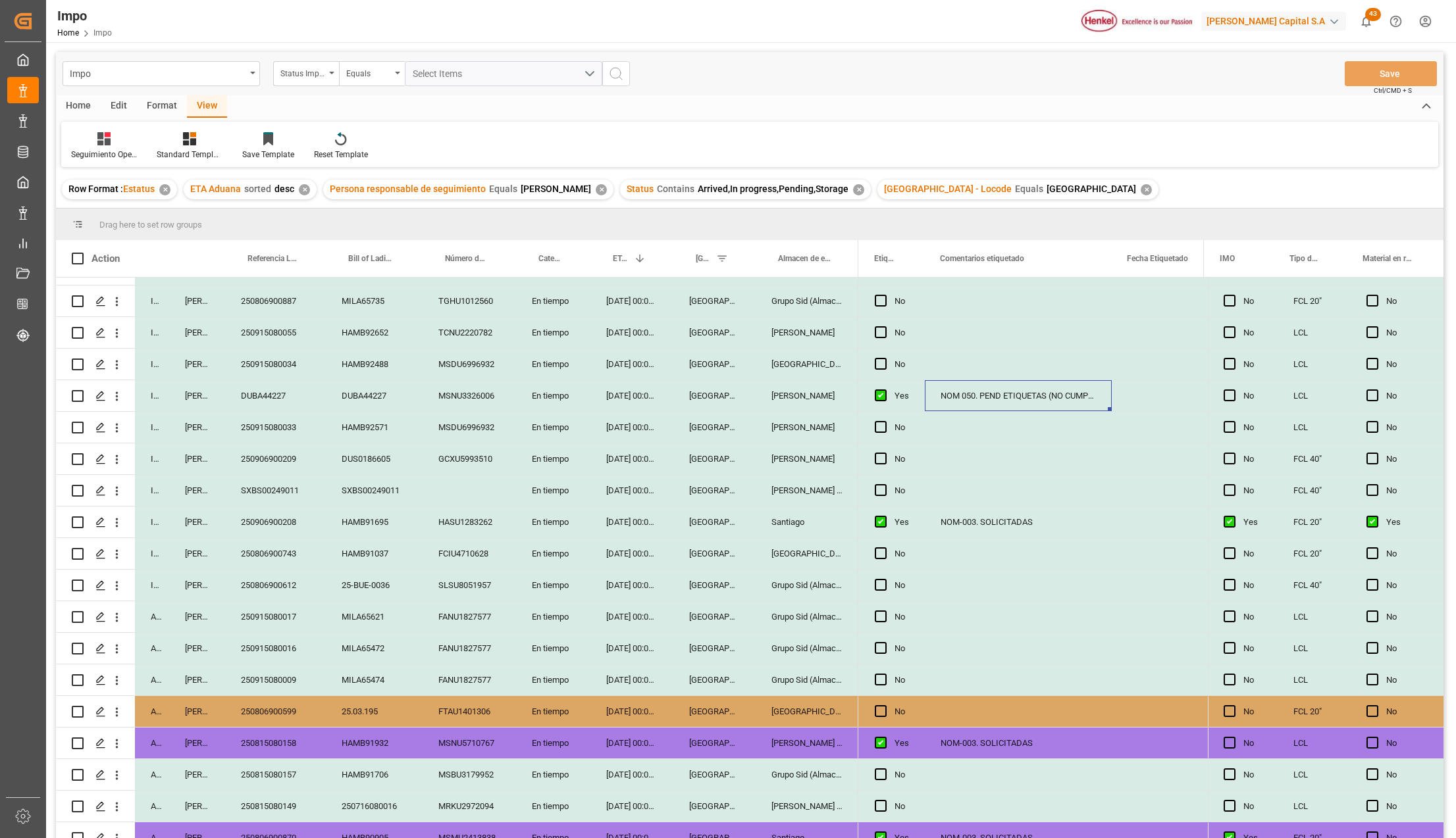
scroll to position [0, 0]
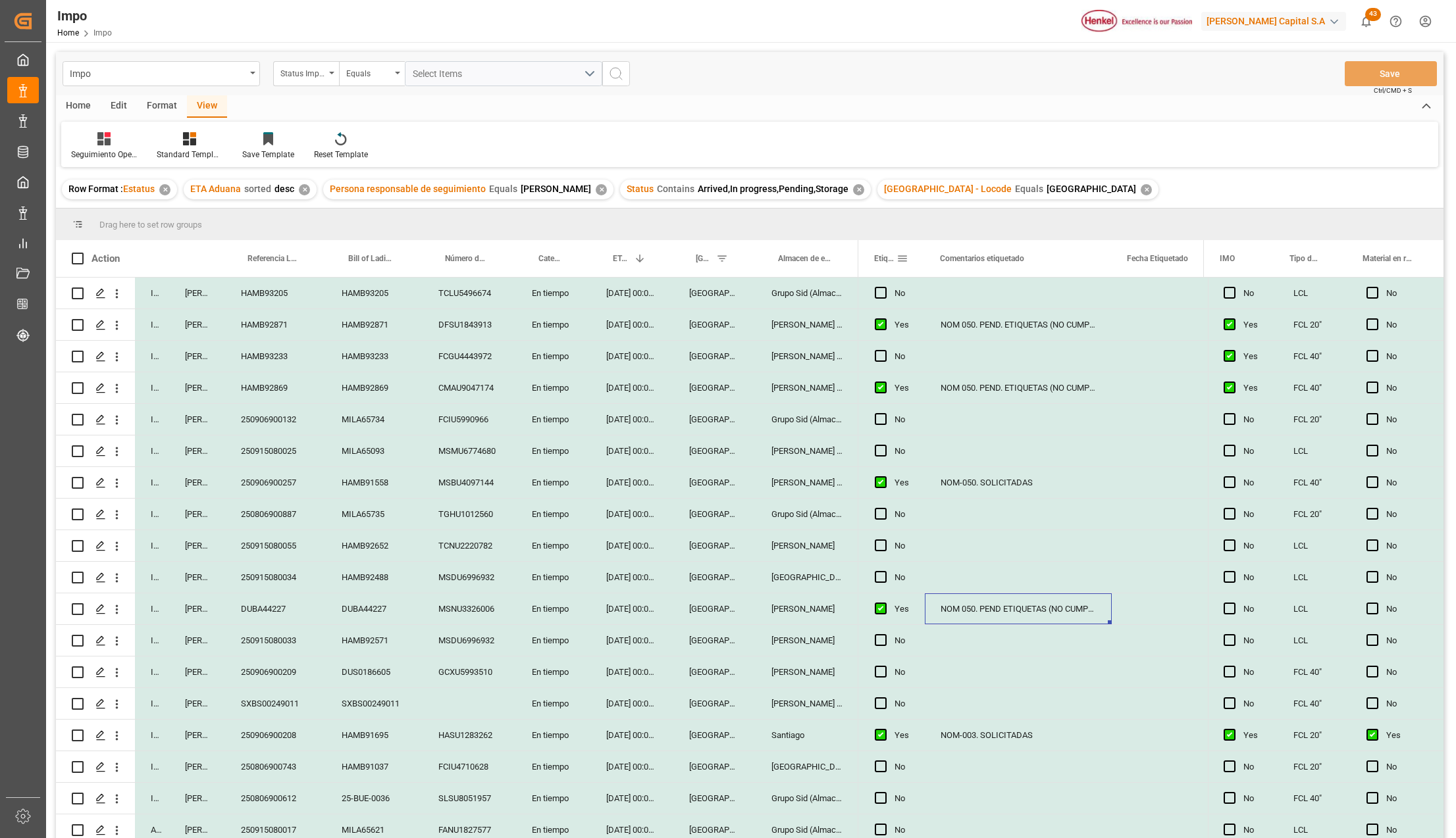
click at [902, 260] on span at bounding box center [902, 258] width 12 height 12
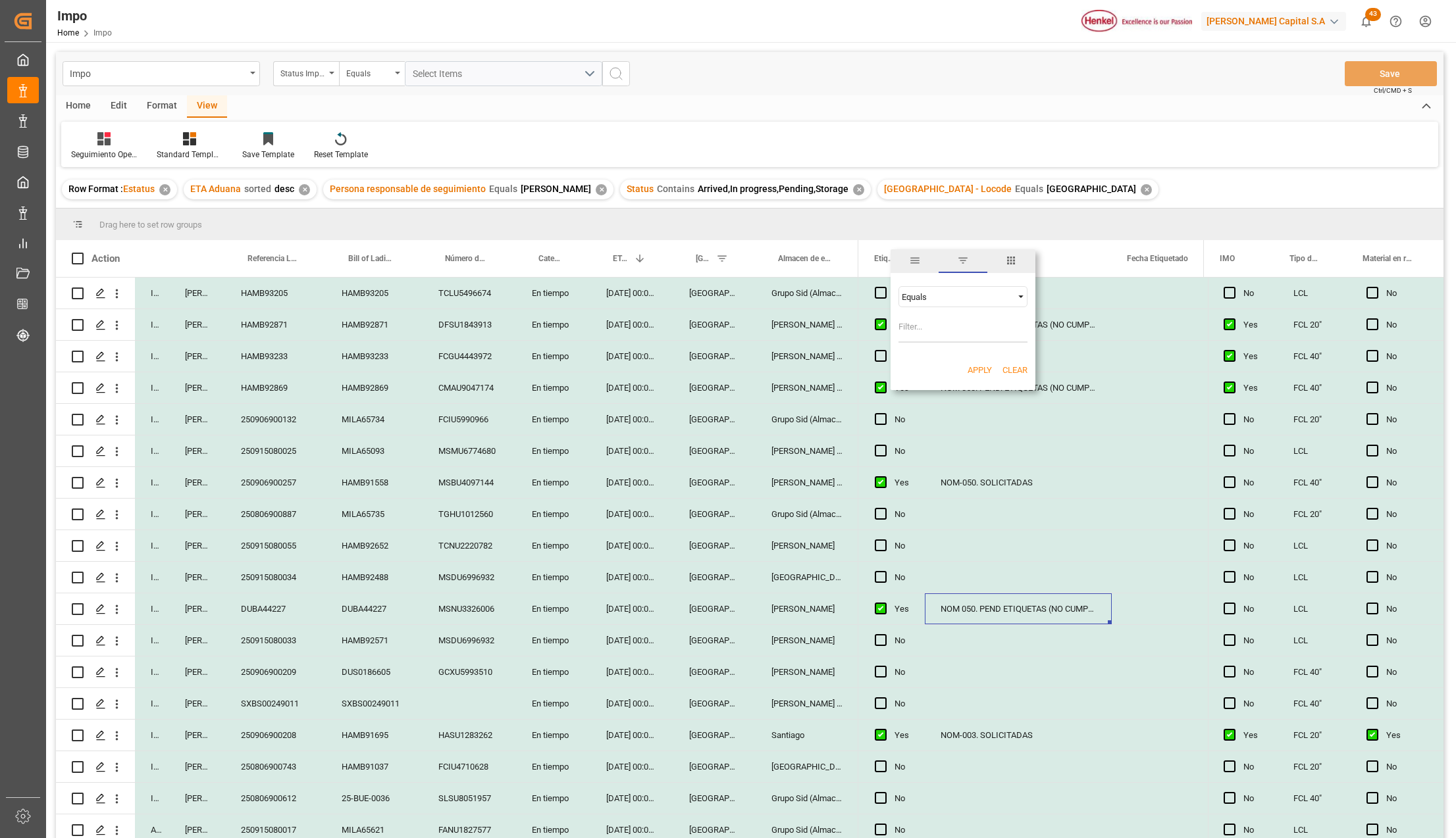
click at [917, 324] on input "Filter Value" at bounding box center [963, 329] width 129 height 26
type input "y"
type input "Yes"
click at [980, 365] on button "Apply" at bounding box center [980, 371] width 24 height 13
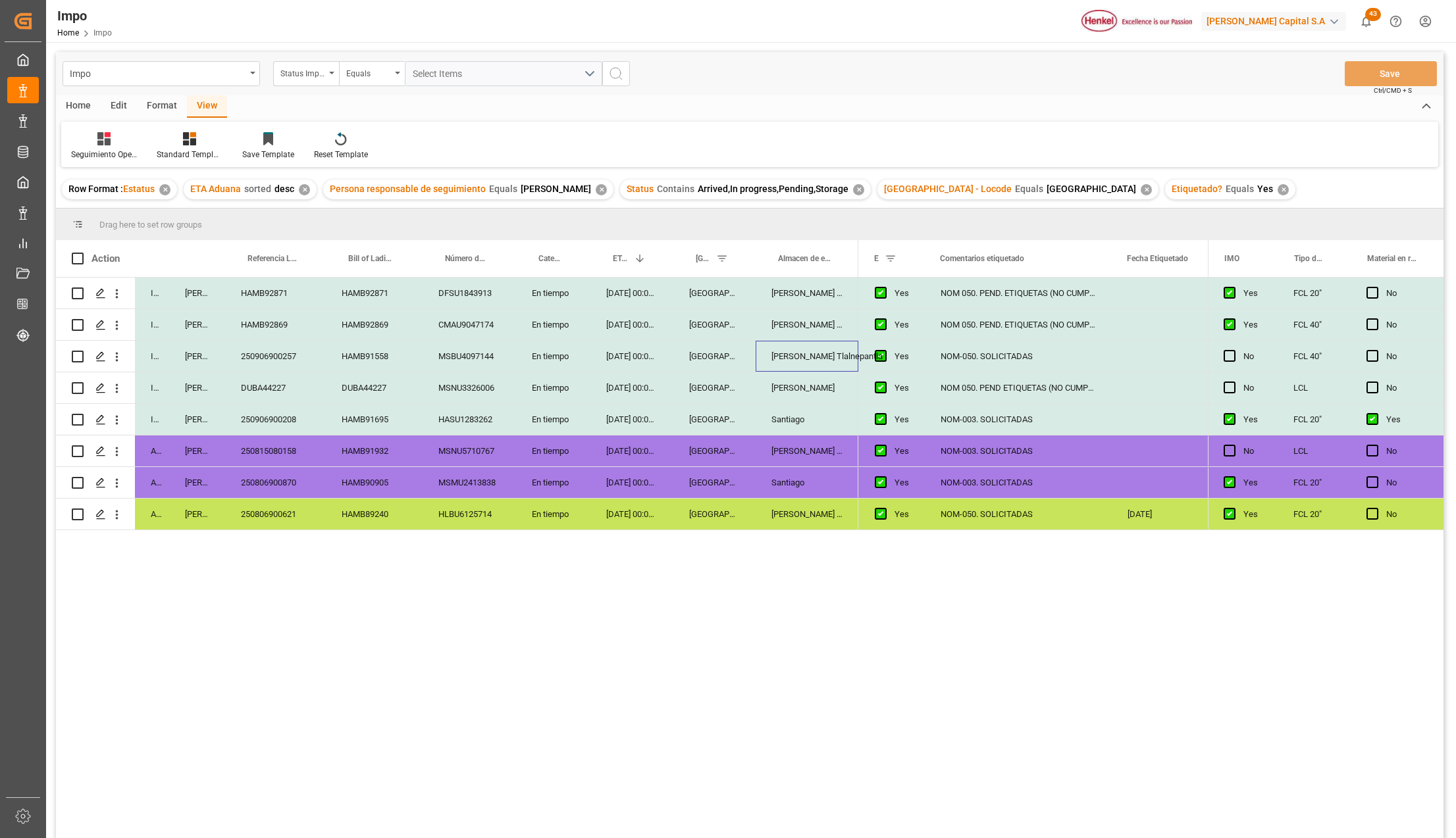
click at [805, 351] on div "Almer Tlalnepantla" at bounding box center [807, 356] width 102 height 31
click at [1022, 357] on div "NOM-050. SOLICITADAS" at bounding box center [1018, 356] width 187 height 31
click at [1034, 386] on div "NOM 050. PEND ETIQUETAS (NO CUMPLE CON NOM)" at bounding box center [1018, 388] width 187 height 31
drag, startPoint x: 1108, startPoint y: 243, endPoint x: 1144, endPoint y: 254, distance: 37.6
click at [1144, 254] on div at bounding box center [1147, 258] width 5 height 37
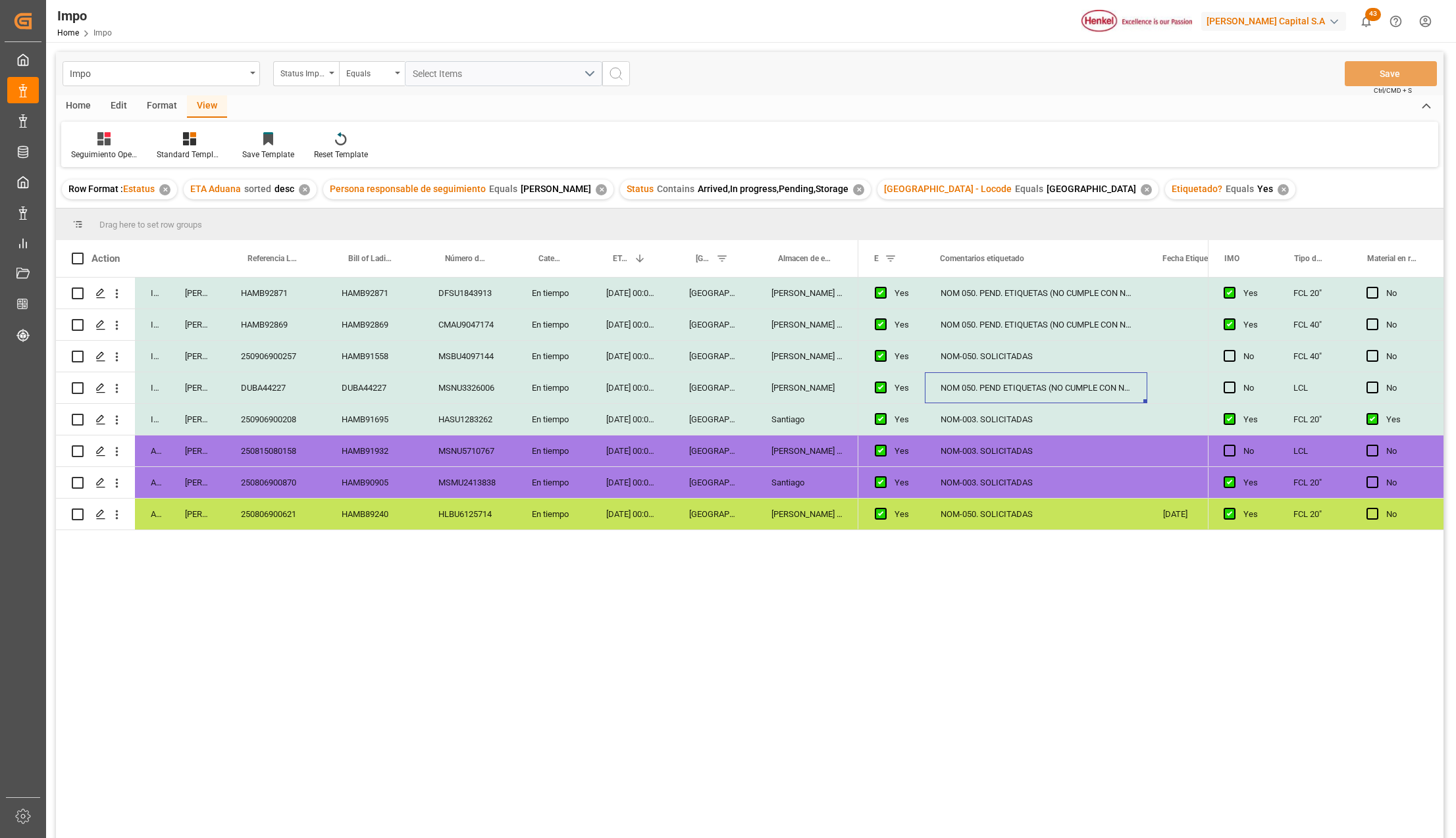
click at [832, 446] on div "Almer Tlalnepantla" at bounding box center [807, 451] width 102 height 31
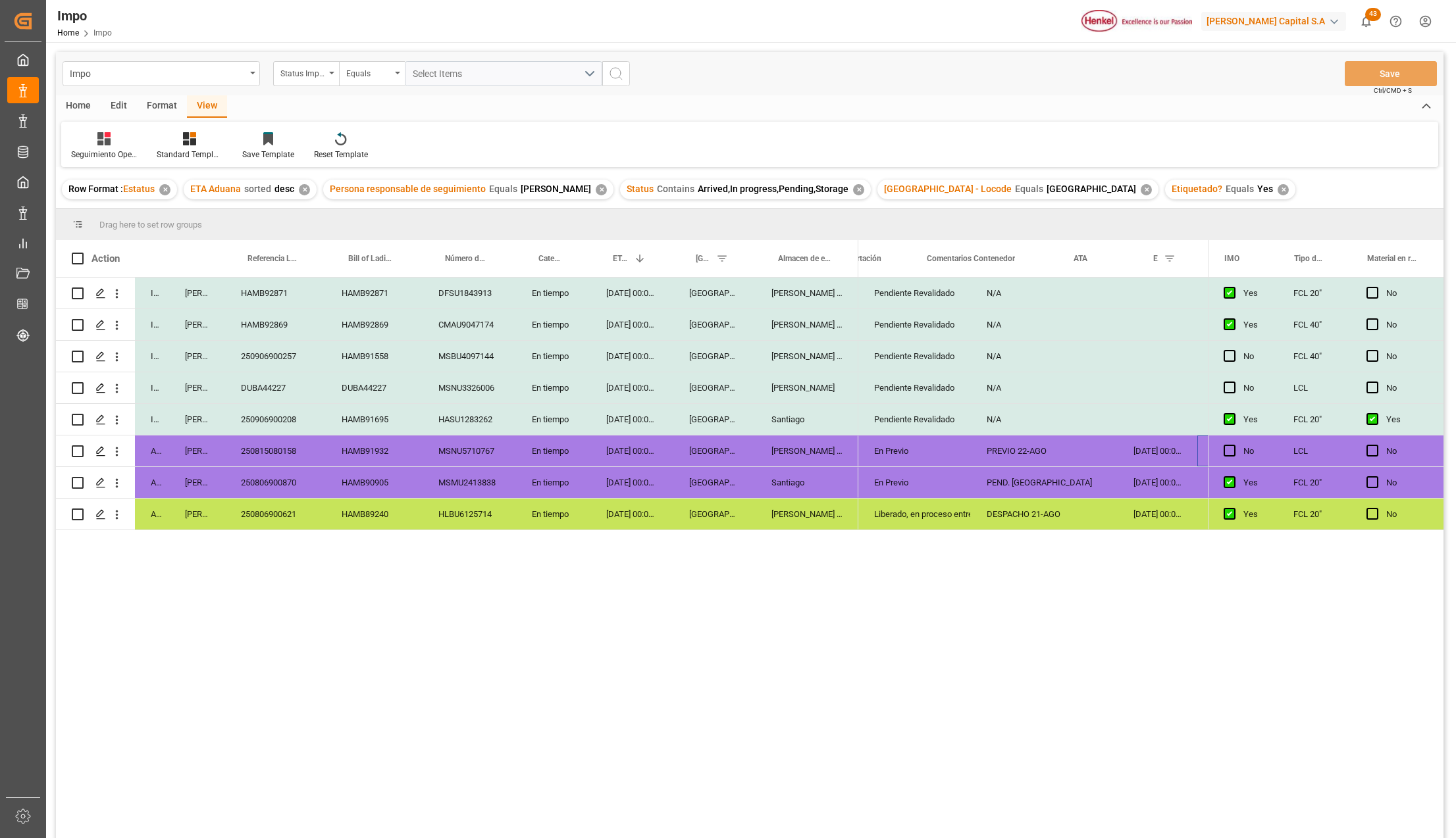
scroll to position [0, 59]
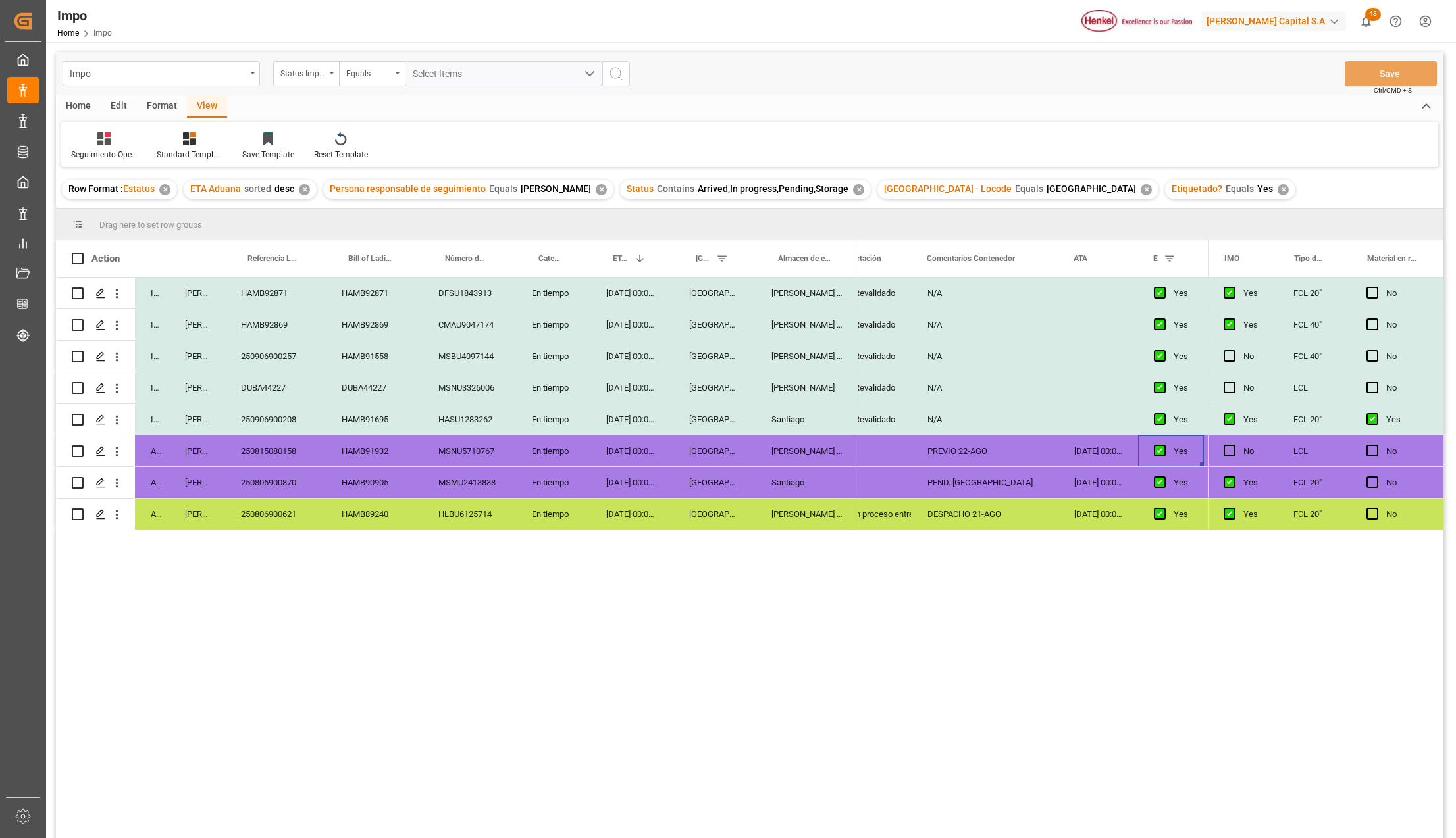
click at [259, 451] on div "250815080158" at bounding box center [275, 451] width 101 height 31
click at [967, 446] on div "PREVIO 22-AGO" at bounding box center [985, 451] width 147 height 31
click at [979, 478] on div "PEND. MEDIPORT" at bounding box center [985, 483] width 147 height 31
click at [270, 482] on div "250806900870" at bounding box center [275, 483] width 101 height 31
click at [804, 365] on div "Almer Tlalnepantla" at bounding box center [807, 356] width 102 height 31
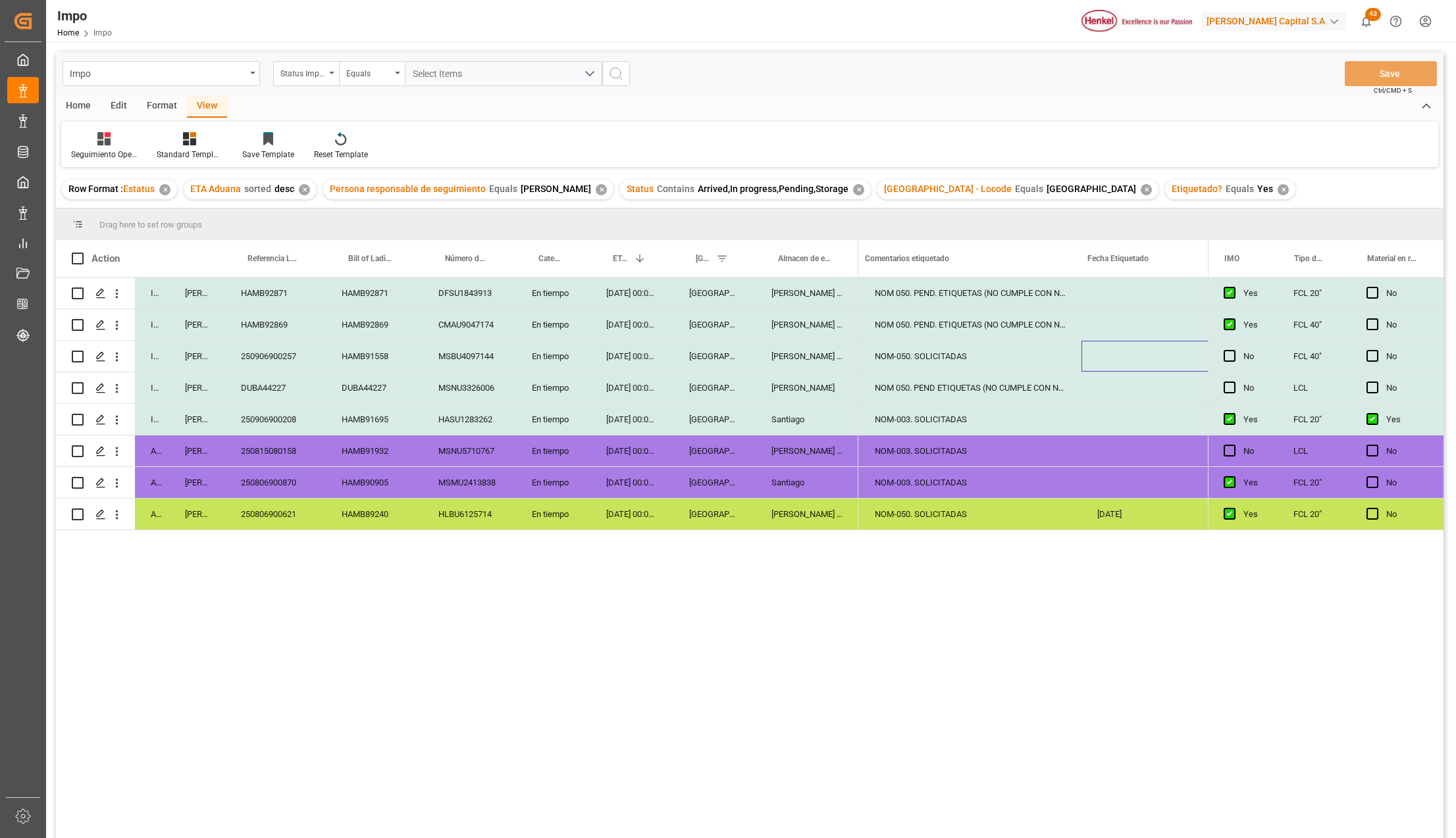
scroll to position [0, 404]
click at [946, 354] on div "NOM-050. SOLICITADAS" at bounding box center [970, 356] width 222 height 31
click at [956, 390] on div "NOM 050. PEND ETIQUETAS (NO CUMPLE CON NOM)" at bounding box center [970, 388] width 222 height 31
click at [961, 417] on div "NOM-003. SOLICITADAS" at bounding box center [970, 419] width 222 height 31
click at [967, 388] on div "NOM 050. PEND ETIQUETAS (NO CUMPLE CON NOM)" at bounding box center [970, 388] width 222 height 31
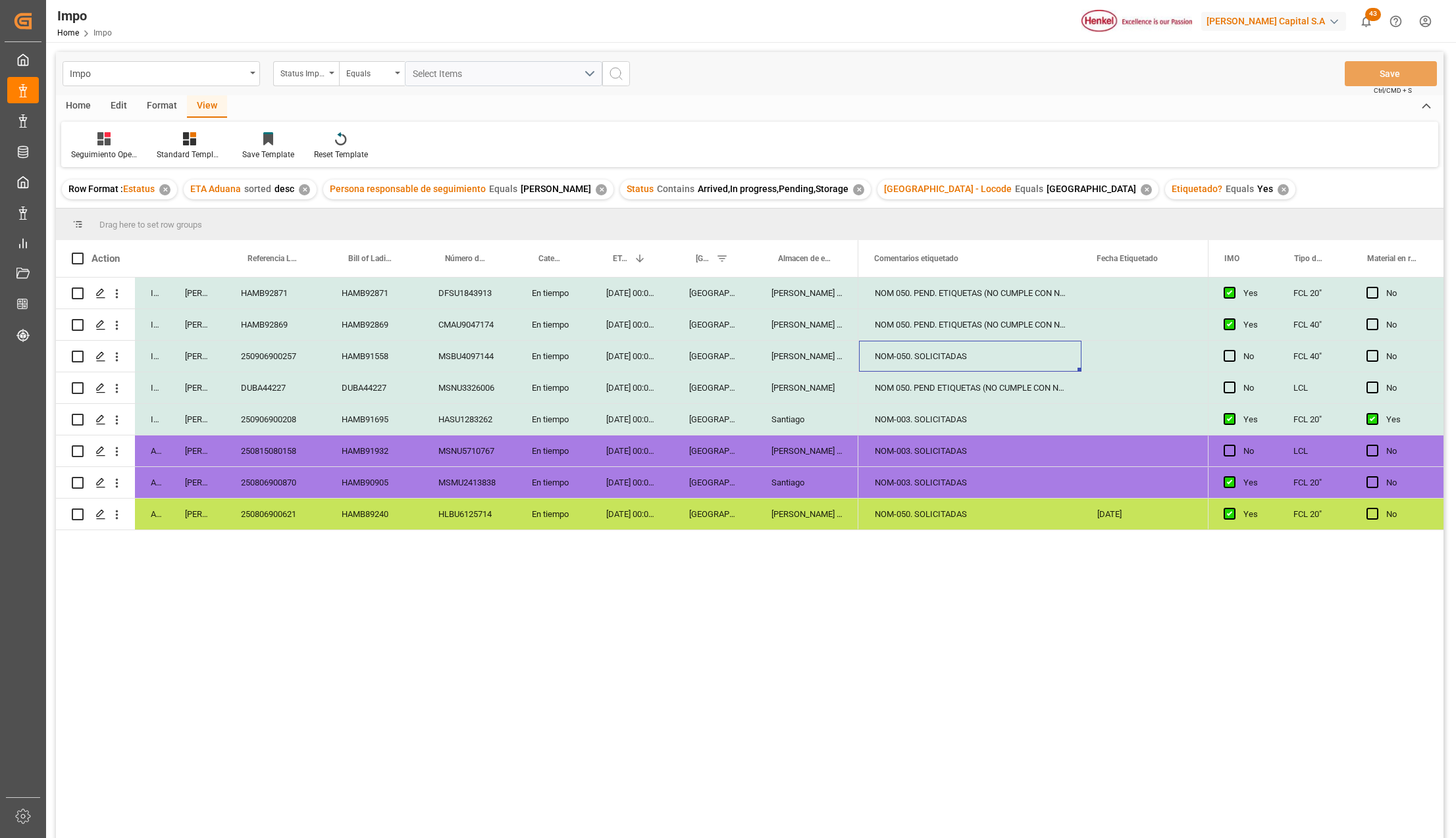
click at [962, 353] on div "NOM-050. SOLICITADAS" at bounding box center [970, 356] width 222 height 31
click at [964, 326] on div "NOM 050. PEND. ETIQUETAS (NO CUMPLE CON NOM)" at bounding box center [970, 324] width 222 height 31
click at [969, 291] on div "NOM 050. PEND. ETIQUETAS (NO CUMPLE CON NOM)" at bounding box center [970, 293] width 222 height 31
click at [974, 322] on div "NOM 050. PEND. ETIQUETAS (NO CUMPLE CON NOM)" at bounding box center [970, 324] width 222 height 31
click at [922, 382] on div "NOM 050. PEND ETIQUETAS (NO CUMPLE CON NOM)" at bounding box center [970, 388] width 222 height 31
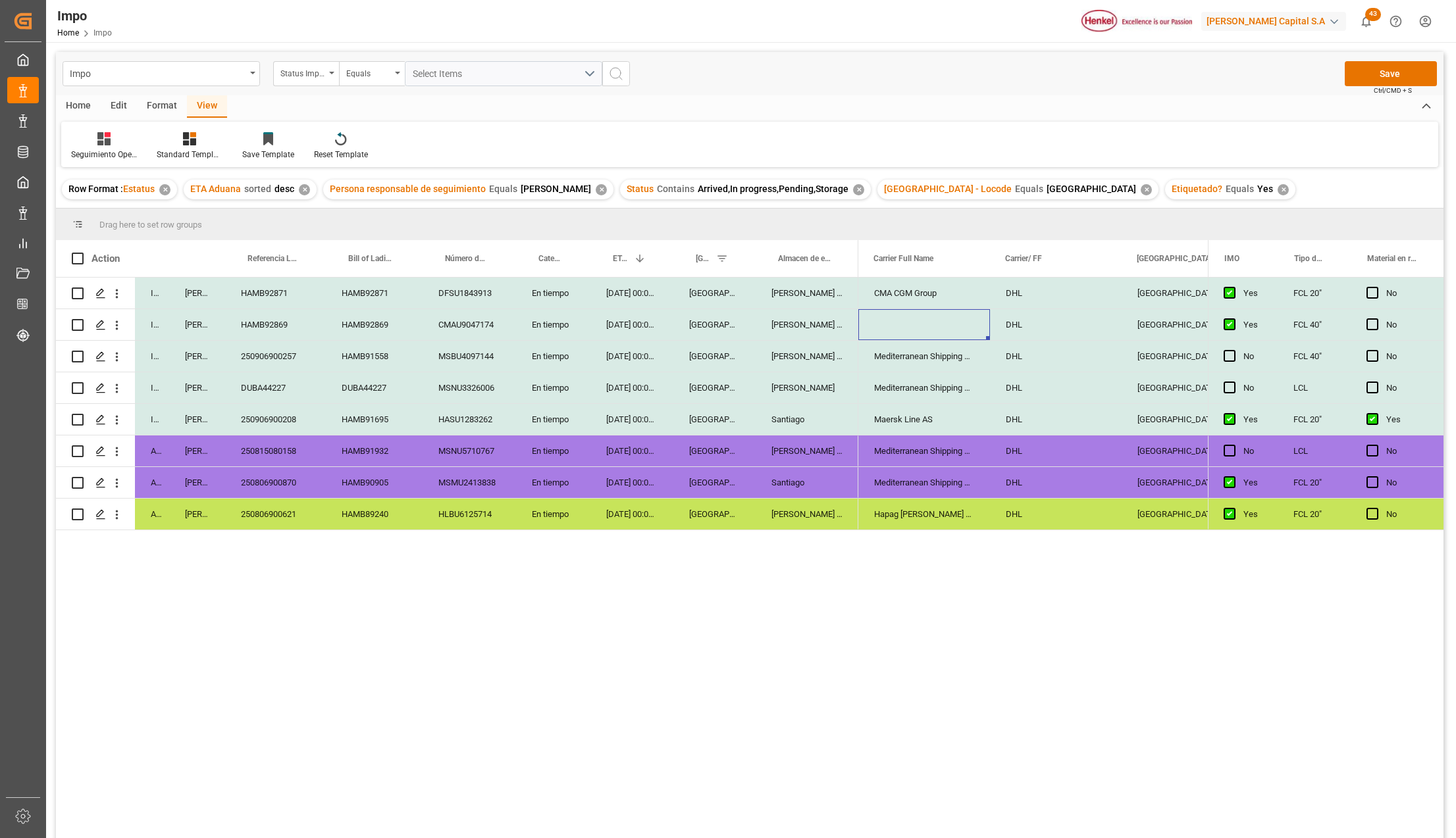
scroll to position [0, 1063]
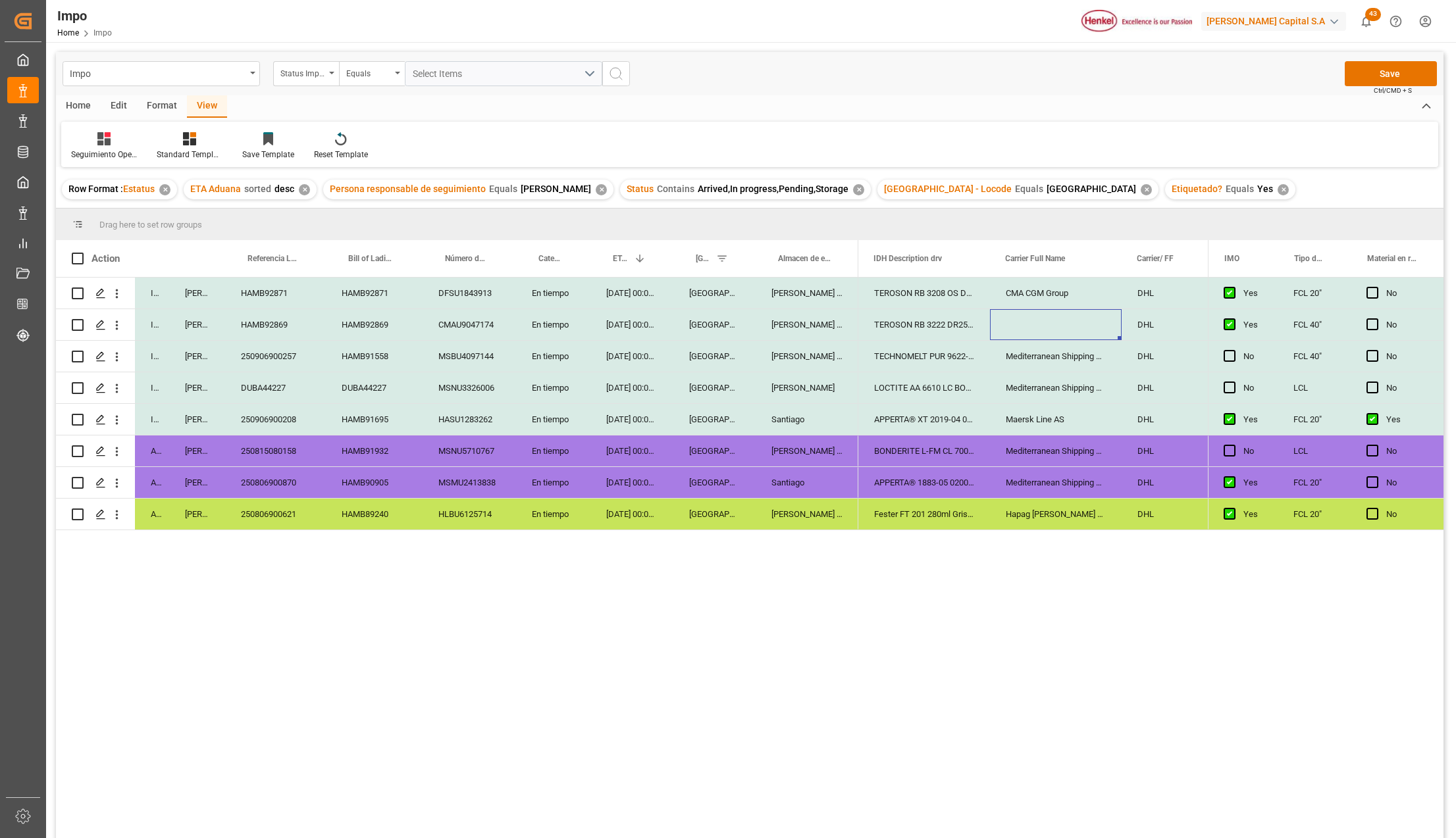
click at [1063, 328] on div "Press SPACE to select this row." at bounding box center [1056, 324] width 132 height 31
click at [1038, 306] on div "CMA CGM Group" at bounding box center [1056, 293] width 132 height 31
click at [1031, 316] on div "Press SPACE to select this row." at bounding box center [1056, 324] width 132 height 31
click at [1378, 84] on div "Save Ctrl/CMD + S" at bounding box center [1391, 73] width 92 height 25
click at [1406, 73] on button "Save" at bounding box center [1391, 73] width 92 height 25
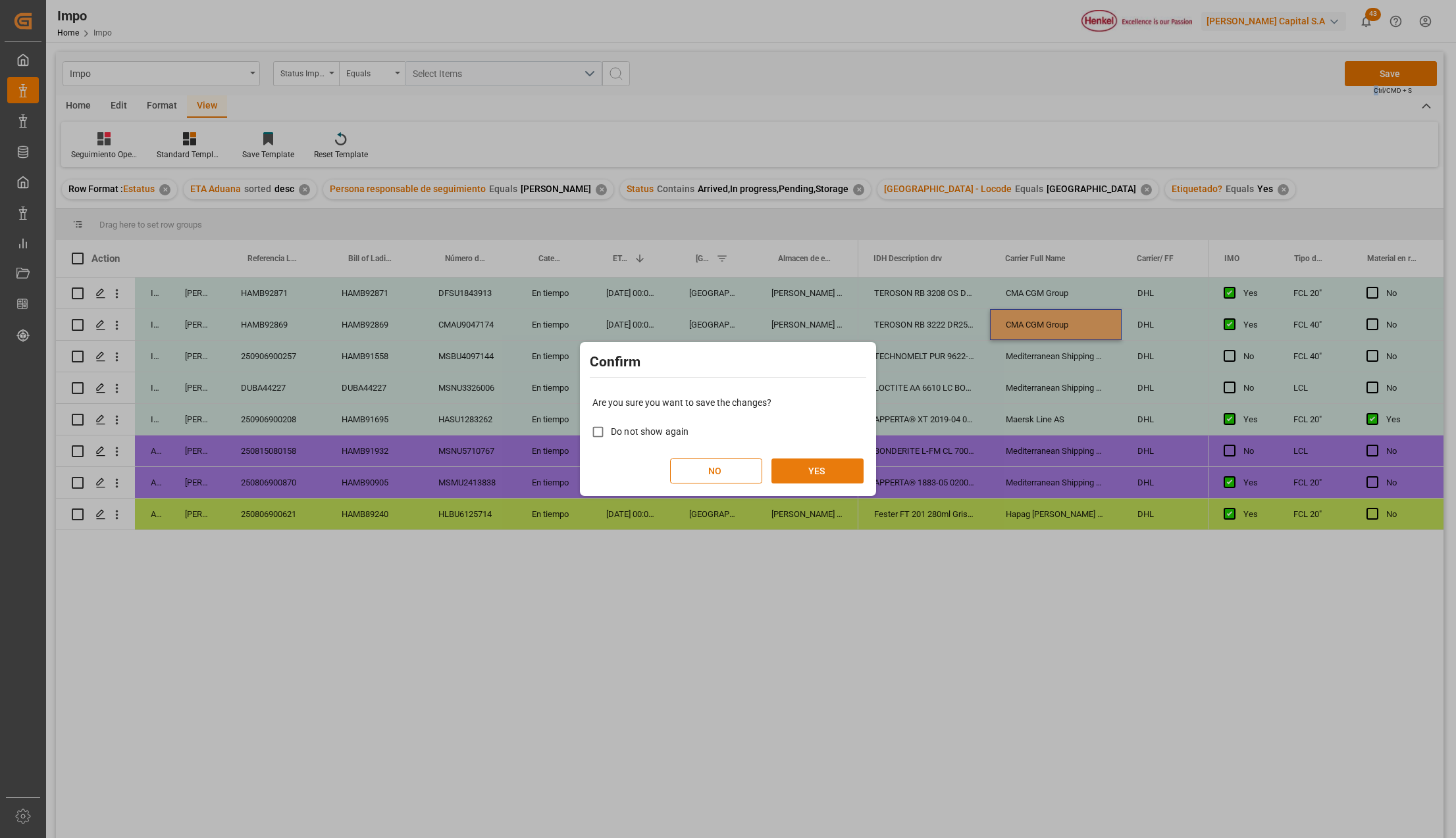
click at [834, 472] on button "YES" at bounding box center [818, 470] width 92 height 25
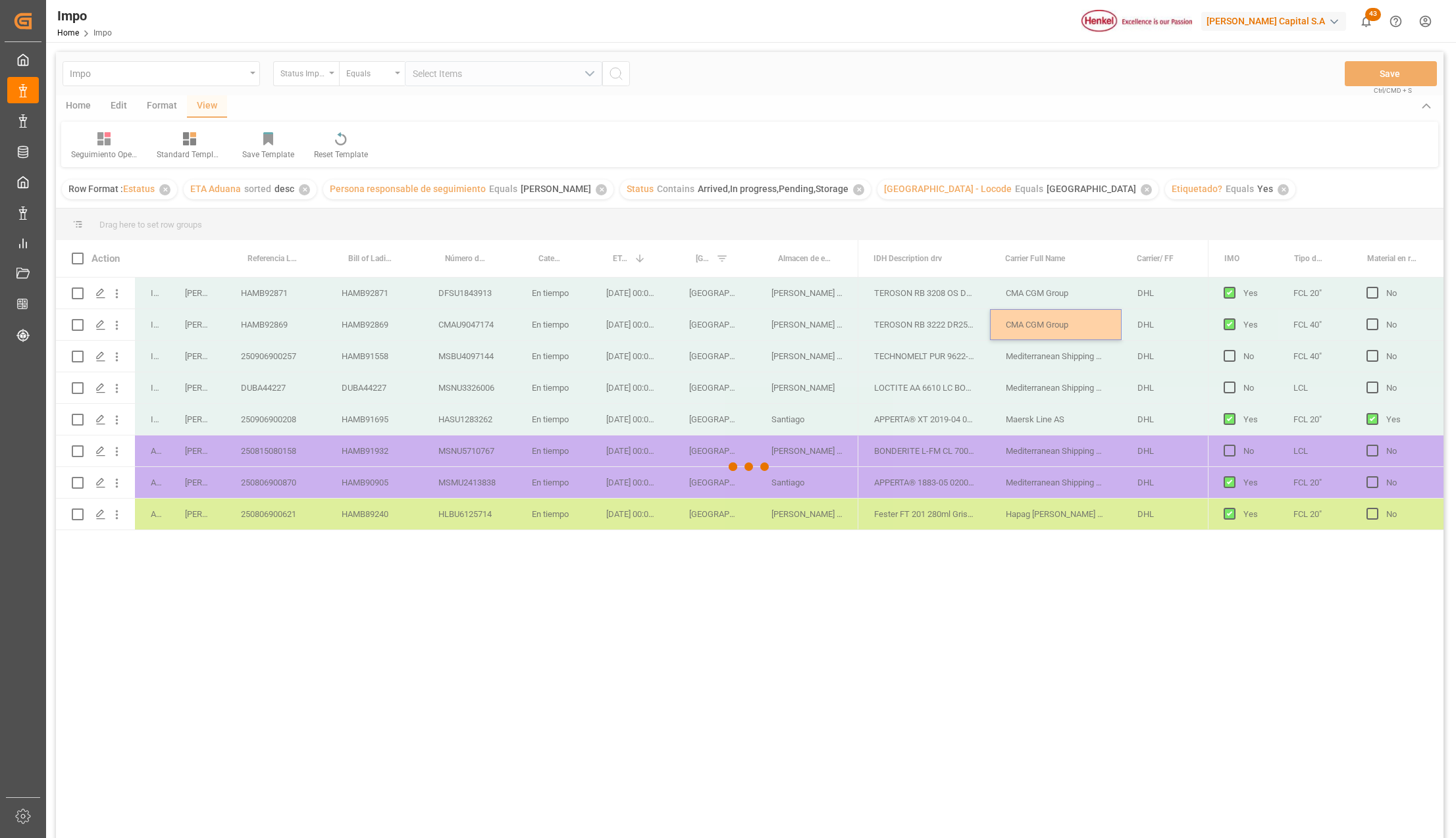
click at [311, 521] on div at bounding box center [750, 467] width 1388 height 831
click at [372, 524] on div at bounding box center [750, 467] width 1388 height 831
click at [543, 525] on div at bounding box center [750, 467] width 1388 height 831
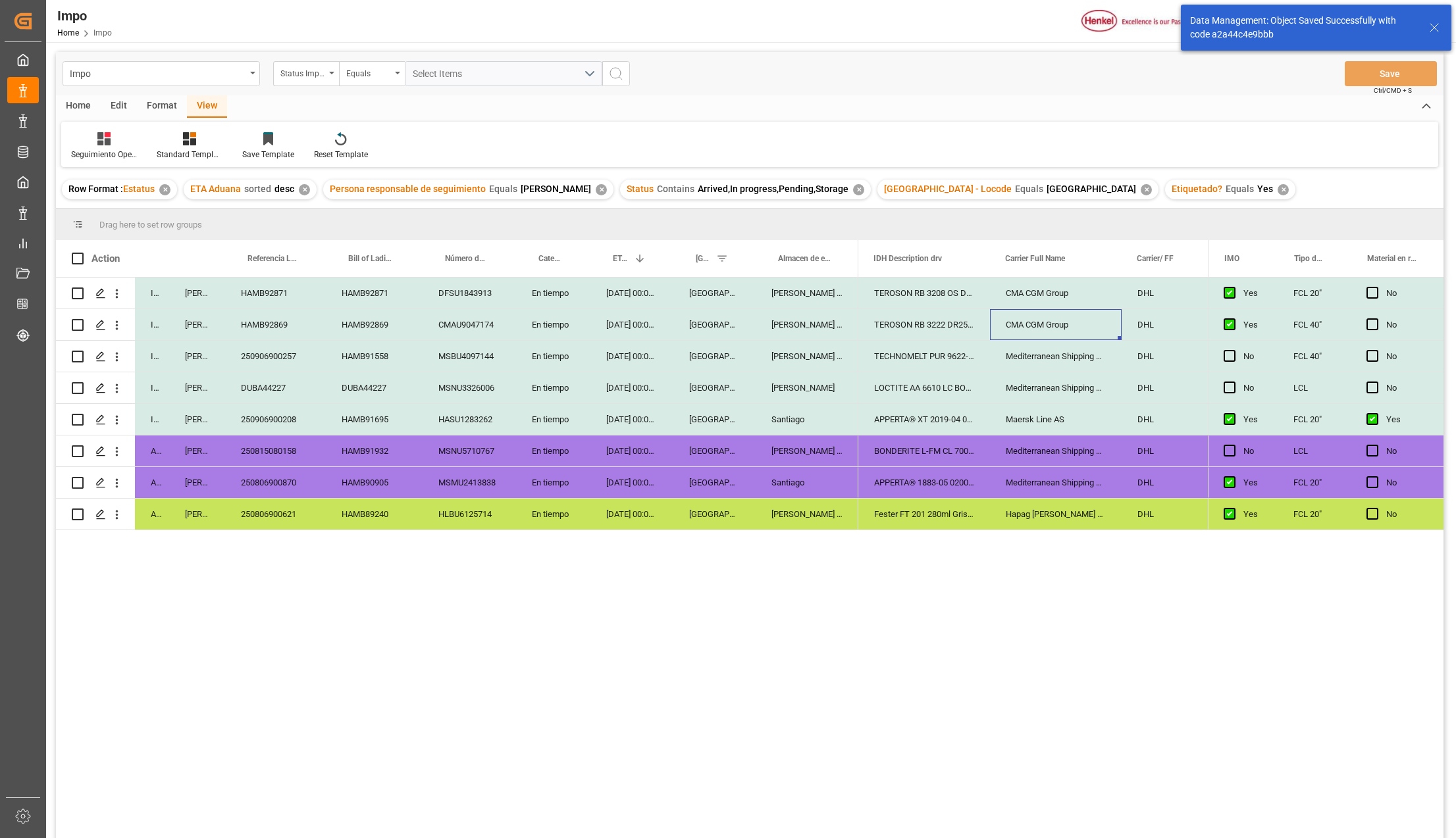
click at [836, 504] on div "Almer Tlalnepantla" at bounding box center [807, 514] width 102 height 31
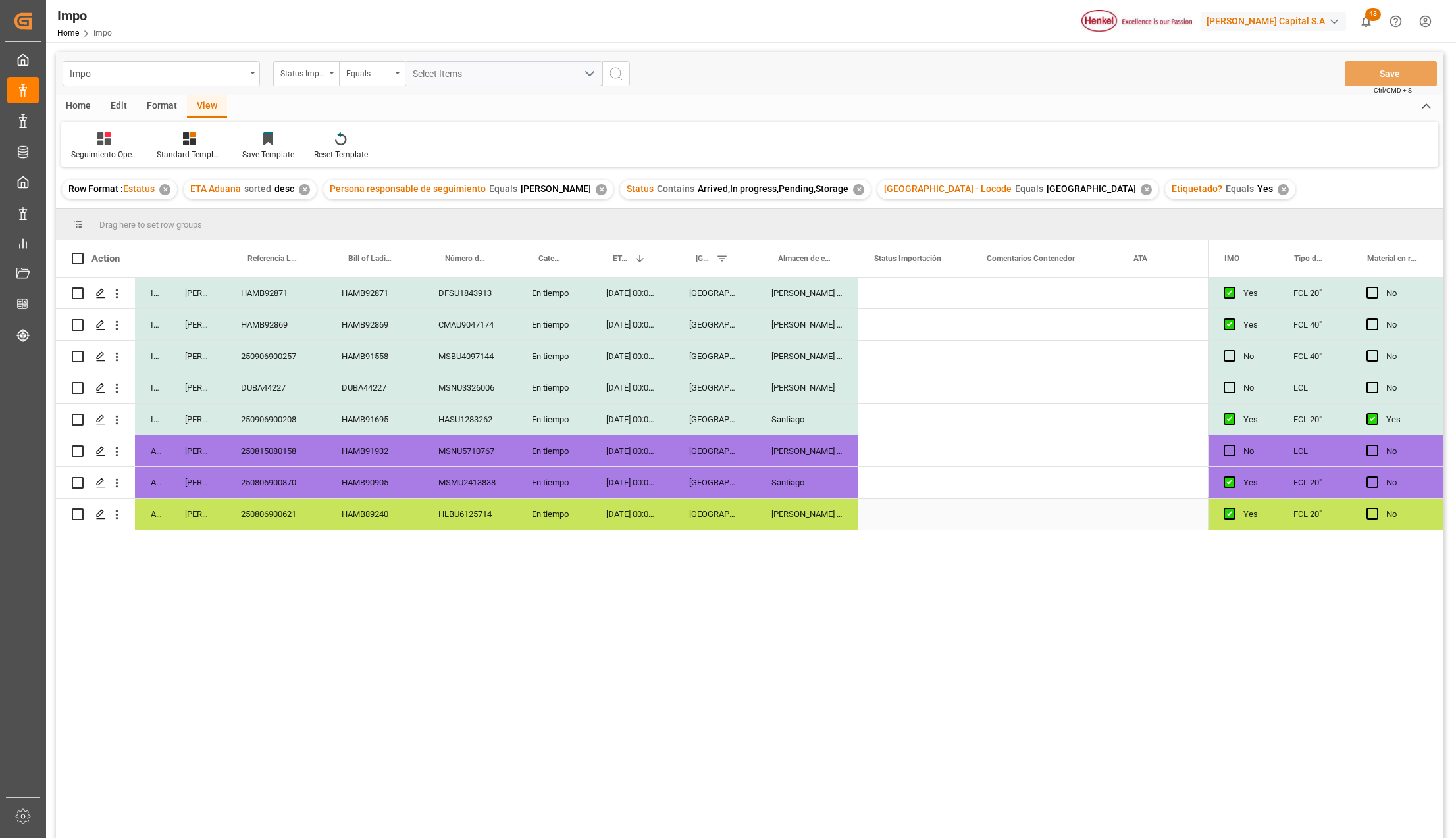
scroll to position [0, 0]
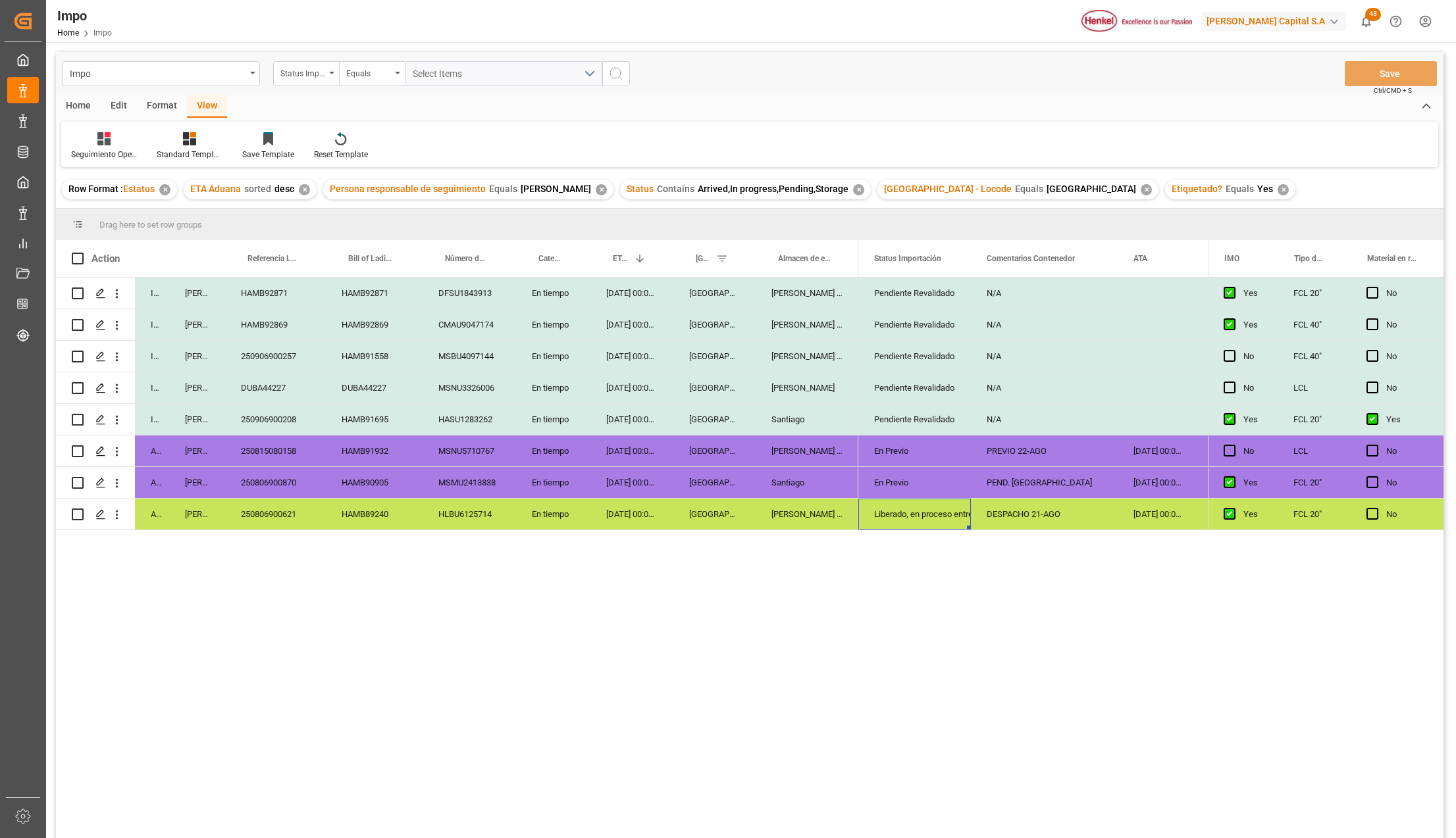
click at [943, 512] on div "Liberado, en proceso entrega" at bounding box center [915, 514] width 81 height 30
click at [947, 503] on icon "open menu" at bounding box center [946, 507] width 15 height 15
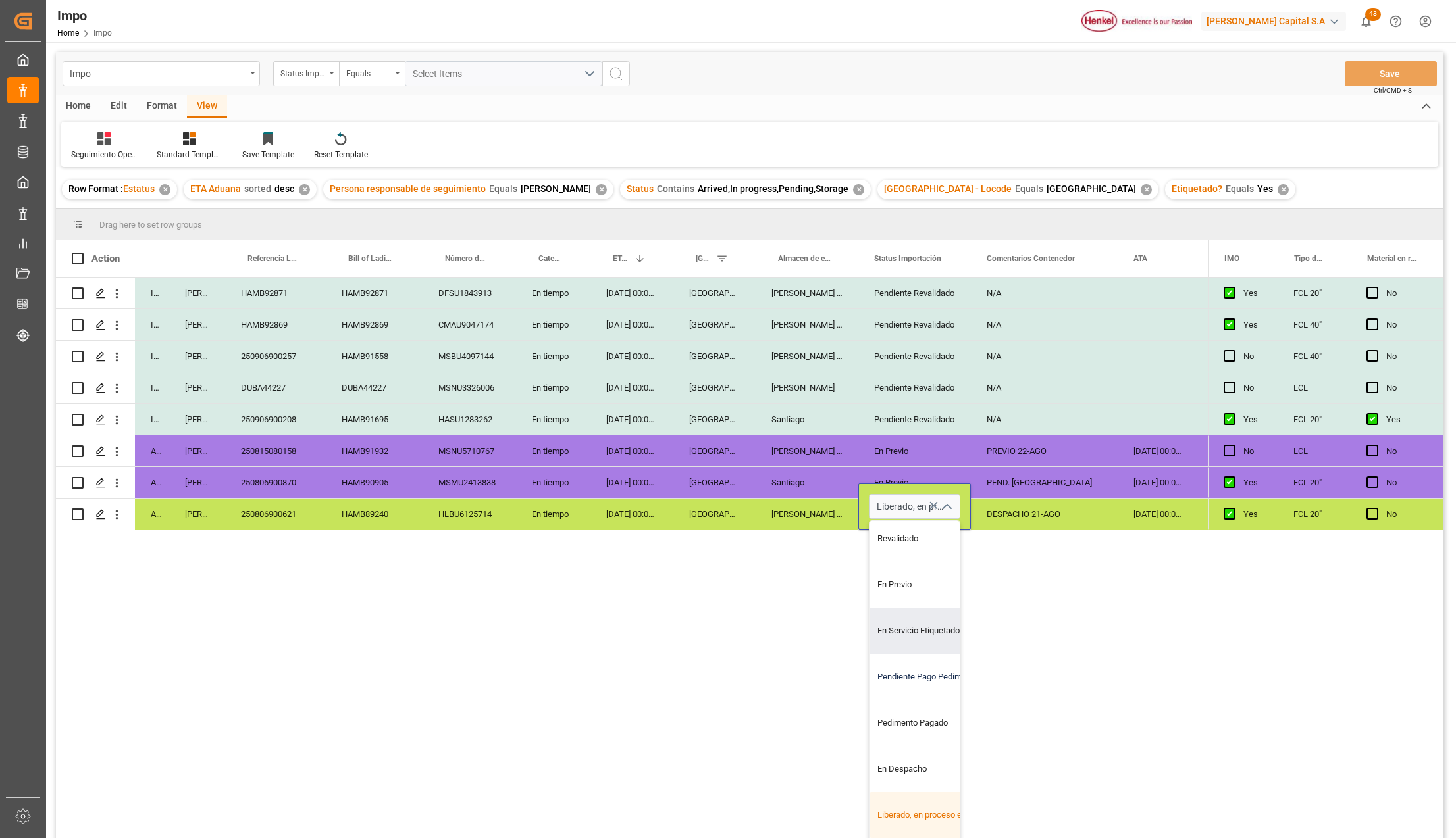
scroll to position [132, 0]
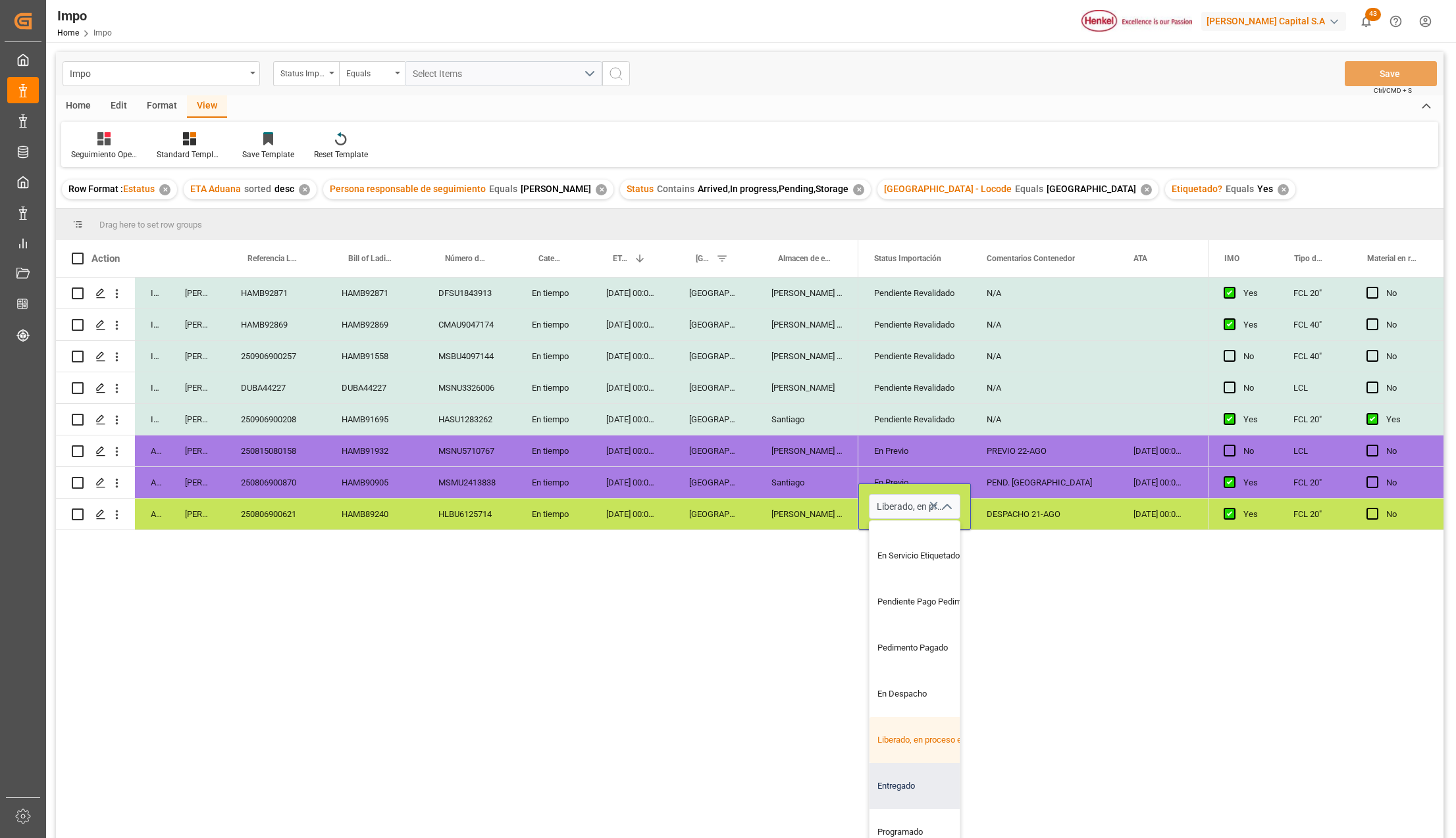
click at [915, 780] on div "Entregado" at bounding box center [931, 786] width 124 height 46
type input "Entregado"
click at [1024, 757] on div "Pendiente Revalidado N/A Yes NOM 050. PEND. ETIQUETAS (NO CUMPLE CON NOM) Pendi…" at bounding box center [1033, 563] width 350 height 569
click at [1028, 514] on div "DESPACHO 21-AGO" at bounding box center [1045, 514] width 147 height 31
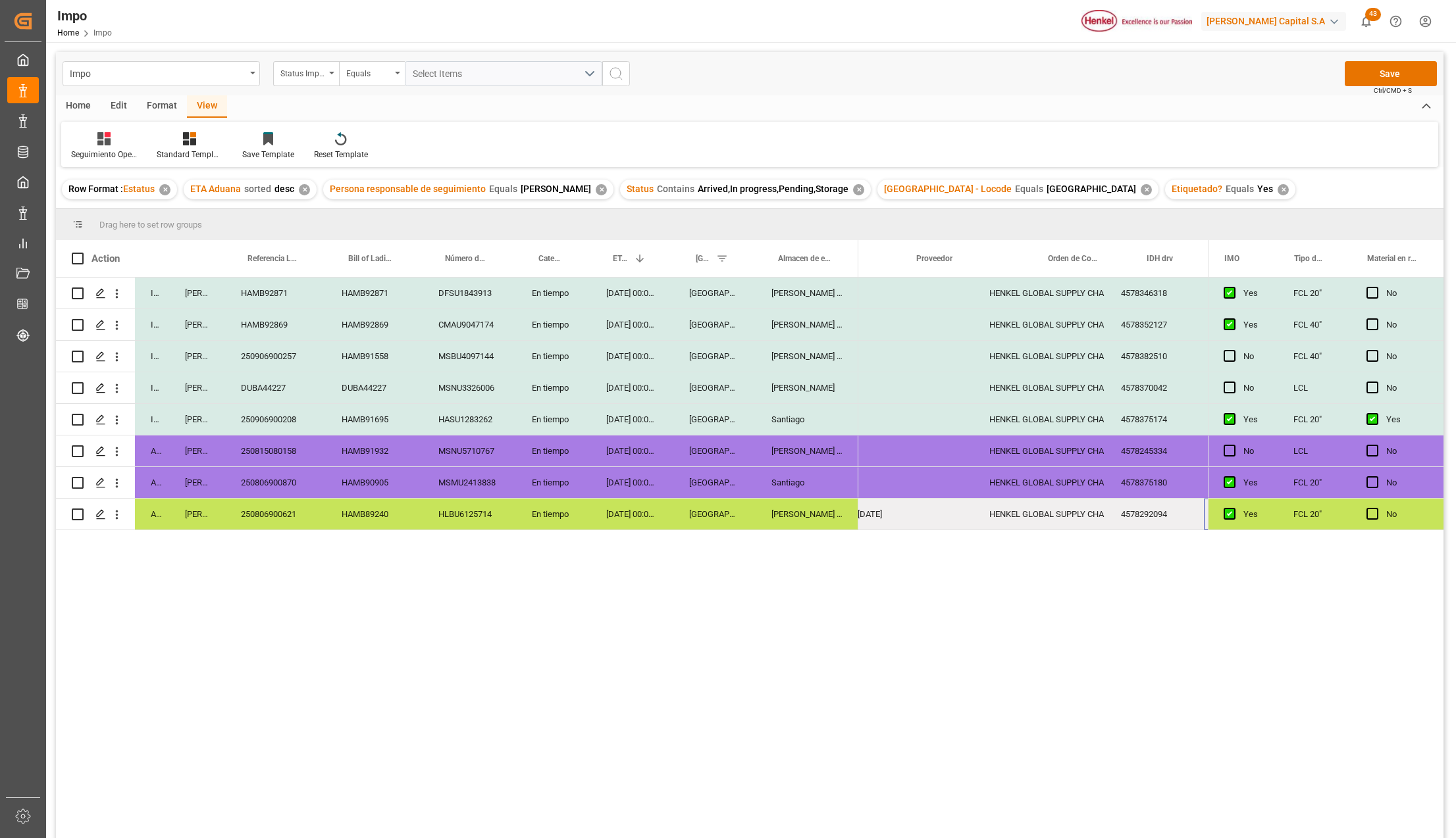
scroll to position [0, 0]
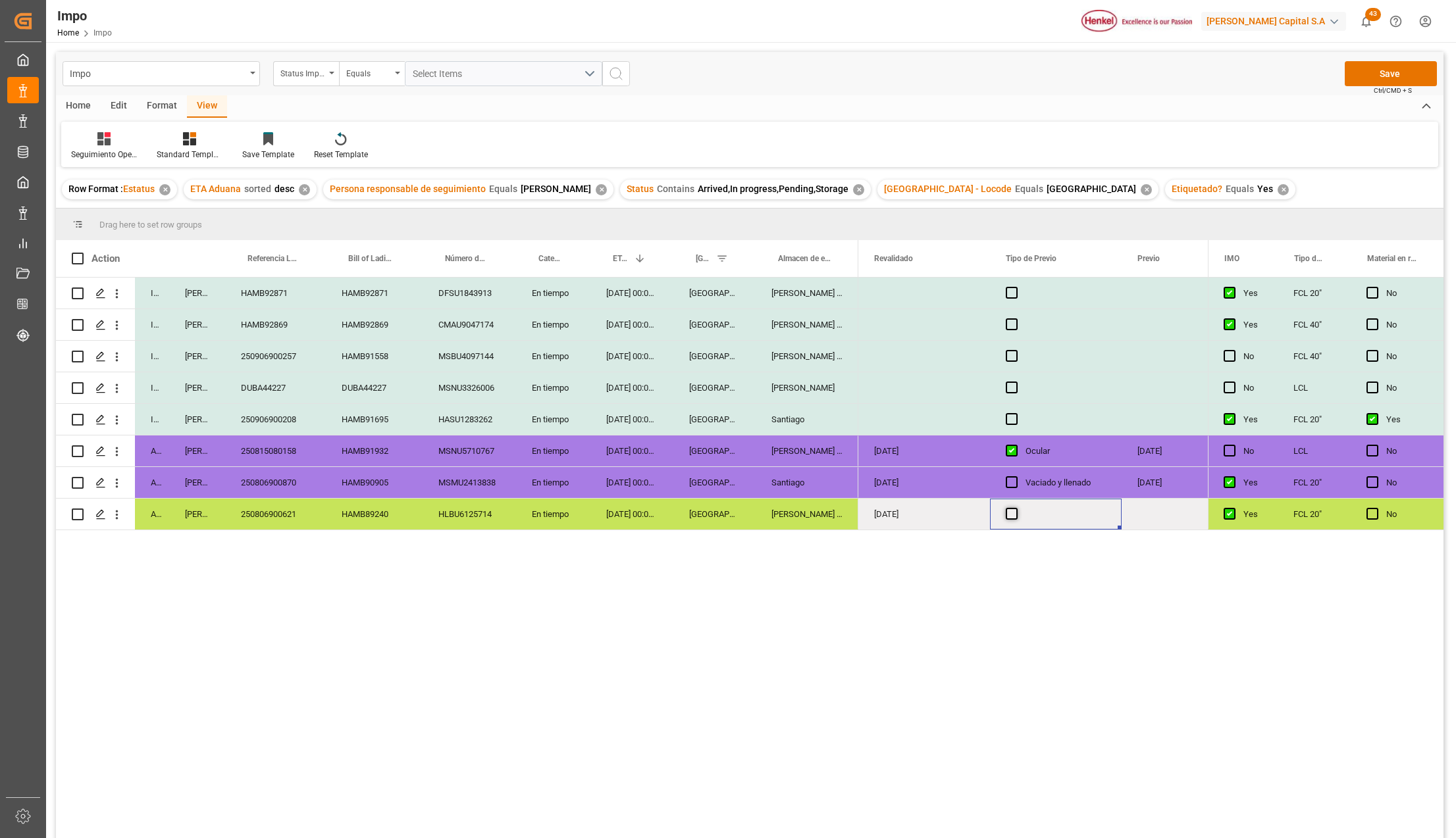
click at [1010, 516] on div "Press SPACE to select this row." at bounding box center [1056, 514] width 132 height 31
click at [1006, 518] on span "Press SPACE to select this row." at bounding box center [1012, 514] width 12 height 12
click at [1016, 508] on input "Press SPACE to select this row." at bounding box center [1016, 508] width 0 height 0
click at [293, 517] on div "250806900621" at bounding box center [275, 514] width 101 height 31
click at [927, 513] on div "Press SPACE to select this row." at bounding box center [931, 514] width 132 height 31
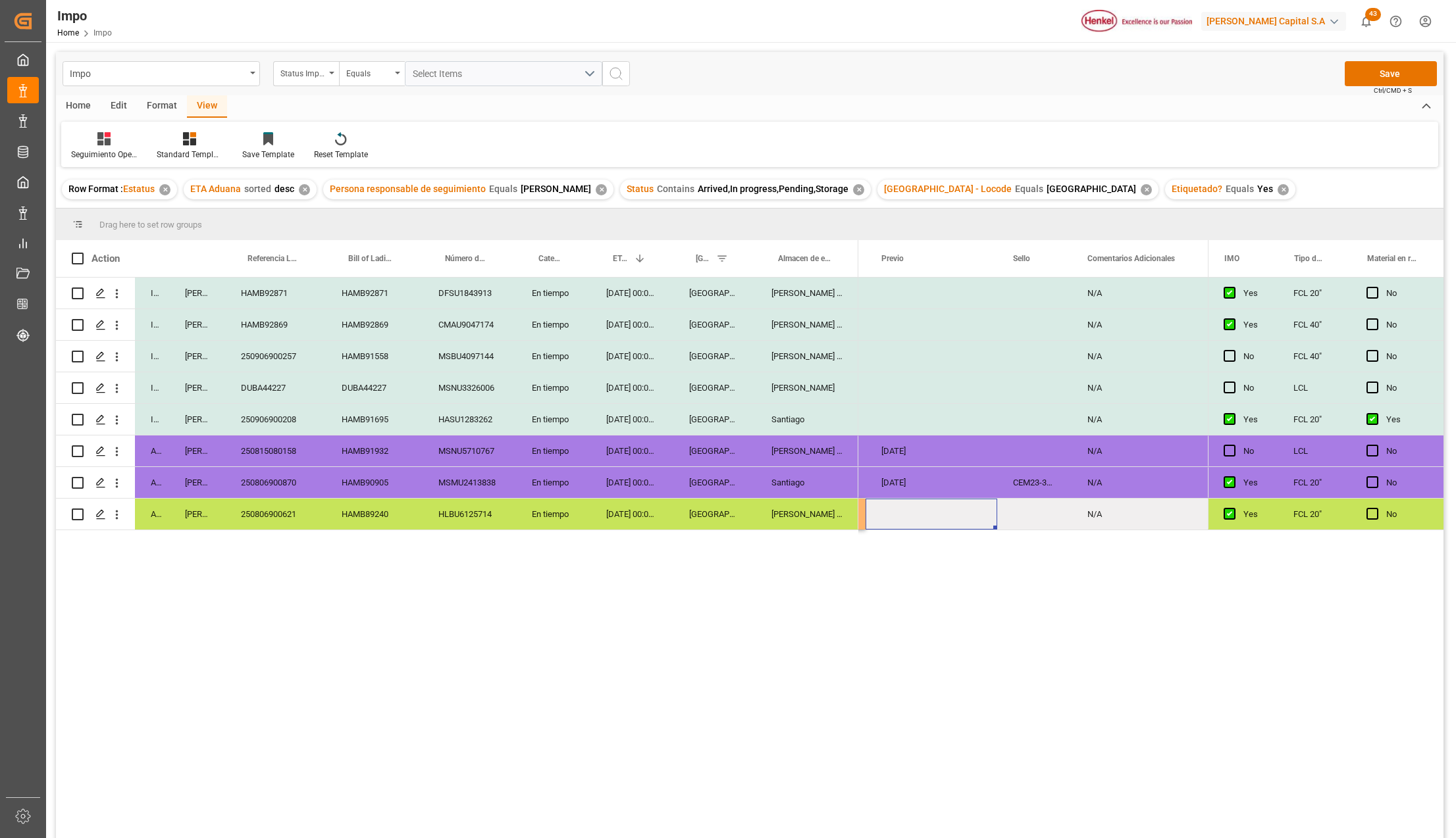
click at [910, 517] on div "Press SPACE to select this row." at bounding box center [931, 514] width 132 height 31
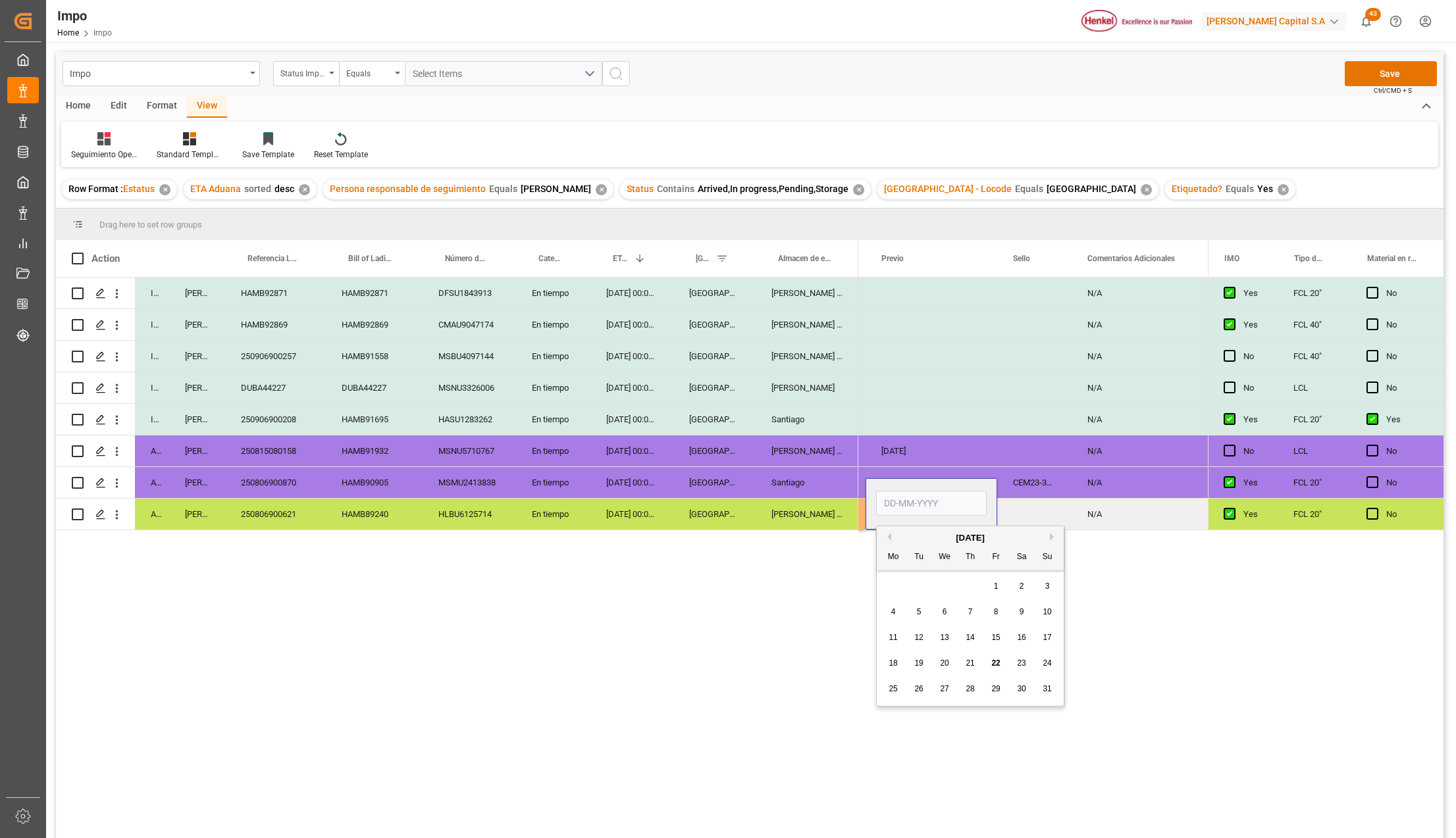
click at [907, 507] on input "Press SPACE to select this row." at bounding box center [931, 503] width 110 height 25
click at [959, 507] on input "Press SPACE to select this row." at bounding box center [931, 503] width 110 height 25
type input "12-08-2025"
click at [834, 527] on div "Almer Tlalnepantla" at bounding box center [807, 514] width 102 height 31
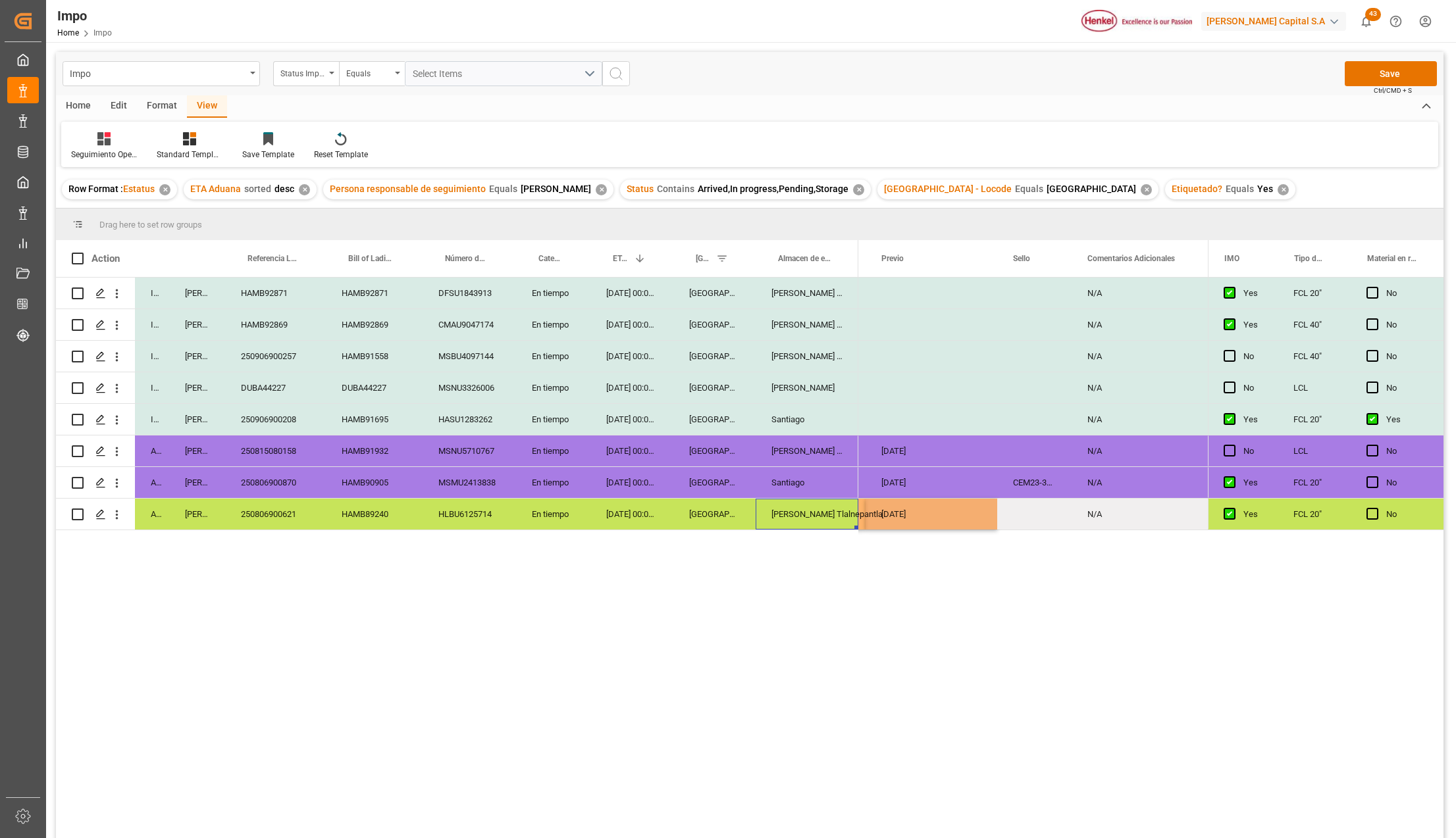
click at [940, 527] on div "12-08-2025" at bounding box center [931, 514] width 132 height 31
click at [1047, 521] on div "Press SPACE to select this row." at bounding box center [1034, 514] width 74 height 31
click at [975, 521] on div "Press SPACE to select this row." at bounding box center [1006, 514] width 132 height 31
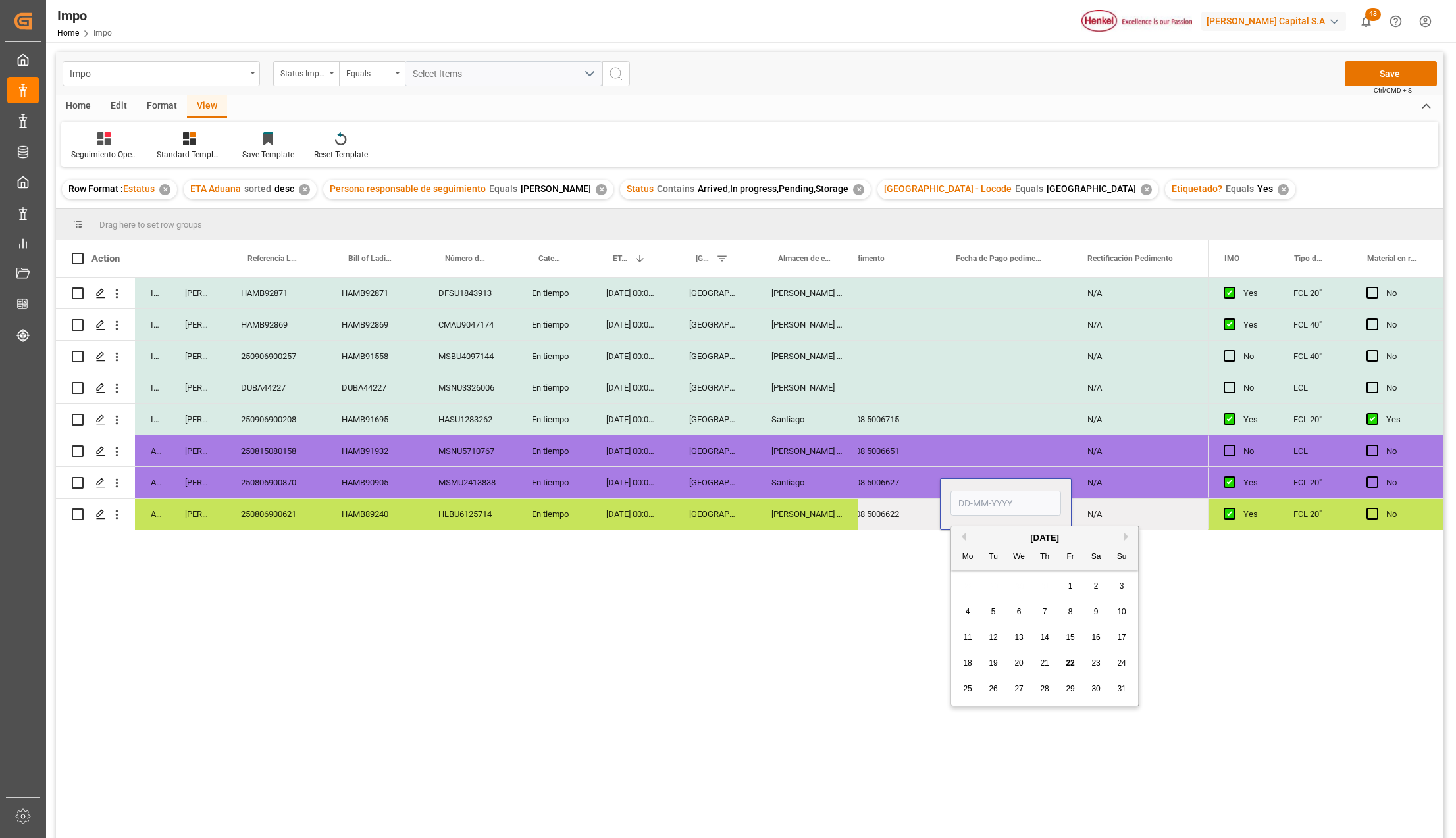
click at [982, 504] on input "Press SPACE to select this row." at bounding box center [1006, 503] width 110 height 25
type input "19-08-2025"
click at [914, 516] on div "25 43 3108 5006622" at bounding box center [874, 514] width 132 height 31
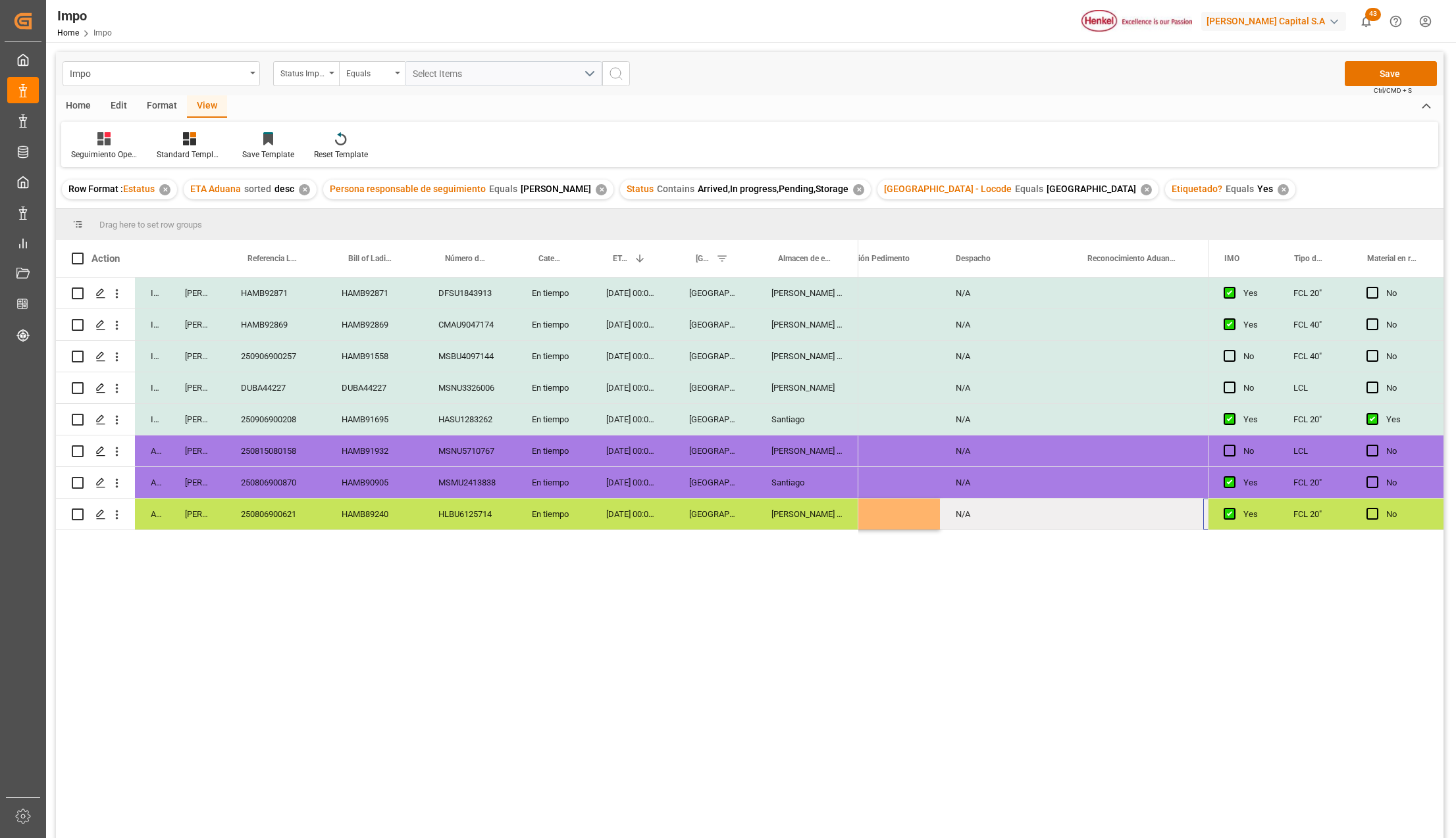
scroll to position [0, 3579]
click at [1025, 511] on div "Press SPACE to select this row." at bounding box center [1006, 514] width 132 height 31
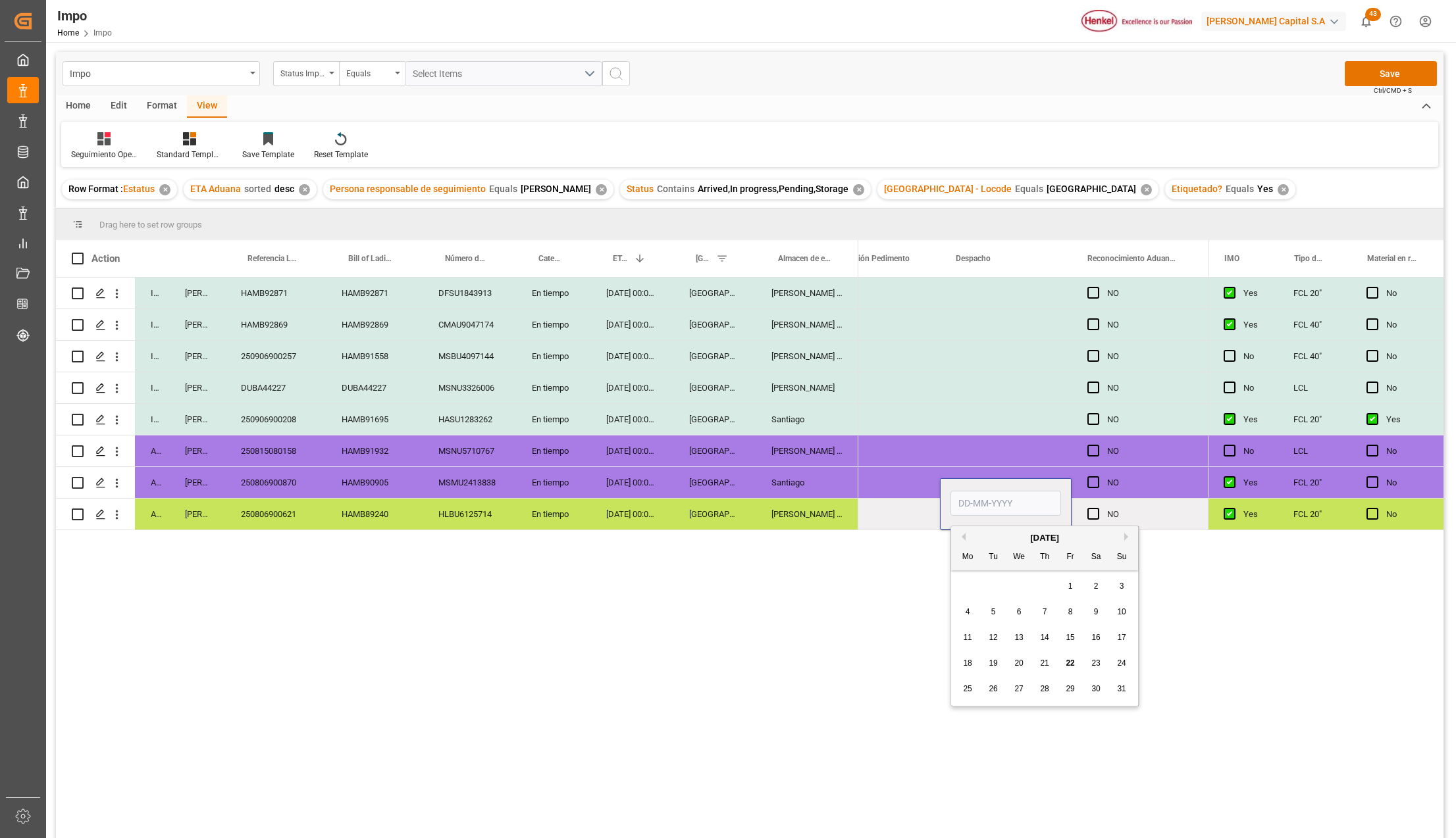
click at [1004, 507] on input "Press SPACE to select this row." at bounding box center [1006, 503] width 110 height 25
type input "21-08-2025"
click at [893, 522] on div "N/A" at bounding box center [874, 514] width 132 height 31
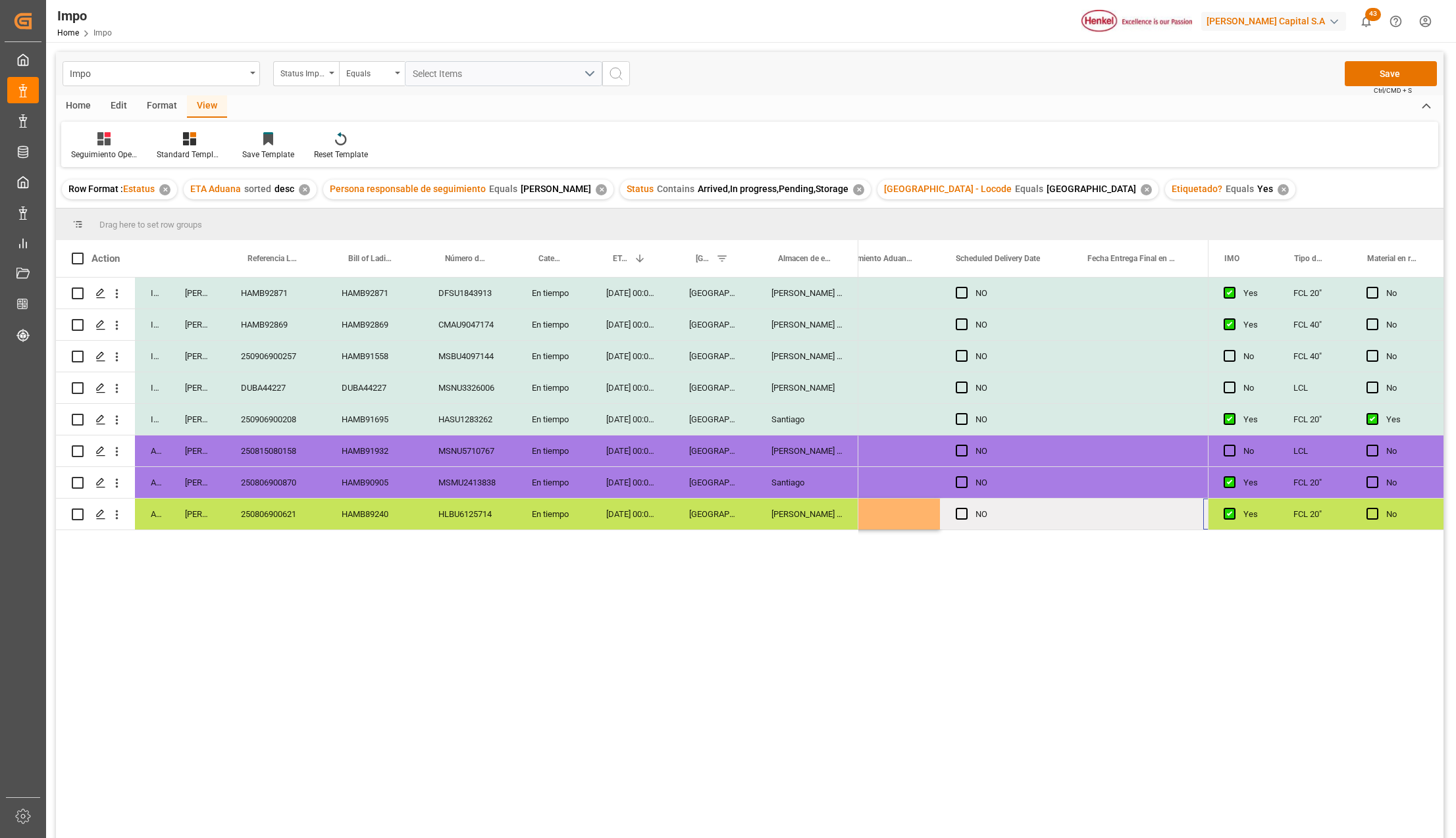
scroll to position [0, 3843]
click at [1030, 514] on div "Press SPACE to select this row." at bounding box center [1006, 514] width 132 height 31
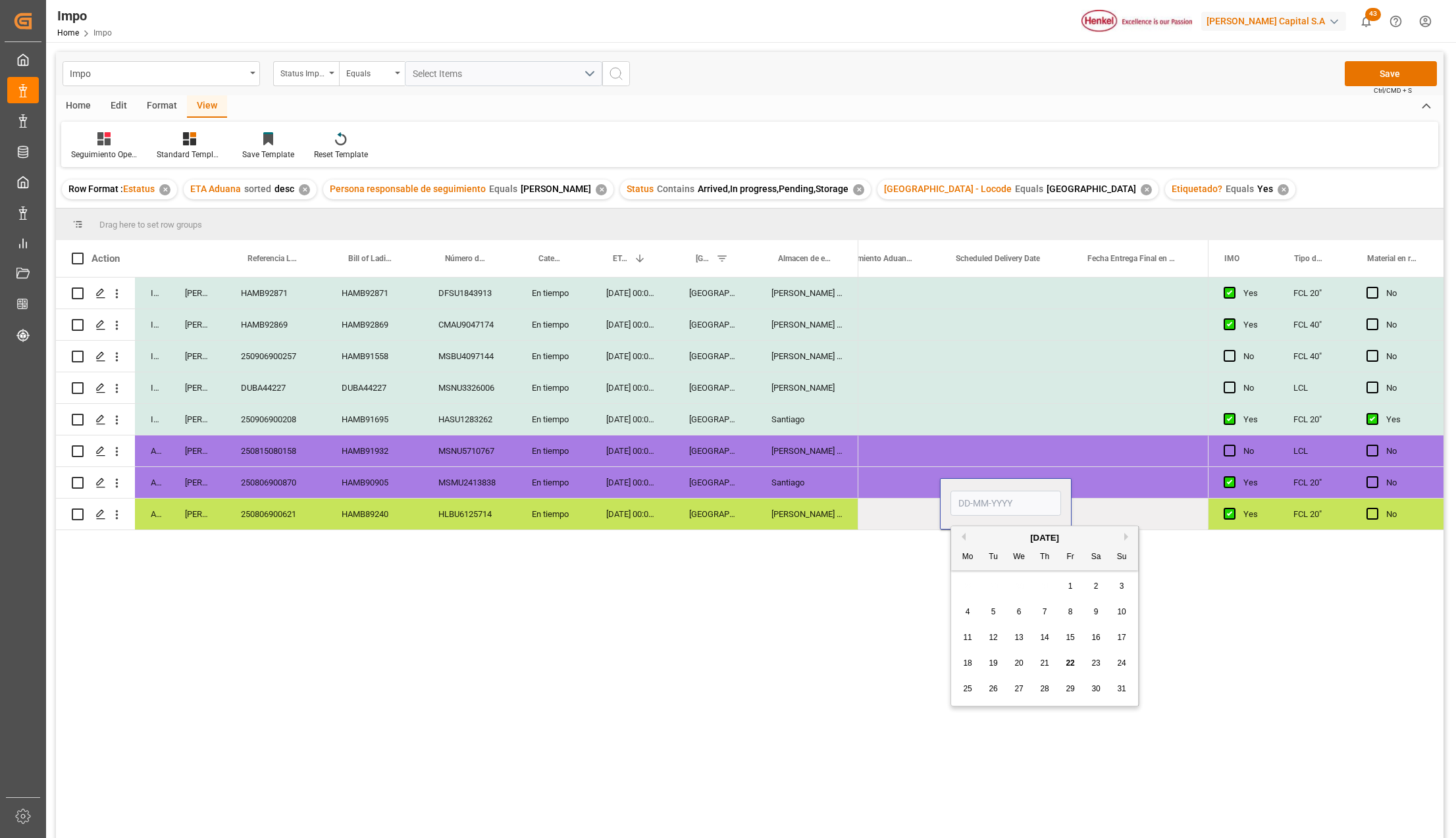
click at [1014, 501] on input "Press SPACE to select this row." at bounding box center [1006, 503] width 110 height 25
type input "[DATE]"
click at [1016, 555] on div "NO NO NO NO NO NO NO 21-08-2025 NO 22-08-2025" at bounding box center [1033, 563] width 350 height 569
click at [1023, 593] on div "NO NO NO NO NO NO NO 21-08-2025 NO 22-08-2025" at bounding box center [1033, 563] width 350 height 569
click at [1123, 512] on div "Press SPACE to select this row." at bounding box center [1137, 514] width 132 height 31
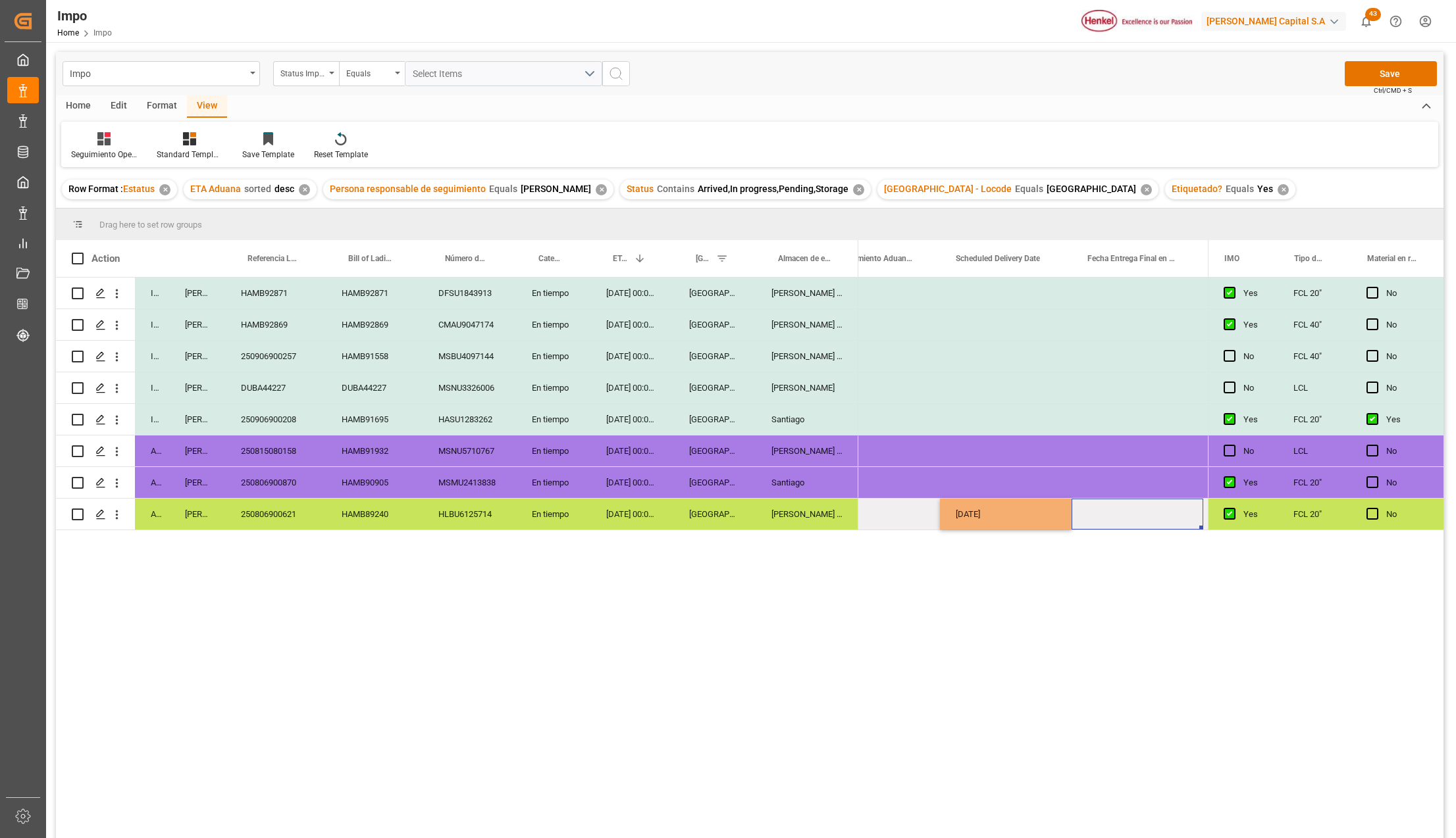
click at [1025, 516] on div "[DATE]" at bounding box center [1006, 514] width 132 height 31
click at [1106, 512] on div "Press SPACE to select this row." at bounding box center [1137, 514] width 132 height 31
click at [958, 512] on span "Press SPACE to select this row." at bounding box center [962, 514] width 12 height 12
click at [966, 508] on input "Press SPACE to select this row." at bounding box center [966, 508] width 0 height 0
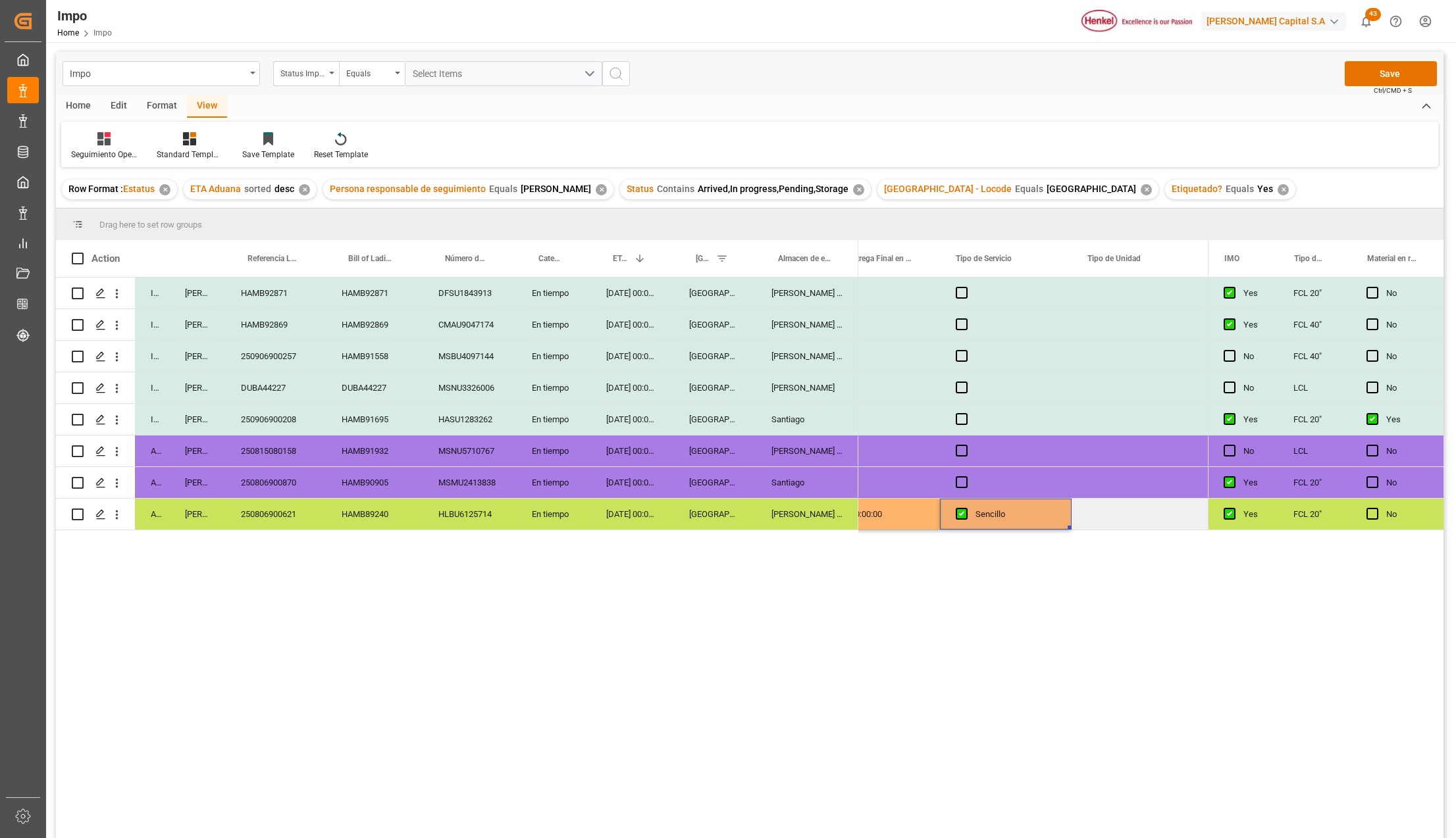
click at [1089, 516] on div "Press SPACE to select this row." at bounding box center [1137, 514] width 132 height 31
click at [1089, 516] on input "Press SPACE to select this row." at bounding box center [1137, 506] width 110 height 25
type input "r"
type input "DEDICADA RABON"
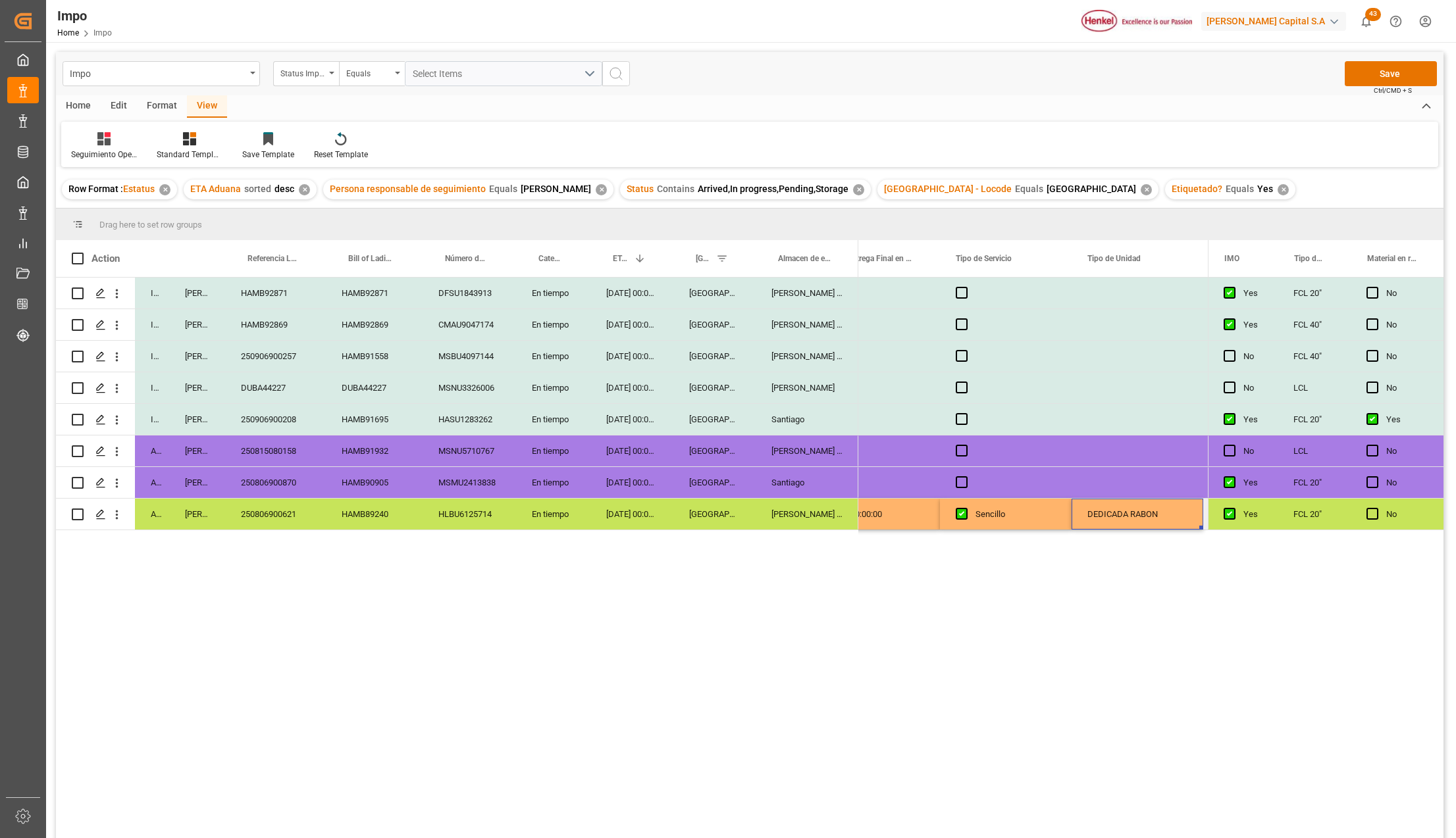
click at [1104, 511] on div "DEDICADA RABON" at bounding box center [1137, 514] width 132 height 31
click at [960, 512] on span "Press SPACE to select this row." at bounding box center [962, 514] width 12 height 12
click at [966, 508] on input "Press SPACE to select this row." at bounding box center [966, 508] width 0 height 0
click at [962, 514] on span "Press SPACE to select this row." at bounding box center [962, 514] width 12 height 12
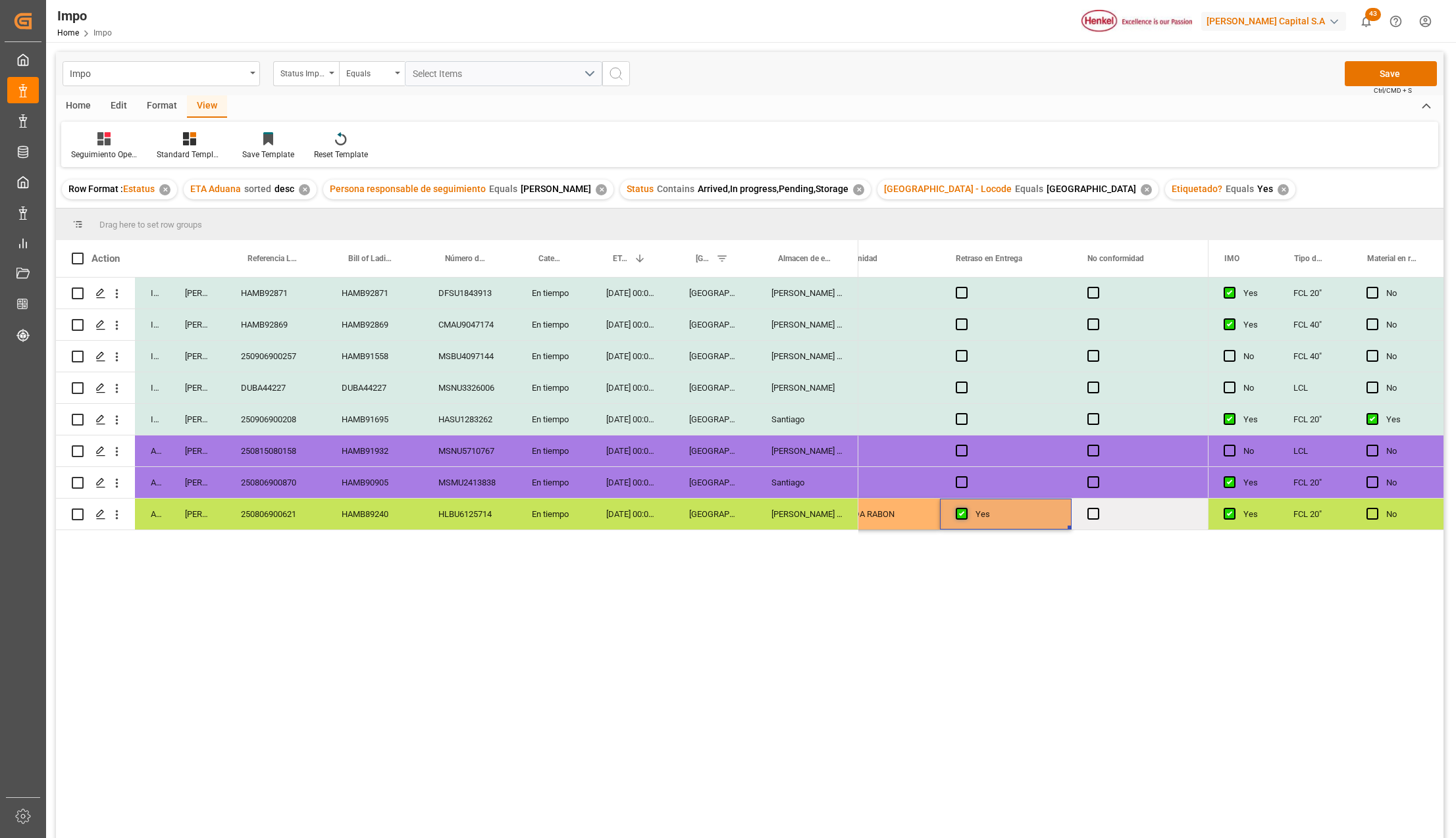
click at [966, 508] on input "Press SPACE to select this row." at bounding box center [966, 508] width 0 height 0
click at [1408, 73] on button "Save" at bounding box center [1391, 73] width 92 height 25
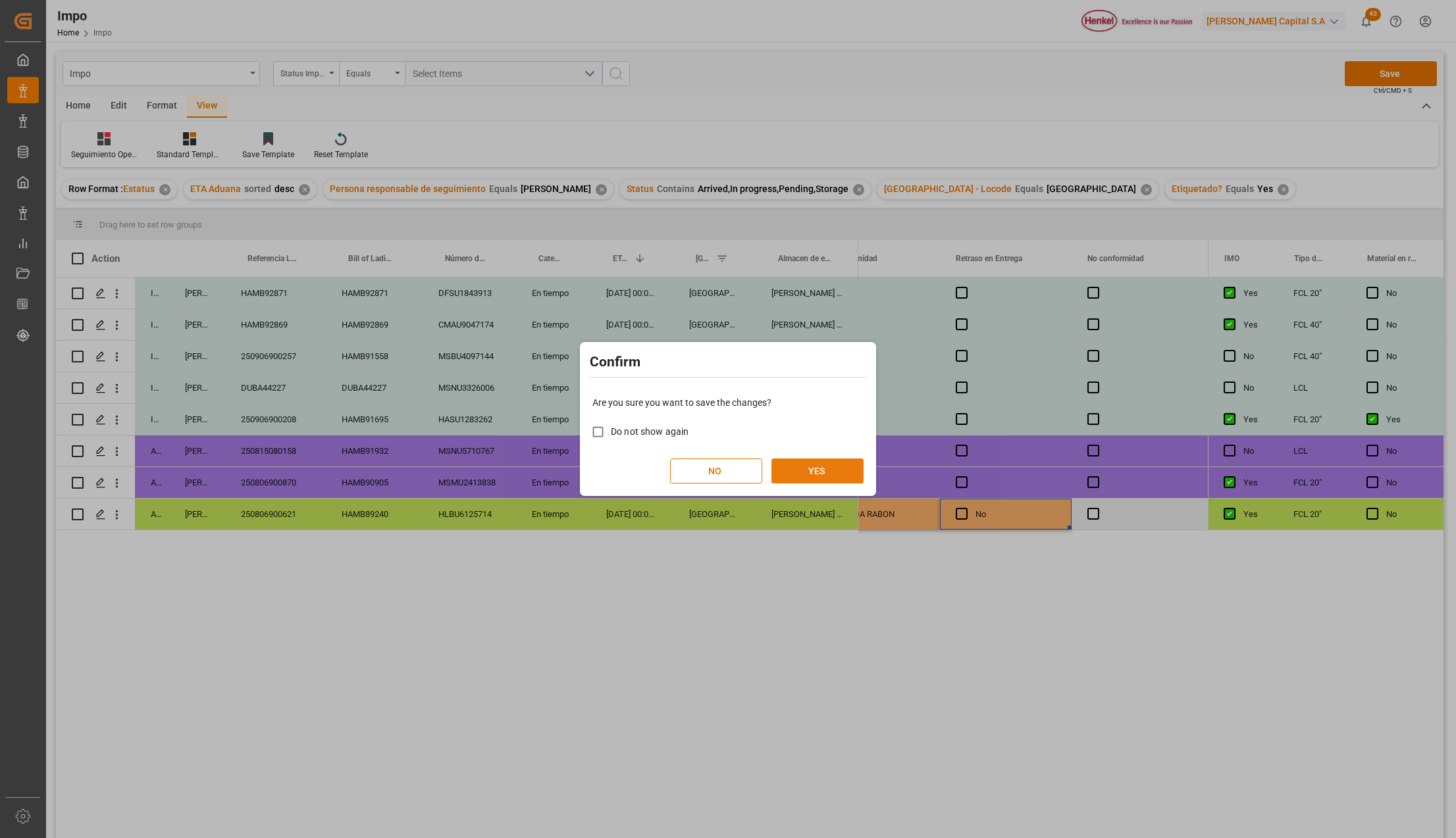
click at [816, 464] on button "YES" at bounding box center [818, 470] width 92 height 25
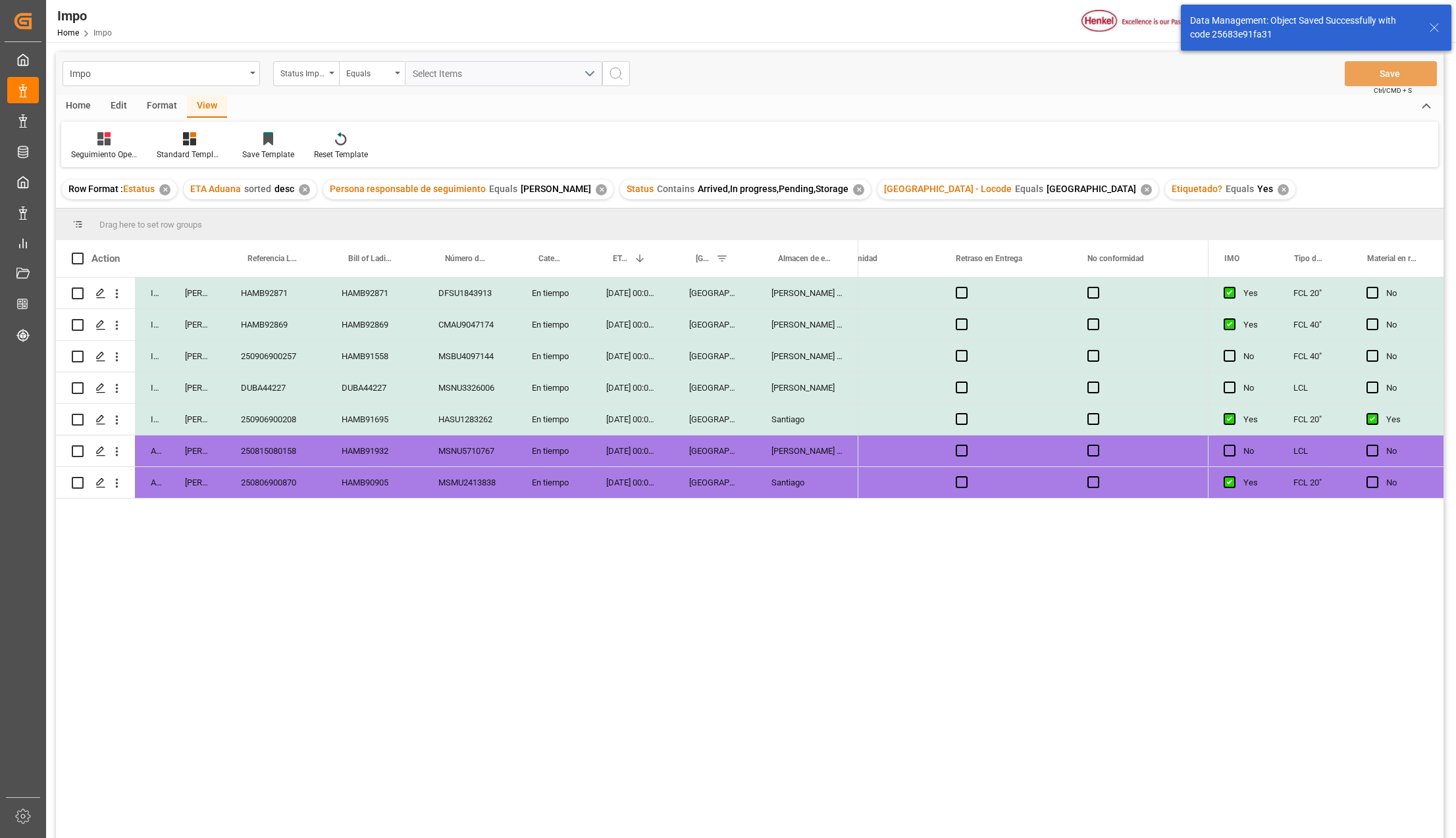
click at [828, 485] on div "Santiago" at bounding box center [807, 483] width 102 height 31
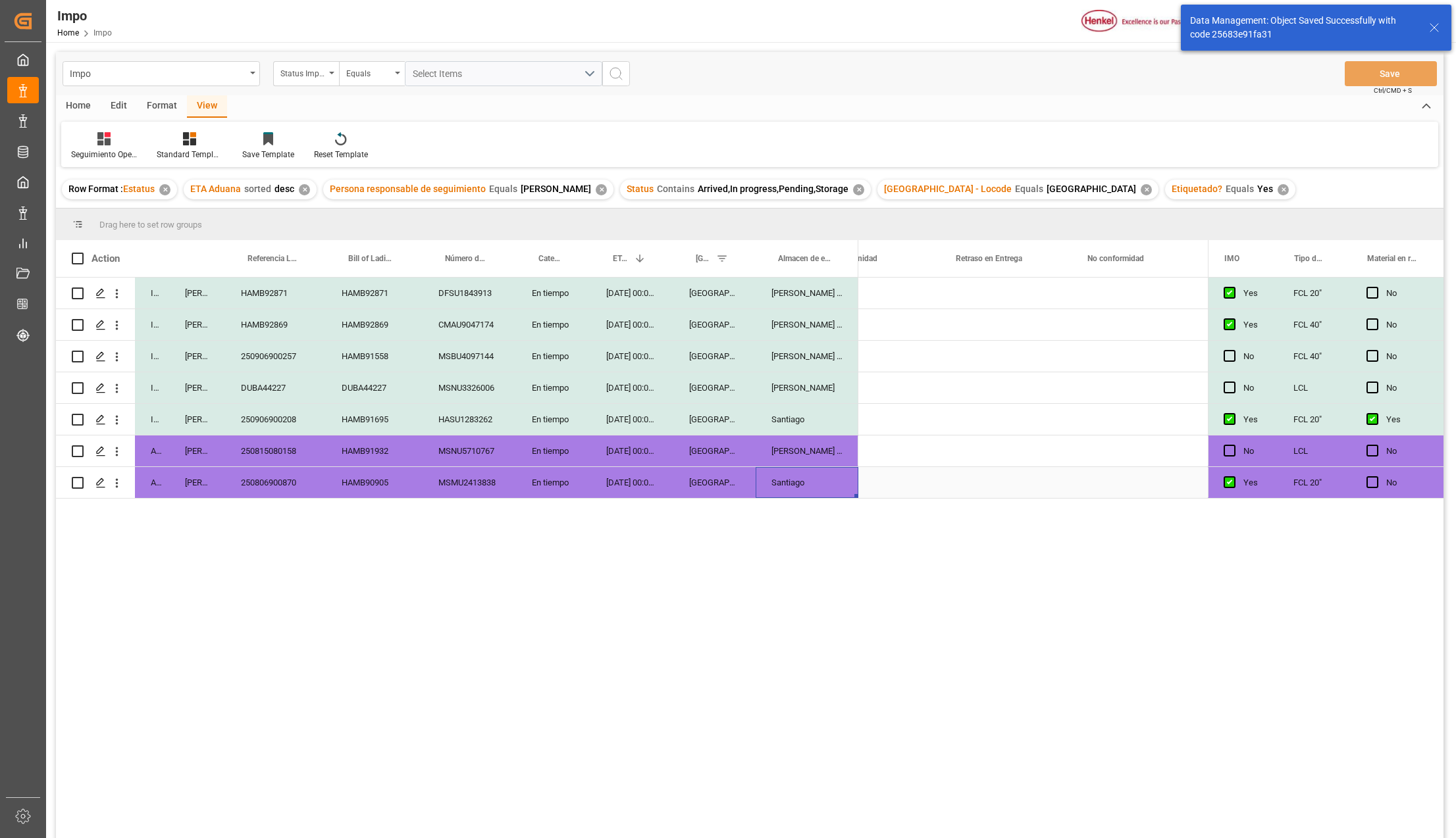
scroll to position [0, 0]
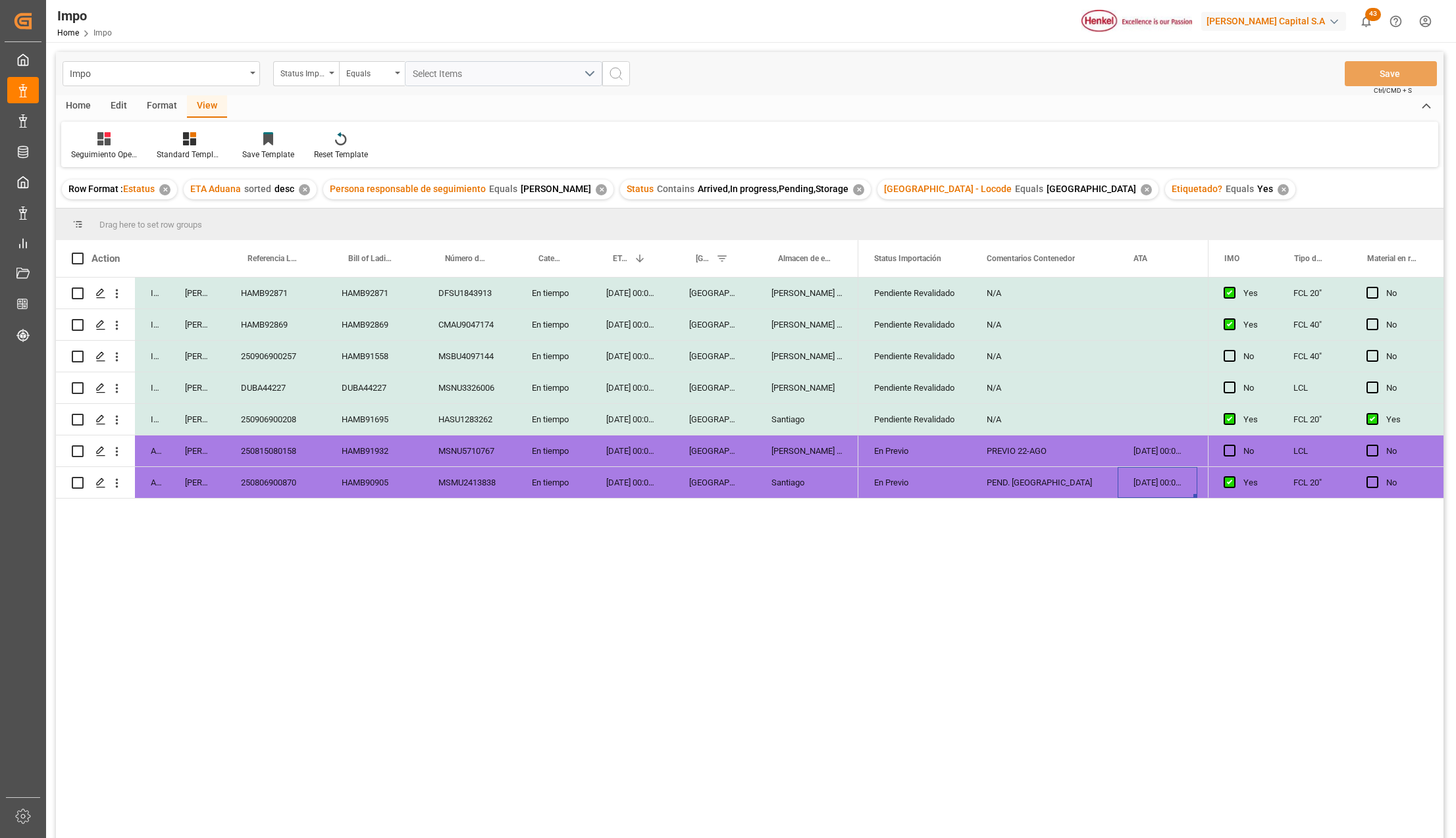
click at [1278, 190] on div "✕" at bounding box center [1283, 190] width 11 height 11
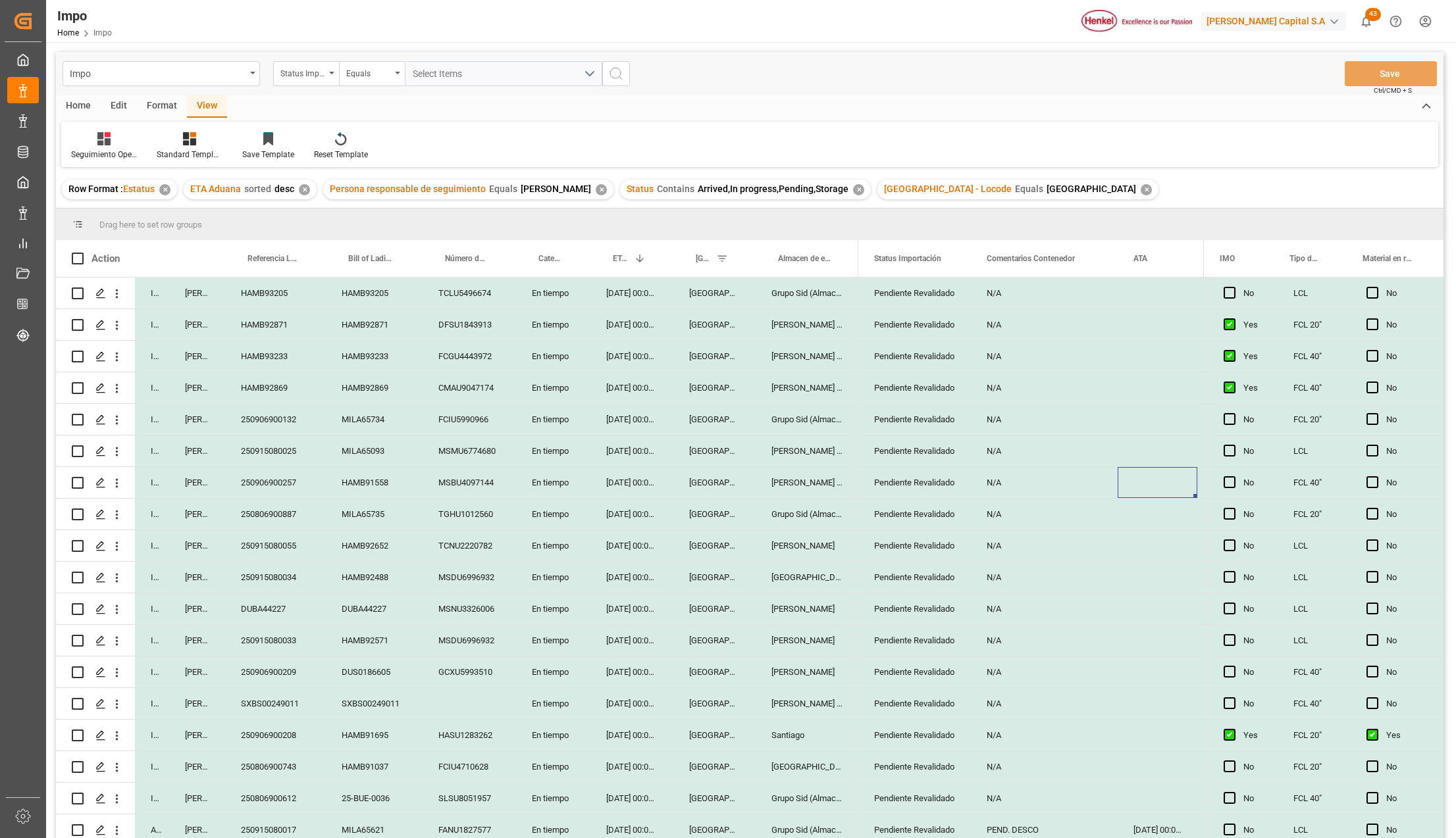
scroll to position [450, 0]
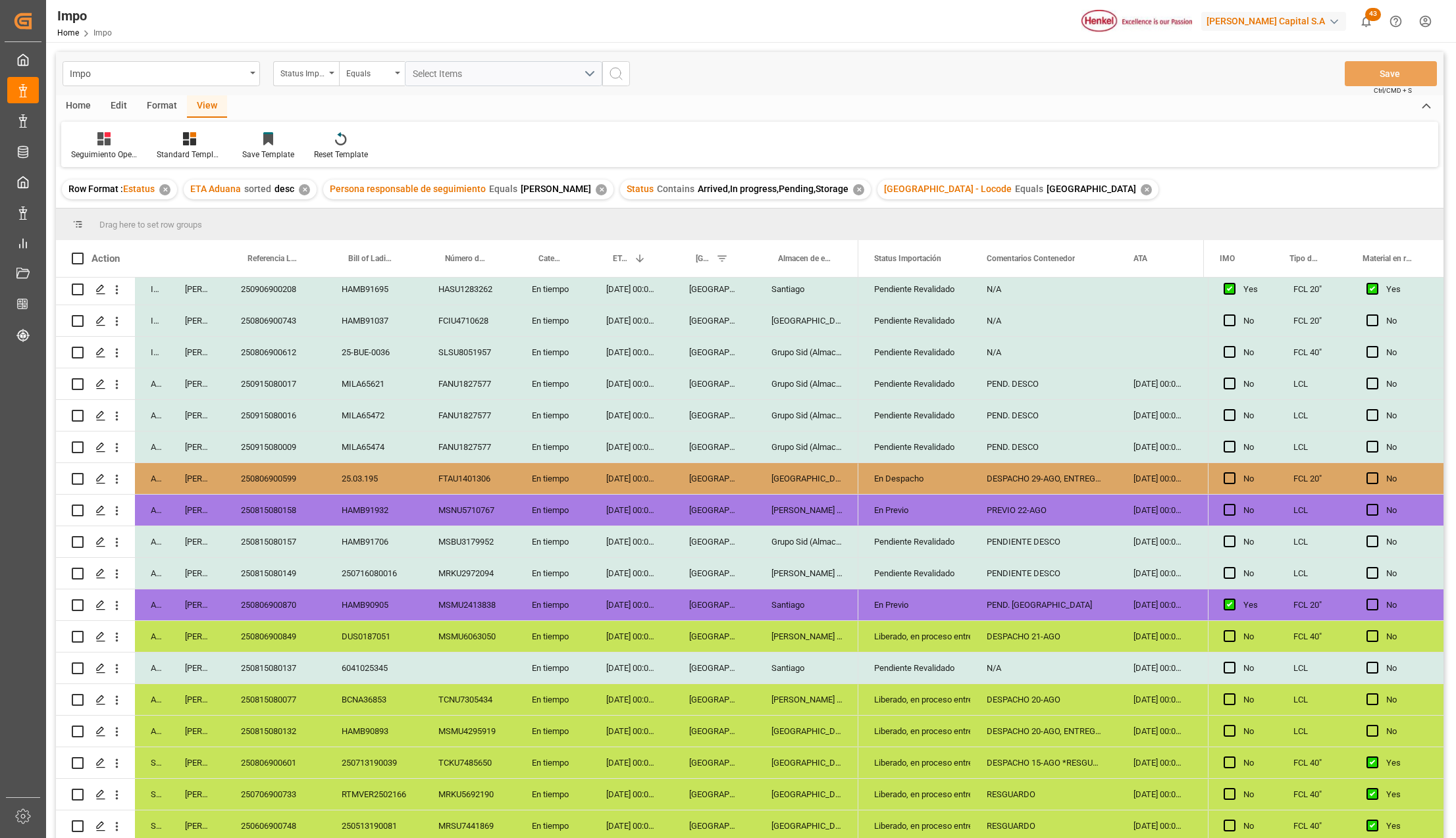
click at [899, 600] on div "En Previo" at bounding box center [915, 605] width 81 height 30
click at [1052, 600] on div "PEND. MEDIPORT" at bounding box center [1045, 605] width 147 height 31
click at [1052, 600] on input "PEND. MEDIPORT" at bounding box center [1044, 612] width 126 height 25
type input "e"
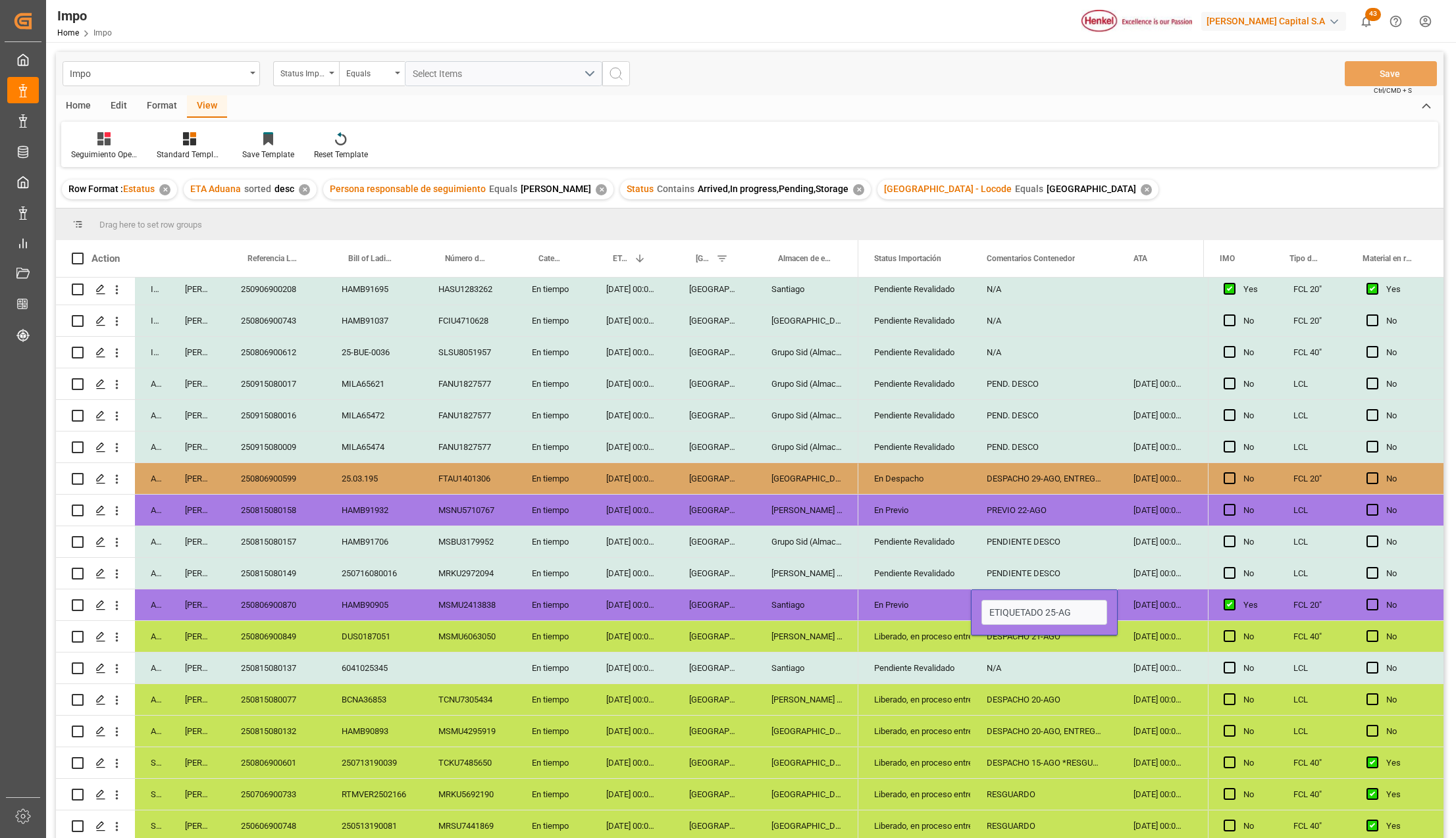
type input "ETIQUETADO 25-AGO"
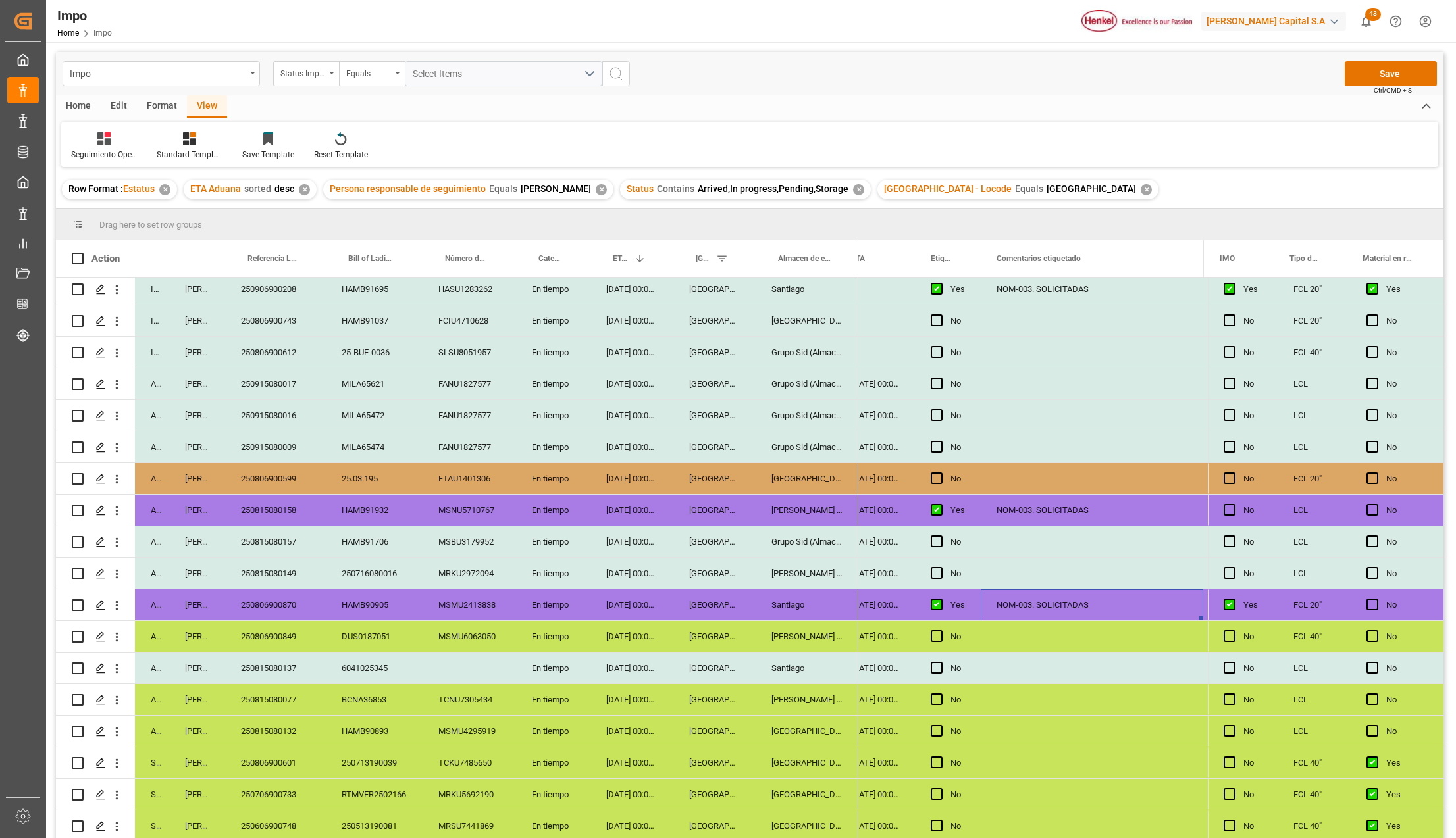
scroll to position [0, 414]
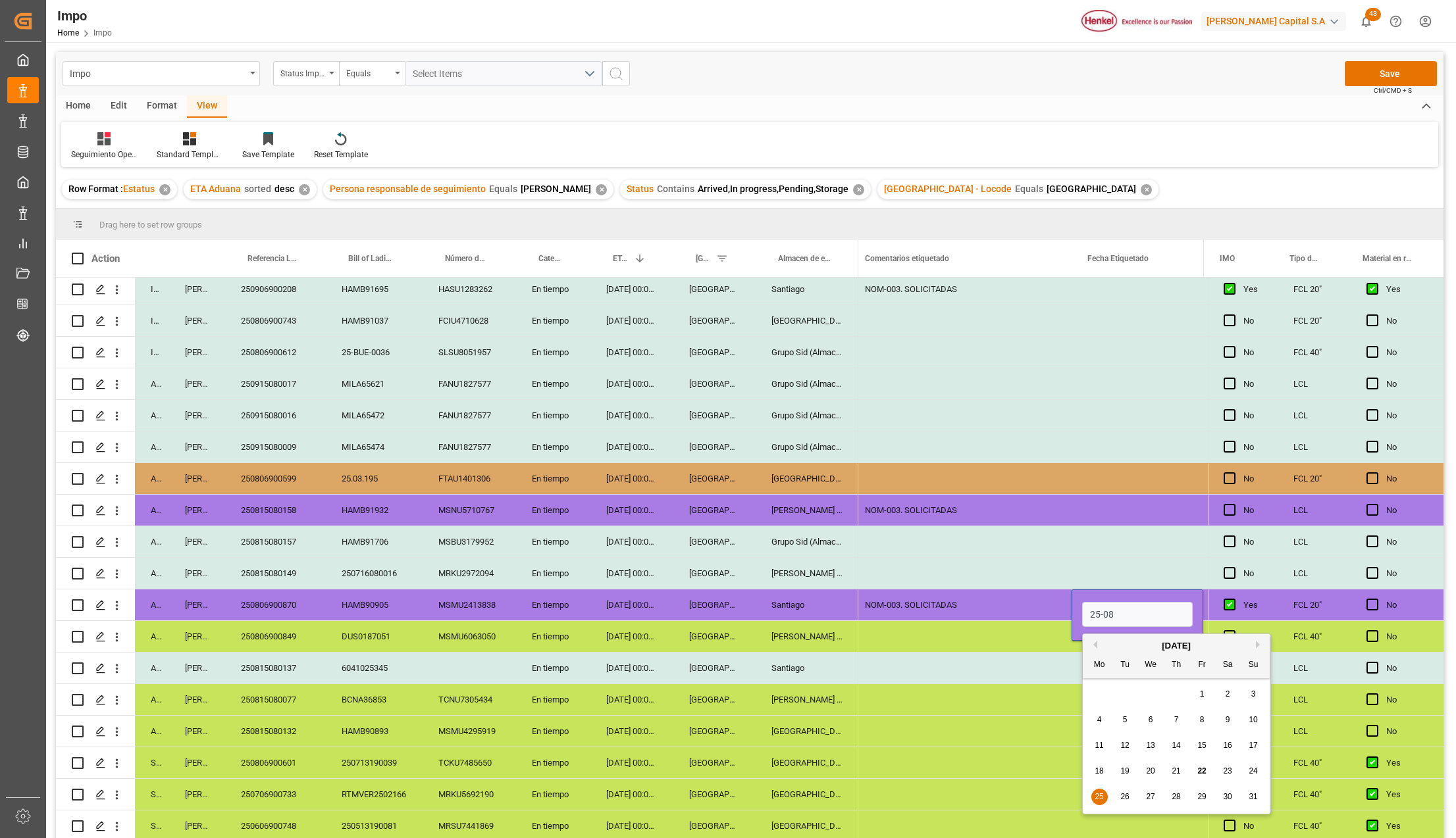
type input "[DATE]"
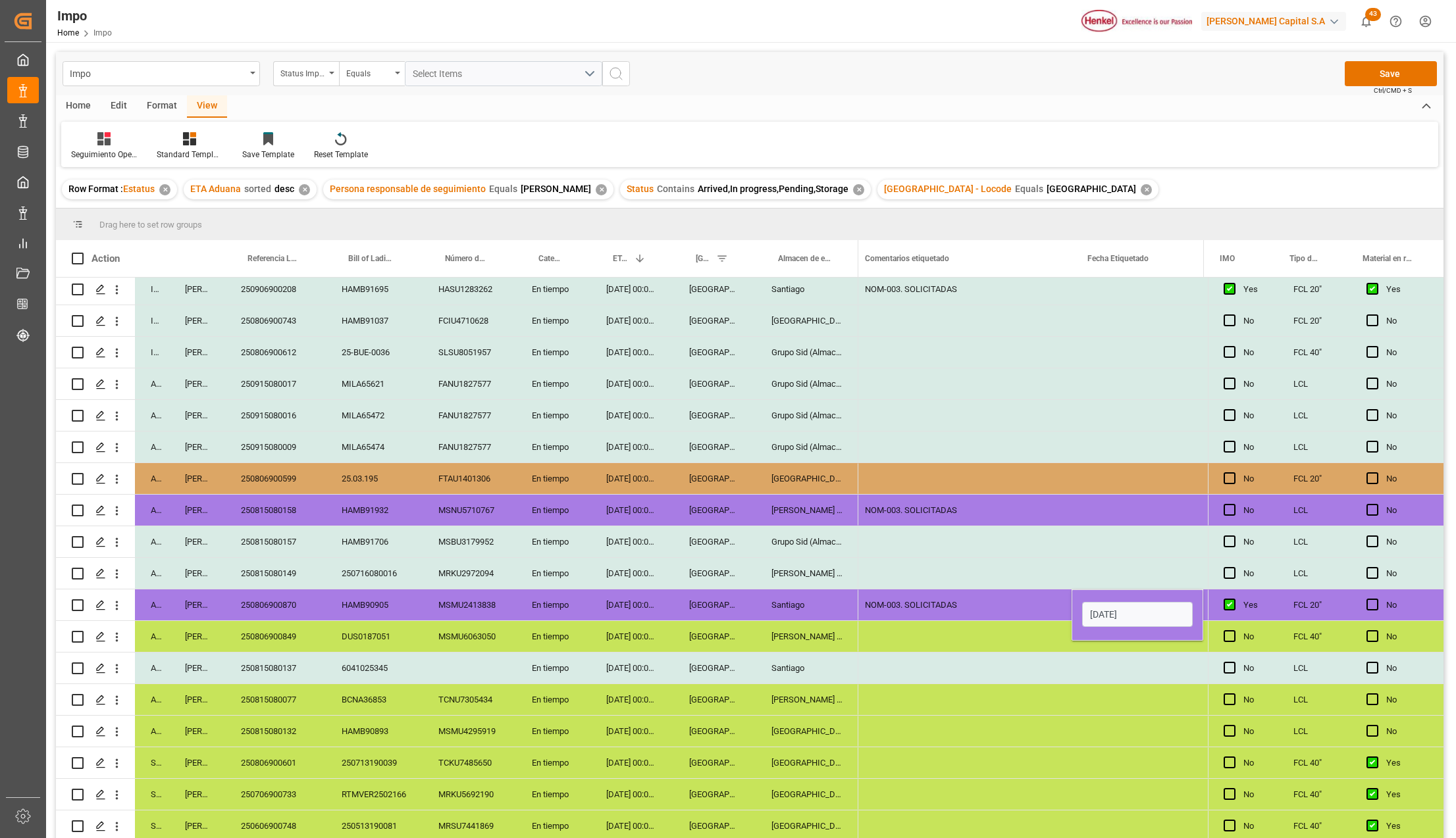
click at [1047, 653] on div "Press SPACE to select this row." at bounding box center [960, 668] width 222 height 31
click at [1383, 66] on button "Save" at bounding box center [1391, 73] width 92 height 25
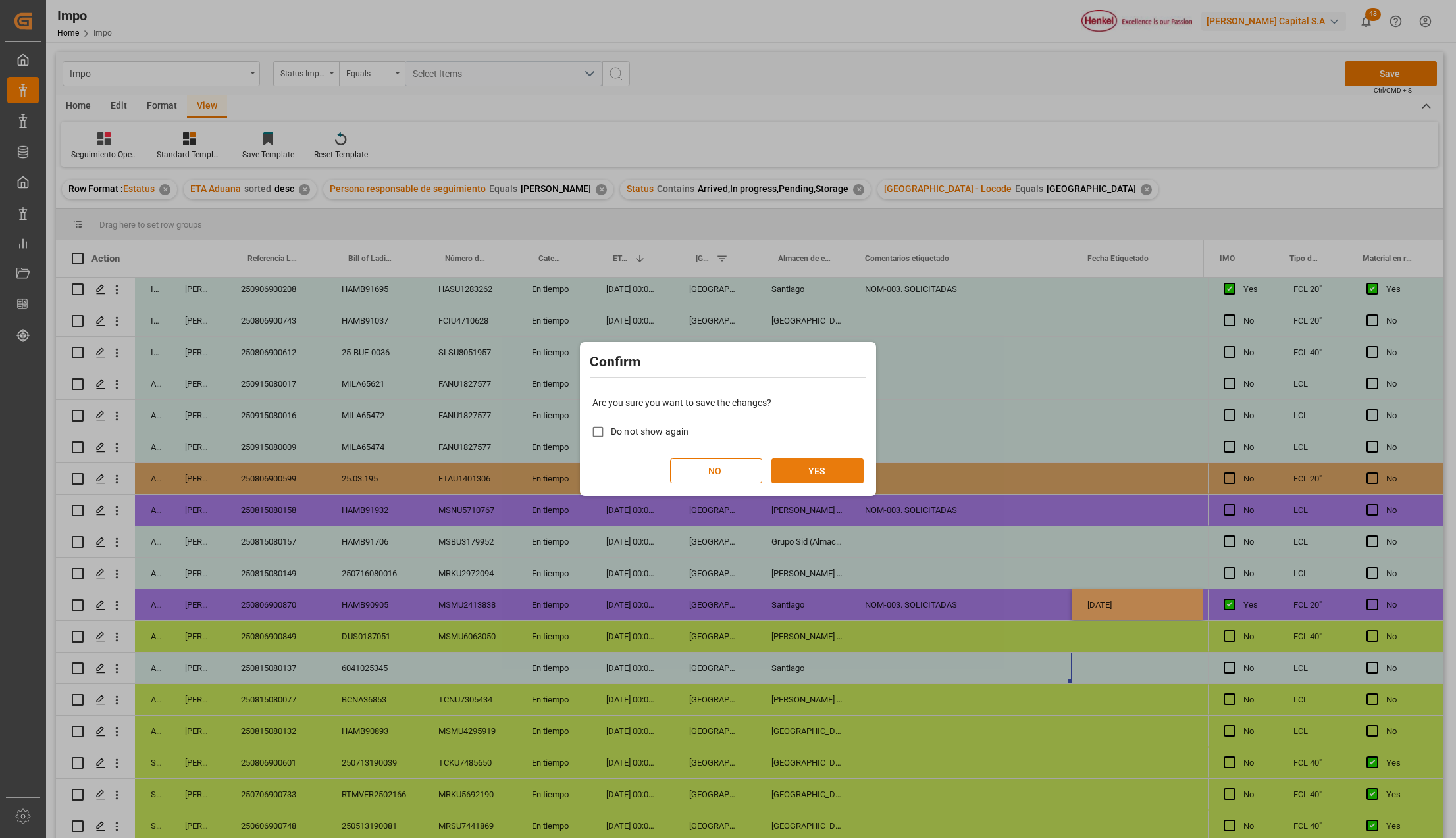
click at [791, 468] on button "YES" at bounding box center [818, 470] width 92 height 25
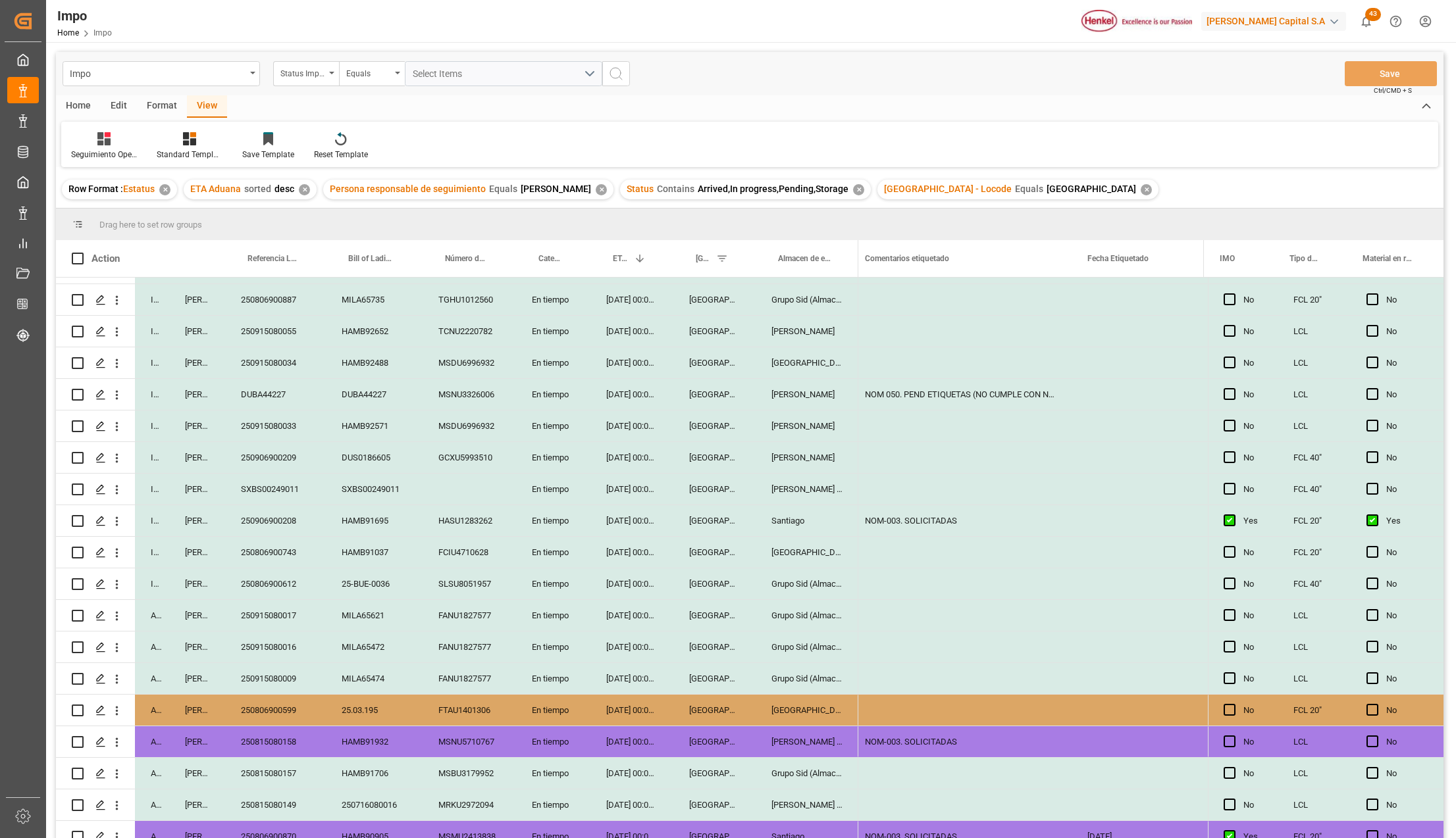
scroll to position [0, 0]
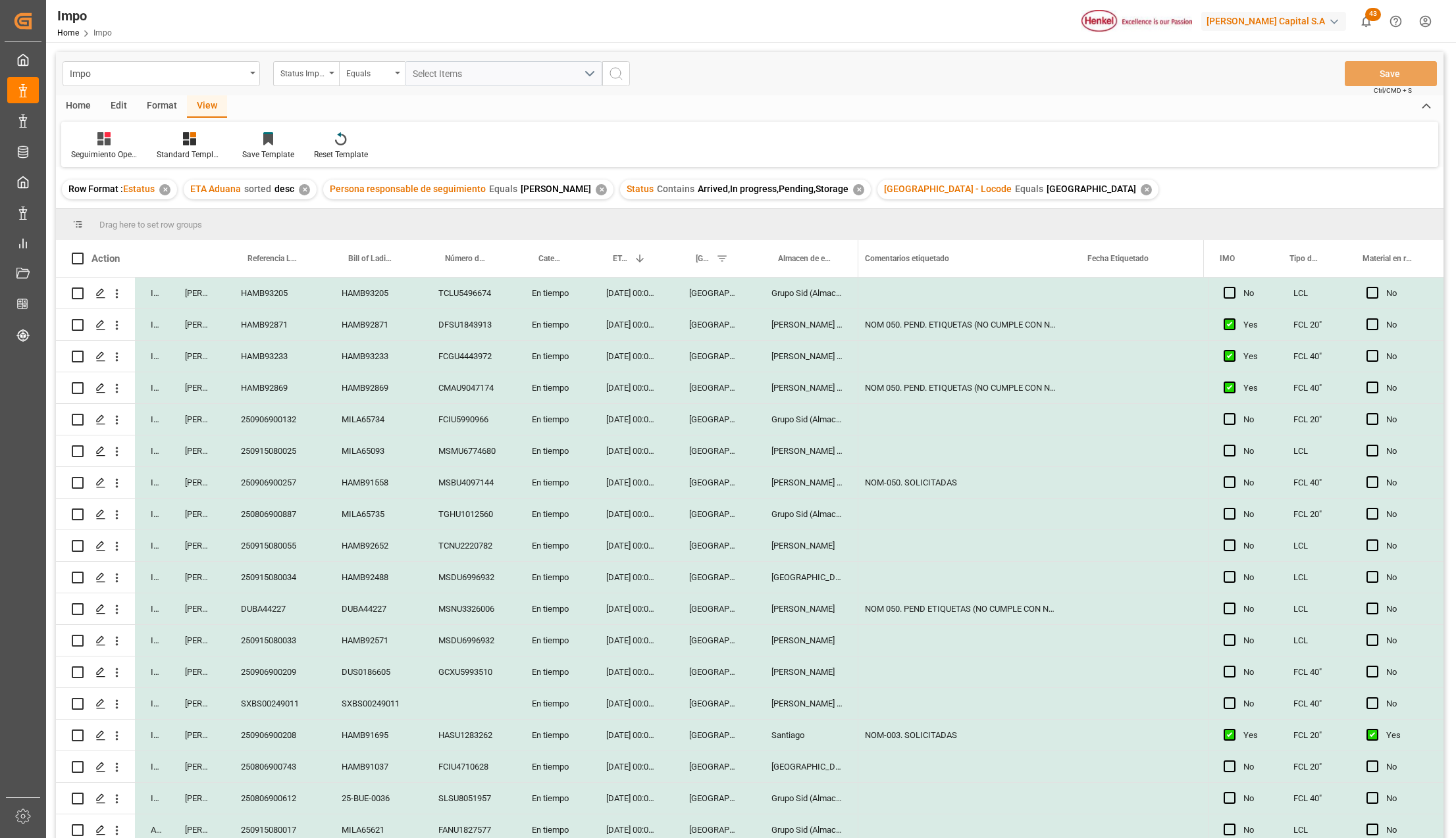
click at [608, 497] on div "26-08-2025 00:00:00" at bounding box center [632, 483] width 83 height 31
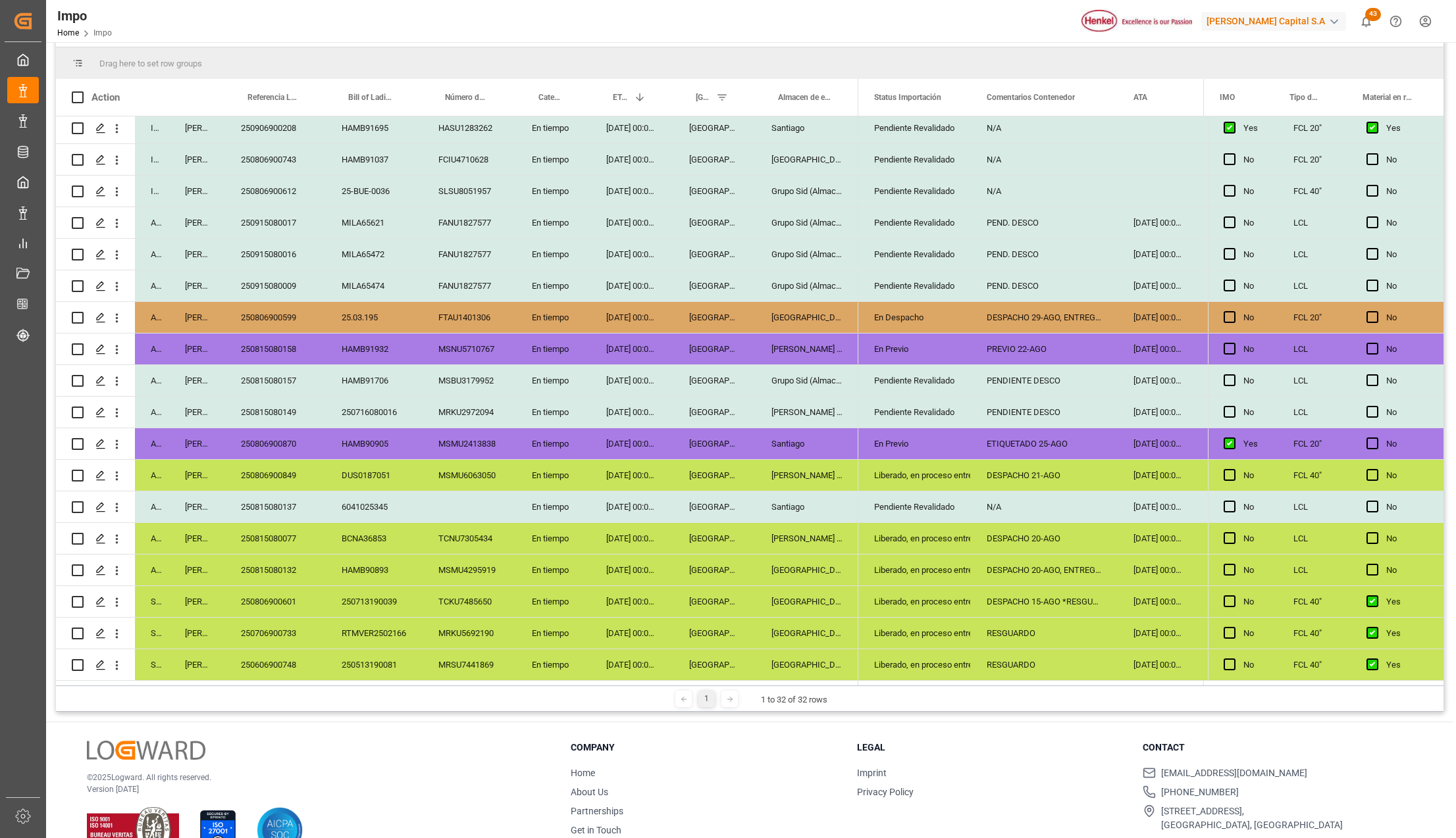
scroll to position [175, 0]
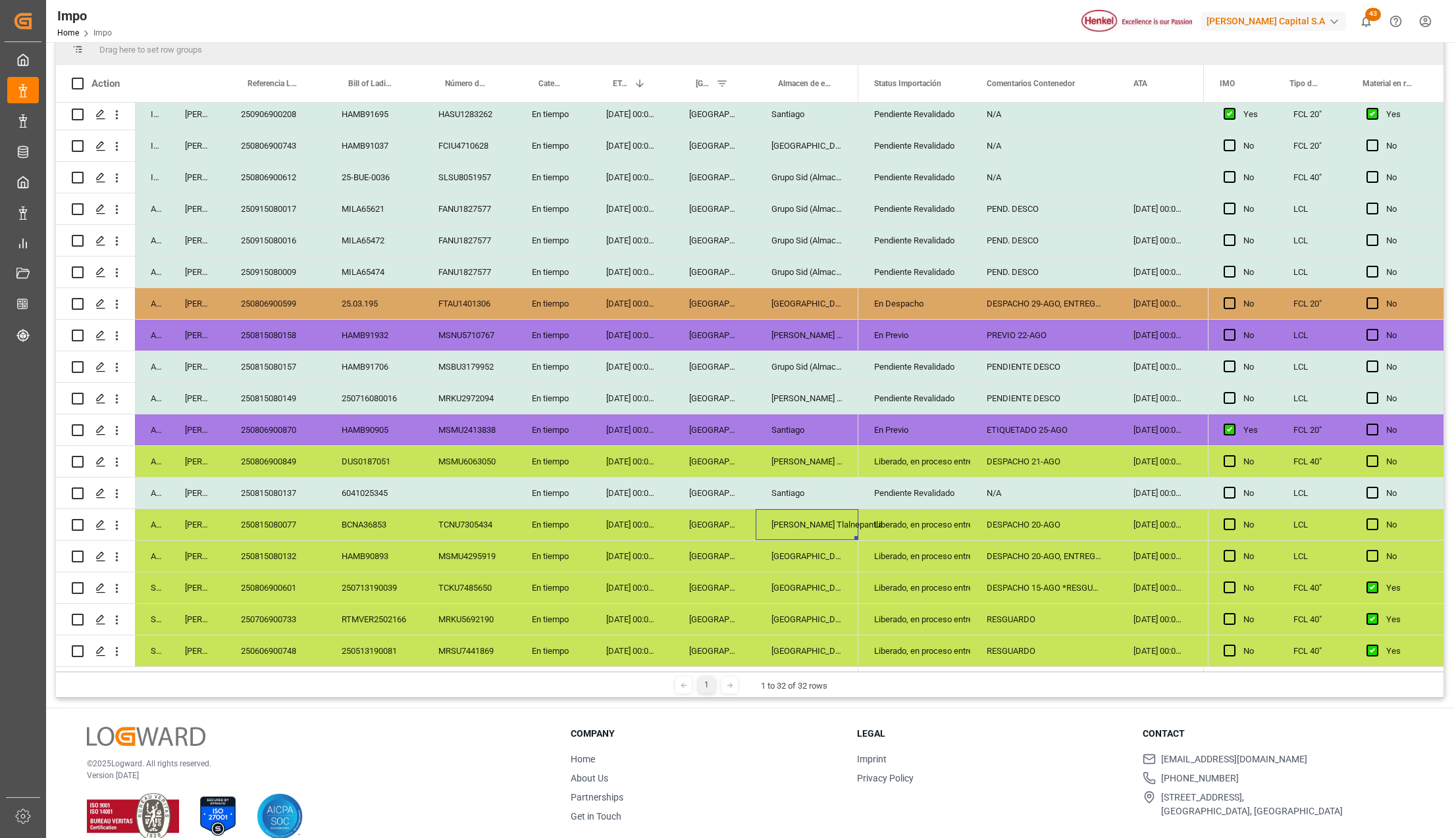
click at [775, 528] on div "[PERSON_NAME] Tlalnepantla" at bounding box center [807, 525] width 102 height 31
click at [634, 487] on div "[DATE] 00:00:00" at bounding box center [632, 493] width 83 height 31
drag, startPoint x: 114, startPoint y: 326, endPoint x: 128, endPoint y: 343, distance: 22.0
click at [114, 329] on icon "open menu" at bounding box center [117, 336] width 14 height 14
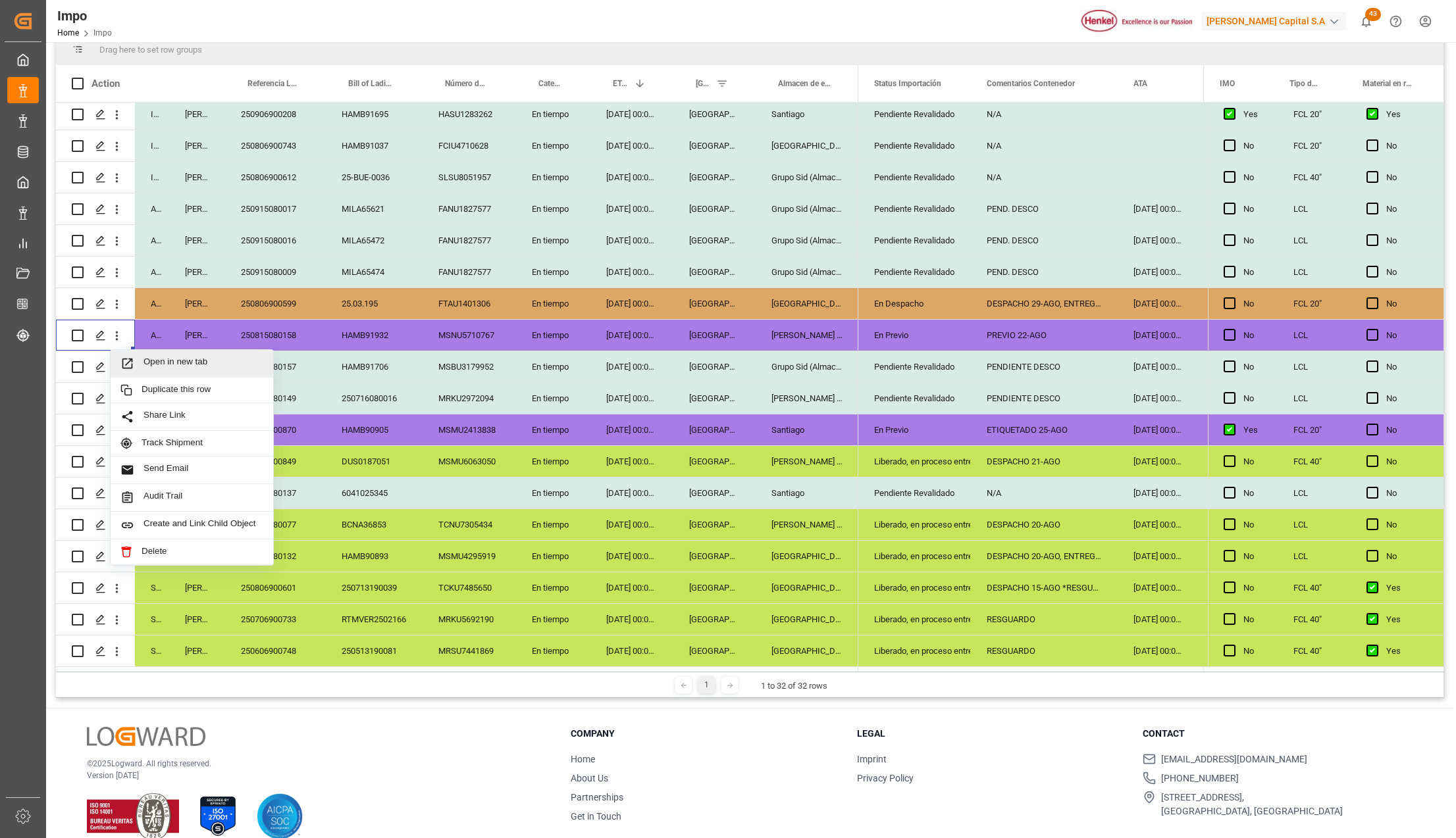
drag, startPoint x: 131, startPoint y: 346, endPoint x: 140, endPoint y: 353, distance: 11.4
click at [140, 357] on span "Press SPACE to select this row." at bounding box center [132, 363] width 23 height 14
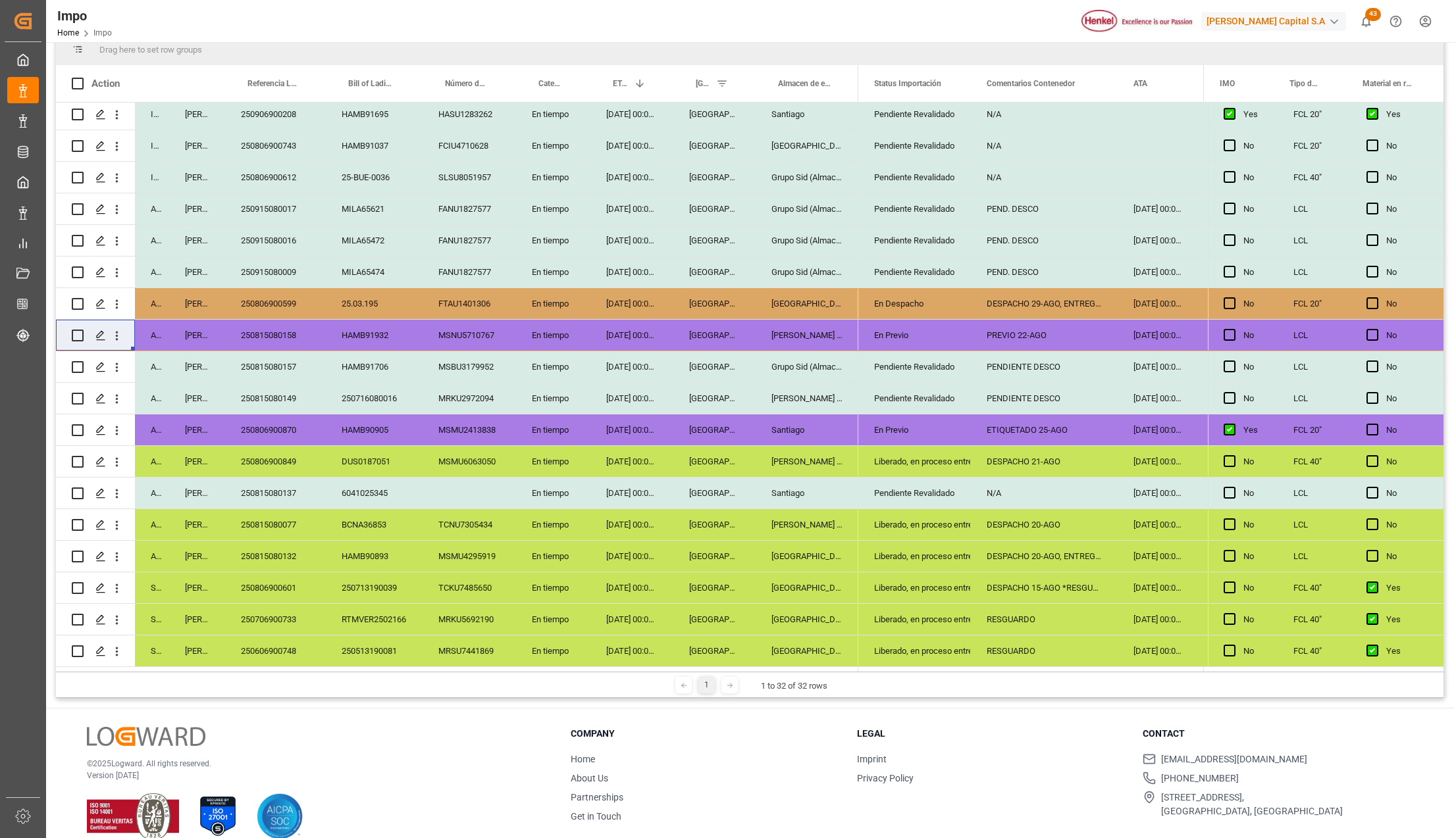
scroll to position [0, 0]
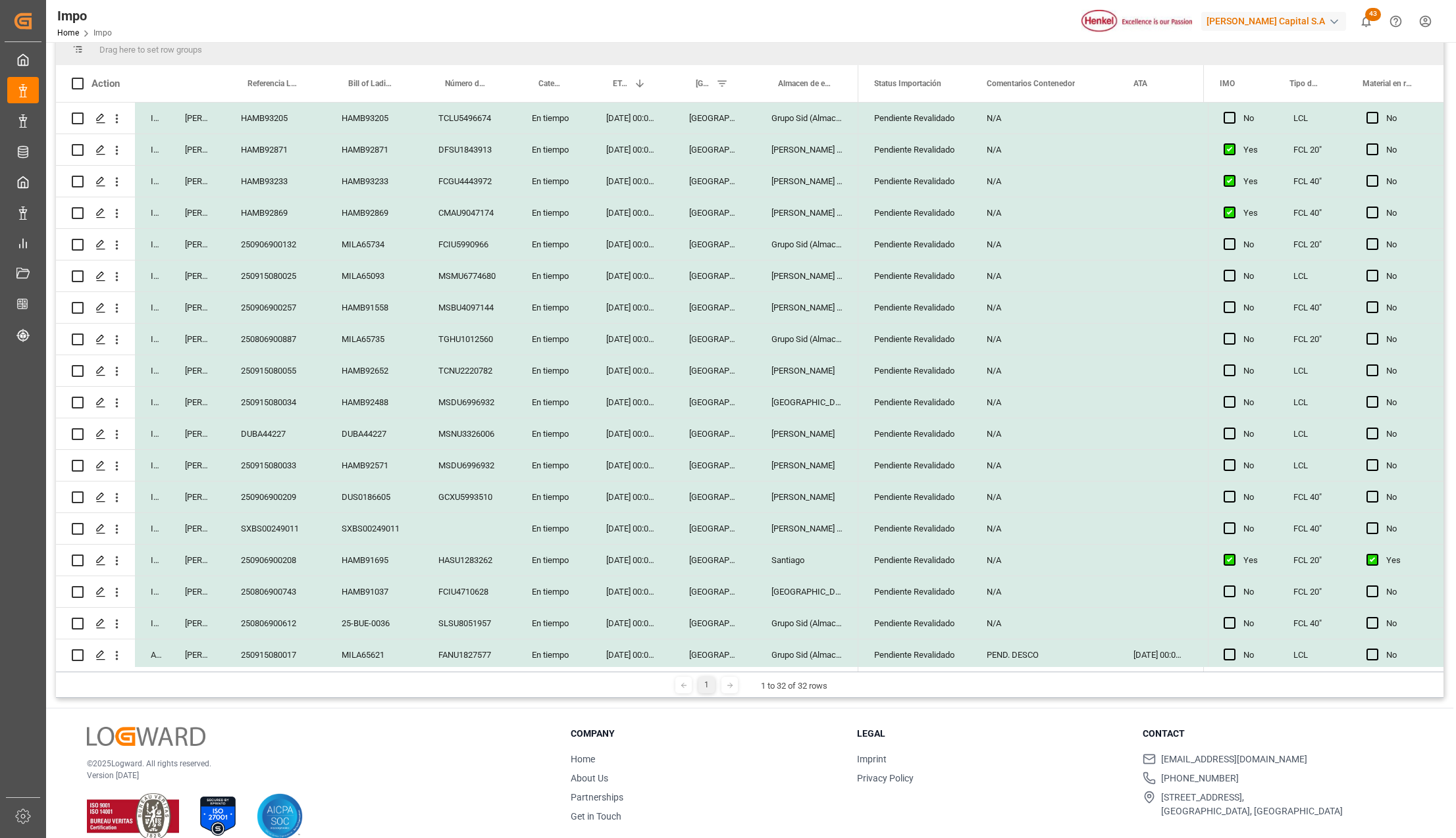
click at [924, 306] on div "Pendiente Revalidado" at bounding box center [915, 308] width 81 height 30
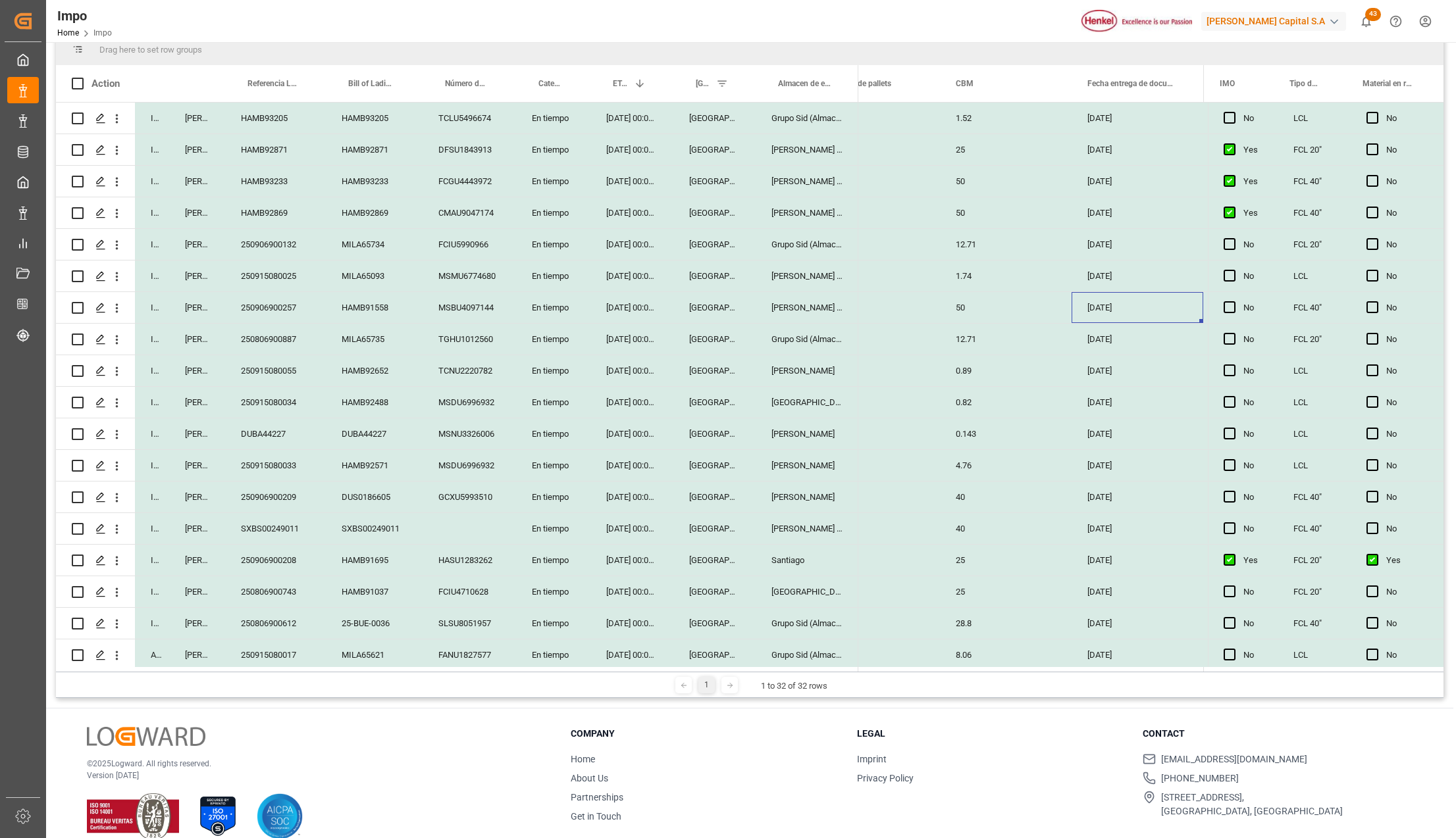
scroll to position [0, 2057]
click at [1127, 311] on div "Press SPACE to select this row." at bounding box center [1137, 308] width 132 height 31
click at [1127, 311] on div "Press SPACE to select this row." at bounding box center [1137, 308] width 132 height 31
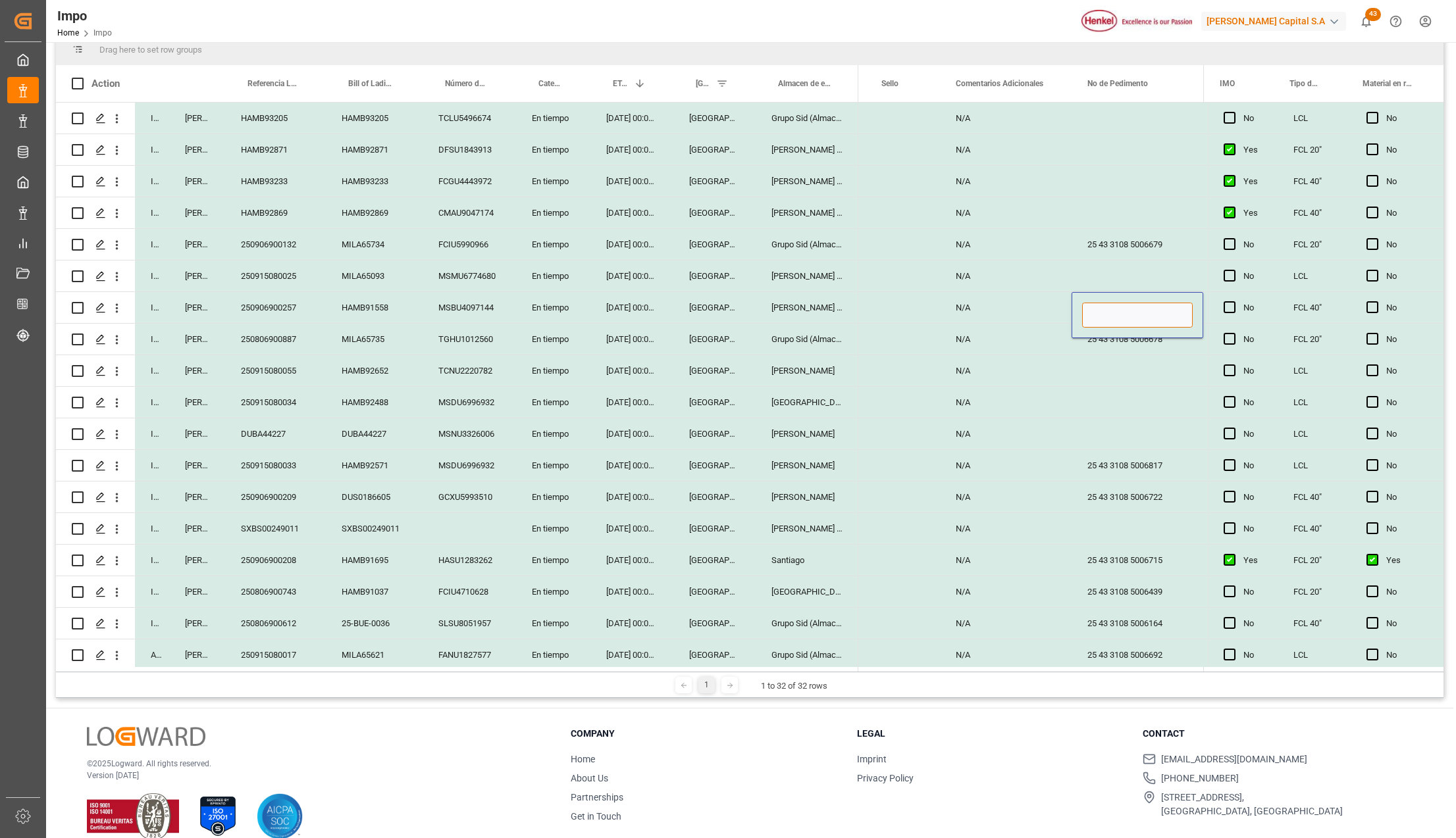
click at [1126, 310] on input "Press SPACE to select this row." at bounding box center [1137, 315] width 110 height 25
paste input "25 43 3108 5006752"
type input "25 43 3108 5006752"
click at [1136, 403] on div "Press SPACE to select this row." at bounding box center [1137, 403] width 132 height 31
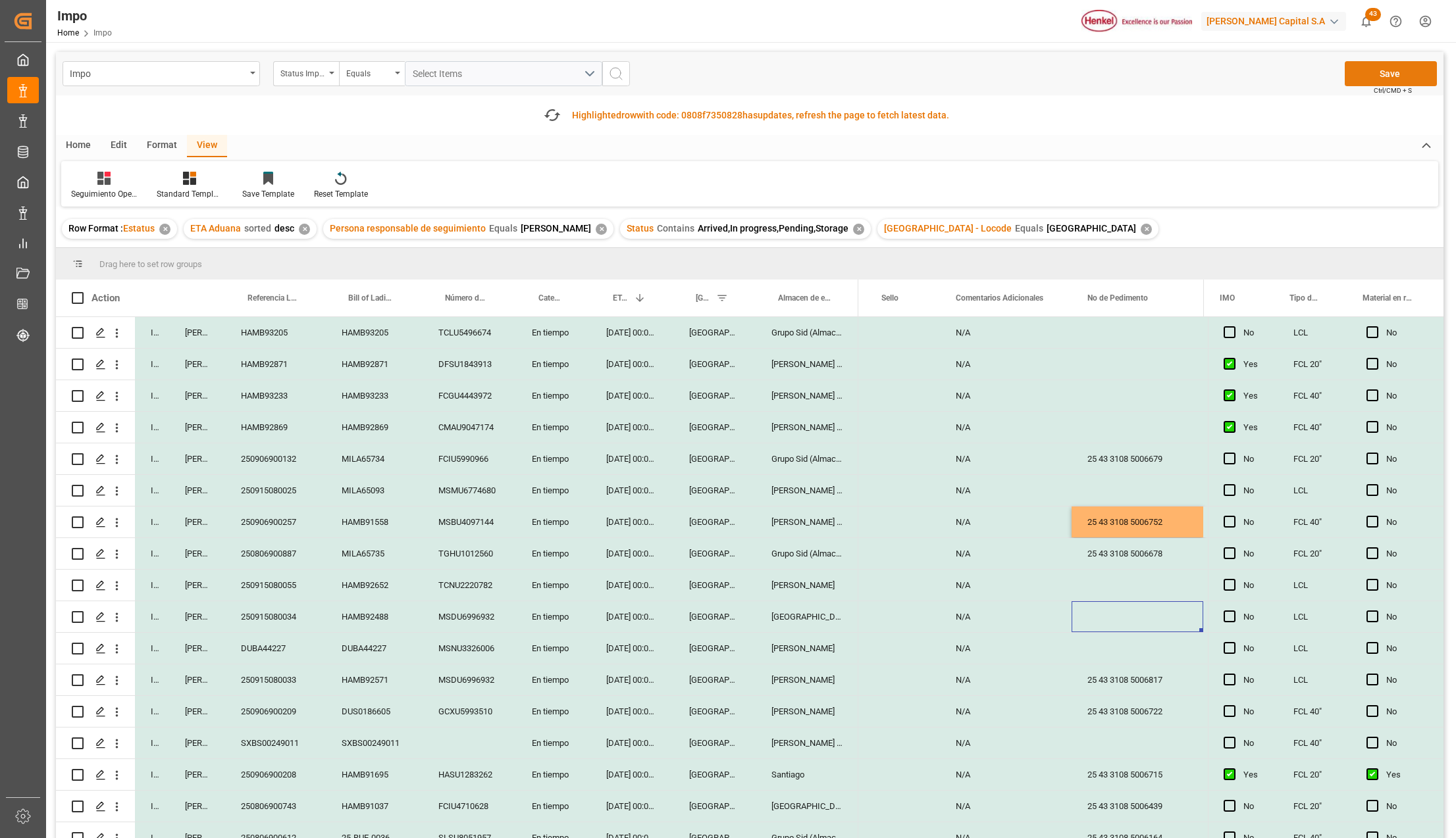
click at [1370, 70] on button "Save" at bounding box center [1391, 73] width 92 height 25
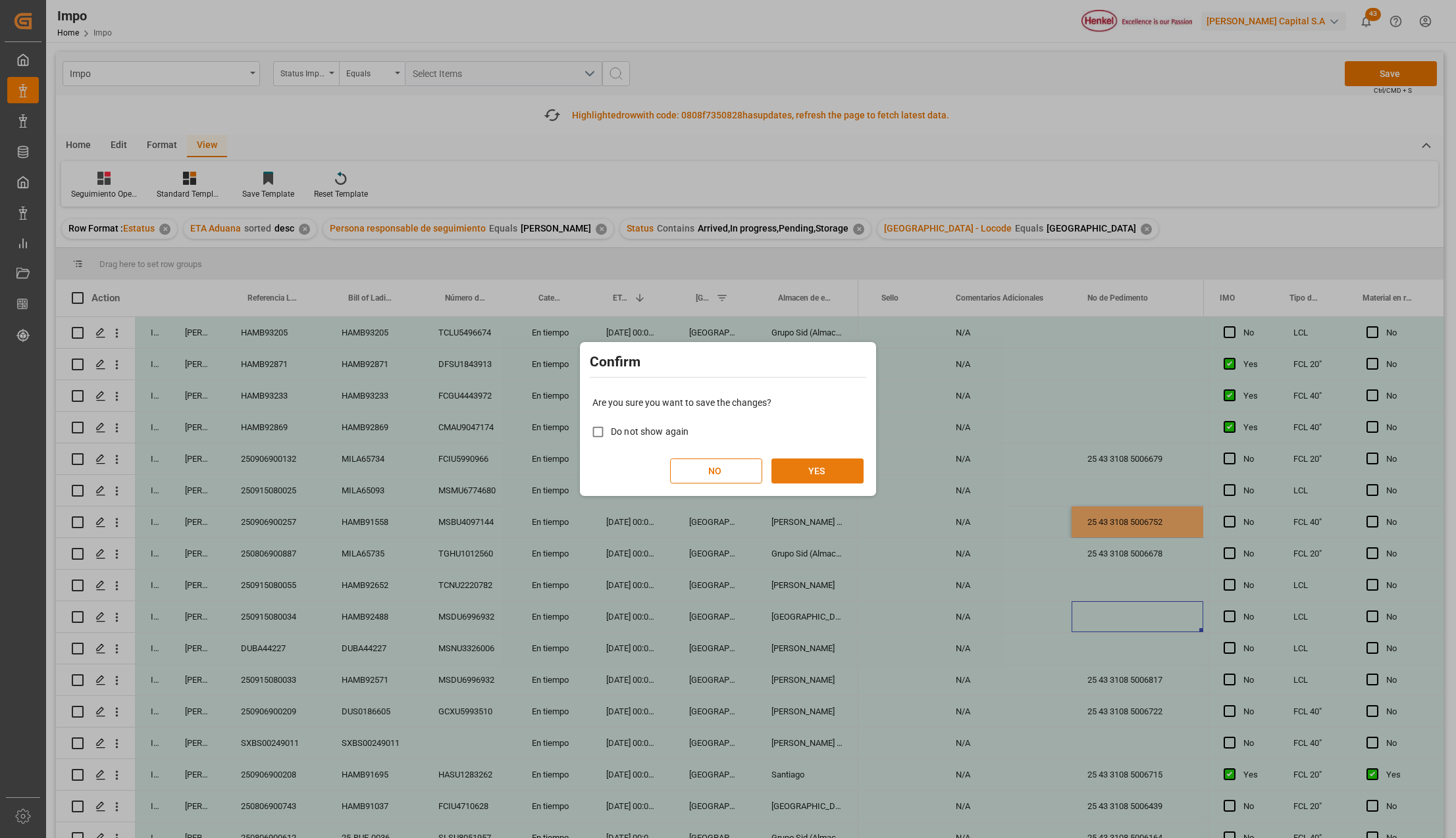
click at [827, 466] on button "YES" at bounding box center [818, 470] width 92 height 25
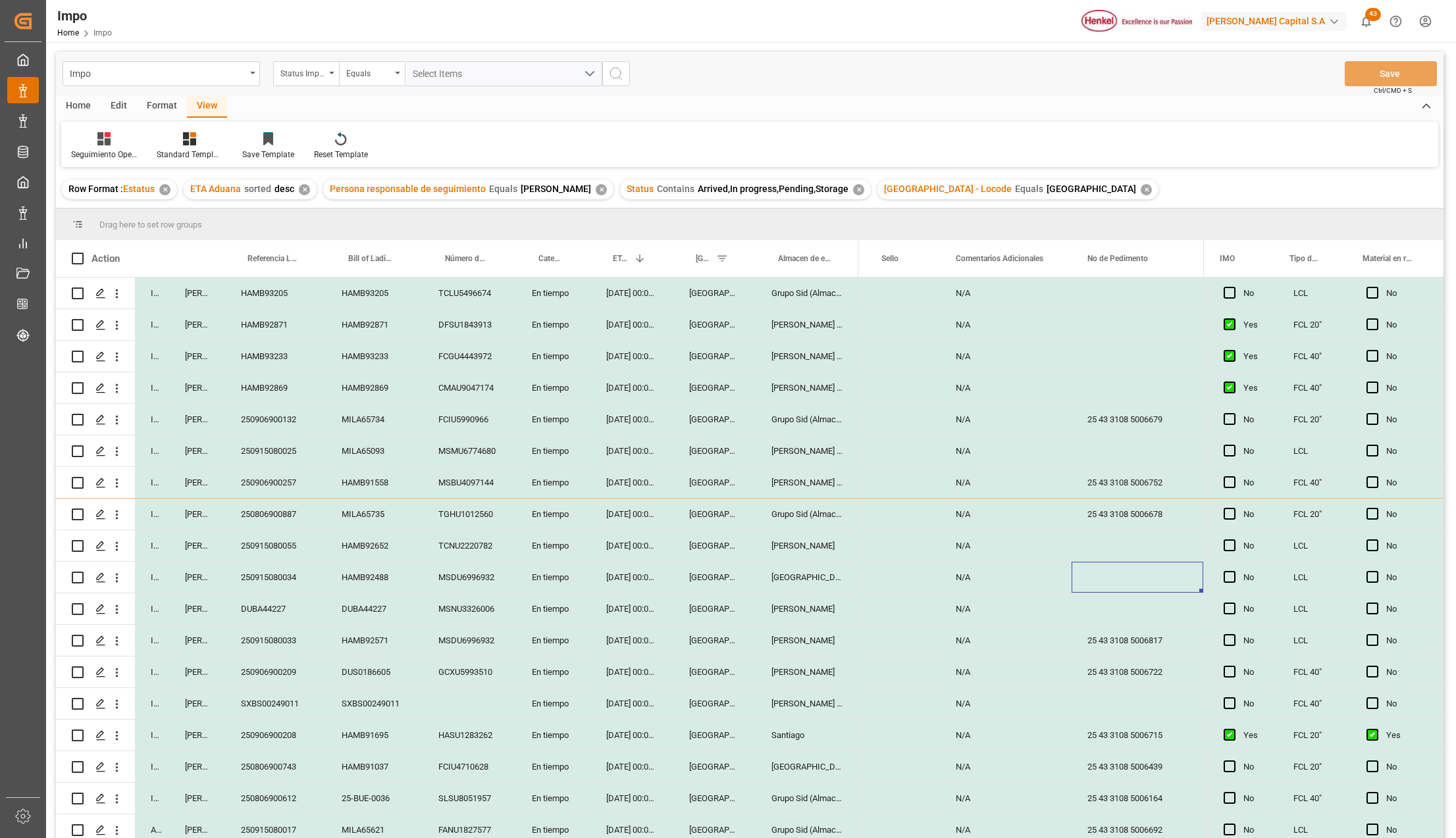
scroll to position [304, 0]
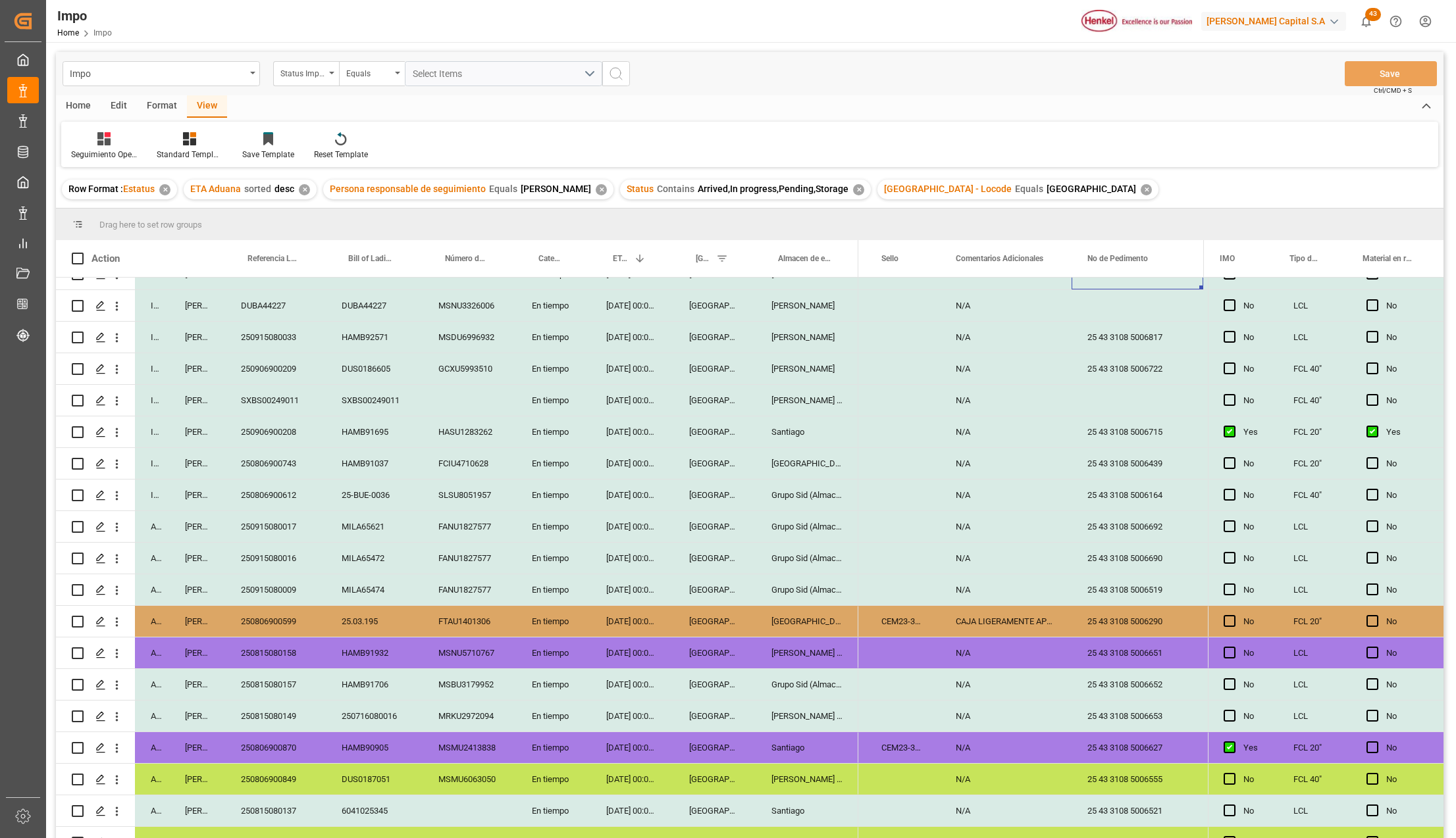
click at [803, 561] on div "Grupo Sid (Almacenaje y Distribucion AVIOR)" at bounding box center [807, 558] width 102 height 31
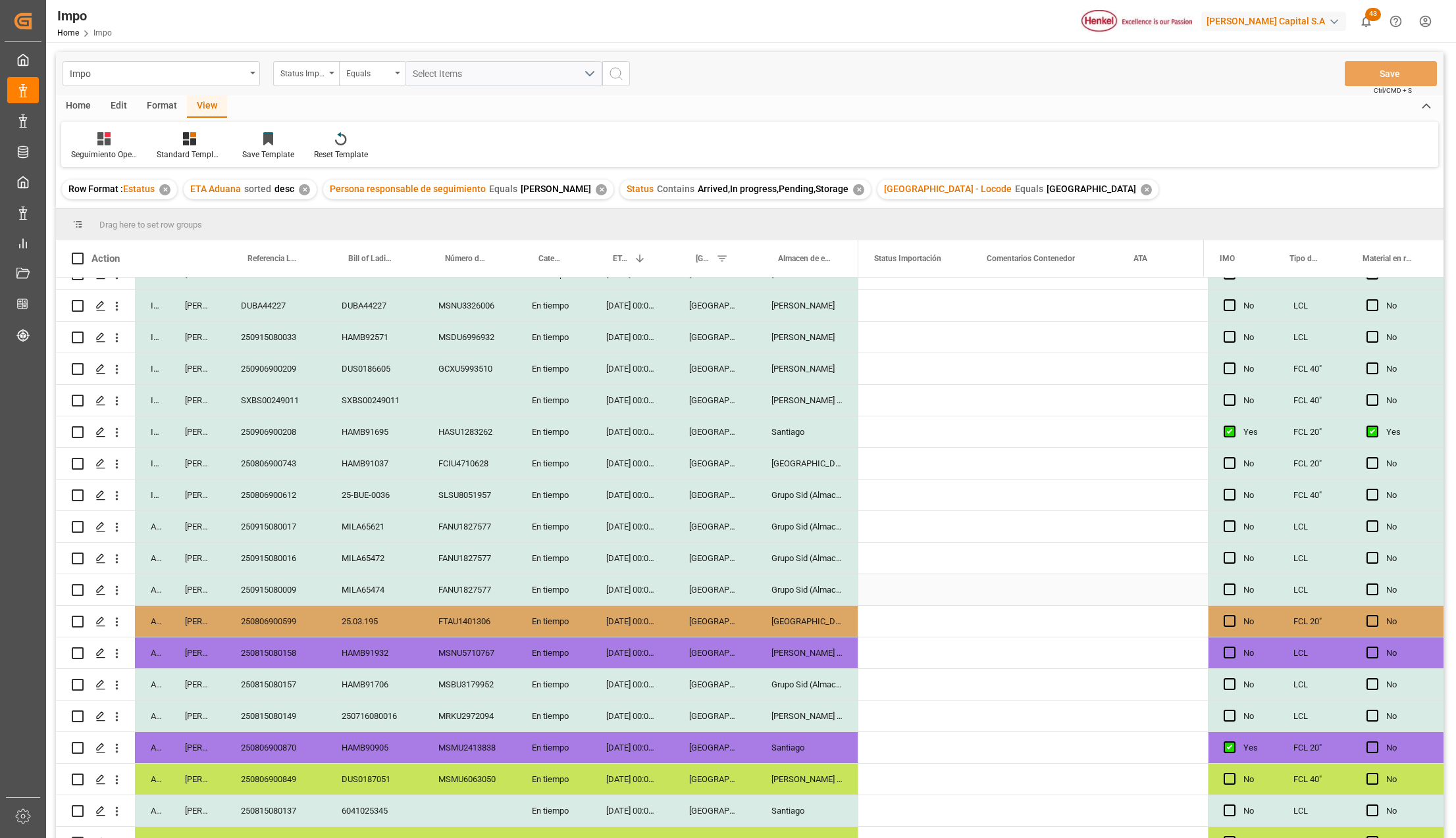
scroll to position [0, 0]
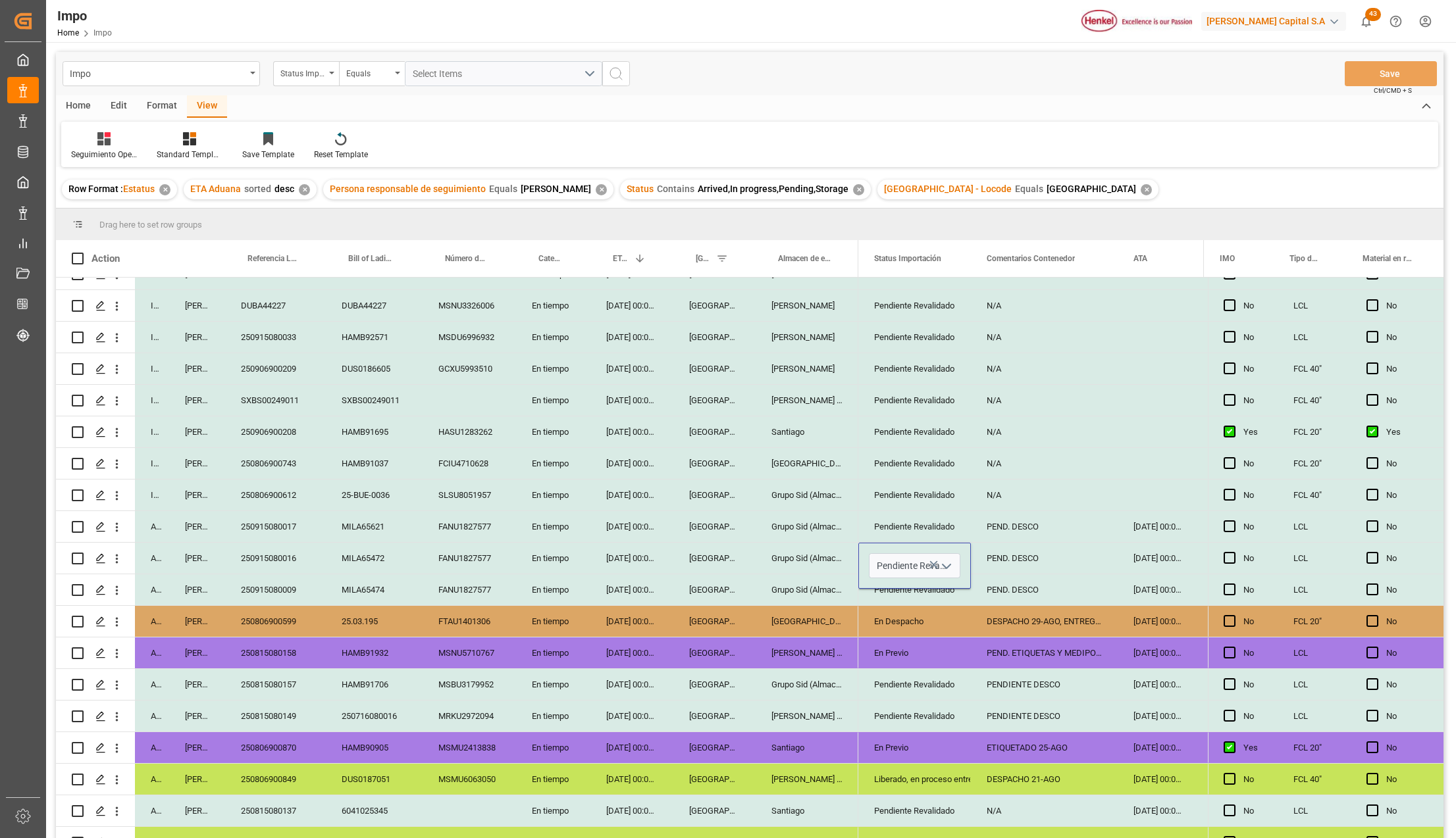
click at [939, 567] on icon "open menu" at bounding box center [946, 566] width 15 height 15
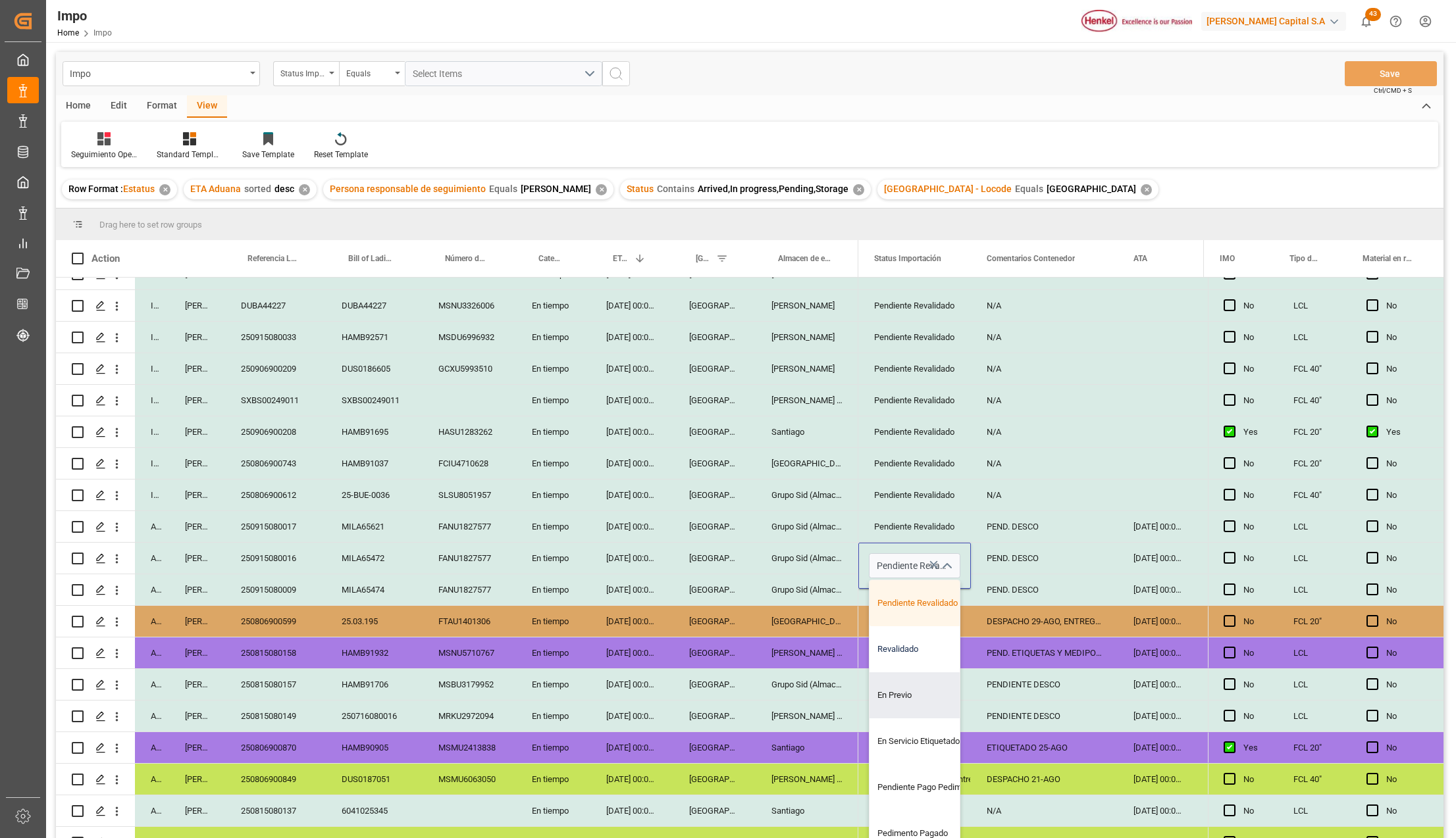
click at [904, 659] on div "Revalidado" at bounding box center [931, 650] width 124 height 46
type input "Revalidado"
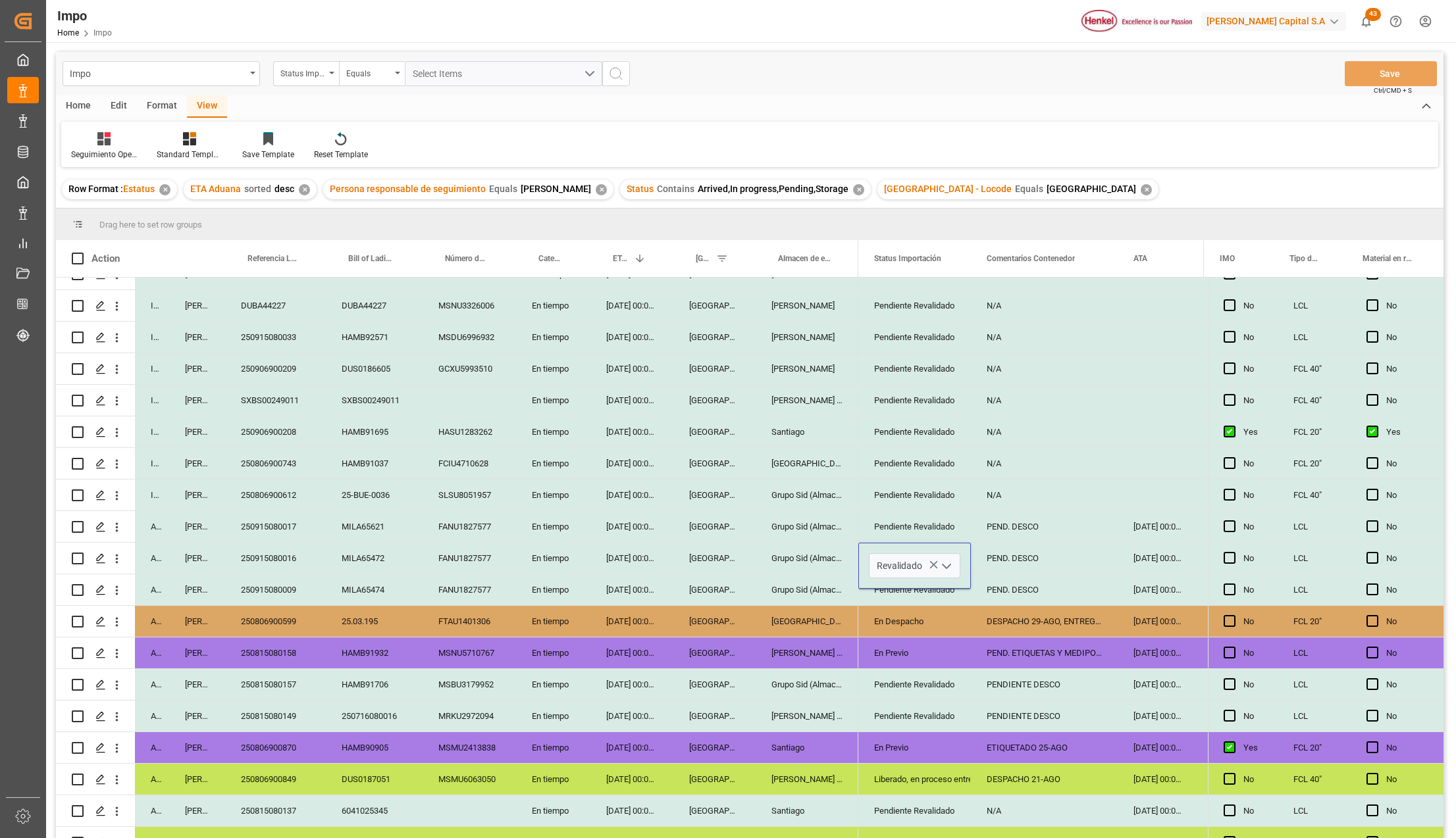
click at [922, 683] on div "Pendiente Revalidado" at bounding box center [915, 685] width 81 height 30
click at [1024, 566] on div "PEND. DESCO" at bounding box center [1045, 558] width 147 height 31
click at [1063, 554] on div "PEND. DESCO" at bounding box center [1045, 558] width 147 height 31
drag, startPoint x: 1062, startPoint y: 569, endPoint x: 974, endPoint y: 570, distance: 88.0
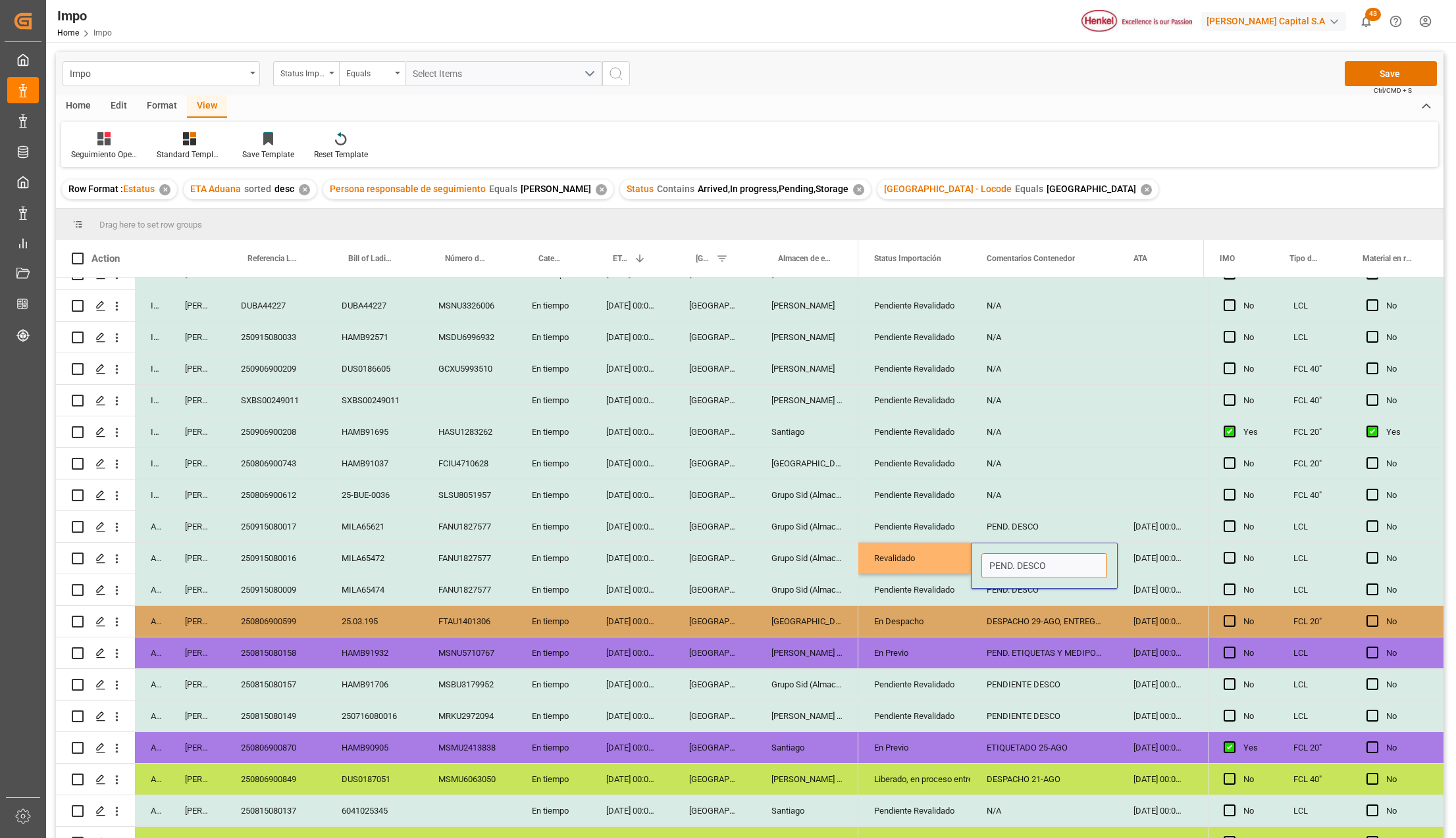
click at [974, 570] on div "PEND. DESCO" at bounding box center [1045, 565] width 147 height 46
type input "P"
type input "PREVIO 25-AGO"
click at [1370, 83] on button "Save" at bounding box center [1391, 73] width 92 height 25
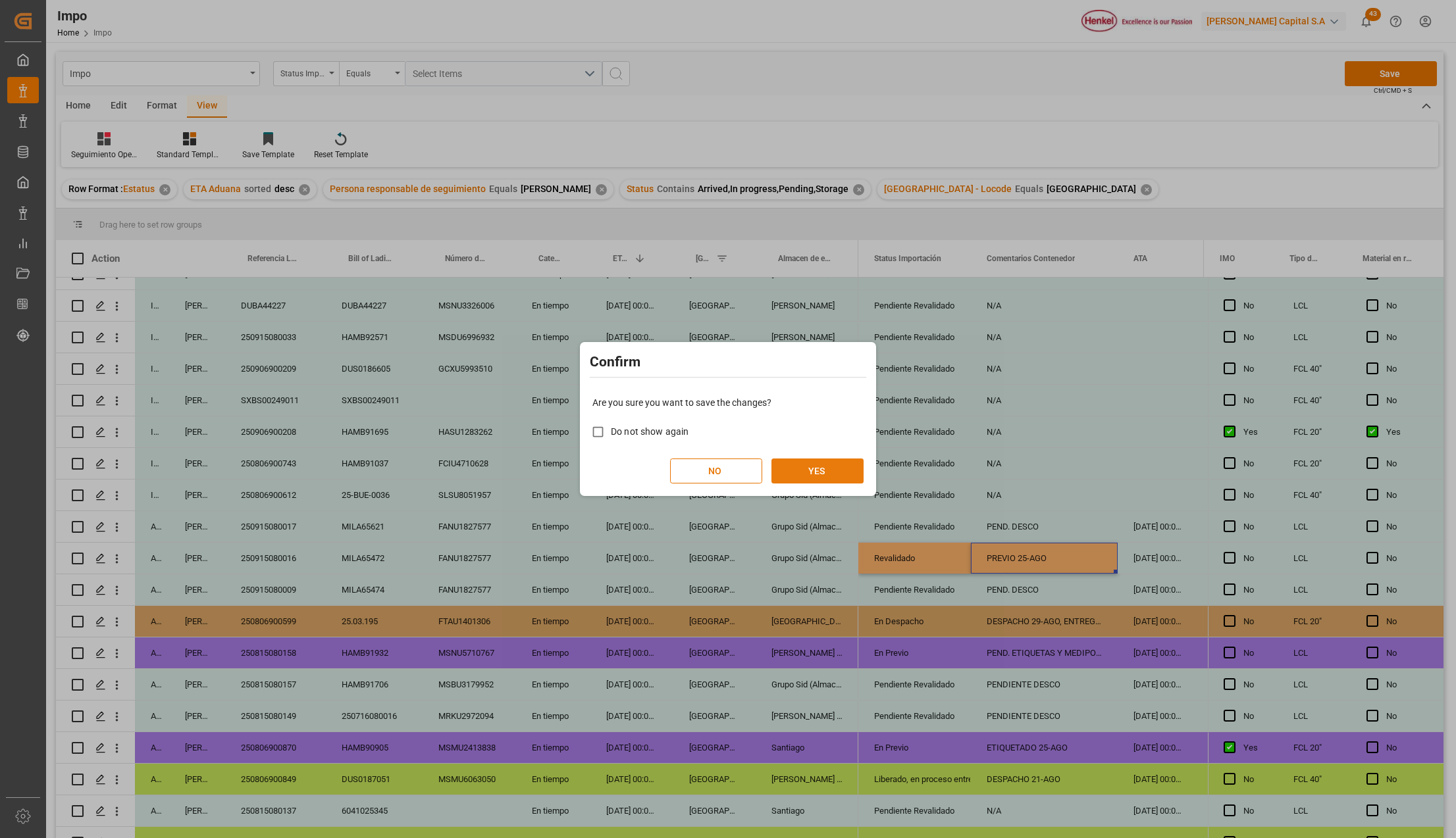
click at [828, 467] on button "YES" at bounding box center [818, 470] width 92 height 25
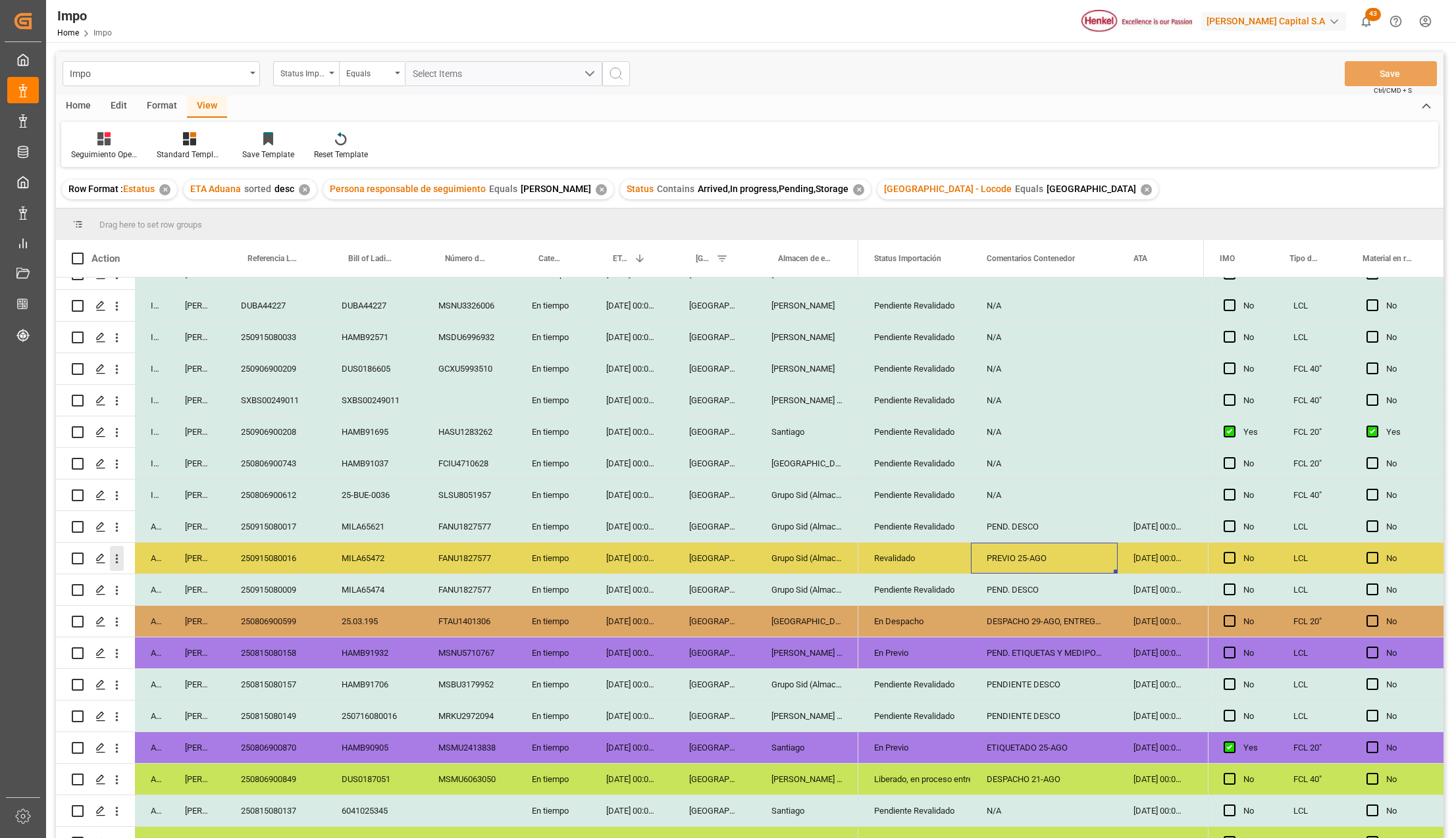
click at [114, 559] on icon "open menu" at bounding box center [117, 559] width 14 height 14
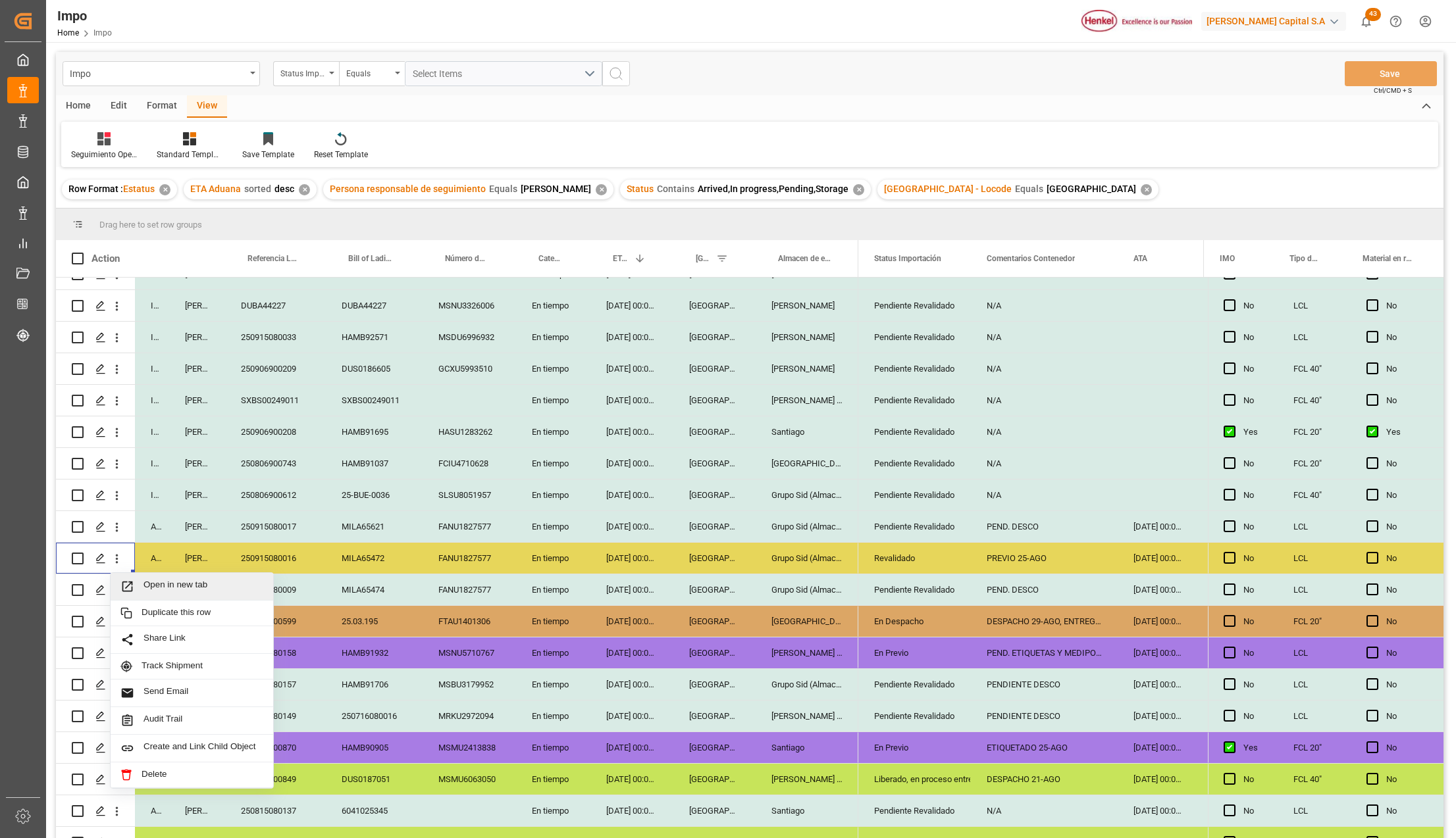
click at [134, 580] on icon "Press SPACE to select this row." at bounding box center [127, 586] width 14 height 14
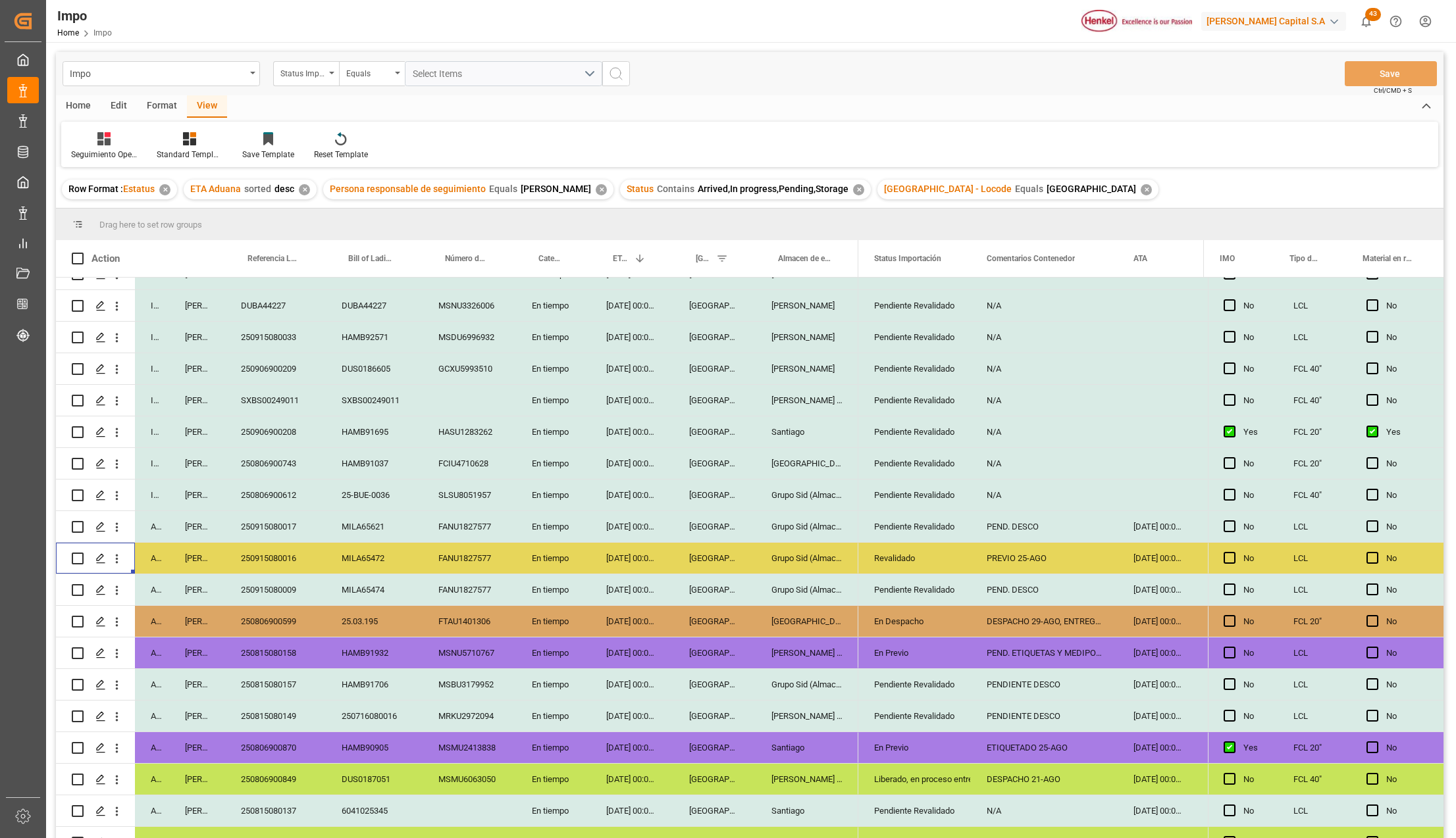
click at [481, 487] on div "SLSU8051957" at bounding box center [469, 495] width 94 height 31
click at [909, 562] on div "Revalidado" at bounding box center [915, 558] width 81 height 30
click at [904, 591] on div "Pendiente Revalidado" at bounding box center [915, 590] width 81 height 30
click at [1038, 561] on div "PREVIO 25-AGO" at bounding box center [1045, 558] width 147 height 31
click at [1025, 591] on div "PEND. DESCO" at bounding box center [1045, 590] width 147 height 31
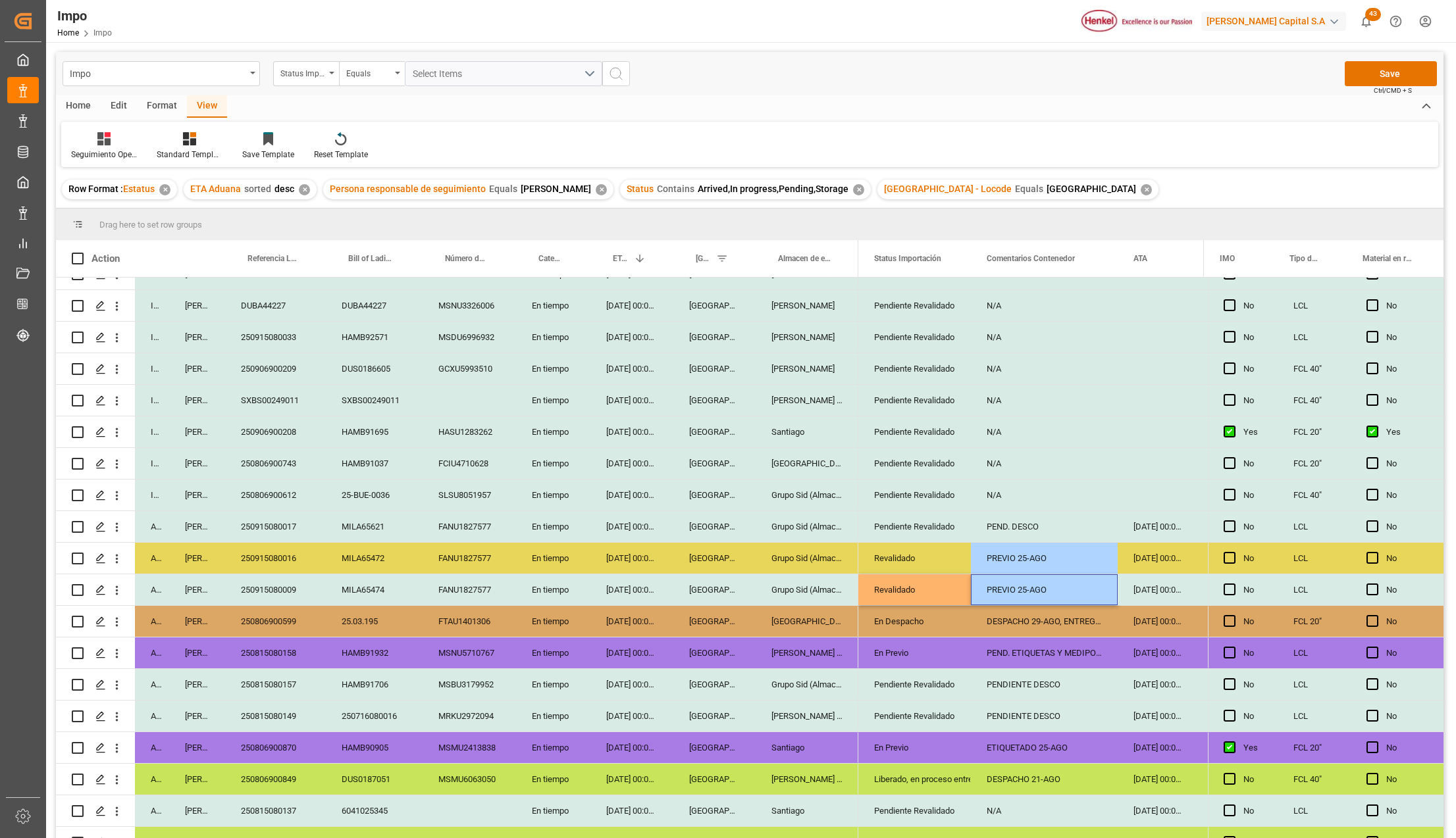
click at [1011, 617] on div "DESPACHO 29-AGO, ENTREGAR 01-SEPT." at bounding box center [1045, 621] width 147 height 31
click at [1030, 555] on div "PREVIO 25-AGO" at bounding box center [1045, 558] width 147 height 31
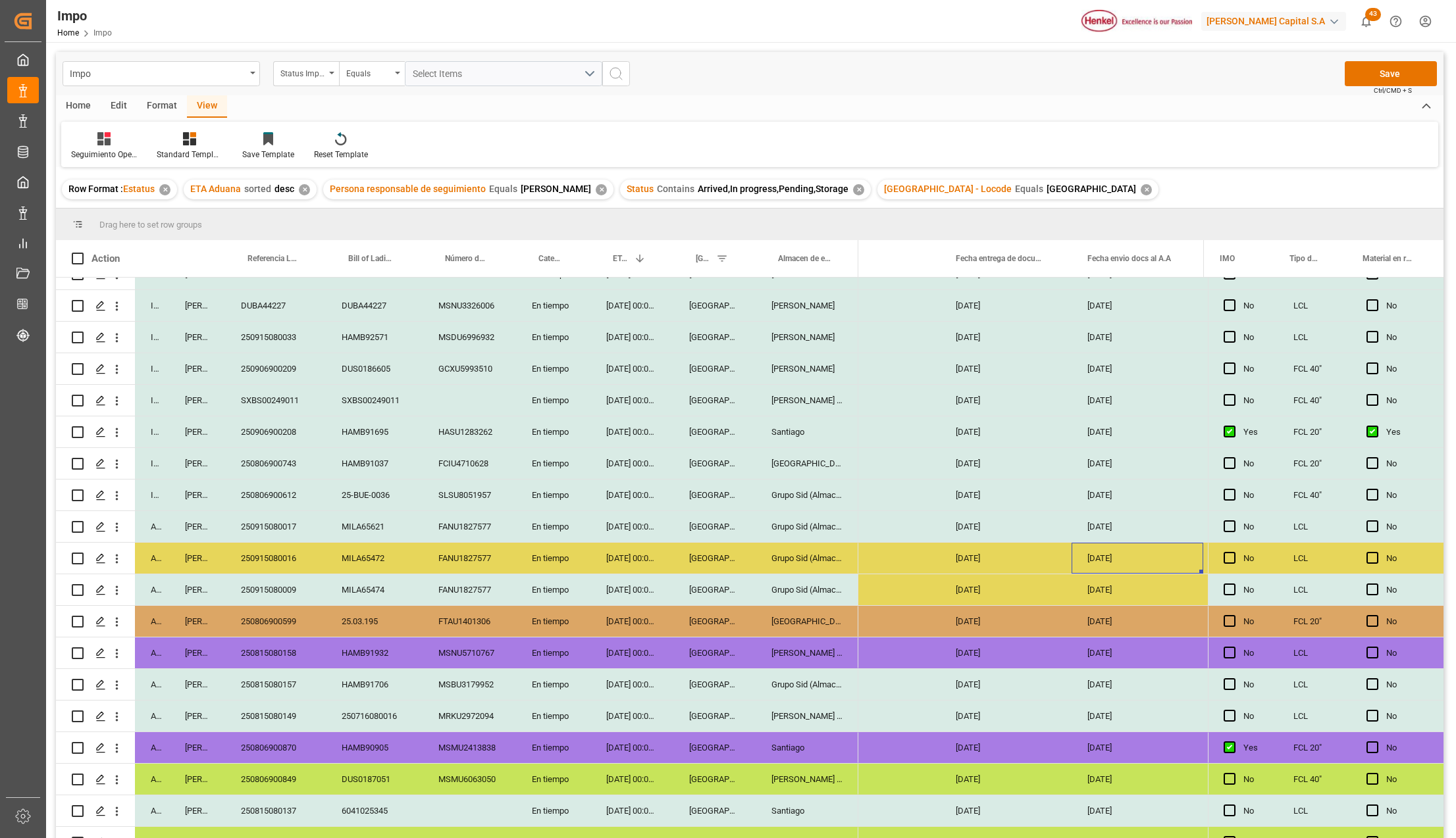
scroll to position [0, 2188]
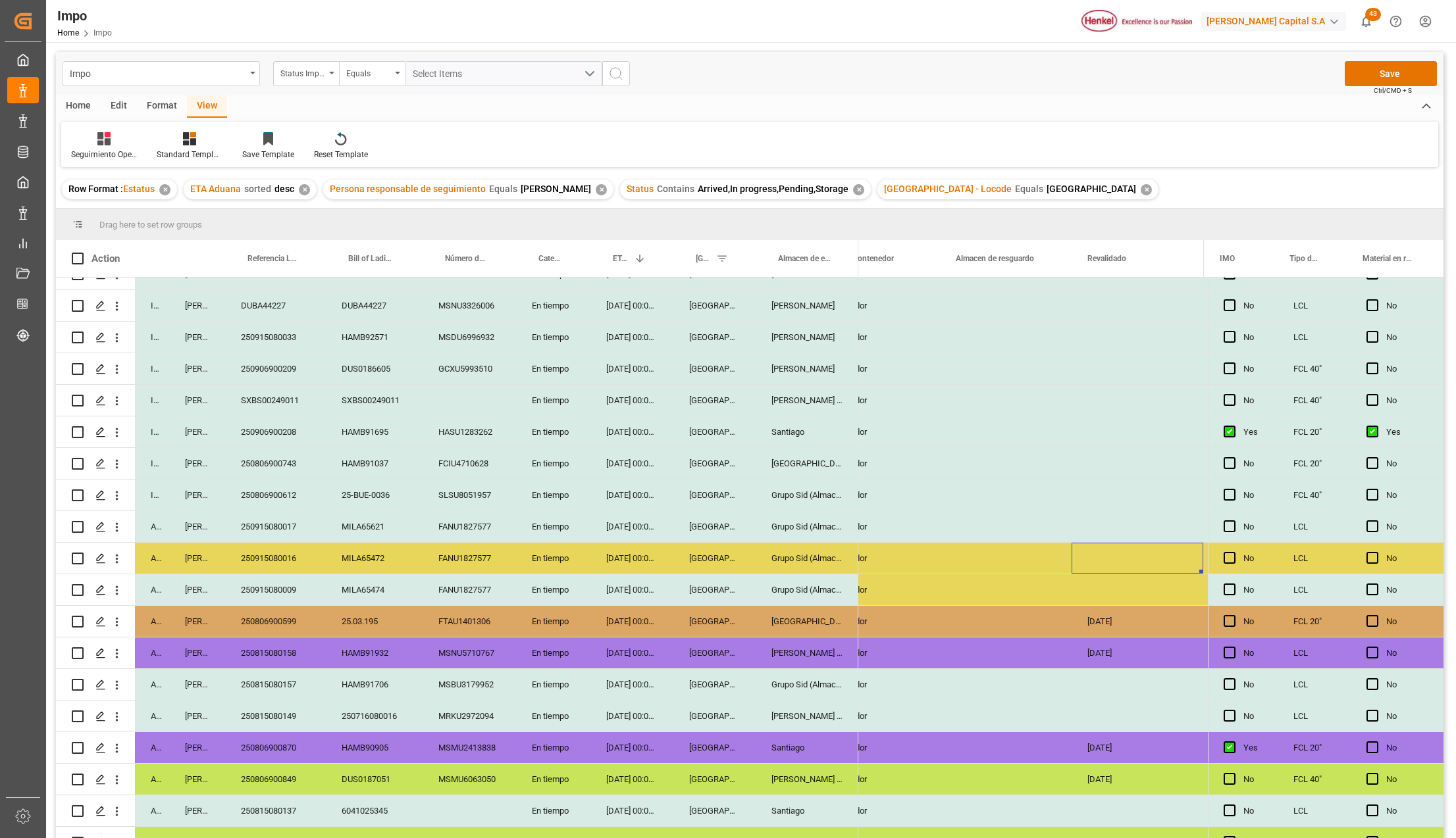
click at [1106, 551] on div "Press SPACE to select this row." at bounding box center [1137, 558] width 132 height 31
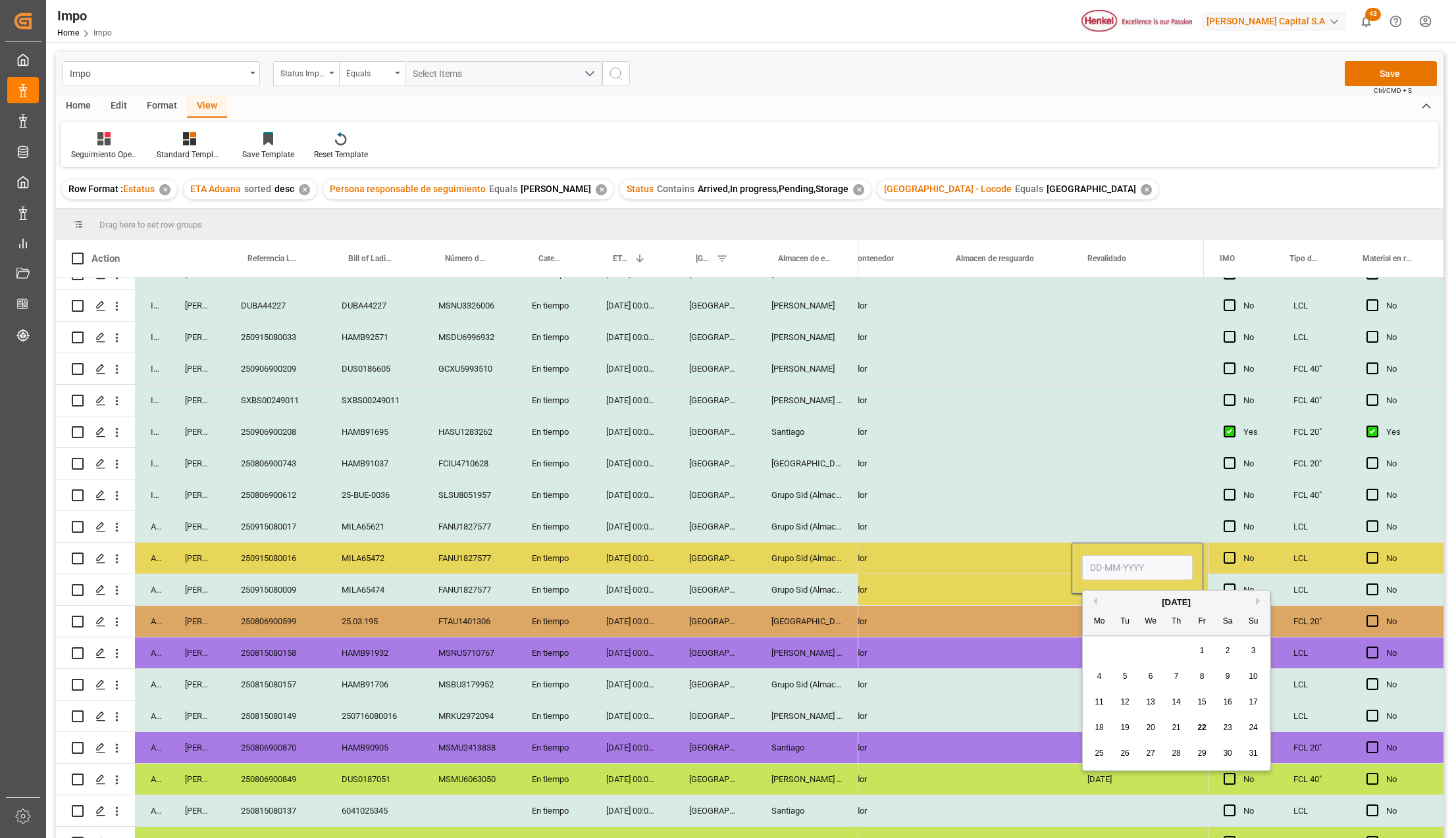
click at [1106, 569] on input "Press SPACE to select this row." at bounding box center [1137, 567] width 110 height 25
type input "22-08-2025"
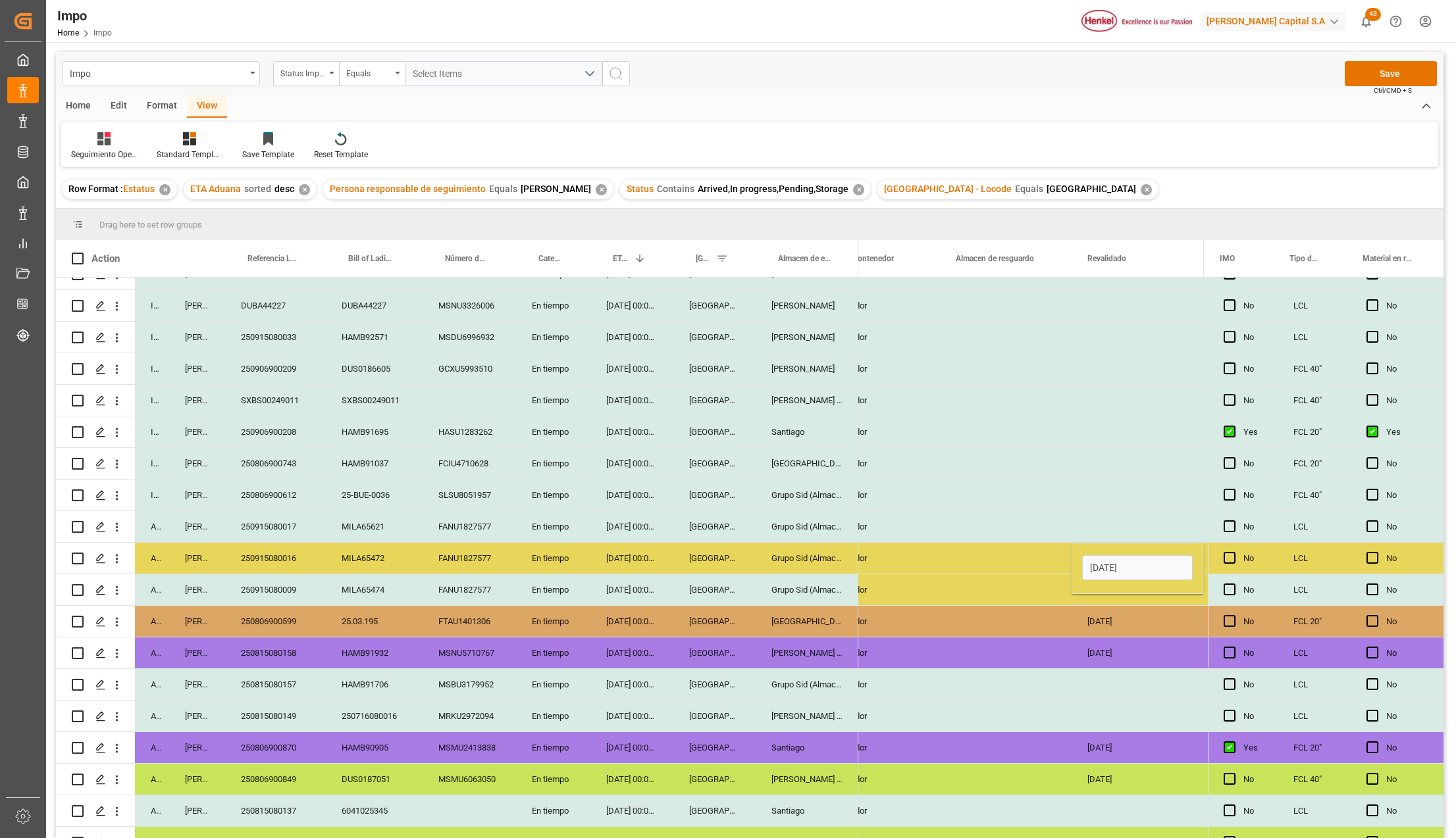
click at [1051, 603] on div "Press SPACE to select this row." at bounding box center [1006, 590] width 132 height 31
drag, startPoint x: 1109, startPoint y: 565, endPoint x: 1107, endPoint y: 582, distance: 17.1
click at [1109, 564] on div "22-08-2025" at bounding box center [1137, 558] width 132 height 31
click at [1107, 587] on div "Press SPACE to select this row." at bounding box center [1137, 590] width 132 height 31
click at [1090, 617] on div "20-08-2025" at bounding box center [1137, 621] width 132 height 31
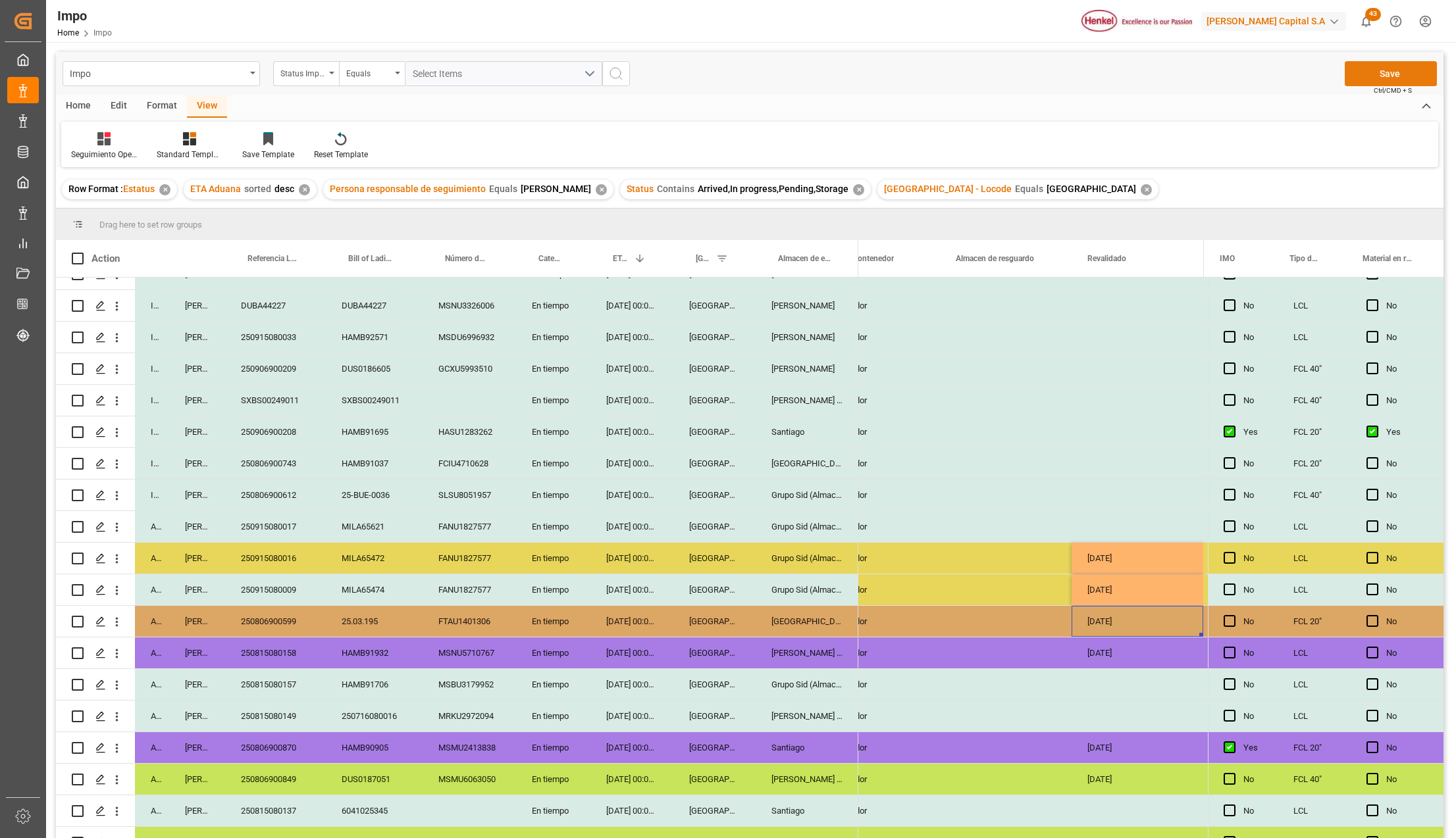
click at [1393, 69] on button "Save" at bounding box center [1391, 73] width 92 height 25
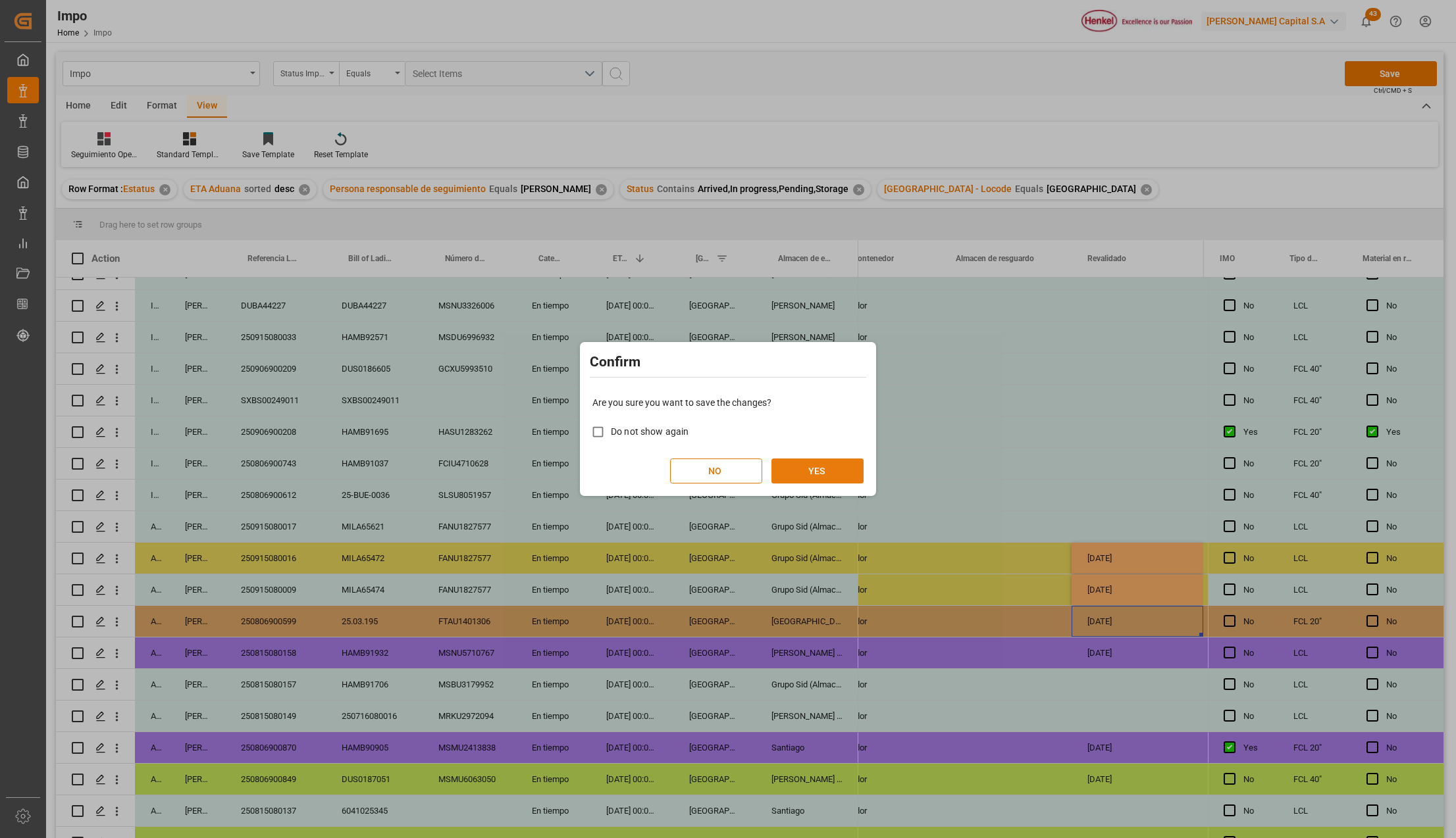
click at [783, 466] on button "YES" at bounding box center [818, 470] width 92 height 25
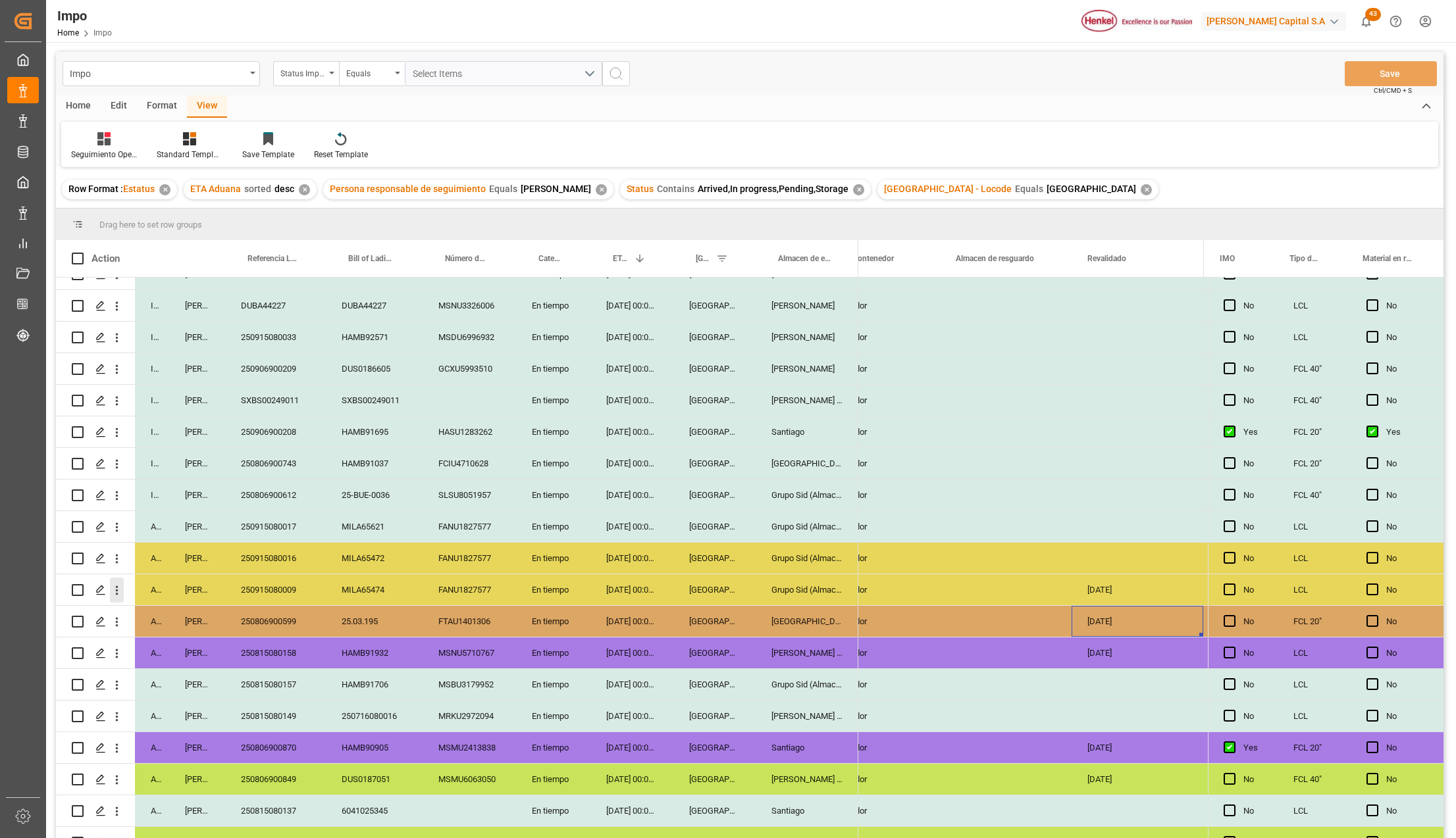
click at [120, 584] on icon "open menu" at bounding box center [117, 590] width 14 height 14
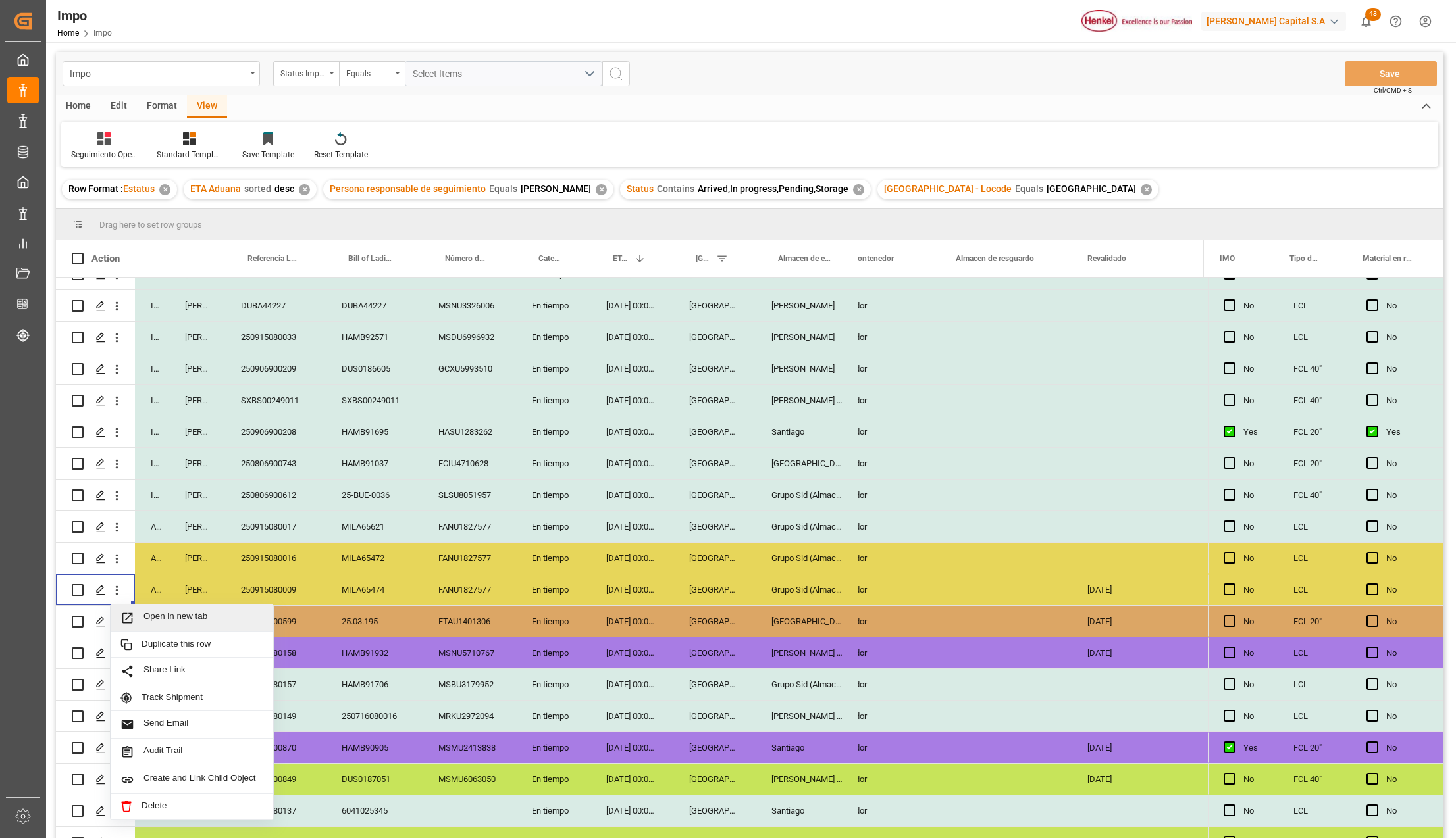
click at [145, 608] on div "Open in new tab" at bounding box center [191, 618] width 162 height 28
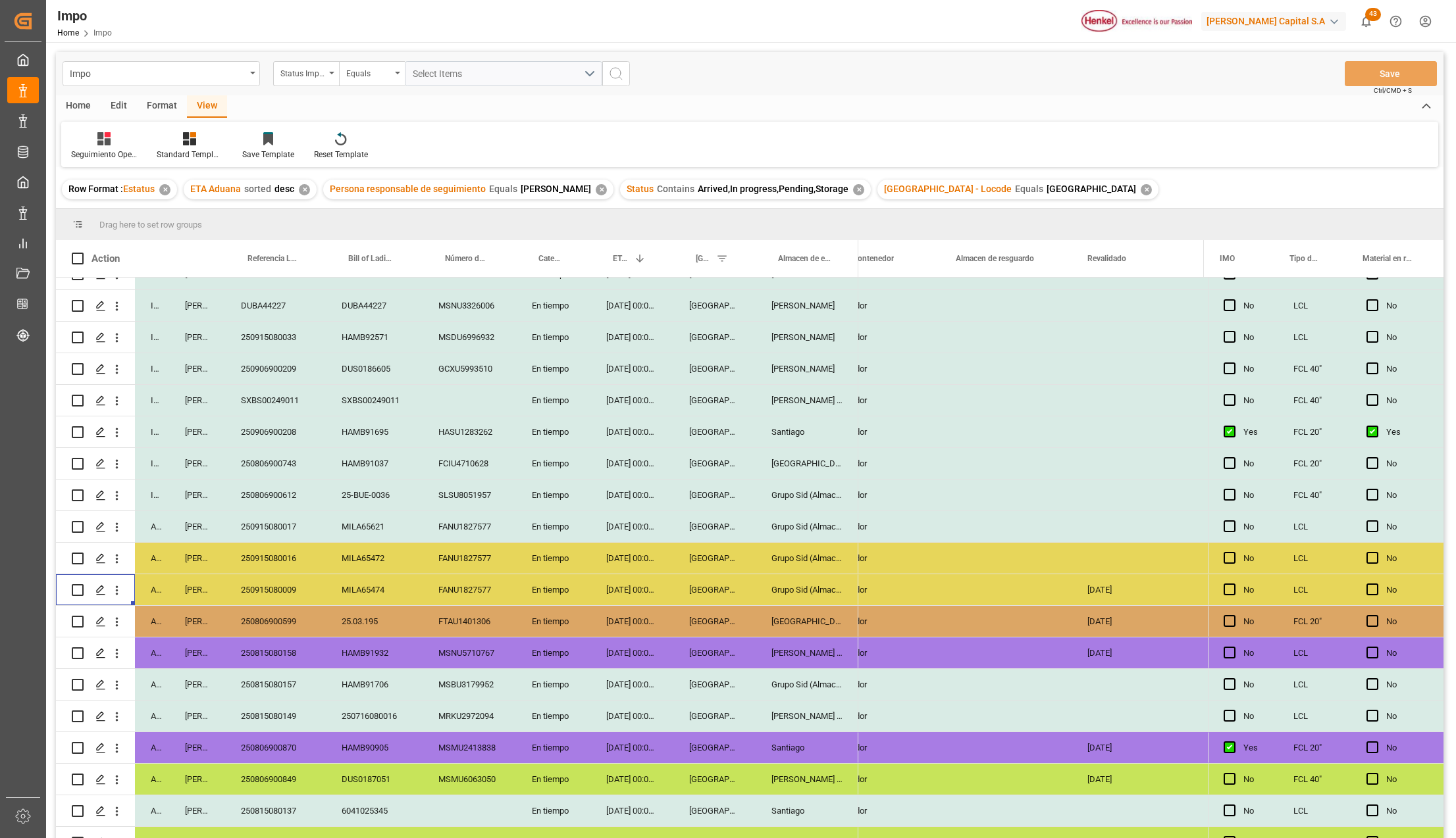
click at [840, 582] on div "Grupo Sid (Almacenaje y Distribucion AVIOR)" at bounding box center [807, 590] width 102 height 31
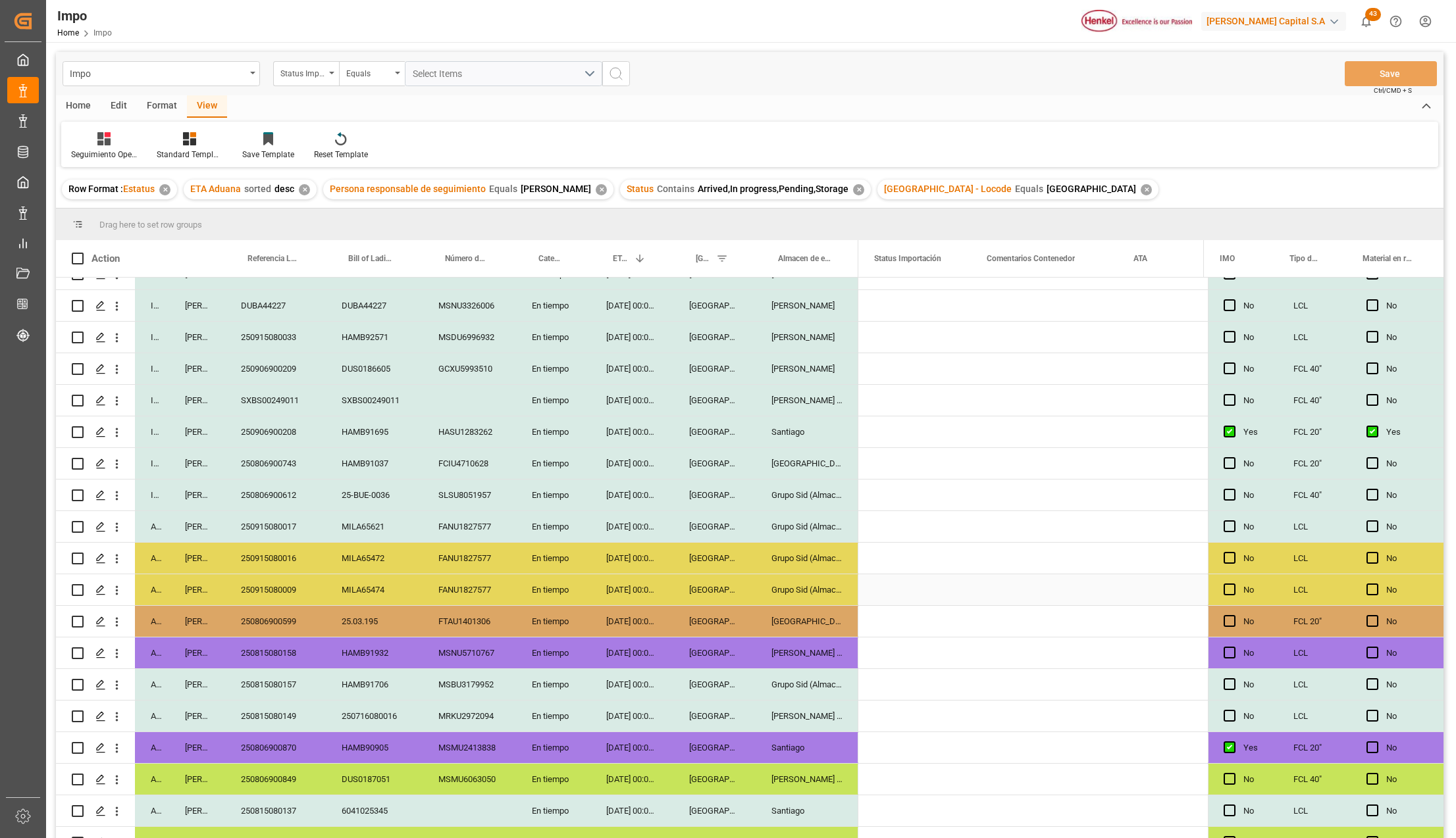
scroll to position [0, 0]
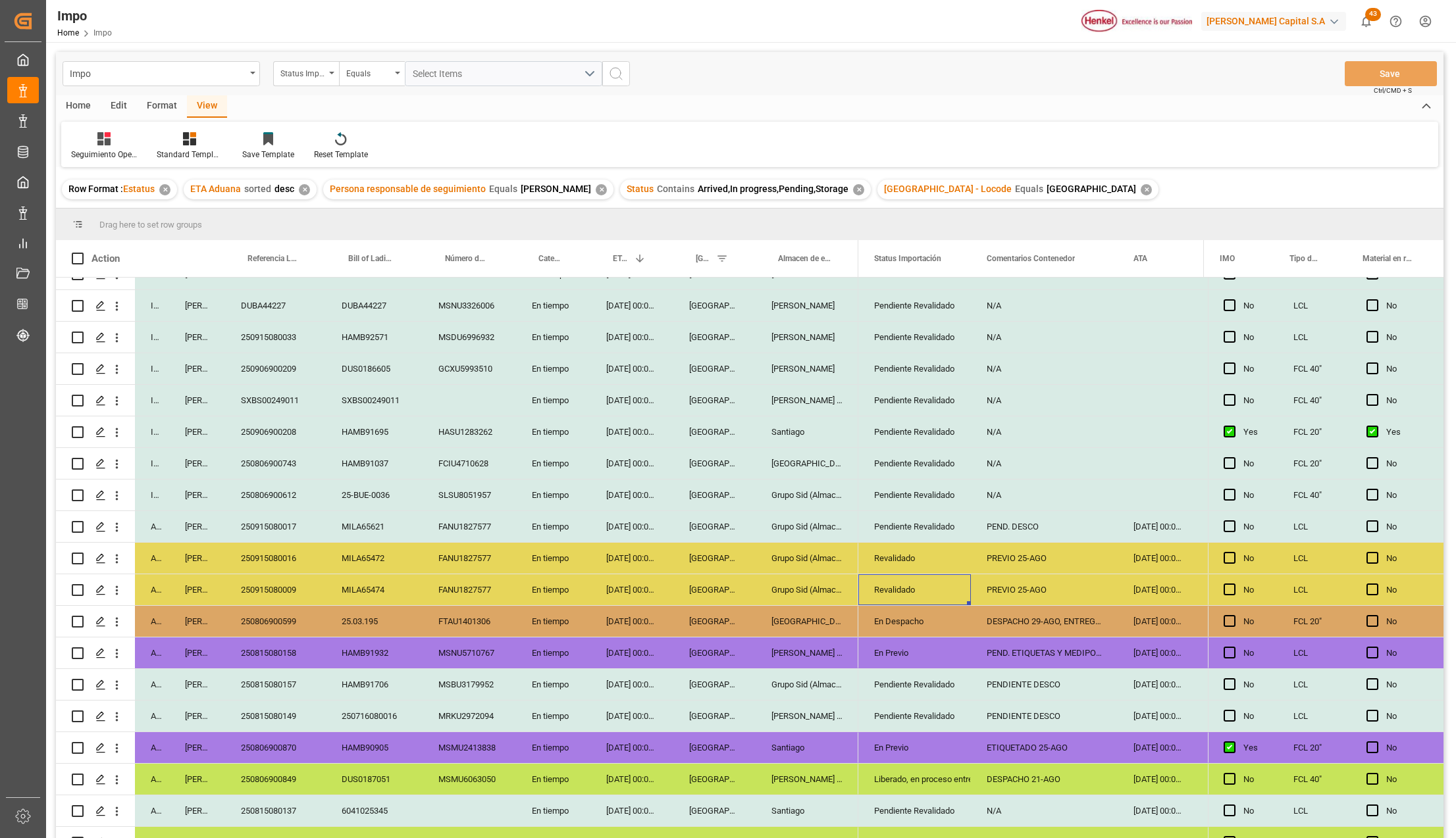
click at [906, 557] on div "Revalidado" at bounding box center [915, 558] width 81 height 30
click at [944, 564] on icon "open menu" at bounding box center [946, 566] width 15 height 15
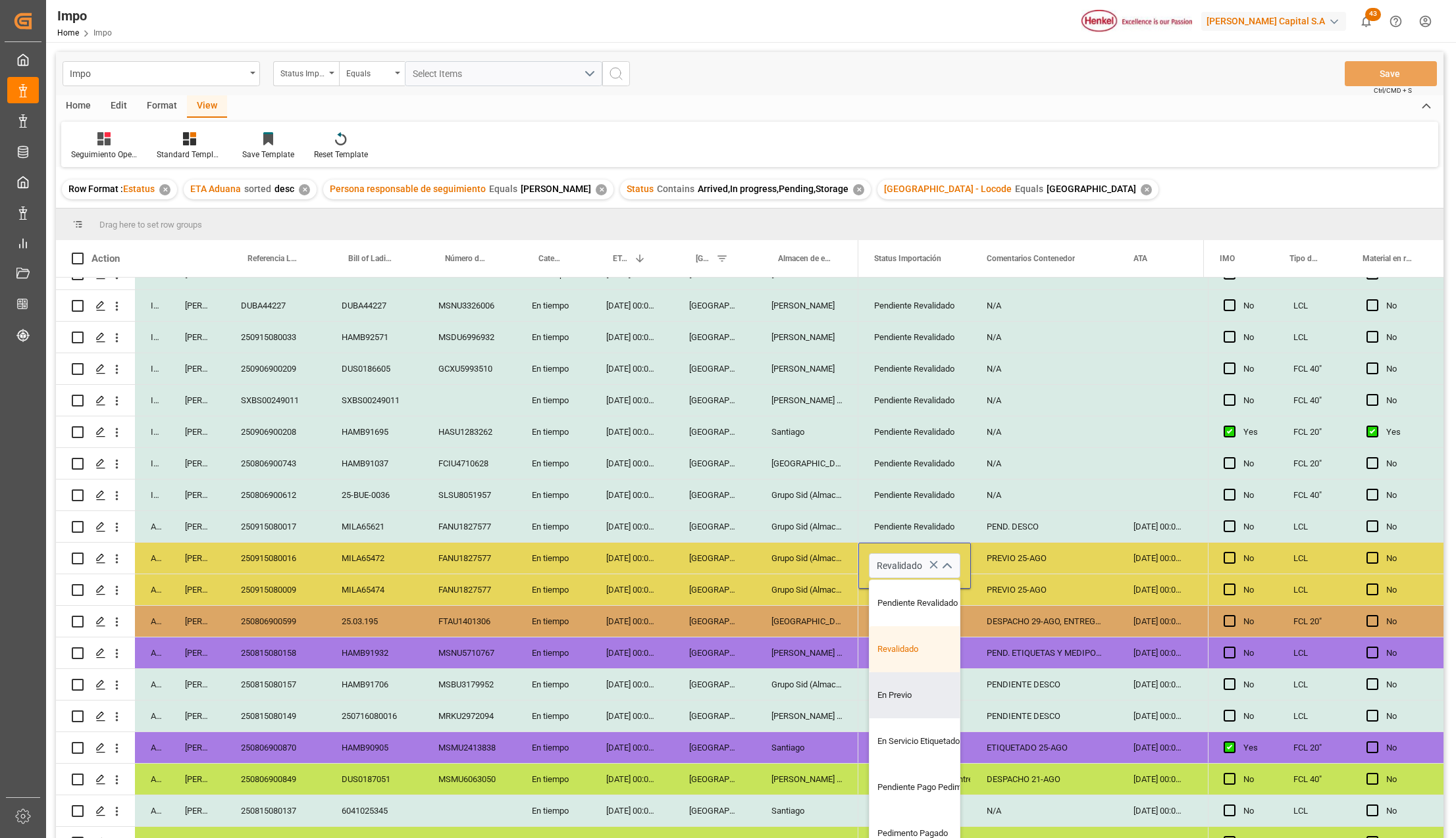
click at [901, 686] on div "En Previo" at bounding box center [931, 695] width 124 height 46
type input "En Previo"
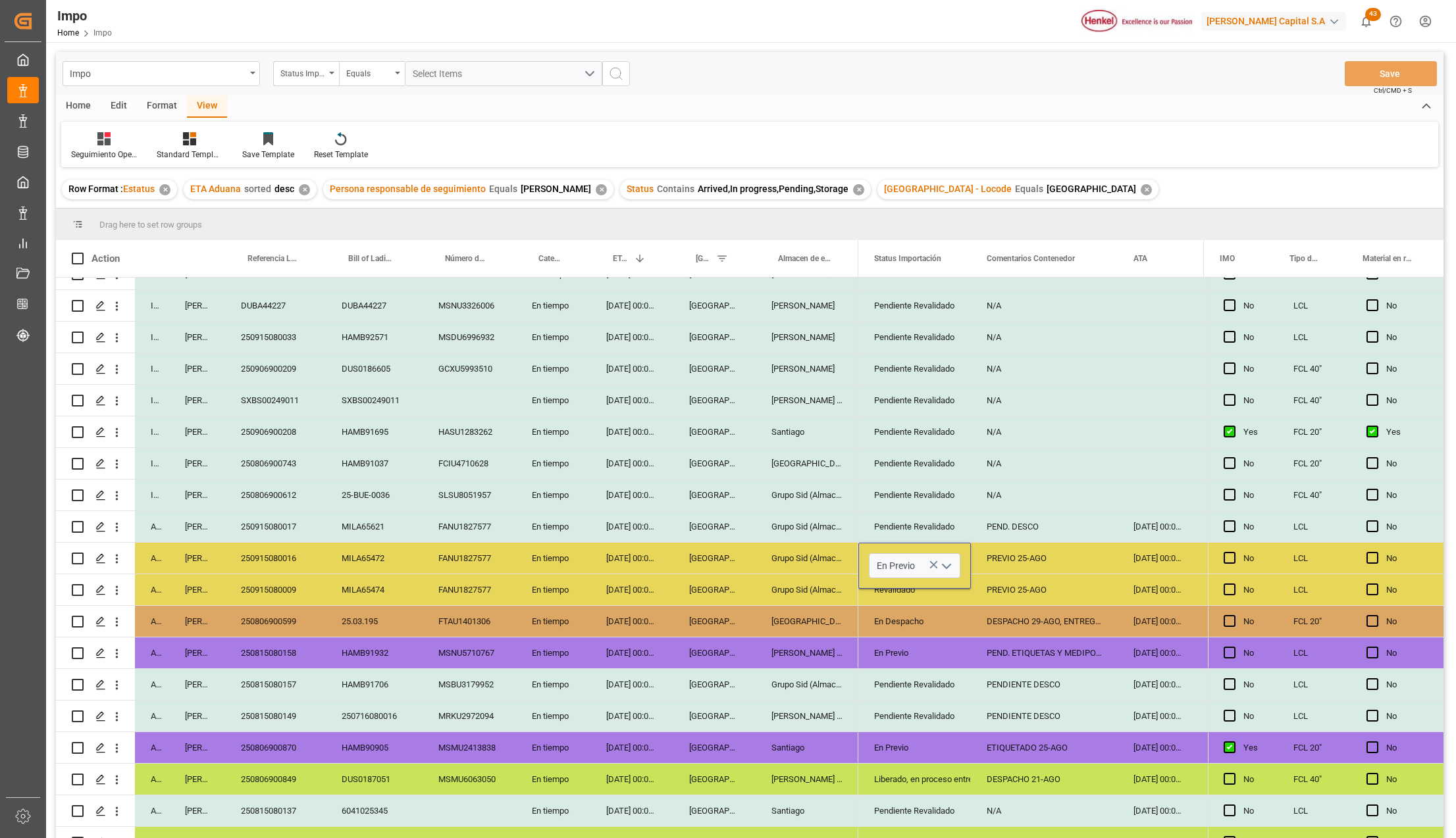
click at [903, 683] on div "Pendiente Revalidado" at bounding box center [915, 685] width 81 height 30
click at [928, 562] on div "En Previo" at bounding box center [915, 558] width 81 height 30
click at [920, 590] on div "Revalidado" at bounding box center [915, 590] width 81 height 30
click at [935, 633] on div "En Despacho" at bounding box center [915, 621] width 81 height 30
click at [1389, 67] on button "Save" at bounding box center [1391, 73] width 92 height 25
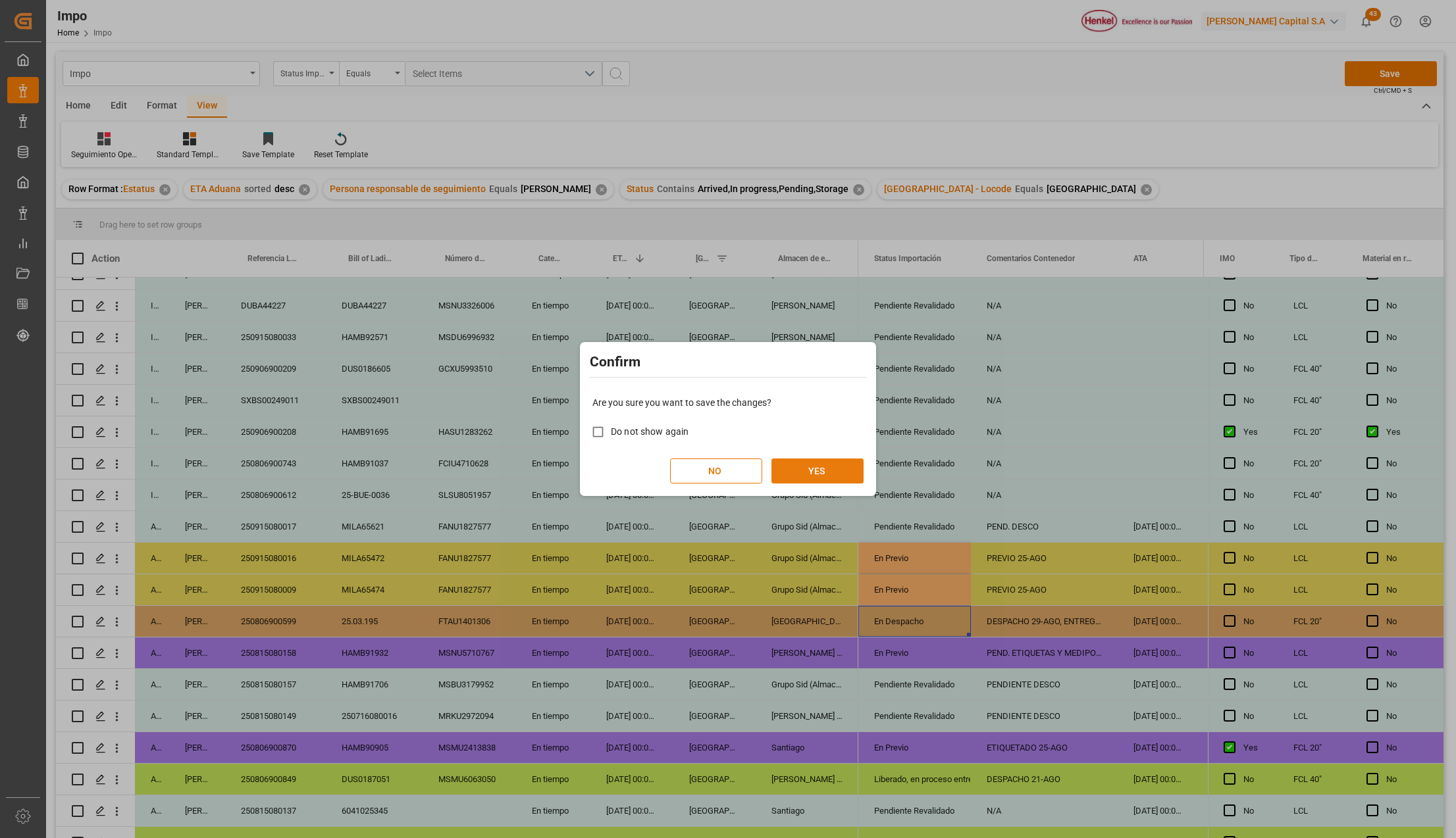
click at [834, 475] on button "YES" at bounding box center [818, 470] width 92 height 25
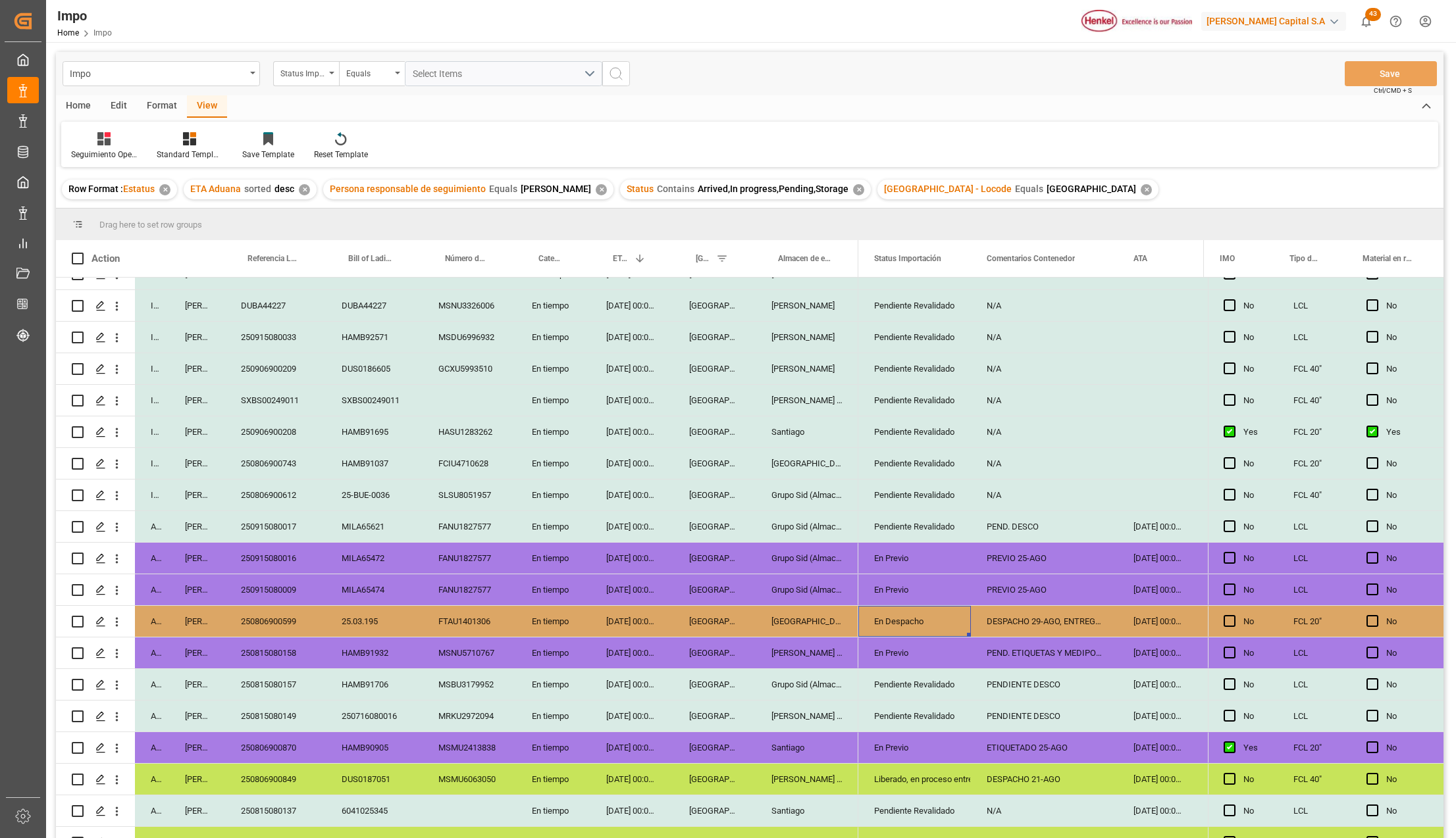
click at [823, 526] on div "Grupo Sid (Almacenaje y Distribucion AVIOR)" at bounding box center [807, 527] width 102 height 31
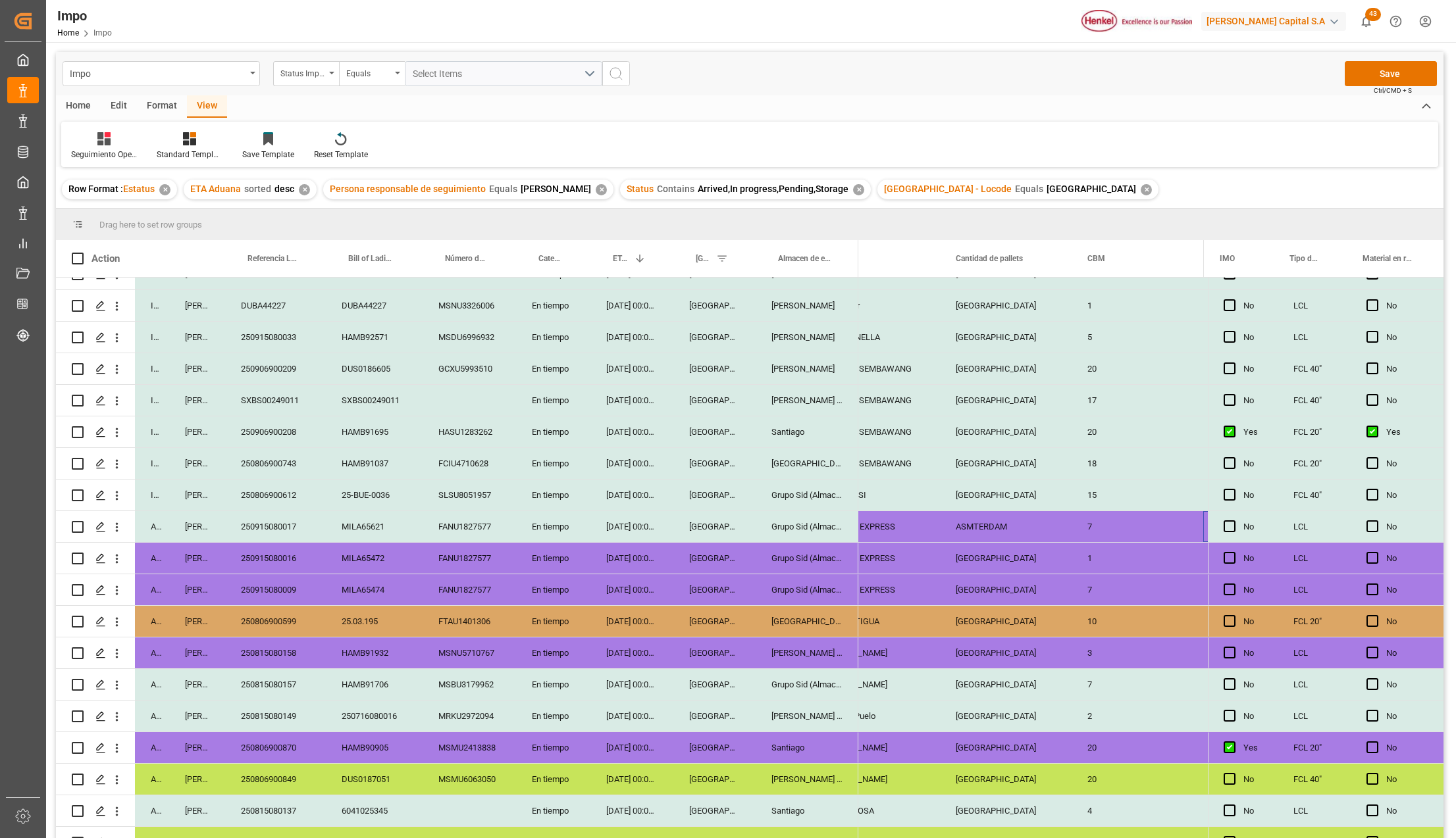
scroll to position [0, 1793]
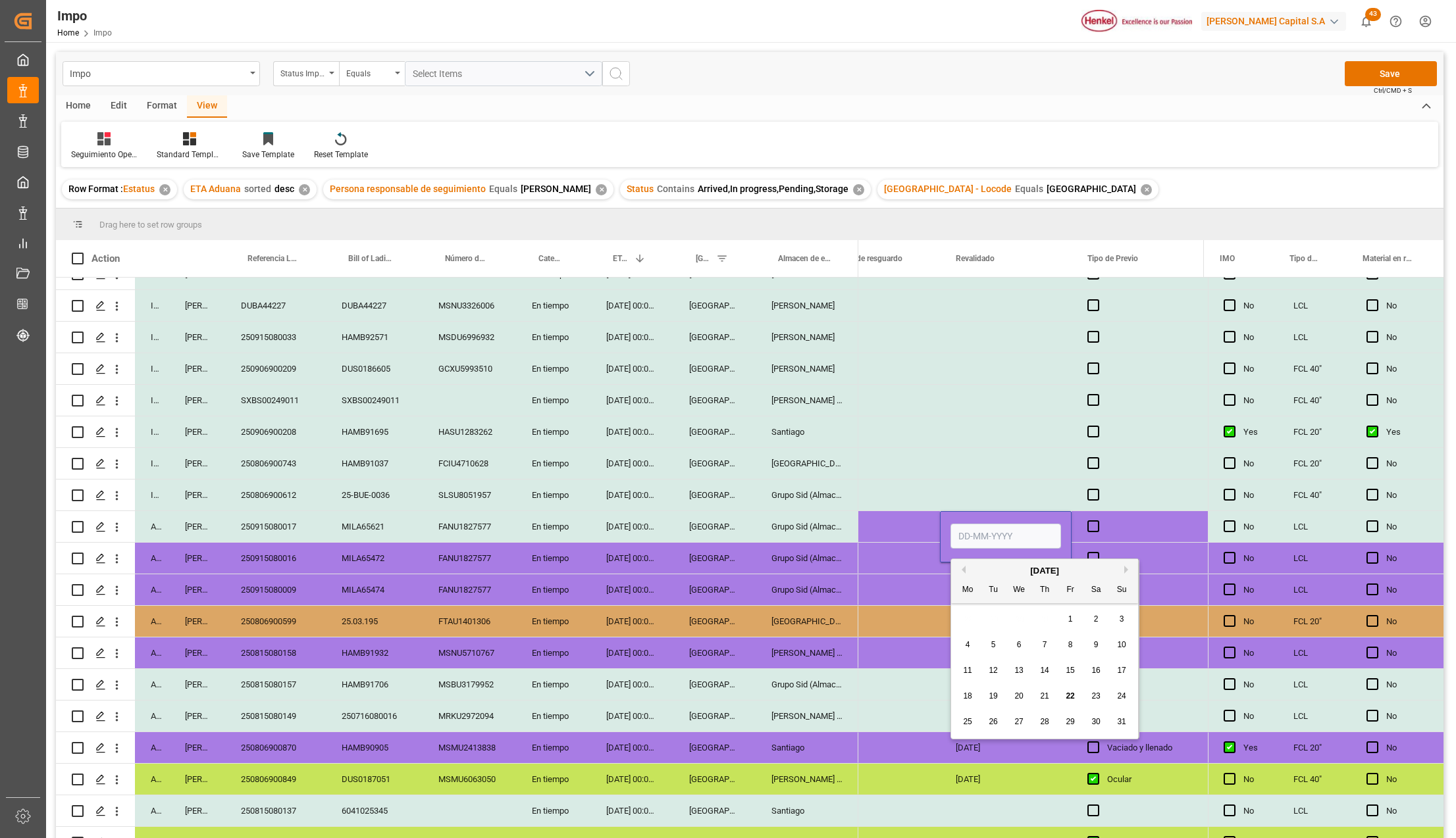
type input "22-08-2025"
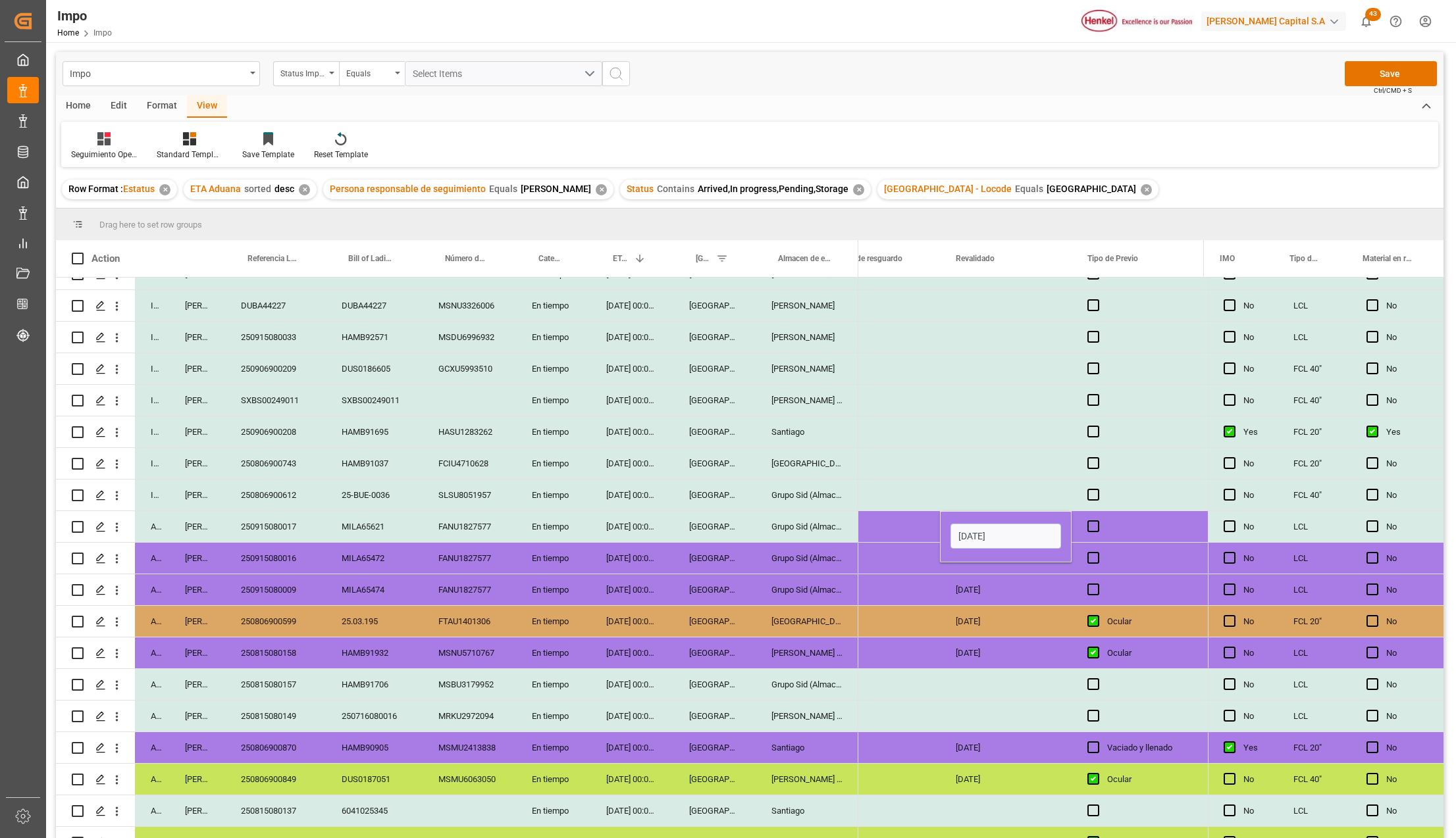
click at [1014, 634] on div "20-08-2025" at bounding box center [1006, 621] width 132 height 31
click at [986, 529] on div "22-08-2025" at bounding box center [1006, 527] width 132 height 31
click at [972, 553] on div "Press SPACE to select this row." at bounding box center [1006, 558] width 132 height 31
click at [969, 598] on div "22-08-2025" at bounding box center [1006, 590] width 132 height 31
click at [991, 521] on div "22-08-2025" at bounding box center [1006, 527] width 132 height 31
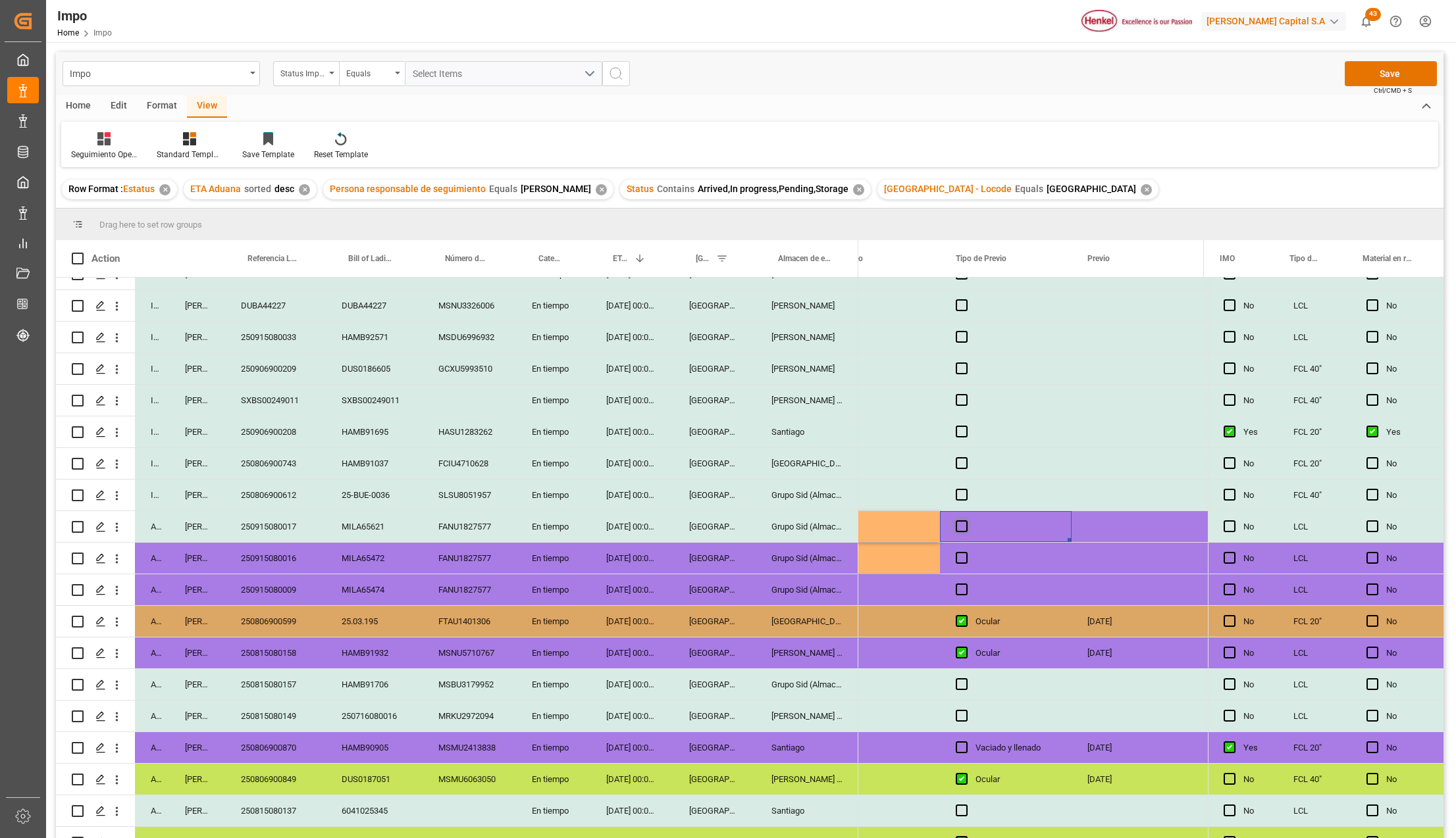
click at [962, 522] on span "Press SPACE to select this row." at bounding box center [962, 526] width 12 height 12
click at [966, 520] on input "Press SPACE to select this row." at bounding box center [966, 520] width 0 height 0
click at [962, 550] on div "Press SPACE to select this row." at bounding box center [1006, 558] width 132 height 31
click at [964, 582] on div "Press SPACE to select this row." at bounding box center [1006, 590] width 132 height 31
click at [962, 530] on span "Press SPACE to select this row." at bounding box center [962, 526] width 12 height 12
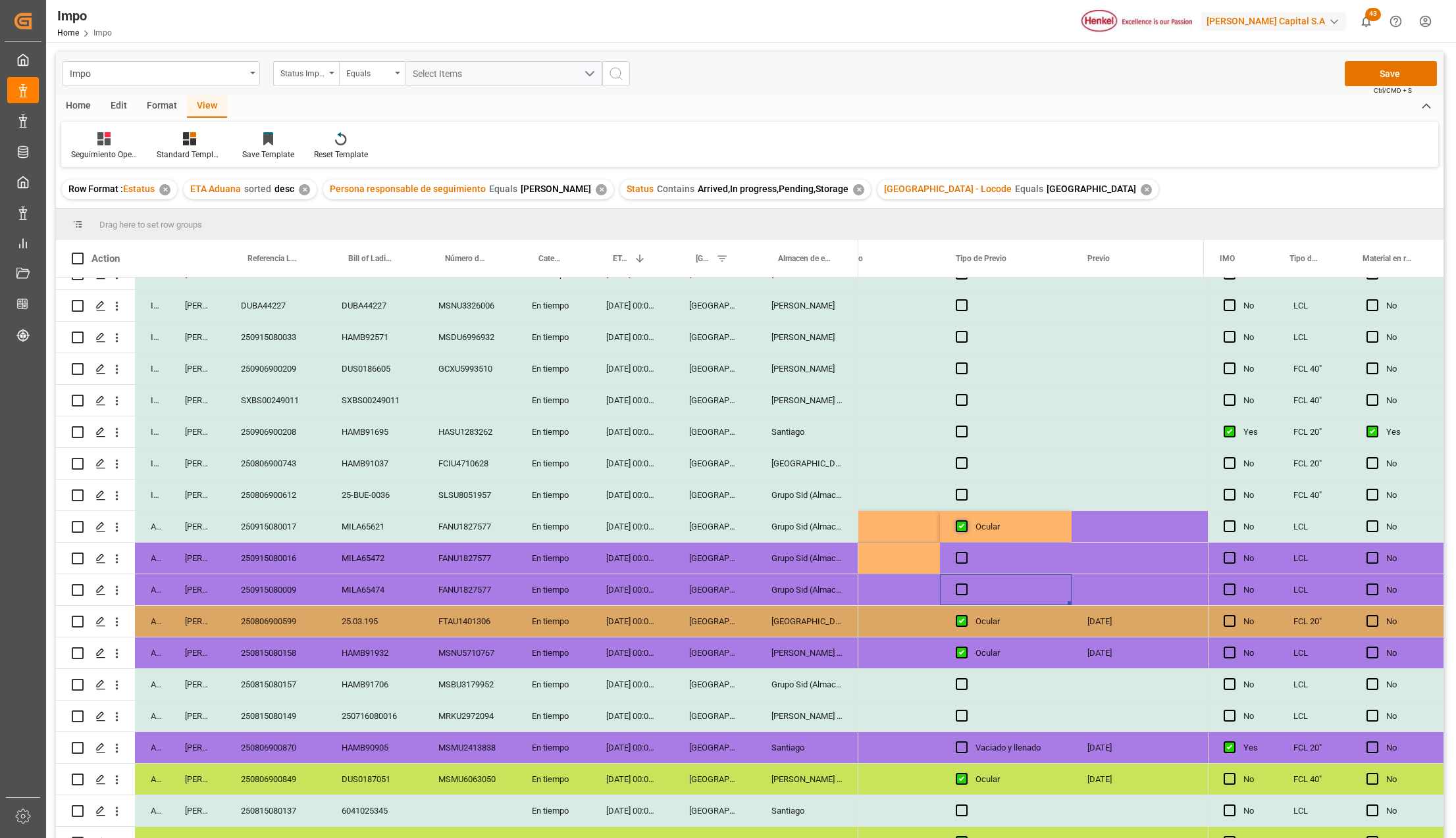
click at [966, 520] on input "Press SPACE to select this row." at bounding box center [966, 520] width 0 height 0
click at [960, 551] on div "Press SPACE to select this row." at bounding box center [1006, 558] width 132 height 31
click at [962, 563] on span "Press SPACE to select this row." at bounding box center [962, 558] width 12 height 12
click at [966, 552] on input "Press SPACE to select this row." at bounding box center [966, 552] width 0 height 0
click at [965, 580] on div "Press SPACE to select this row." at bounding box center [1006, 590] width 132 height 31
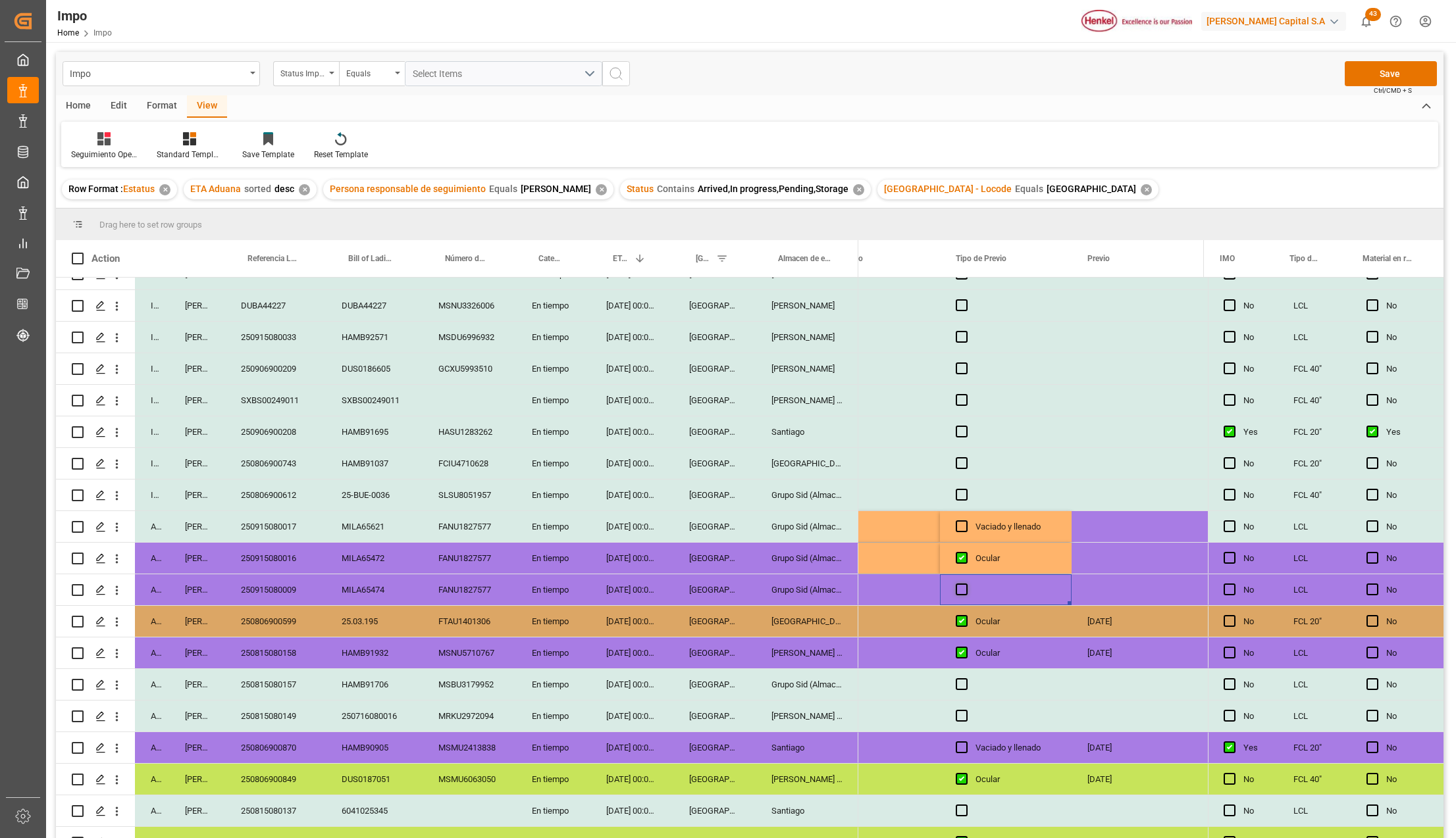
click at [964, 588] on span "Press SPACE to select this row." at bounding box center [962, 590] width 12 height 12
click at [966, 584] on input "Press SPACE to select this row." at bounding box center [966, 584] width 0 height 0
click at [1114, 538] on div "Press SPACE to select this row." at bounding box center [1137, 527] width 132 height 31
click at [1115, 529] on div "Press SPACE to select this row." at bounding box center [1137, 527] width 132 height 31
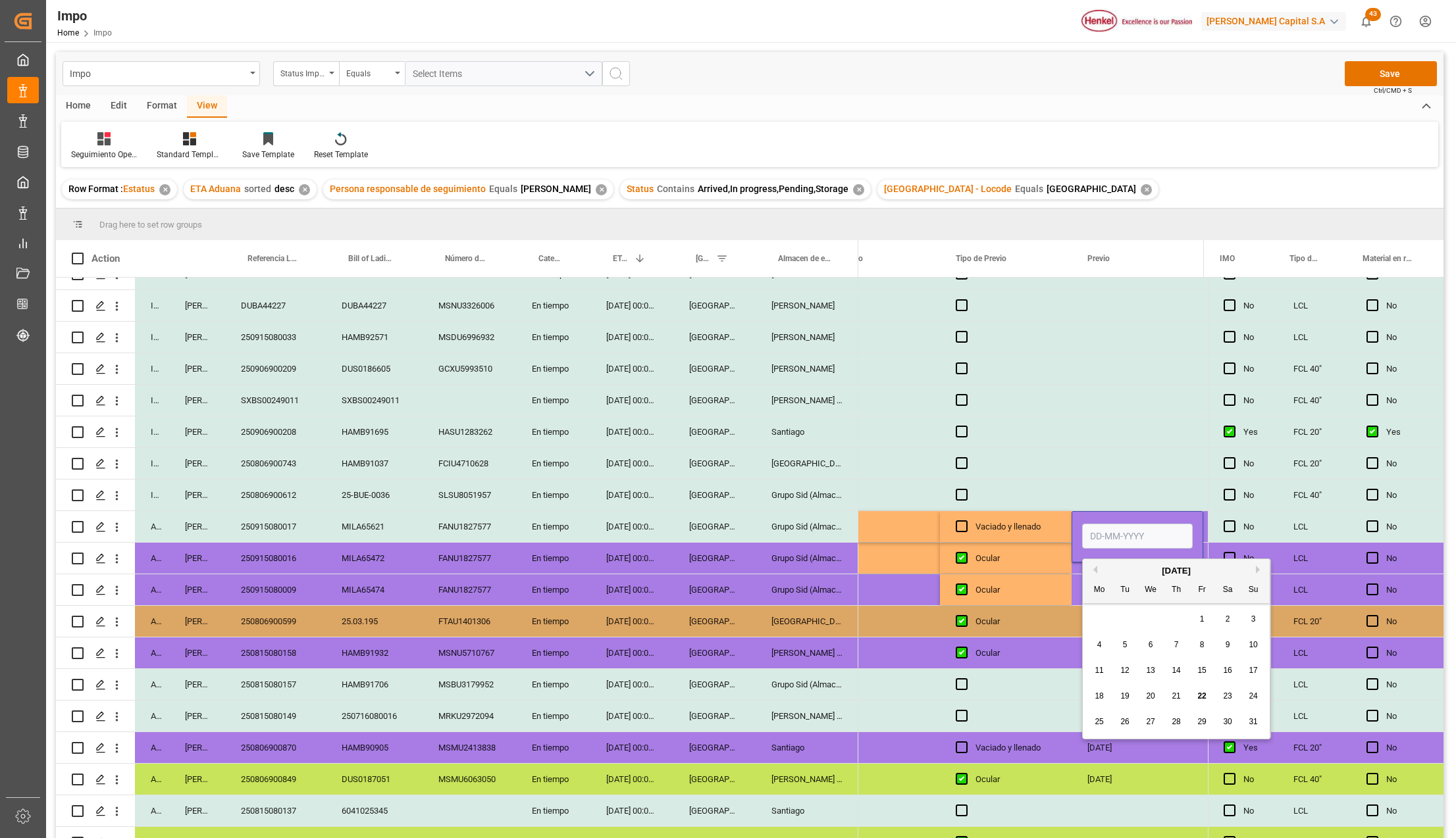
click at [1115, 529] on input "Press SPACE to select this row." at bounding box center [1137, 536] width 110 height 25
type input "25-08-2025"
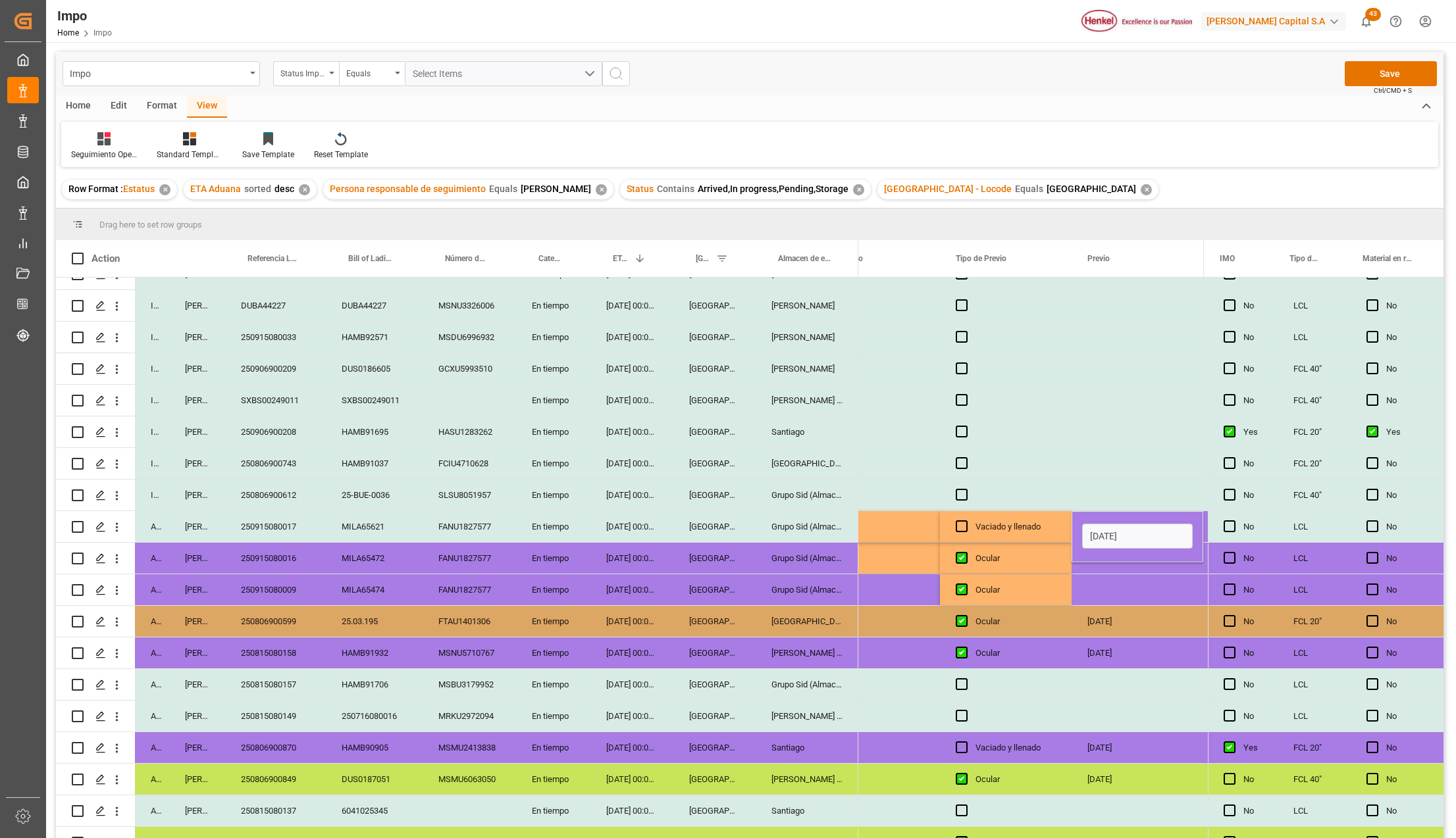
click at [1064, 574] on div "Ocular" at bounding box center [1006, 590] width 132 height 31
click at [1127, 530] on div "25-08-2025" at bounding box center [1137, 527] width 132 height 31
drag, startPoint x: 1123, startPoint y: 556, endPoint x: 1123, endPoint y: 575, distance: 19.0
click at [1123, 575] on div "N/A N/A N/A N/A N/A N/A N/A N/A N/A N/A N/A N/A N/A N/A N/A N/A N/A 22-08-2025 …" at bounding box center [632, 479] width 4977 height 1010
click at [1119, 557] on div "25-08-2025" at bounding box center [1137, 558] width 132 height 31
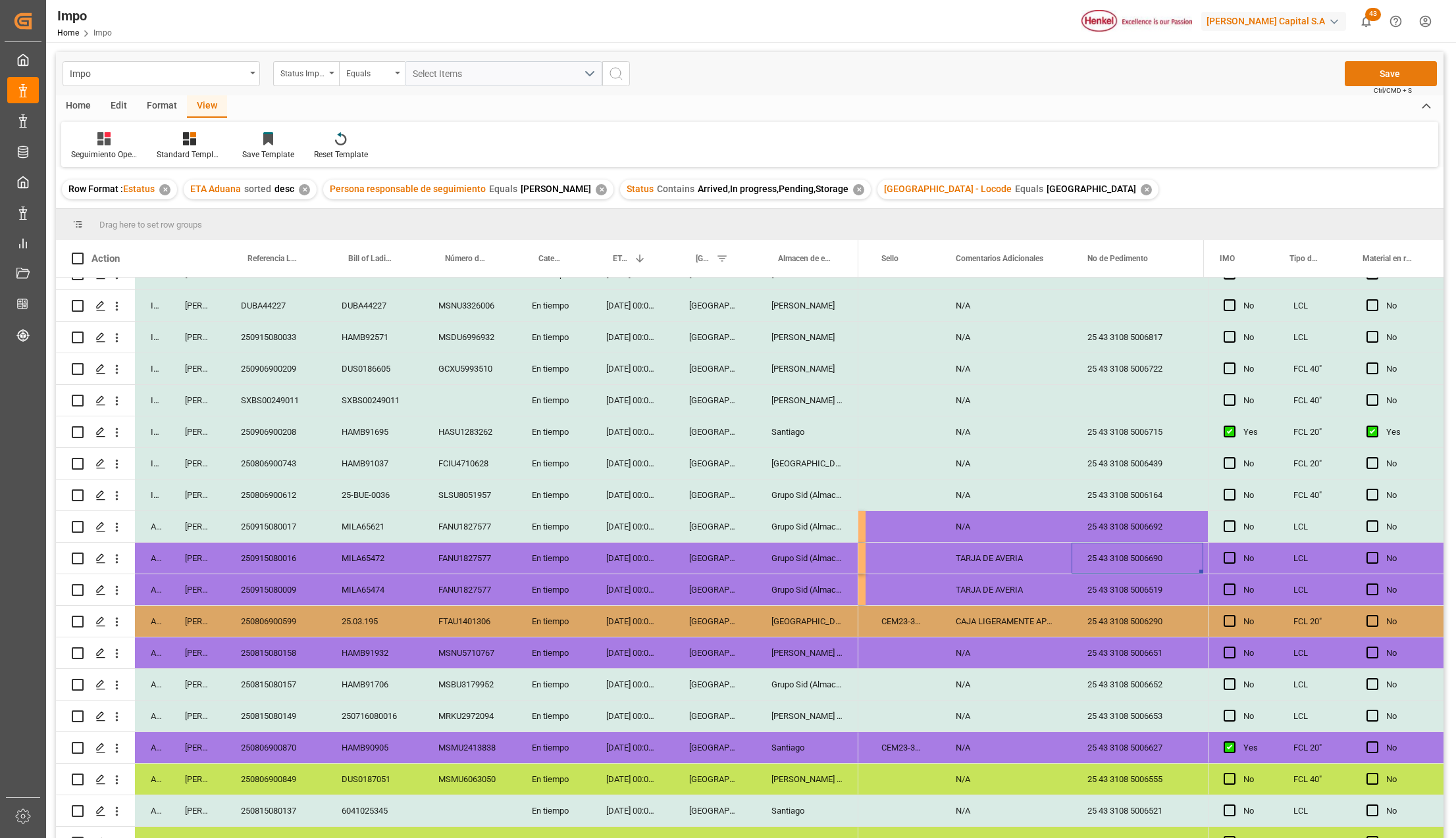
click at [1377, 77] on button "Save" at bounding box center [1391, 73] width 92 height 25
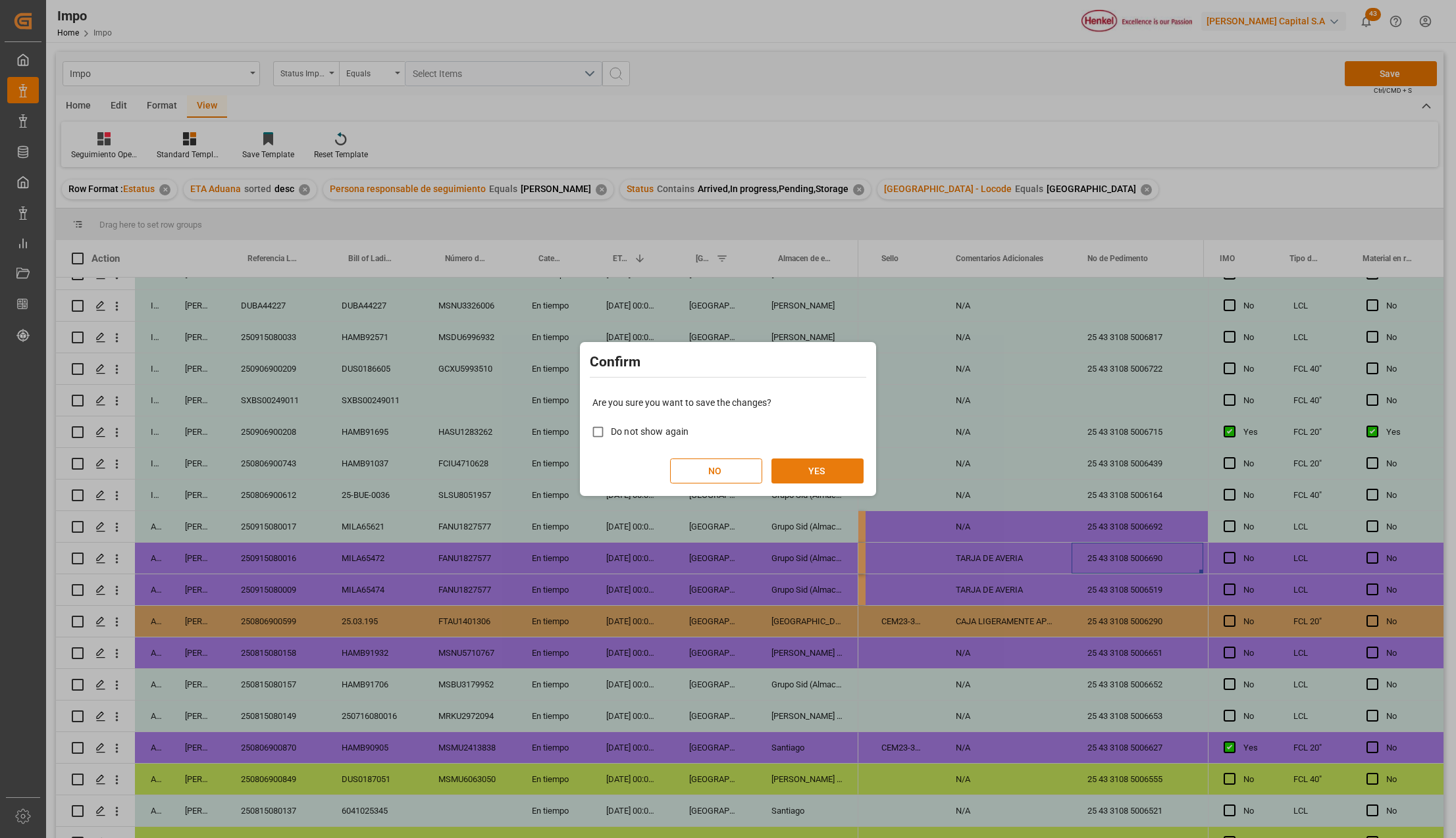
click at [805, 471] on button "YES" at bounding box center [818, 470] width 92 height 25
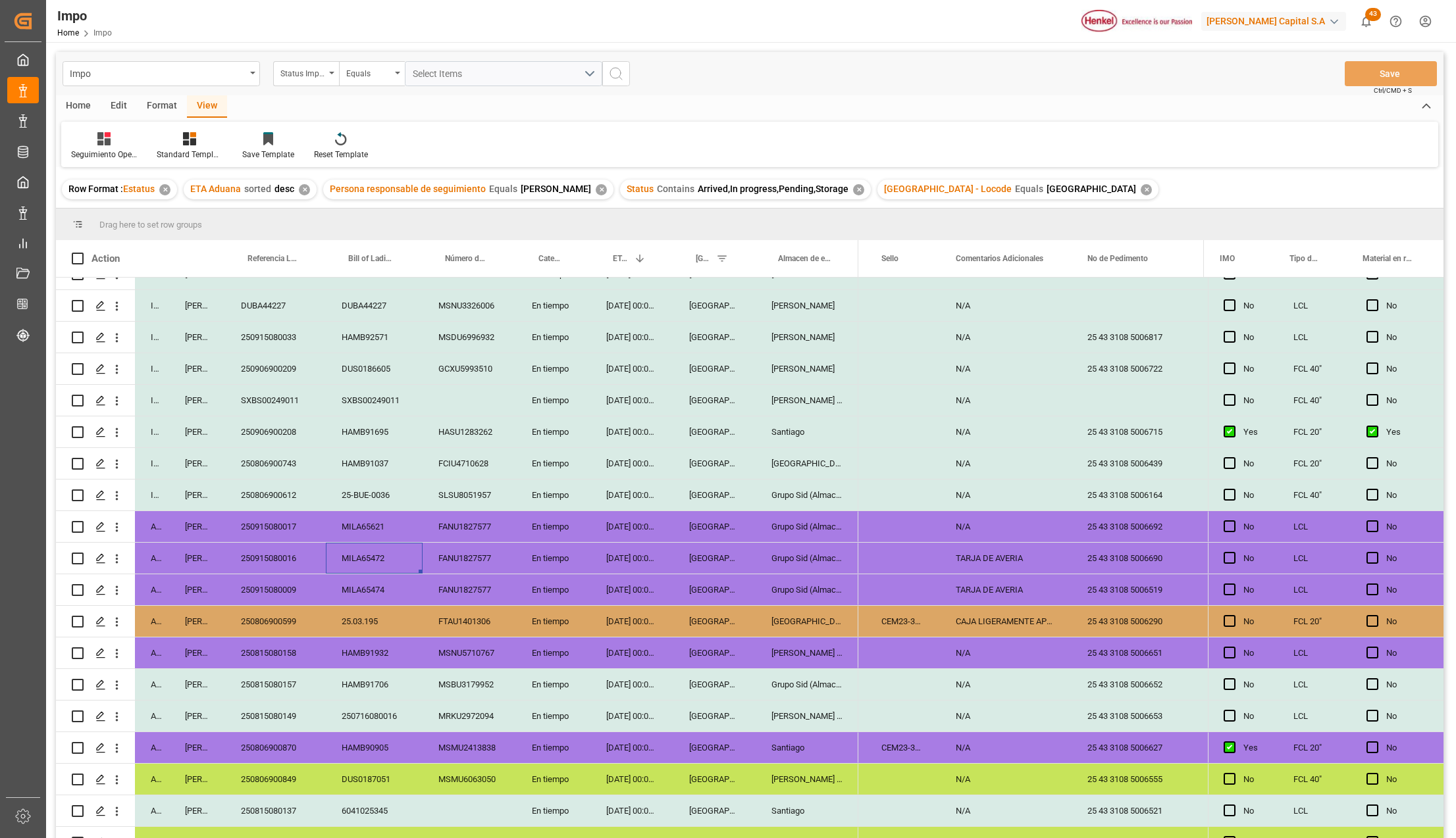
click at [346, 564] on div "MILA65472" at bounding box center [374, 558] width 97 height 31
click at [119, 519] on button "open menu" at bounding box center [117, 526] width 14 height 25
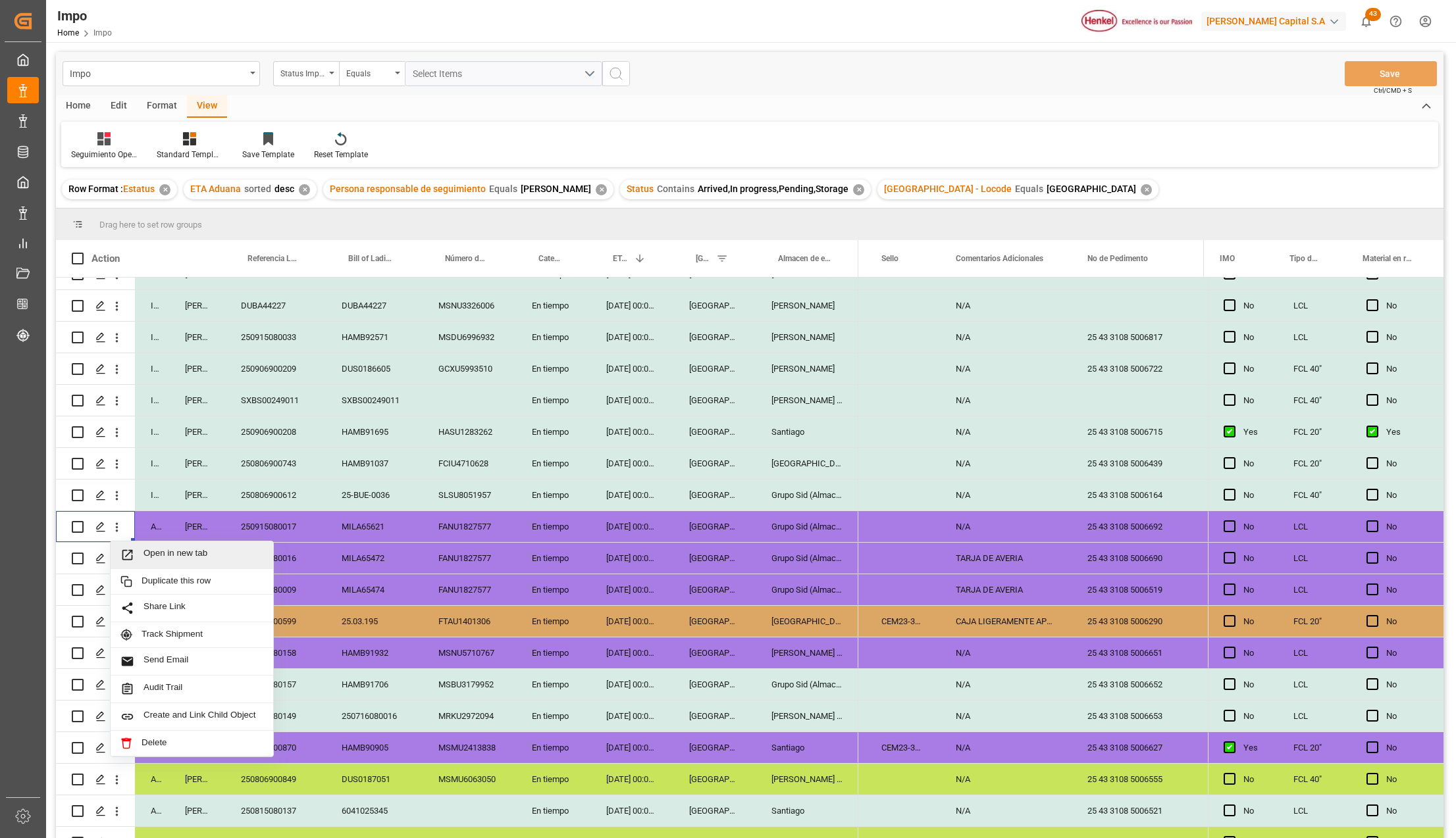
click at [145, 546] on div "Open in new tab" at bounding box center [191, 555] width 162 height 28
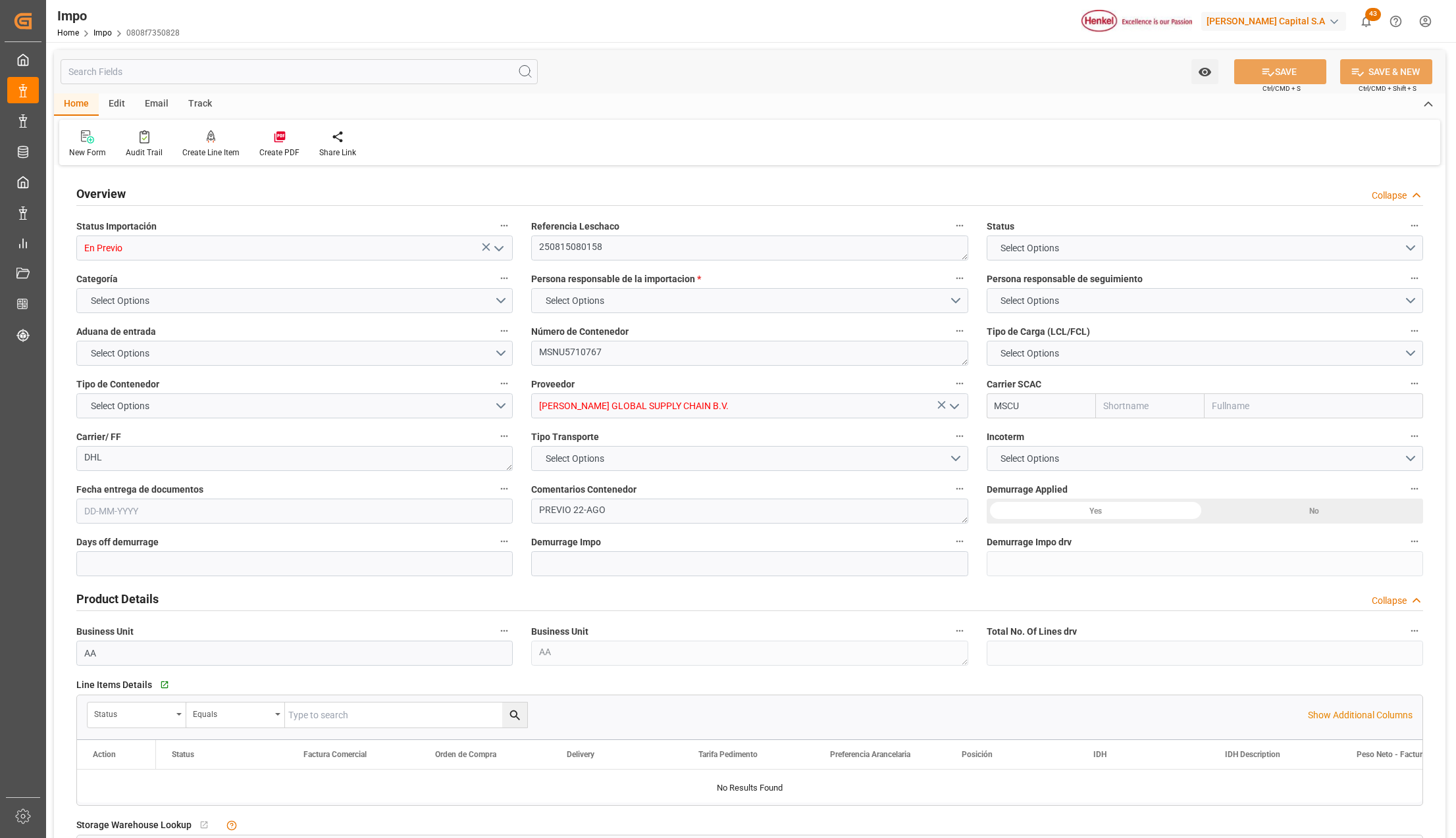
type input "MSC"
type input "Mediterranean Shipping Company"
type input "0"
type input "2"
type input "2.93"
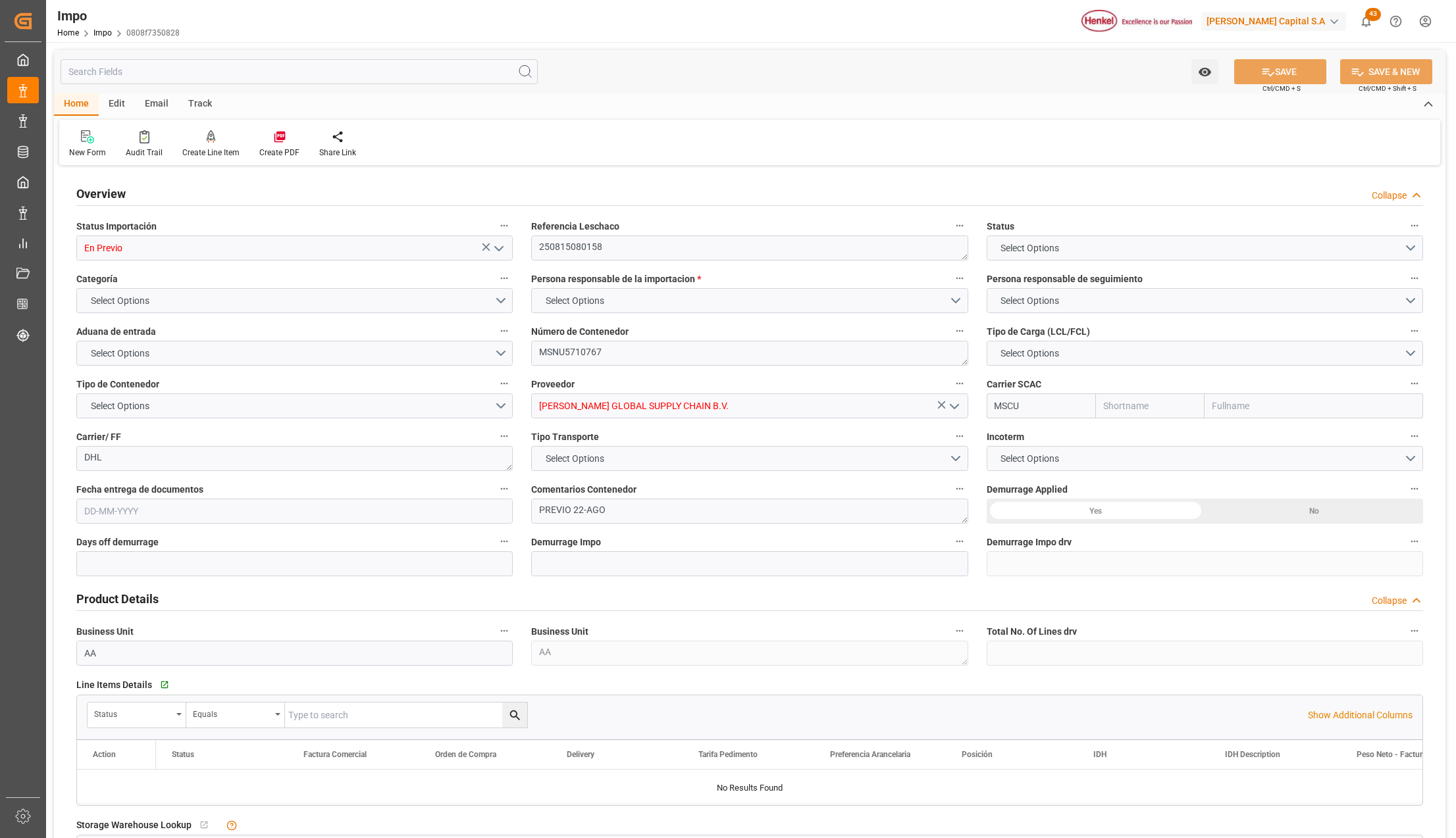
type input "3"
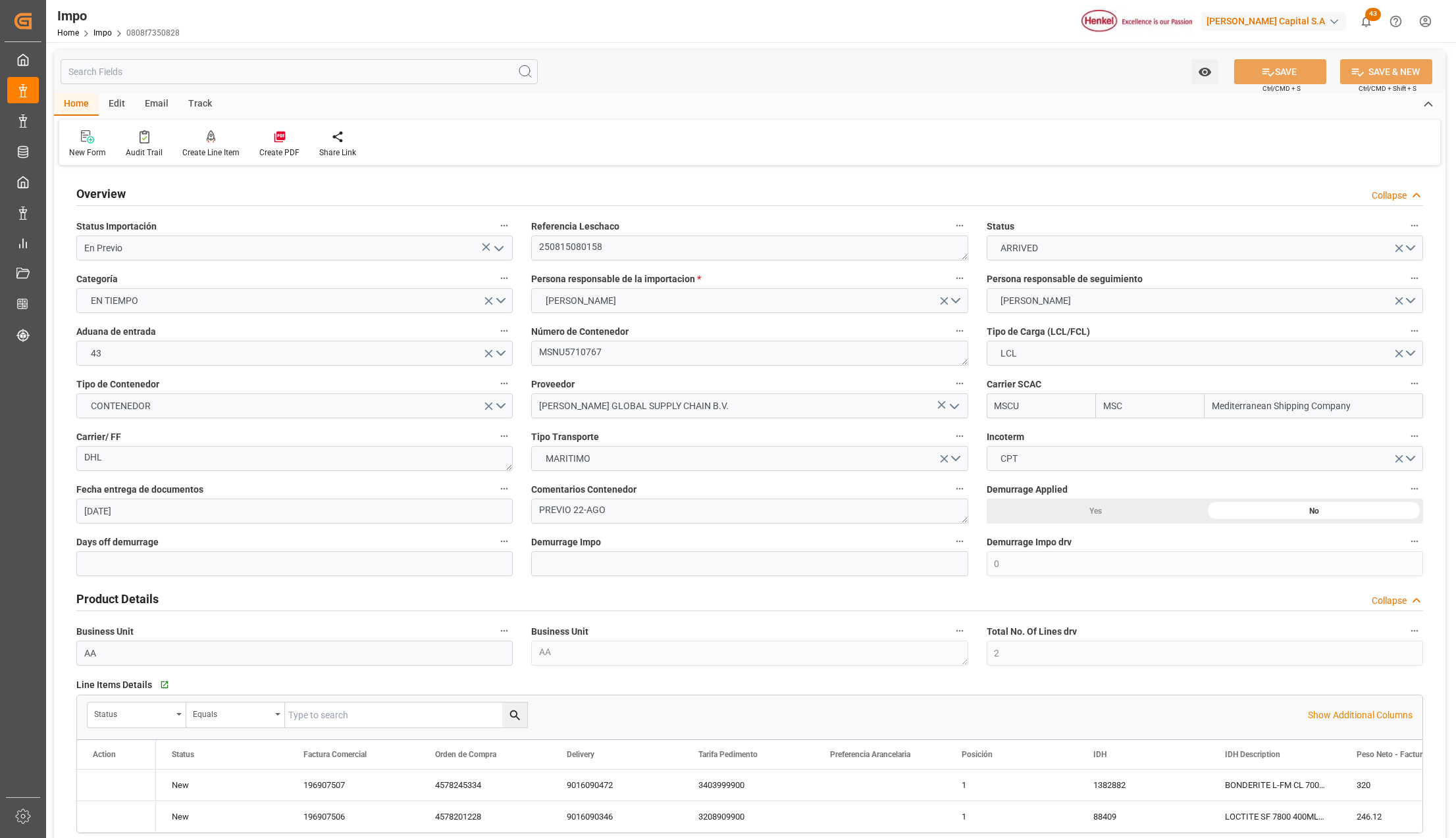
type input "[DATE]"
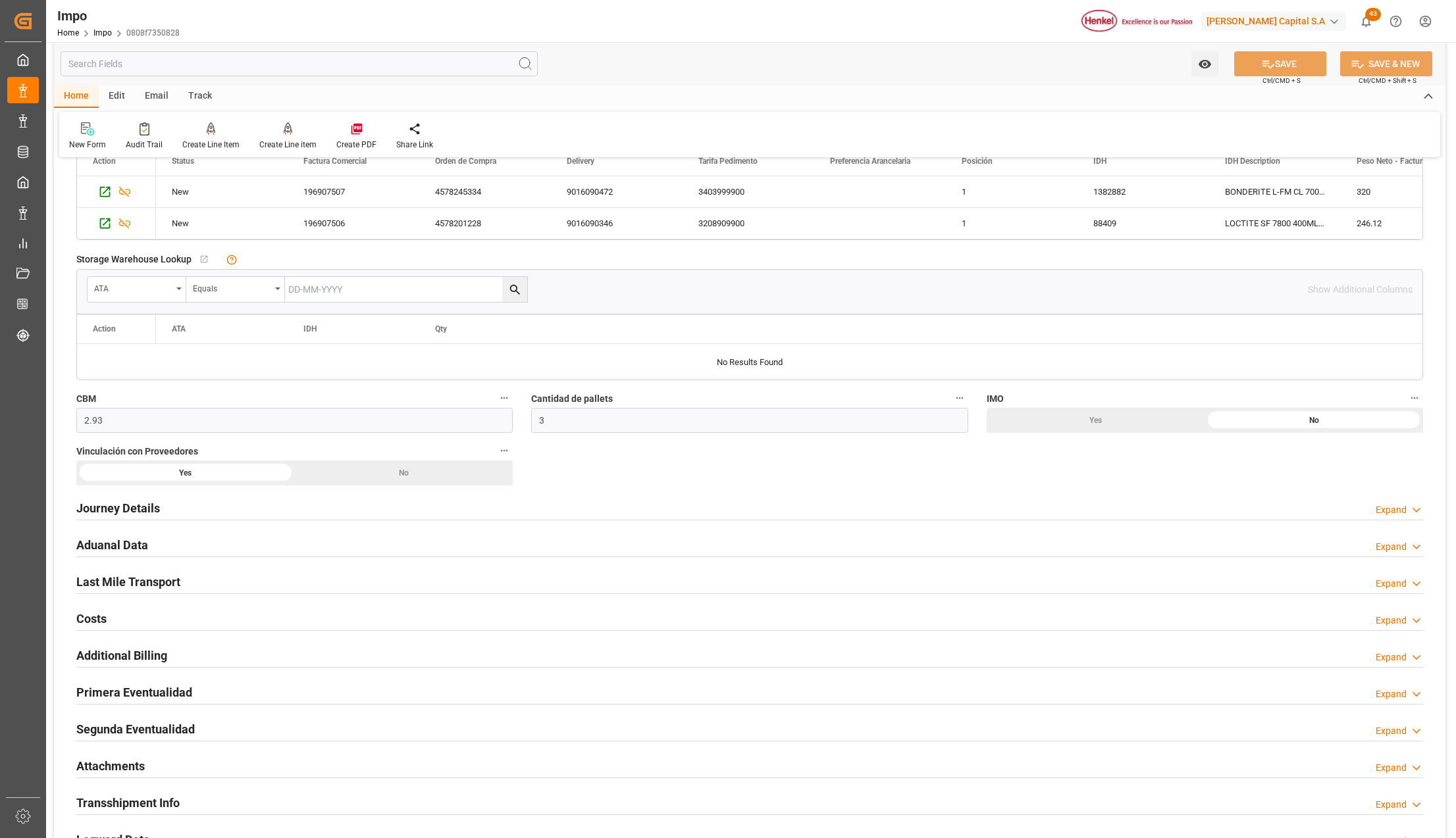
scroll to position [614, 0]
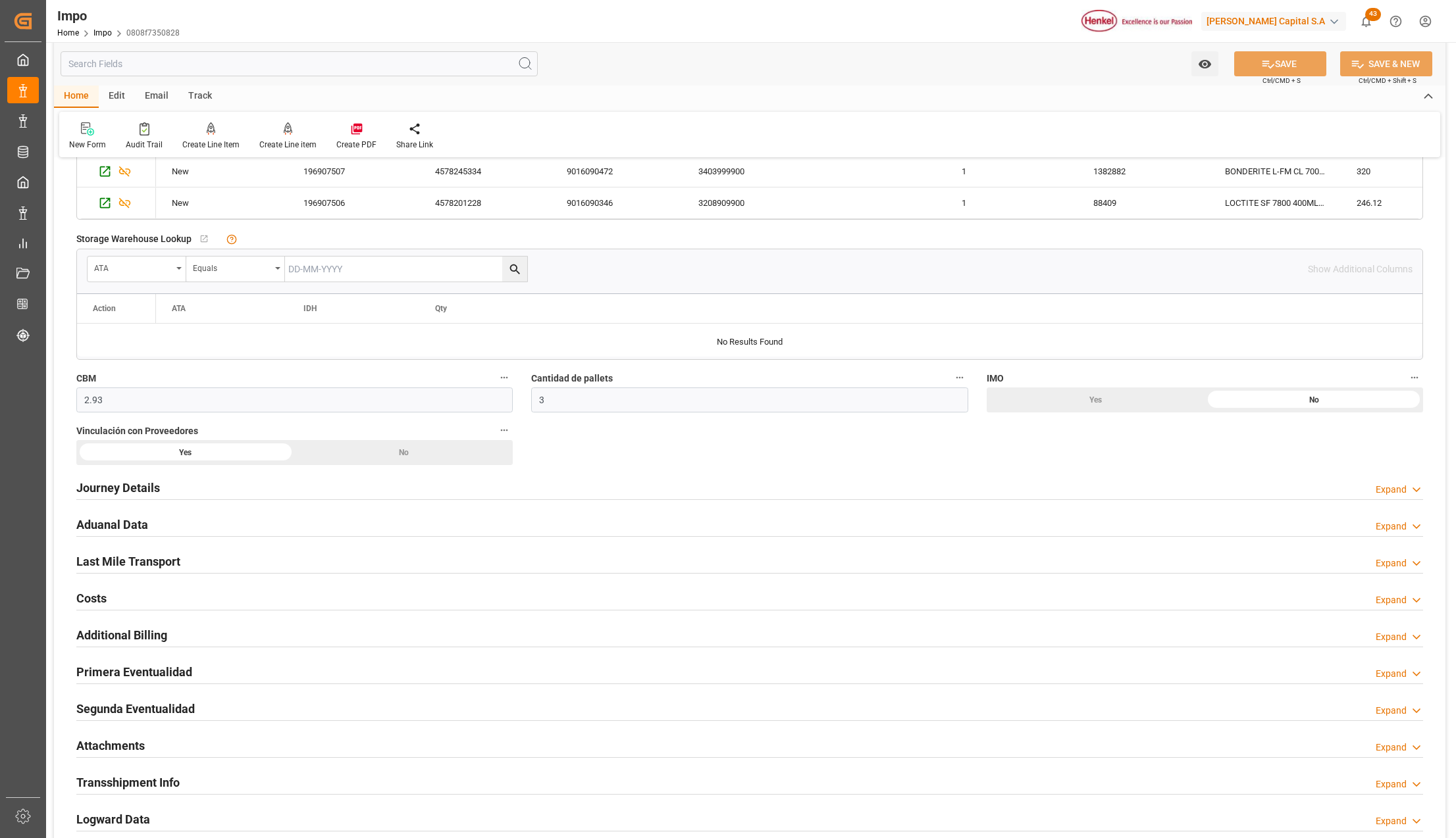
click at [99, 674] on h2 "Primera Eventualidad" at bounding box center [134, 672] width 116 height 18
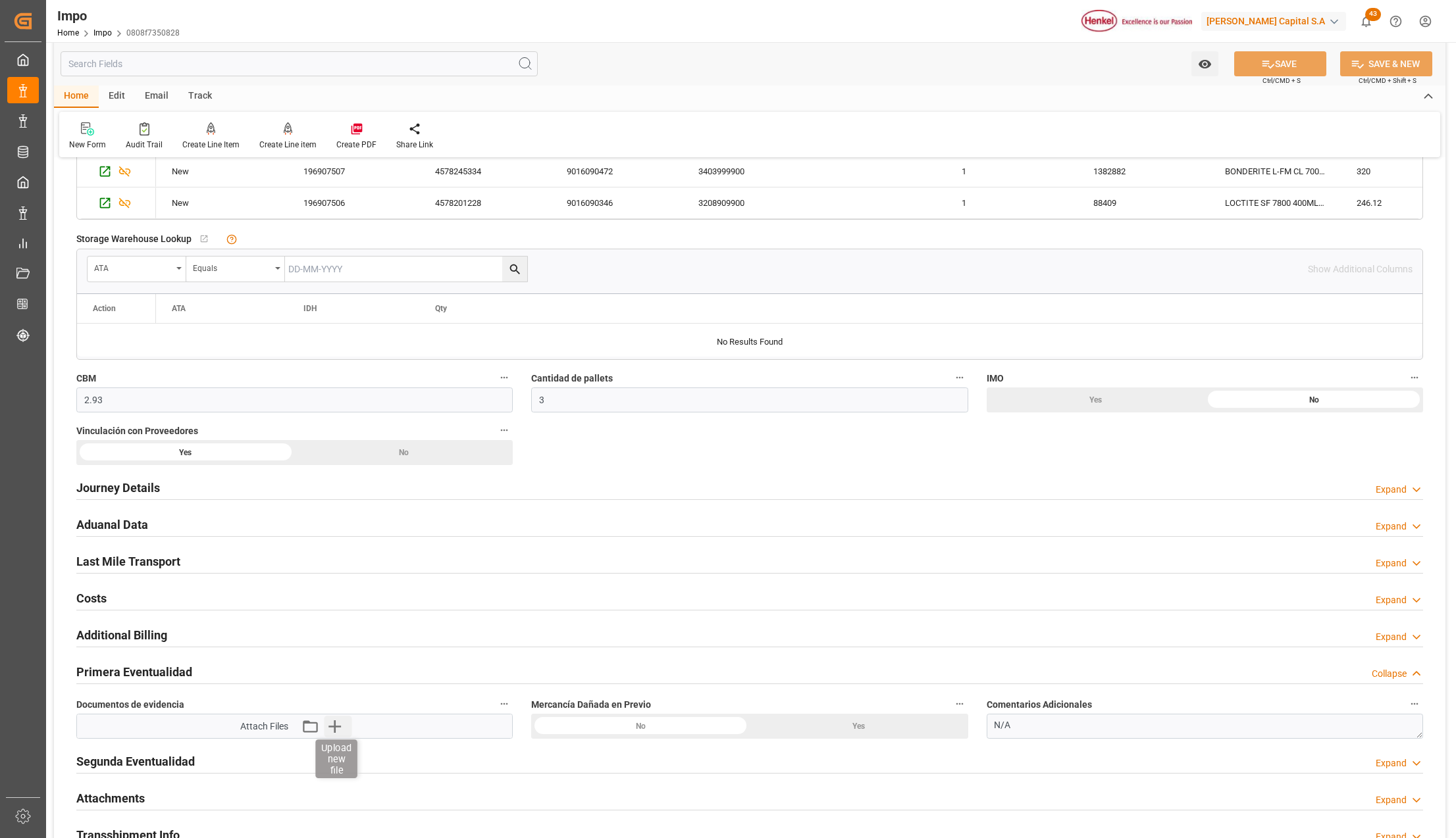
click at [339, 729] on icon "button" at bounding box center [334, 726] width 21 height 21
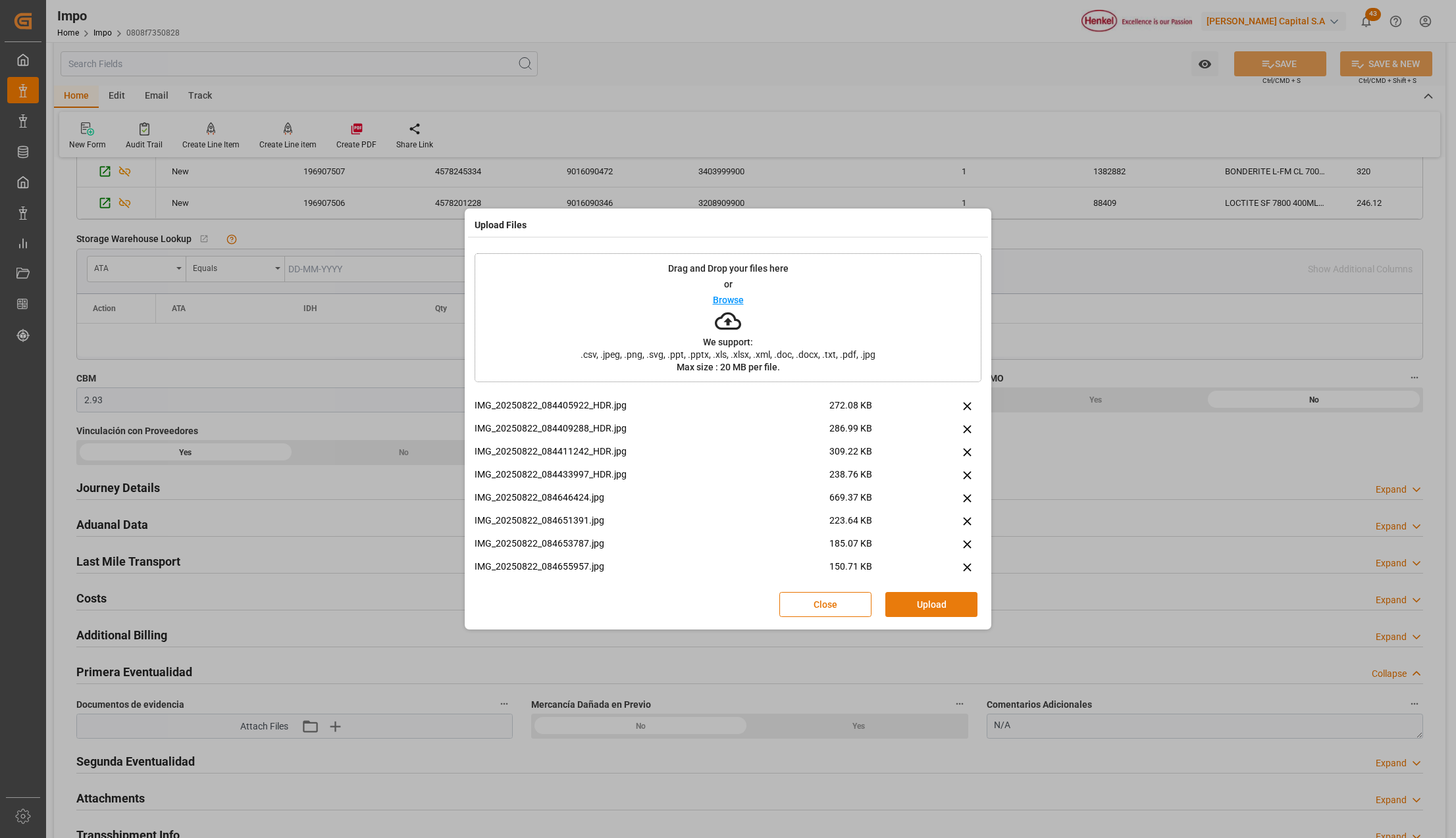
click at [952, 603] on button "Upload" at bounding box center [931, 604] width 92 height 25
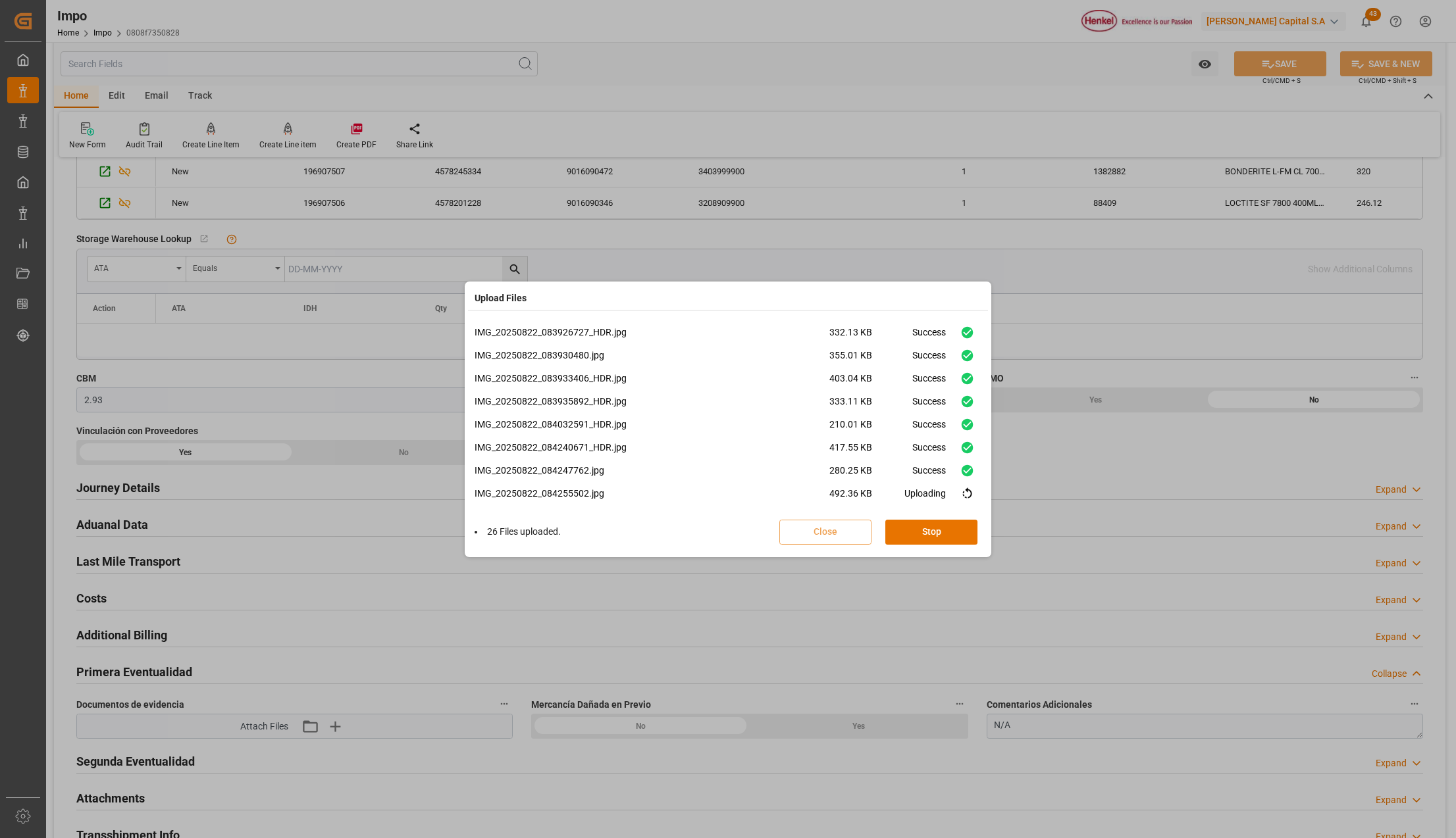
scroll to position [792, 0]
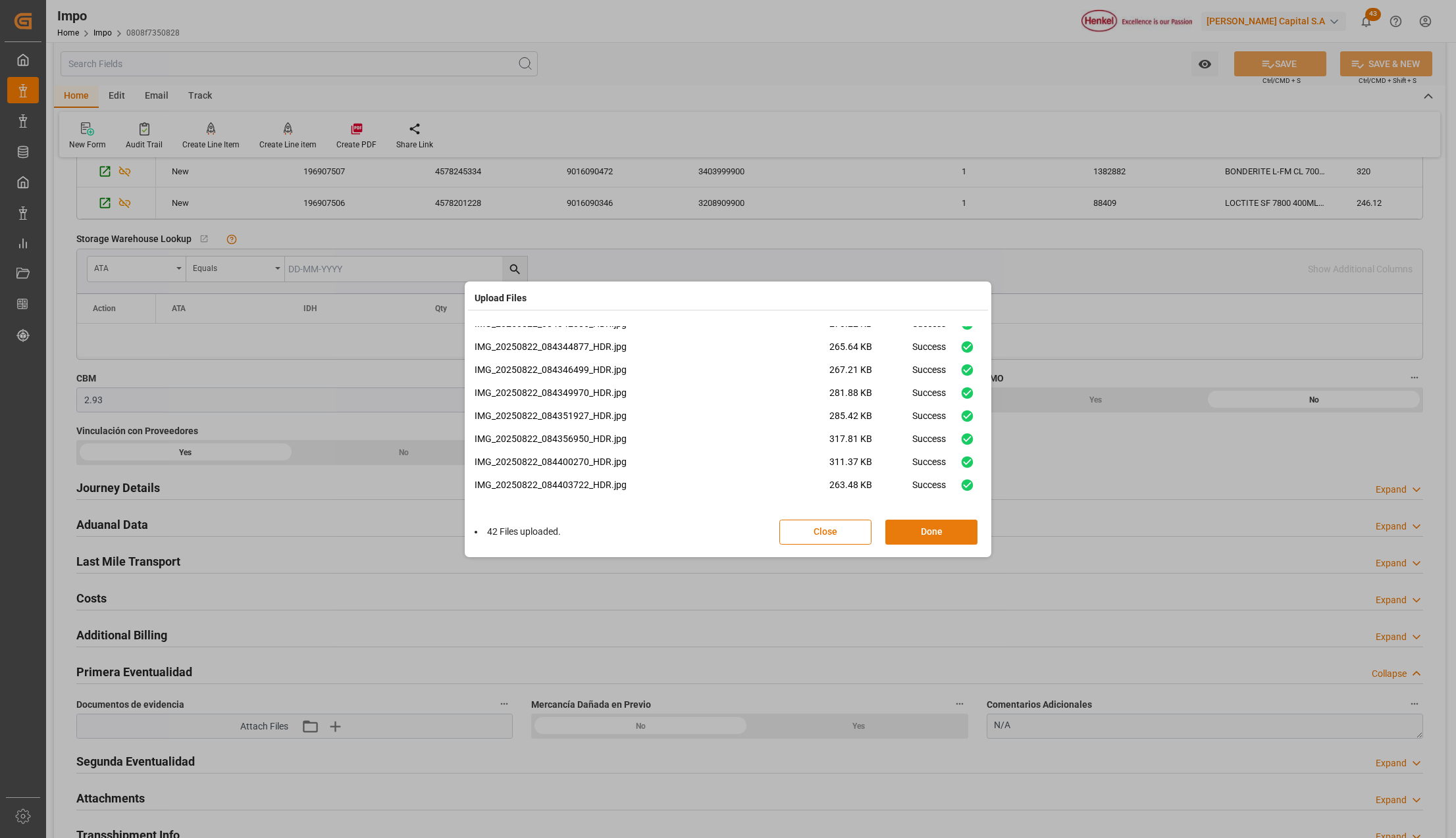
click at [944, 527] on button "Done" at bounding box center [931, 532] width 92 height 25
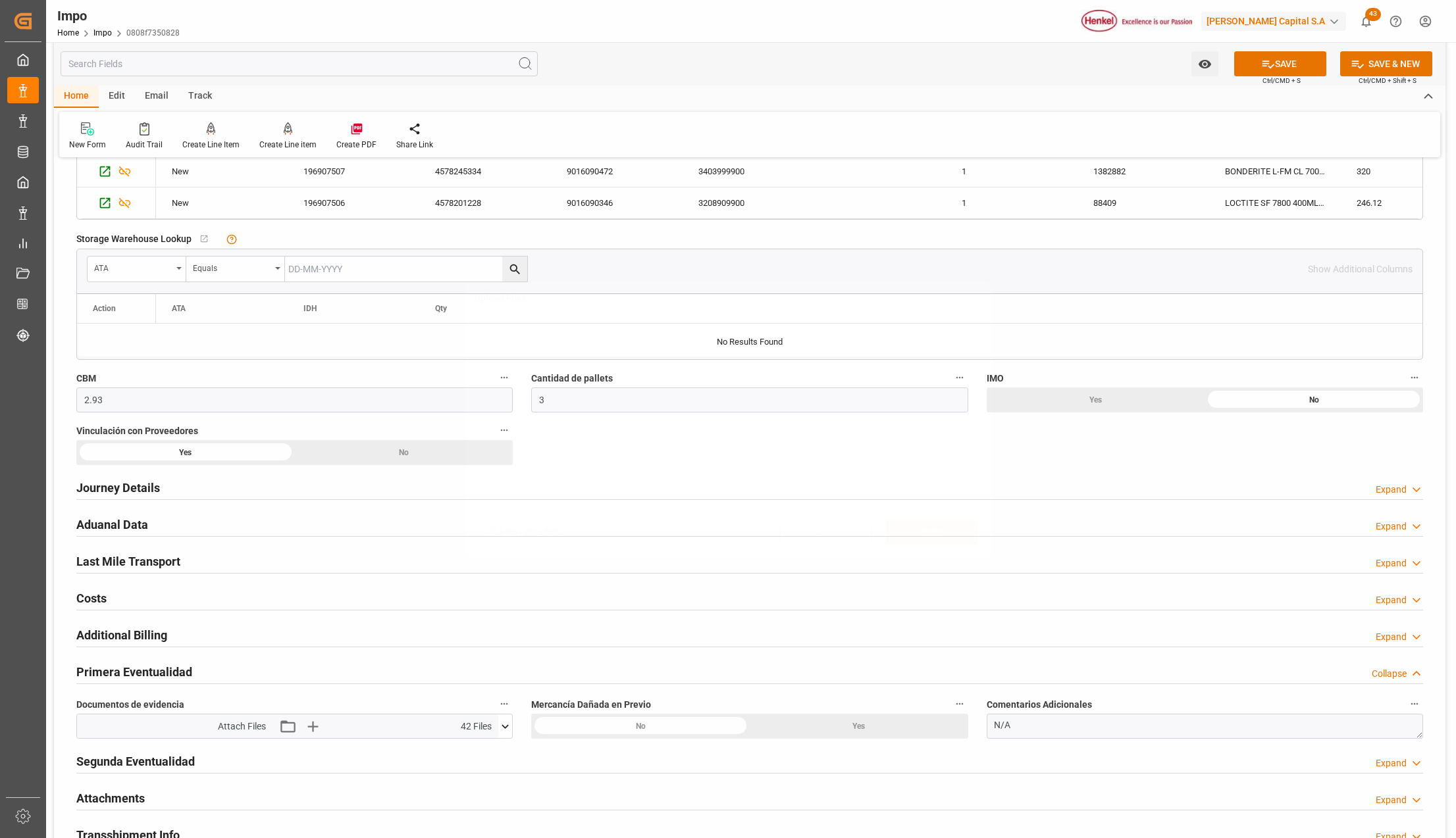
scroll to position [0, 0]
click at [1309, 70] on button "SAVE" at bounding box center [1280, 63] width 92 height 25
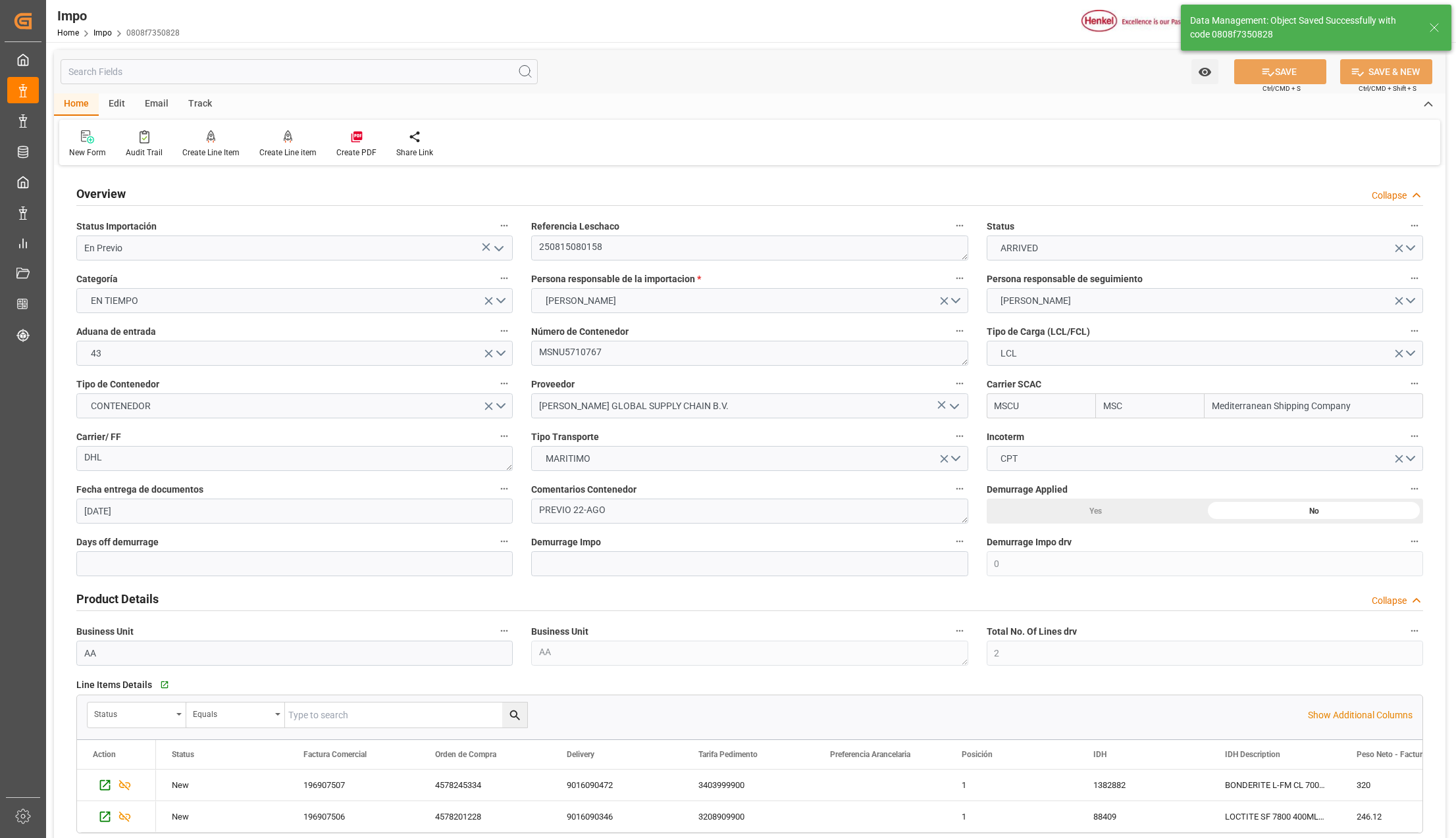
drag, startPoint x: 1432, startPoint y: 24, endPoint x: 1341, endPoint y: 48, distance: 94.1
click at [1432, 24] on icon at bounding box center [1434, 27] width 15 height 15
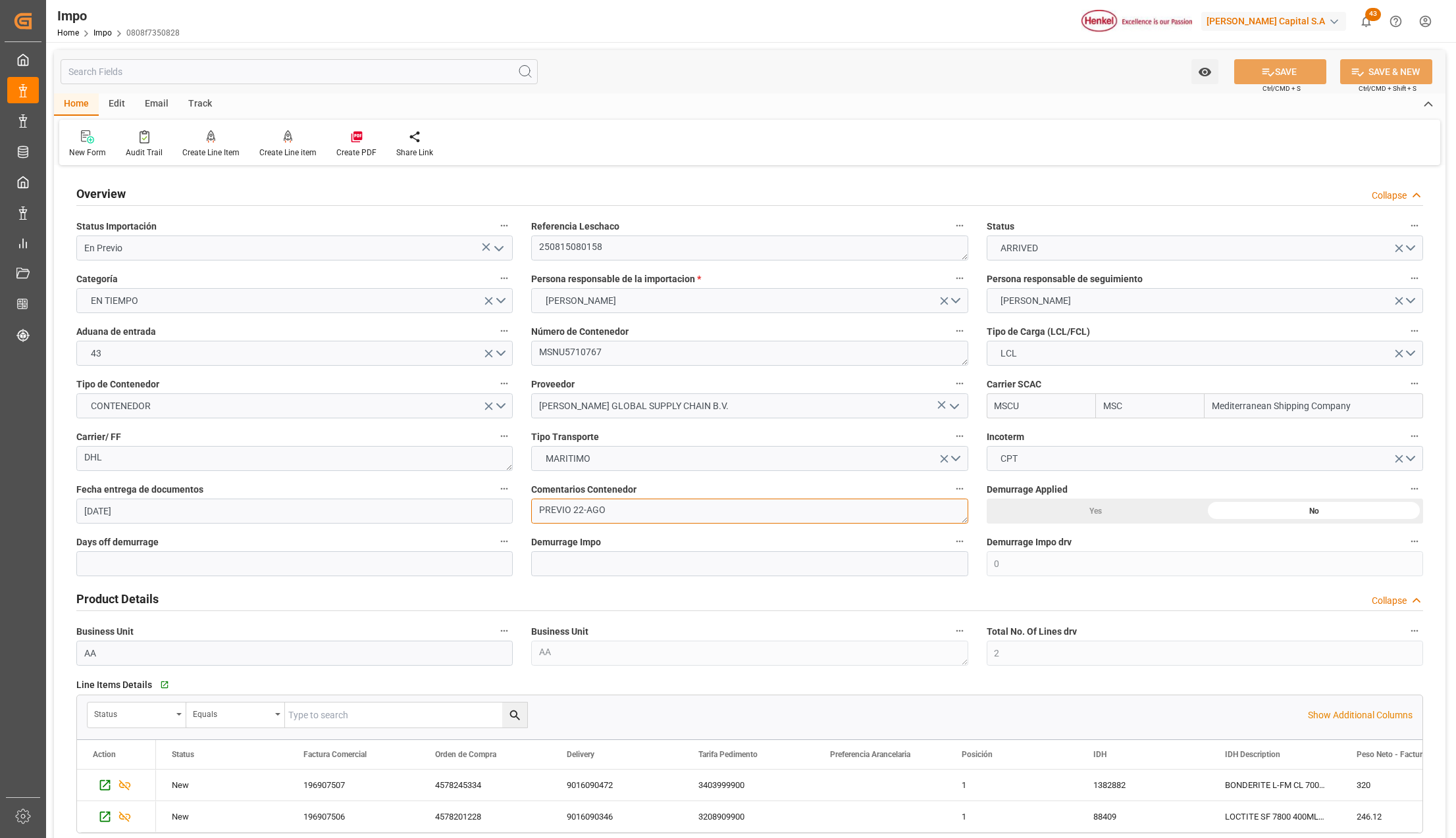
drag, startPoint x: 616, startPoint y: 512, endPoint x: 527, endPoint y: 514, distance: 89.0
click at [525, 514] on div "Comentarios Contenedor PREVIO 22-AGO" at bounding box center [749, 502] width 455 height 53
type textarea "PEND. ETIQUETAS Y MEDIPORT"
click at [1255, 64] on button "SAVE" at bounding box center [1280, 71] width 92 height 25
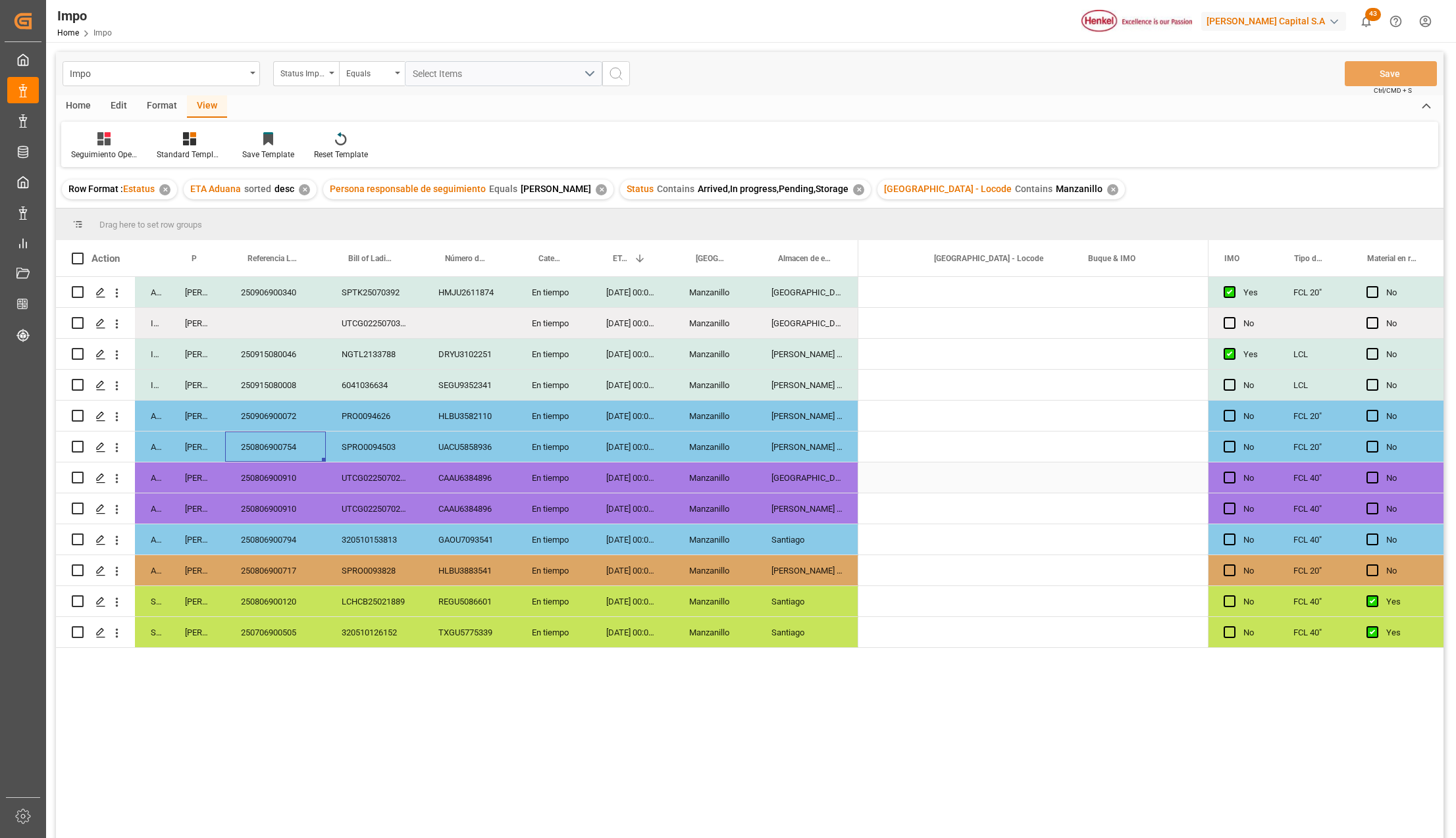
scroll to position [0, 1306]
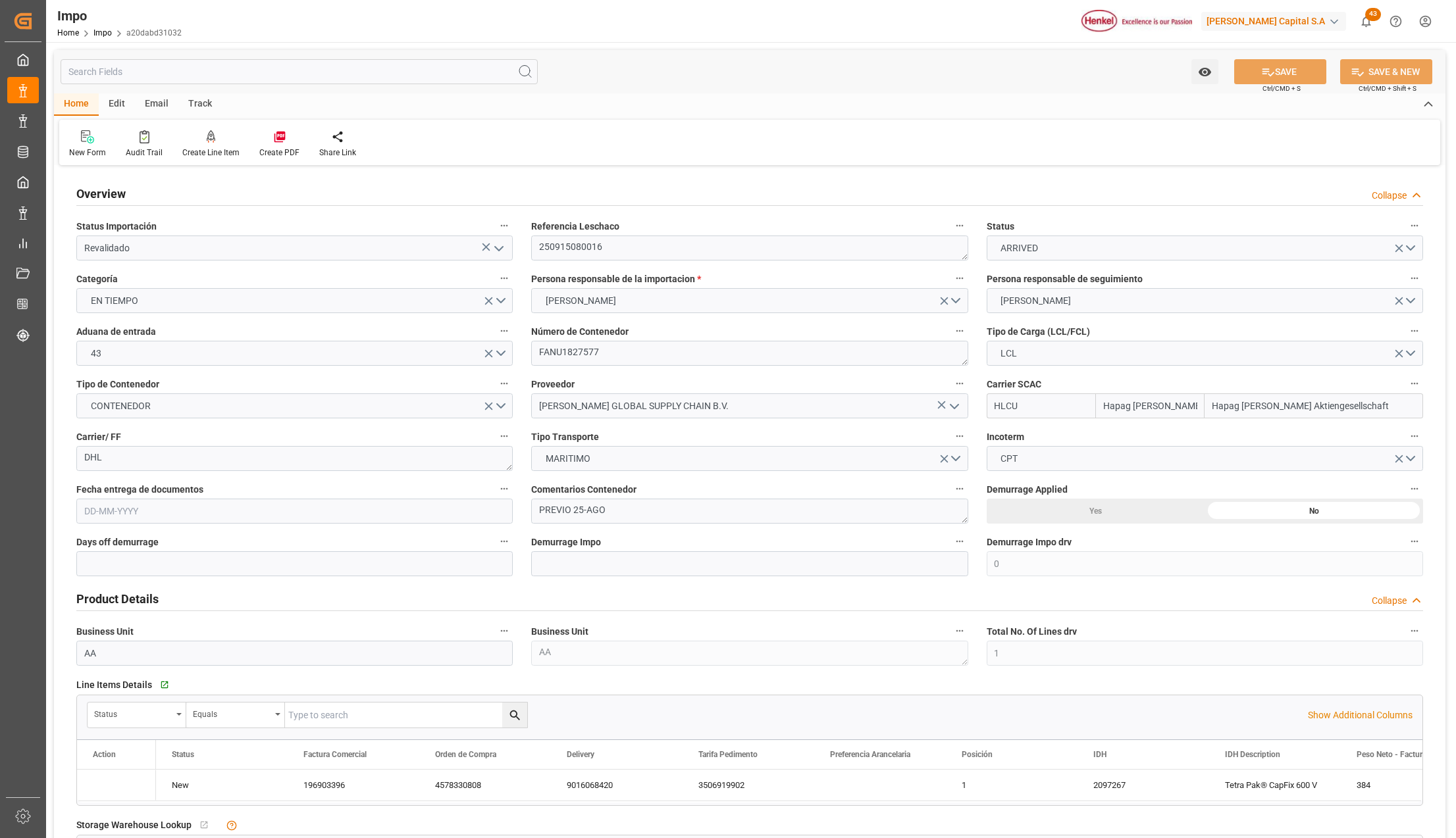
type input "Hapag [PERSON_NAME]"
type input "Hapag [PERSON_NAME] Aktiengesellschaft"
type input "0"
type input "1"
type input "1.15"
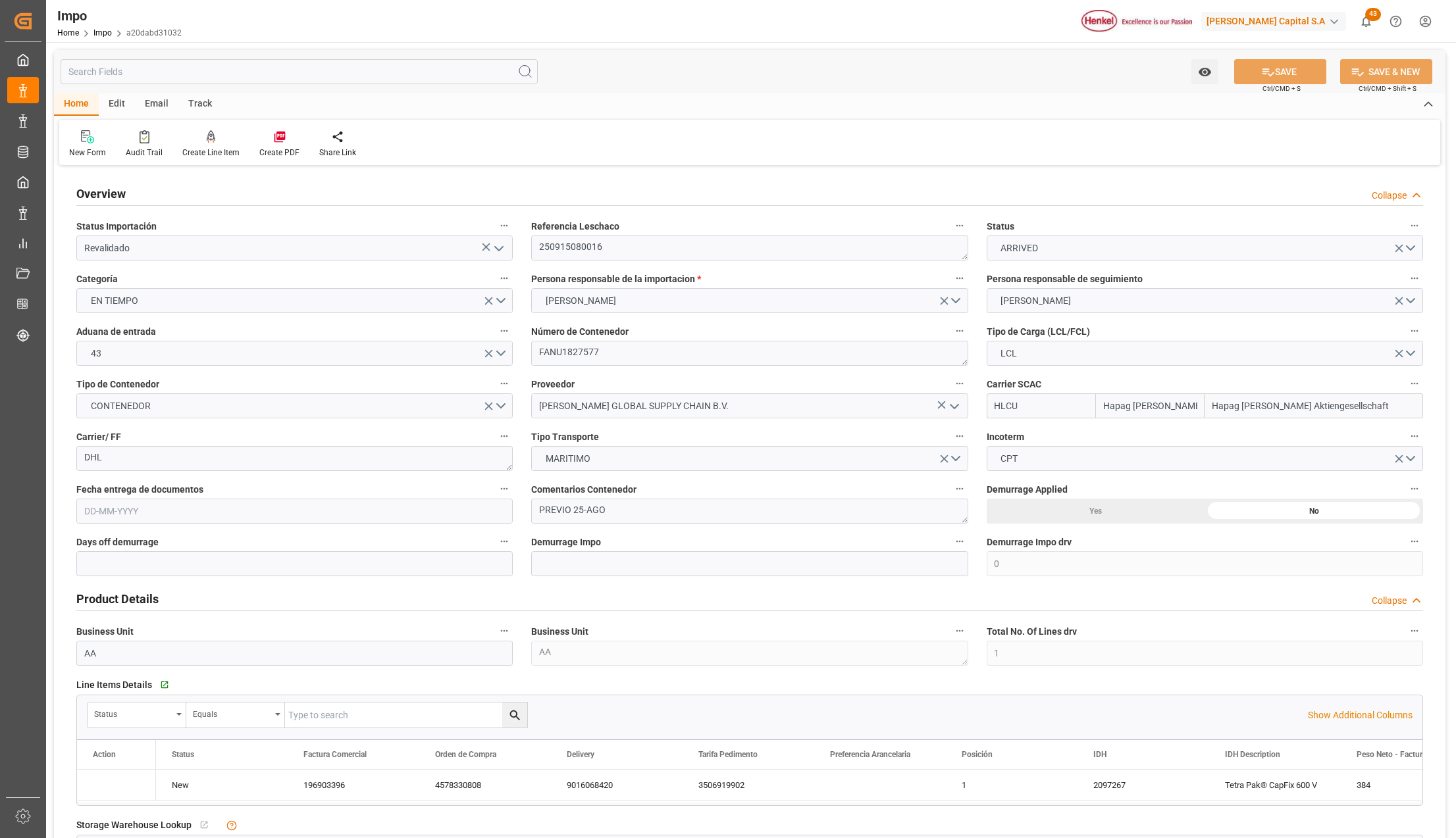
type input "1"
type input "[DATE]"
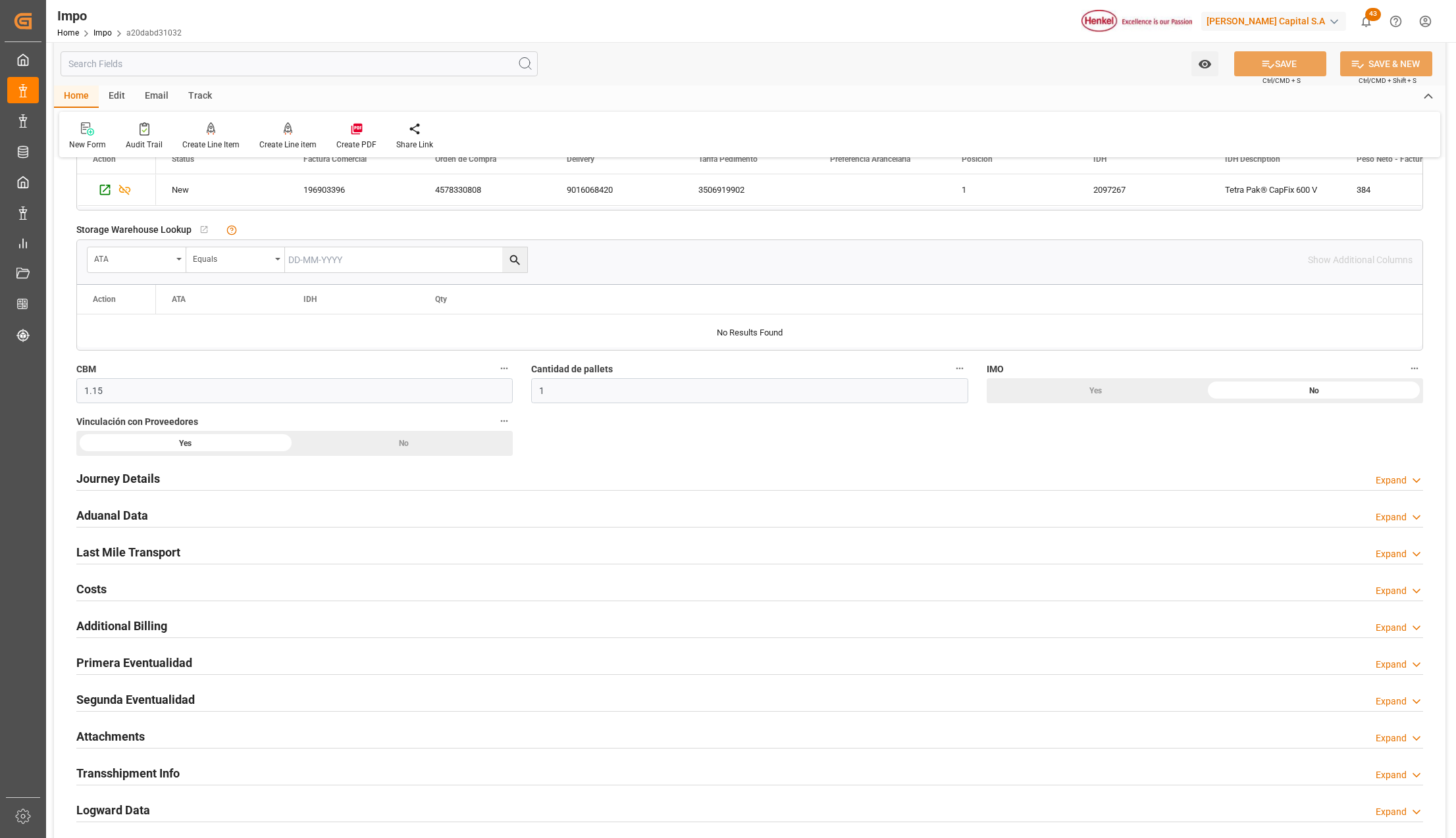
scroll to position [614, 0]
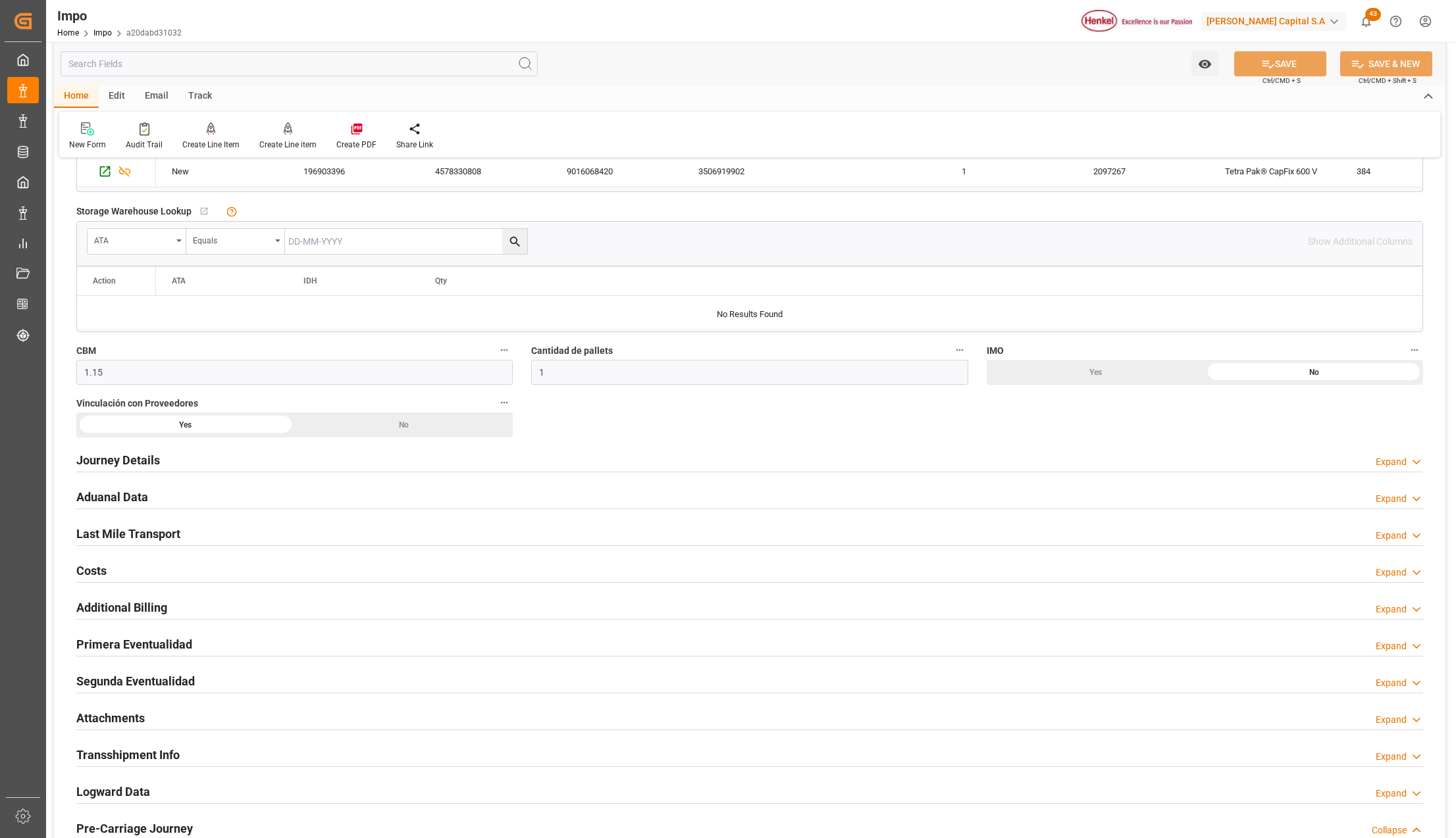
click at [106, 643] on h2 "Primera Eventualidad" at bounding box center [134, 644] width 116 height 18
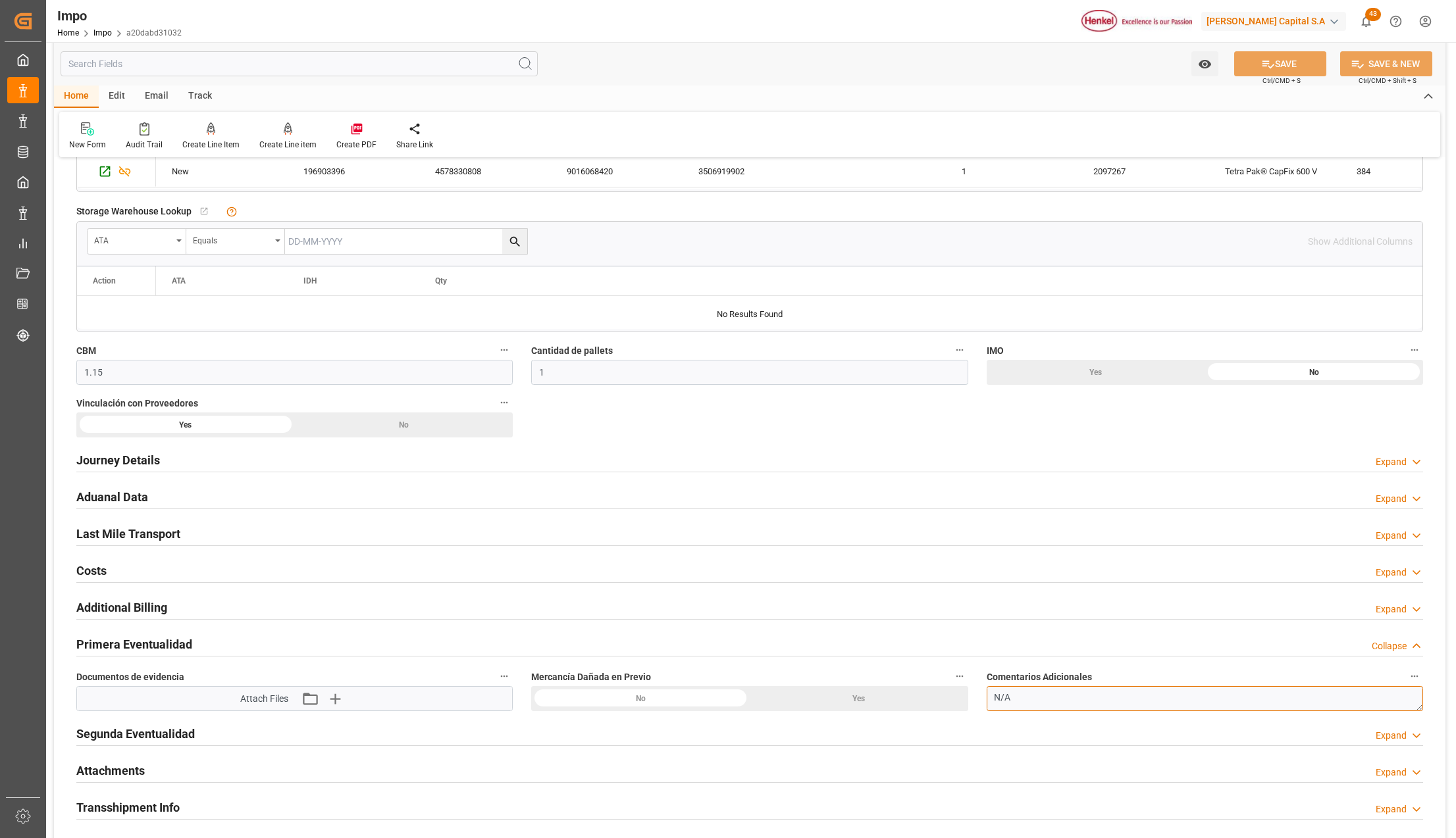
click at [1078, 706] on textarea "N/A" at bounding box center [1205, 699] width 436 height 25
drag, startPoint x: 1078, startPoint y: 706, endPoint x: 983, endPoint y: 686, distance: 97.1
click at [983, 686] on div "Comentarios Adicionales N/A" at bounding box center [1205, 689] width 455 height 53
type textarea "TARJA DE AVERIA"
click at [1254, 59] on button "SAVE" at bounding box center [1280, 63] width 92 height 25
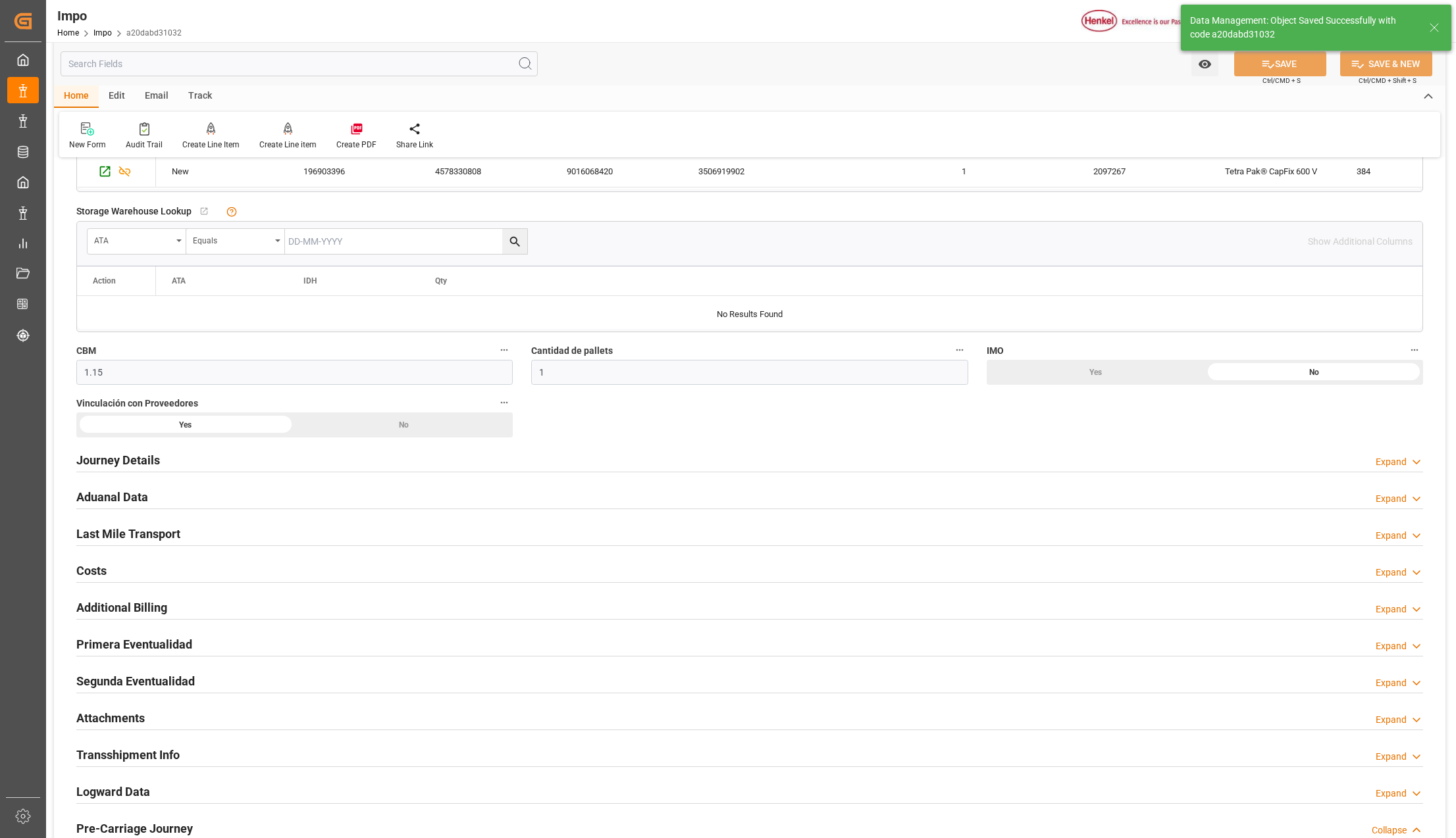
click at [114, 654] on h2 "Primera Eventualidad" at bounding box center [134, 644] width 116 height 18
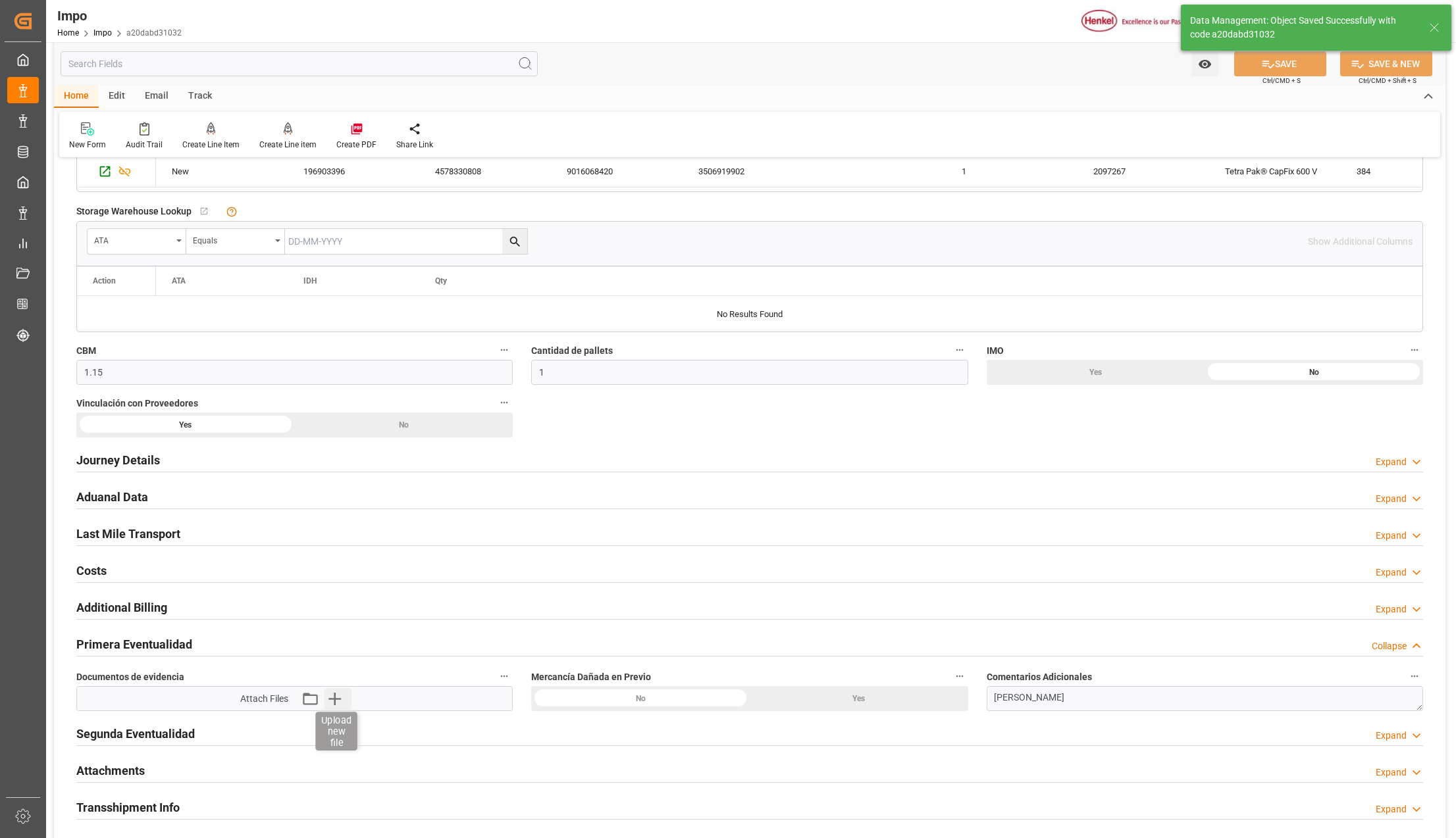
click at [340, 701] on icon "button" at bounding box center [334, 698] width 21 height 21
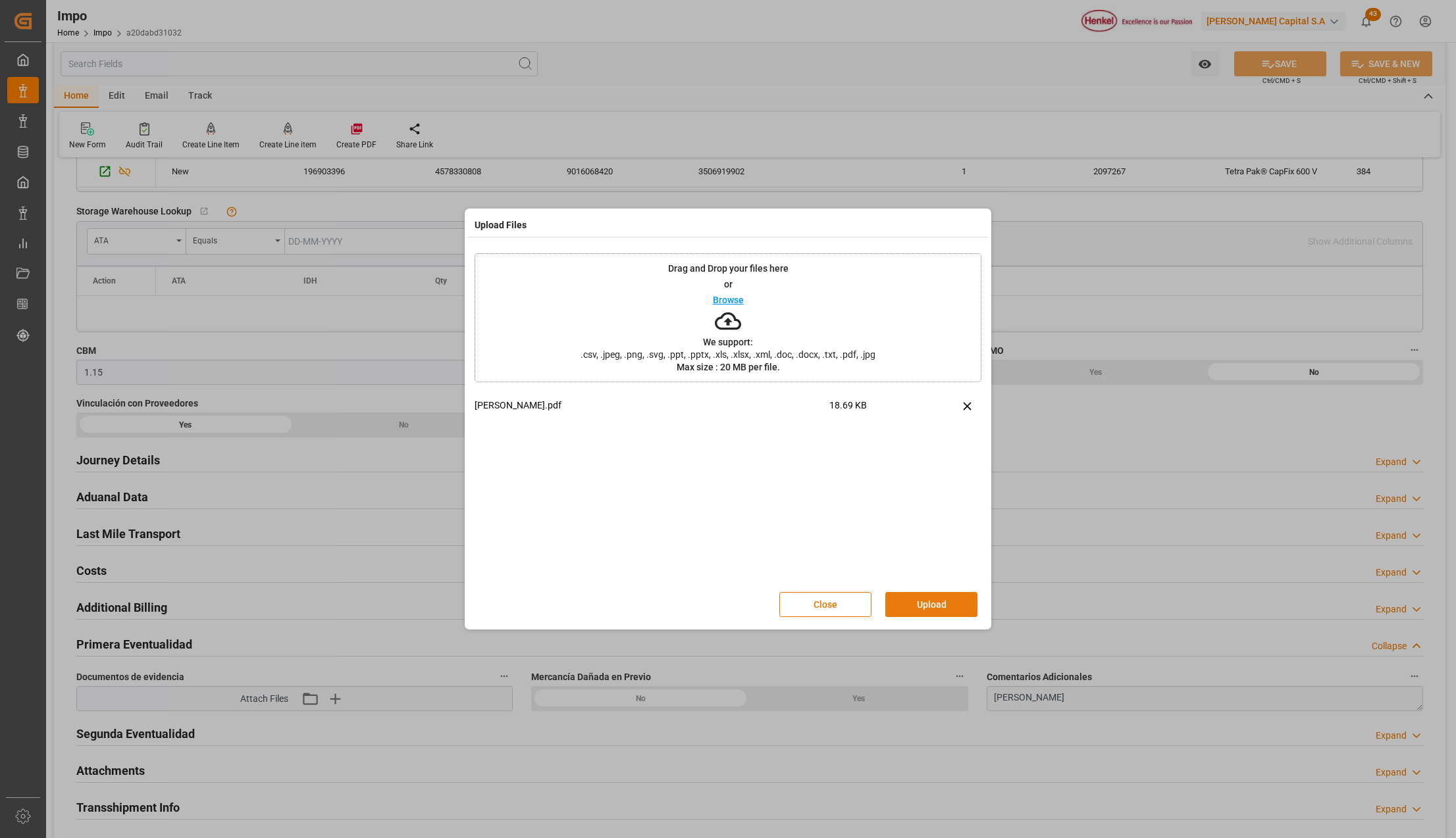
click at [904, 604] on button "Upload" at bounding box center [931, 604] width 92 height 25
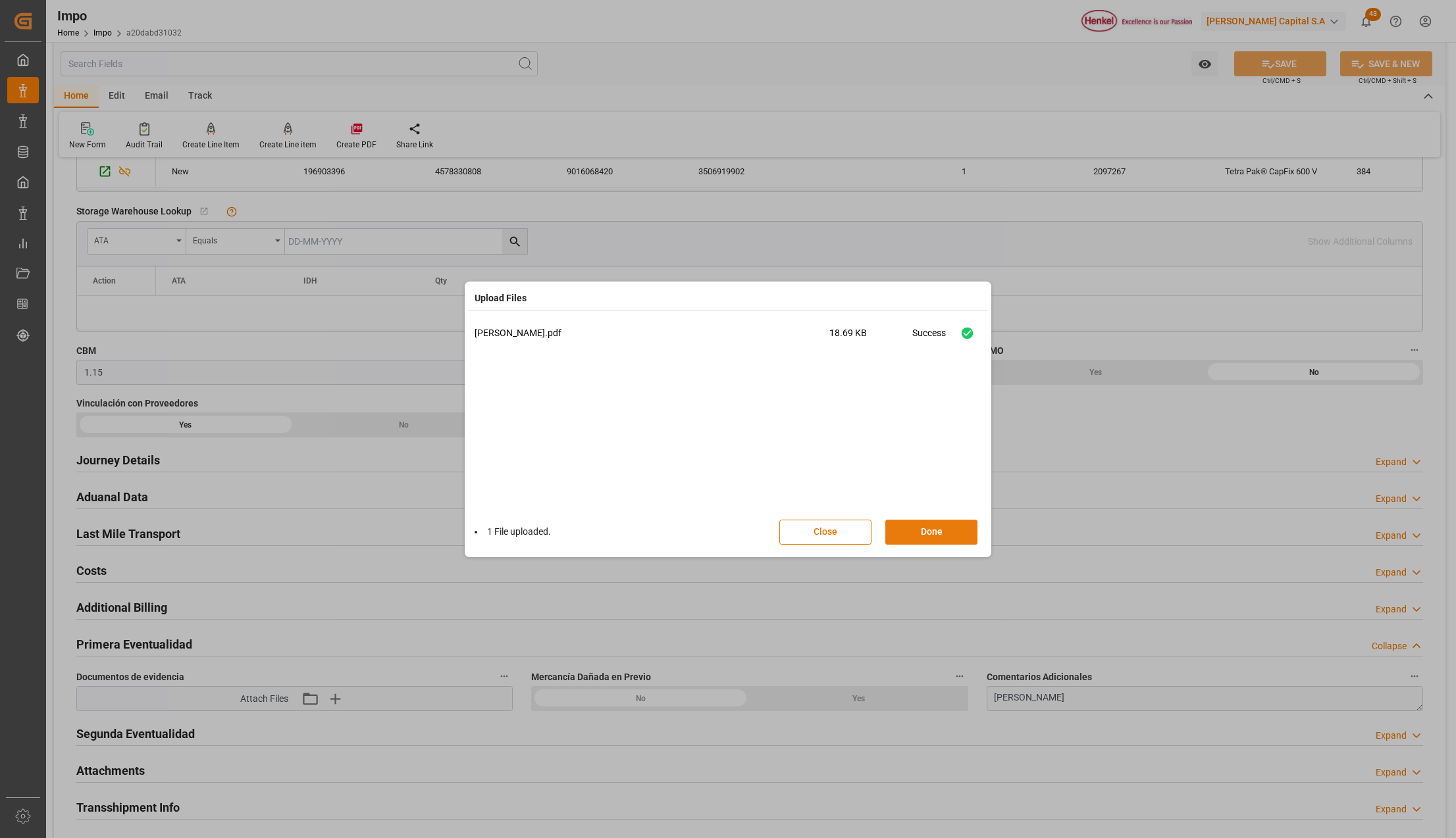
click at [952, 524] on button "Done" at bounding box center [931, 532] width 92 height 25
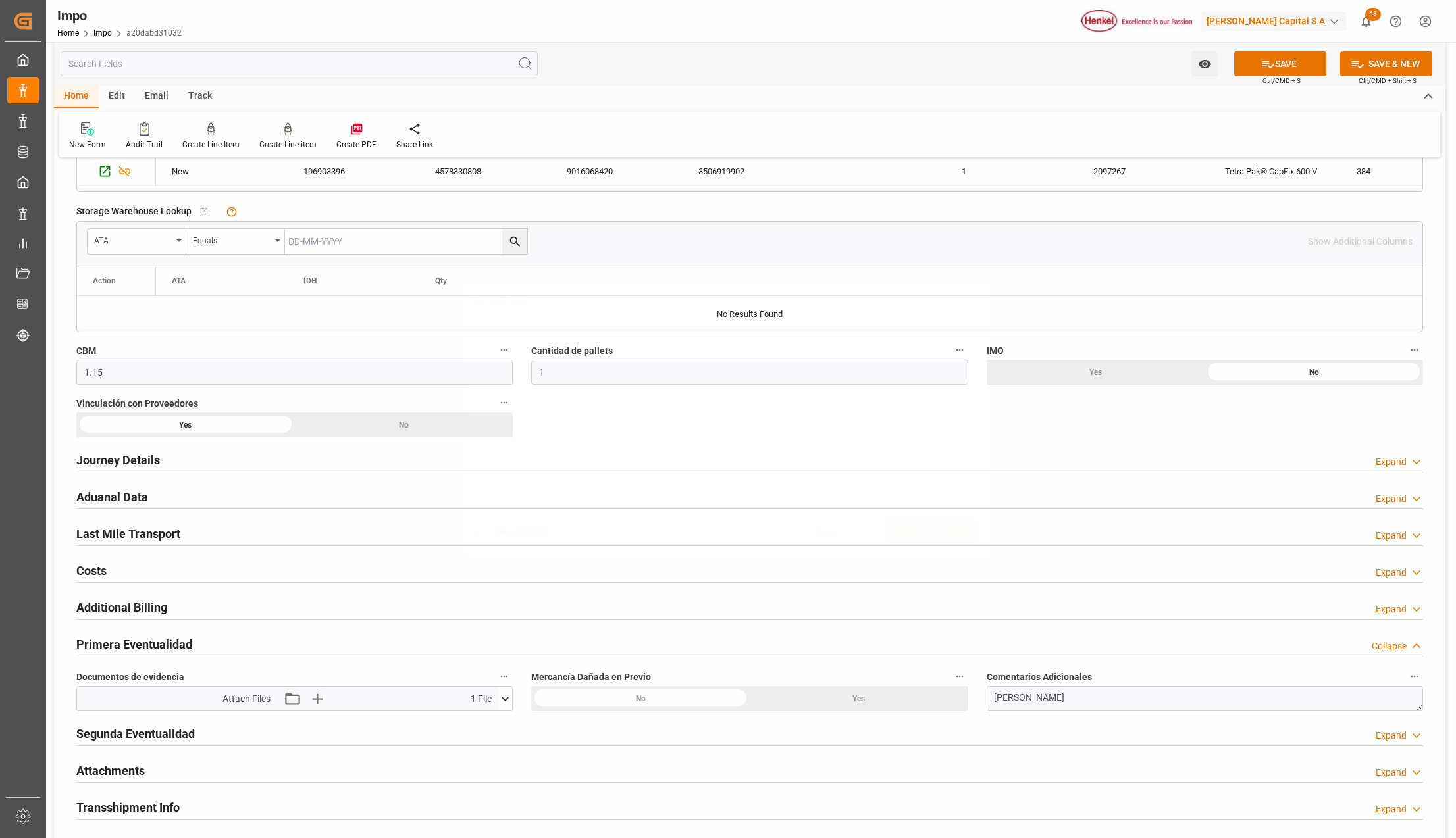
click at [1277, 54] on button "SAVE" at bounding box center [1280, 63] width 92 height 25
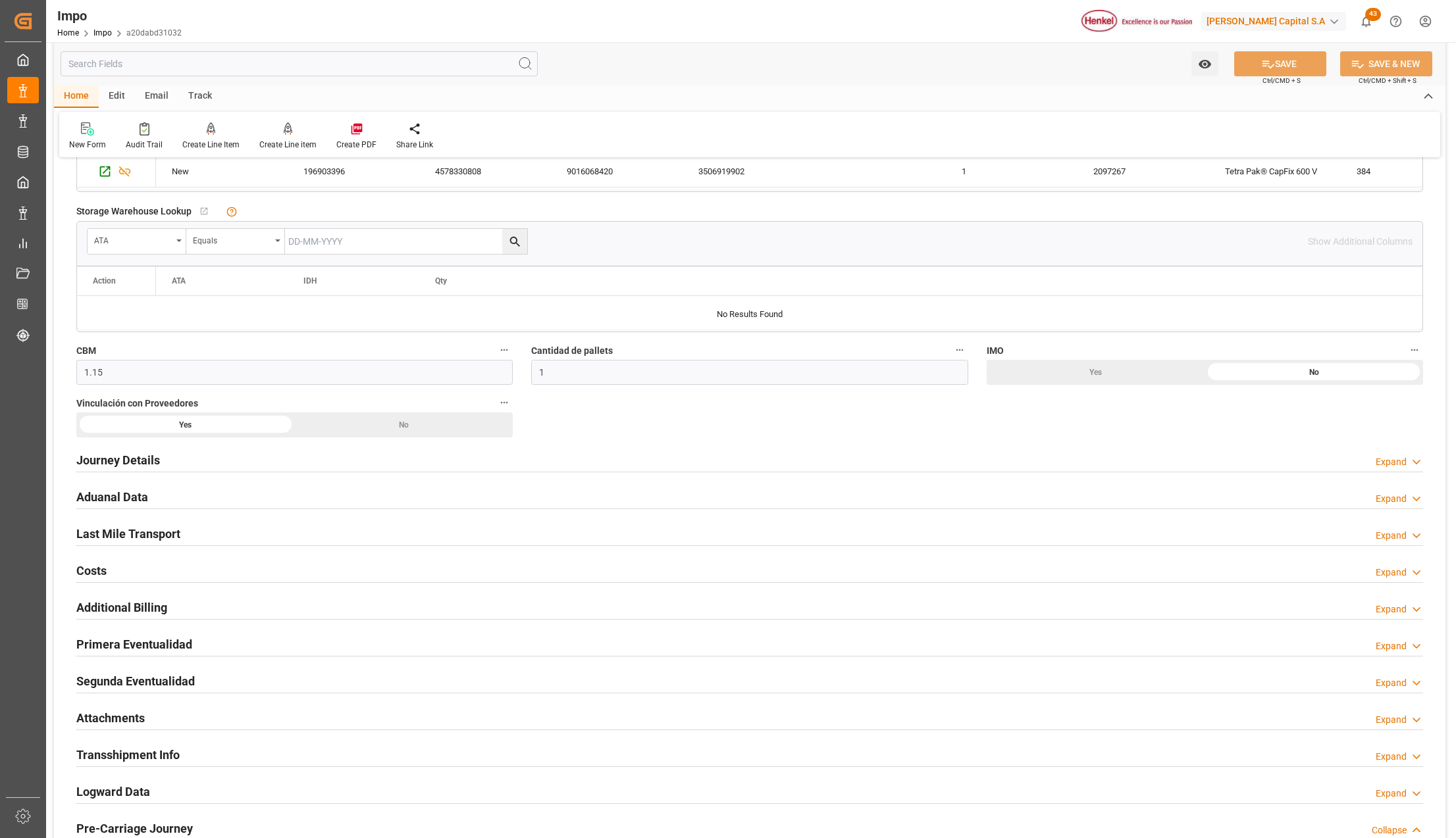
click at [145, 645] on h2 "Primera Eventualidad" at bounding box center [134, 644] width 116 height 18
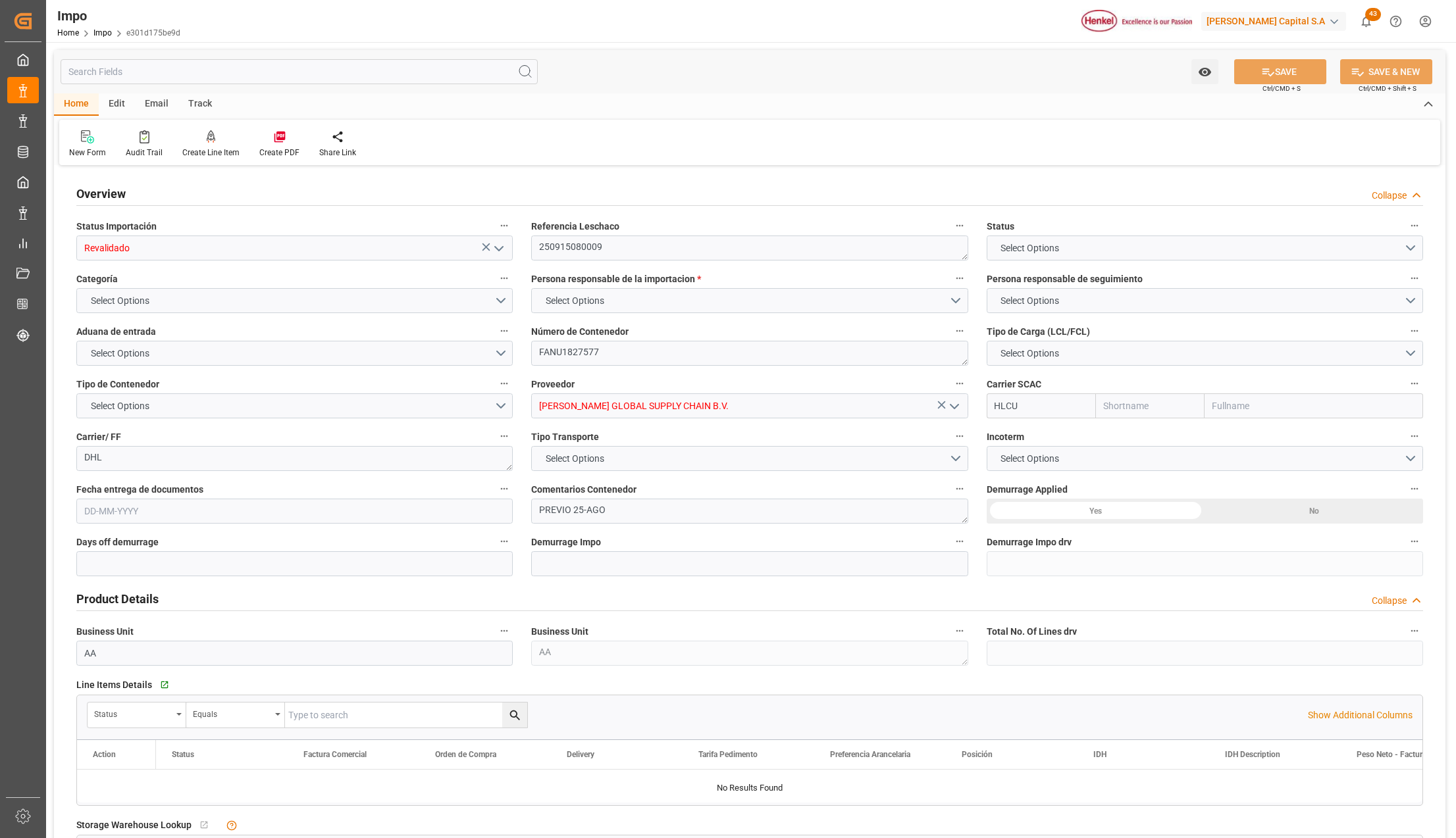
type input "Hapag [PERSON_NAME]"
type input "Hapag [PERSON_NAME] Aktiengesellschaft"
type input "0"
type input "1"
type input "8.064"
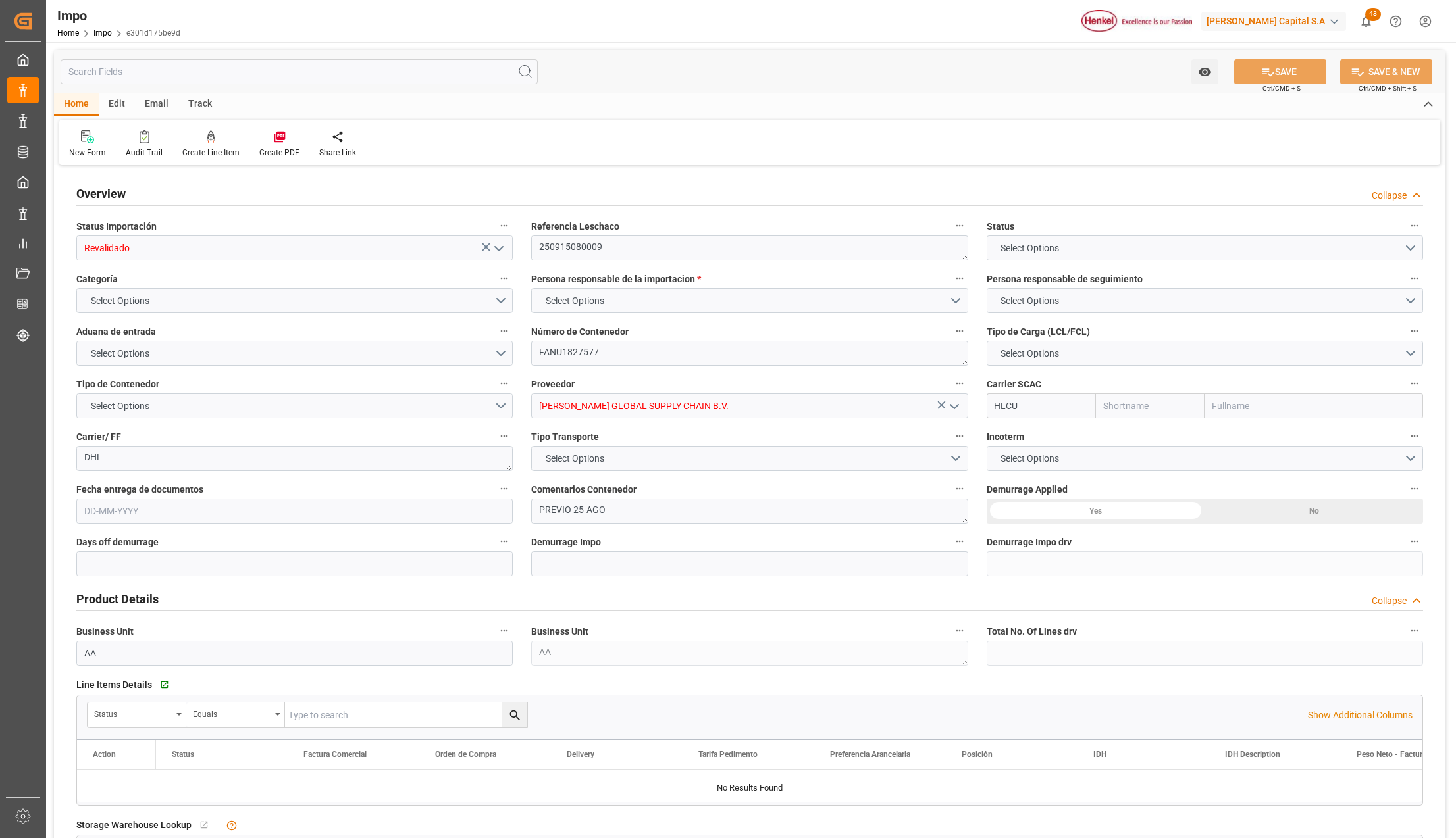
type input "7"
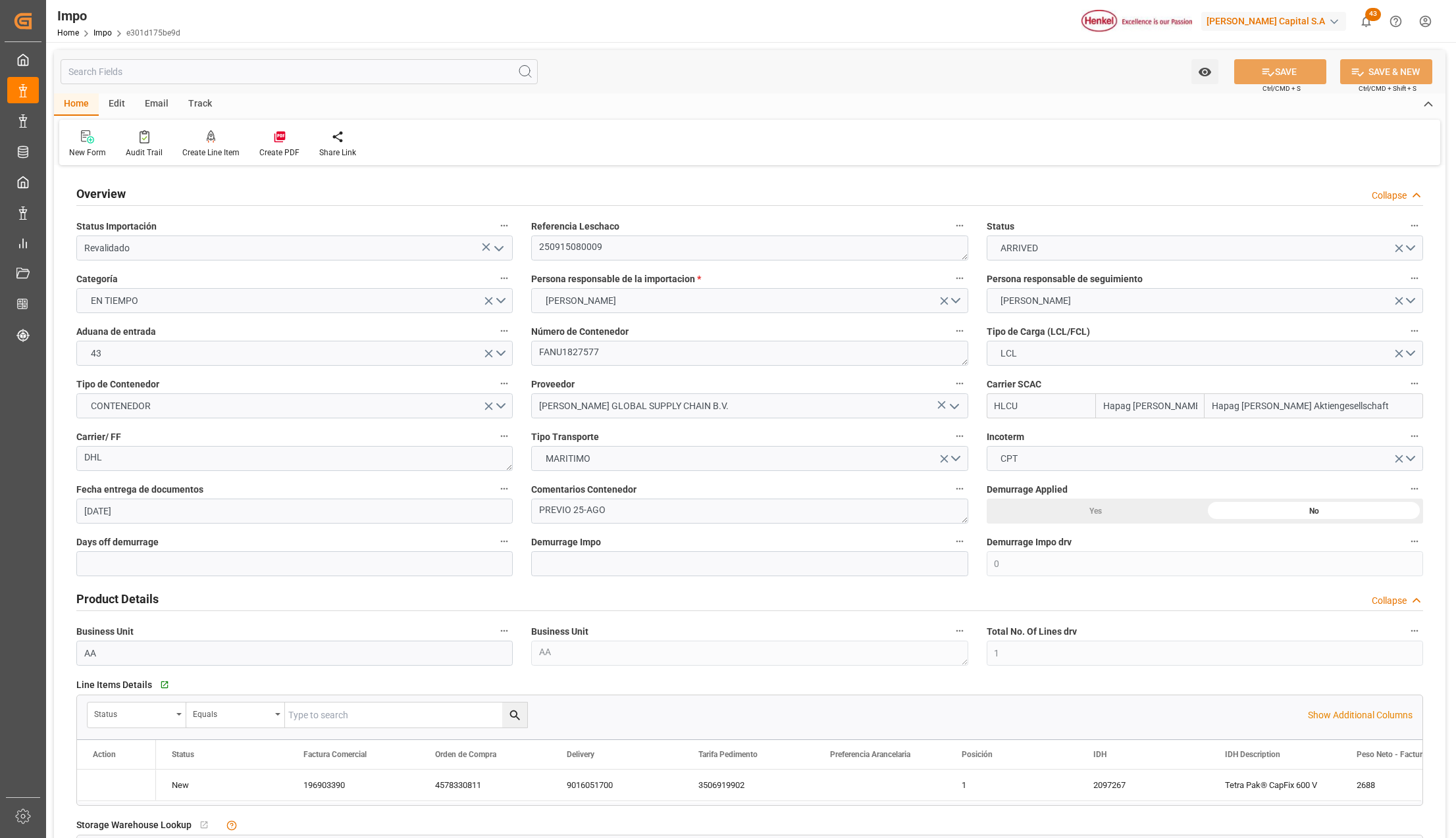
type input "[DATE]"
click at [498, 256] on button "open menu" at bounding box center [498, 248] width 20 height 20
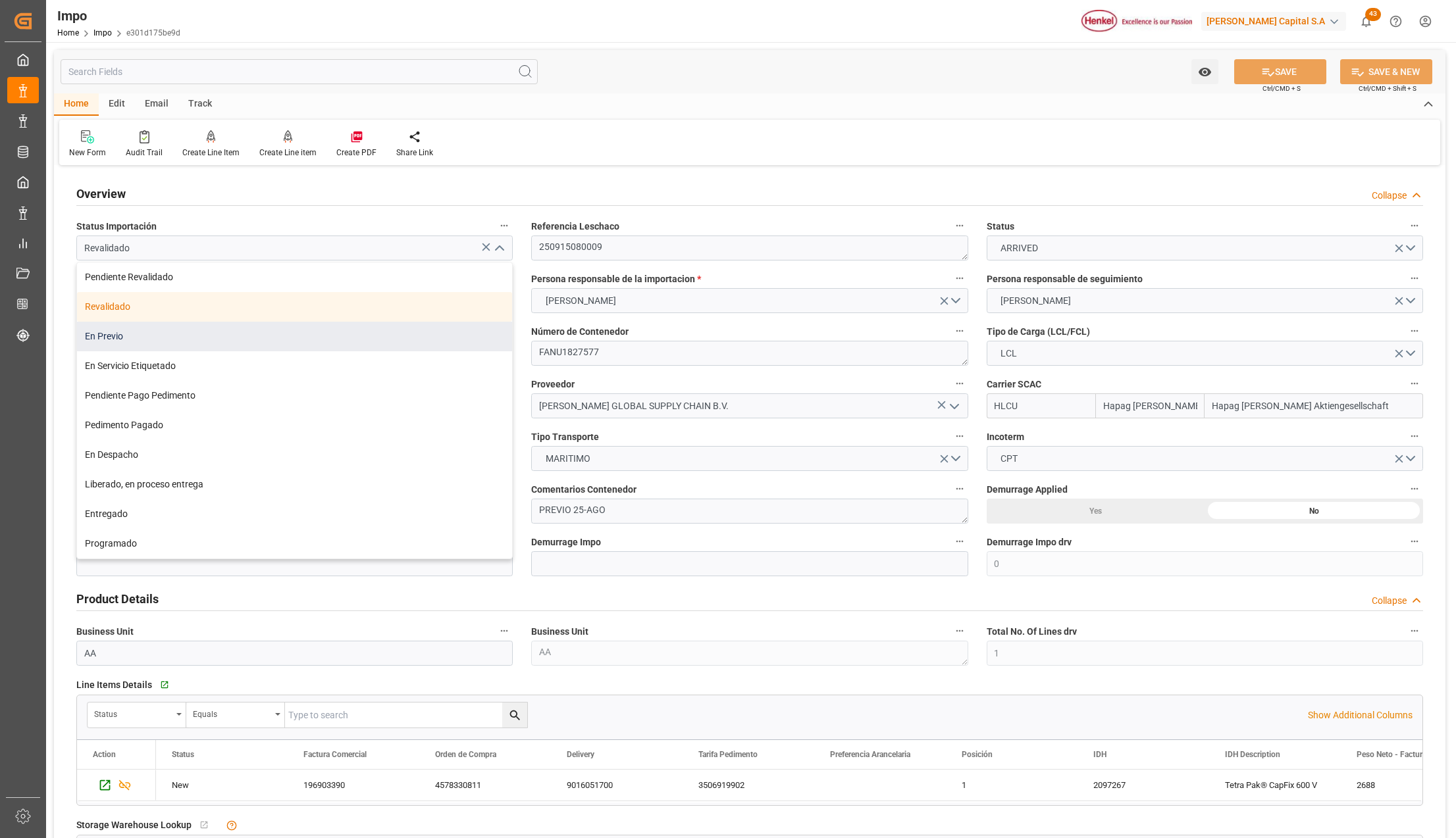
click at [161, 324] on div "En Previo" at bounding box center [294, 337] width 435 height 30
type input "En Previo"
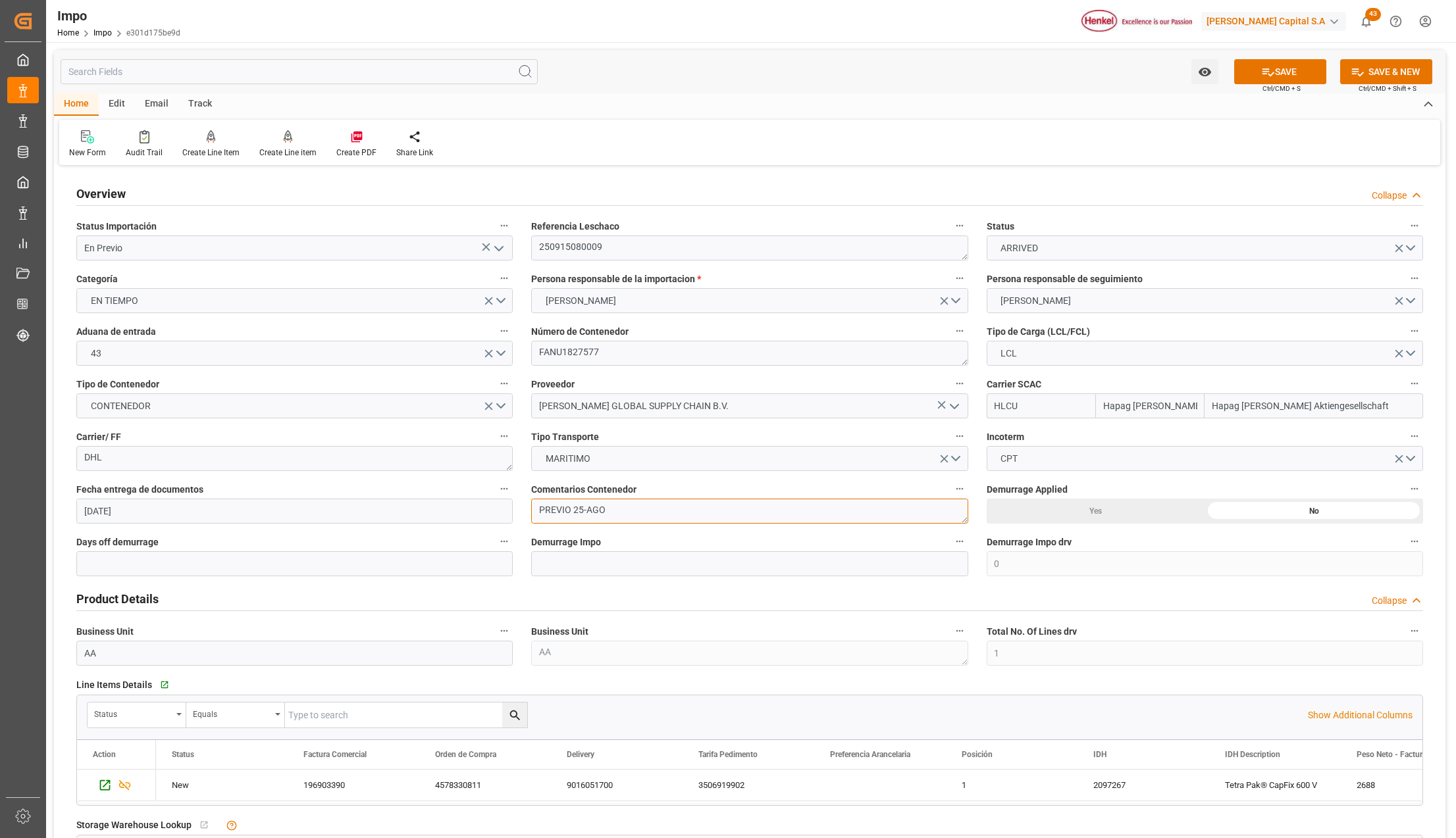
drag, startPoint x: 625, startPoint y: 511, endPoint x: 531, endPoint y: 507, distance: 94.1
click at [531, 508] on textarea "PREVIO 25-AGO" at bounding box center [750, 511] width 436 height 25
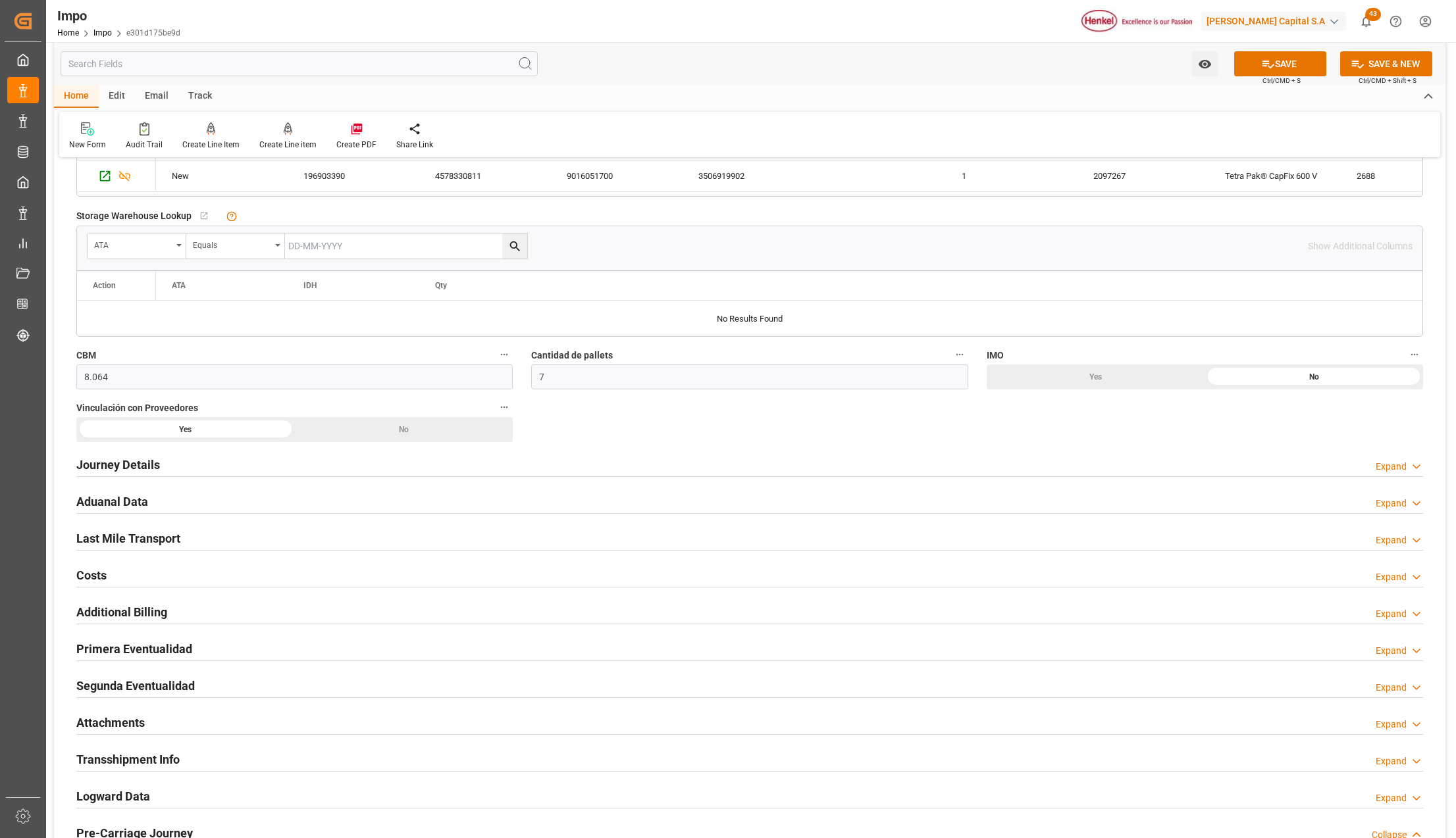
scroll to position [614, 0]
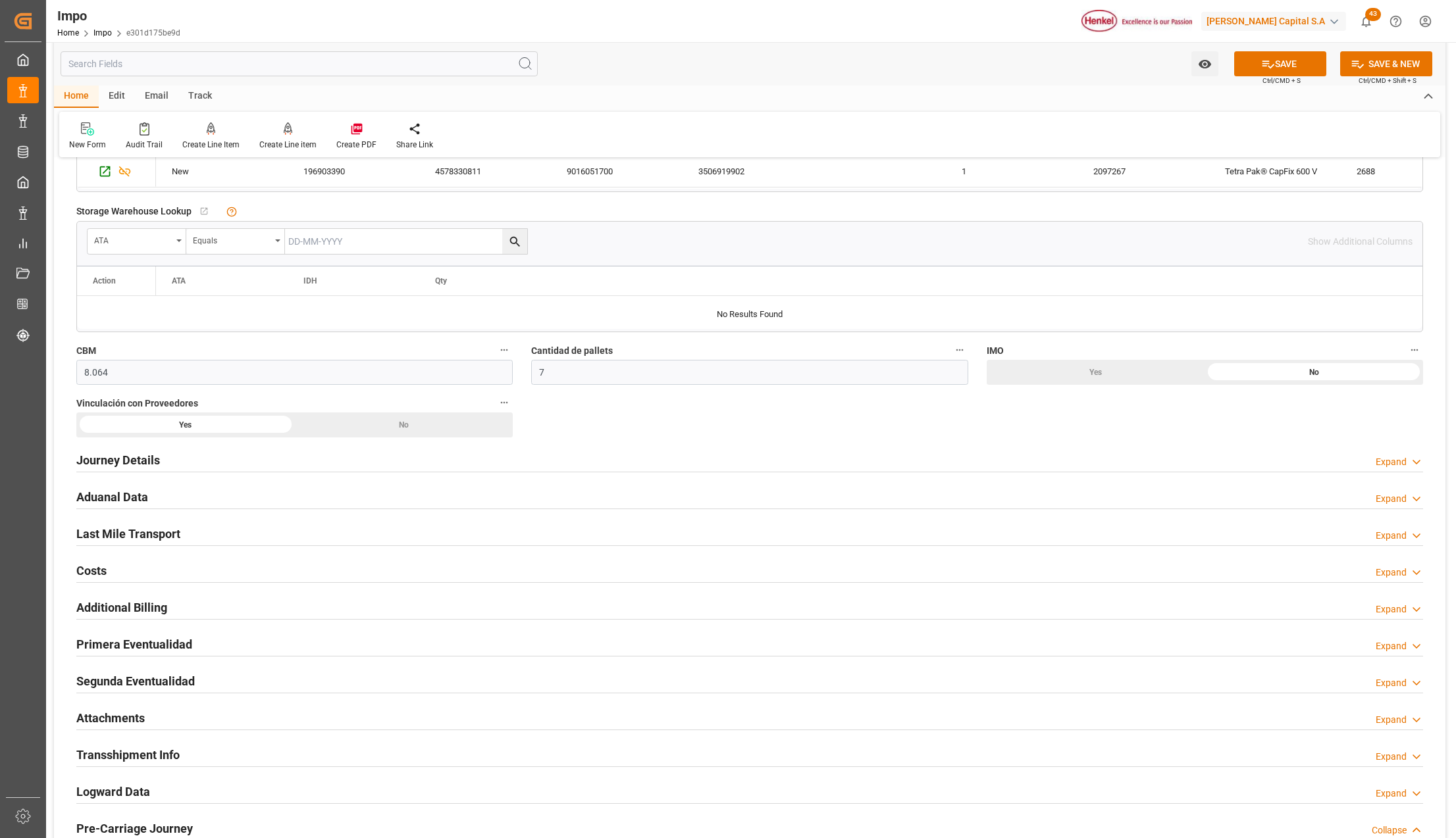
click at [98, 638] on h2 "Primera Eventualidad" at bounding box center [134, 644] width 116 height 18
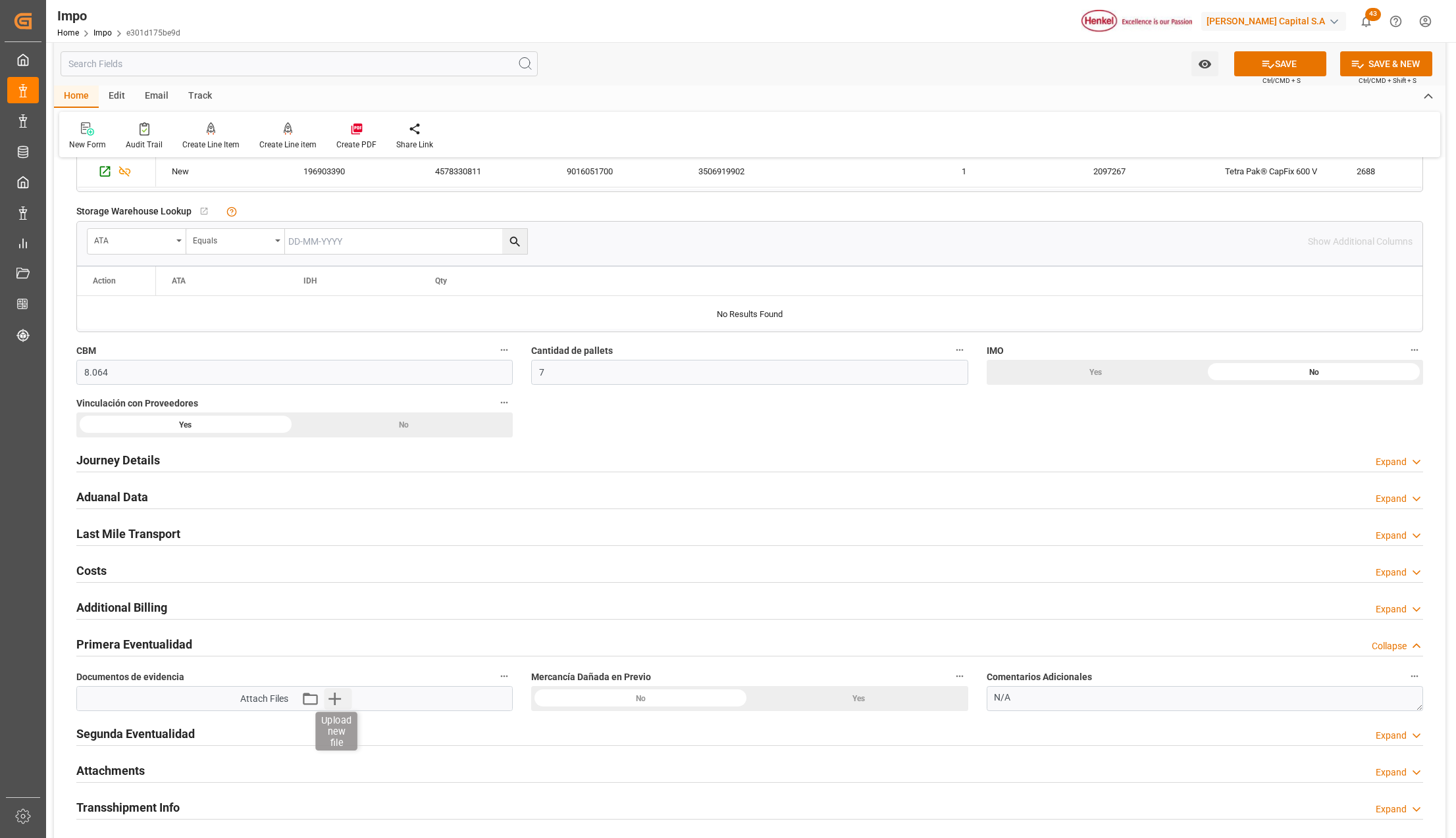
click at [338, 701] on icon "button" at bounding box center [335, 699] width 13 height 13
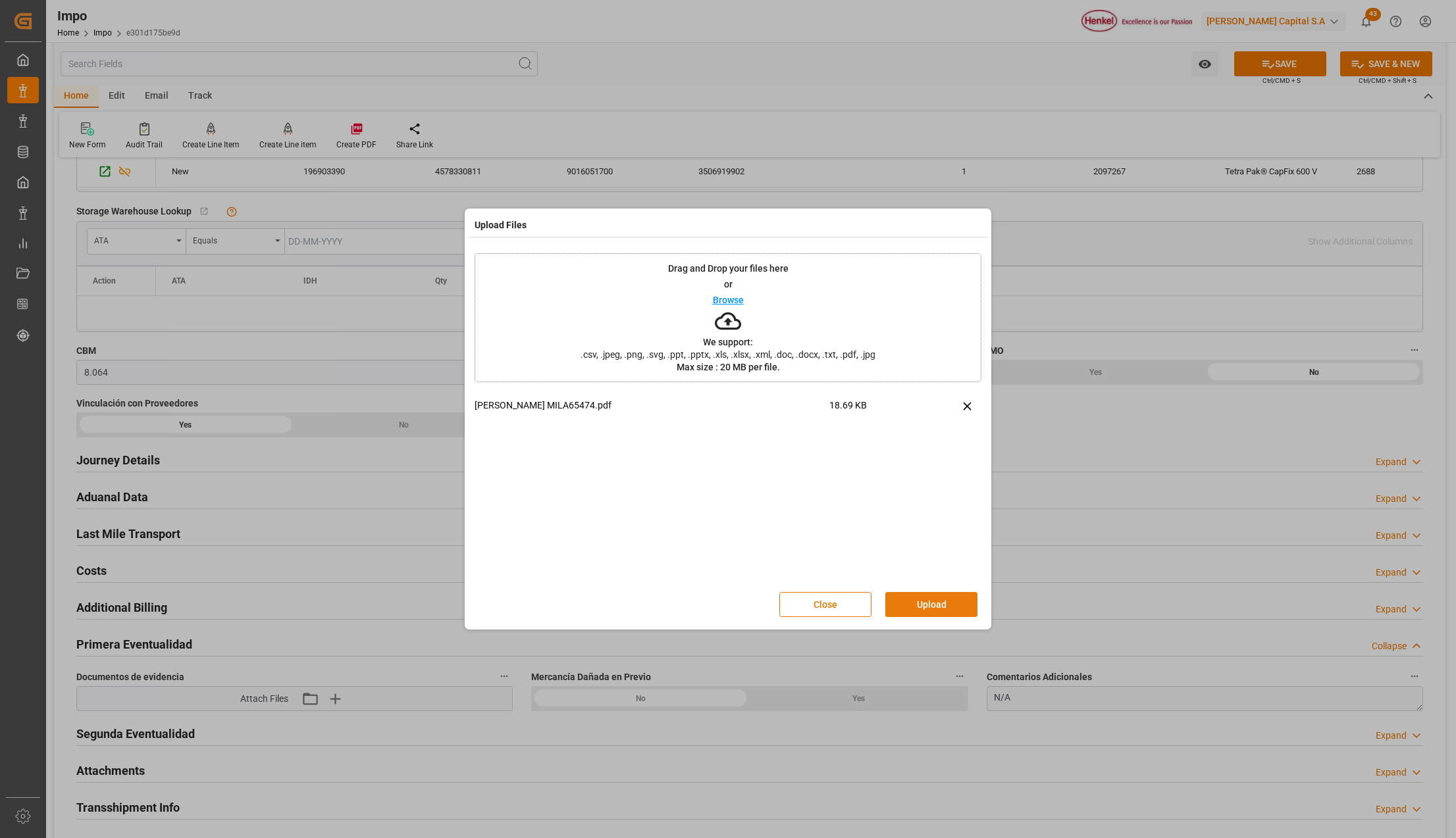
click at [927, 600] on button "Upload" at bounding box center [931, 604] width 92 height 25
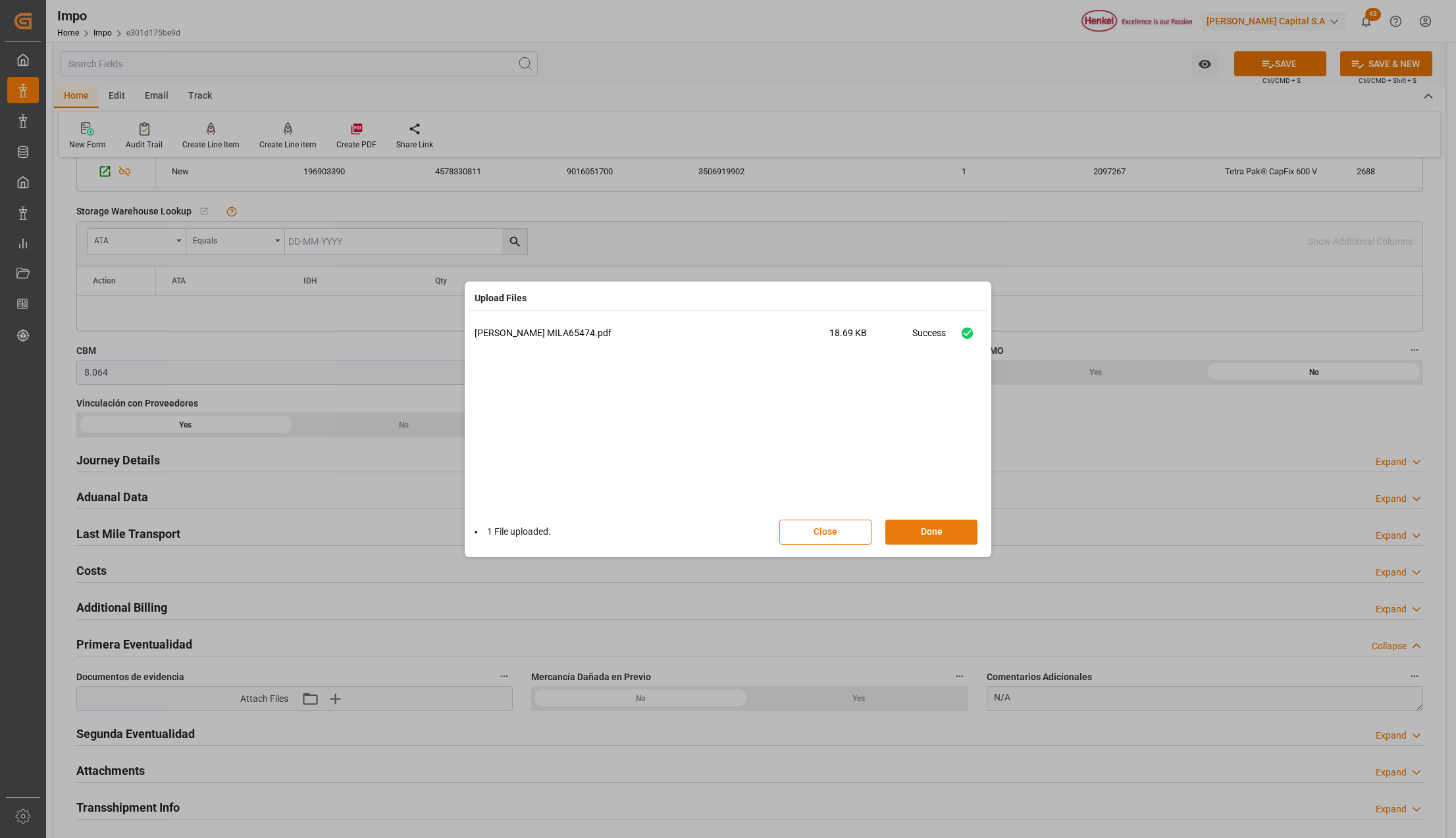
click at [940, 533] on button "Done" at bounding box center [931, 532] width 92 height 25
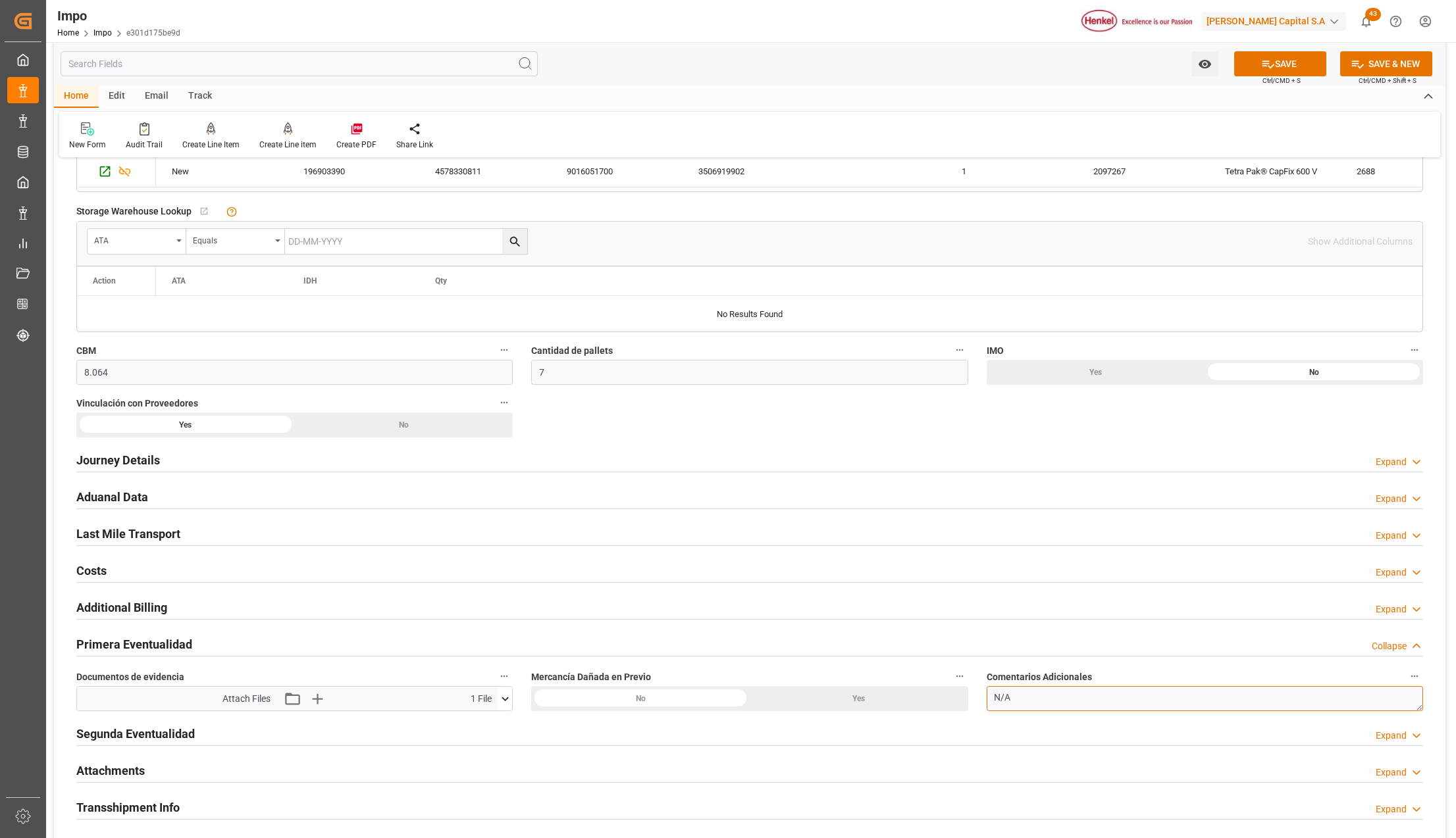
drag, startPoint x: 1052, startPoint y: 703, endPoint x: 964, endPoint y: 691, distance: 88.8
type textarea "TARJA DE AVERIA"
click at [1270, 53] on button "SAVE" at bounding box center [1280, 63] width 92 height 25
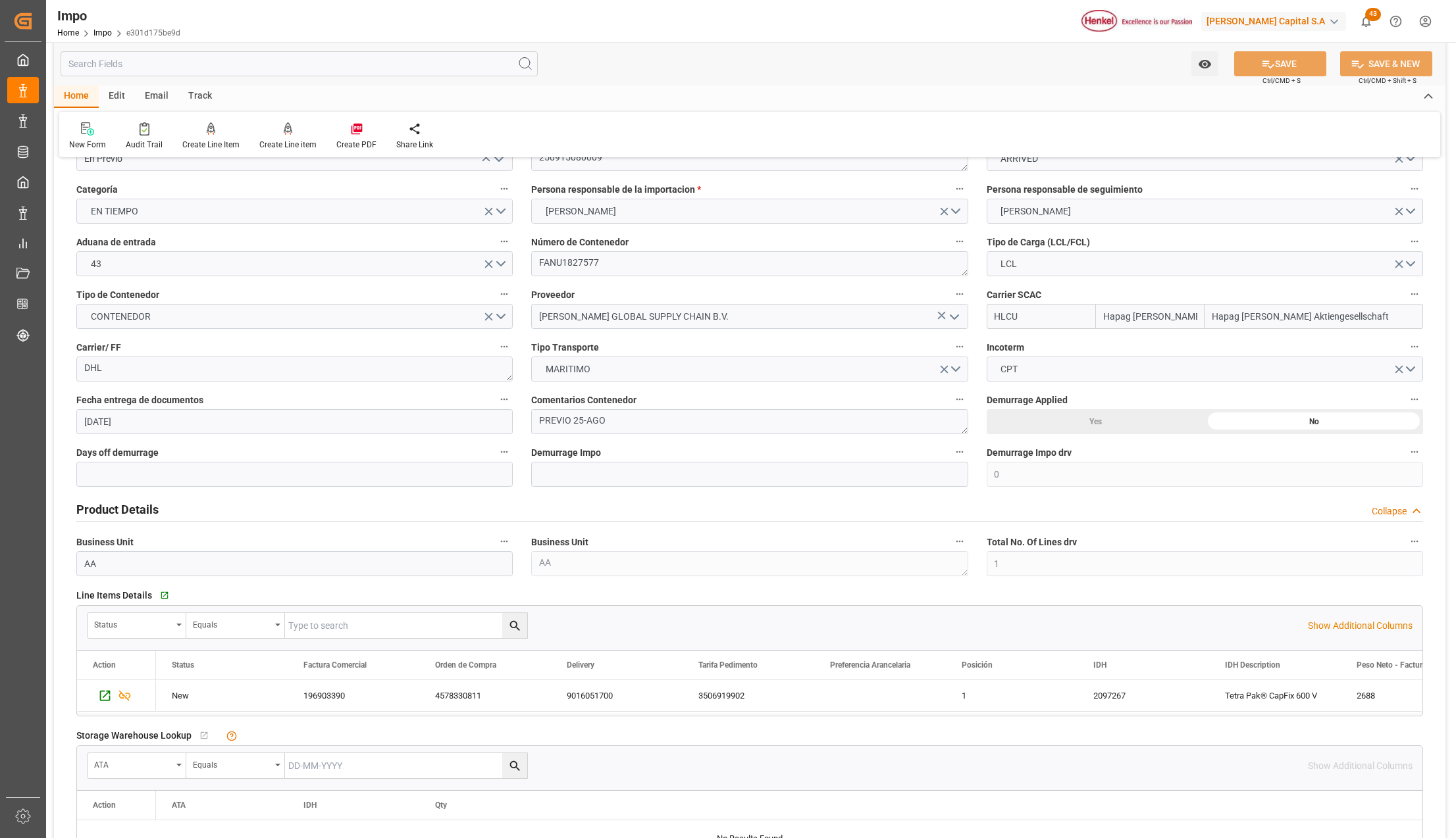
scroll to position [0, 0]
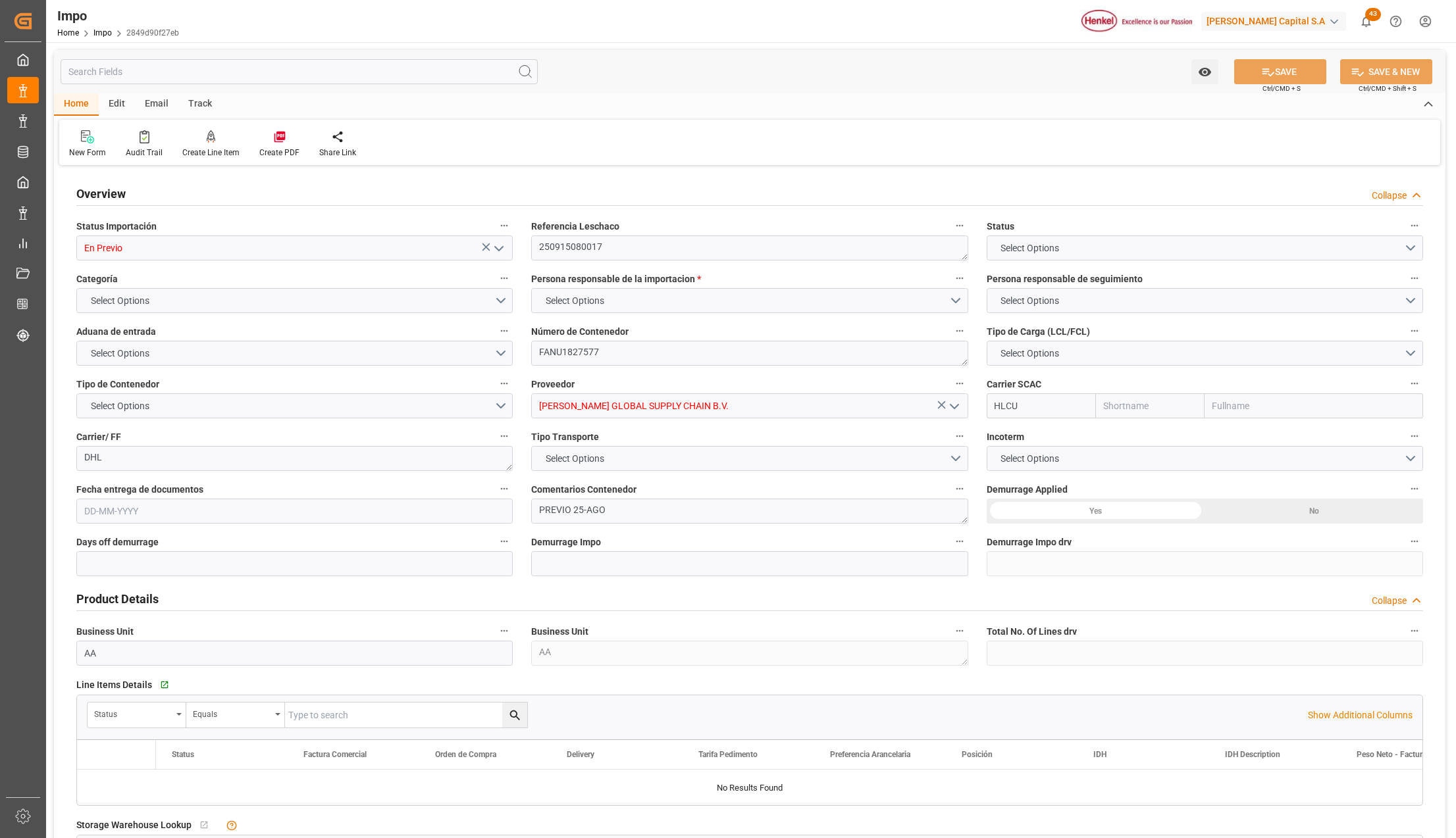
type input "Hapag [PERSON_NAME]"
type input "Hapag [PERSON_NAME] Aktiengesellschaft"
type input "1"
type input "8.06"
type input "7"
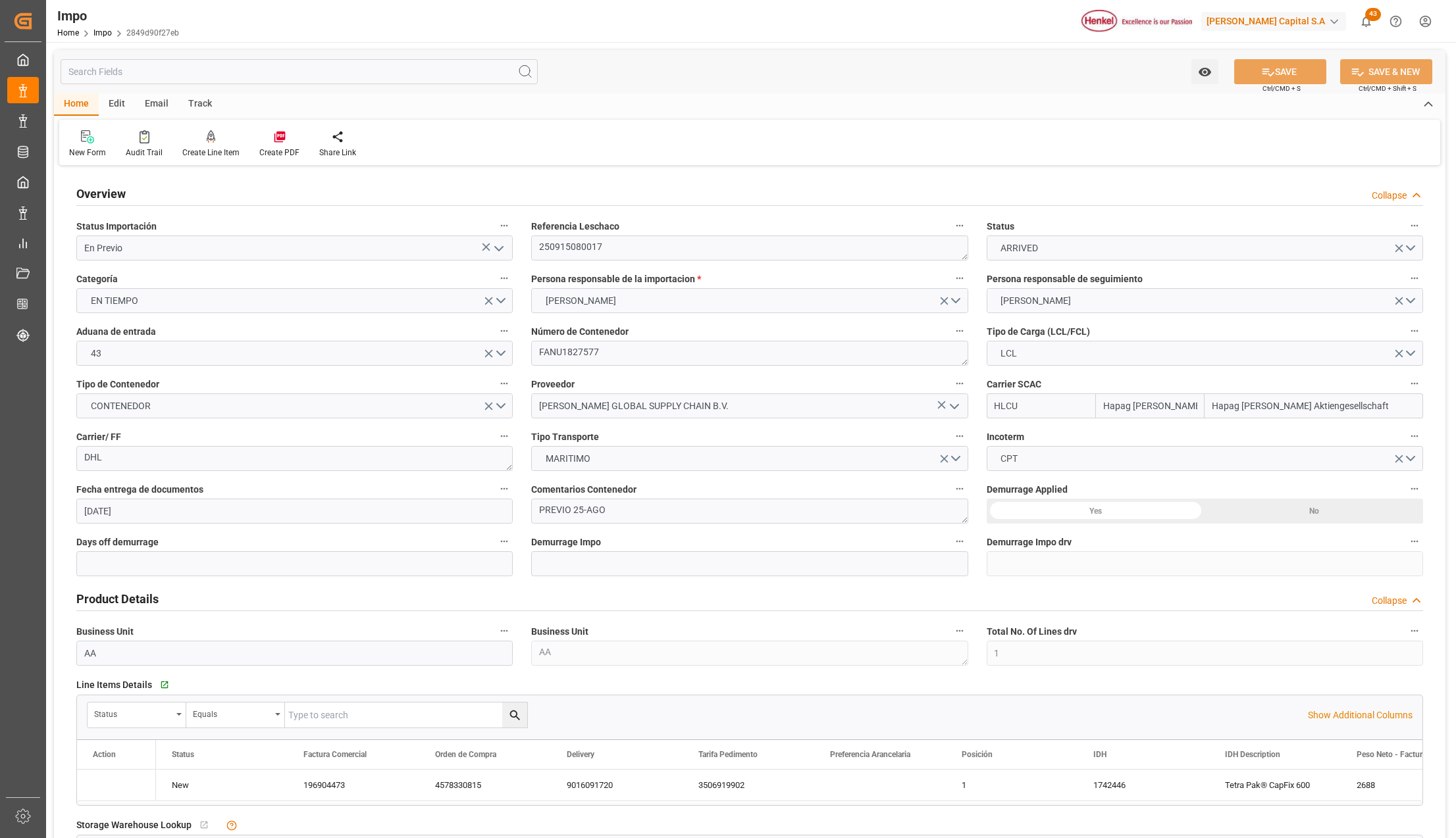
type input "[DATE]"
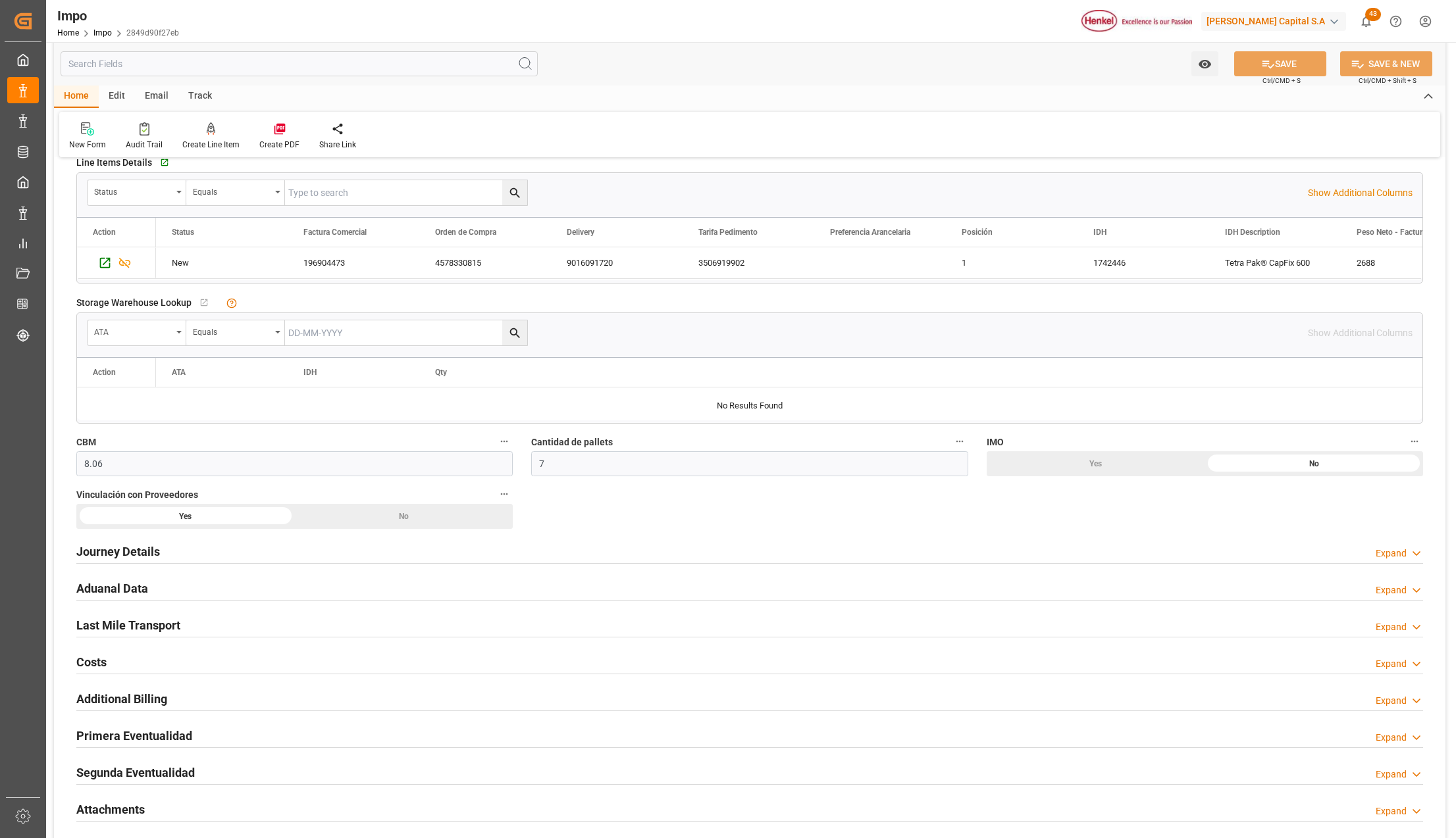
scroll to position [526, 0]
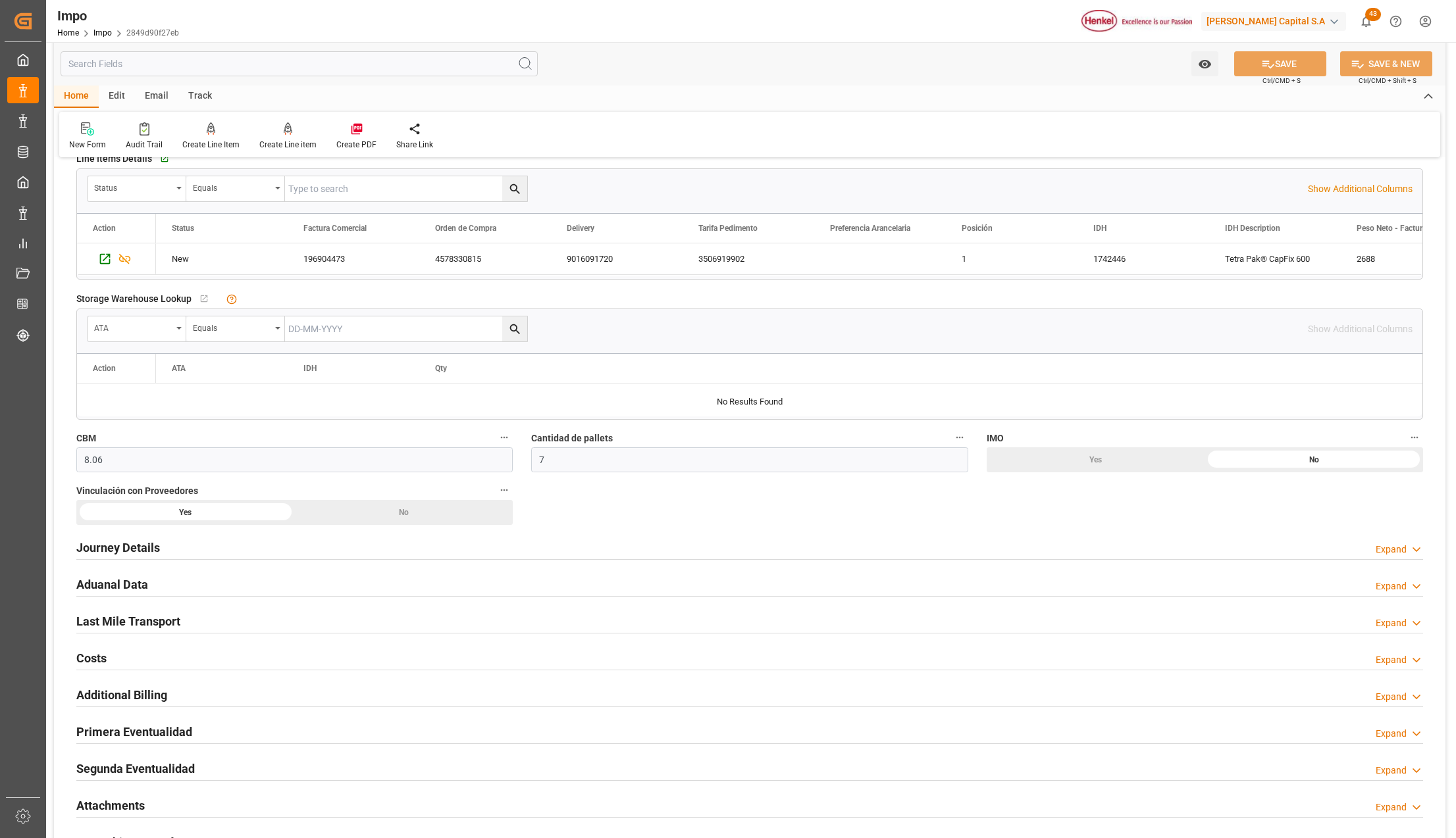
click at [125, 579] on h2 "Aduanal Data" at bounding box center [112, 584] width 72 height 18
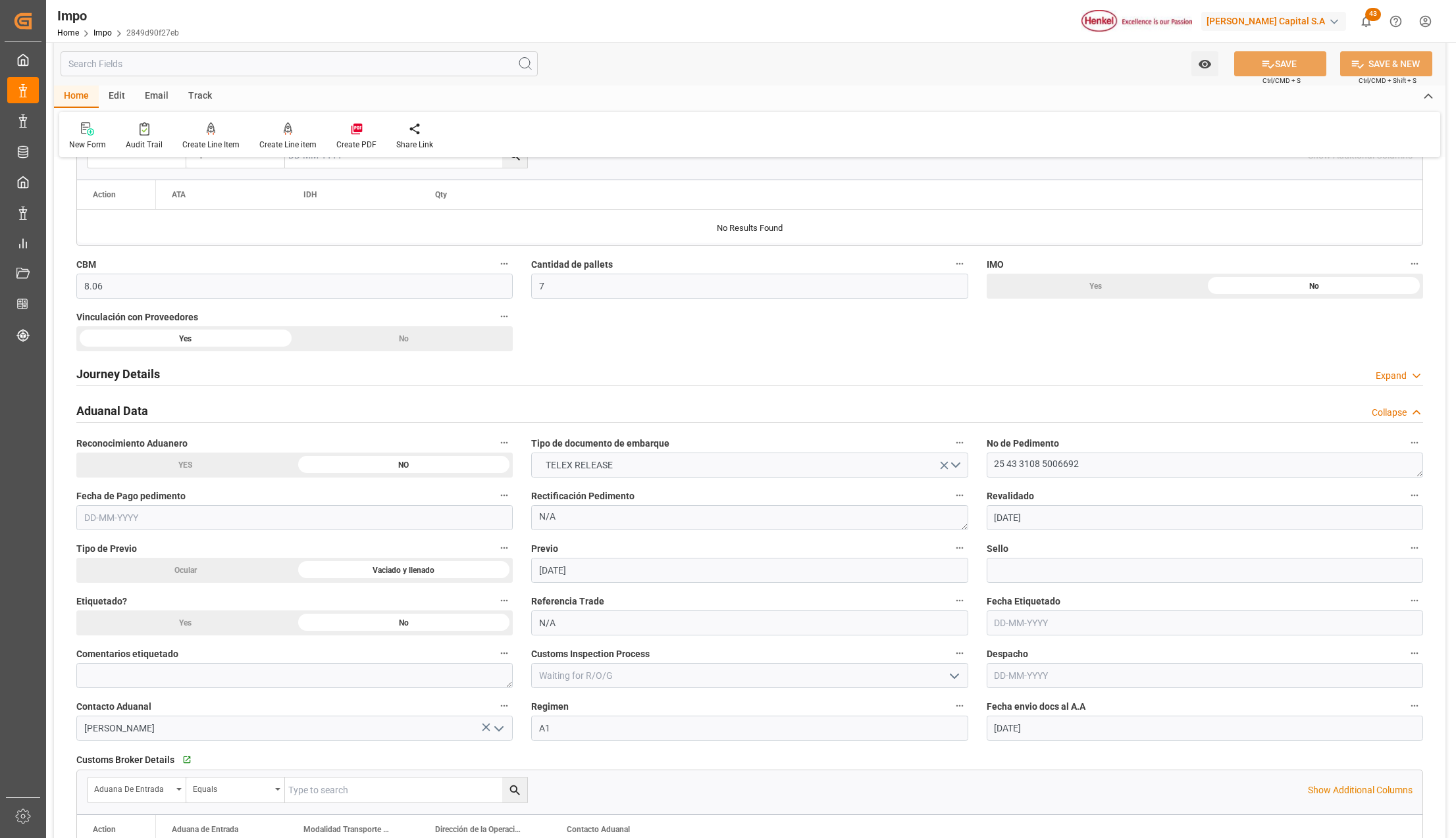
scroll to position [701, 0]
click at [127, 422] on div at bounding box center [750, 421] width 1347 height 1
click at [127, 413] on h2 "Aduanal Data" at bounding box center [112, 409] width 72 height 18
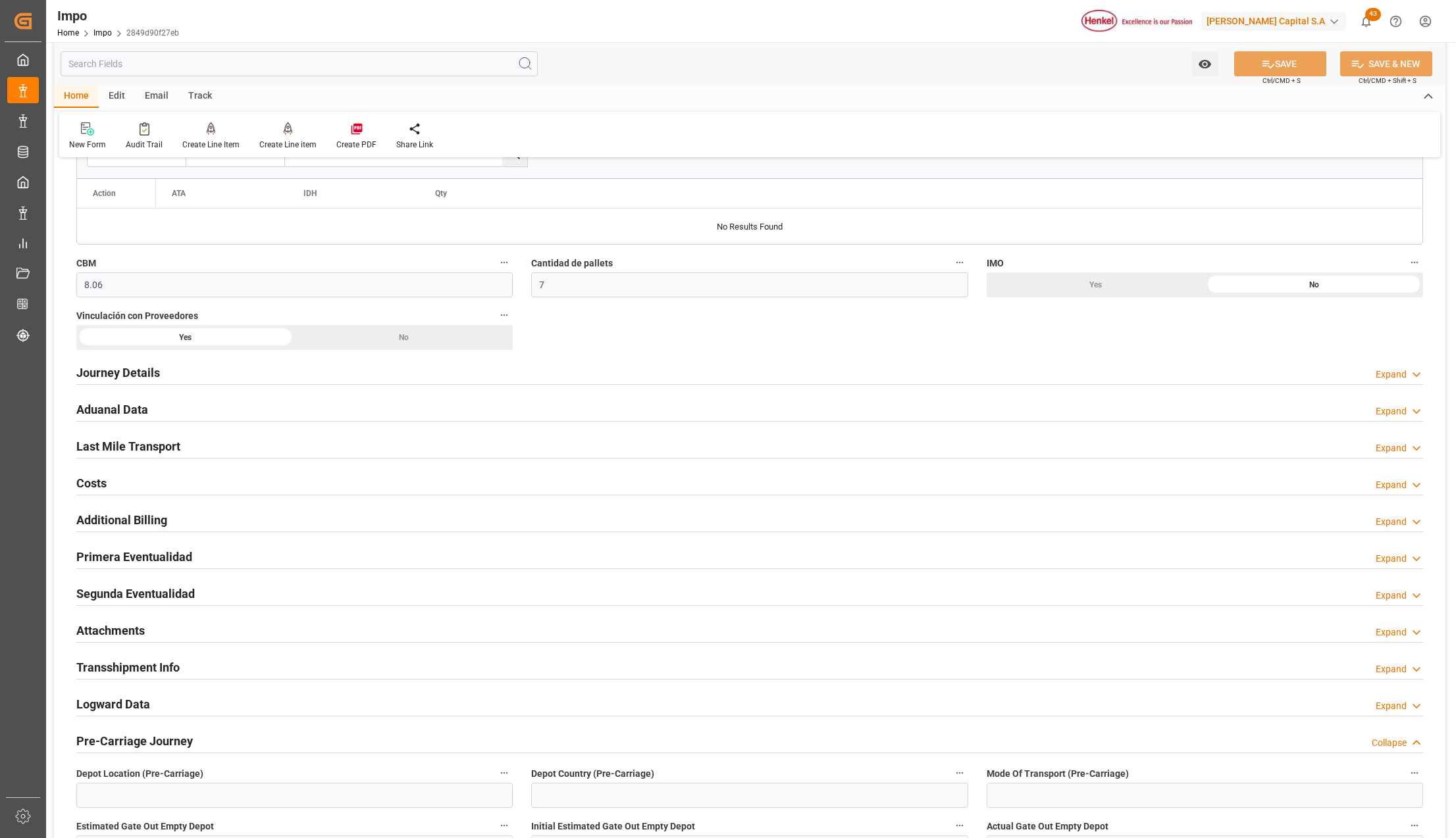
click at [114, 551] on h2 "Primera Eventualidad" at bounding box center [134, 557] width 116 height 18
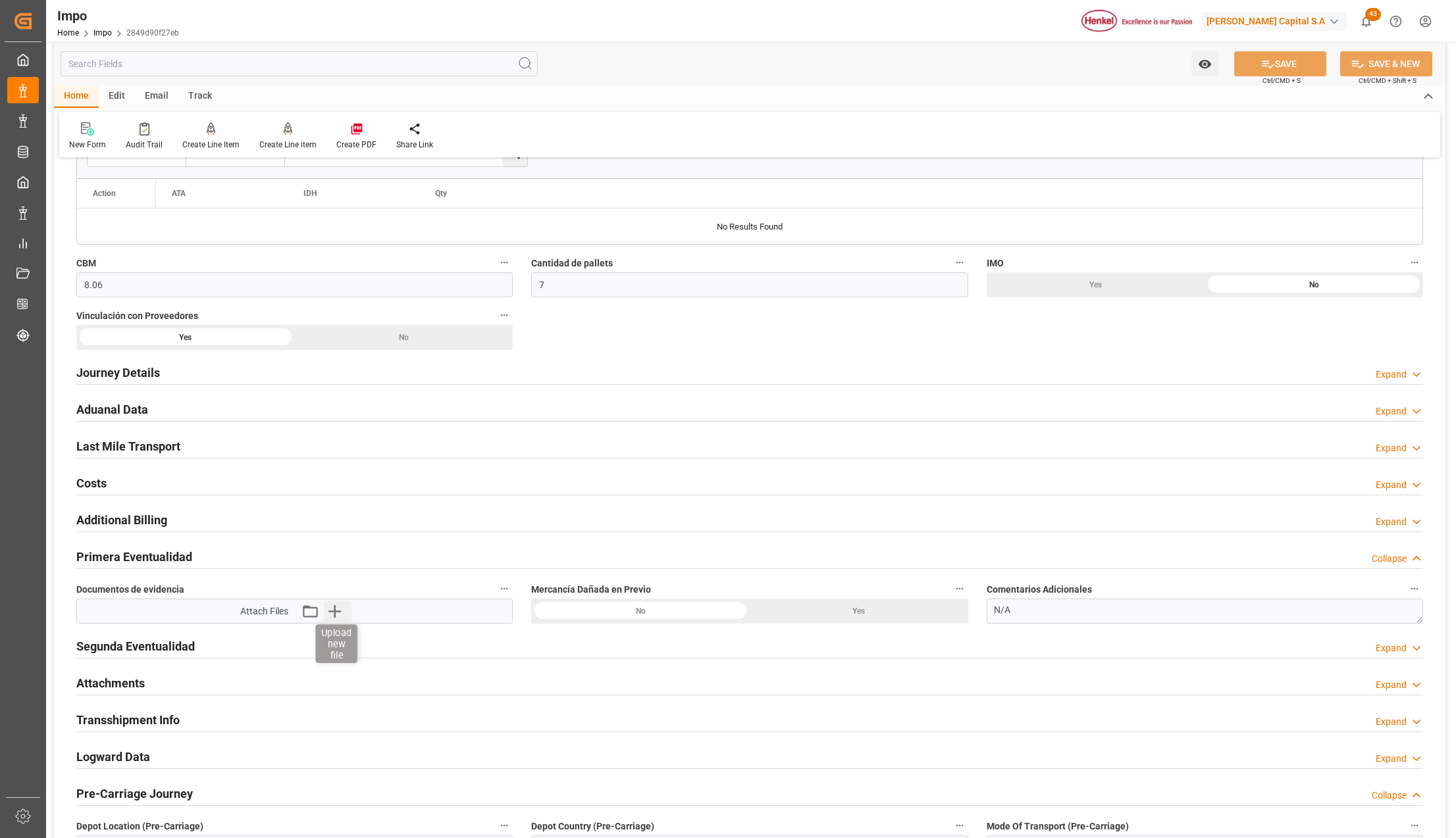
click at [327, 611] on icon "button" at bounding box center [334, 610] width 21 height 21
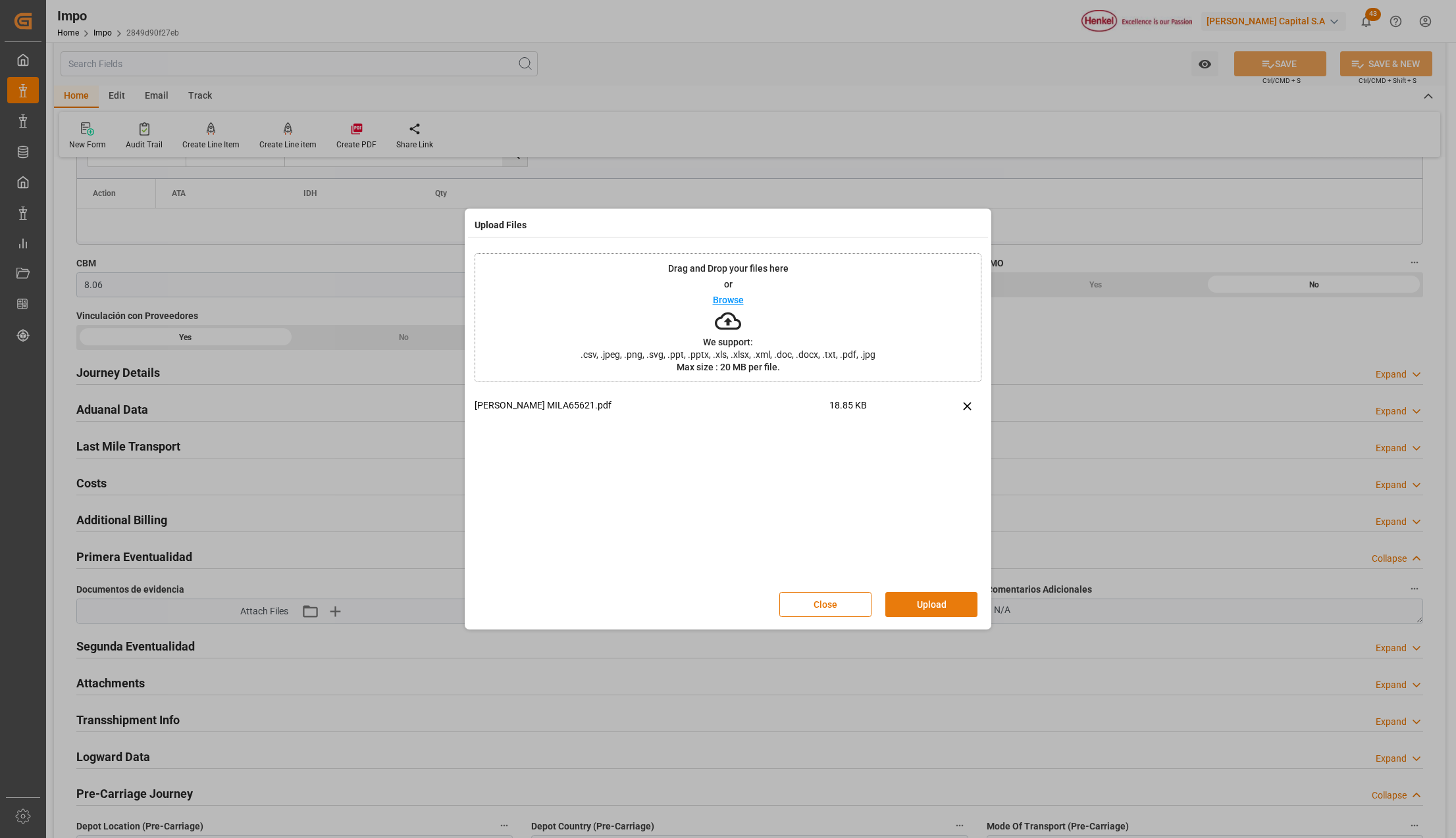
click at [925, 606] on button "Upload" at bounding box center [931, 604] width 92 height 25
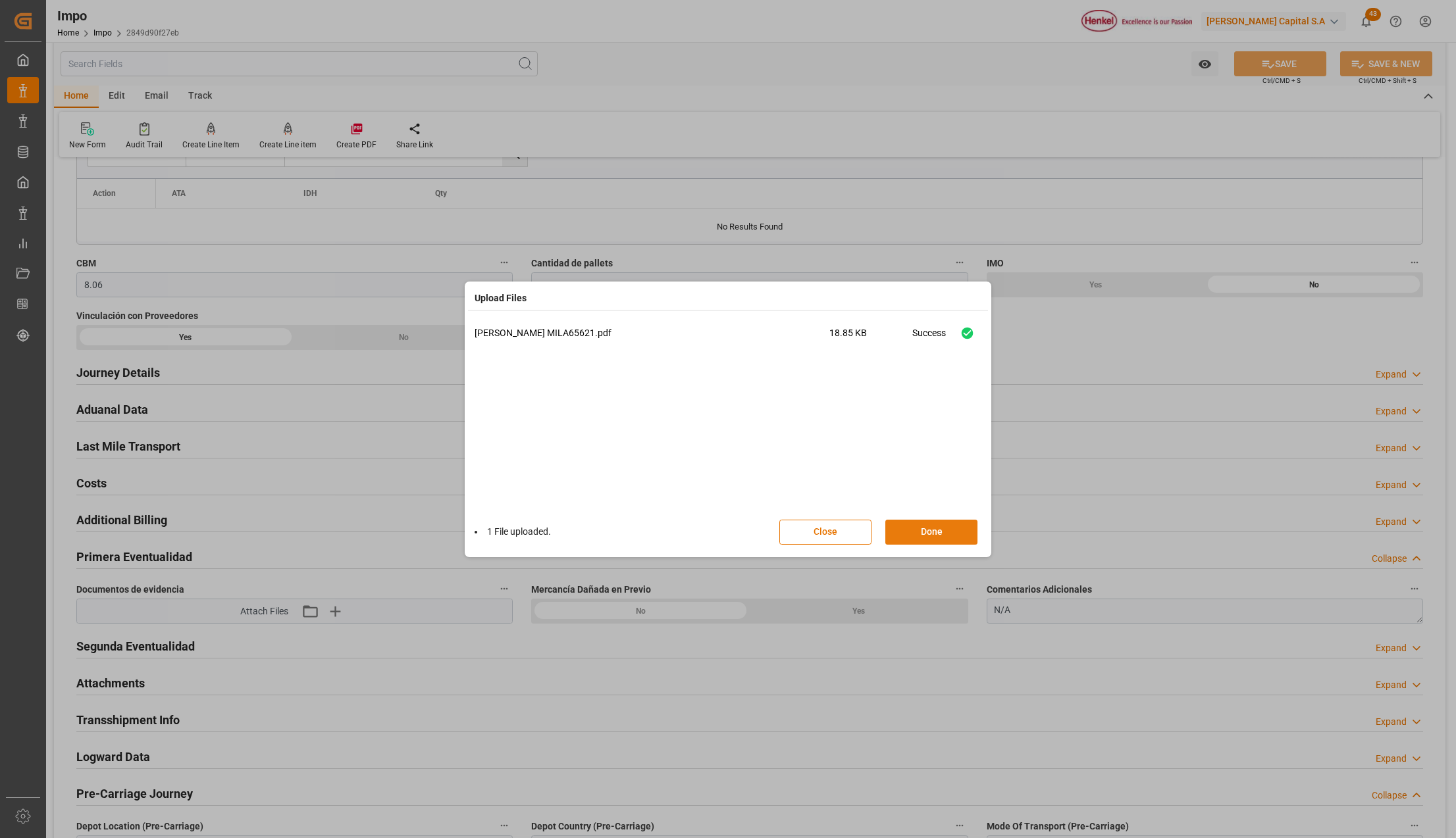
click at [920, 534] on button "Done" at bounding box center [931, 532] width 92 height 25
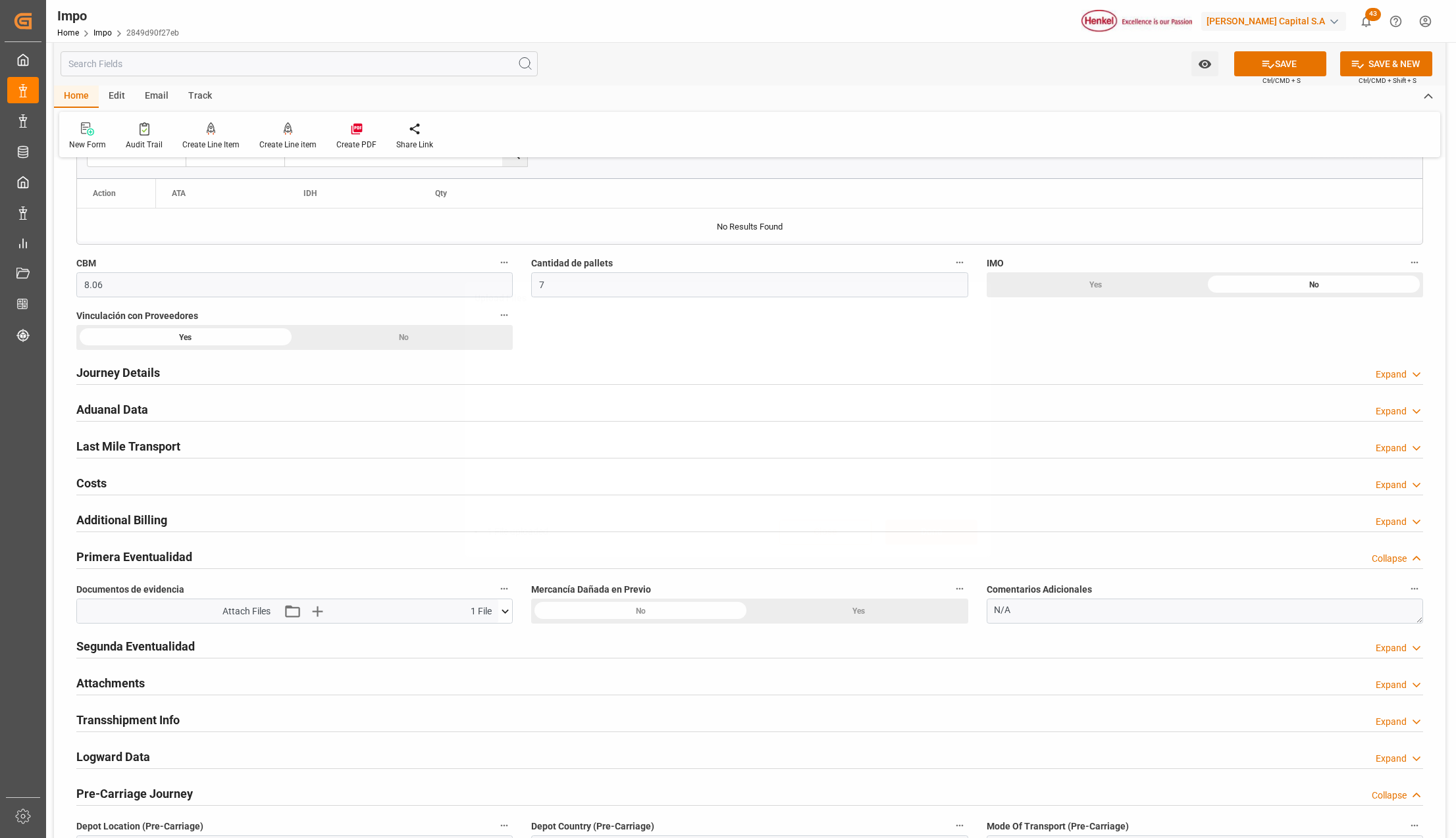
click at [1028, 608] on div "Upload Files 1 File uploaded. Close Done" at bounding box center [728, 419] width 1456 height 838
drag, startPoint x: 1027, startPoint y: 616, endPoint x: 970, endPoint y: 615, distance: 57.0
type textarea "[PERSON_NAME]"
click at [1296, 59] on button "SAVE" at bounding box center [1280, 63] width 92 height 25
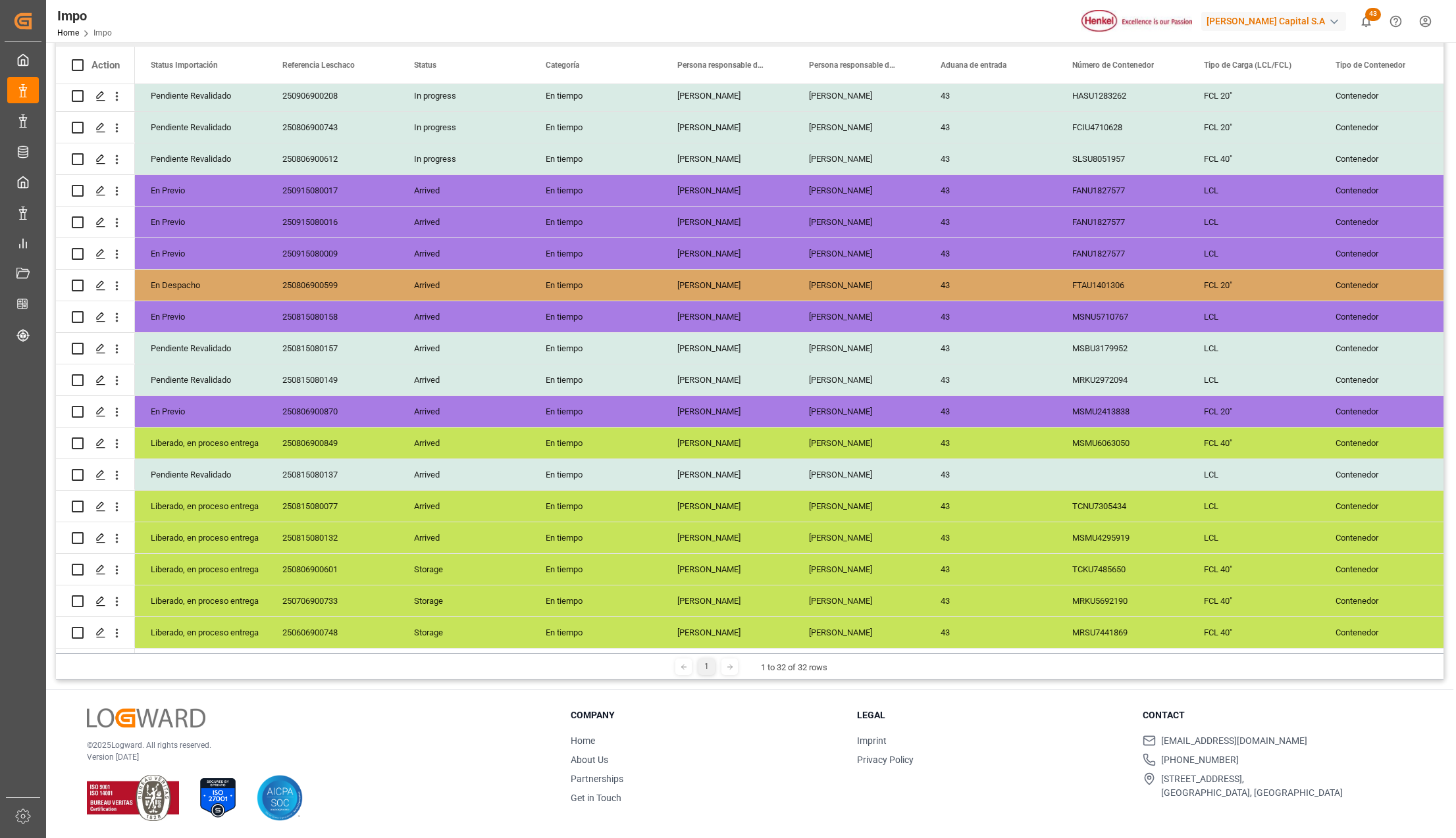
scroll to position [195, 0]
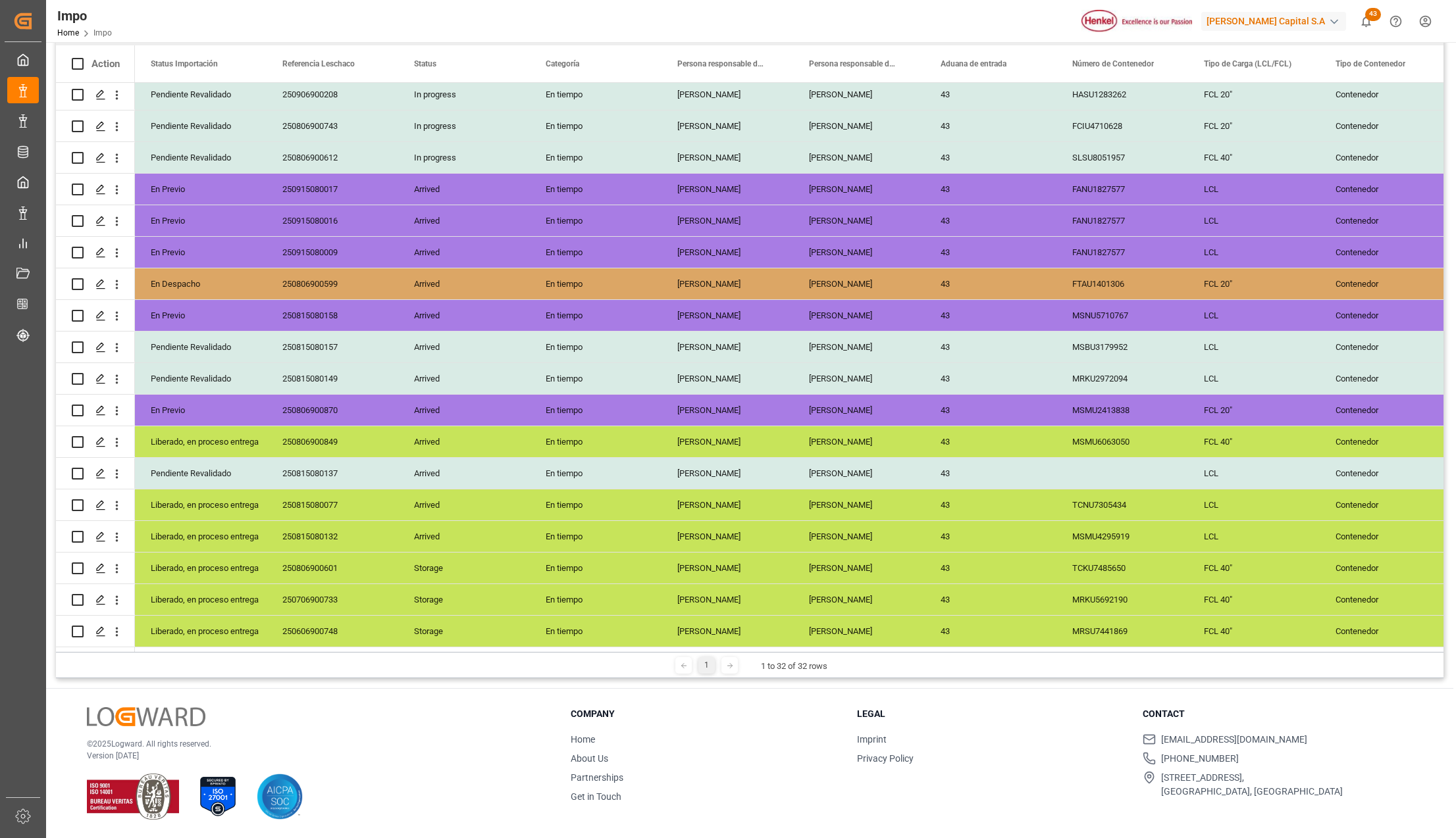
click at [332, 432] on div "250806900849" at bounding box center [333, 442] width 132 height 31
click at [317, 503] on div "250815080077" at bounding box center [333, 505] width 132 height 31
click at [327, 534] on div "250815080132" at bounding box center [333, 536] width 132 height 31
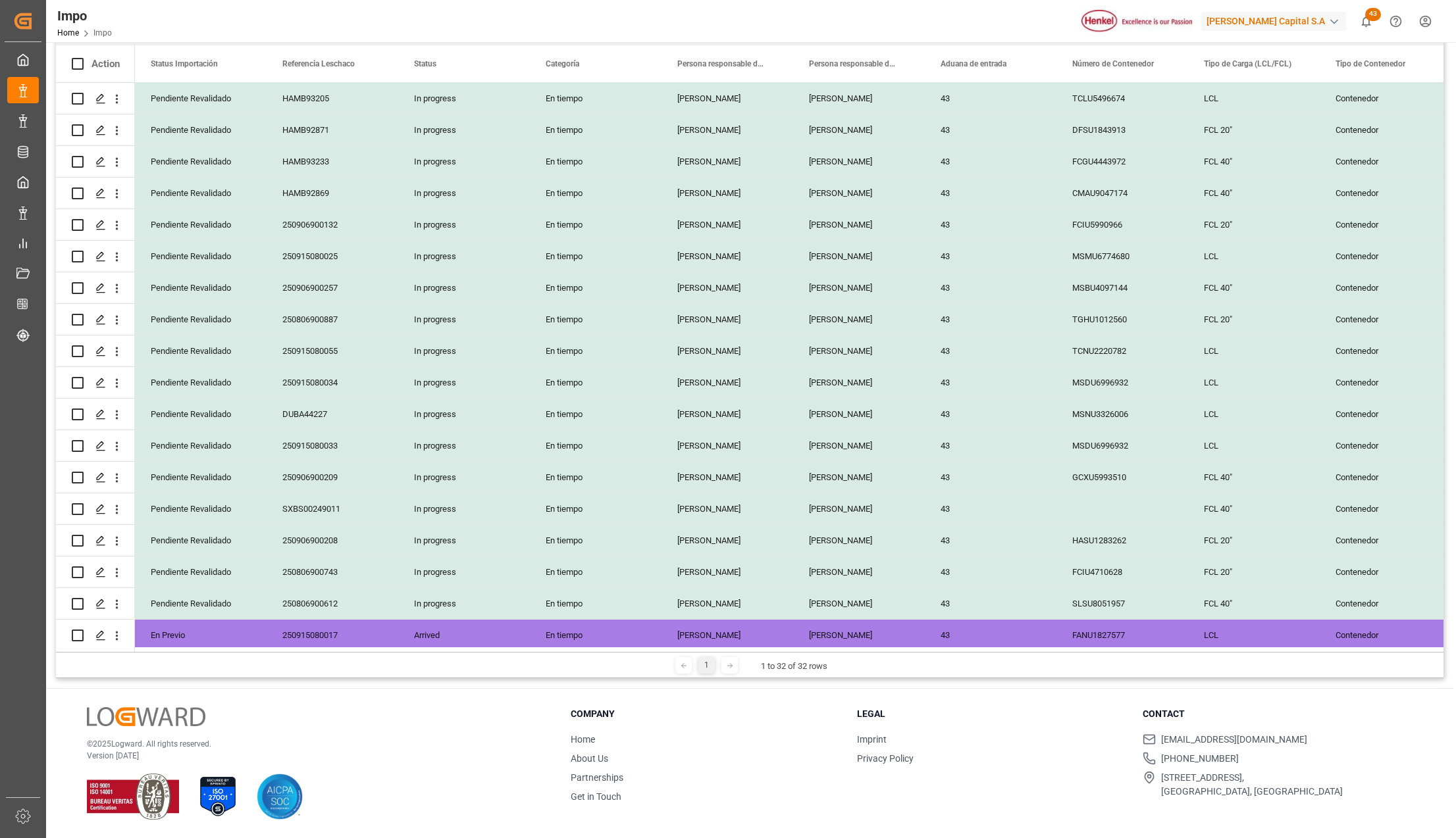
scroll to position [0, 0]
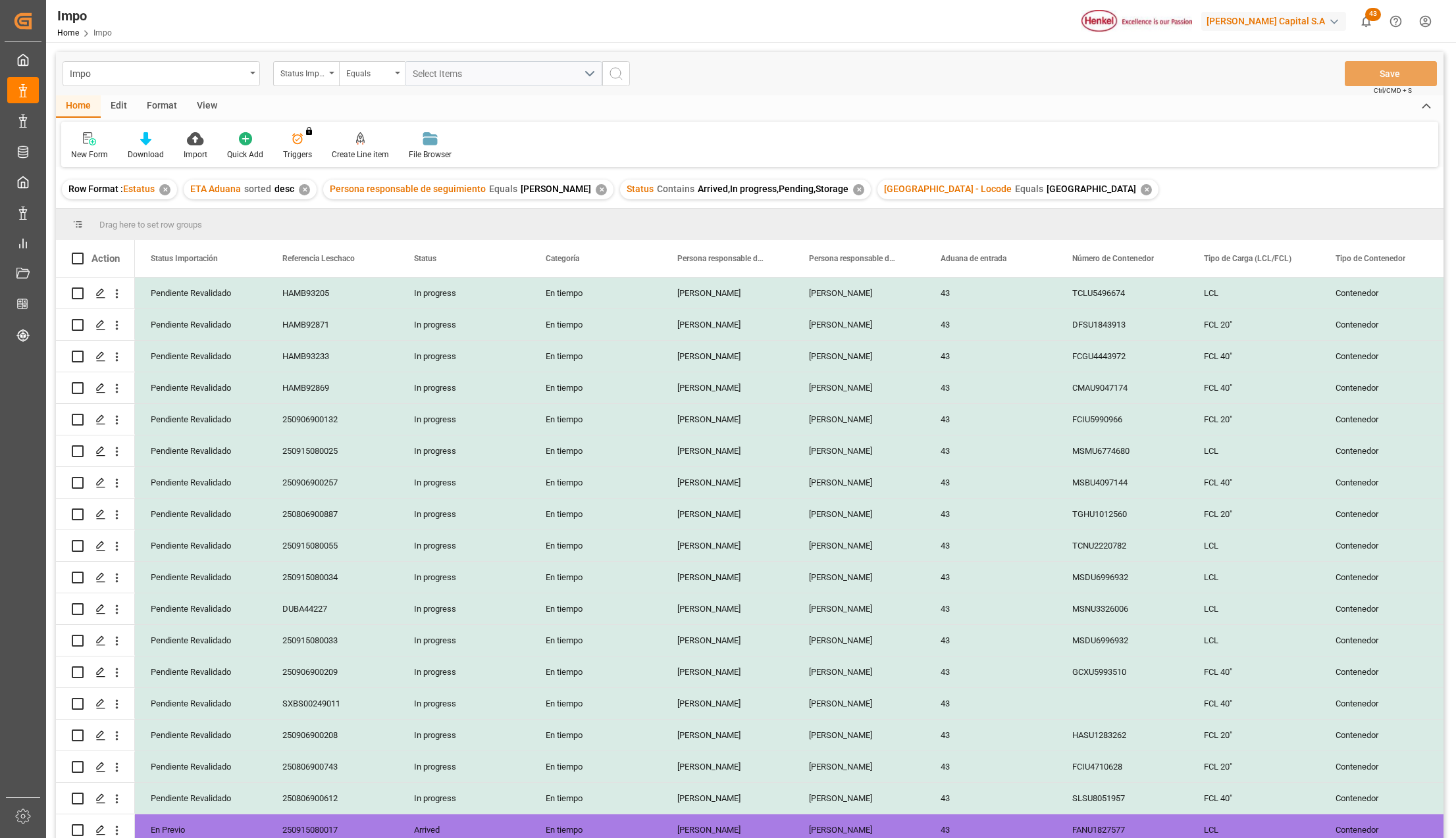
click at [201, 116] on div "View" at bounding box center [207, 106] width 40 height 22
click at [172, 133] on div at bounding box center [150, 139] width 66 height 14
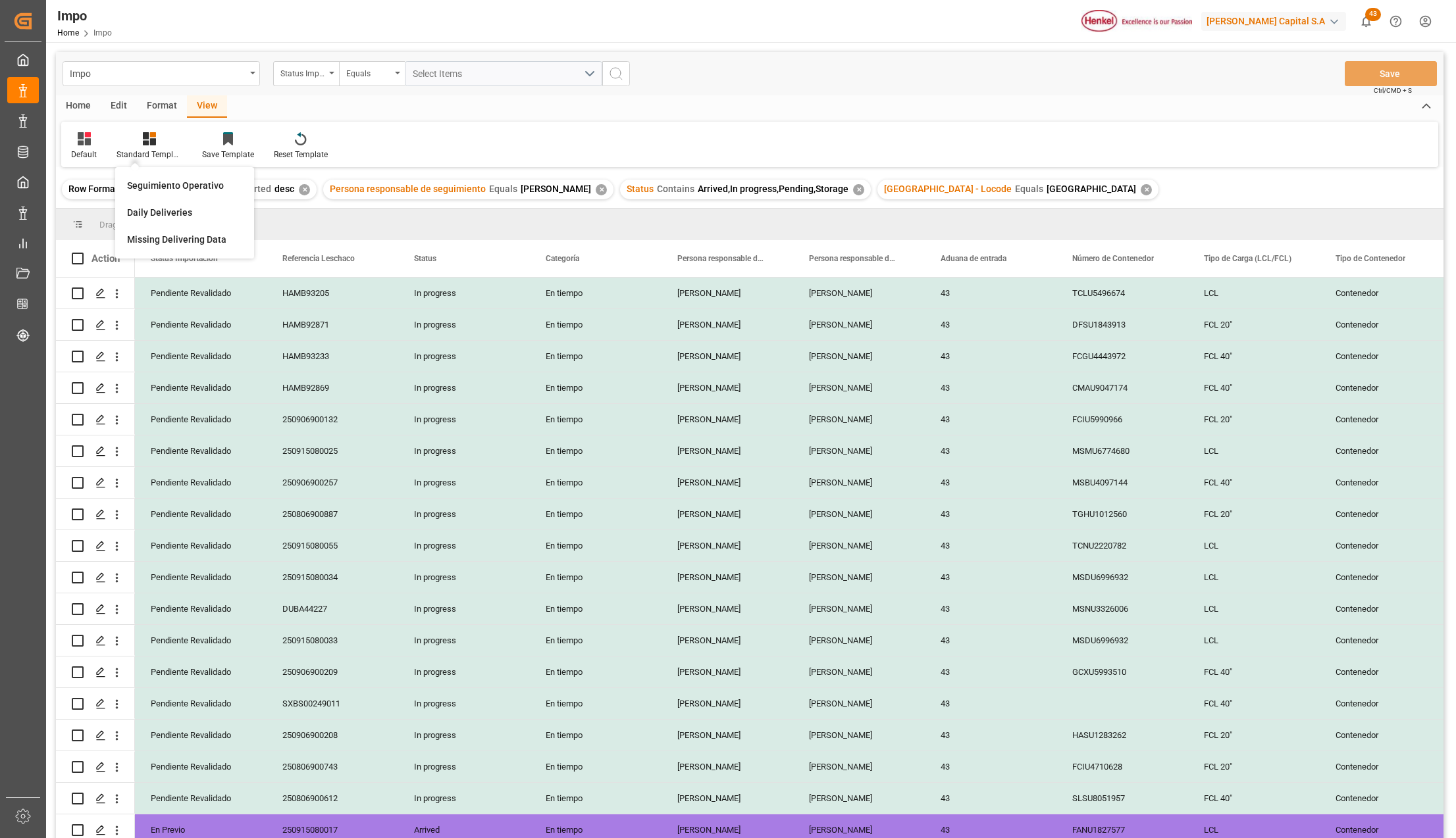
drag, startPoint x: 172, startPoint y: 174, endPoint x: 302, endPoint y: 266, distance: 159.3
click at [172, 174] on div "Seguimiento Operativo" at bounding box center [185, 186] width 129 height 27
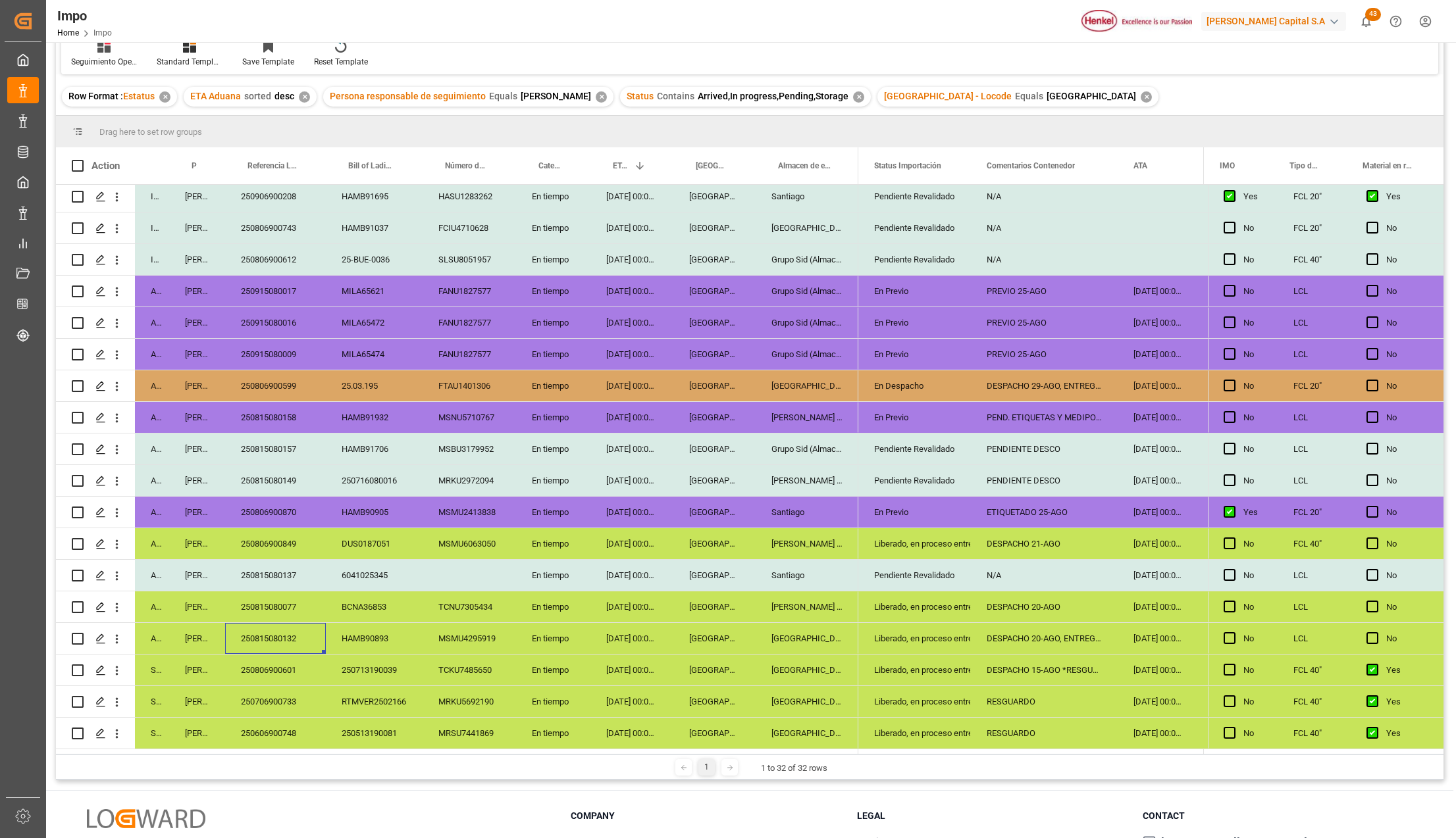
scroll to position [195, 0]
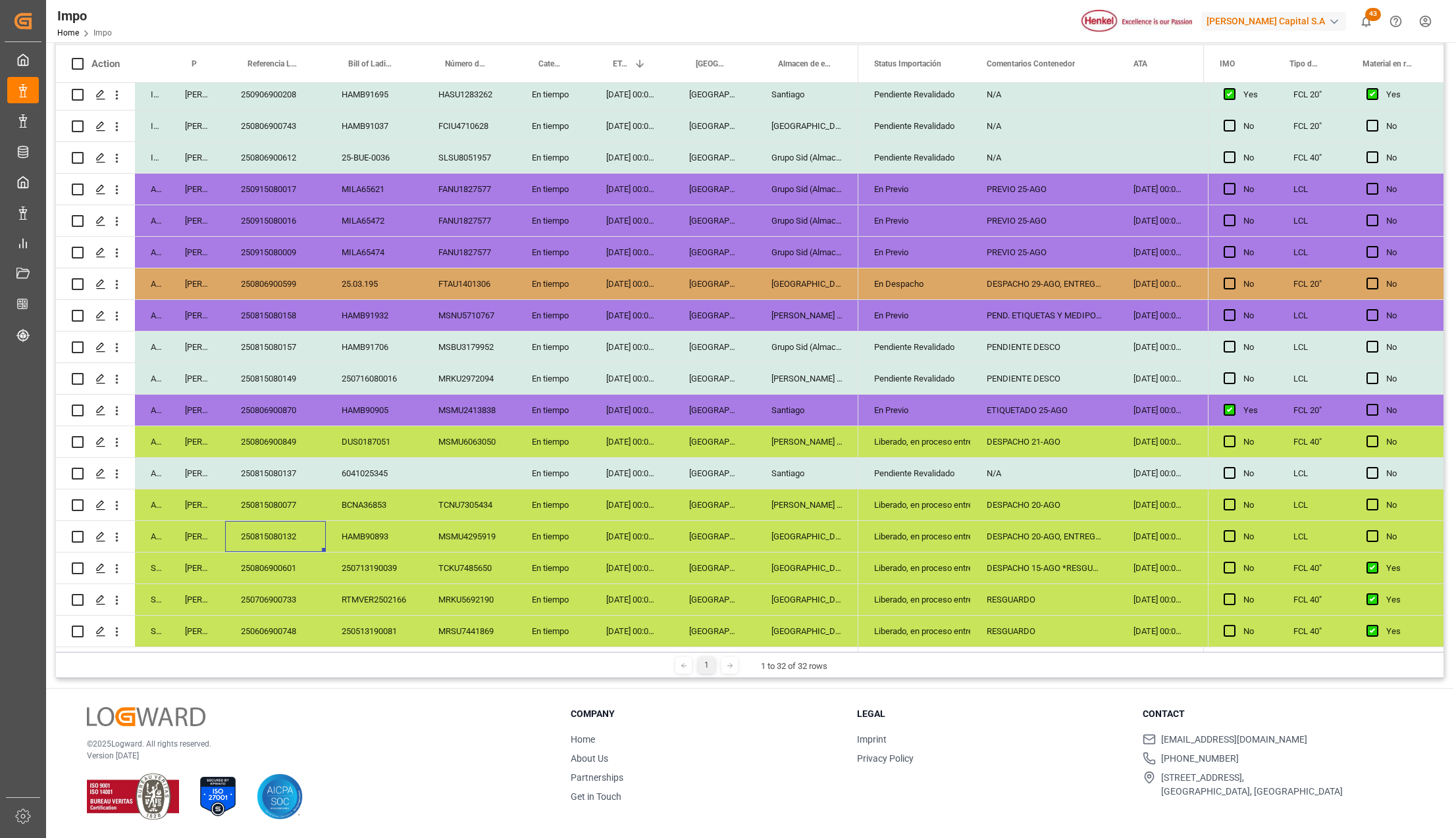
click at [902, 440] on div "Liberado, en proceso entrega" at bounding box center [915, 442] width 81 height 30
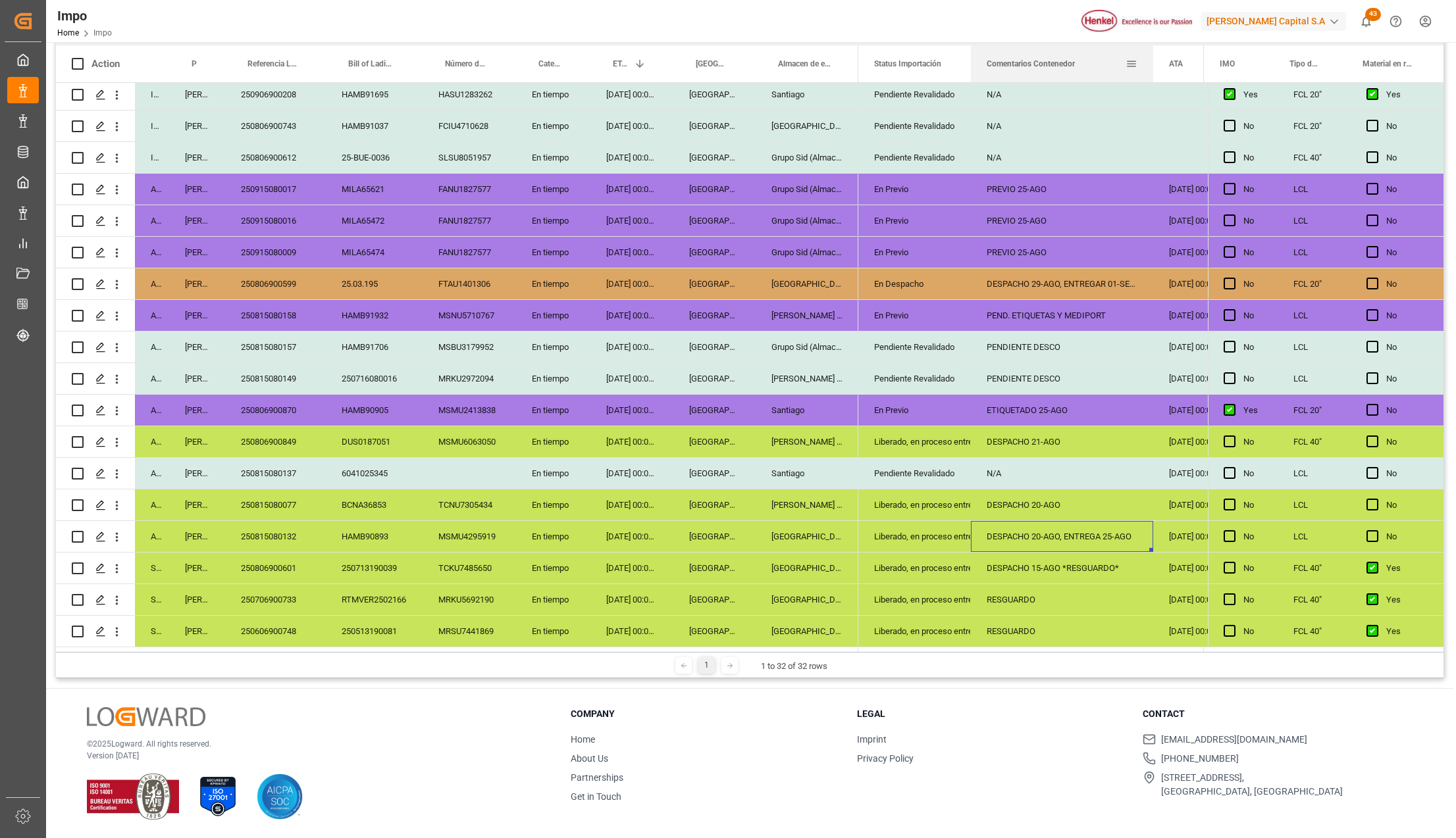
drag, startPoint x: 1117, startPoint y: 57, endPoint x: 1152, endPoint y: 62, distance: 35.4
click at [1152, 62] on div at bounding box center [1154, 63] width 5 height 37
click at [1068, 497] on div "DESPACHO 20-AGO" at bounding box center [1062, 505] width 183 height 31
click at [1040, 538] on div "DESPACHO 20-AGO, ENTREGA 25-AGO" at bounding box center [1062, 536] width 183 height 31
click at [820, 535] on div "[GEOGRAPHIC_DATA]" at bounding box center [807, 536] width 102 height 31
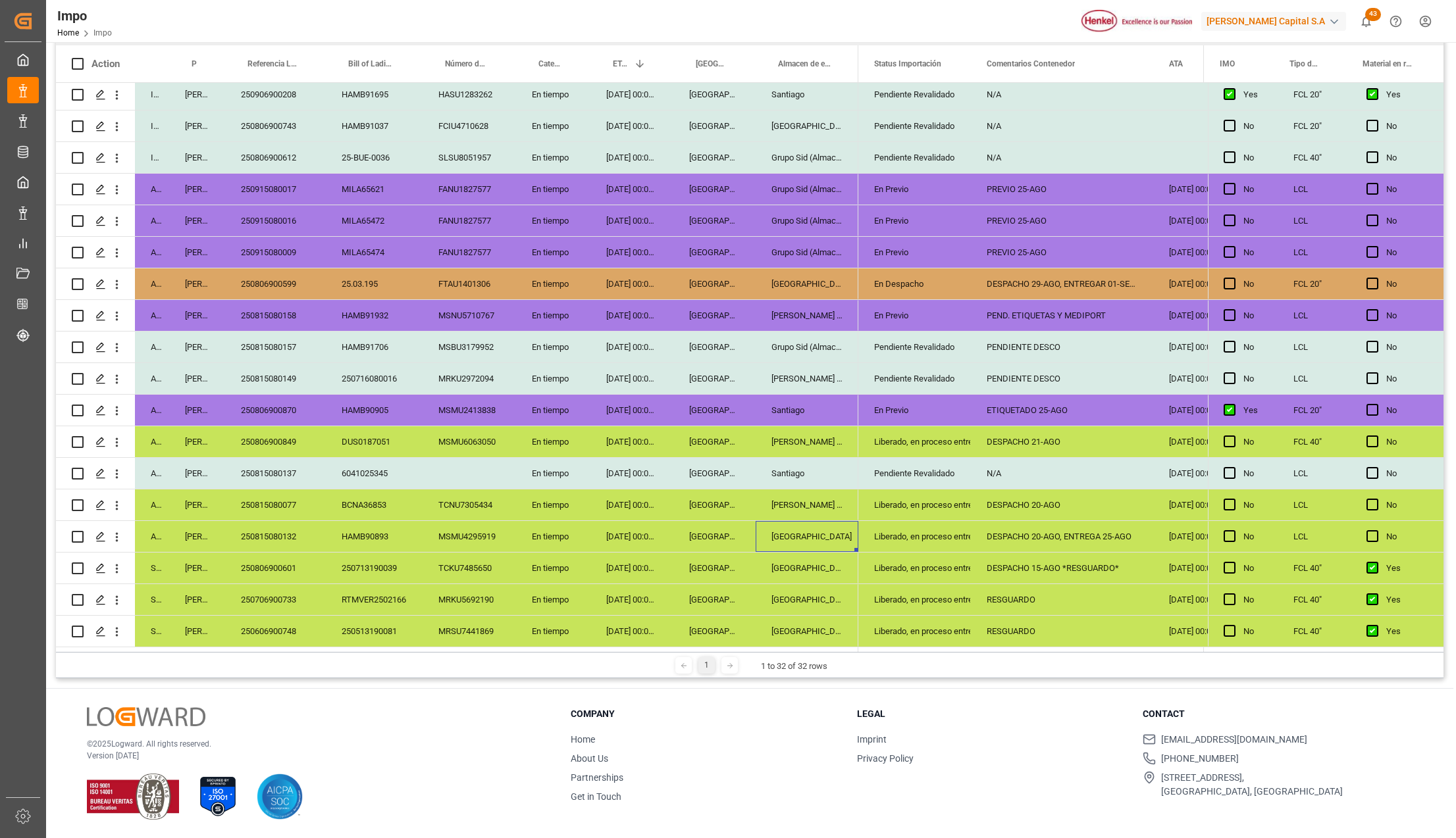
click at [811, 483] on div "Santiago" at bounding box center [807, 473] width 102 height 31
click at [814, 503] on div "[PERSON_NAME] Tlalnepantla" at bounding box center [807, 505] width 102 height 31
click at [940, 507] on div "Liberado, en proceso entrega" at bounding box center [915, 505] width 81 height 30
click at [1038, 503] on div "DESPACHO 20-AGO" at bounding box center [1062, 505] width 183 height 31
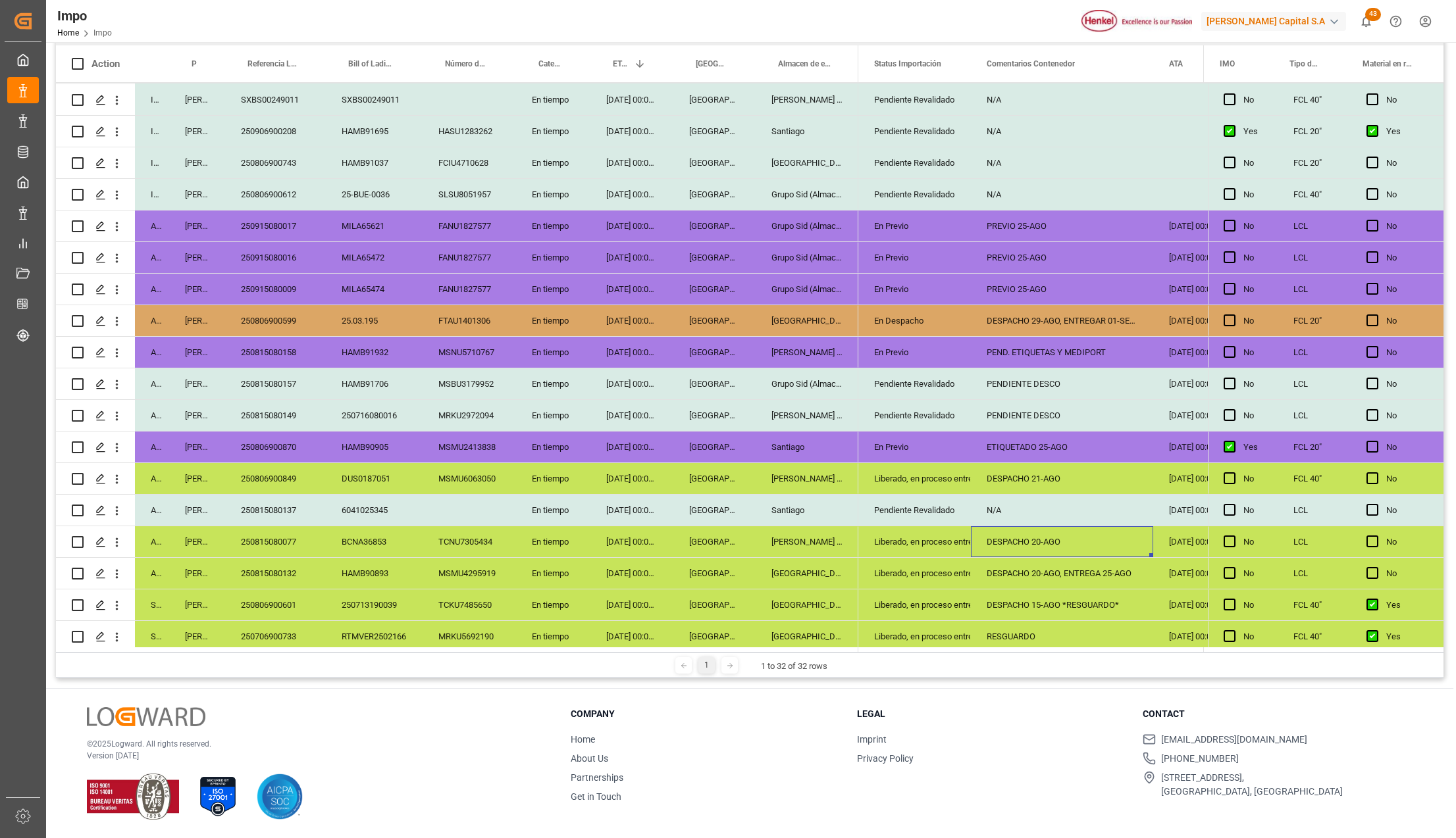
scroll to position [450, 0]
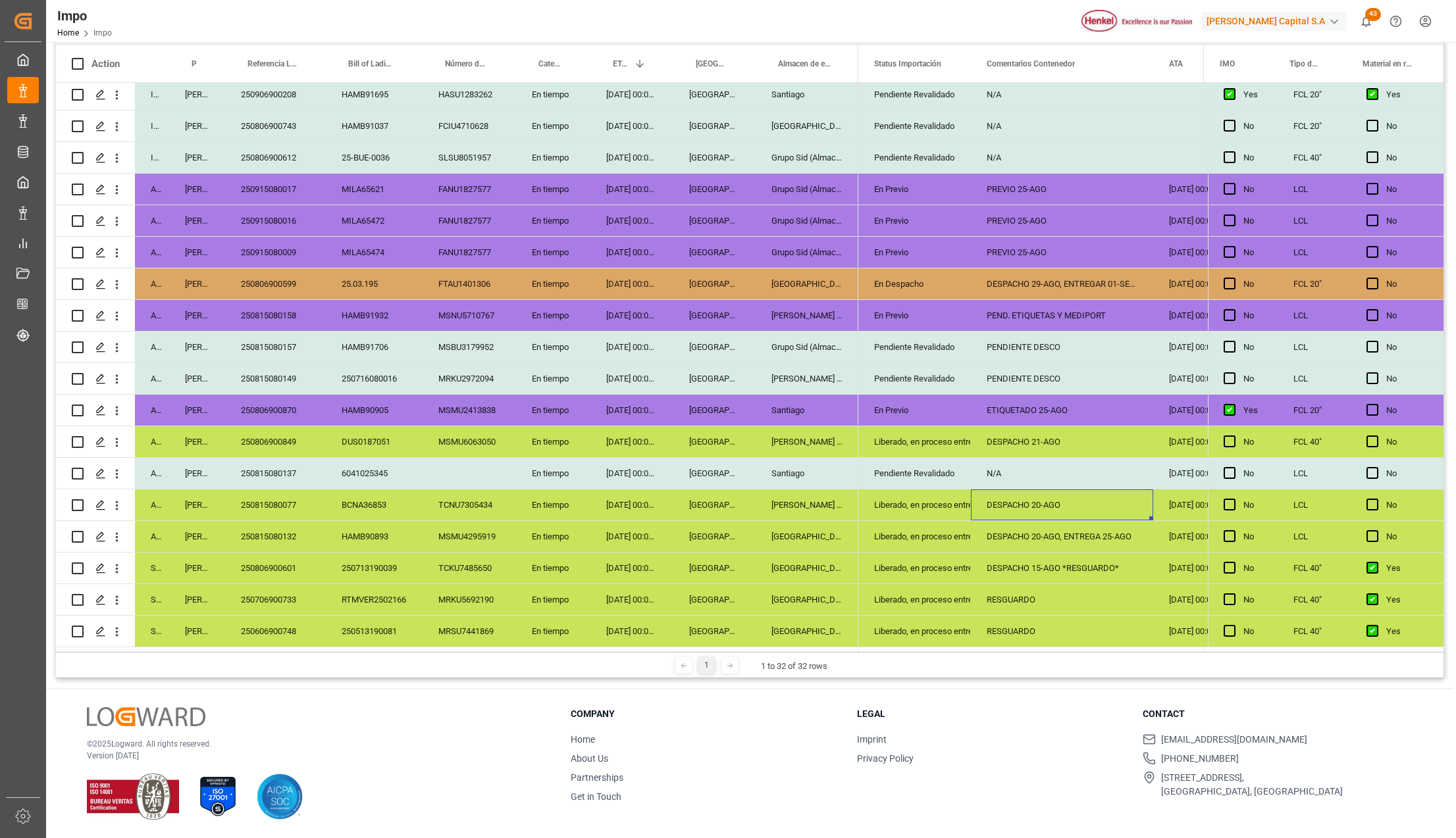
click at [294, 433] on div "250806900849" at bounding box center [275, 442] width 101 height 31
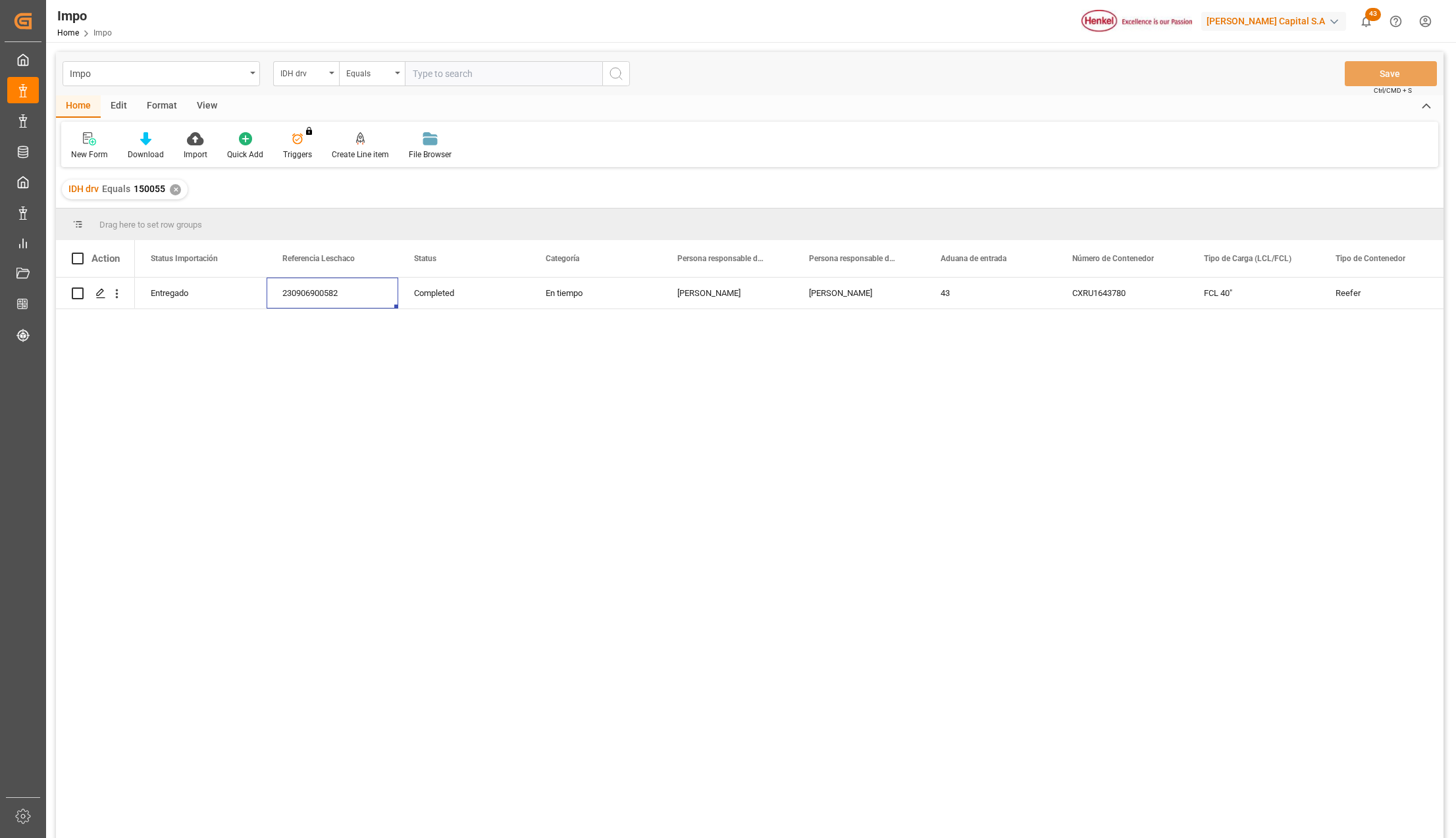
click at [161, 106] on div "Format" at bounding box center [162, 106] width 50 height 22
click at [119, 103] on div "Edit" at bounding box center [119, 106] width 36 height 22
drag, startPoint x: 119, startPoint y: 103, endPoint x: 310, endPoint y: 142, distance: 194.9
click at [312, 142] on icon at bounding box center [321, 139] width 18 height 13
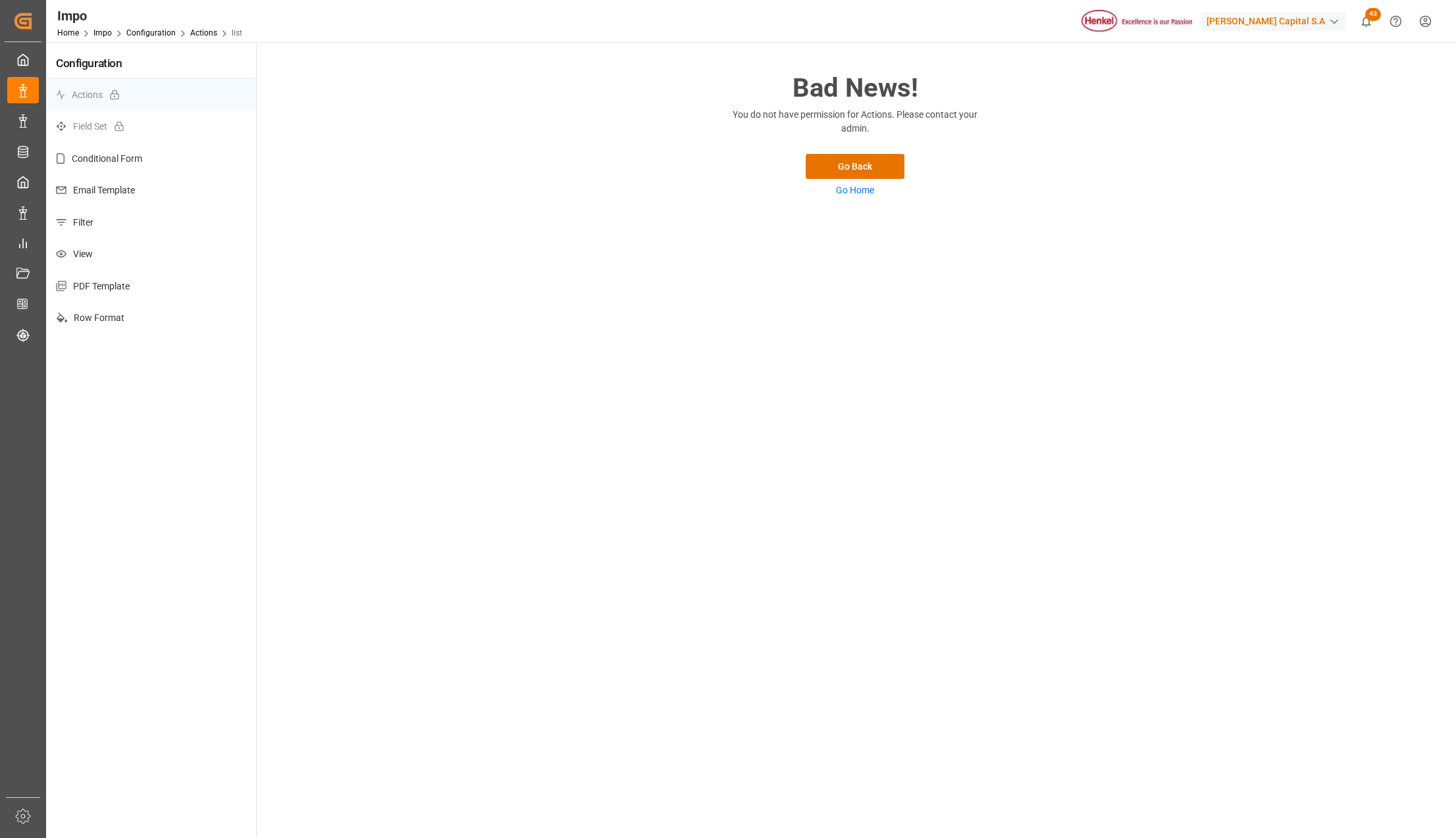
click at [90, 258] on p "View" at bounding box center [151, 254] width 210 height 32
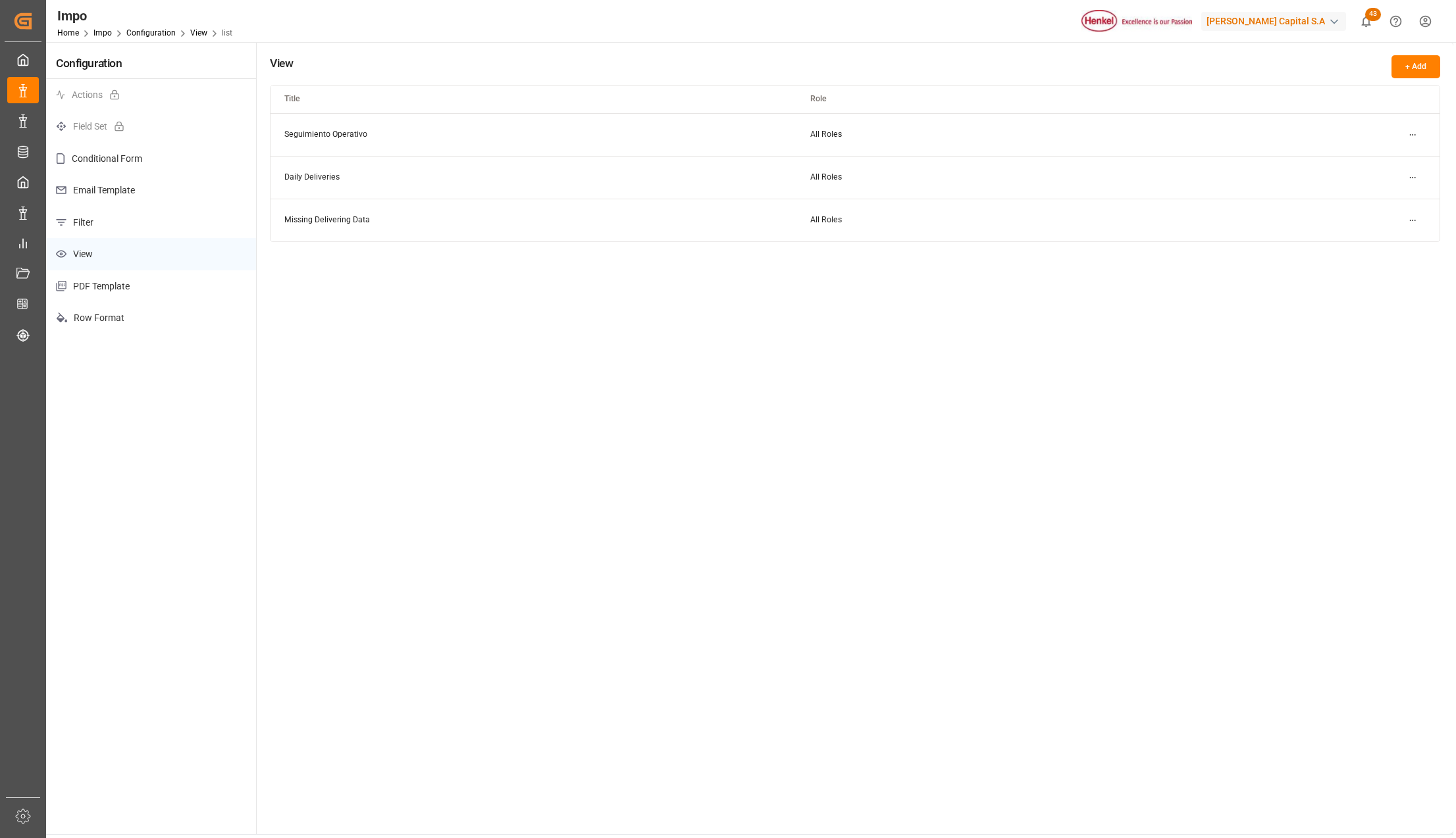
click at [96, 291] on p "PDF Template" at bounding box center [151, 287] width 210 height 32
click at [94, 314] on p "Row Format" at bounding box center [151, 318] width 210 height 32
click at [102, 215] on p "Filter" at bounding box center [151, 223] width 210 height 32
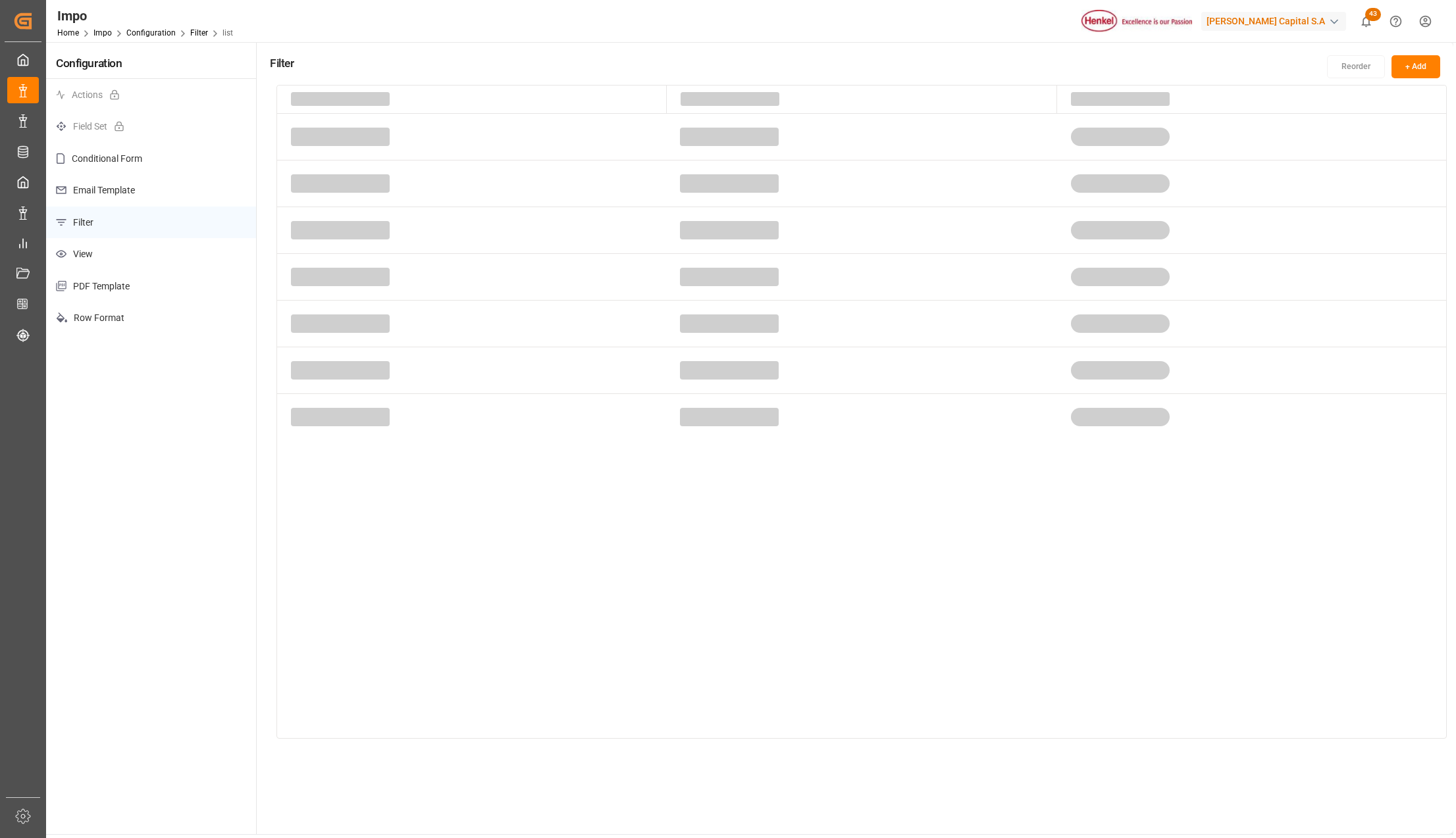
click at [106, 190] on p "Email Template" at bounding box center [151, 190] width 210 height 32
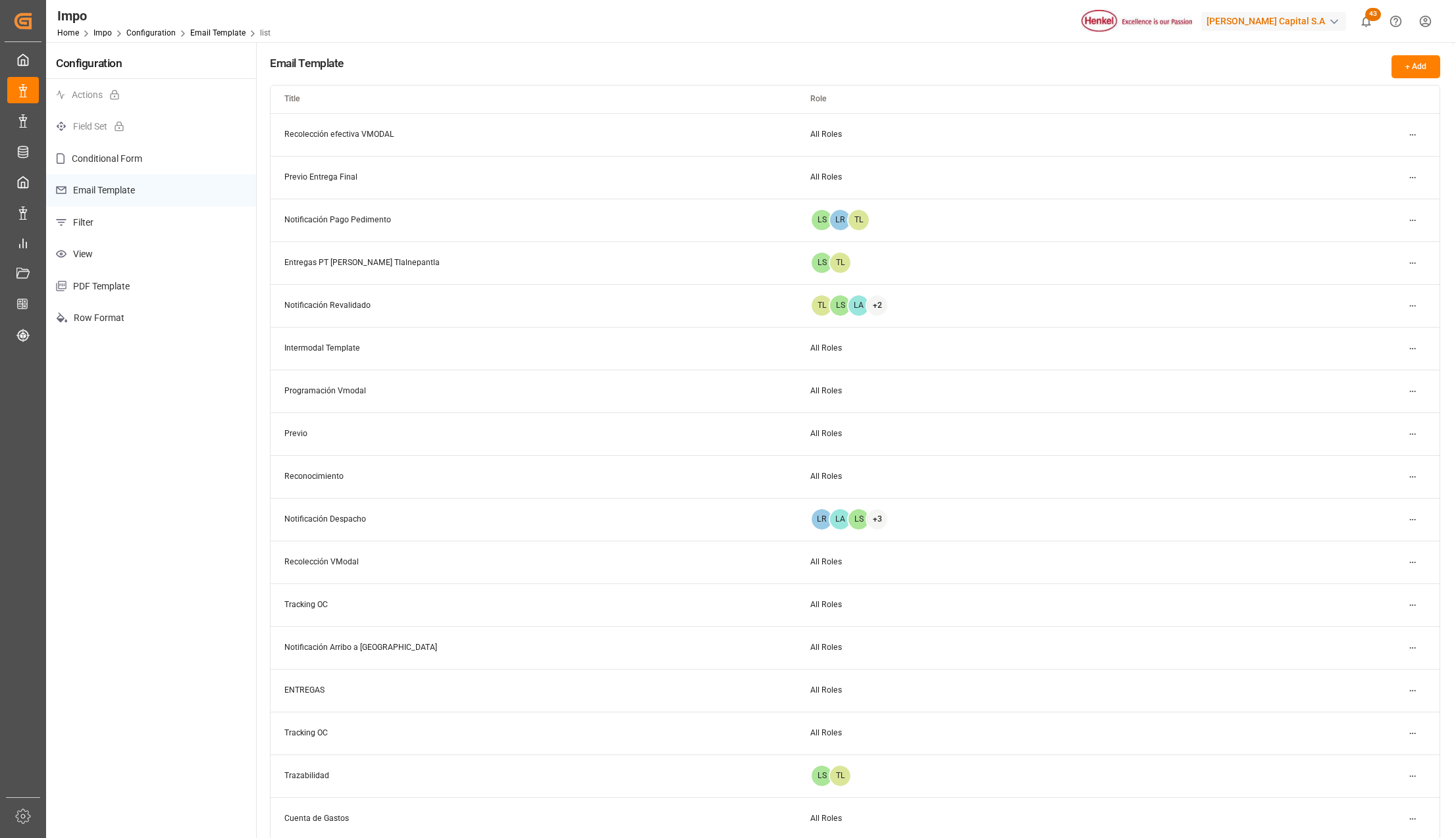
click at [1413, 307] on html "Created by potrace 1.15, written by [PERSON_NAME] [DATE]-[DATE] Created by potr…" at bounding box center [728, 419] width 1456 height 838
click at [1378, 328] on div "Edit" at bounding box center [1389, 332] width 68 height 18
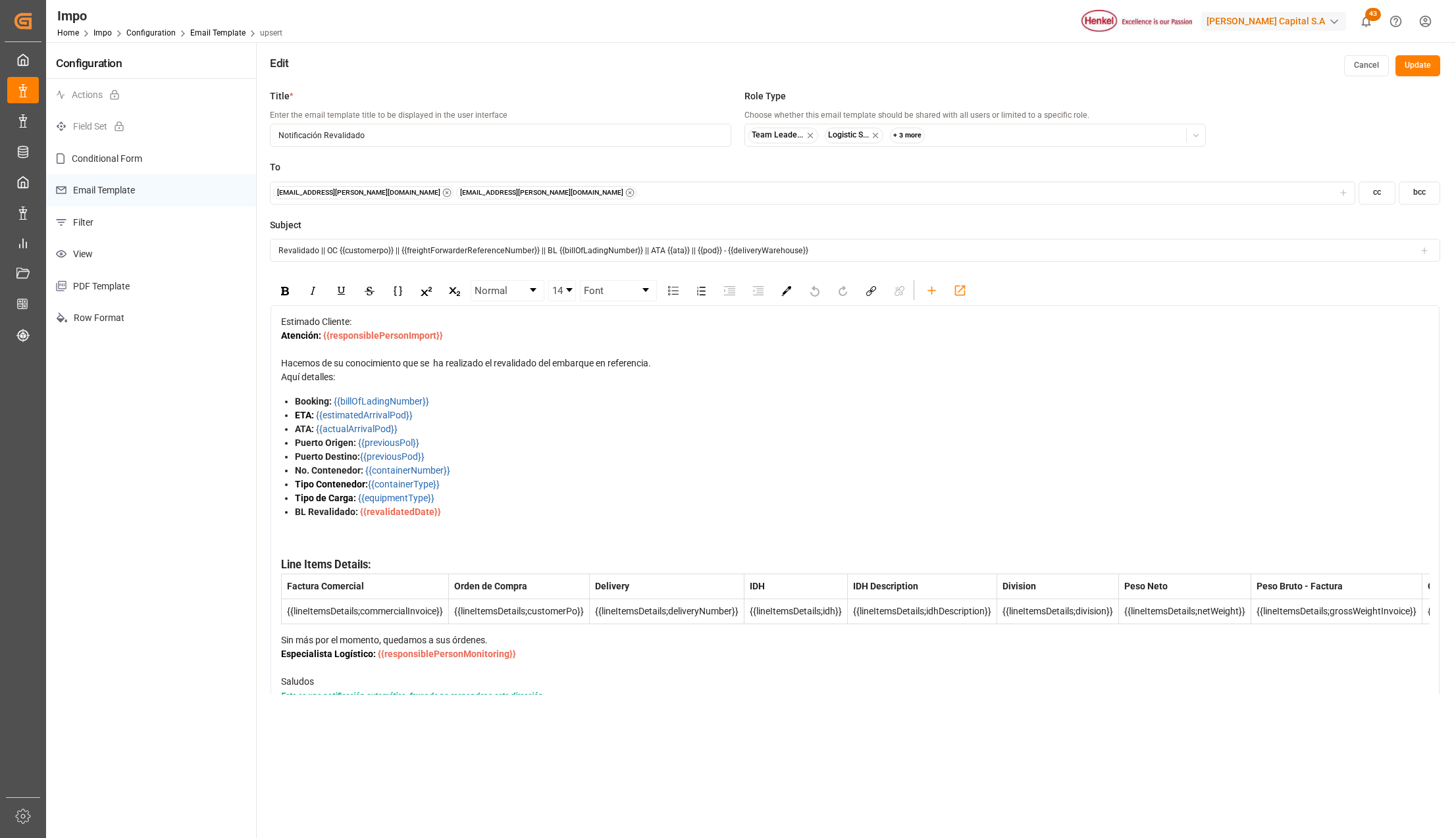
scroll to position [88, 0]
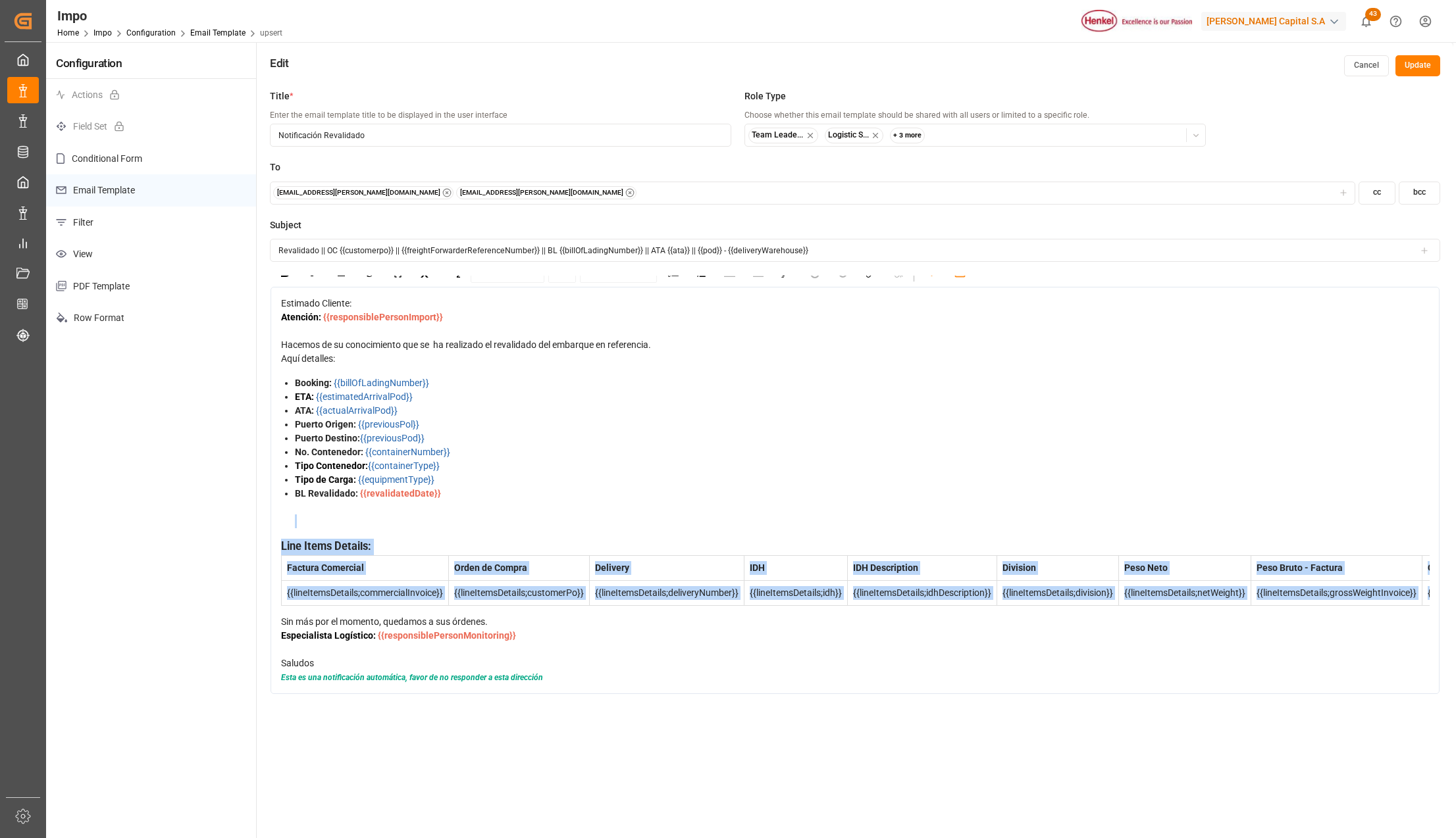
drag, startPoint x: 366, startPoint y: 501, endPoint x: 1441, endPoint y: 574, distance: 1077.5
click at [1441, 574] on div "Title * Enter the email template title to be displayed in the user interface No…" at bounding box center [855, 501] width 1197 height 838
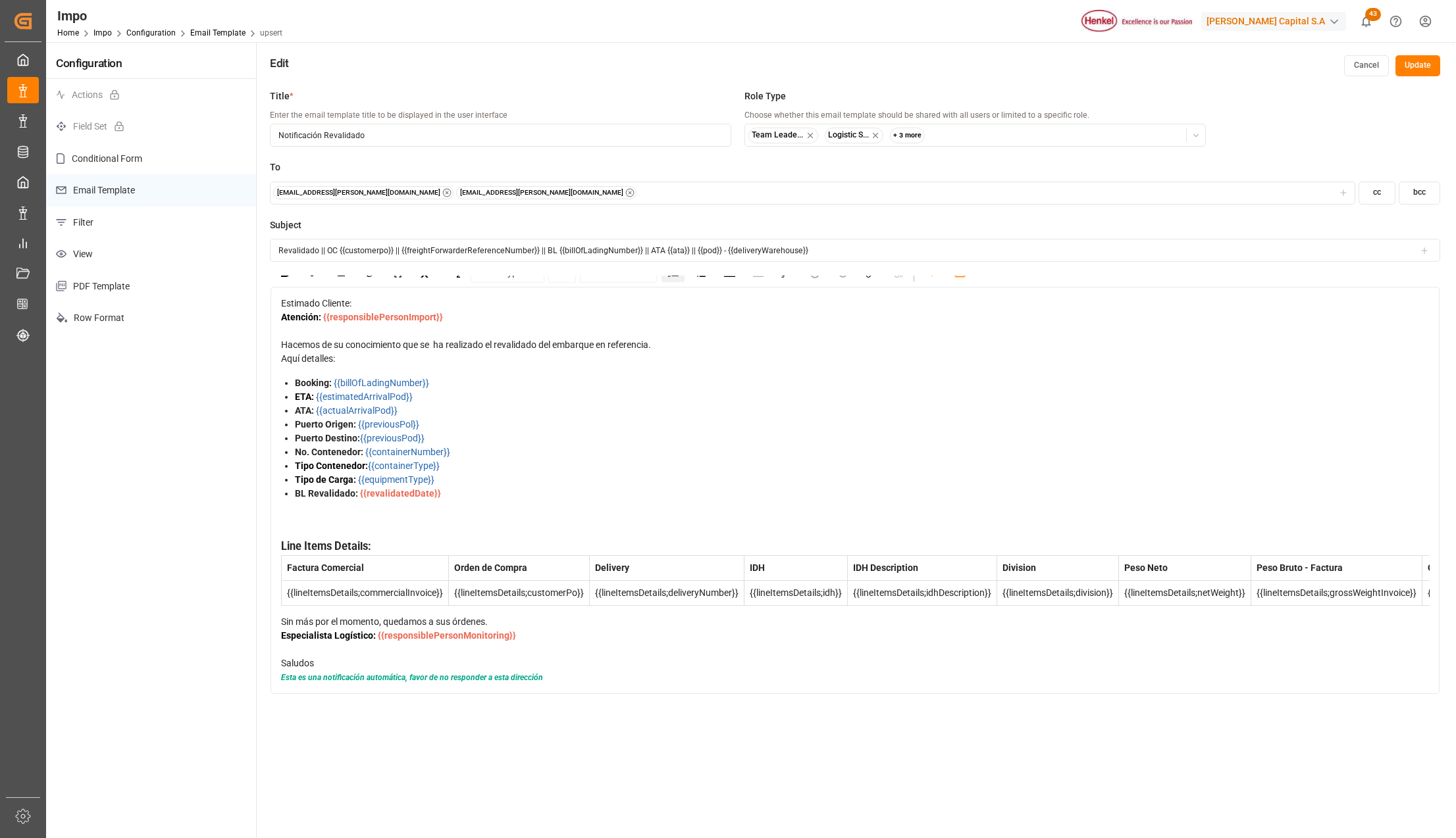
scroll to position [25, 0]
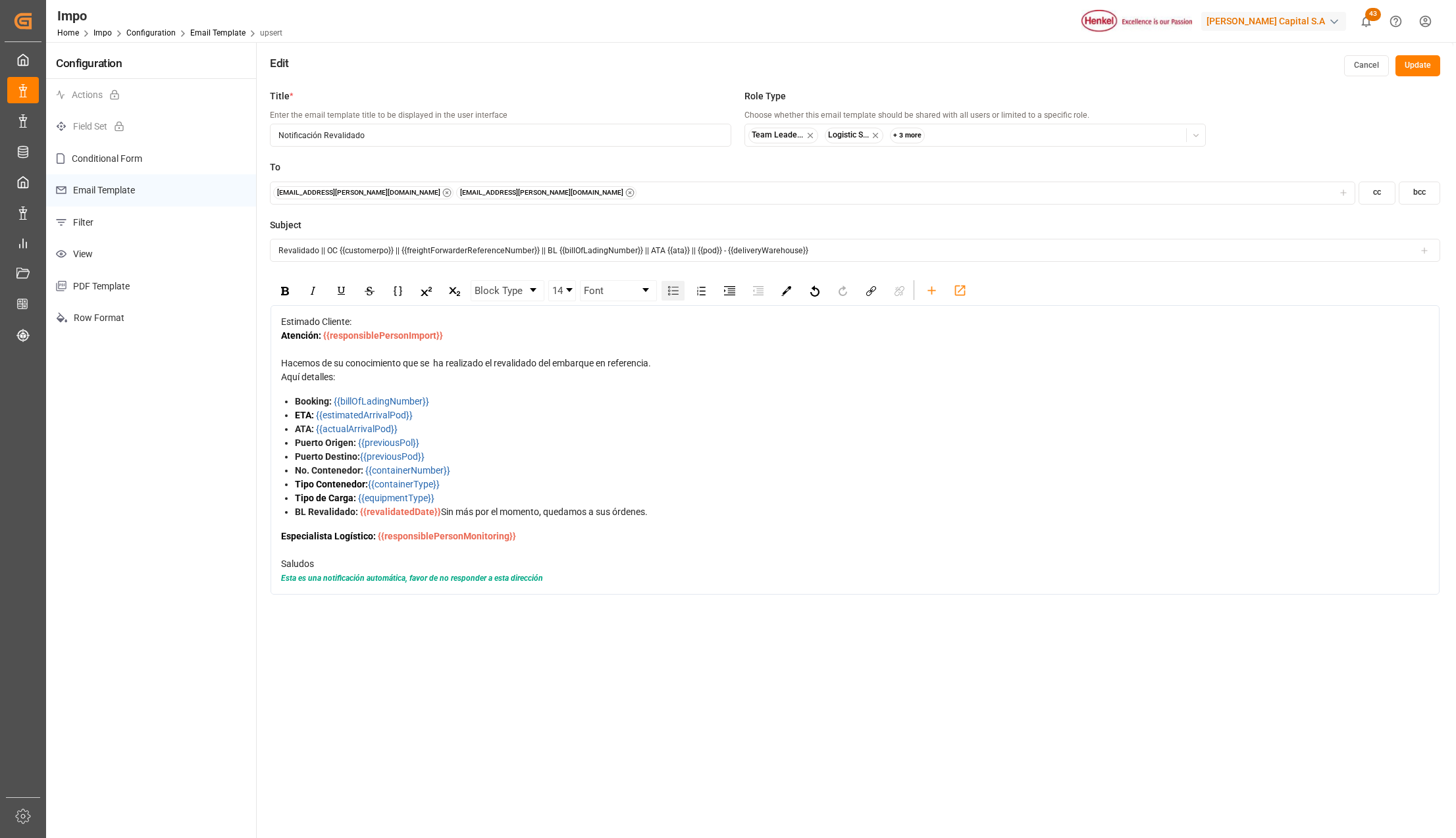
click at [484, 519] on div "BL Revalidado: {{revalidatedDate}} Sin más por el momento, quedamos a sus órden…" at bounding box center [862, 512] width 1135 height 14
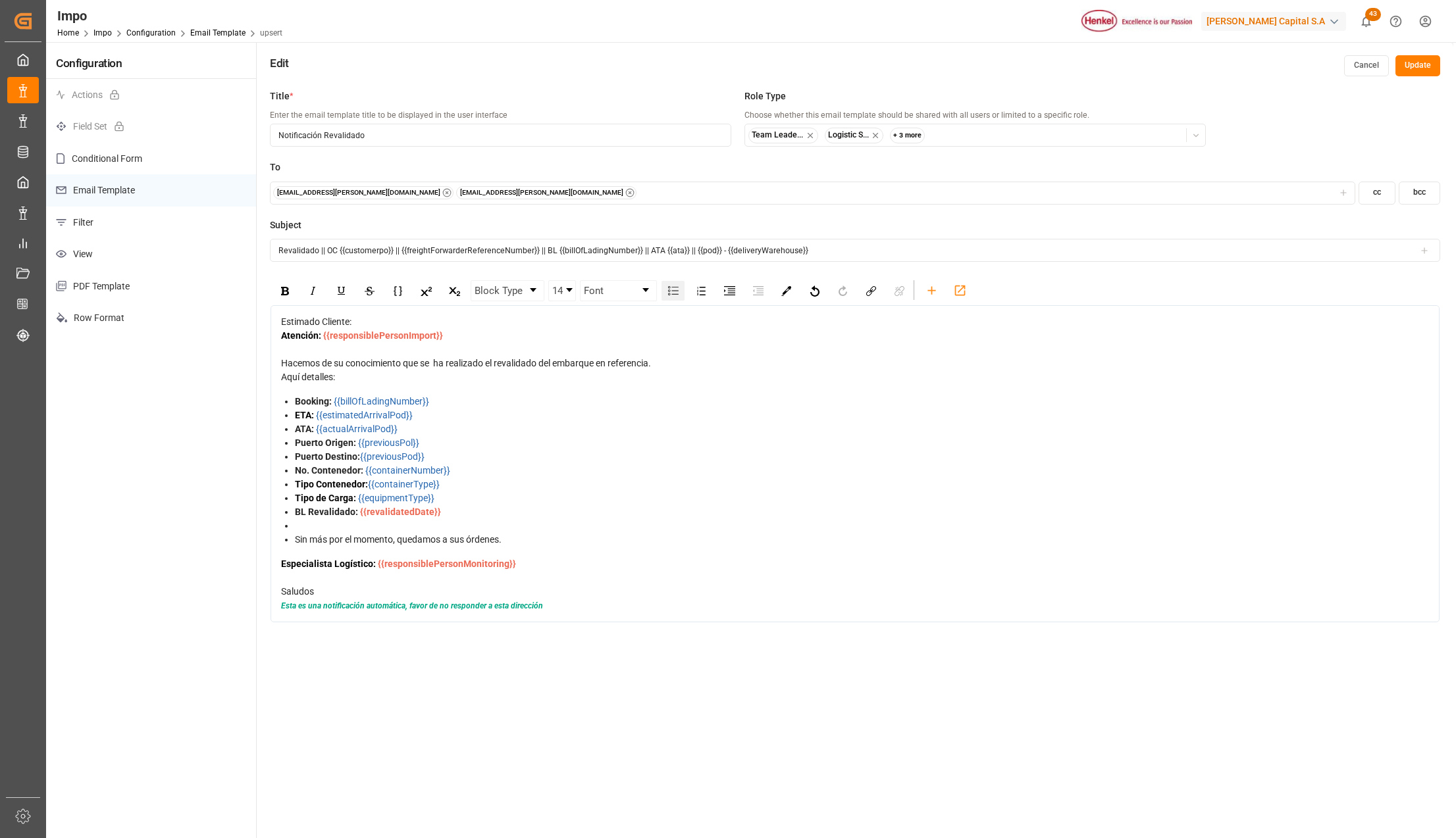
scroll to position [67, 0]
drag, startPoint x: 308, startPoint y: 520, endPoint x: 280, endPoint y: 504, distance: 32.2
click at [281, 504] on ul "Booking: {{billOfLadingNumber}} ETA: {{estimatedArrivalPod}} ATA: {{actualArriv…" at bounding box center [855, 478] width 1149 height 166
drag, startPoint x: 294, startPoint y: 525, endPoint x: 272, endPoint y: 501, distance: 32.6
click at [272, 501] on div "Estimado Cliente: Atención: {{responsiblePersonImport}} Hacemos de su conocimie…" at bounding box center [855, 471] width 1169 height 331
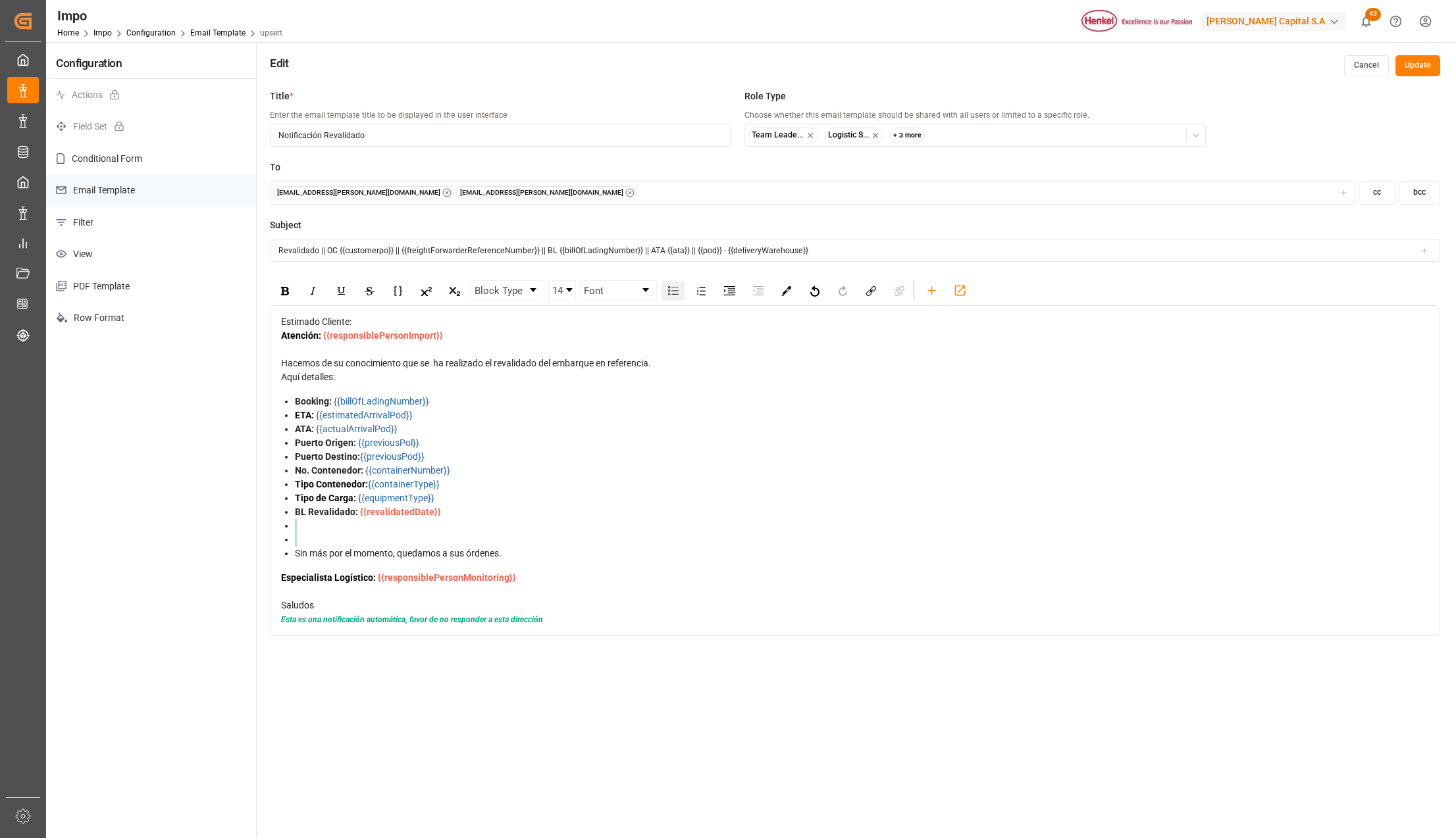
scroll to position [0, 0]
click at [673, 287] on img "rdw-list-control" at bounding box center [673, 291] width 11 height 9
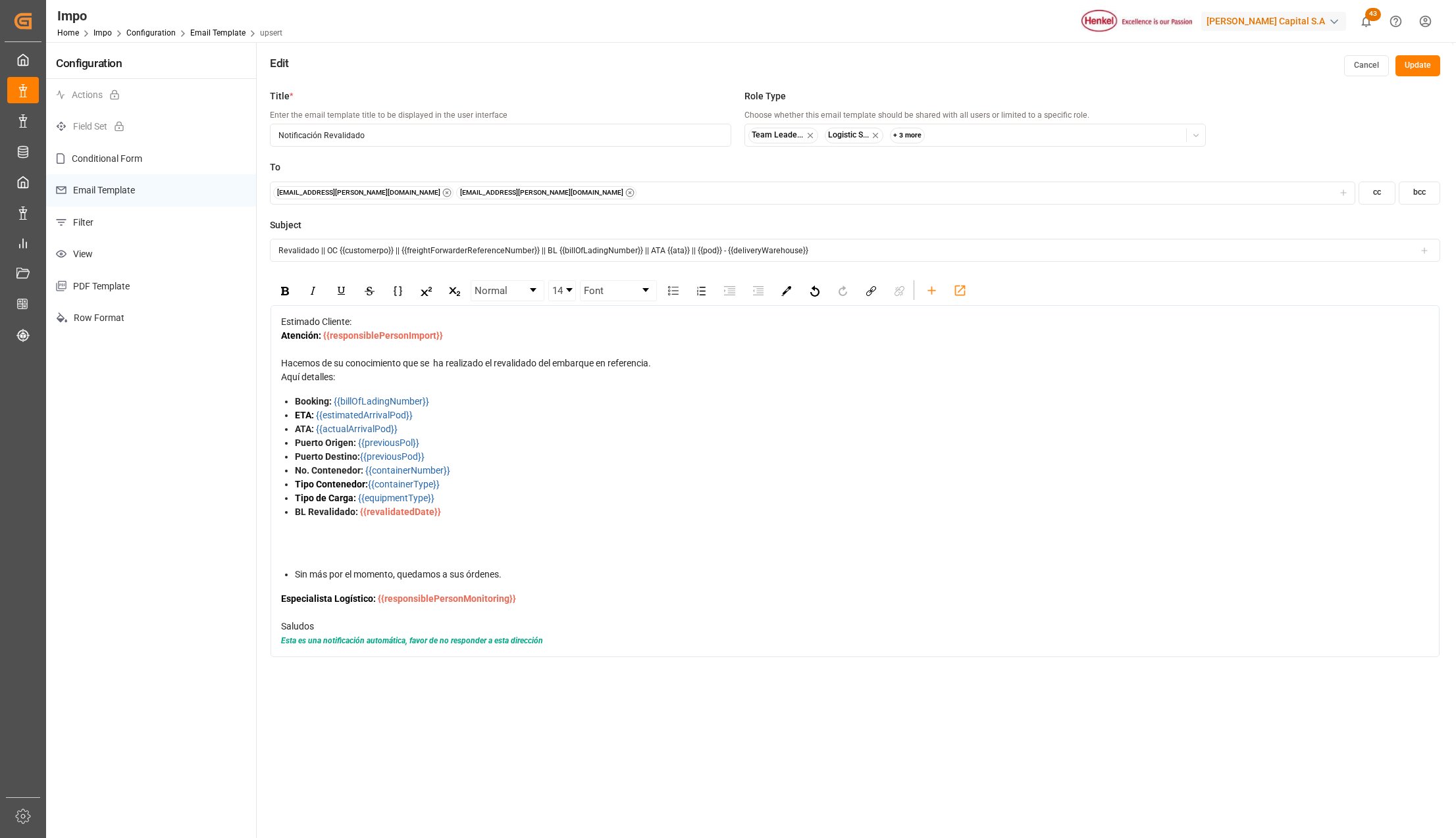
click at [300, 582] on div "Sin más por el momento, quedamos a sus órdenes." at bounding box center [862, 575] width 1135 height 14
click at [674, 295] on div "rdw-list-control" at bounding box center [673, 290] width 23 height 20
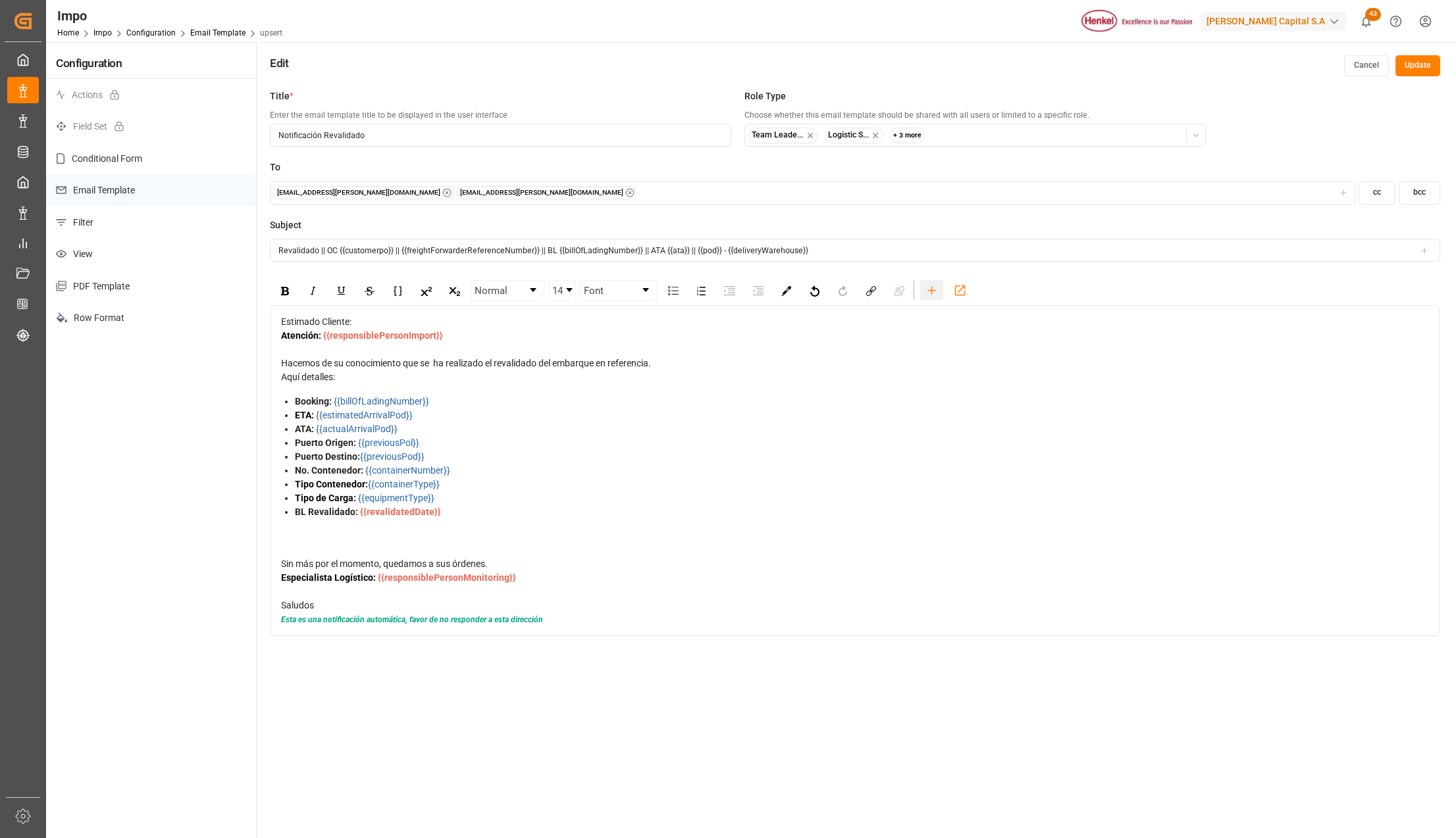
click at [935, 293] on icon "rdw-toolbar" at bounding box center [931, 290] width 14 height 14
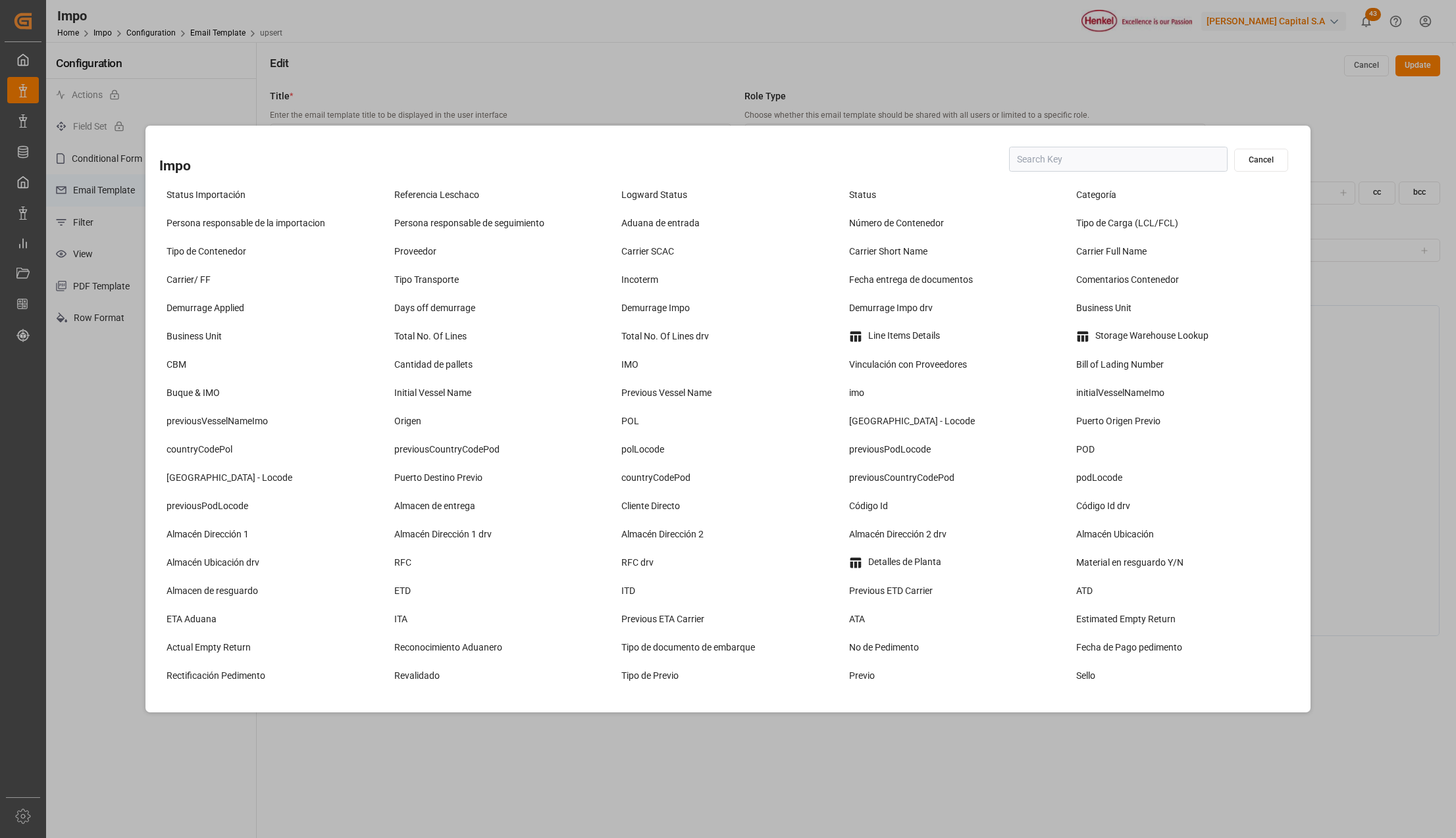
click at [1031, 166] on input "text" at bounding box center [1119, 159] width 219 height 25
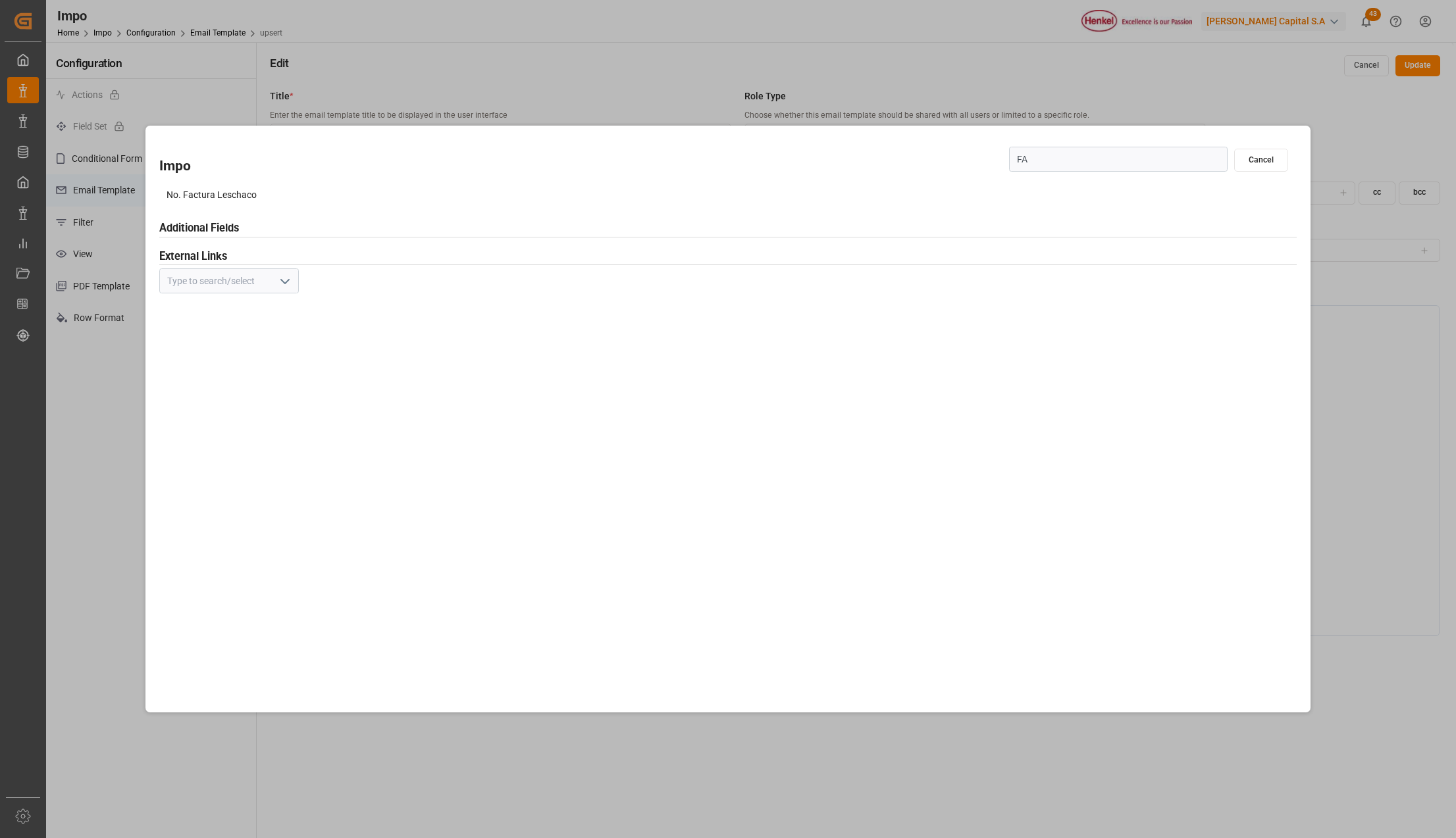
type input "F"
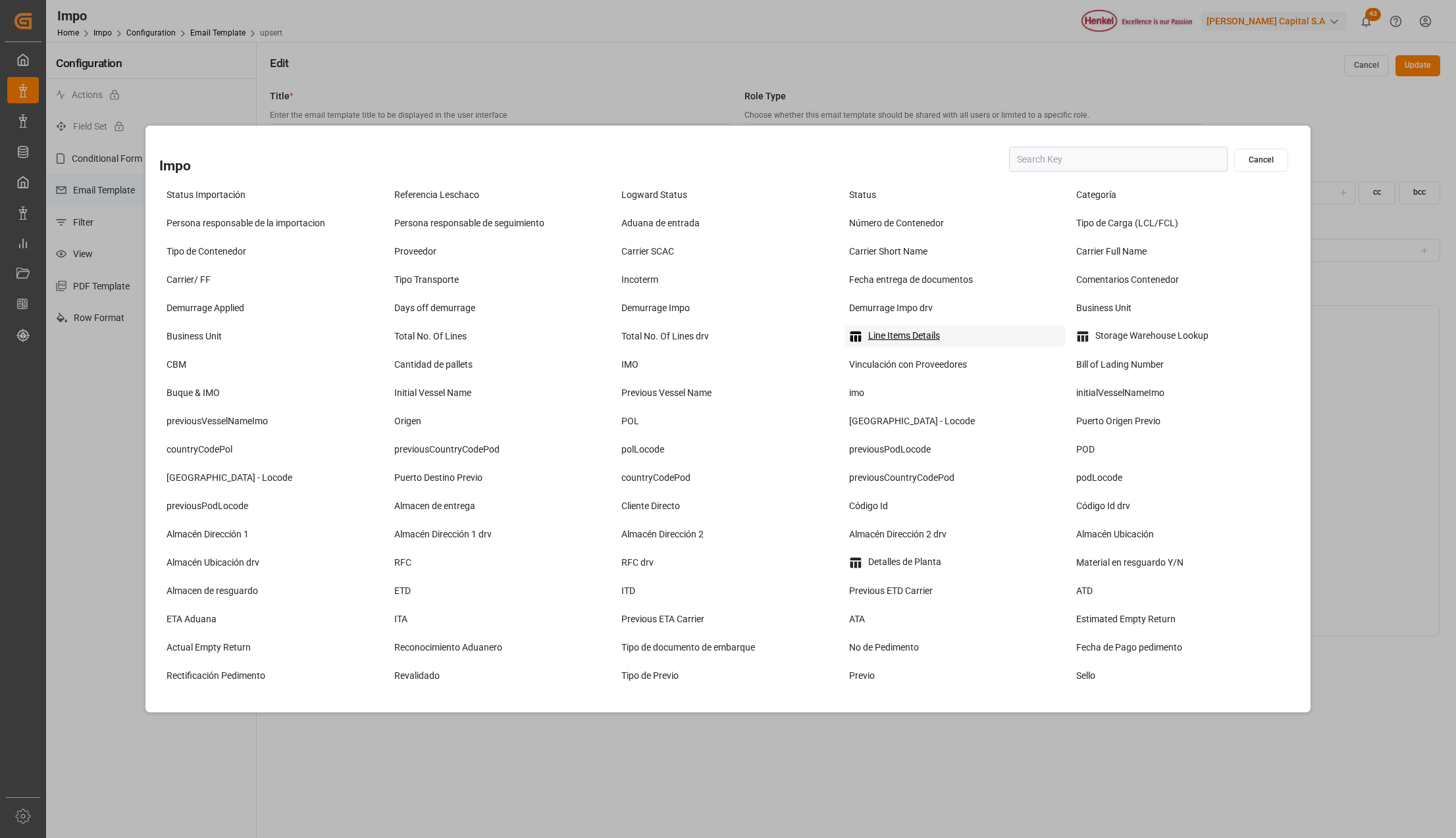
click at [882, 329] on div "Line Items Details" at bounding box center [956, 336] width 221 height 21
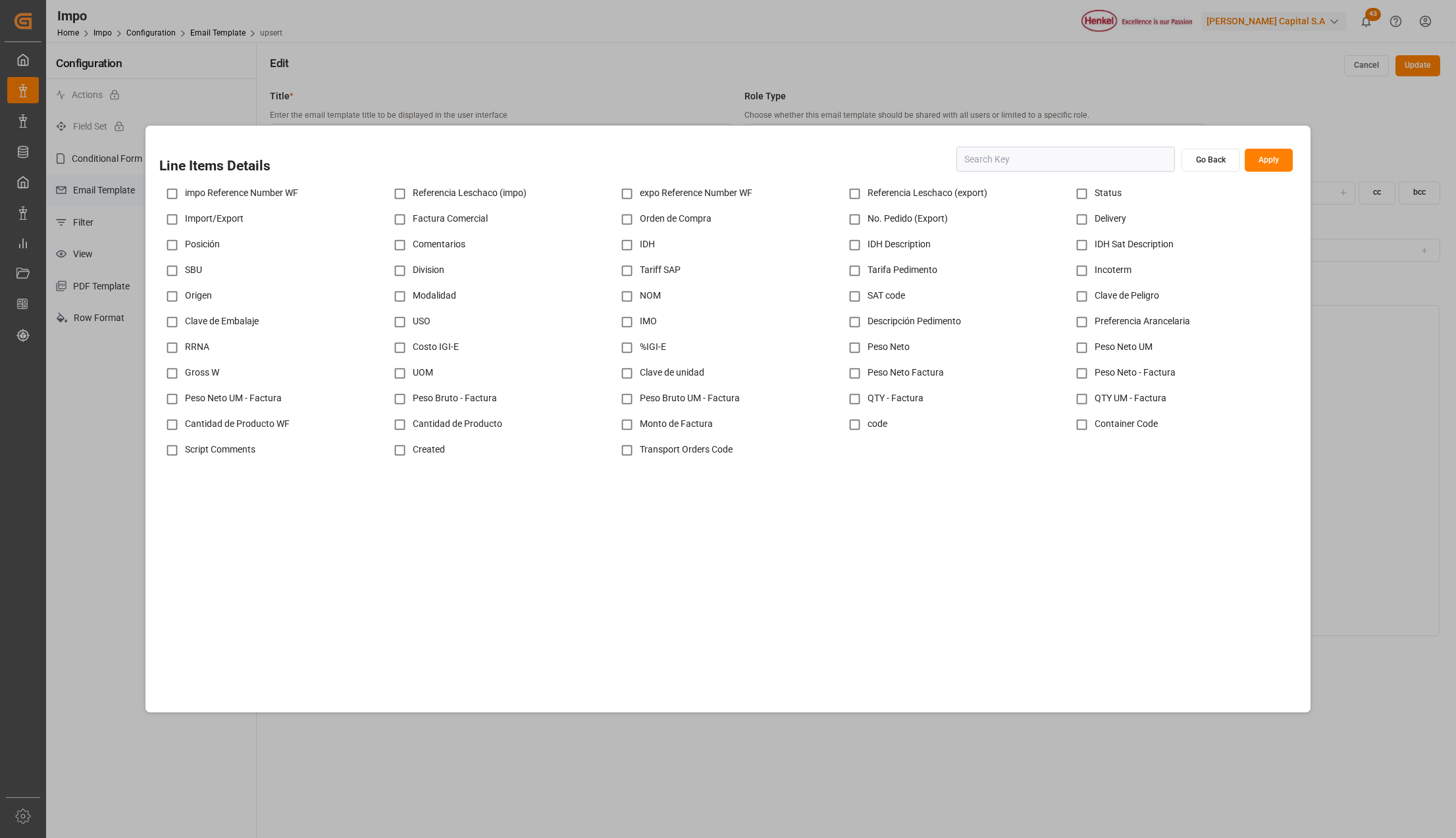
click at [401, 222] on input "checkbox" at bounding box center [400, 219] width 26 height 26
checkbox input "true"
click at [626, 215] on input "checkbox" at bounding box center [627, 219] width 26 height 26
checkbox input "true"
click at [1077, 229] on input "checkbox" at bounding box center [1082, 219] width 26 height 26
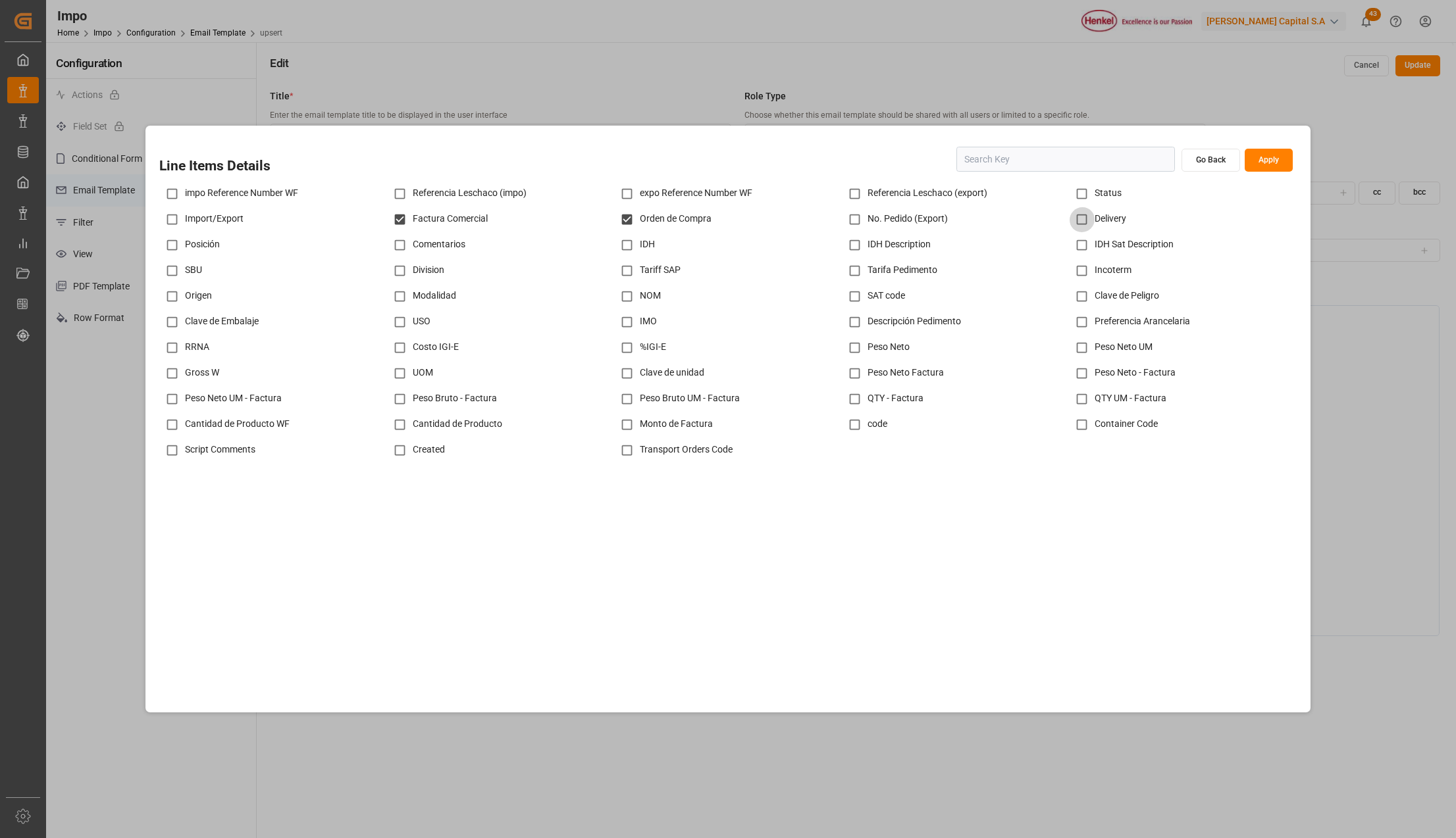
checkbox input "true"
click at [628, 250] on input "checkbox" at bounding box center [627, 245] width 26 height 26
checkbox input "true"
click at [849, 248] on input "checkbox" at bounding box center [855, 245] width 26 height 26
checkbox input "true"
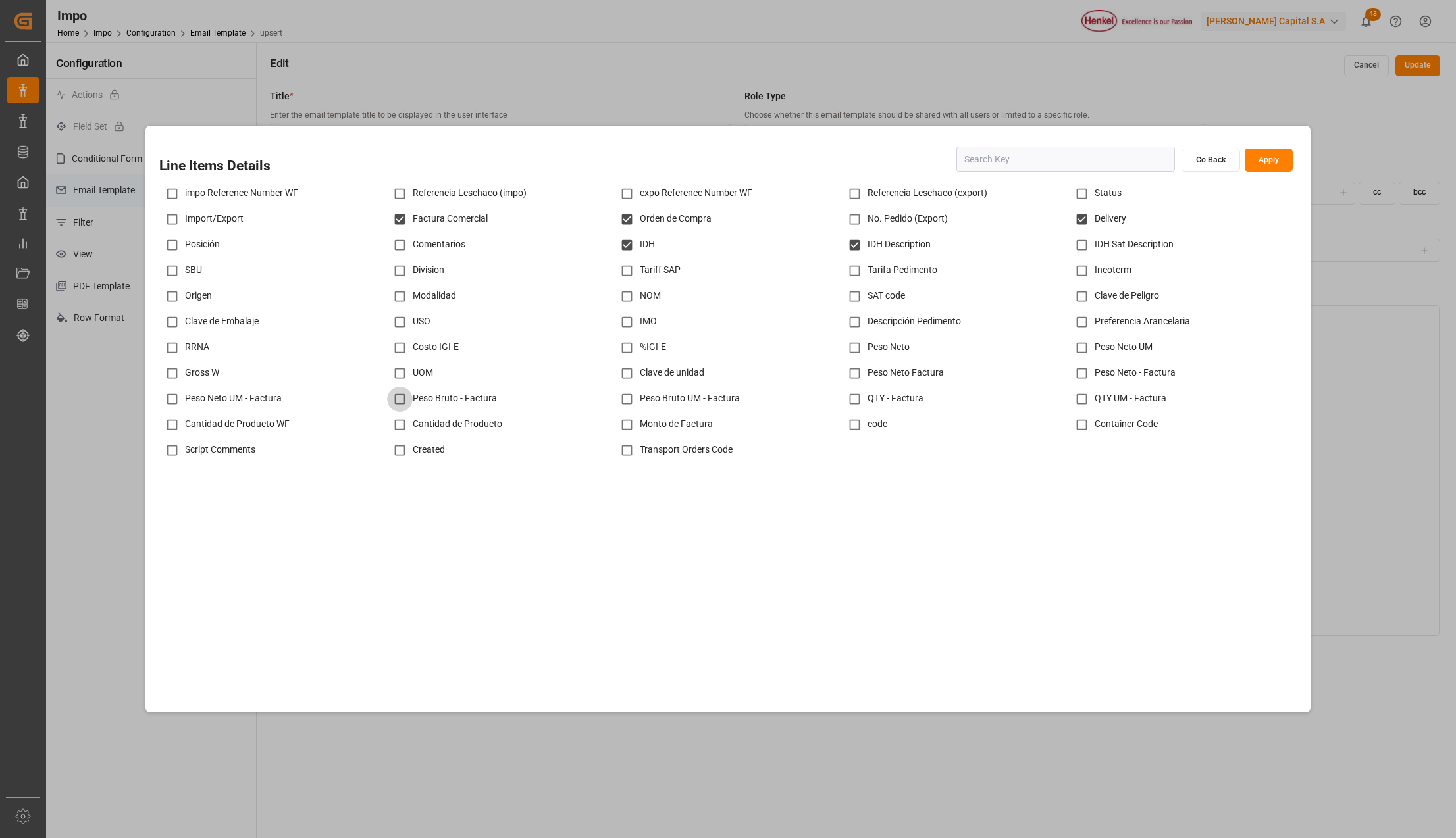
click at [401, 398] on input "checkbox" at bounding box center [400, 399] width 26 height 26
checkbox input "true"
click at [855, 398] on input "checkbox" at bounding box center [855, 399] width 26 height 26
checkbox input "true"
click at [1259, 160] on button "Apply" at bounding box center [1268, 160] width 48 height 23
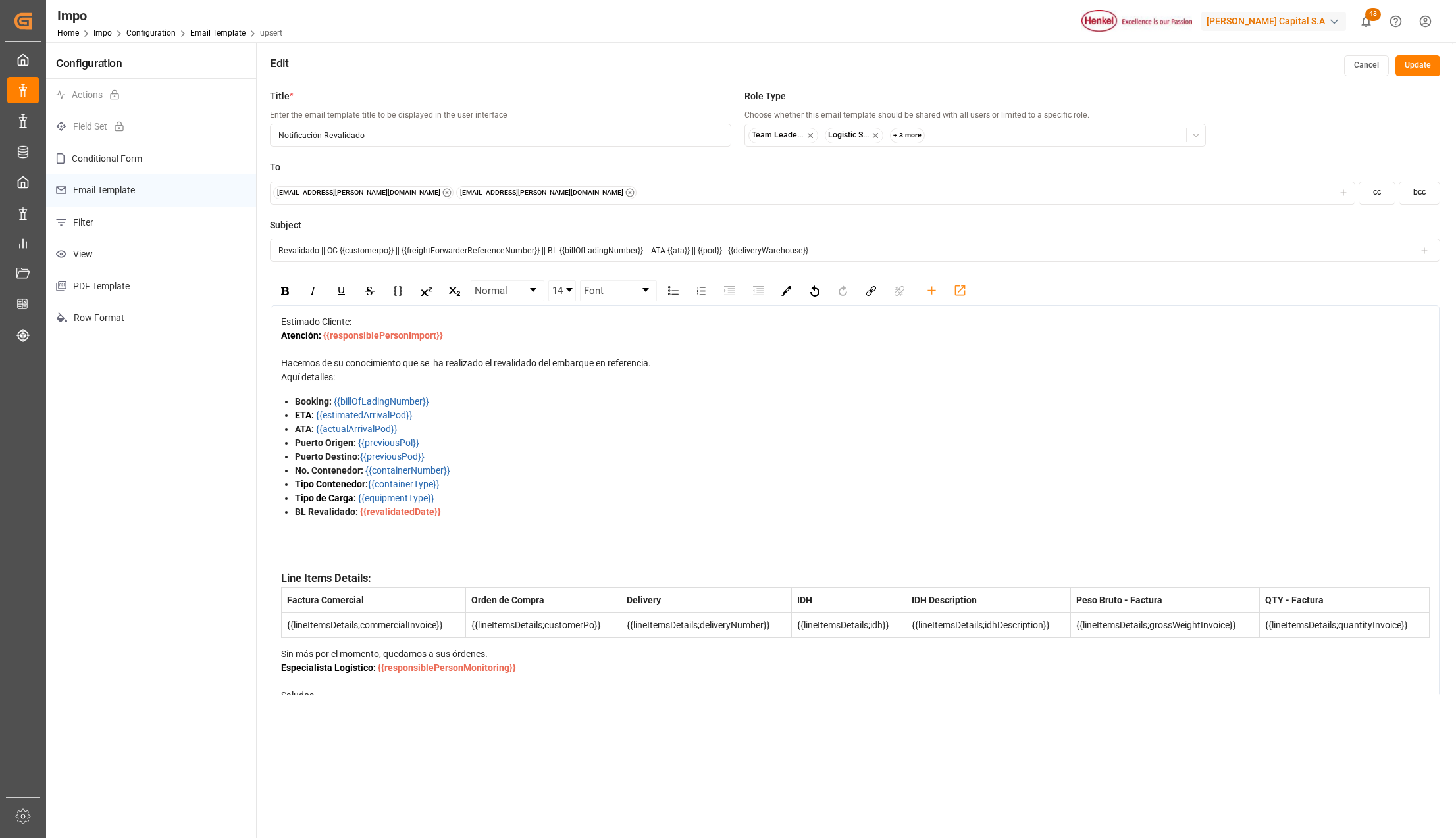
click at [1406, 61] on button "Update" at bounding box center [1418, 65] width 44 height 21
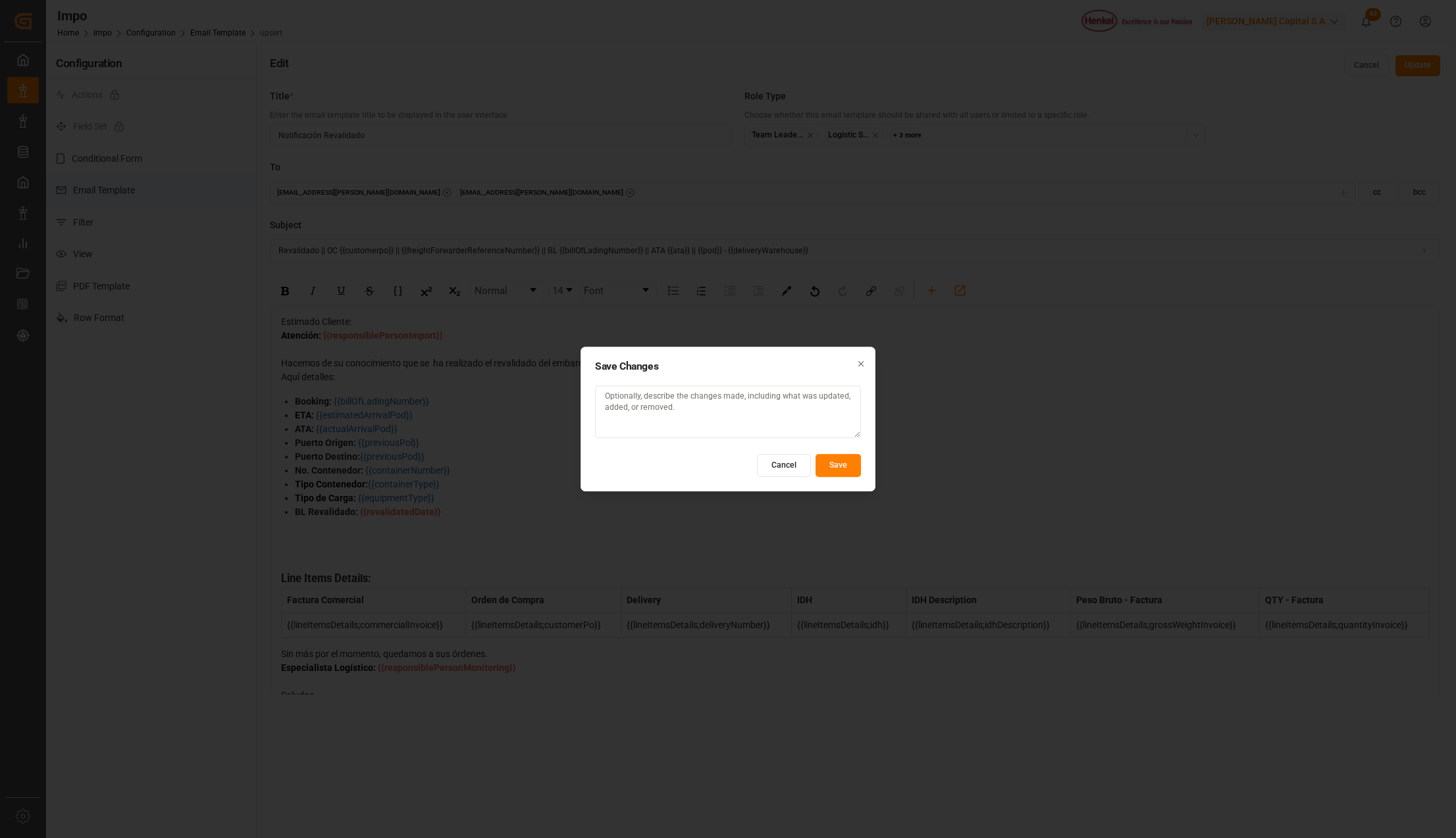
click at [831, 460] on button "Save" at bounding box center [838, 465] width 45 height 23
